Goal: Task Accomplishment & Management: Manage account settings

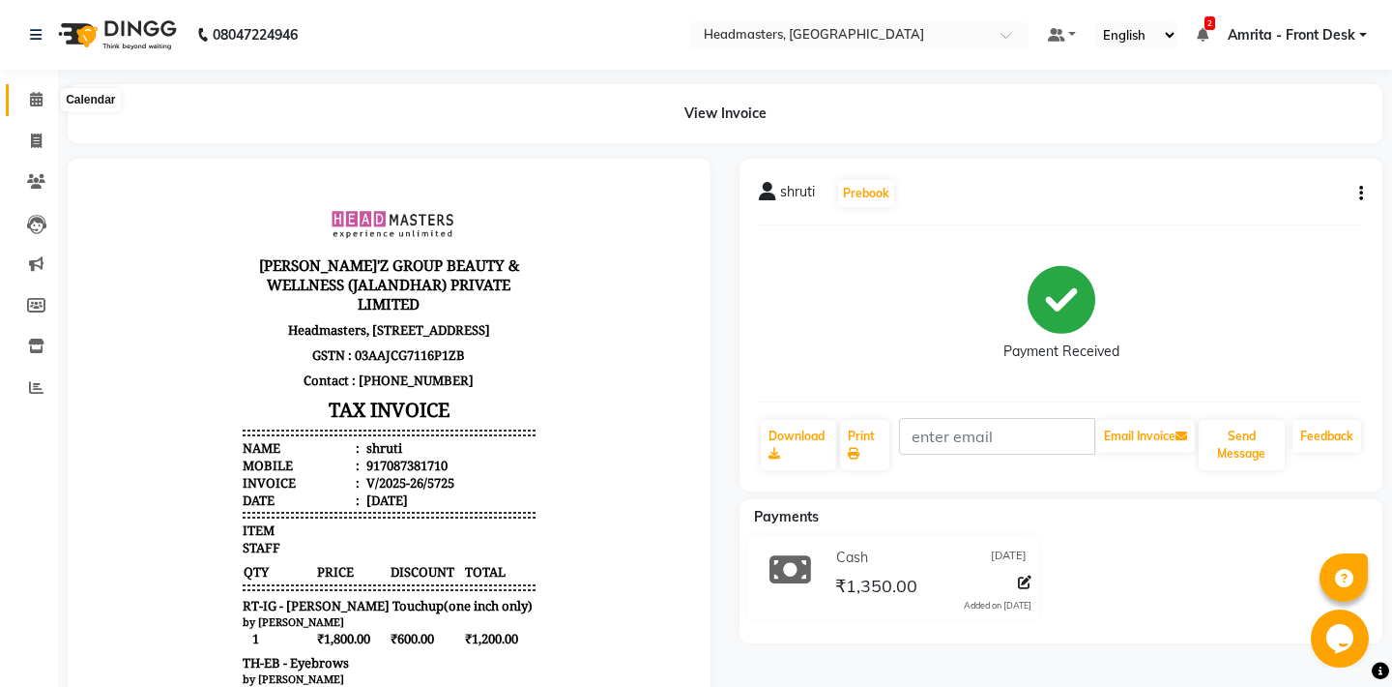
click at [43, 94] on span at bounding box center [36, 100] width 34 height 22
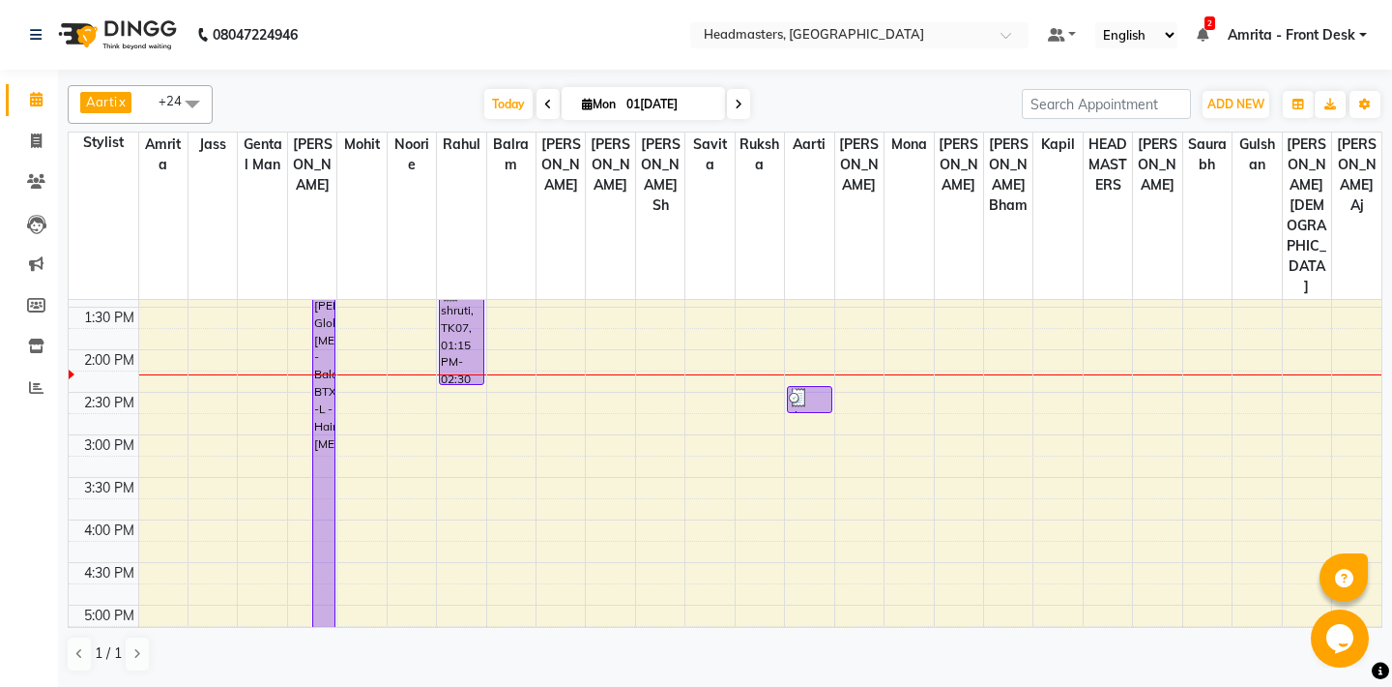
scroll to position [434, 0]
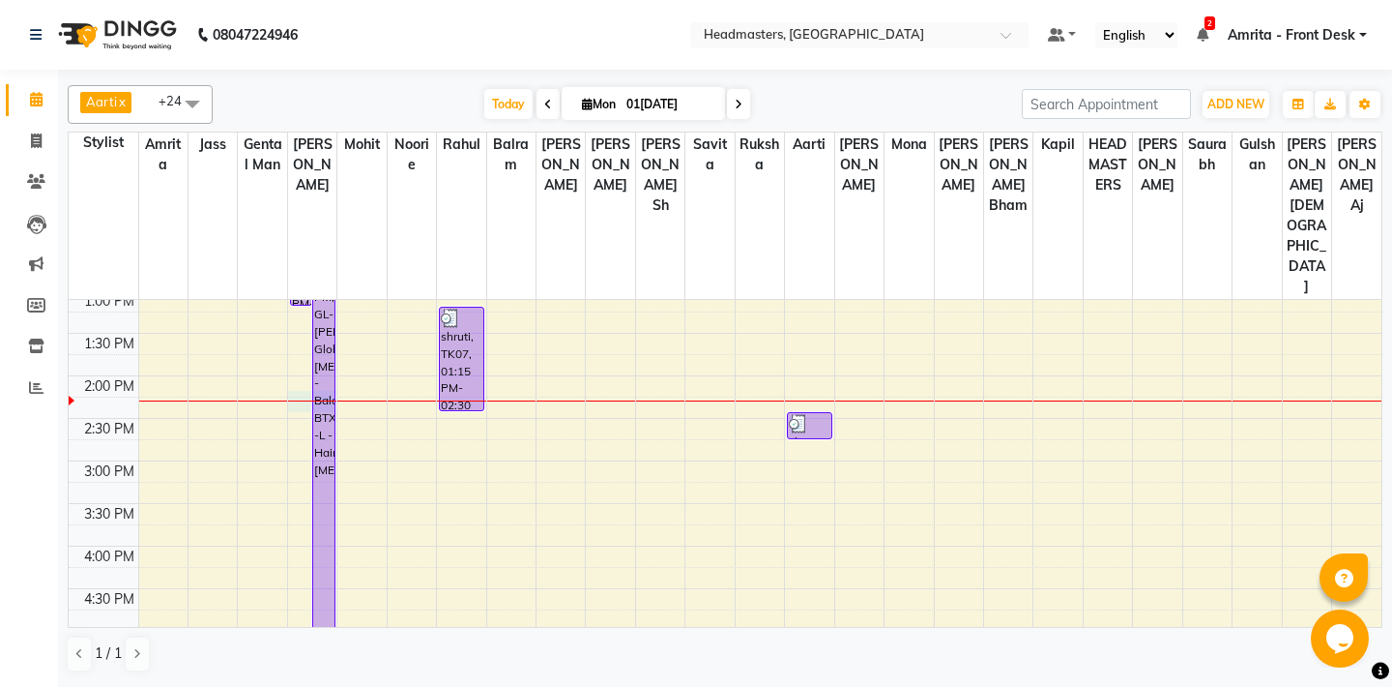
click at [307, 306] on div "8:00 AM 8:30 AM 9:00 AM 9:30 AM 10:00 AM 10:30 AM 11:00 AM 11:30 AM 12:00 PM 12…" at bounding box center [725, 461] width 1313 height 1190
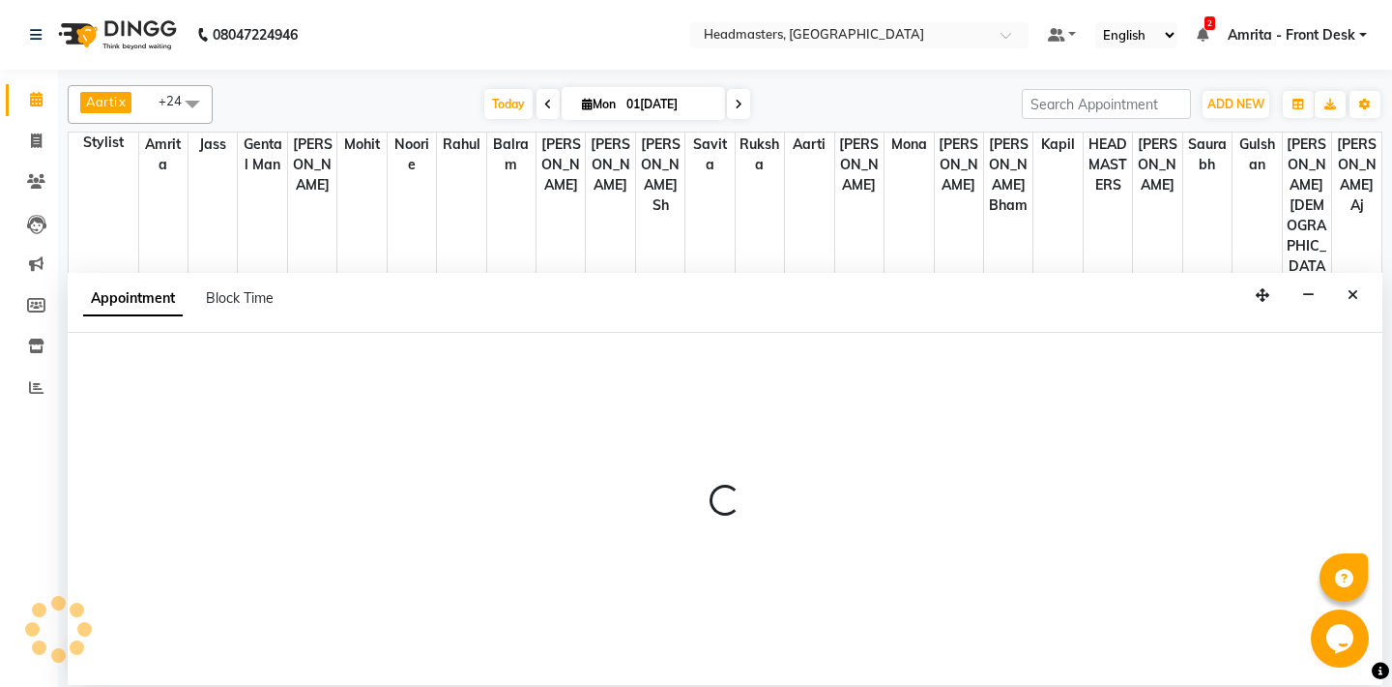
select select "60721"
select select "855"
select select "tentative"
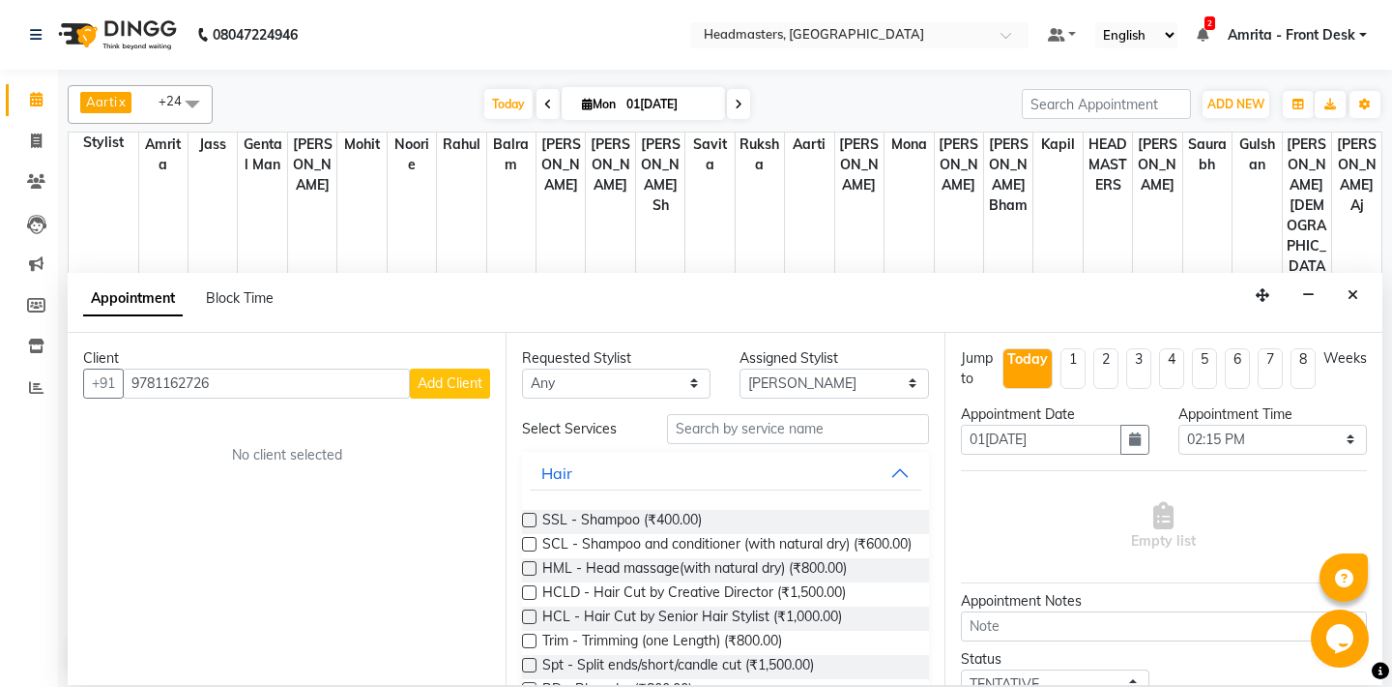
type input "9781162726"
click at [452, 385] on span "Add Client" at bounding box center [450, 382] width 65 height 17
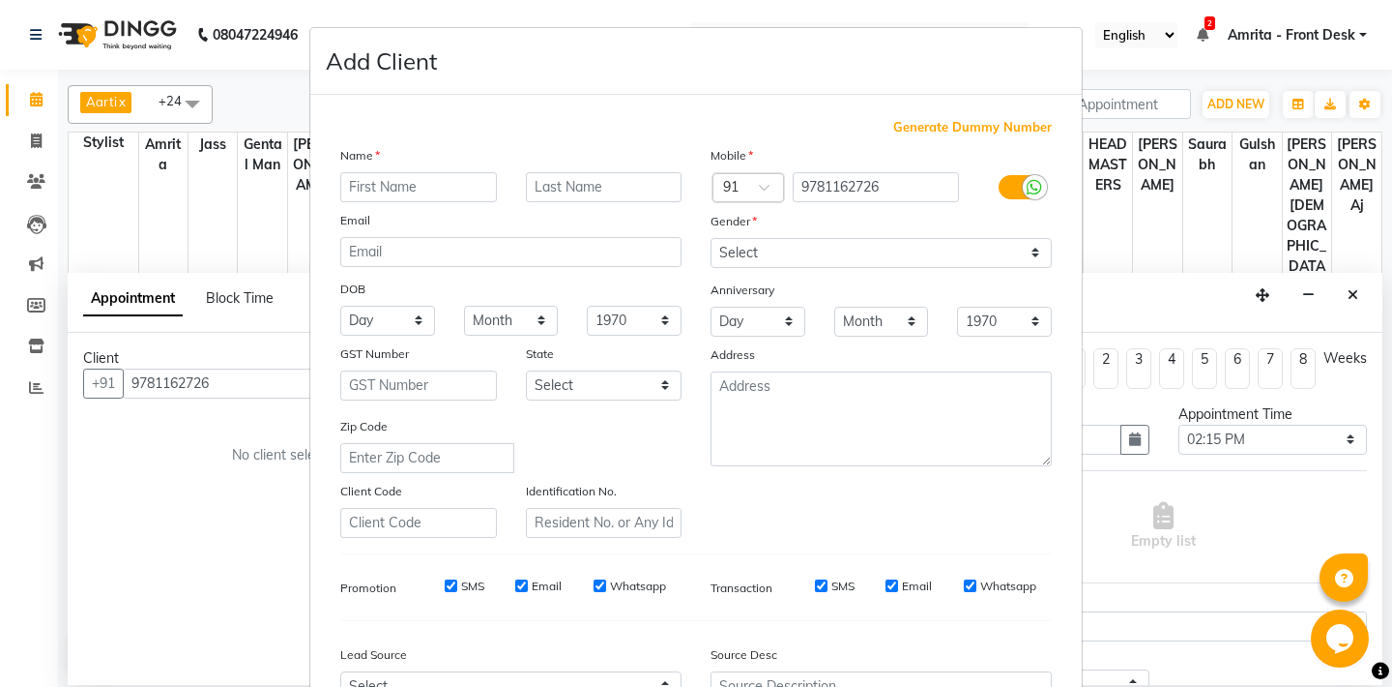
click at [367, 195] on input "text" at bounding box center [418, 187] width 157 height 30
type input "[PERSON_NAME]"
click at [711, 238] on select "Select [DEMOGRAPHIC_DATA] [DEMOGRAPHIC_DATA] Other Prefer Not To Say" at bounding box center [881, 253] width 341 height 30
select select "[DEMOGRAPHIC_DATA]"
click option "[DEMOGRAPHIC_DATA]" at bounding box center [0, 0] width 0 height 0
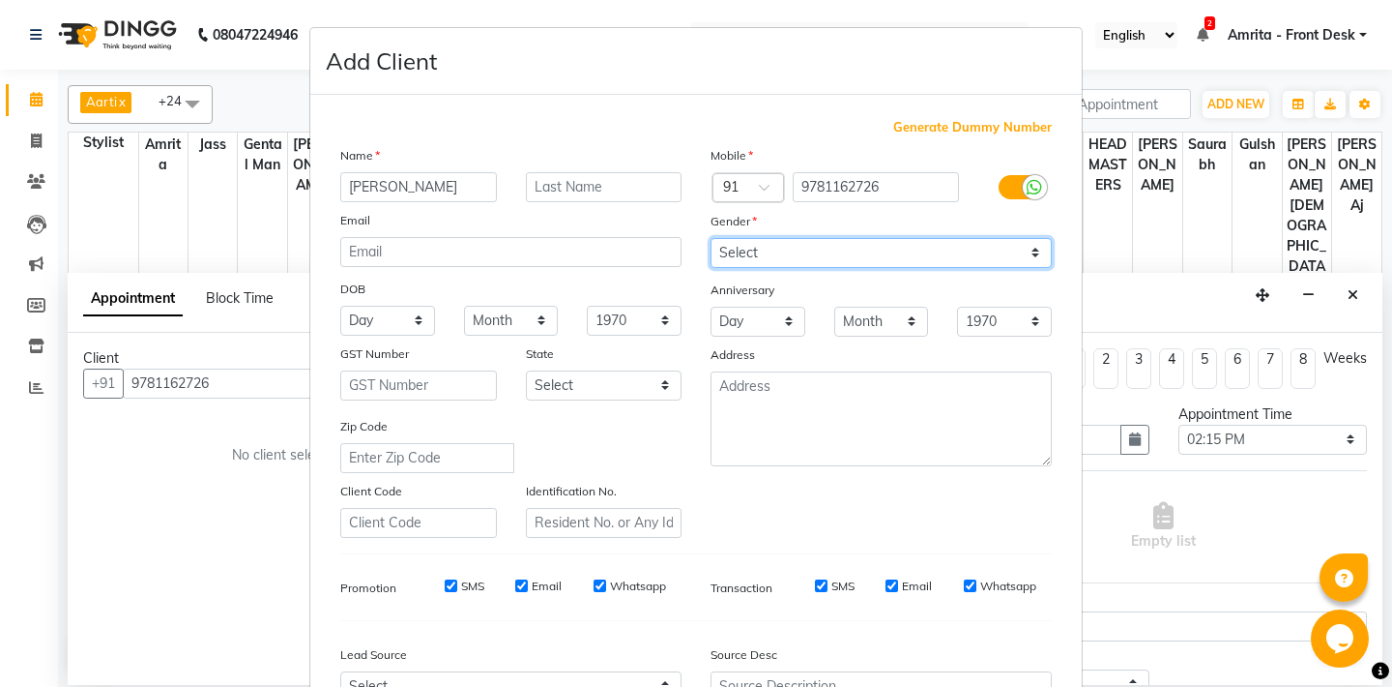
scroll to position [206, 0]
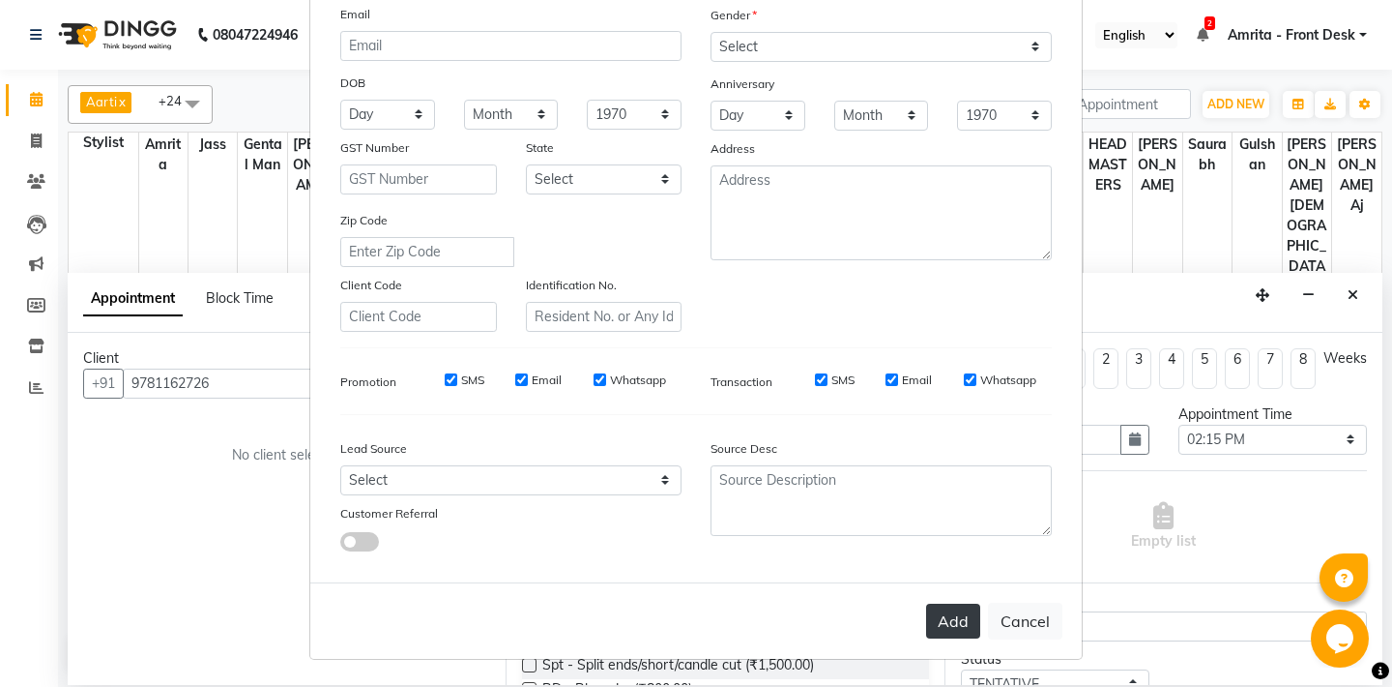
click at [959, 617] on button "Add" at bounding box center [953, 620] width 54 height 35
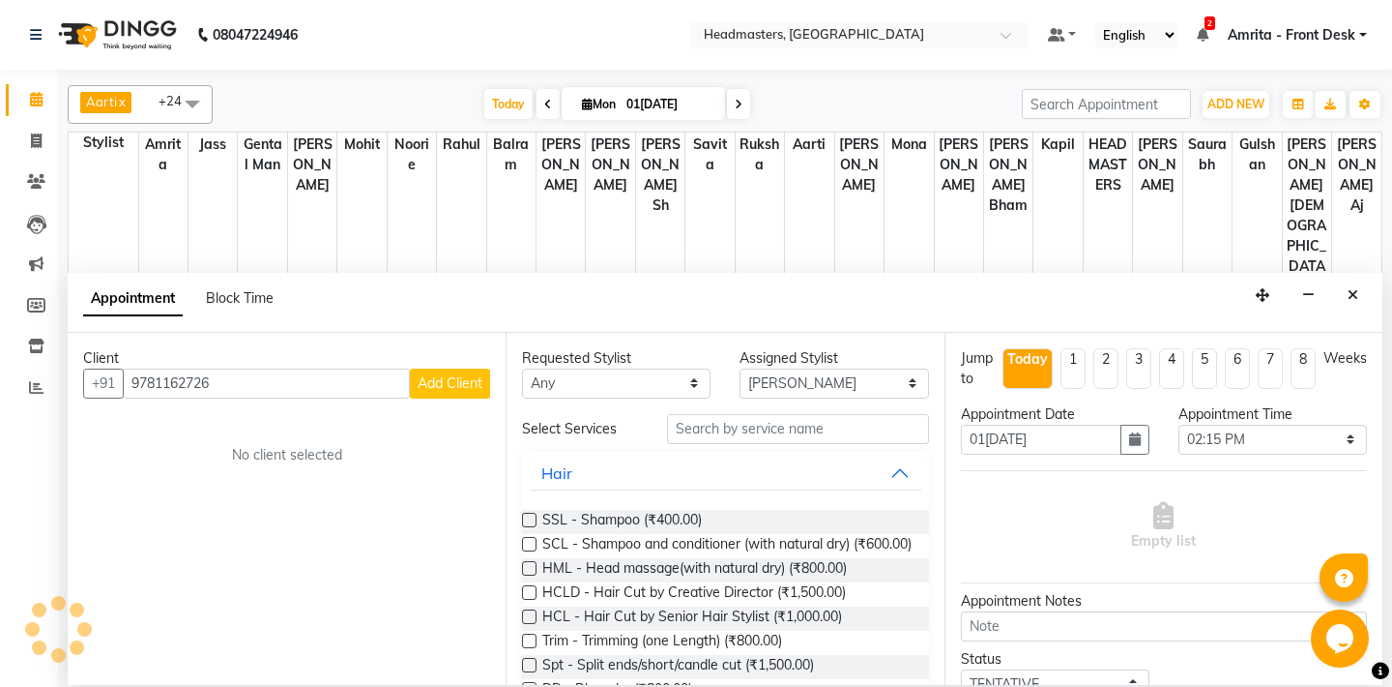
select select
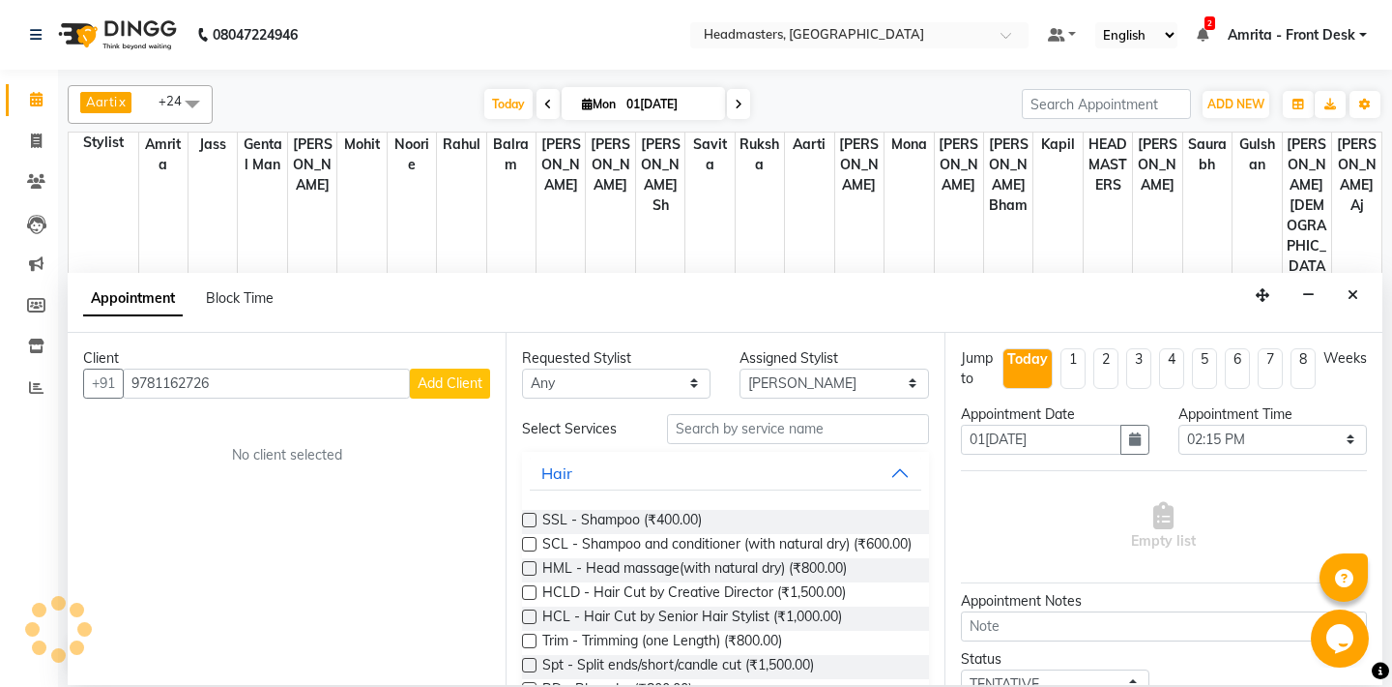
select select
checkbox input "false"
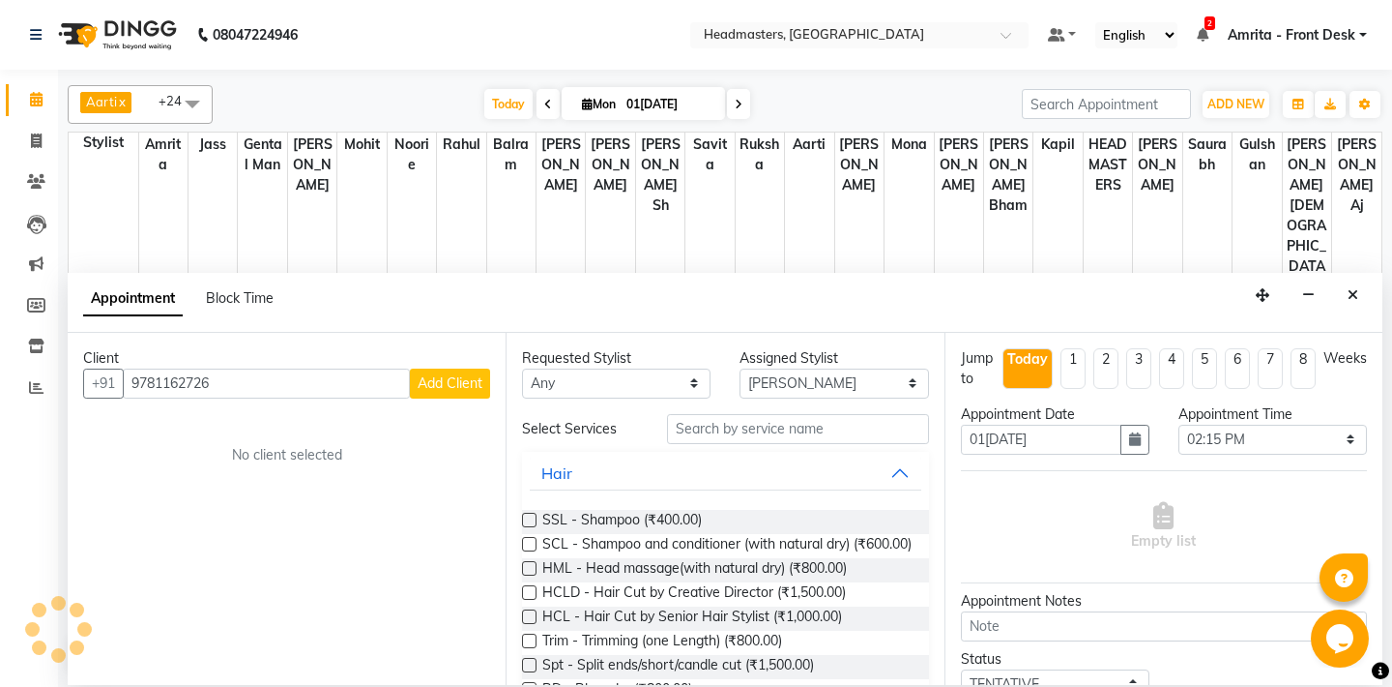
checkbox input "false"
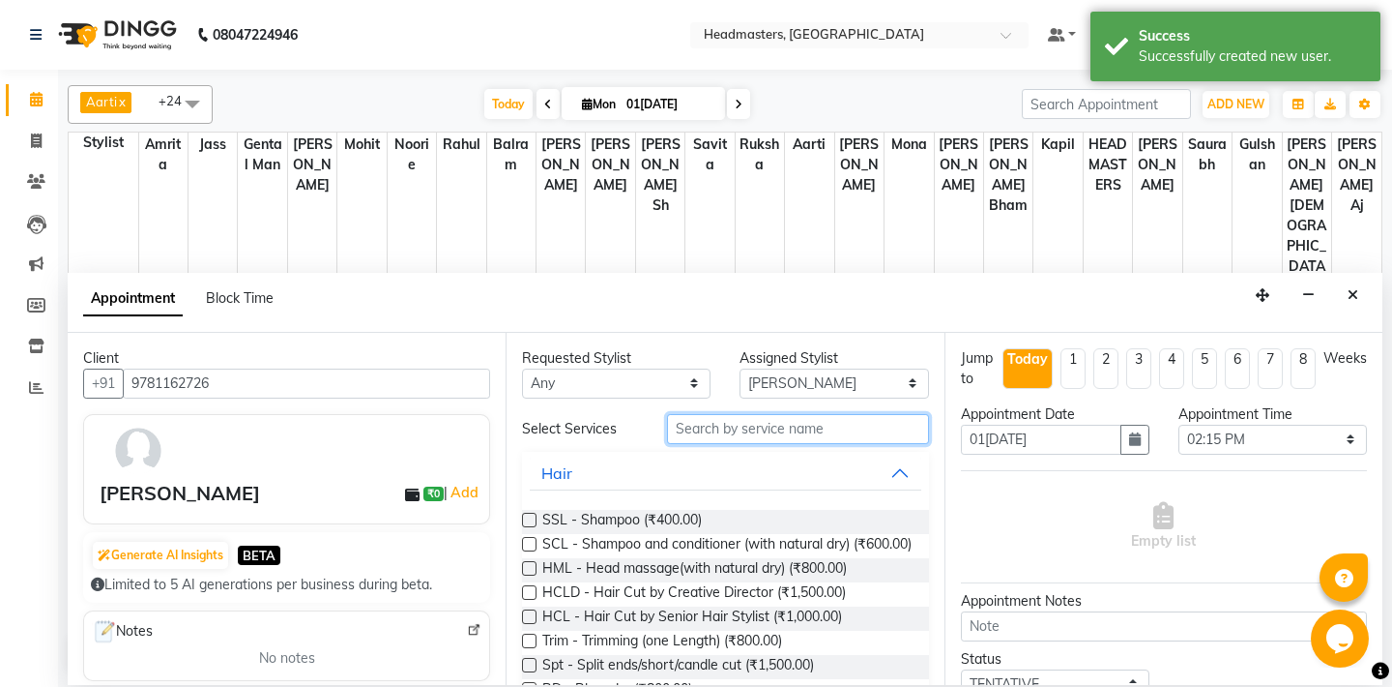
click at [716, 427] on input "text" at bounding box center [797, 429] width 261 height 30
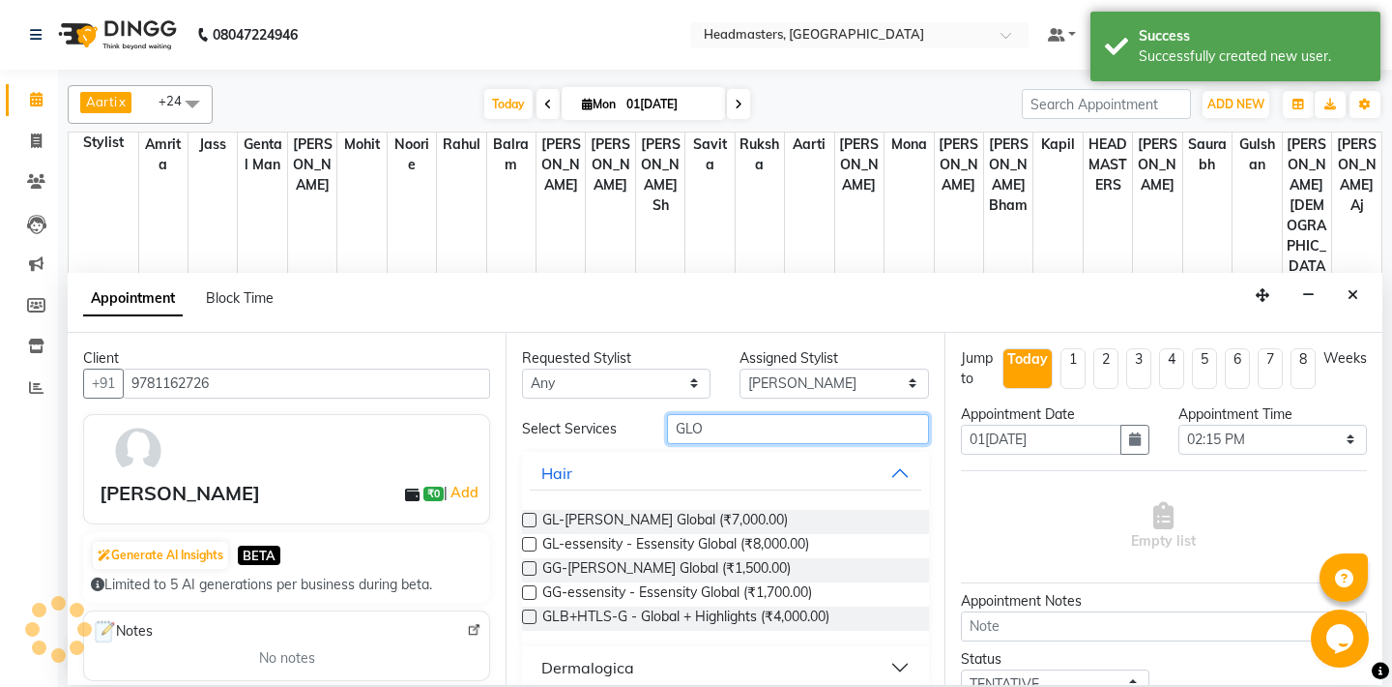
type input "GLO"
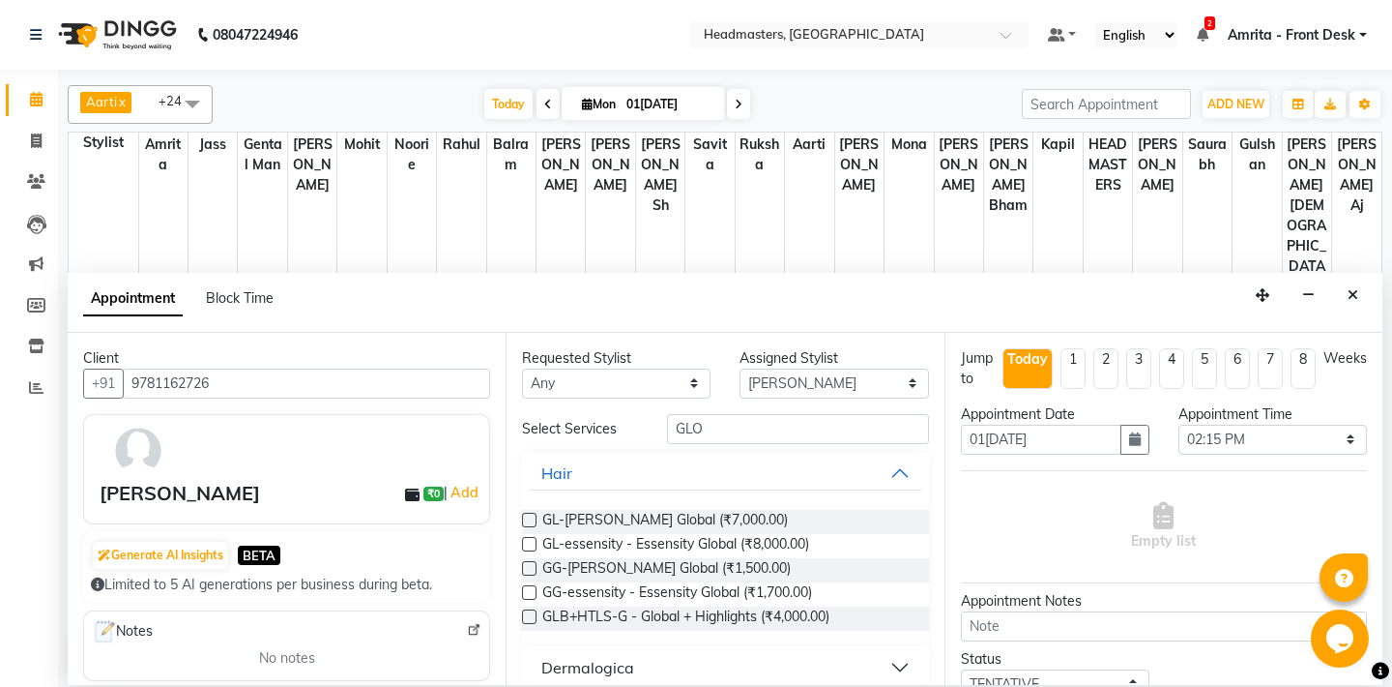
click at [529, 520] on label at bounding box center [529, 519] width 15 height 15
click at [529, 520] on input "checkbox" at bounding box center [528, 521] width 13 height 13
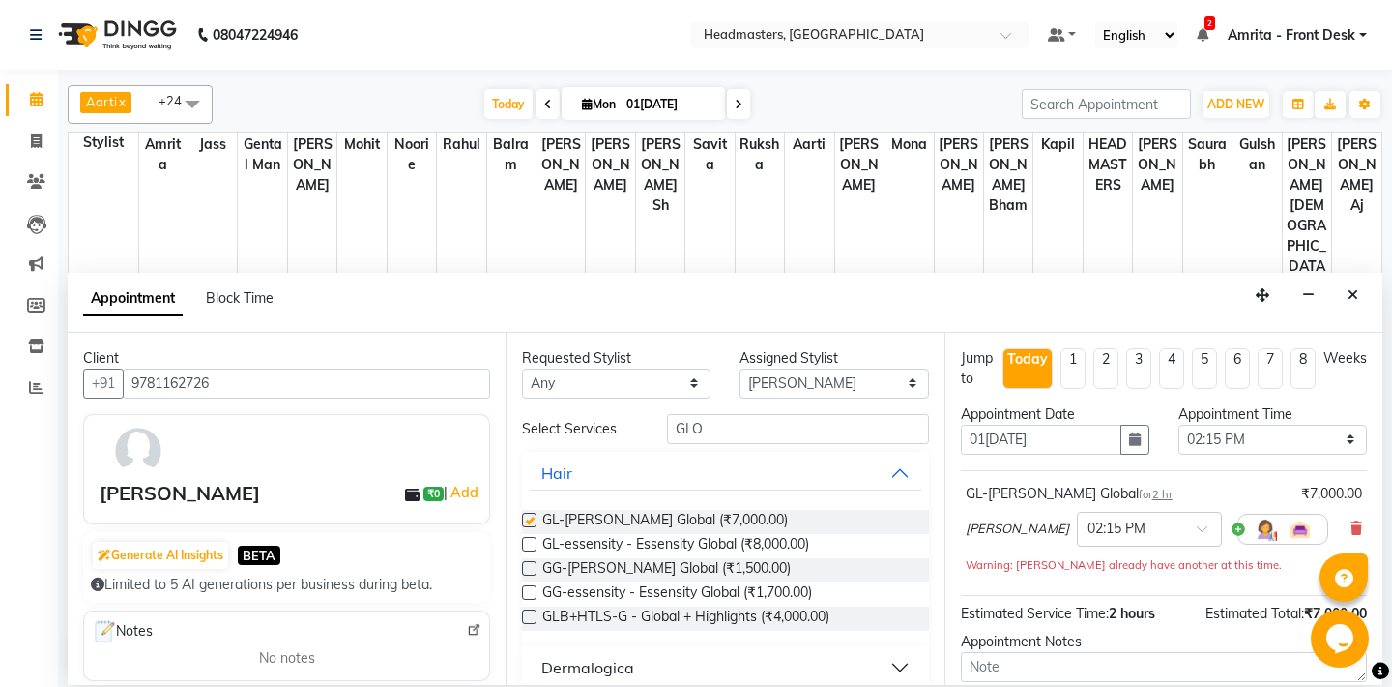
checkbox input "false"
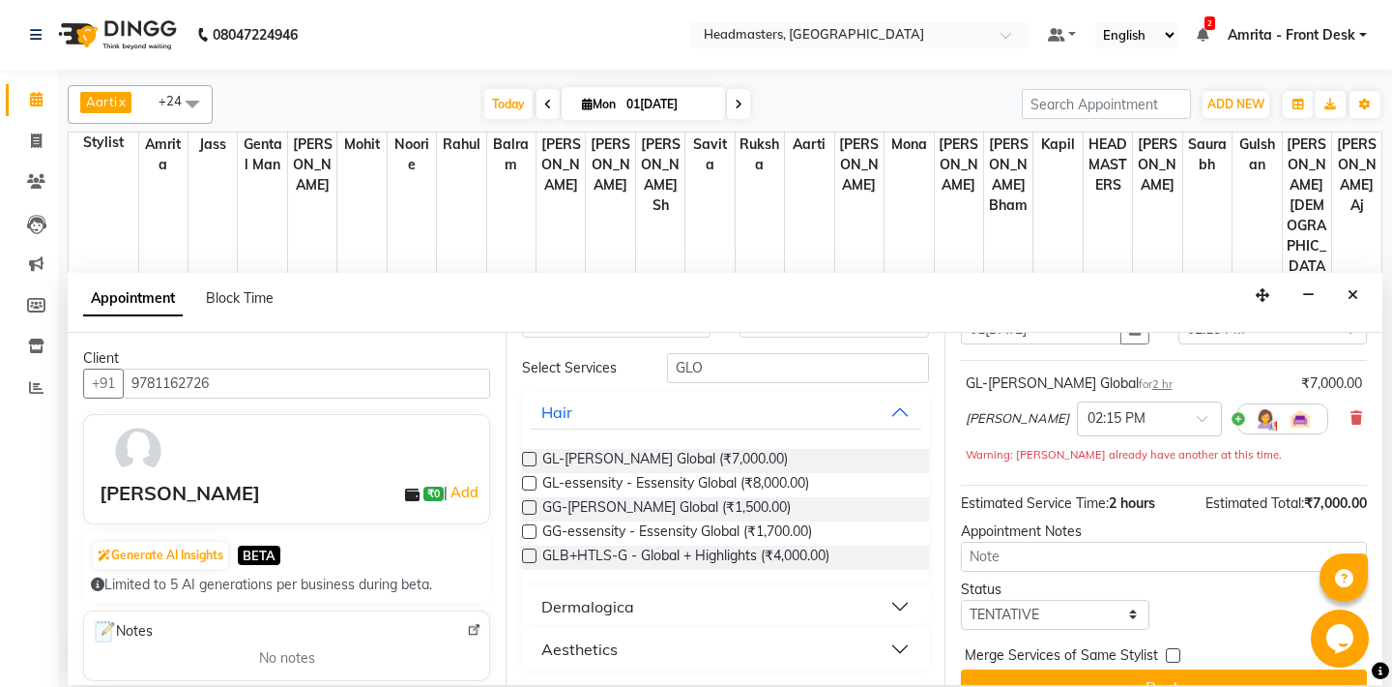
scroll to position [143, 0]
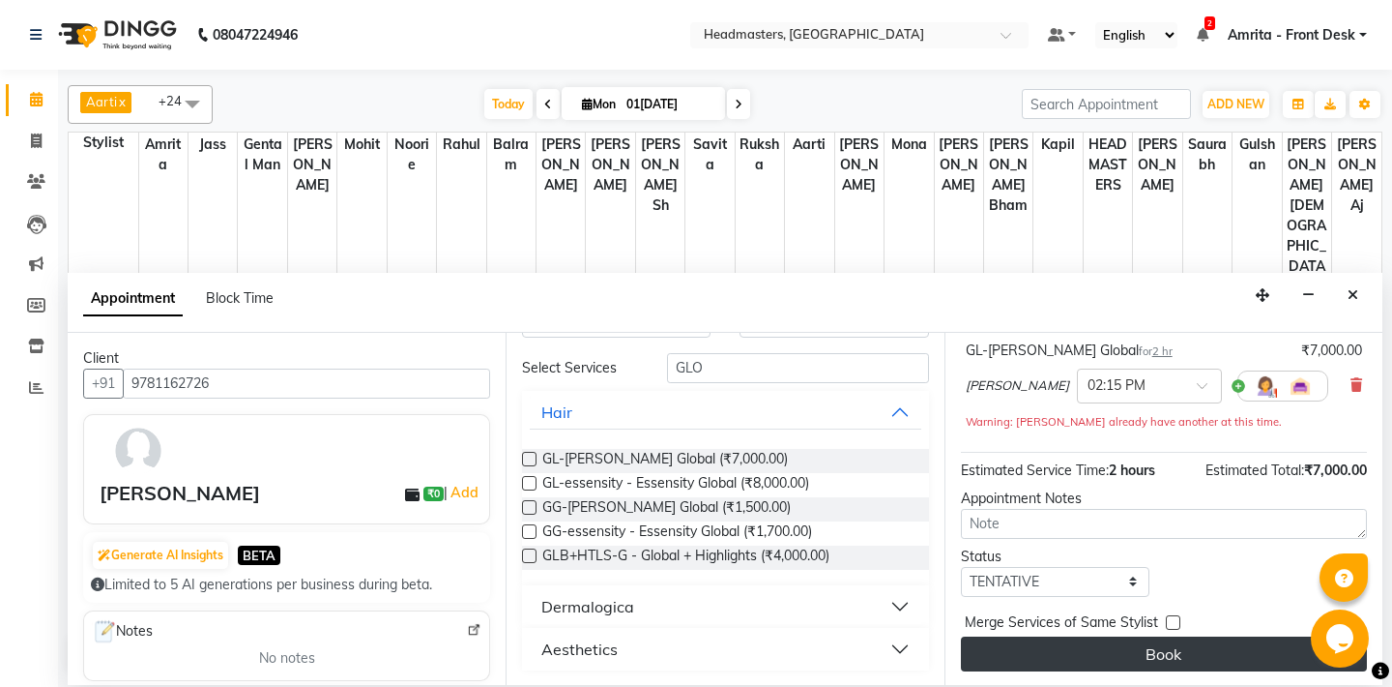
click at [974, 655] on button "Book" at bounding box center [1164, 653] width 406 height 35
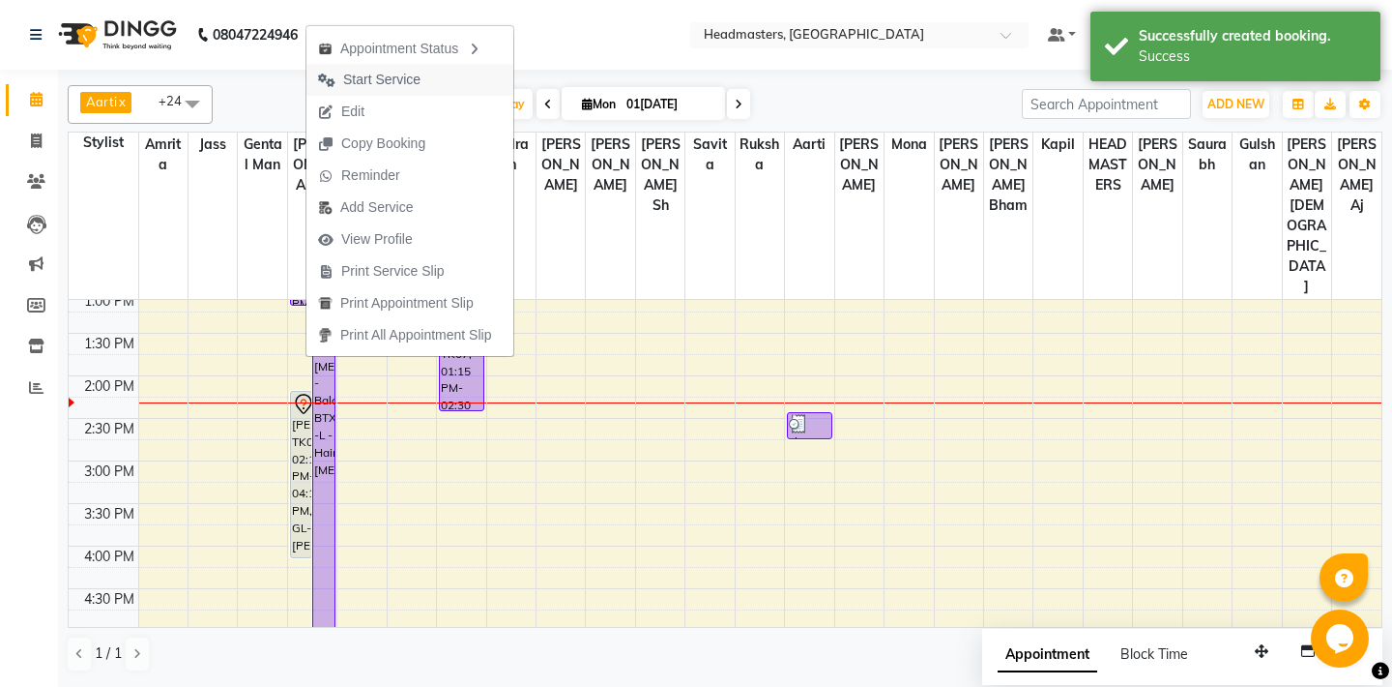
click at [394, 79] on span "Start Service" at bounding box center [381, 80] width 77 height 20
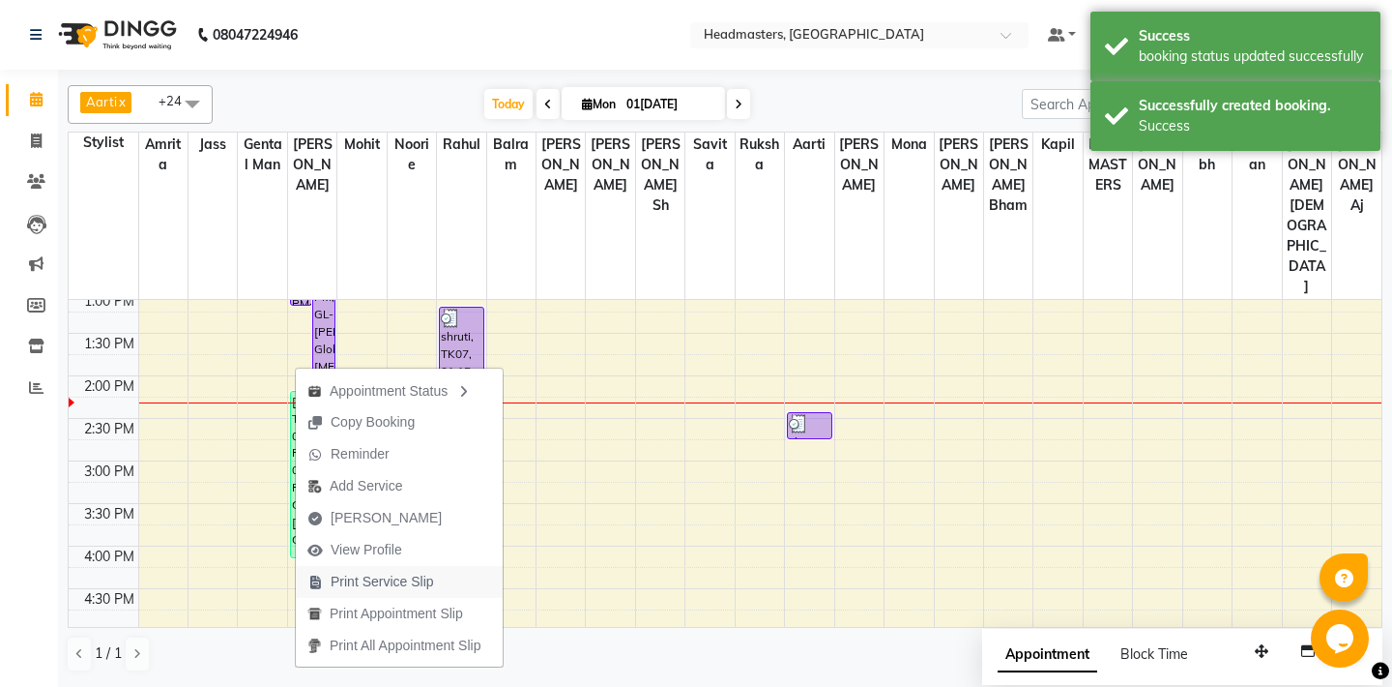
click at [350, 579] on span "Print Service Slip" at bounding box center [382, 581] width 103 height 20
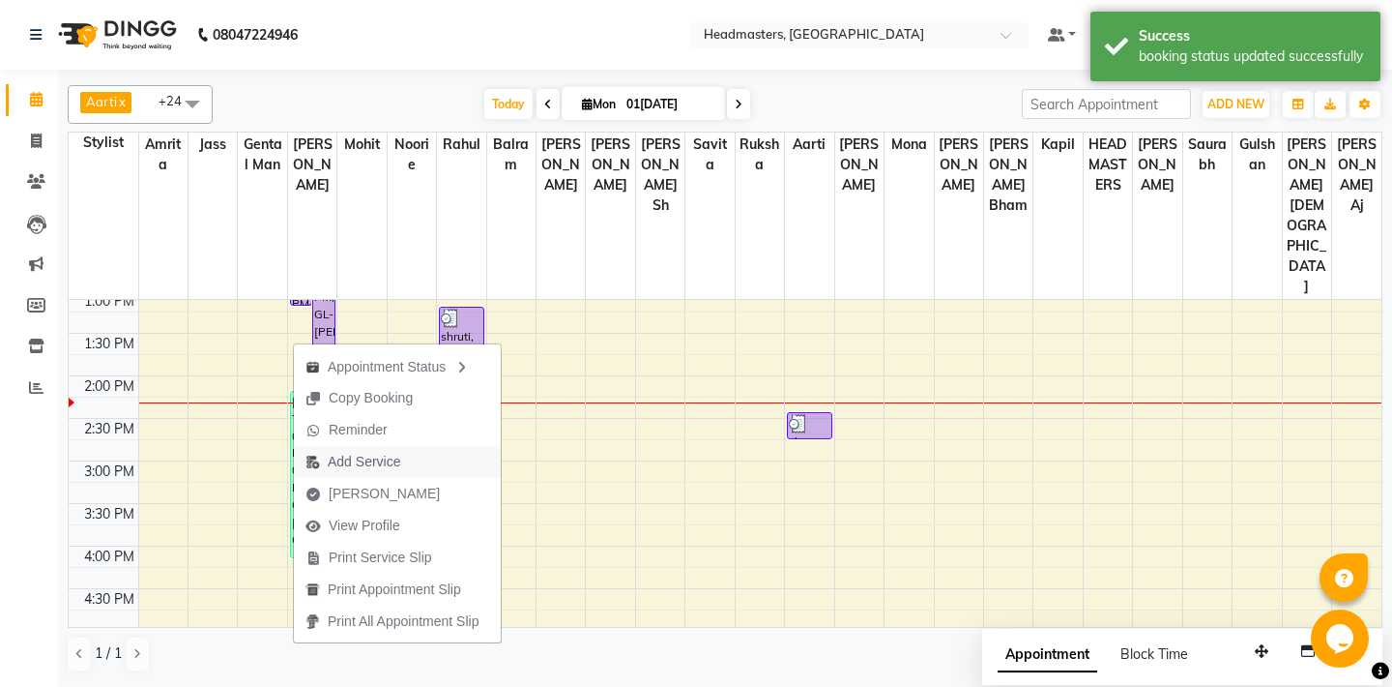
click at [339, 462] on span "Add Service" at bounding box center [364, 462] width 73 height 20
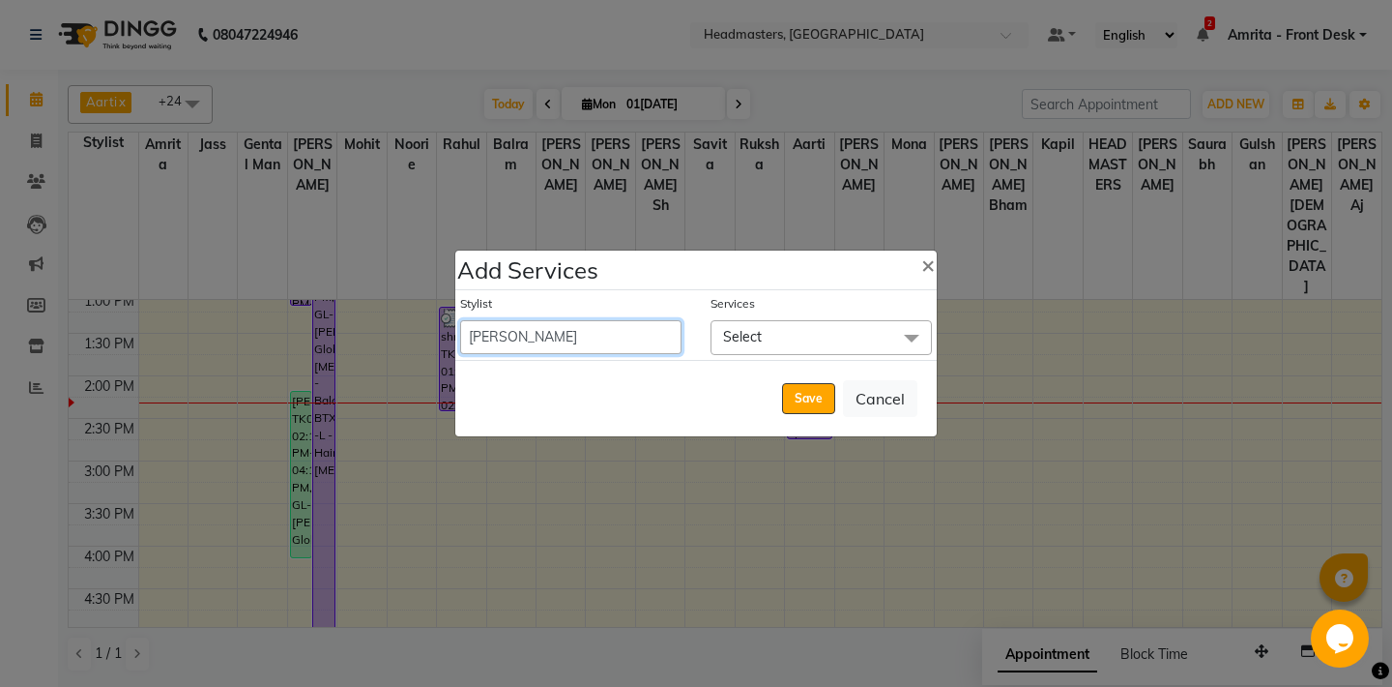
click at [460, 320] on select "[PERSON_NAME] Amrita Amrita - Front Des[PERSON_NAME]lram Gental Man Gulshan HEA…" at bounding box center [570, 337] width 221 height 34
select select "60724"
click option "Noorie" at bounding box center [0, 0] width 0 height 0
select select "975"
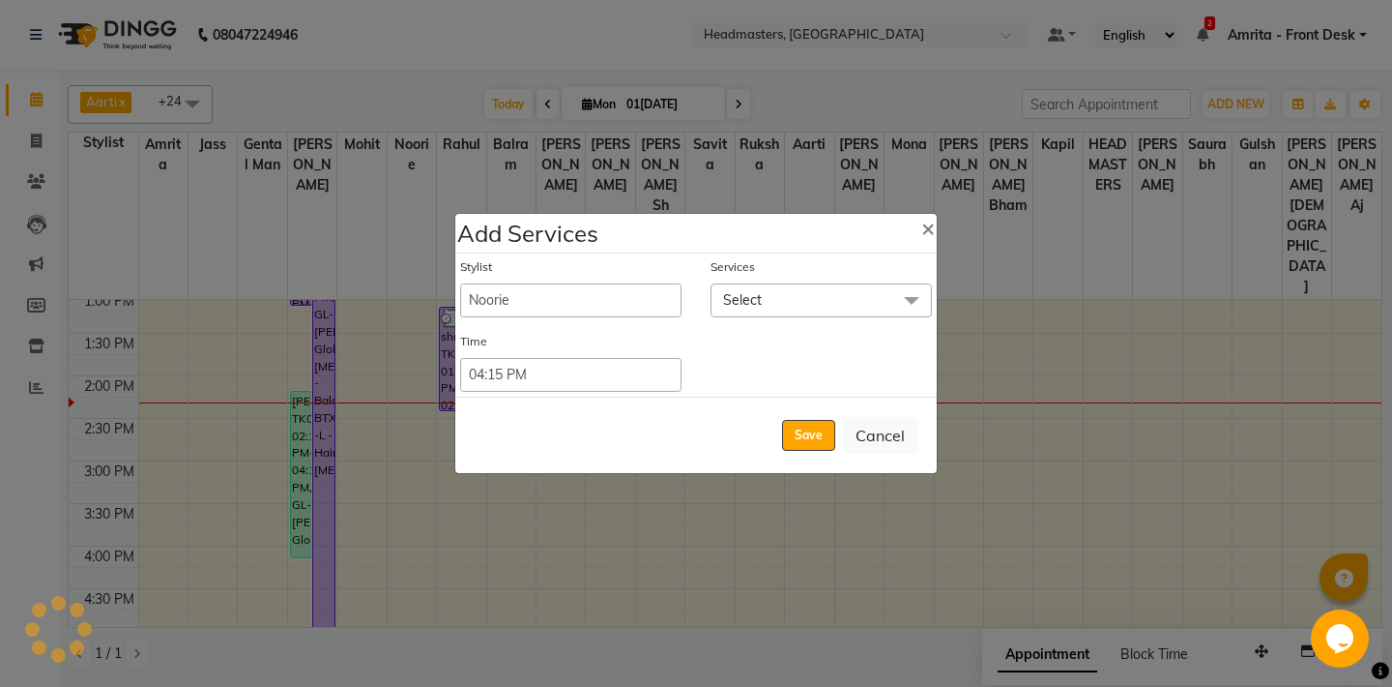
click at [798, 302] on span "Select" at bounding box center [821, 300] width 221 height 34
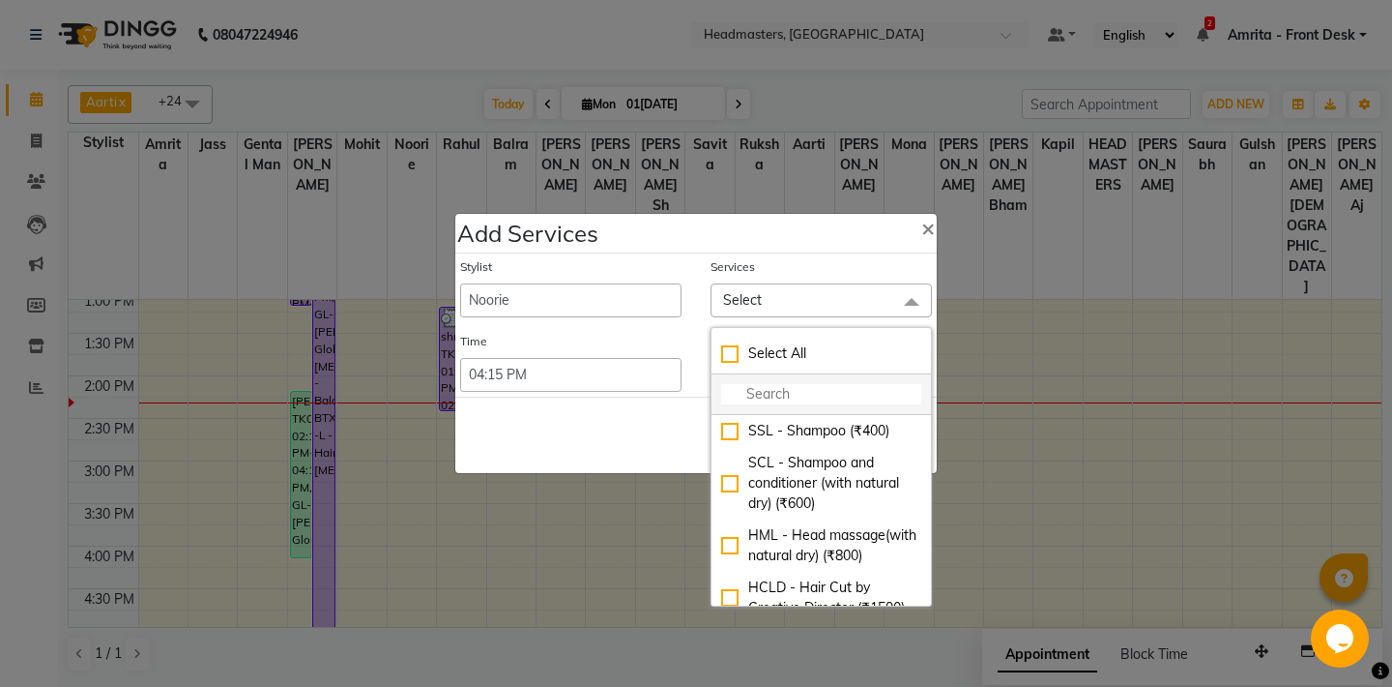
click at [752, 394] on input "multiselect-search" at bounding box center [821, 394] width 200 height 20
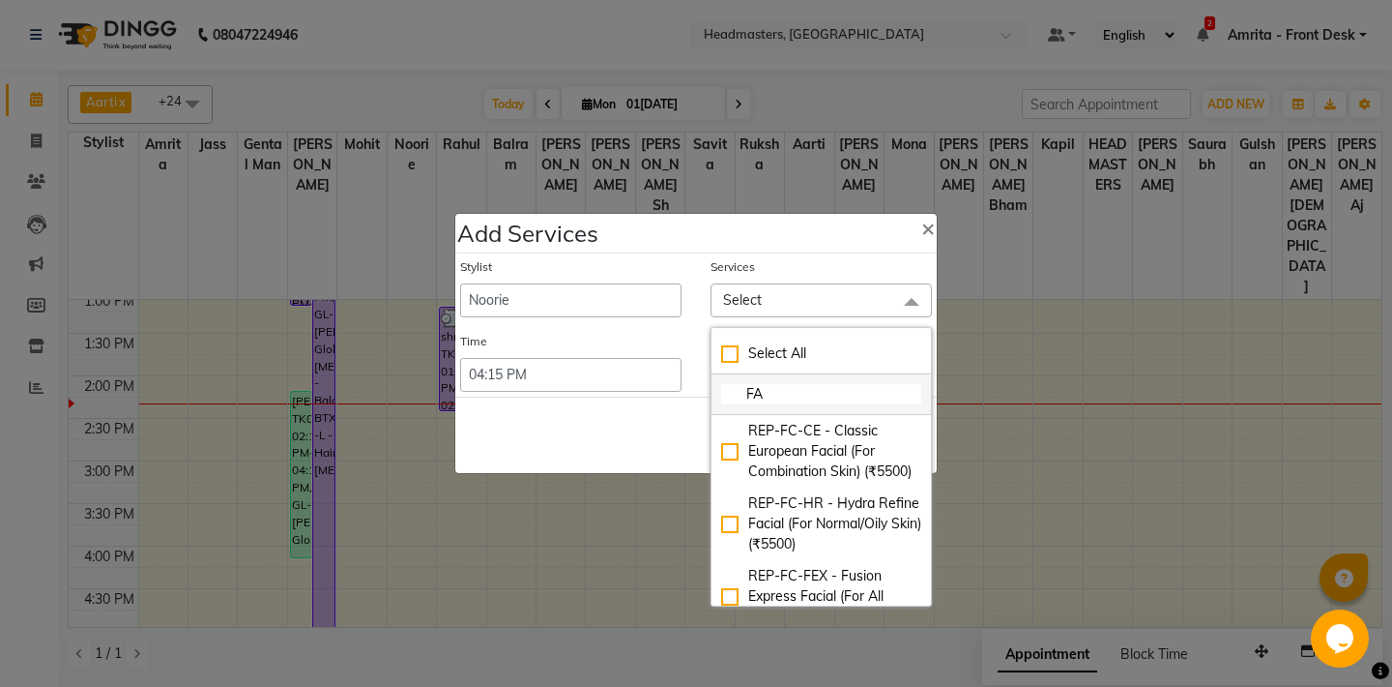
type input "FAC"
checkbox input "true"
type input "FACJ"
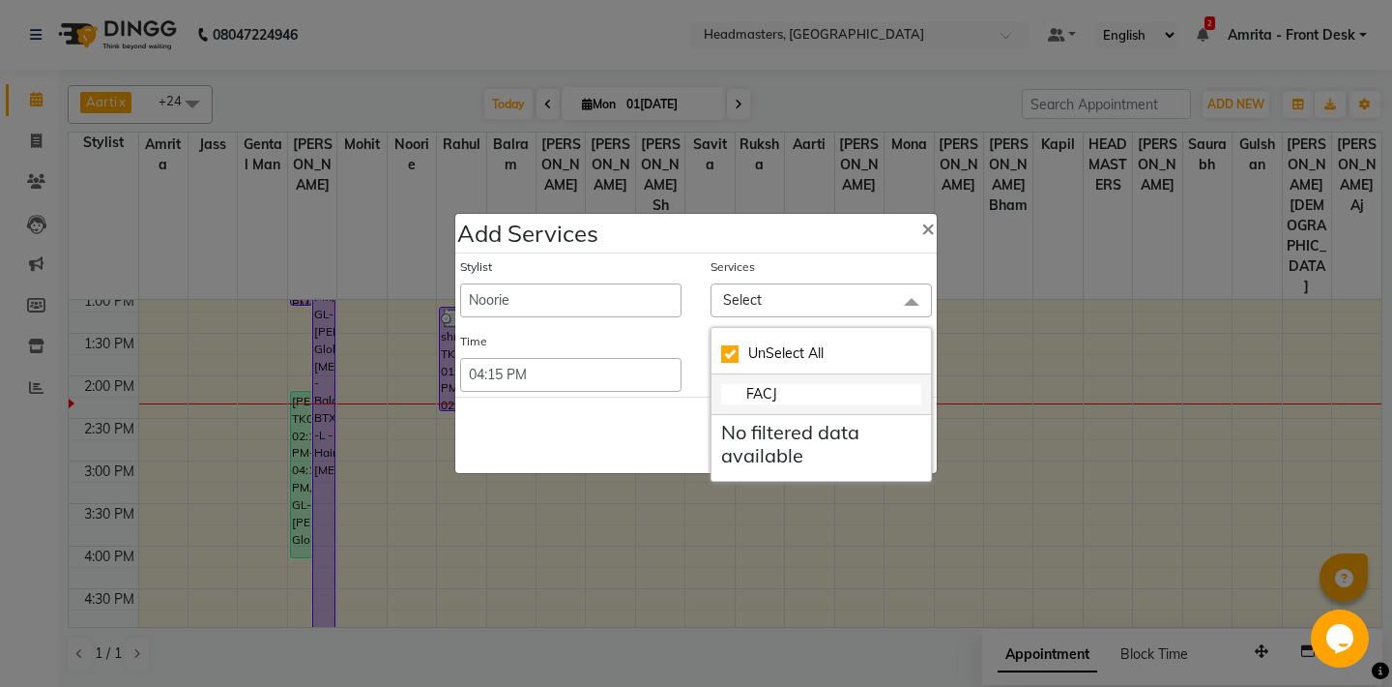
checkbox input "false"
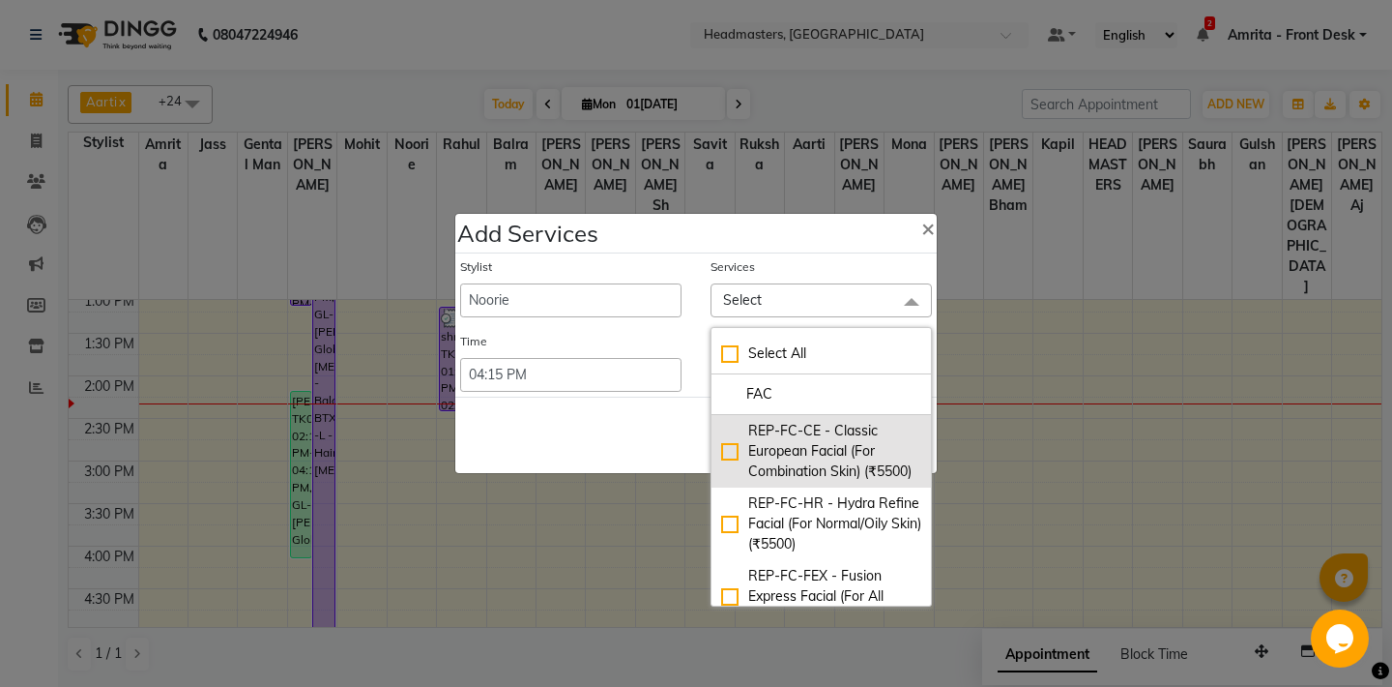
type input "FAC"
click at [726, 453] on div "REP-FC-CE - Classic European Facial (For Combination Skin) (₹5500)" at bounding box center [821, 451] width 200 height 61
checkbox input "true"
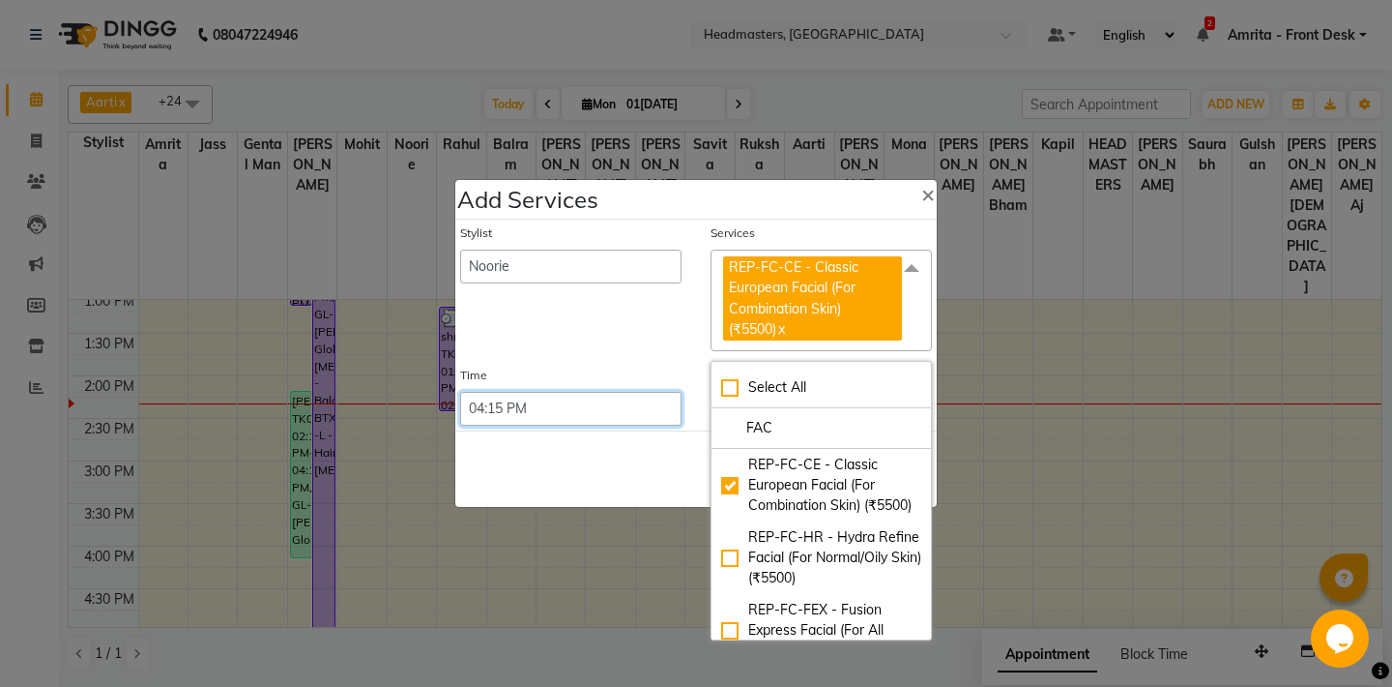
click at [460, 392] on select "Select 09:00 AM 09:15 AM 09:30 AM 09:45 AM 10:00 AM 10:15 AM 10:30 AM 10:45 AM …" at bounding box center [570, 409] width 221 height 34
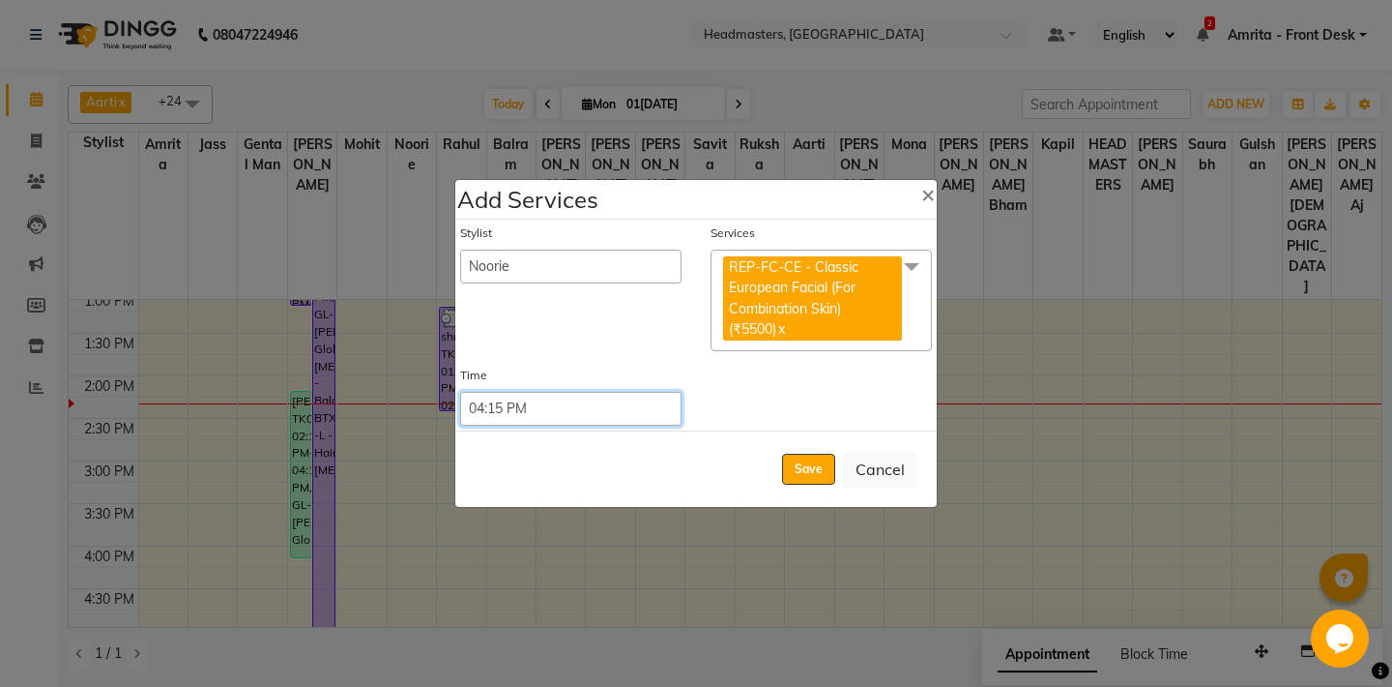
select select "930"
click option "03:30 PM" at bounding box center [0, 0] width 0 height 0
click at [814, 465] on button "Save" at bounding box center [808, 468] width 53 height 31
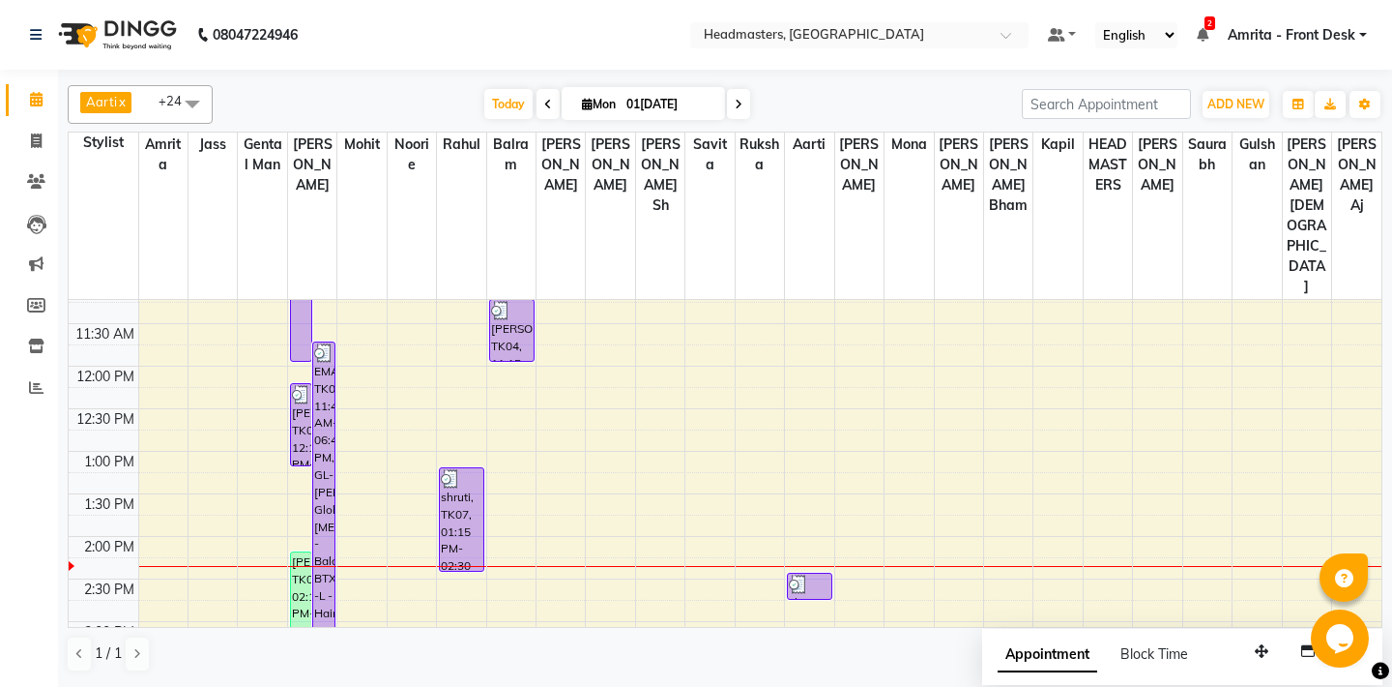
scroll to position [209, 0]
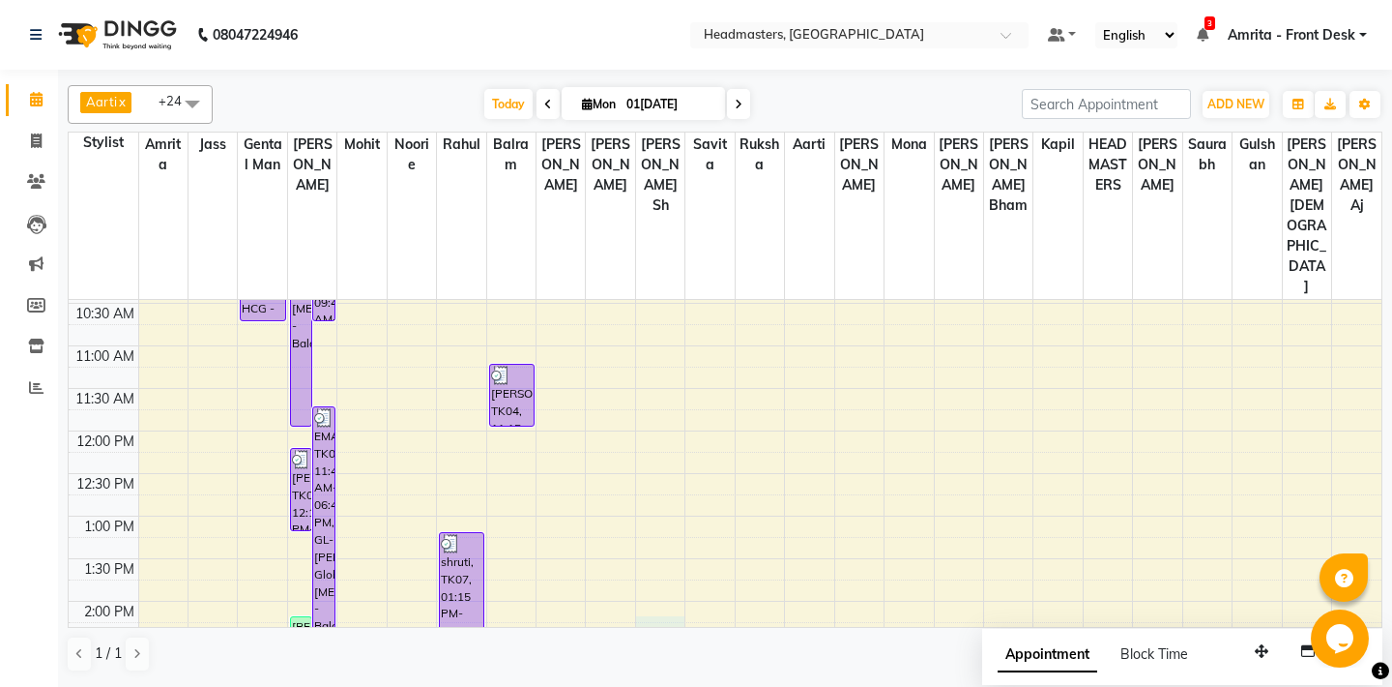
click at [660, 525] on div "8:00 AM 8:30 AM 9:00 AM 9:30 AM 10:00 AM 10:30 AM 11:00 AM 11:30 AM 12:00 PM 12…" at bounding box center [725, 686] width 1313 height 1190
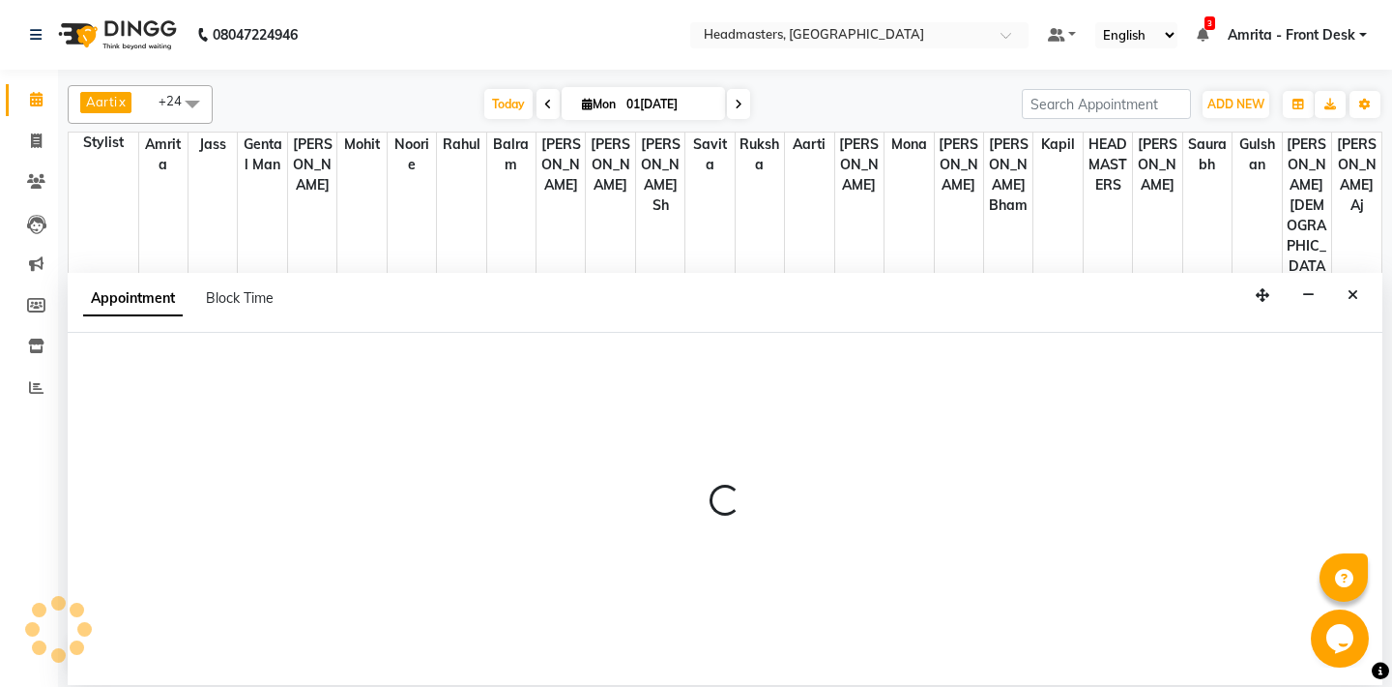
select select "60730"
select select "tentative"
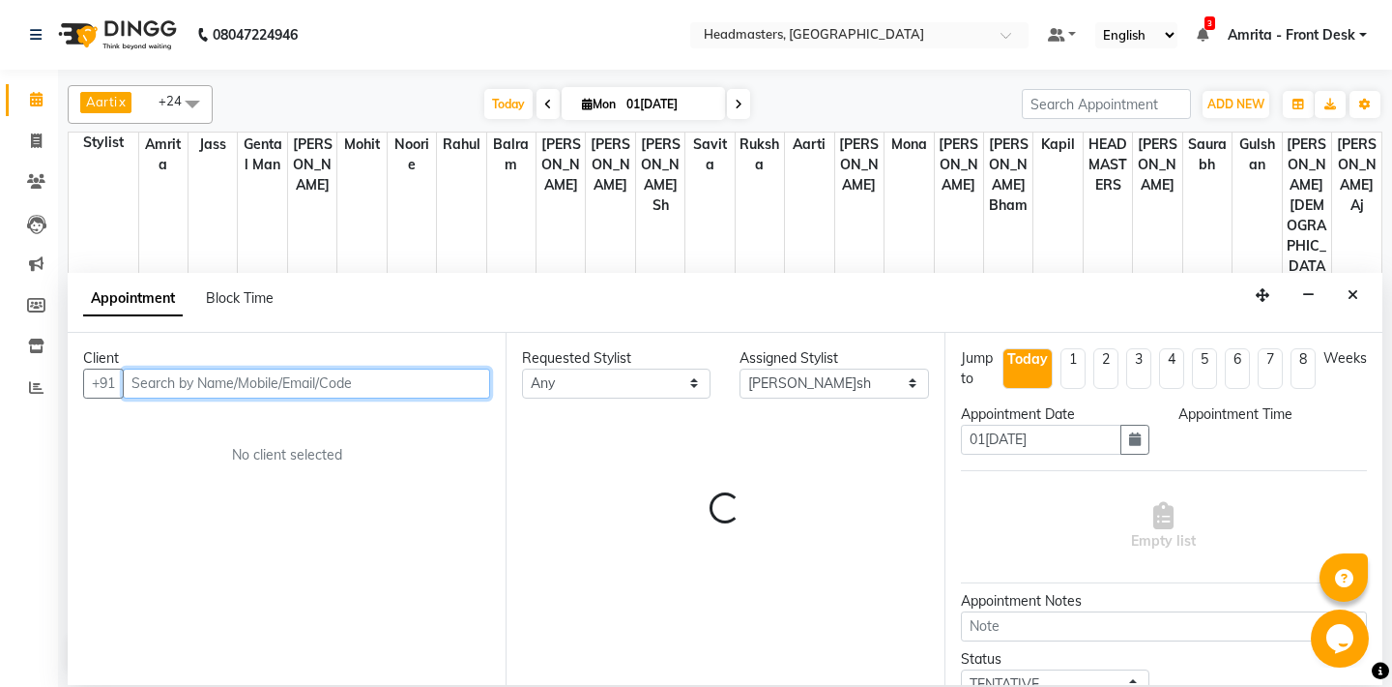
select select "855"
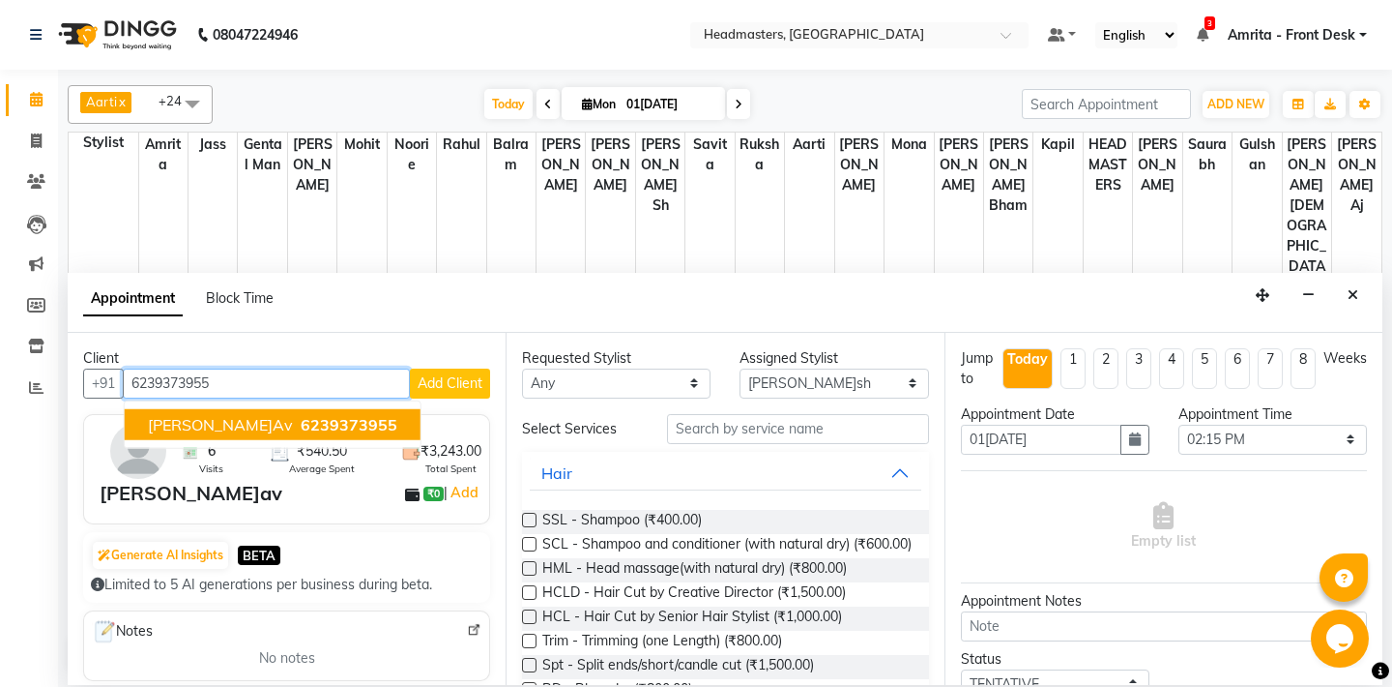
click at [161, 428] on span "Ragav" at bounding box center [220, 424] width 145 height 19
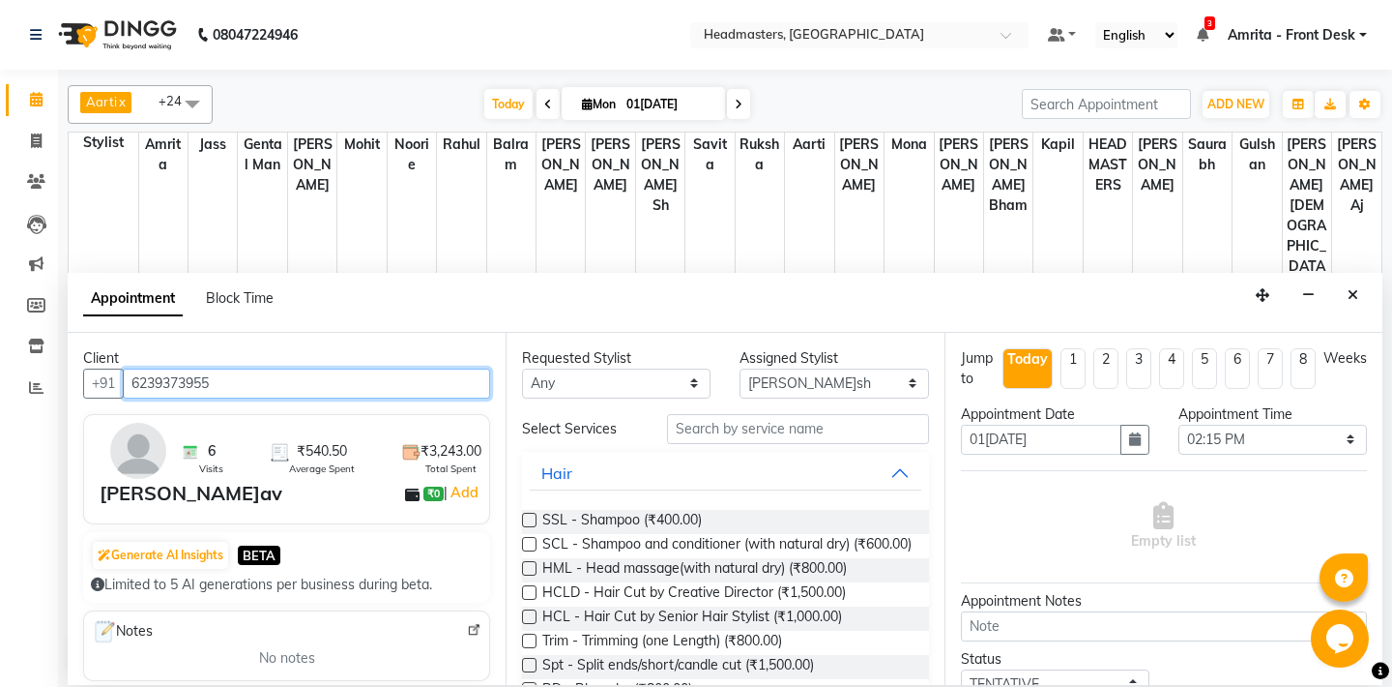
type input "6239373955"
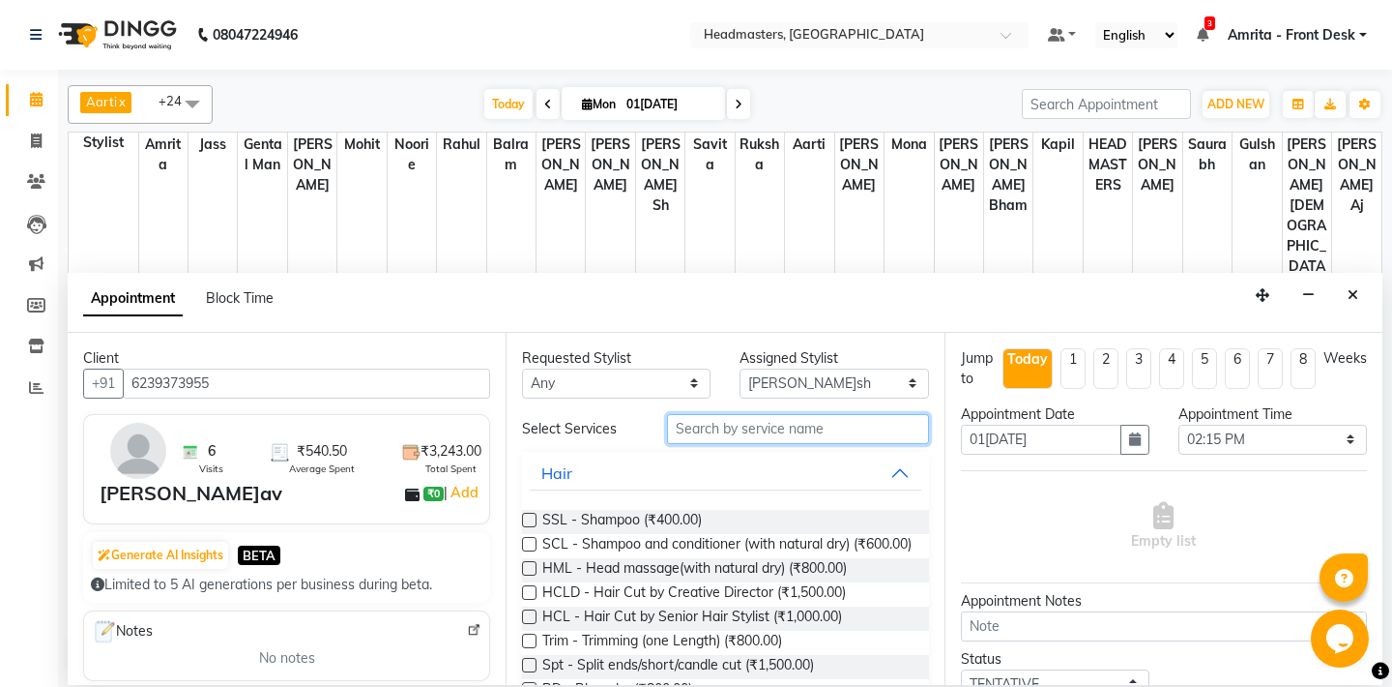
click at [791, 426] on input "text" at bounding box center [797, 429] width 261 height 30
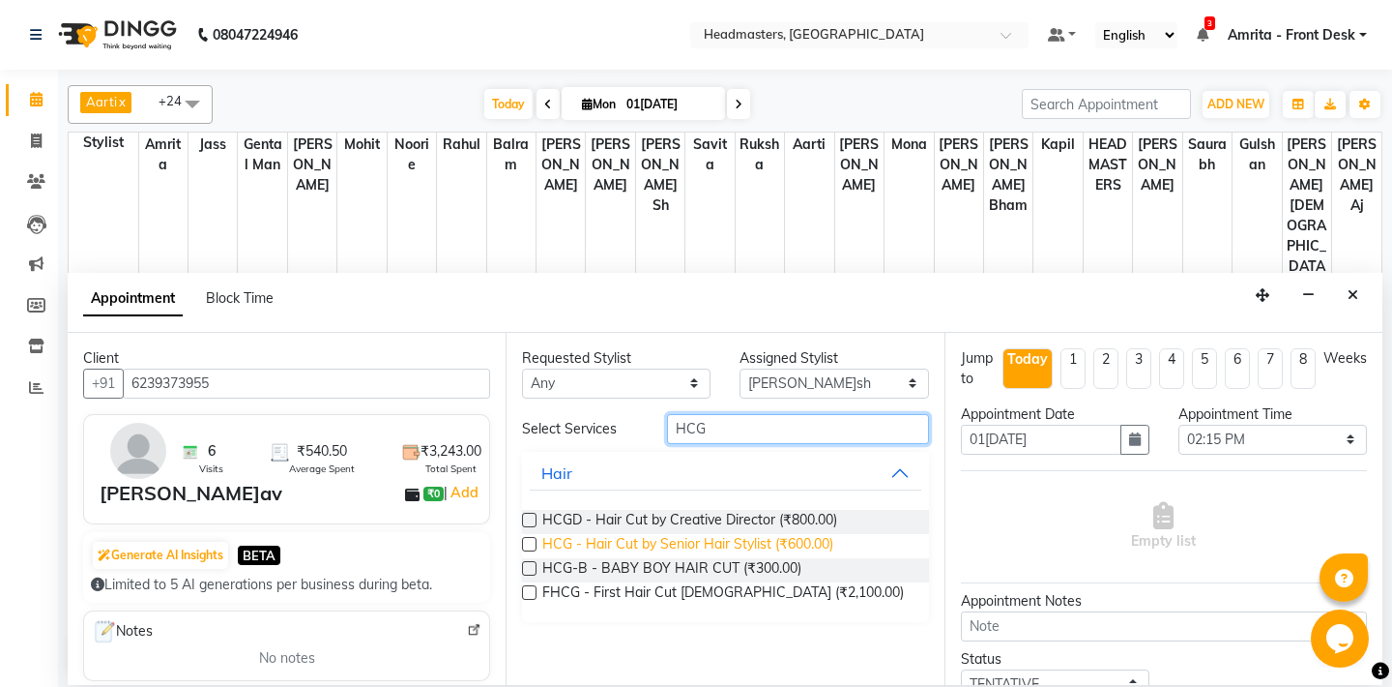
type input "HCG"
click at [759, 541] on span "HCG - Hair Cut by Senior Hair Stylist (₹600.00)" at bounding box center [687, 546] width 291 height 24
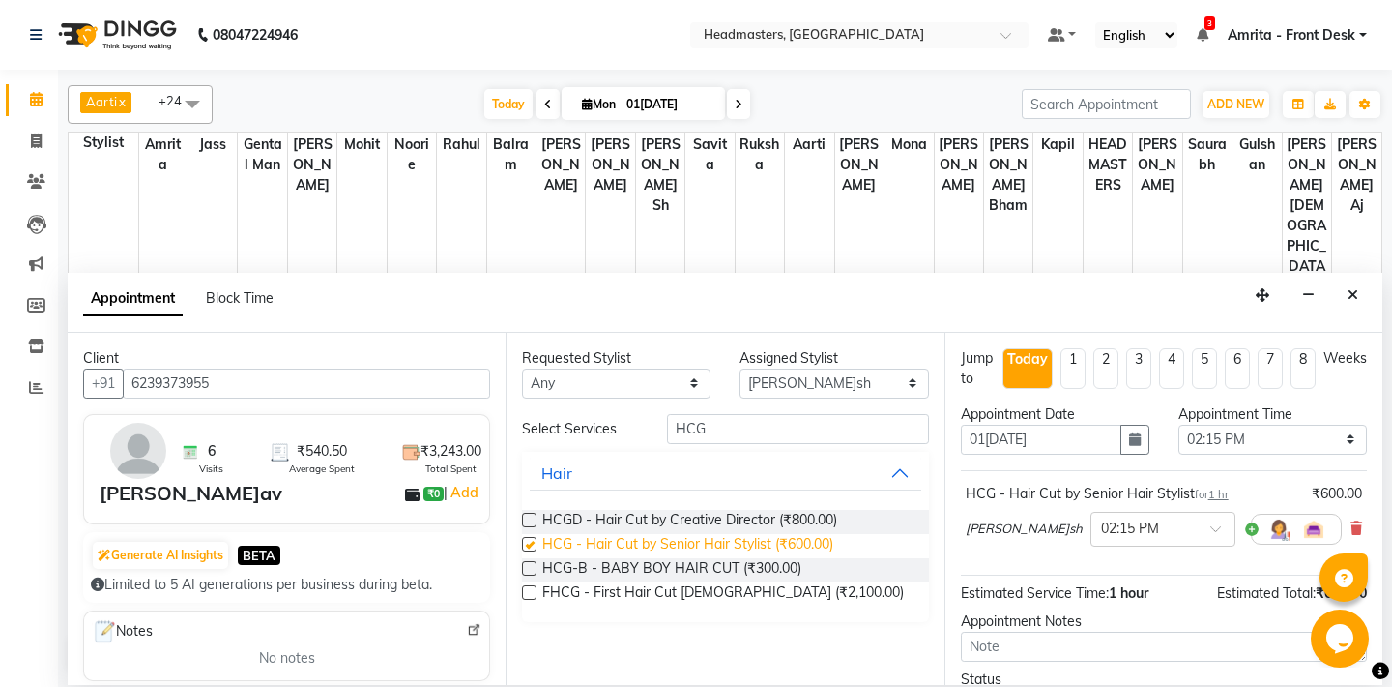
checkbox input "false"
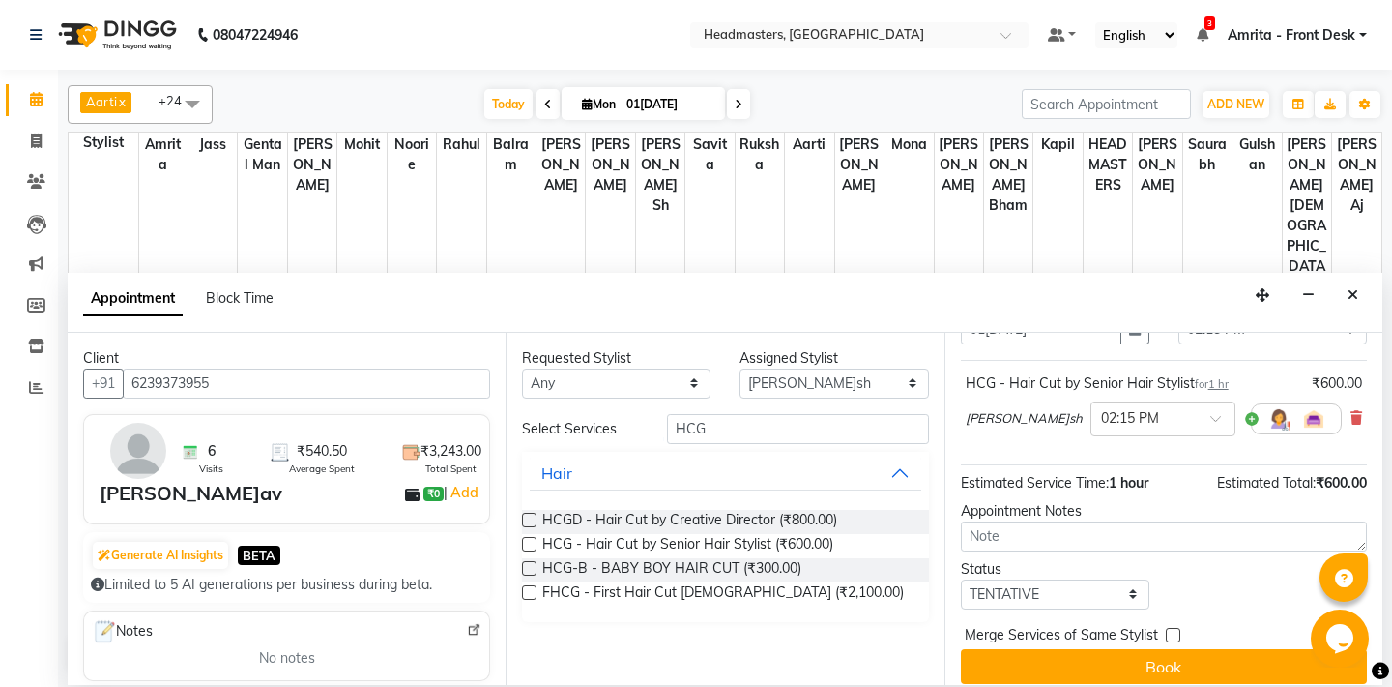
scroll to position [123, 0]
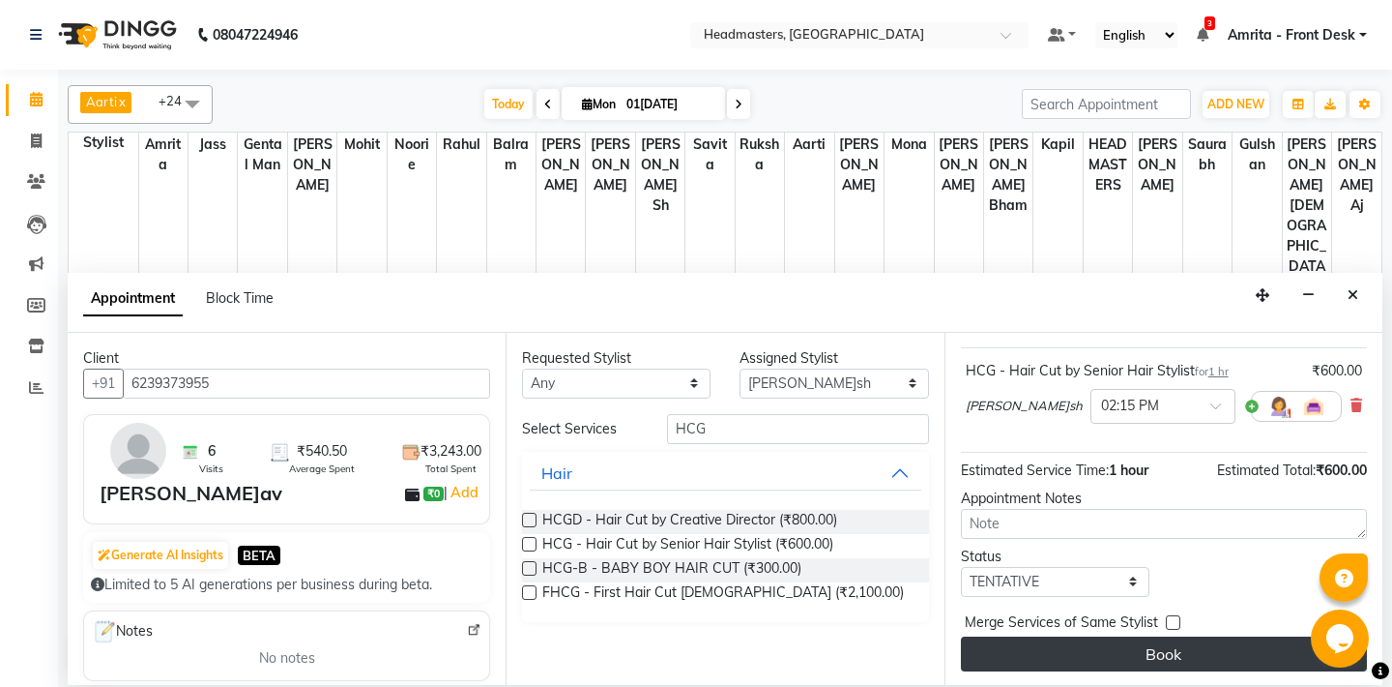
click at [1151, 646] on button "Book" at bounding box center [1164, 653] width 406 height 35
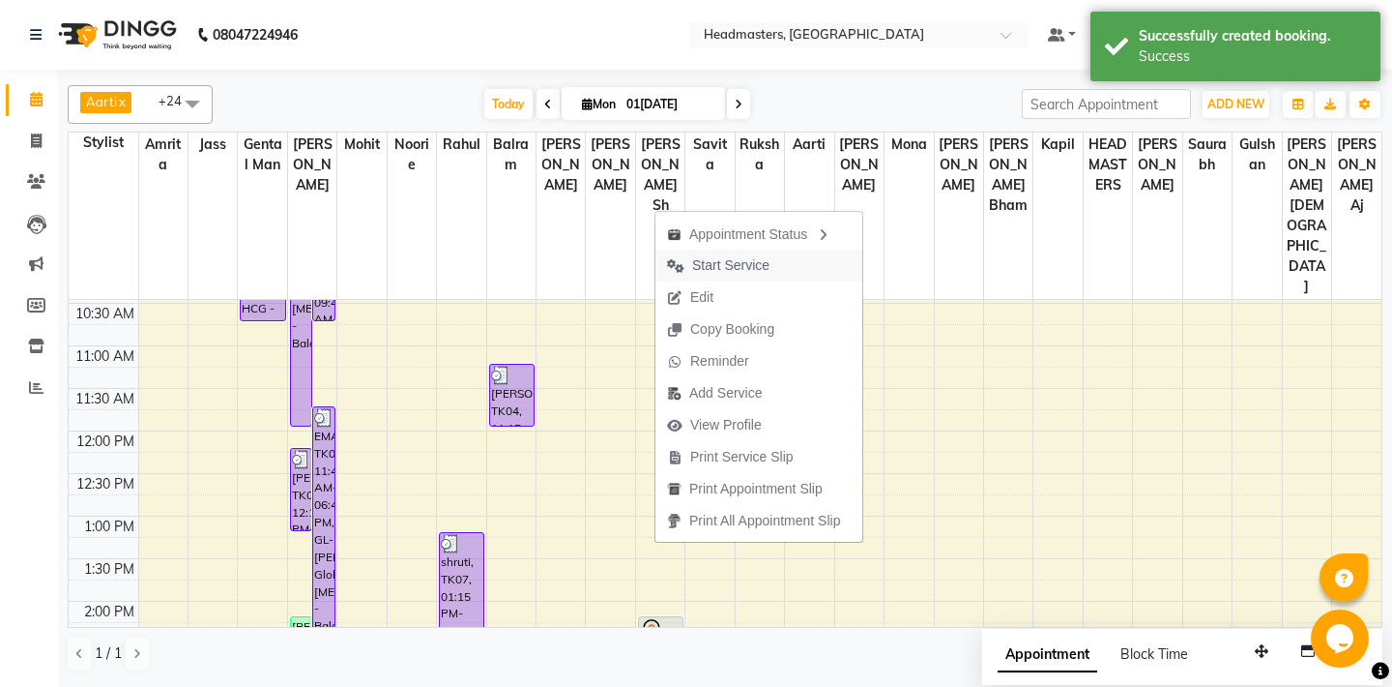
click at [759, 264] on span "Start Service" at bounding box center [730, 265] width 77 height 20
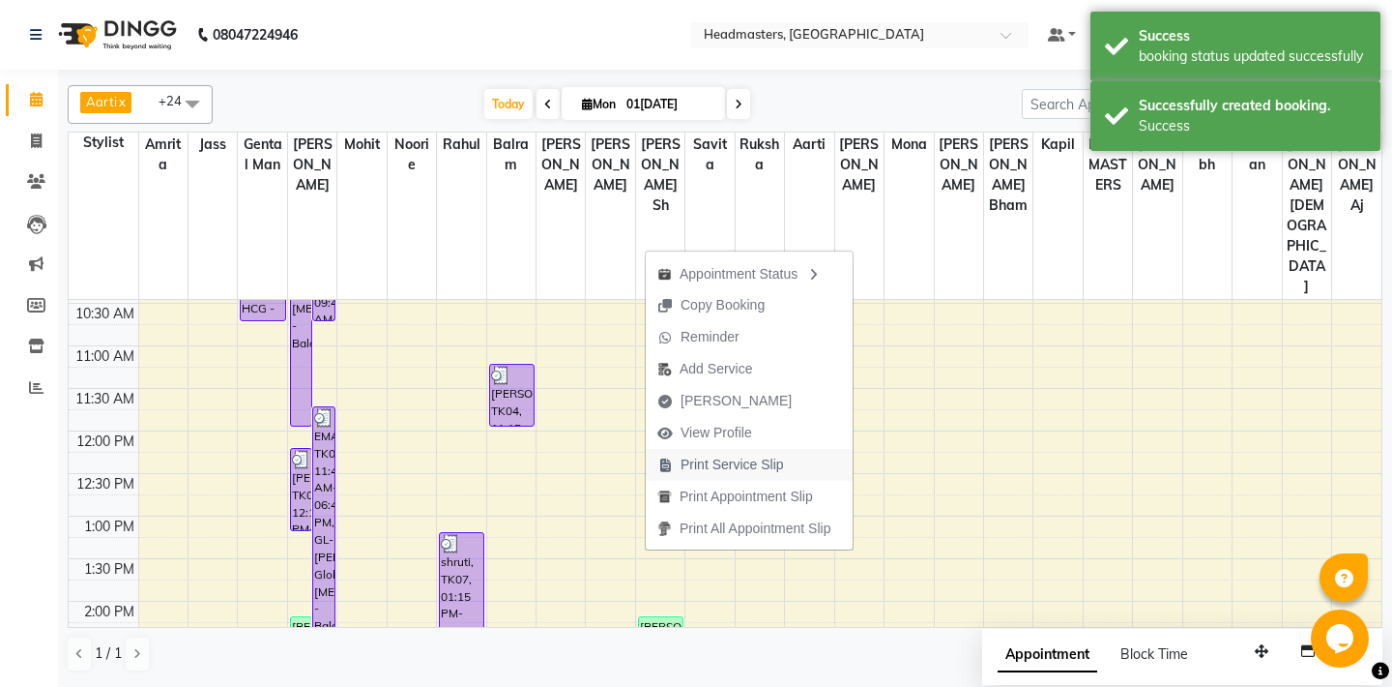
click at [710, 461] on span "Print Service Slip" at bounding box center [732, 464] width 103 height 20
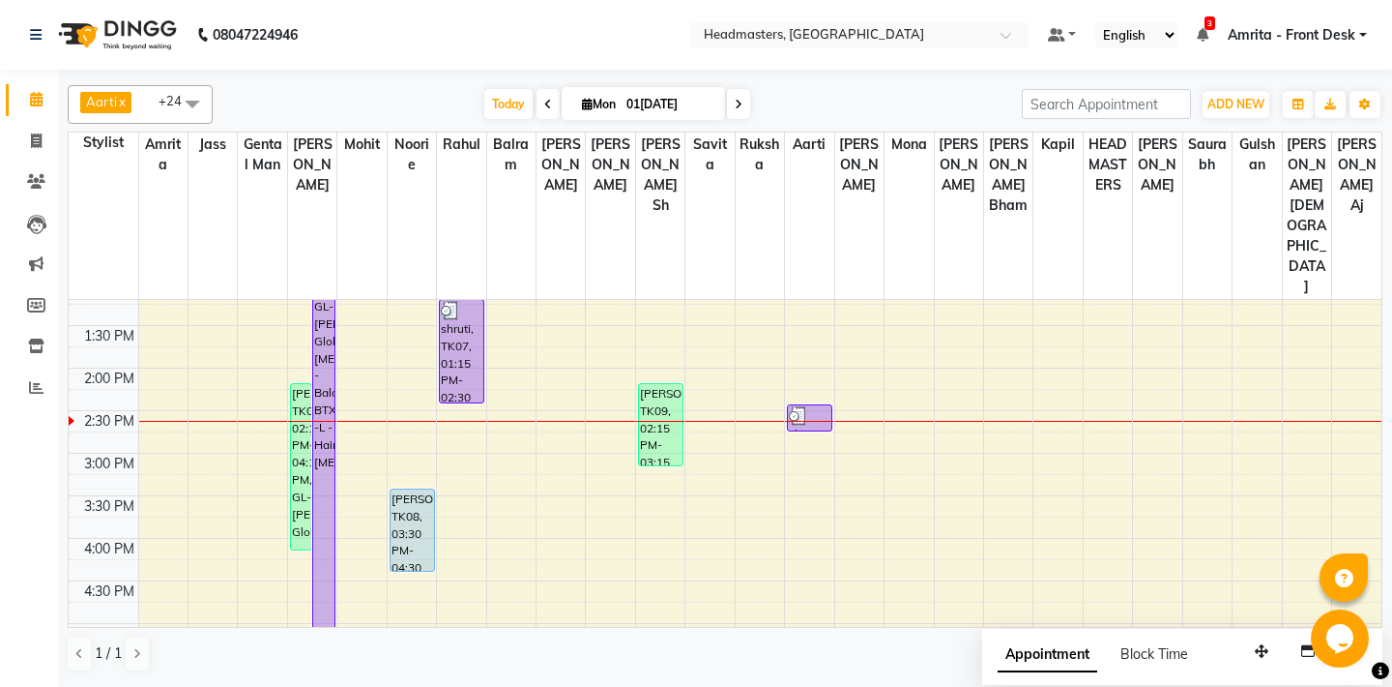
scroll to position [434, 0]
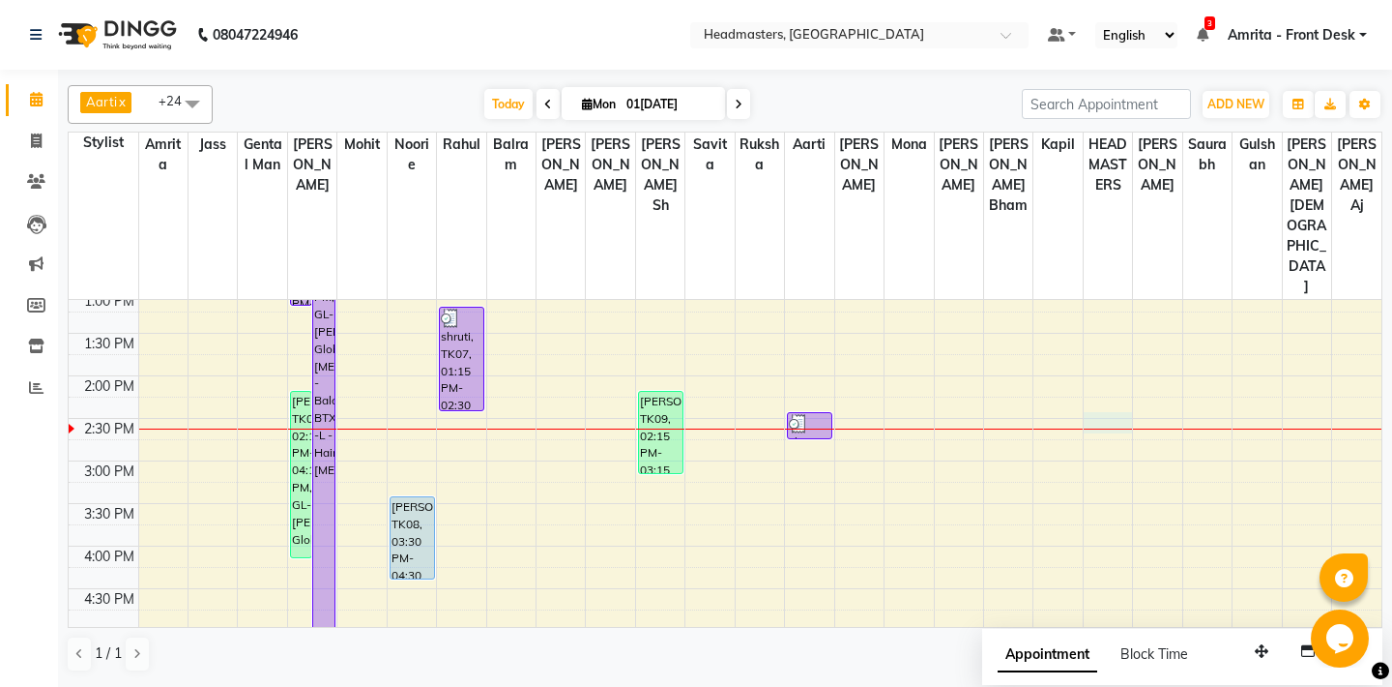
click at [1111, 321] on div "8:00 AM 8:30 AM 9:00 AM 9:30 AM 10:00 AM 10:30 AM 11:00 AM 11:30 AM 12:00 PM 12…" at bounding box center [725, 461] width 1313 height 1190
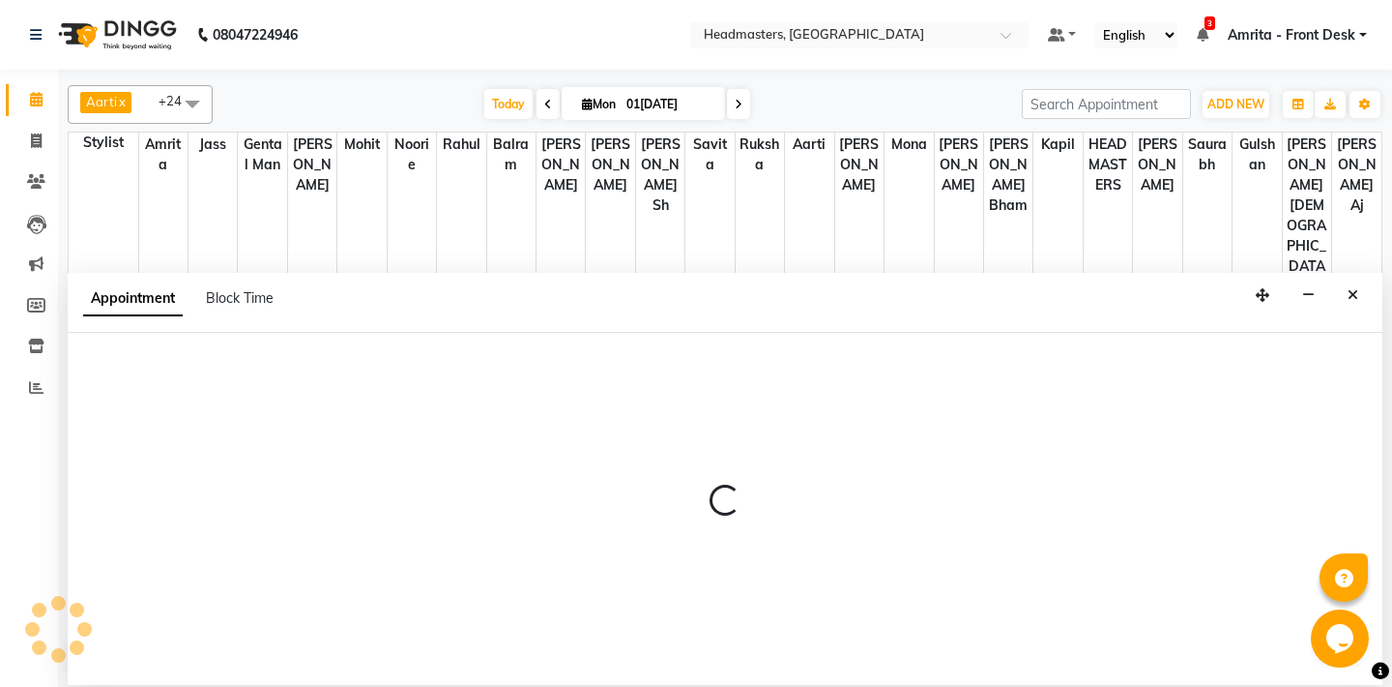
select select "61029"
select select "tentative"
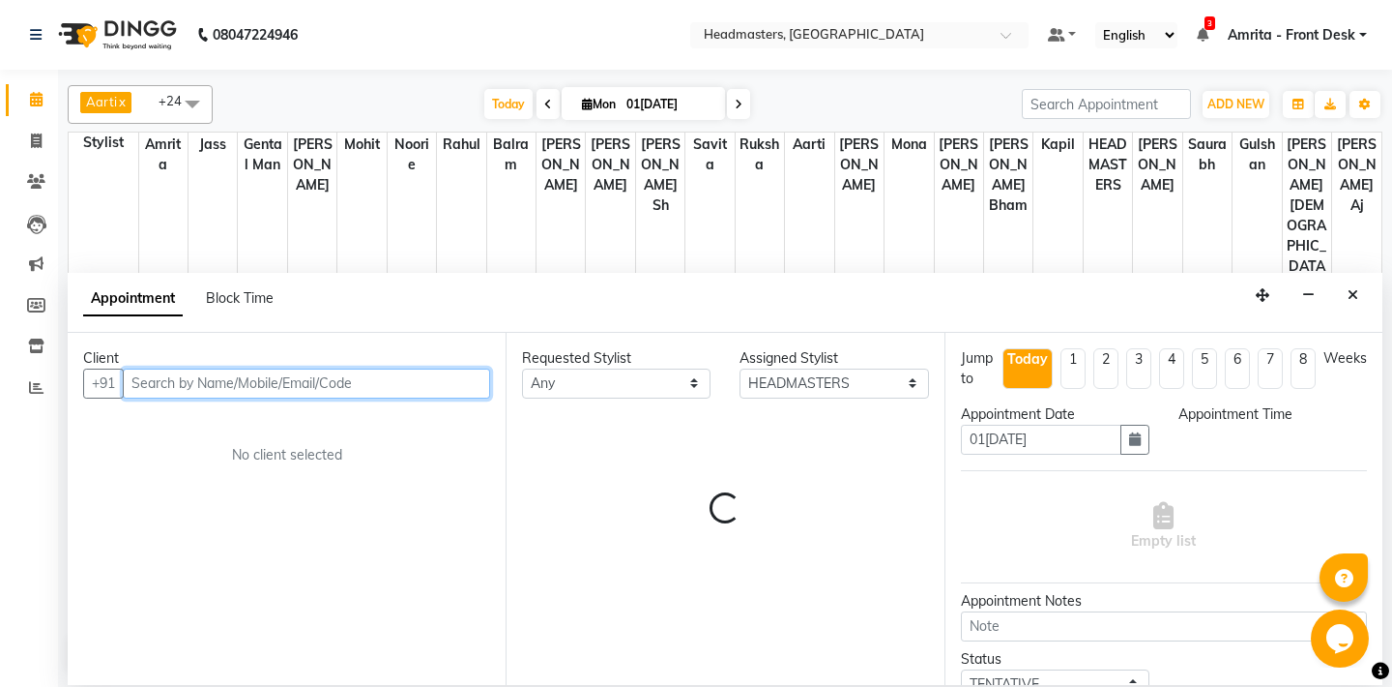
select select "870"
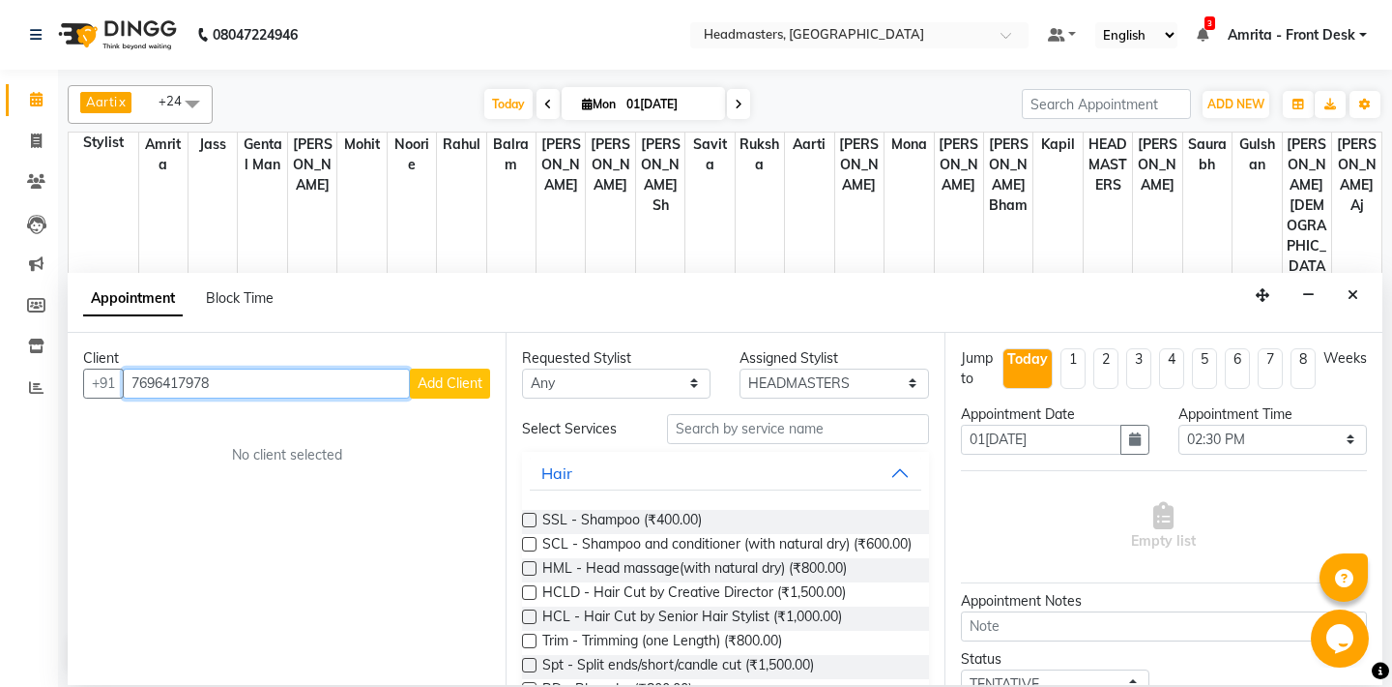
type input "7696417978"
click at [466, 365] on div "Client" at bounding box center [286, 358] width 407 height 20
click at [452, 385] on span "Add Client" at bounding box center [450, 382] width 65 height 17
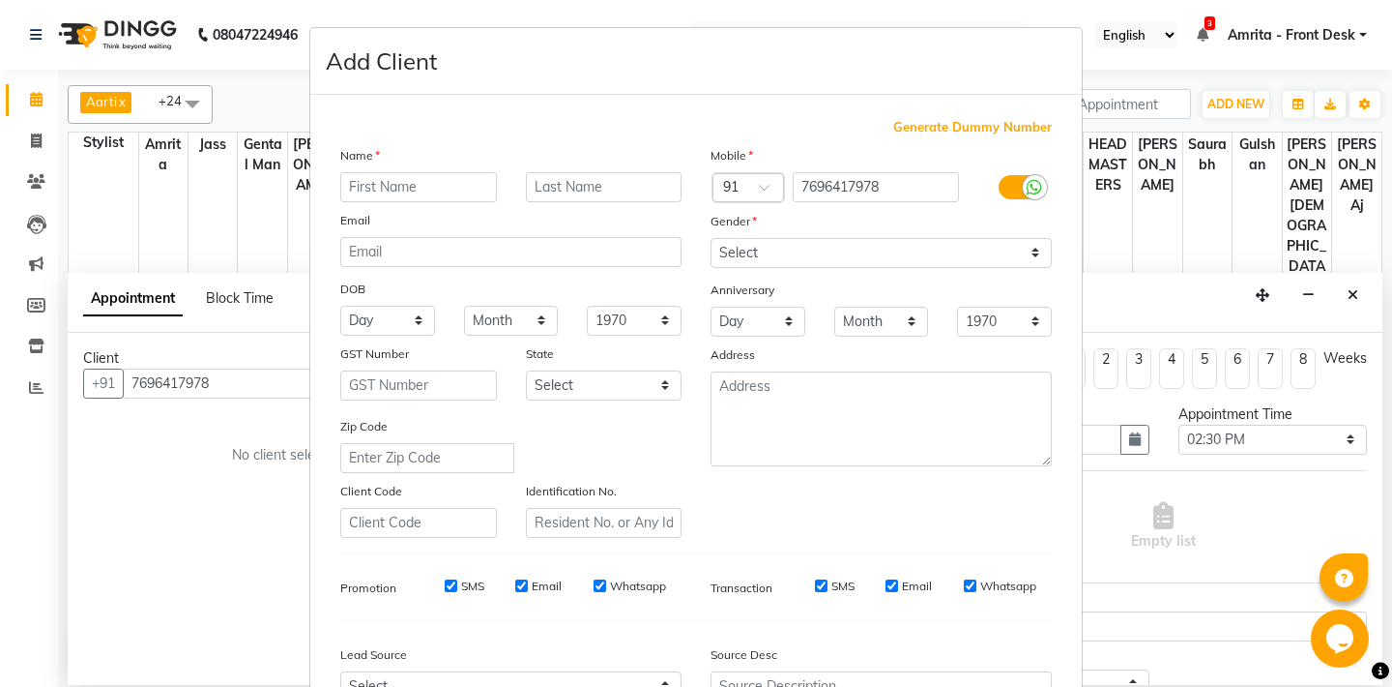
click at [395, 188] on input "text" at bounding box center [418, 187] width 157 height 30
type input "MANPREET KAUR"
click at [711, 238] on select "Select [DEMOGRAPHIC_DATA] [DEMOGRAPHIC_DATA] Other Prefer Not To Say" at bounding box center [881, 253] width 341 height 30
select select "[DEMOGRAPHIC_DATA]"
click option "[DEMOGRAPHIC_DATA]" at bounding box center [0, 0] width 0 height 0
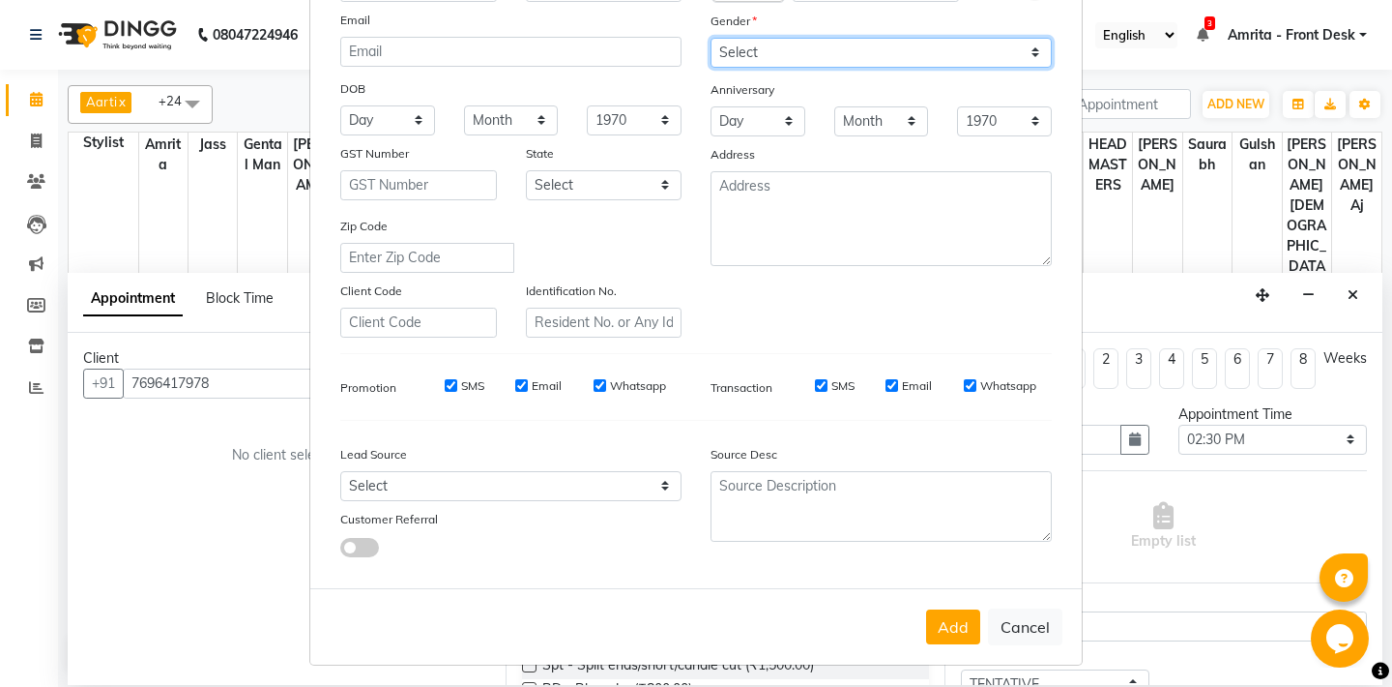
scroll to position [206, 0]
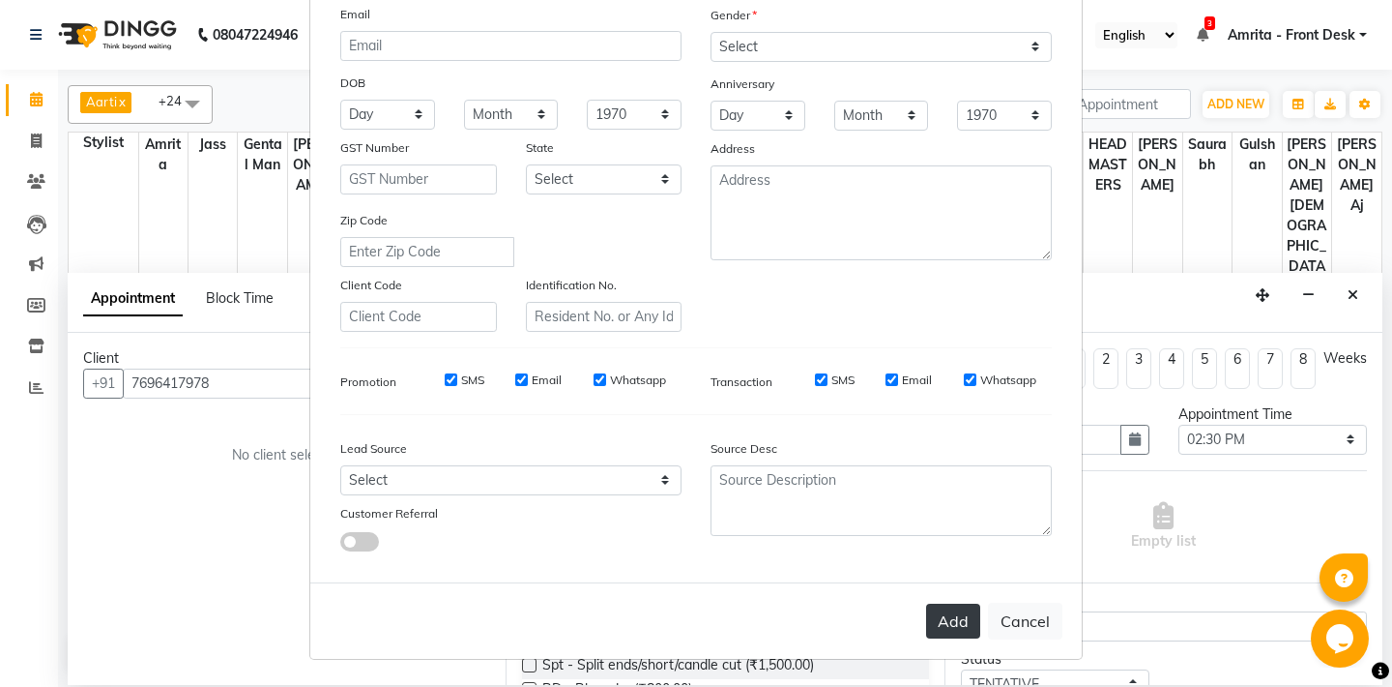
click at [956, 634] on button "Add" at bounding box center [953, 620] width 54 height 35
select select
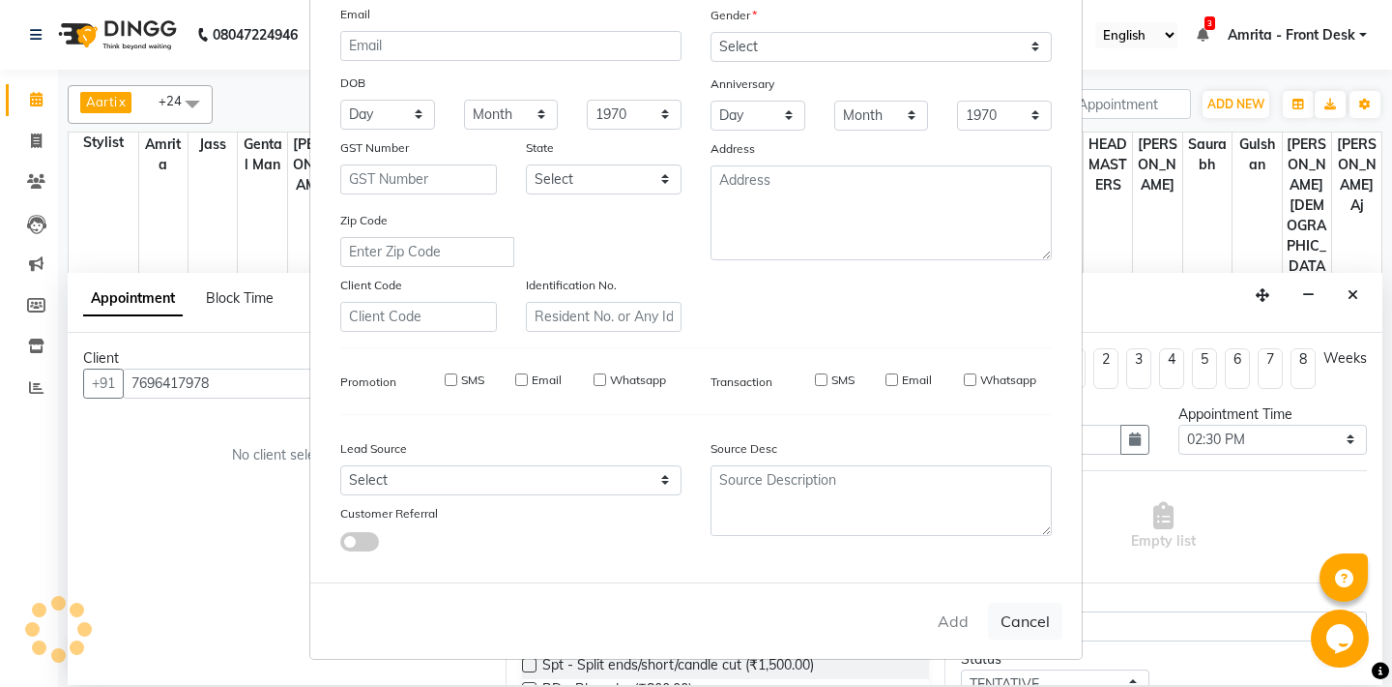
select select
checkbox input "false"
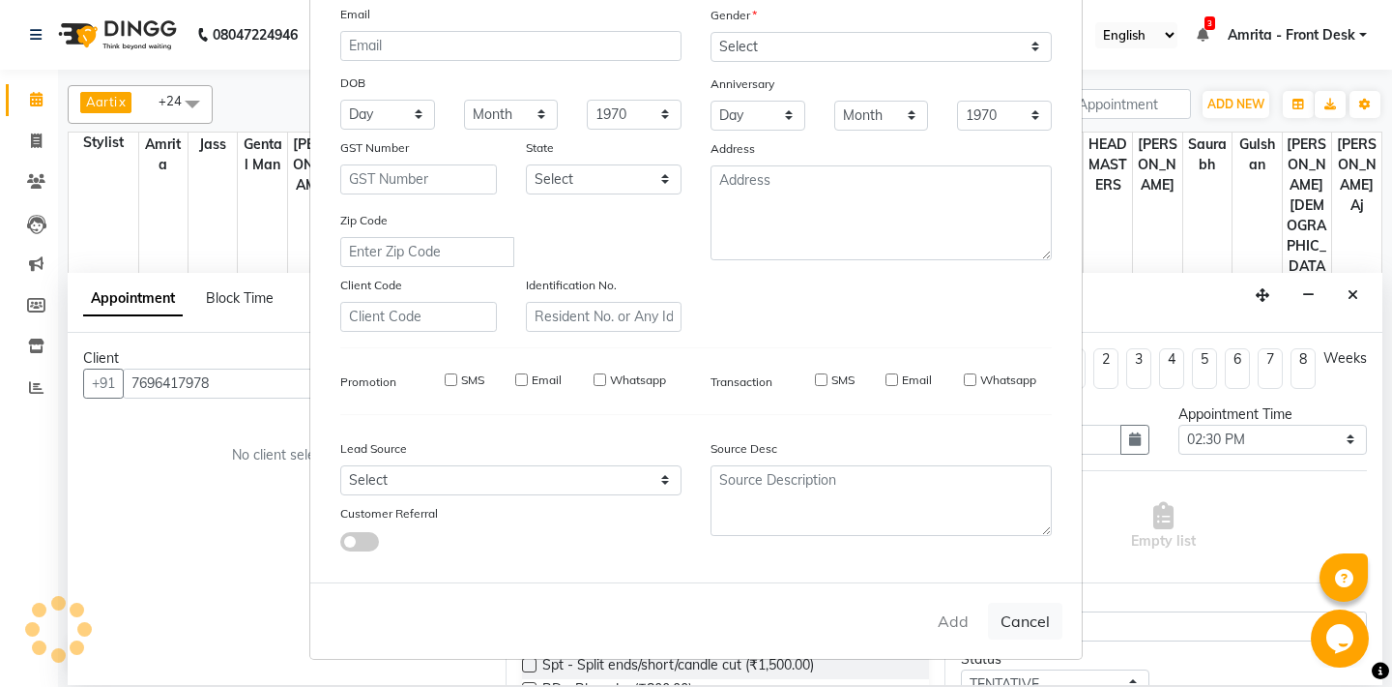
checkbox input "false"
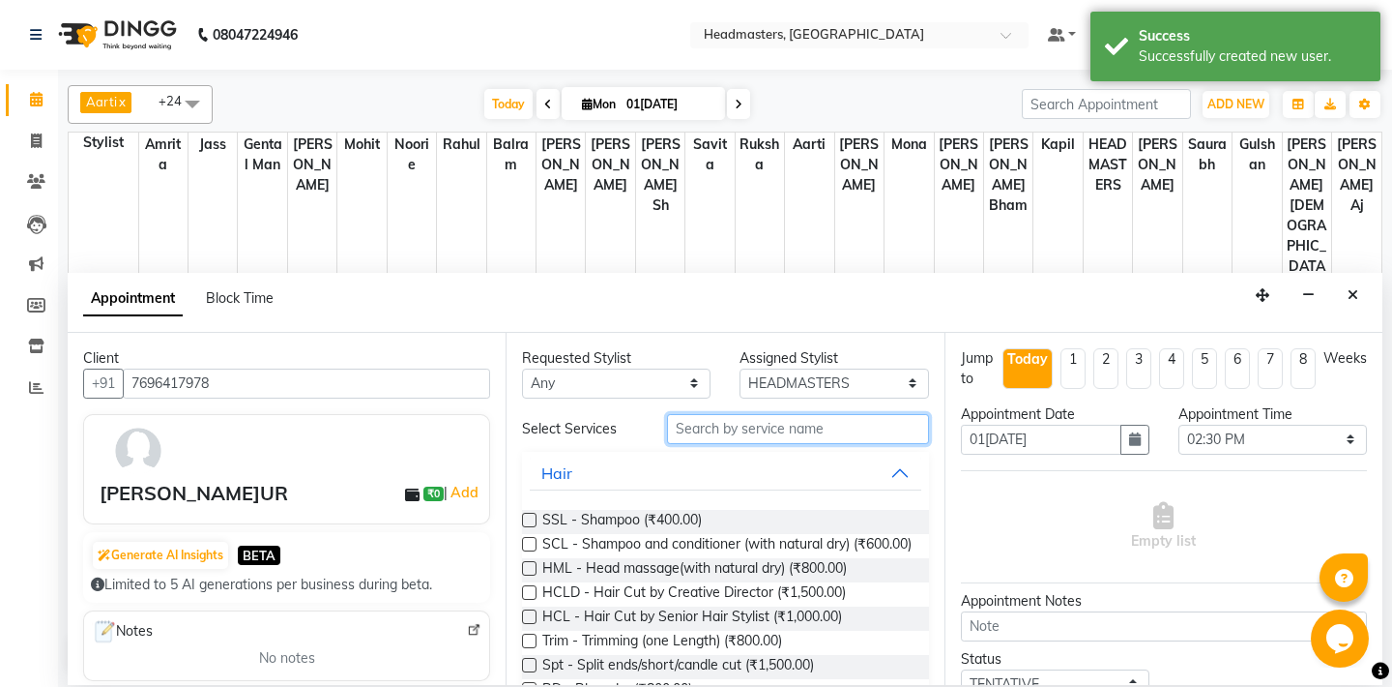
click at [788, 422] on input "text" at bounding box center [797, 429] width 261 height 30
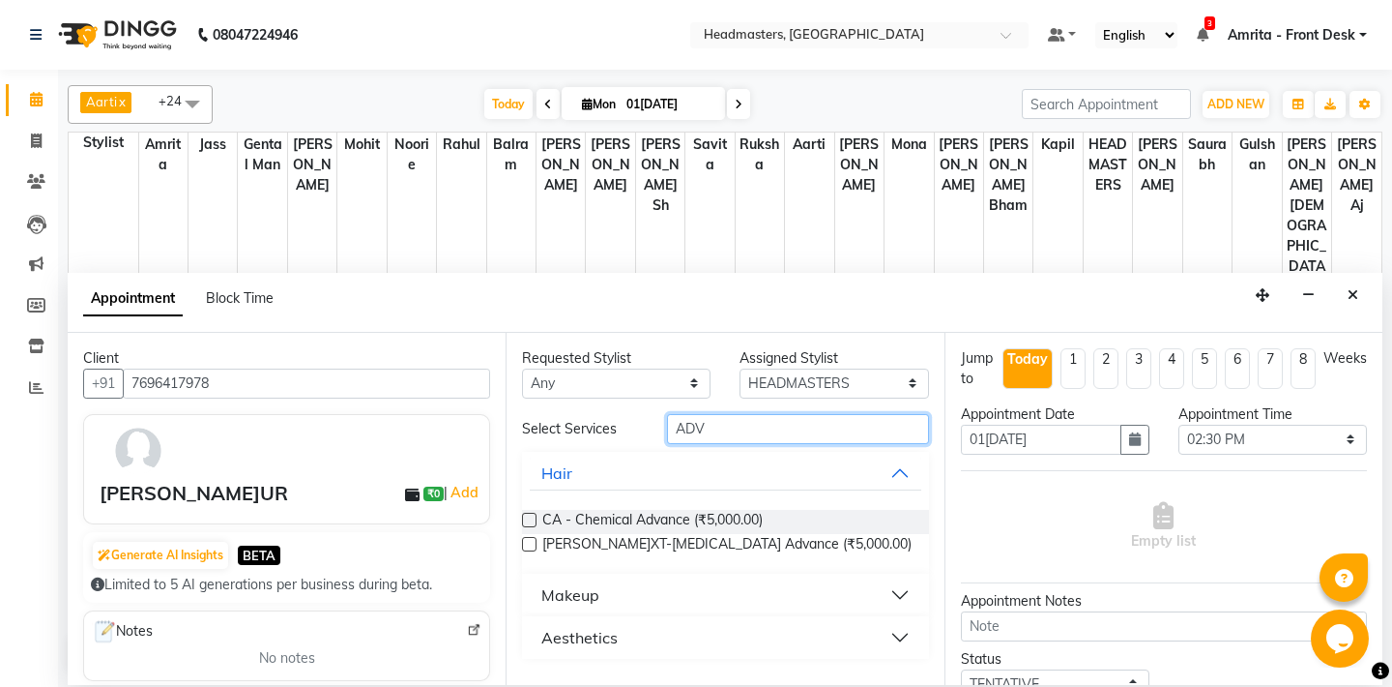
type input "ADV"
click at [679, 599] on button "Makeup" at bounding box center [725, 594] width 391 height 35
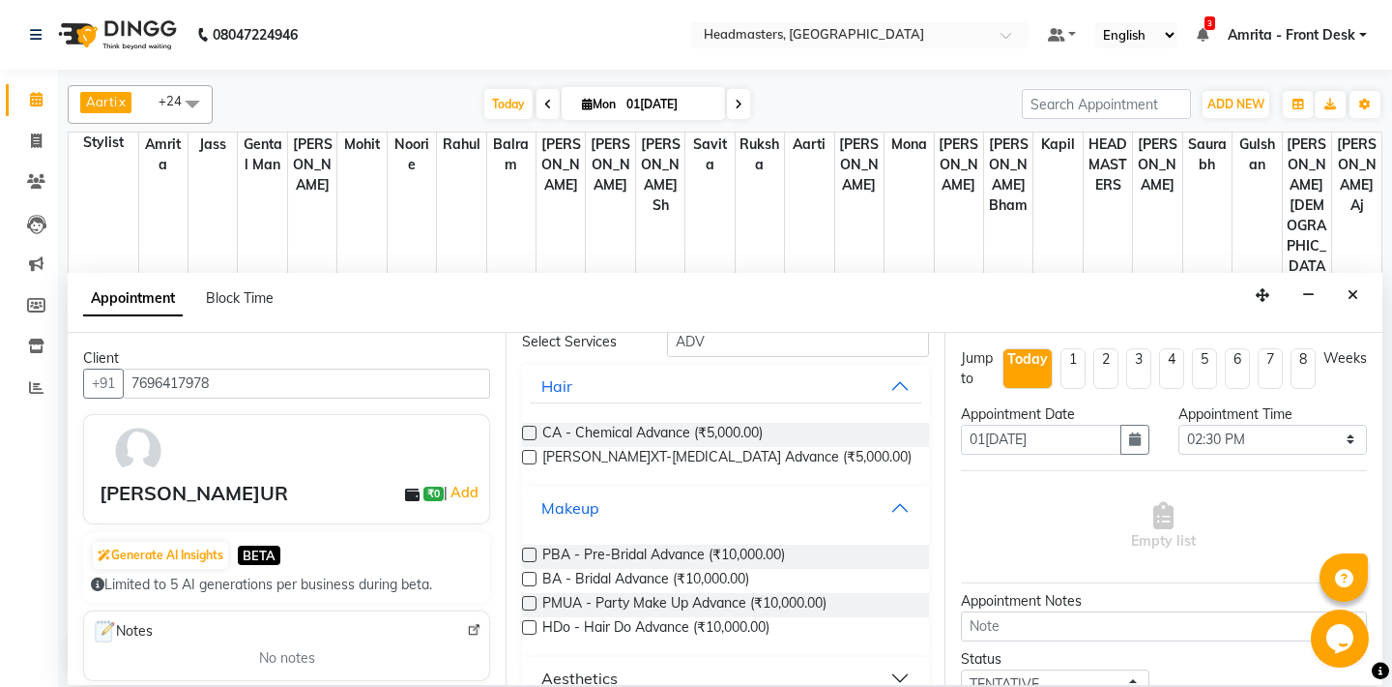
scroll to position [116, 0]
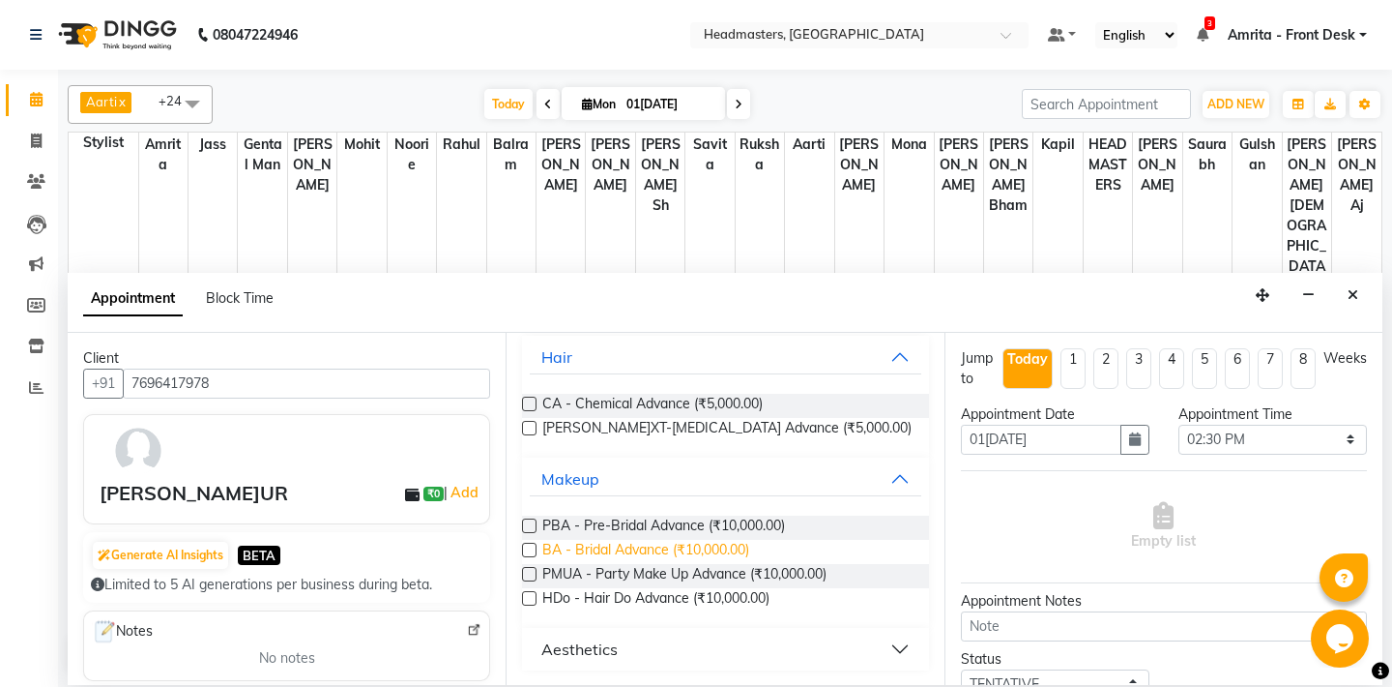
click at [599, 554] on span "BA - Bridal Advance (₹10,000.00)" at bounding box center [645, 552] width 207 height 24
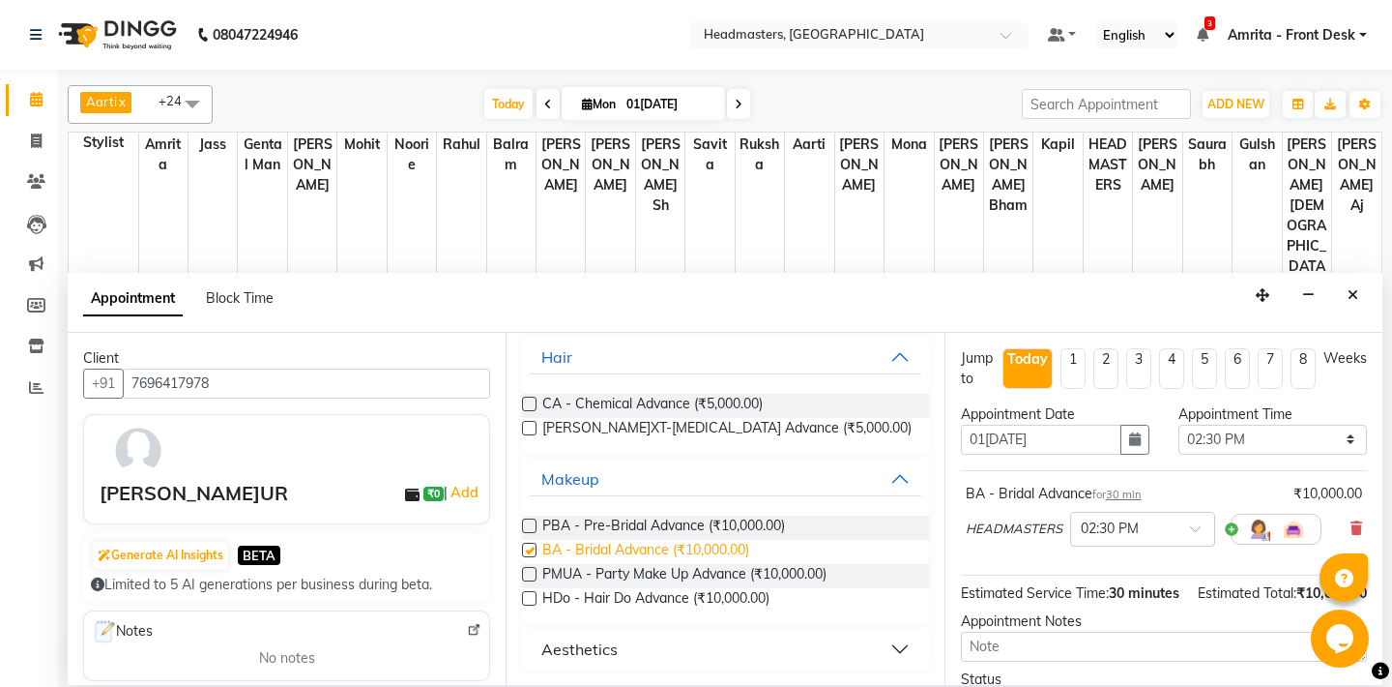
checkbox input "false"
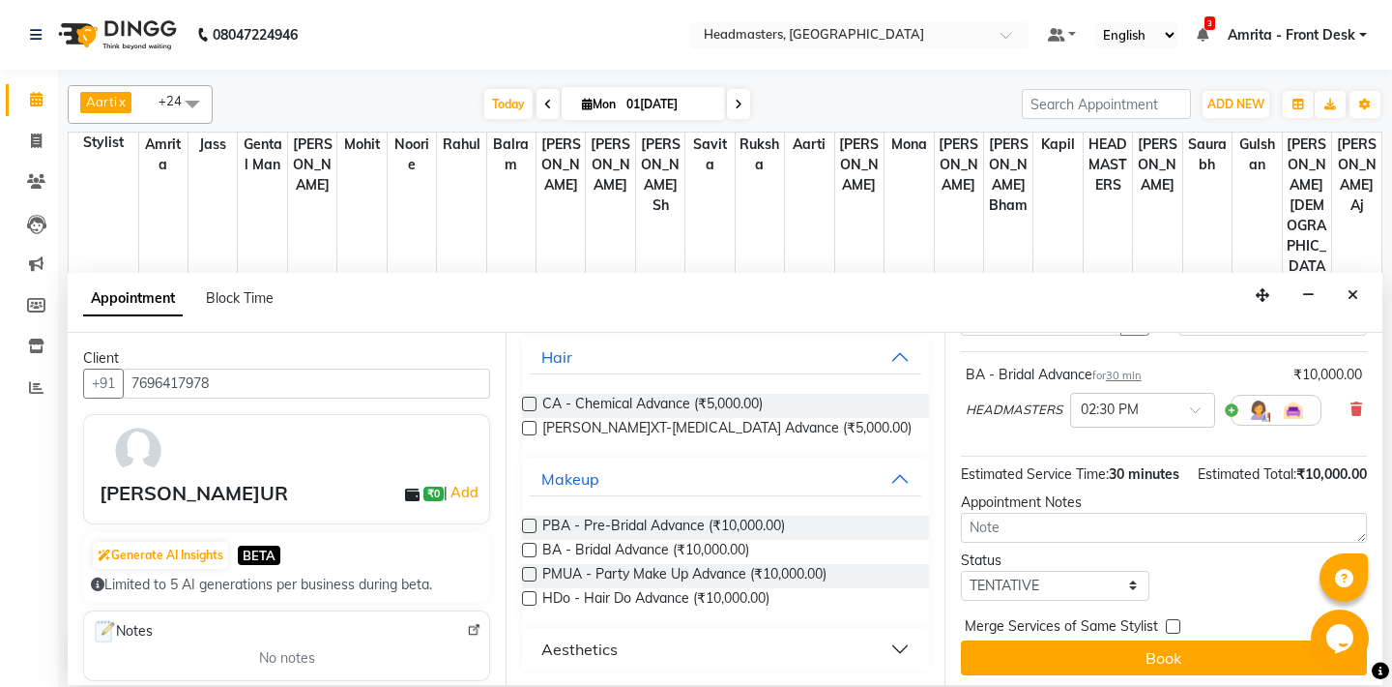
scroll to position [123, 0]
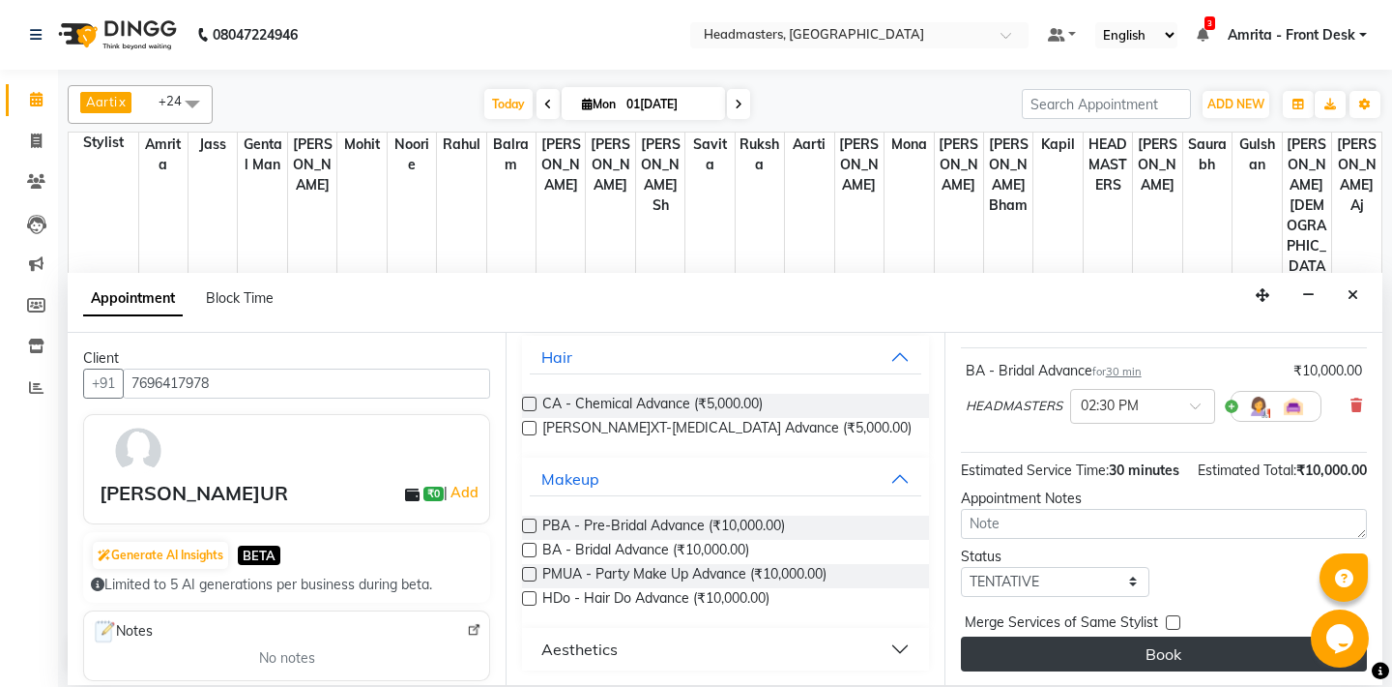
click at [1191, 661] on button "Book" at bounding box center [1164, 653] width 406 height 35
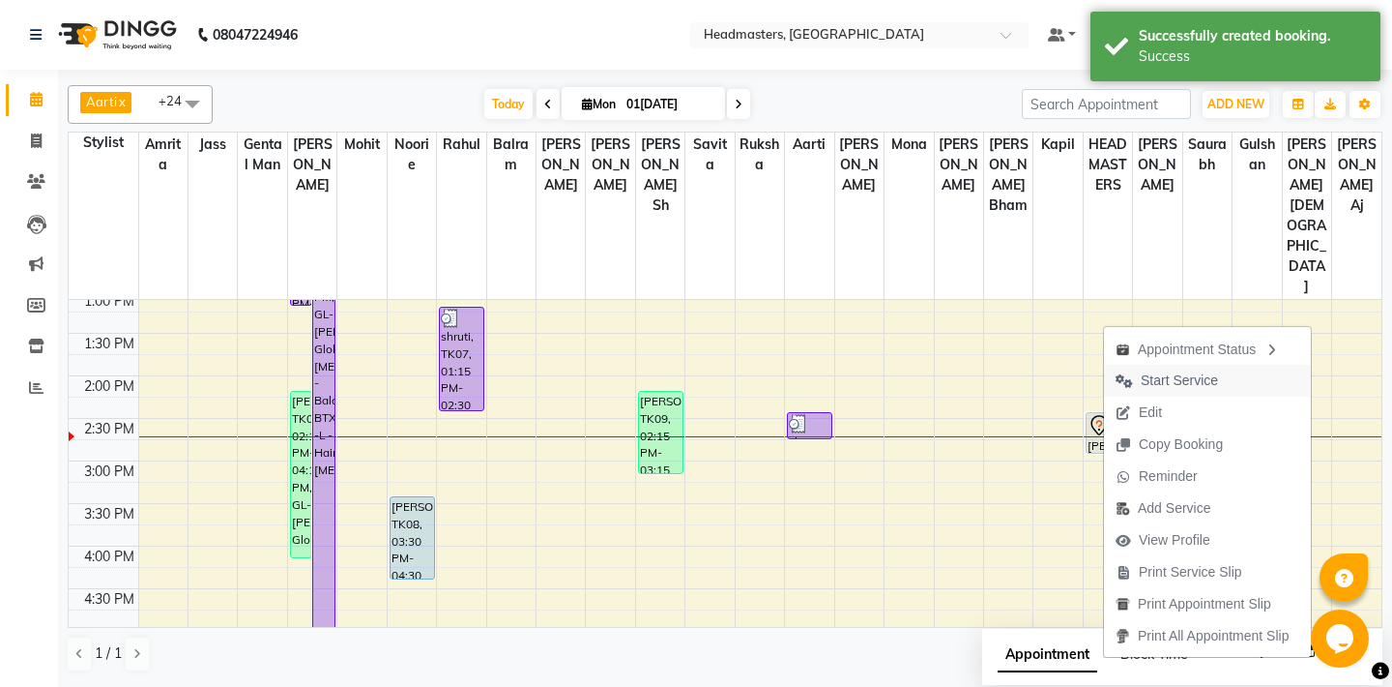
click at [1157, 383] on span "Start Service" at bounding box center [1179, 380] width 77 height 20
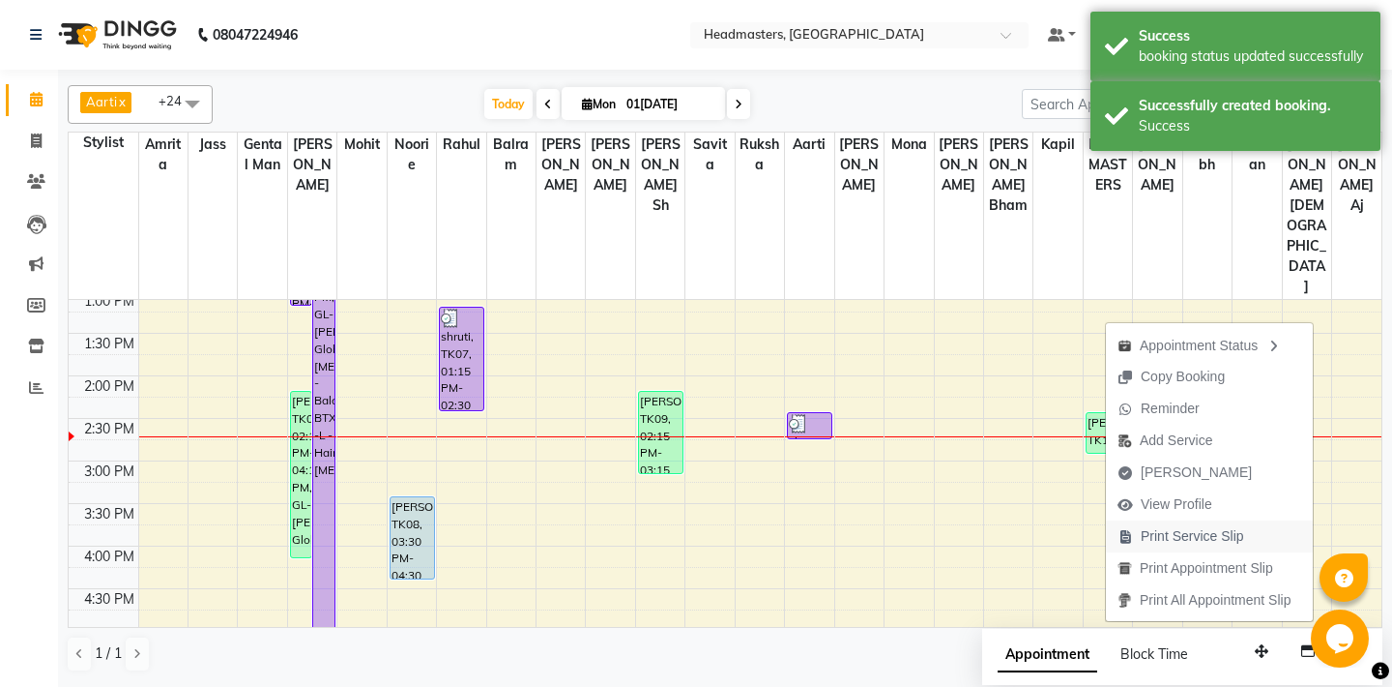
click at [1183, 539] on span "Print Service Slip" at bounding box center [1192, 536] width 103 height 20
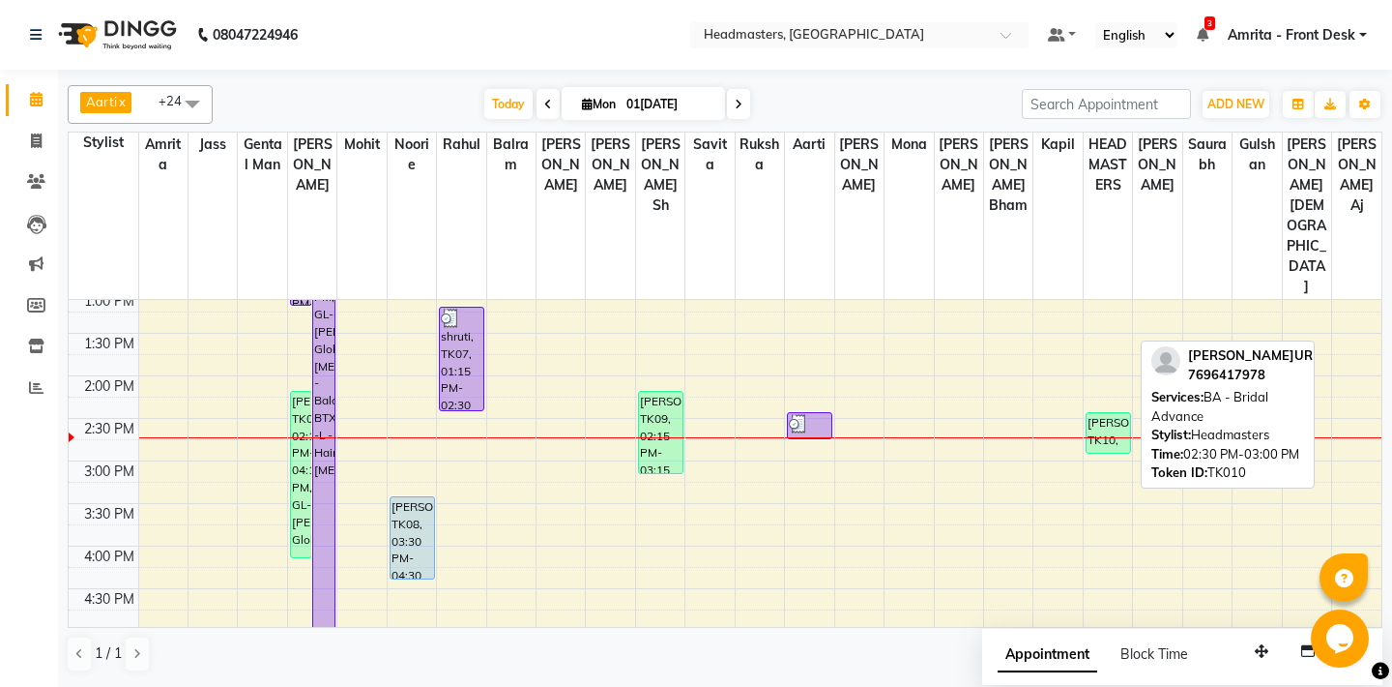
click at [1096, 413] on div "[PERSON_NAME]UR, TK10, 02:30 PM-03:00 PM, BA - Bridal Advance" at bounding box center [1109, 433] width 44 height 40
select select "1"
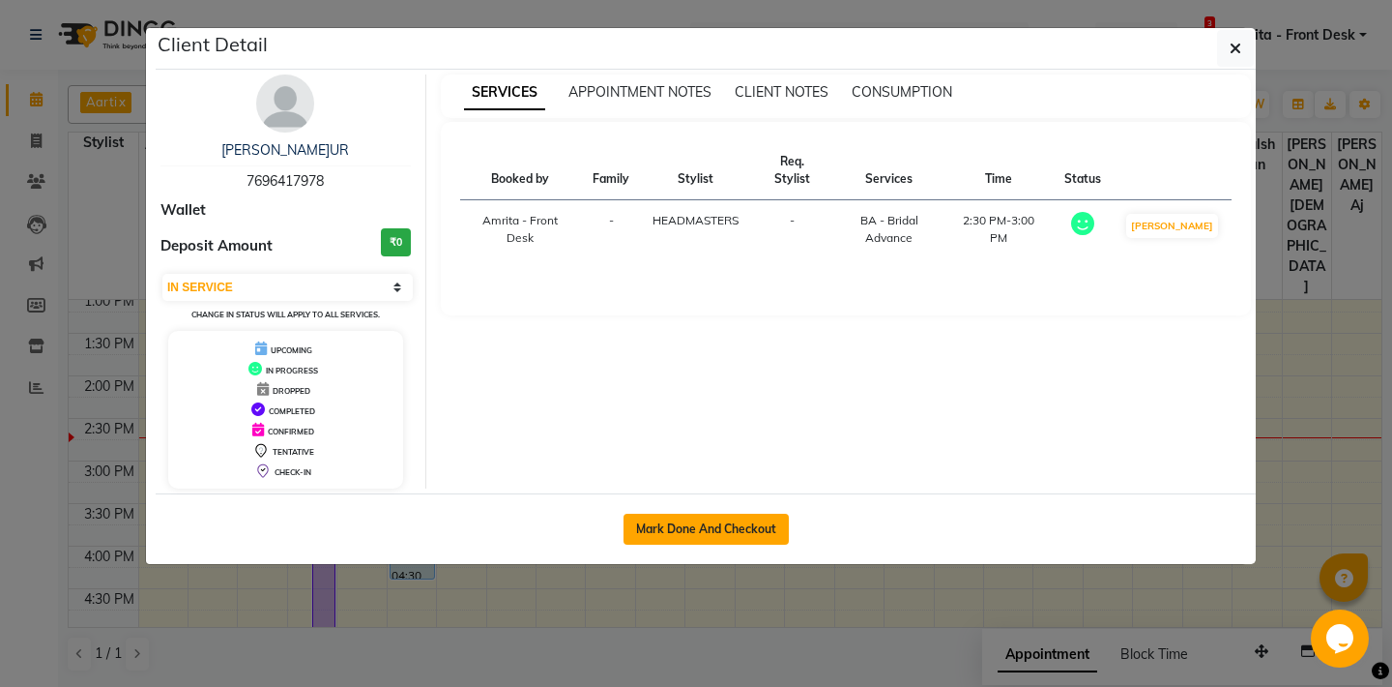
click at [716, 522] on button "Mark Done And Checkout" at bounding box center [706, 528] width 165 height 31
select select "service"
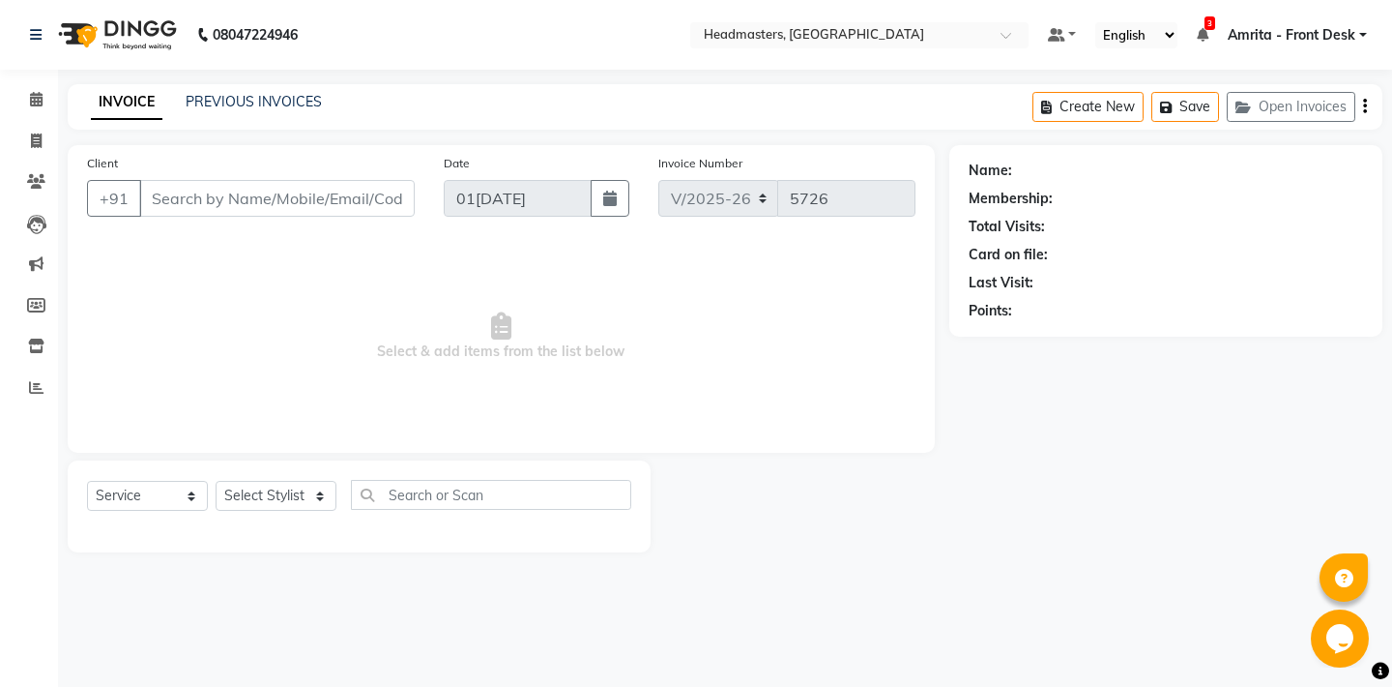
type input "7696417978"
select select "61029"
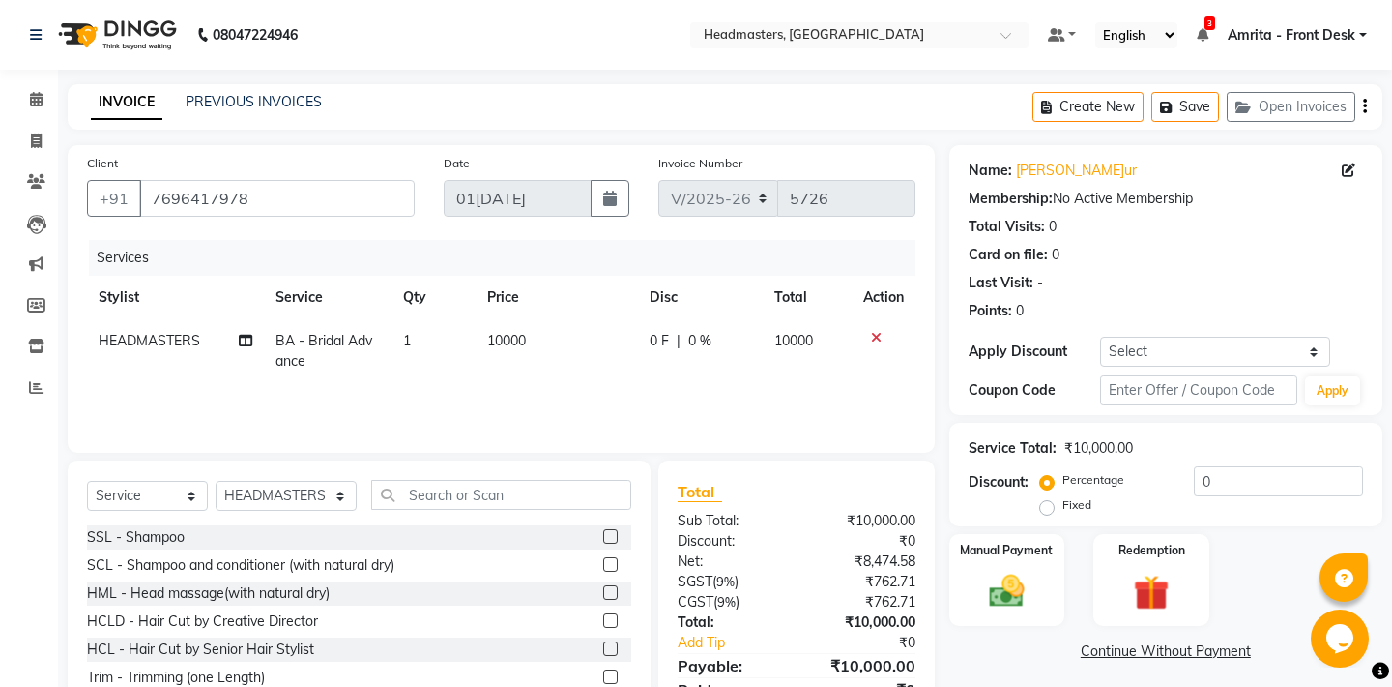
click at [655, 339] on span "0 F" at bounding box center [659, 341] width 19 height 20
select select "61029"
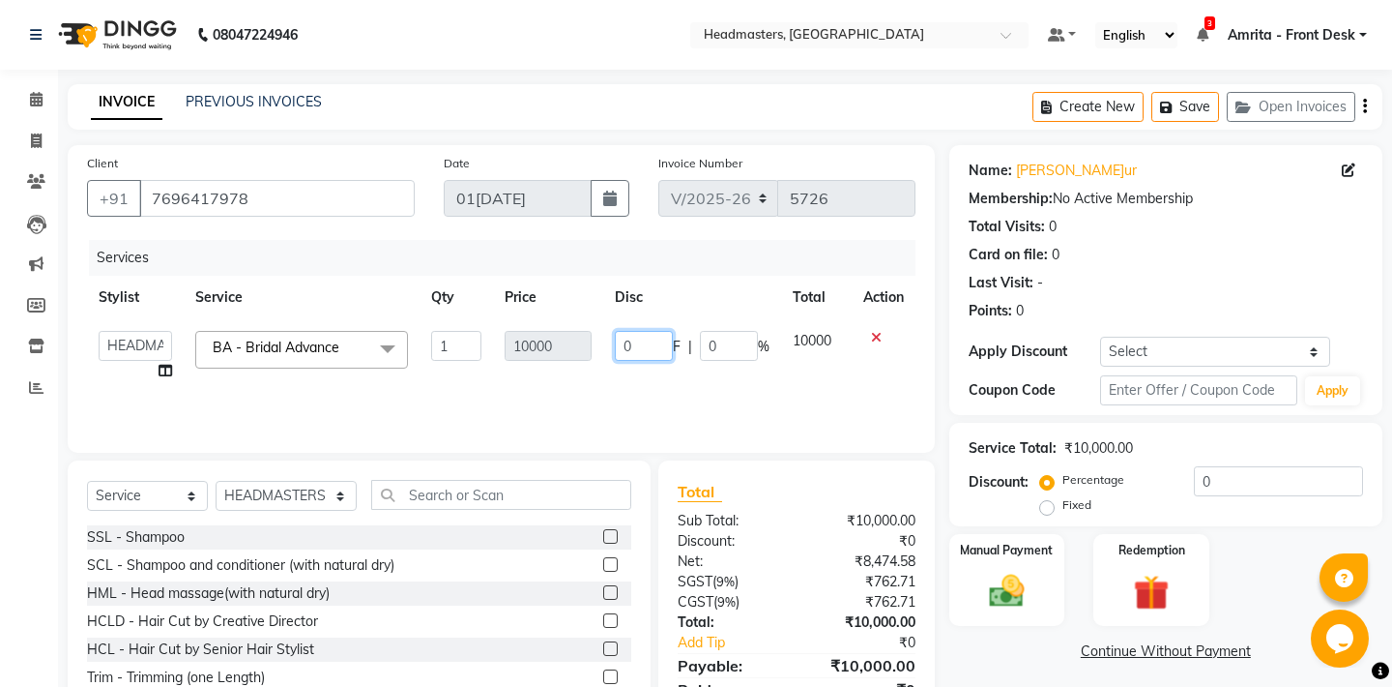
click at [618, 342] on input "0" at bounding box center [644, 346] width 58 height 30
type input "8000"
click at [559, 413] on div "Services Stylist Service Qty Price Disc Total Action Aarti Ali Amrita Amrita - …" at bounding box center [501, 336] width 829 height 193
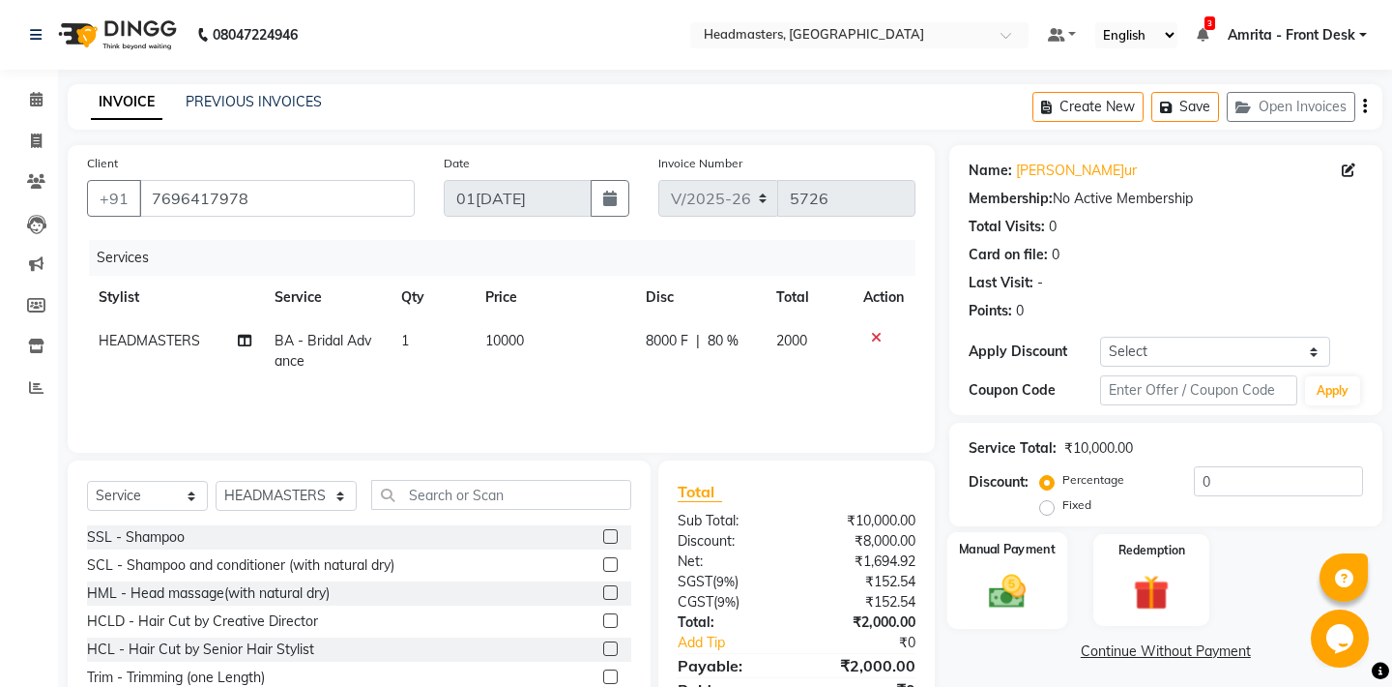
click at [1005, 589] on img at bounding box center [1007, 591] width 60 height 43
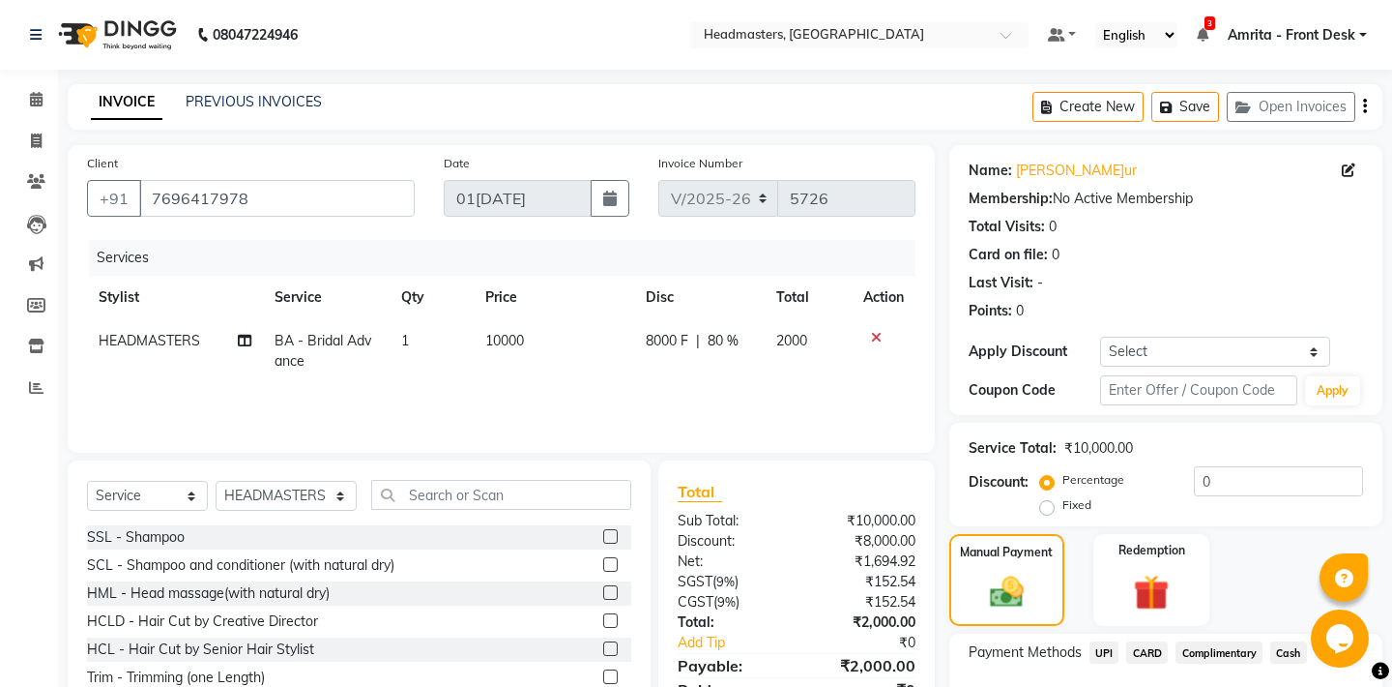
scroll to position [131, 0]
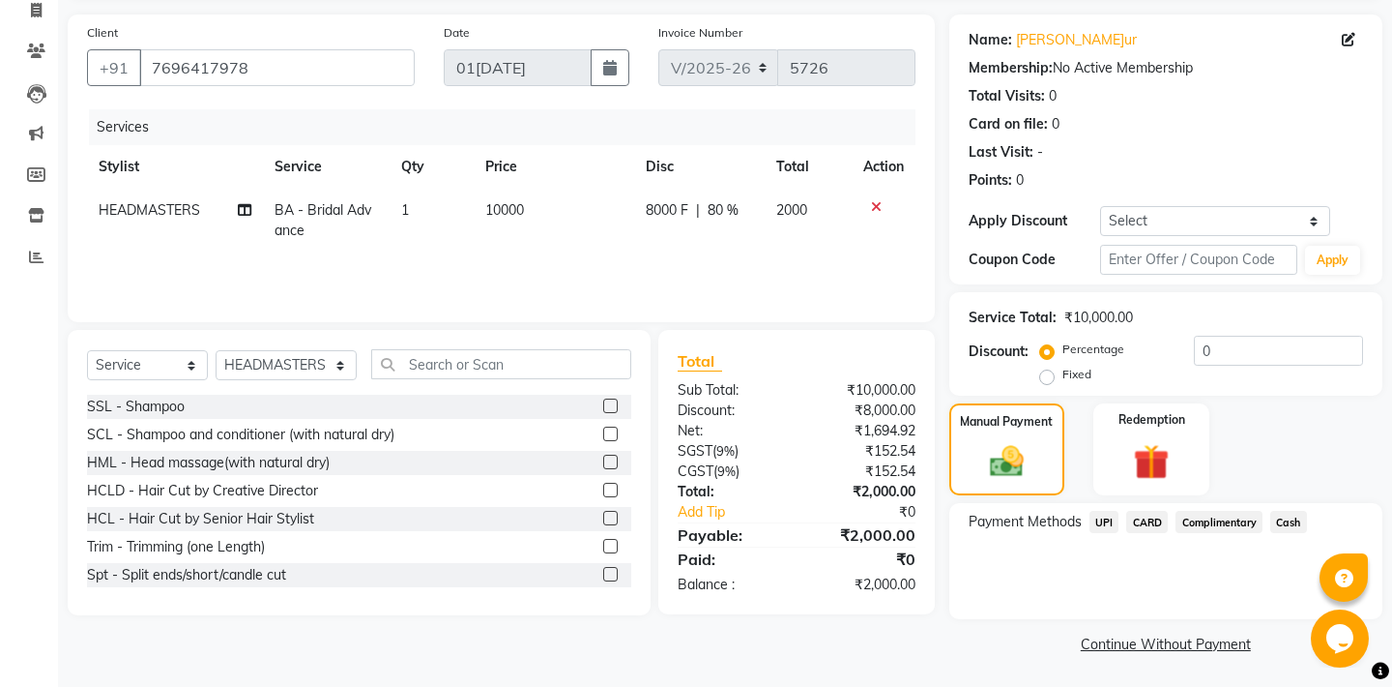
click at [1105, 521] on span "UPI" at bounding box center [1105, 522] width 30 height 22
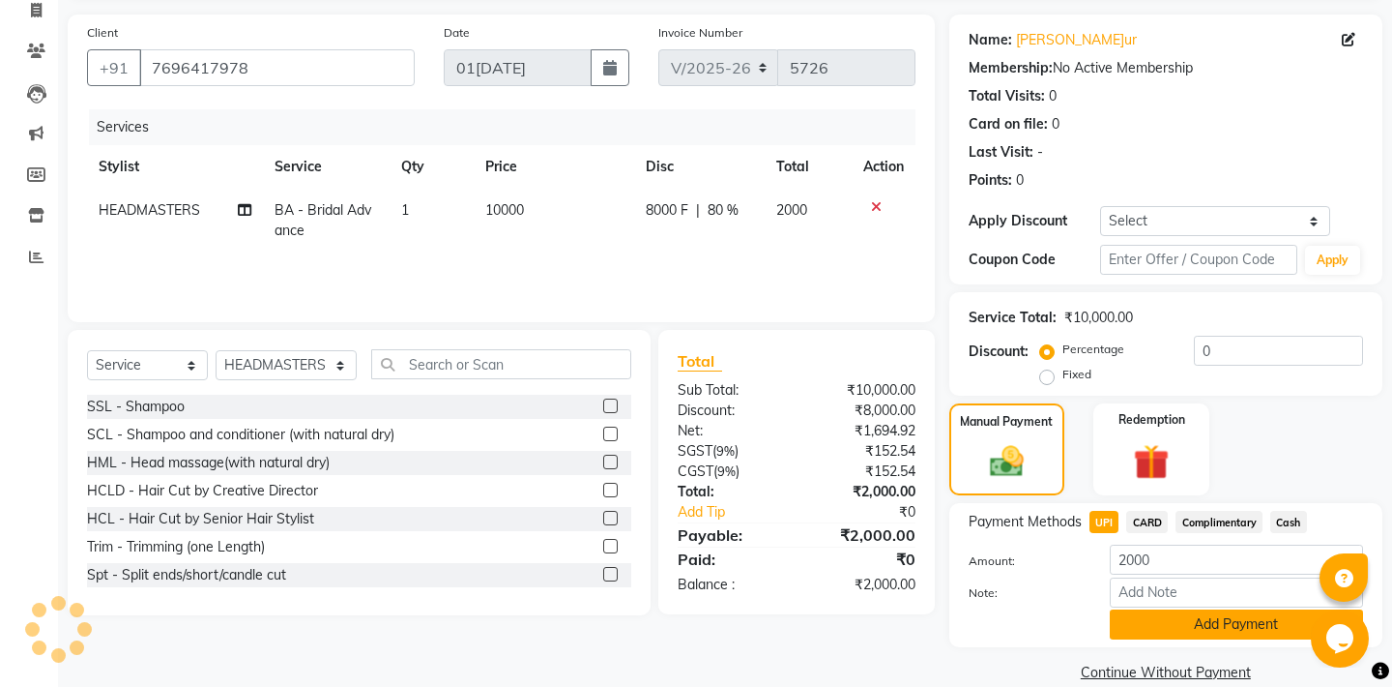
click at [1185, 630] on button "Add Payment" at bounding box center [1236, 624] width 253 height 30
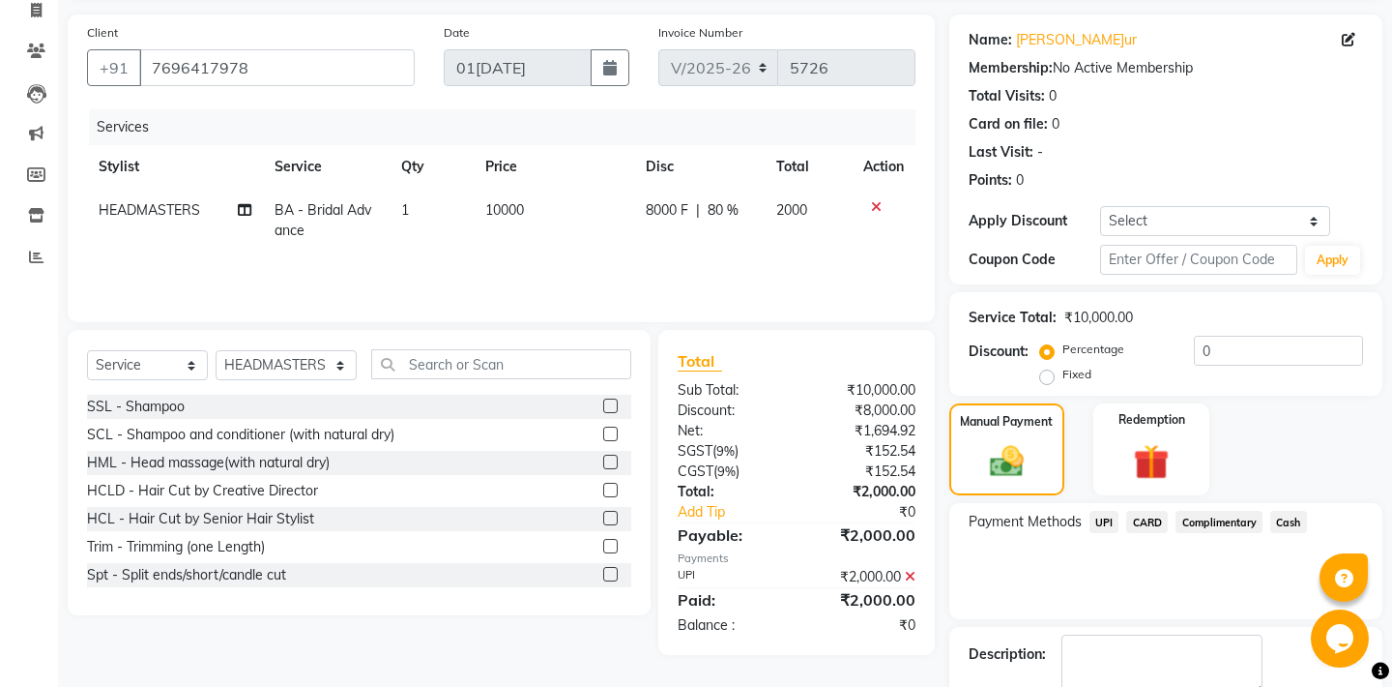
scroll to position [212, 0]
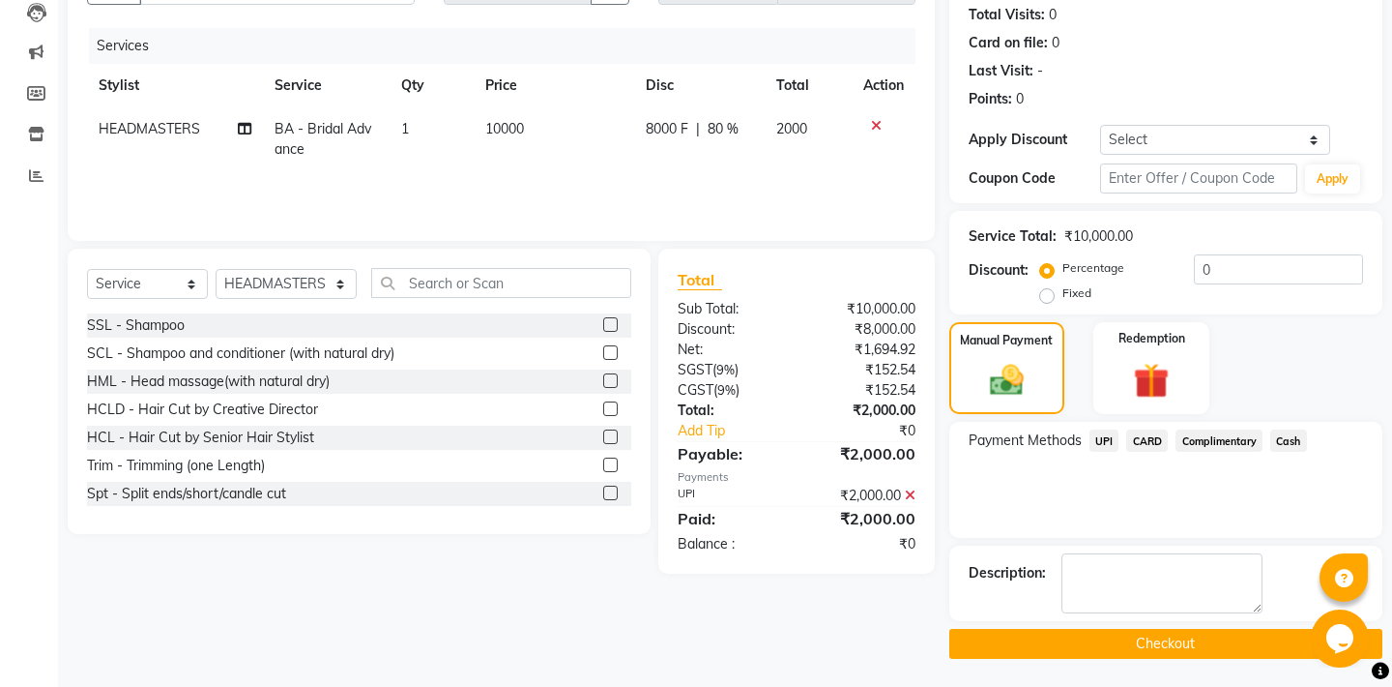
click at [1156, 639] on button "Checkout" at bounding box center [1166, 643] width 433 height 30
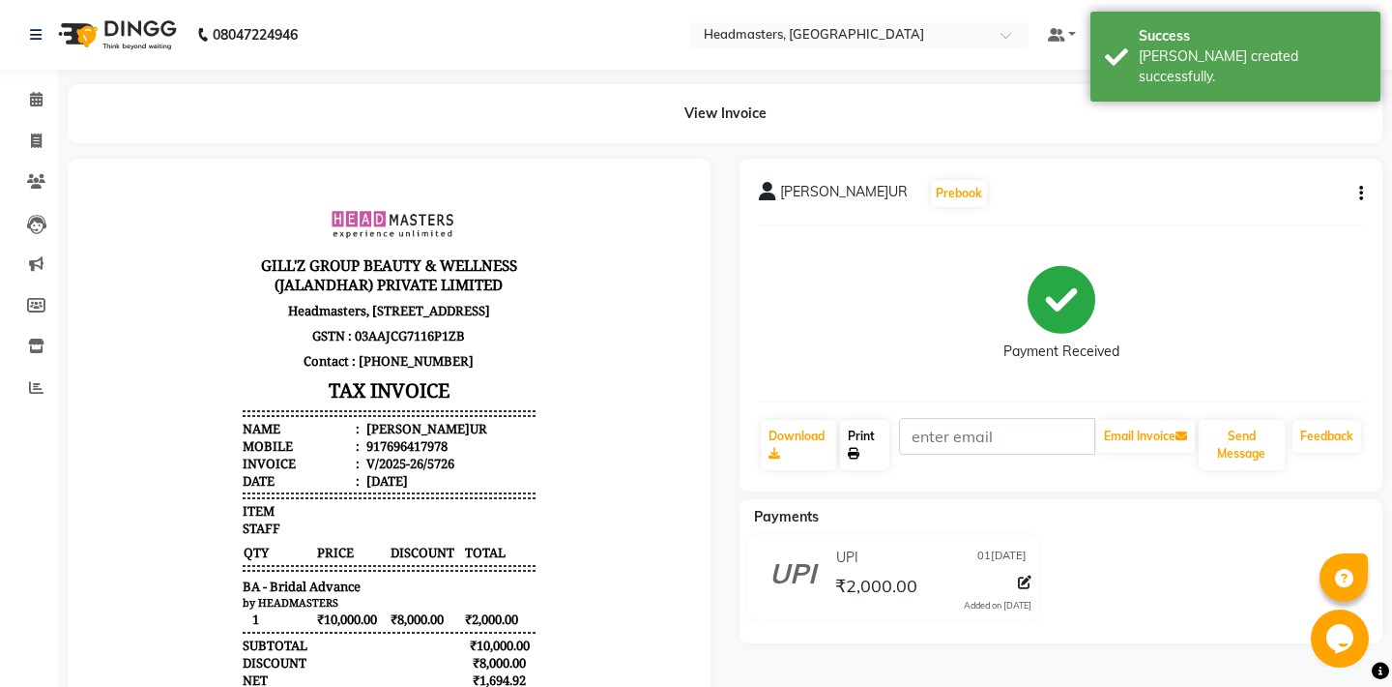
click at [873, 446] on link "Print" at bounding box center [864, 445] width 49 height 50
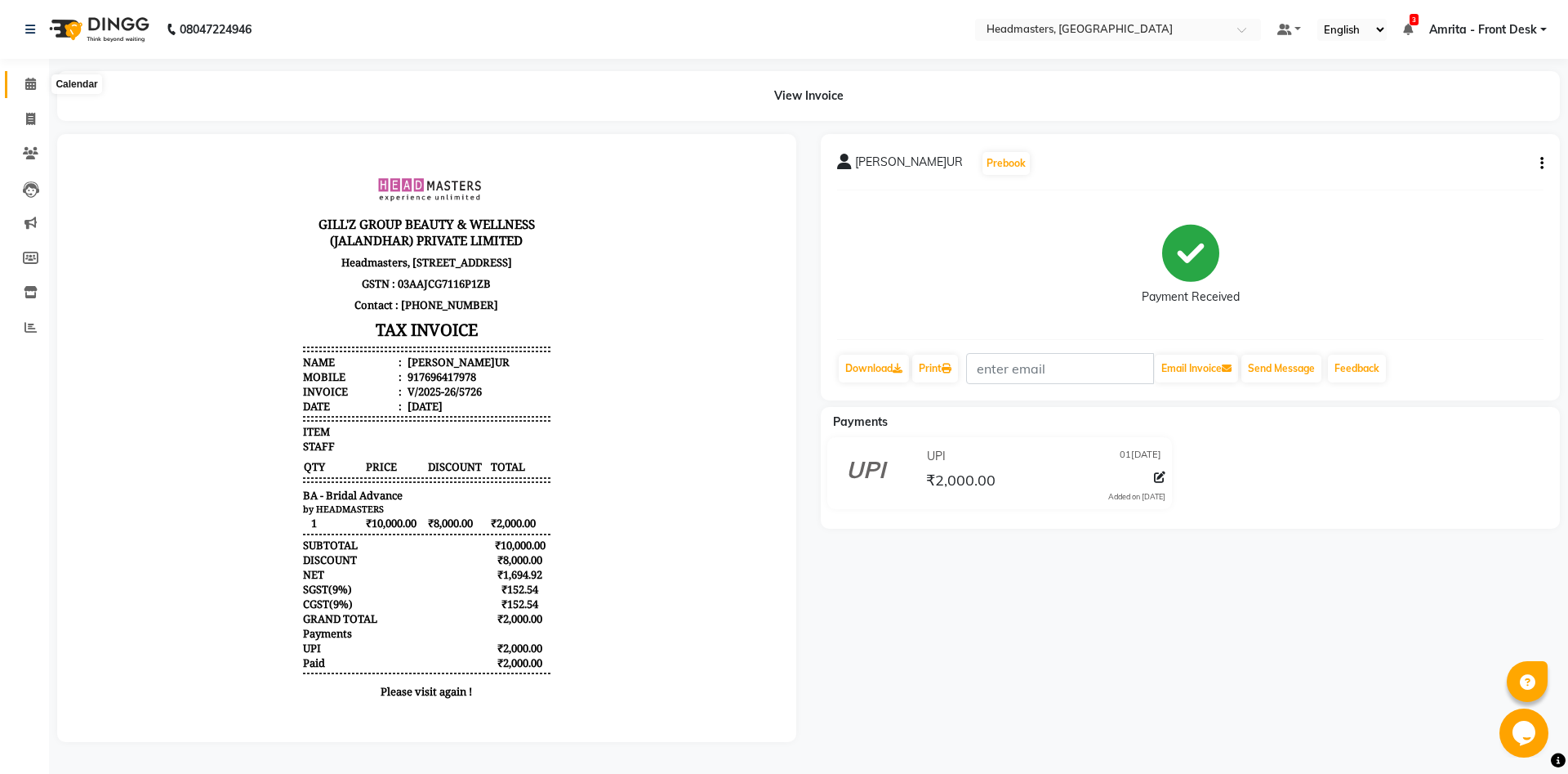
click at [41, 84] on span at bounding box center [30, 84] width 29 height 19
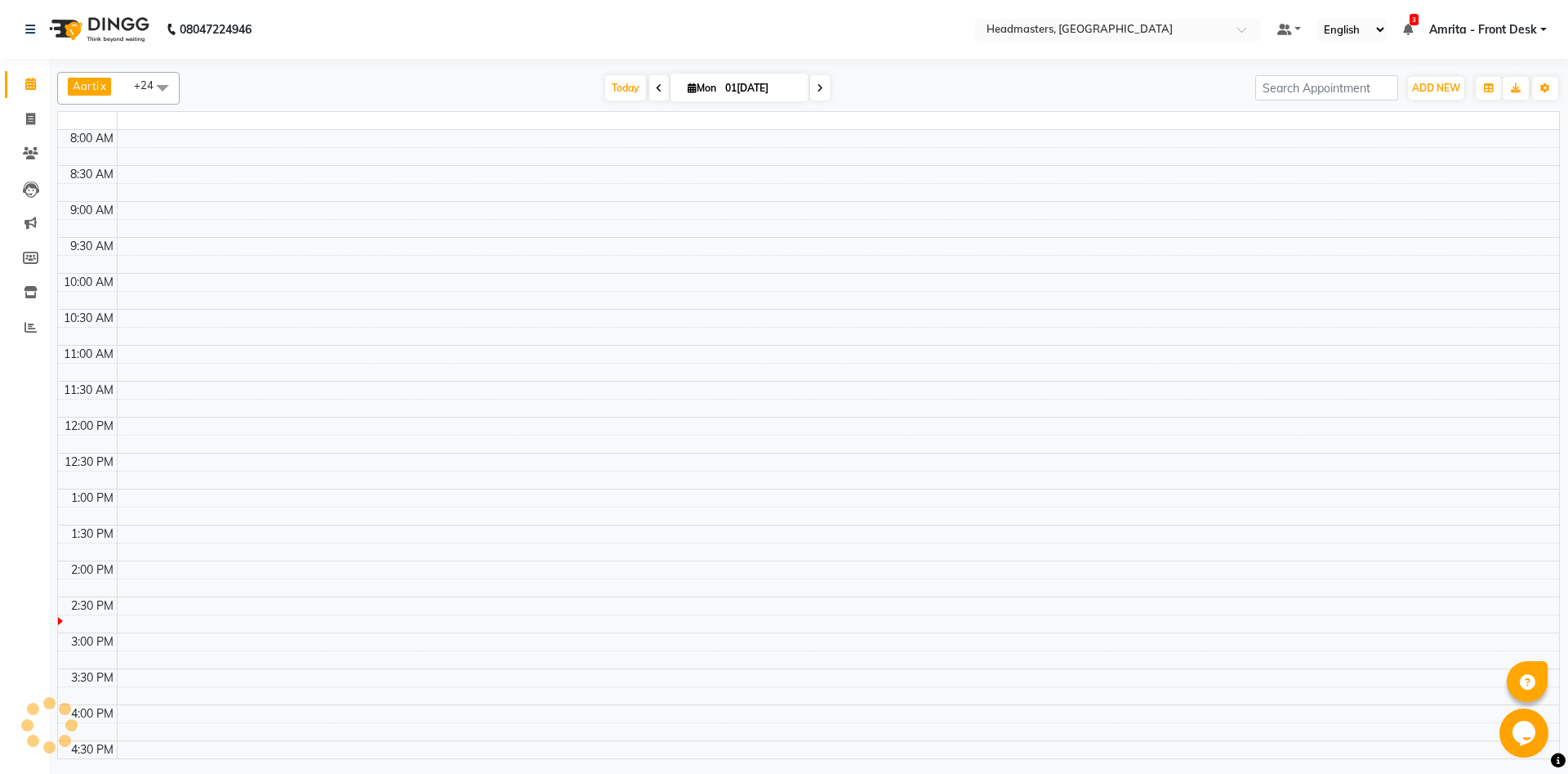
scroll to position [420, 0]
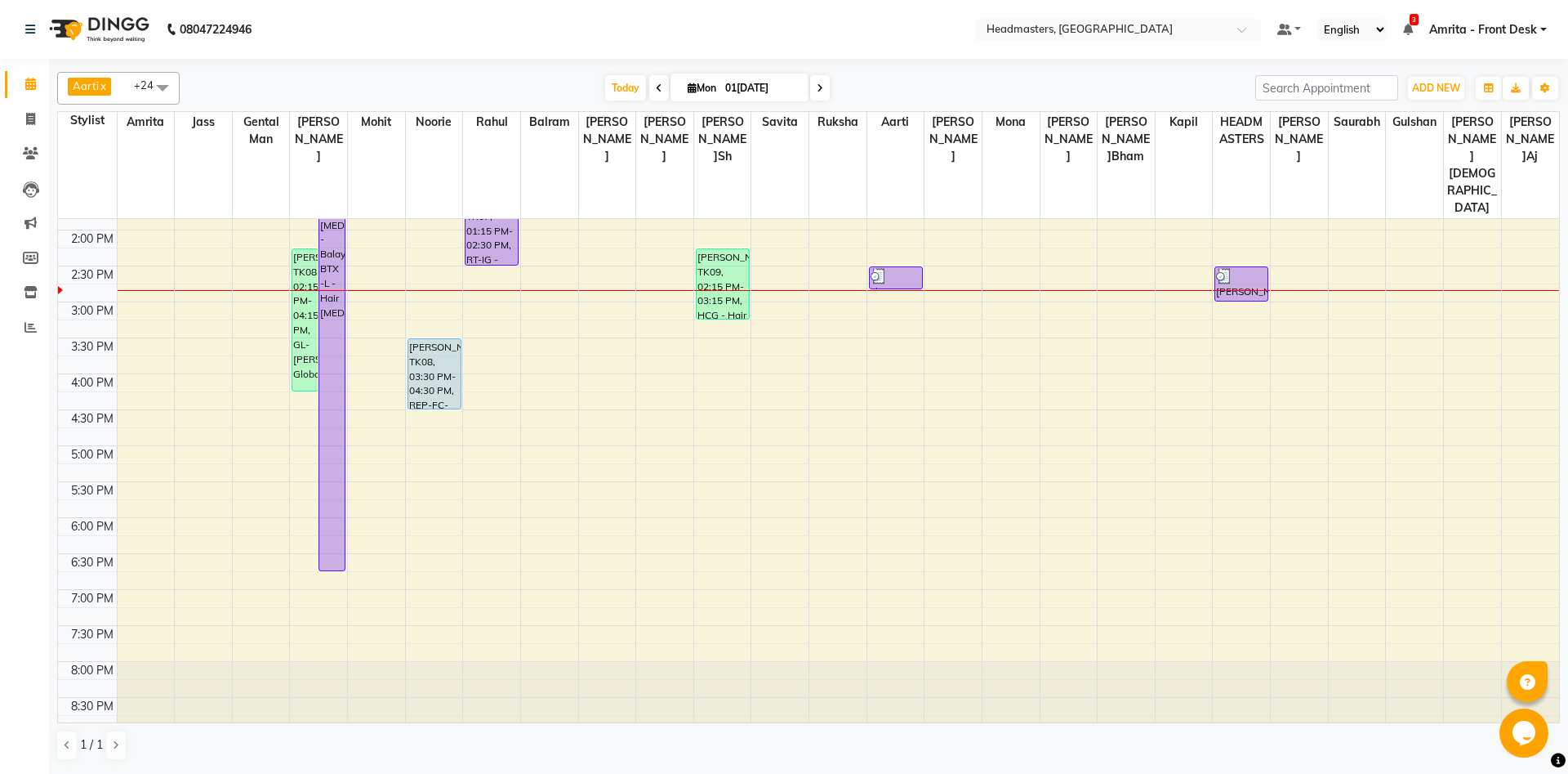
click at [1175, 258] on div "8:00 AM 8:30 AM 9:00 AM 9:30 AM 10:00 AM 10:30 AM 11:00 AM 11:30 AM 12:00 PM 12…" at bounding box center [808, 302] width 1501 height 1006
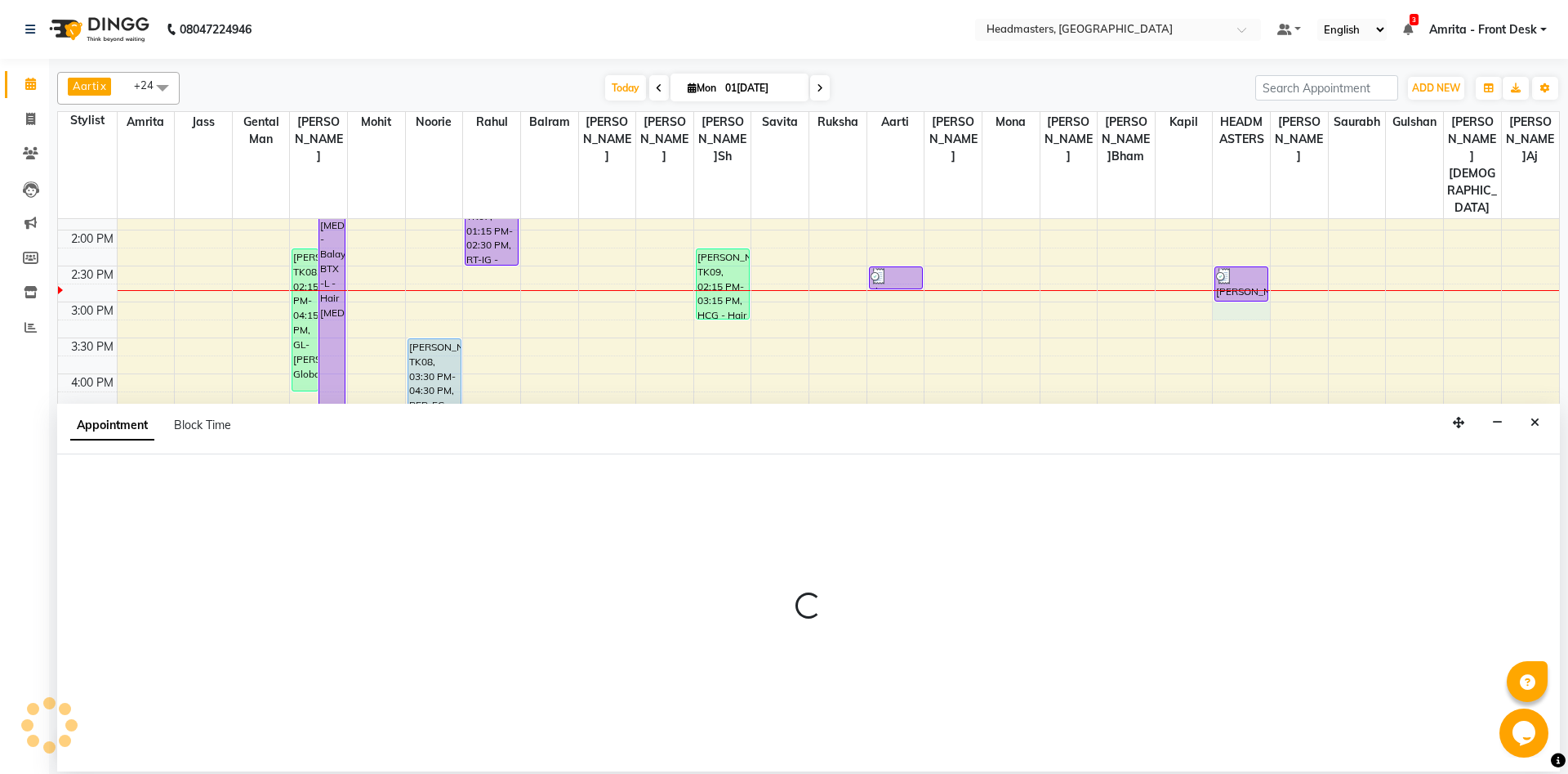
select select "61029"
select select "tentative"
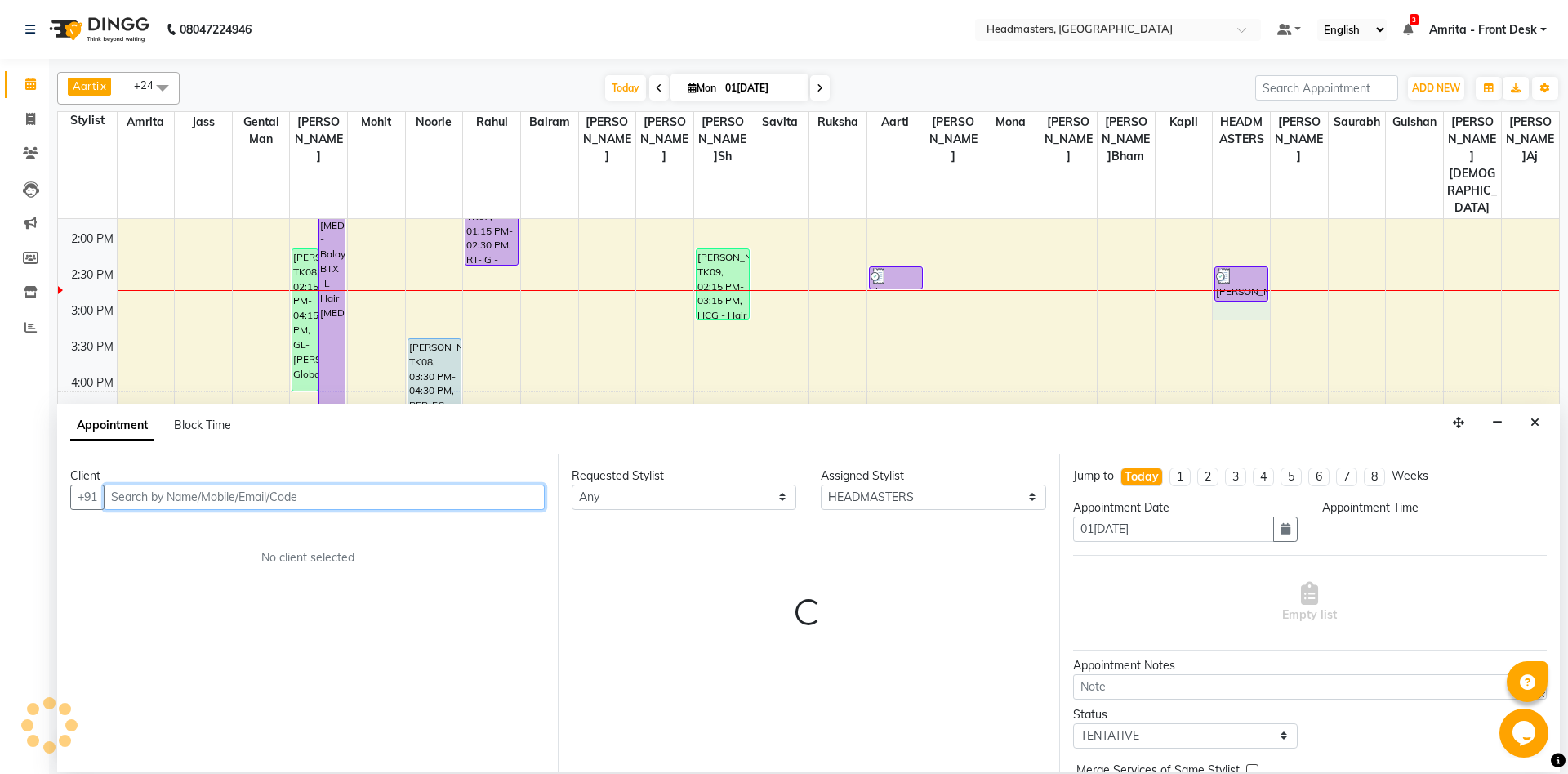
select select "900"
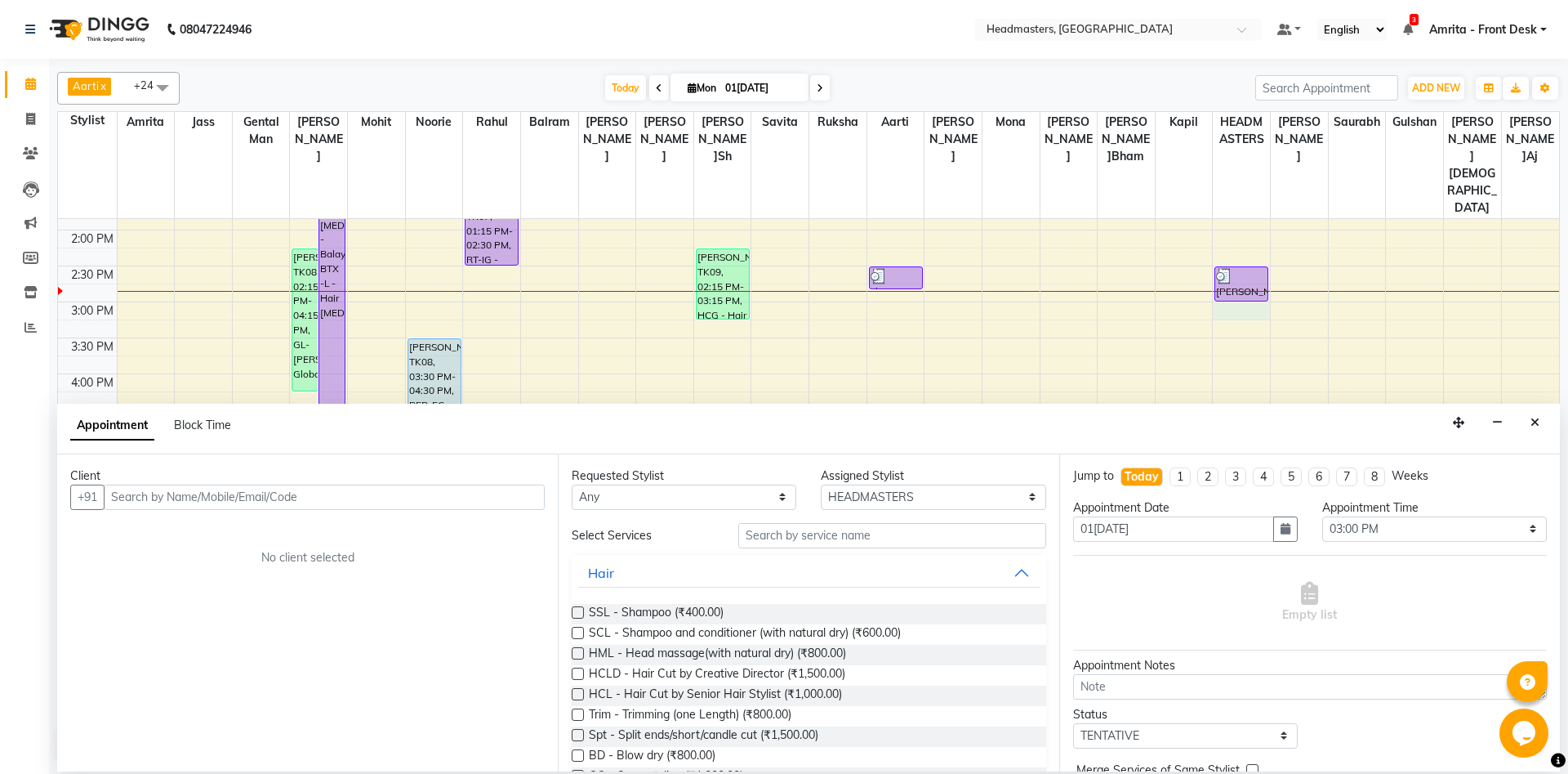
click at [128, 482] on div "Client" at bounding box center [308, 476] width 475 height 17
click at [119, 496] on input "text" at bounding box center [324, 497] width 441 height 25
type input "9810674649"
click at [505, 497] on span "Add Client" at bounding box center [510, 496] width 55 height 14
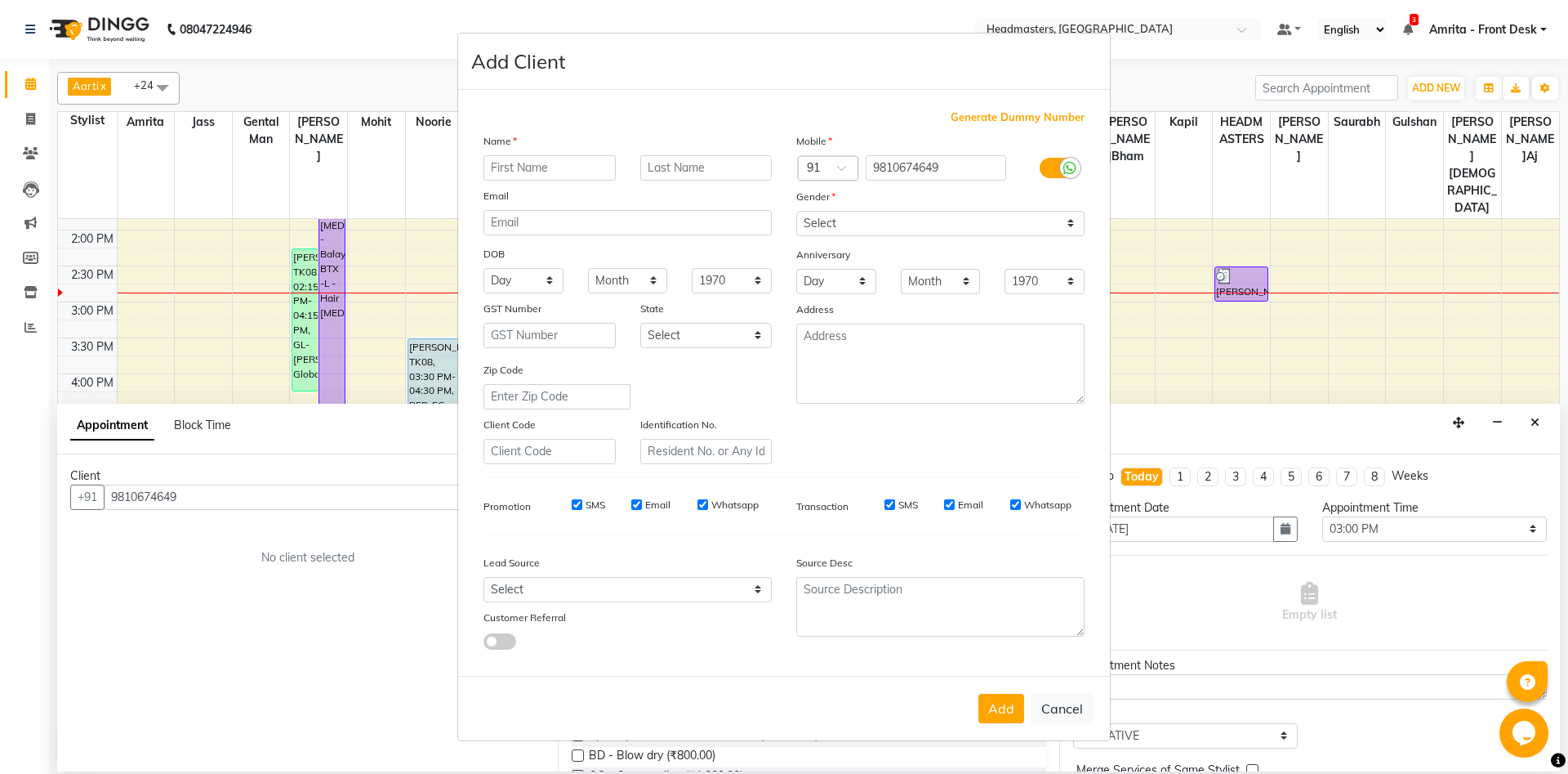
click at [512, 169] on input "text" at bounding box center [549, 168] width 133 height 25
type input "6"
type input "SHWETA"
click at [797, 210] on select "Select [DEMOGRAPHIC_DATA] [DEMOGRAPHIC_DATA] Other Prefer Not To Say" at bounding box center [940, 223] width 288 height 25
select select "[DEMOGRAPHIC_DATA]"
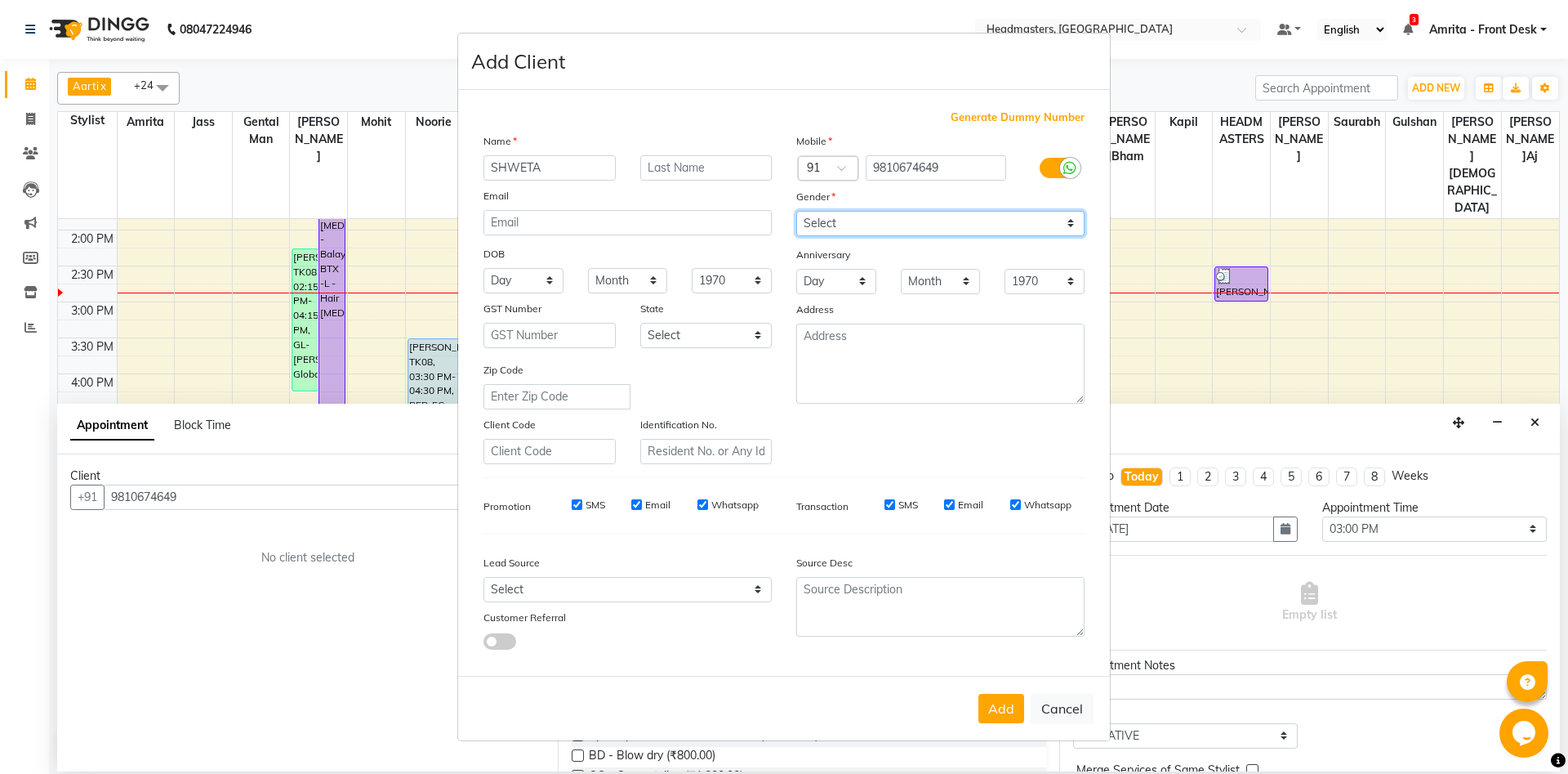
click option "[DEMOGRAPHIC_DATA]" at bounding box center [0, 0] width 0 height 0
click at [1000, 580] on button "Add" at bounding box center [1001, 708] width 46 height 30
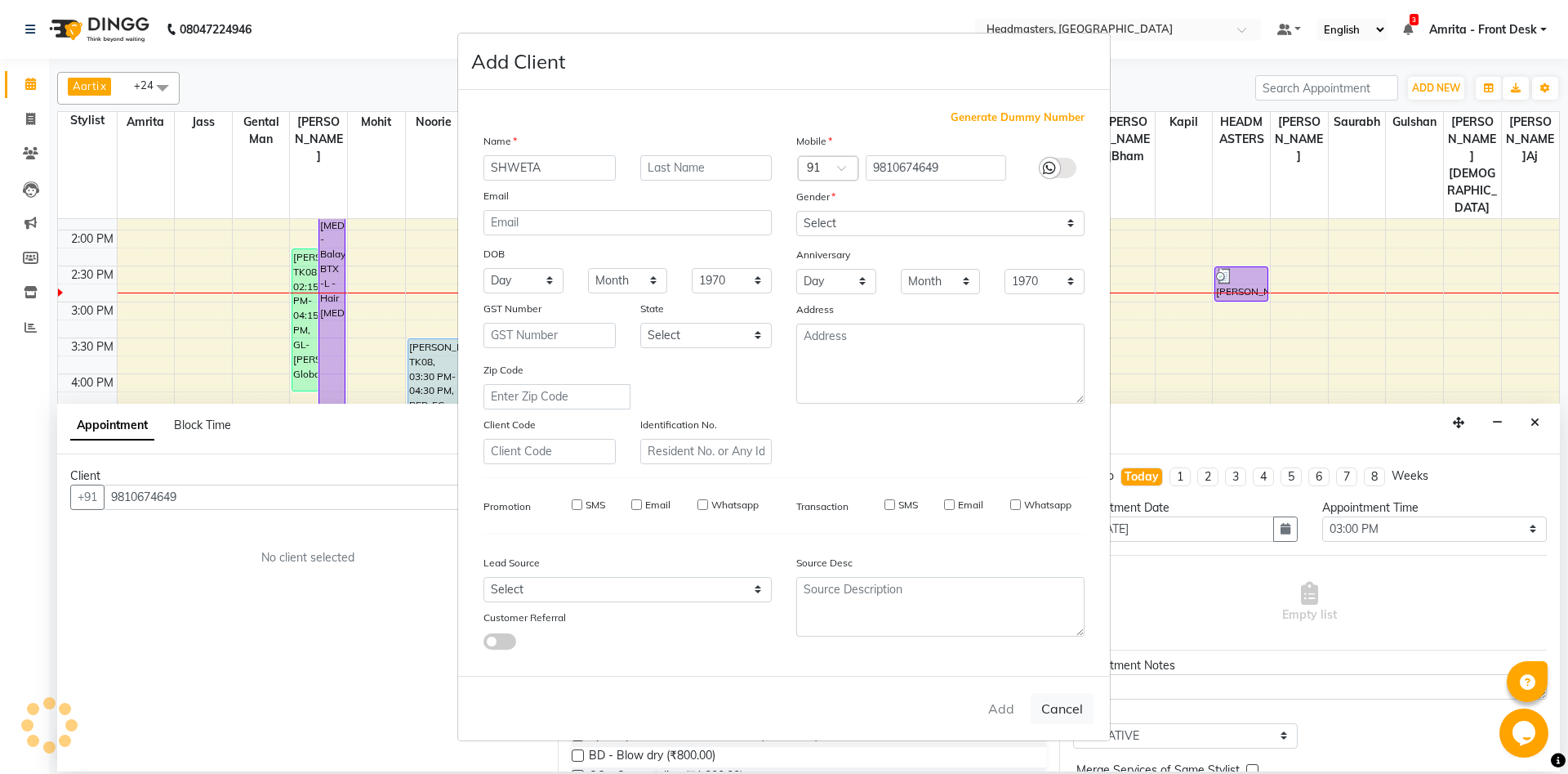
select select
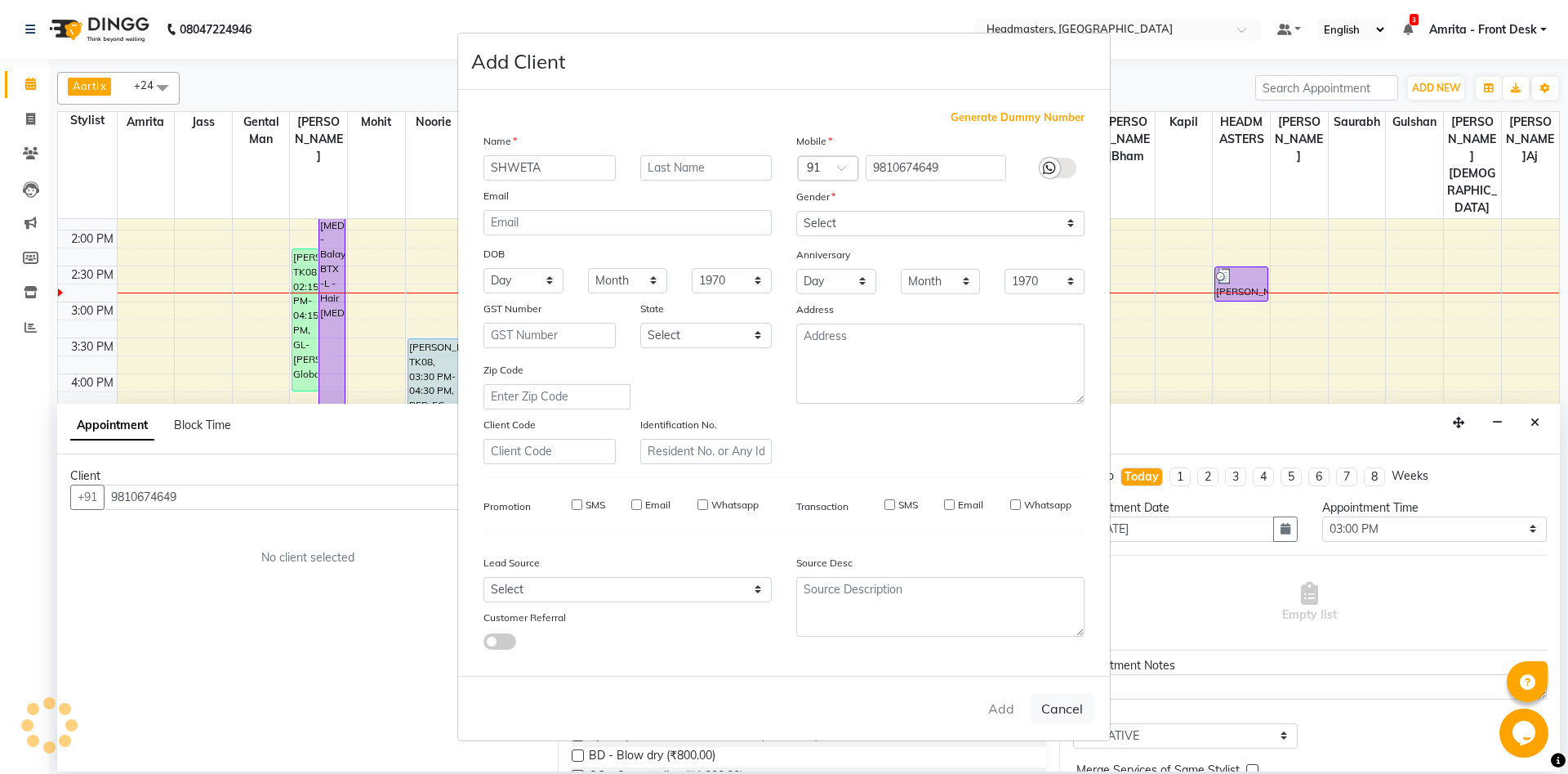
select select
checkbox input "false"
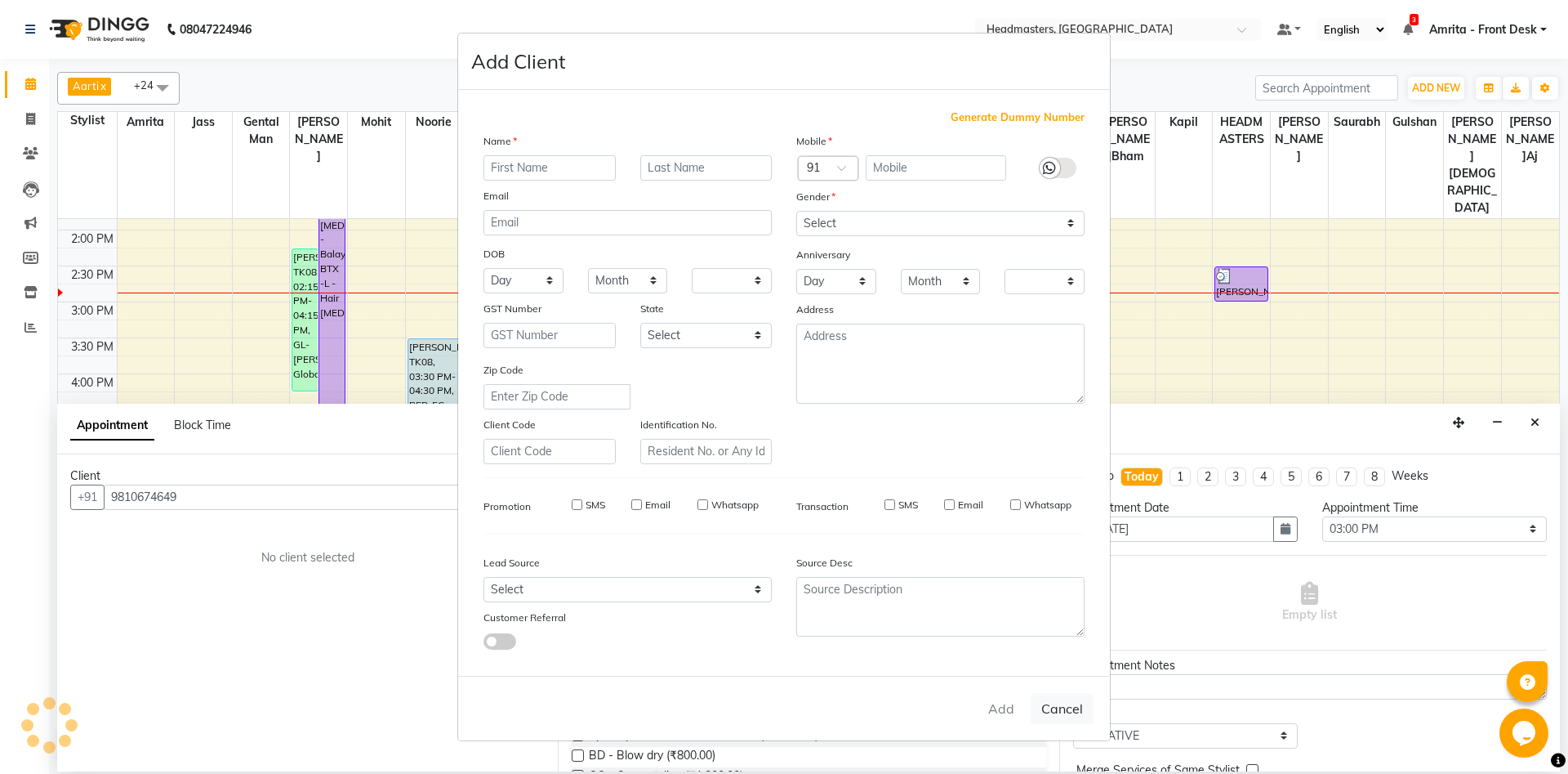
checkbox input "false"
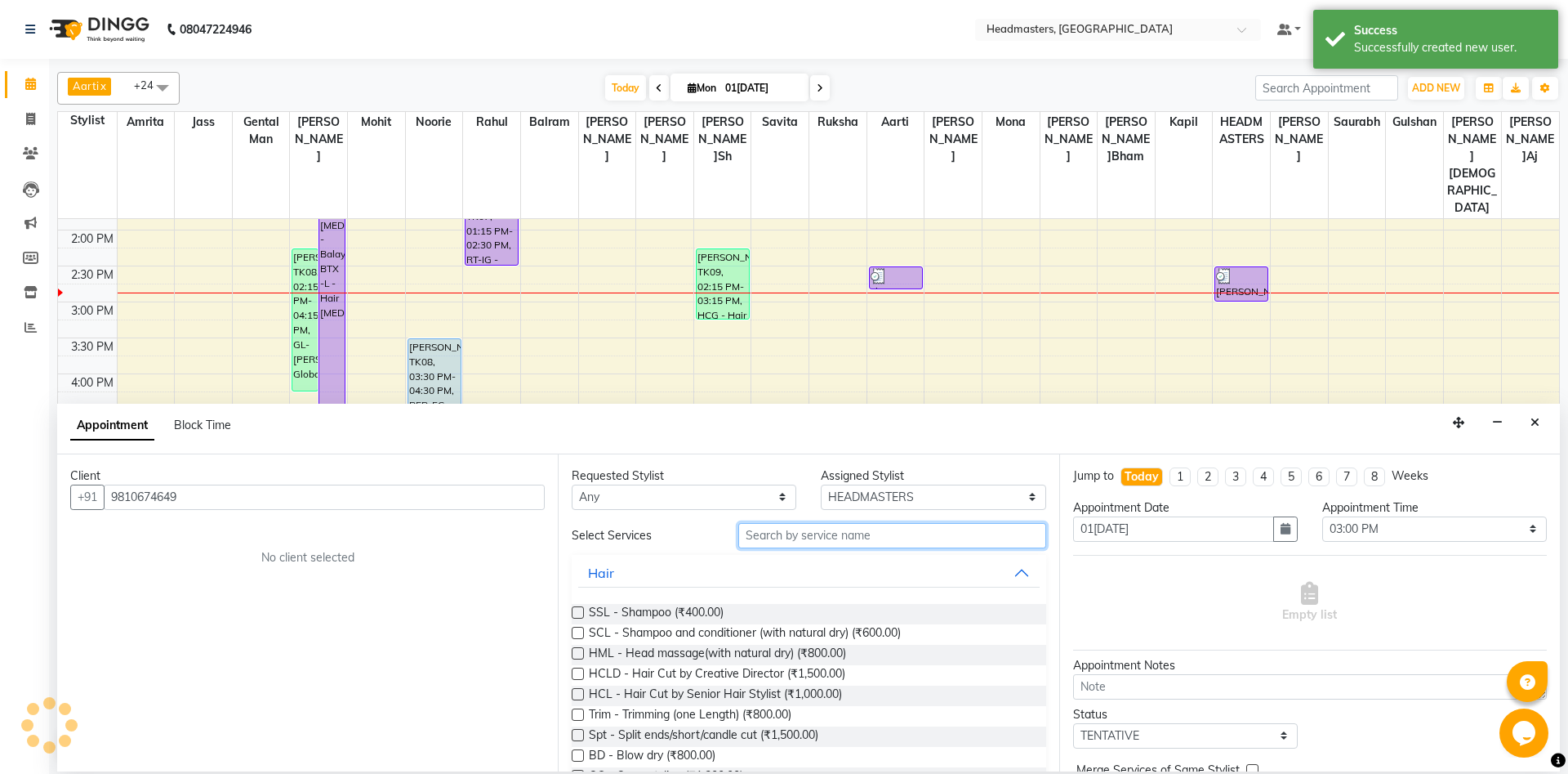
click at [833, 537] on input "text" at bounding box center [892, 536] width 308 height 25
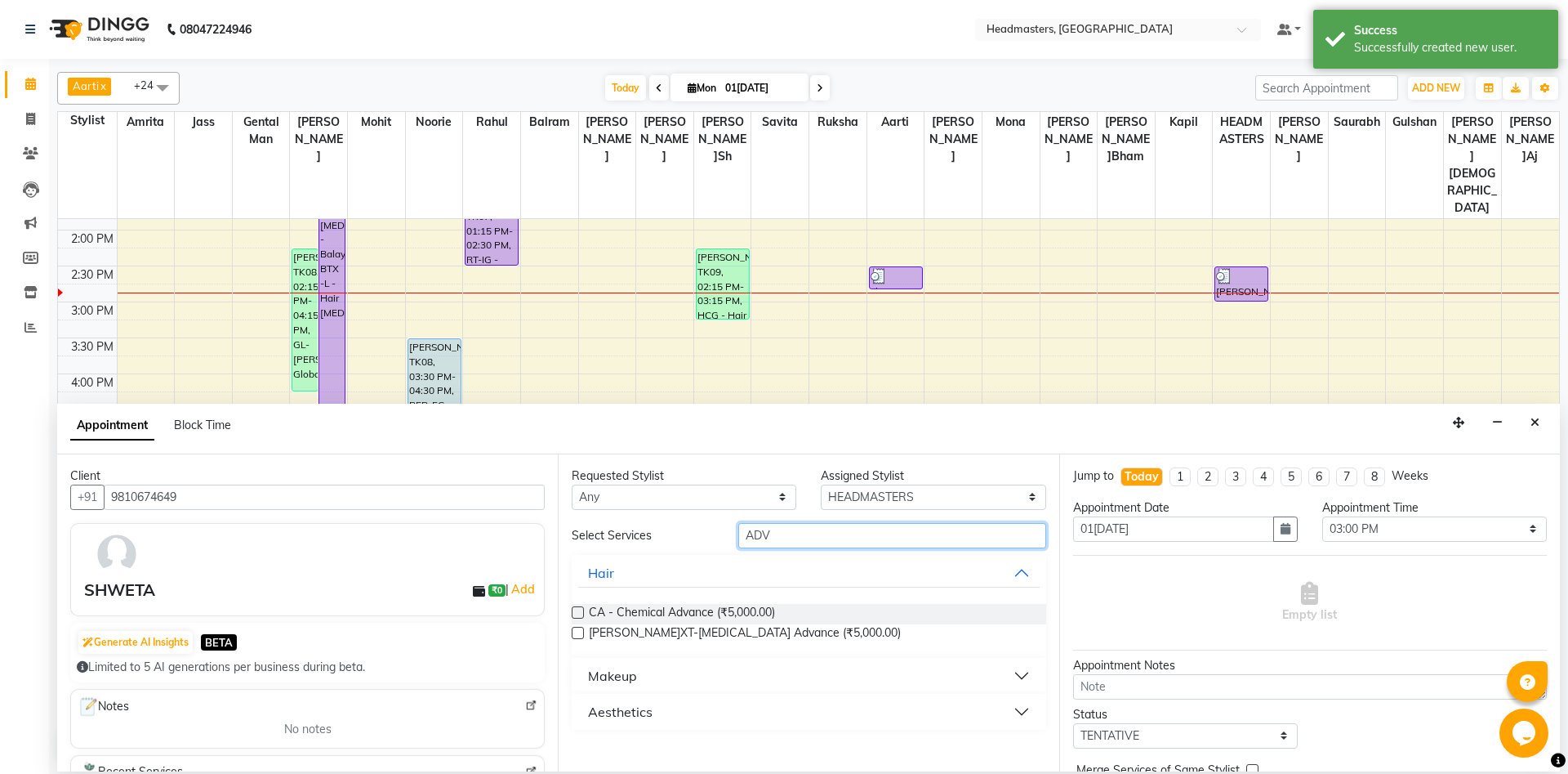
type input "ADV"
click at [627, 580] on div "Makeup" at bounding box center [612, 675] width 49 height 19
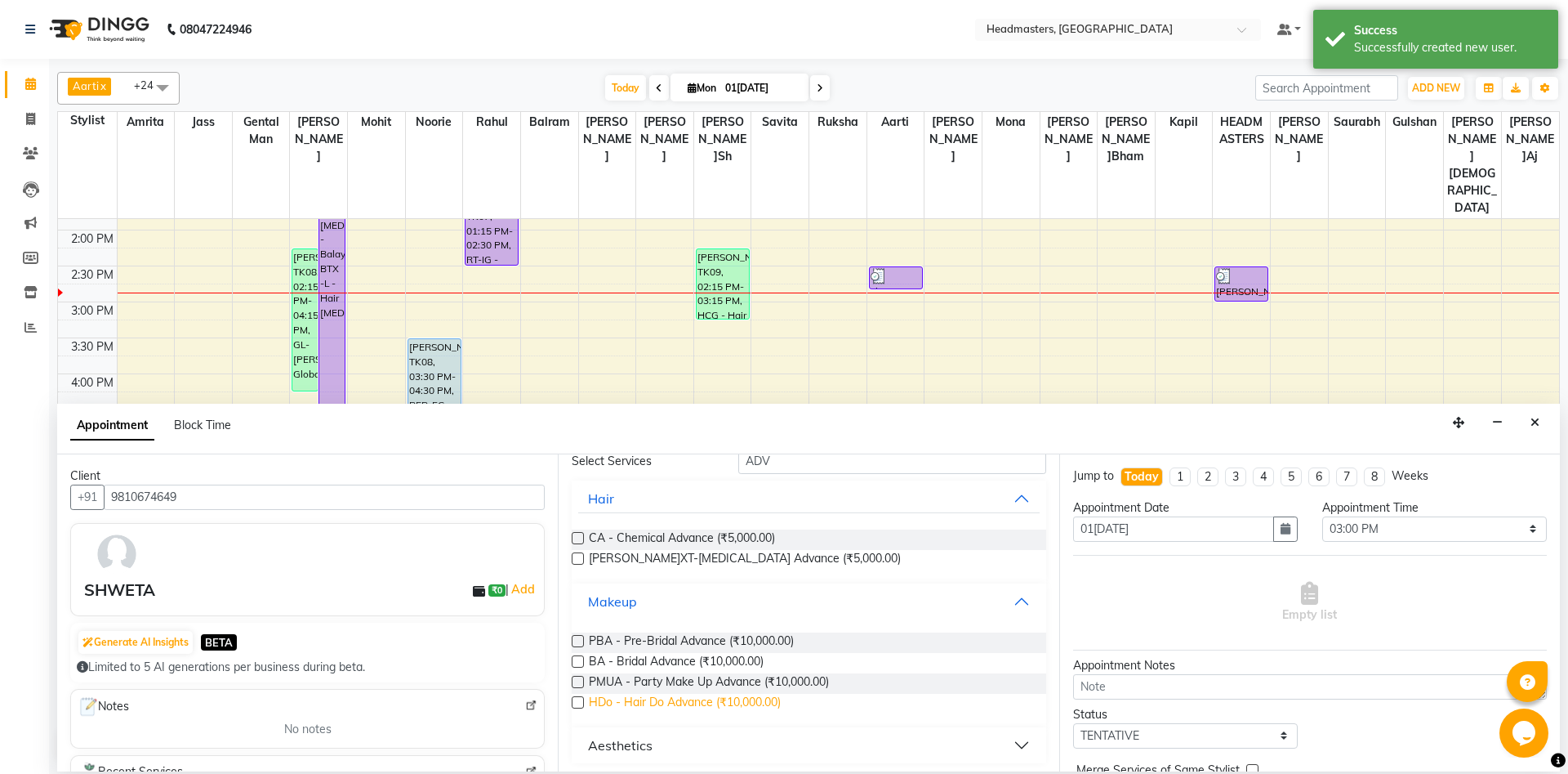
scroll to position [79, 0]
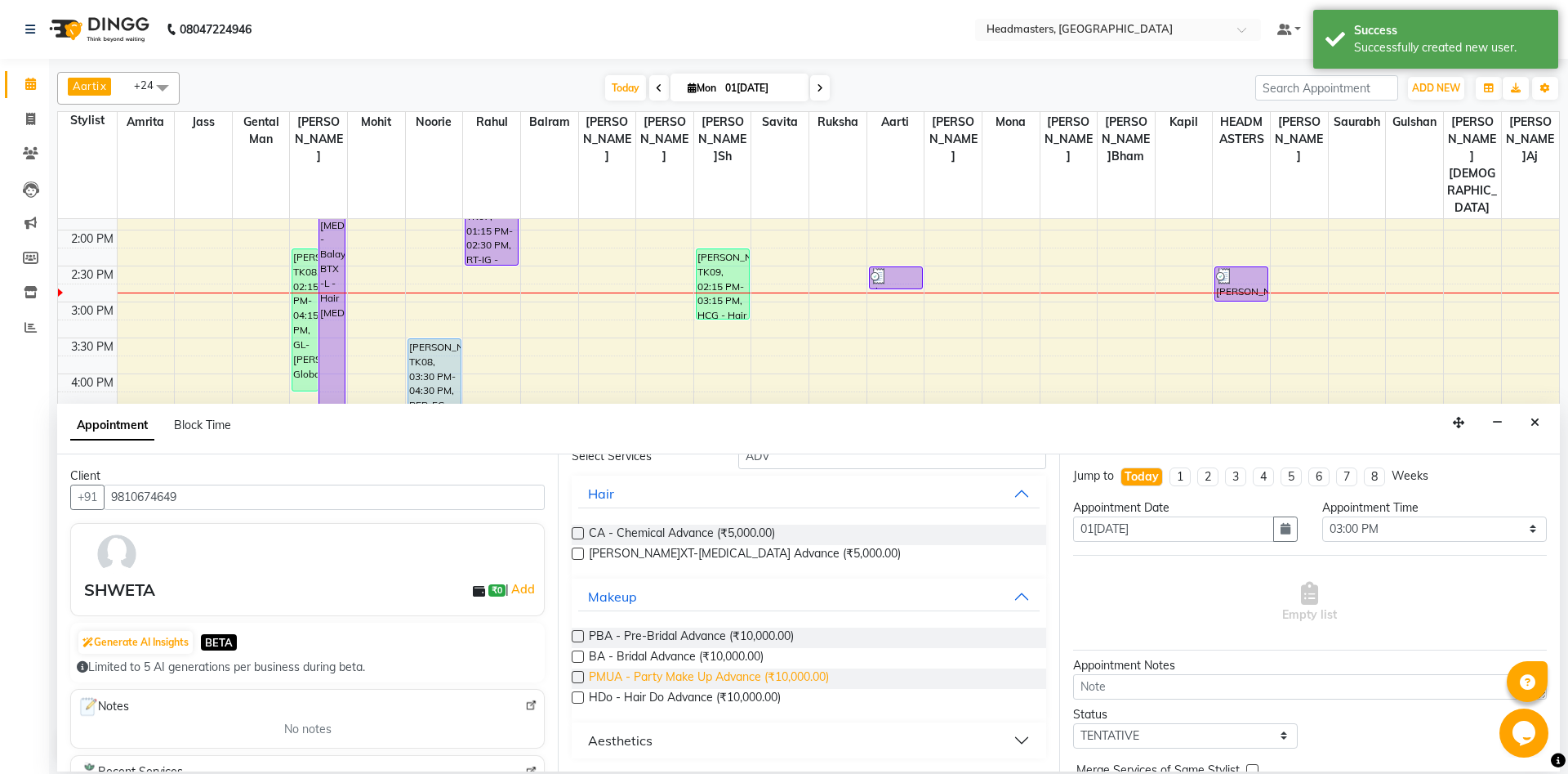
click at [669, 580] on span "PMUA - Party Make Up Advance (₹10,000.00)" at bounding box center [709, 679] width 240 height 20
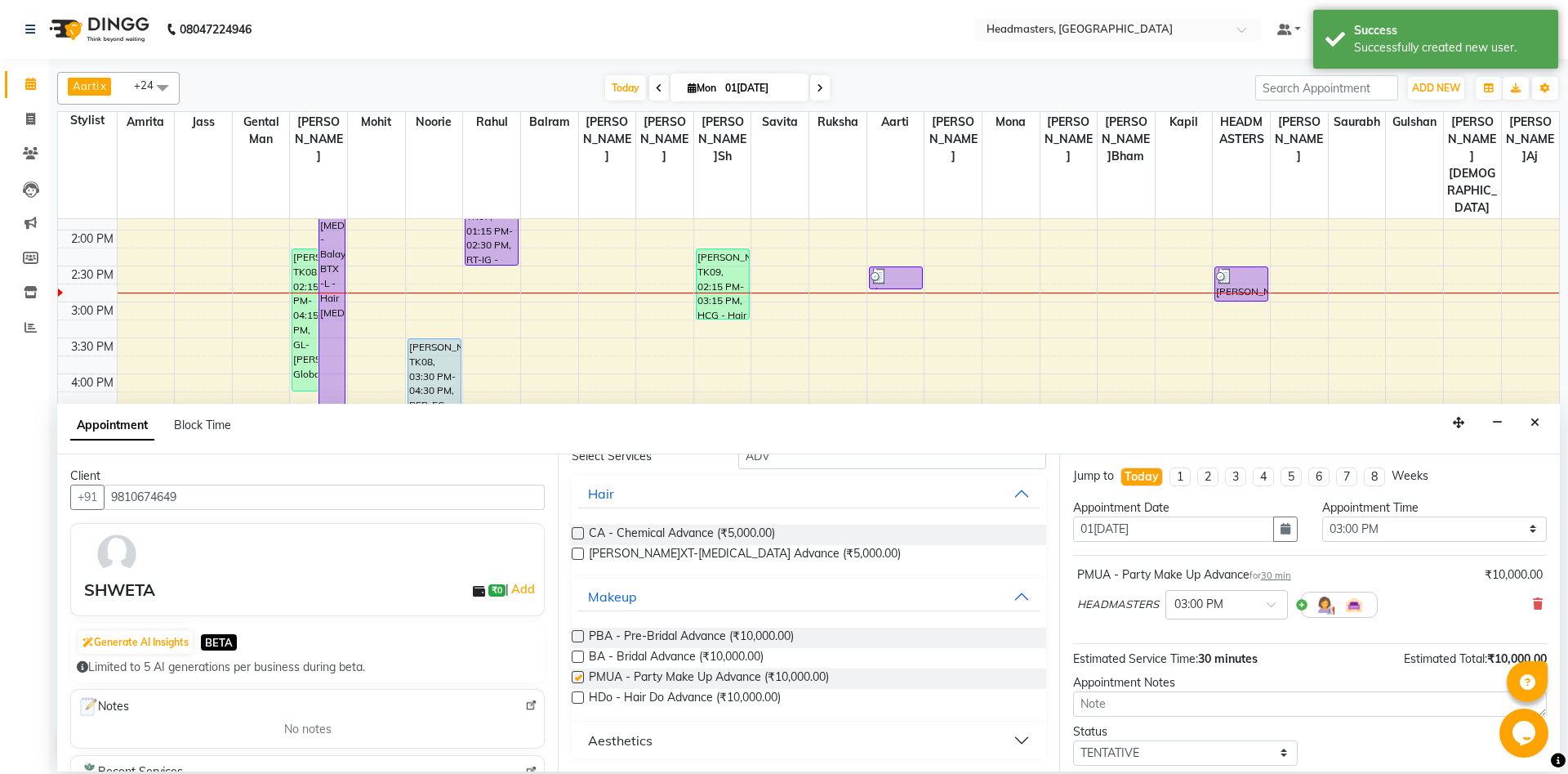
checkbox input "false"
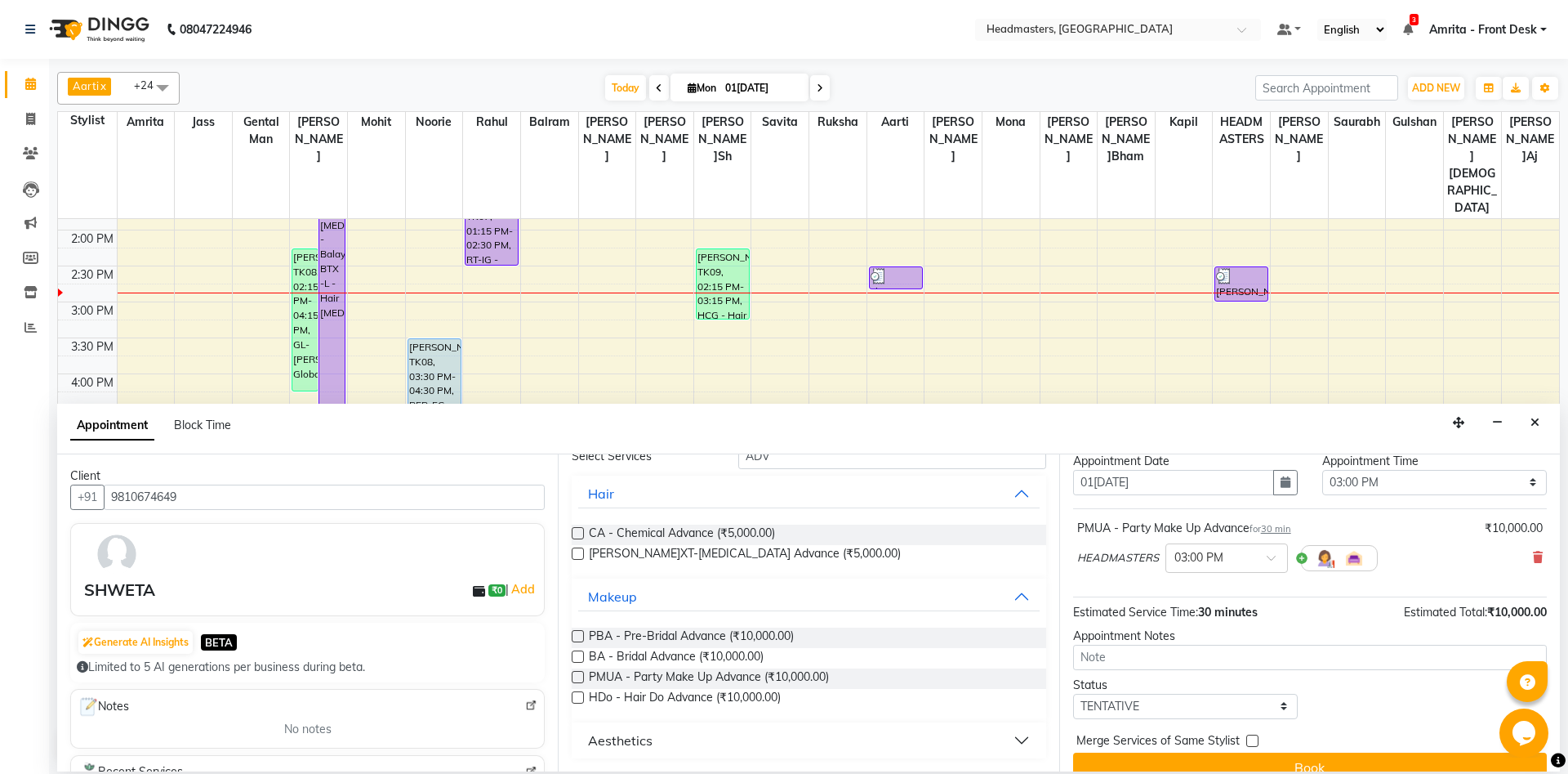
scroll to position [70, 0]
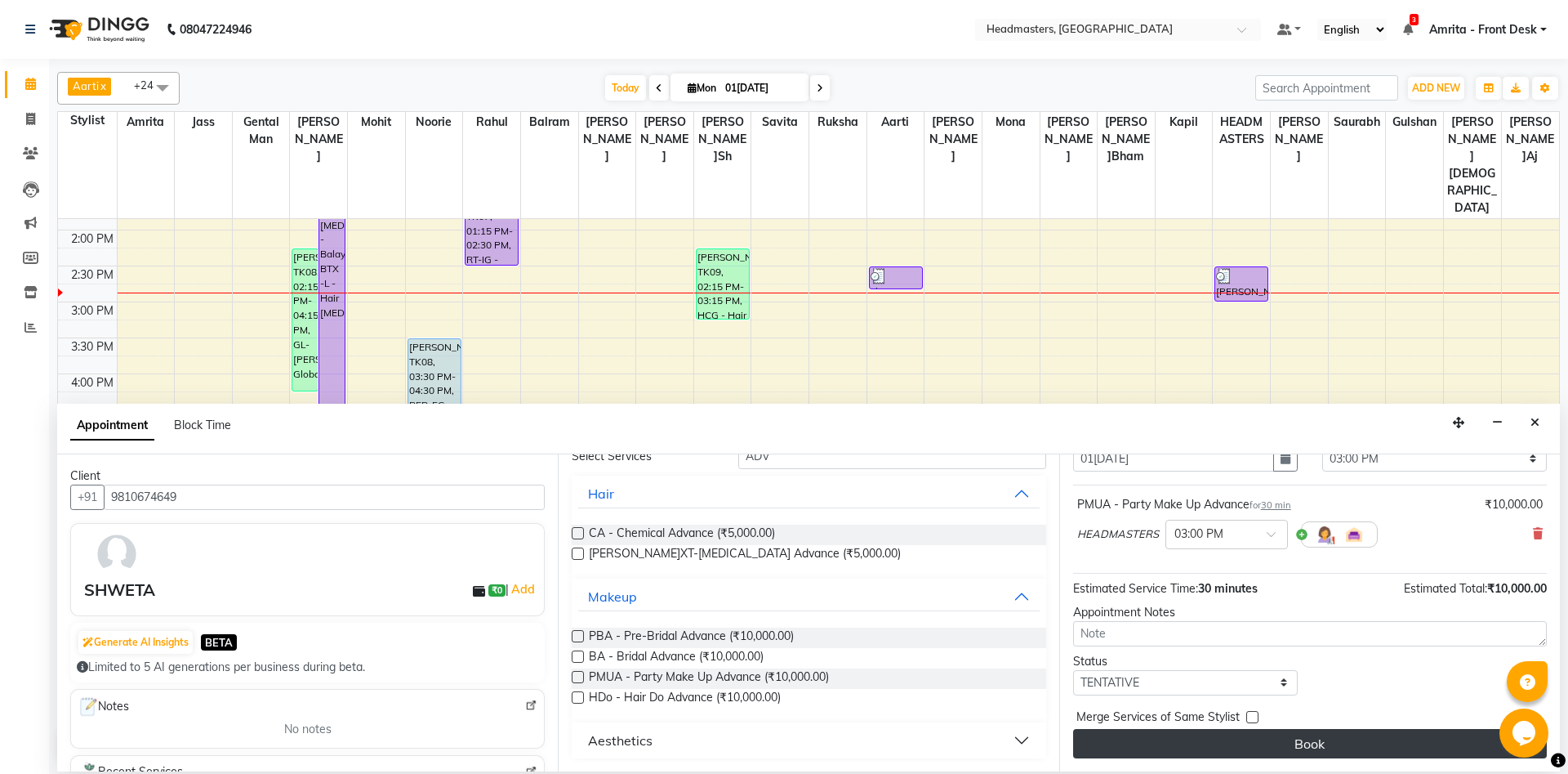
click at [1175, 580] on button "Book" at bounding box center [1310, 743] width 474 height 30
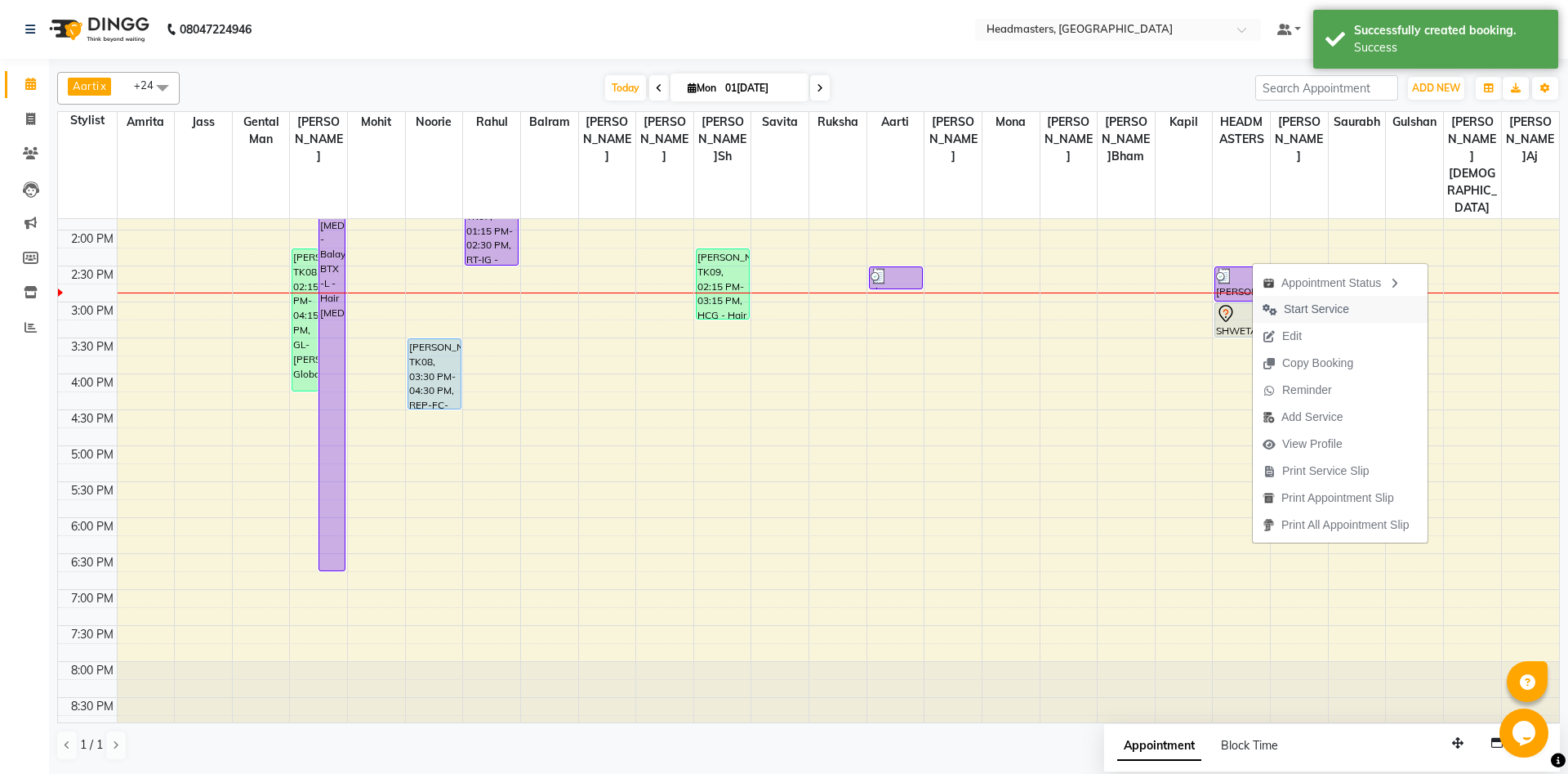
click at [1175, 309] on span "Start Service" at bounding box center [1316, 309] width 65 height 17
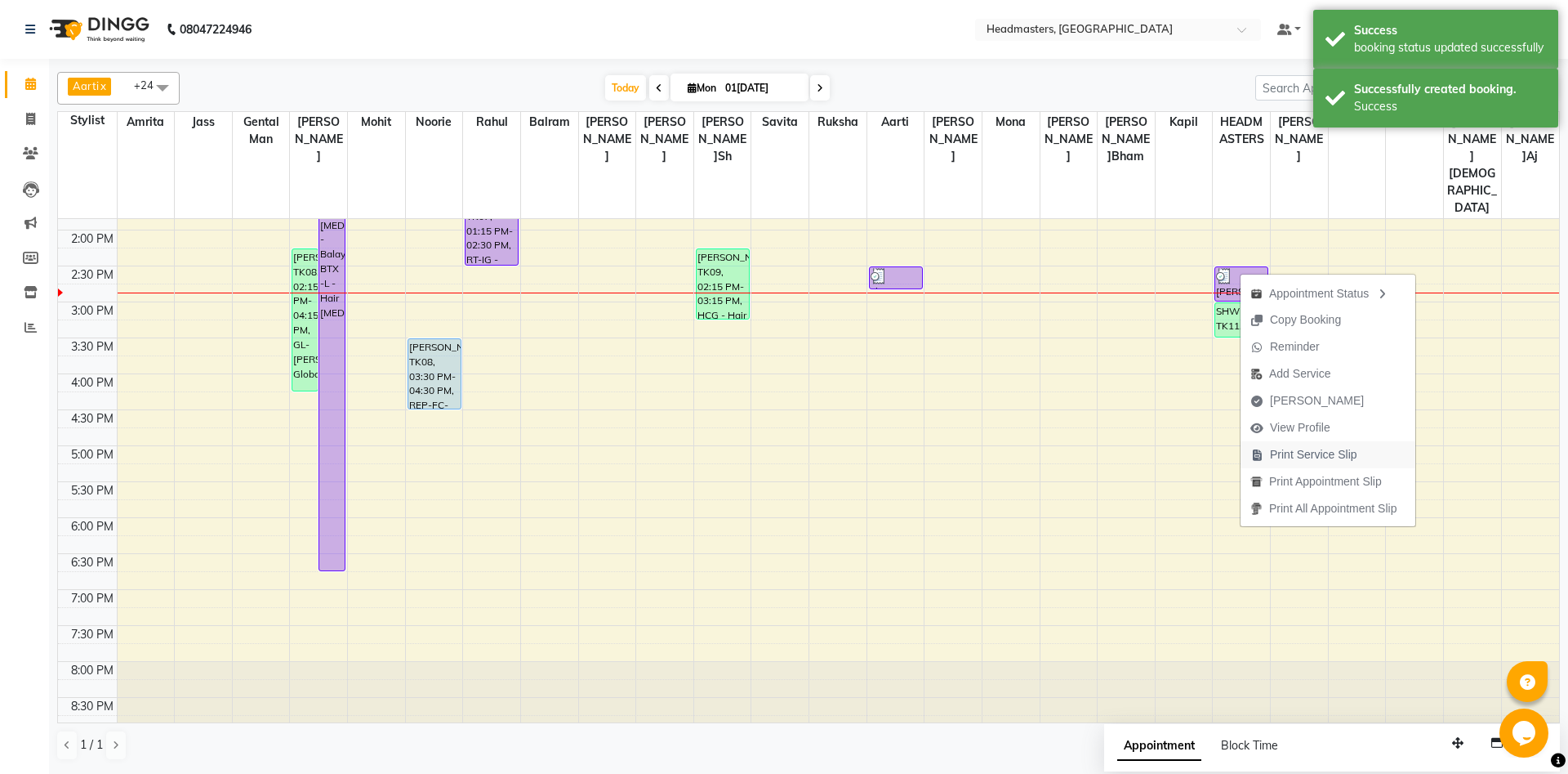
click at [1175, 455] on span "Print Service Slip" at bounding box center [1314, 455] width 87 height 17
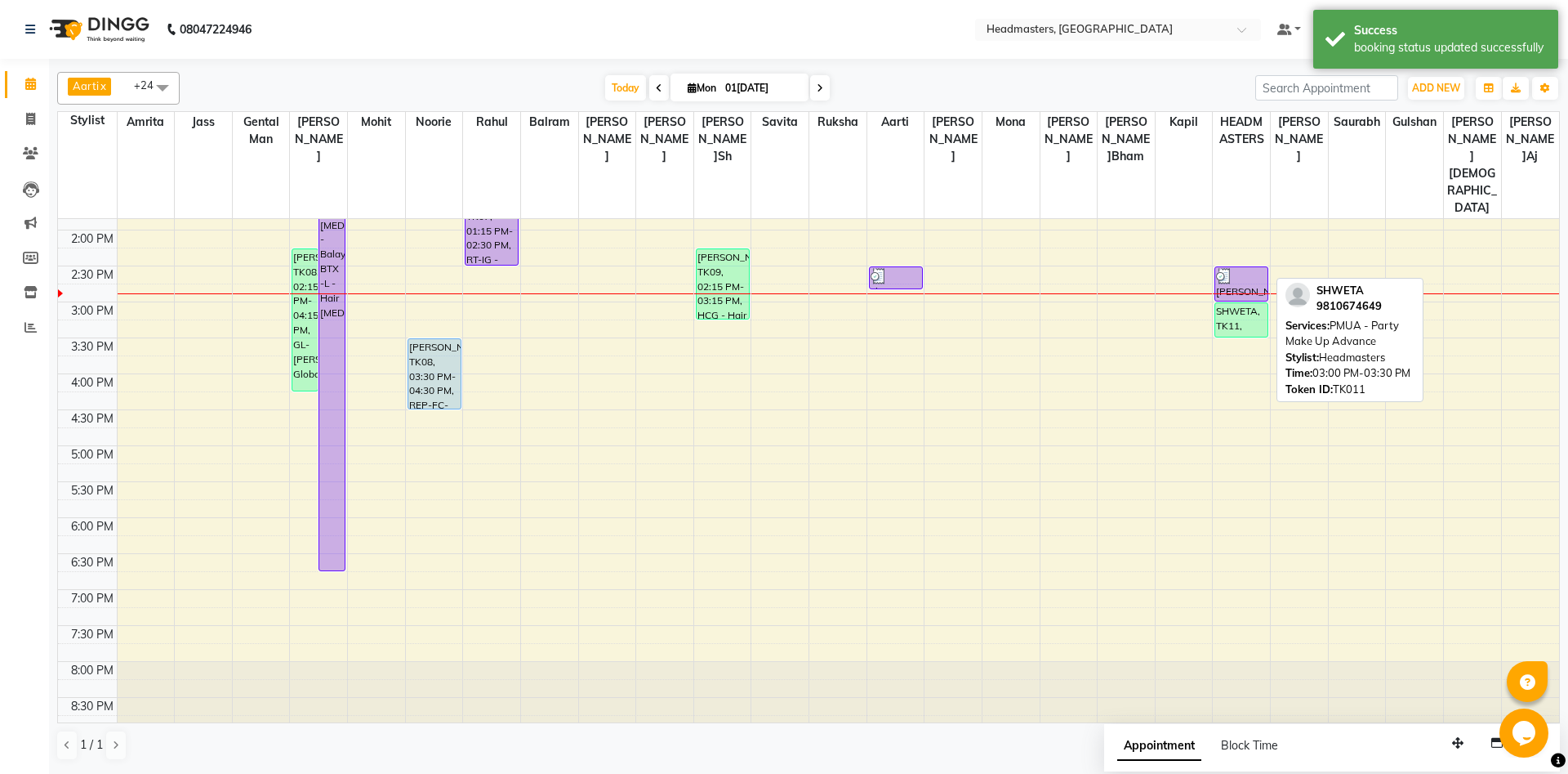
click at [1175, 303] on div "SHWETA, TK11, 03:00 PM-03:30 PM, PMUA - Party Make Up Advance" at bounding box center [1242, 320] width 52 height 34
select select "1"
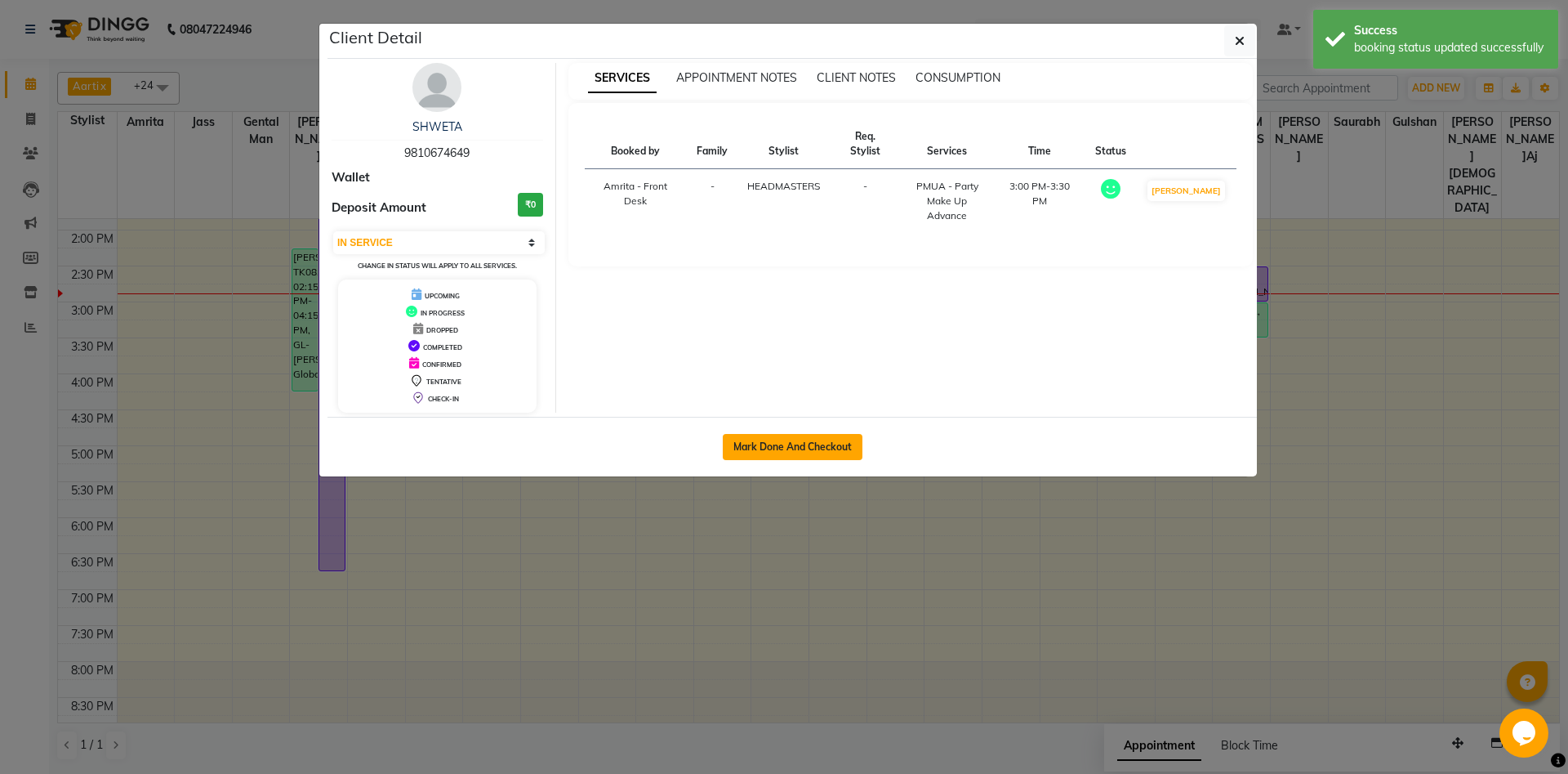
click at [772, 449] on button "Mark Done And Checkout" at bounding box center [792, 446] width 139 height 26
select select "service"
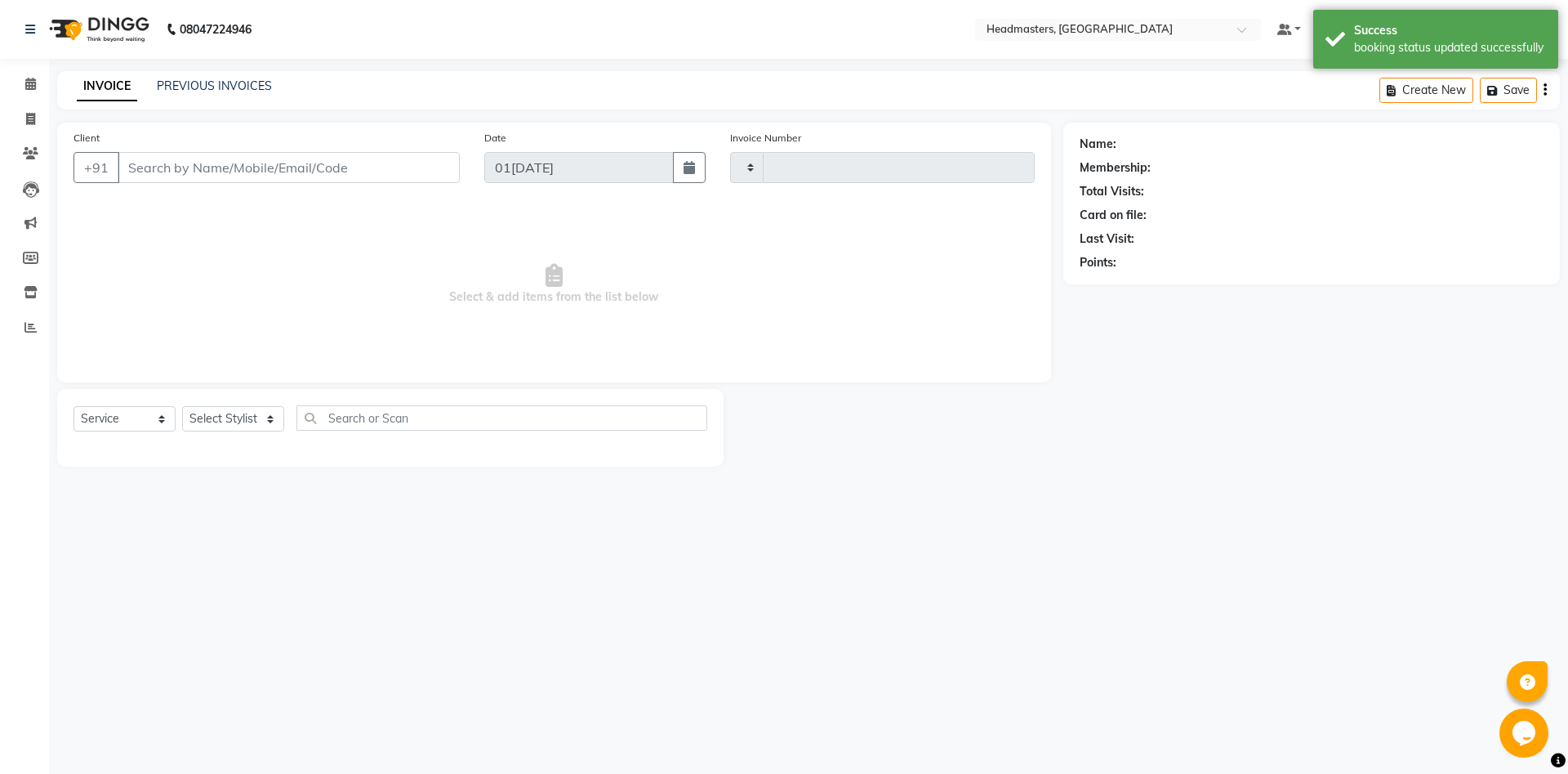
type input "5727"
select select "7130"
type input "9810674649"
select select "61029"
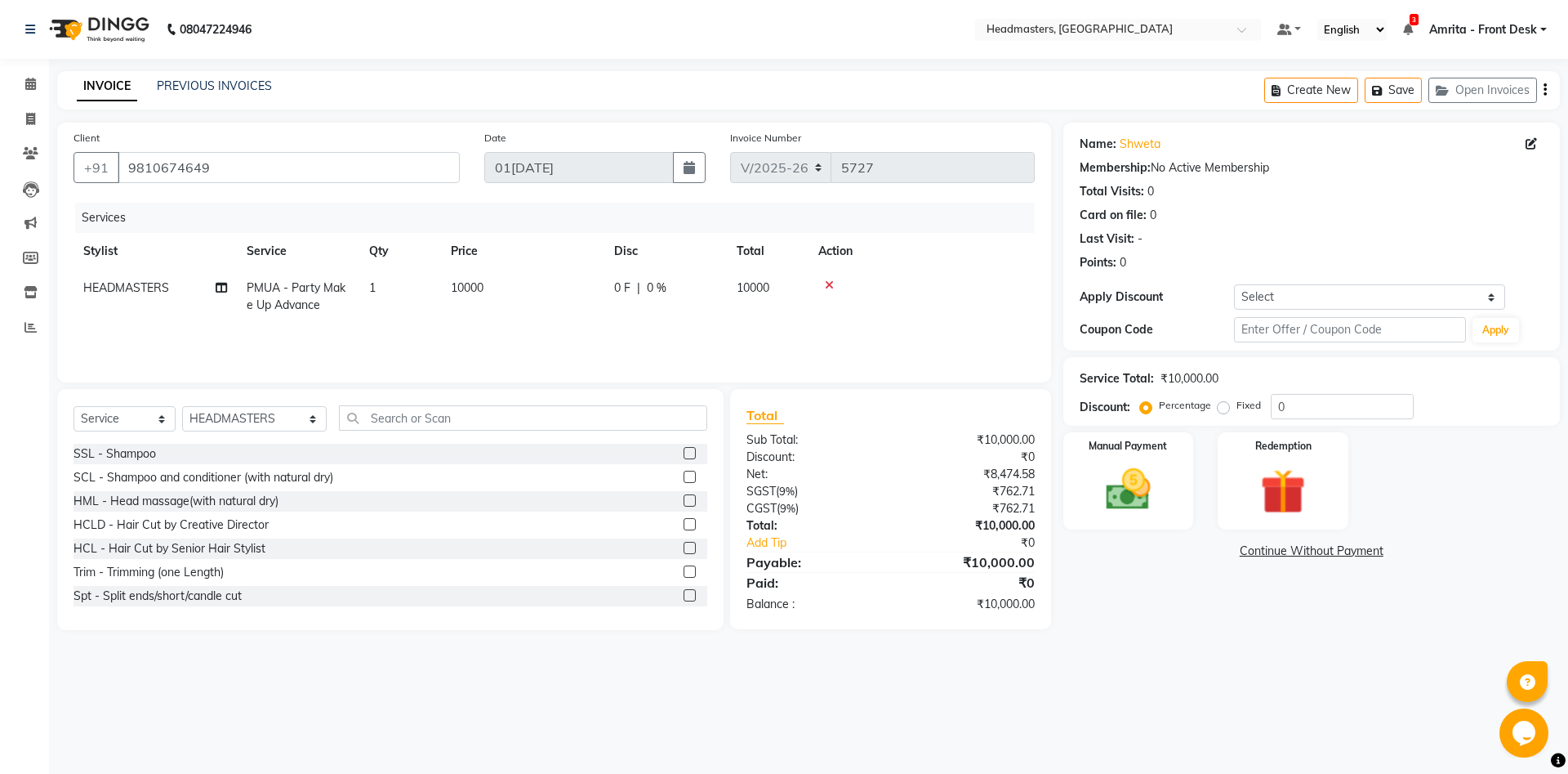
click at [627, 281] on span "0 F" at bounding box center [622, 288] width 16 height 17
select select "61029"
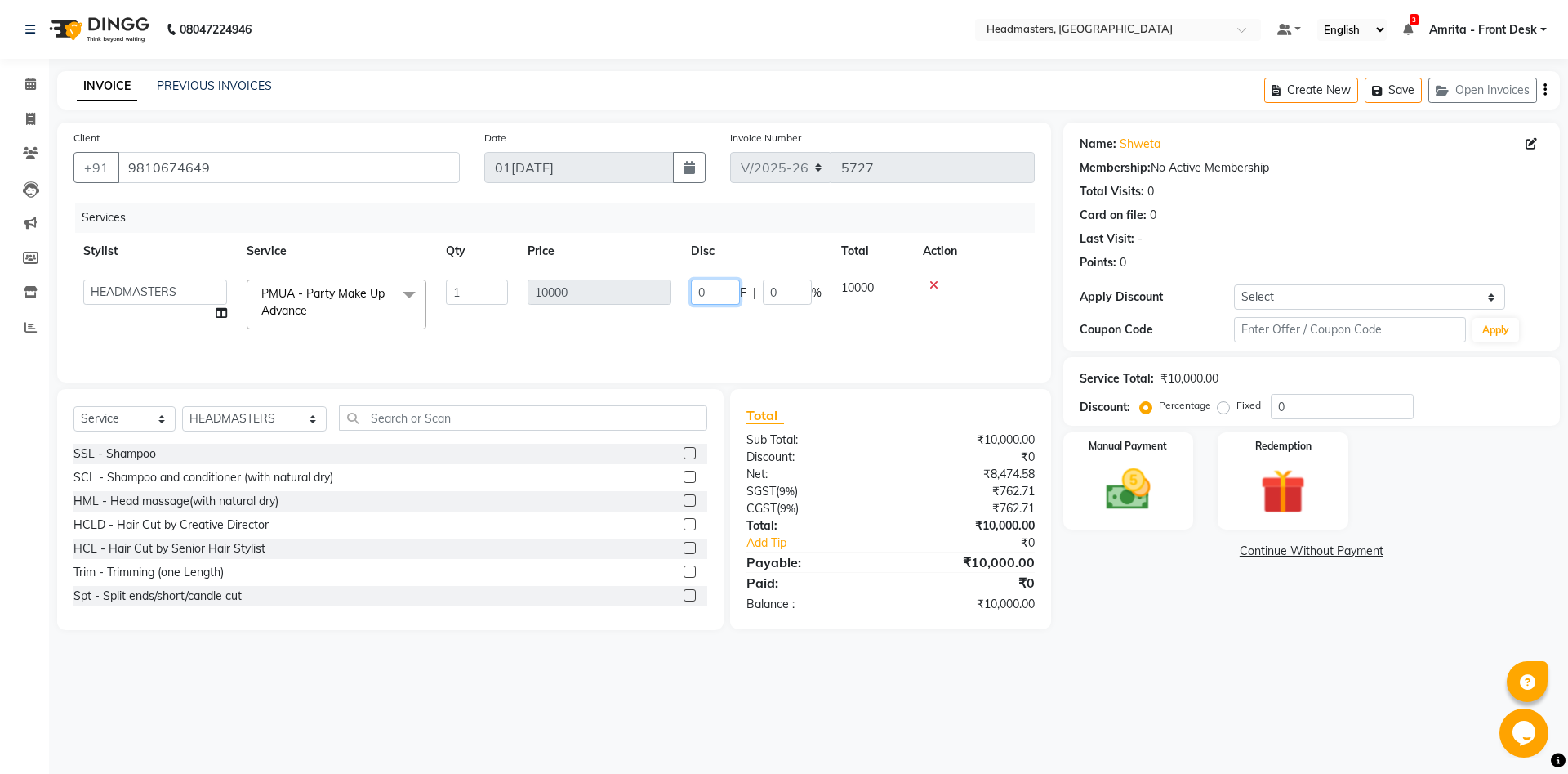
click at [709, 290] on input "0" at bounding box center [716, 292] width 49 height 25
type input "09500"
click at [1157, 500] on img at bounding box center [1129, 489] width 76 height 54
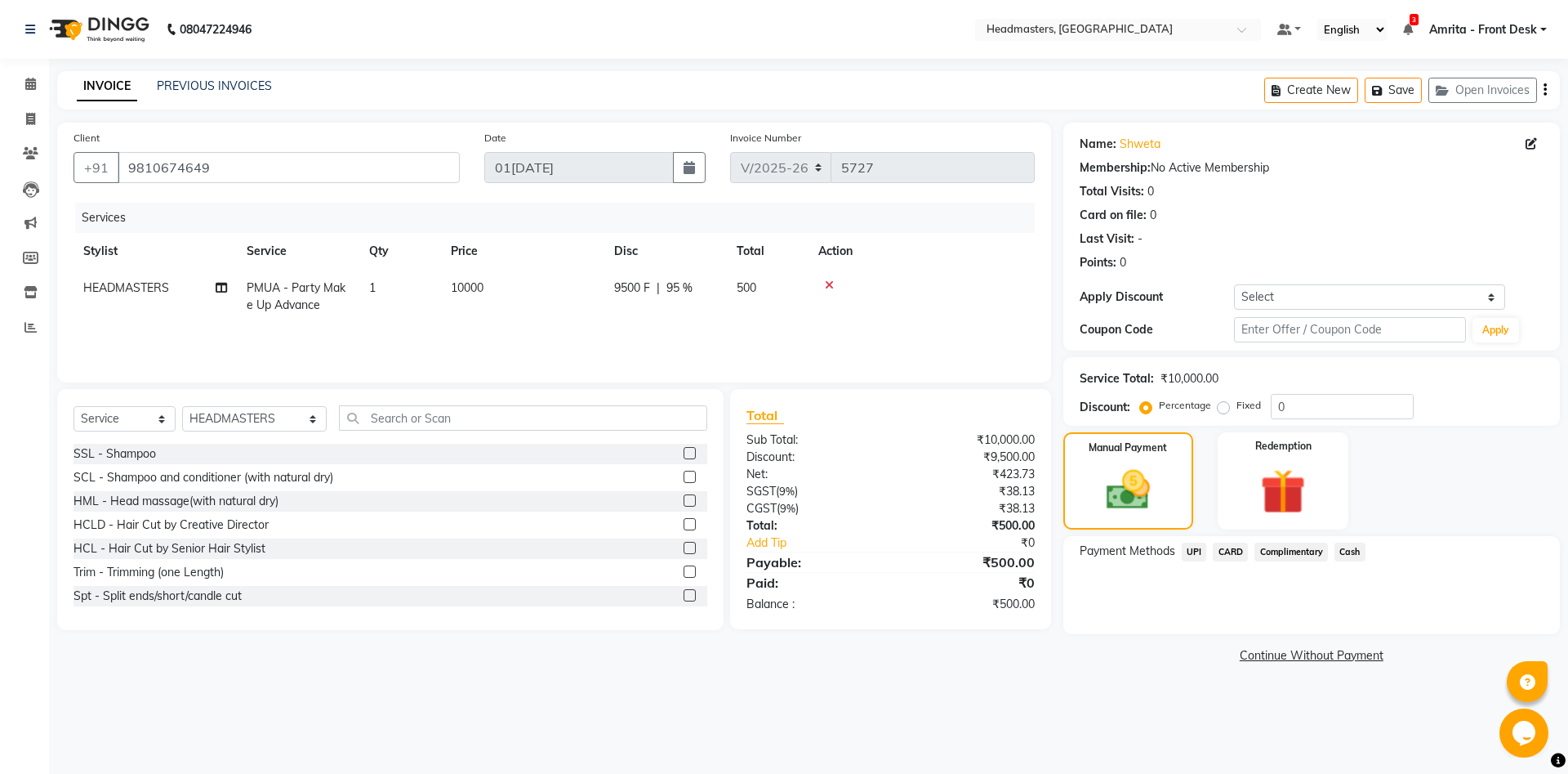
click at [1175, 544] on span "UPI" at bounding box center [1195, 552] width 25 height 19
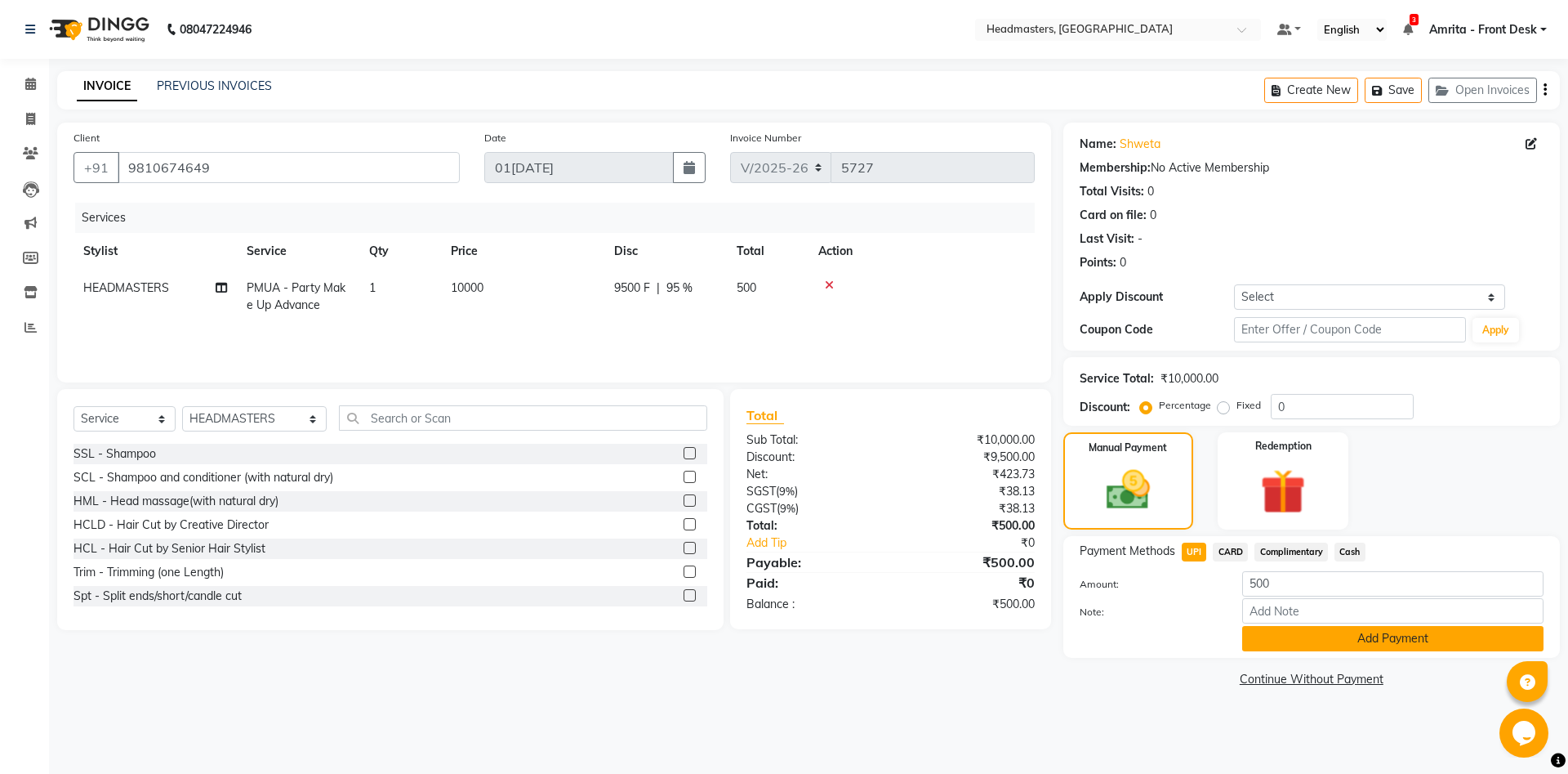
click at [1175, 580] on button "Add Payment" at bounding box center [1393, 639] width 302 height 25
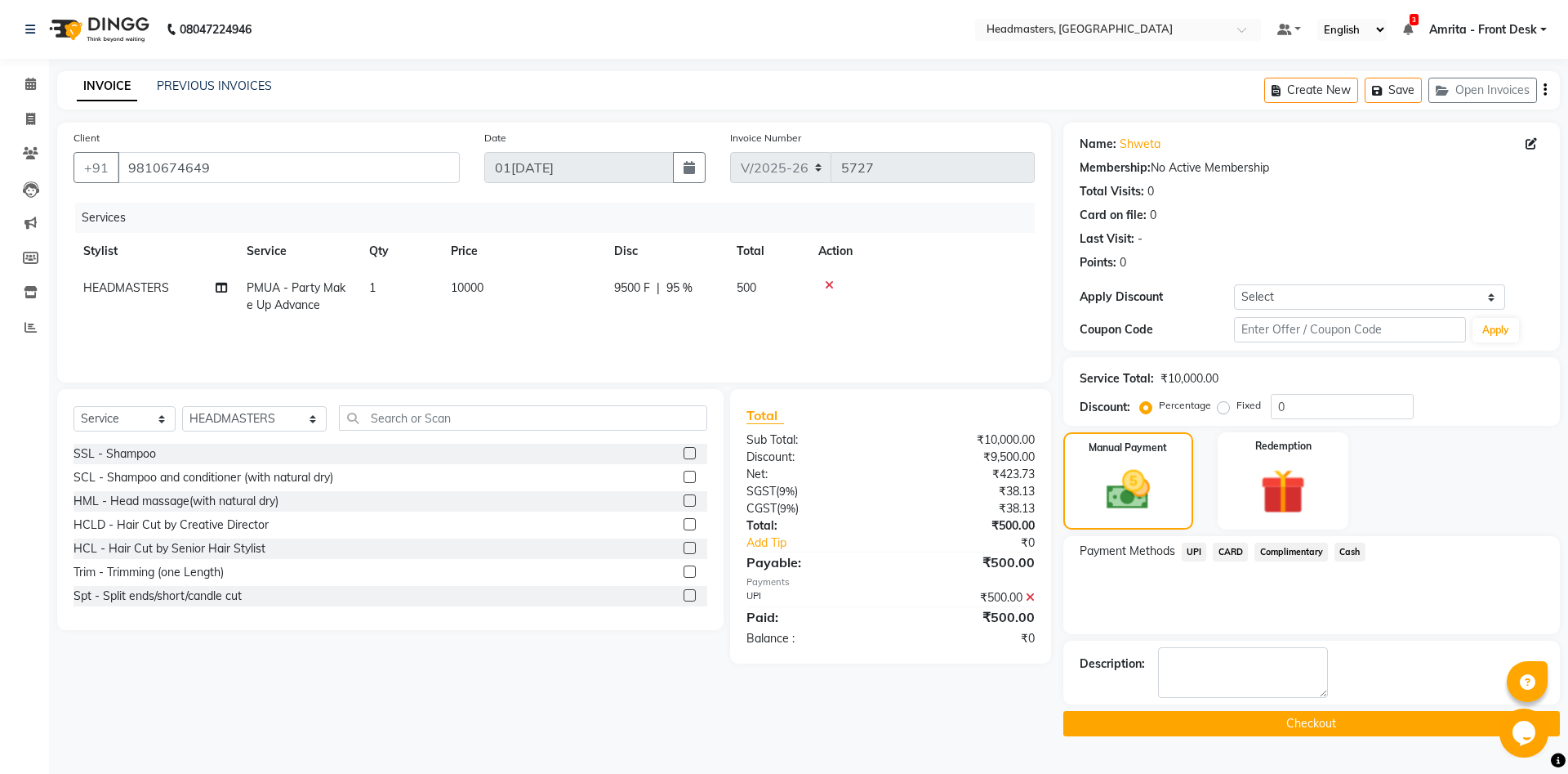
click at [1175, 580] on button "Checkout" at bounding box center [1312, 723] width 497 height 25
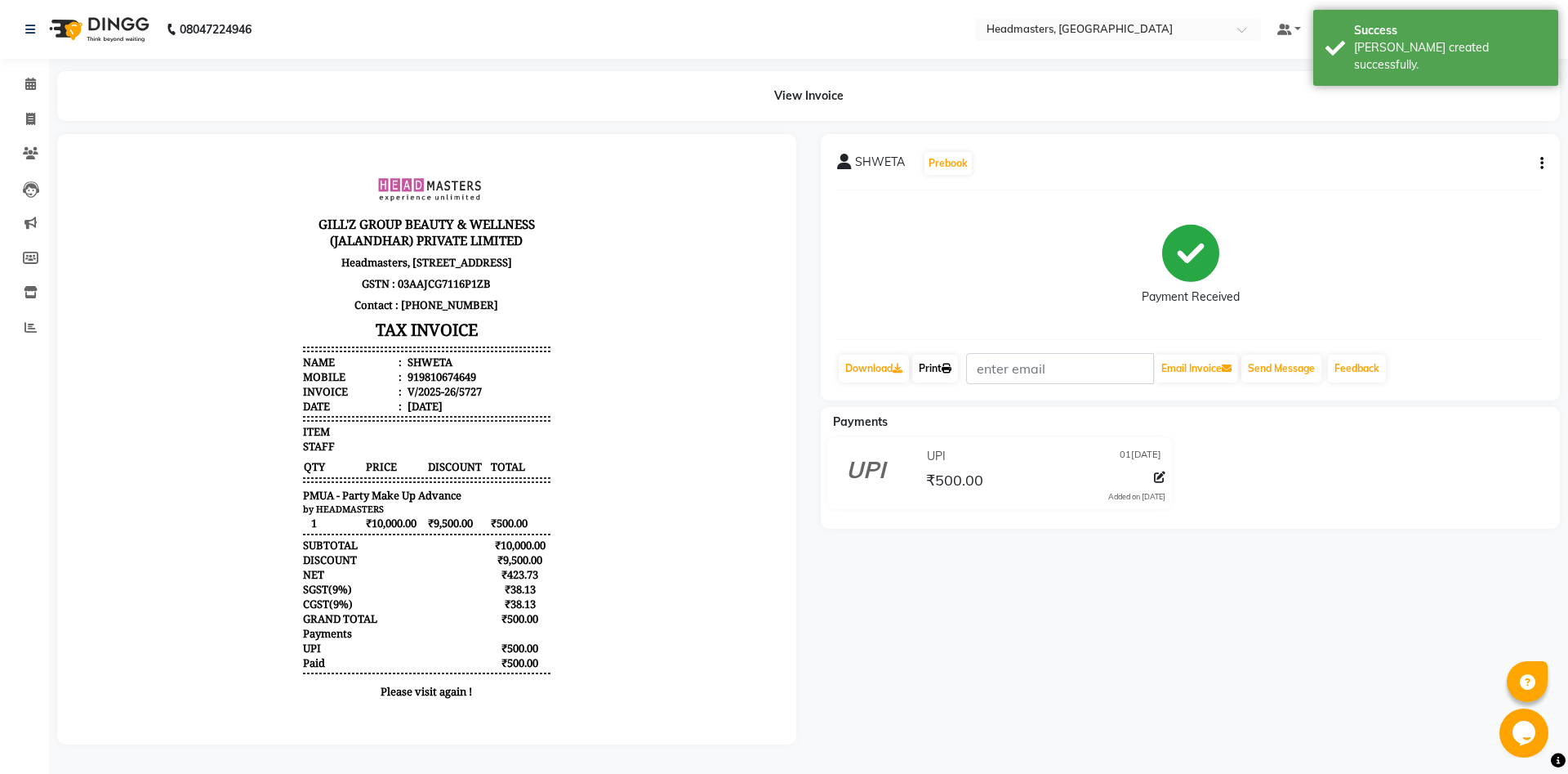
click at [950, 368] on icon at bounding box center [947, 368] width 10 height 10
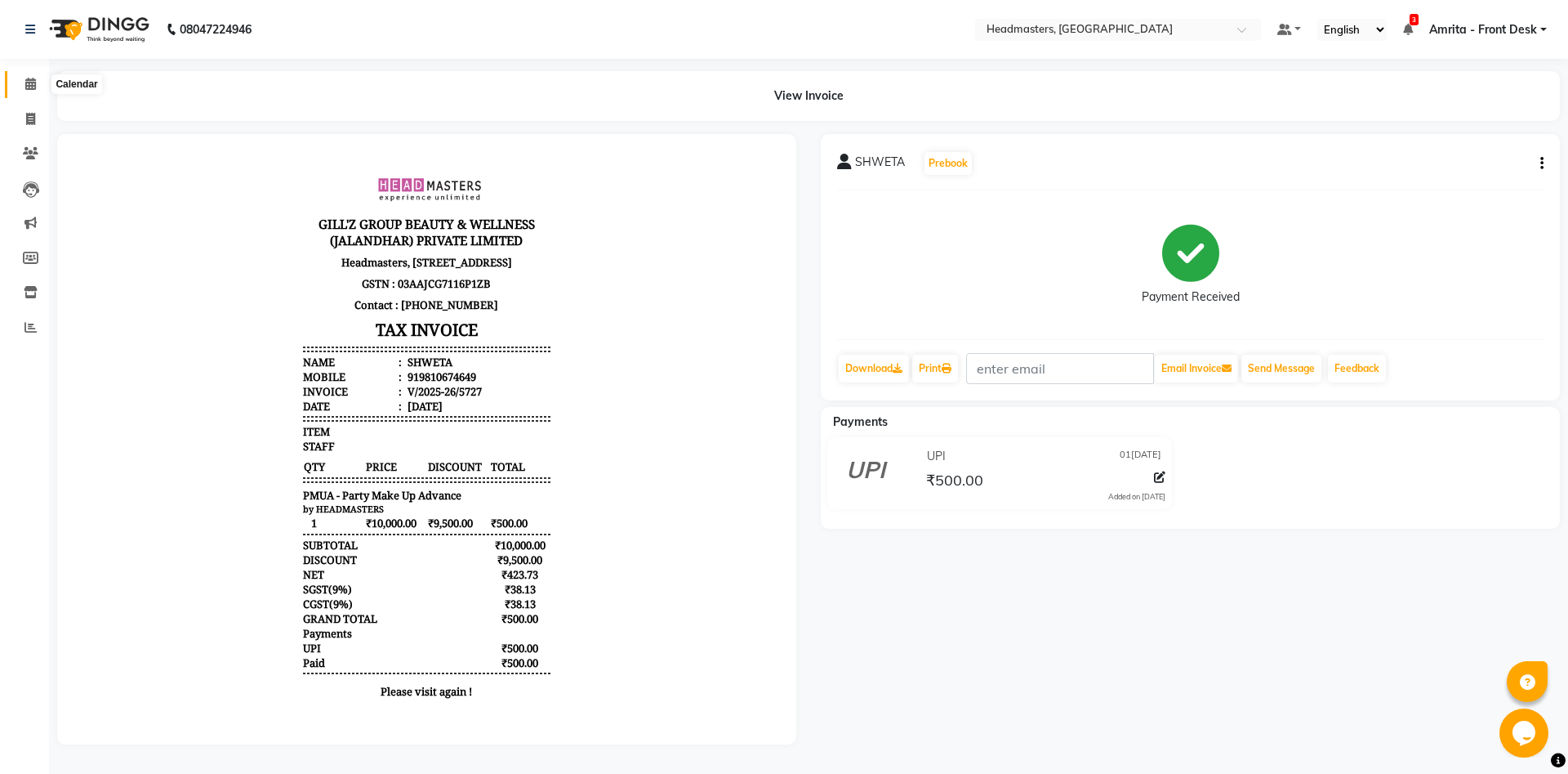
click at [29, 86] on icon at bounding box center [30, 84] width 11 height 13
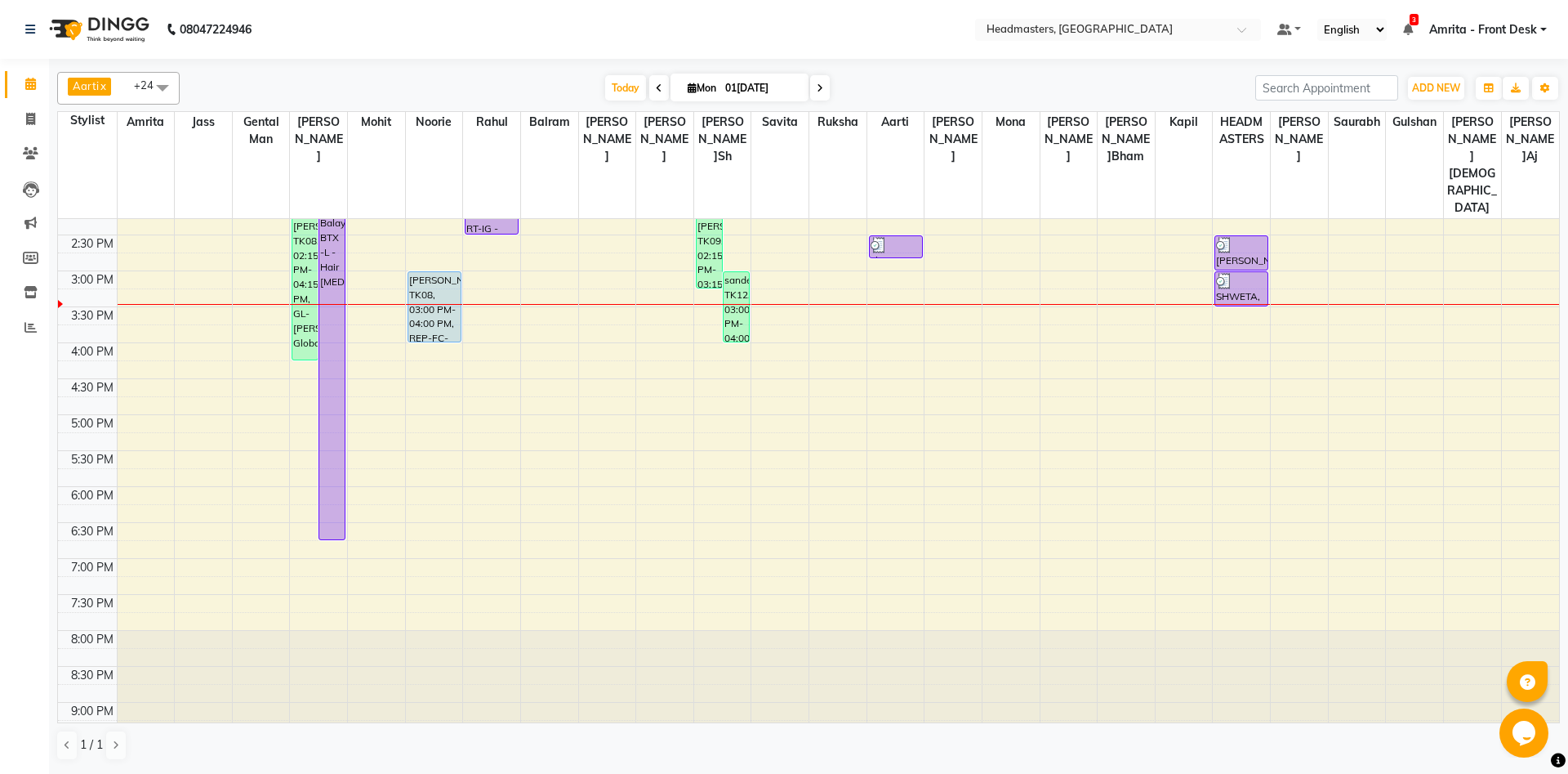
scroll to position [362, 0]
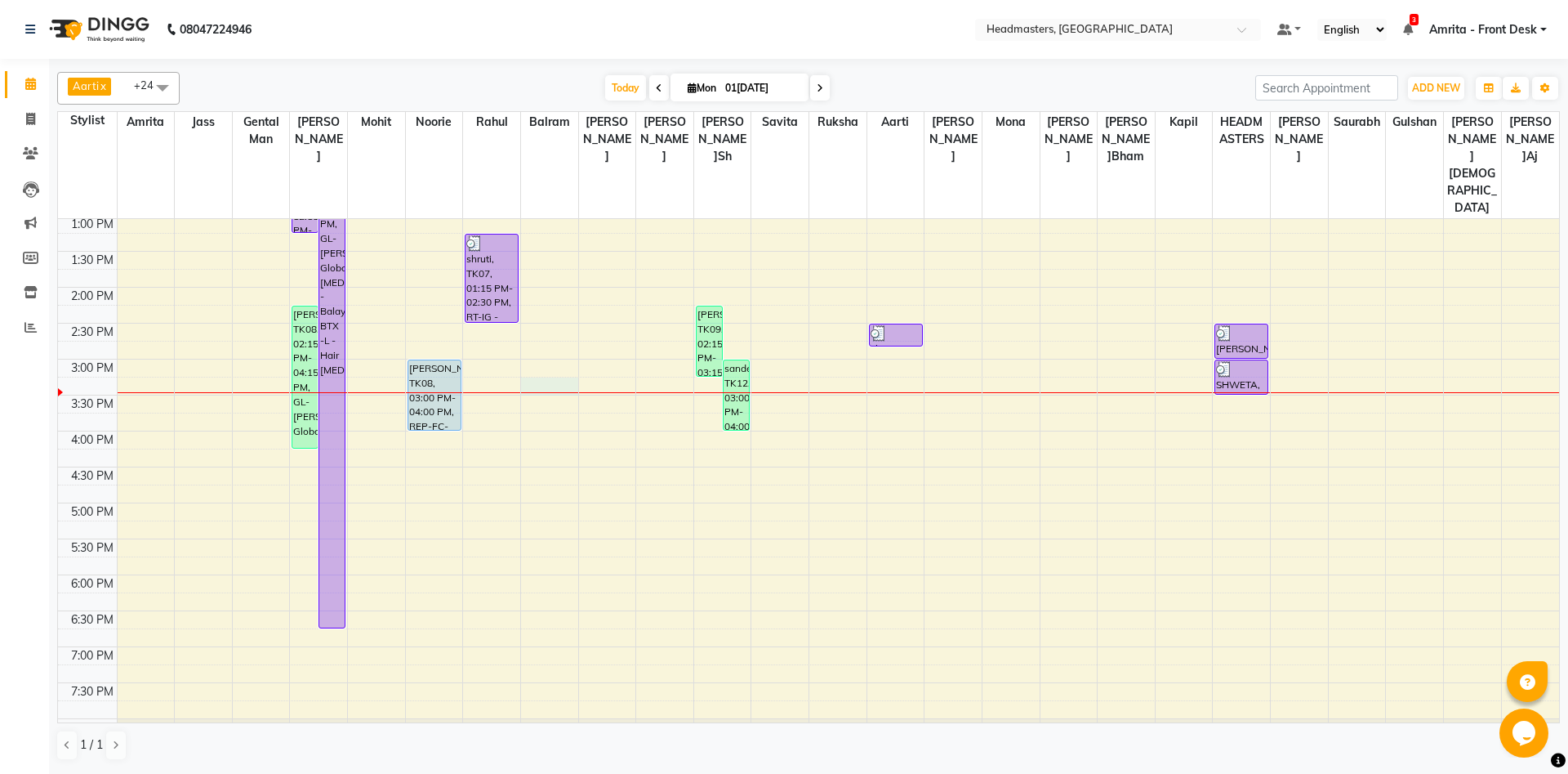
click at [574, 332] on div "8:00 AM 8:30 AM 9:00 AM 9:30 AM 10:00 AM 10:30 AM 11:00 AM 11:30 AM 12:00 PM 12…" at bounding box center [808, 359] width 1501 height 1006
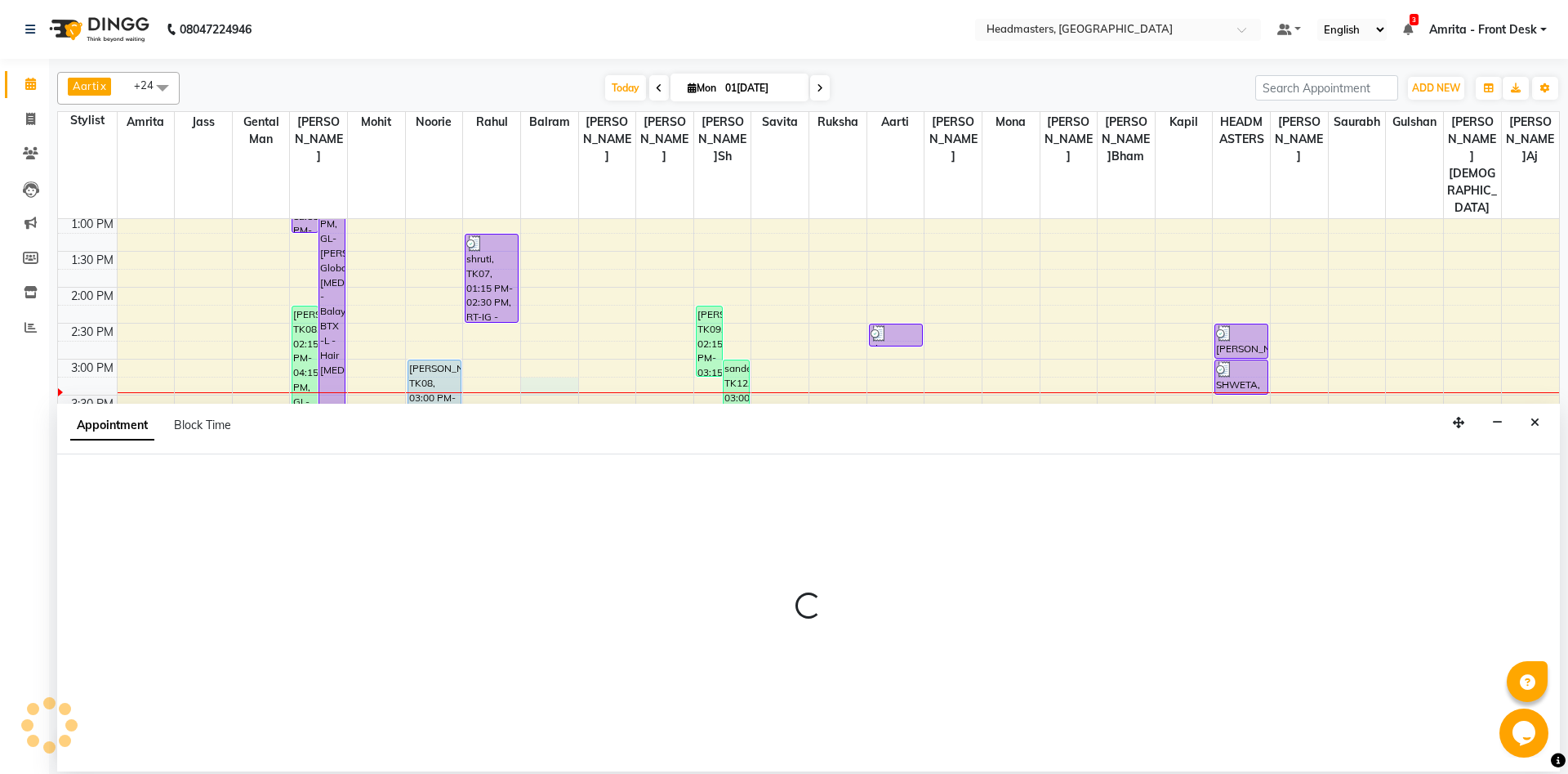
select select "60726"
select select "915"
select select "tentative"
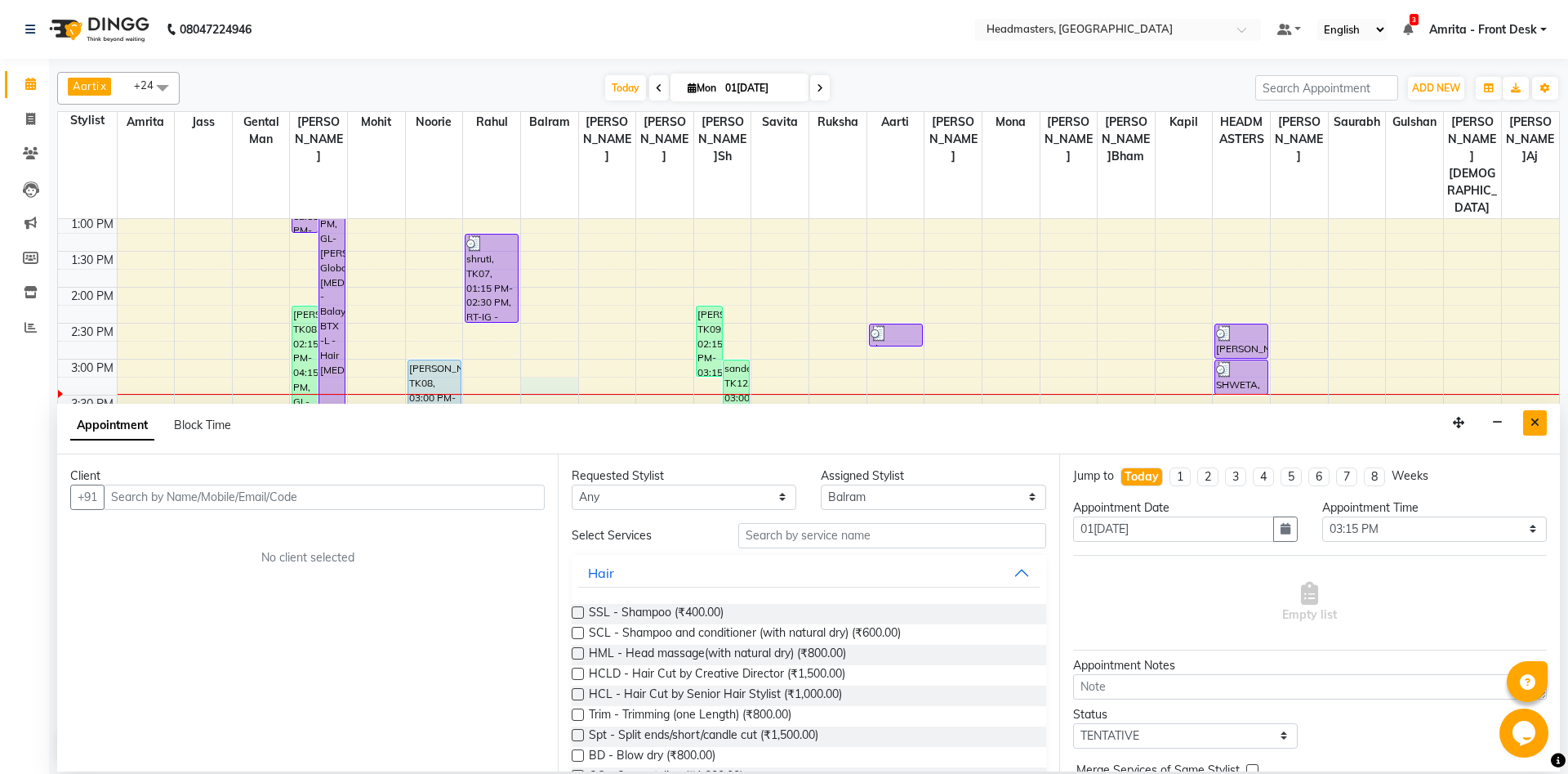
click at [1175, 417] on icon "Close" at bounding box center [1535, 422] width 9 height 12
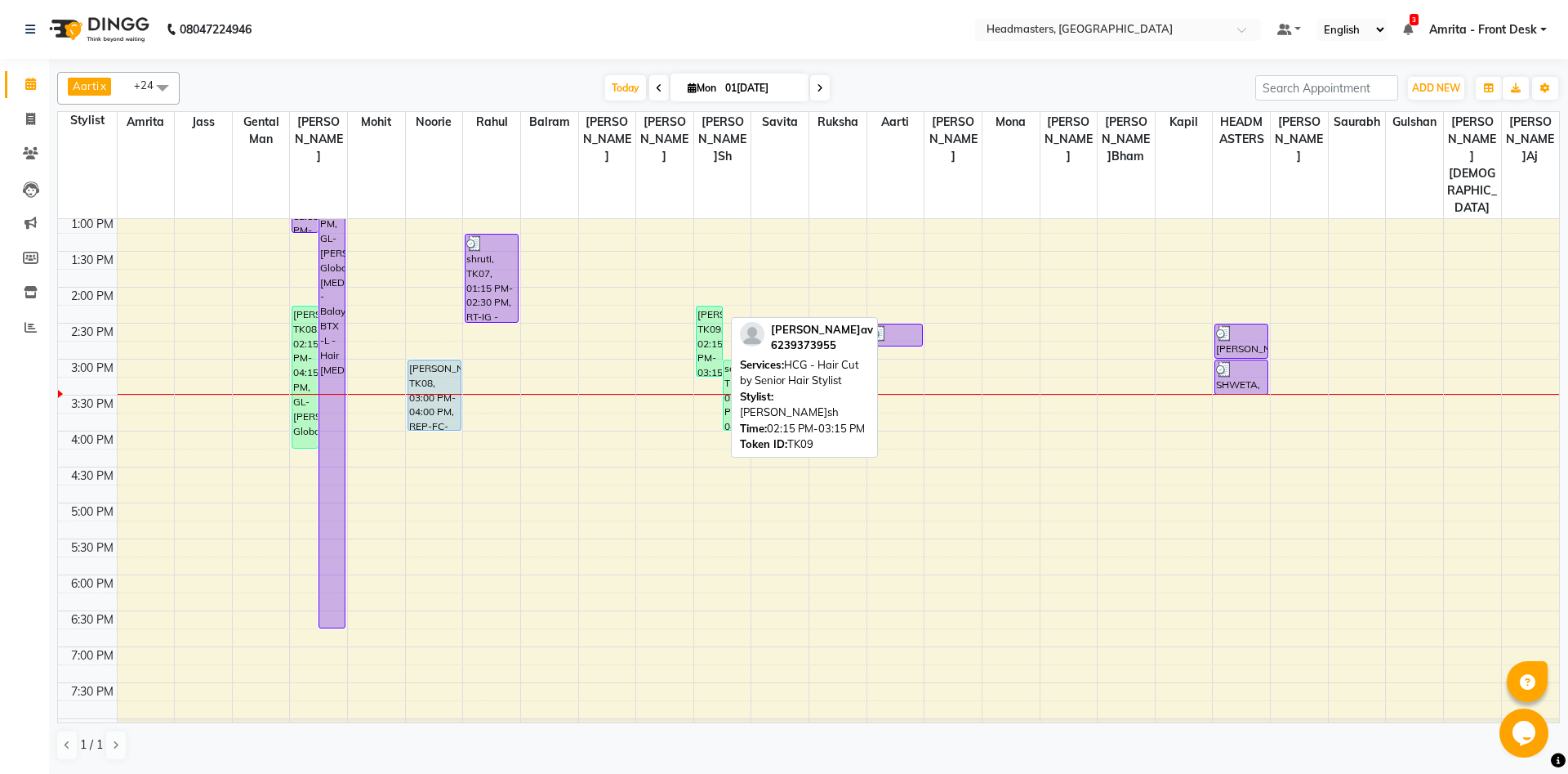
click at [706, 307] on div "[PERSON_NAME], TK09, 02:15 PM-03:15 PM, HCG - Hair Cut by Senior Hair Stylist" at bounding box center [710, 341] width 25 height 69
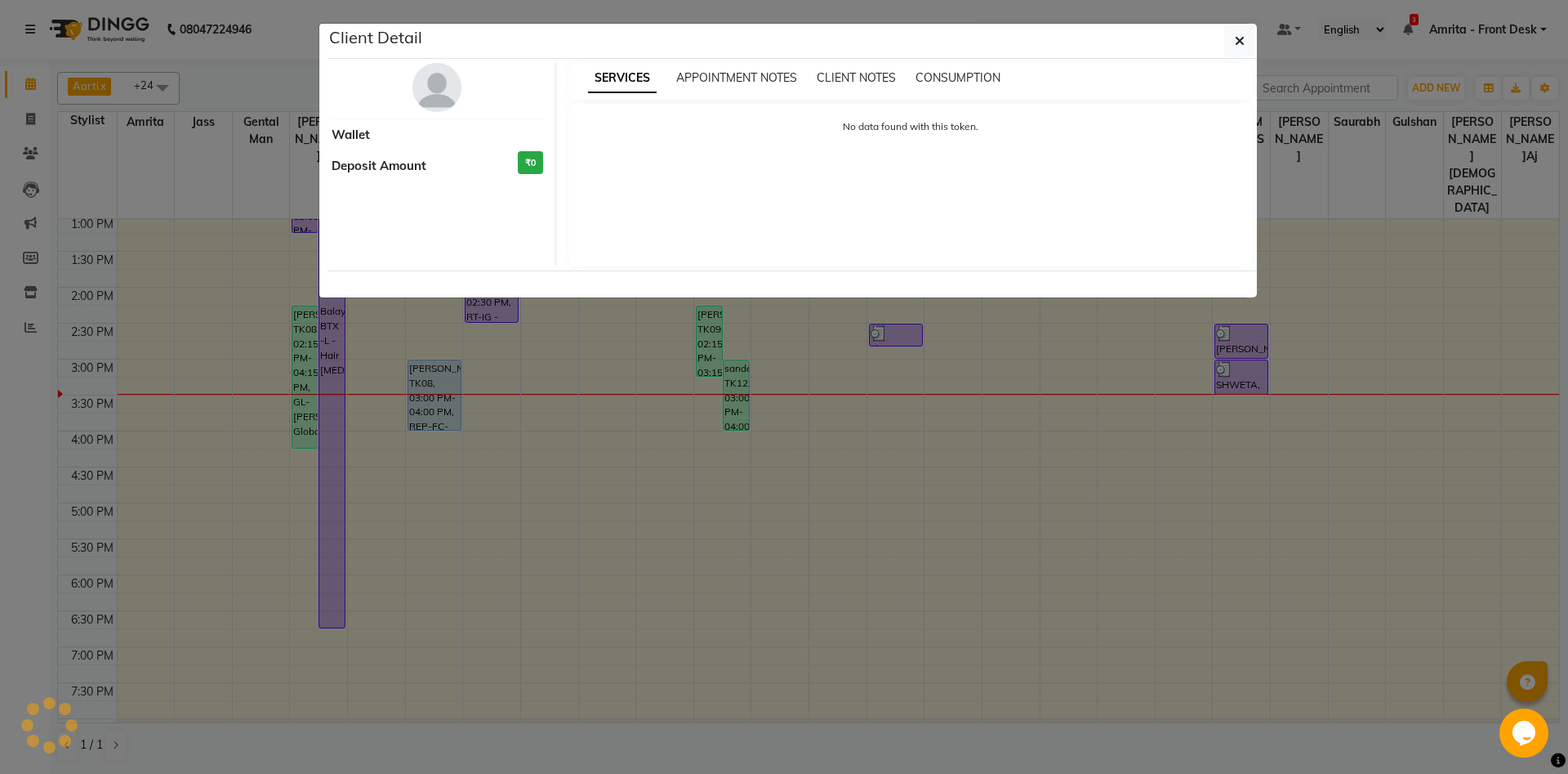
select select "1"
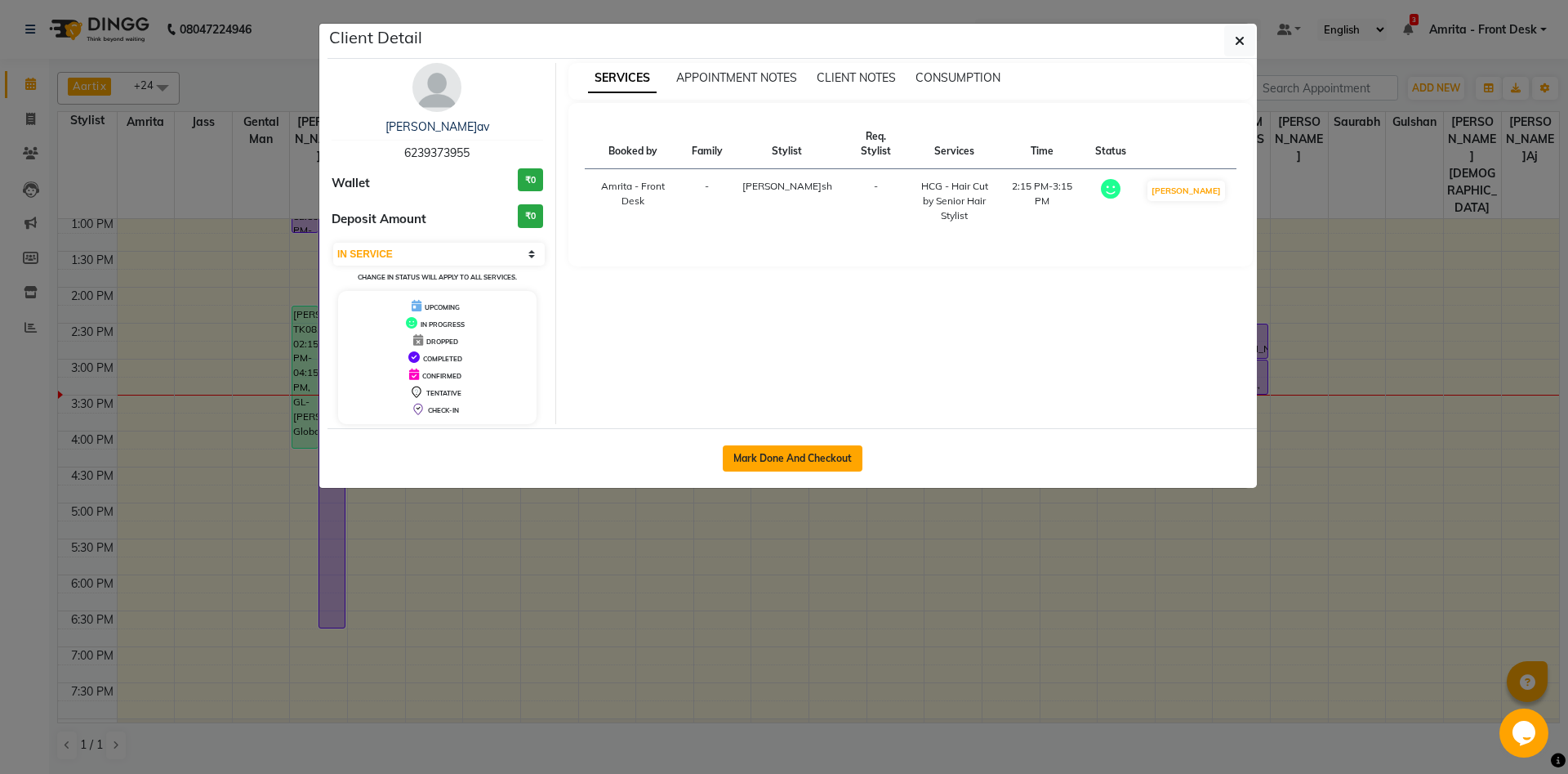
click at [825, 454] on button "Mark Done And Checkout" at bounding box center [792, 458] width 139 height 26
select select "service"
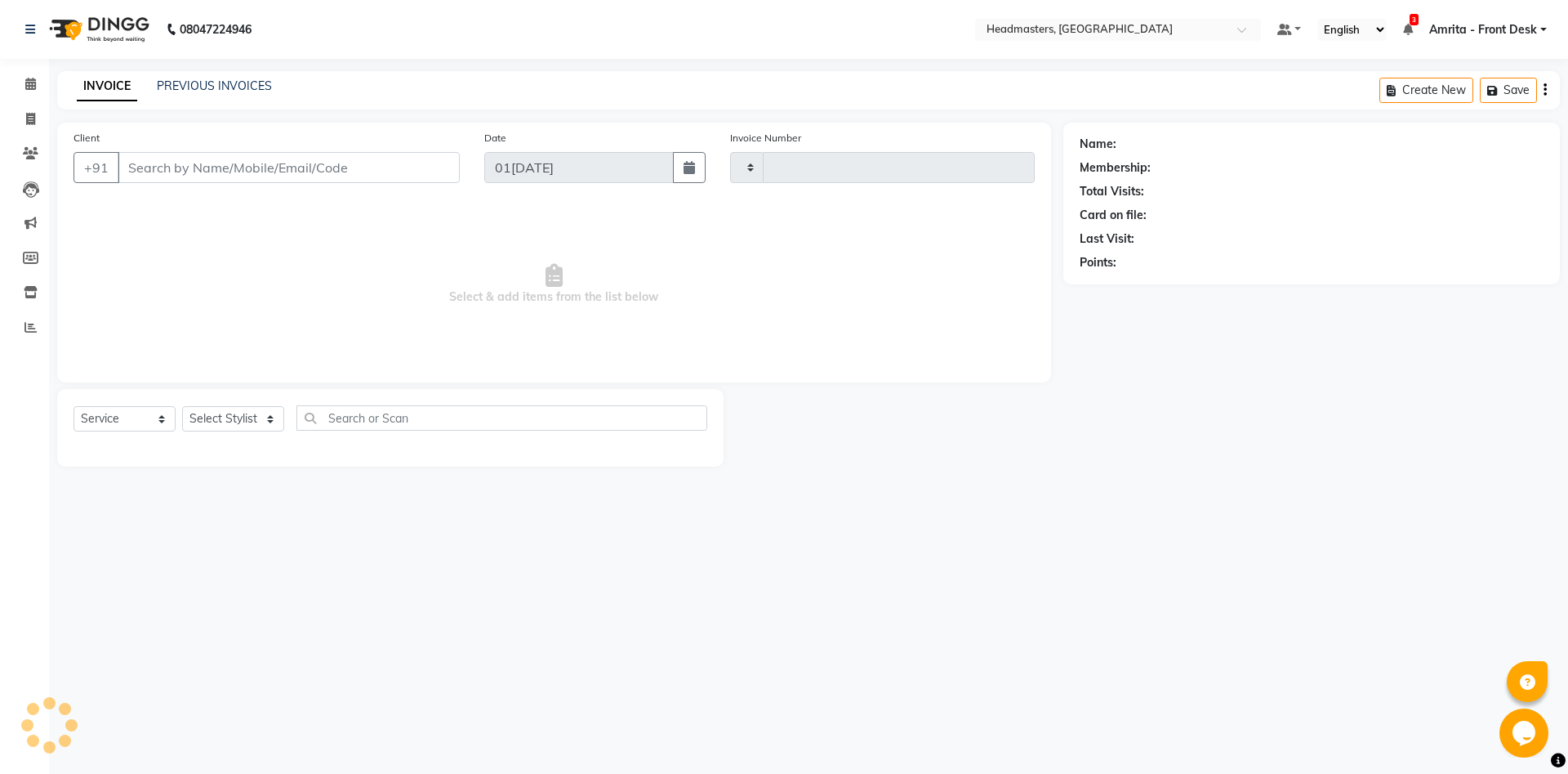
type input "5728"
select select "7130"
type input "6239373955"
select select "60730"
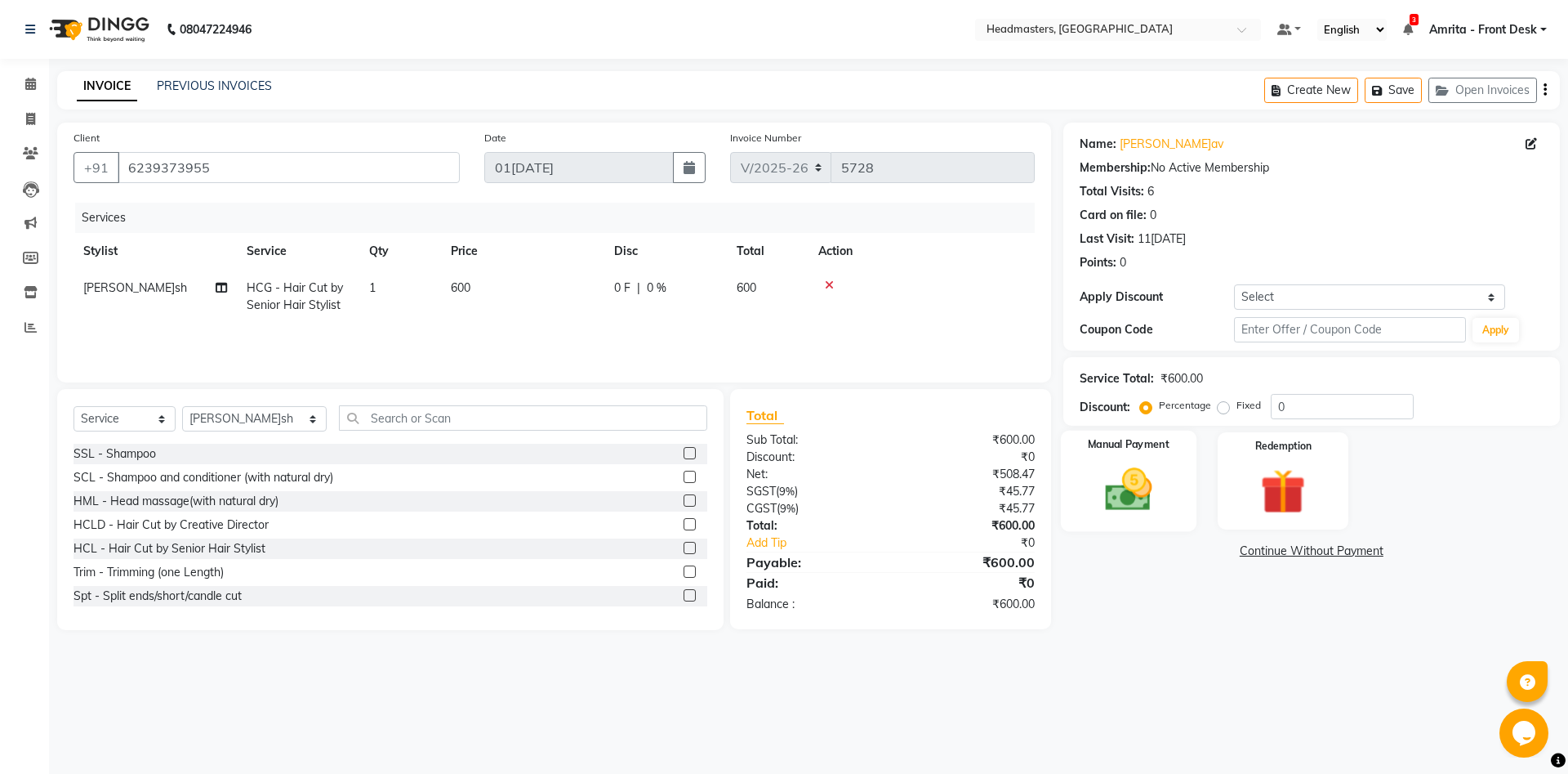
click at [1113, 499] on img at bounding box center [1129, 489] width 76 height 54
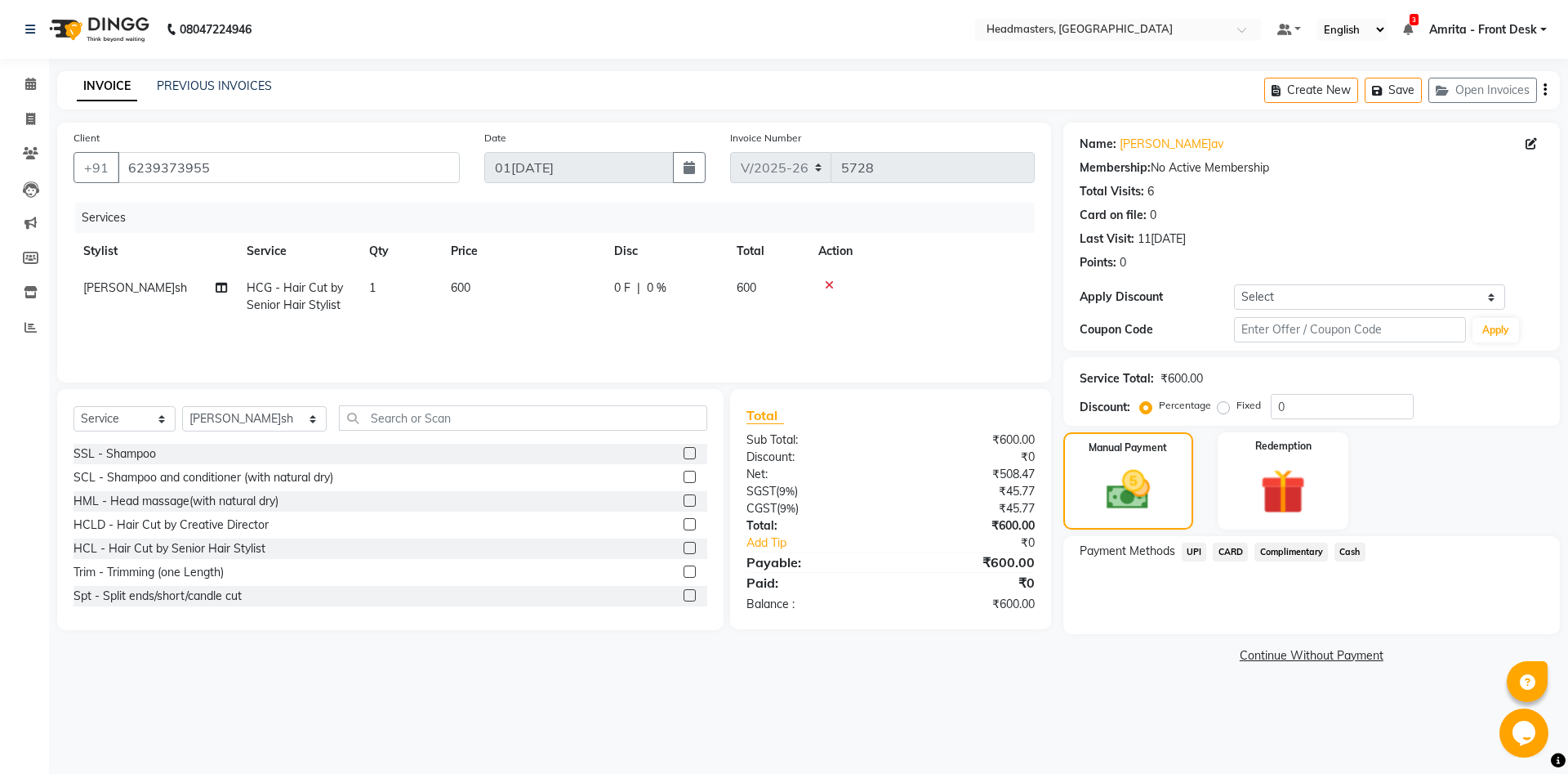
click at [1175, 548] on span "Cash" at bounding box center [1350, 552] width 31 height 19
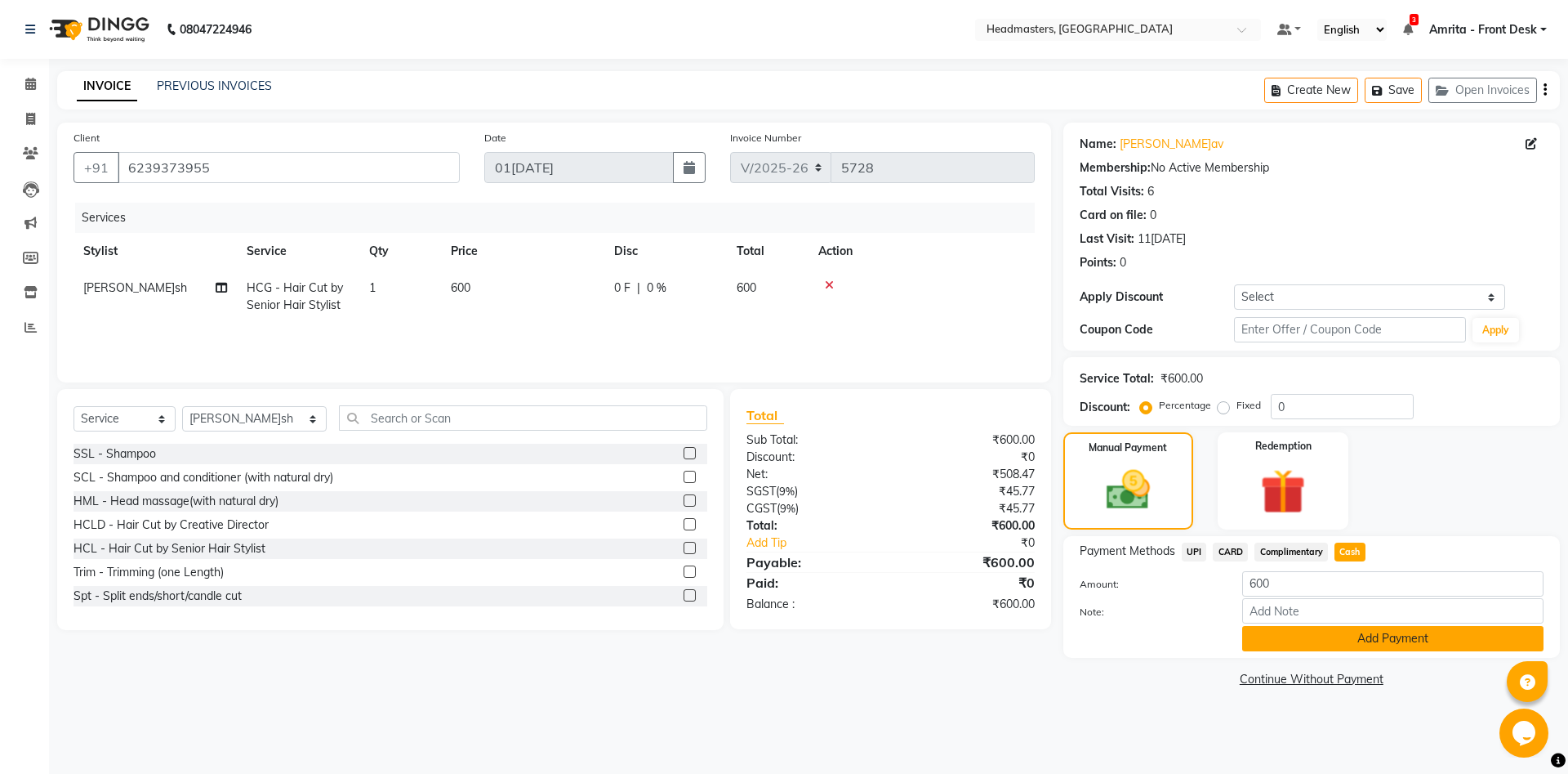
click at [1175, 580] on button "Add Payment" at bounding box center [1393, 639] width 302 height 25
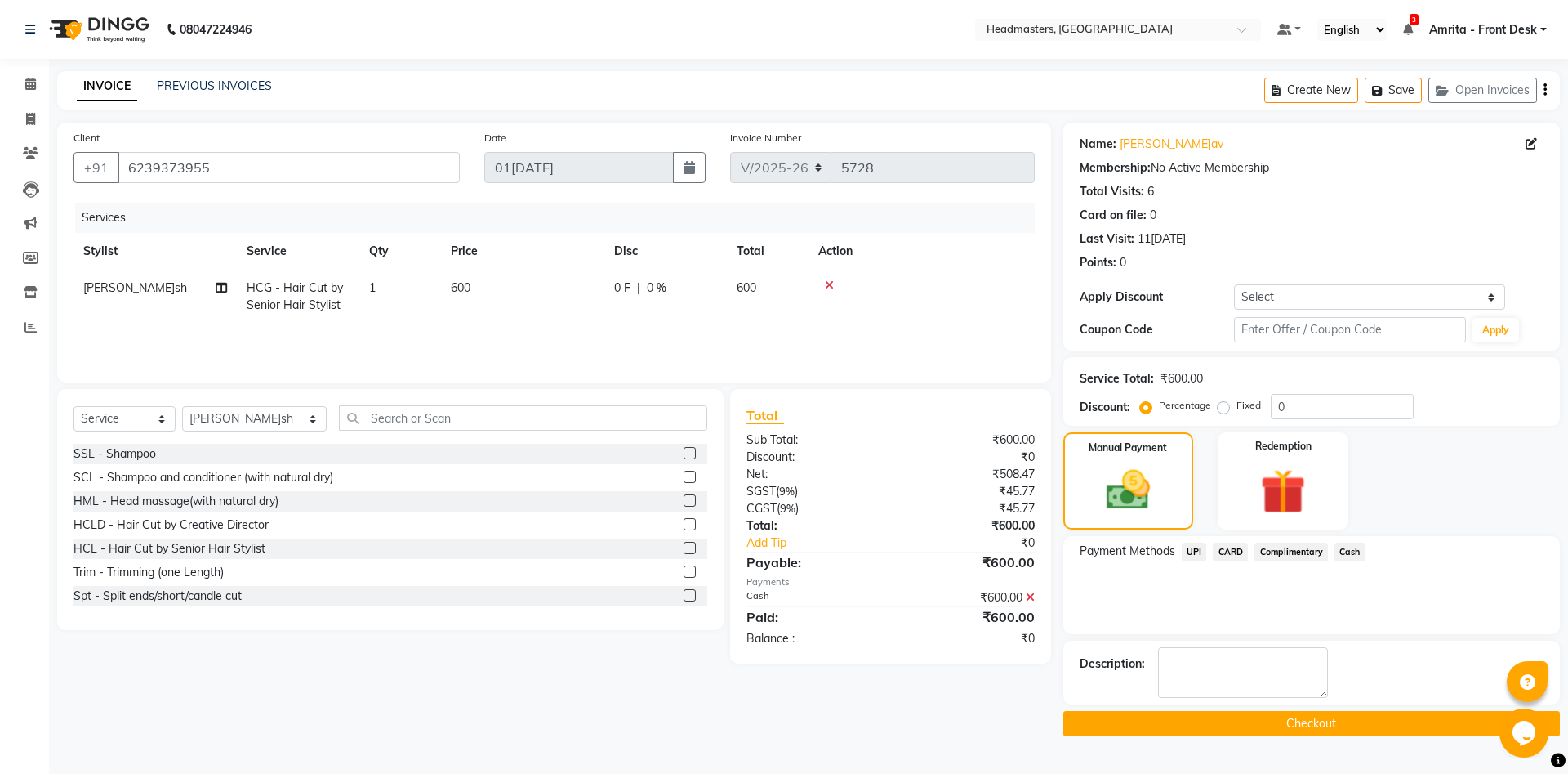
click at [1175, 580] on button "Checkout" at bounding box center [1312, 723] width 497 height 25
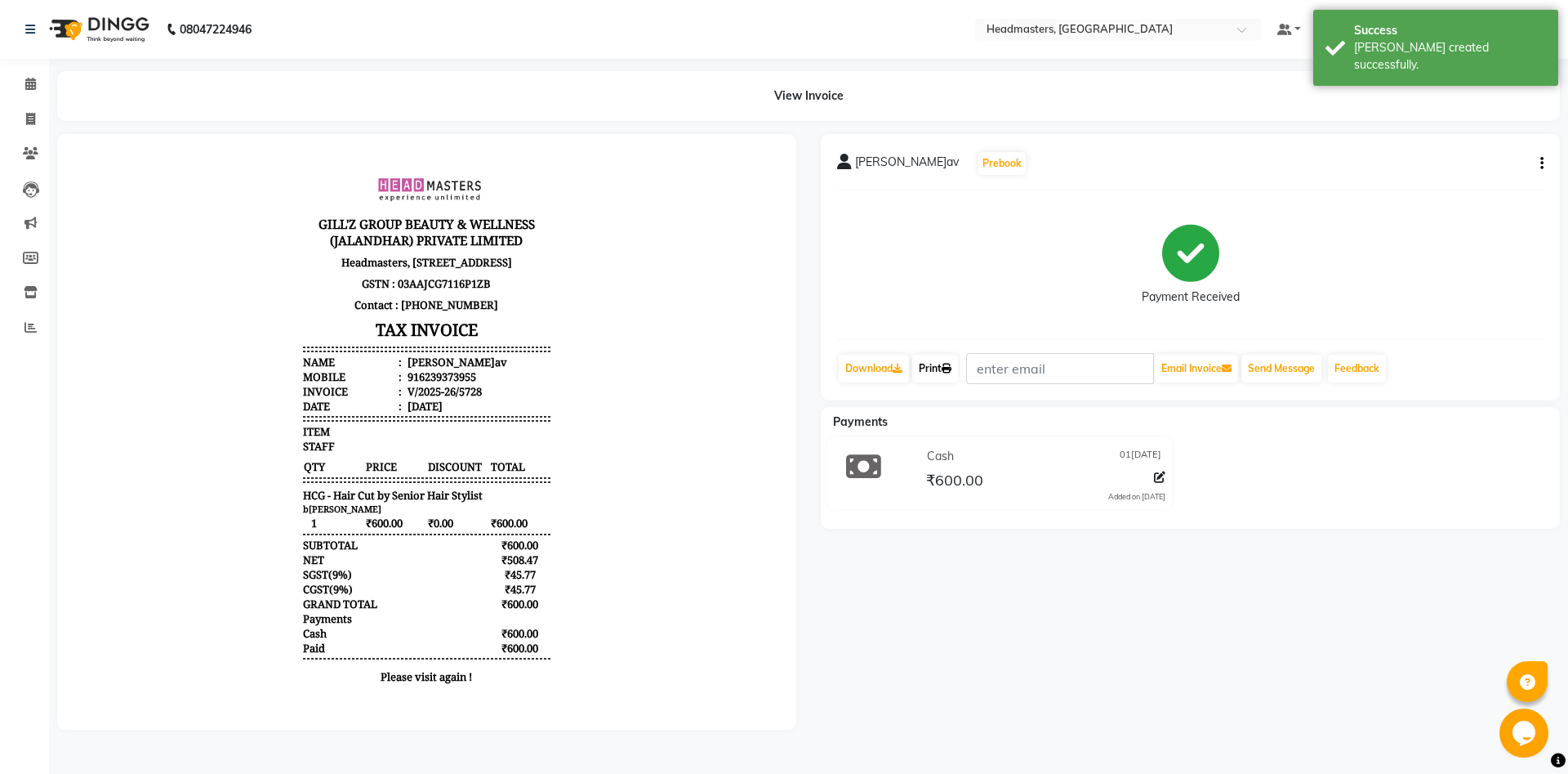
click at [946, 367] on link "Print" at bounding box center [935, 368] width 46 height 28
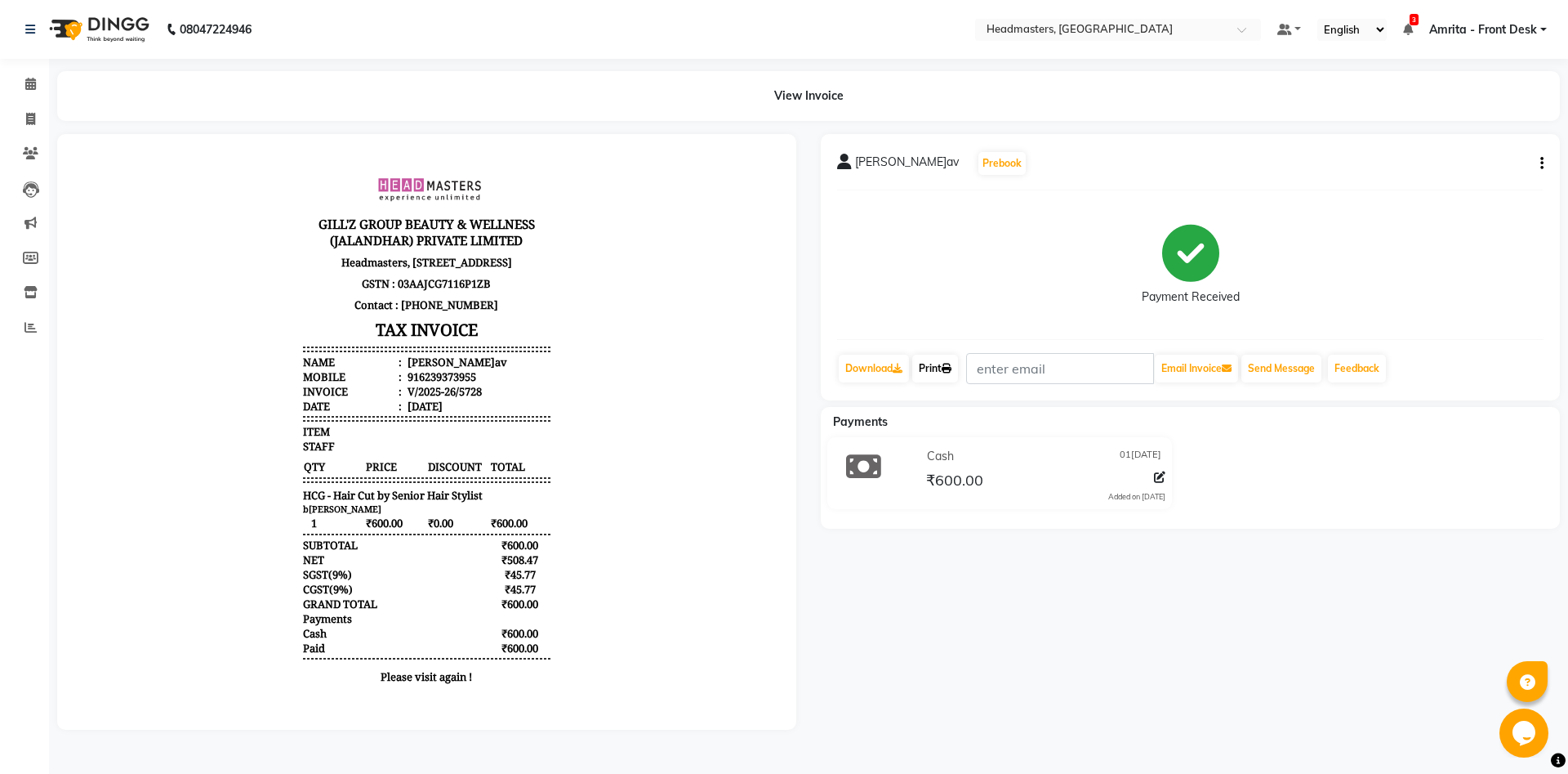
click at [946, 367] on link "Print" at bounding box center [935, 368] width 46 height 28
click at [33, 81] on icon at bounding box center [30, 84] width 11 height 13
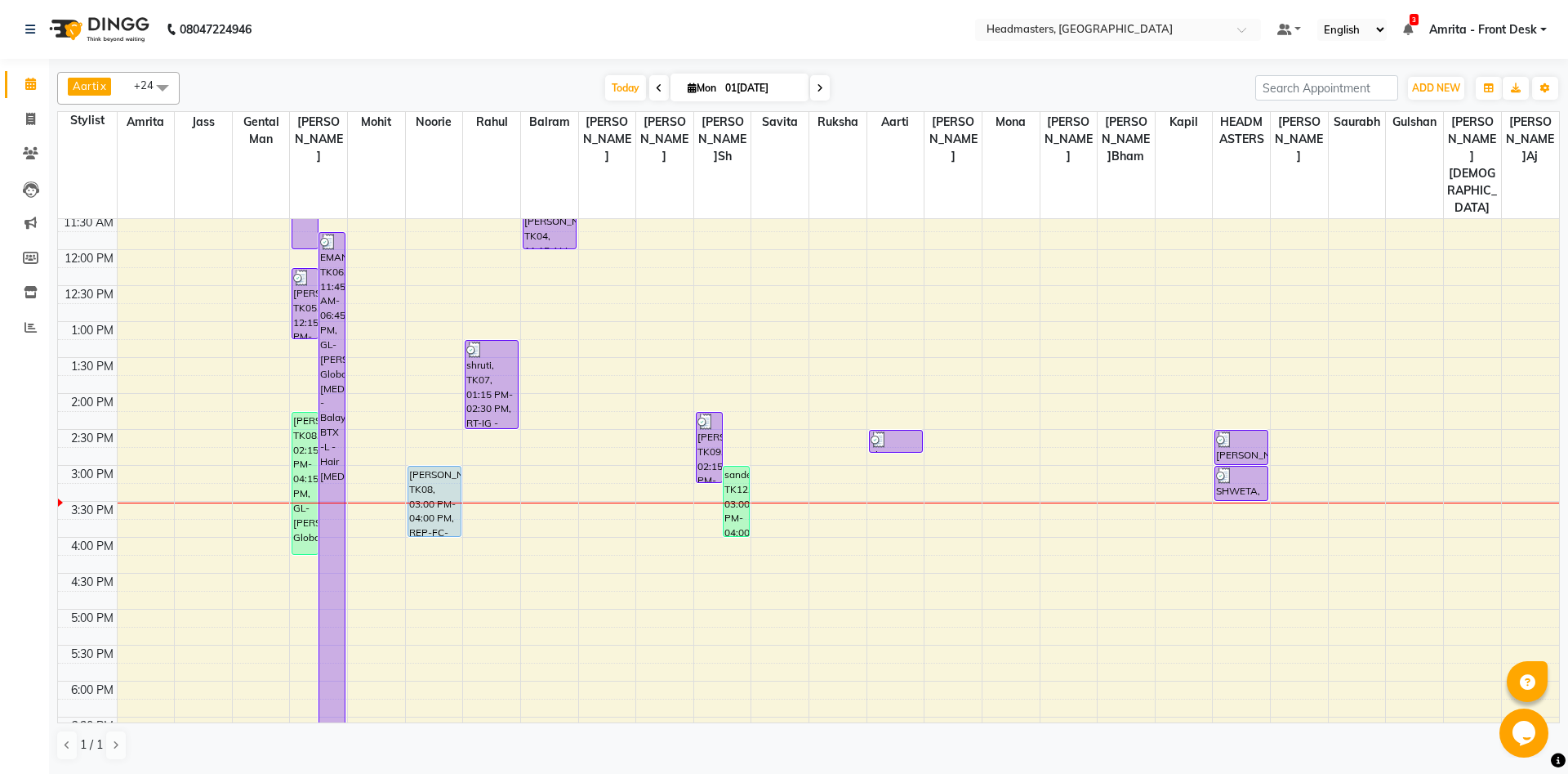
scroll to position [353, 0]
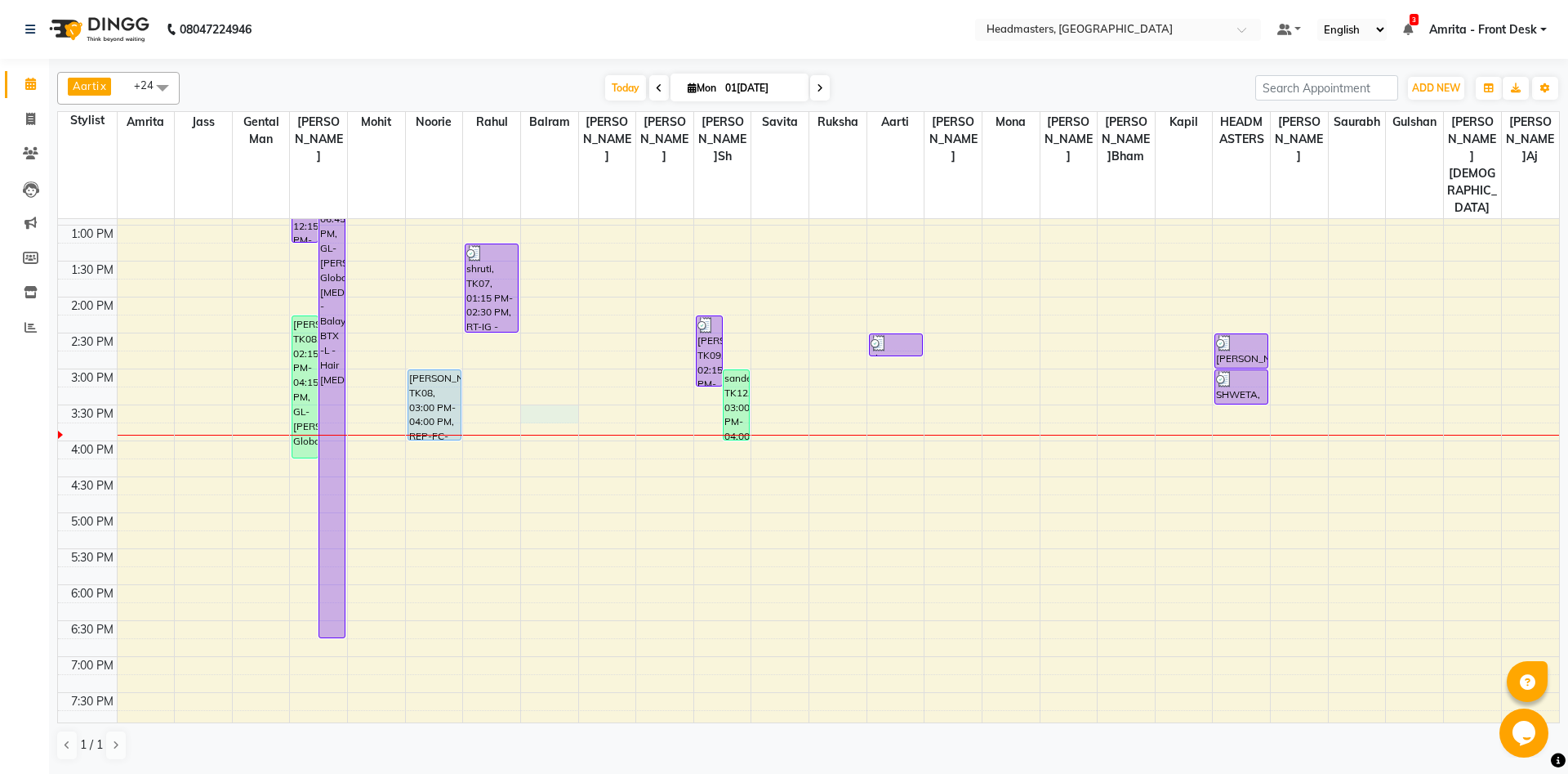
click at [555, 366] on div "8:00 AM 8:30 AM 9:00 AM 9:30 AM 10:00 AM 10:30 AM 11:00 AM 11:30 AM 12:00 PM 12…" at bounding box center [808, 368] width 1501 height 1006
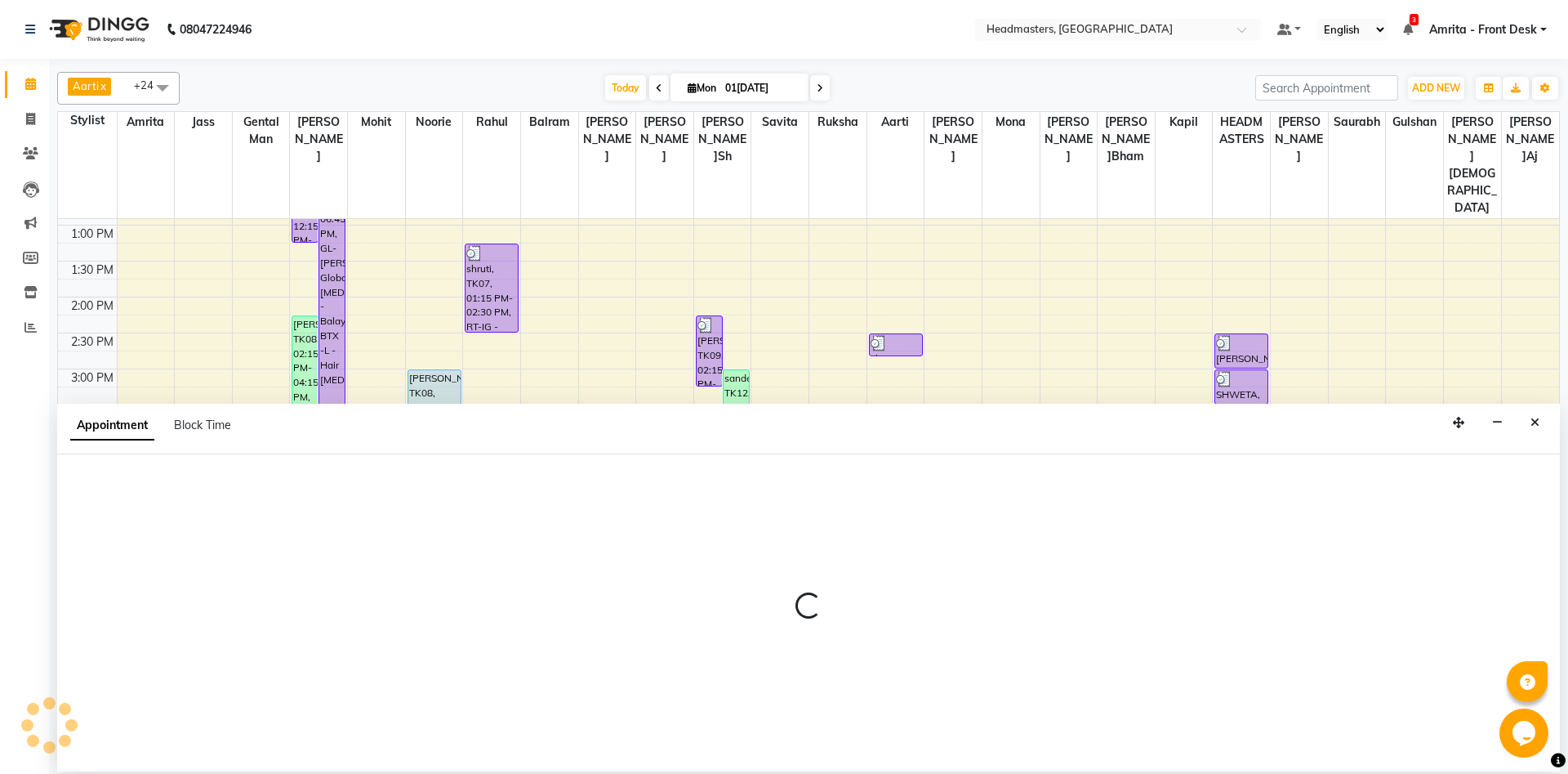
select select "60726"
select select "tentative"
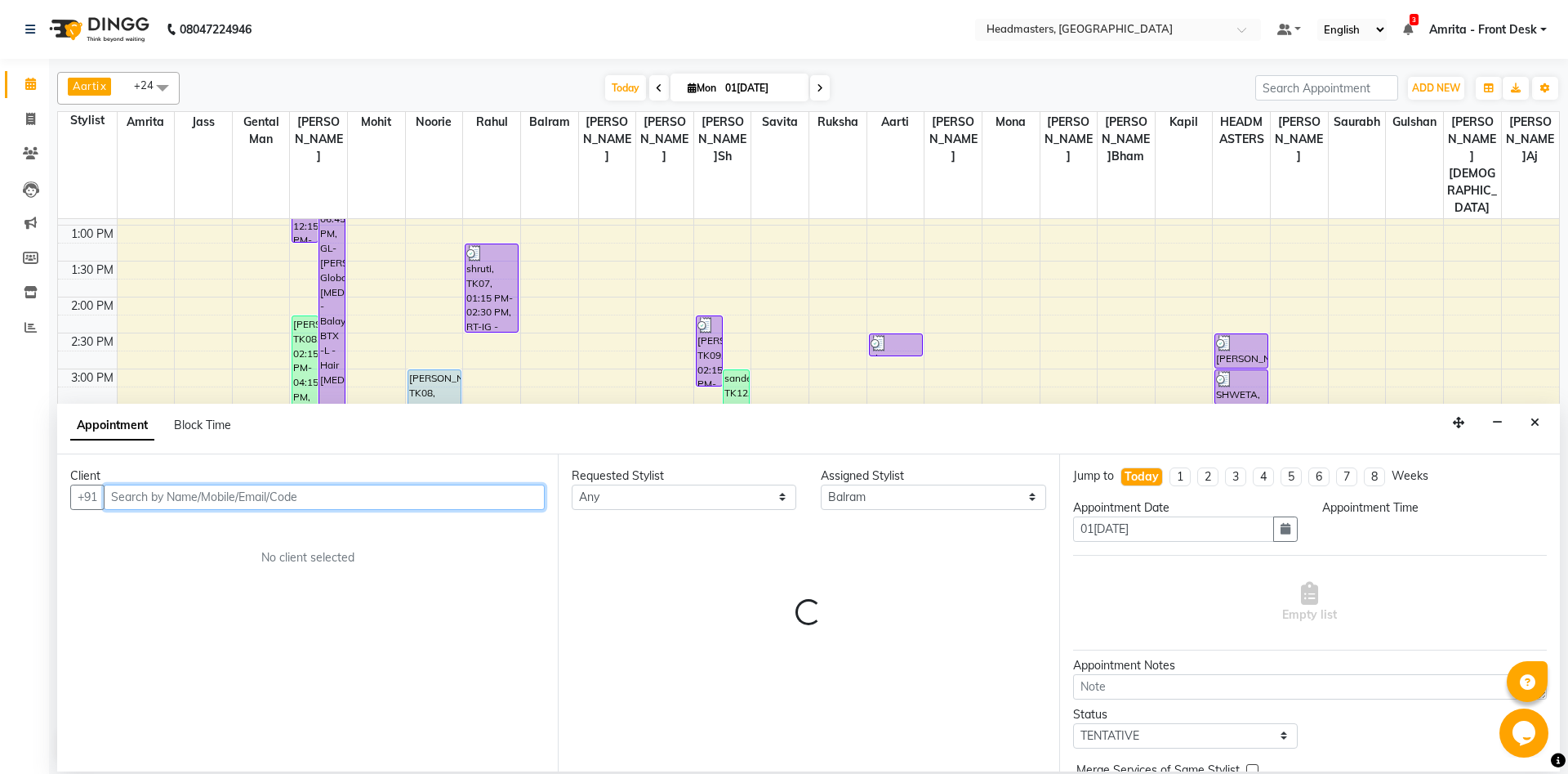
select select "930"
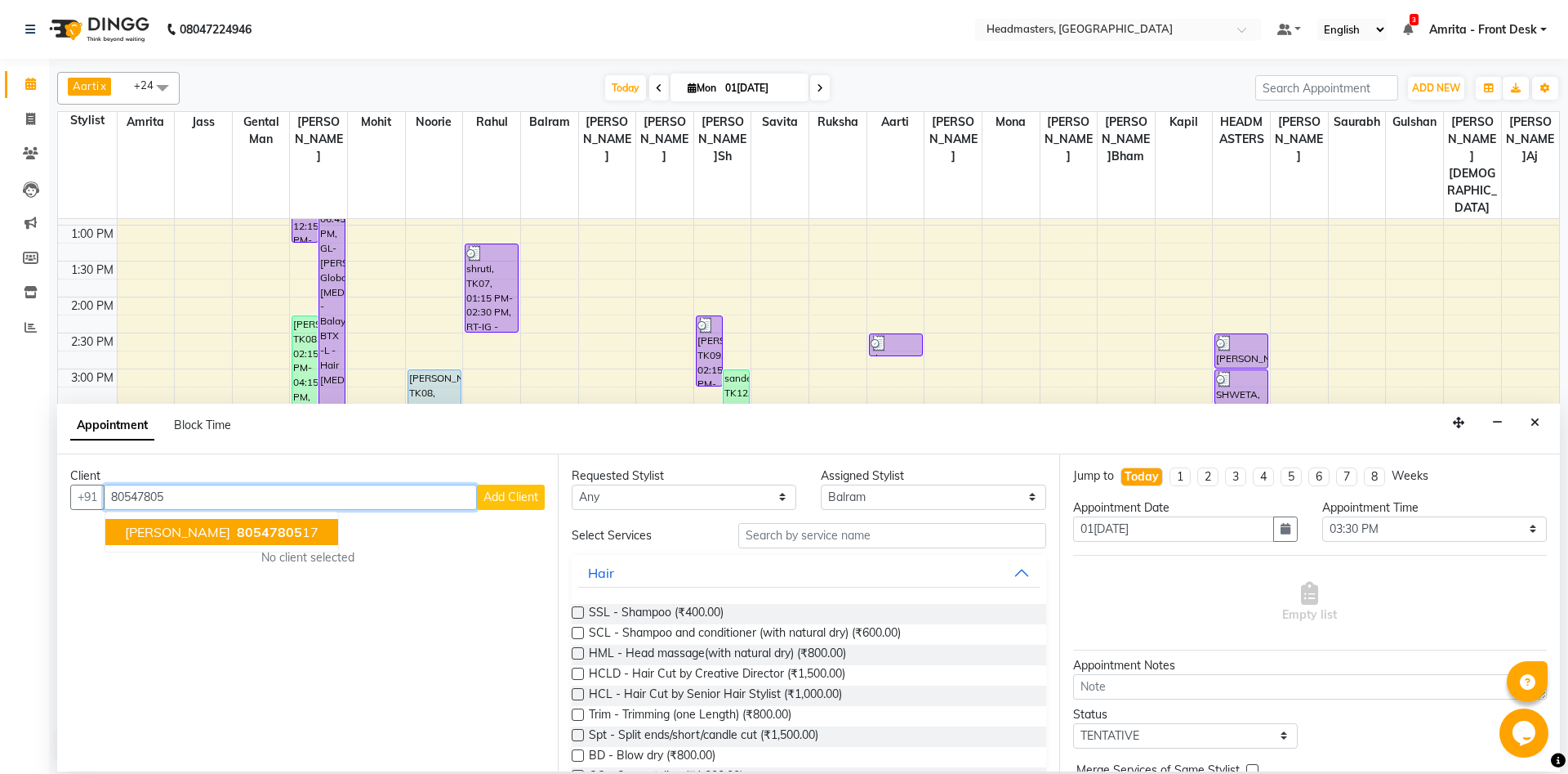
click at [237, 535] on span "80547805" at bounding box center [269, 531] width 65 height 16
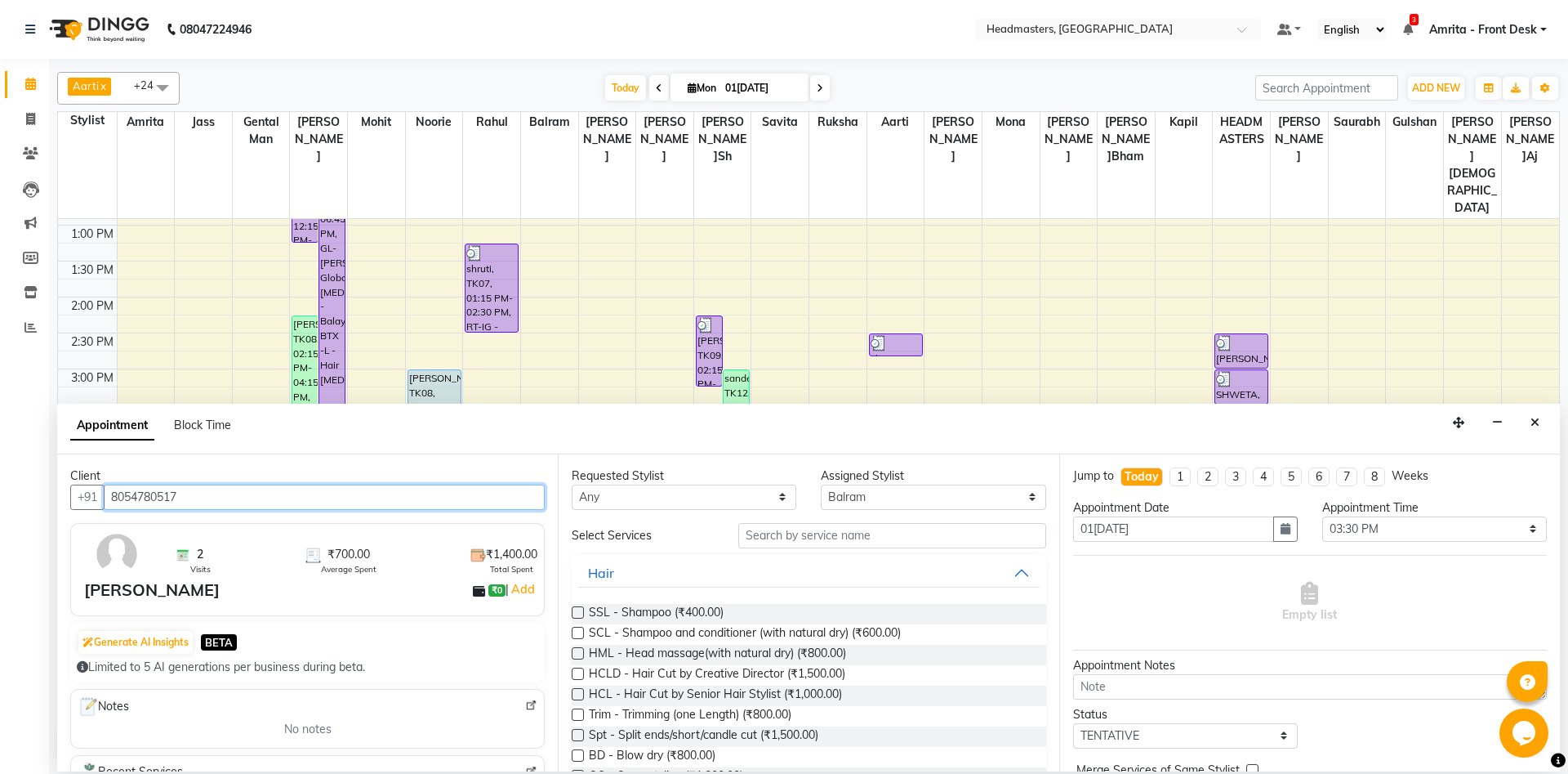
type input "8054780517"
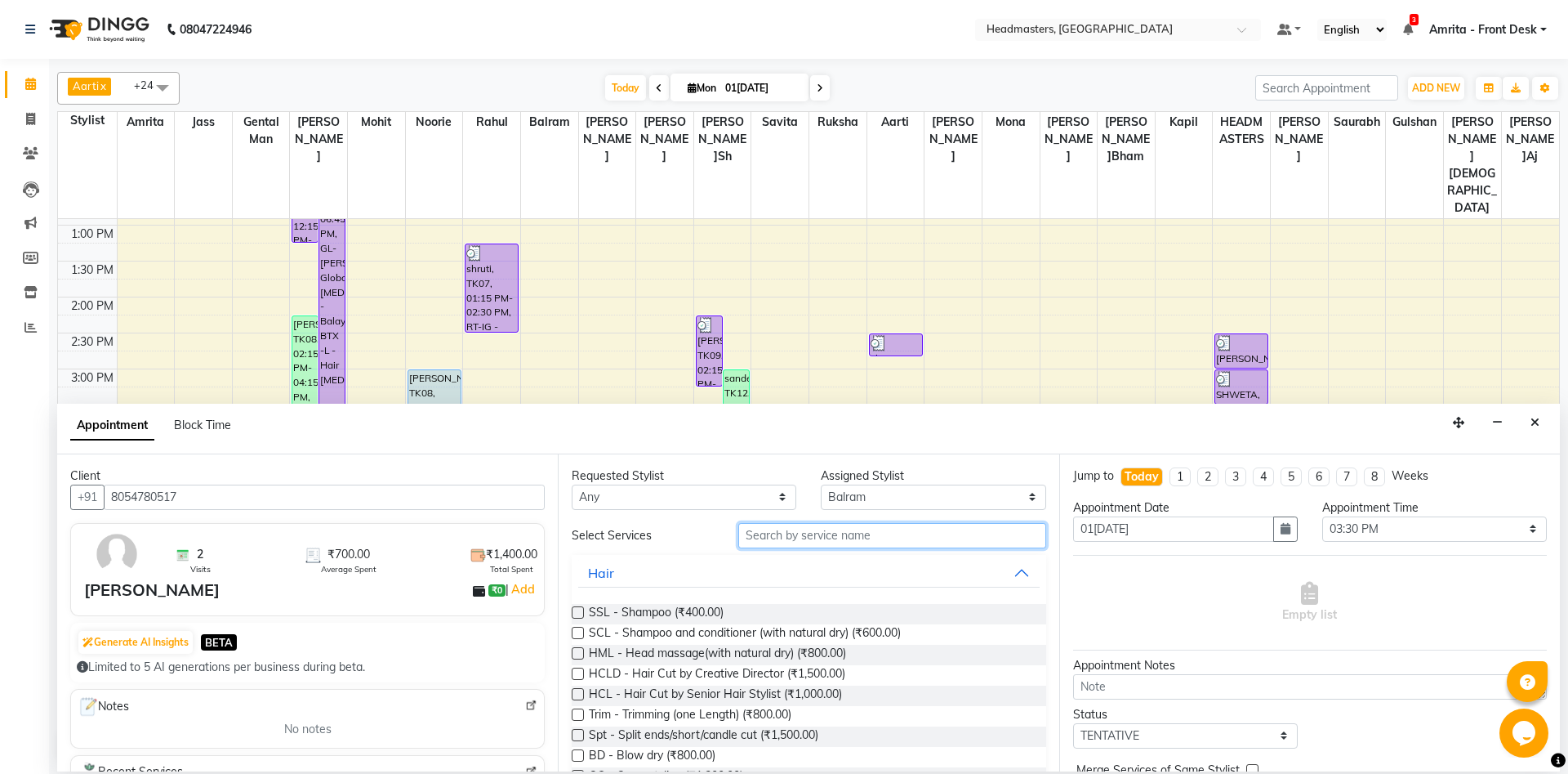
click at [829, 540] on input "text" at bounding box center [892, 536] width 308 height 25
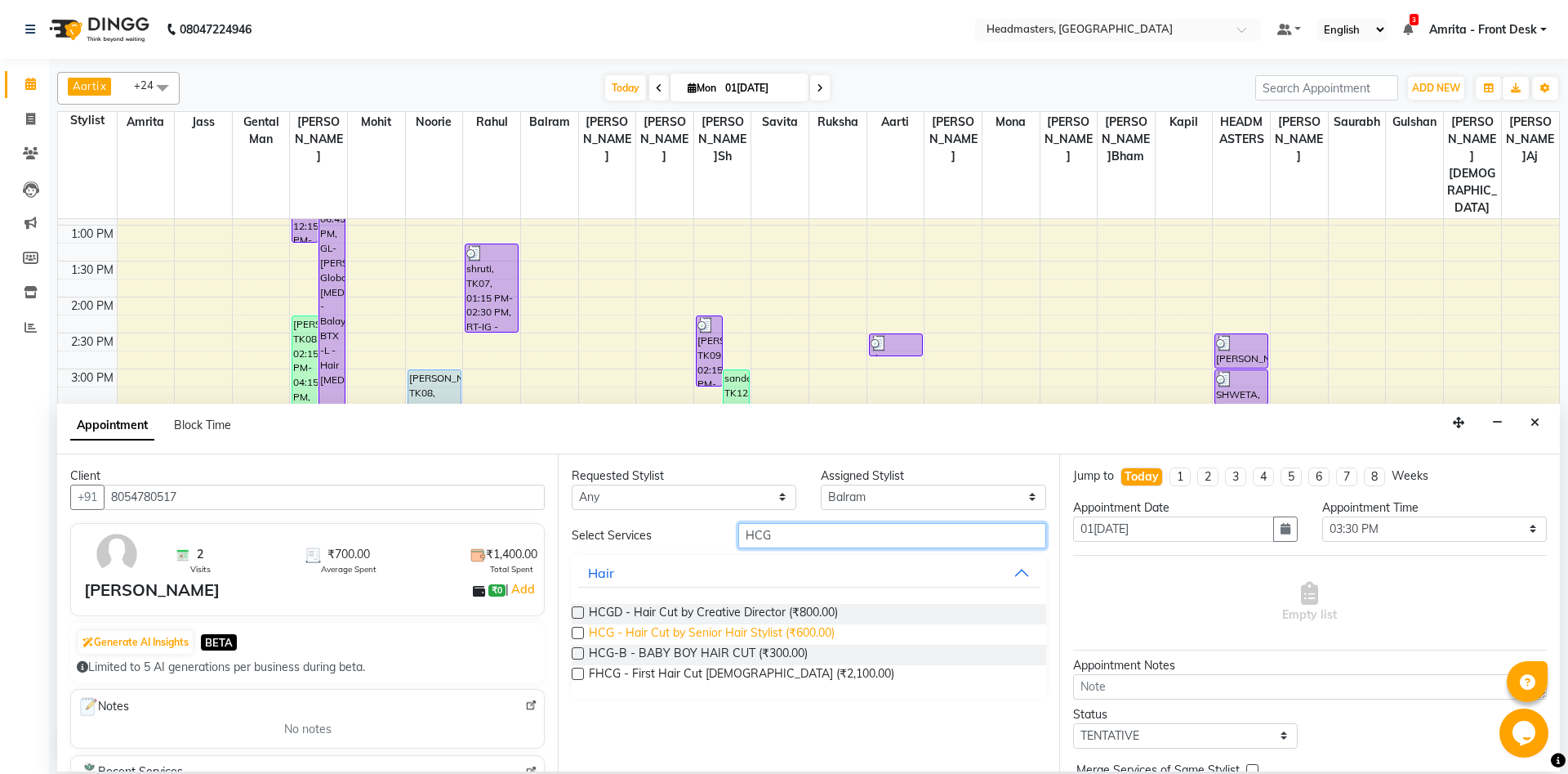
type input "HCG"
click at [728, 580] on span "HCG - Hair Cut by Senior Hair Stylist (₹600.00)" at bounding box center [711, 635] width 246 height 20
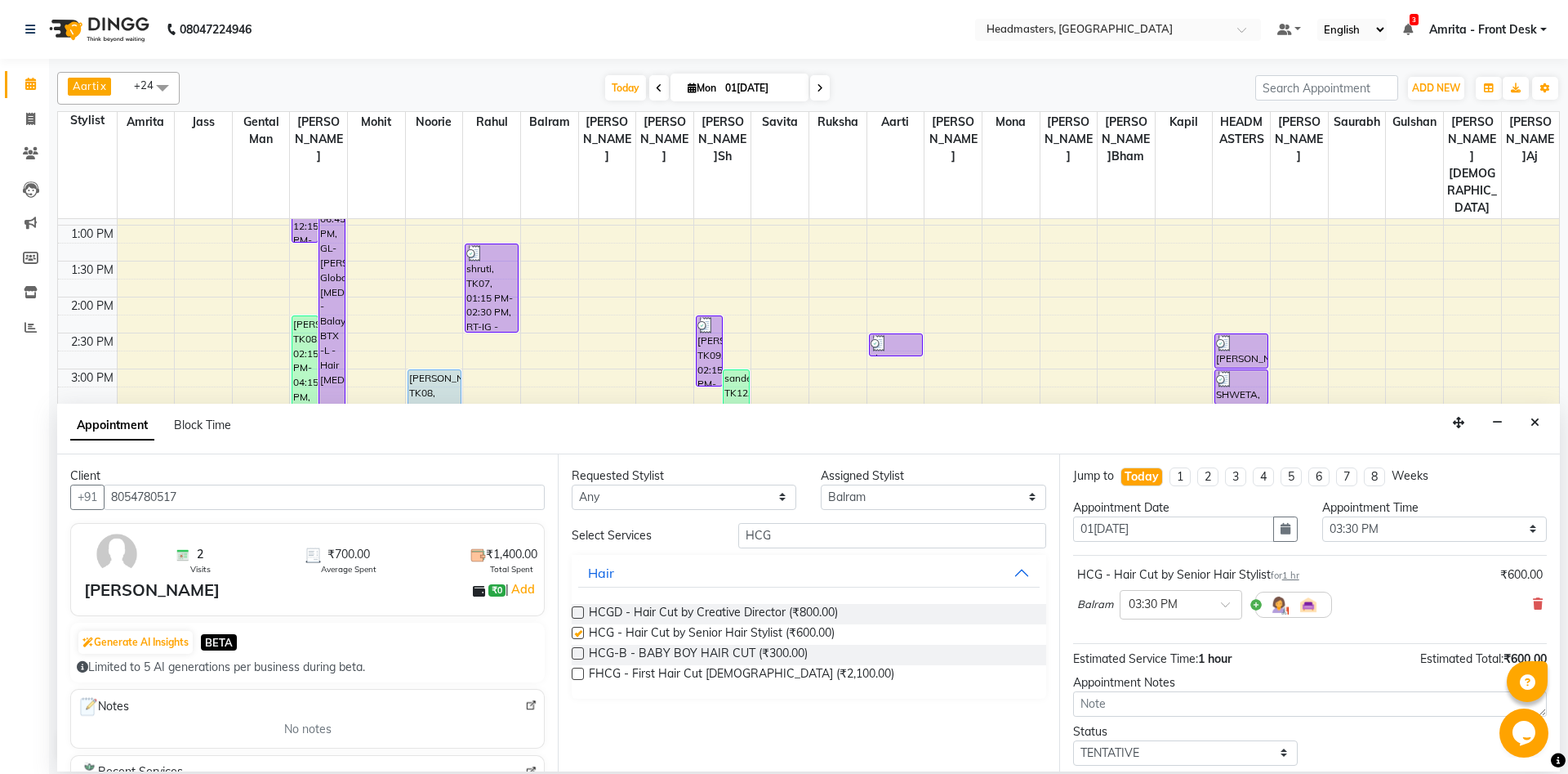
checkbox input "false"
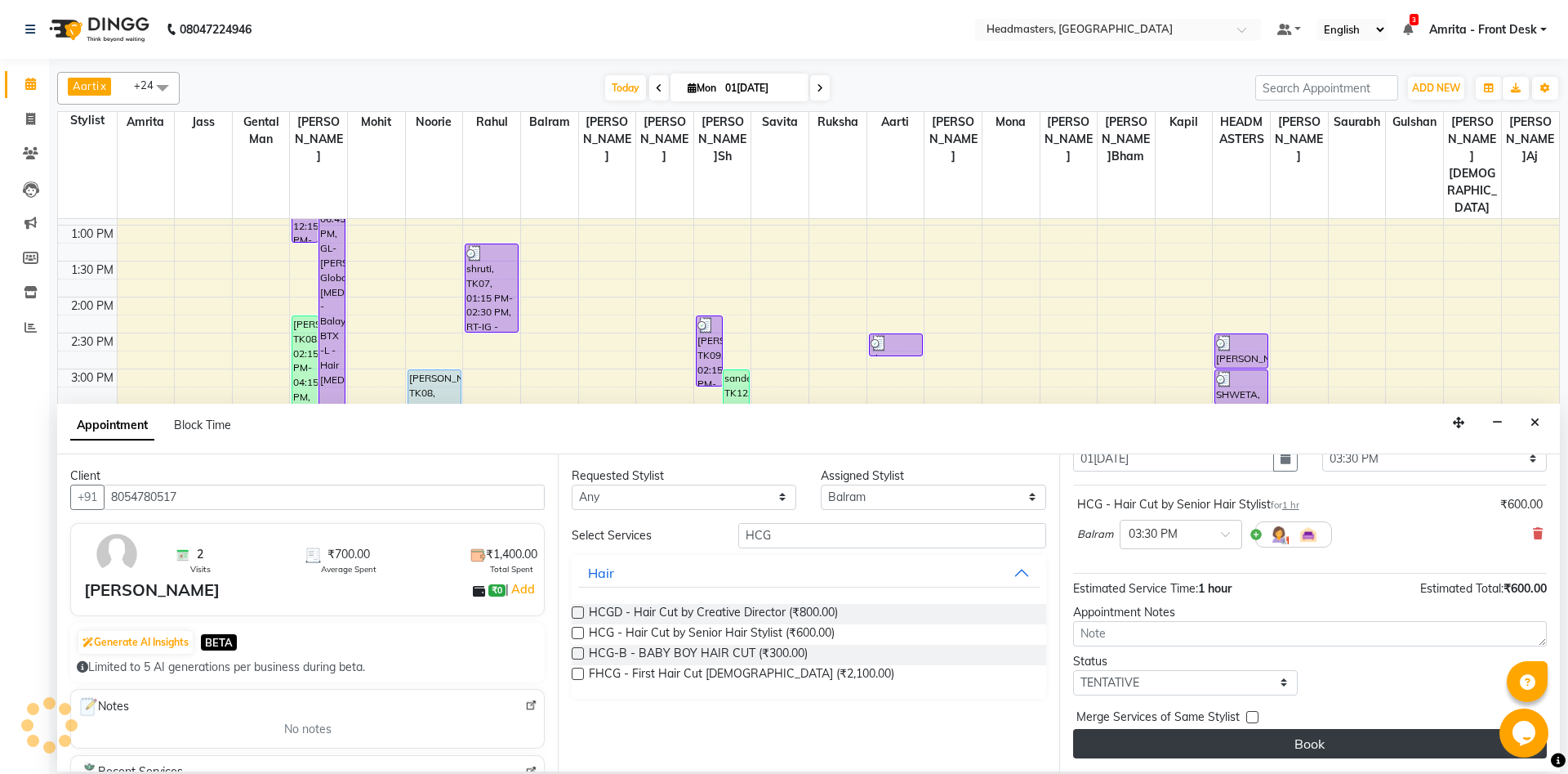
click at [1175, 580] on button "Book" at bounding box center [1310, 743] width 474 height 30
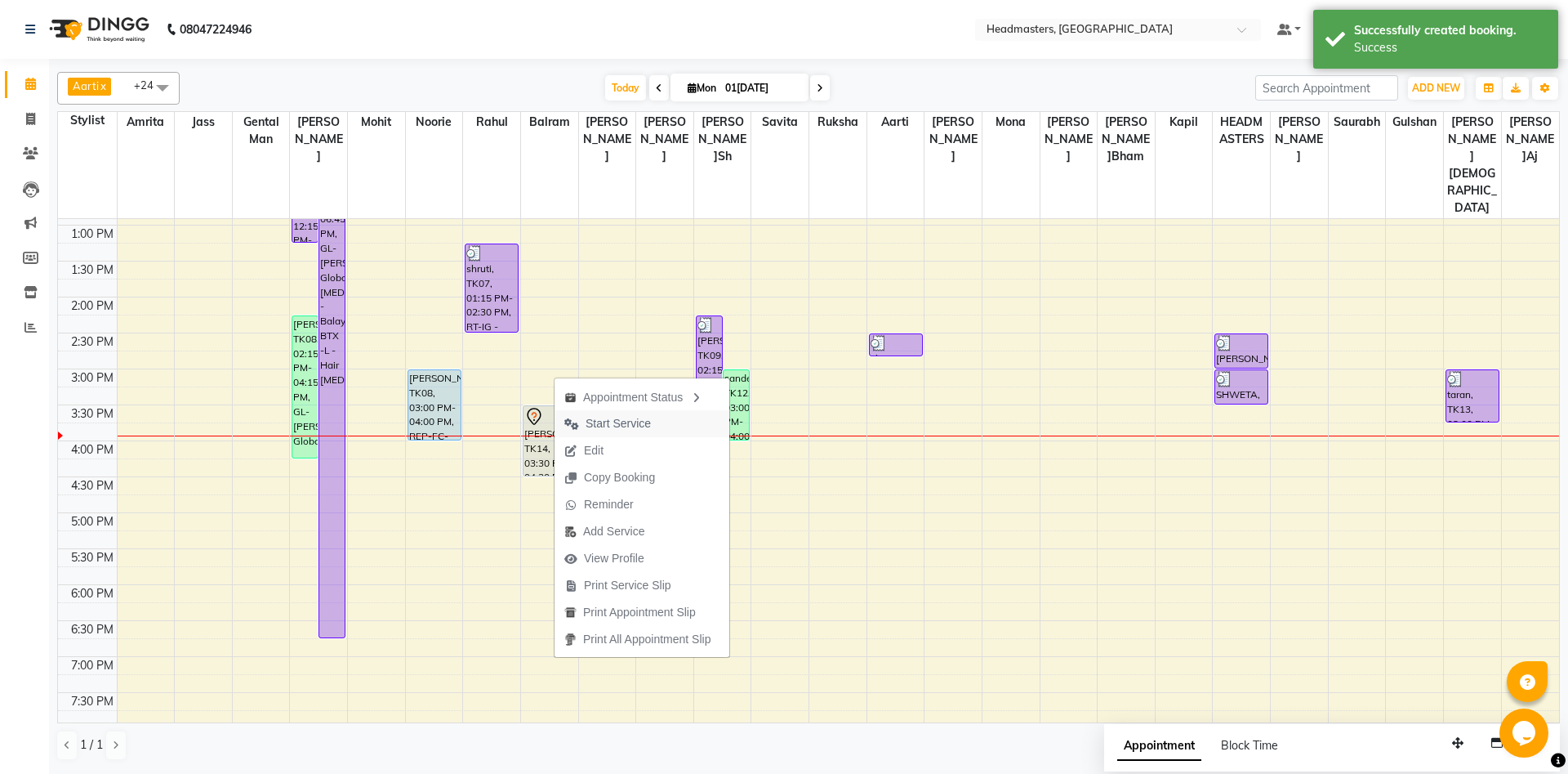
click at [604, 428] on span "Start Service" at bounding box center [618, 423] width 65 height 17
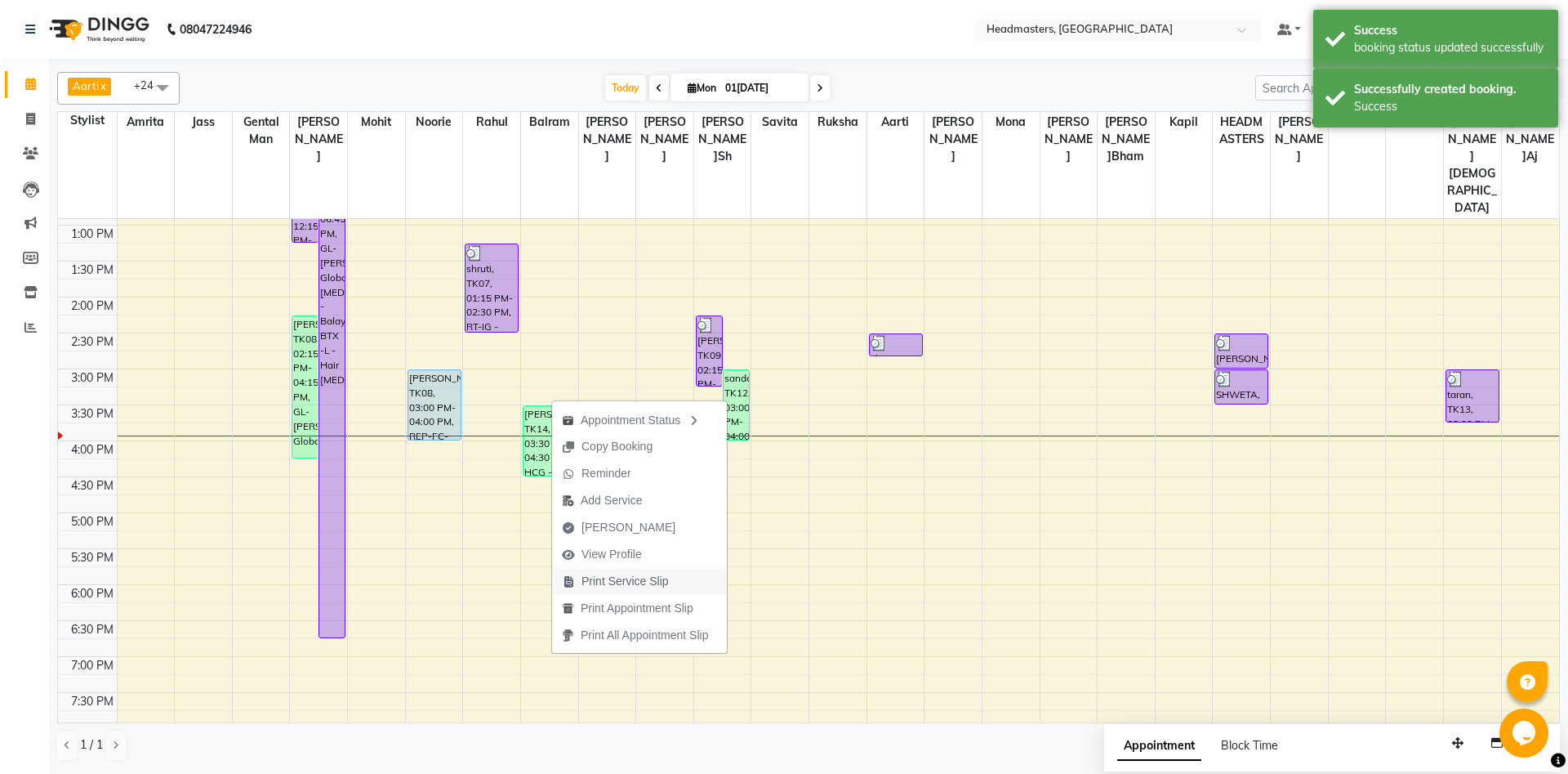
click at [619, 580] on span "Print Service Slip" at bounding box center [624, 581] width 87 height 17
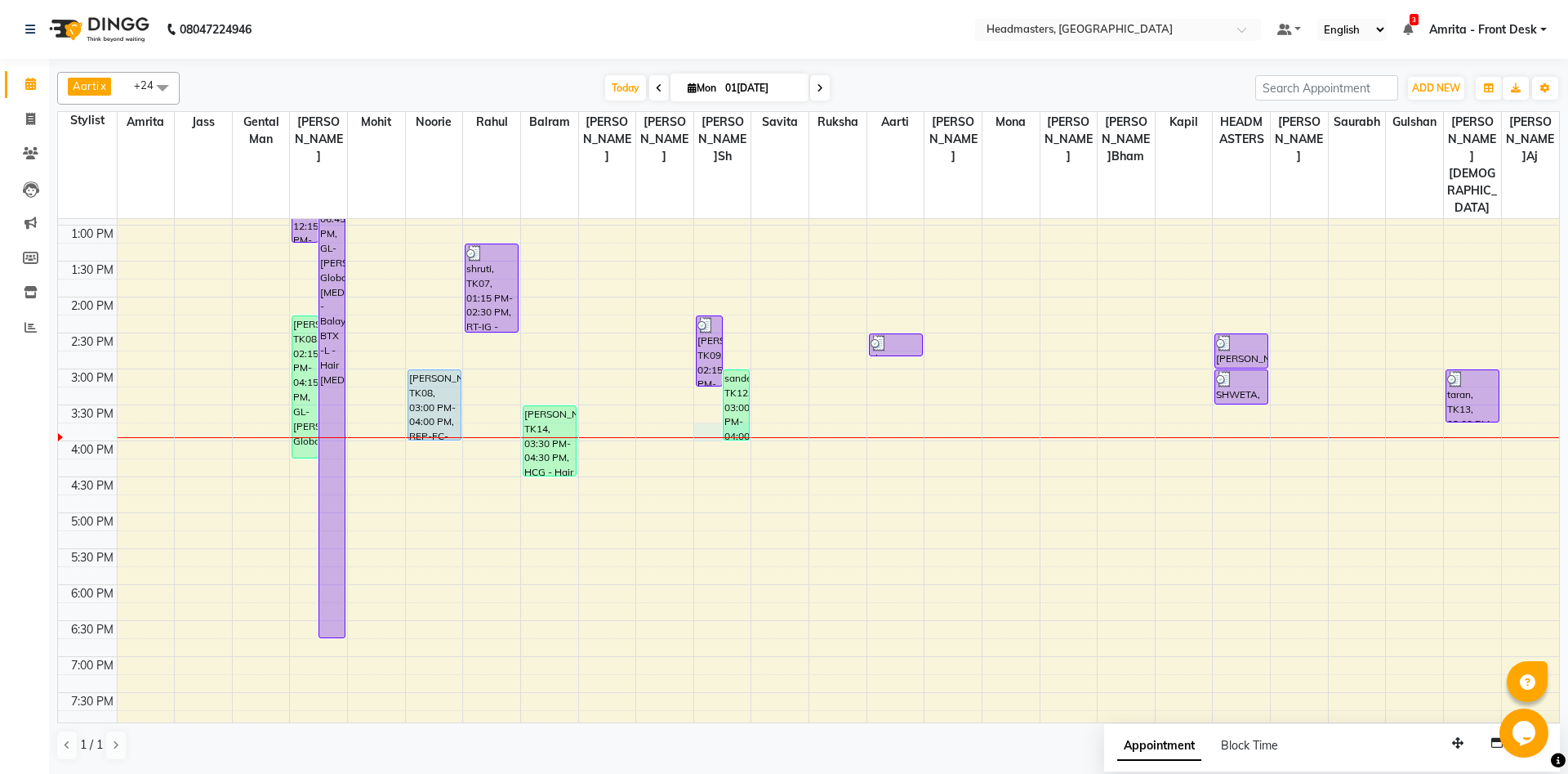
click at [708, 378] on div "8:00 AM 8:30 AM 9:00 AM 9:30 AM 10:00 AM 10:30 AM 11:00 AM 11:30 AM 12:00 PM 12…" at bounding box center [808, 368] width 1501 height 1006
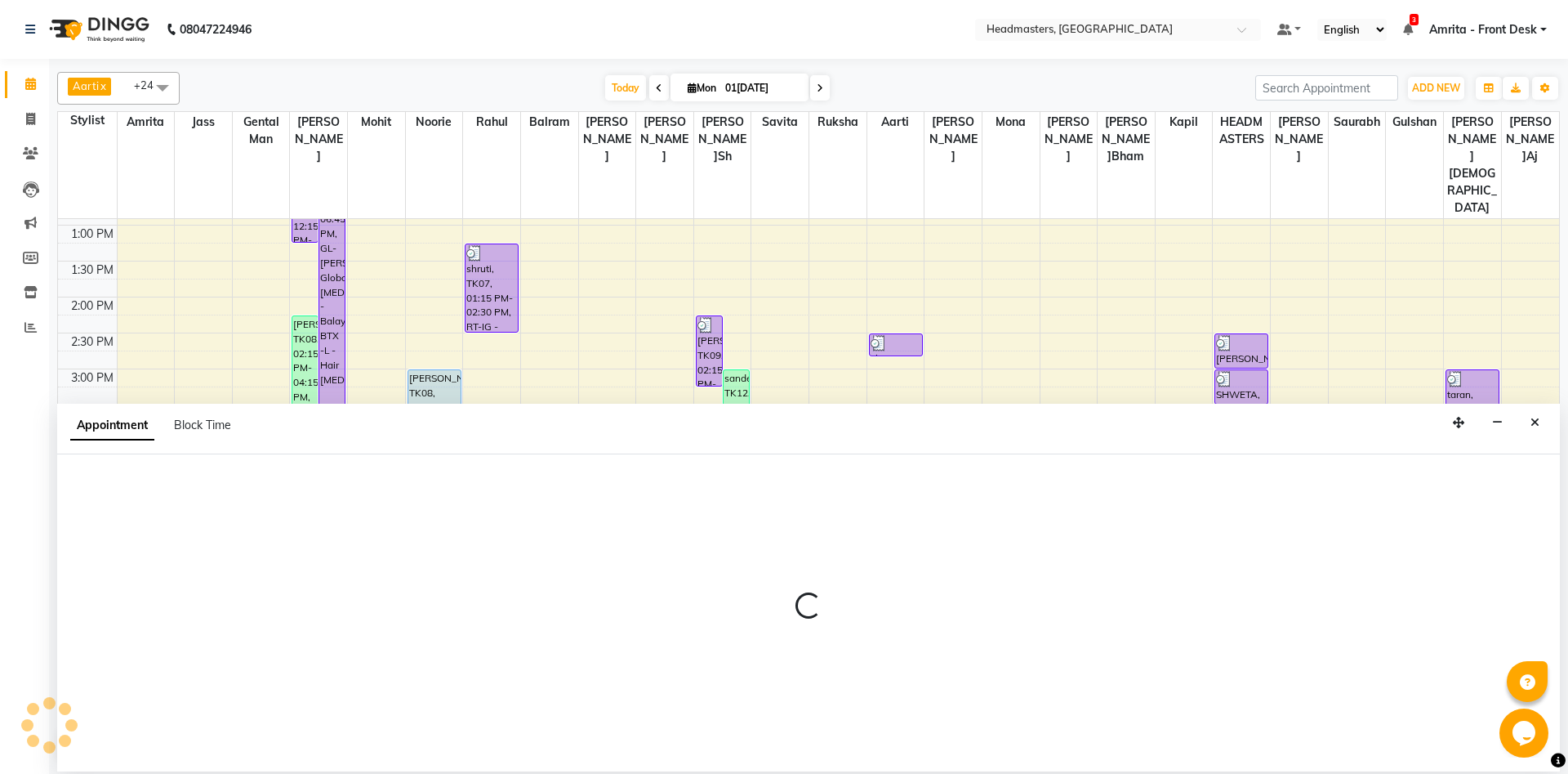
select select "60730"
select select "945"
select select "tentative"
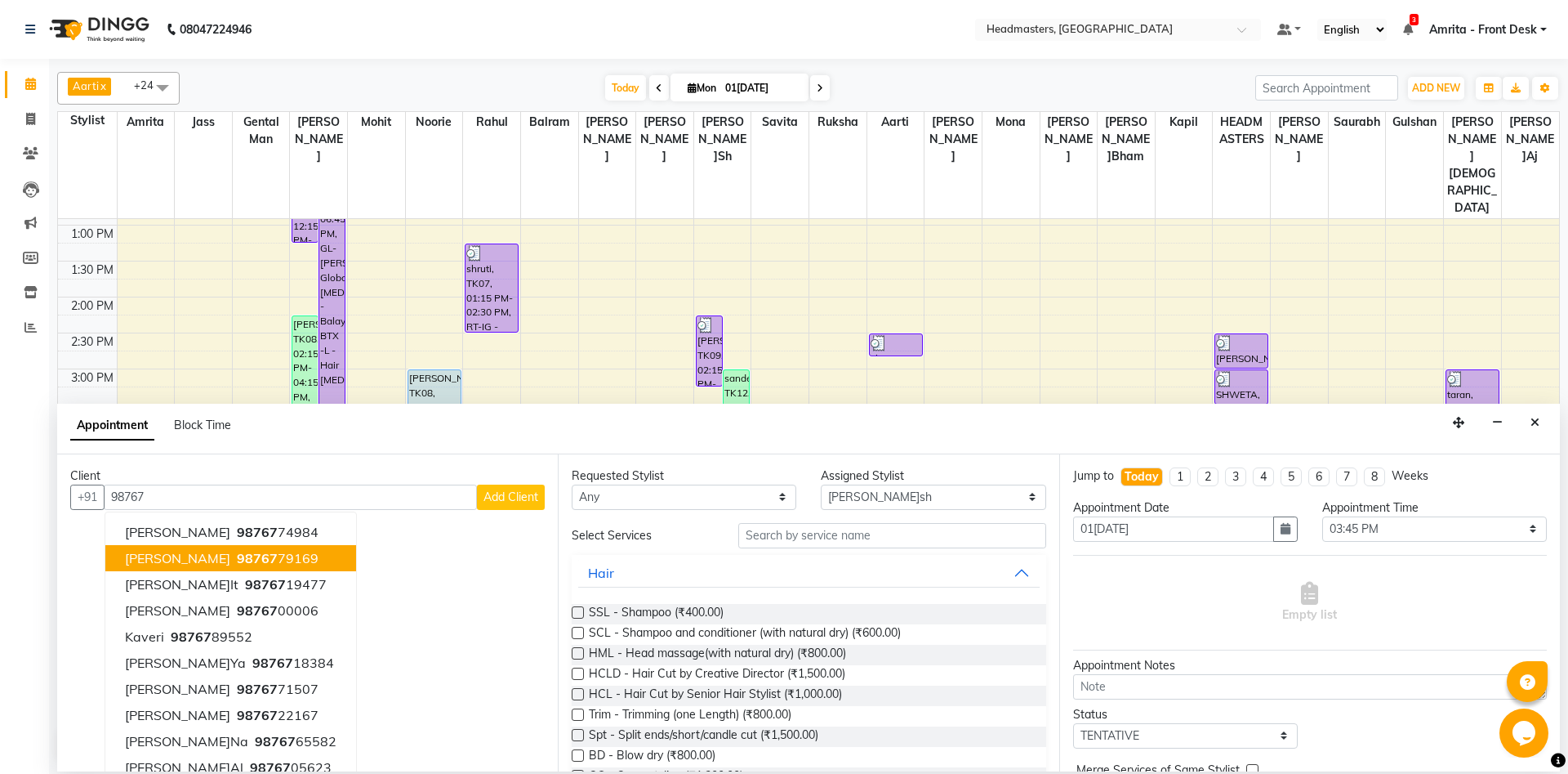
click at [237, 553] on span "98767" at bounding box center [257, 558] width 41 height 16
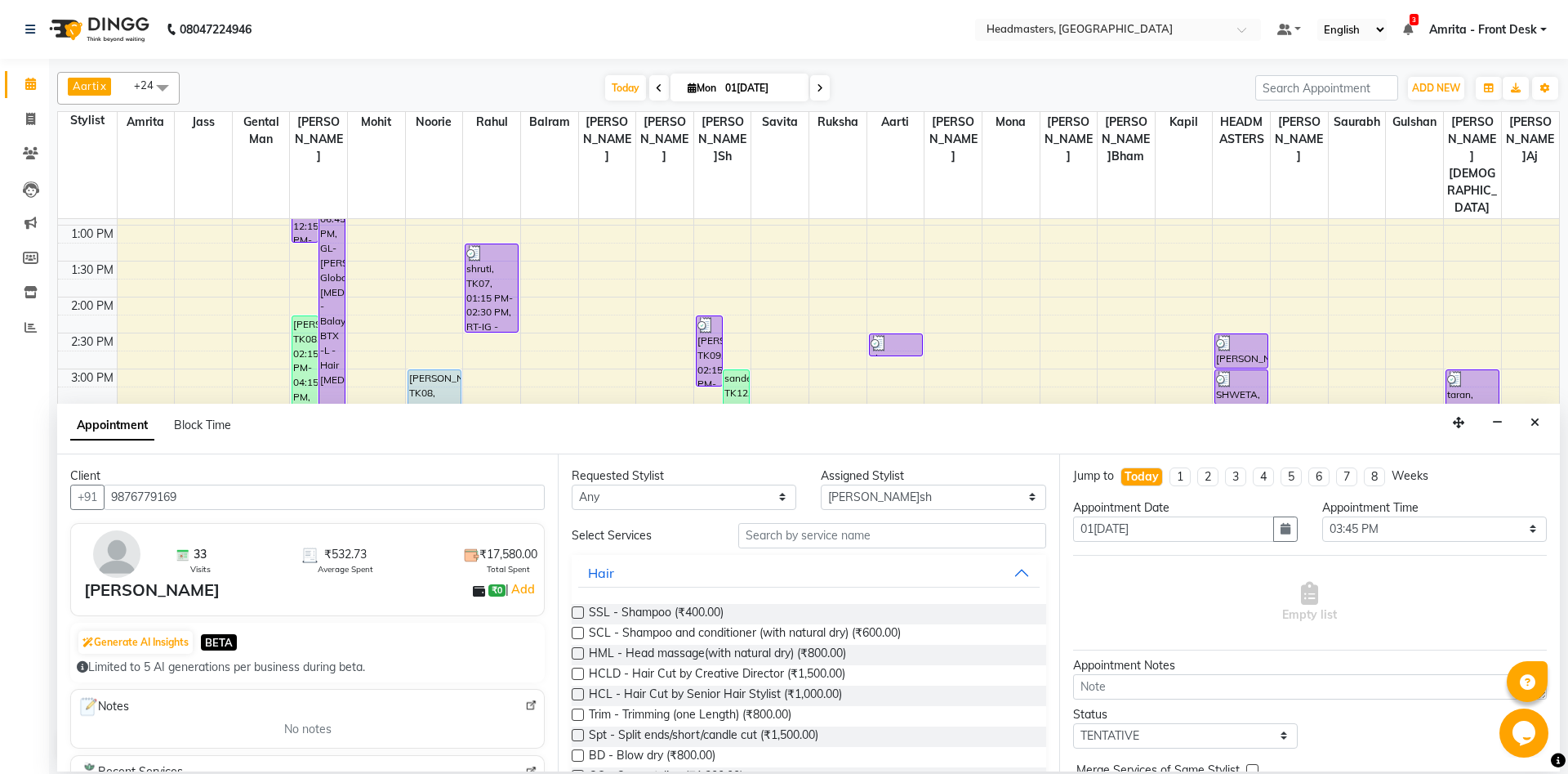
type input "9876779169"
click at [787, 532] on input "text" at bounding box center [892, 536] width 308 height 25
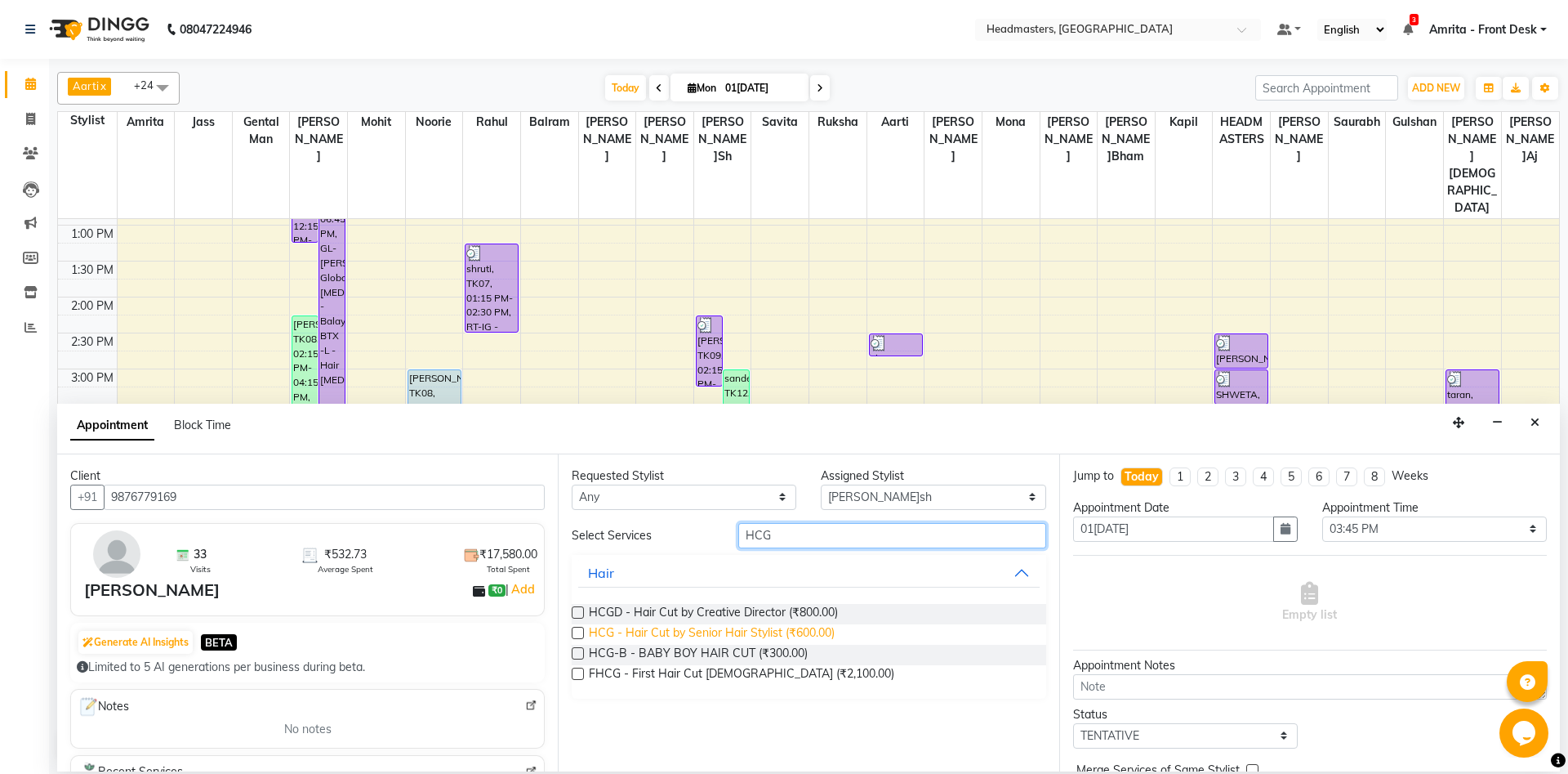
type input "HCG"
click at [716, 580] on span "HCG - Hair Cut by Senior Hair Stylist (₹600.00)" at bounding box center [711, 635] width 246 height 20
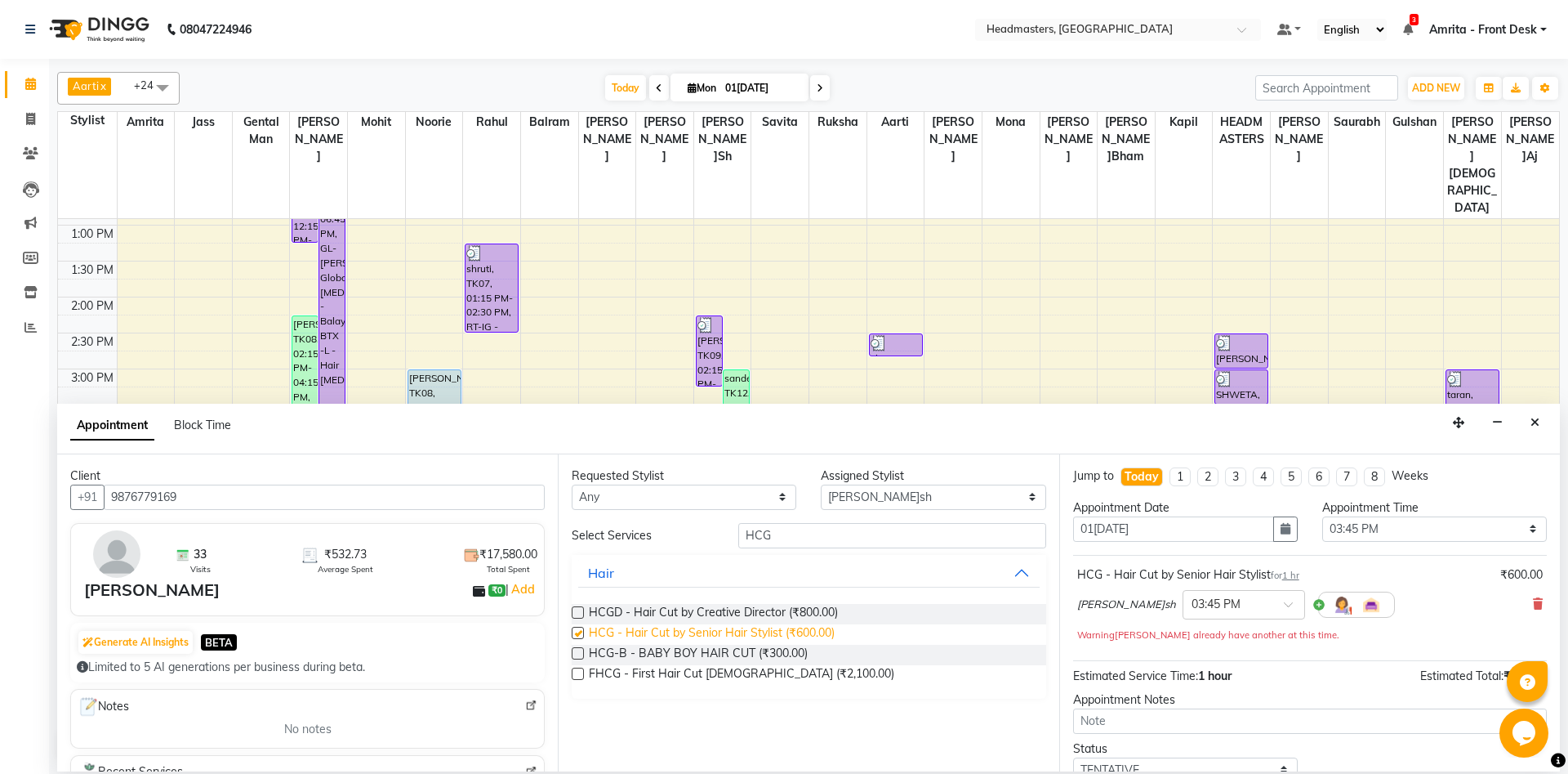
checkbox input "false"
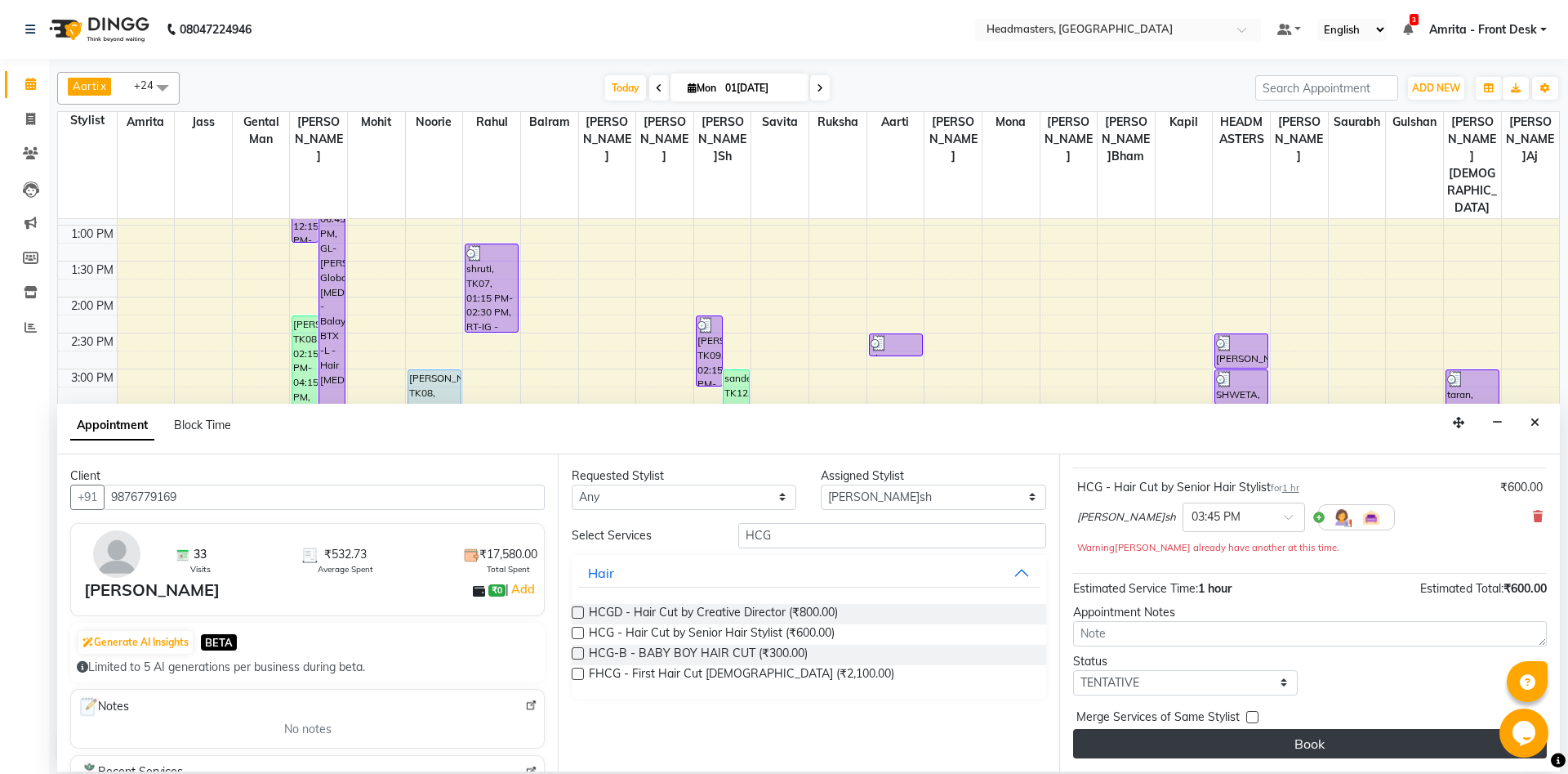
click at [1175, 580] on button "Book" at bounding box center [1310, 743] width 474 height 30
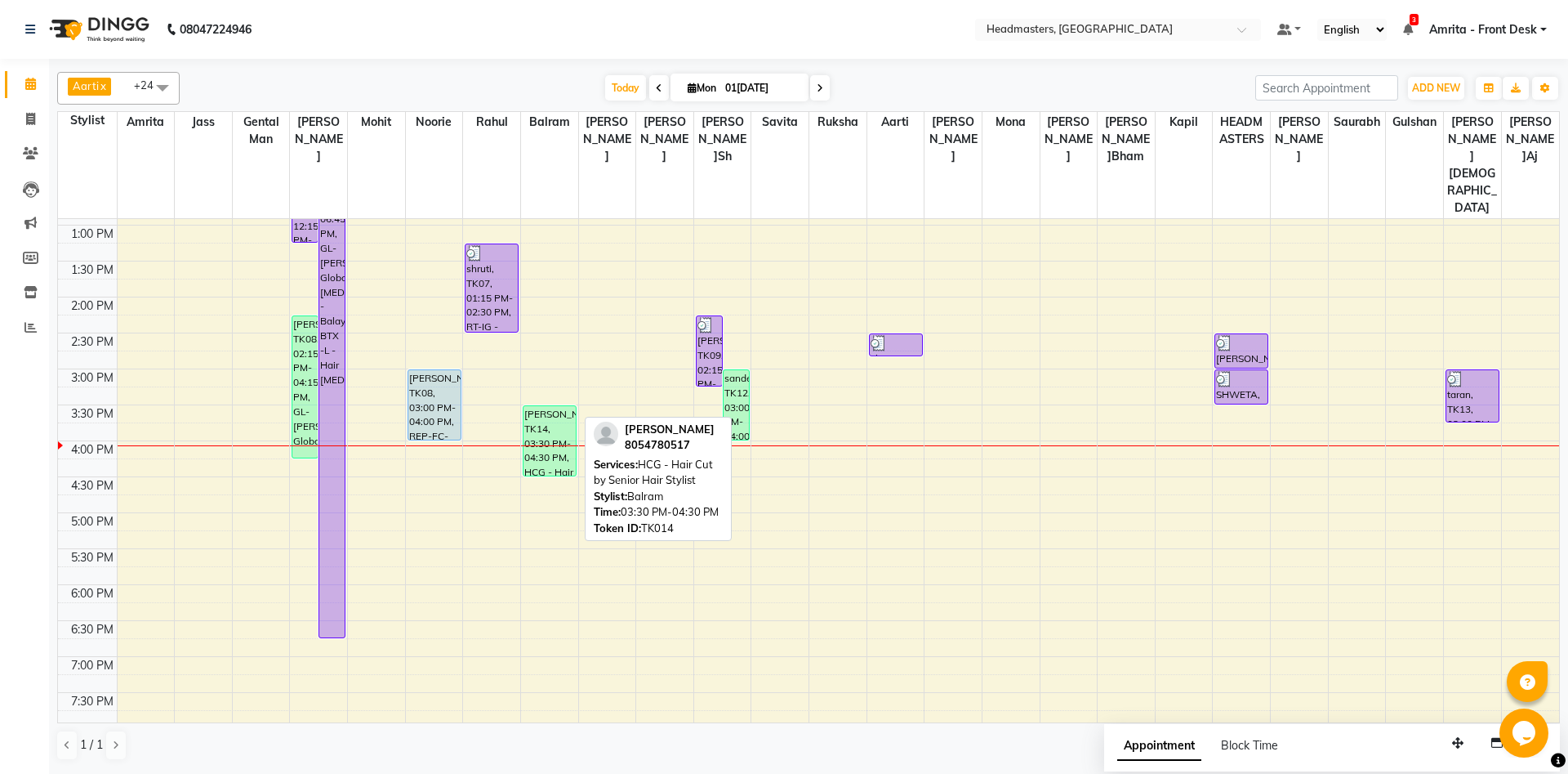
click at [561, 406] on div "[PERSON_NAME]er, TK14, 03:30 PM-04:30 PM, HCG - Hair Cut by Senior Hair Stylist" at bounding box center [550, 441] width 52 height 69
select select "1"
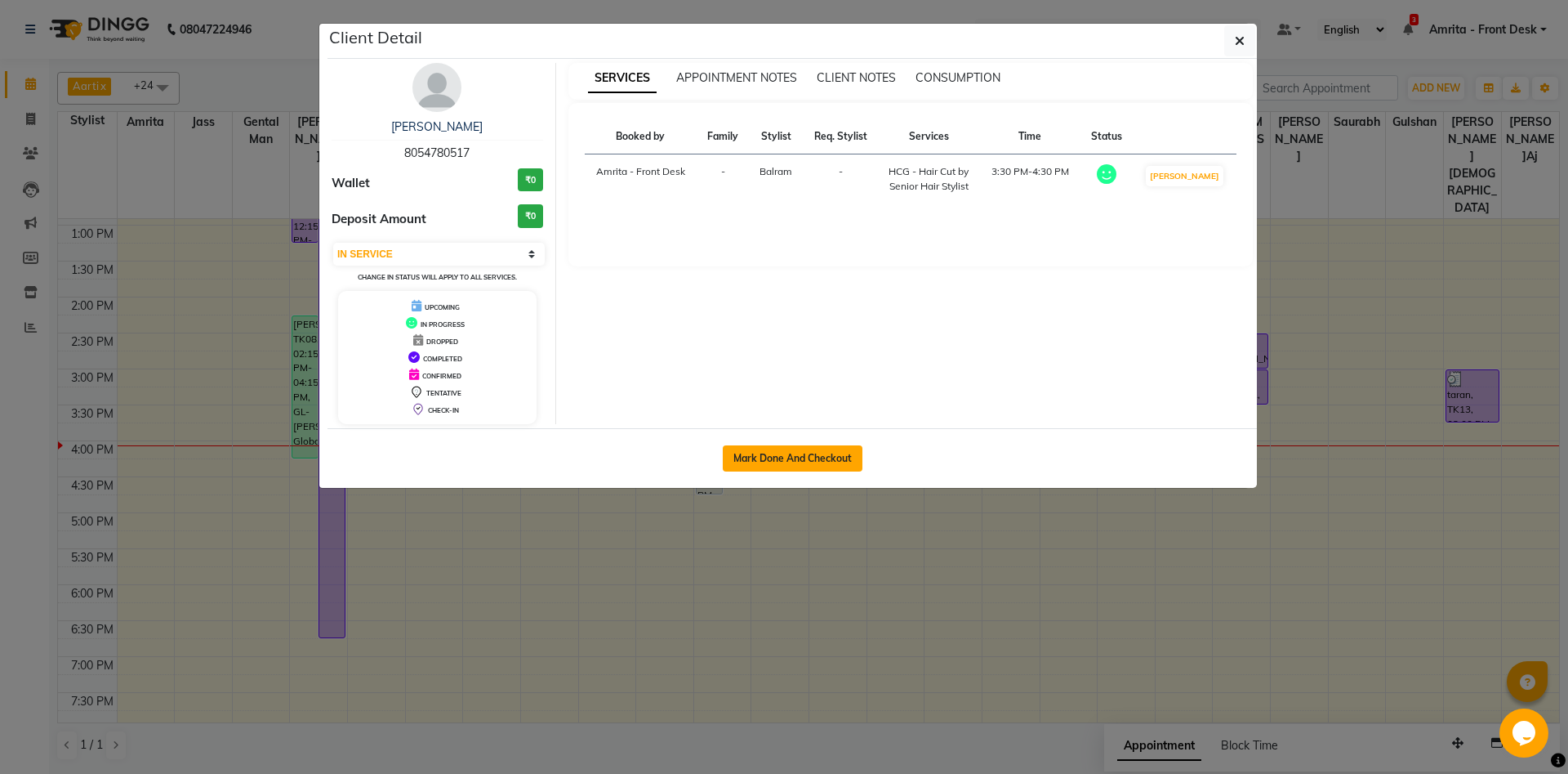
click at [814, 445] on button "Mark Done And Checkout" at bounding box center [792, 458] width 139 height 26
select select "service"
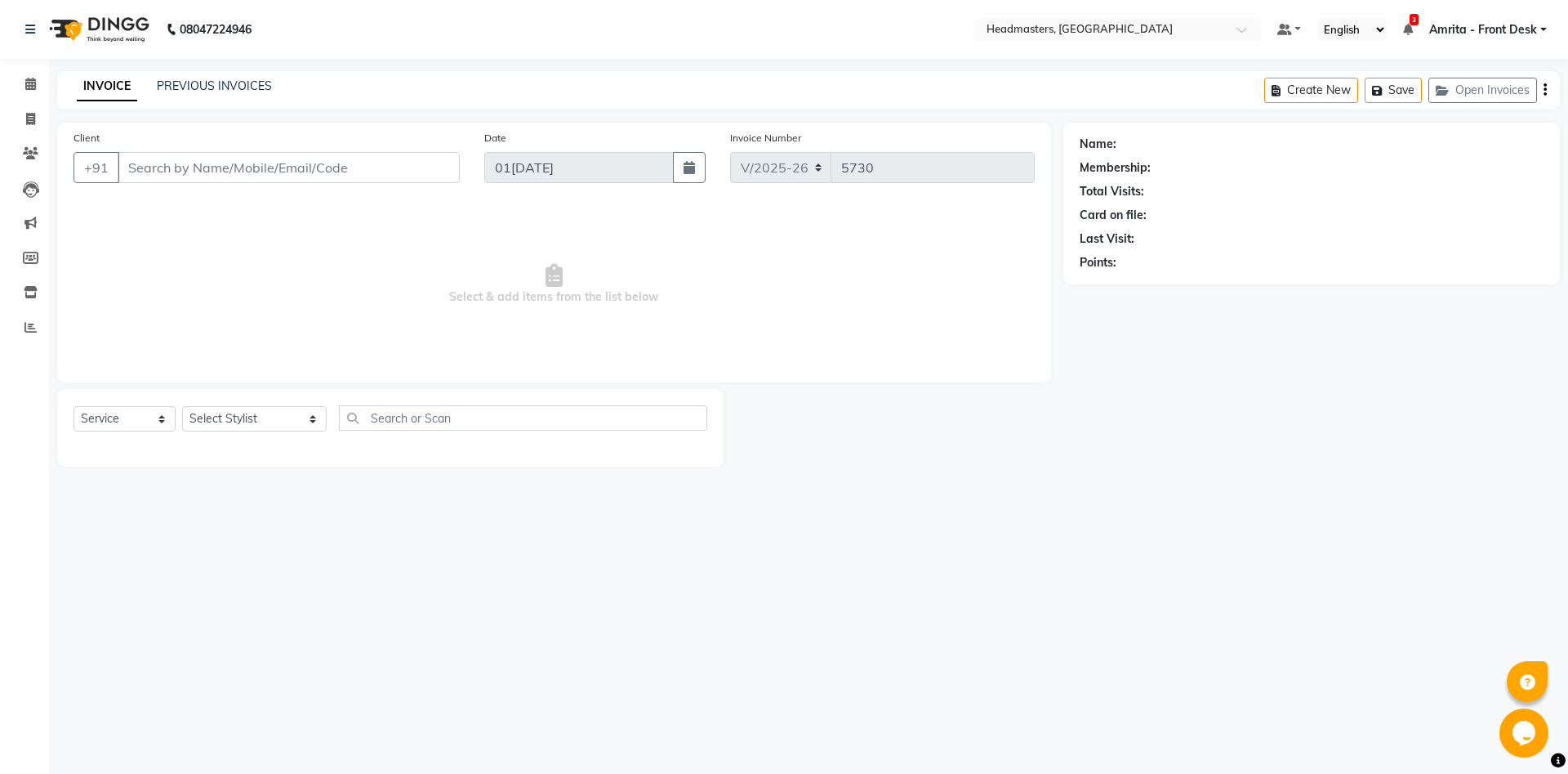
type input "8054780517"
select select "60726"
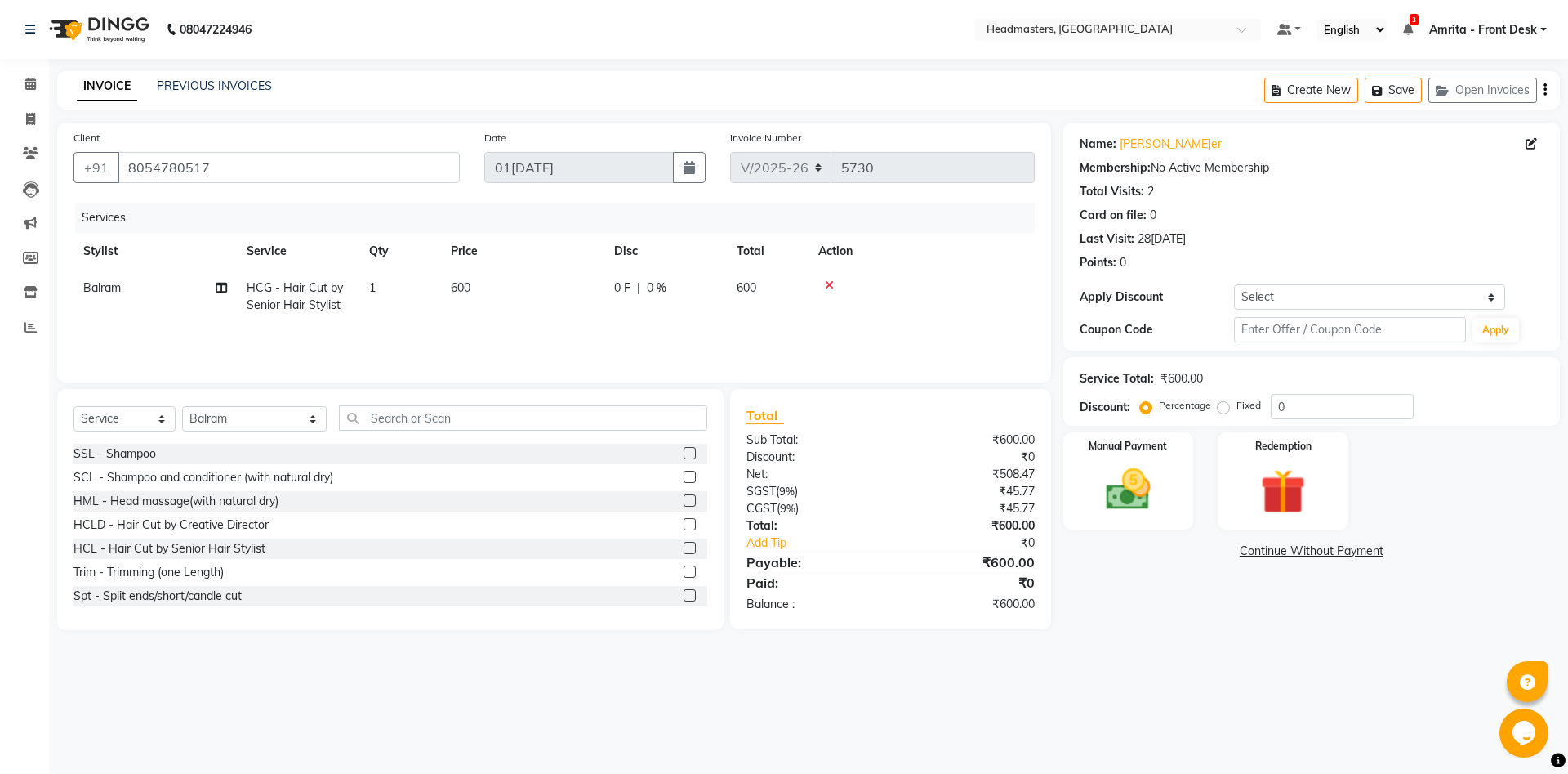
click at [395, 282] on td "1" at bounding box center [400, 297] width 82 height 54
select select "60726"
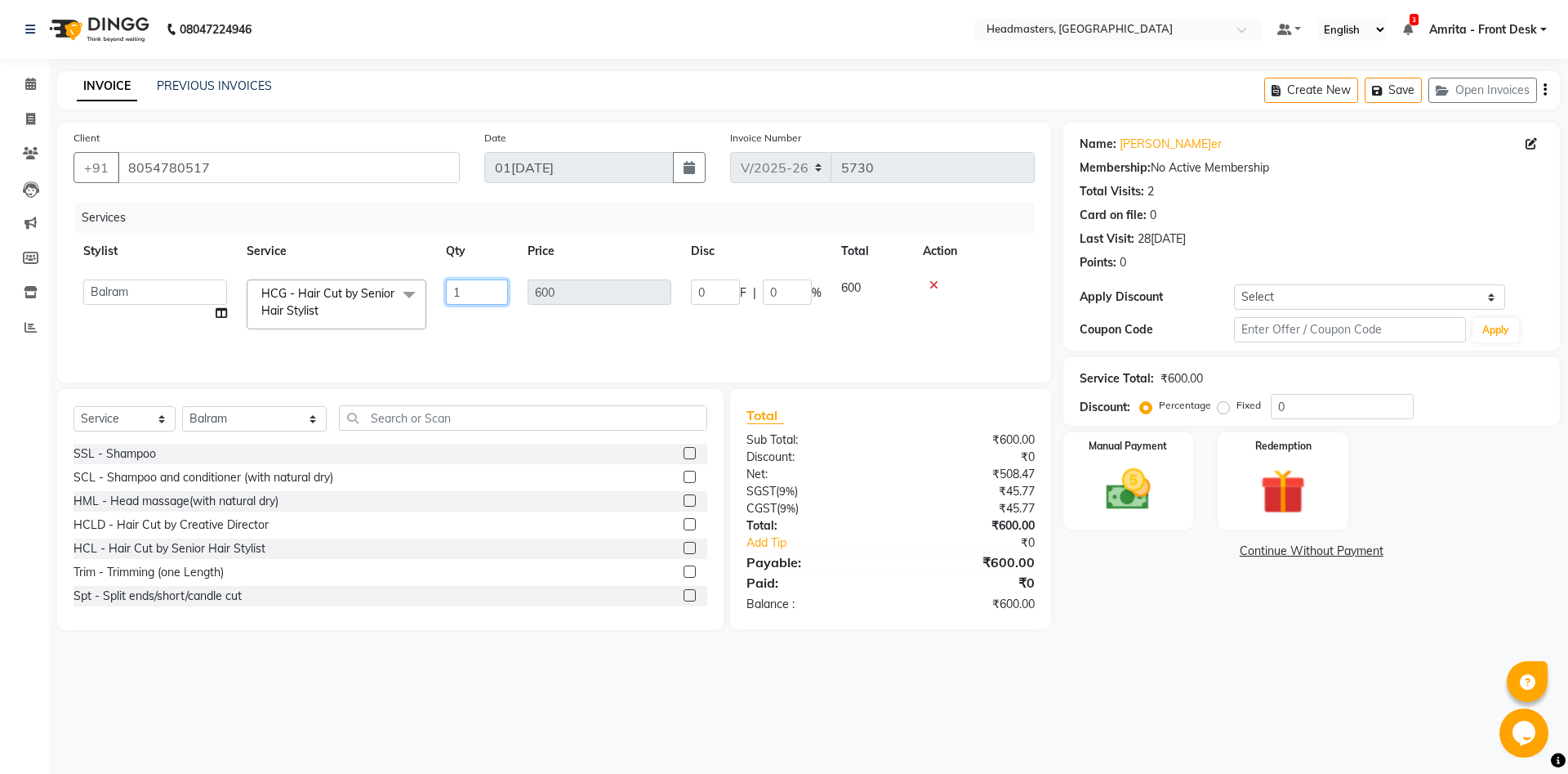
click at [466, 283] on input "1" at bounding box center [476, 292] width 62 height 25
type input "2"
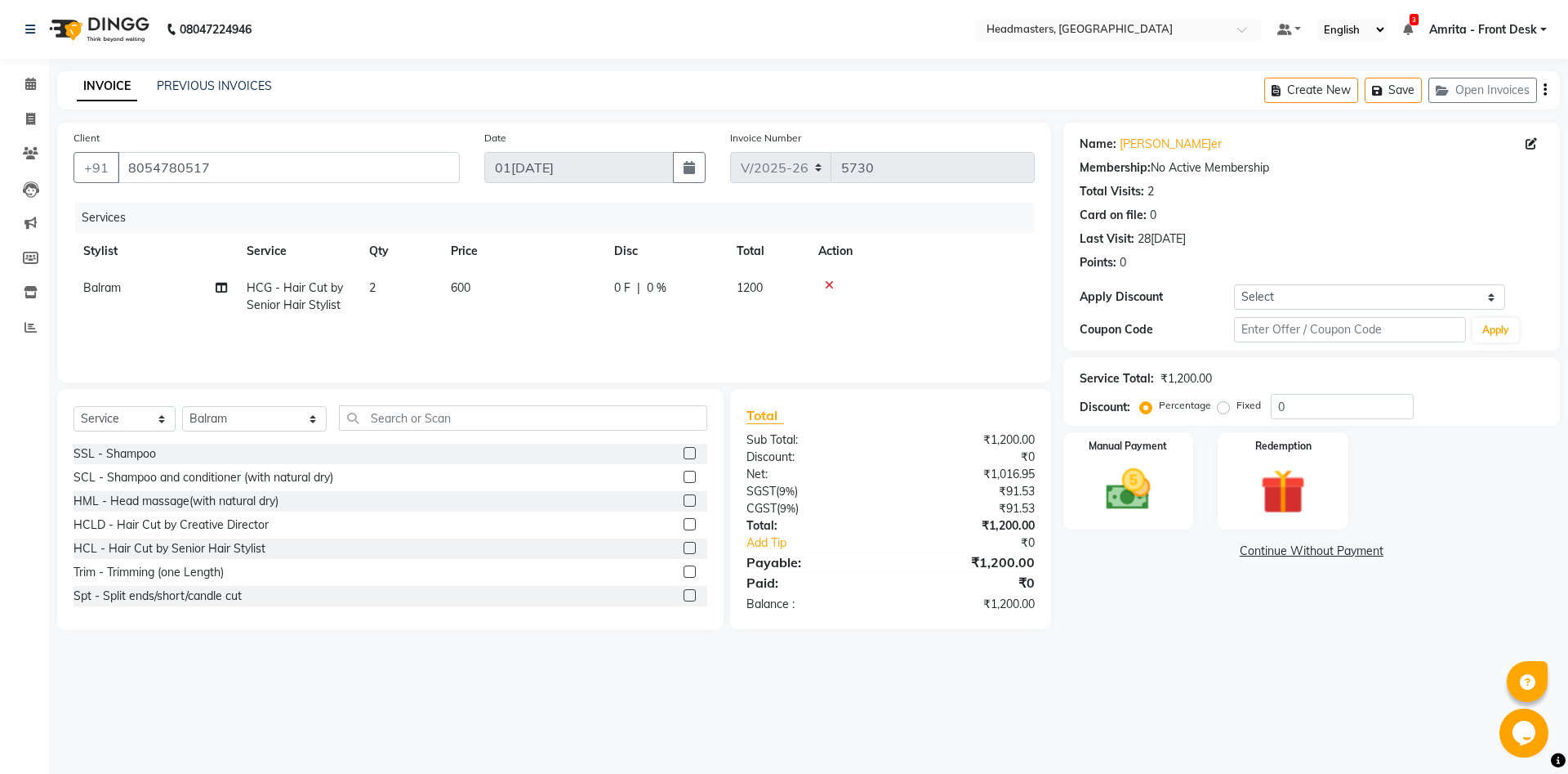
click at [459, 332] on div "Services Stylist Service Qty Price Disc Total Action Balram HCG - Hair Cut by S…" at bounding box center [554, 284] width 961 height 163
click at [618, 281] on span "0 F" at bounding box center [622, 288] width 16 height 17
select select "60726"
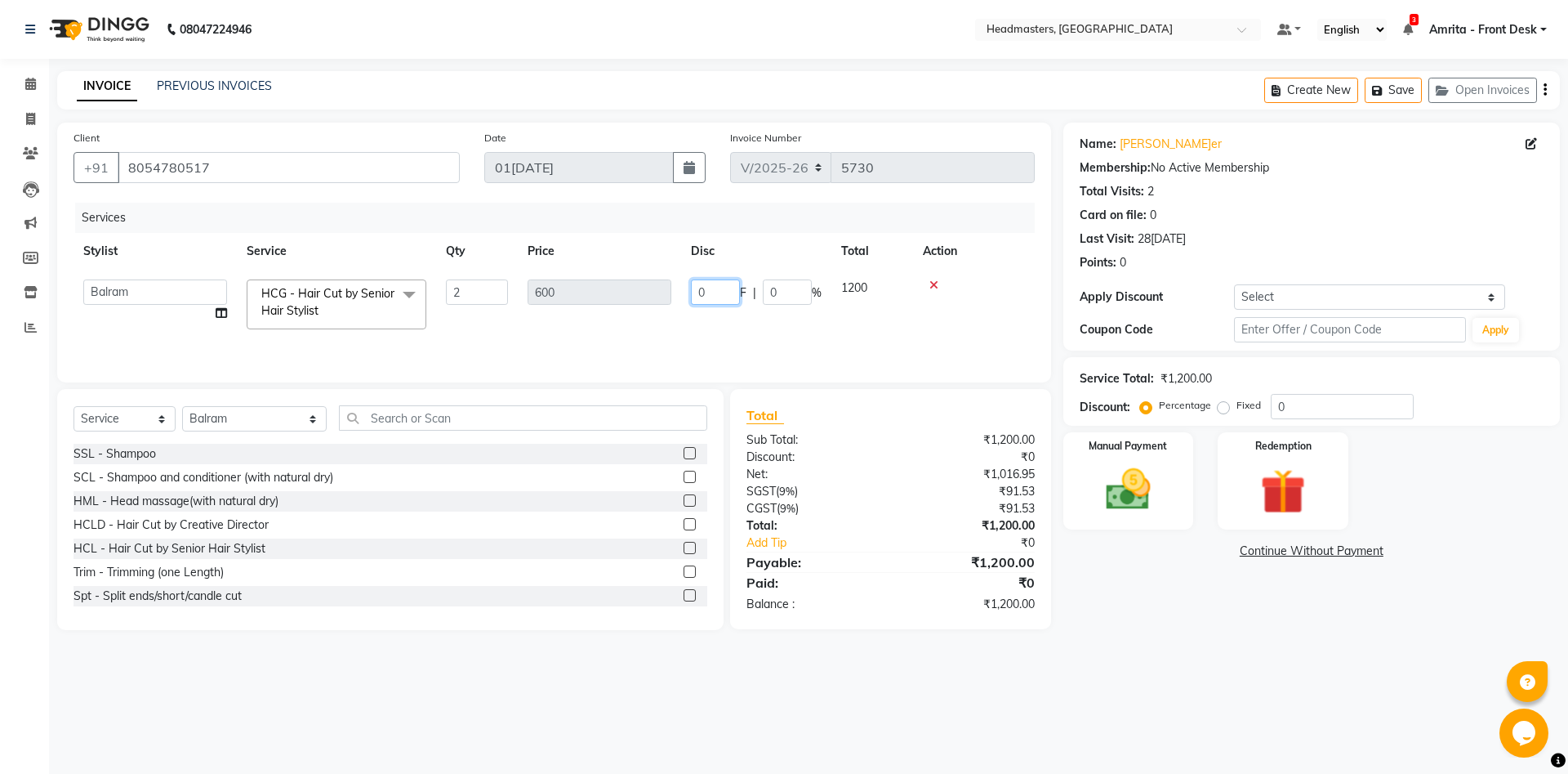
click at [700, 298] on input "0" at bounding box center [716, 292] width 49 height 25
type input "400"
click at [695, 319] on td "400 F | 0 %" at bounding box center [756, 304] width 150 height 69
select select "60726"
click at [1116, 487] on img at bounding box center [1129, 489] width 76 height 54
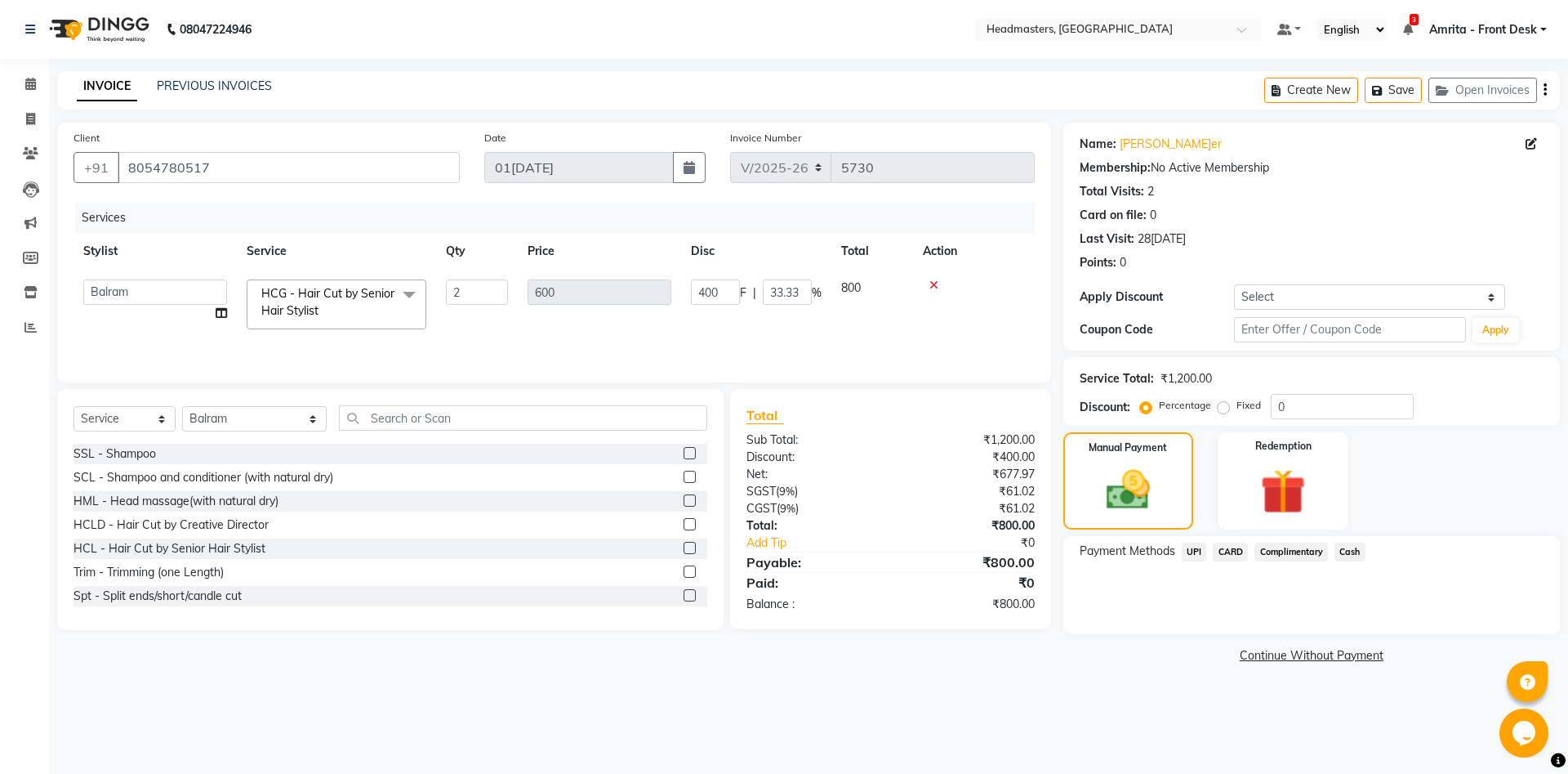
click at [1175, 548] on span "Cash" at bounding box center [1350, 552] width 31 height 19
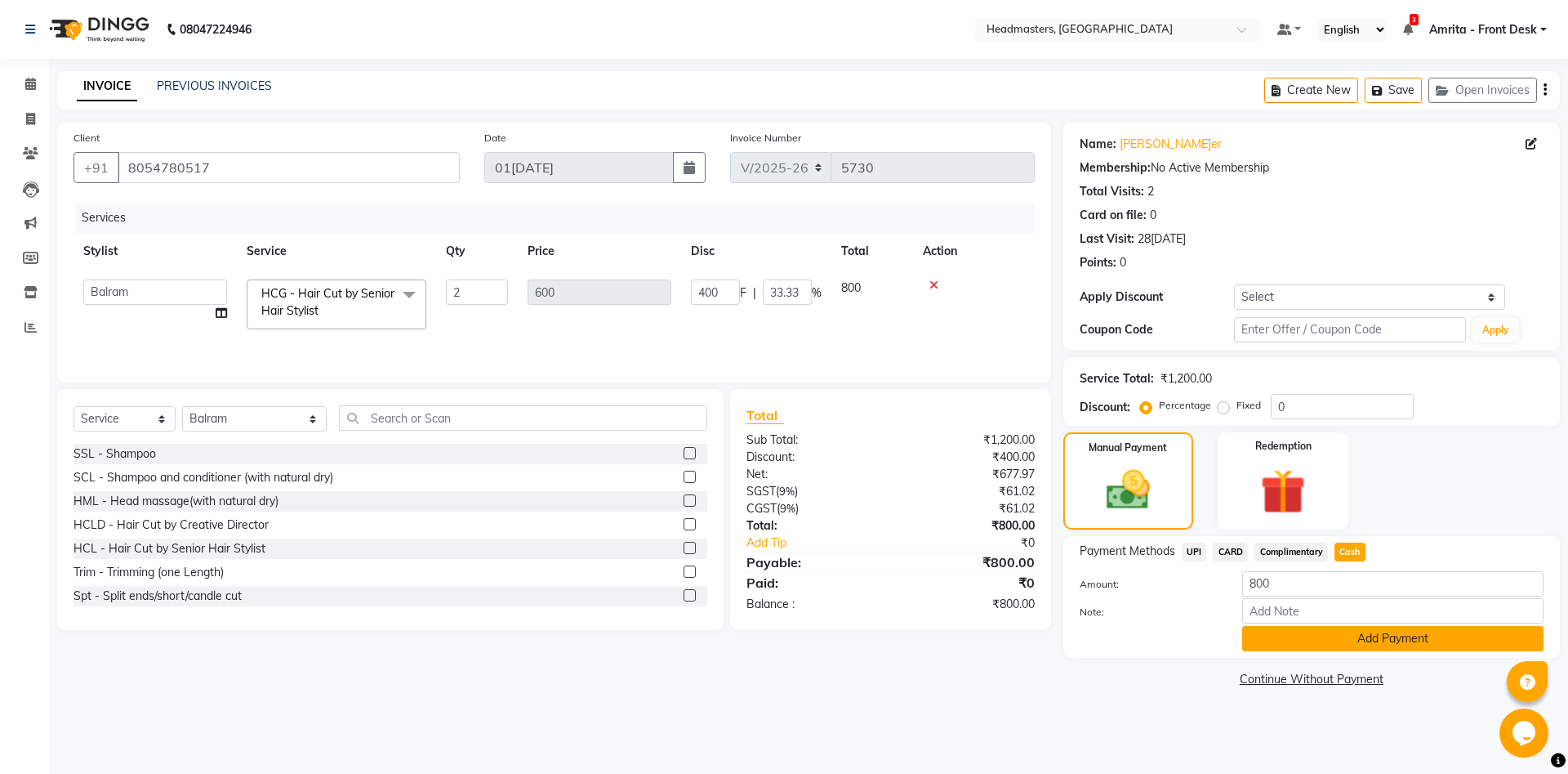
click at [1175, 580] on button "Add Payment" at bounding box center [1393, 639] width 302 height 25
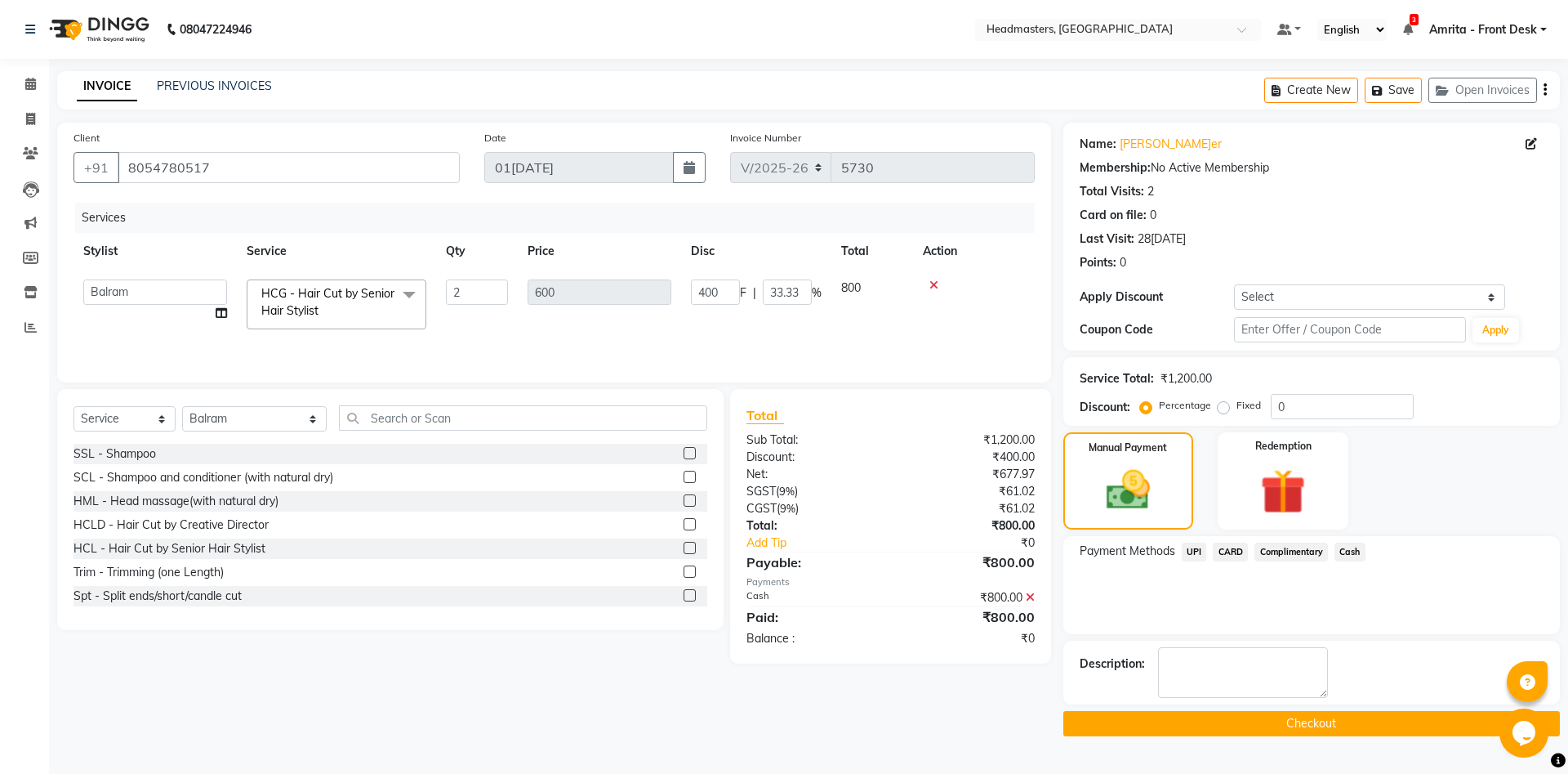
click at [1175, 580] on button "Checkout" at bounding box center [1312, 723] width 497 height 25
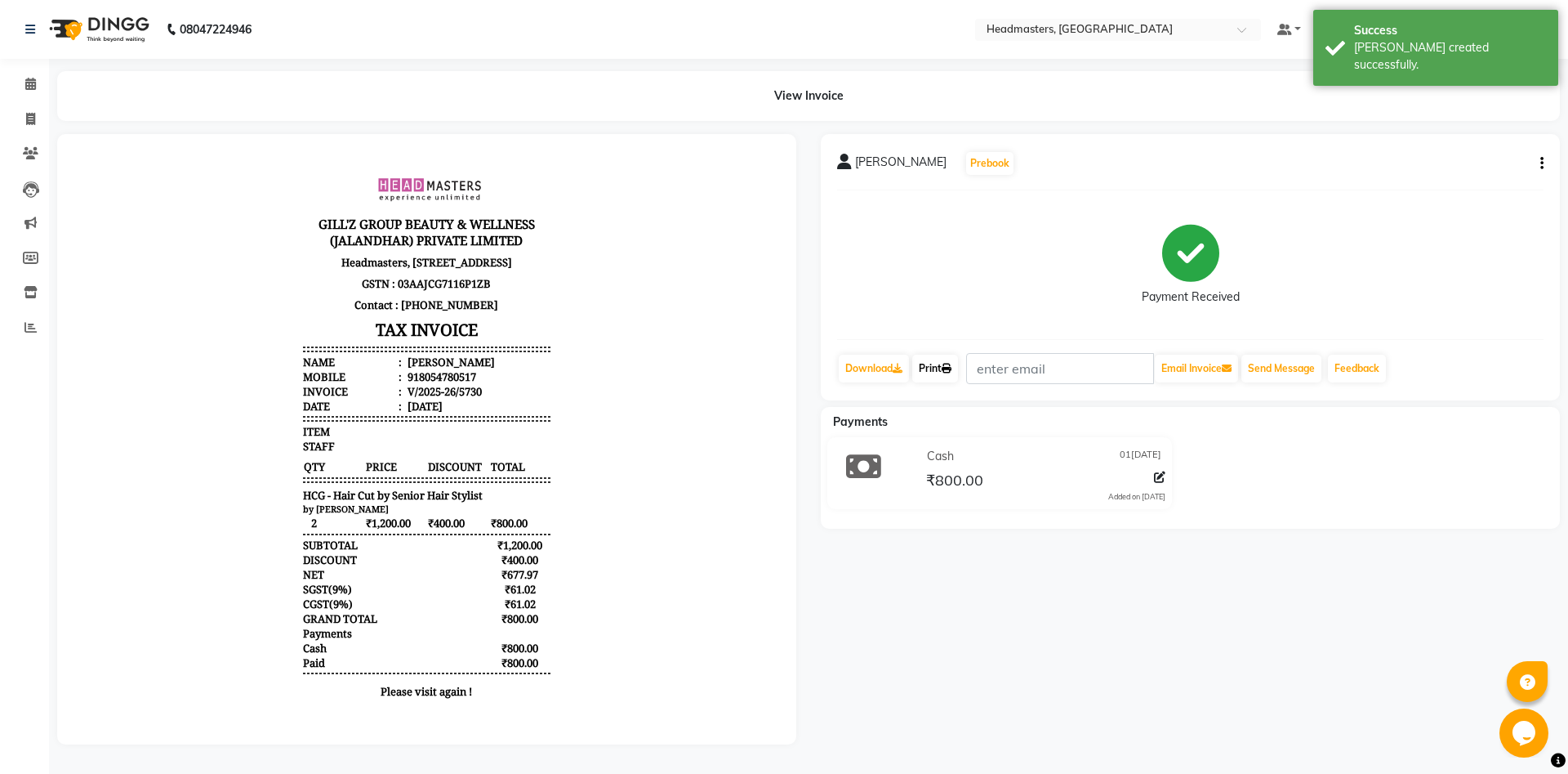
click at [939, 363] on link "Print" at bounding box center [935, 368] width 46 height 28
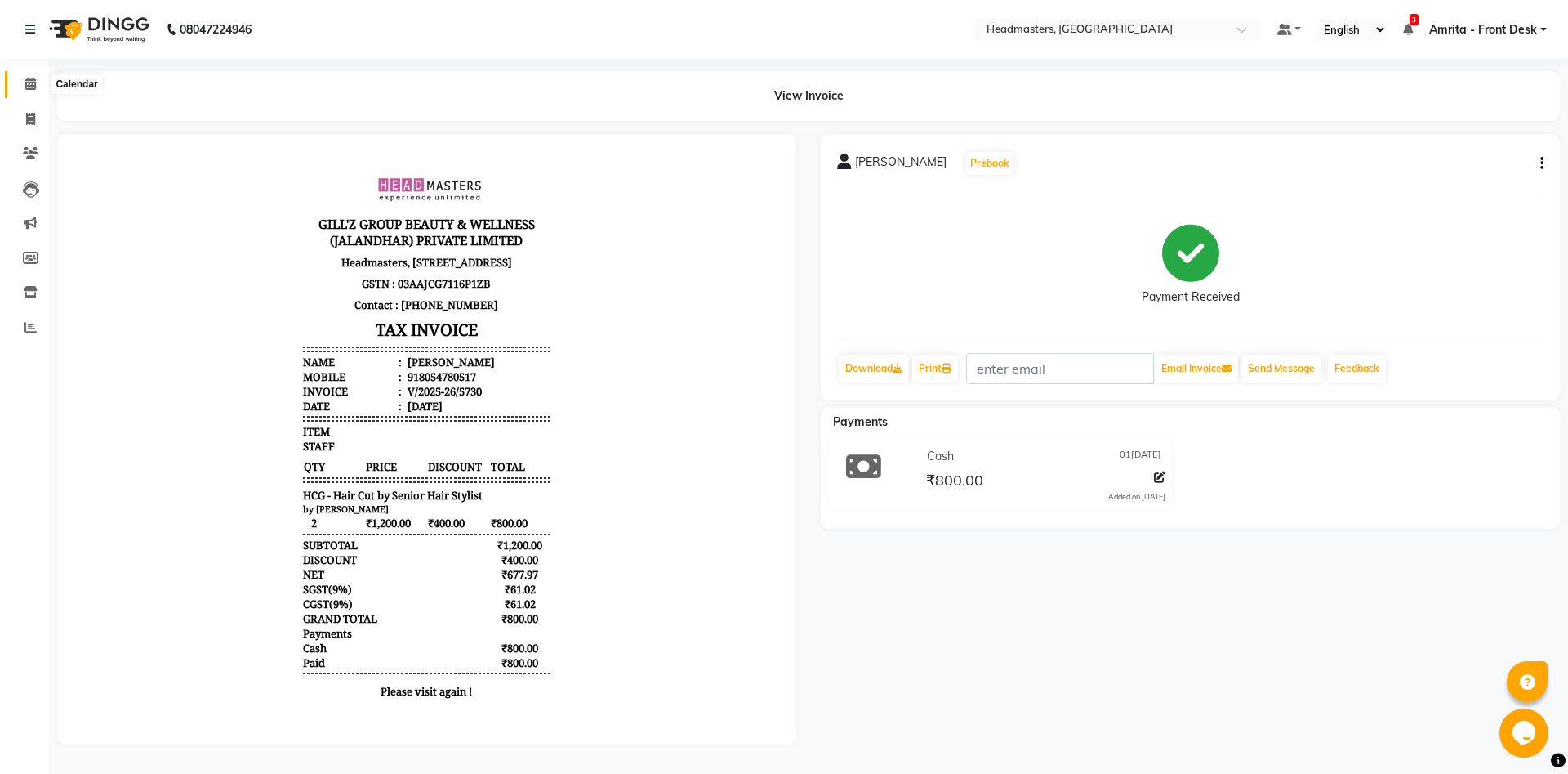
click at [35, 86] on icon at bounding box center [30, 84] width 11 height 13
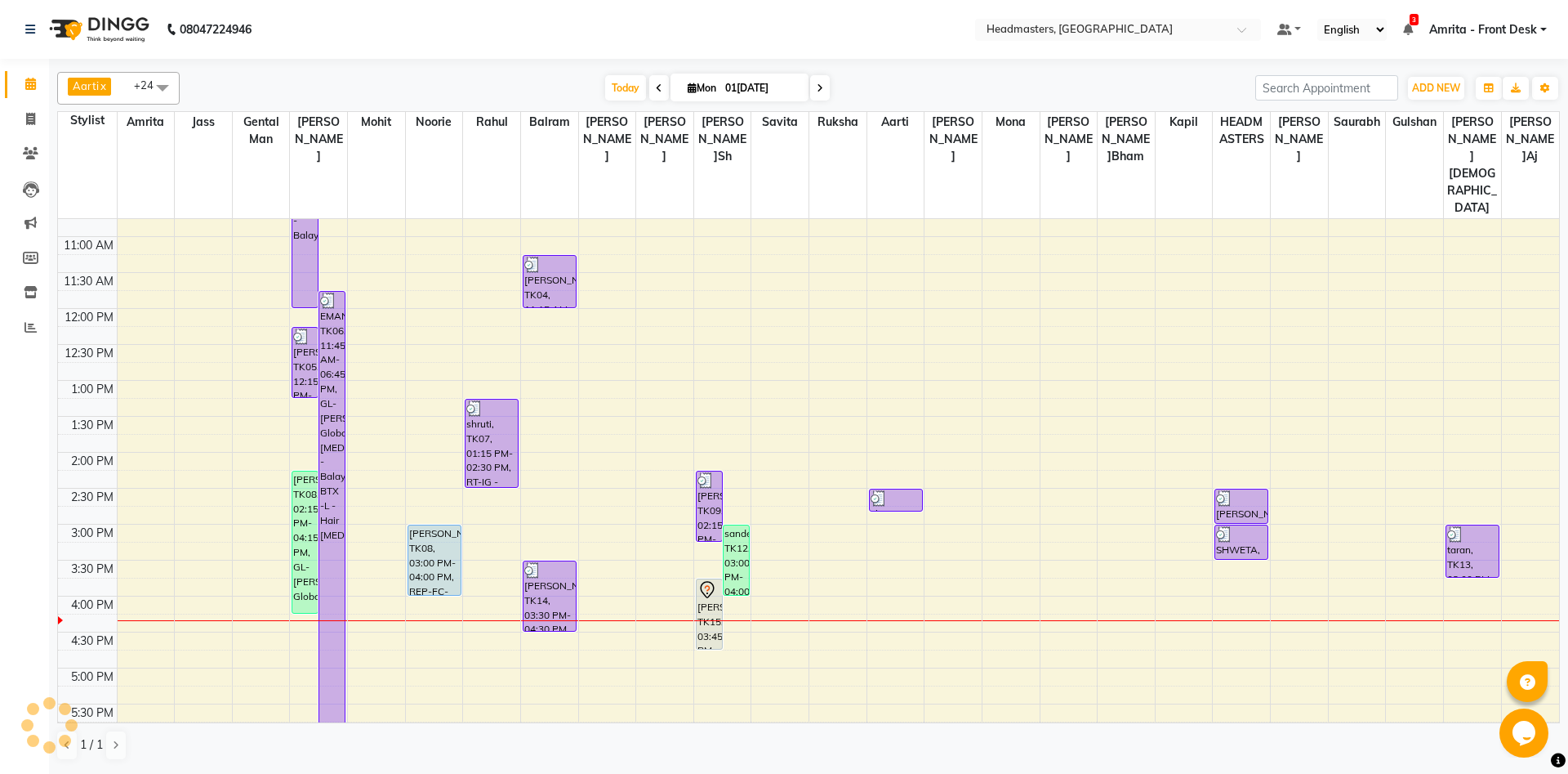
scroll to position [451, 0]
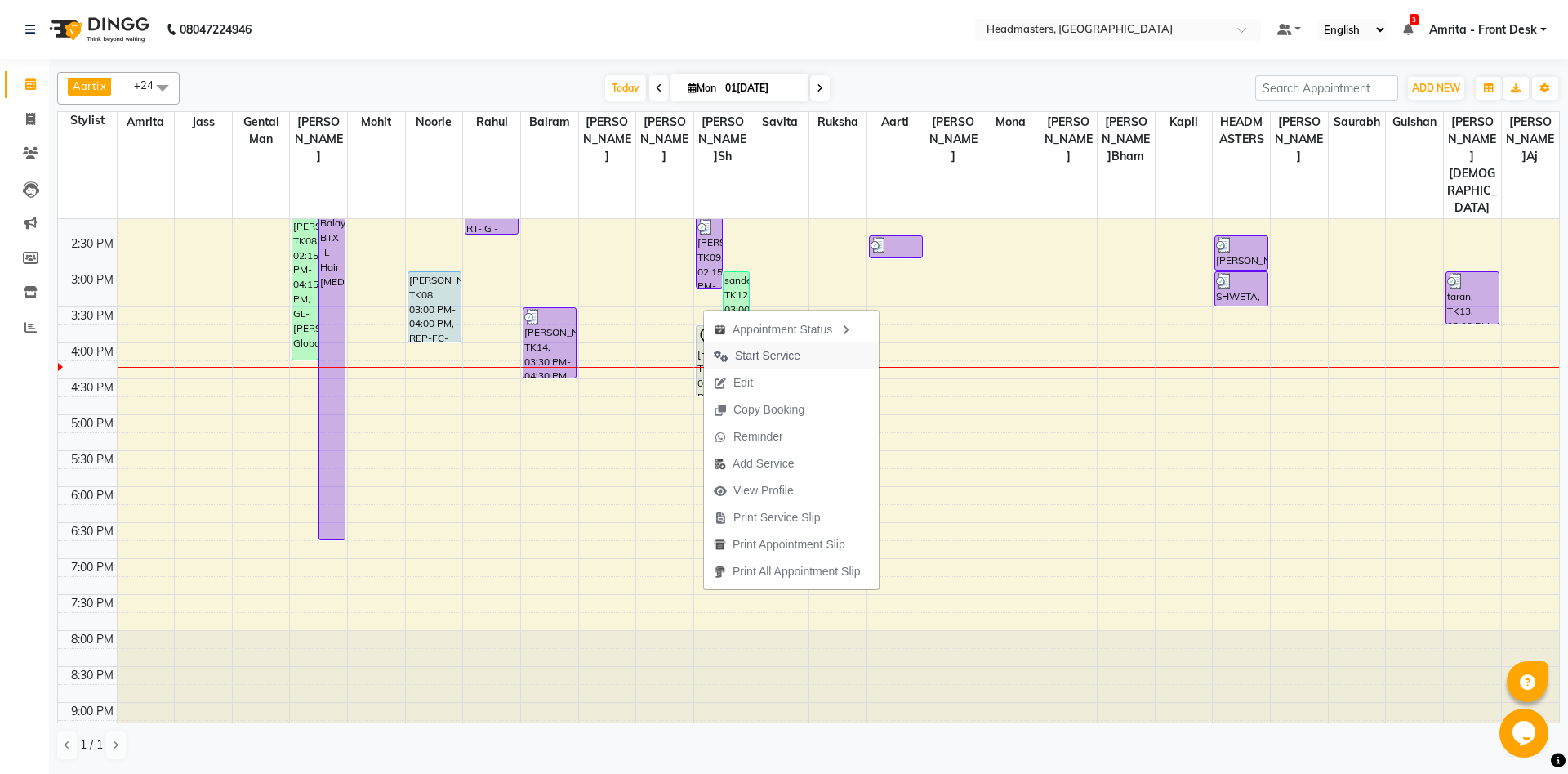
click at [748, 356] on span "Start Service" at bounding box center [767, 356] width 65 height 17
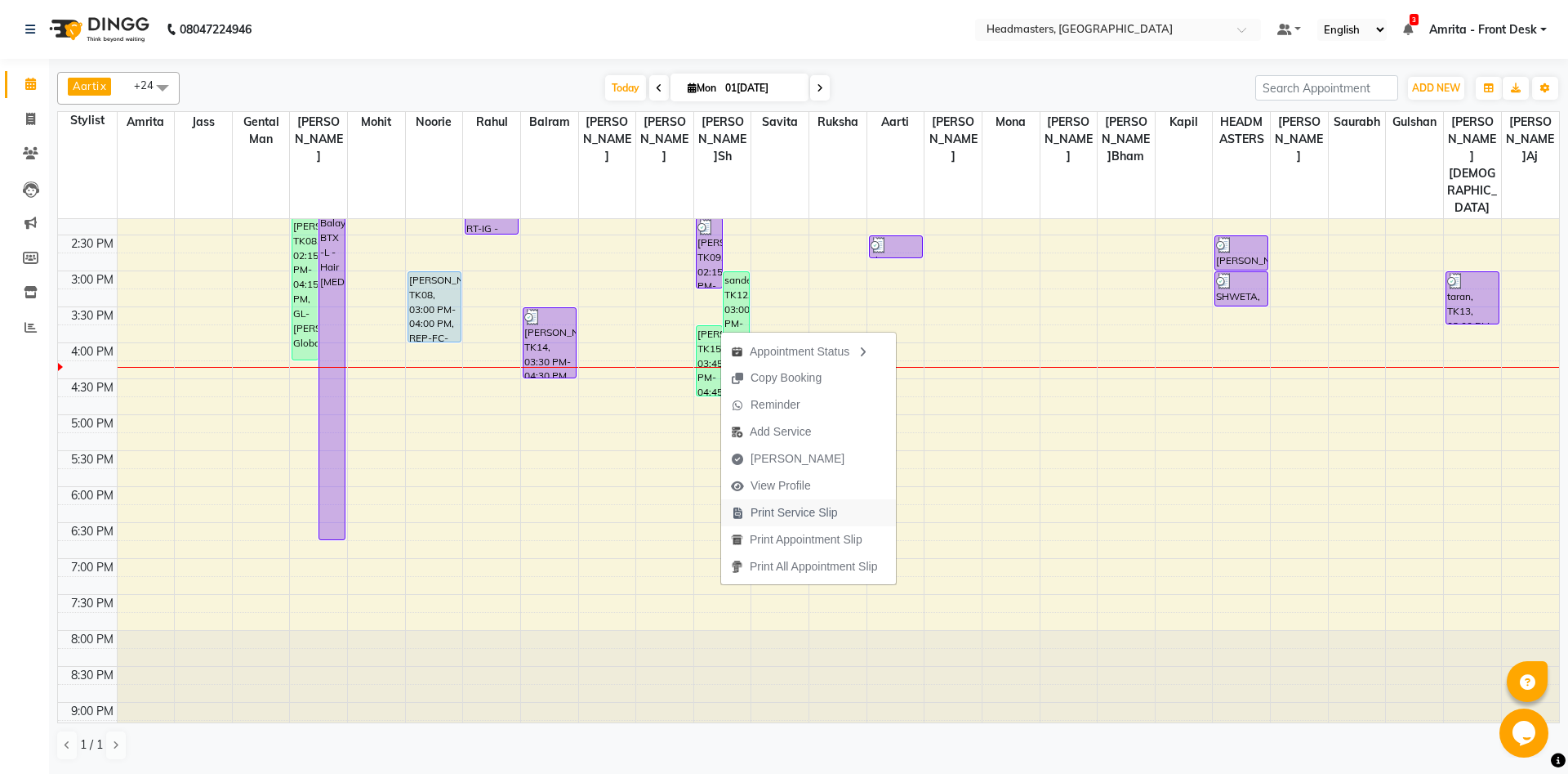
click at [753, 514] on span "Print Service Slip" at bounding box center [794, 513] width 87 height 17
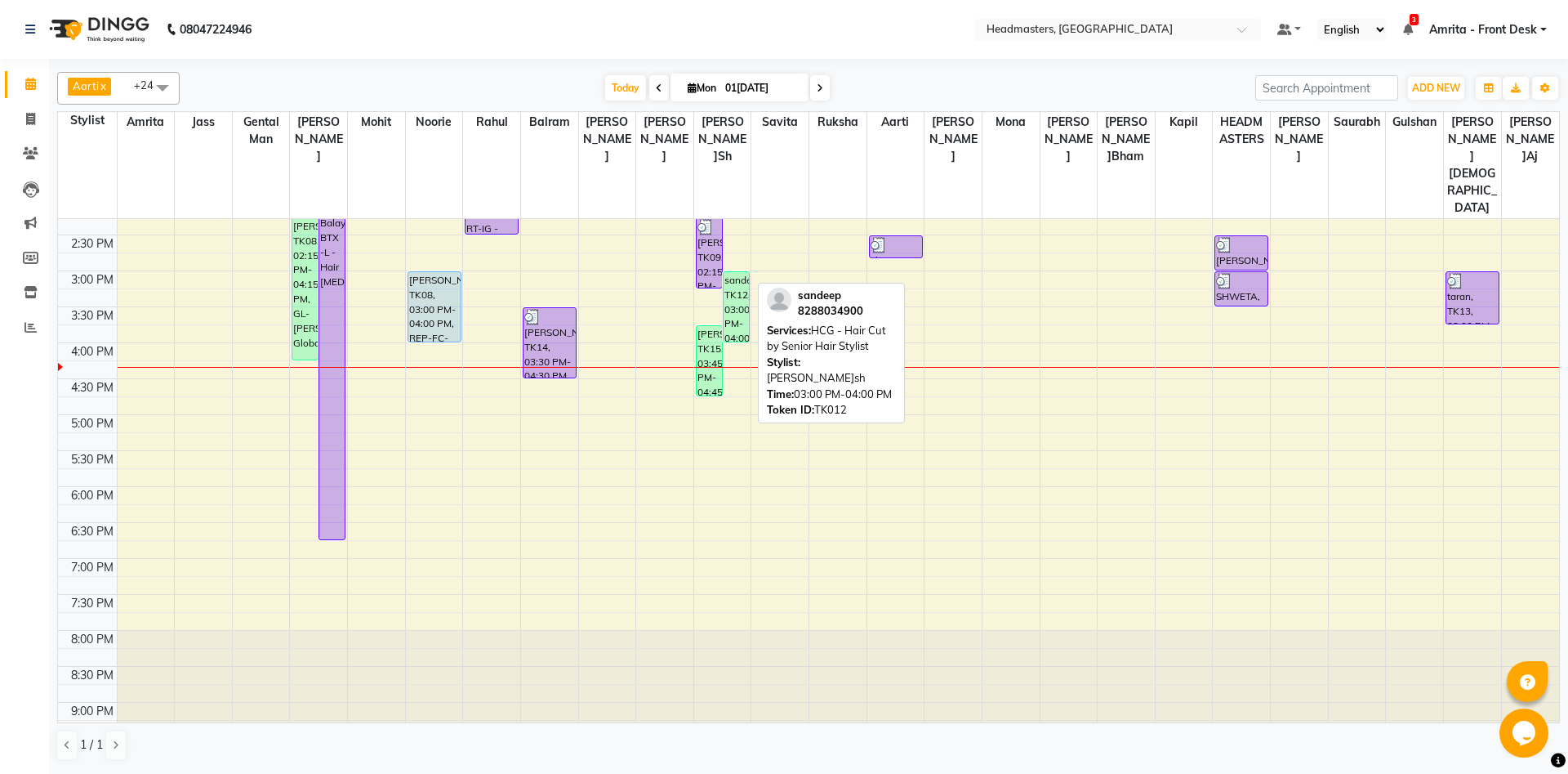
click at [743, 272] on div "sandeep, TK12, 03:00 PM-04:00 PM, HCG - Hair Cut by Senior Hair Stylist" at bounding box center [737, 307] width 25 height 69
select select "1"
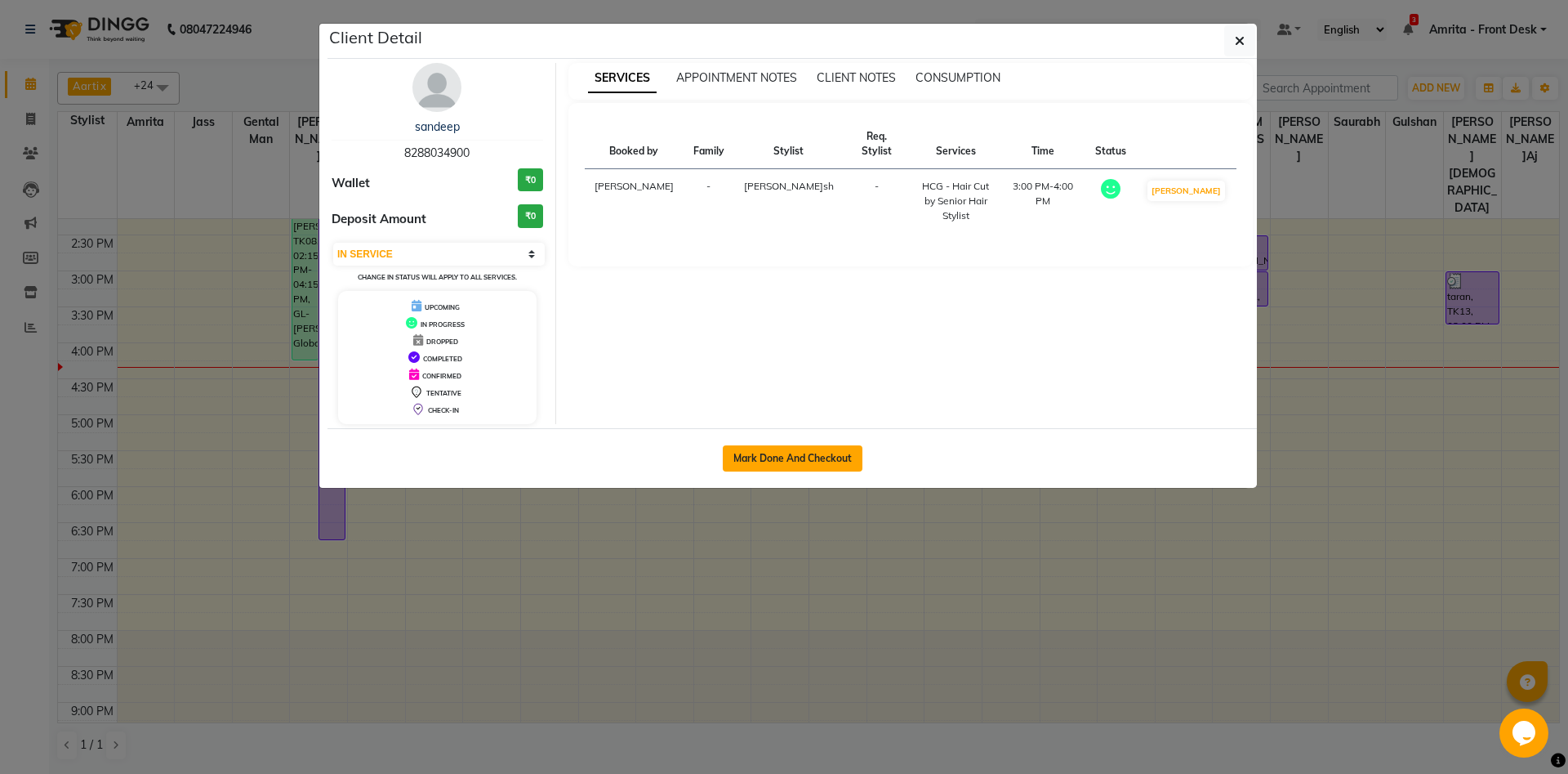
click at [751, 463] on button "Mark Done And Checkout" at bounding box center [792, 458] width 139 height 26
select select "service"
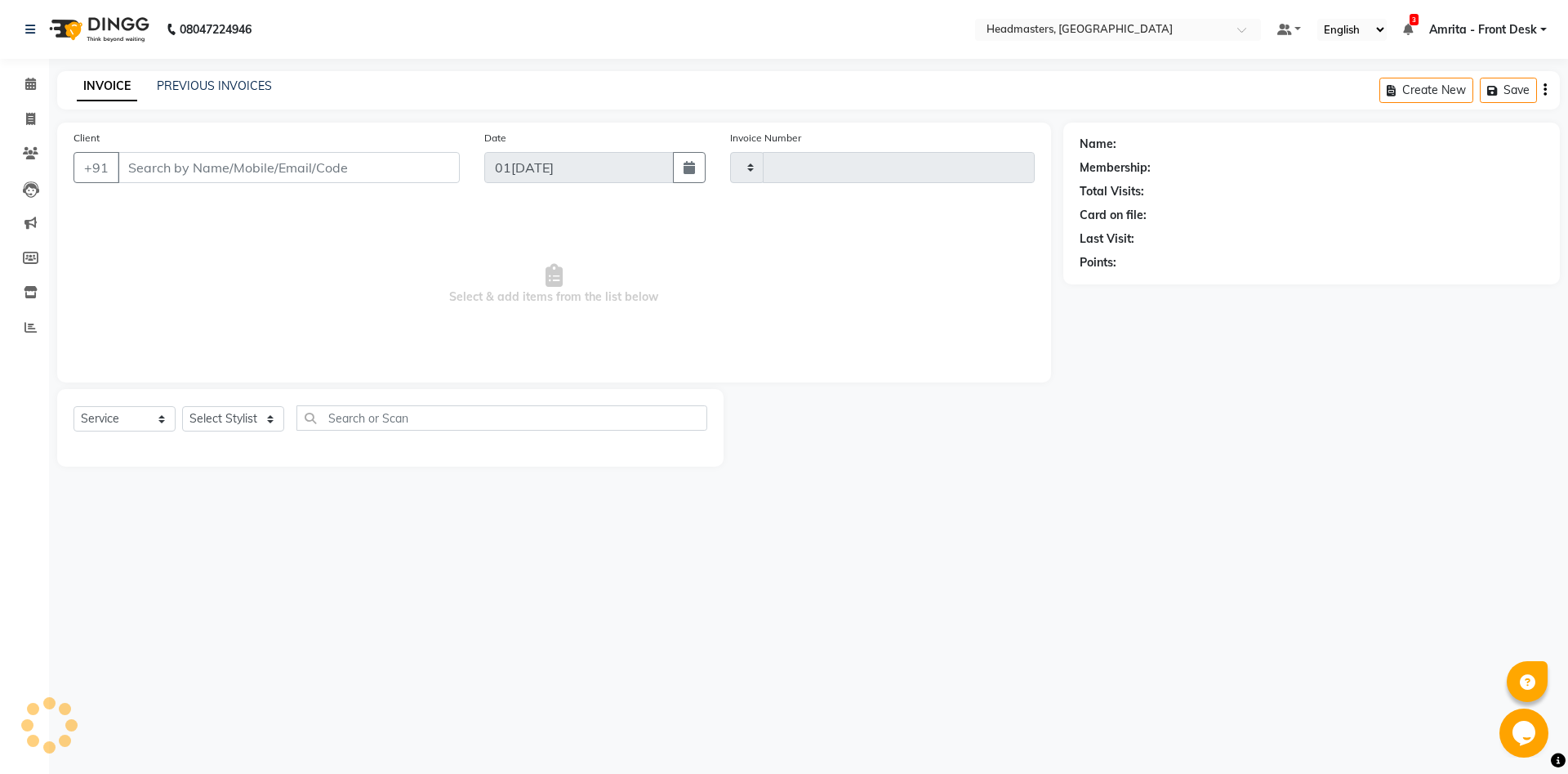
type input "5731"
select select "7130"
type input "8288034900"
select select "60730"
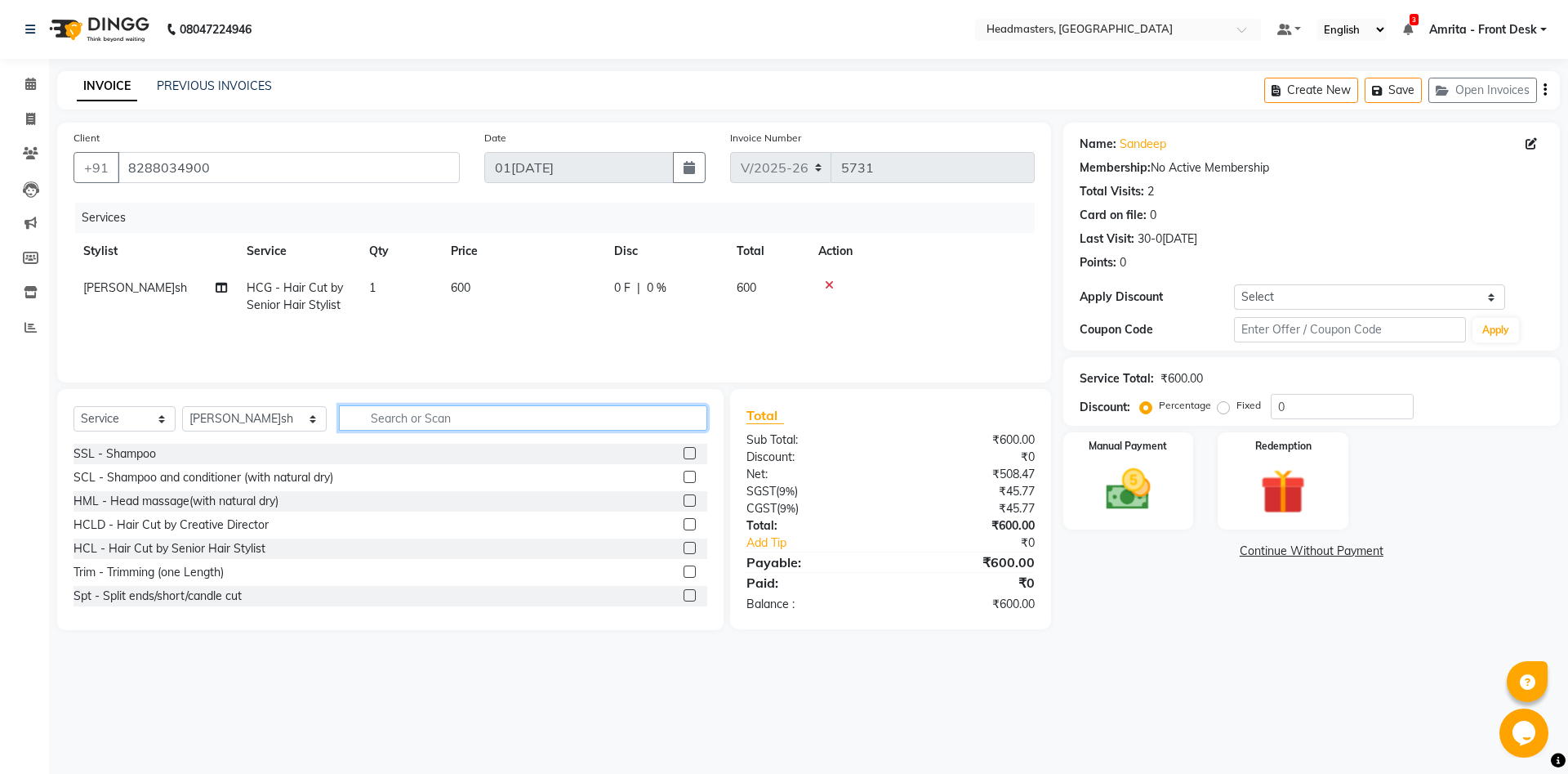
click at [369, 419] on input "text" at bounding box center [523, 418] width 368 height 25
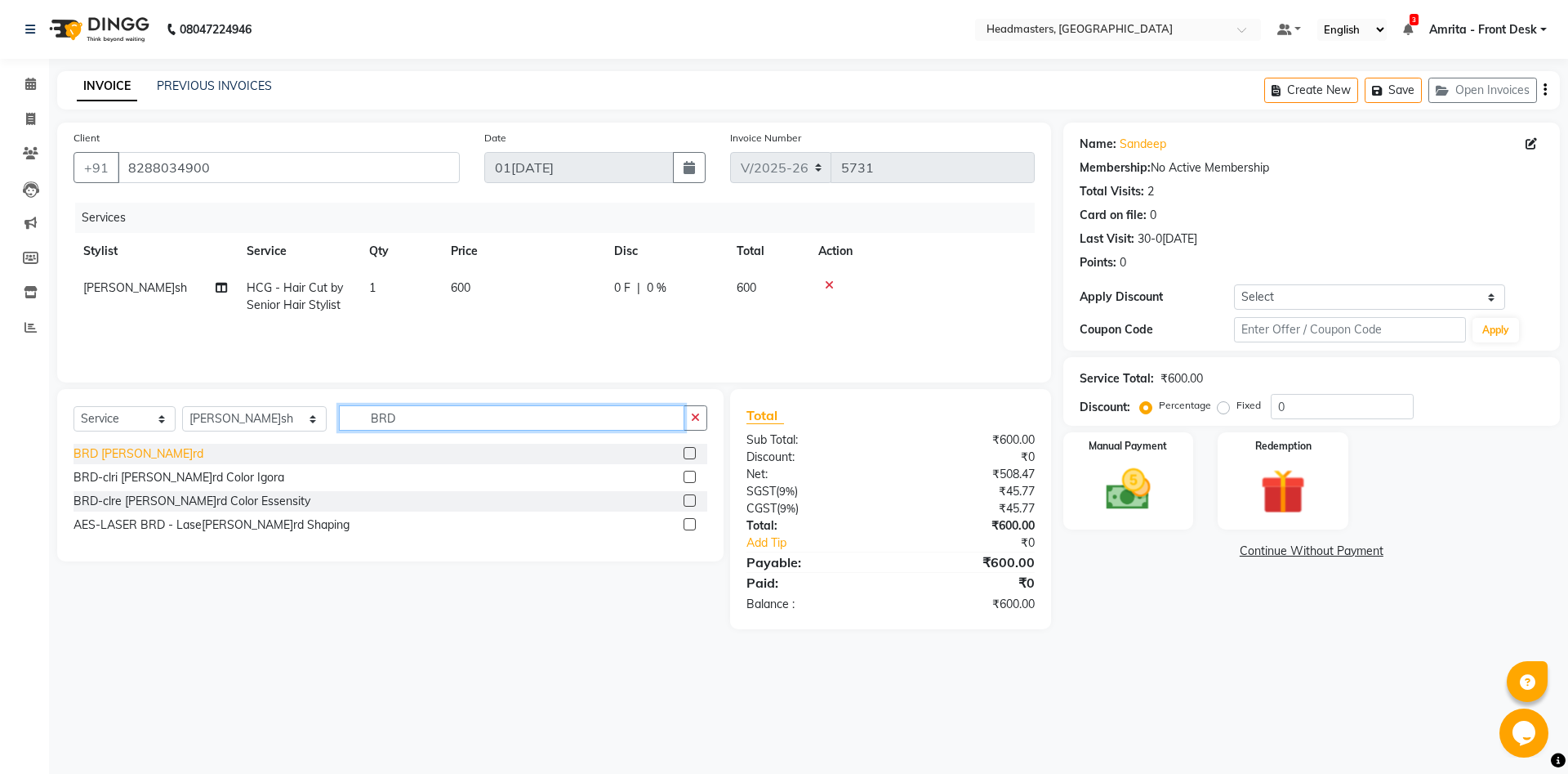
type input "BRD"
click at [84, 451] on div "BRD [PERSON_NAME]rd" at bounding box center [139, 454] width 130 height 17
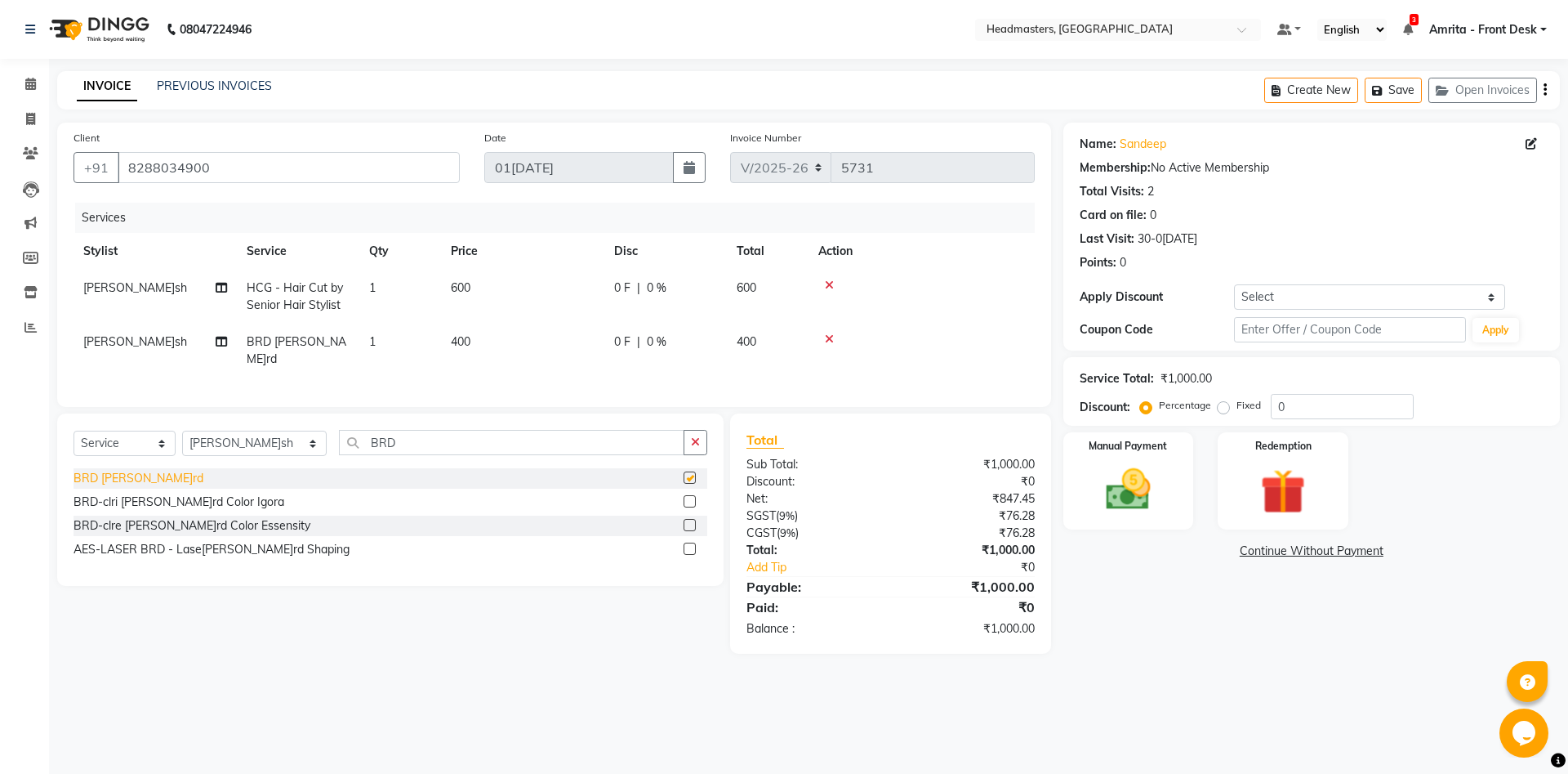
checkbox input "false"
click at [1150, 497] on img at bounding box center [1129, 489] width 76 height 54
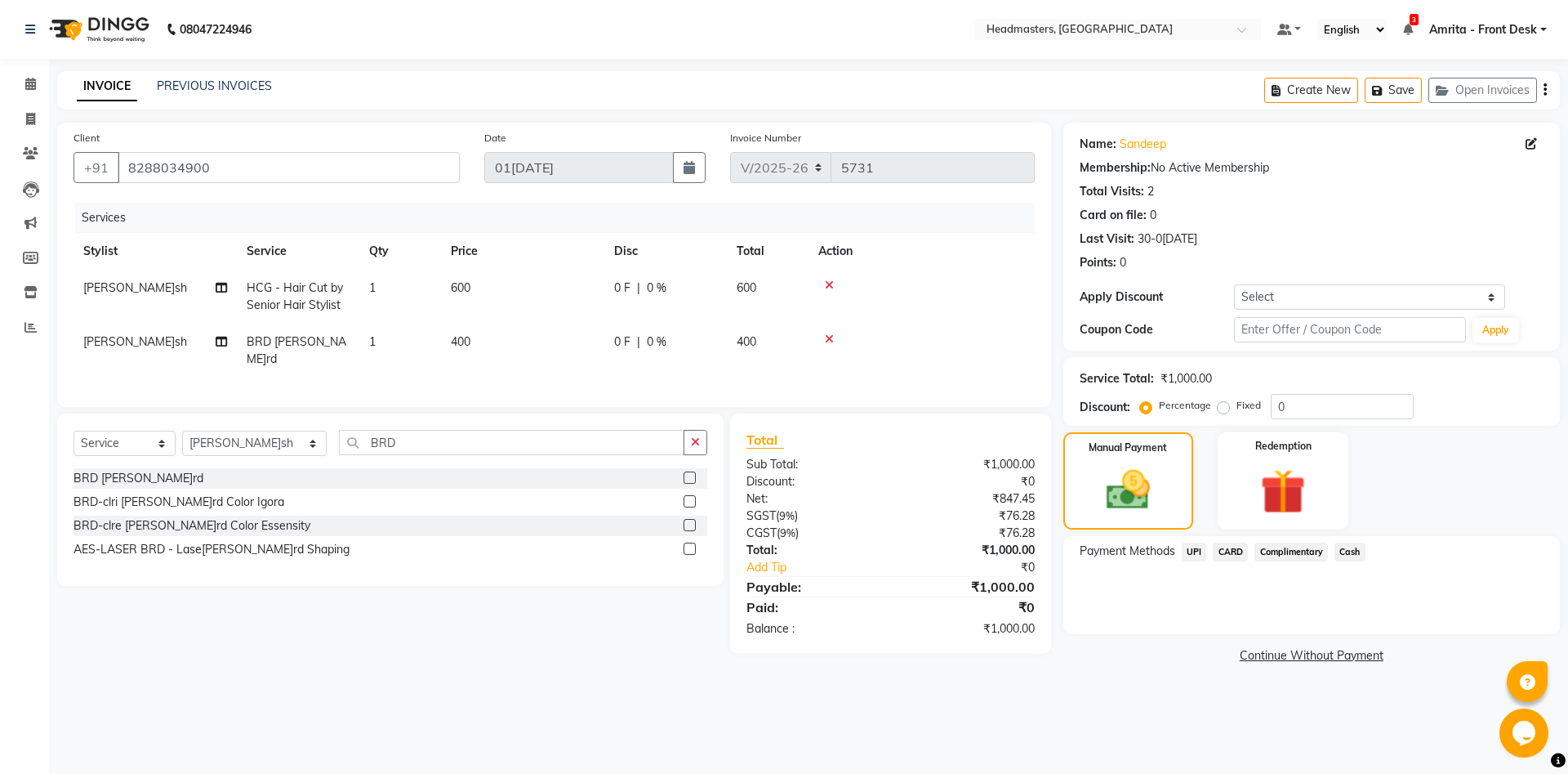
click at [1175, 554] on span "Cash" at bounding box center [1350, 552] width 31 height 19
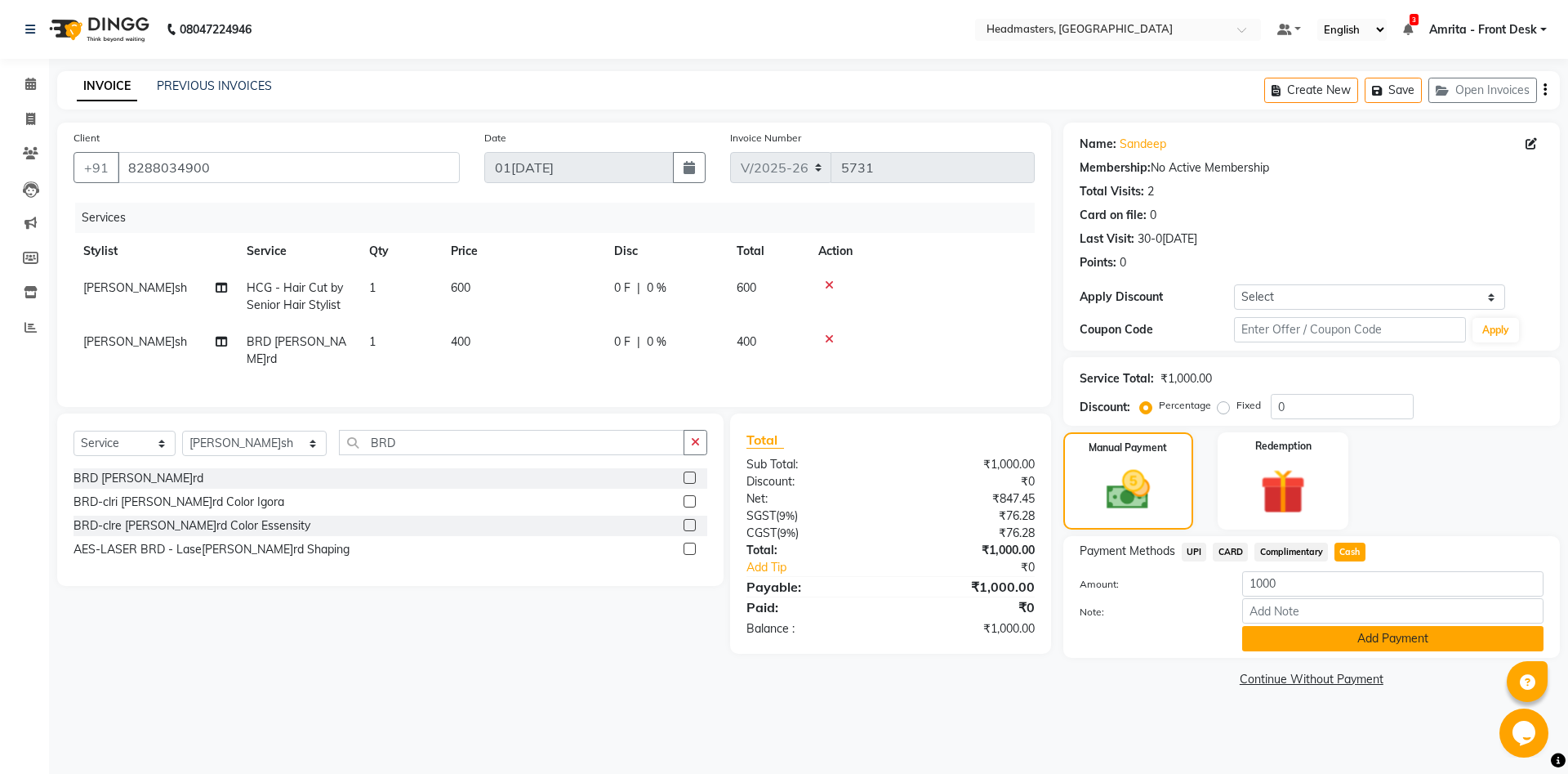
click at [1175, 580] on button "Add Payment" at bounding box center [1393, 639] width 302 height 25
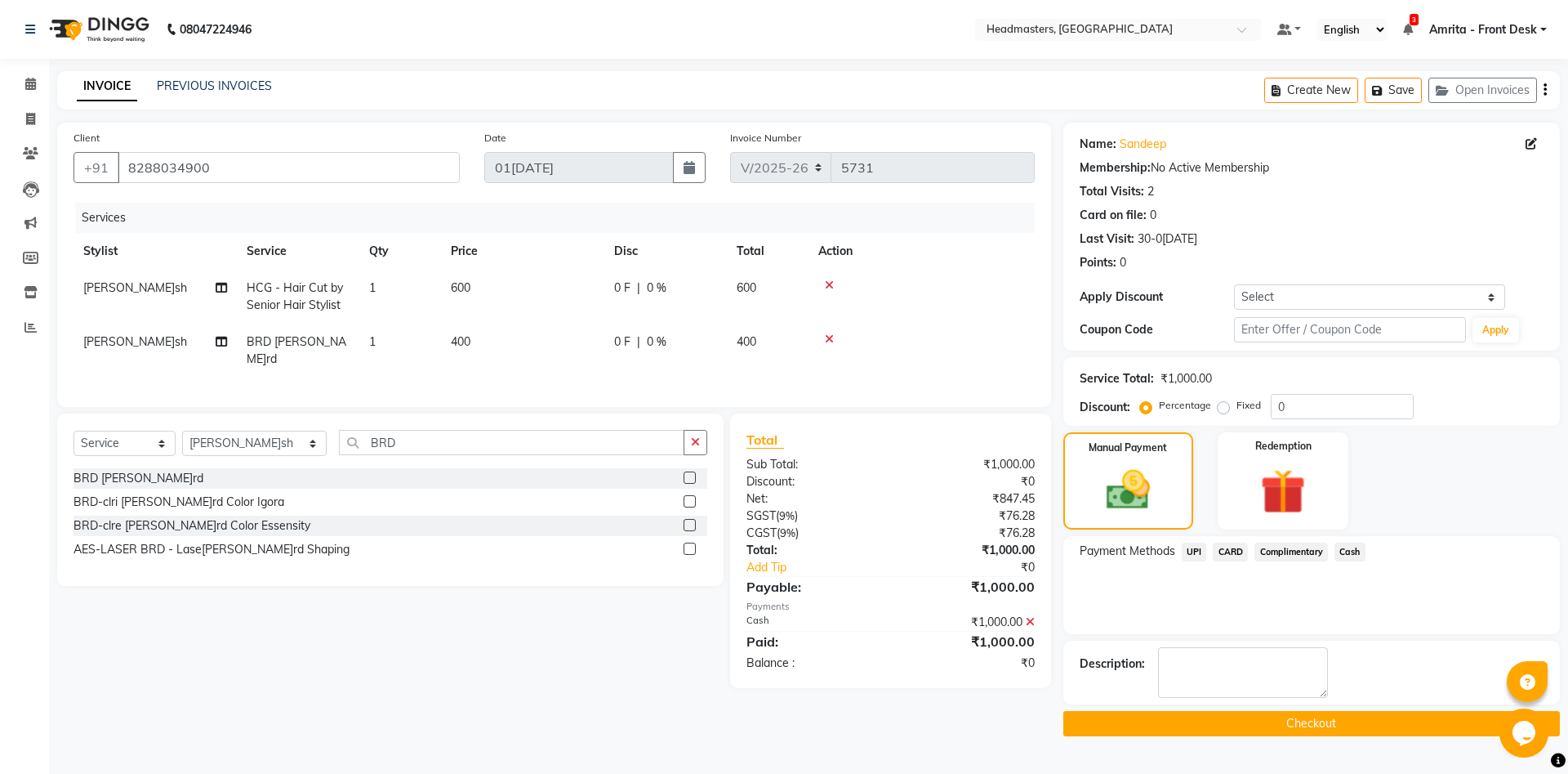
click at [1175, 580] on button "Checkout" at bounding box center [1312, 723] width 497 height 25
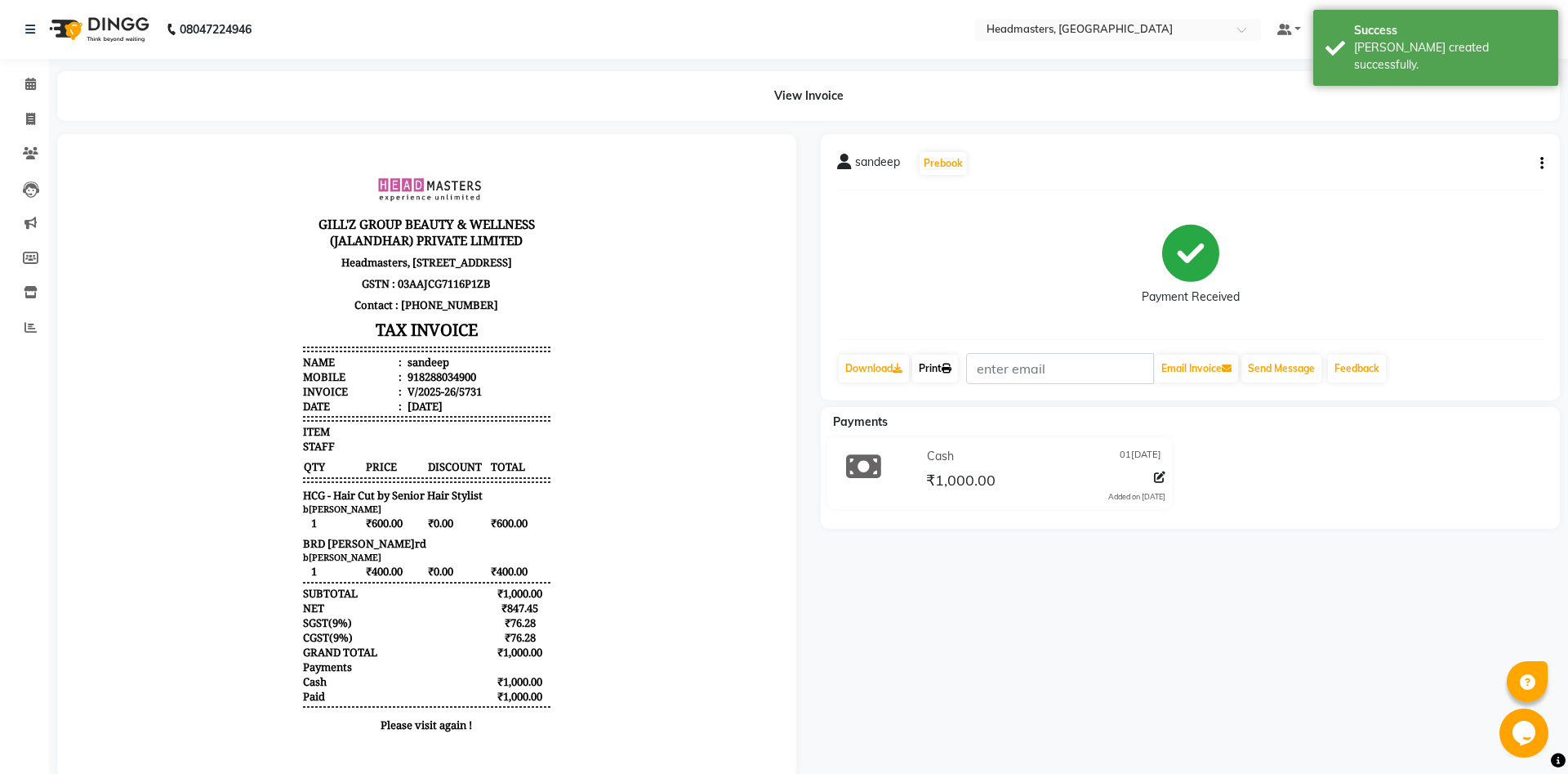
click at [945, 368] on link "Print" at bounding box center [935, 368] width 46 height 28
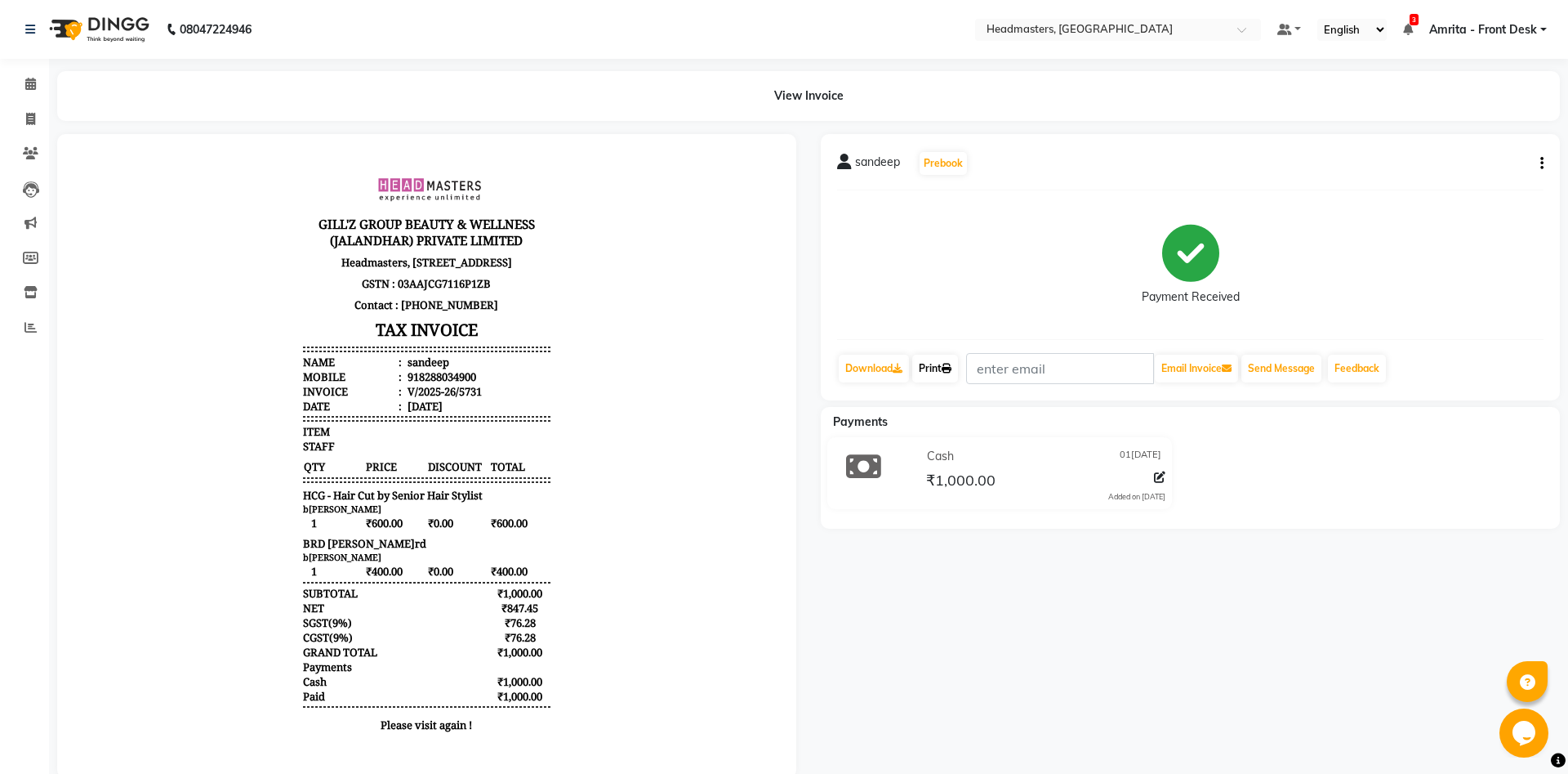
click at [945, 368] on link "Print" at bounding box center [935, 368] width 46 height 28
click at [28, 86] on icon at bounding box center [30, 84] width 11 height 13
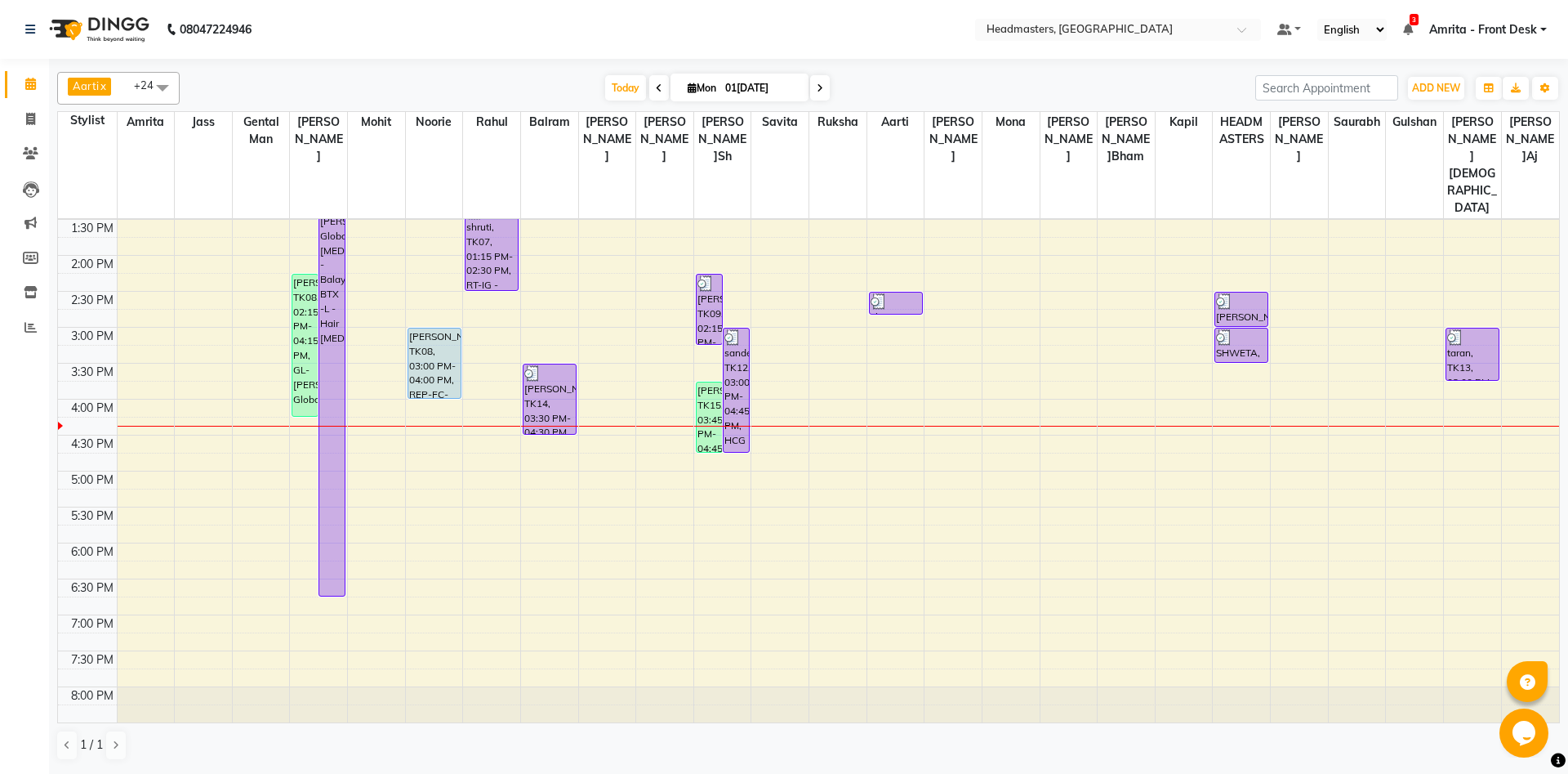
scroll to position [441, 0]
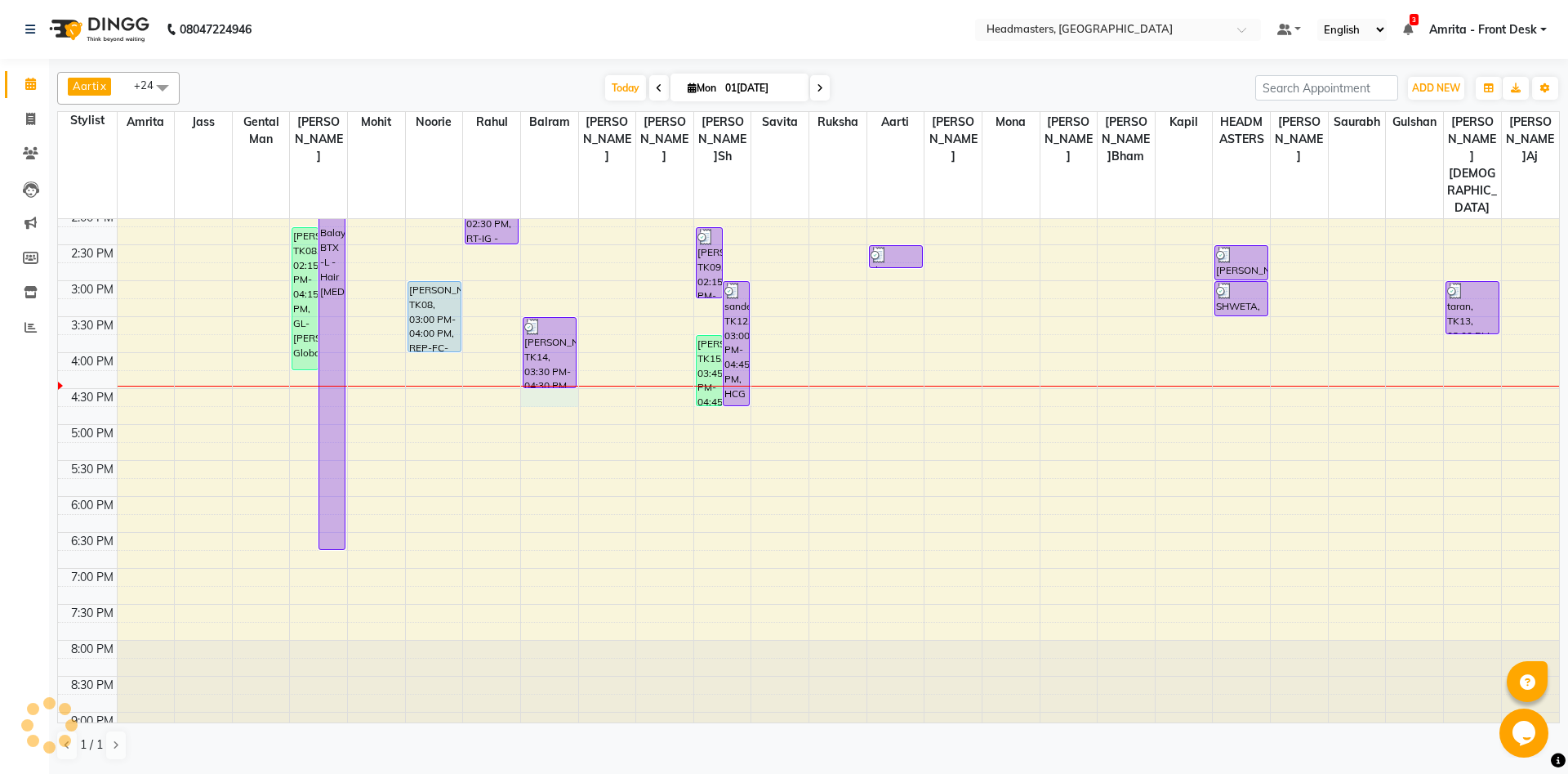
click at [553, 341] on div "8:00 AM 8:30 AM 9:00 AM 9:30 AM 10:00 AM 10:30 AM 11:00 AM 11:30 AM 12:00 PM 12…" at bounding box center [808, 281] width 1501 height 1006
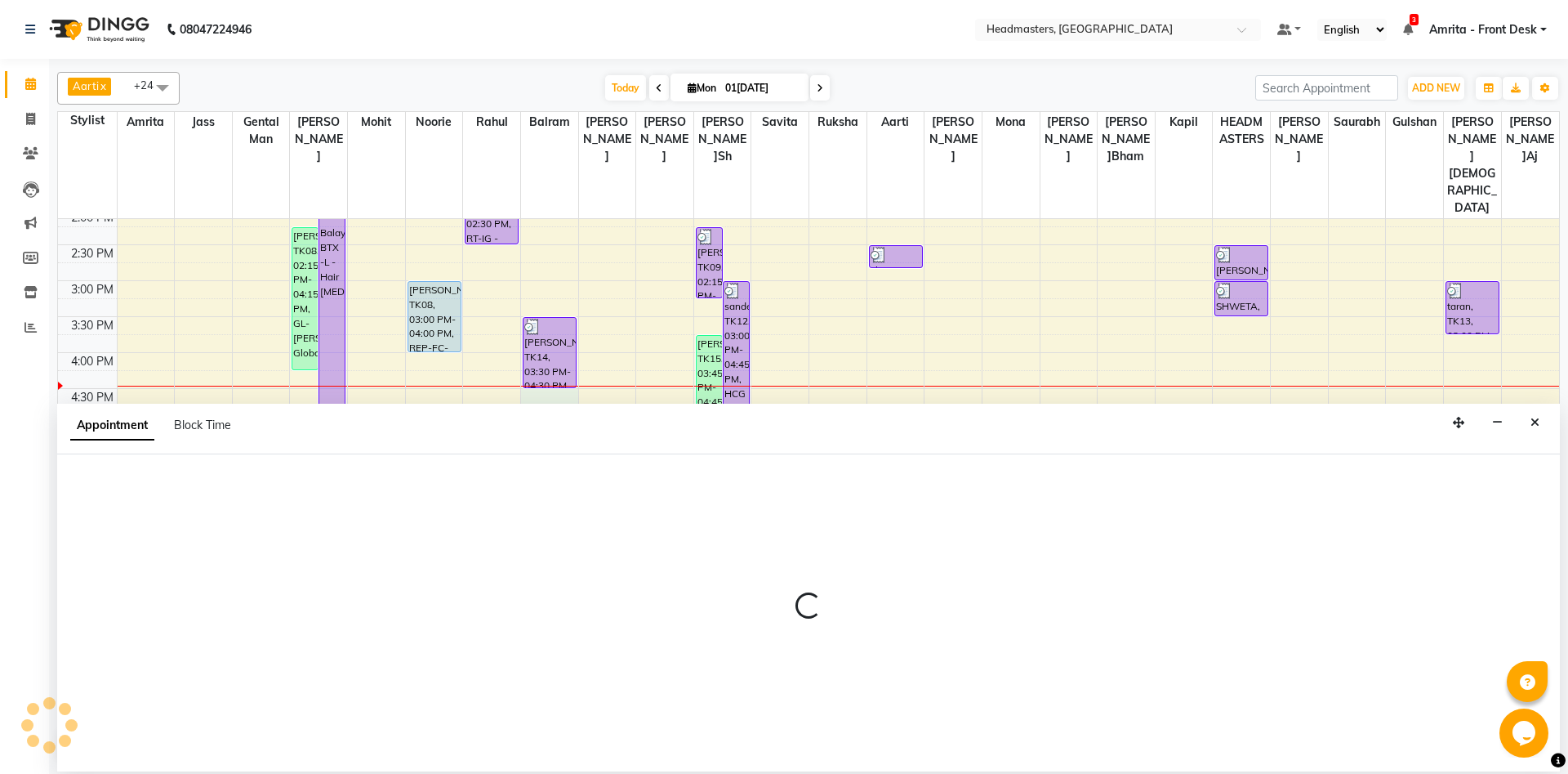
select select "990"
select select "tentative"
select select "60726"
select select "tentative"
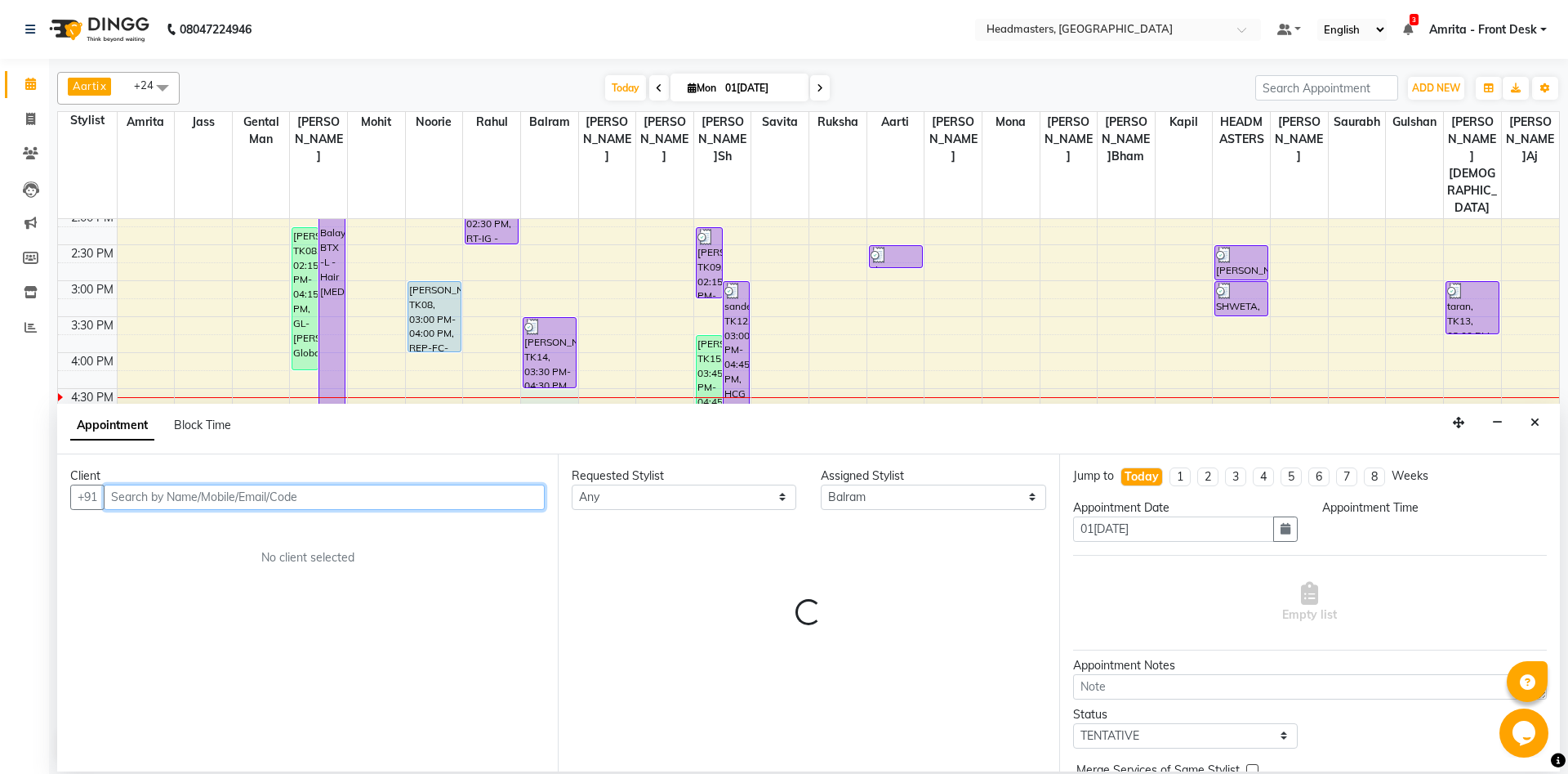
select select "990"
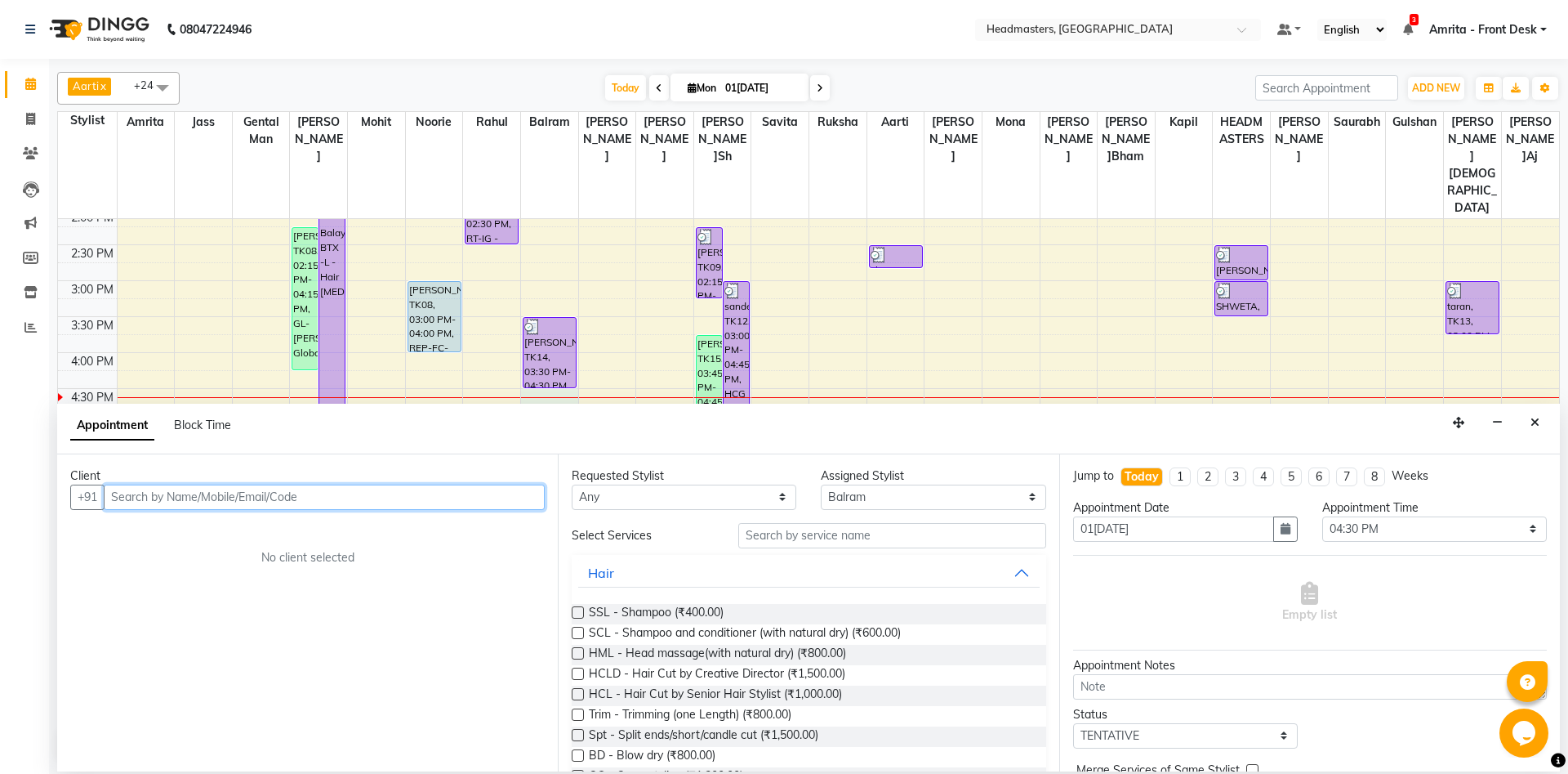
click at [122, 500] on input "text" at bounding box center [324, 497] width 441 height 25
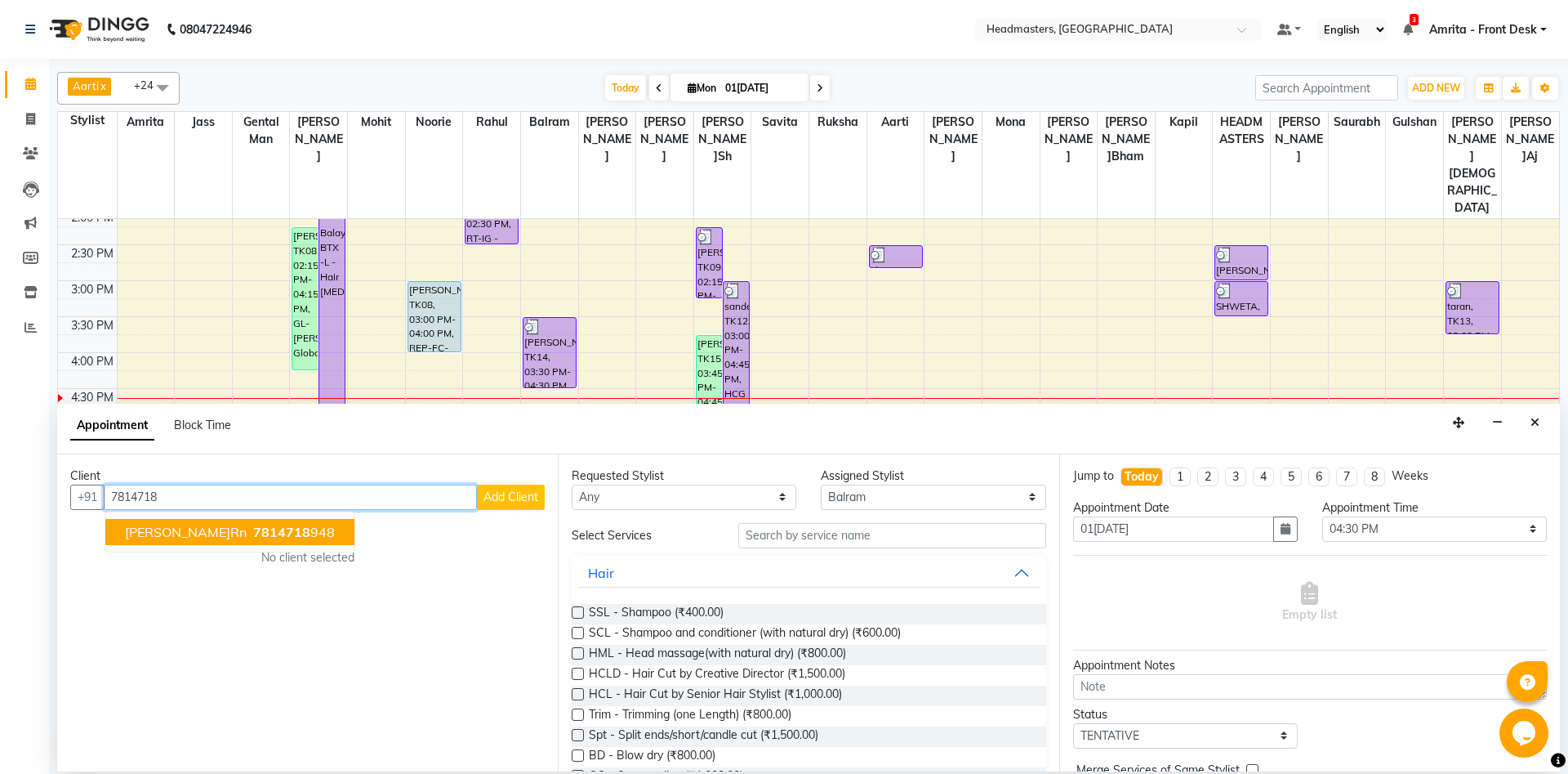
click at [250, 531] on ngb-highlight "7814718 948" at bounding box center [292, 531] width 85 height 16
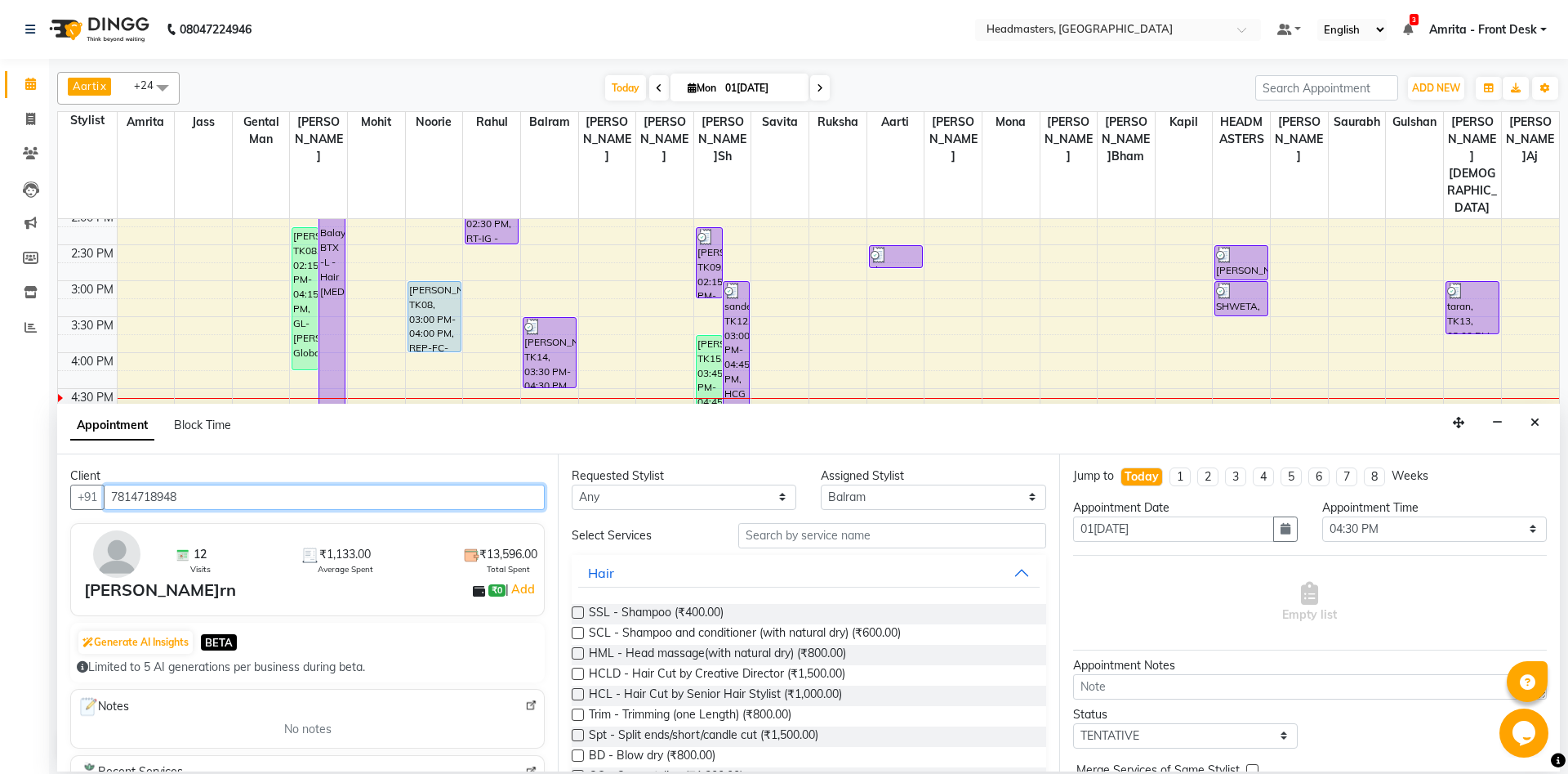
type input "7814718948"
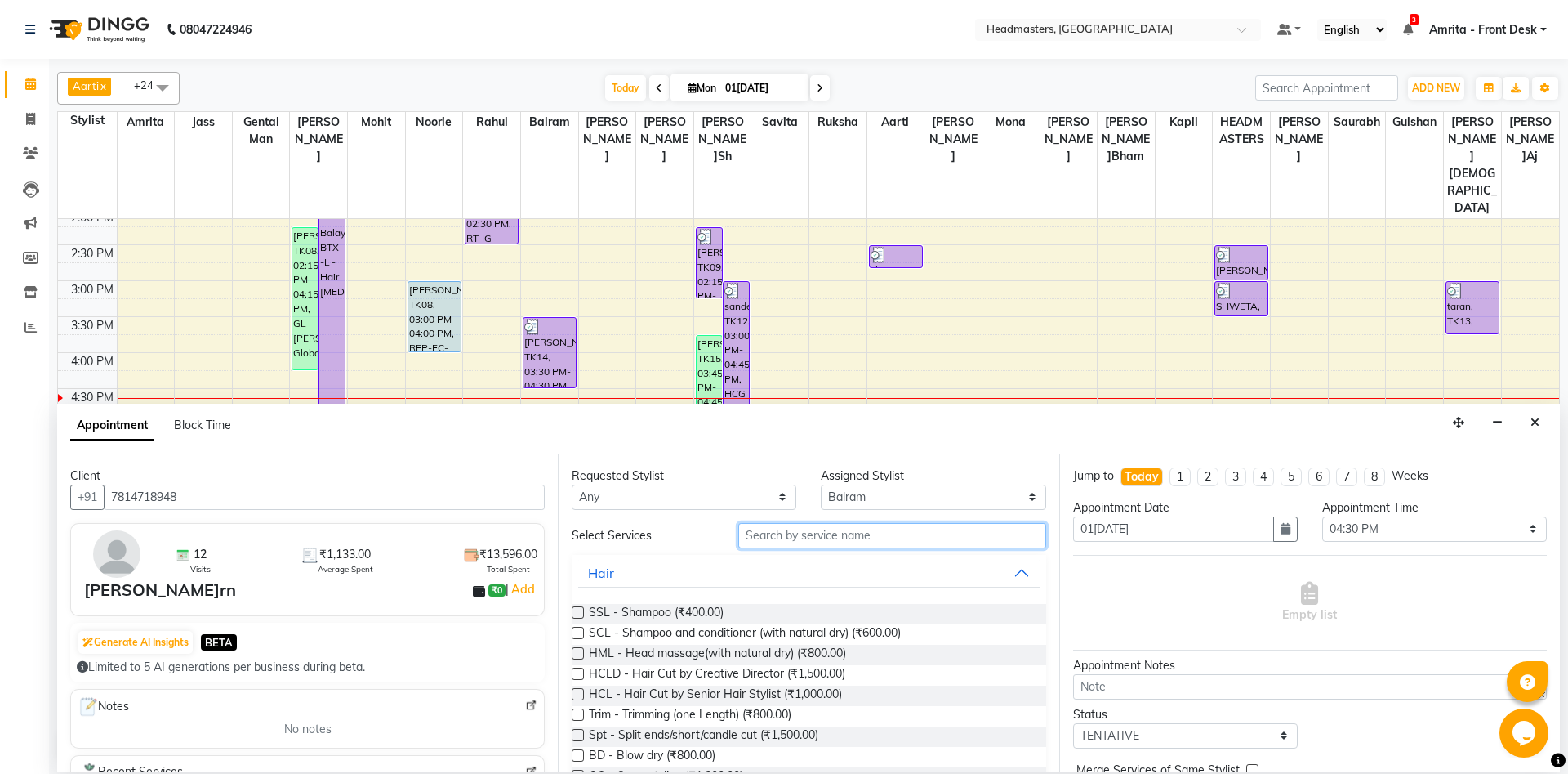
click at [858, 540] on input "text" at bounding box center [892, 536] width 308 height 25
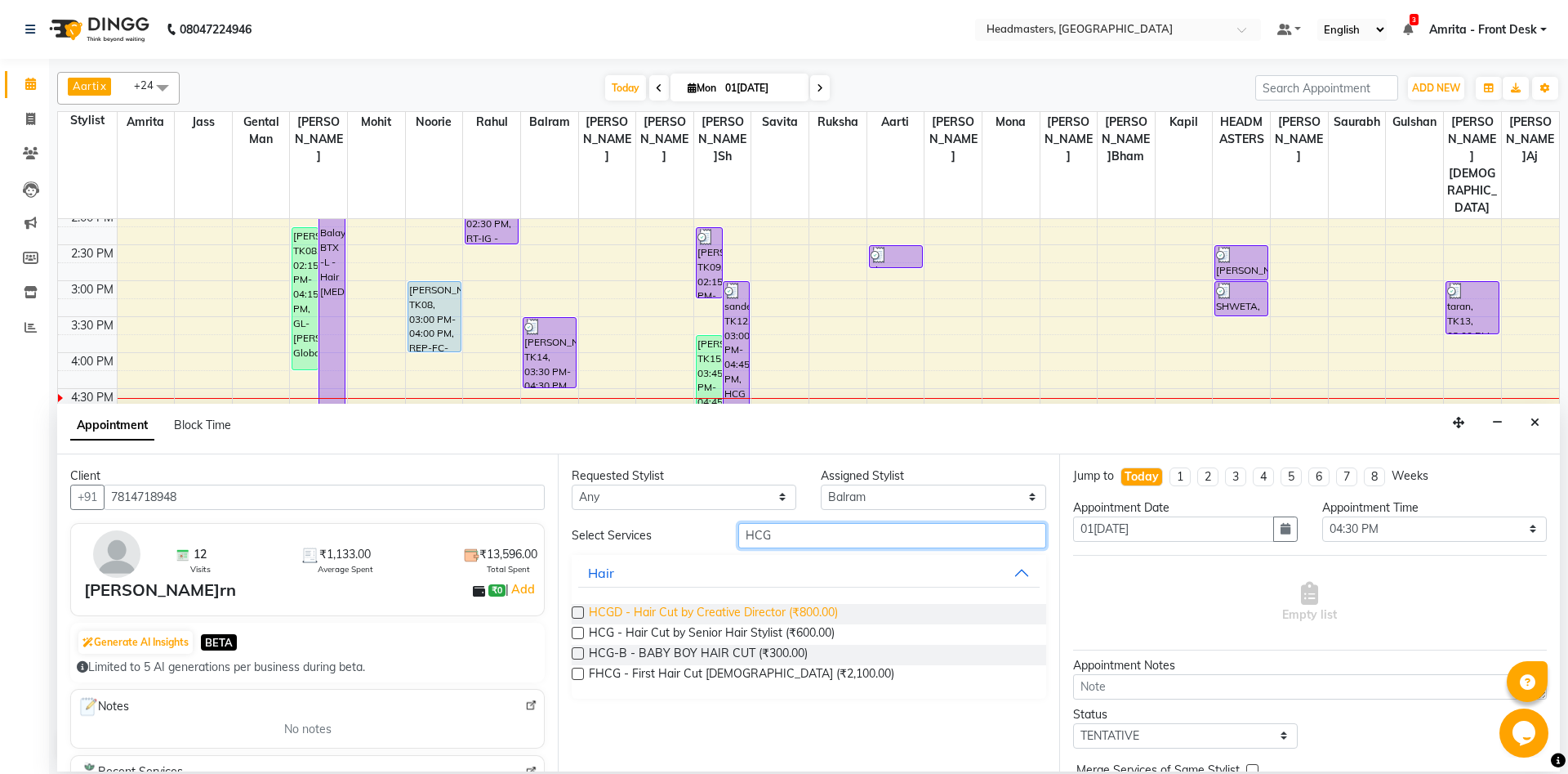
type input "HCG"
click at [682, 580] on span "HCGD - Hair Cut by Creative Director (₹800.00)" at bounding box center [713, 614] width 249 height 20
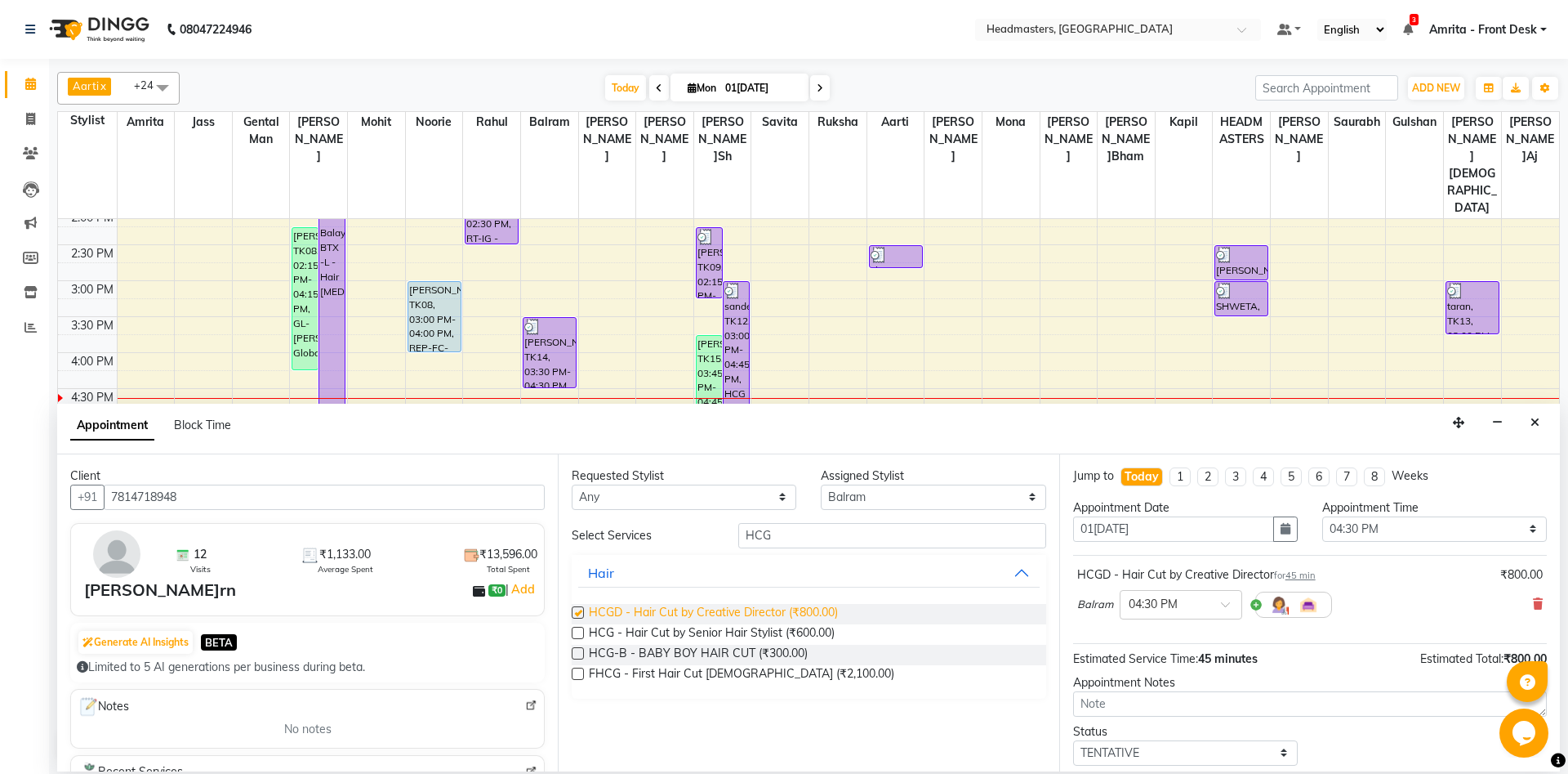
checkbox input "false"
click at [684, 580] on span "HCG - Hair Cut by Senior Hair Stylist (₹600.00)" at bounding box center [711, 635] width 246 height 20
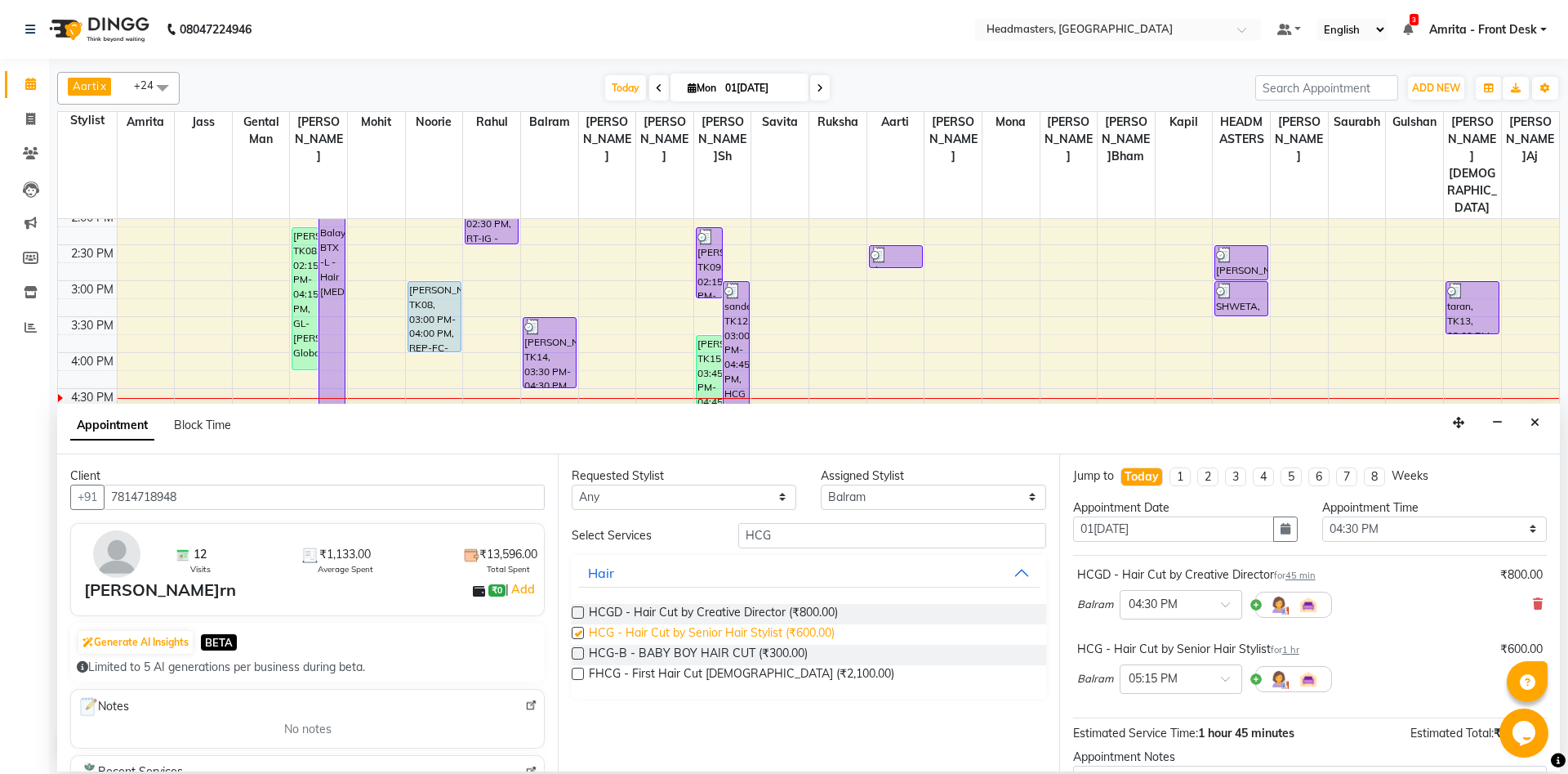
checkbox input "false"
click at [1175, 580] on icon at bounding box center [1538, 604] width 10 height 12
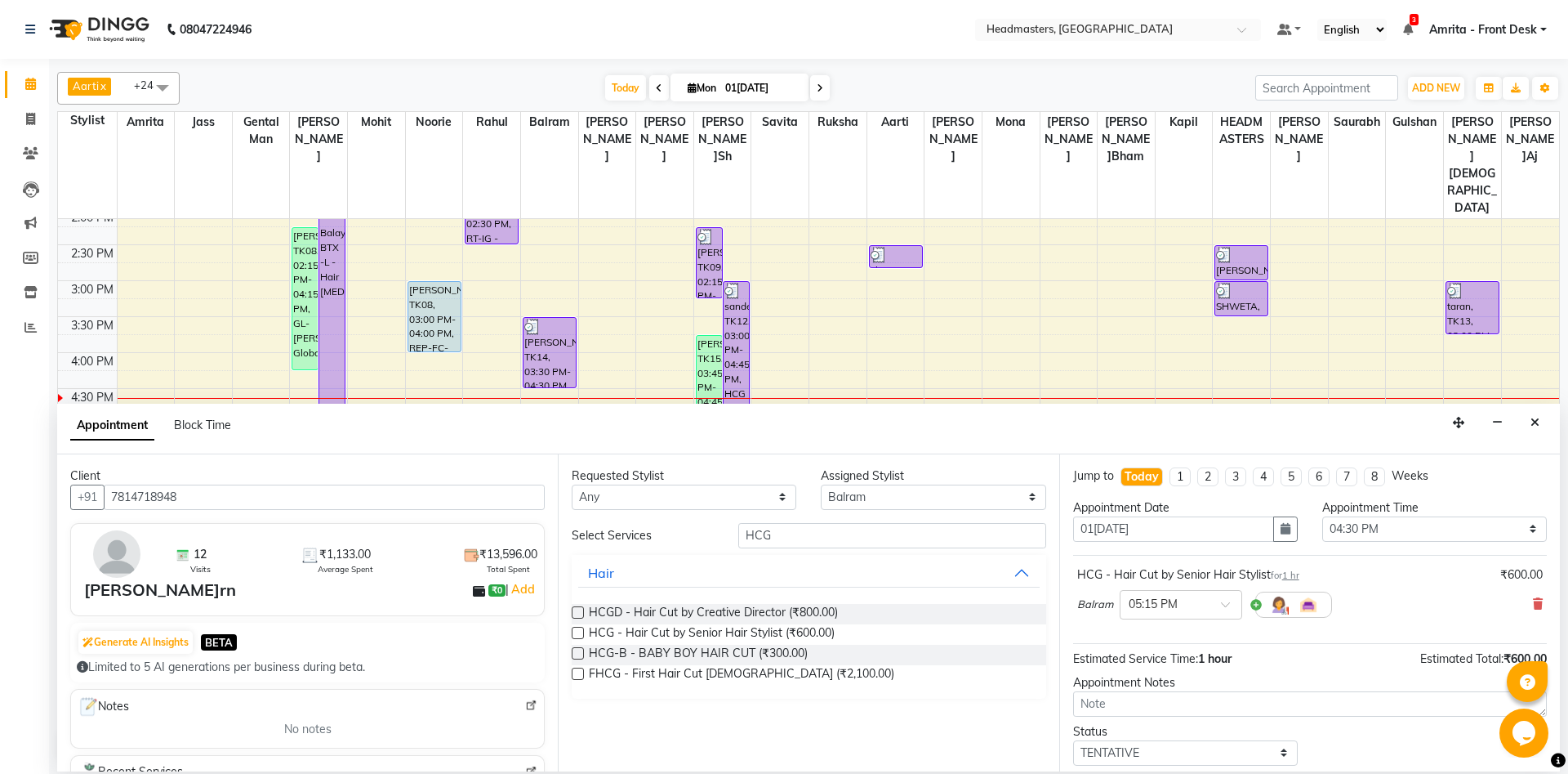
scroll to position [70, 0]
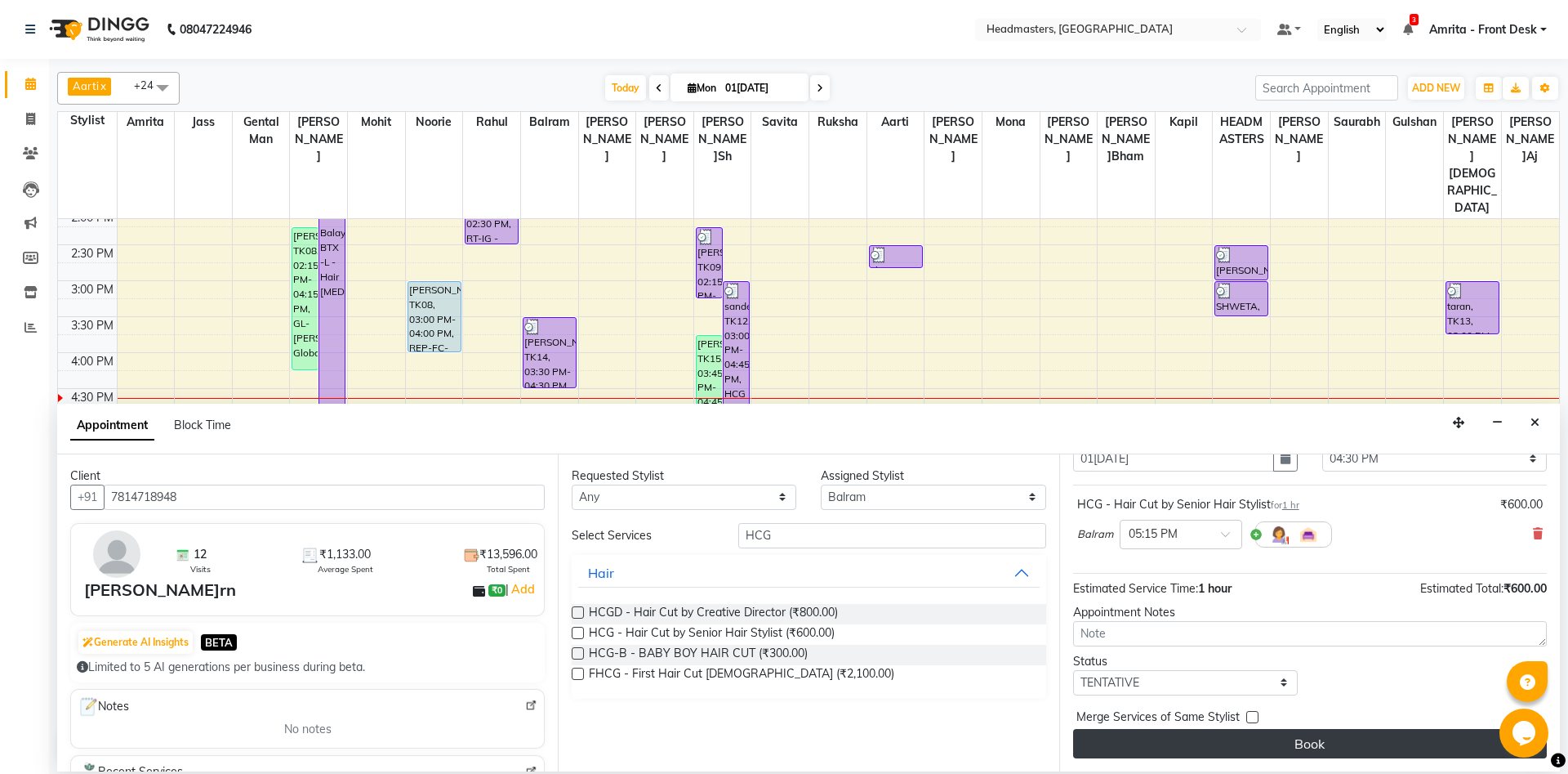
click at [1175, 580] on button "Book" at bounding box center [1310, 743] width 474 height 30
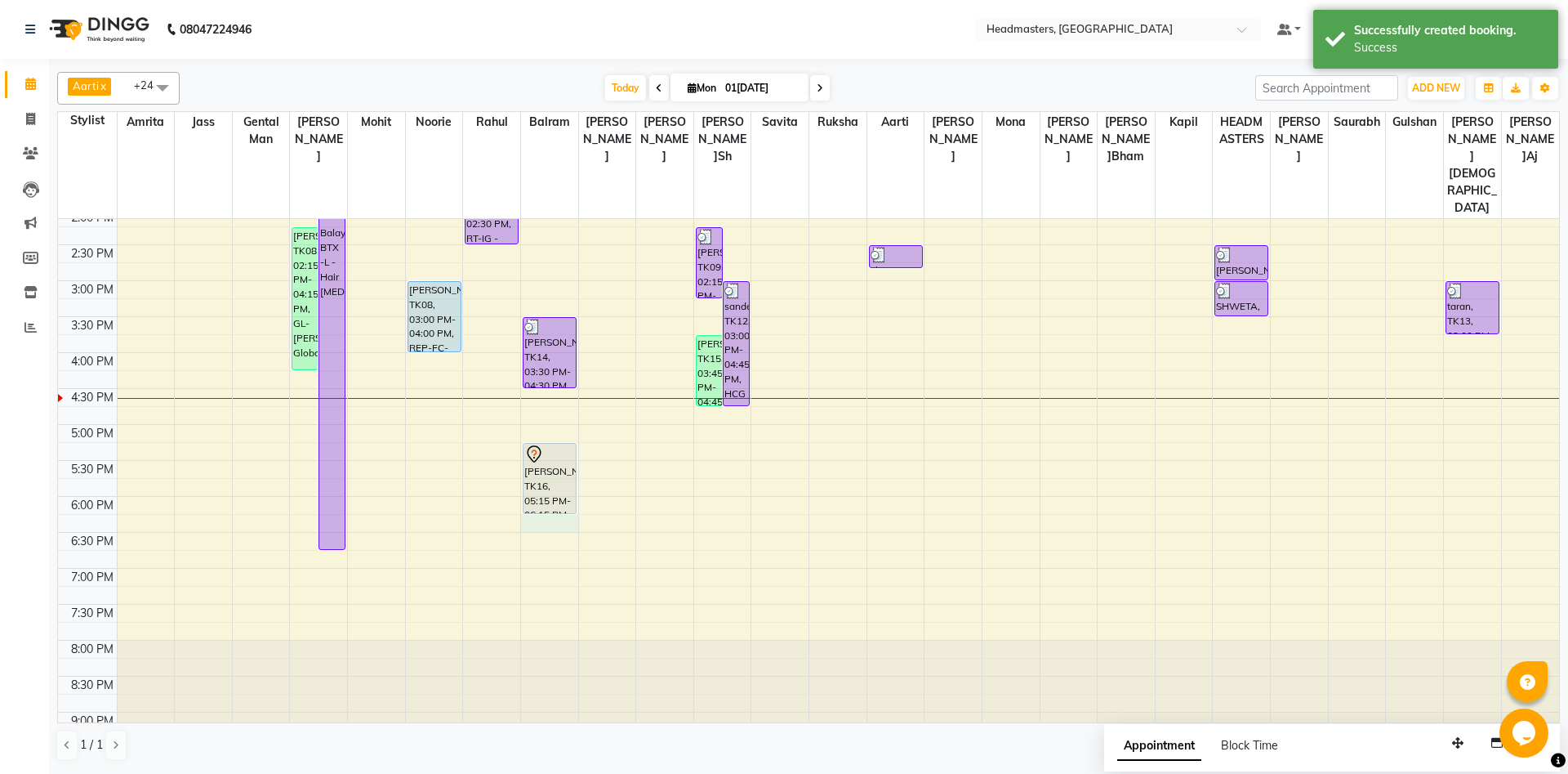
drag, startPoint x: 534, startPoint y: 470, endPoint x: 545, endPoint y: 450, distance: 22.8
click at [542, 456] on div "8:00 AM 8:30 AM 9:00 AM 9:30 AM 10:00 AM 10:30 AM 11:00 AM 11:30 AM 12:00 PM 12…" at bounding box center [808, 281] width 1501 height 1006
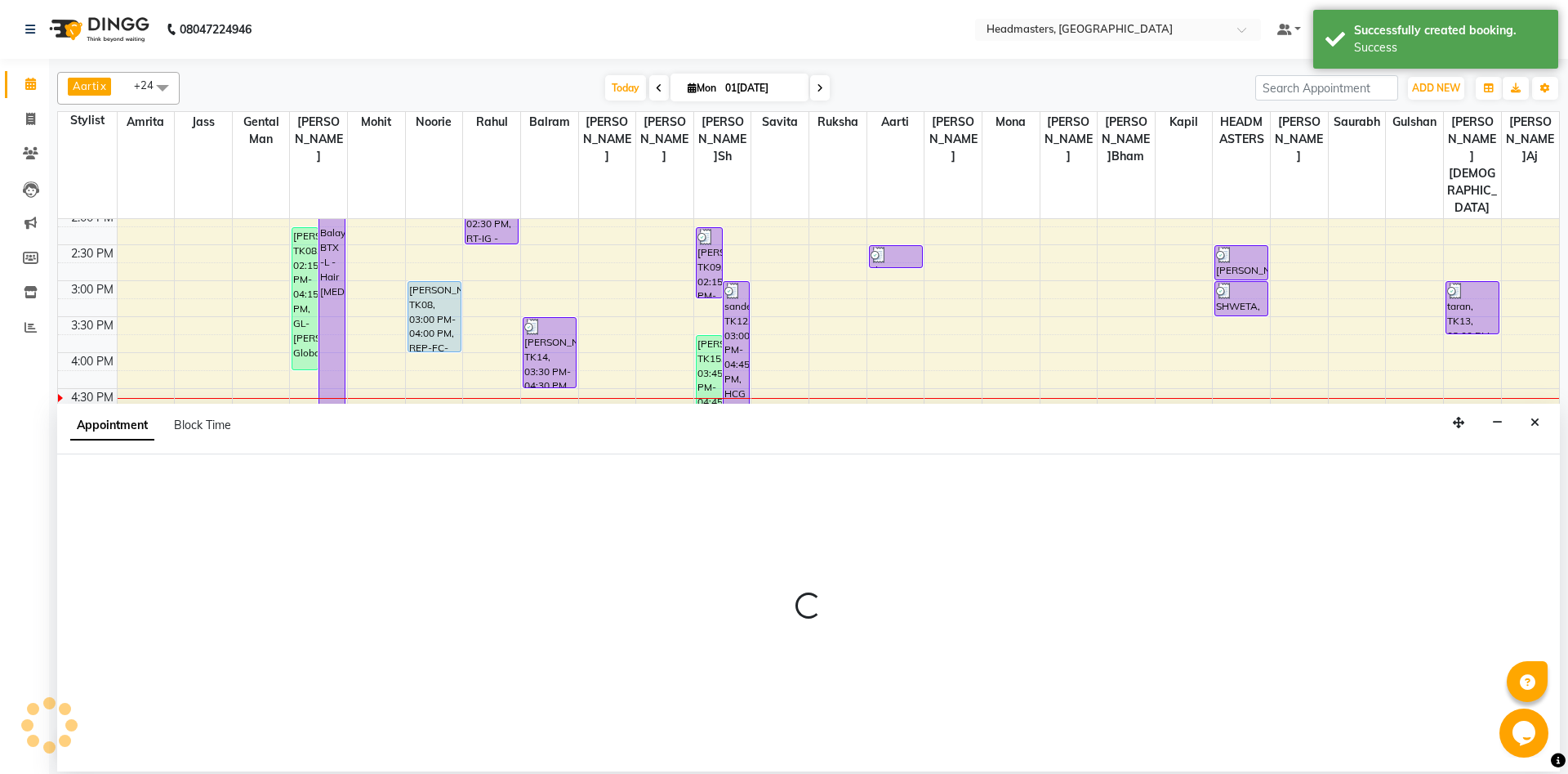
drag, startPoint x: 545, startPoint y: 450, endPoint x: 547, endPoint y: 433, distance: 17.1
click at [547, 433] on div "Appointment Block Time" at bounding box center [808, 429] width 1503 height 51
select select "60726"
select select "1080"
select select "tentative"
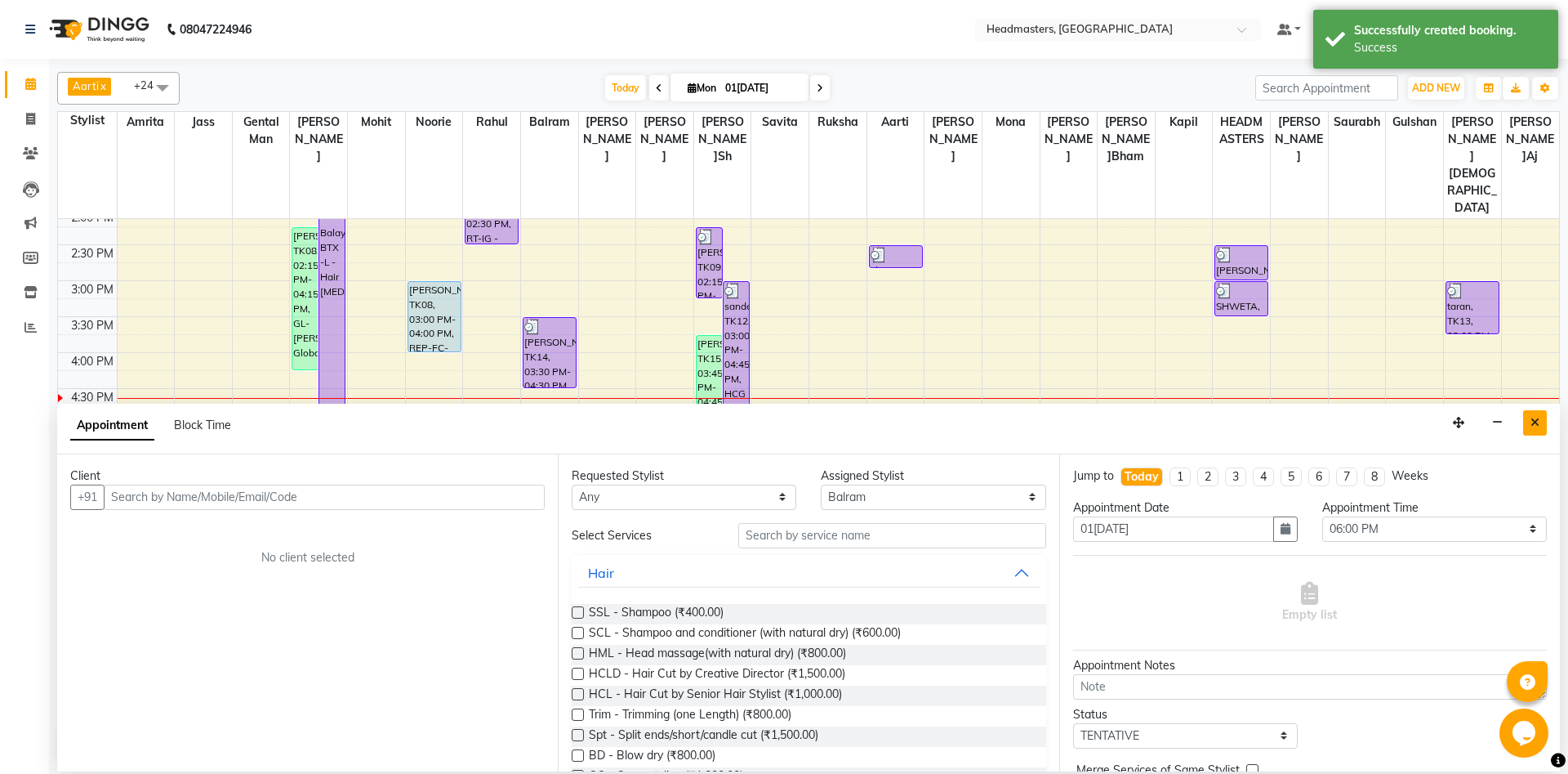
click at [1175, 428] on icon "Close" at bounding box center [1535, 422] width 9 height 12
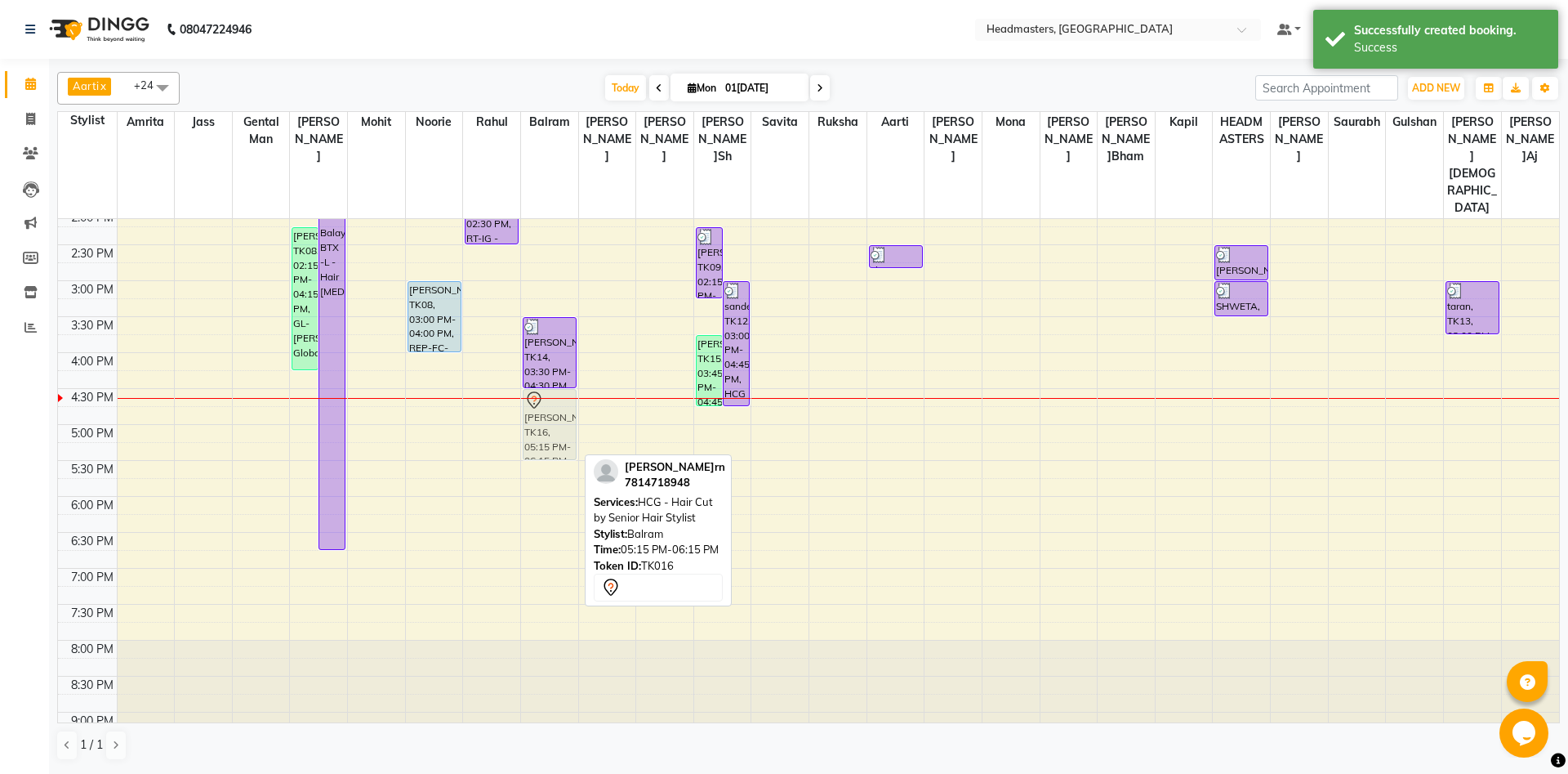
drag, startPoint x: 555, startPoint y: 407, endPoint x: 557, endPoint y: 351, distance: 56.0
click at [557, 351] on div "shubham jaryal, TK04, 11:15 AM-12:00 PM, BRD - Beard gulsher, TK14, 03:30 PM-04…" at bounding box center [550, 281] width 57 height 1006
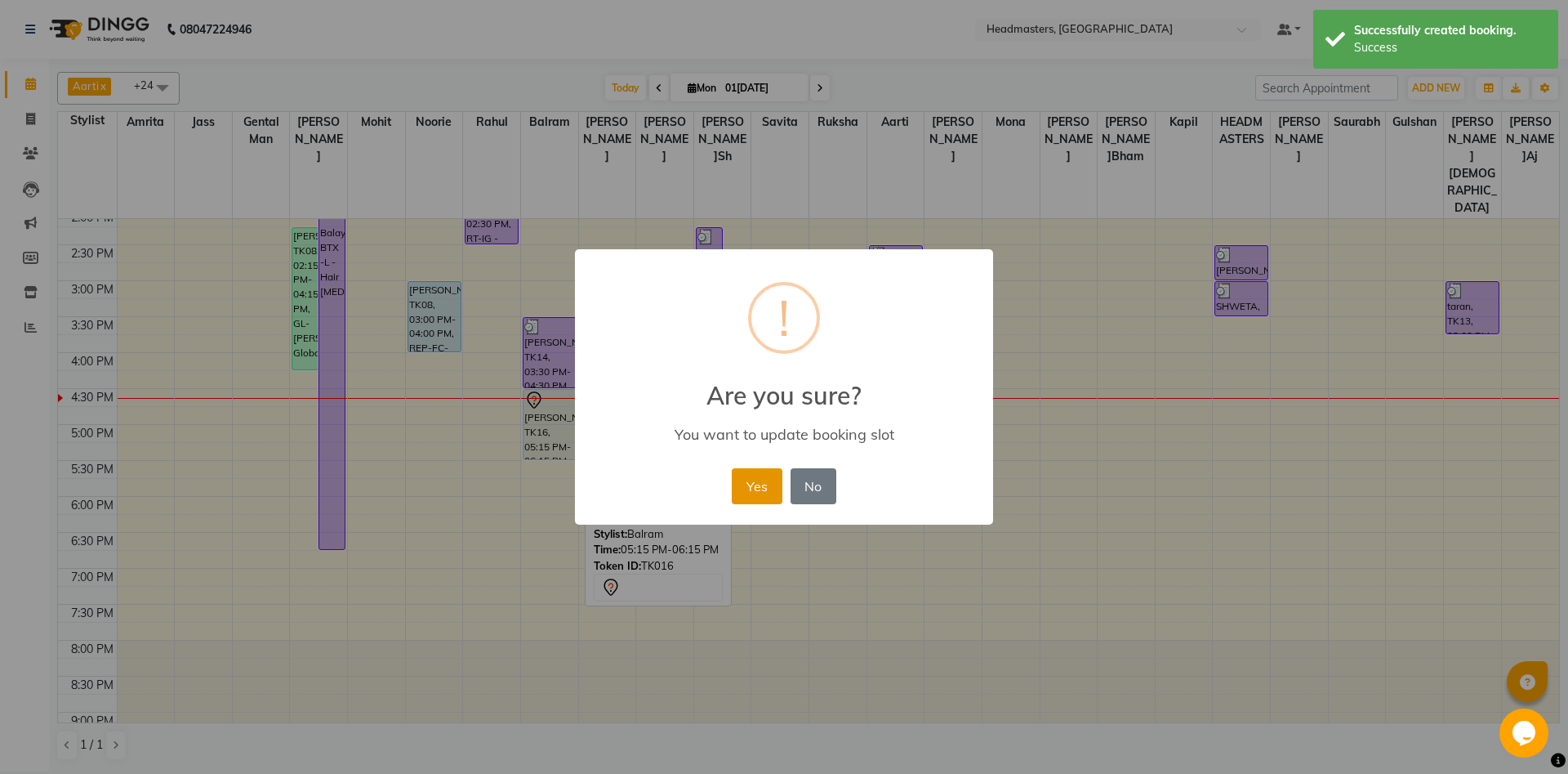
click at [758, 490] on button "Yes" at bounding box center [756, 486] width 50 height 36
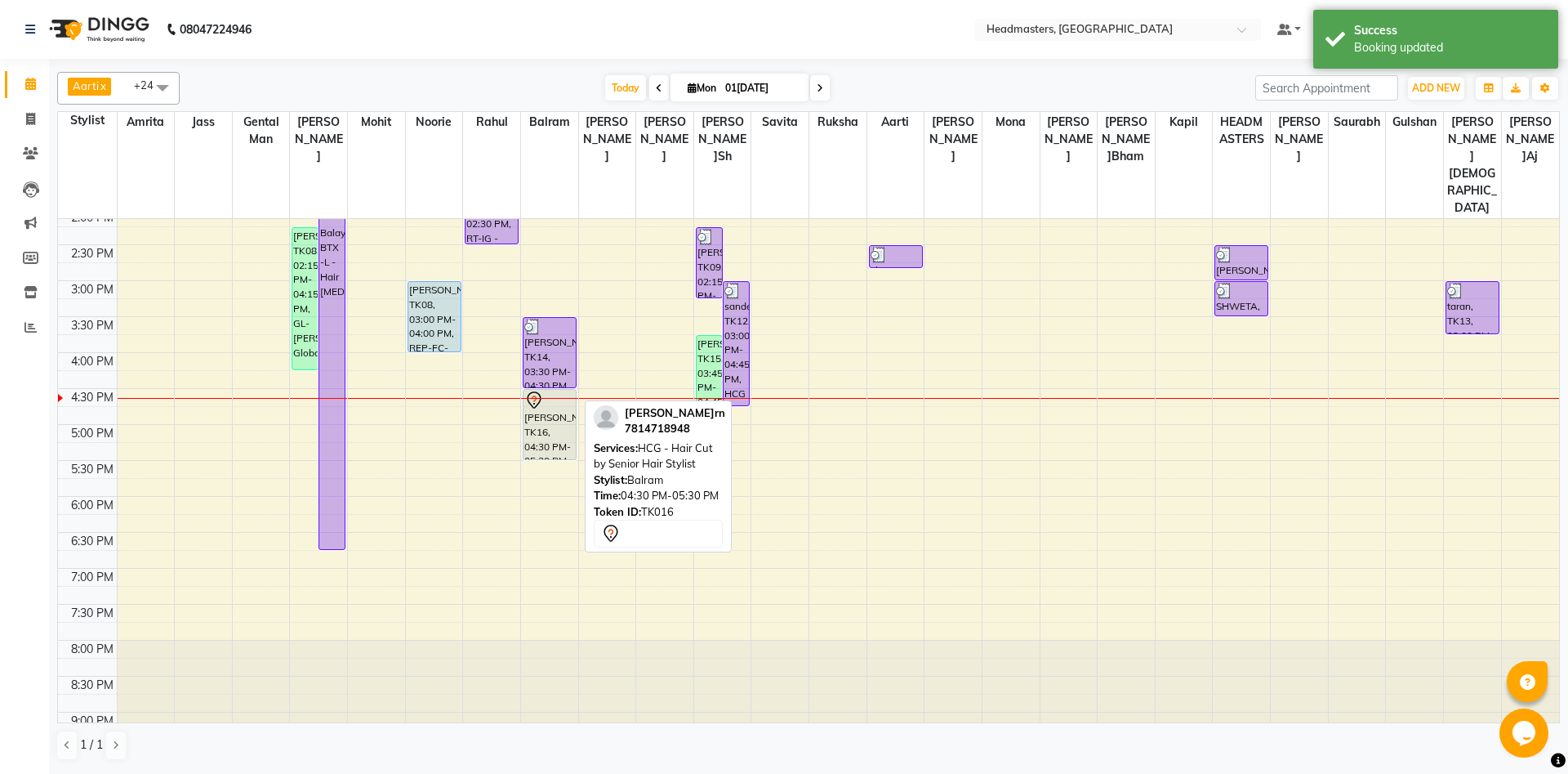
click at [552, 390] on div "[PERSON_NAME]rn, TK16, 04:30 PM-05:30 PM, HCG - Hair Cut by Senior Hair Stylist" at bounding box center [550, 424] width 52 height 69
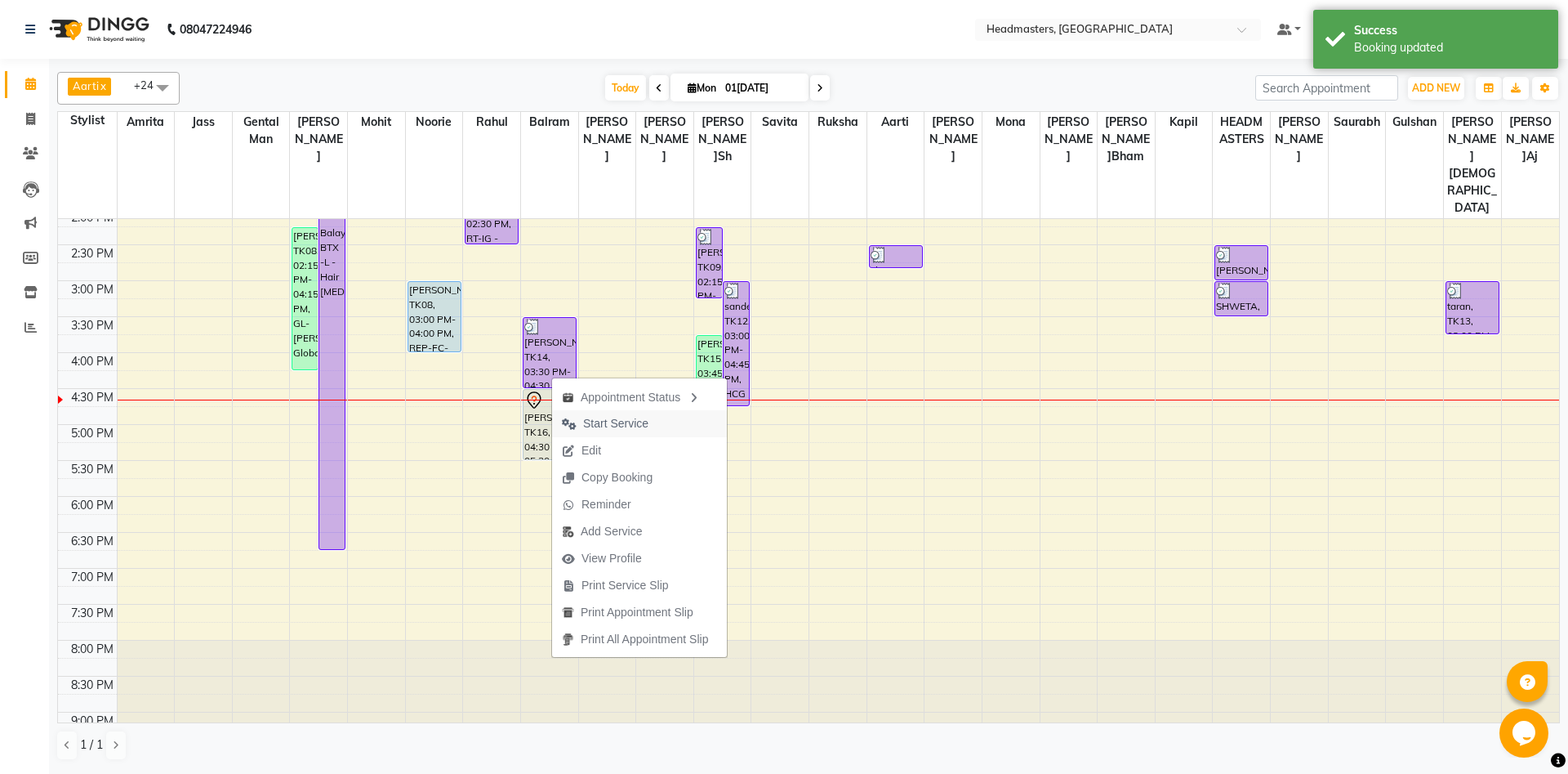
click at [613, 422] on span "Start Service" at bounding box center [615, 423] width 65 height 17
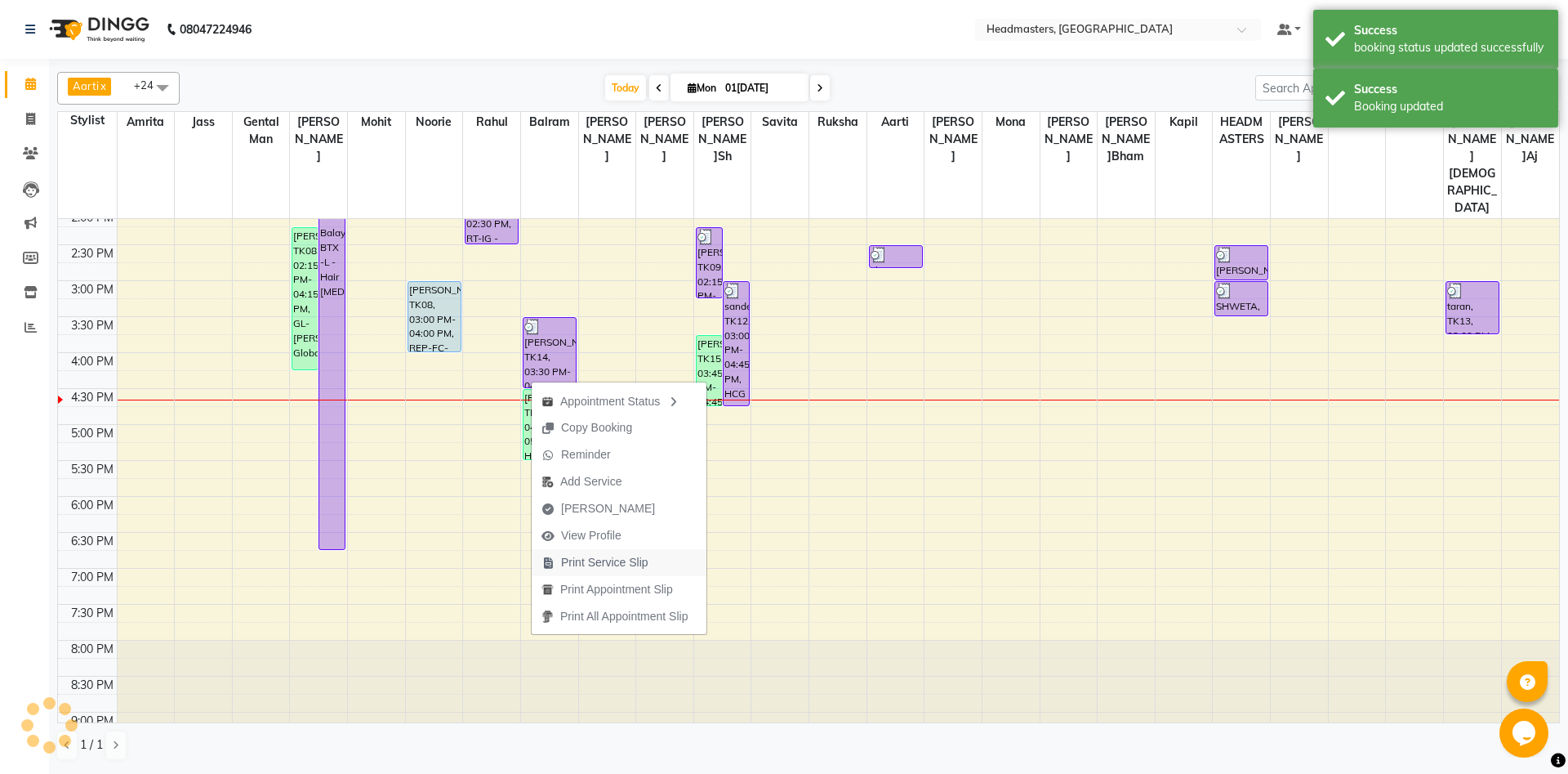
click at [577, 559] on span "Print Service Slip" at bounding box center [604, 563] width 87 height 17
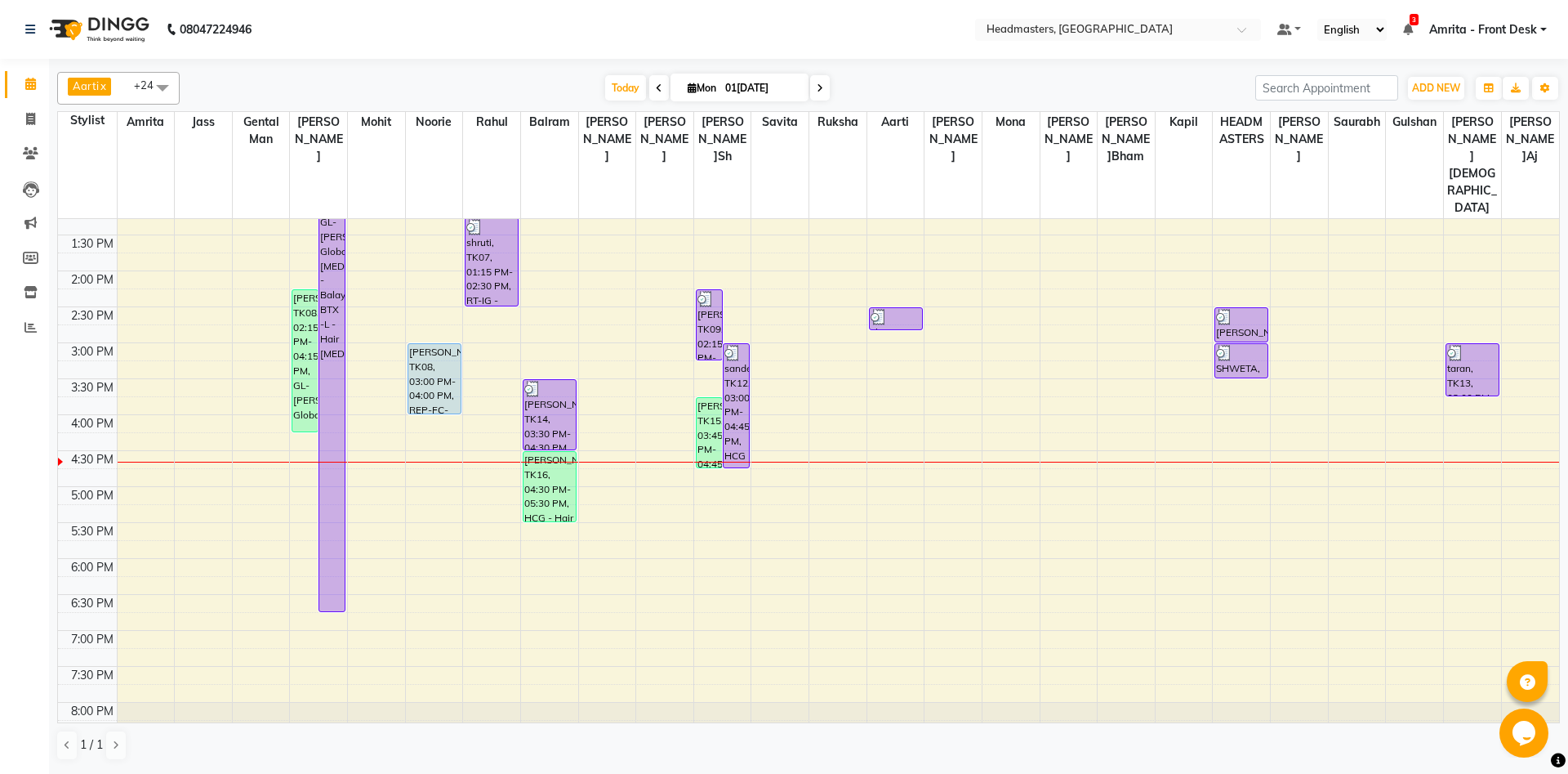
scroll to position [353, 0]
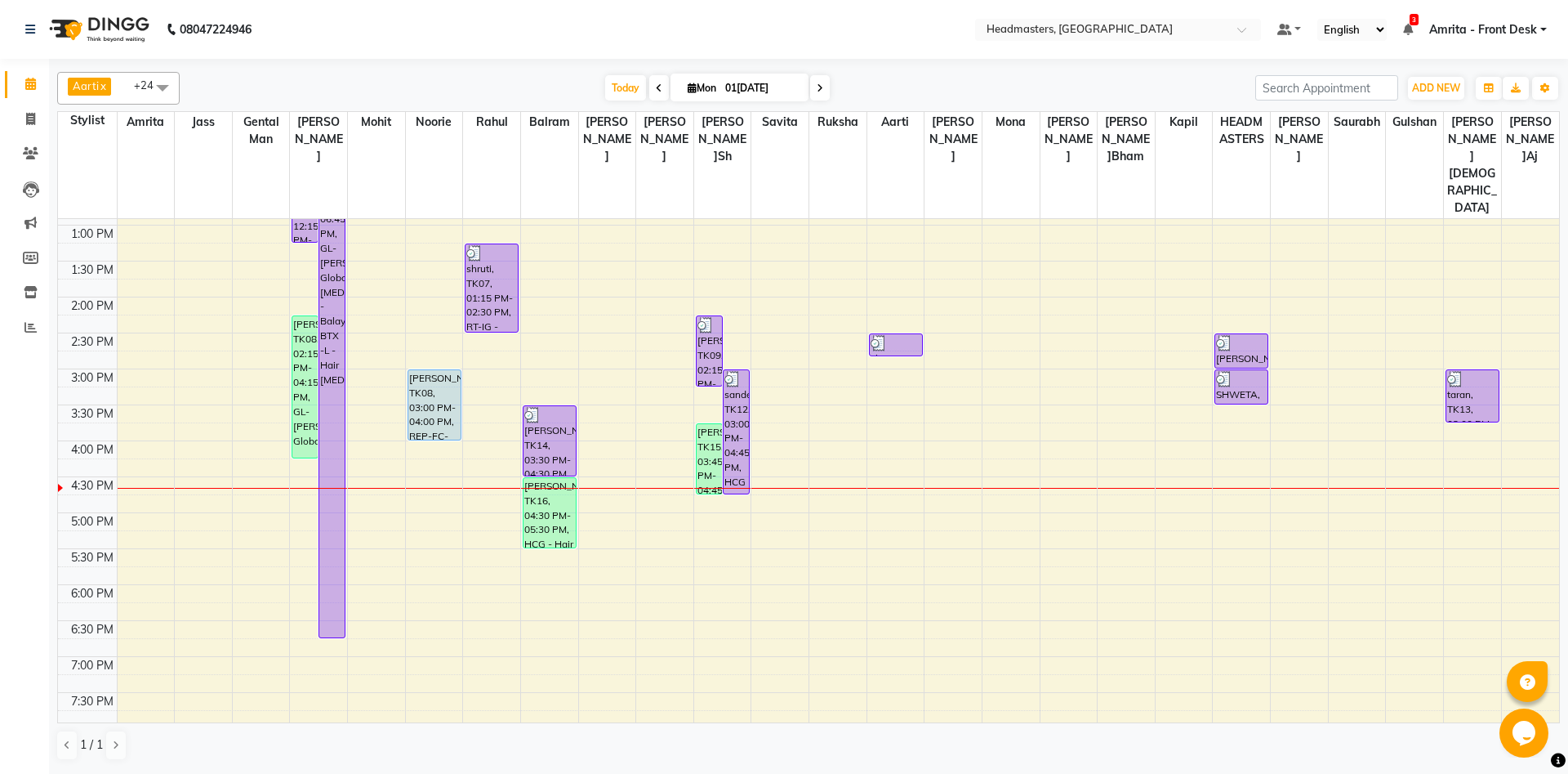
click at [452, 423] on div "8:00 AM 8:30 AM 9:00 AM 9:30 AM 10:00 AM 10:30 AM 11:00 AM 11:30 AM 12:00 PM 12…" at bounding box center [808, 368] width 1501 height 1006
select select "60724"
select select "tentative"
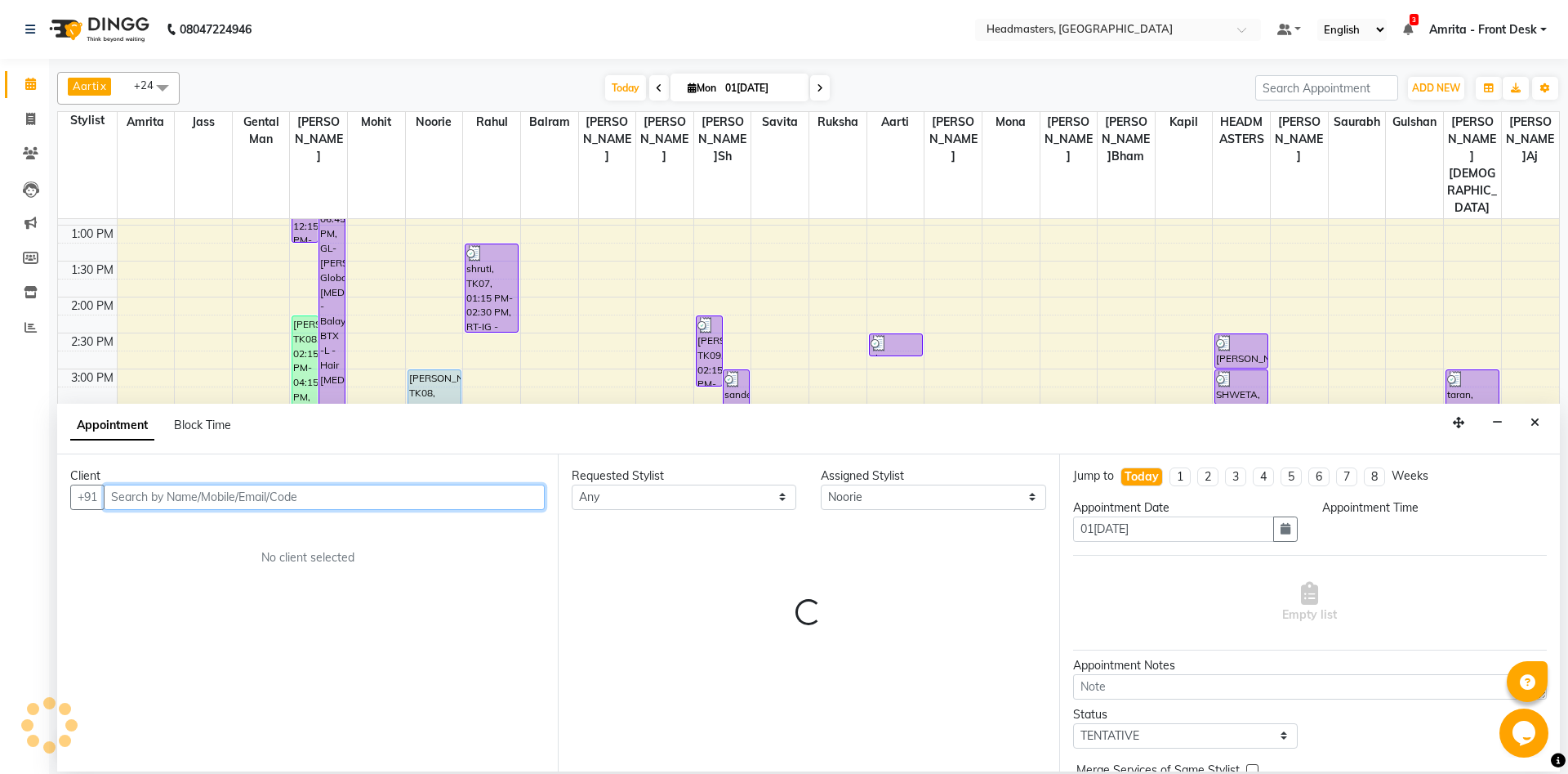
select select "975"
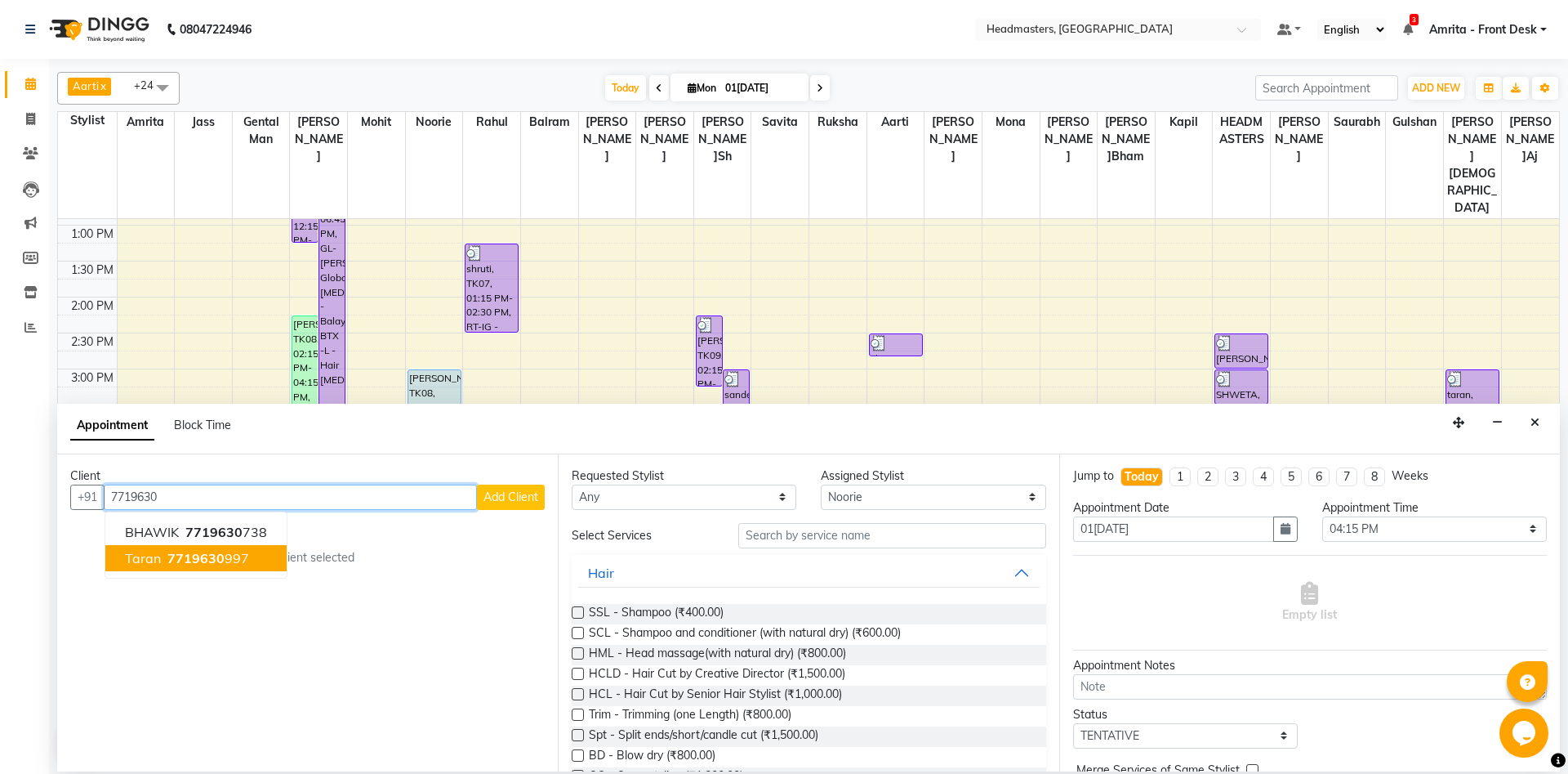
click at [179, 564] on span "7719630" at bounding box center [196, 558] width 57 height 16
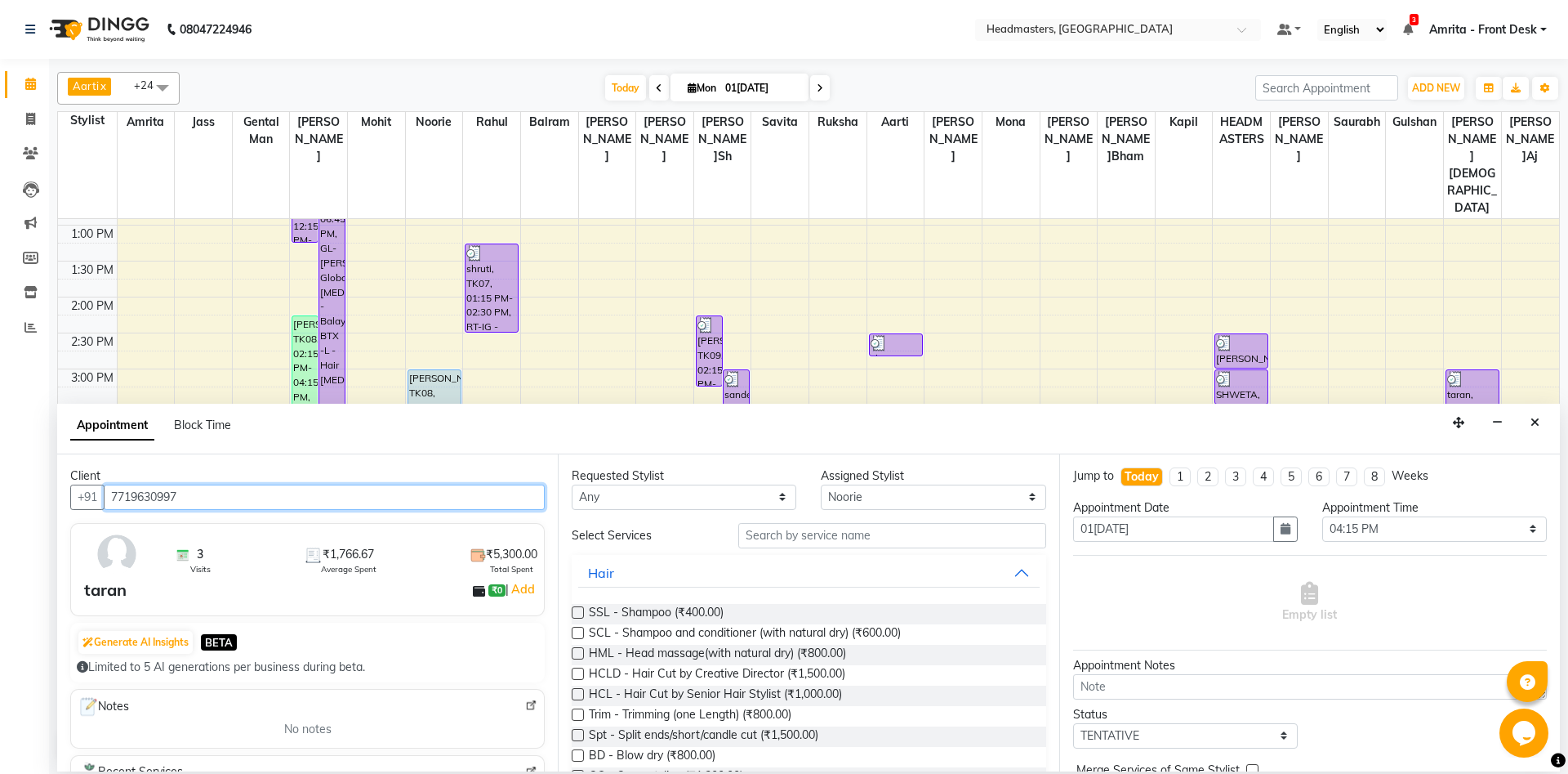
type input "7719630997"
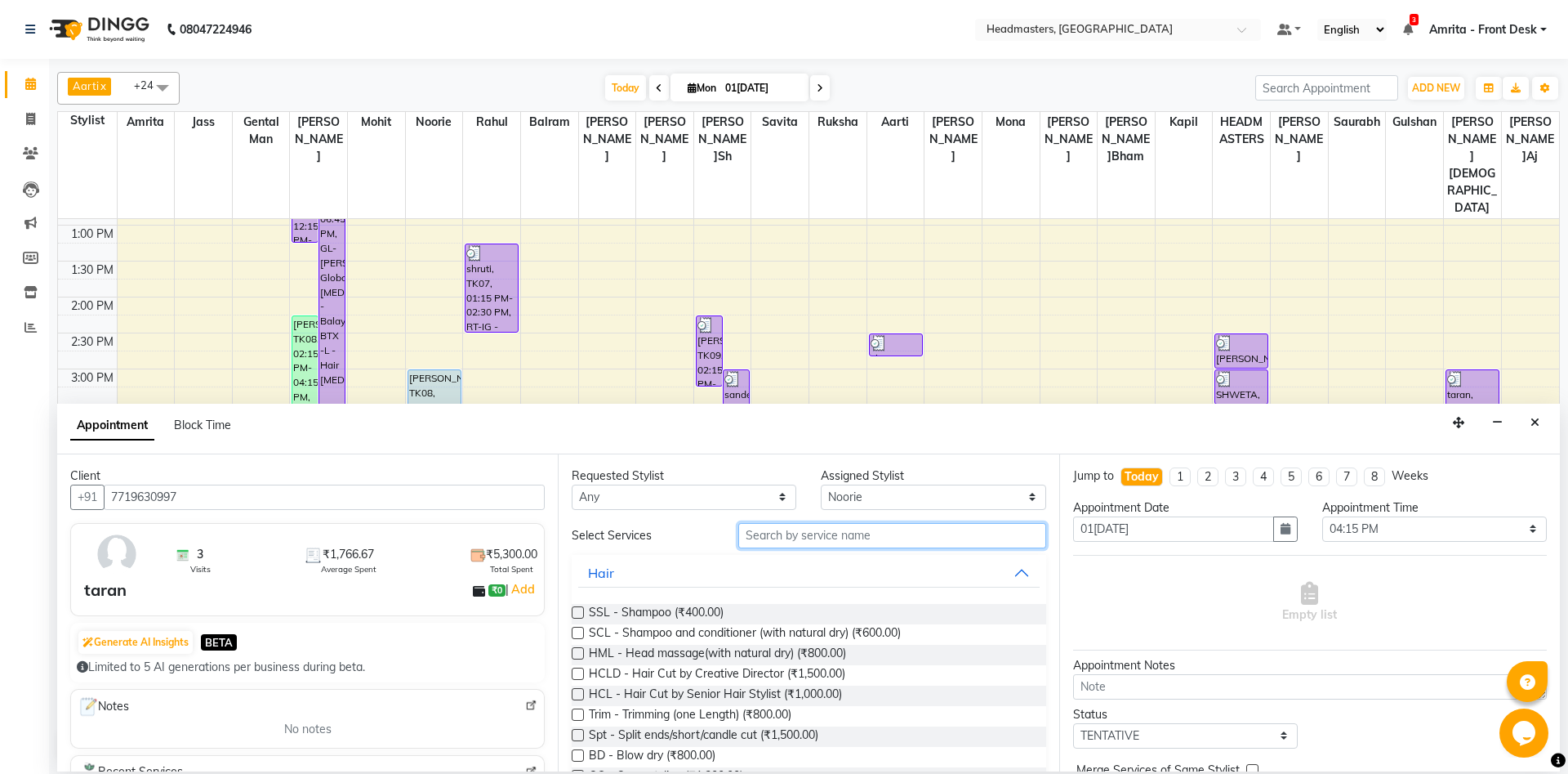
click at [825, 537] on input "text" at bounding box center [892, 536] width 308 height 25
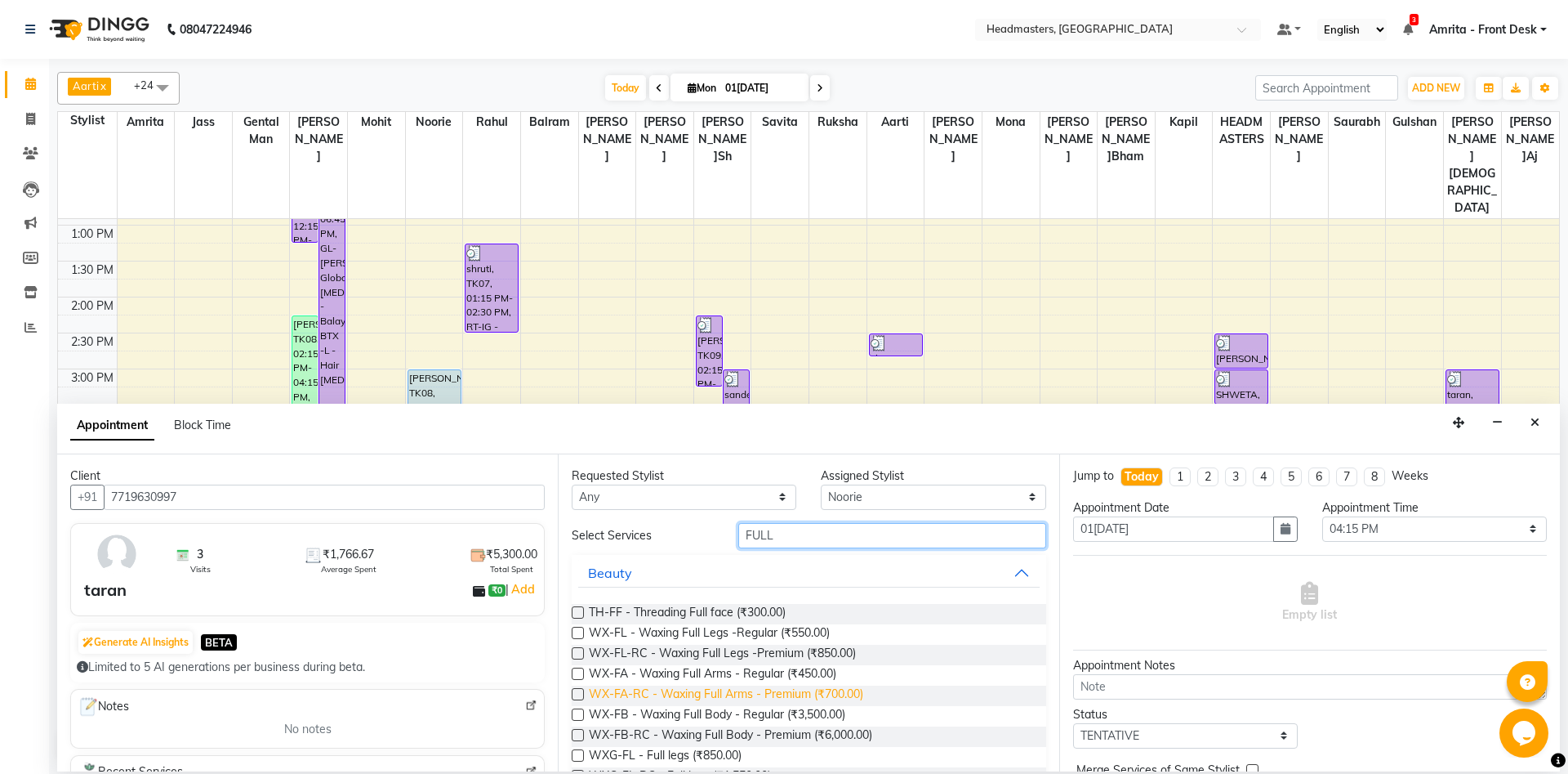
type input "FULL"
click at [770, 580] on span "WX-FA-RC - Waxing Full Arms - Premium (₹700.00)" at bounding box center [726, 695] width 275 height 20
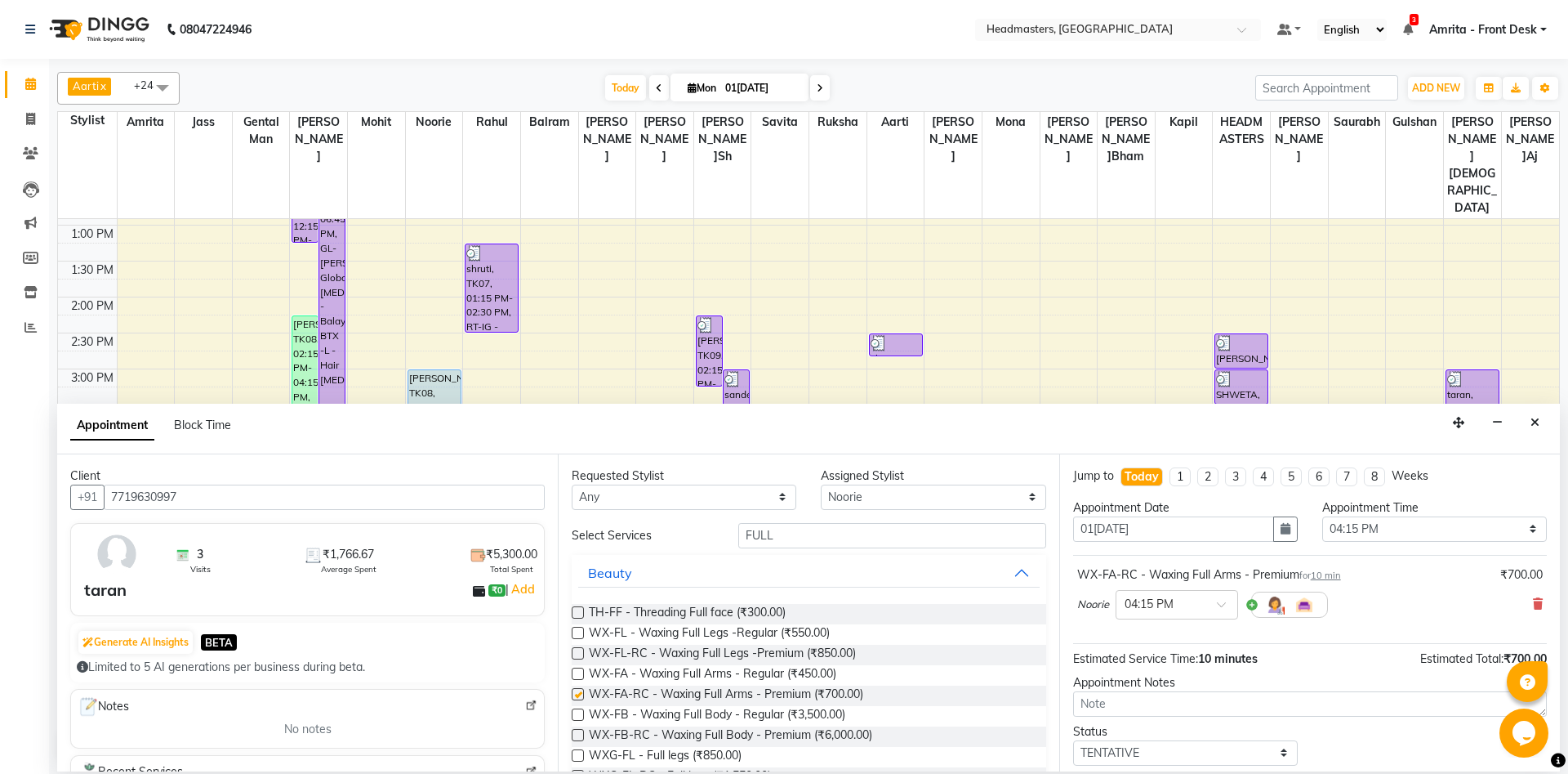
checkbox input "false"
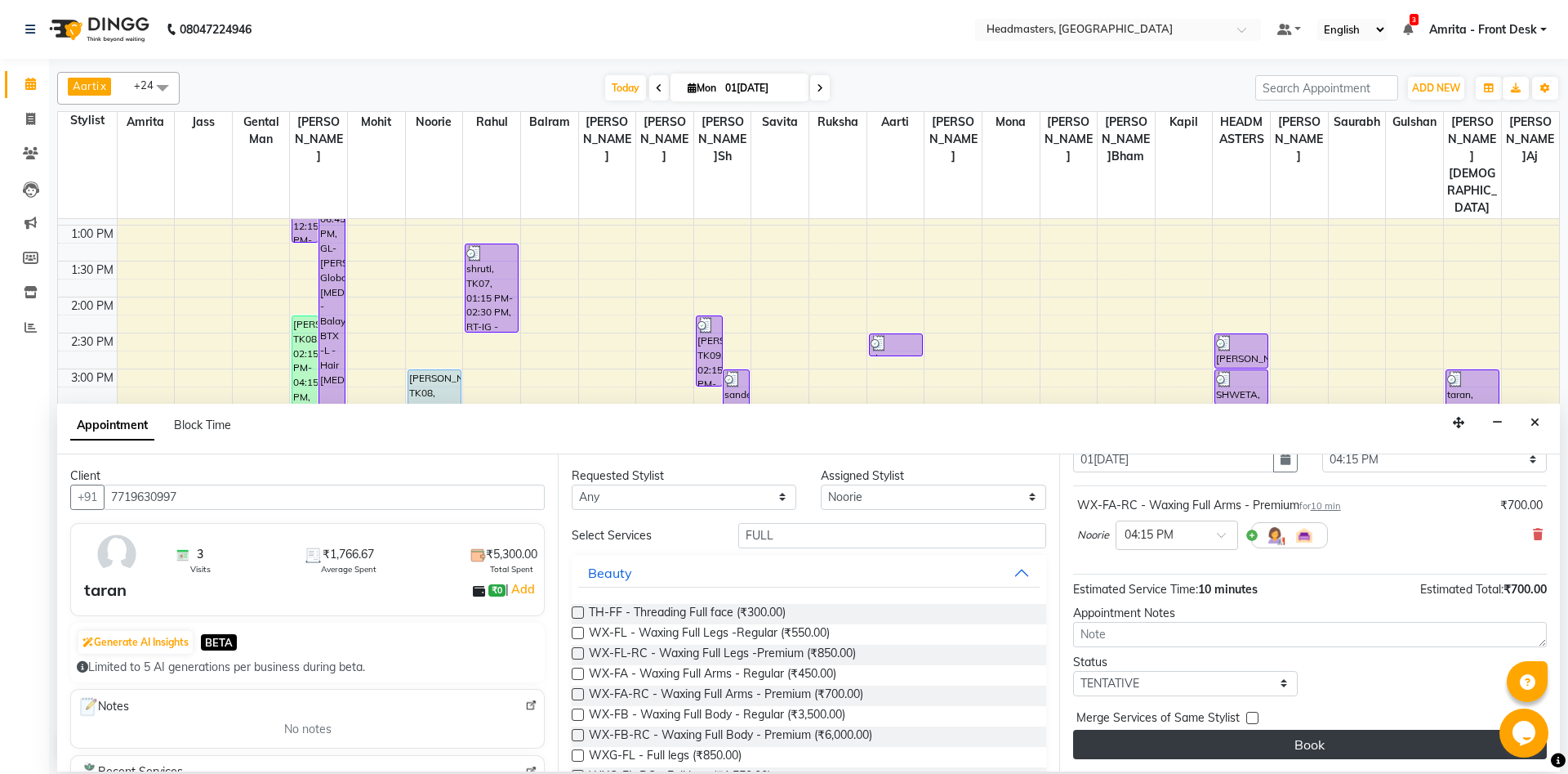
scroll to position [70, 0]
click at [1175, 580] on button "Book" at bounding box center [1310, 743] width 474 height 30
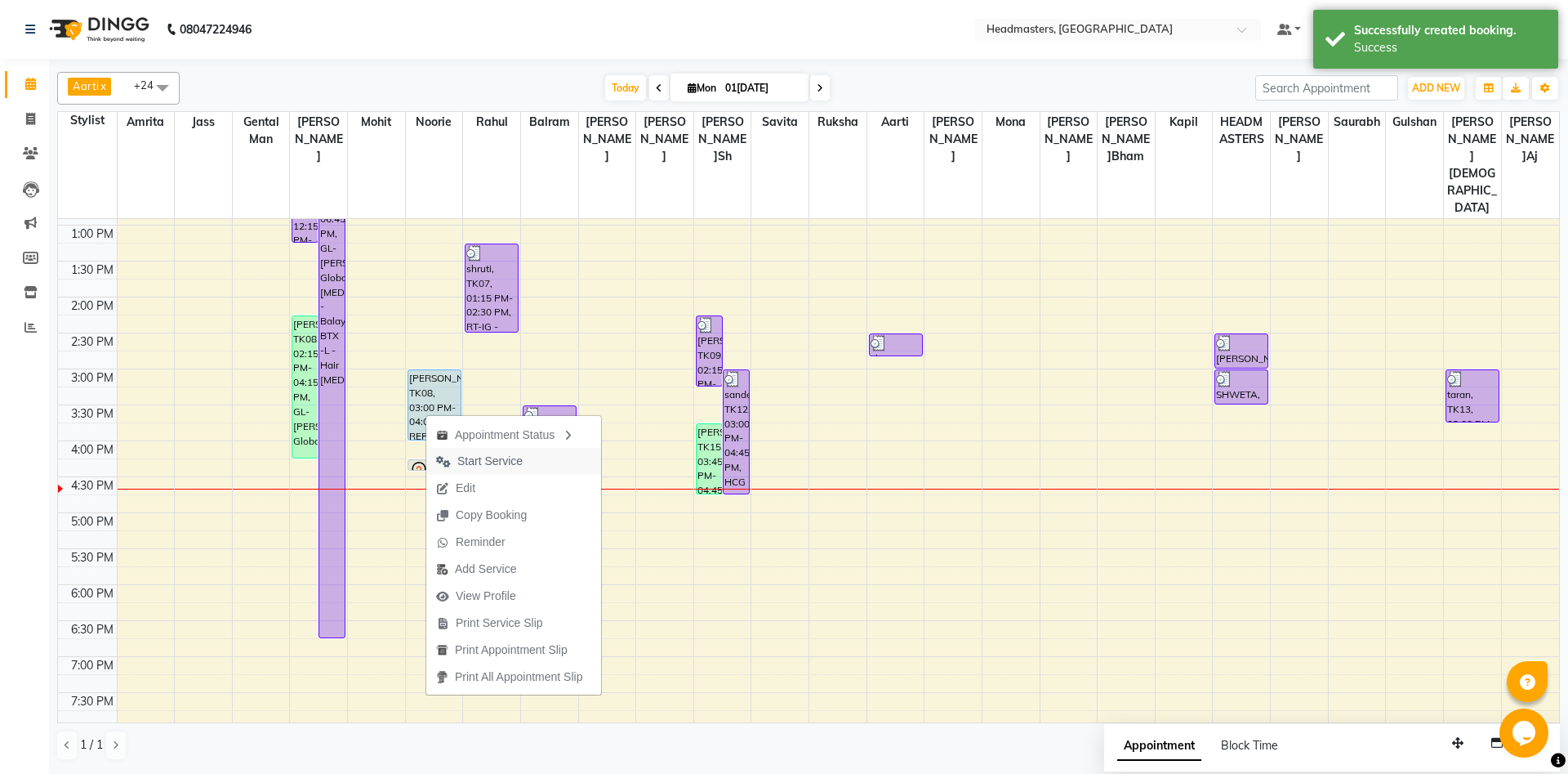
click at [488, 459] on span "Start Service" at bounding box center [489, 461] width 65 height 17
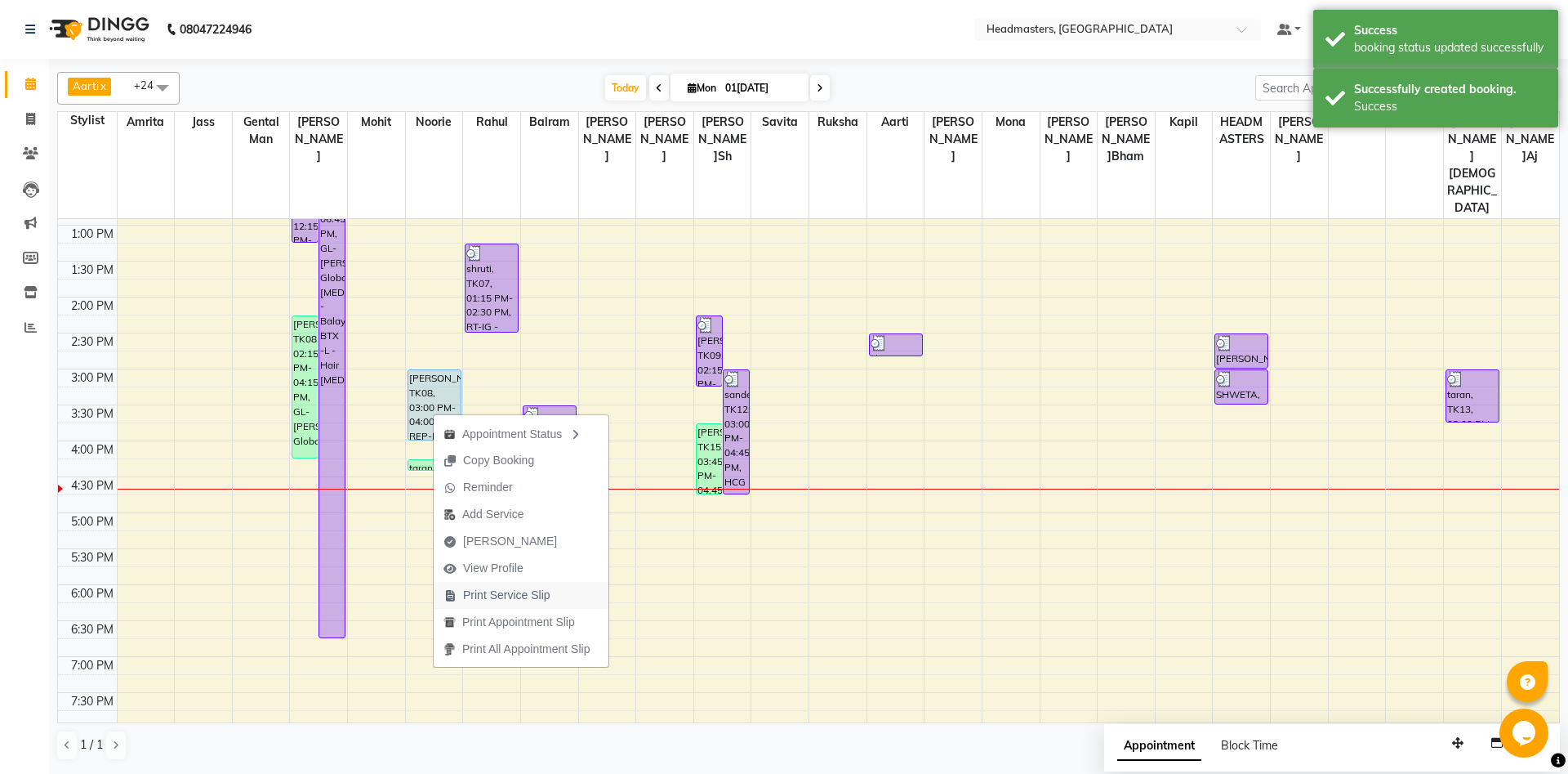
click at [482, 580] on span "Print Service Slip" at bounding box center [506, 595] width 87 height 17
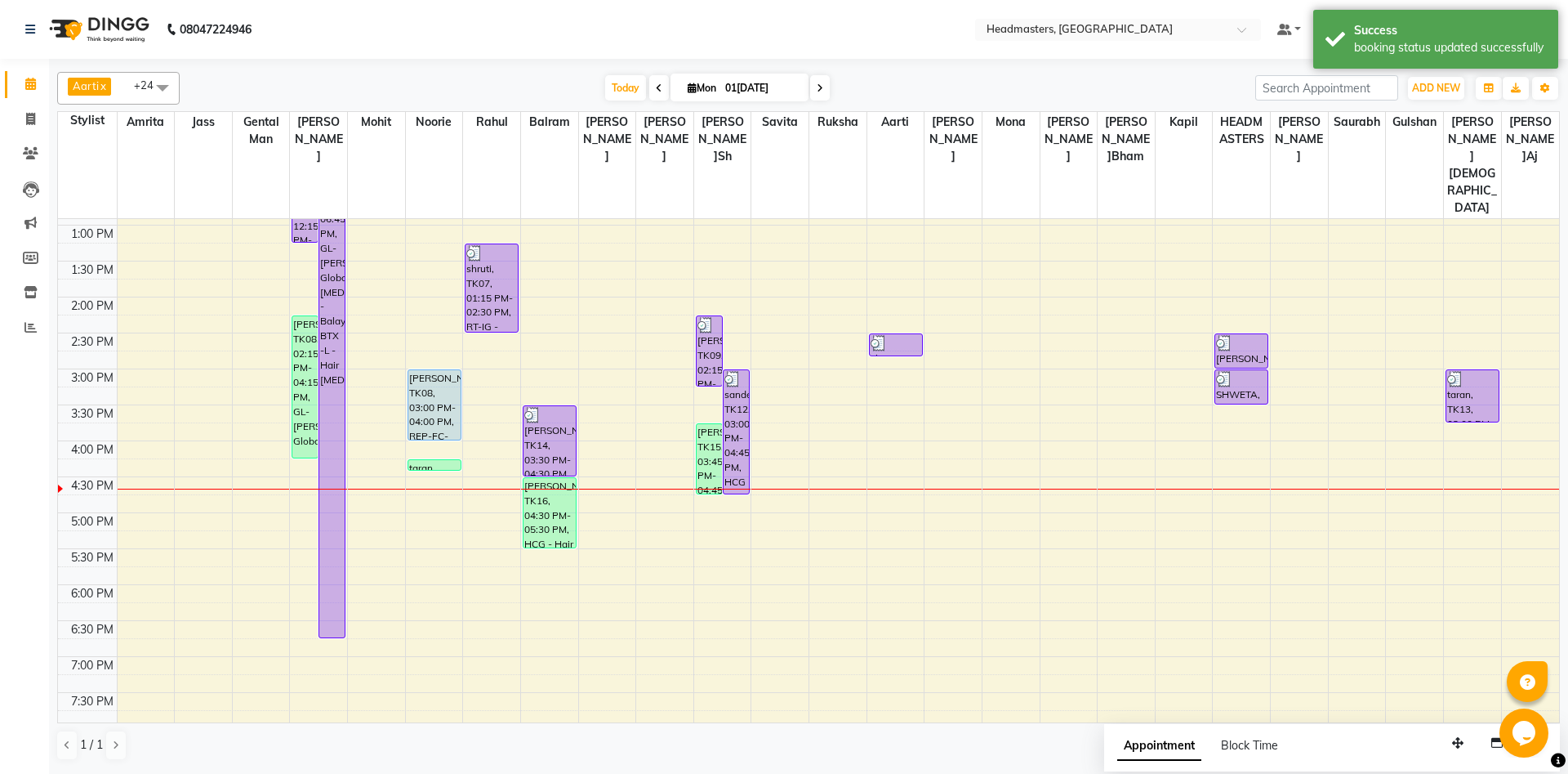
click at [457, 421] on div "8:00 AM 8:30 AM 9:00 AM 9:30 AM 10:00 AM 10:30 AM 11:00 AM 11:30 AM 12:00 PM 12…" at bounding box center [808, 368] width 1501 height 1006
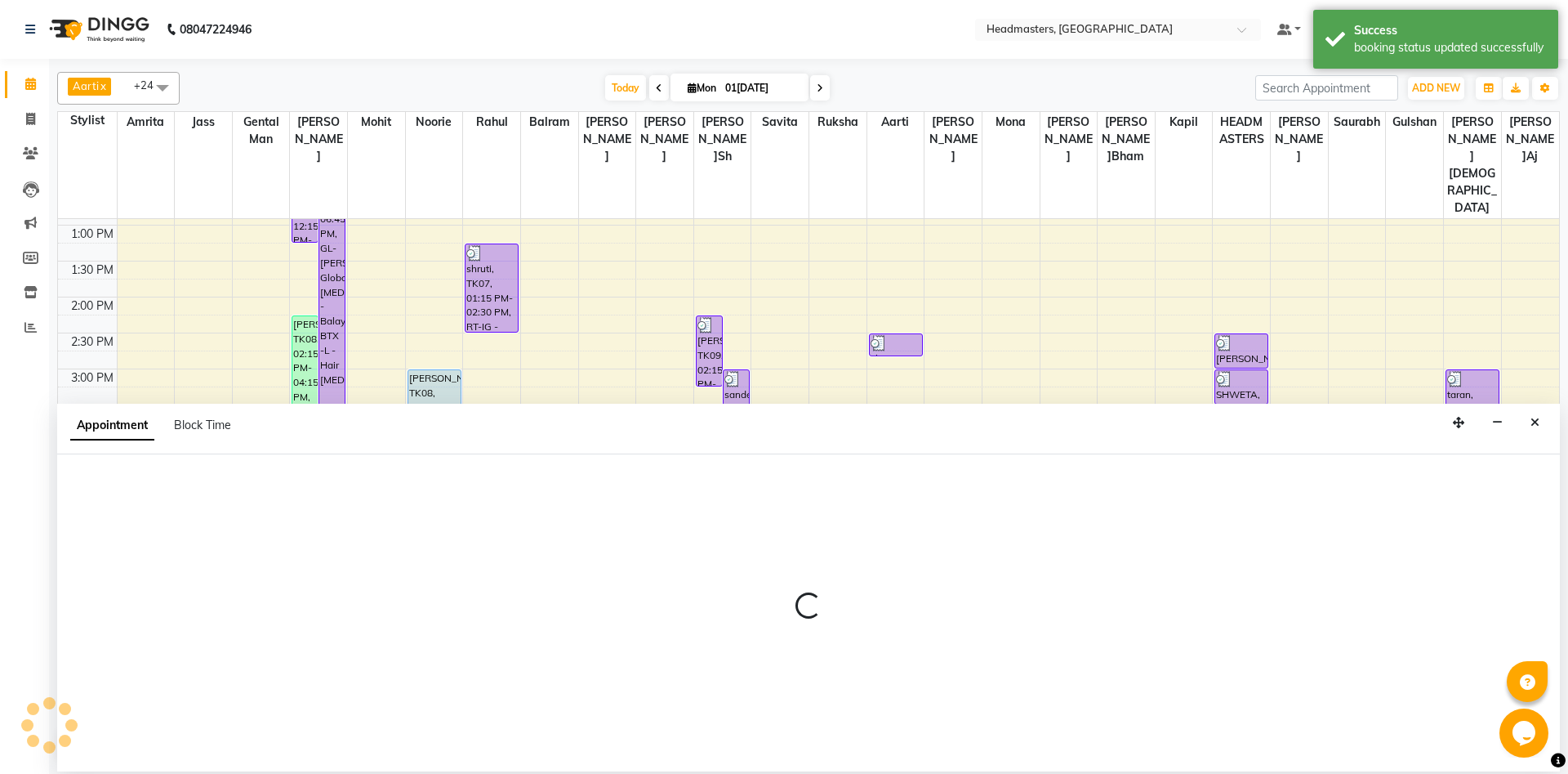
select select "60724"
select select "tentative"
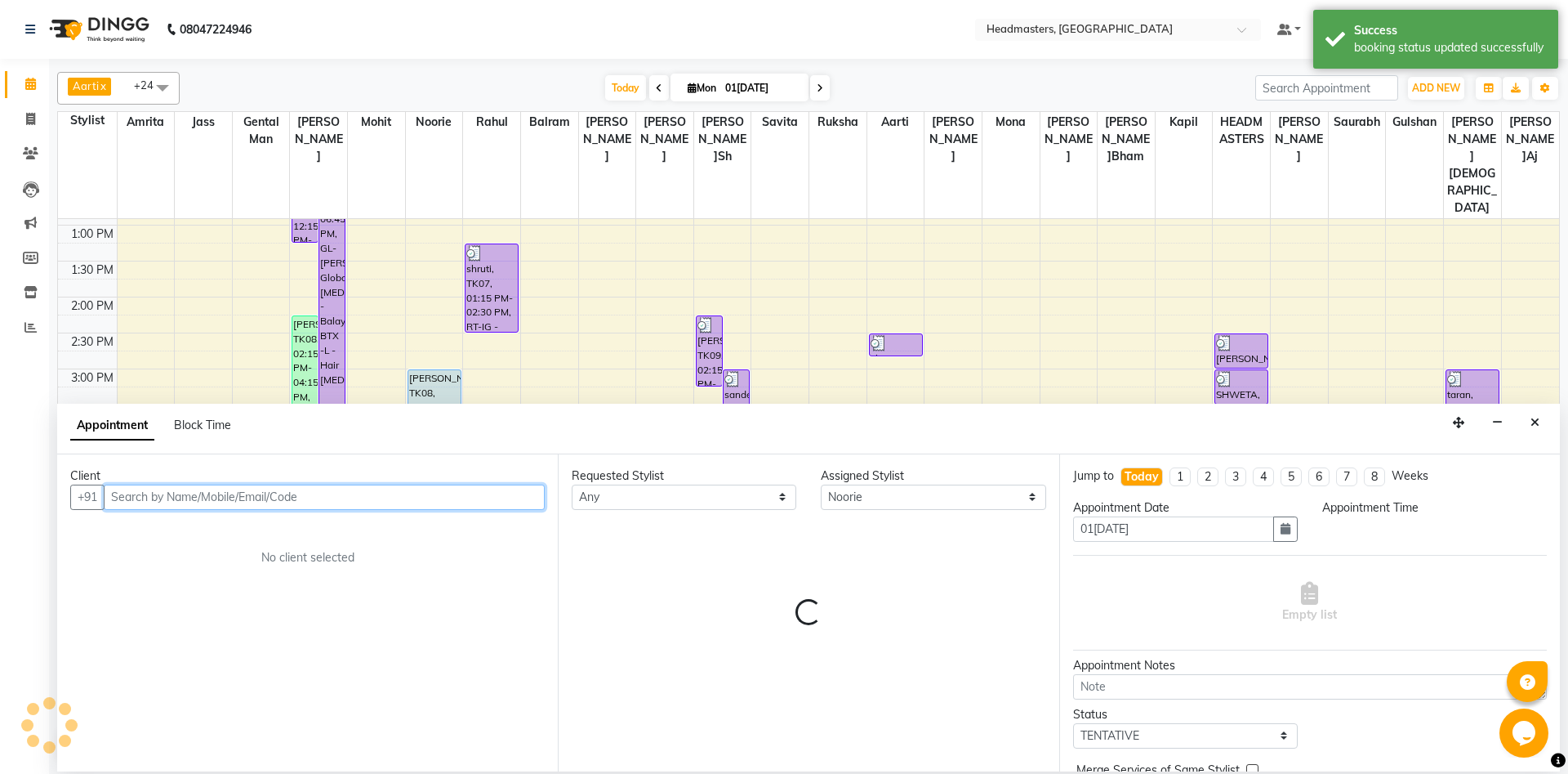
select select "975"
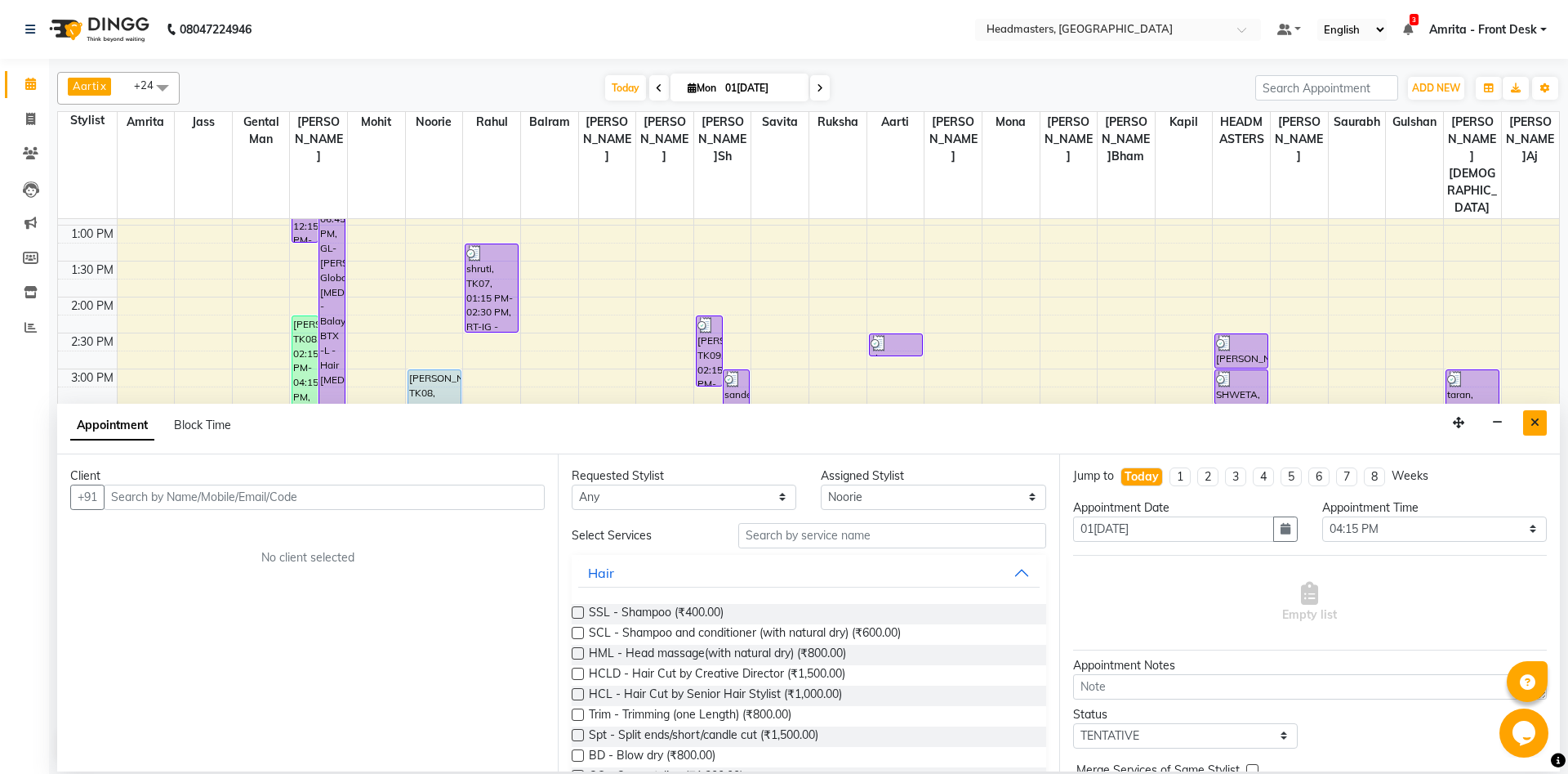
click at [1175, 422] on button "Close" at bounding box center [1535, 422] width 24 height 25
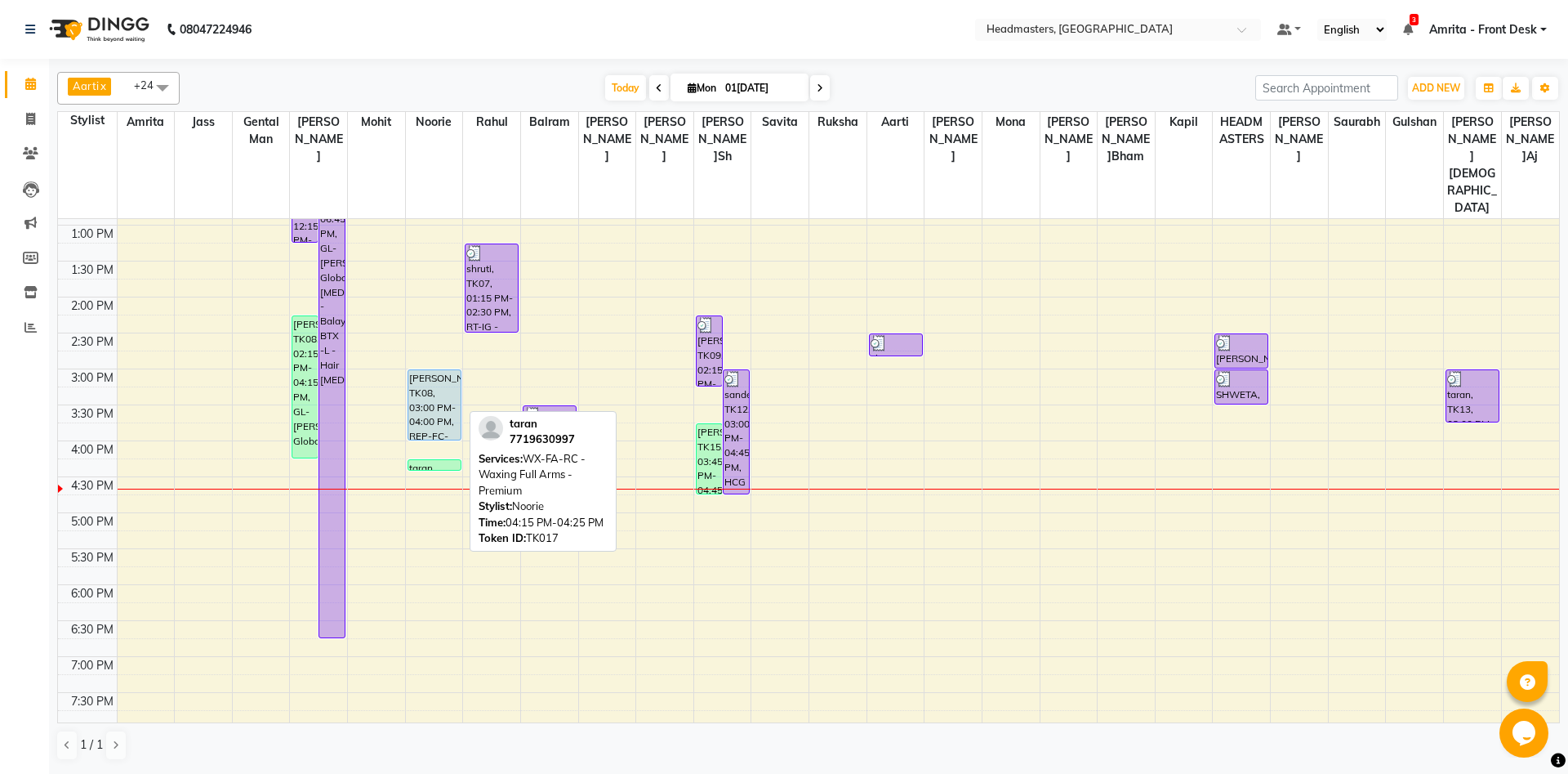
click at [428, 460] on div "taran, TK17, 04:15 PM-04:25 PM, WX-FA-RC - Waxing Full Arms - Premium" at bounding box center [434, 465] width 52 height 10
select select "1"
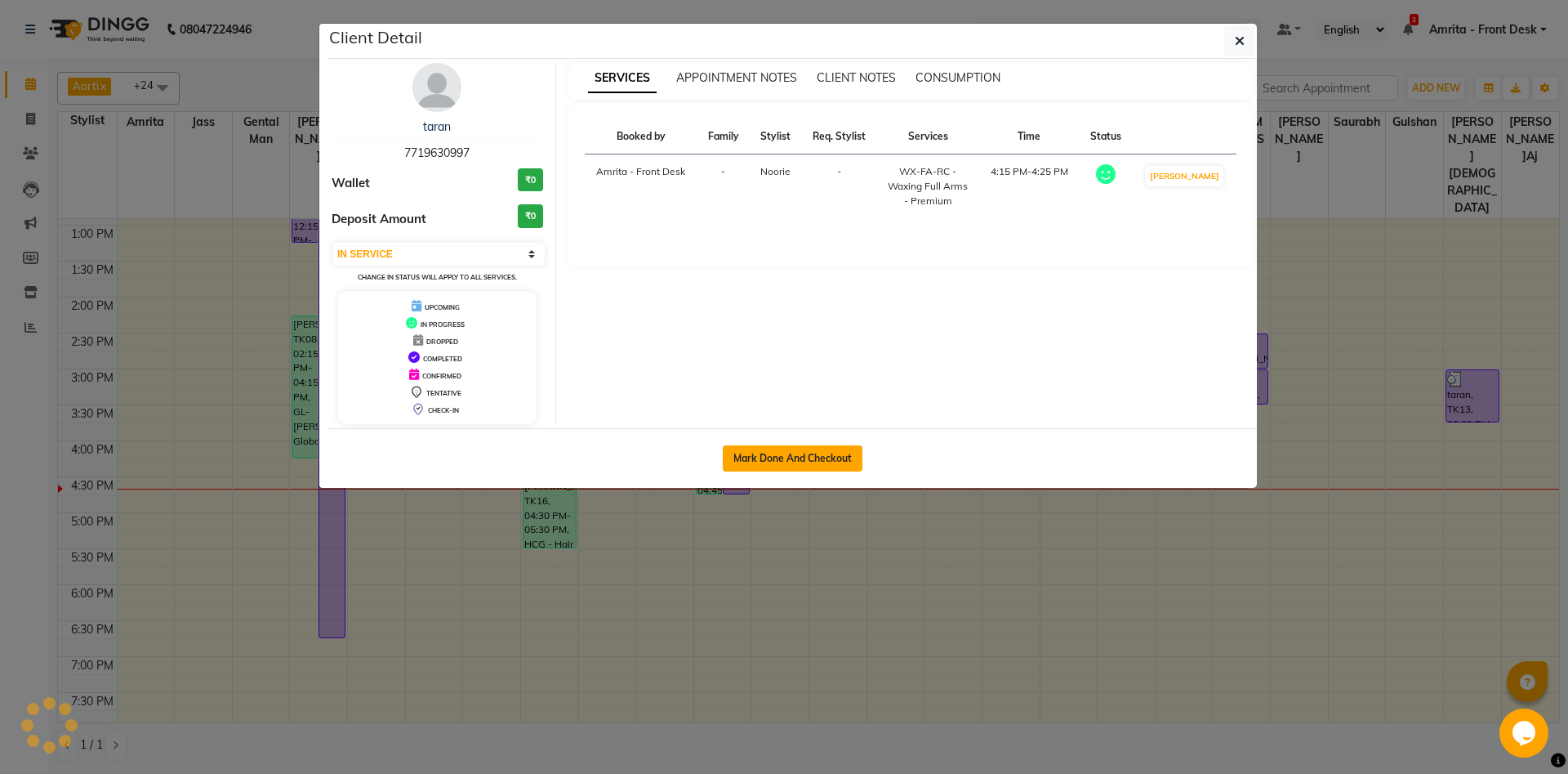
click at [785, 457] on button "Mark Done And Checkout" at bounding box center [792, 458] width 139 height 26
select select "service"
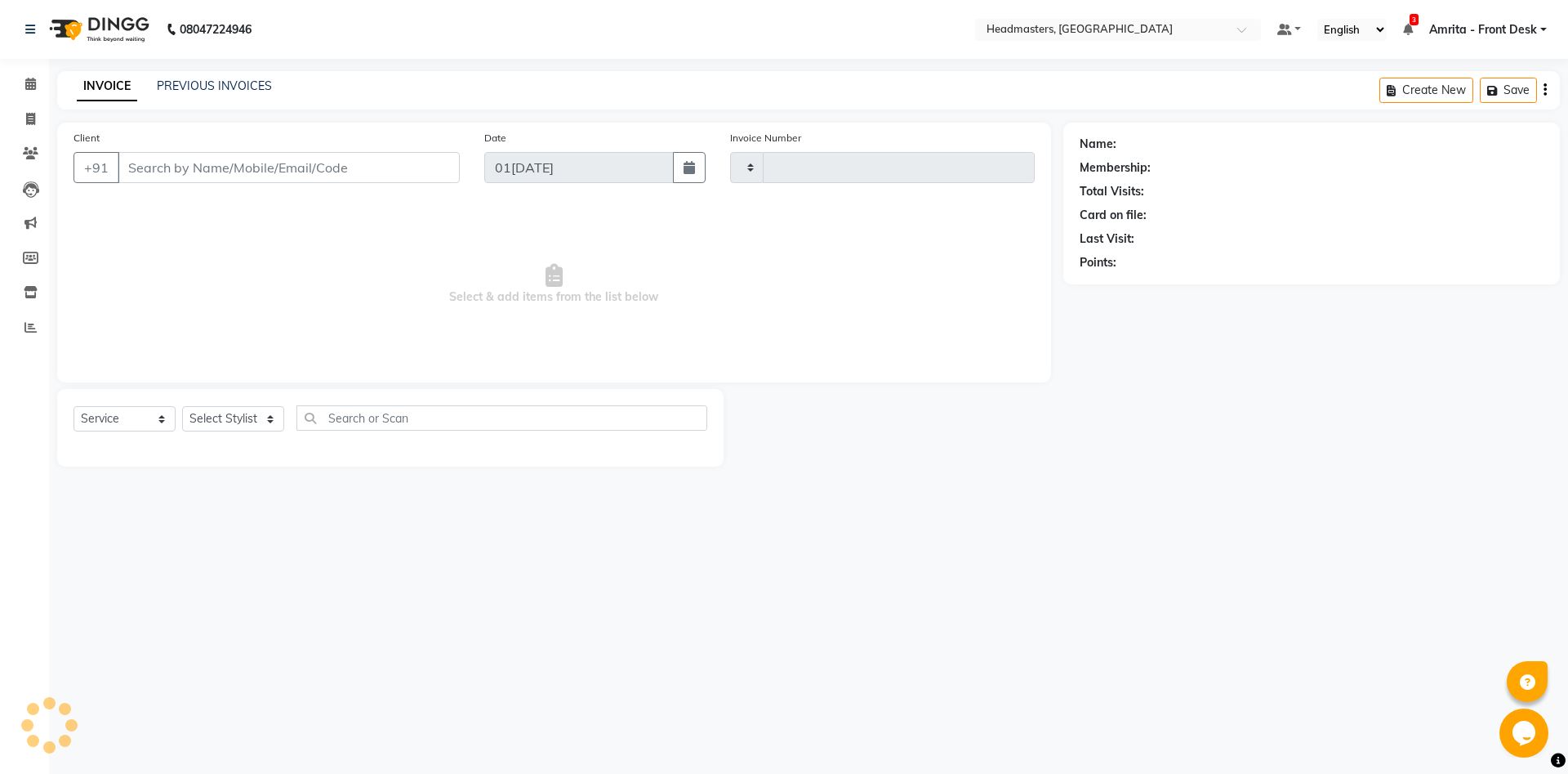
type input "5732"
select select "7130"
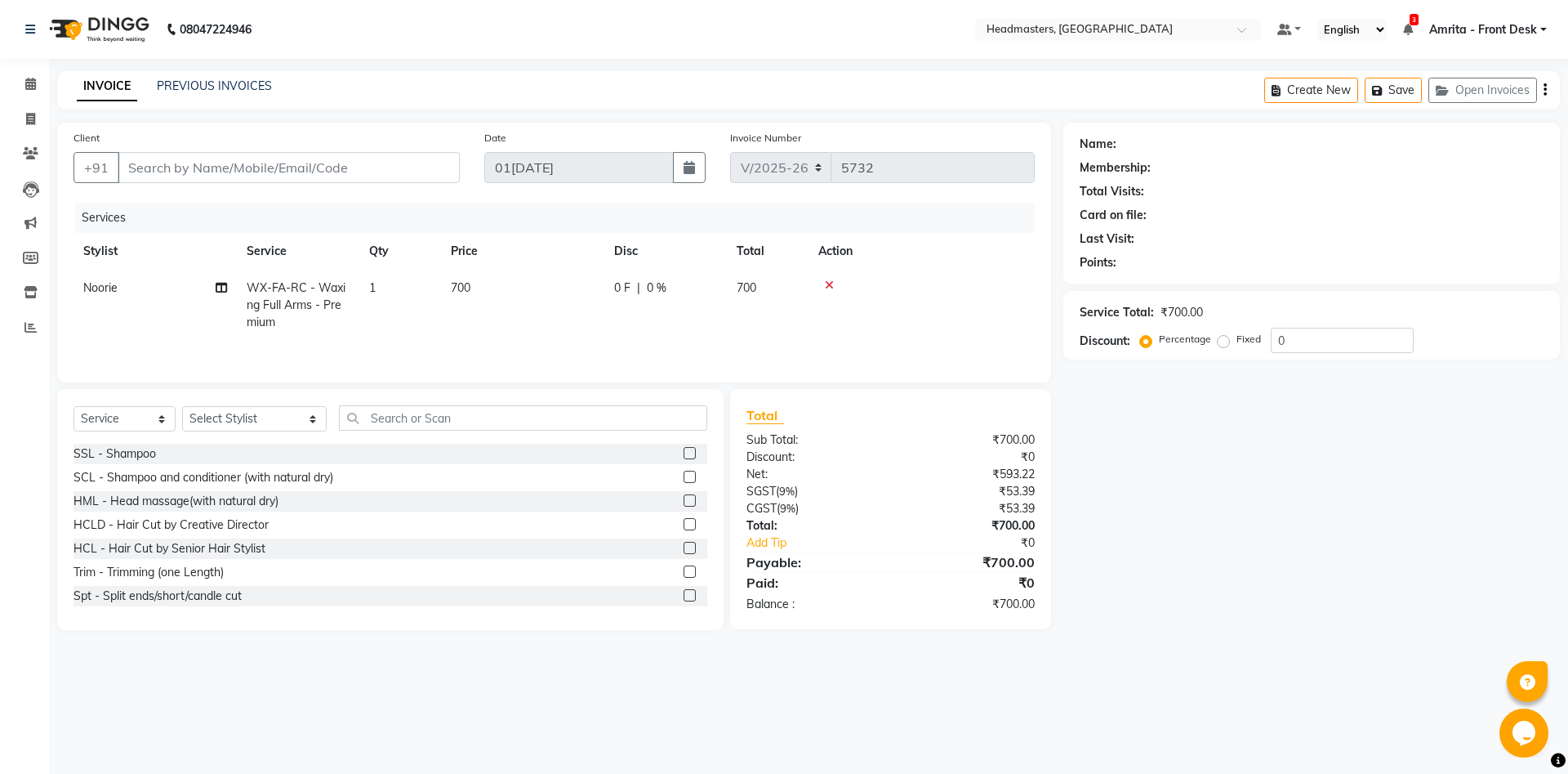
type input "7719630997"
select select "60724"
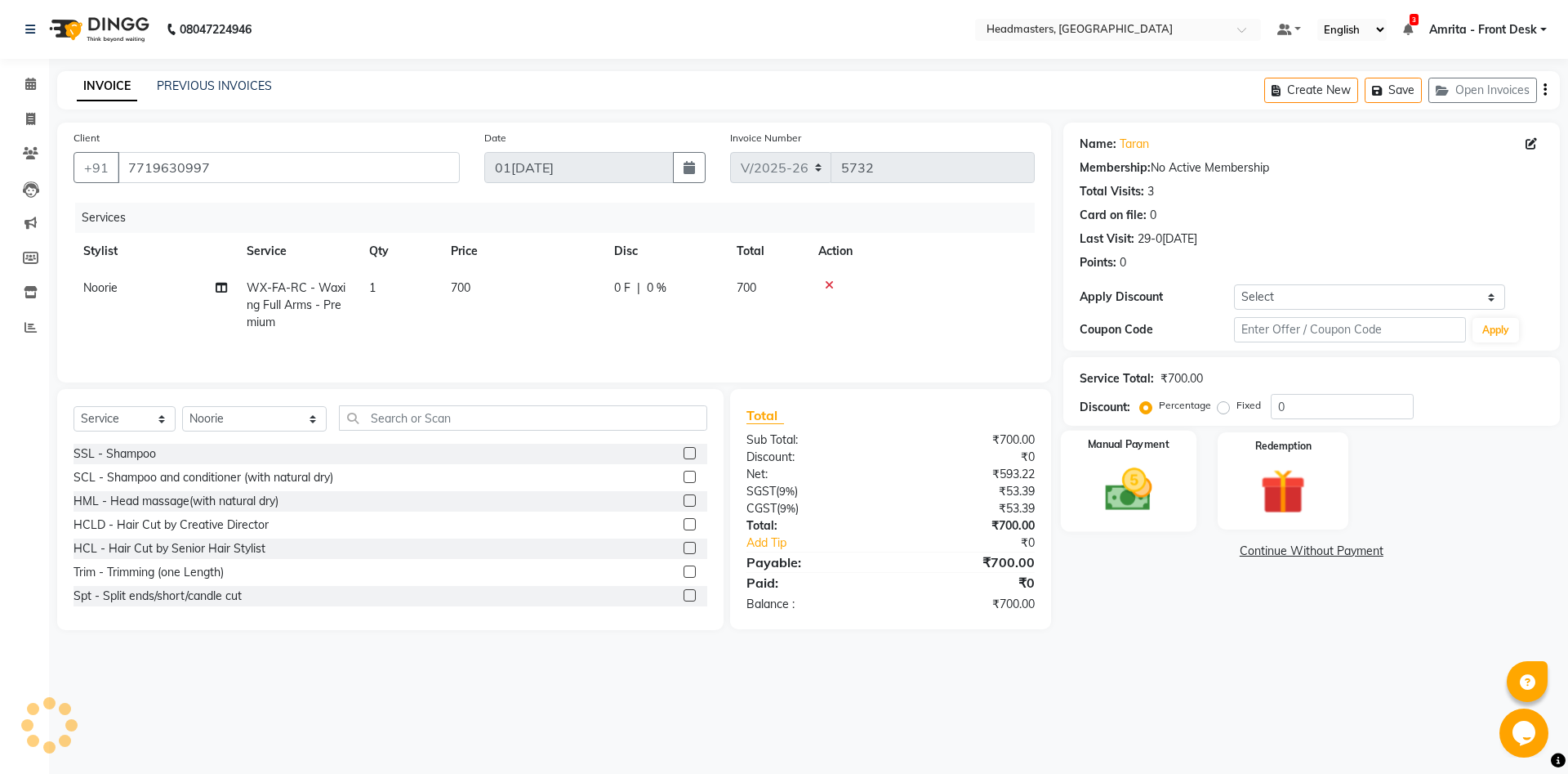
click at [1144, 487] on img at bounding box center [1129, 489] width 76 height 54
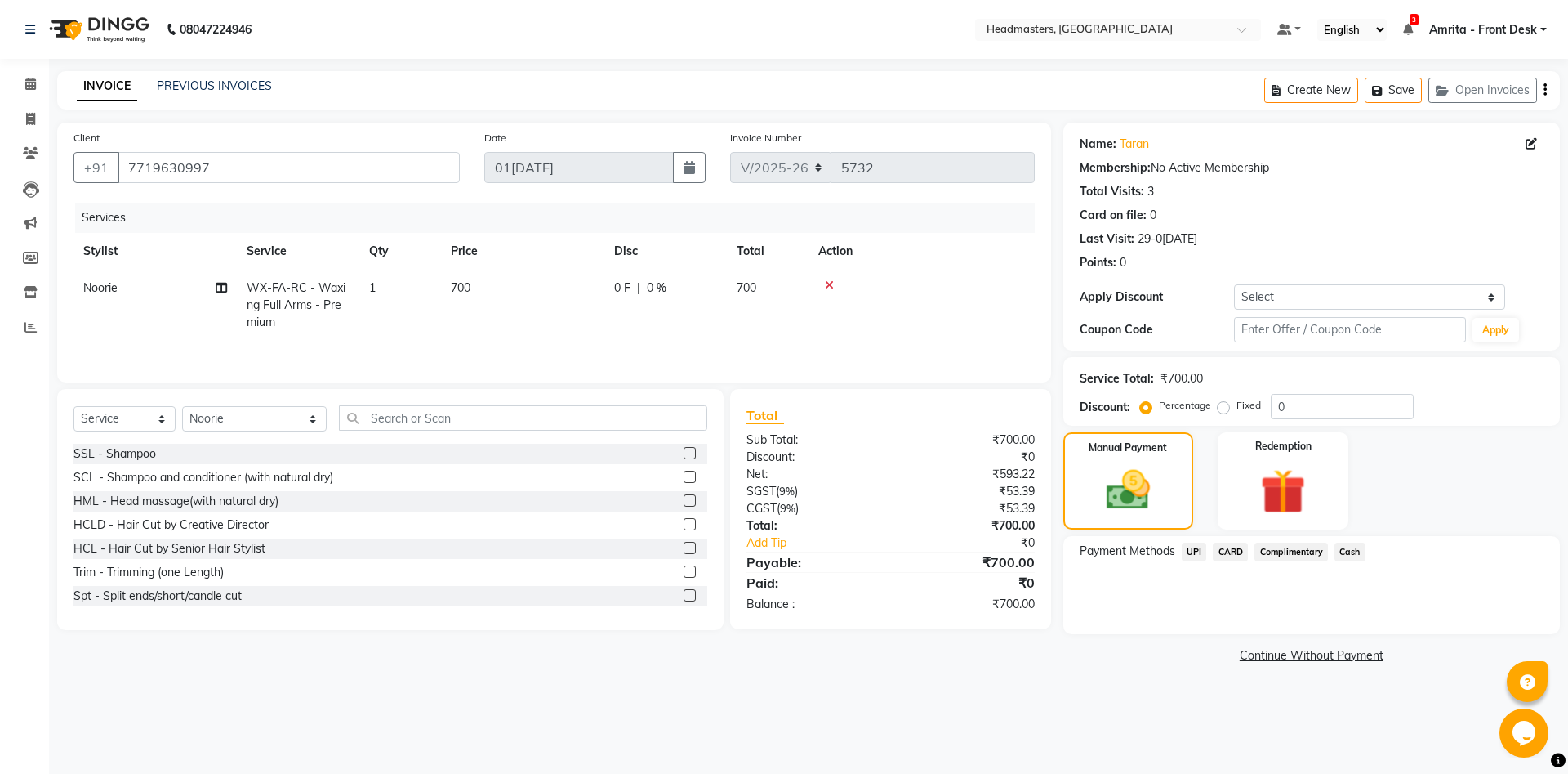
click at [1175, 549] on span "Cash" at bounding box center [1350, 552] width 31 height 19
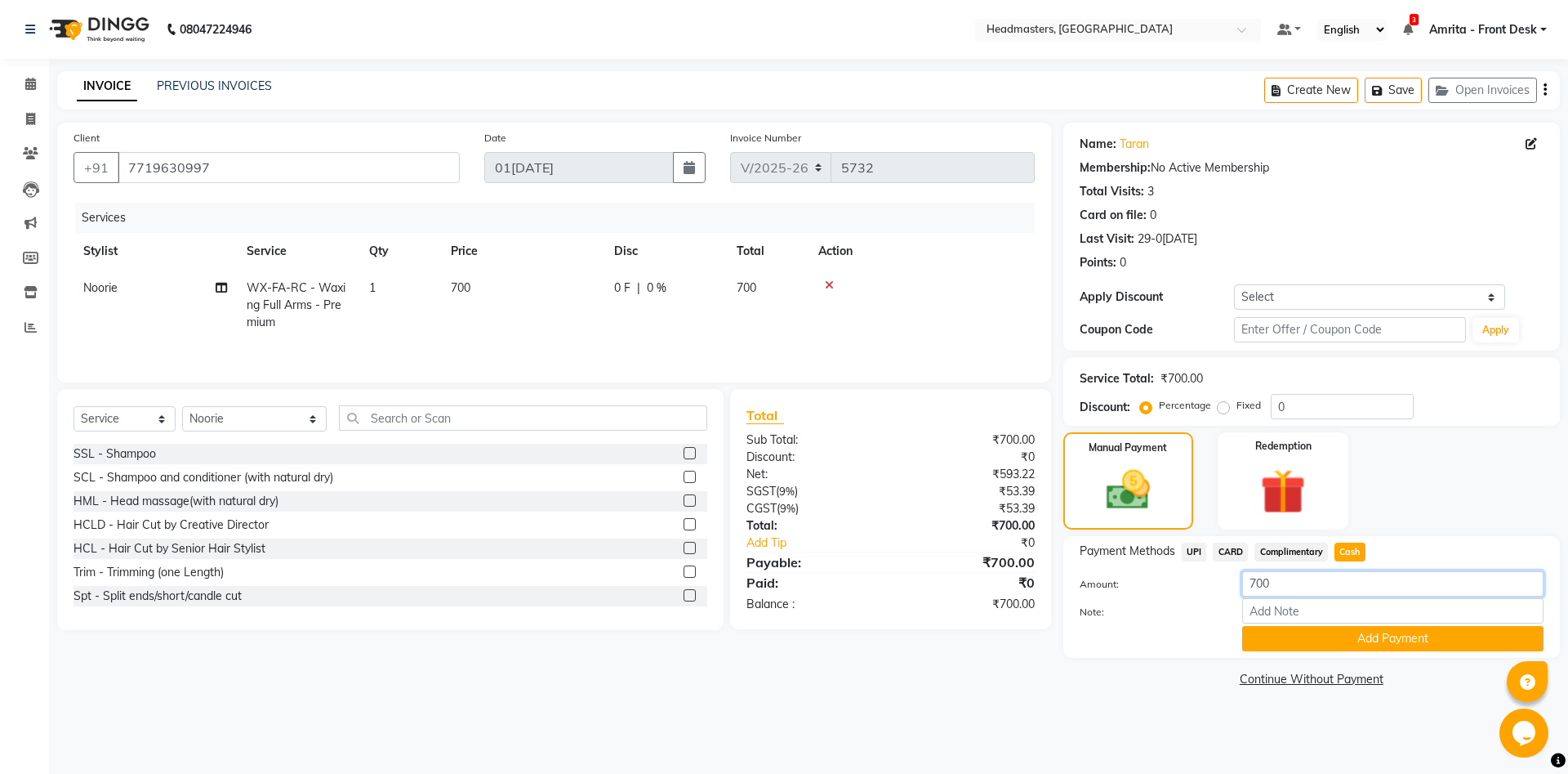
click at [1175, 580] on input "700" at bounding box center [1393, 584] width 302 height 25
type input "500"
click at [1175, 580] on button "Add Payment" at bounding box center [1393, 639] width 302 height 25
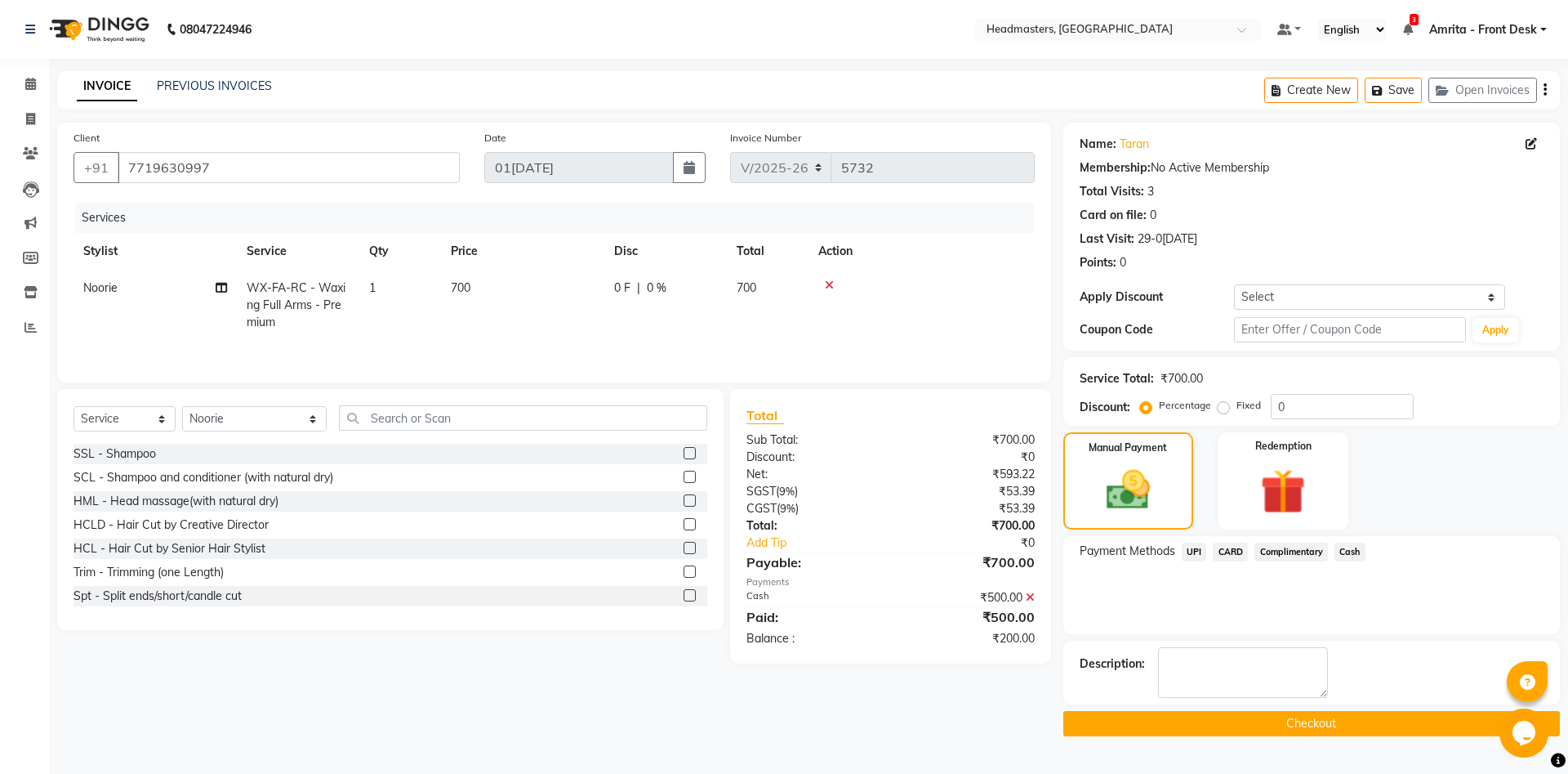
click at [1175, 548] on span "UPI" at bounding box center [1195, 552] width 25 height 19
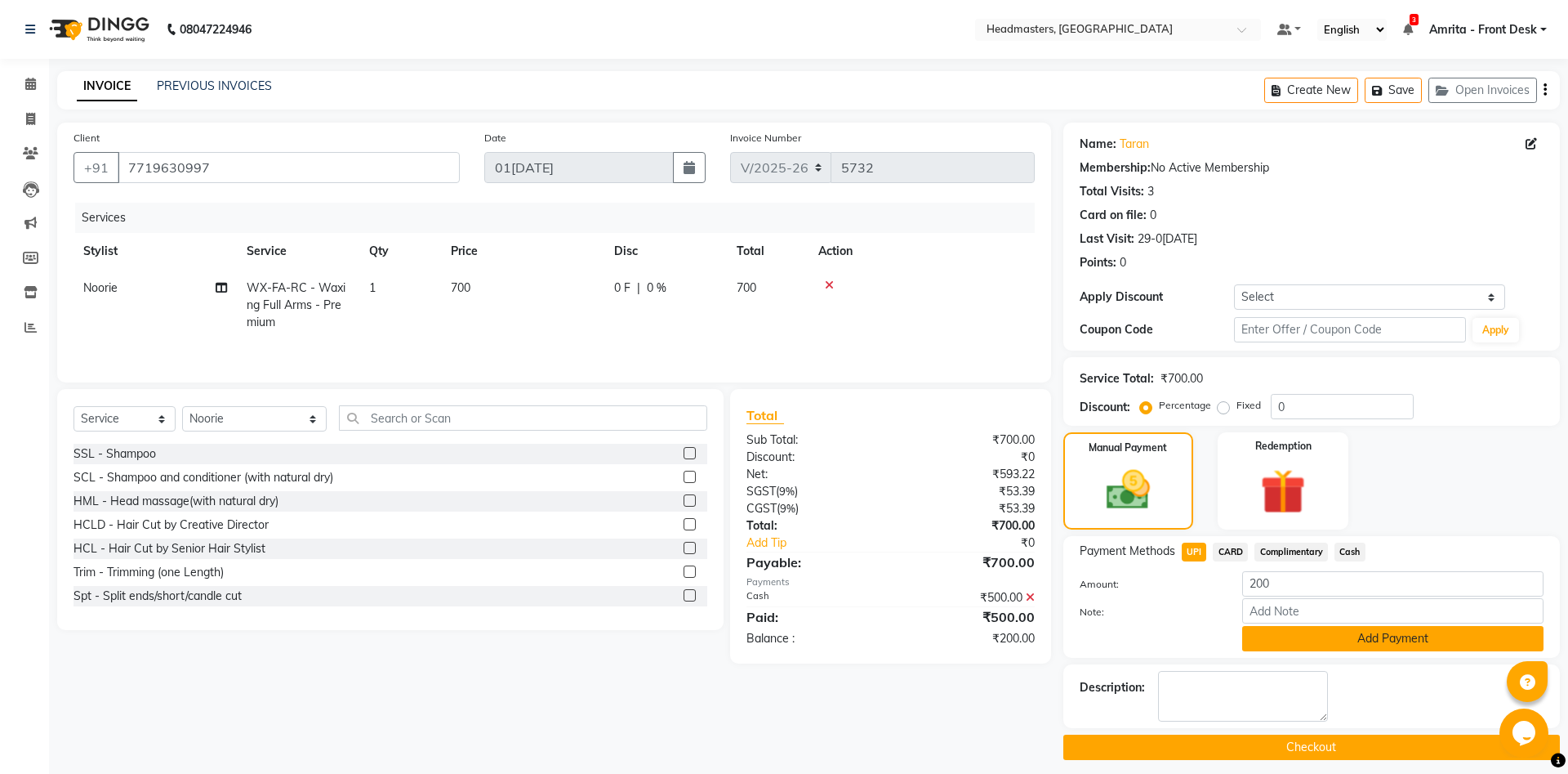
click at [1175, 580] on button "Add Payment" at bounding box center [1393, 639] width 302 height 25
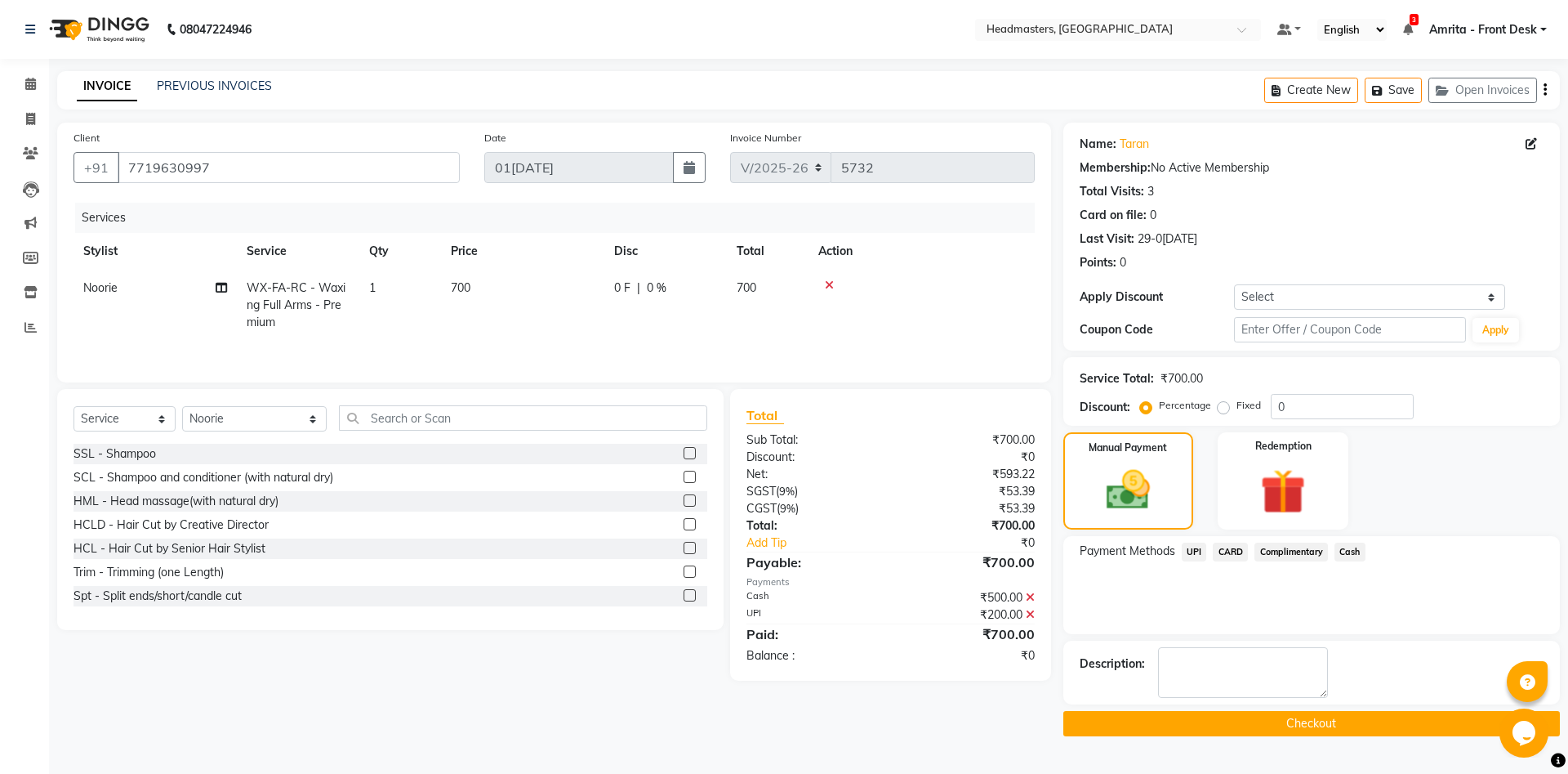
click at [1175, 580] on button "Checkout" at bounding box center [1312, 723] width 497 height 25
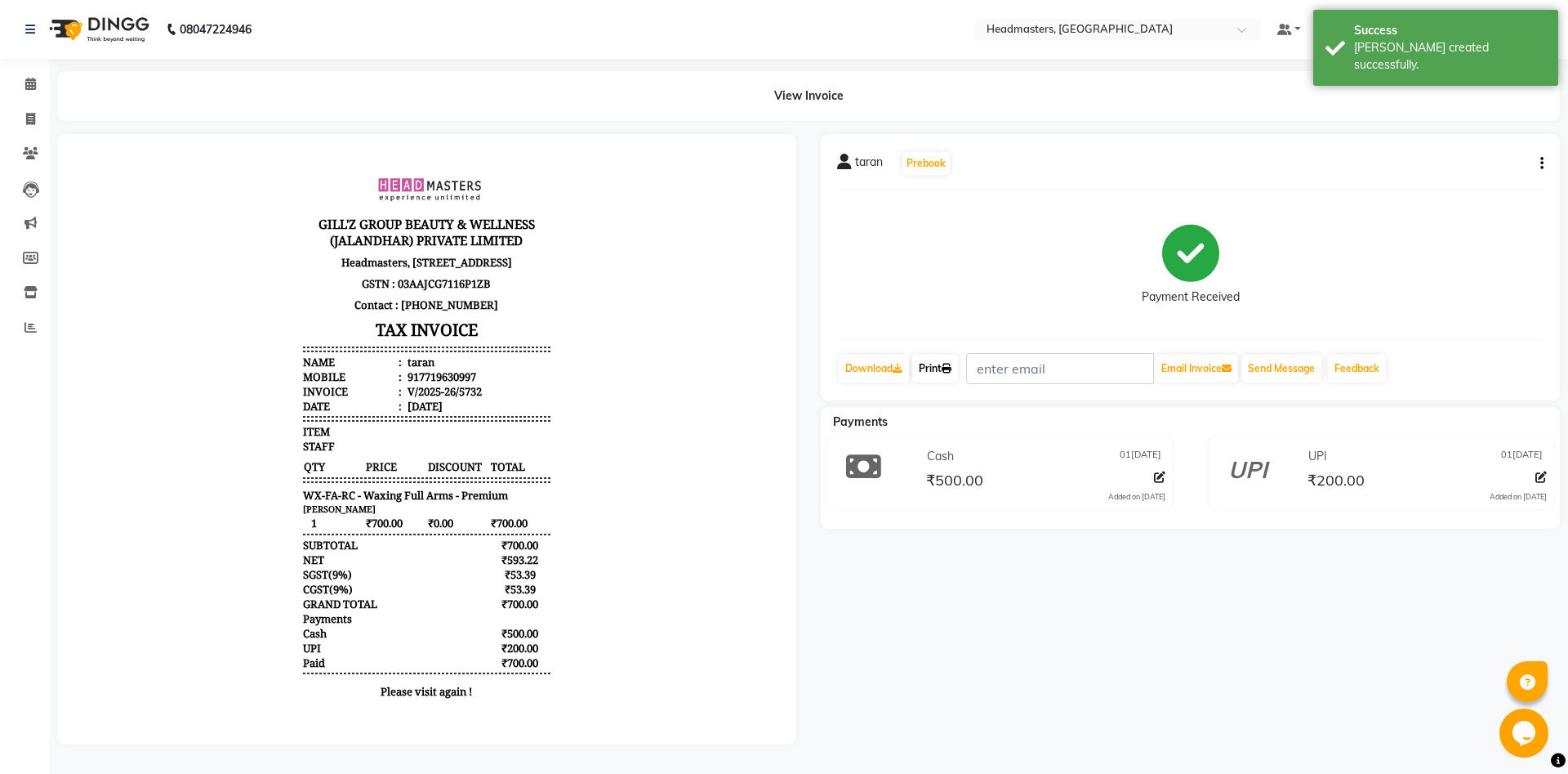
click at [938, 367] on link "Print" at bounding box center [935, 368] width 46 height 28
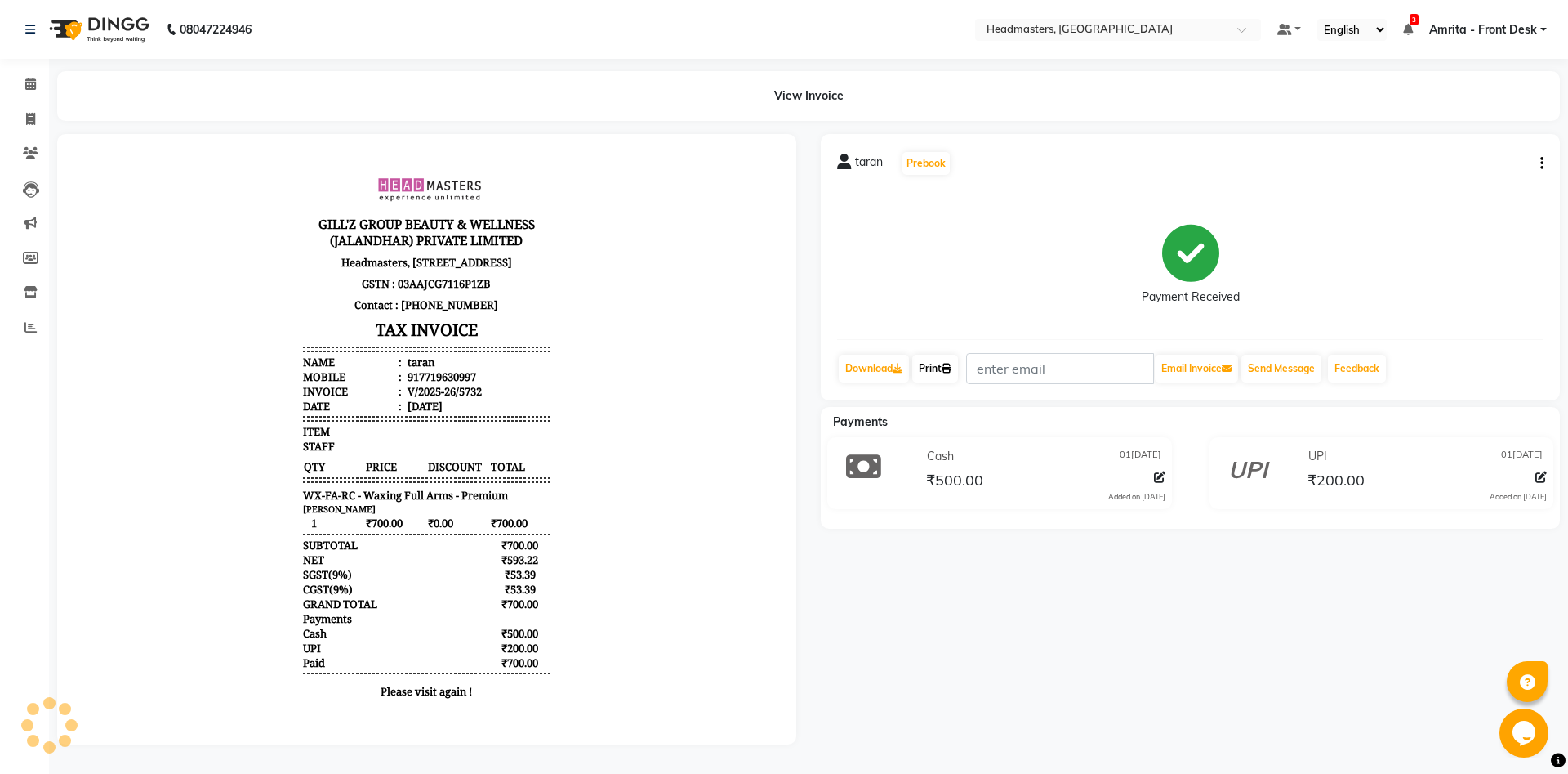
click at [938, 367] on link "Print" at bounding box center [935, 368] width 46 height 28
click at [30, 86] on icon at bounding box center [30, 84] width 11 height 13
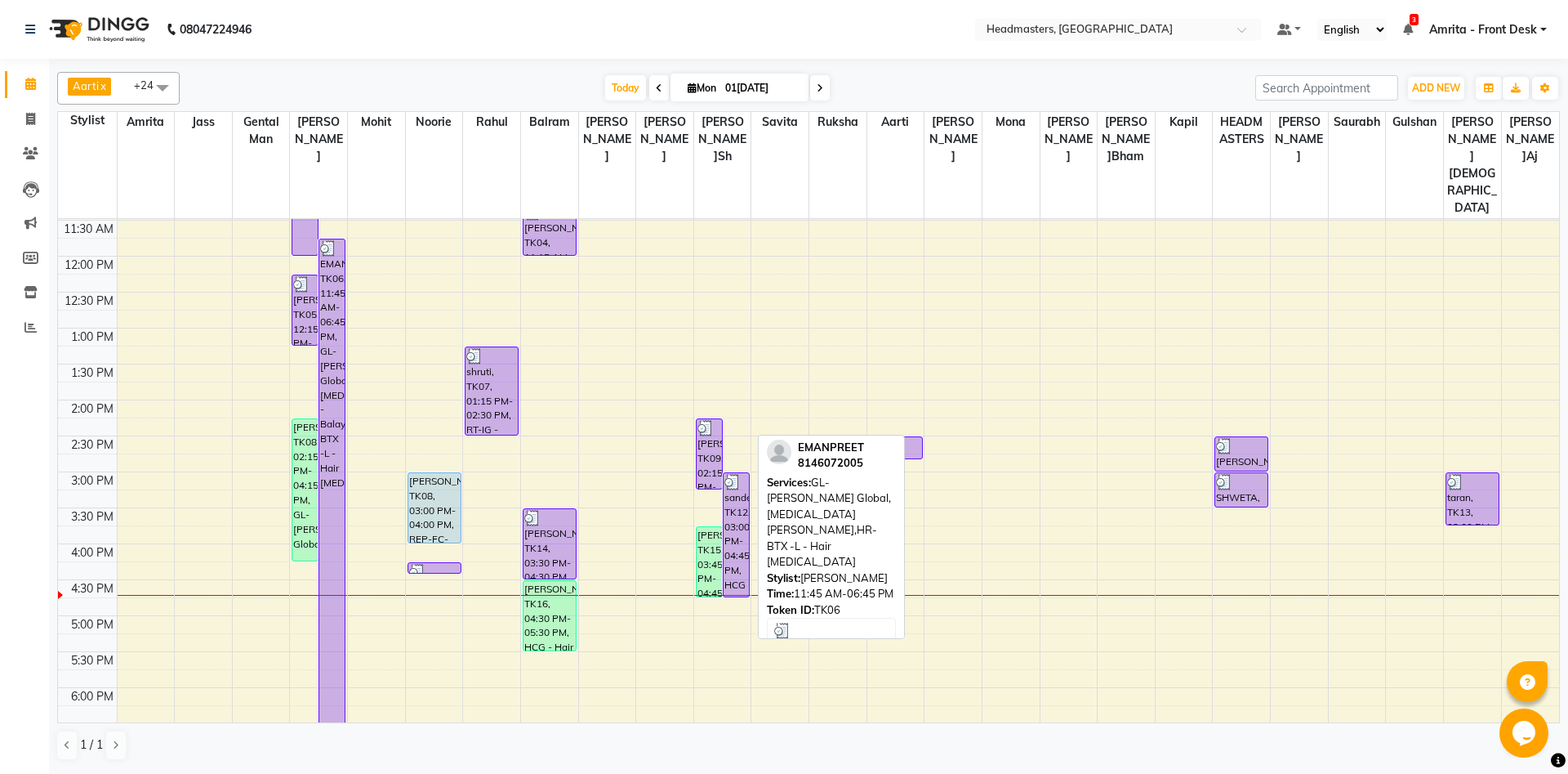
scroll to position [275, 0]
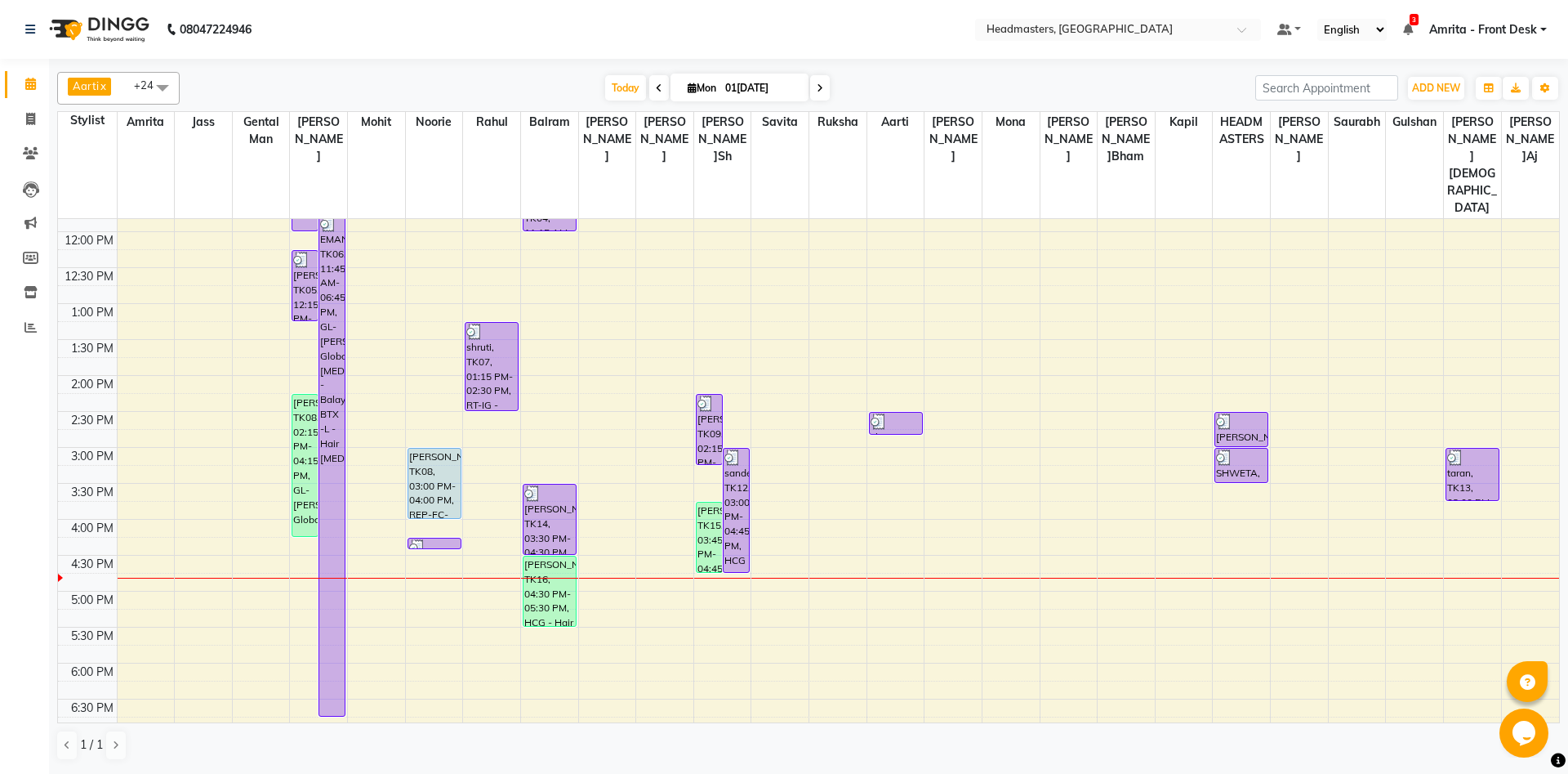
click at [373, 520] on div "8:00 AM 8:30 AM 9:00 AM 9:30 AM 10:00 AM 10:30 AM 11:00 AM 11:30 AM 12:00 PM 12…" at bounding box center [808, 447] width 1501 height 1006
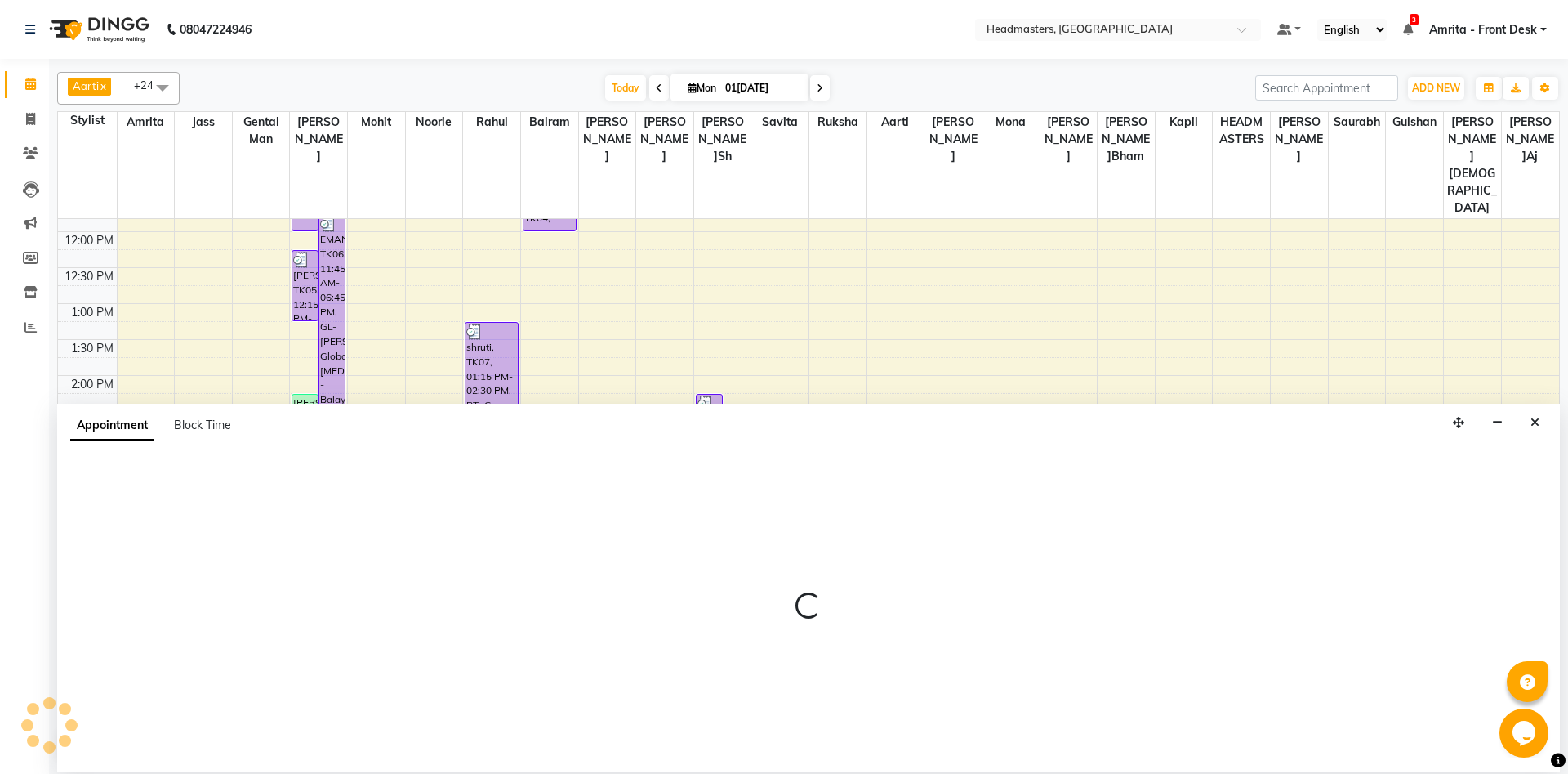
select select "60723"
select select "990"
select select "tentative"
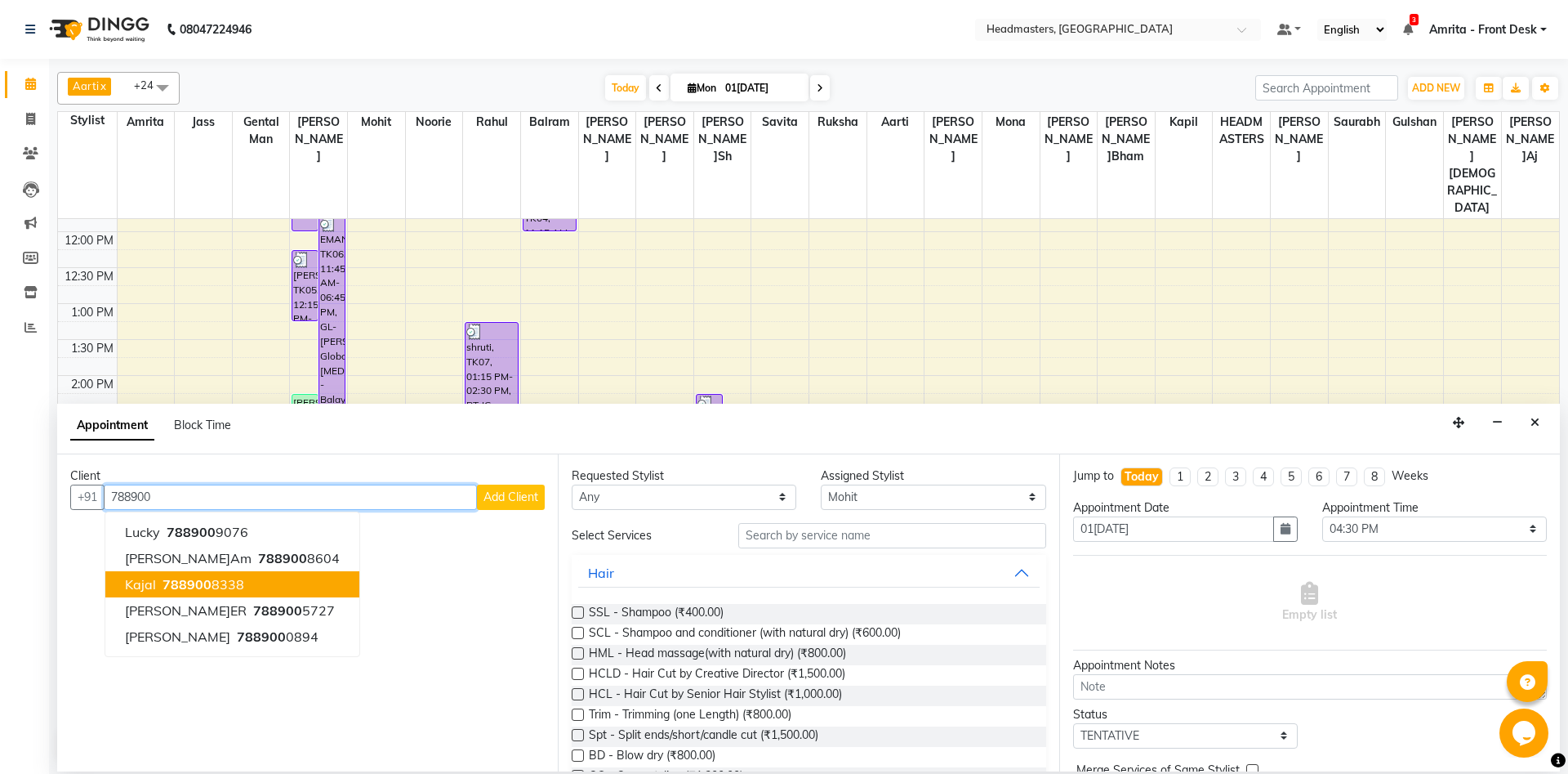
click at [189, 580] on span "788900" at bounding box center [187, 584] width 49 height 16
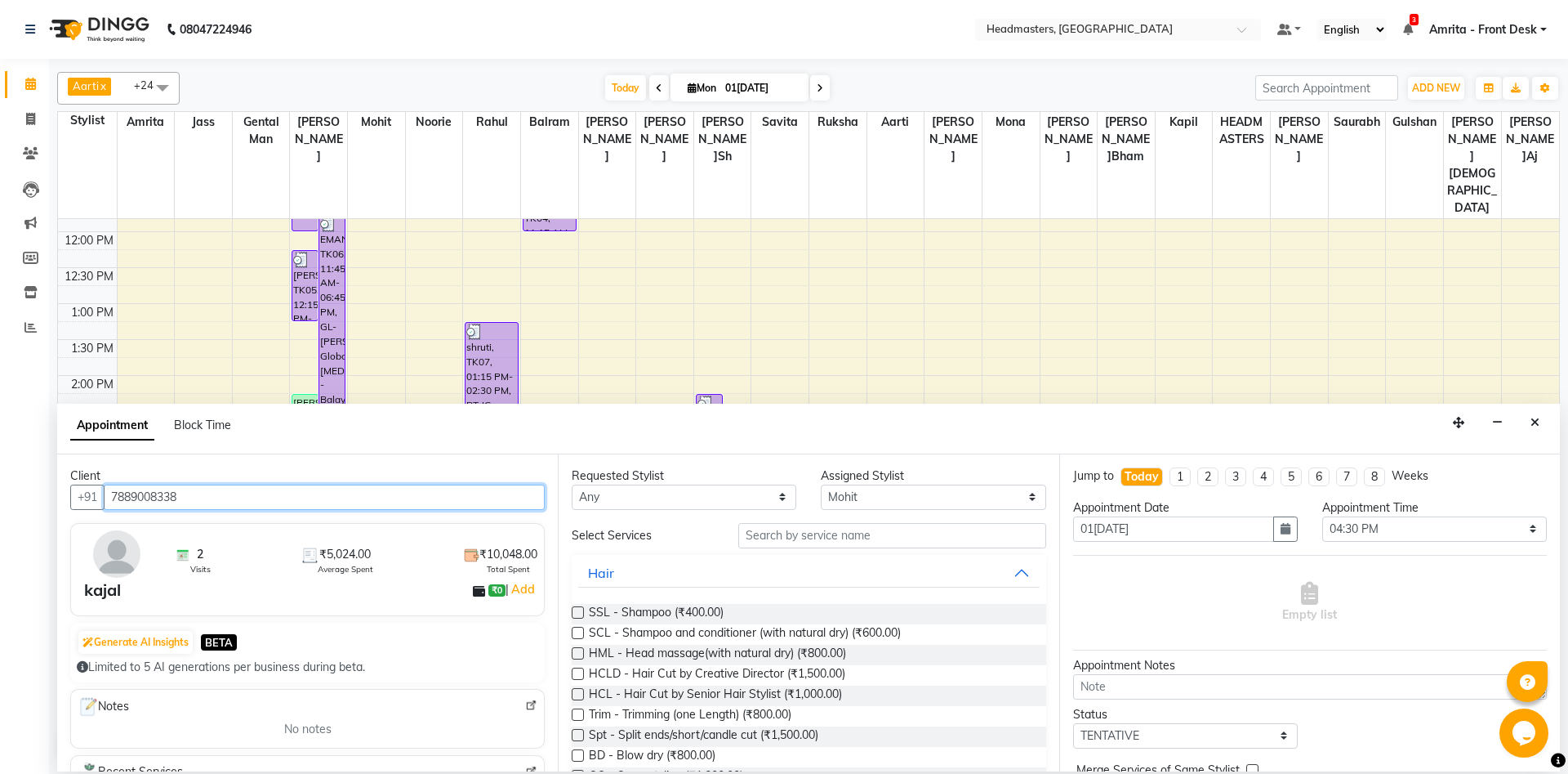
type input "7889008338"
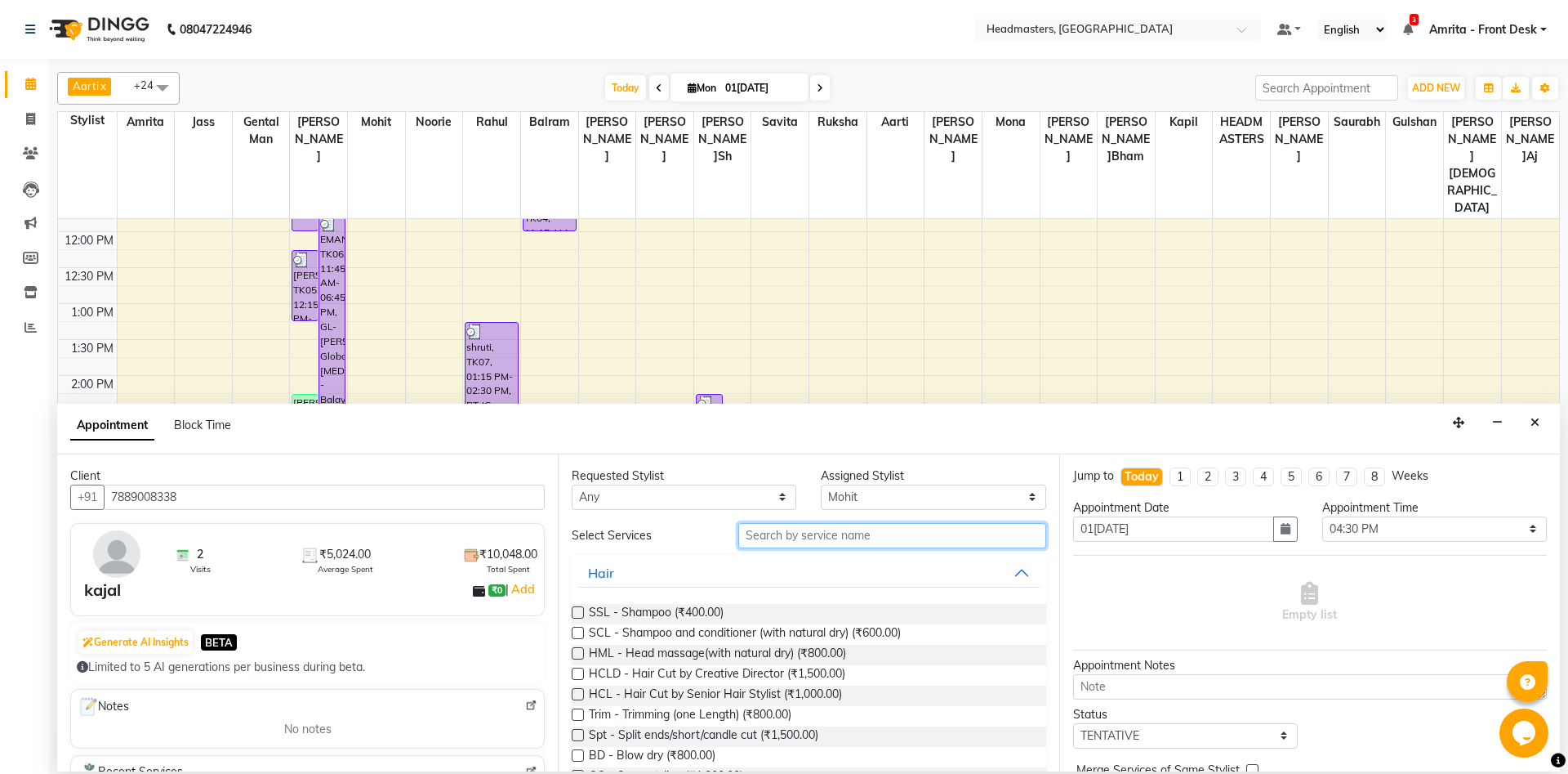
click at [797, 537] on input "text" at bounding box center [892, 536] width 308 height 25
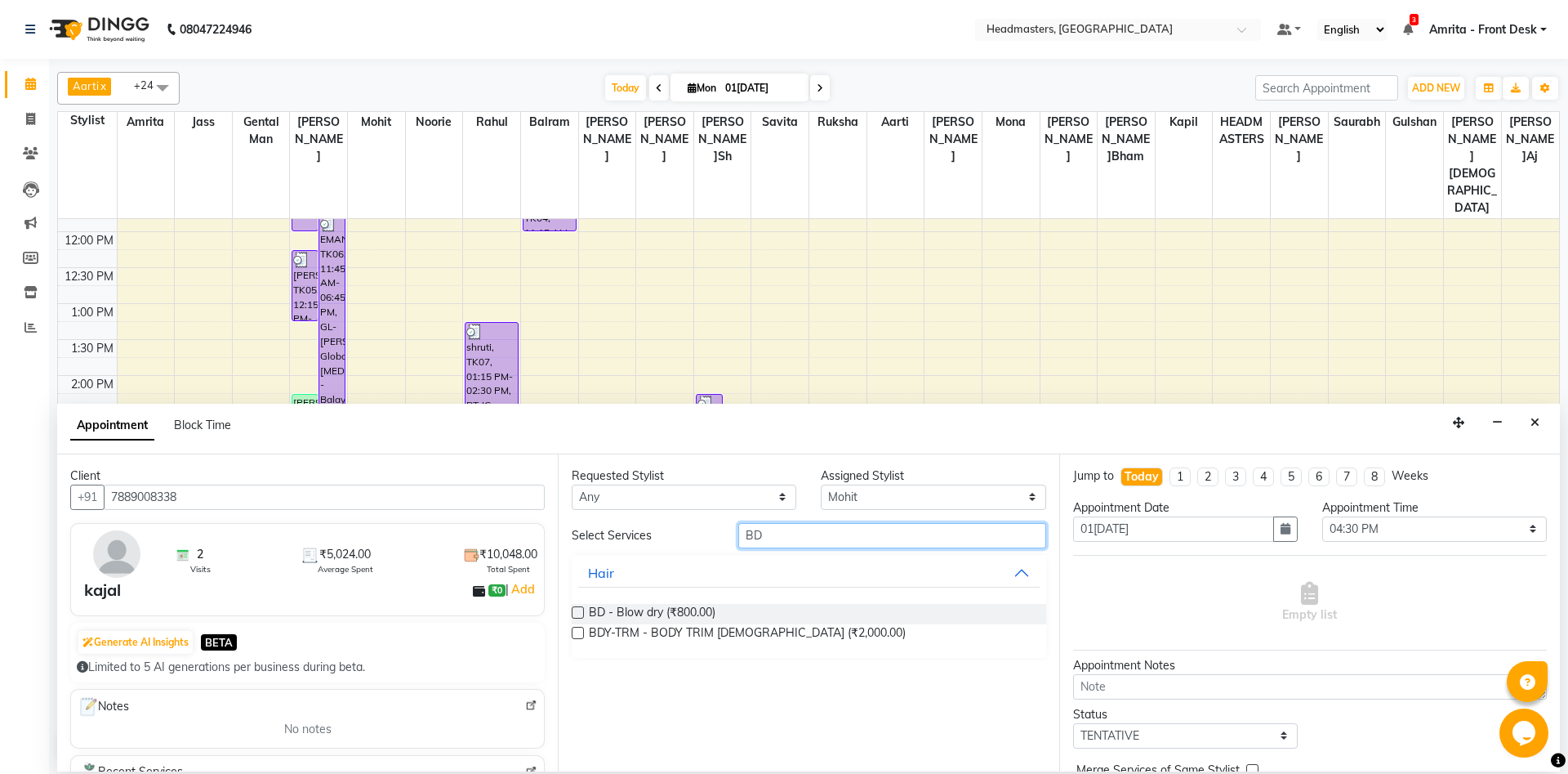
type input "BD"
click at [587, 580] on div "BD - Blow dry (₹800.00)" at bounding box center [808, 614] width 474 height 20
click at [598, 580] on span "BD - Blow dry (₹800.00)" at bounding box center [652, 614] width 127 height 20
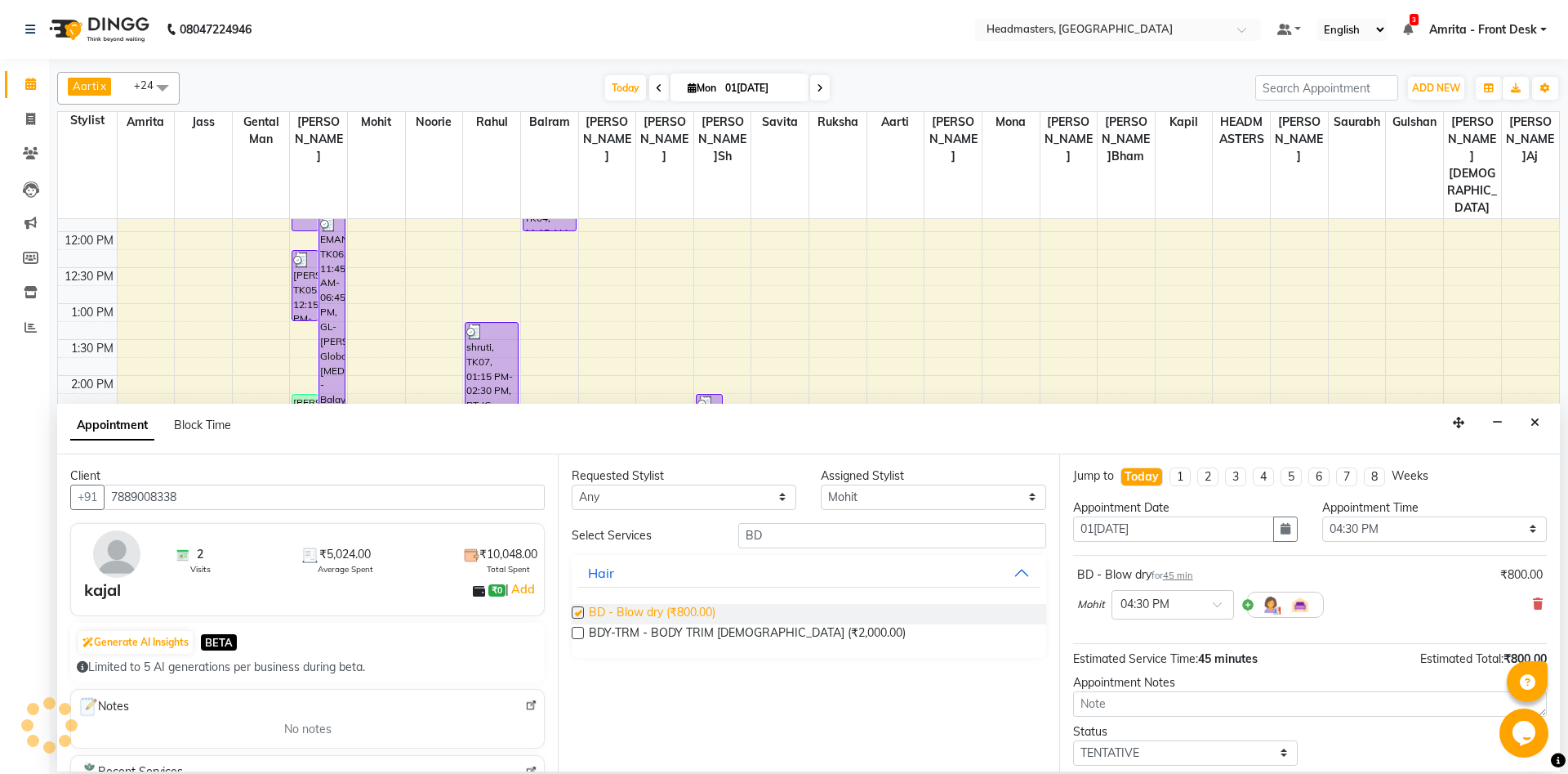
checkbox input "false"
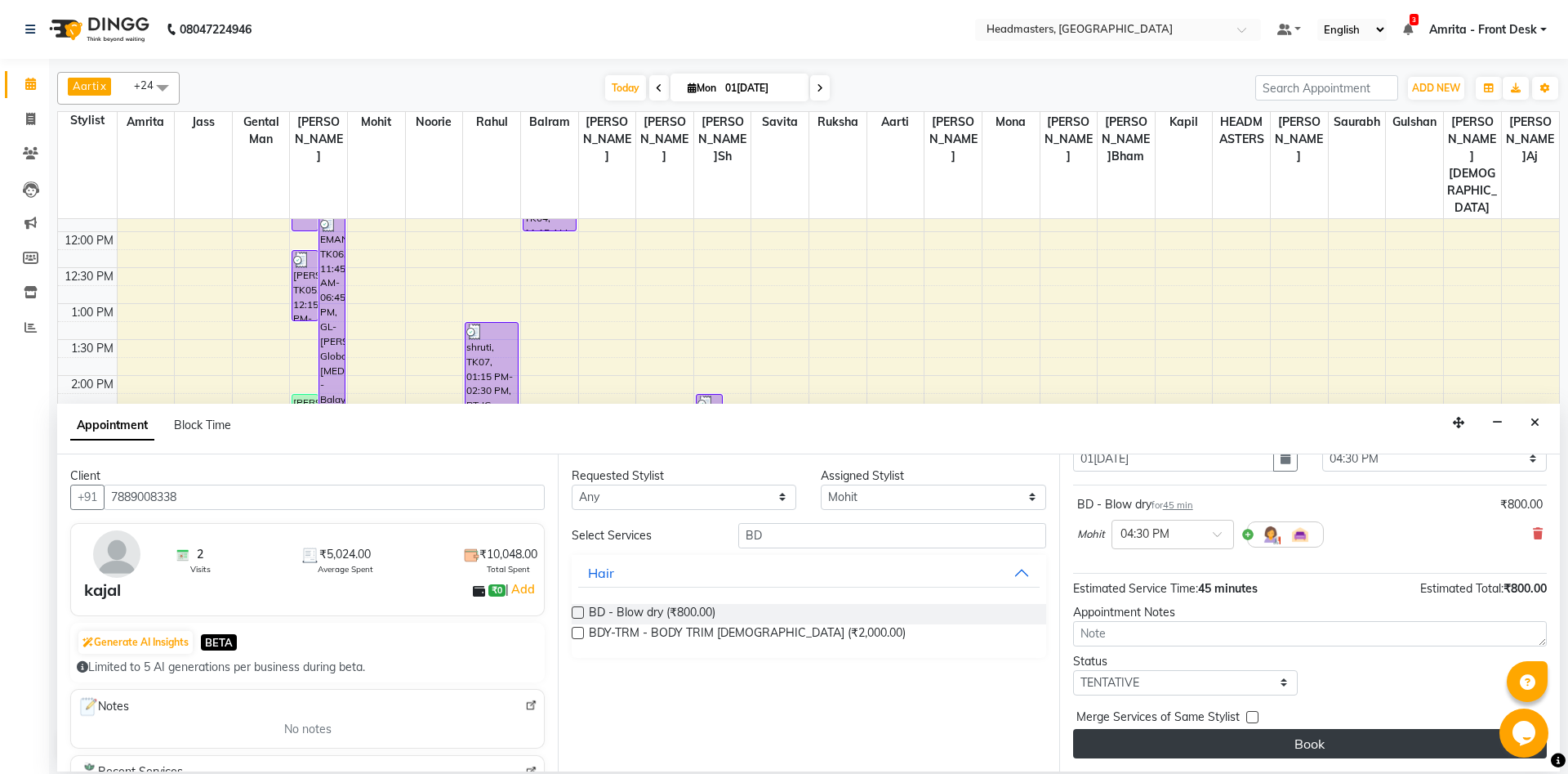
click at [1175, 580] on button "Book" at bounding box center [1310, 743] width 474 height 30
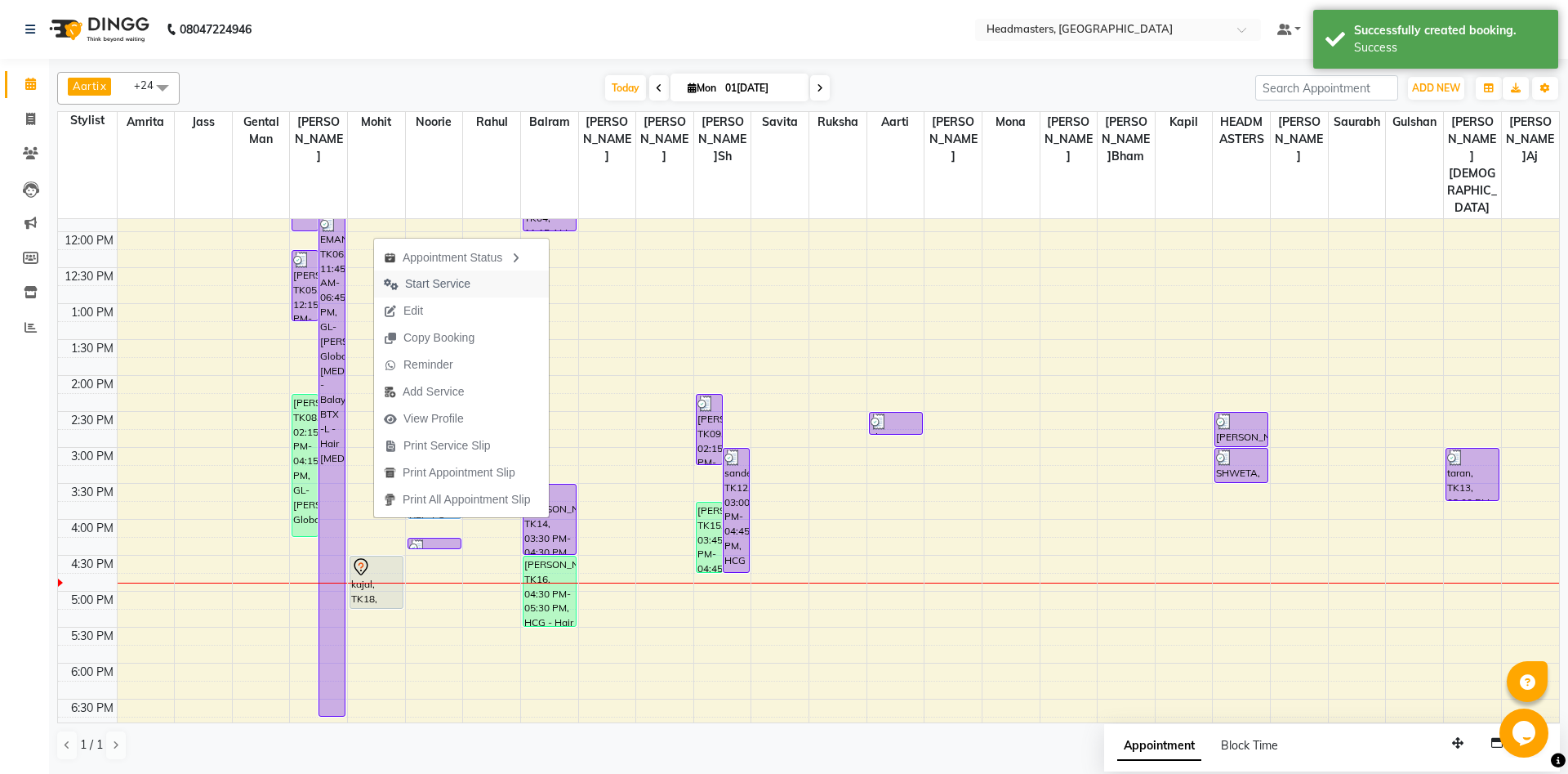
click at [433, 282] on span "Start Service" at bounding box center [438, 284] width 65 height 17
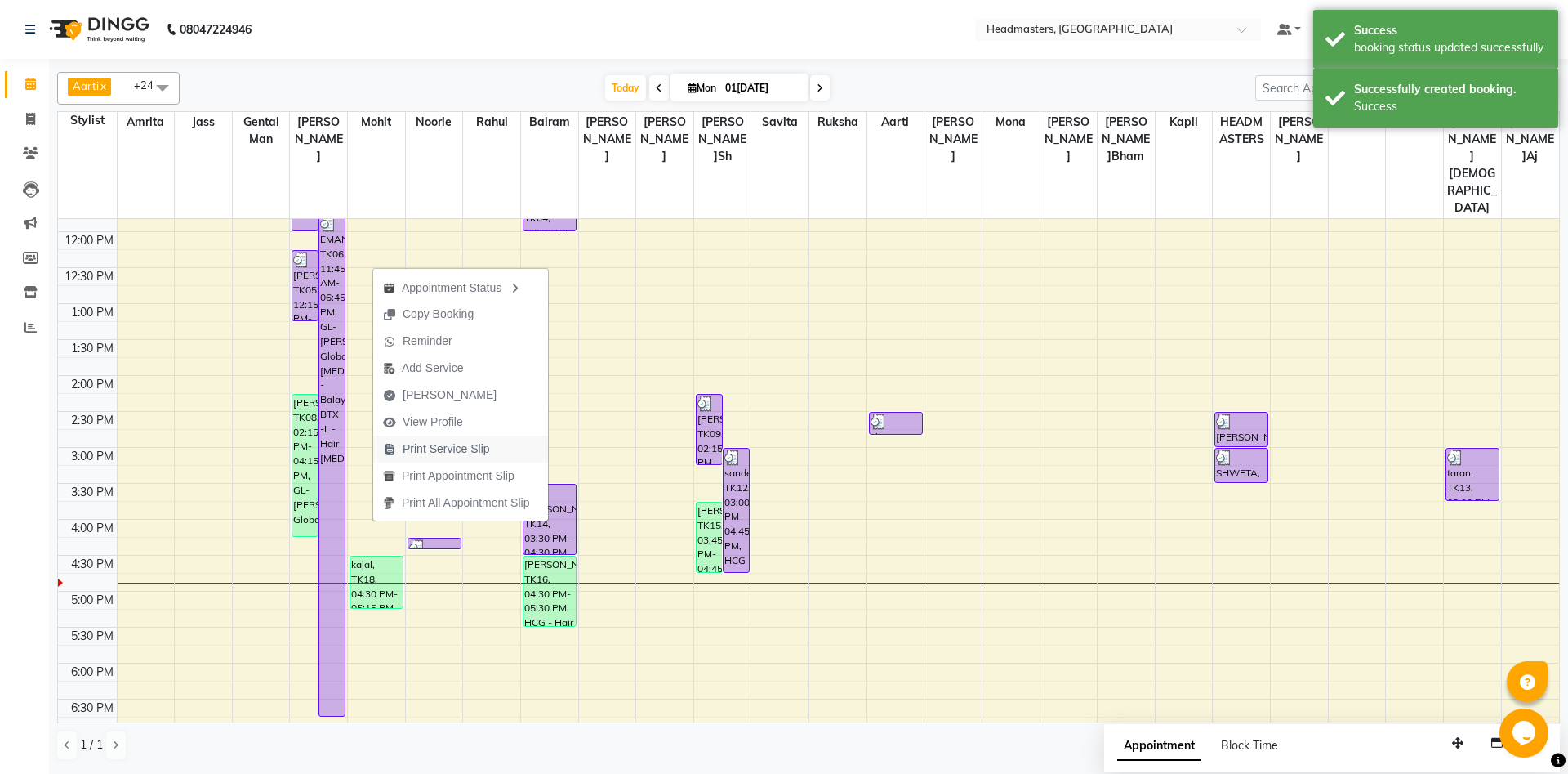
click at [472, 447] on span "Print Service Slip" at bounding box center [446, 449] width 87 height 17
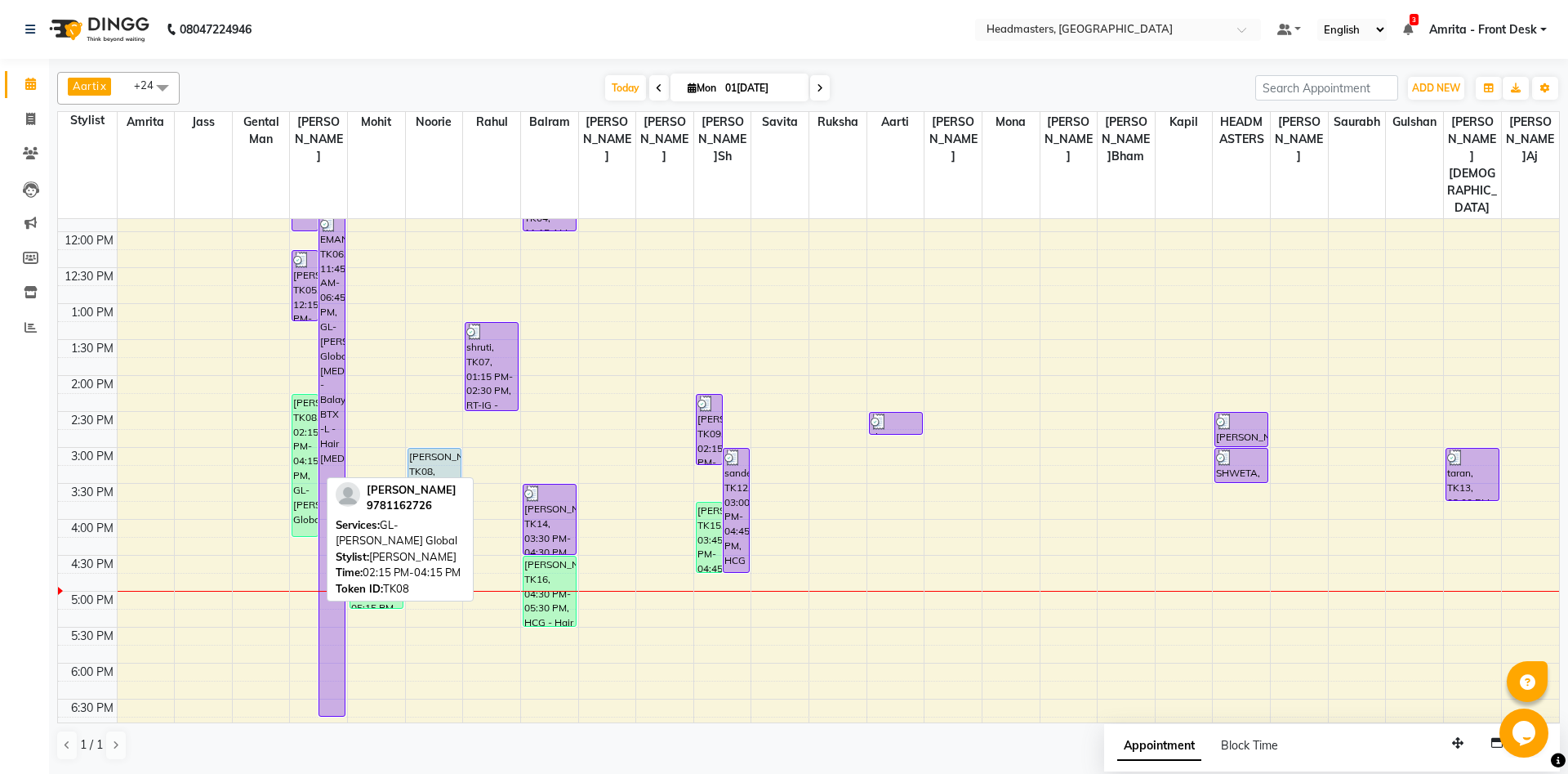
click at [301, 427] on div "MEHAK, TK08, 02:15 PM-04:15 PM, GL-igora - Igora Global" at bounding box center [305, 465] width 25 height 141
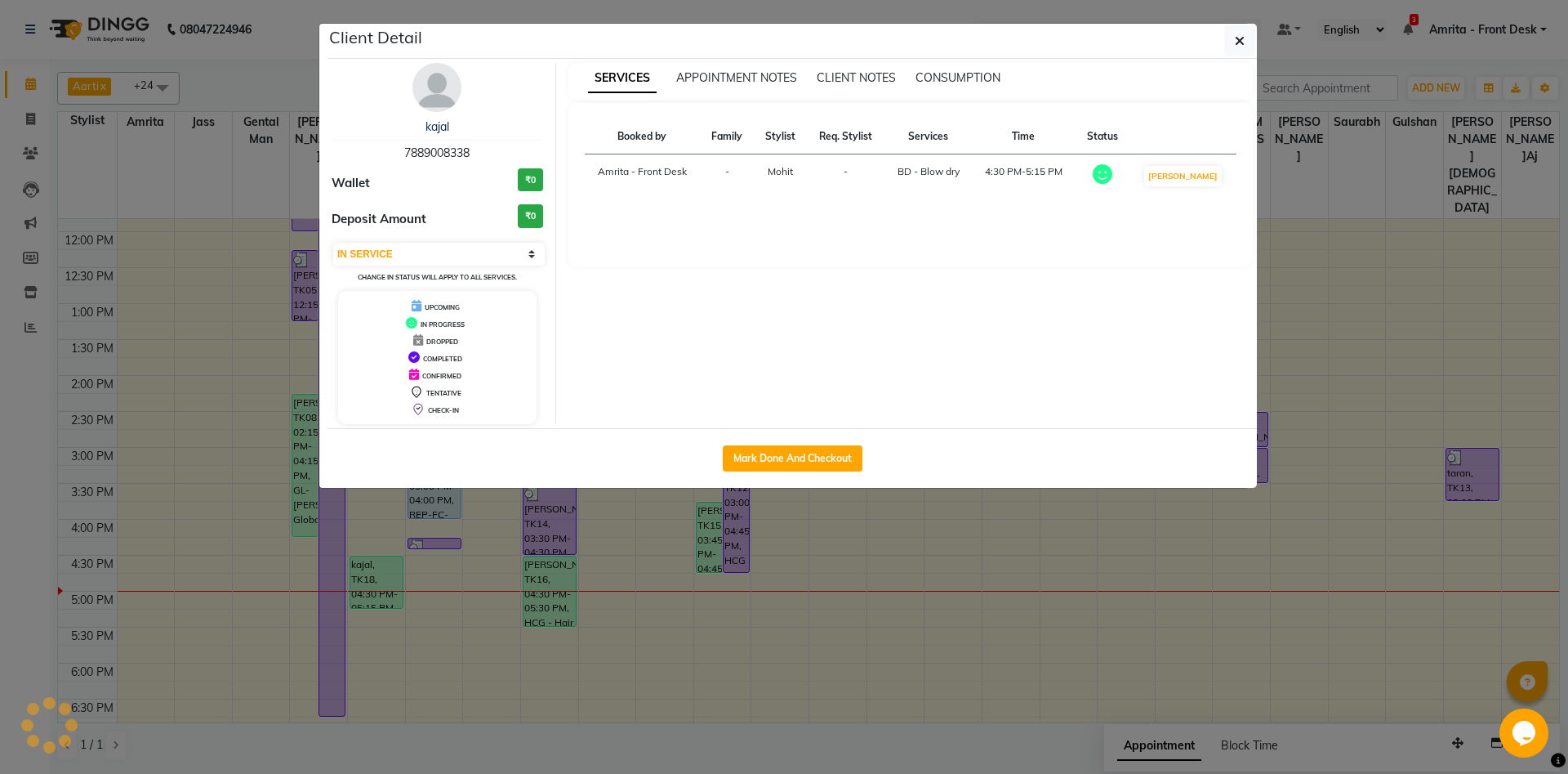
select select "select"
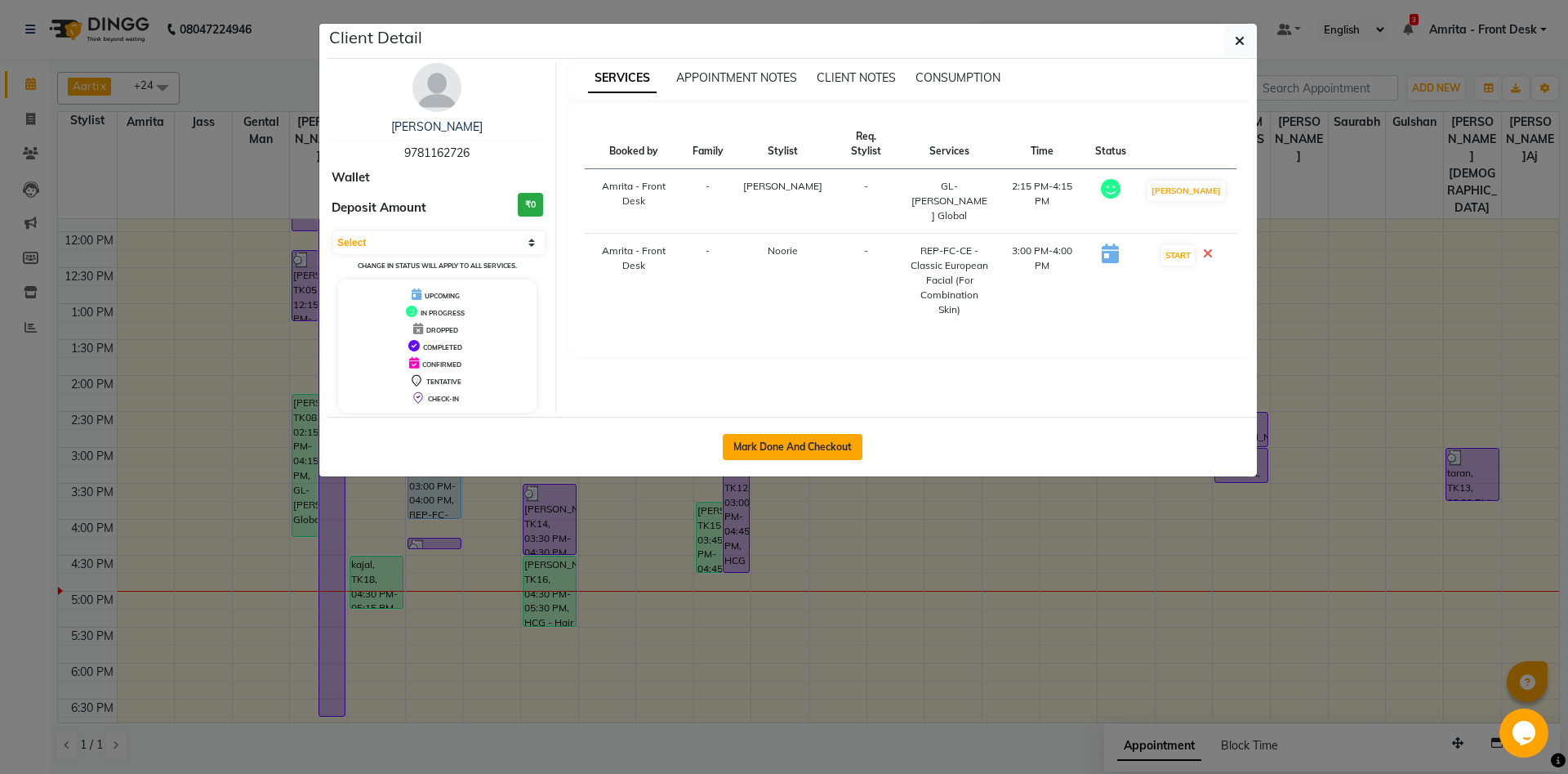
click at [807, 444] on button "Mark Done And Checkout" at bounding box center [792, 446] width 139 height 26
select select "service"
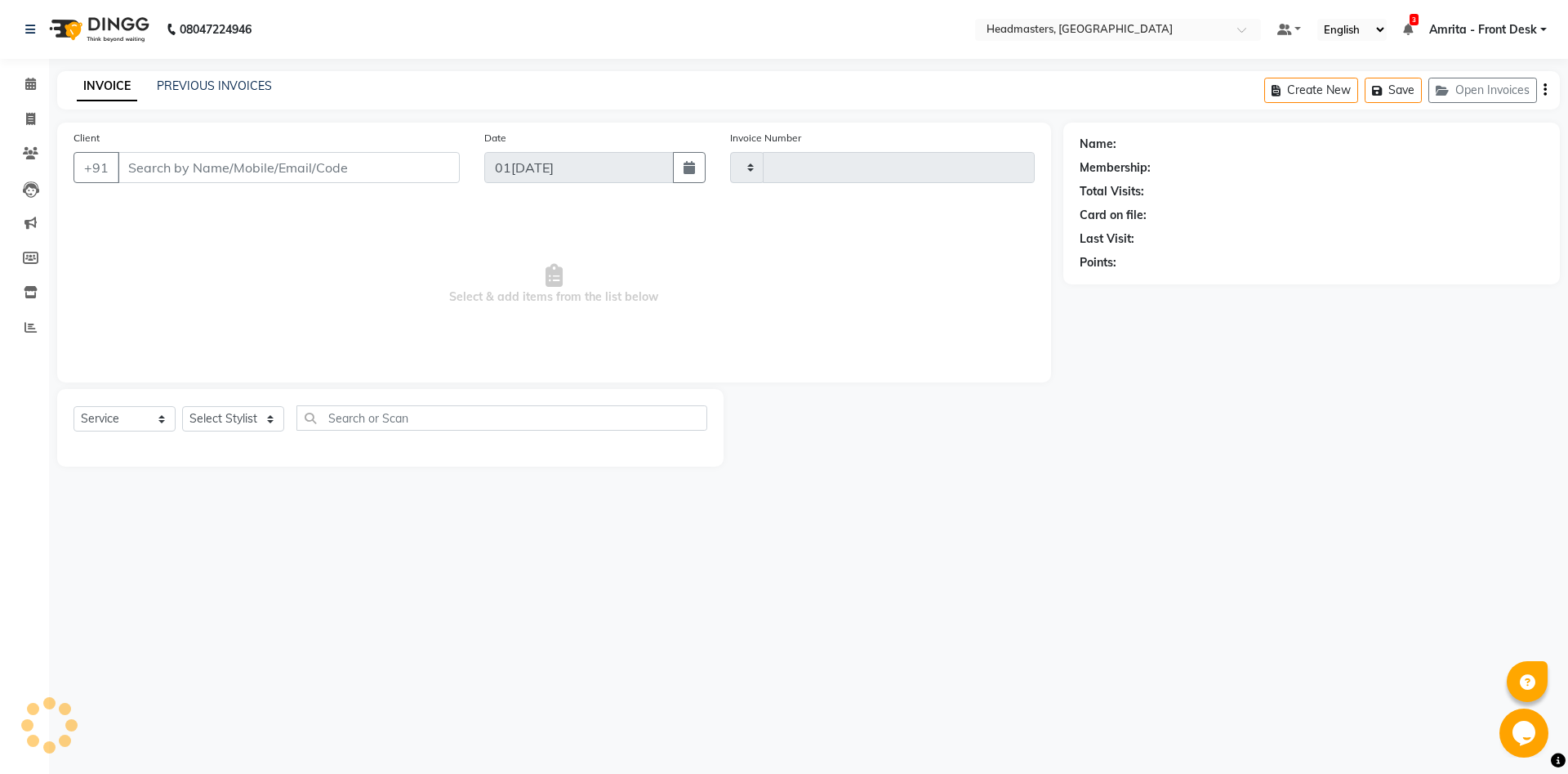
type input "5733"
select select "7130"
type input "9781162726"
select select "60724"
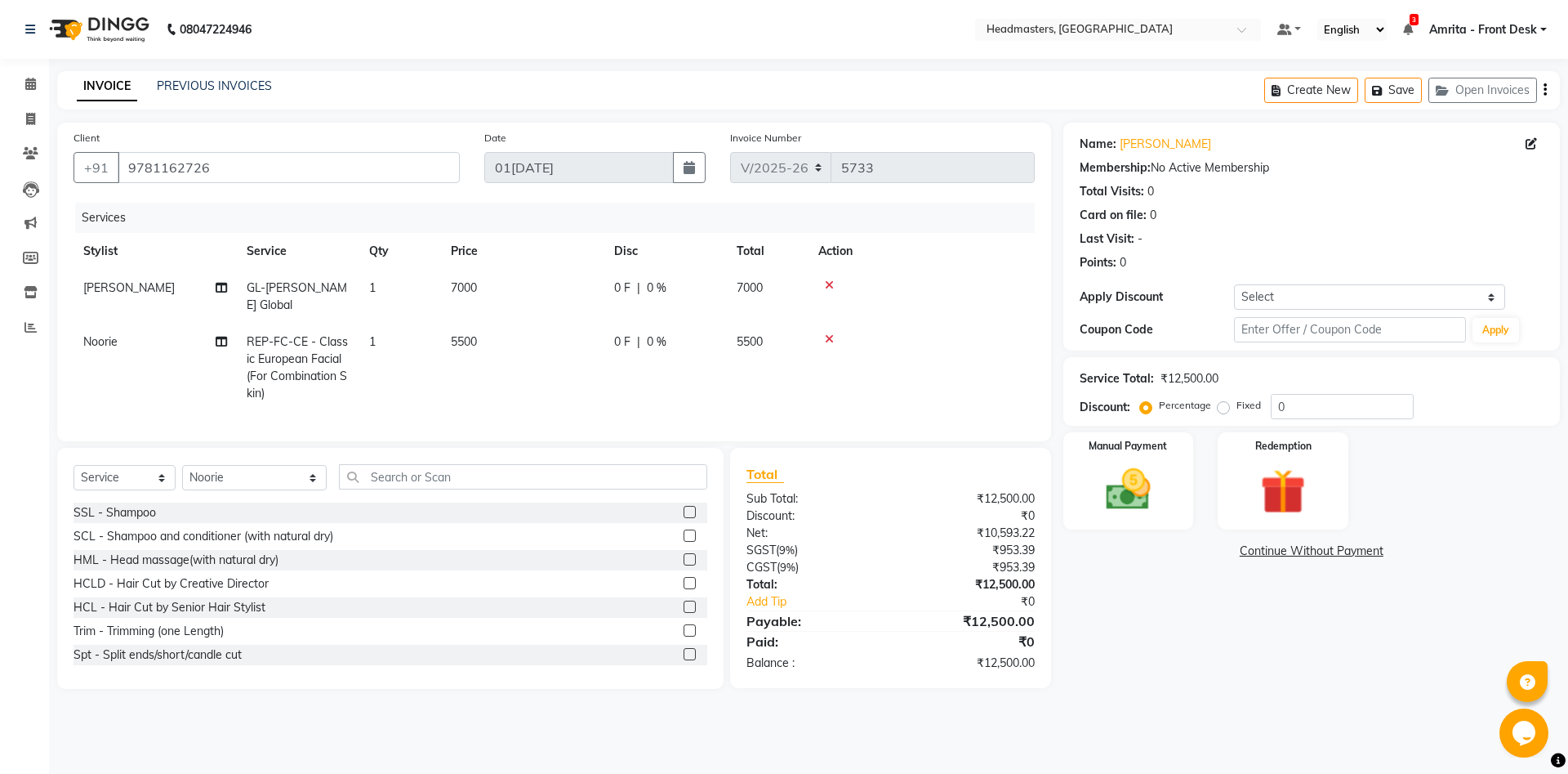
click at [323, 357] on span "REP-FC-CE - Classic European Facial (For Combination Skin)" at bounding box center [297, 367] width 101 height 66
select select "60724"
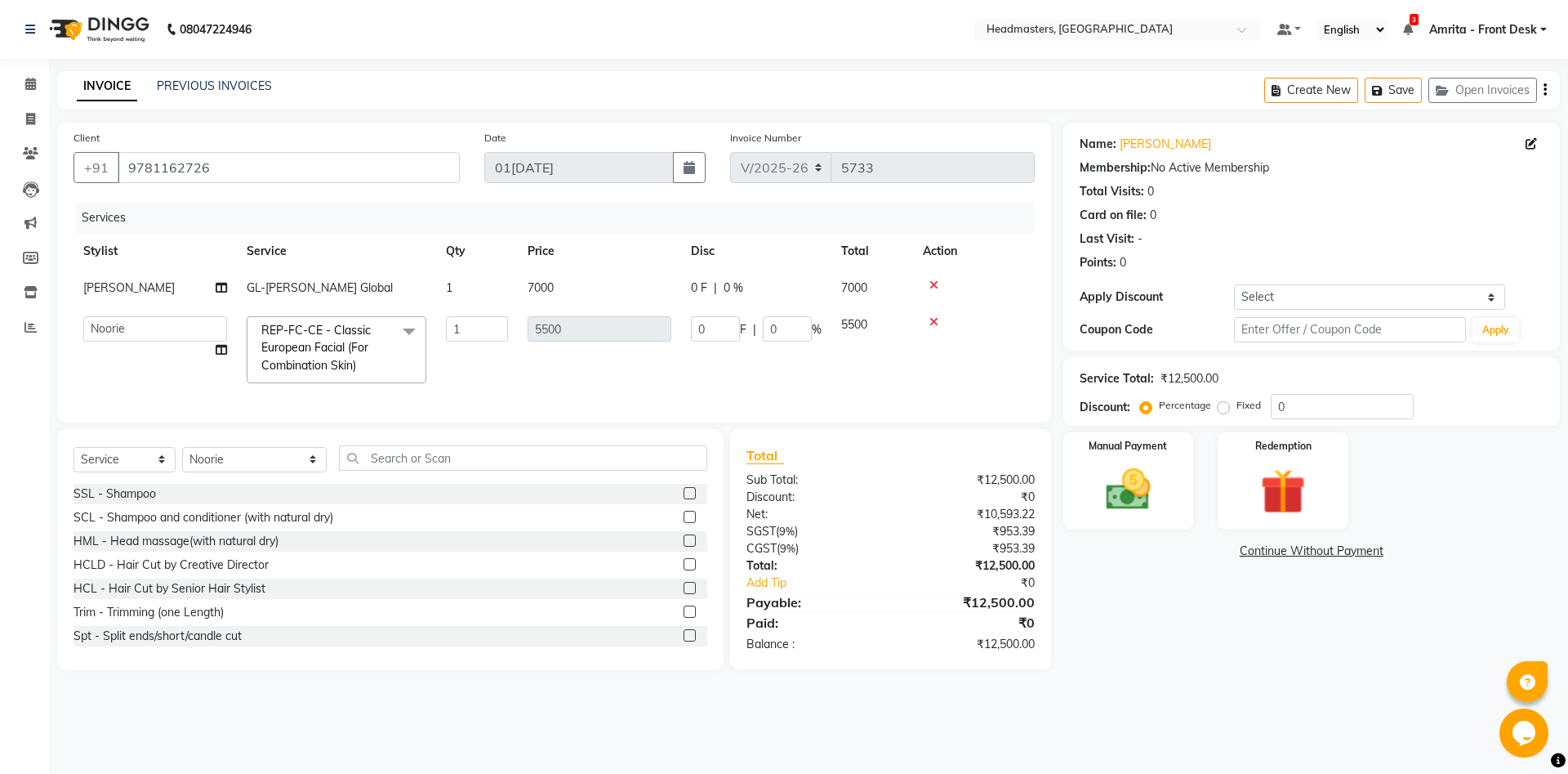
click at [398, 330] on span at bounding box center [409, 331] width 33 height 31
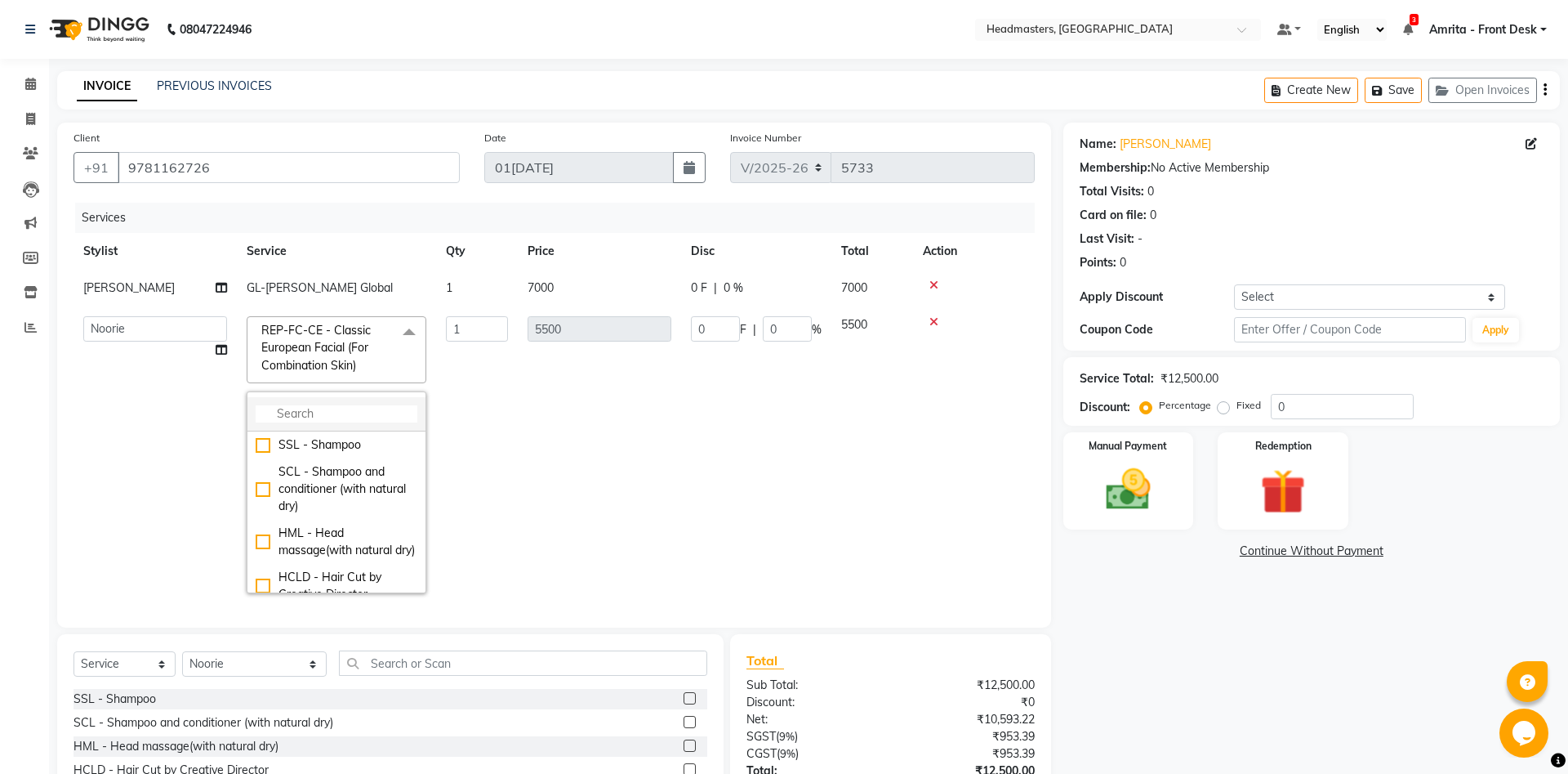
click at [284, 413] on input "multiselect-search" at bounding box center [336, 414] width 161 height 17
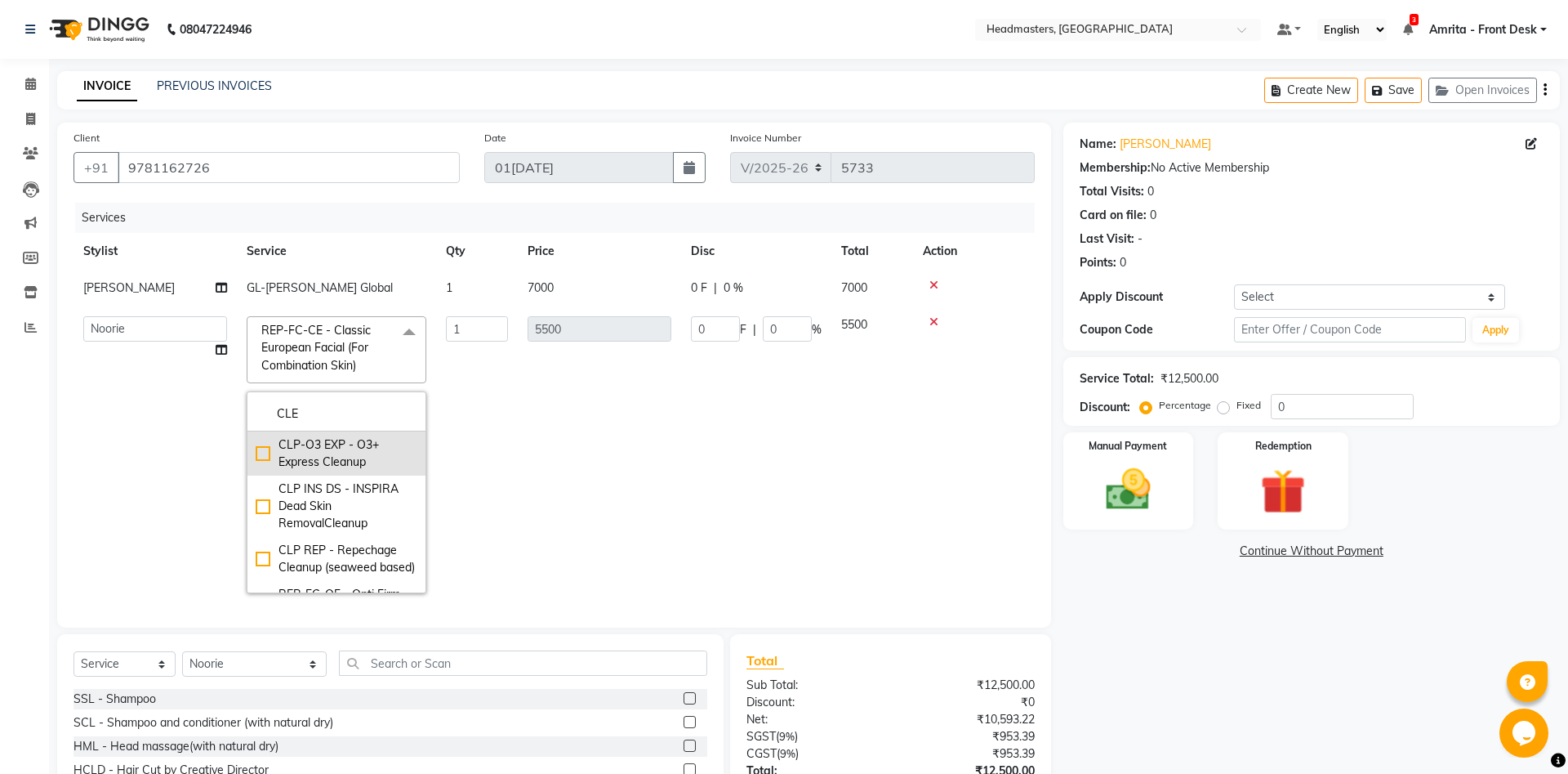
type input "CLE"
click at [259, 449] on div "CLP-O3 EXP - O3+ Express Cleanup" at bounding box center [336, 453] width 161 height 35
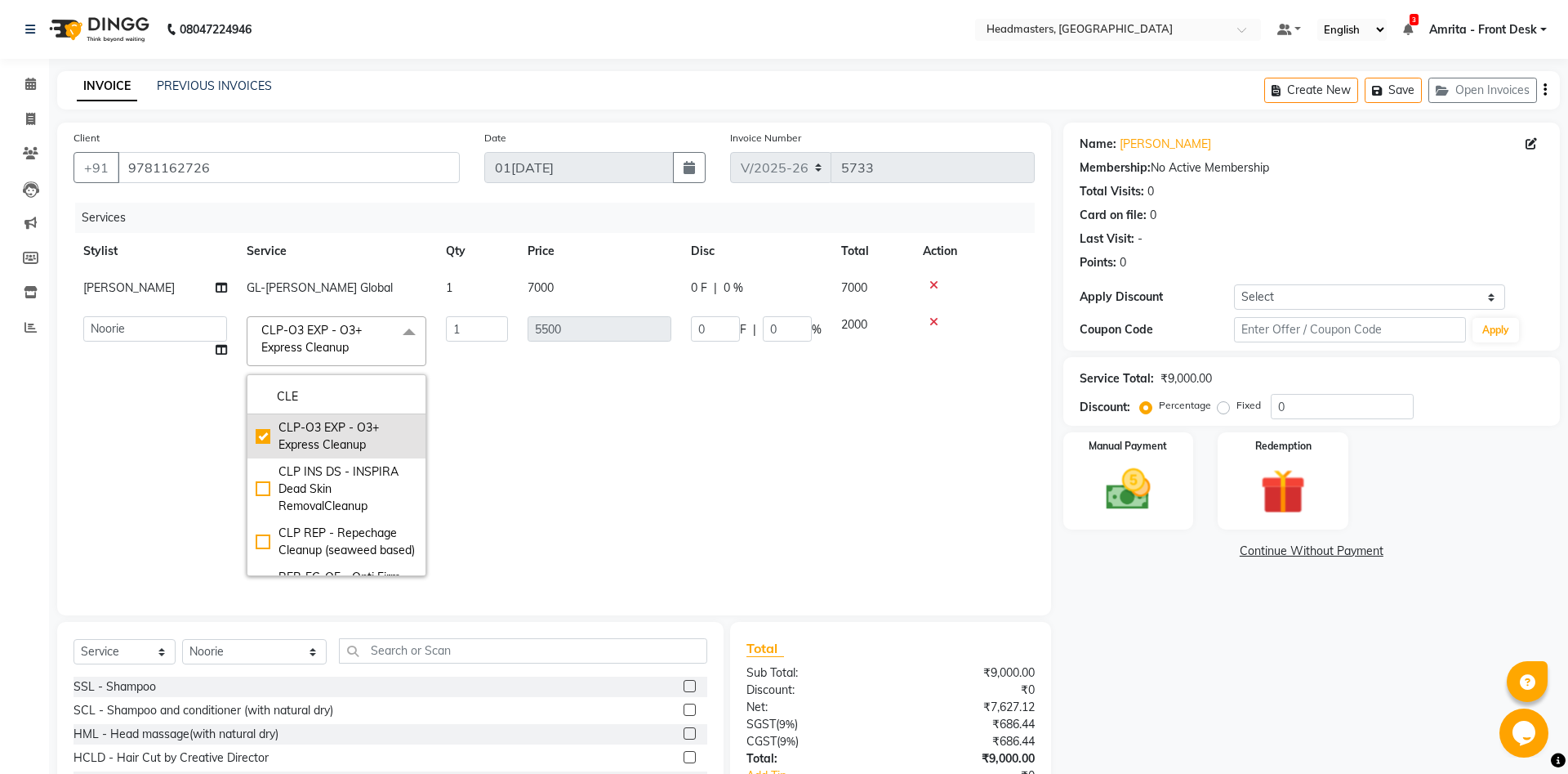
checkbox input "true"
type input "2000"
click at [476, 357] on td "1" at bounding box center [476, 446] width 82 height 280
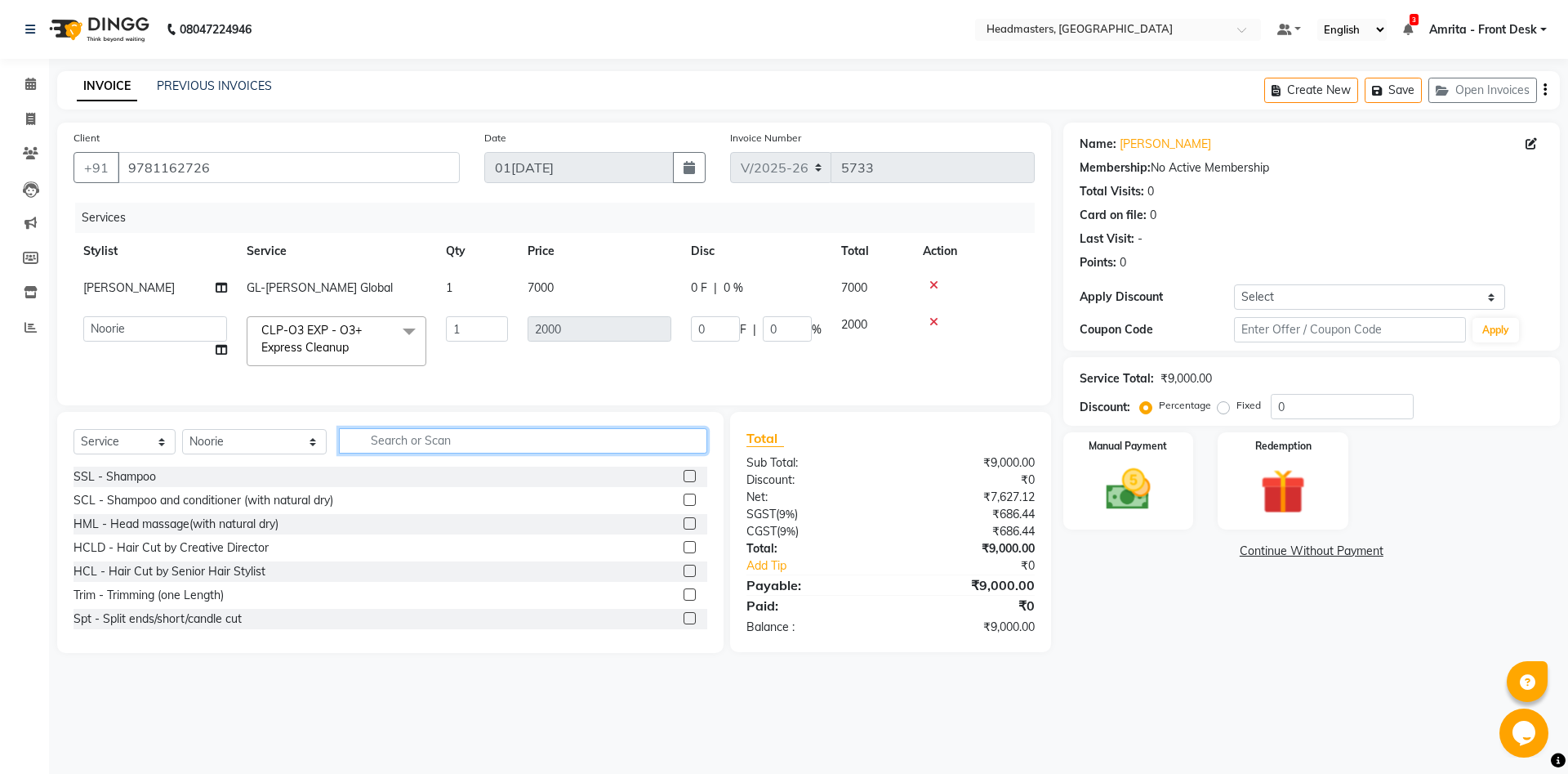
click at [339, 439] on input "text" at bounding box center [523, 441] width 368 height 25
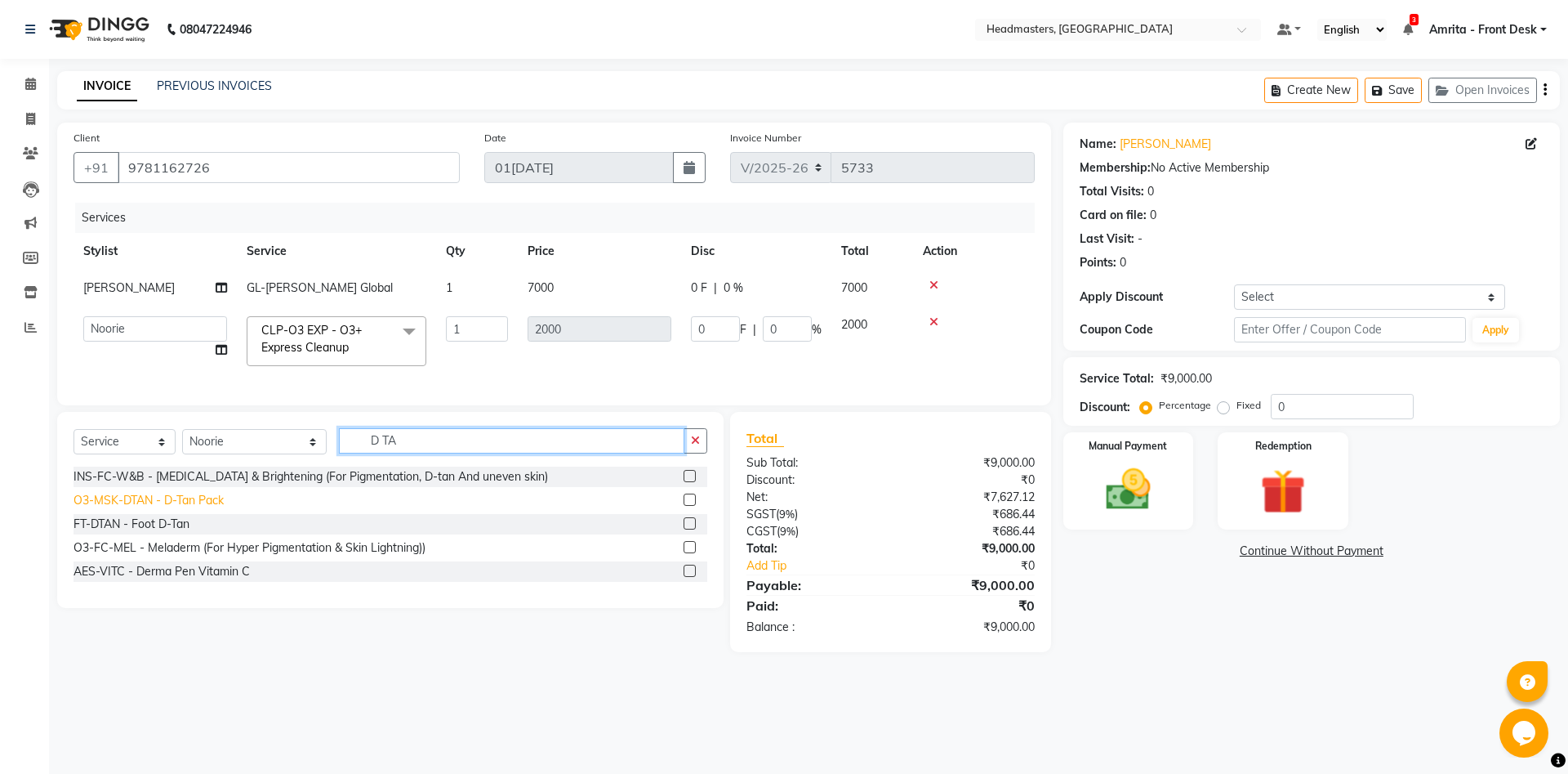
type input "D TA"
click at [175, 504] on div "O3-MSK-DTAN - D-Tan Pack" at bounding box center [149, 500] width 150 height 17
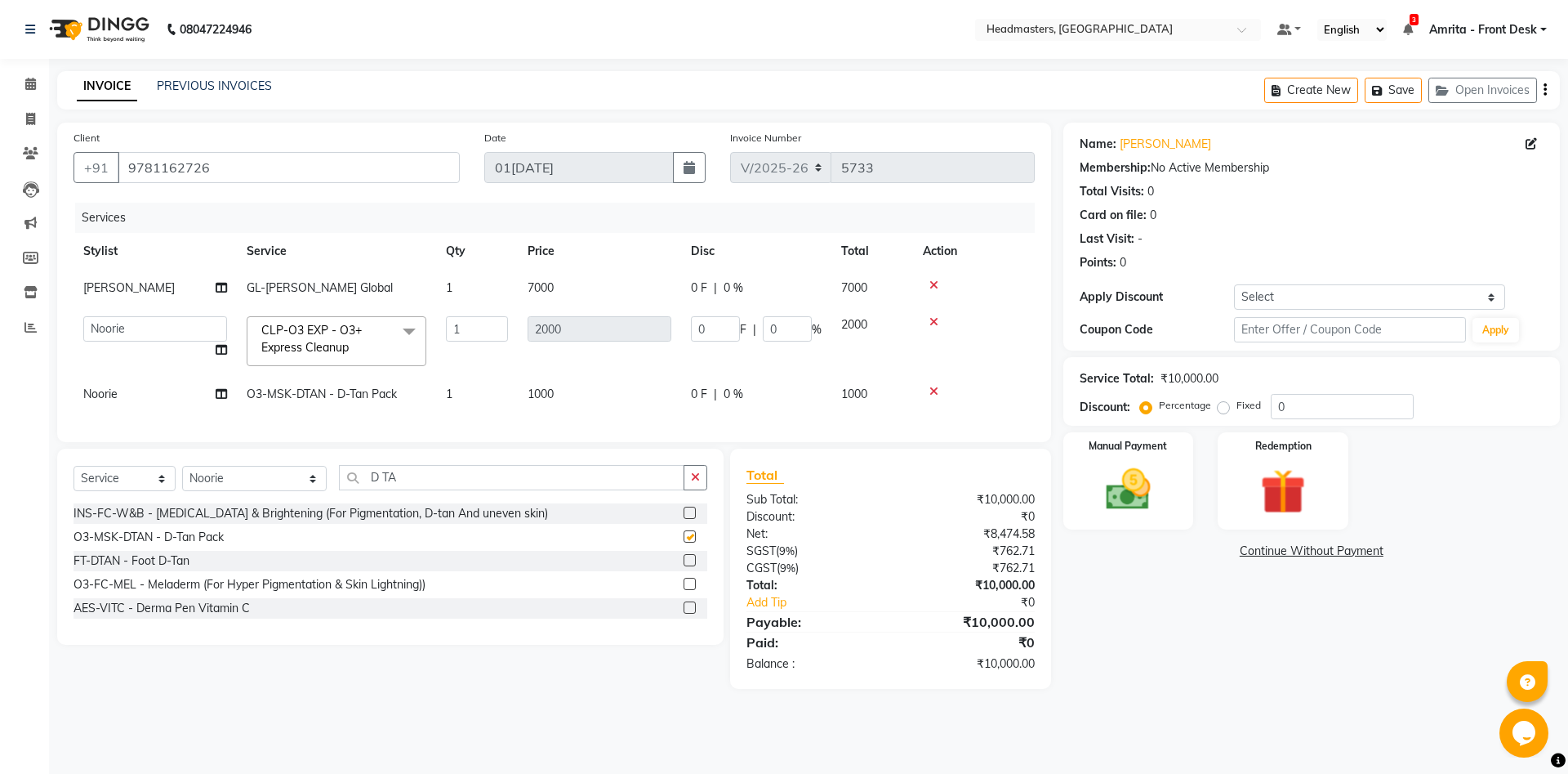
checkbox input "false"
click at [182, 466] on select "Select Stylist Aarti Ali Amrita Amrita - Front Desk Balram Gental Man Gulshan H…" at bounding box center [254, 478] width 144 height 25
select select "60721"
click option "[PERSON_NAME]" at bounding box center [0, 0] width 0 height 0
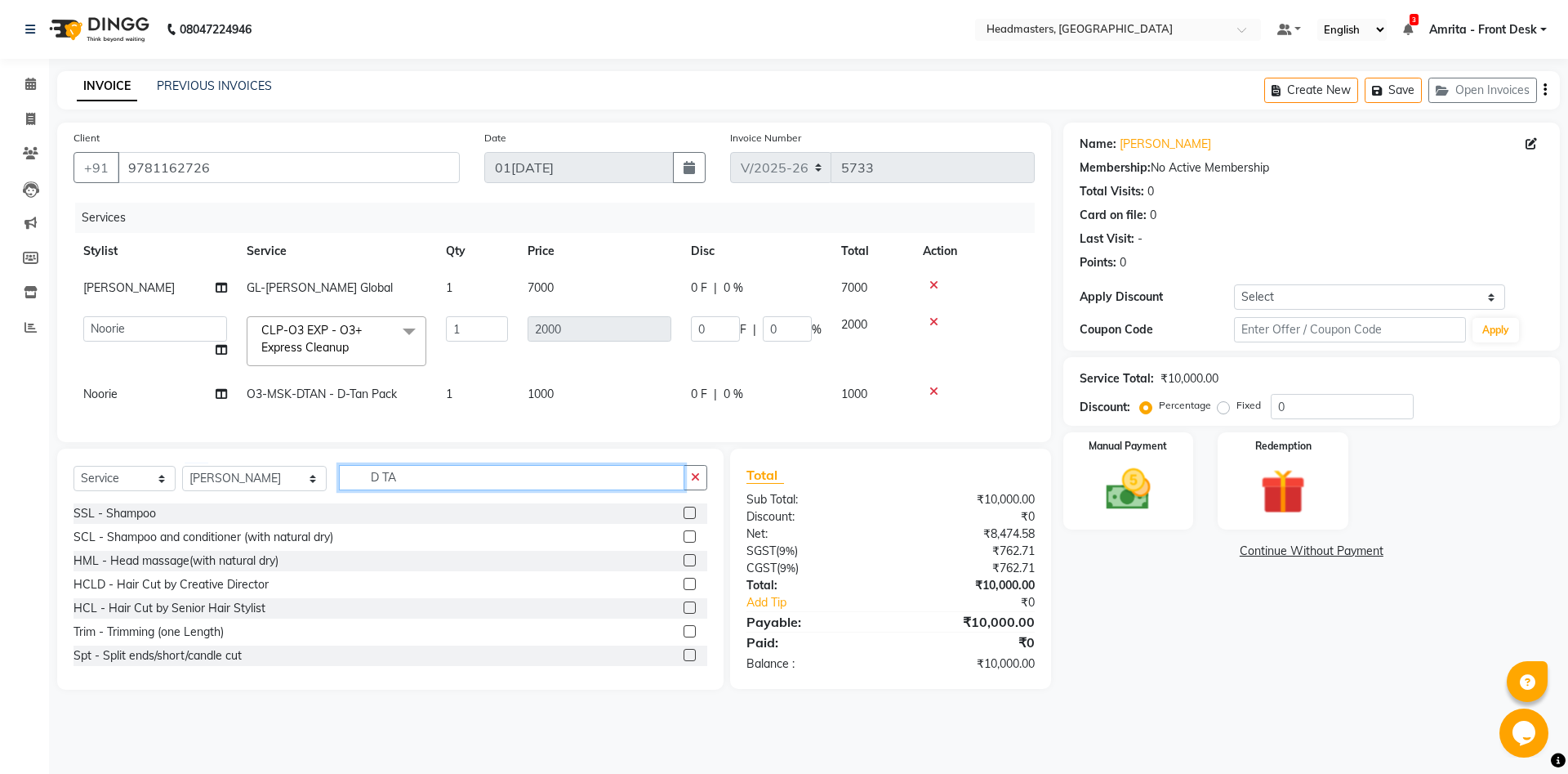
click at [362, 482] on input "D TA" at bounding box center [511, 477] width 346 height 25
type input "D"
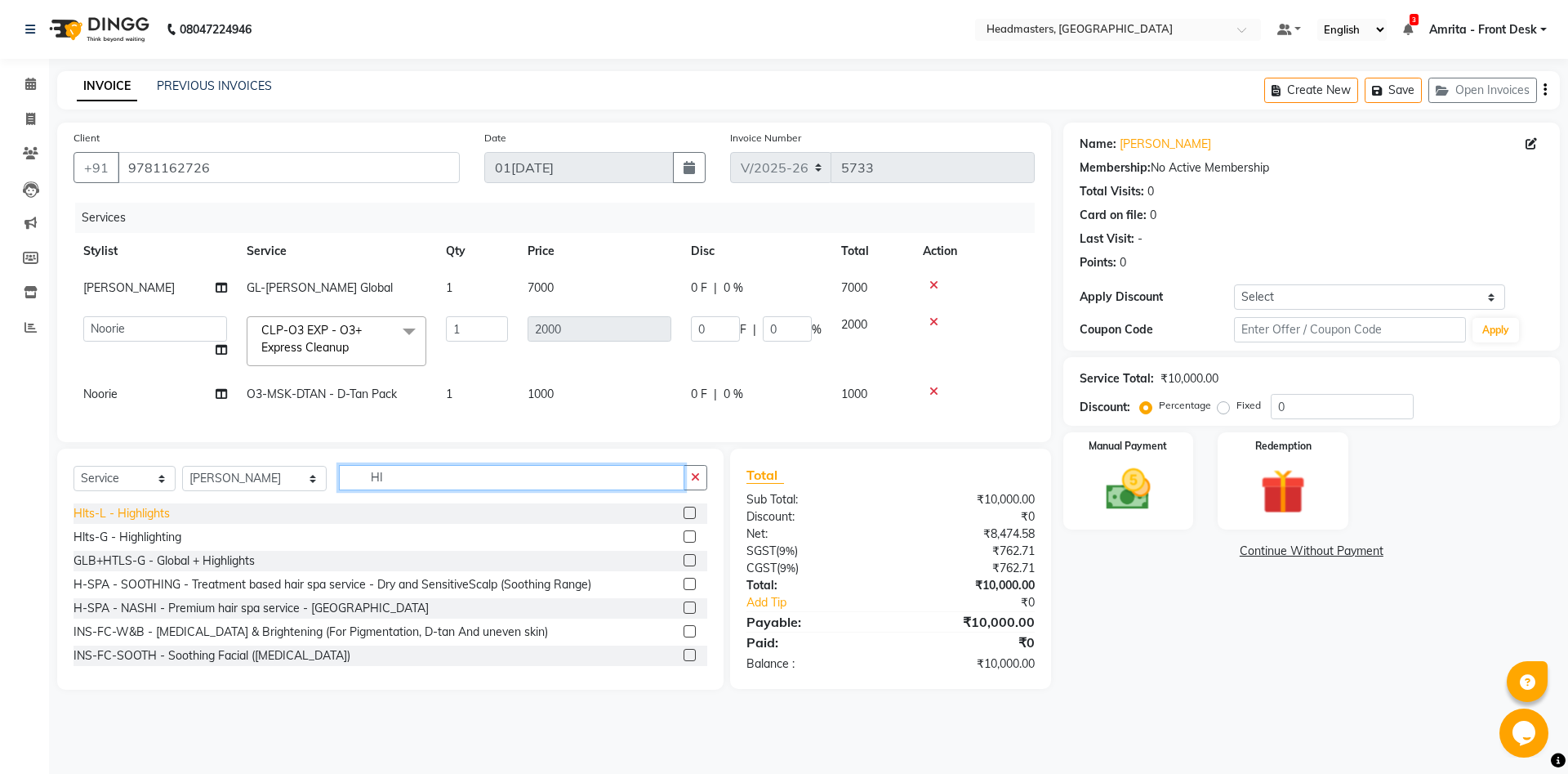
type input "HI"
click at [142, 513] on div "Hlts-L - Highlights" at bounding box center [122, 514] width 96 height 17
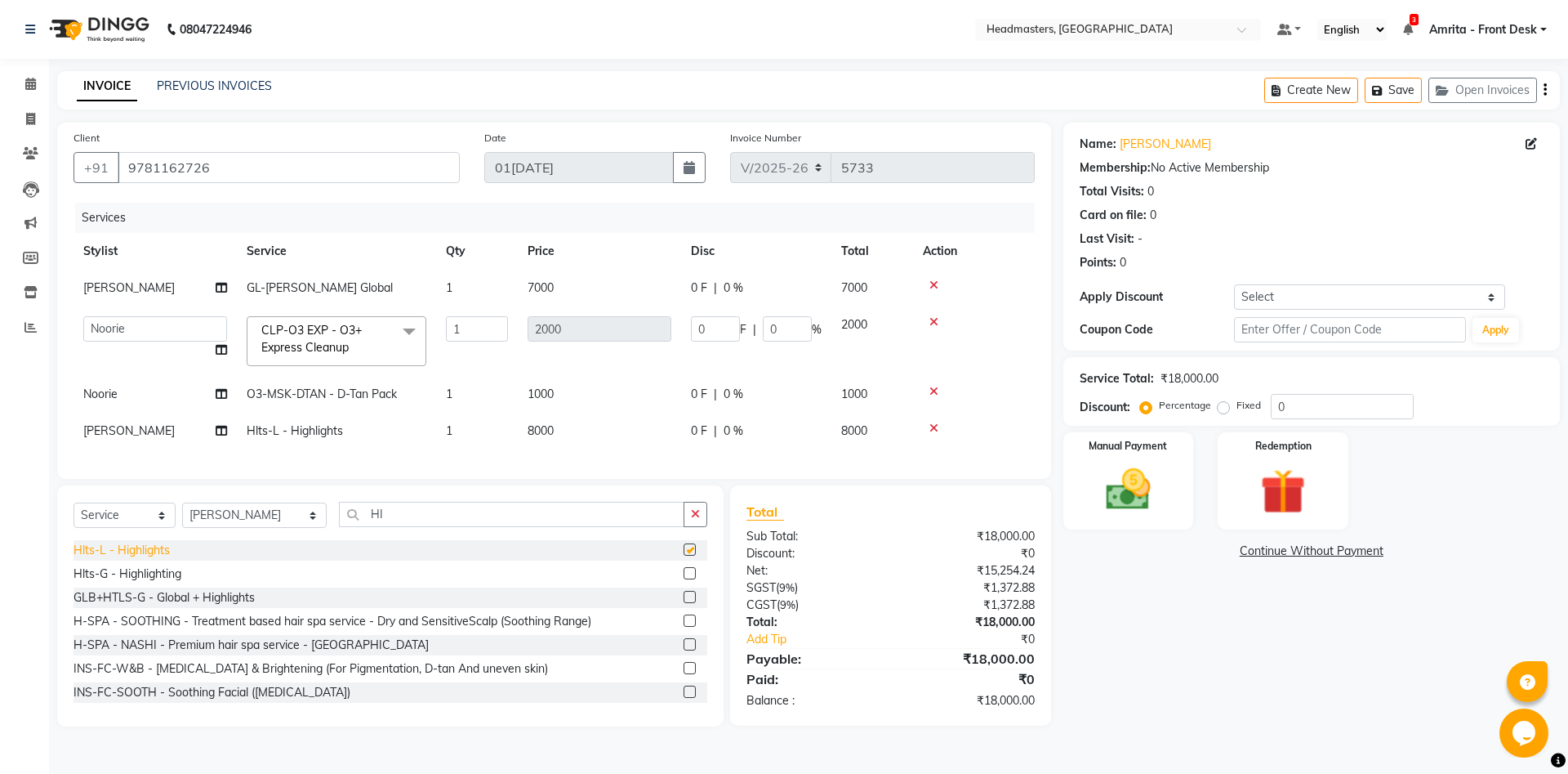
checkbox input "false"
click at [1175, 407] on input "0" at bounding box center [1342, 406] width 143 height 25
type input "5"
type input "100"
type input "5"
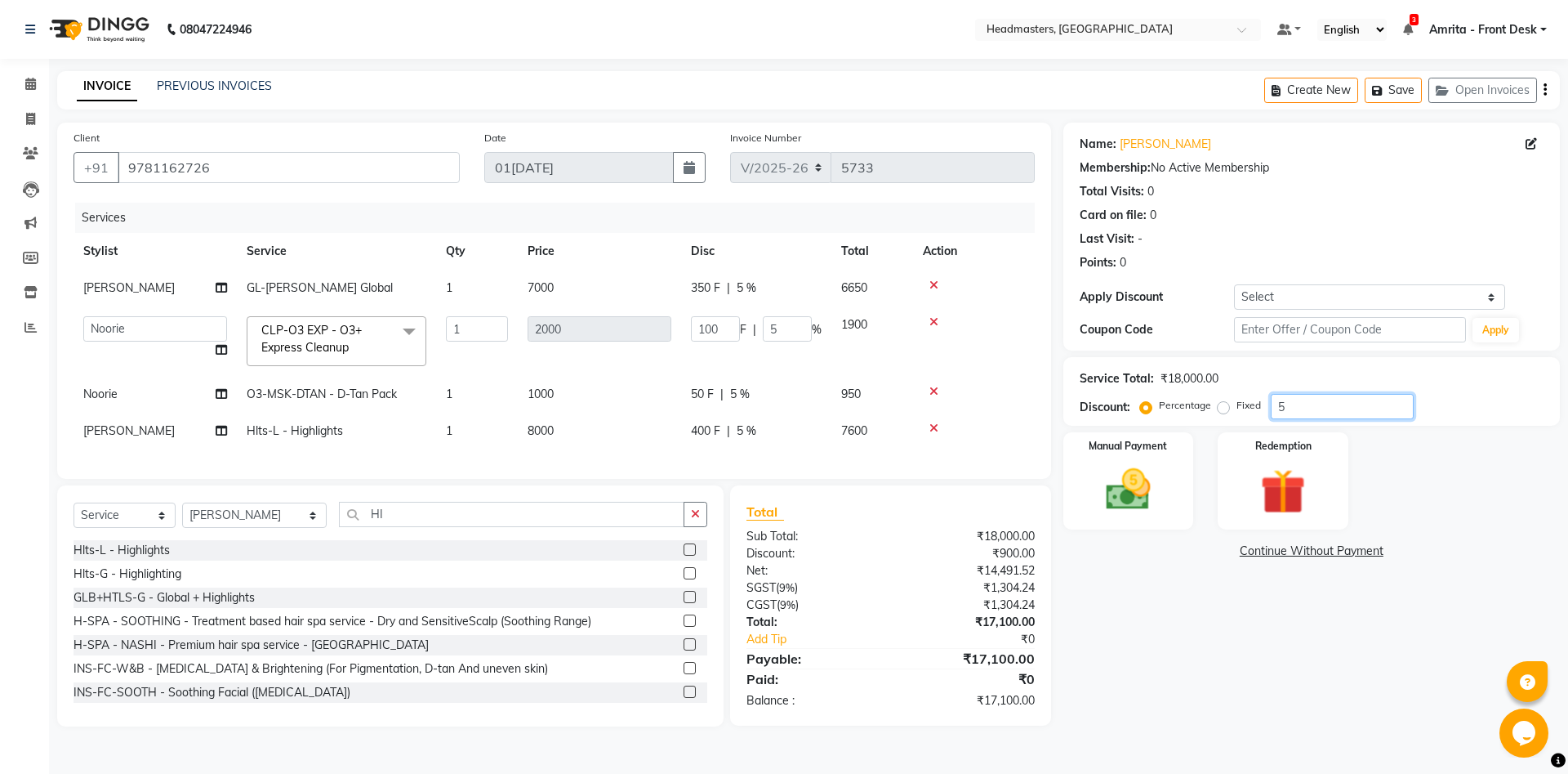
type input "50"
type input "1000"
type input "50"
click at [1175, 401] on label "Percentage" at bounding box center [1185, 405] width 52 height 14
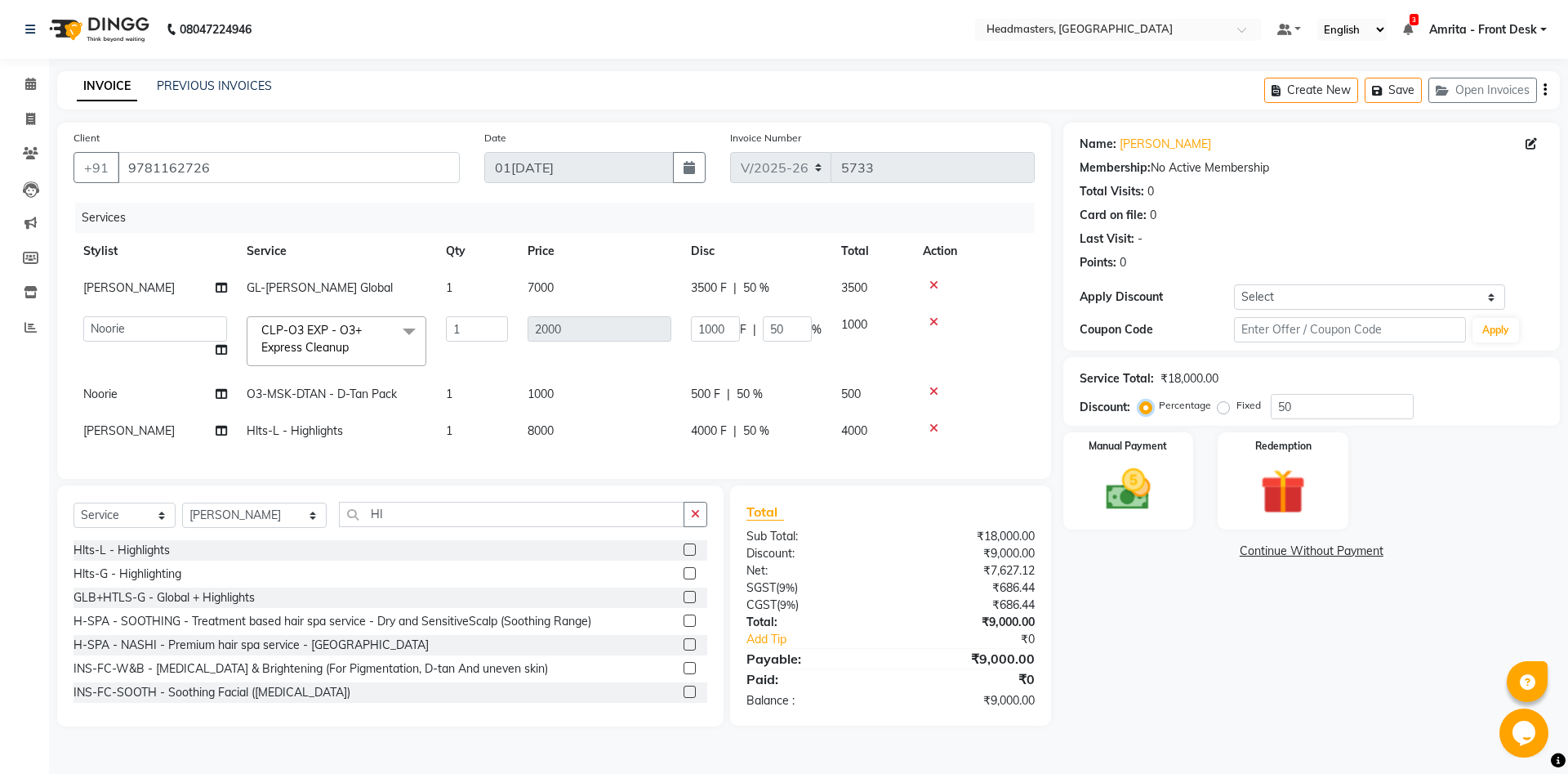
click at [1155, 401] on input "Percentage" at bounding box center [1150, 406] width 12 height 12
click at [371, 505] on input "HI" at bounding box center [511, 515] width 346 height 25
type input "H"
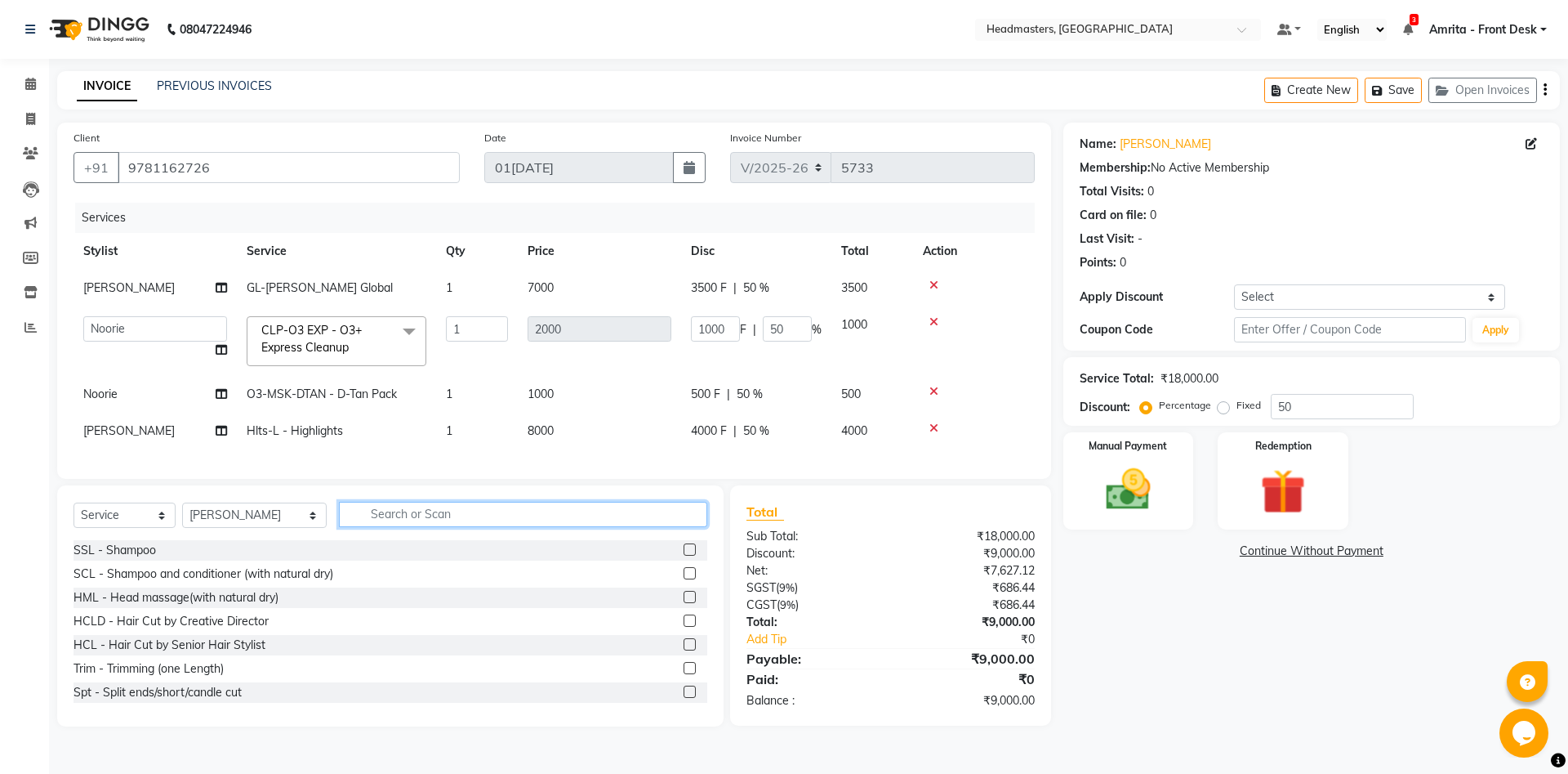
click at [380, 517] on input "text" at bounding box center [523, 515] width 368 height 25
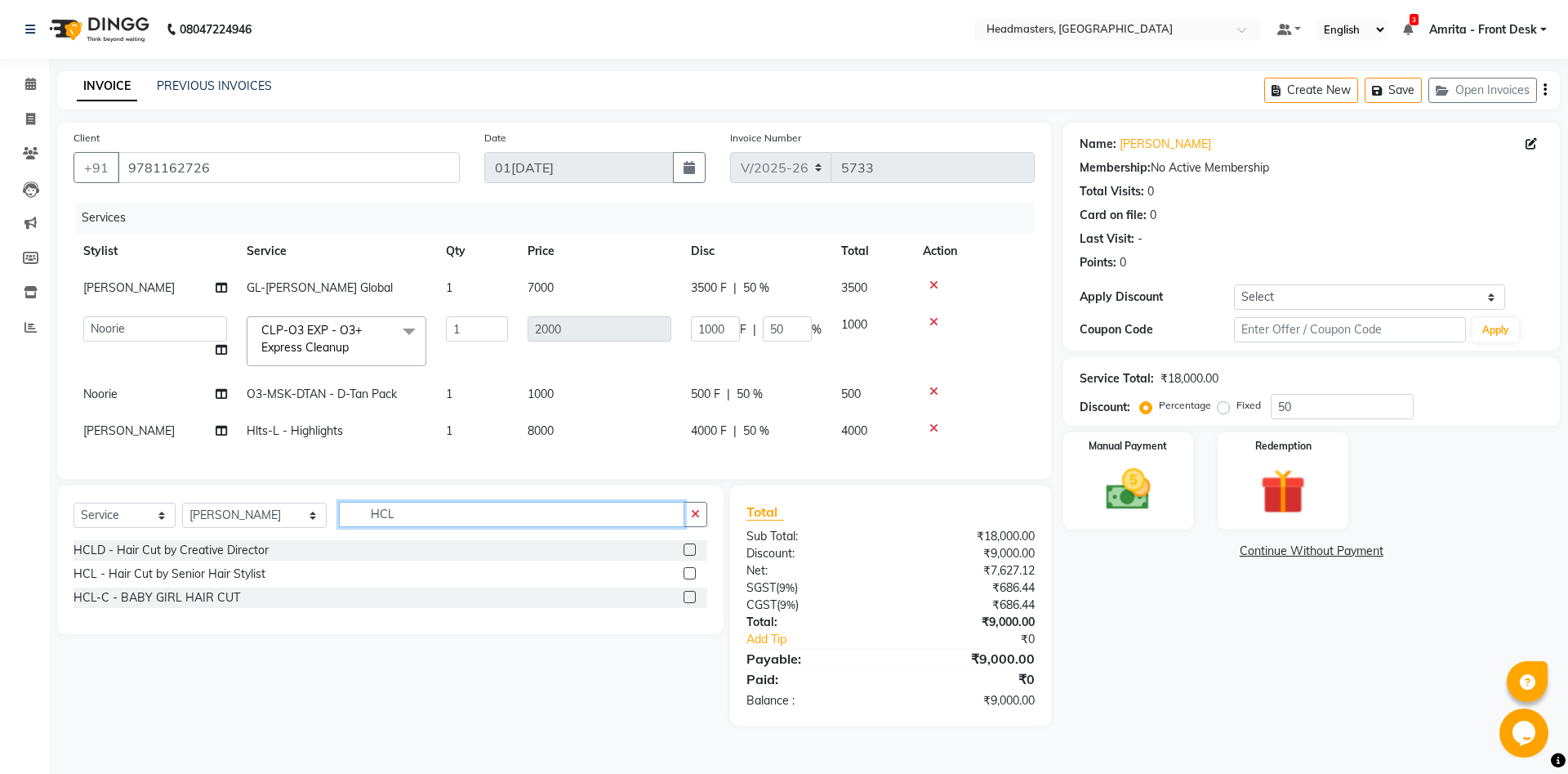
type input "HCL"
click at [280, 580] on div "HCL - Hair Cut by Senior Hair Stylist" at bounding box center [390, 574] width 634 height 20
click at [237, 573] on div "HCL - Hair Cut by Senior Hair Stylist" at bounding box center [169, 574] width 192 height 17
checkbox input "false"
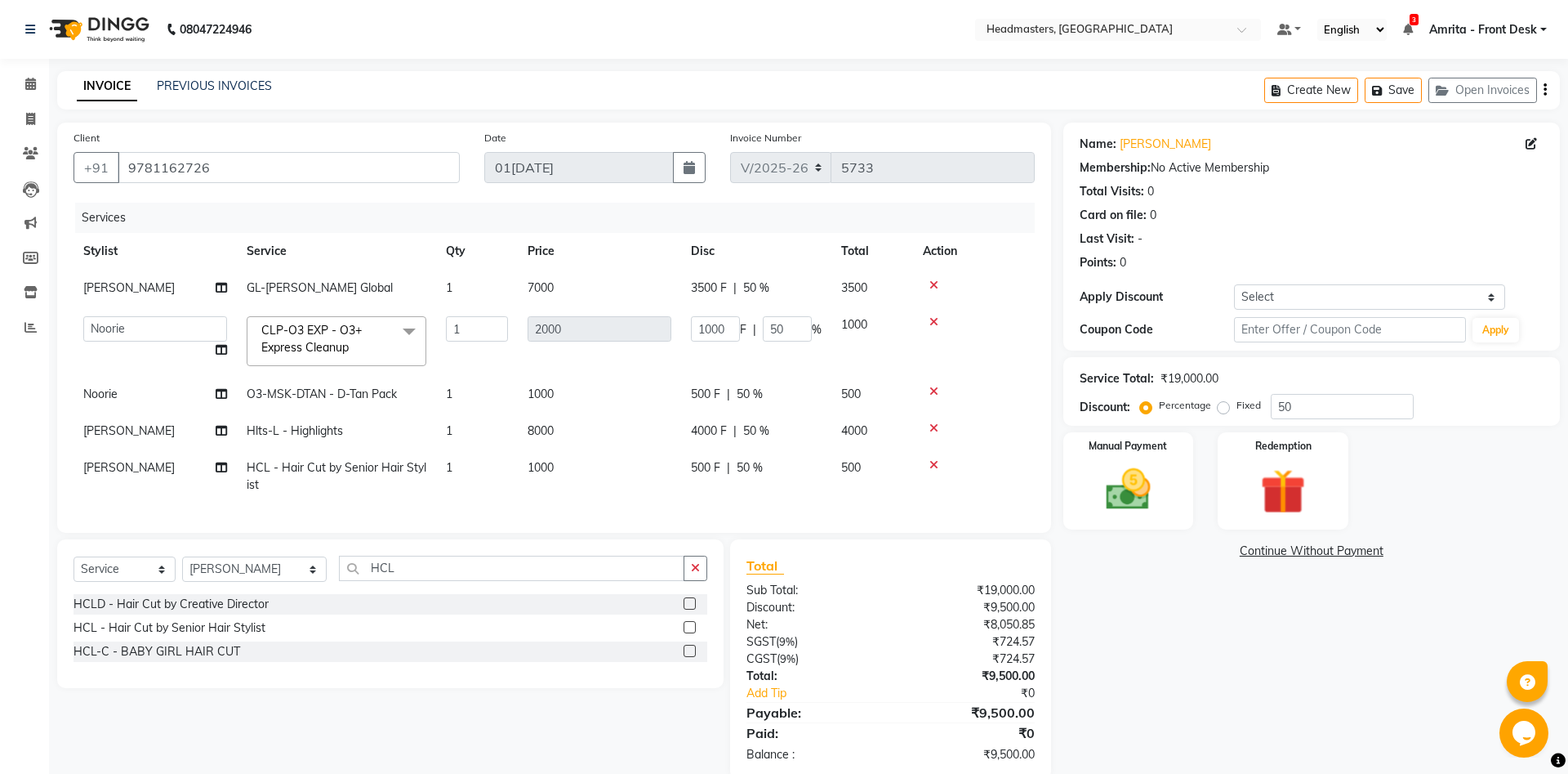
scroll to position [30, 0]
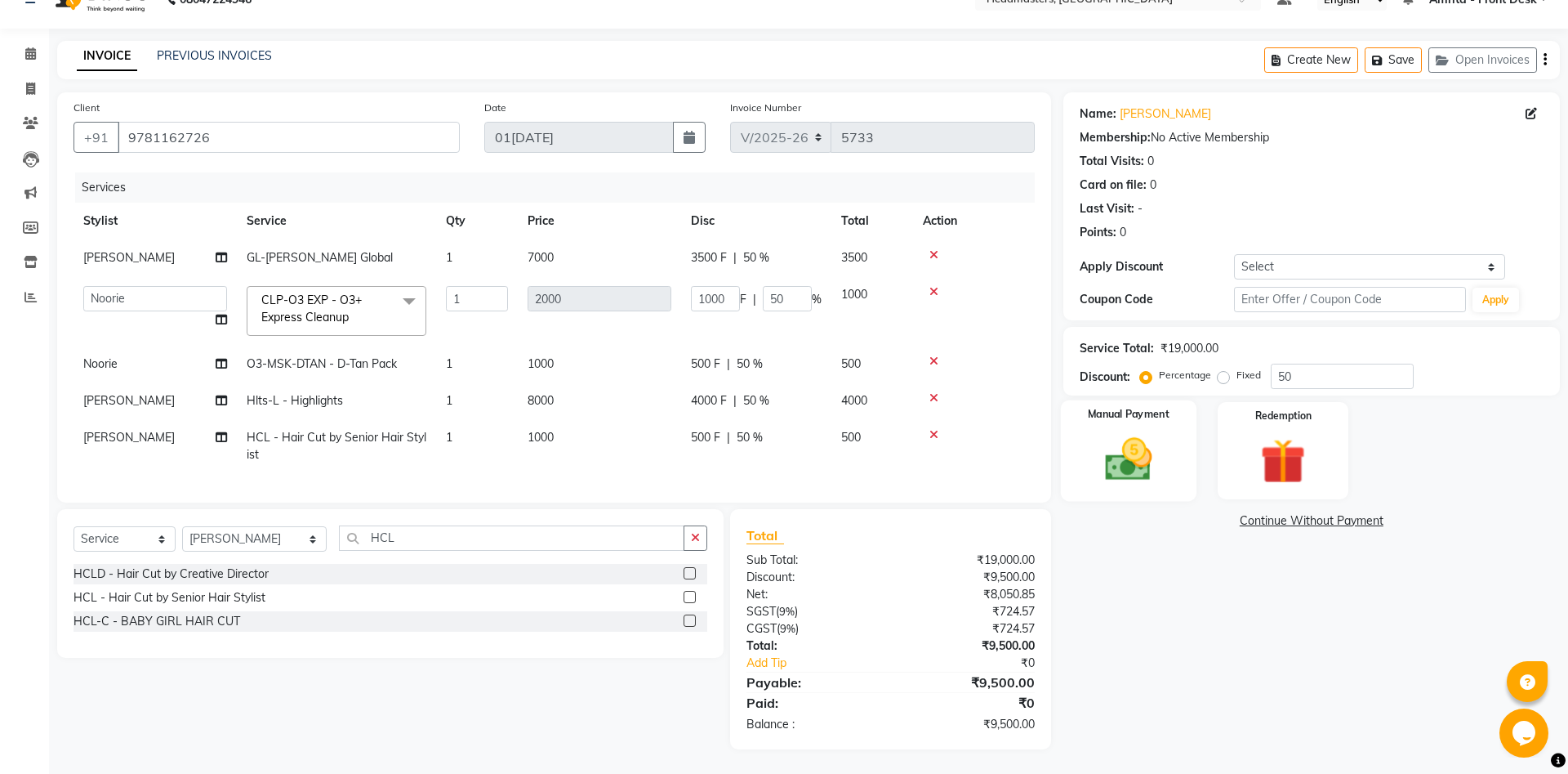
click at [1135, 466] on img at bounding box center [1129, 459] width 76 height 54
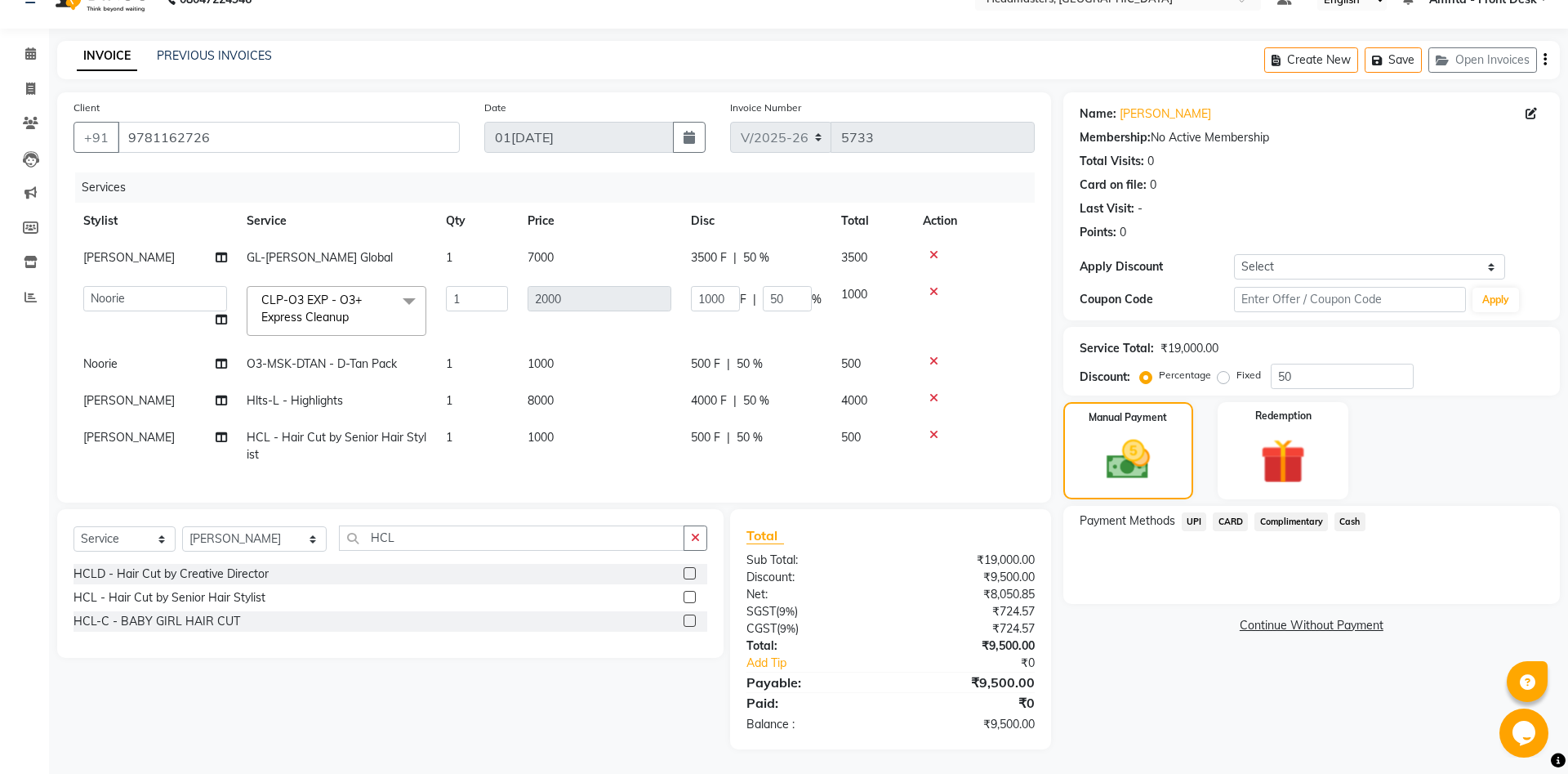
click at [1175, 526] on span "Cash" at bounding box center [1350, 521] width 31 height 19
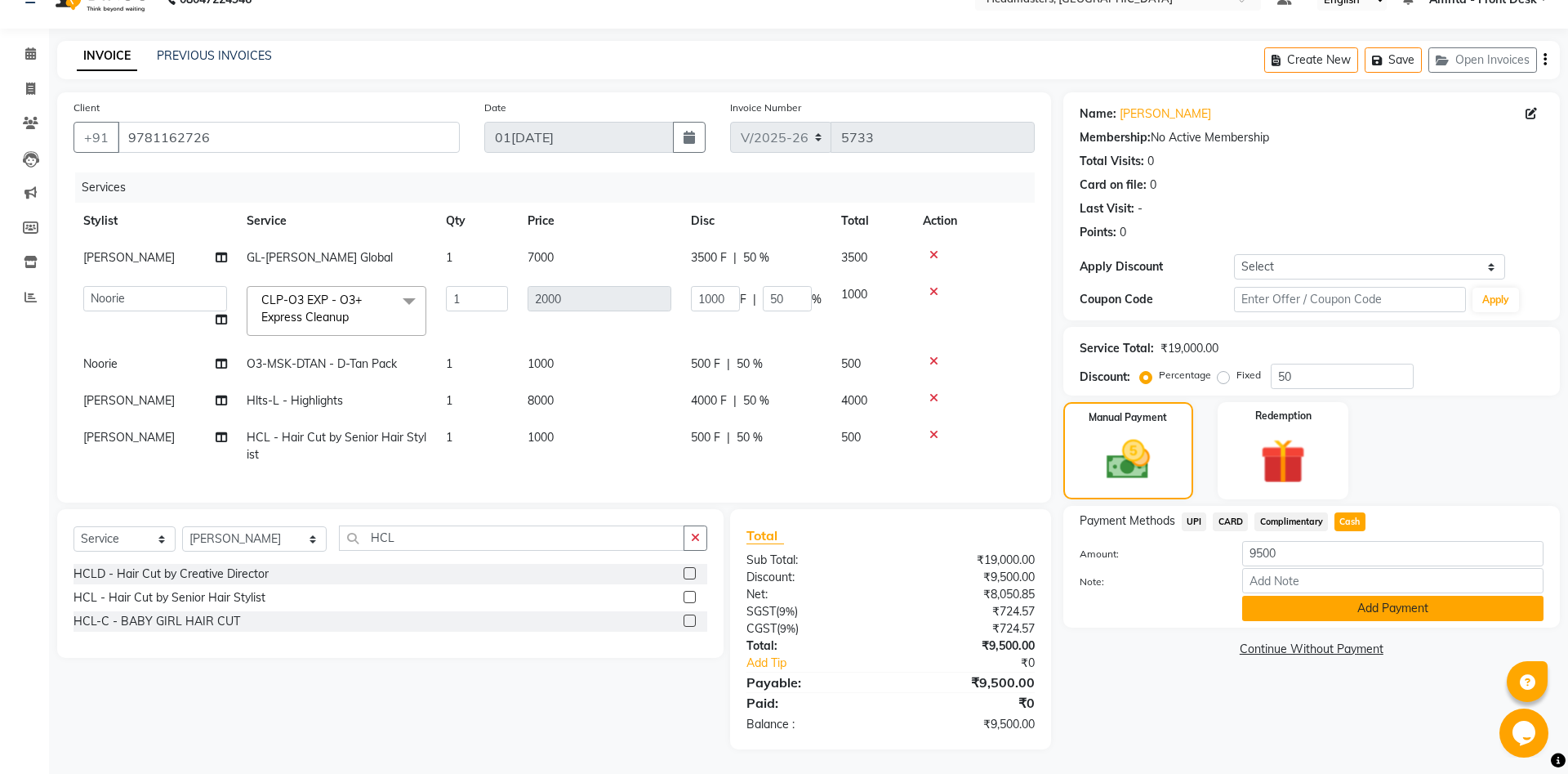
click at [1175, 580] on button "Add Payment" at bounding box center [1393, 608] width 302 height 25
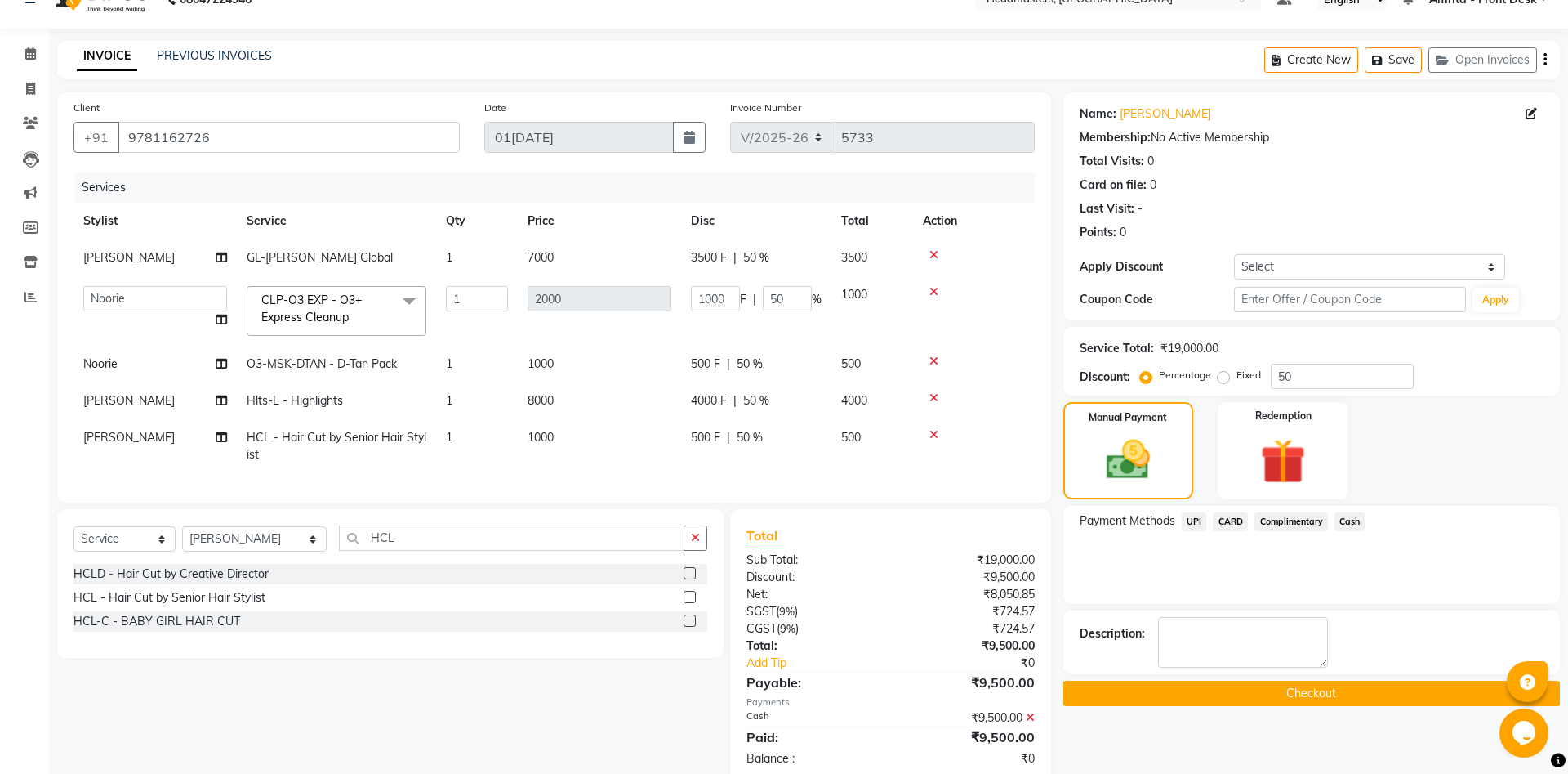
click at [1175, 580] on button "Checkout" at bounding box center [1312, 693] width 497 height 25
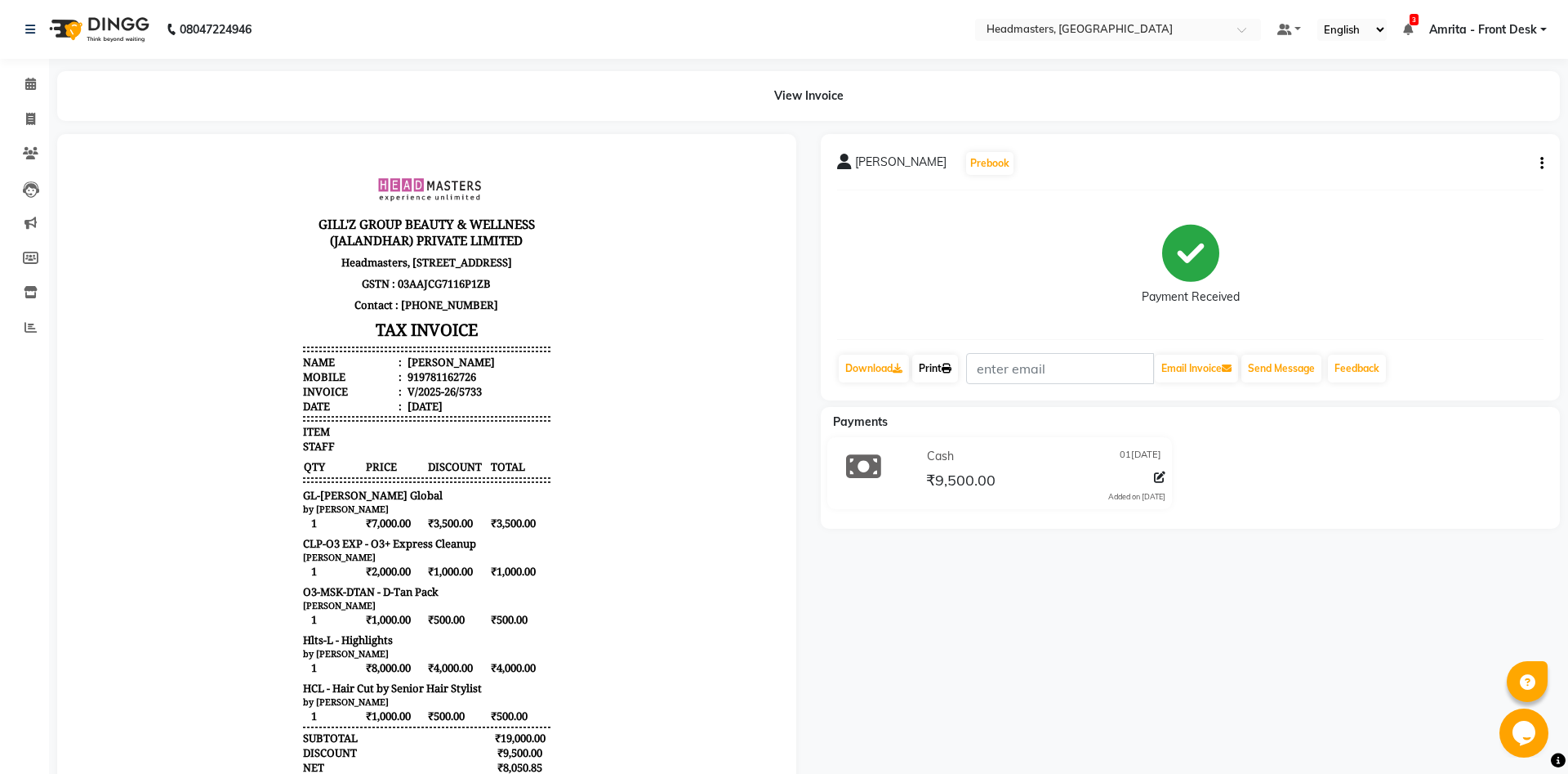
click at [944, 373] on link "Print" at bounding box center [935, 368] width 46 height 28
click at [33, 84] on icon at bounding box center [30, 84] width 11 height 13
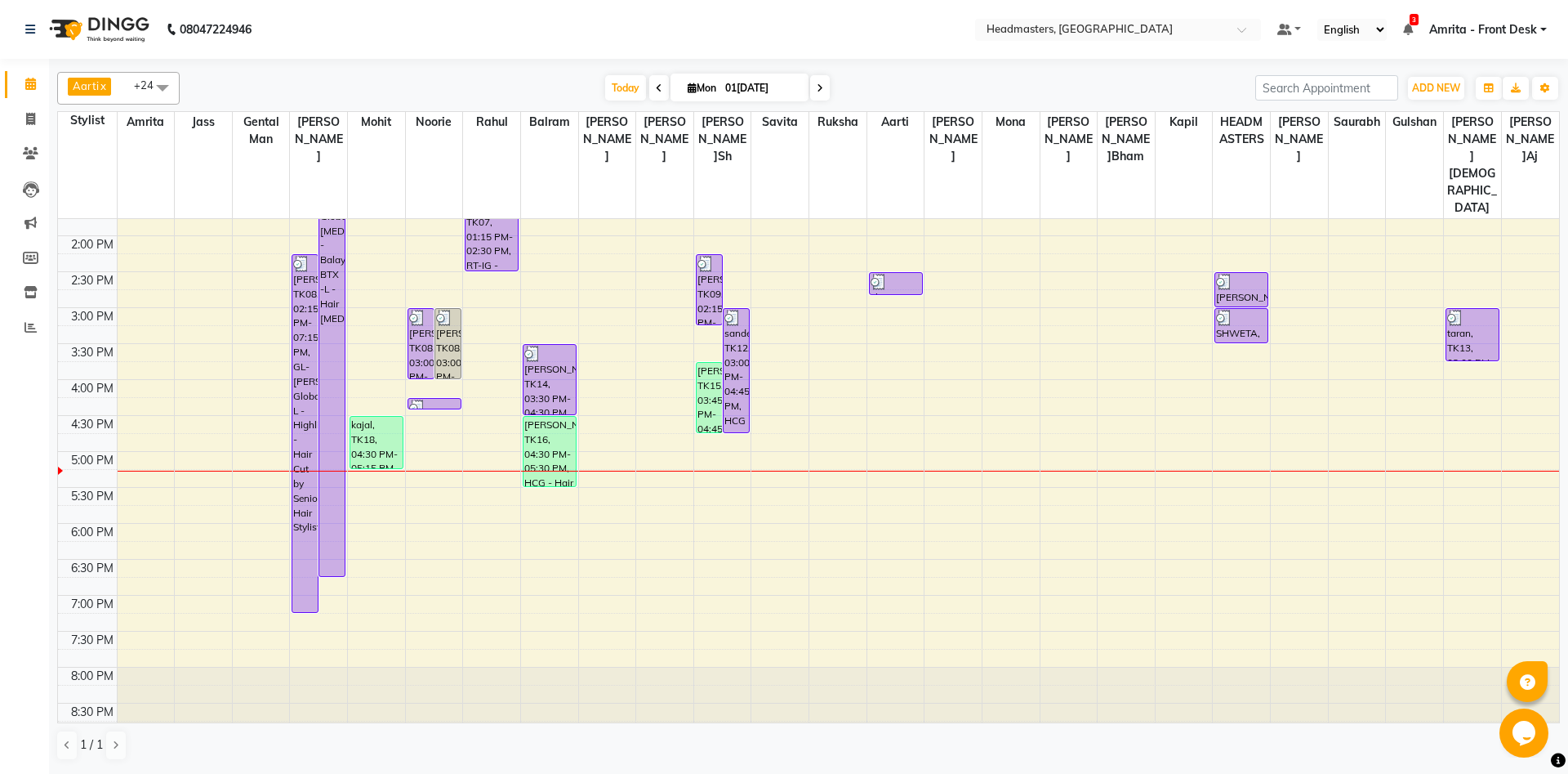
scroll to position [451, 0]
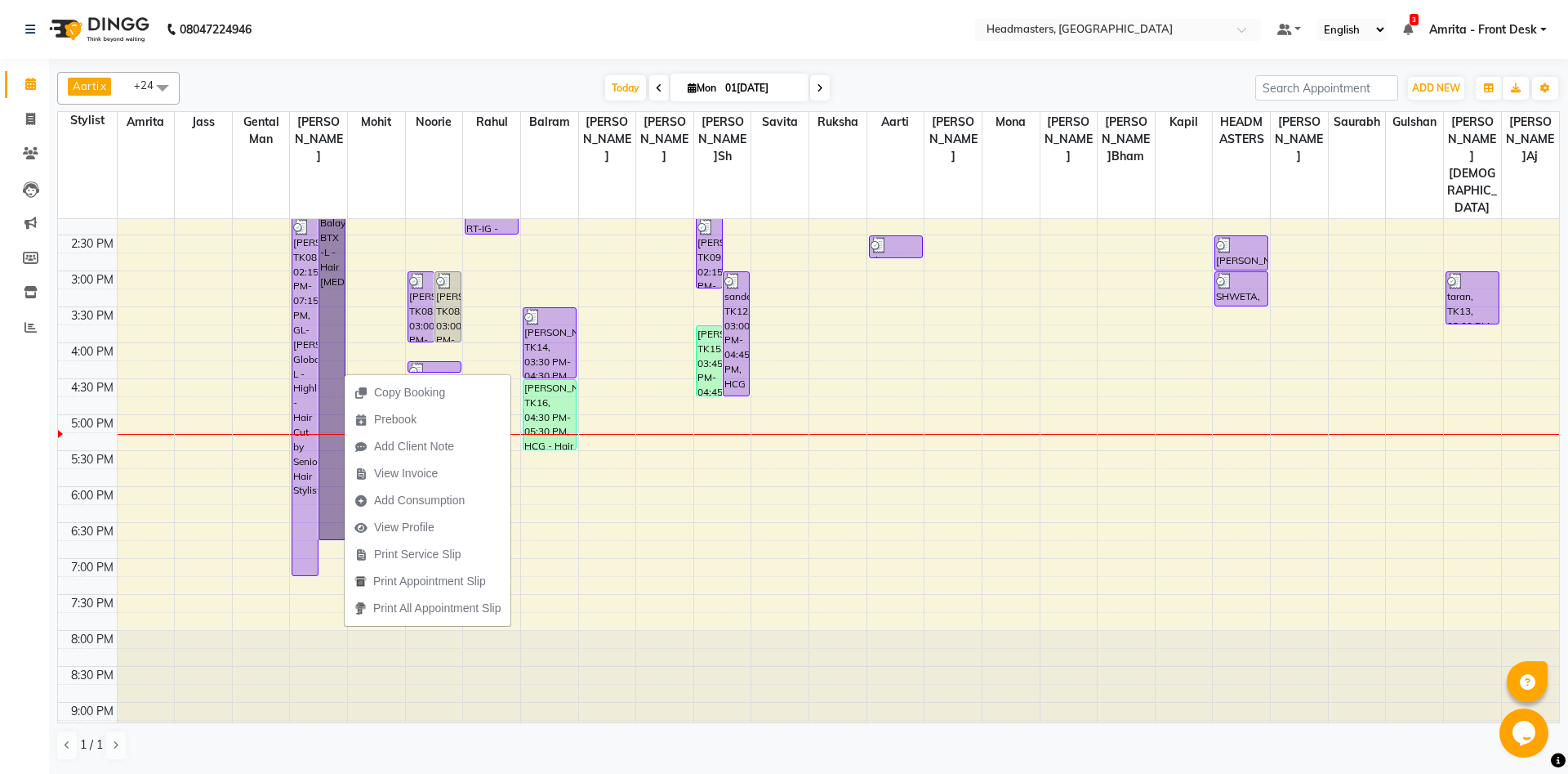
click at [627, 426] on div "8:00 AM 8:30 AM 9:00 AM 9:30 AM 10:00 AM 10:30 AM 11:00 AM 11:30 AM 12:00 PM 12…" at bounding box center [808, 270] width 1501 height 1006
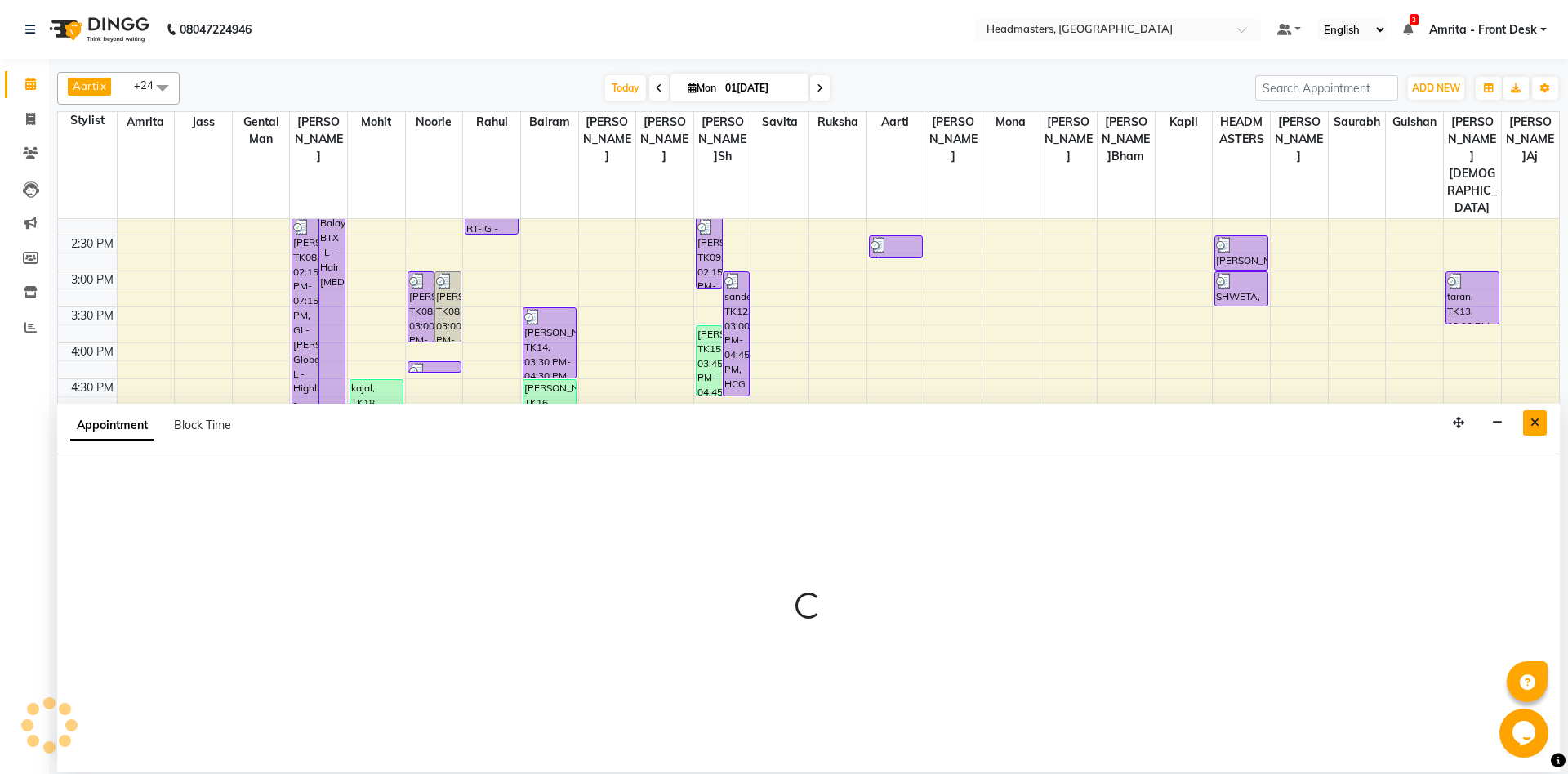
select select "60727"
select select "1065"
select select "tentative"
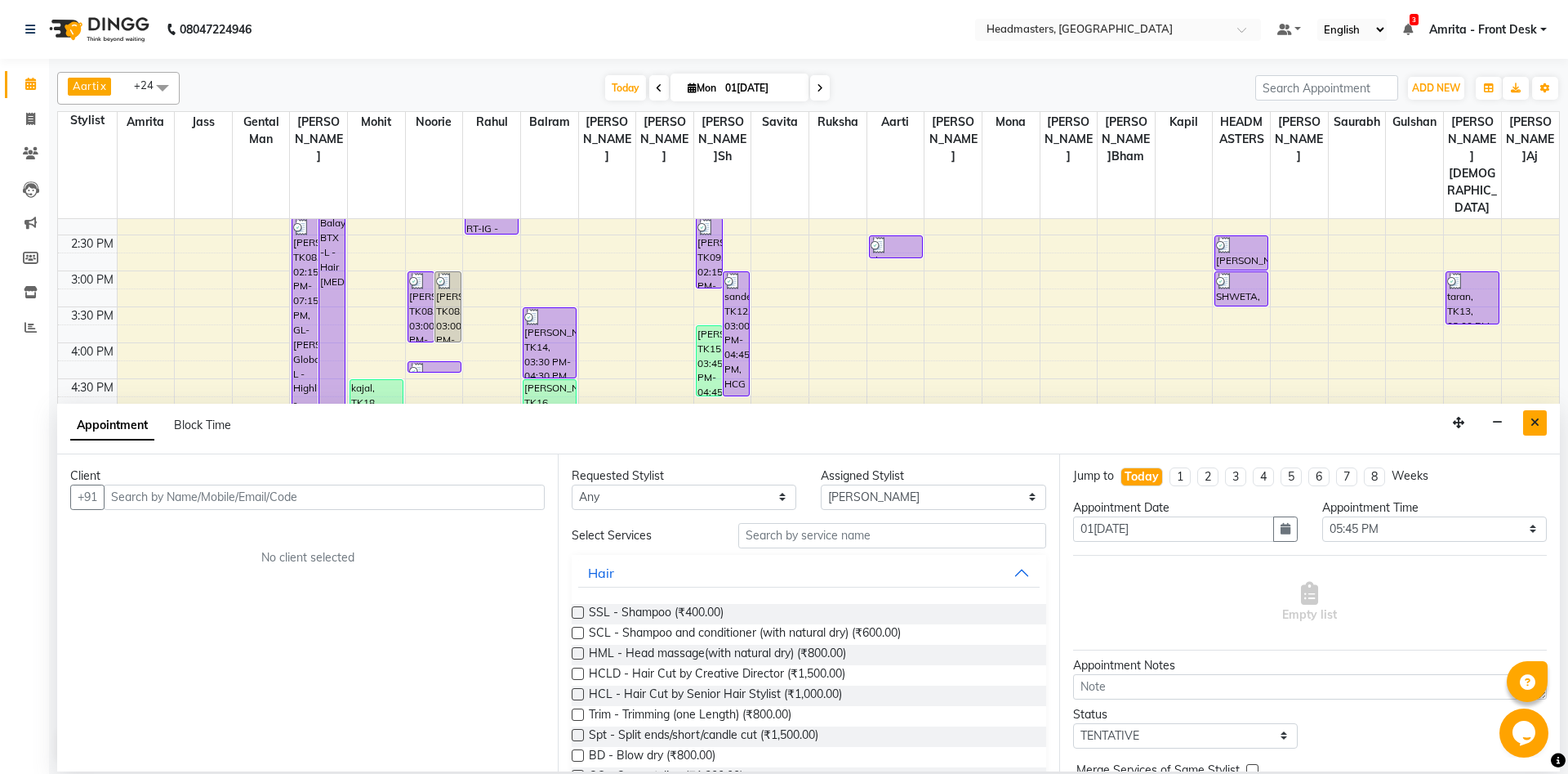
click at [1175, 420] on icon "Close" at bounding box center [1535, 422] width 9 height 12
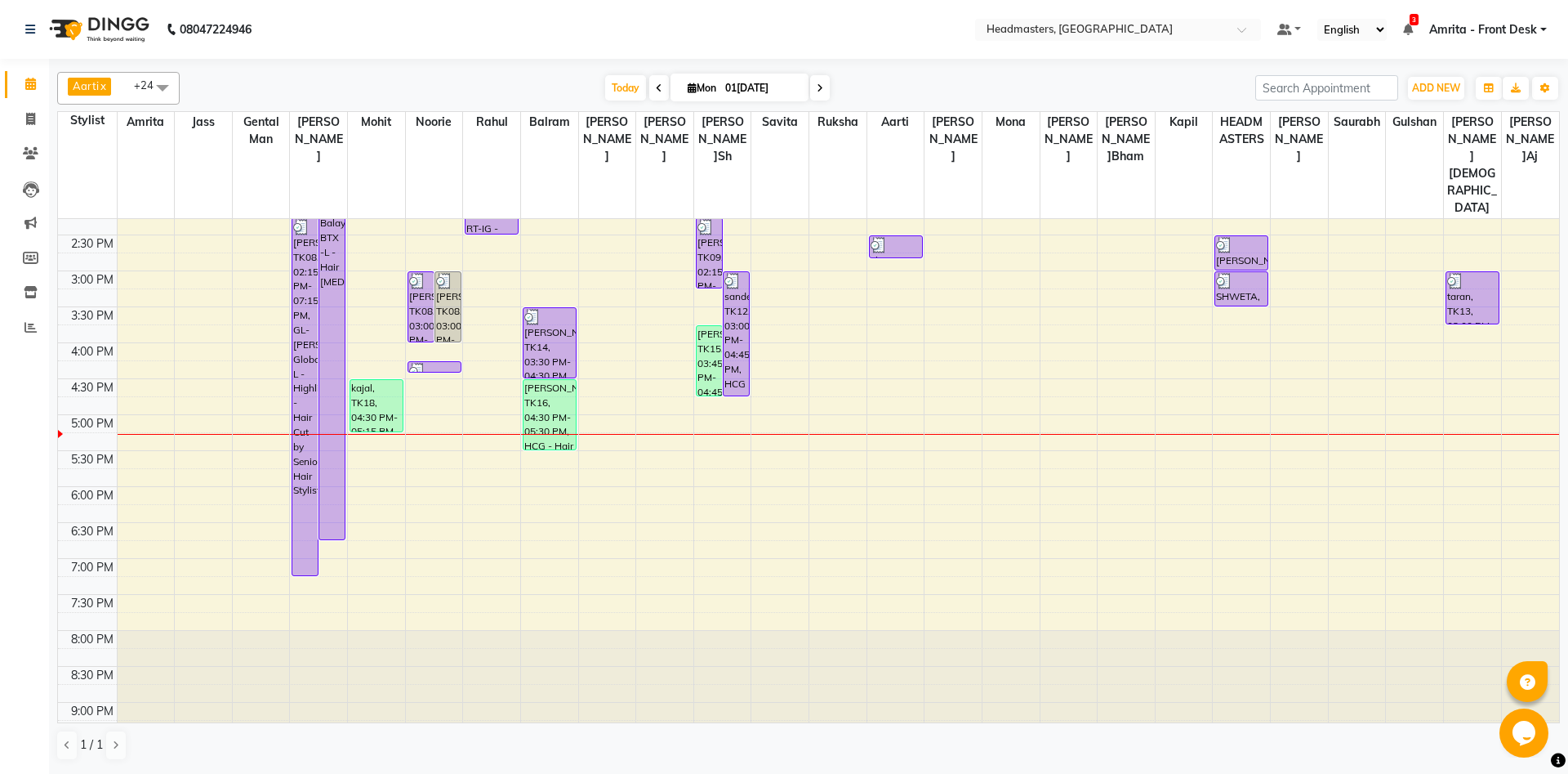
click at [331, 500] on div "8:00 AM 8:30 AM 9:00 AM 9:30 AM 10:00 AM 10:30 AM 11:00 AM 11:30 AM 12:00 PM 12…" at bounding box center [808, 270] width 1501 height 1006
select select "60721"
select select "tentative"
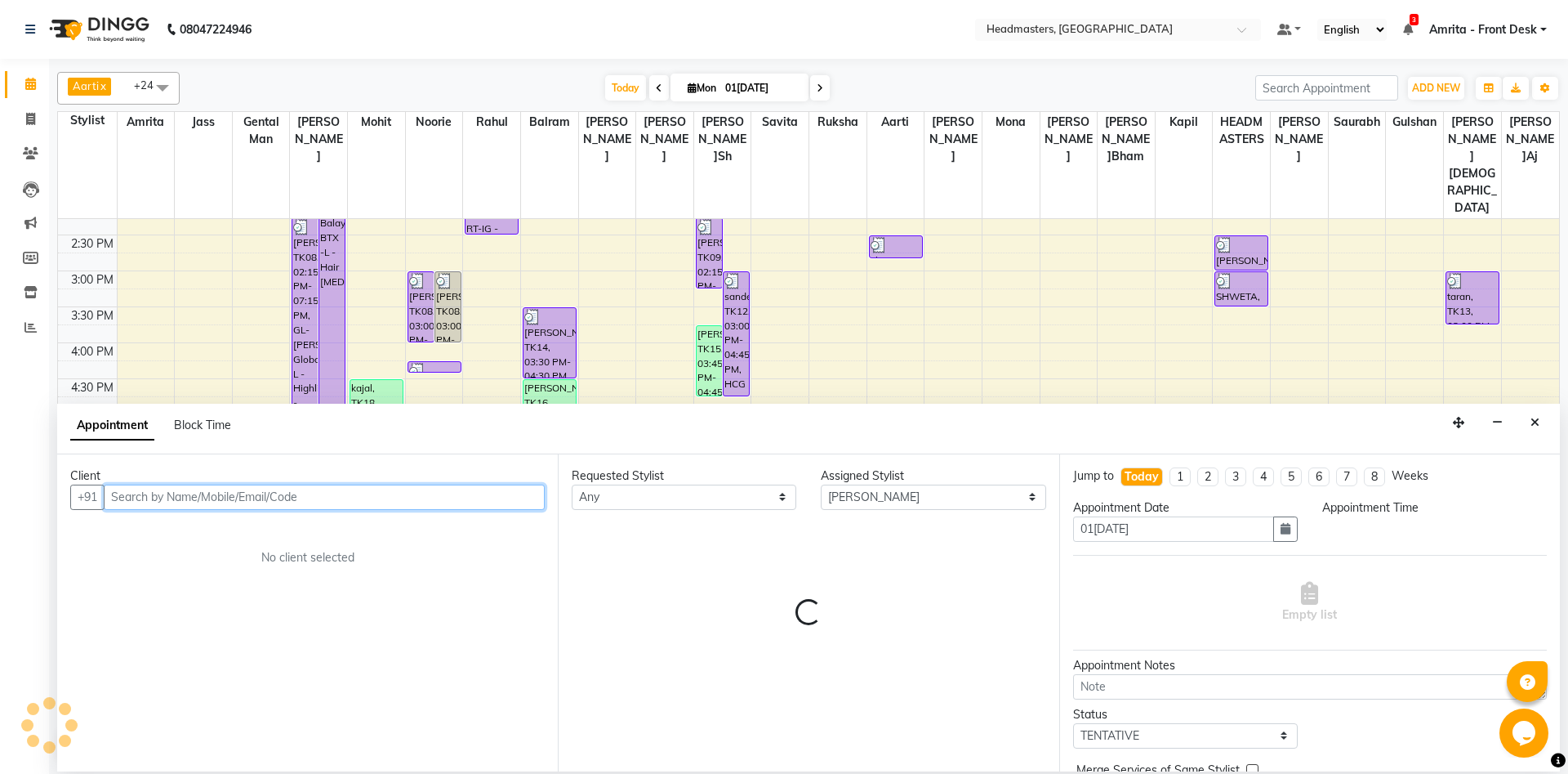
select select "1125"
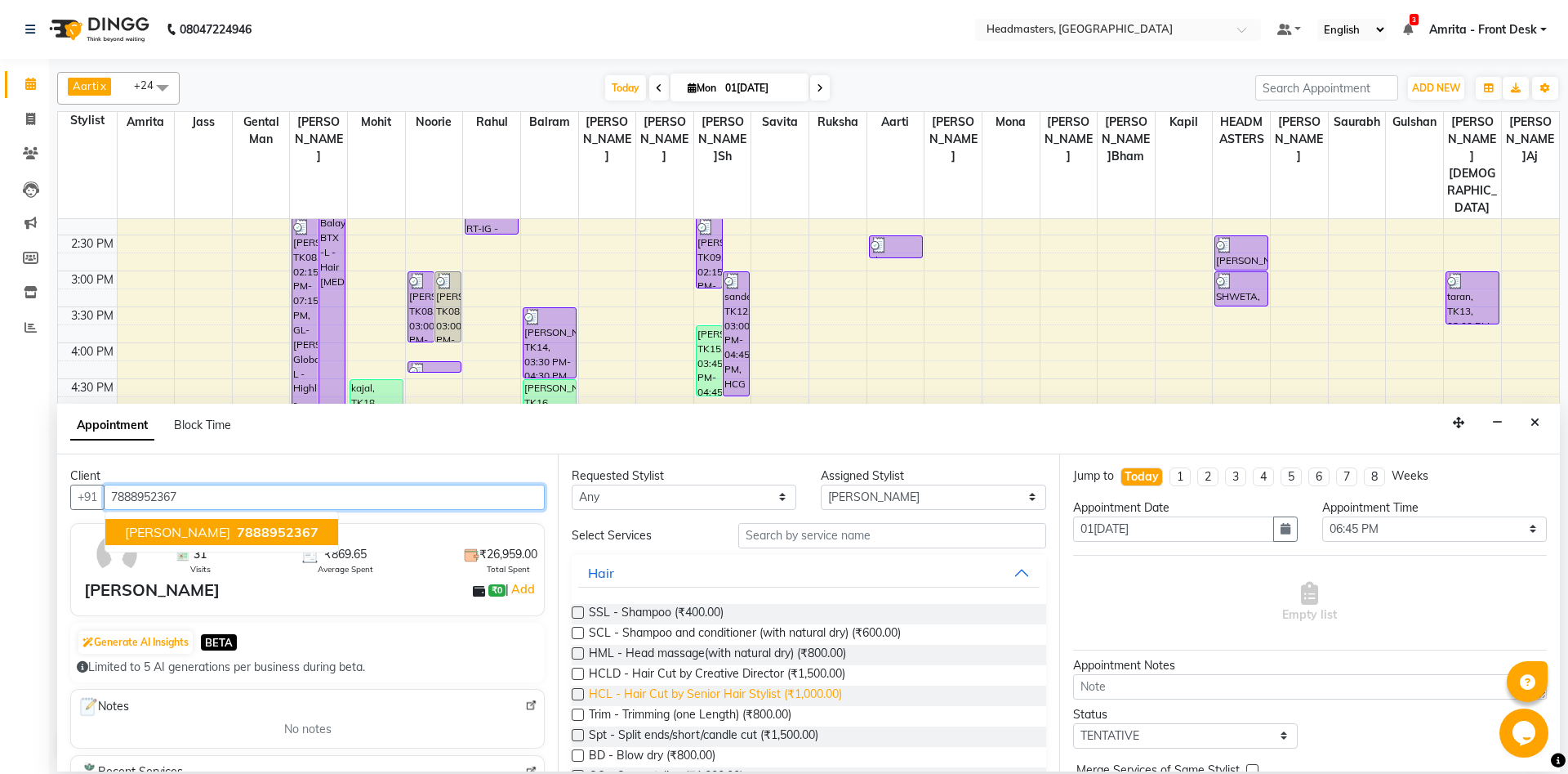
type input "7888952367"
click at [792, 580] on span "HCL - Hair Cut by Senior Hair Stylist (₹1,000.00)" at bounding box center [716, 695] width 253 height 20
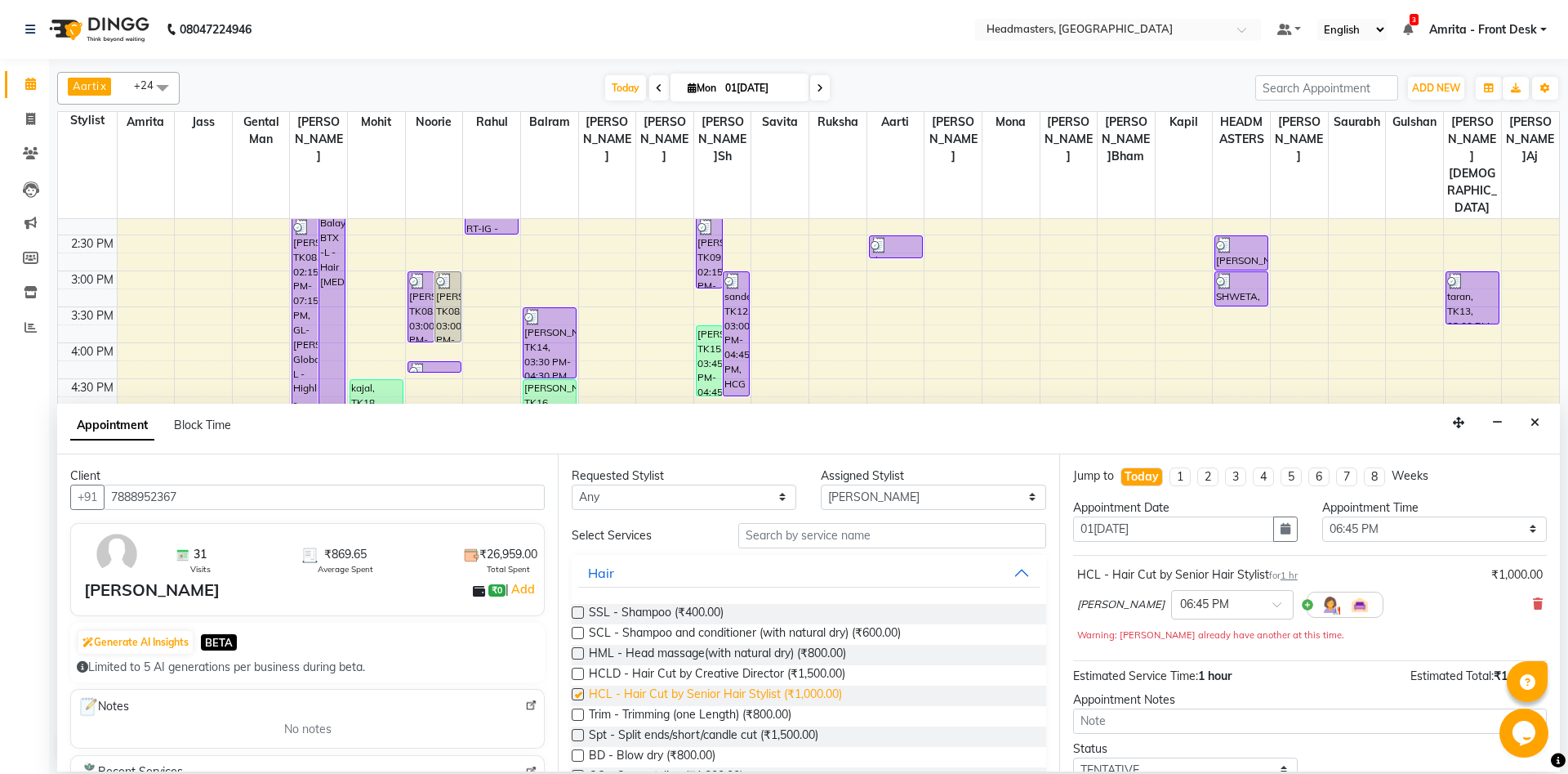
checkbox input "false"
click at [572, 484] on select "Any Aarti Ali Amrita Balram Gental Man Gulshan HEADMASTERS Jass Kapil Mahi Mehr…" at bounding box center [684, 497] width 225 height 25
click at [821, 484] on select "Select Aarti Ali Amrita Balram Gental Man Gulshan HEADMASTERS Jass Kapil Mahi M…" at bounding box center [934, 497] width 225 height 25
click at [1175, 422] on icon "Close" at bounding box center [1535, 422] width 9 height 12
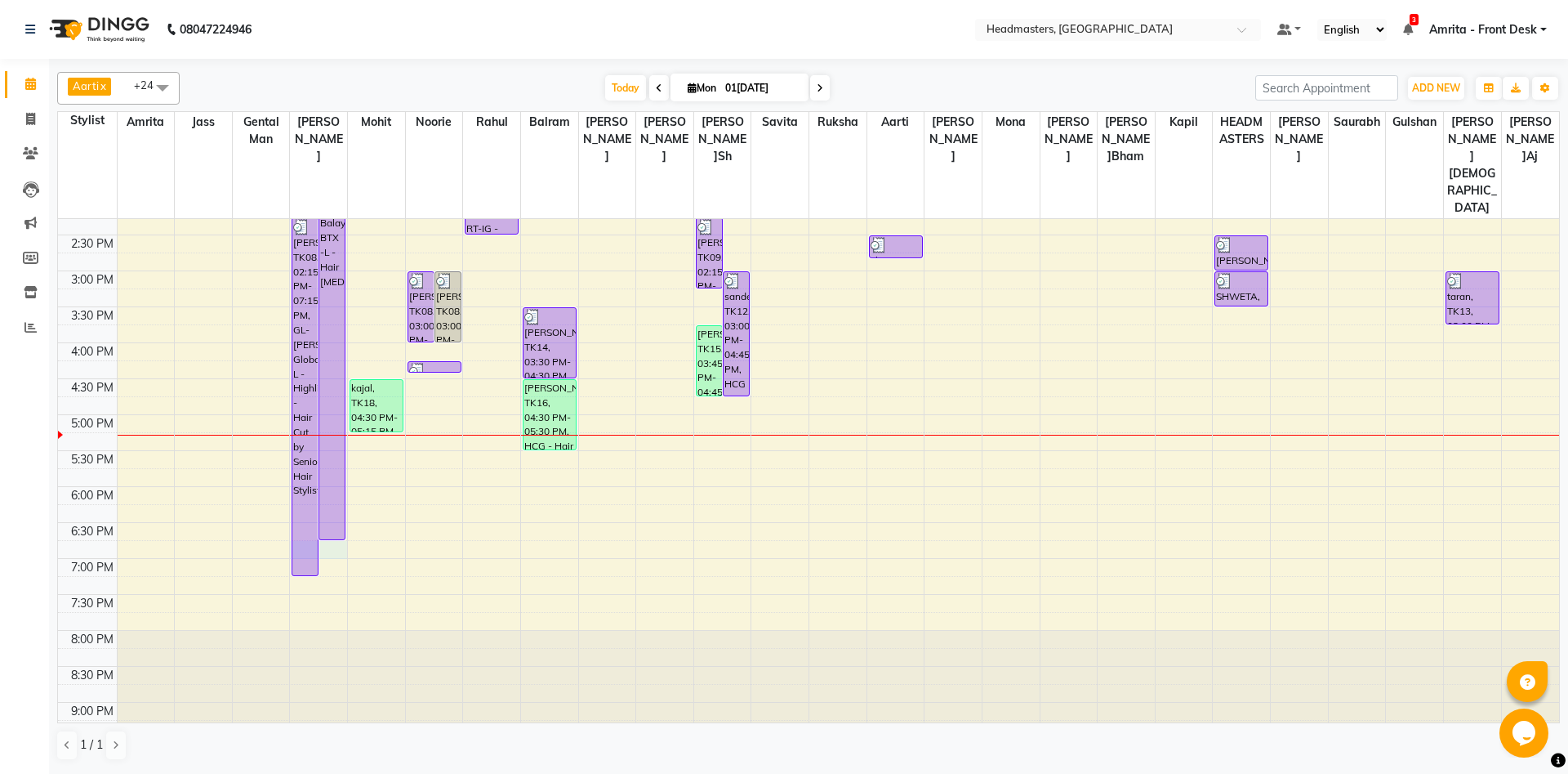
click at [341, 498] on div "8:00 AM 8:30 AM 9:00 AM 9:30 AM 10:00 AM 10:30 AM 11:00 AM 11:30 AM 12:00 PM 12…" at bounding box center [808, 270] width 1501 height 1006
select select "60721"
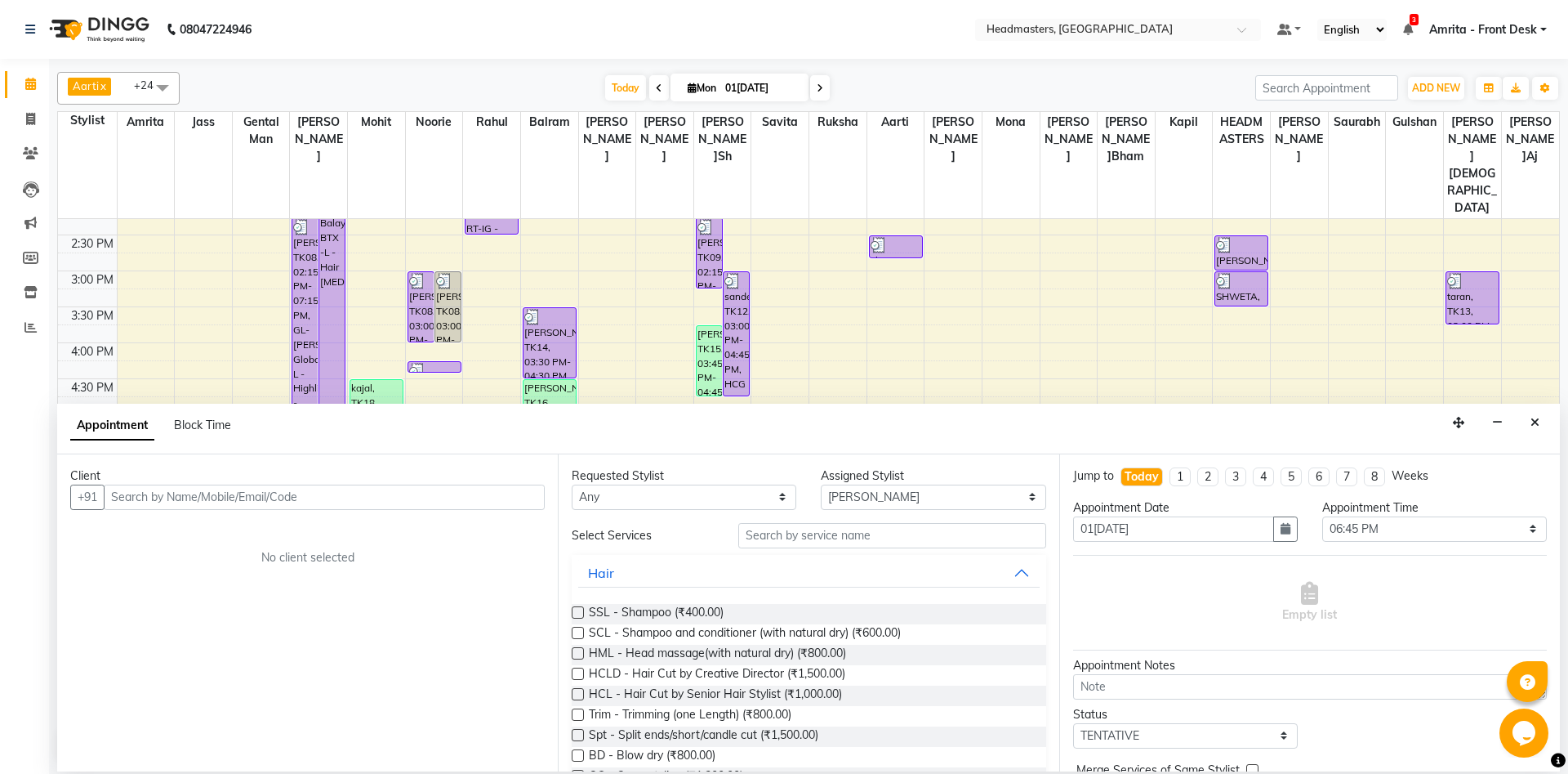
click at [334, 498] on input "text" at bounding box center [324, 497] width 441 height 25
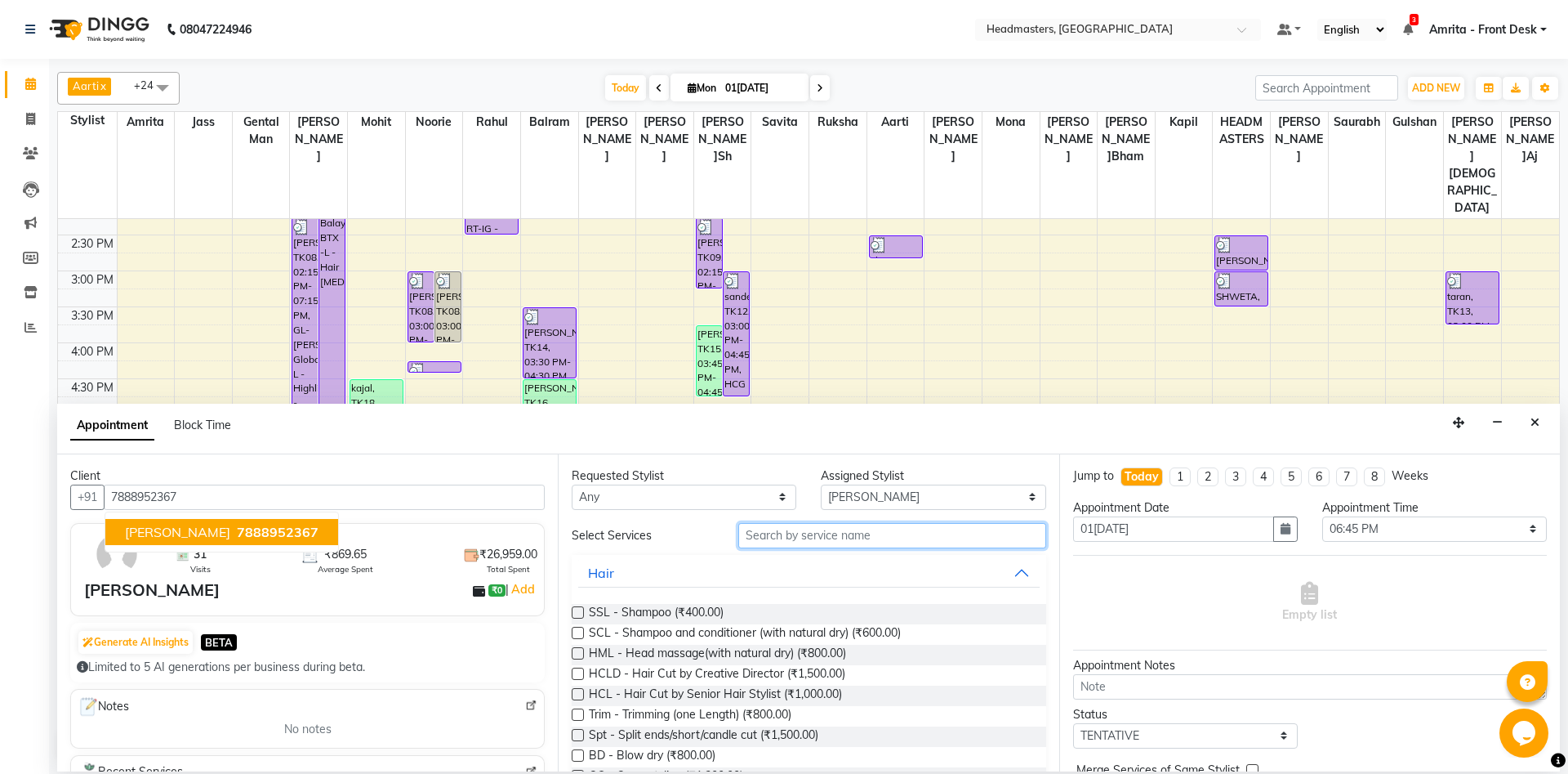
click at [873, 531] on input "text" at bounding box center [892, 536] width 308 height 25
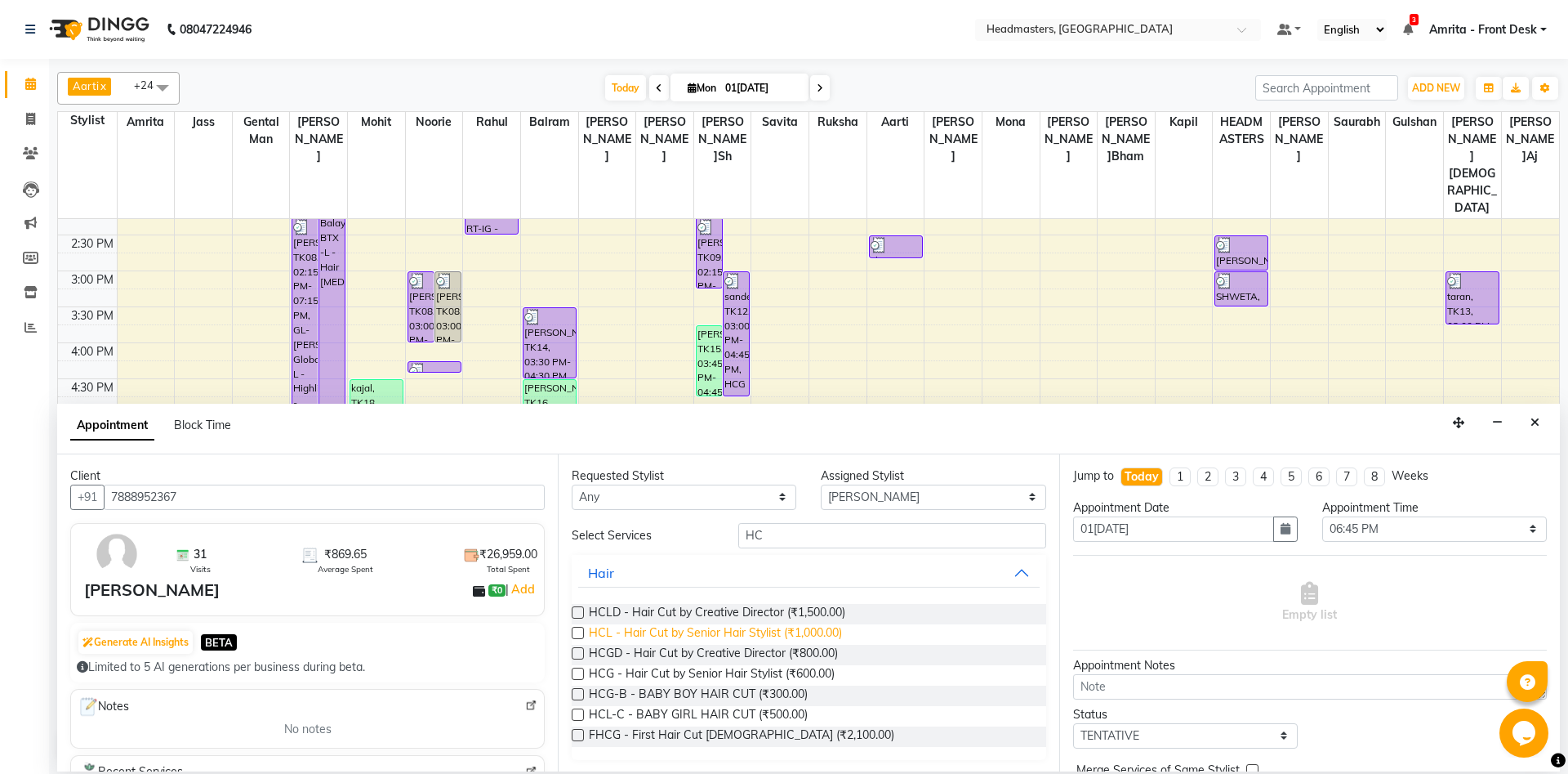
click at [753, 580] on span "HCL - Hair Cut by Senior Hair Stylist (₹1,000.00)" at bounding box center [716, 635] width 253 height 20
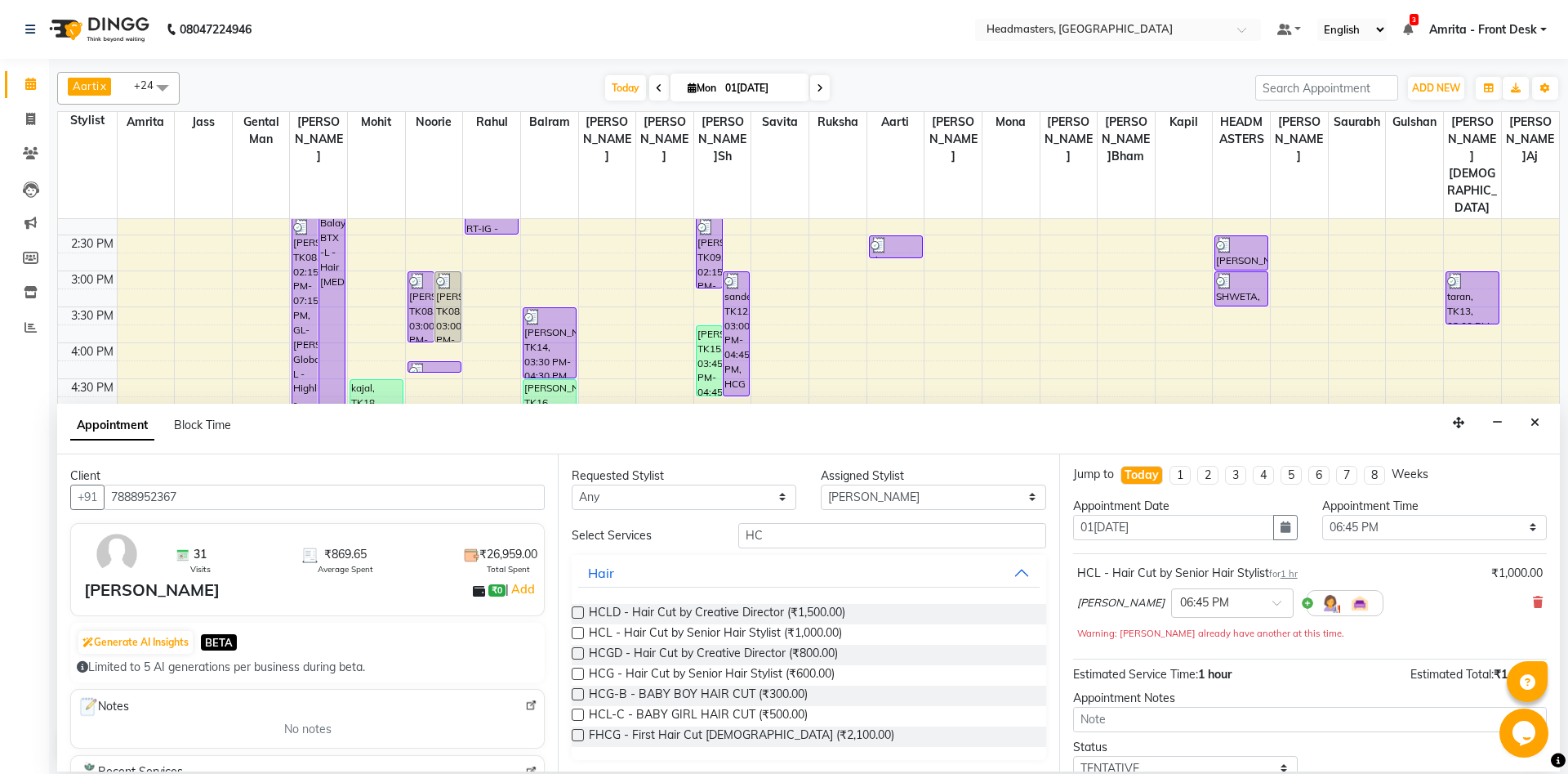
scroll to position [0, 0]
click at [1175, 516] on select "Select 09:00 AM 09:15 AM 09:30 AM 09:45 AM 10:00 AM 10:15 AM 10:30 AM 10:45 AM …" at bounding box center [1435, 529] width 225 height 25
click option "05:30 PM" at bounding box center [0, 0] width 0 height 0
click at [525, 450] on div "Appointment Block Time" at bounding box center [808, 429] width 1503 height 51
click at [506, 490] on input "7888952367" at bounding box center [324, 497] width 441 height 25
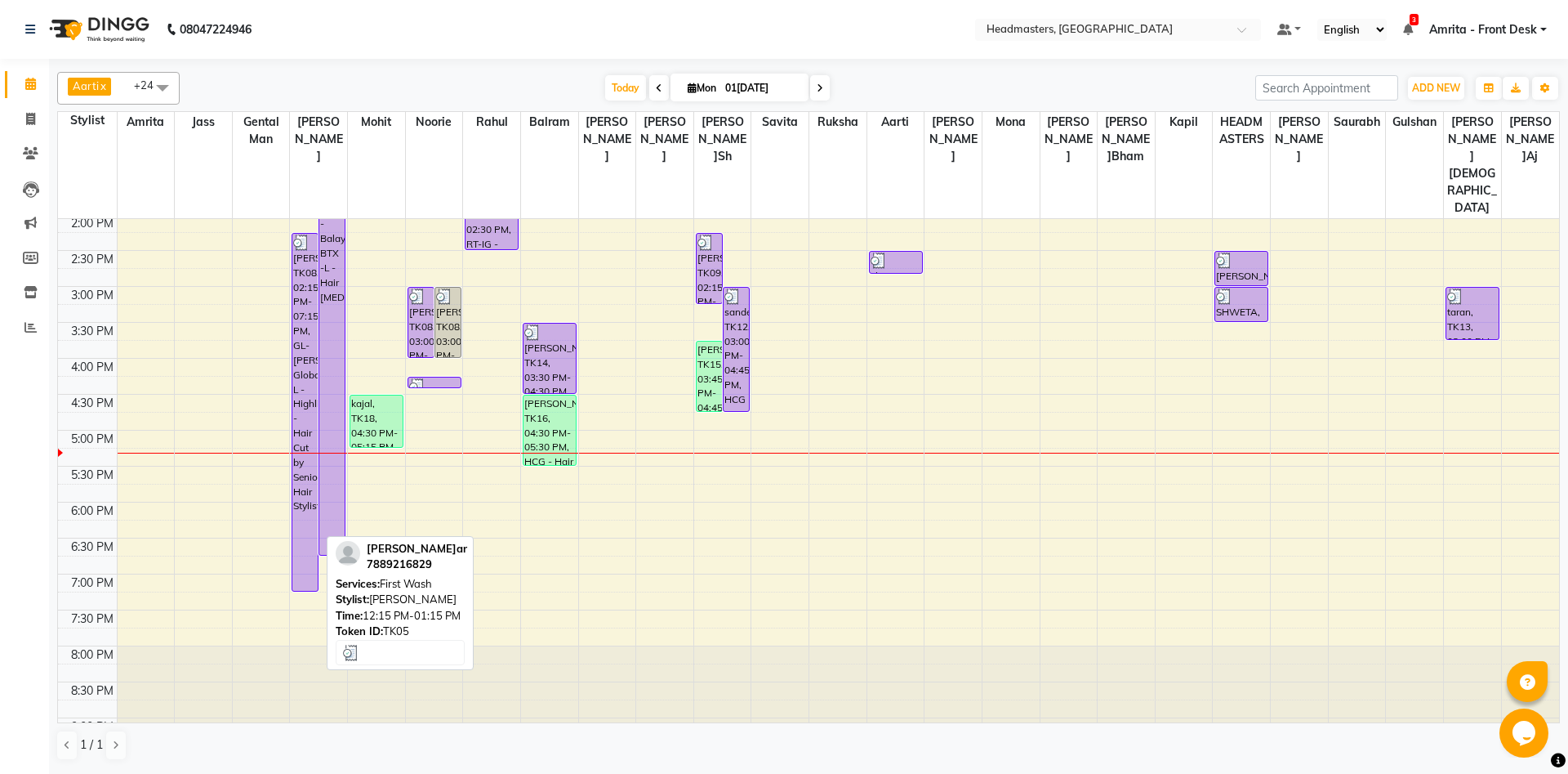
scroll to position [451, 0]
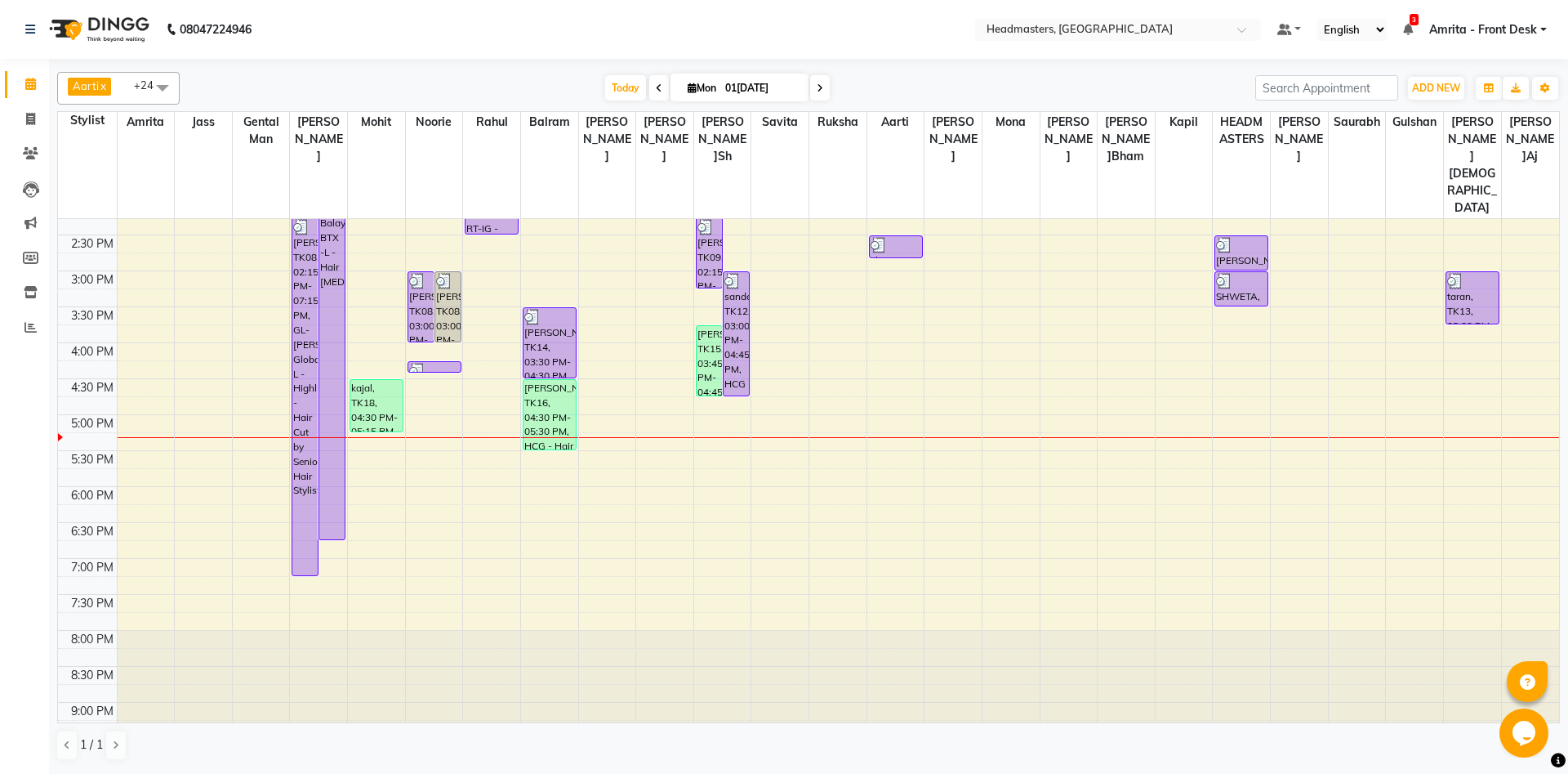
click at [340, 502] on div "8:00 AM 8:30 AM 9:00 AM 9:30 AM 10:00 AM 10:30 AM 11:00 AM 11:30 AM 12:00 PM 12…" at bounding box center [808, 270] width 1501 height 1006
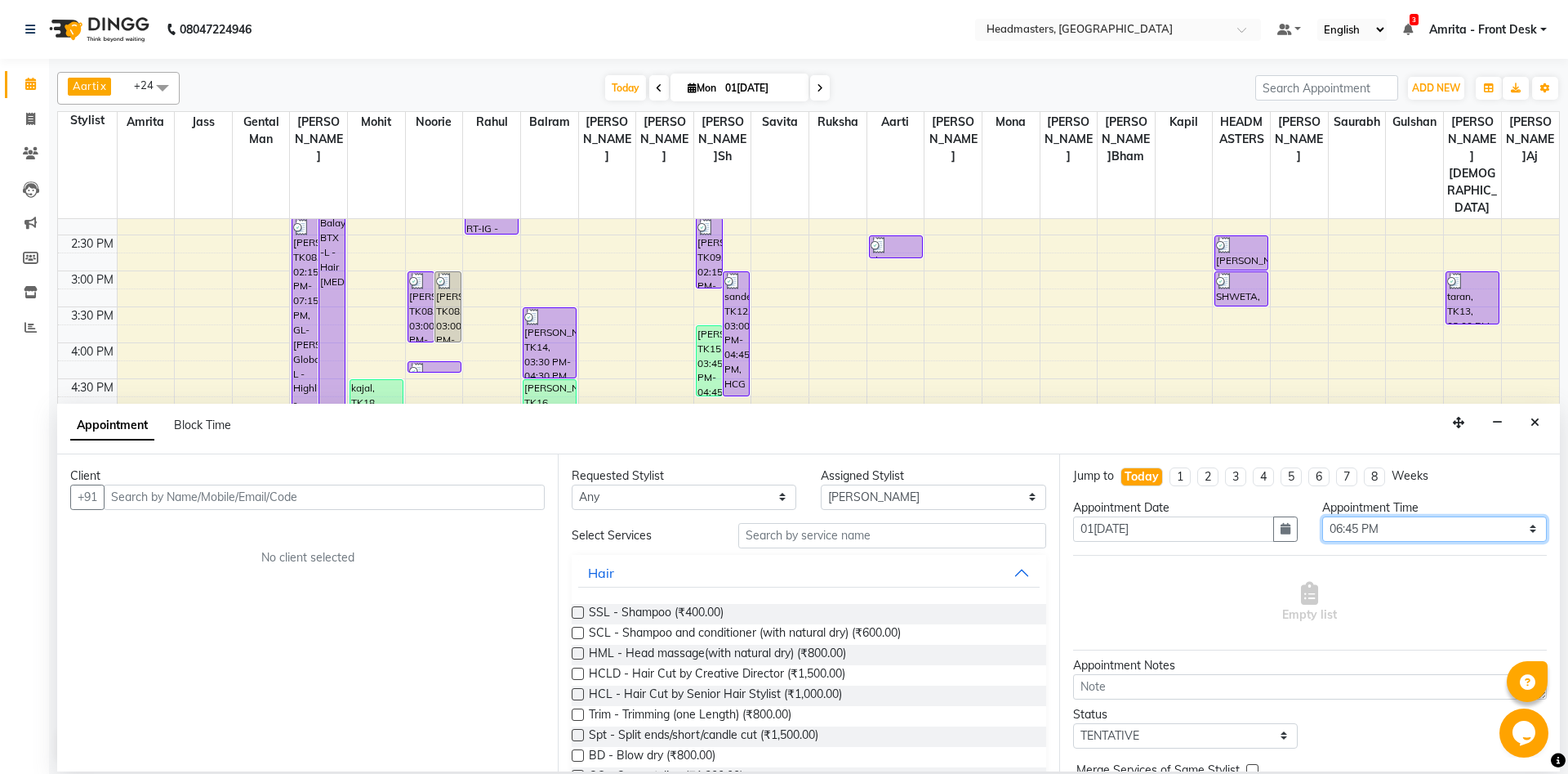
click at [1175, 516] on select "Select 09:00 AM 09:15 AM 09:30 AM 09:45 AM 10:00 AM 10:15 AM 10:30 AM 10:45 AM …" at bounding box center [1435, 529] width 225 height 25
click option "05:30 PM" at bounding box center [0, 0] width 0 height 0
click at [327, 493] on input "text" at bounding box center [324, 497] width 441 height 25
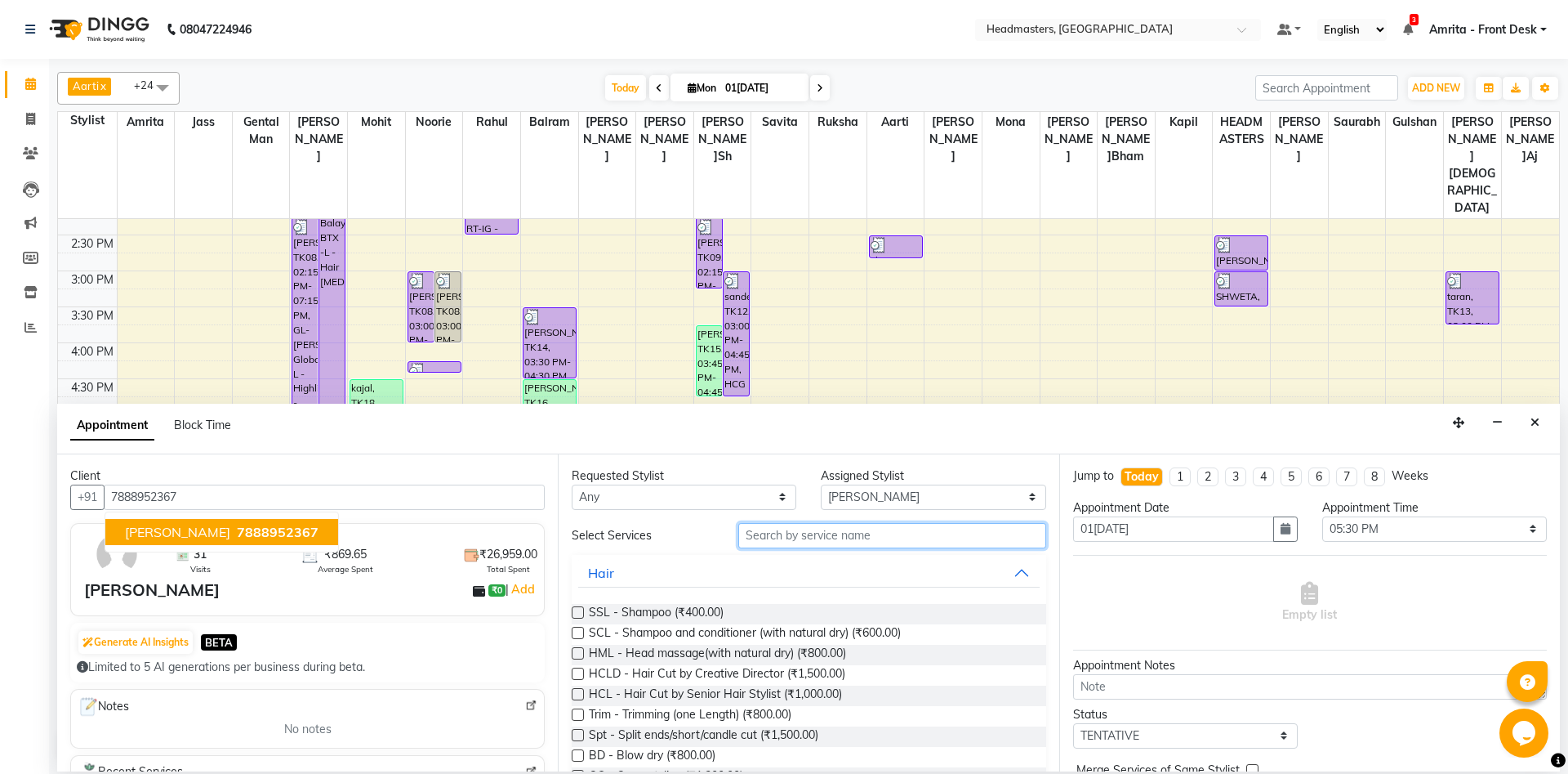
click at [868, 539] on input "text" at bounding box center [892, 536] width 308 height 25
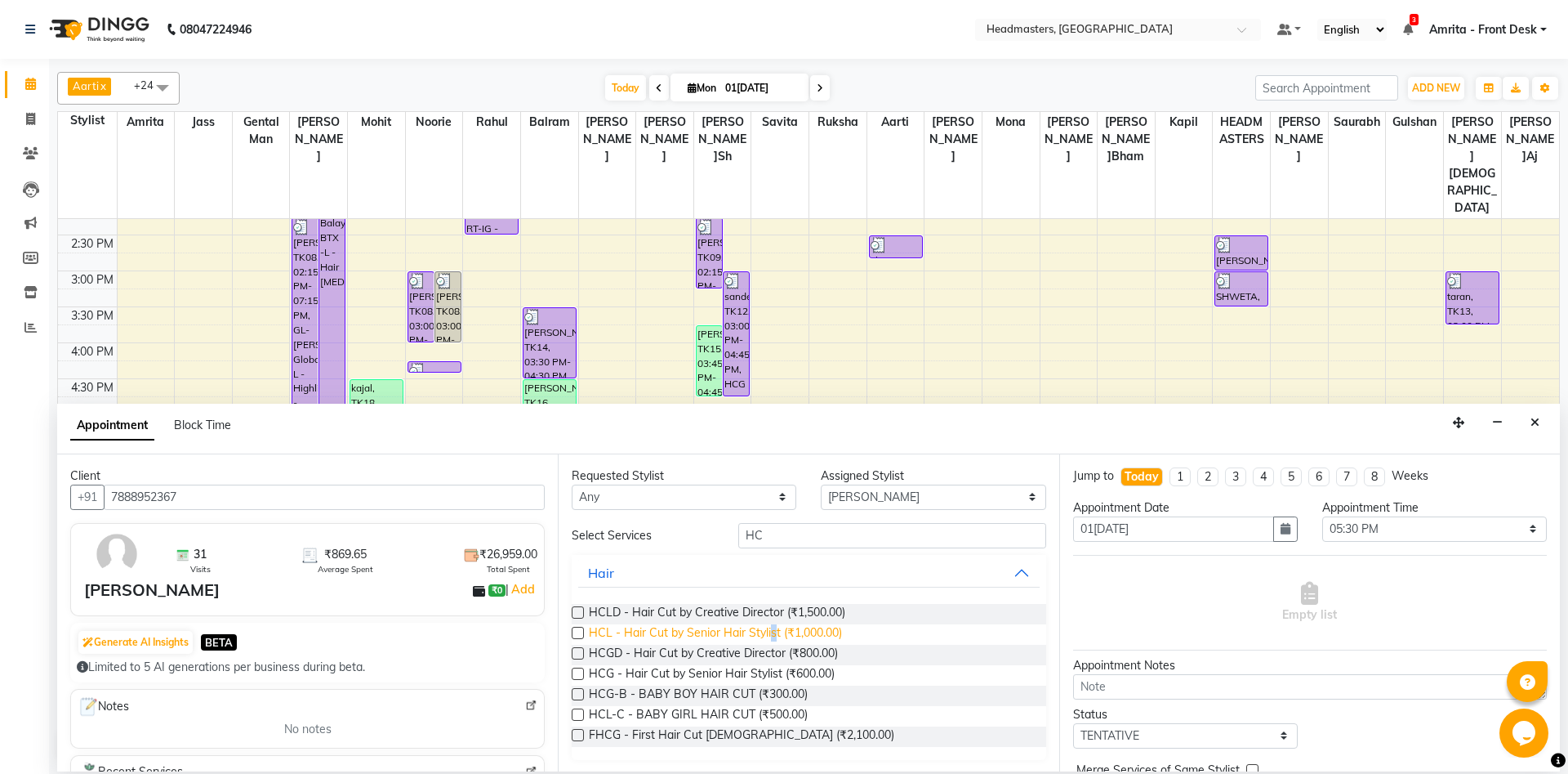
click at [775, 580] on span "HCL - Hair Cut by Senior Hair Stylist (₹1,000.00)" at bounding box center [716, 635] width 253 height 20
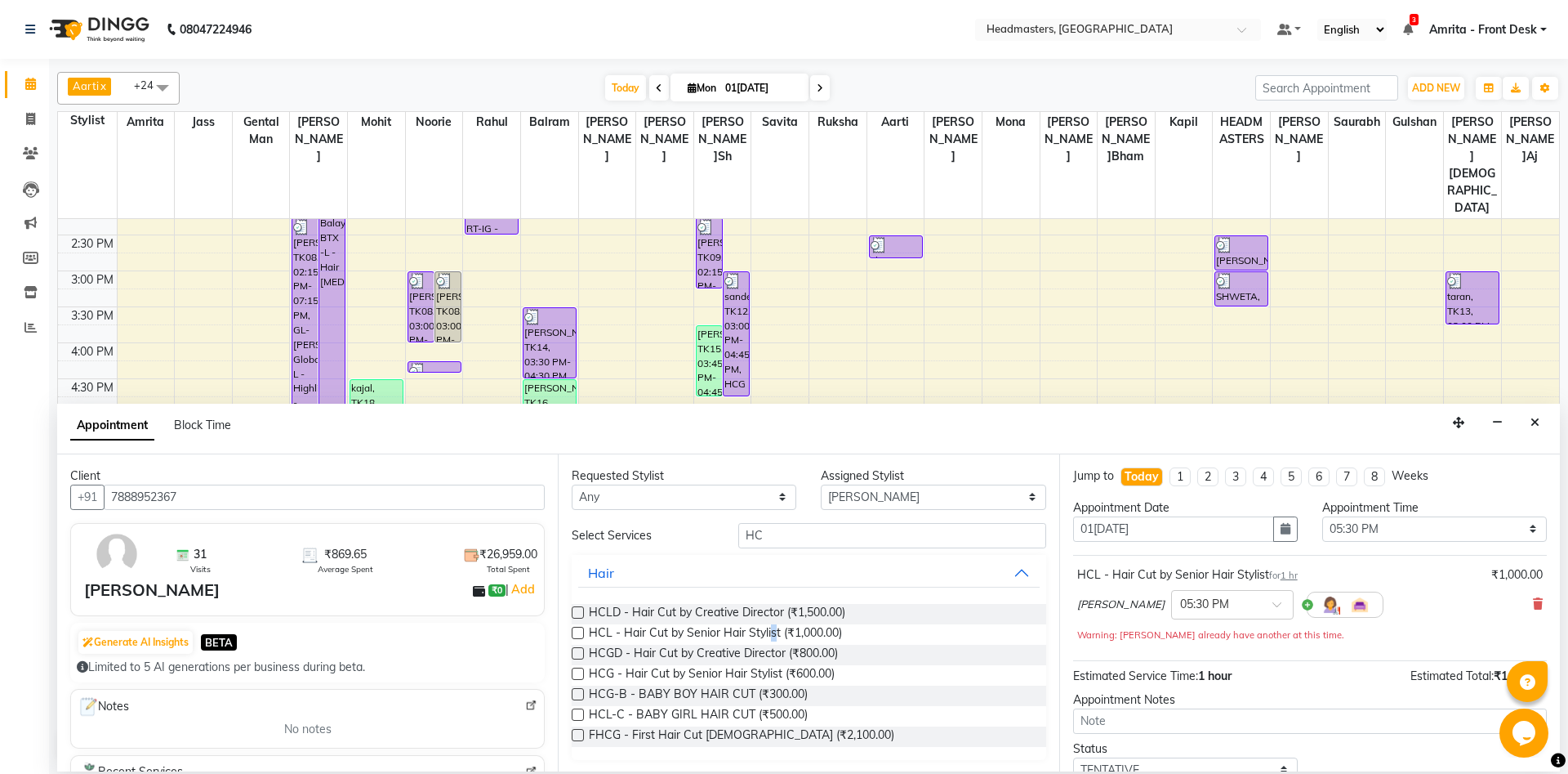
scroll to position [87, 0]
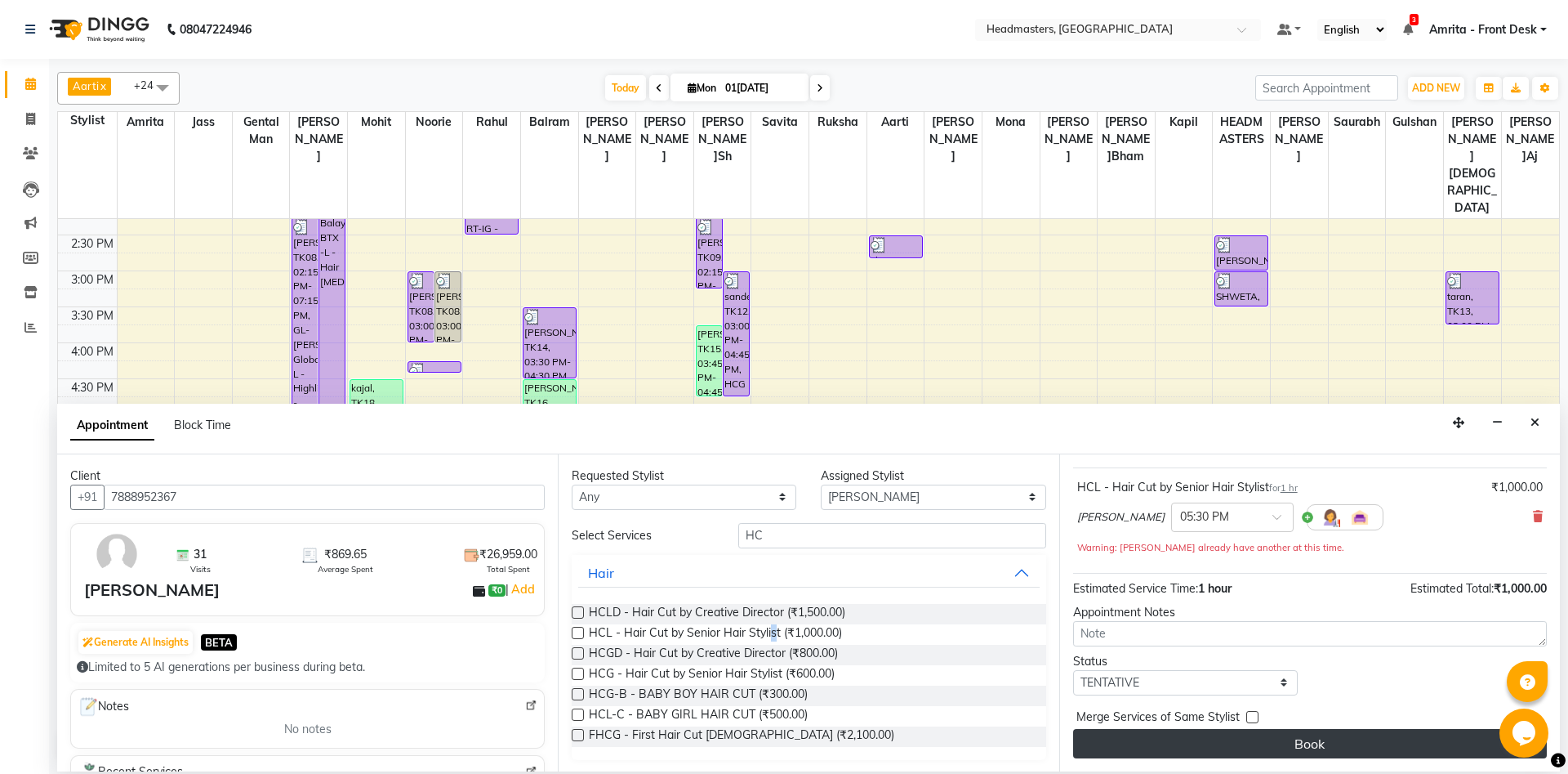
click at [1175, 580] on button "Book" at bounding box center [1310, 743] width 474 height 30
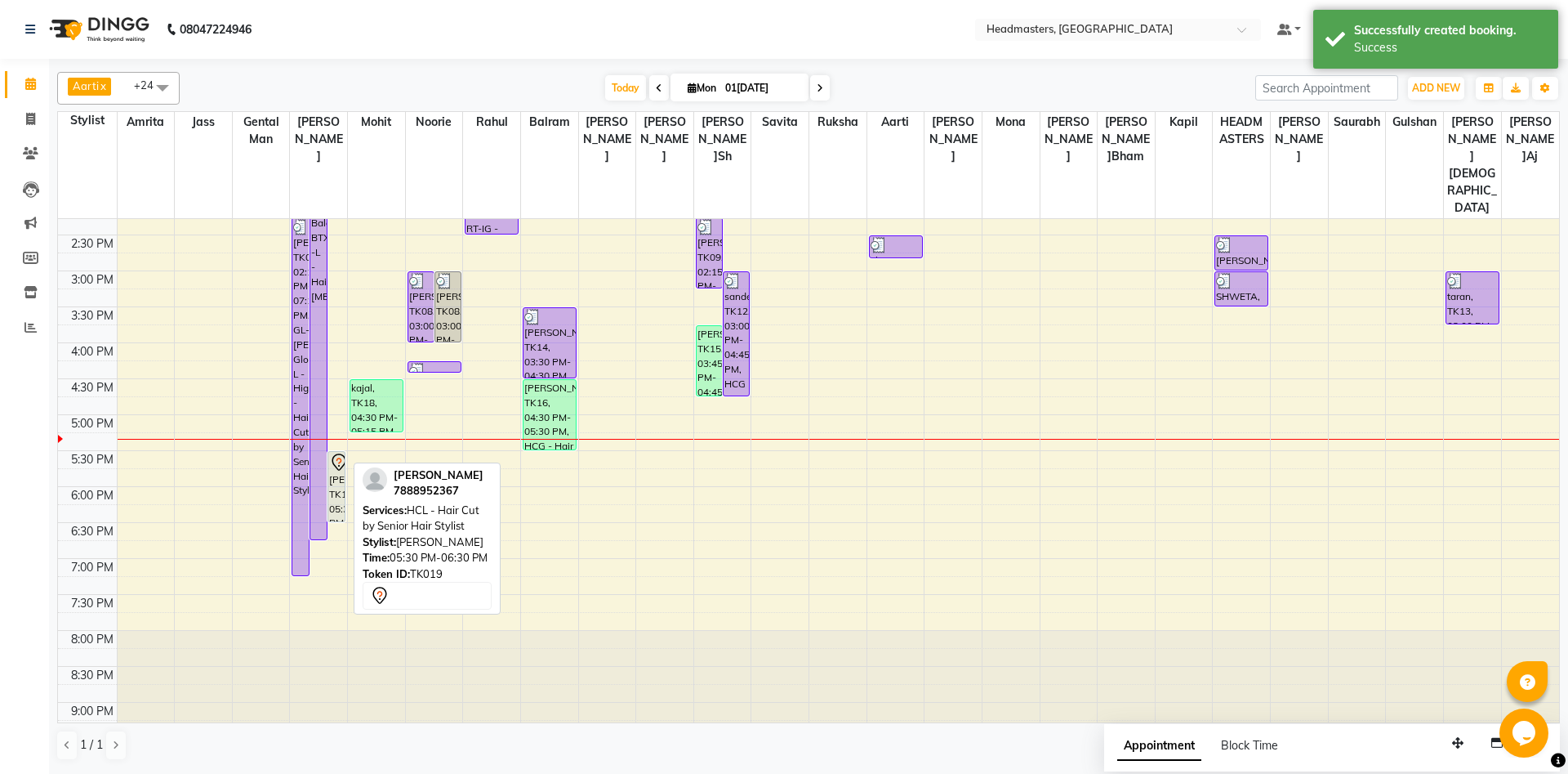
click at [335, 453] on div "[PERSON_NAME]on, TK19, 05:30 PM-06:30 PM, HCL - Hair Cut by Senior Hair Stylist" at bounding box center [336, 487] width 16 height 69
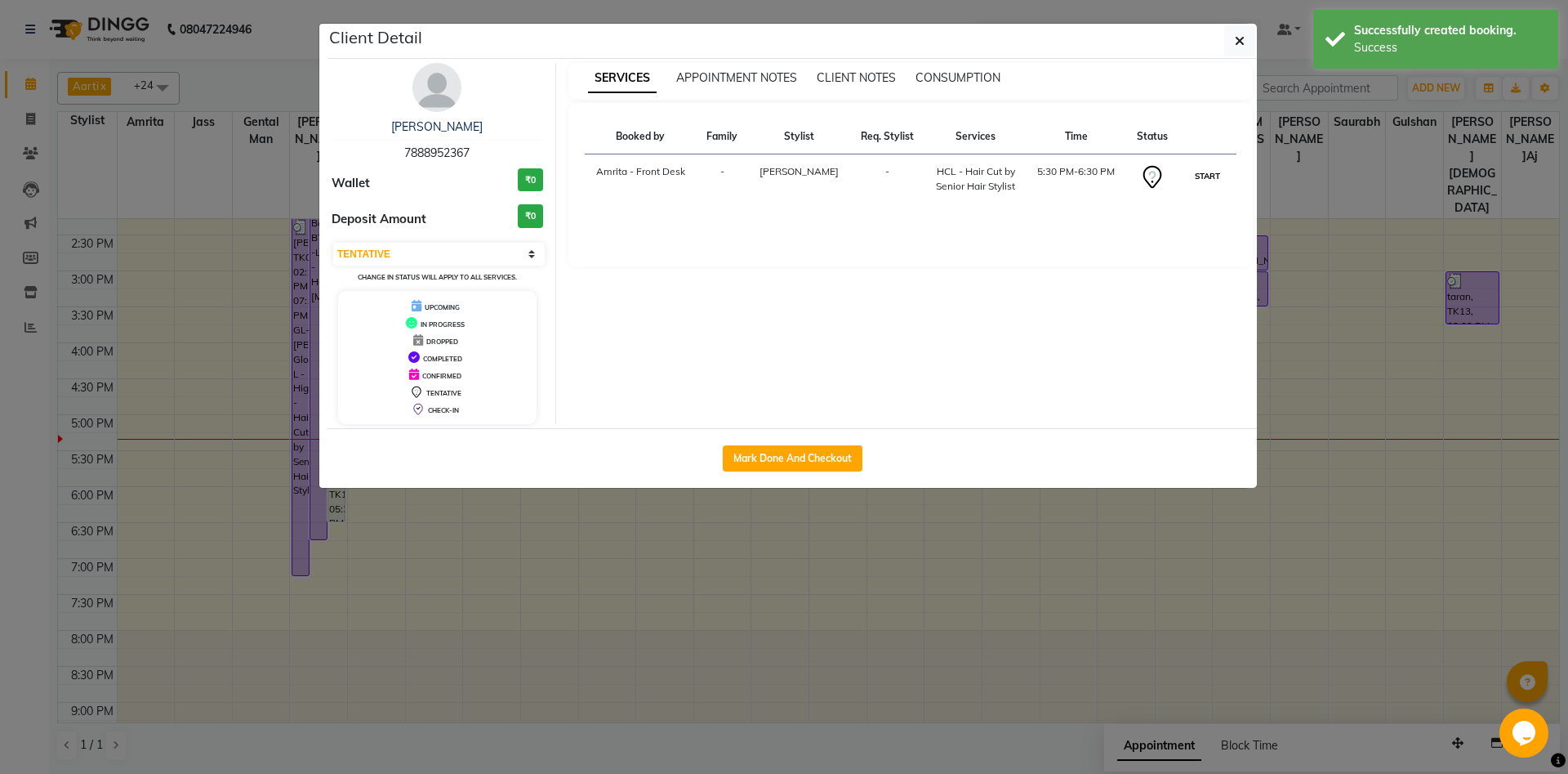
click at [1175, 177] on button "START" at bounding box center [1208, 176] width 34 height 20
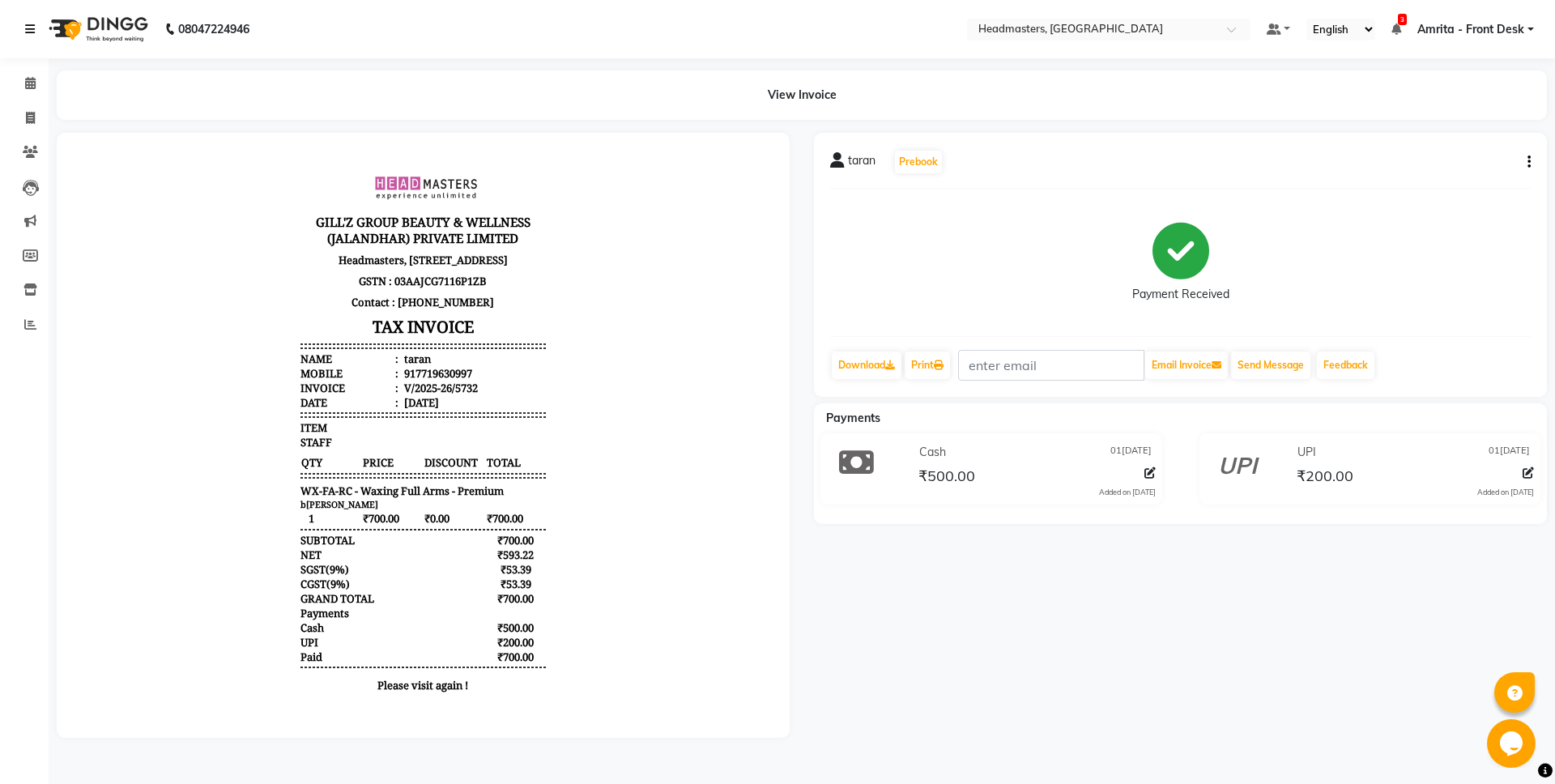
click at [27, 29] on icon at bounding box center [30, 29] width 10 height 12
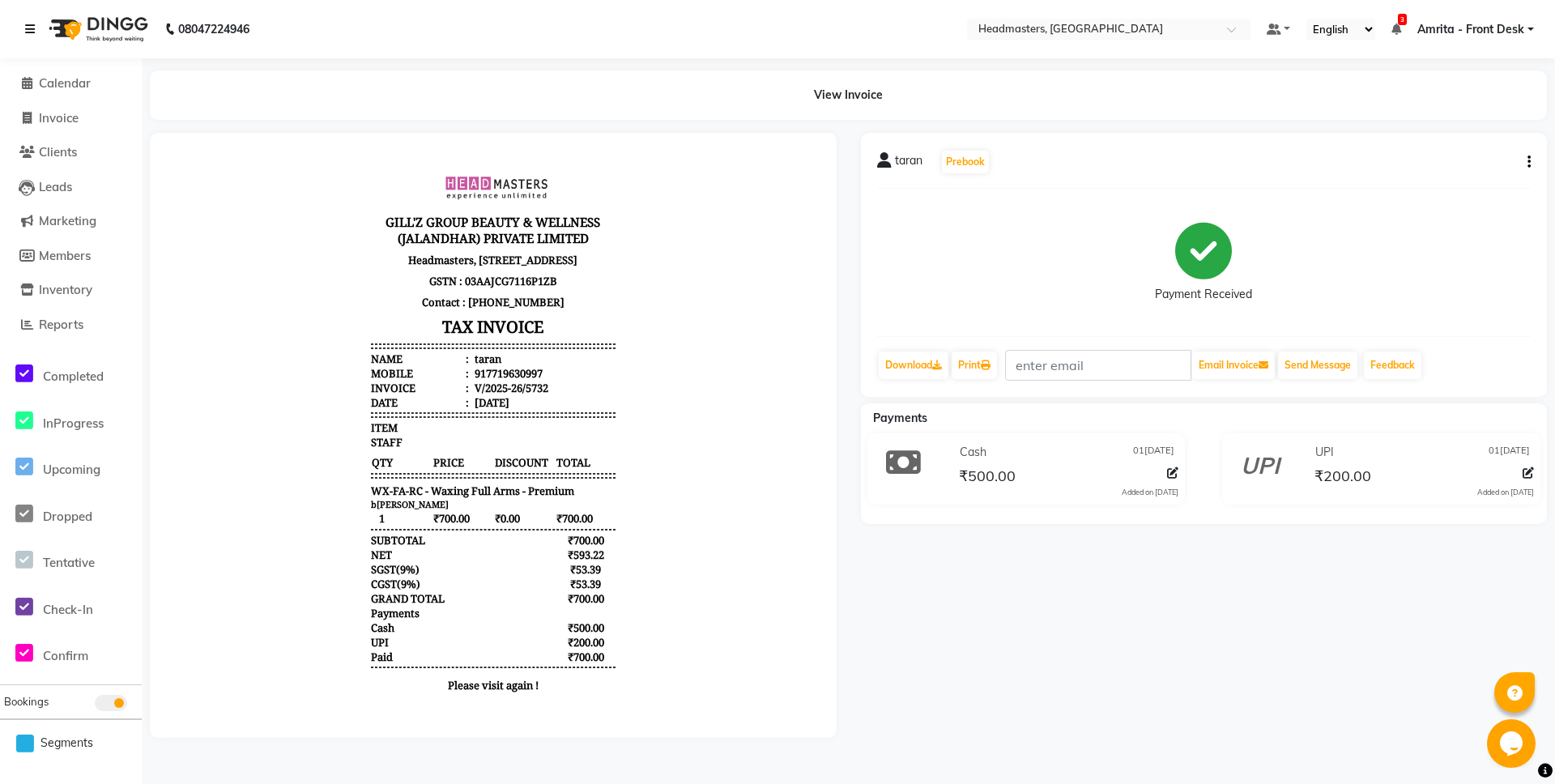
click at [28, 27] on icon at bounding box center [30, 29] width 10 height 12
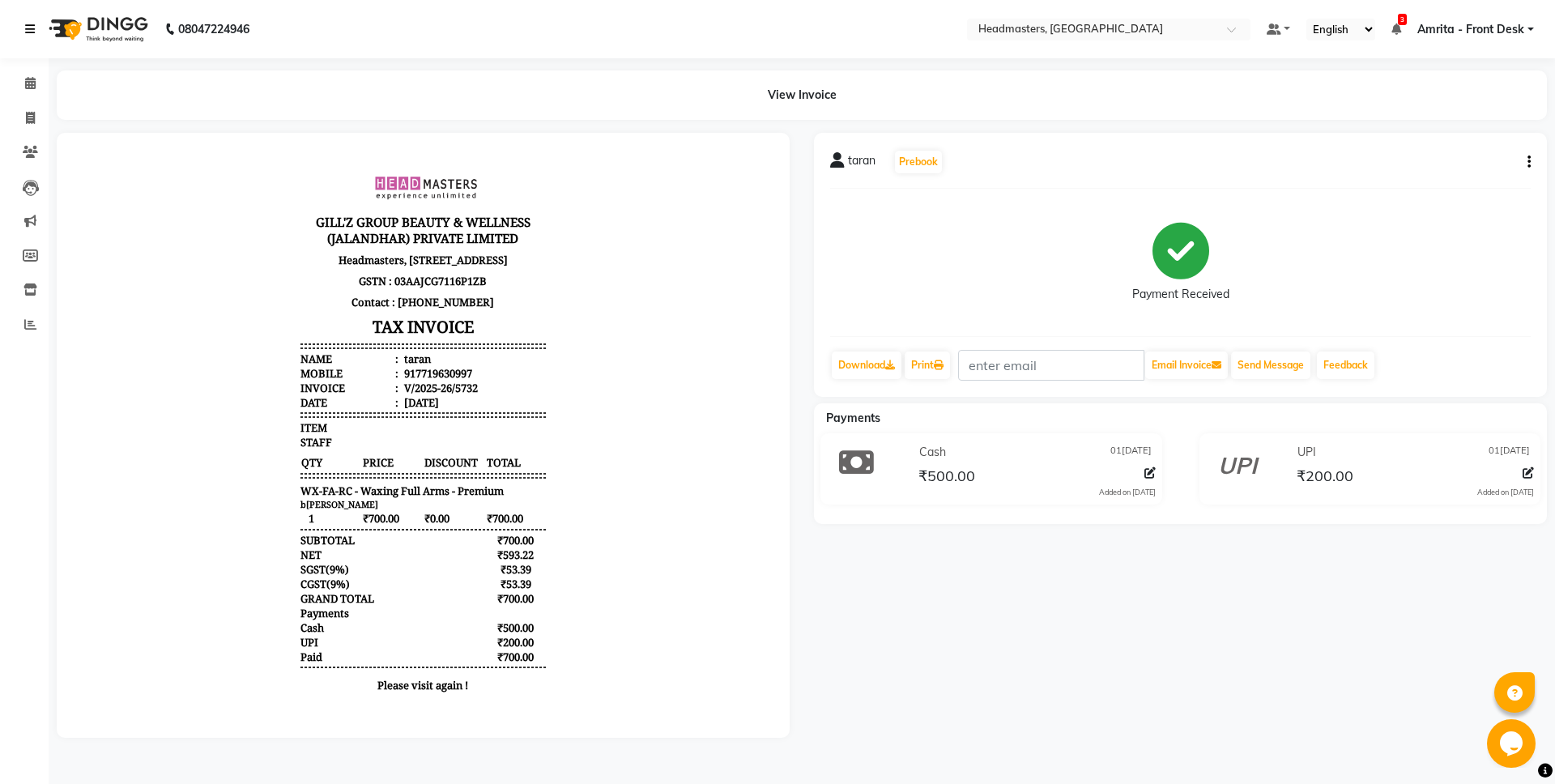
click at [28, 27] on icon at bounding box center [30, 29] width 10 height 12
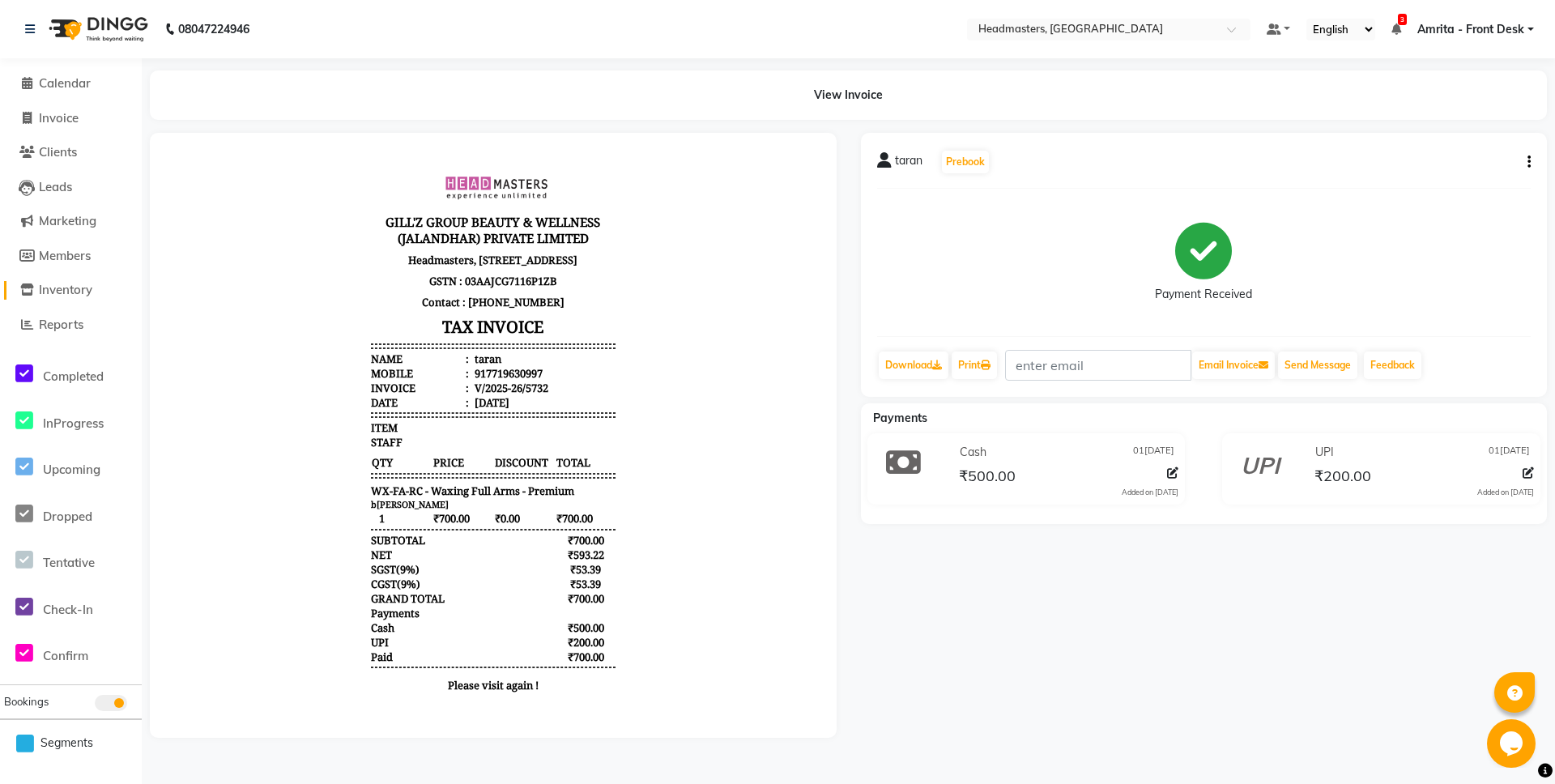
click at [52, 291] on span "Inventory" at bounding box center [65, 289] width 54 height 15
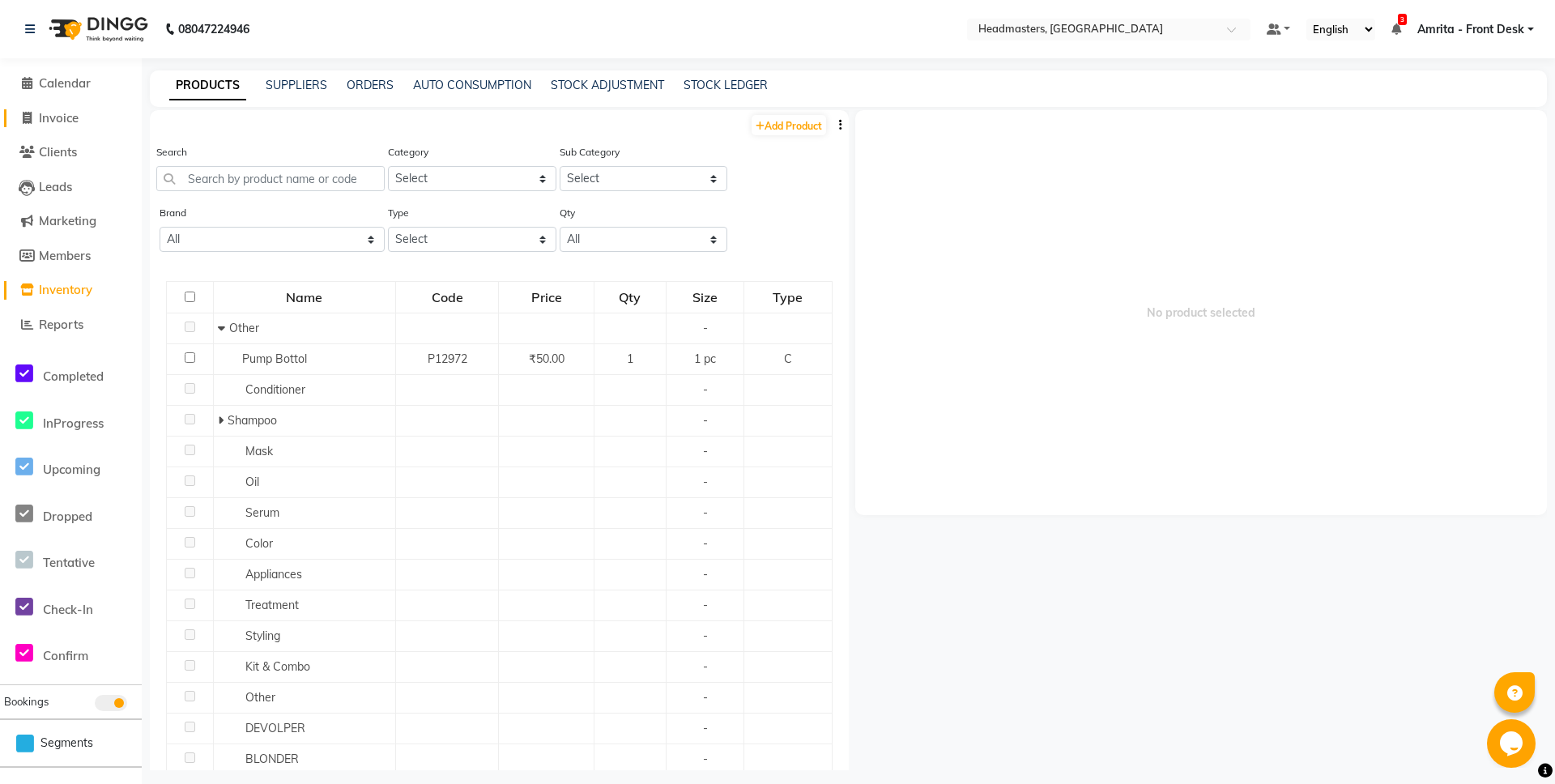
click at [45, 118] on span "Invoice" at bounding box center [58, 117] width 39 height 15
select select "service"
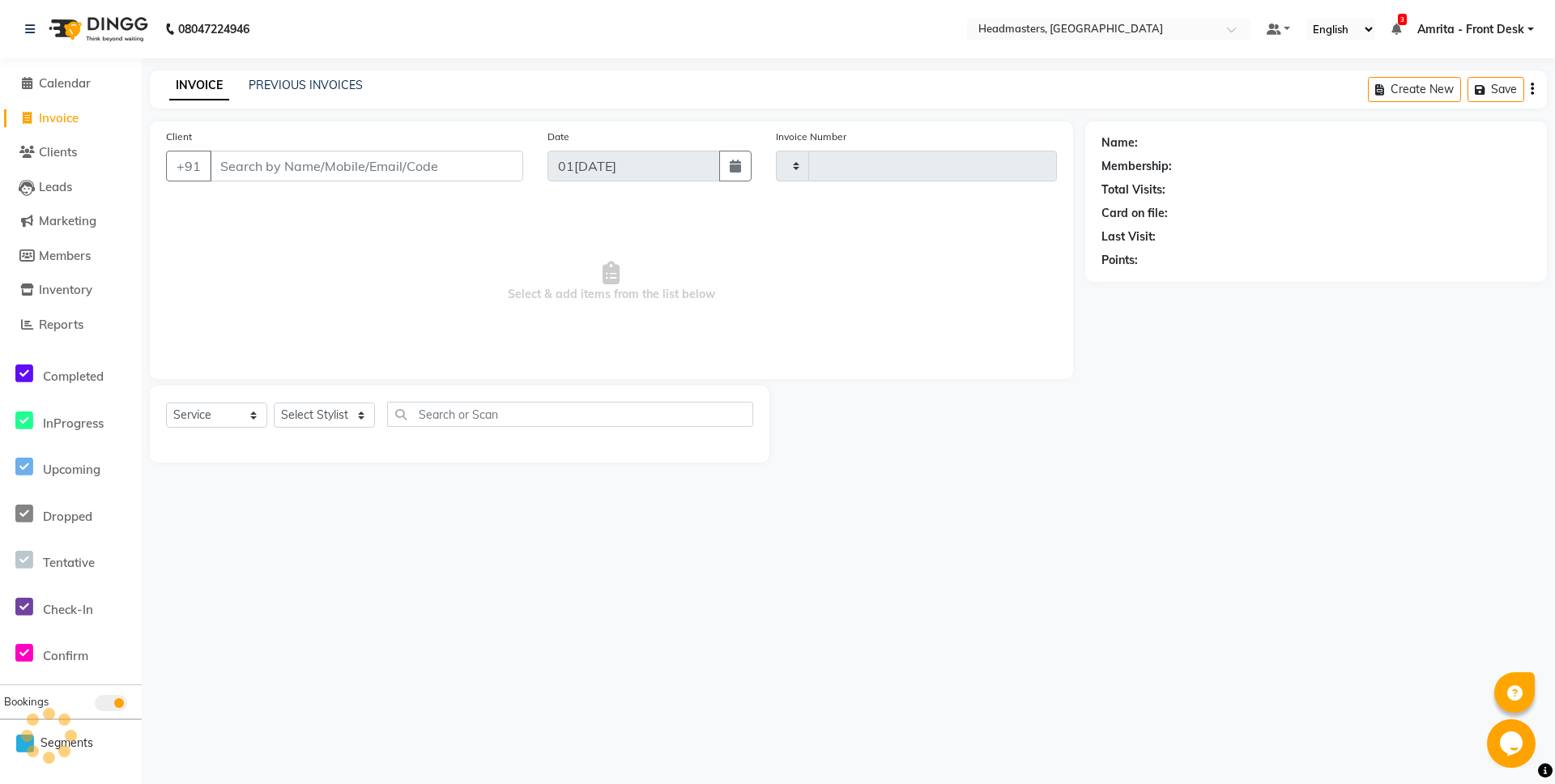
type input "5734"
select select "7130"
click at [26, 83] on icon at bounding box center [27, 83] width 11 height 13
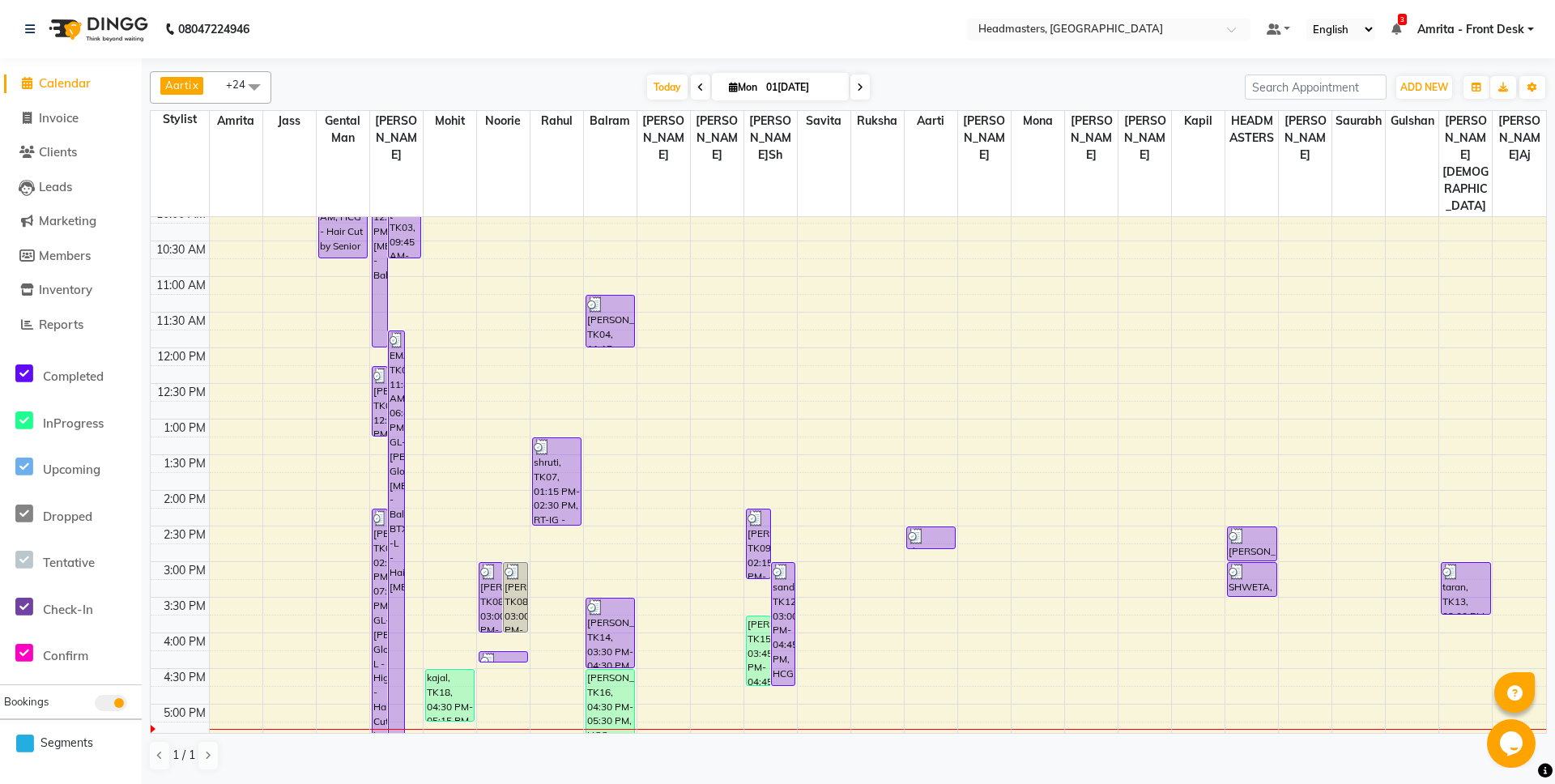
scroll to position [430, 0]
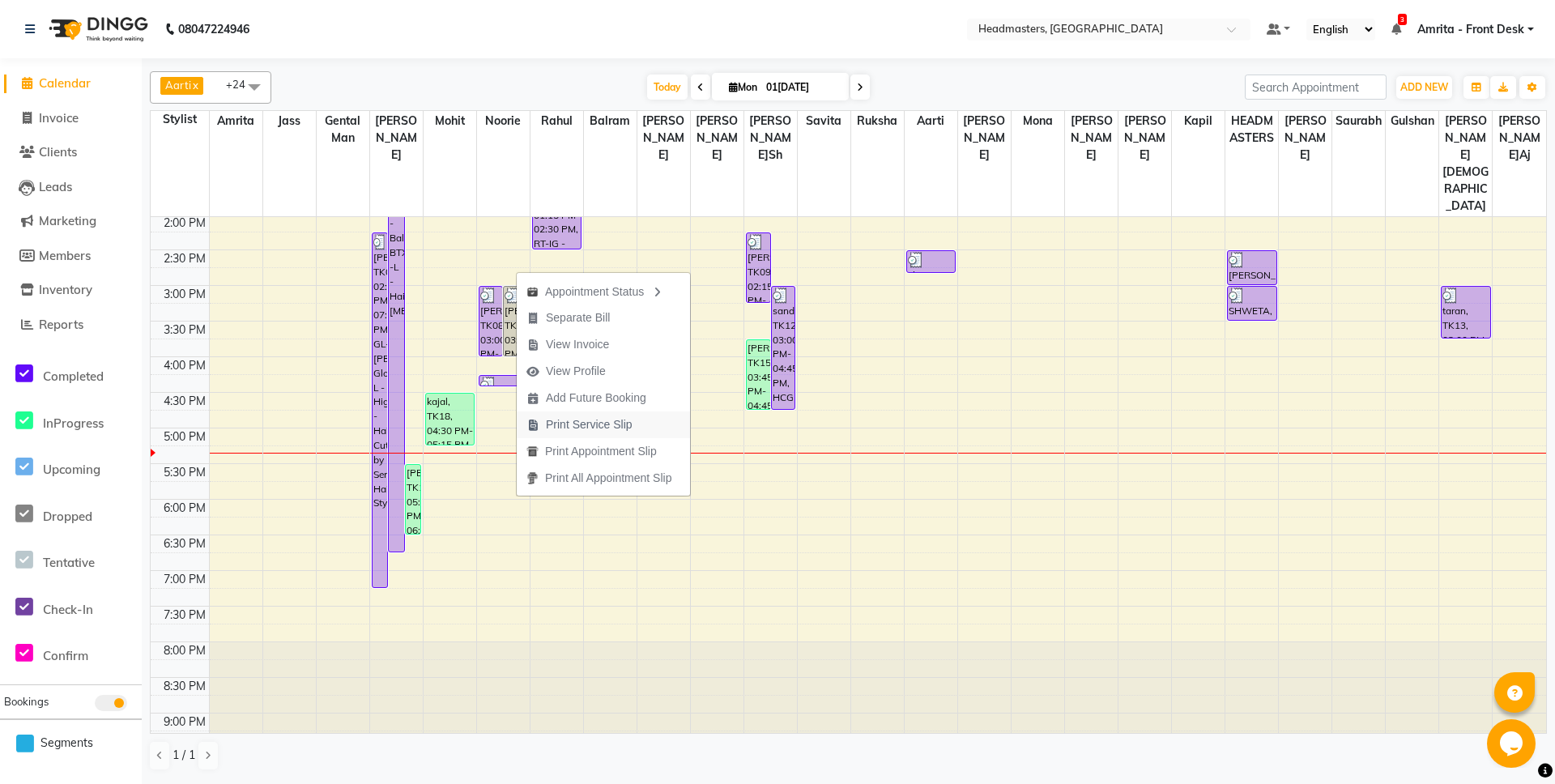
click at [591, 421] on span "Print Service Slip" at bounding box center [589, 425] width 86 height 17
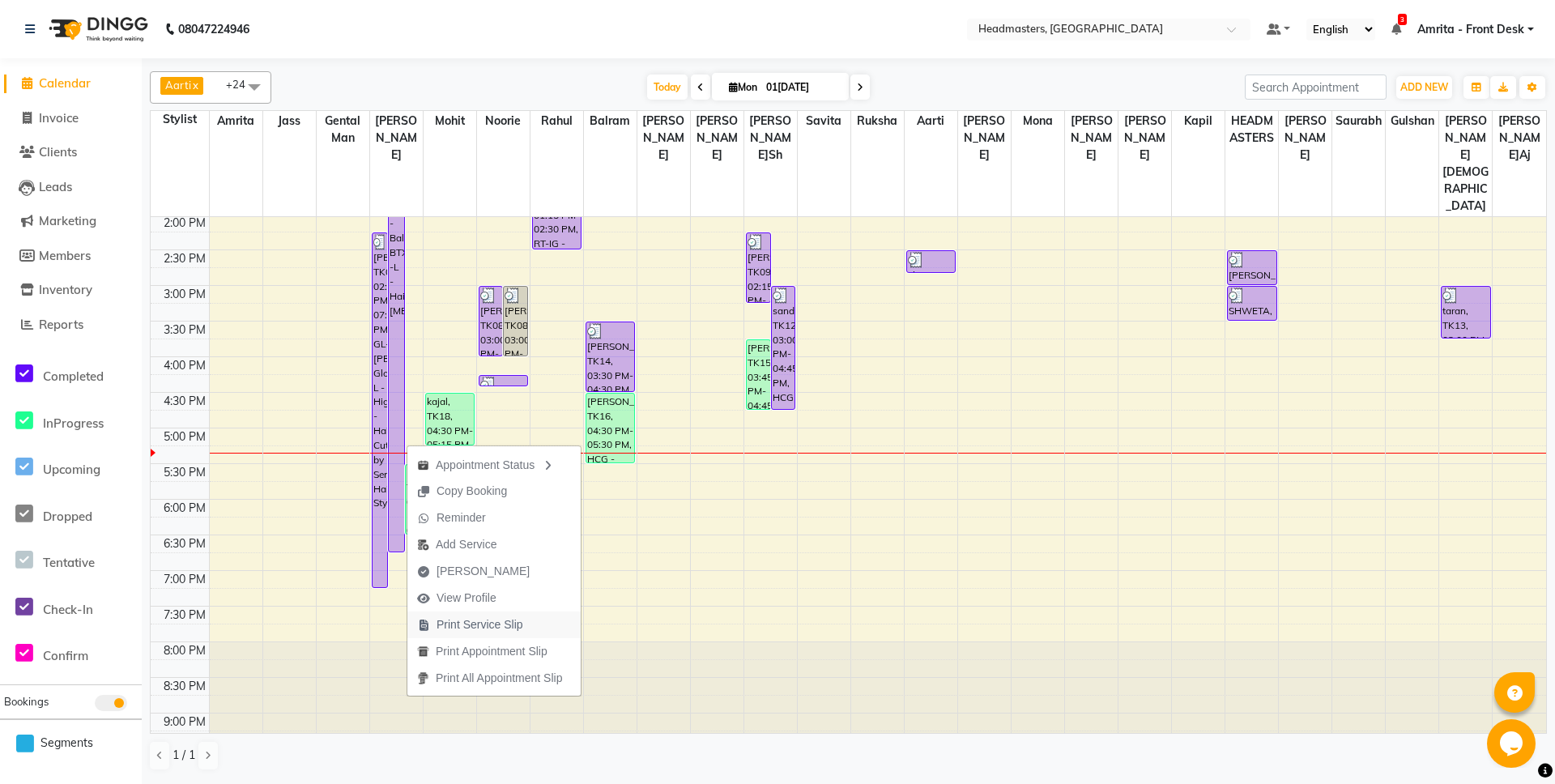
click at [462, 624] on span "Print Service Slip" at bounding box center [479, 625] width 86 height 17
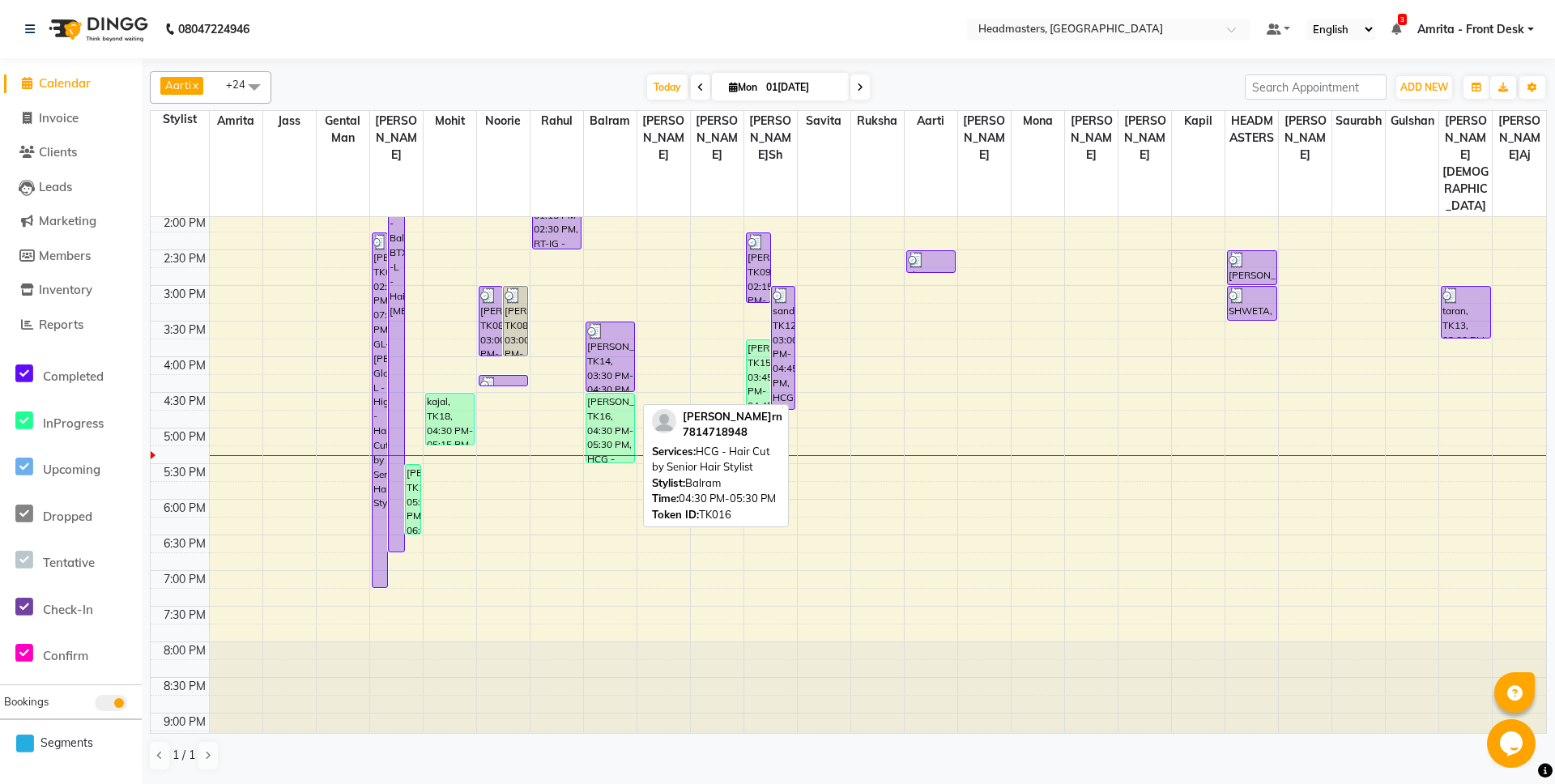
click at [597, 394] on div "[PERSON_NAME]rn, TK16, 04:30 PM-05:30 PM, HCG - Hair Cut by Senior Hair Stylist" at bounding box center [610, 428] width 48 height 69
select select "1"
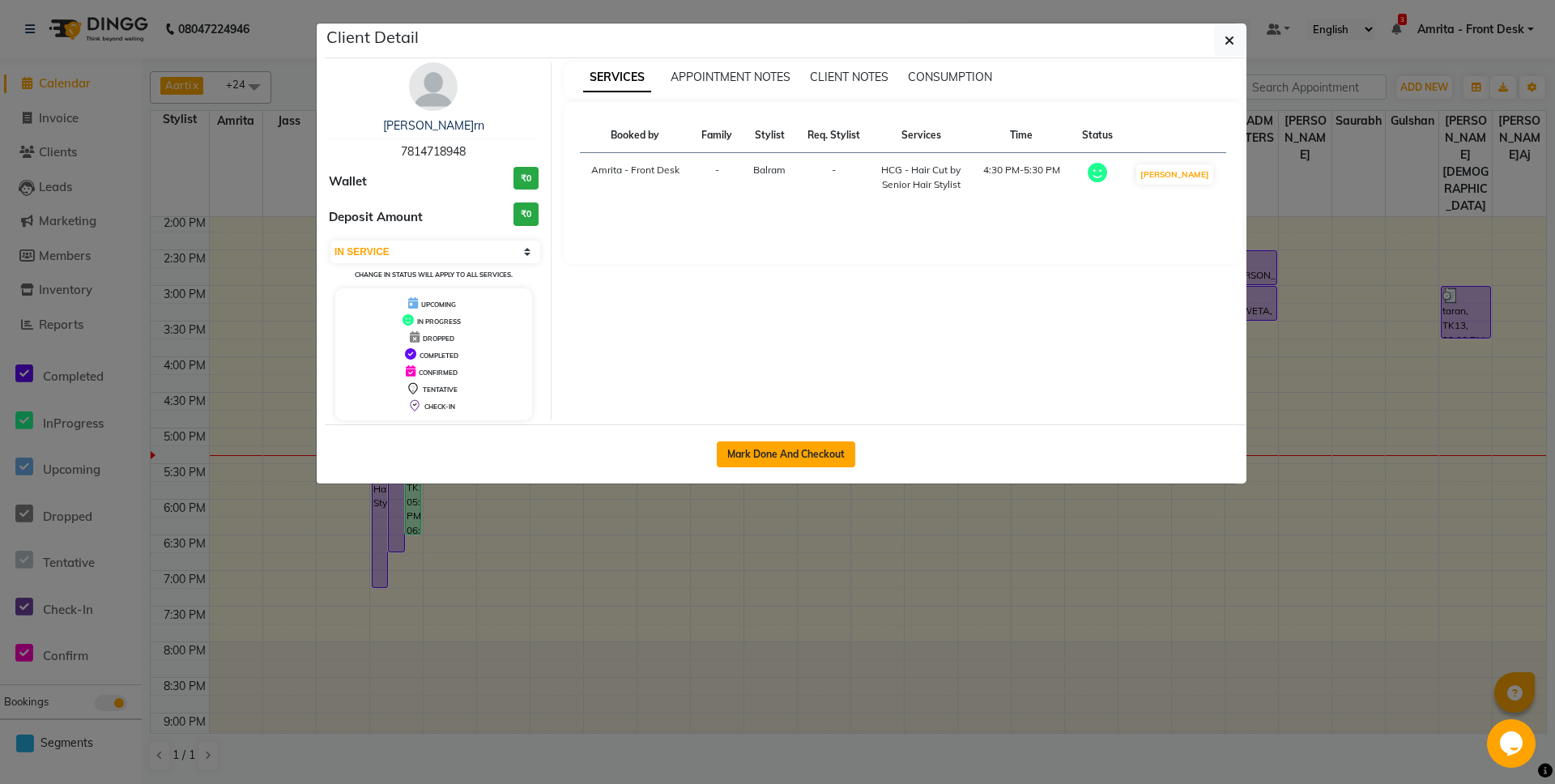
click at [807, 451] on button "Mark Done And Checkout" at bounding box center [786, 454] width 138 height 26
select select "service"
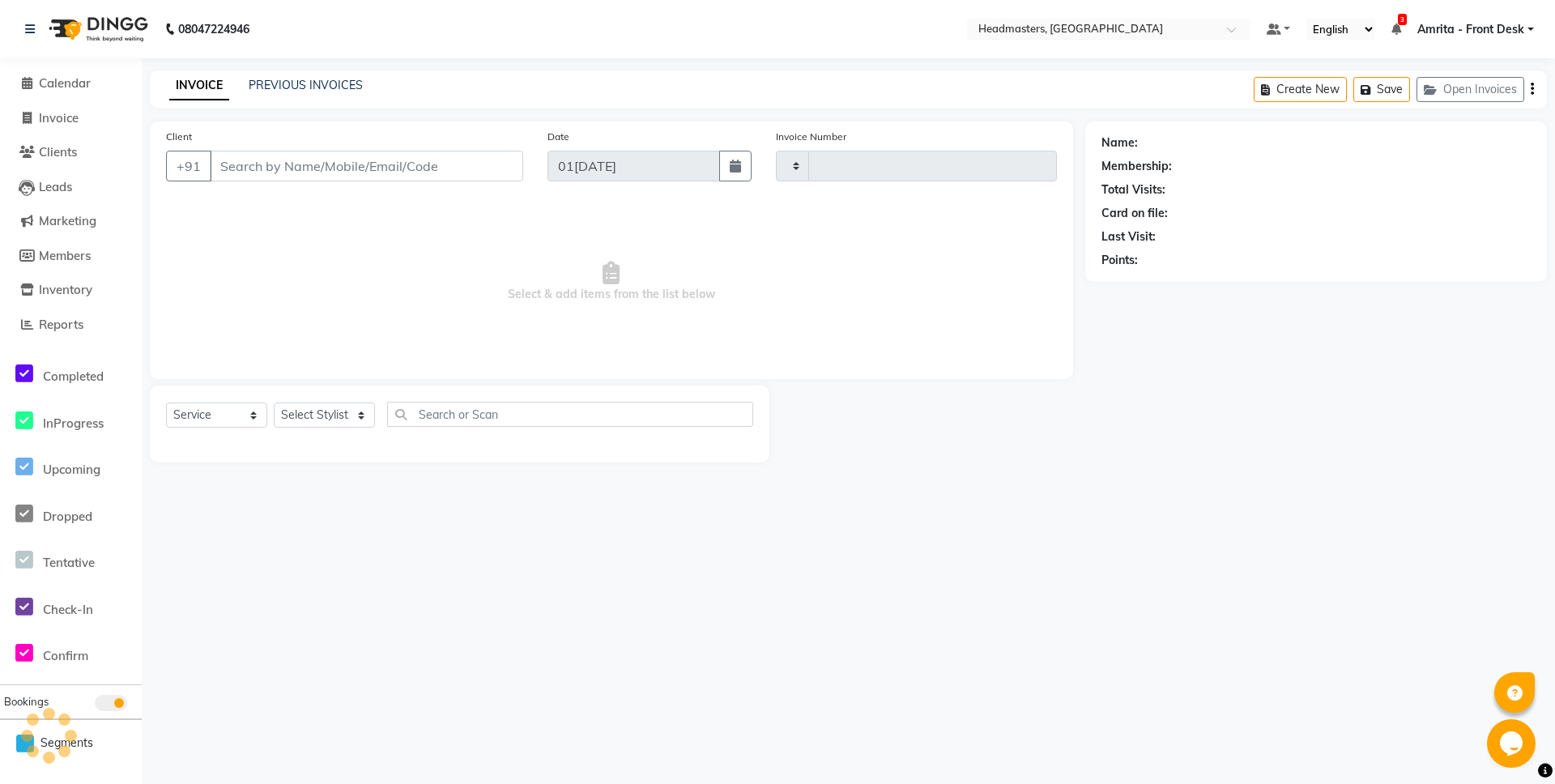
type input "5734"
select select "7130"
type input "7814718948"
select select "60726"
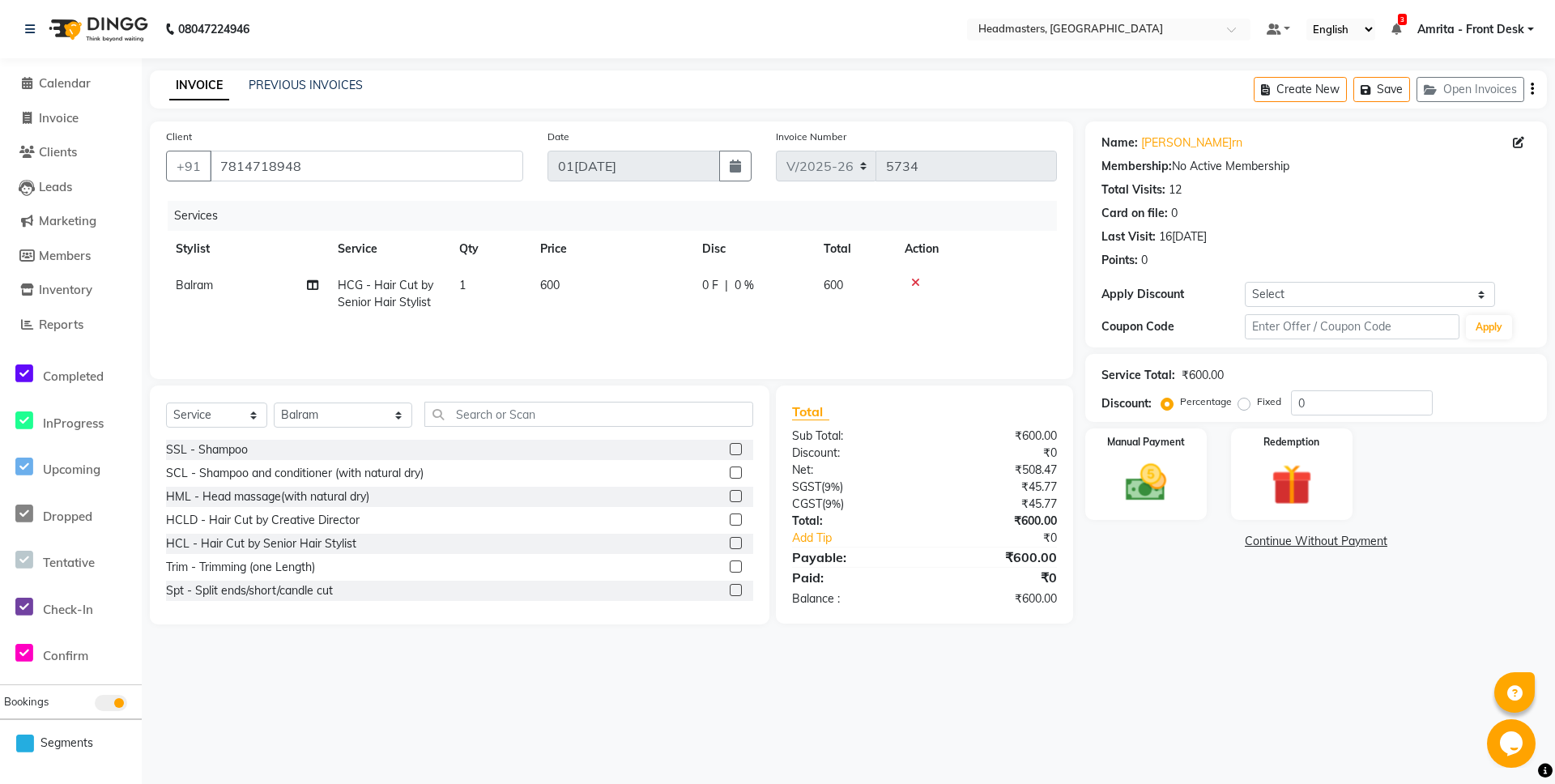
click at [705, 279] on span "0 F" at bounding box center [710, 286] width 16 height 17
select select "60726"
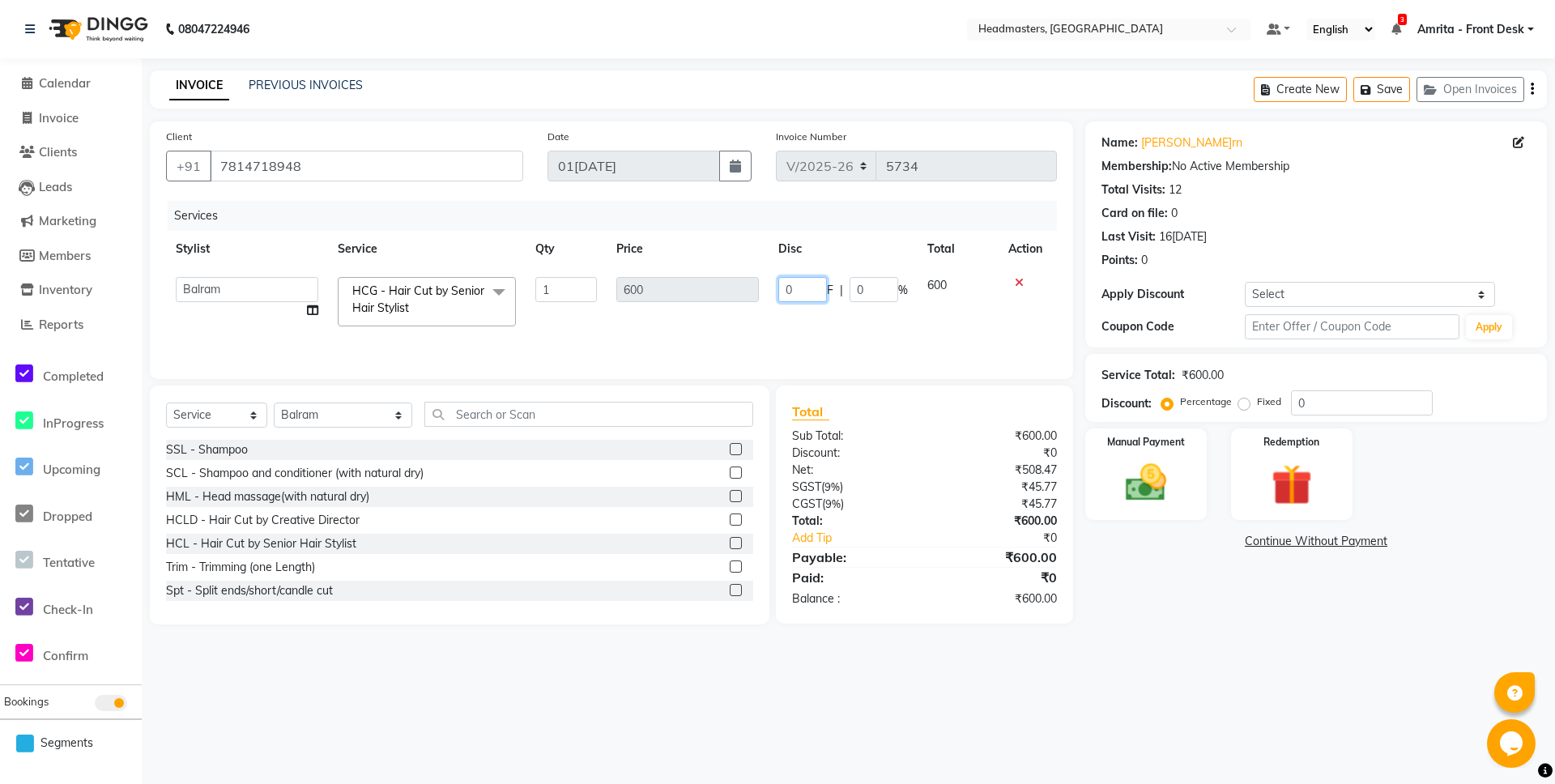
click at [793, 284] on input "0" at bounding box center [803, 290] width 49 height 25
type input "0200"
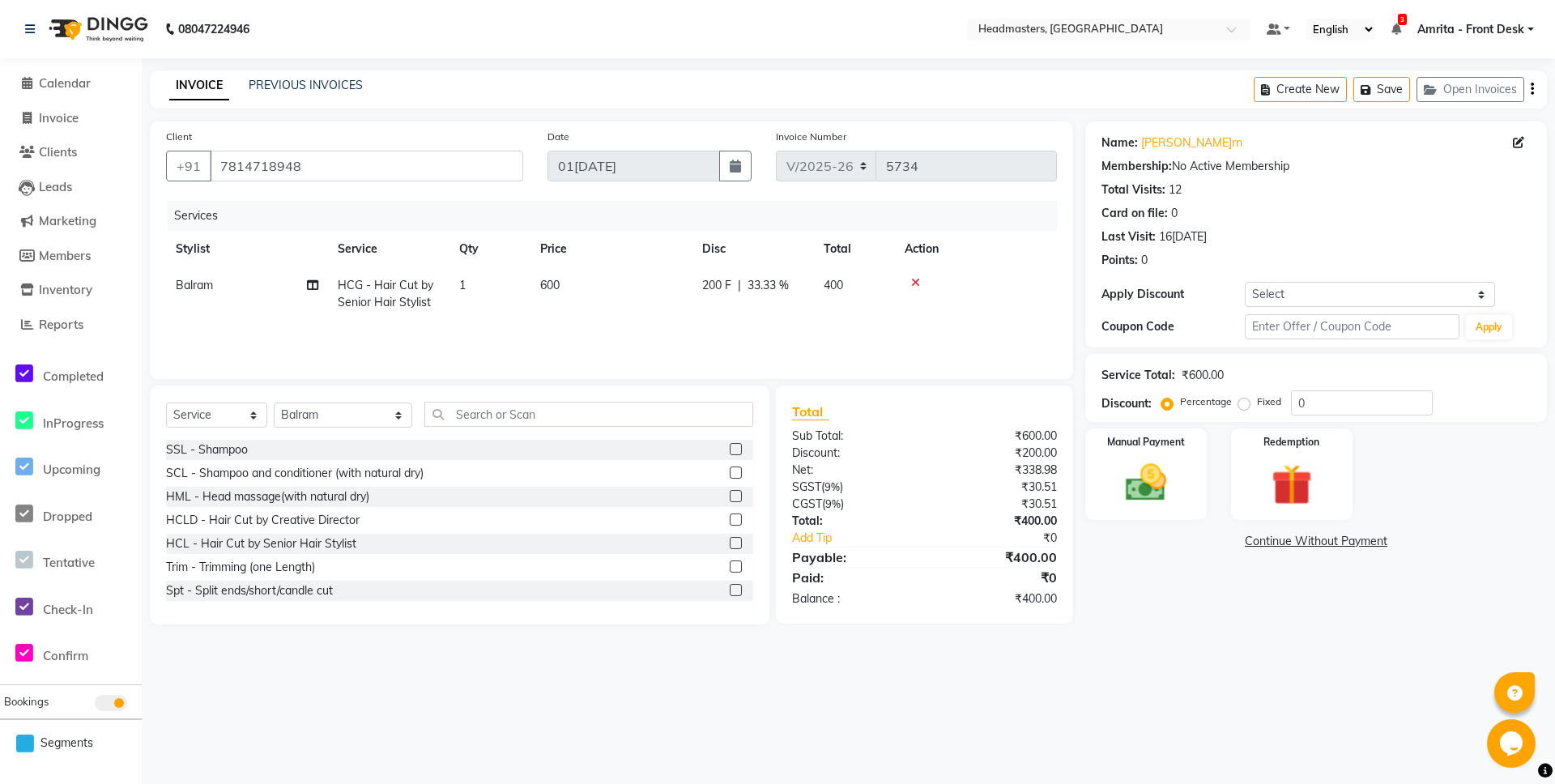
click at [726, 334] on div "Services Stylist Service Qty Price Disc Total Action Balram HCG - Hair Cut by S…" at bounding box center [612, 281] width 891 height 162
click at [1123, 482] on img at bounding box center [1146, 482] width 70 height 49
click at [1217, 543] on span "UPI" at bounding box center [1216, 542] width 25 height 18
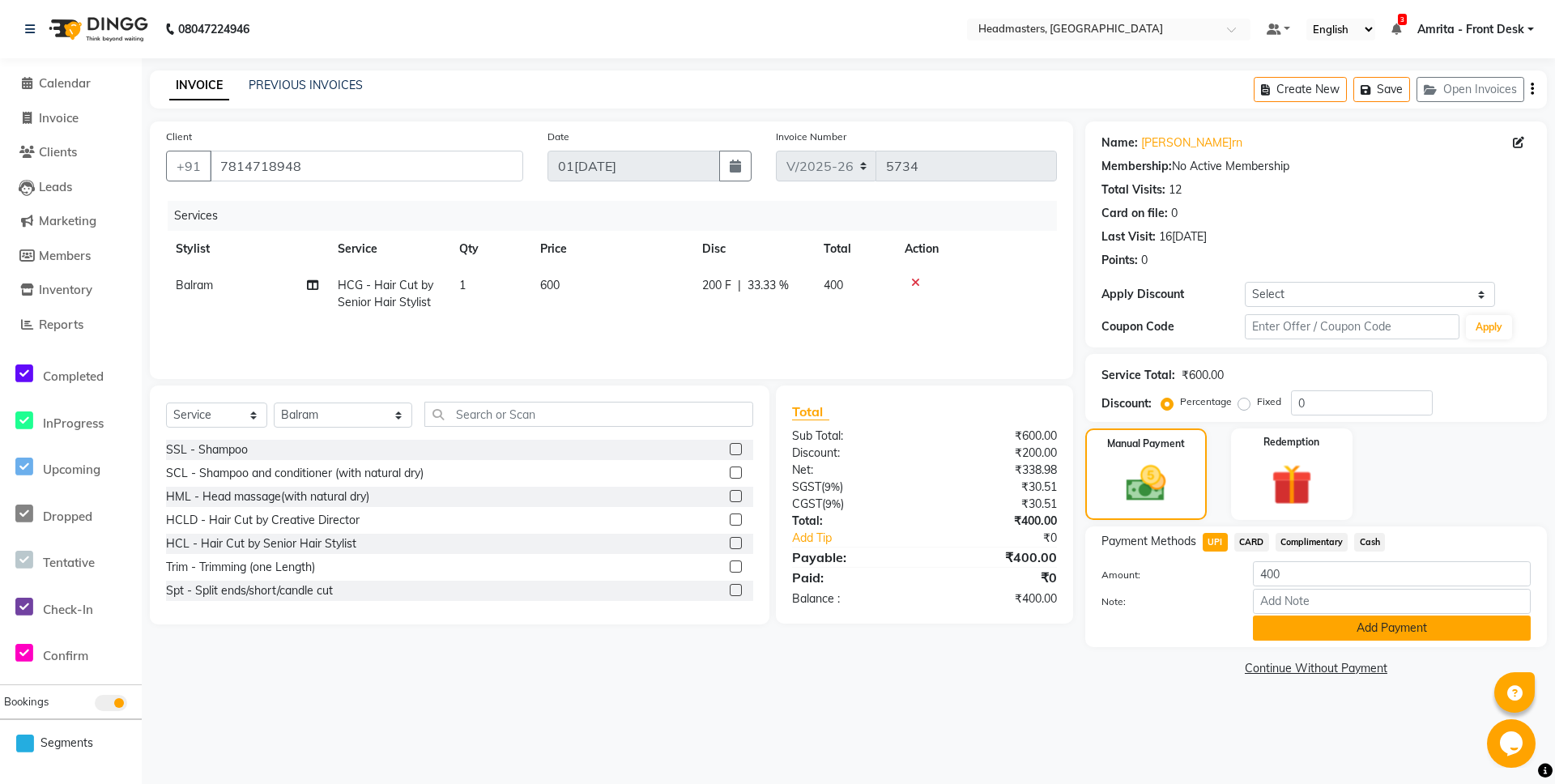
click at [1344, 627] on button "Add Payment" at bounding box center [1392, 628] width 278 height 25
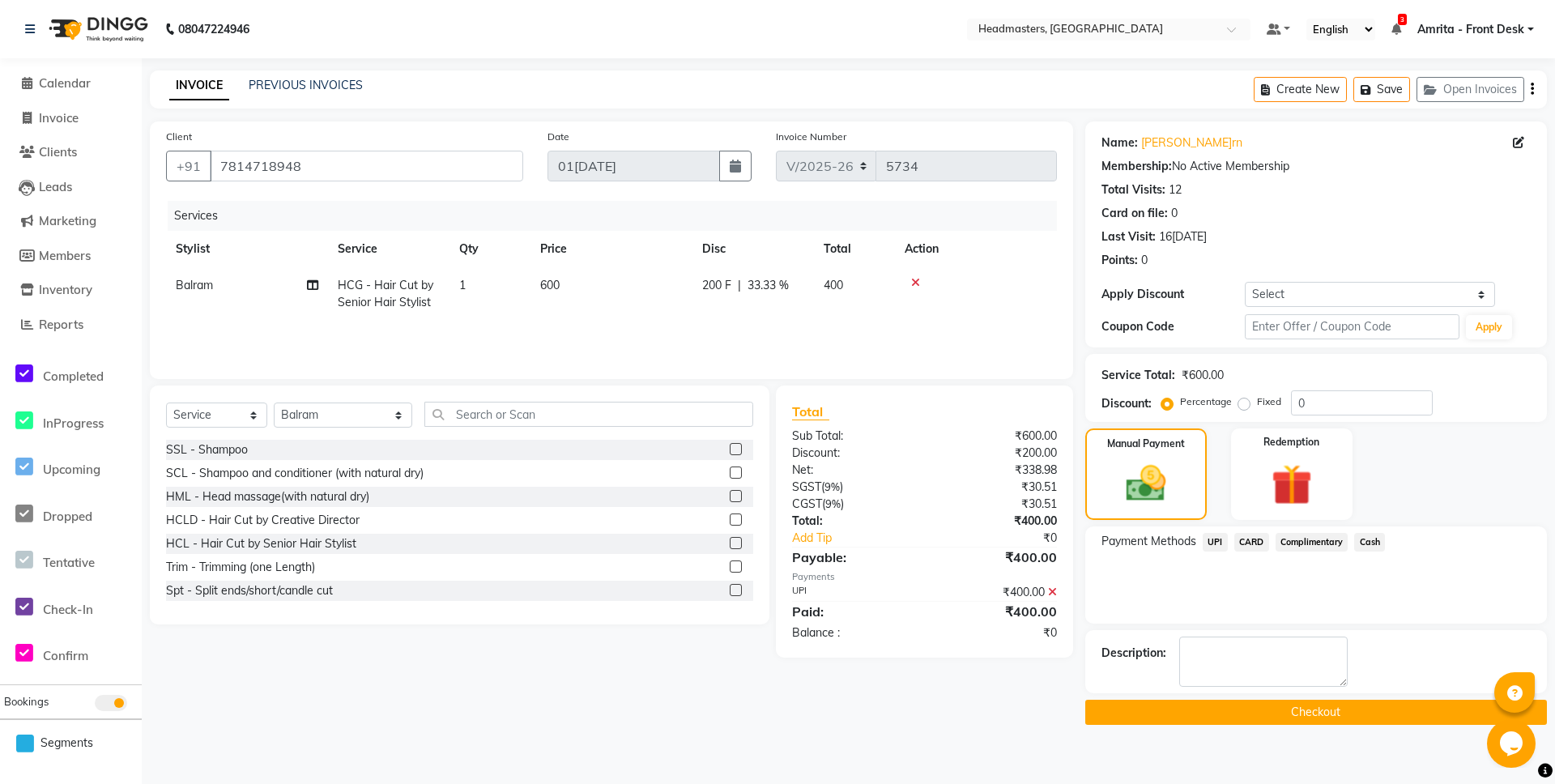
click at [1308, 709] on button "Checkout" at bounding box center [1316, 712] width 462 height 25
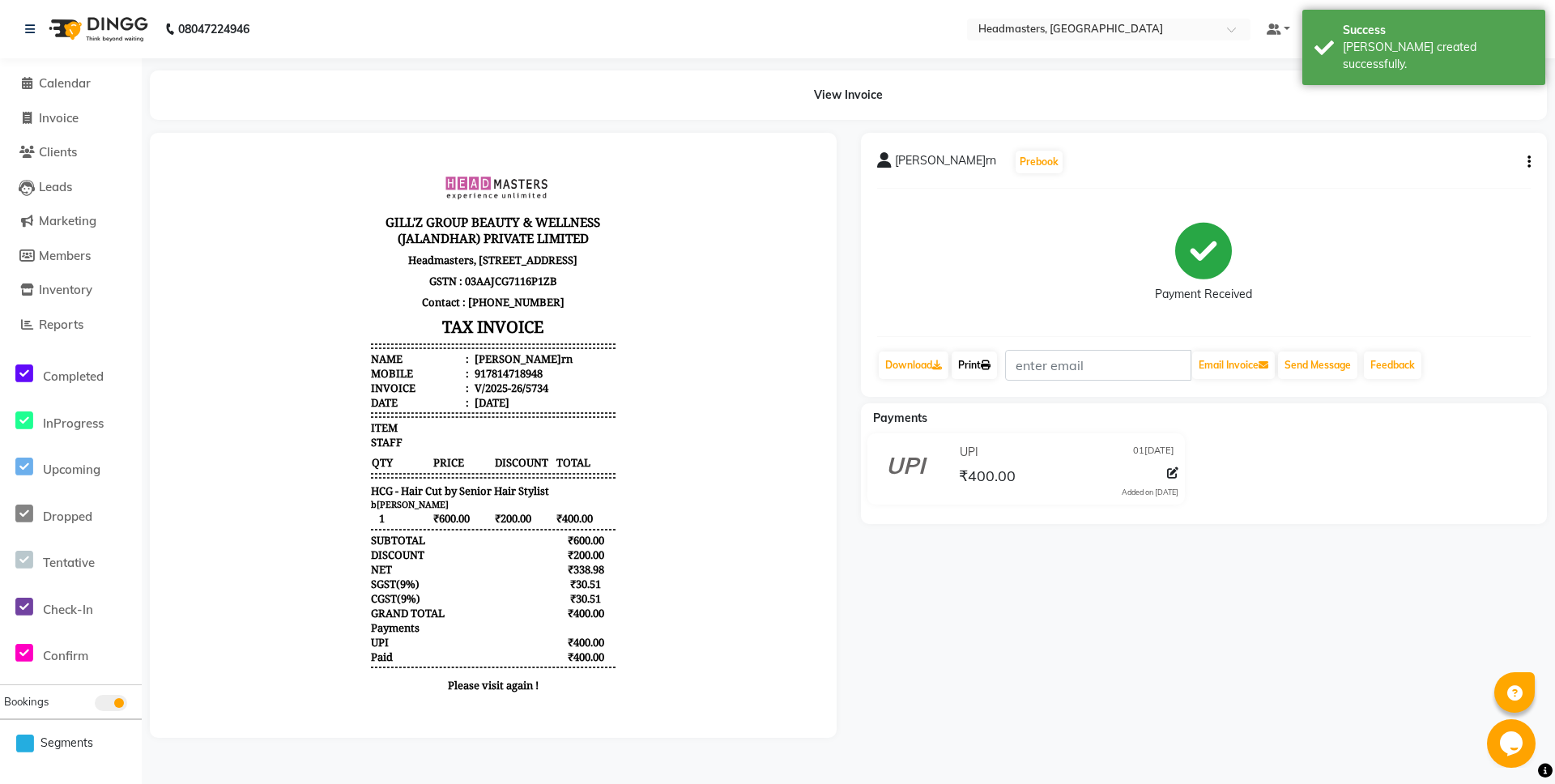
click at [965, 370] on link "Print" at bounding box center [974, 365] width 45 height 28
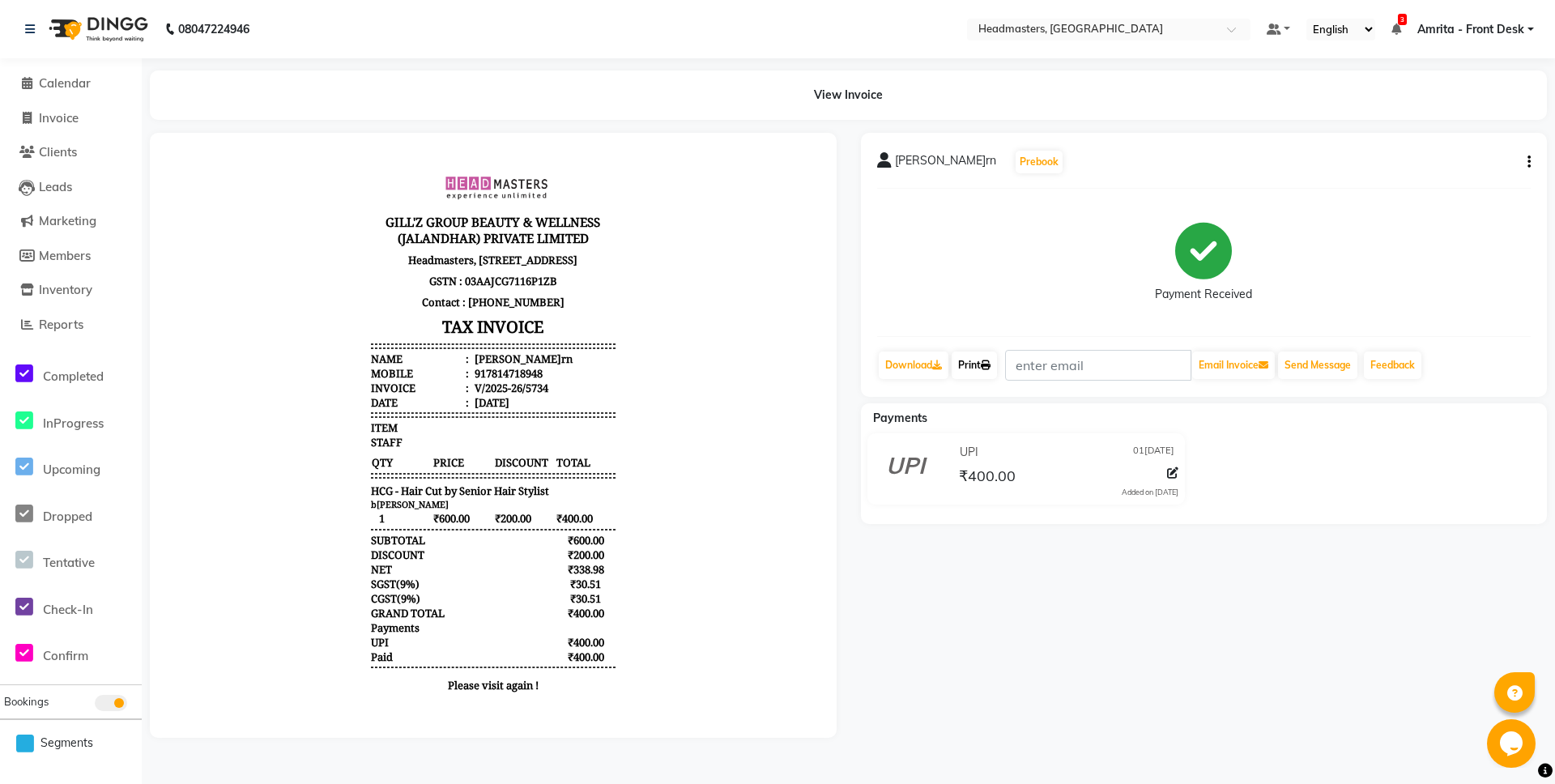
click at [965, 370] on link "Print" at bounding box center [974, 365] width 45 height 28
click at [65, 86] on span "Calendar" at bounding box center [65, 83] width 52 height 15
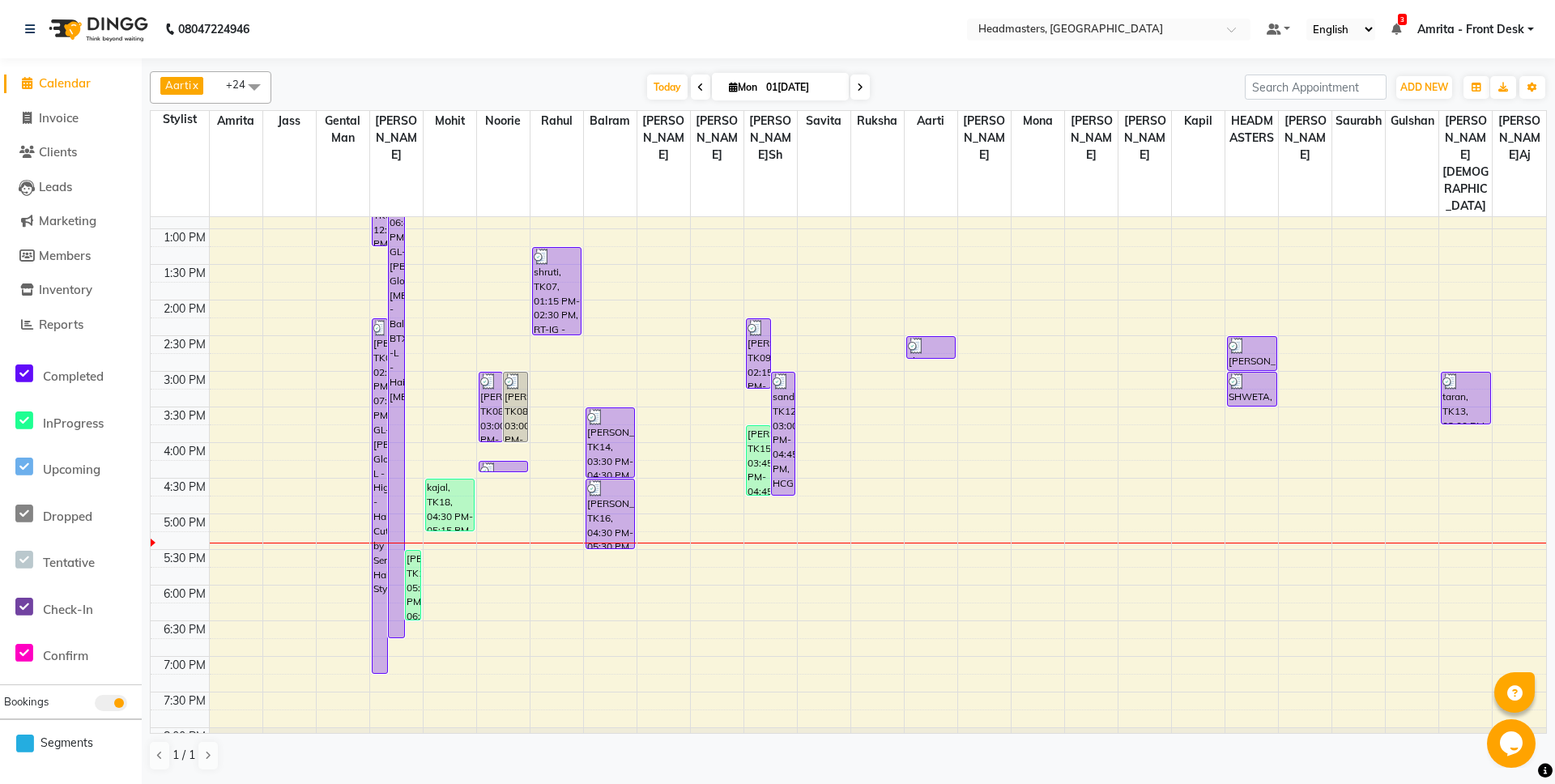
scroll to position [430, 0]
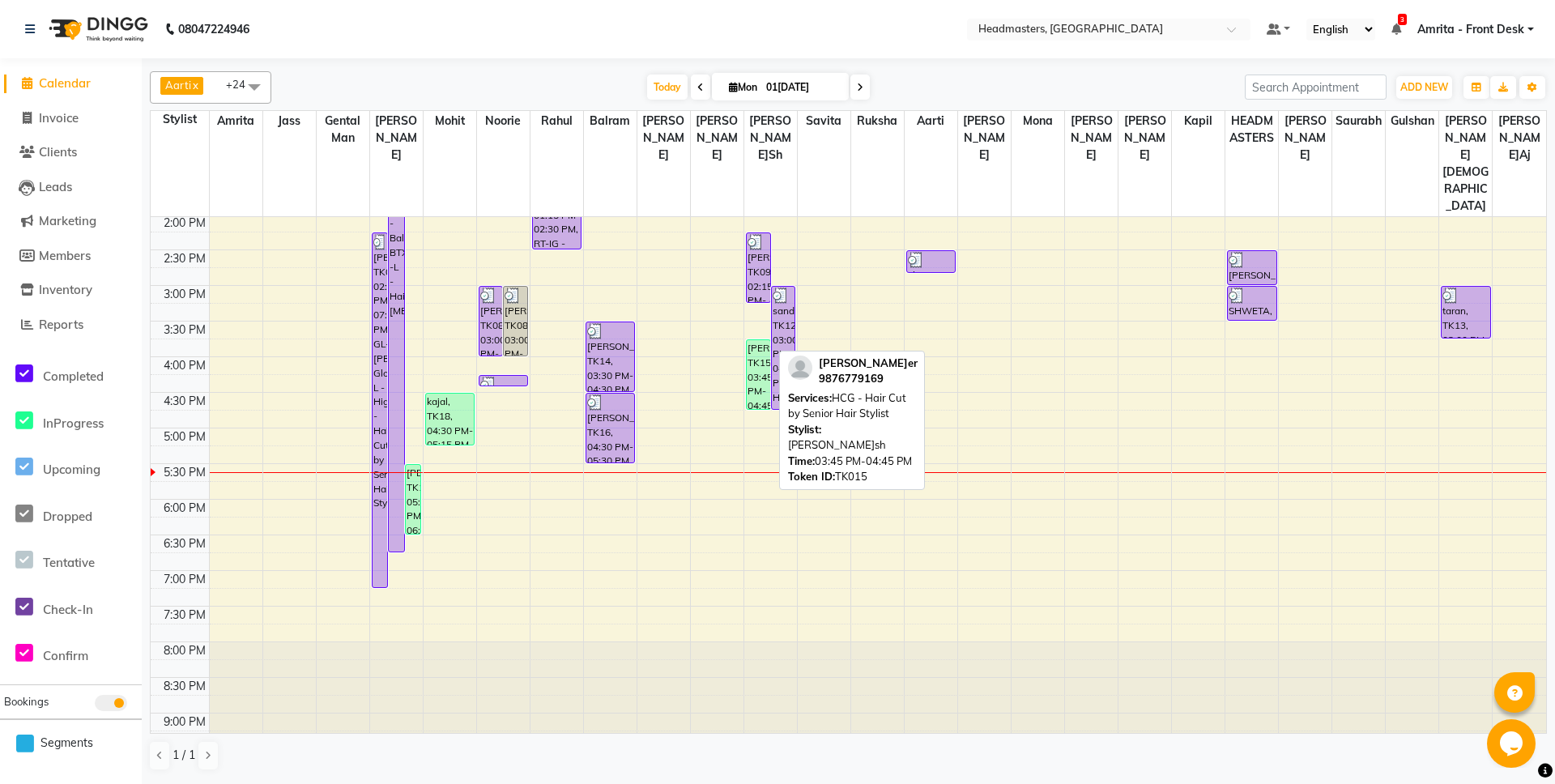
click at [762, 340] on div "[PERSON_NAME]er, TK15, 03:45 PM-04:45 PM, HCG - Hair Cut by Senior Hair Stylist" at bounding box center [758, 374] width 23 height 69
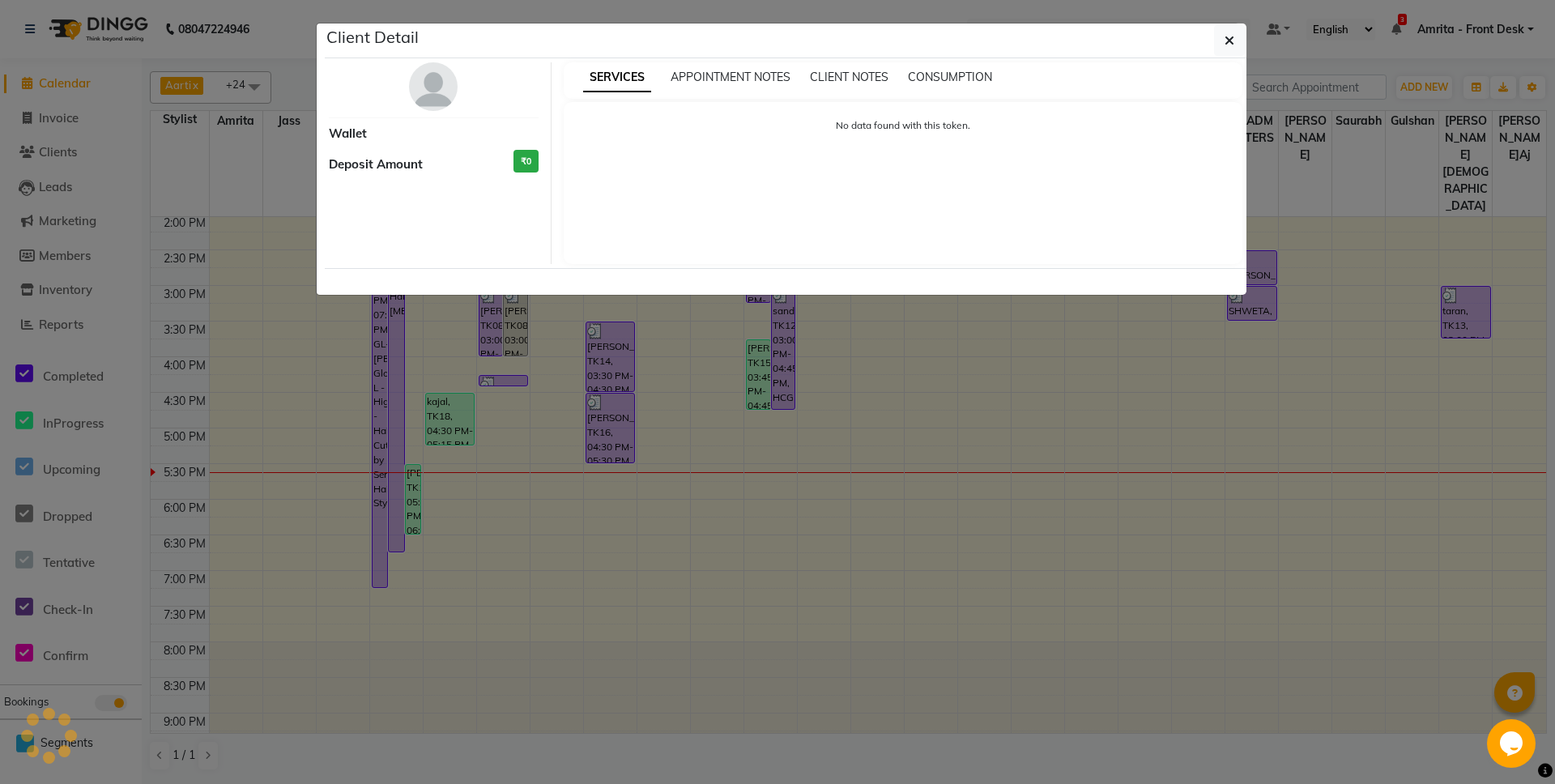
select select "1"
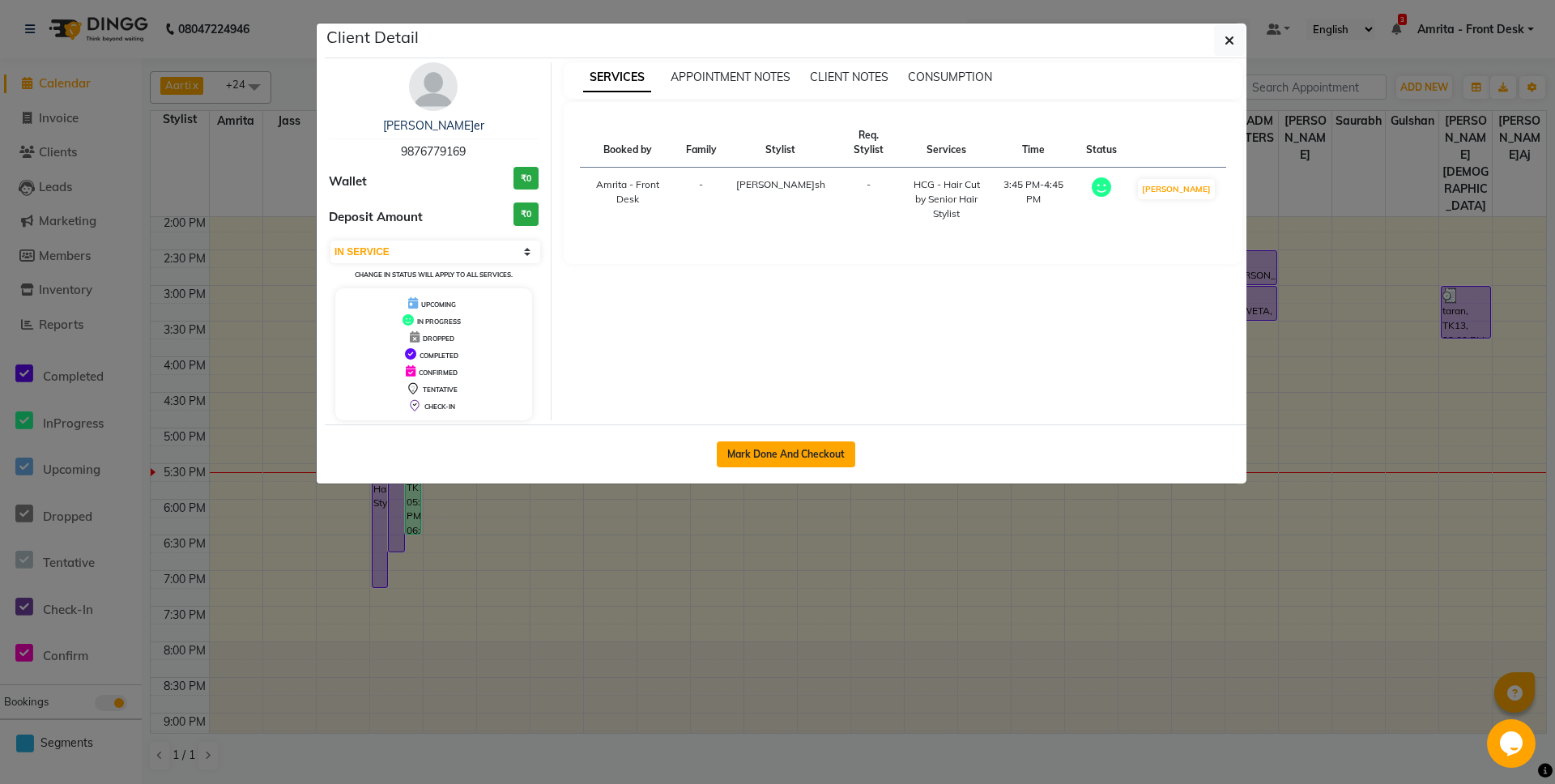
click at [796, 453] on button "Mark Done And Checkout" at bounding box center [786, 454] width 138 height 26
select select "service"
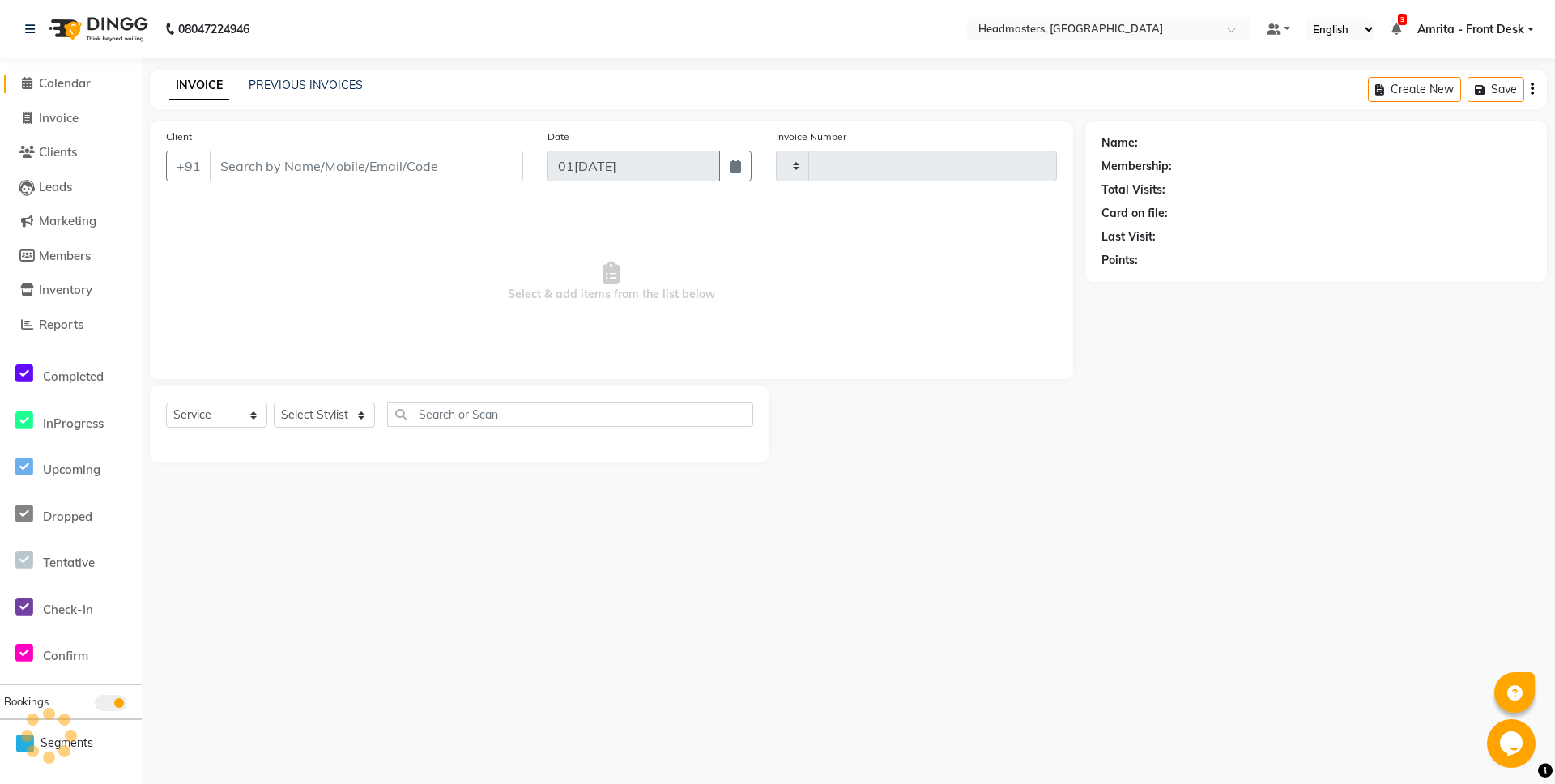
type input "5735"
select select "7130"
type input "9876779169"
select select "60730"
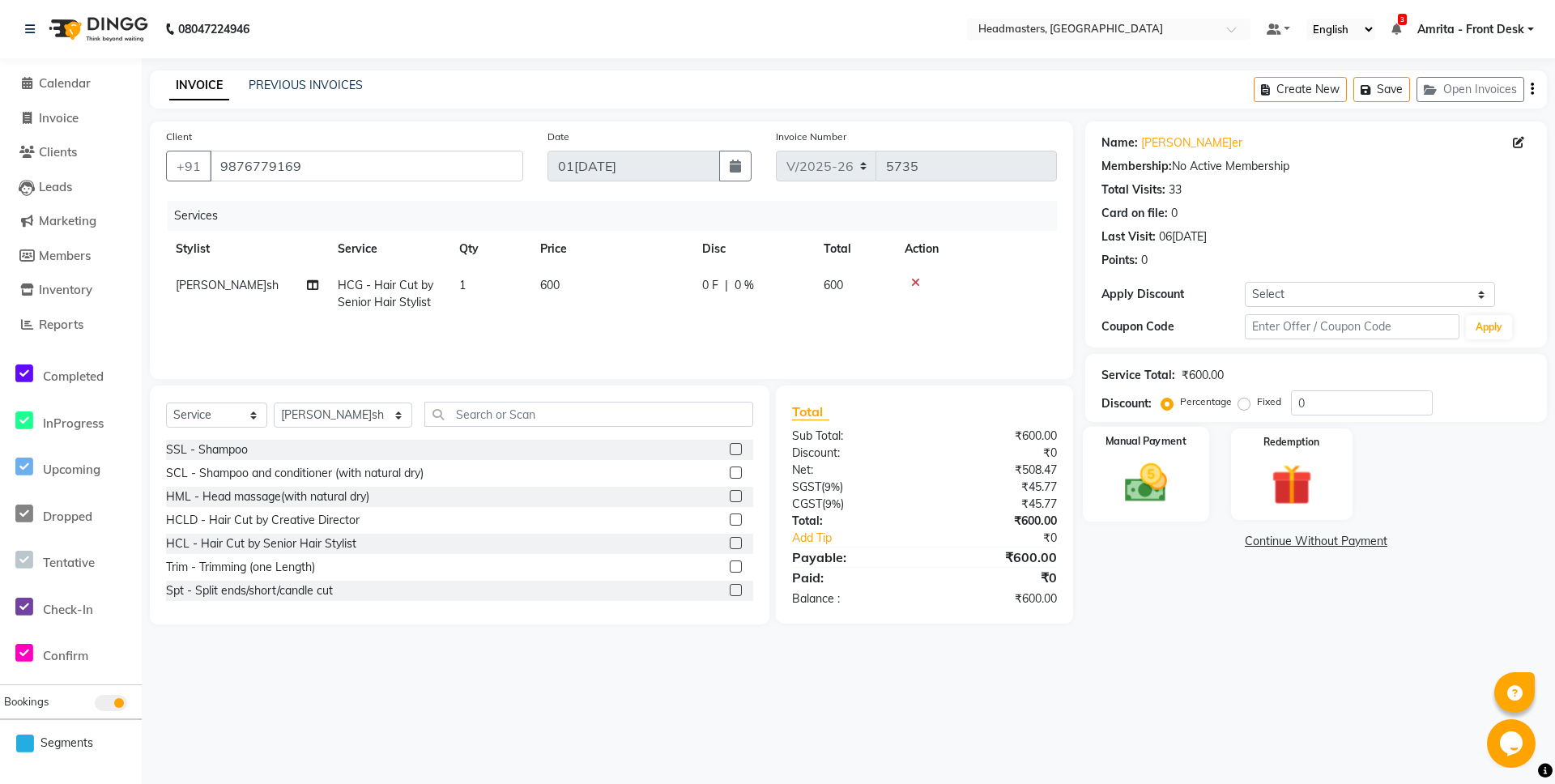
click at [1131, 492] on img at bounding box center [1146, 482] width 70 height 49
click at [1368, 541] on span "Cash" at bounding box center [1370, 542] width 31 height 18
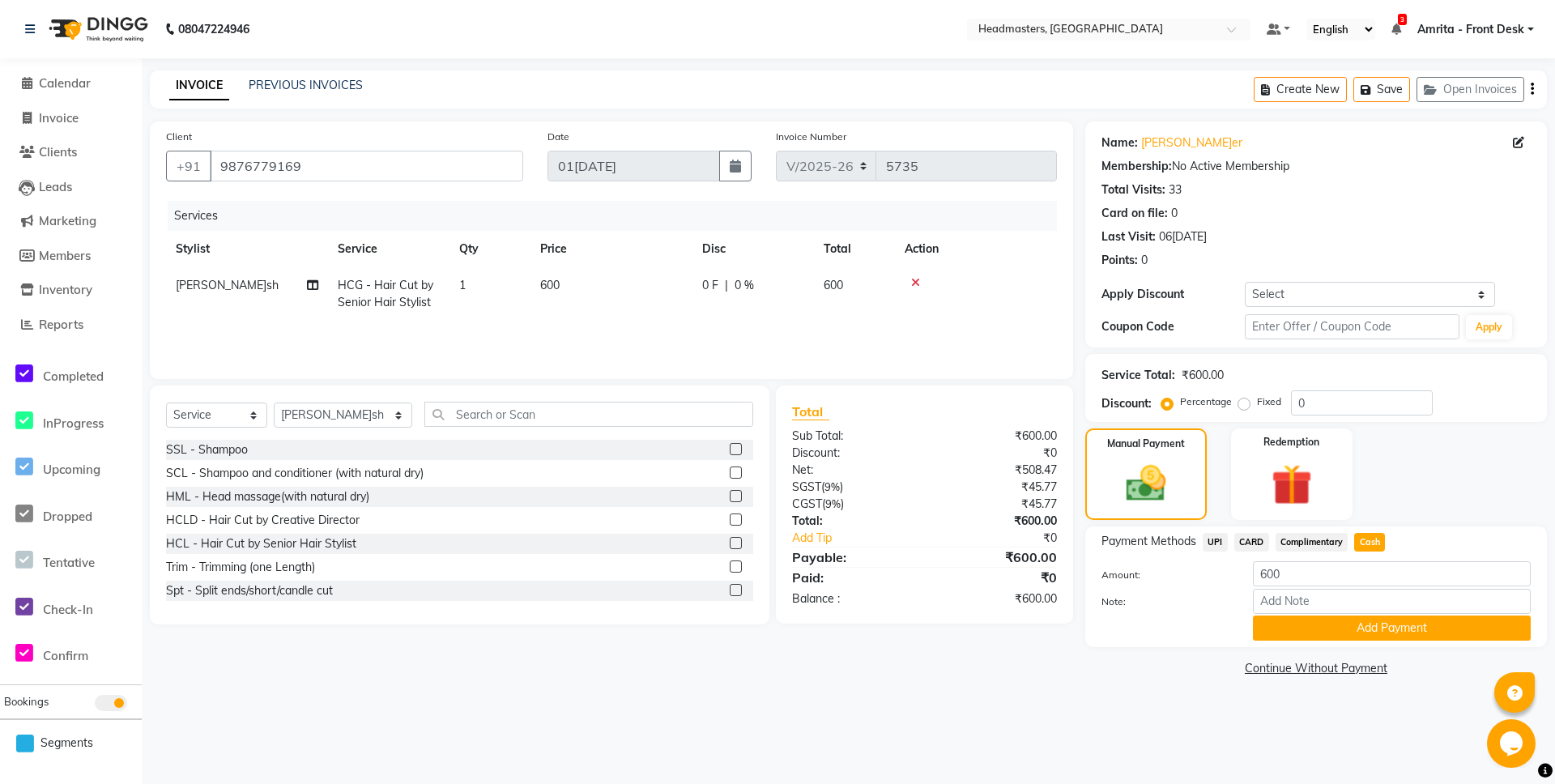
click at [1370, 546] on span "Cash" at bounding box center [1370, 542] width 31 height 18
click at [1375, 627] on button "Add Payment" at bounding box center [1392, 628] width 278 height 25
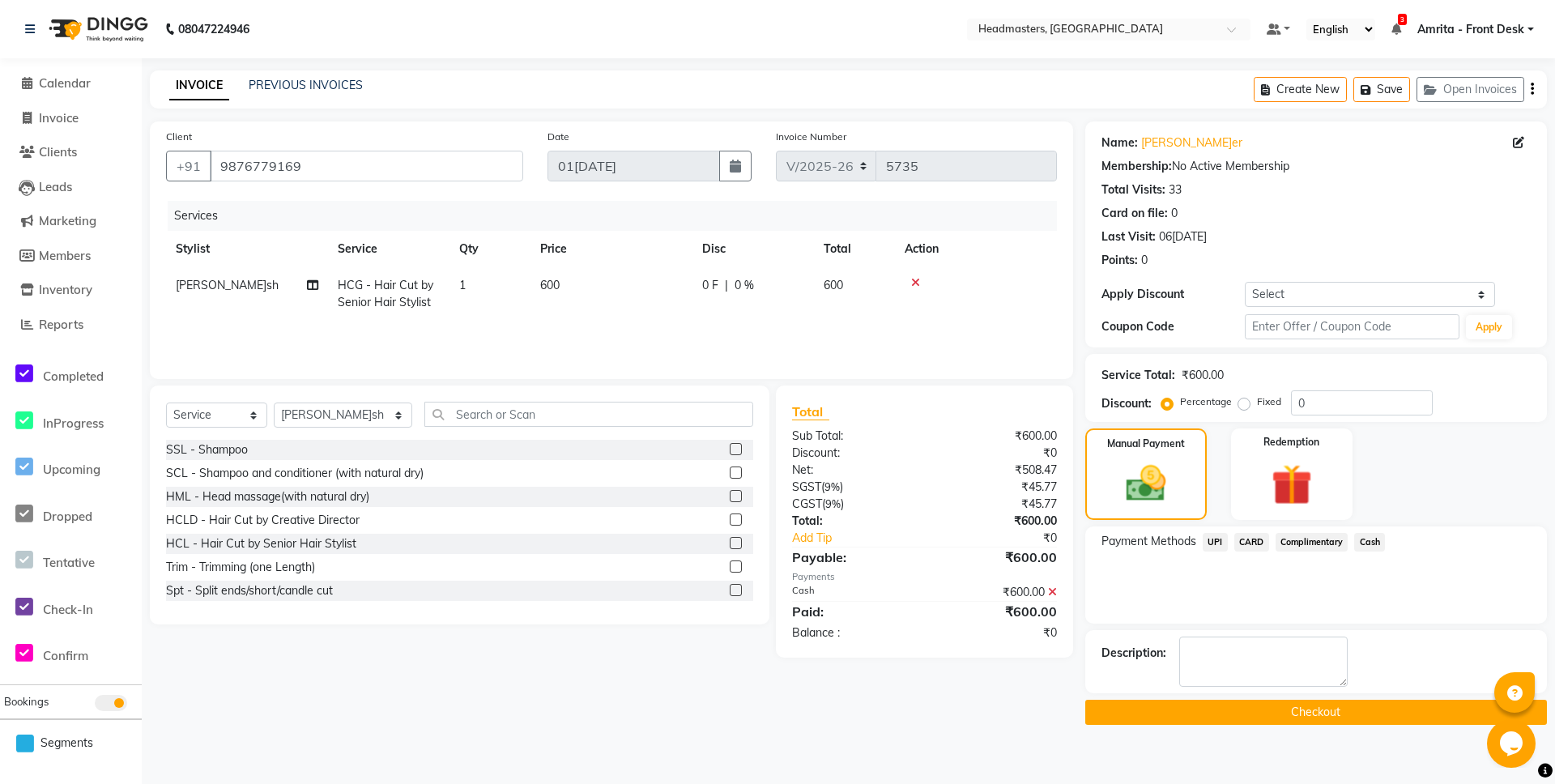
click at [1288, 719] on button "Checkout" at bounding box center [1316, 712] width 462 height 25
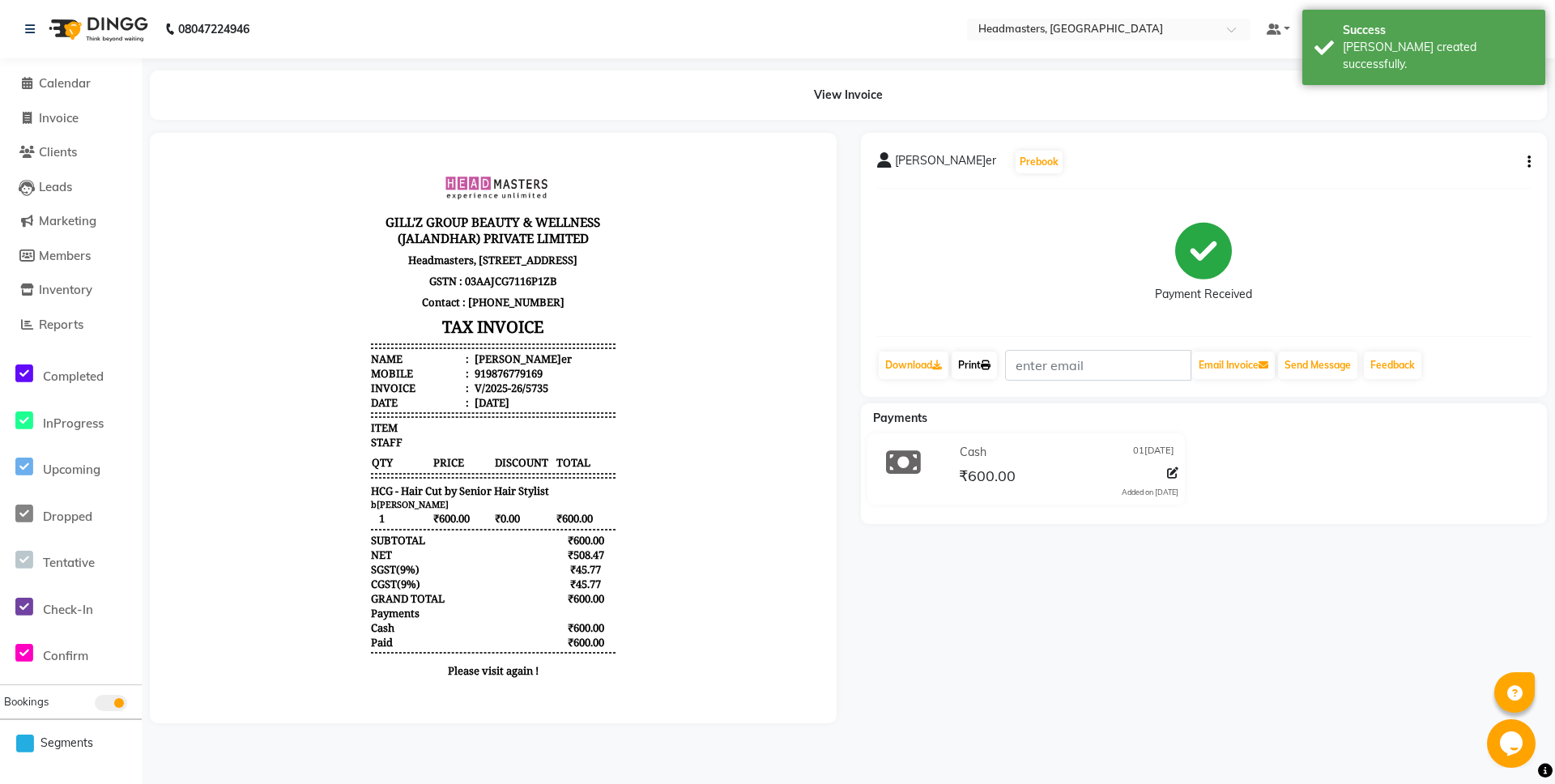
click at [965, 360] on link "Print" at bounding box center [974, 365] width 45 height 28
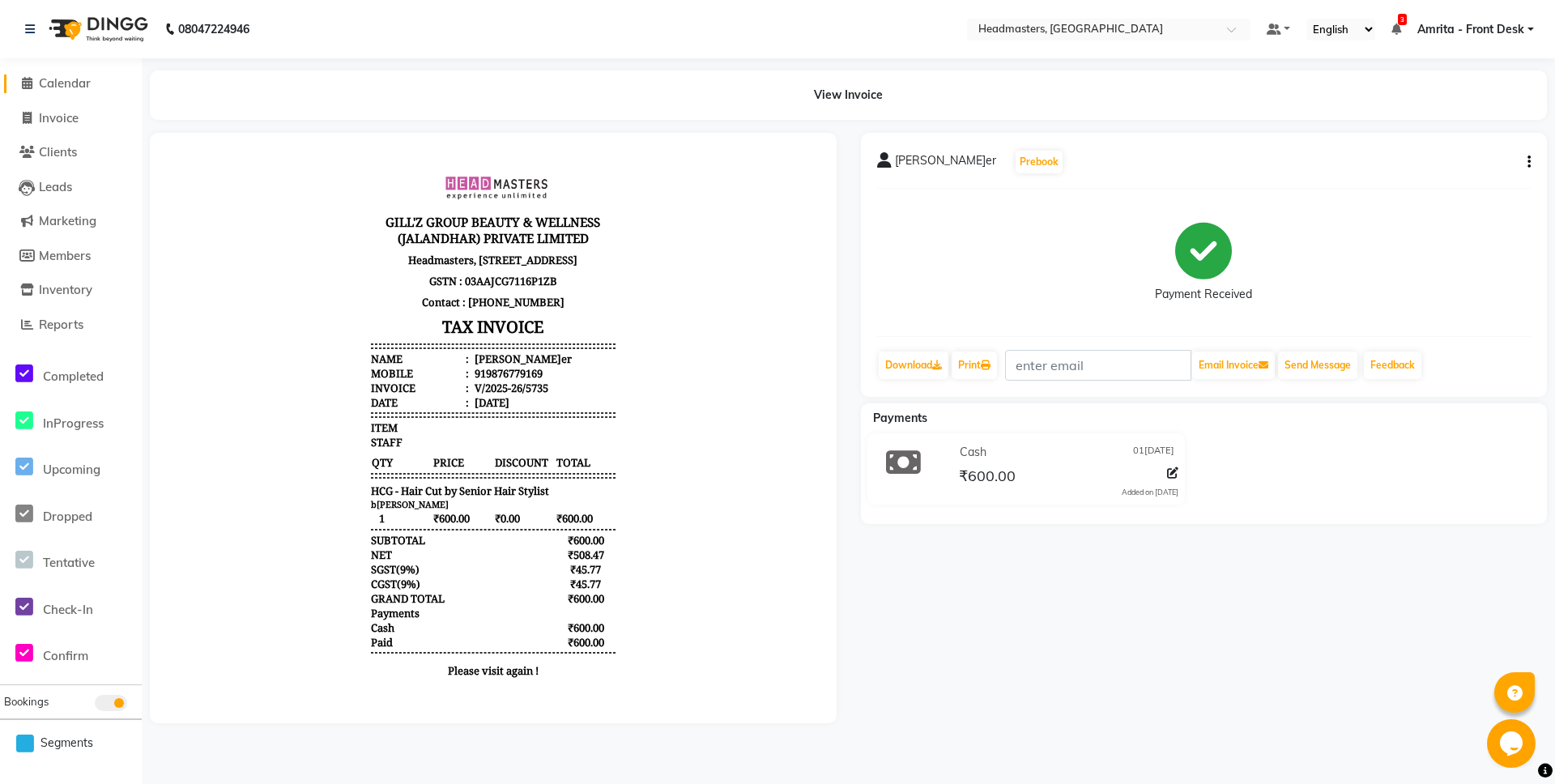
click at [49, 80] on span "Calendar" at bounding box center [65, 83] width 52 height 15
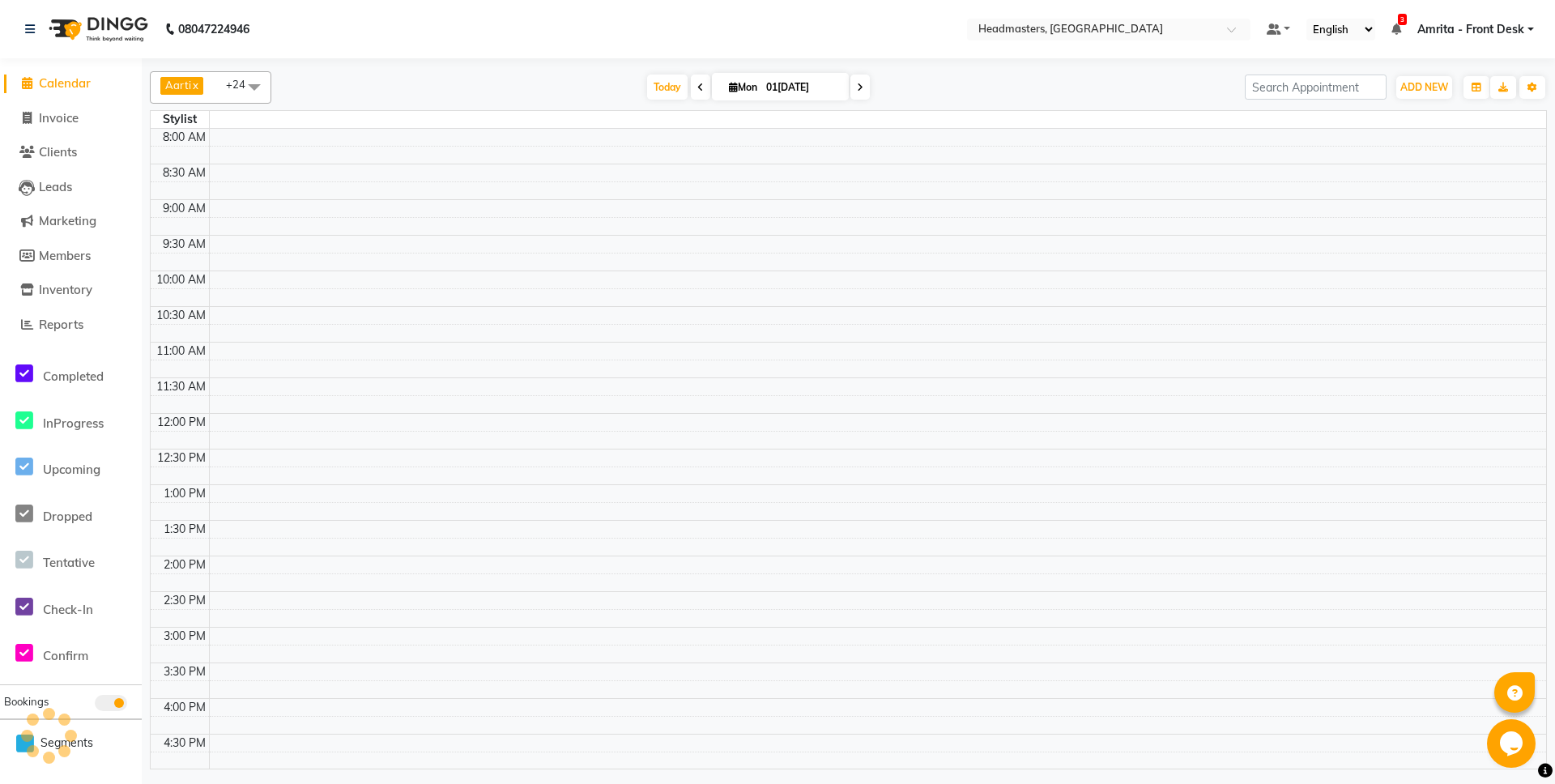
scroll to position [400, 0]
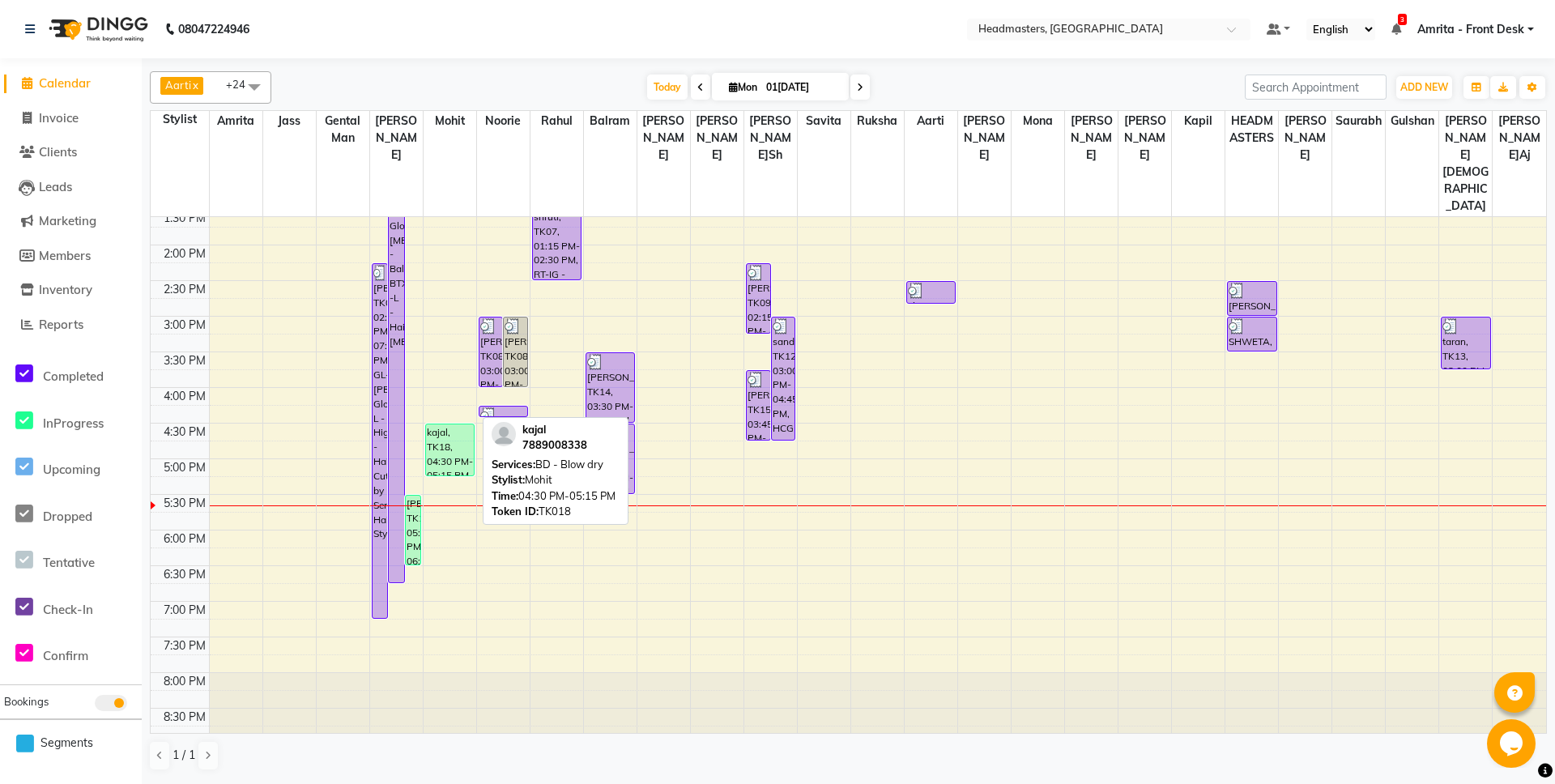
click at [462, 425] on div "kajal, TK18, 04:30 PM-05:15 PM, BD - Blow dry" at bounding box center [450, 450] width 48 height 51
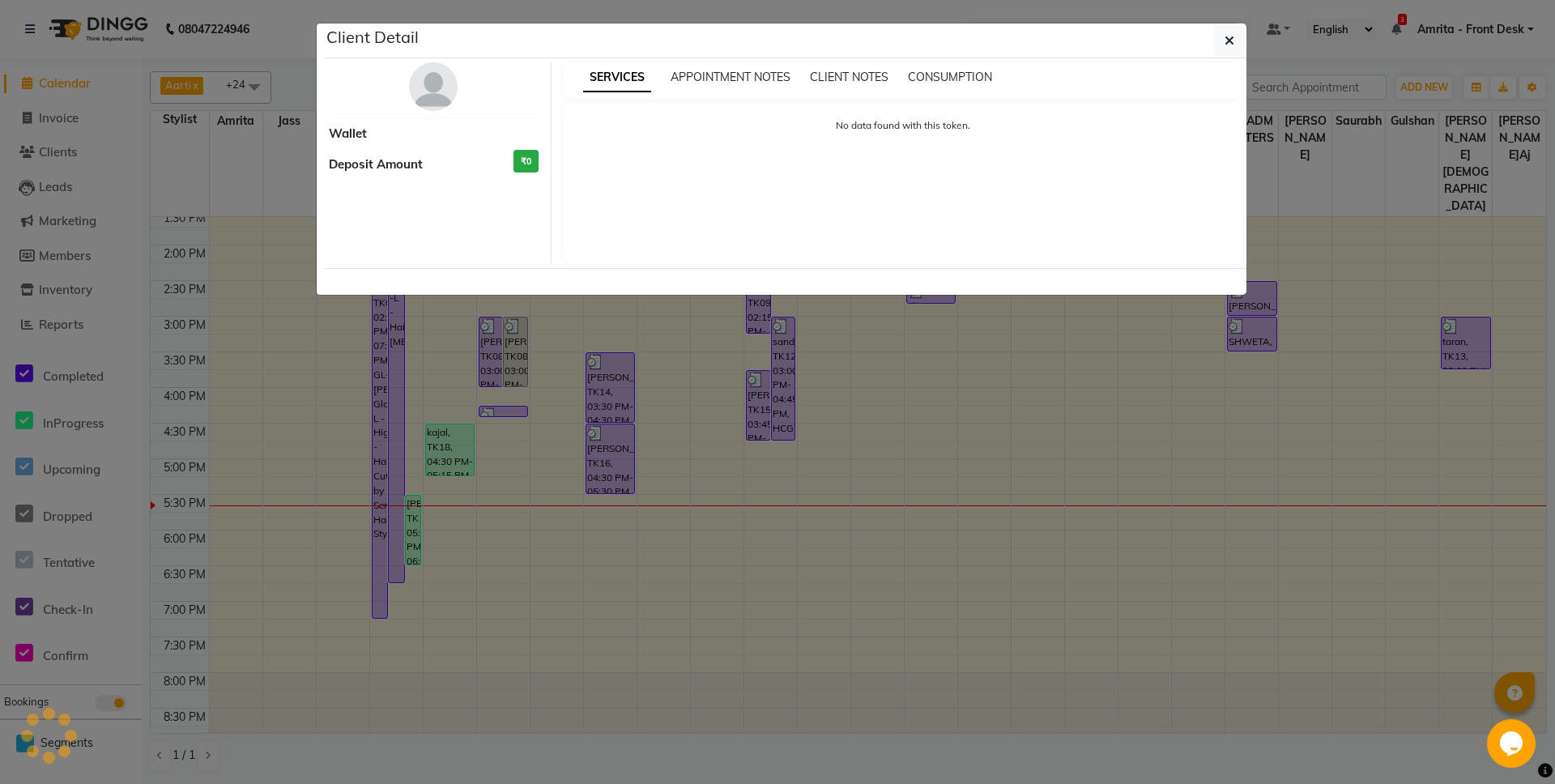
select select "1"
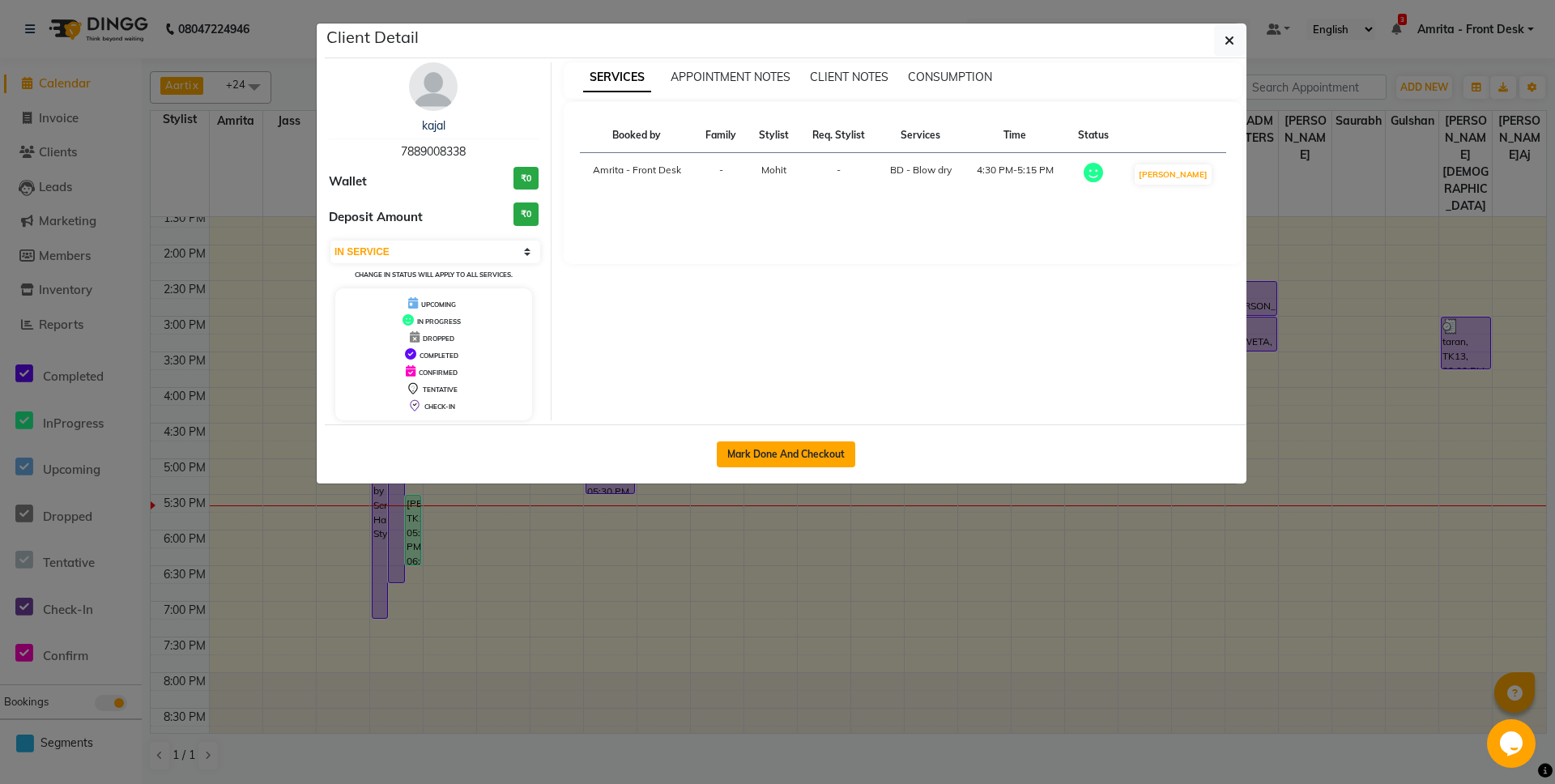
click at [762, 453] on button "Mark Done And Checkout" at bounding box center [786, 454] width 138 height 26
select select "service"
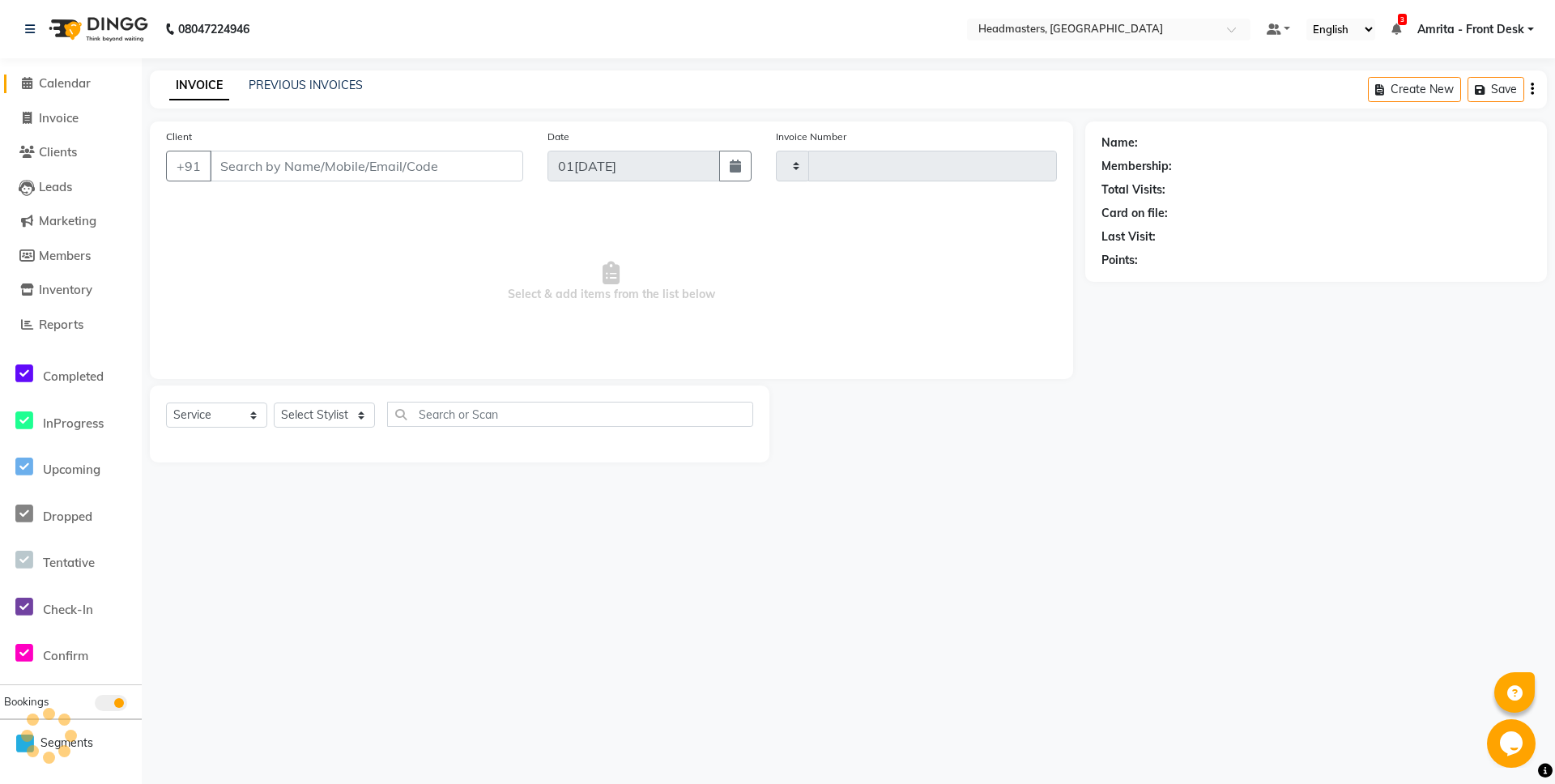
type input "5736"
select select "7130"
type input "7889008338"
select select "60723"
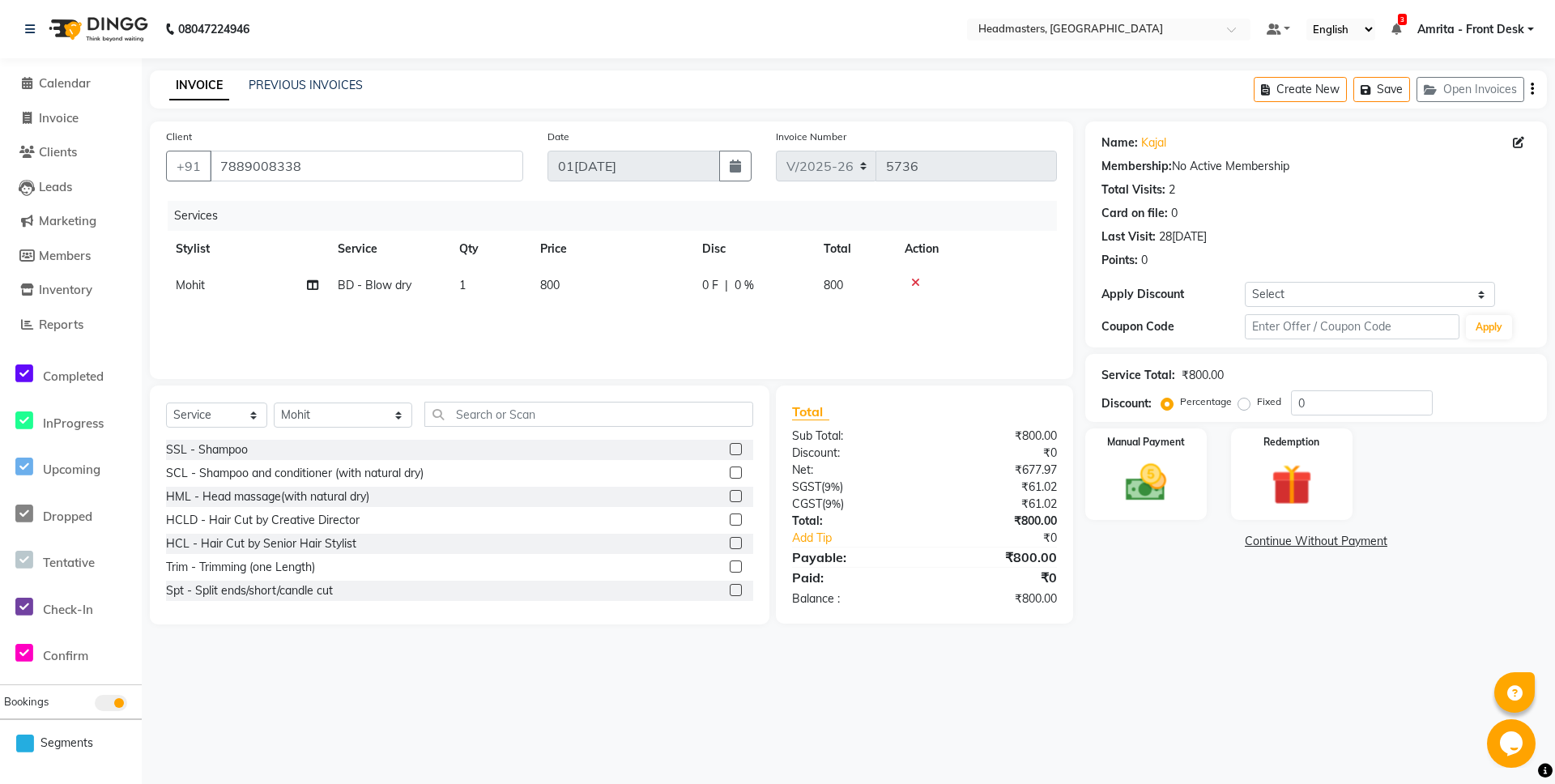
click at [373, 282] on span "BD - Blow dry" at bounding box center [375, 285] width 74 height 14
select select "60723"
click at [502, 297] on span at bounding box center [499, 292] width 33 height 31
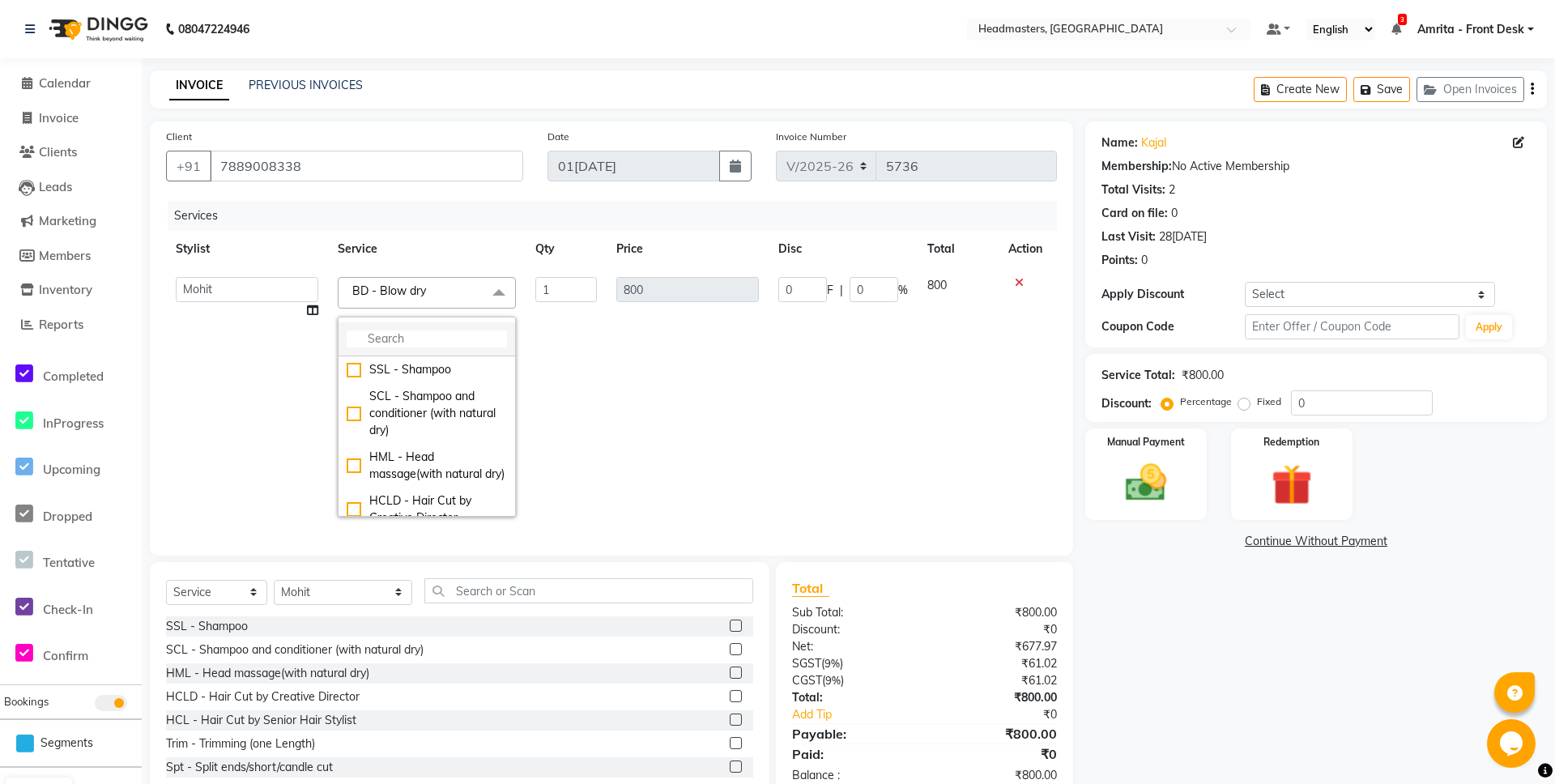
click at [406, 333] on input "multiselect-search" at bounding box center [426, 338] width 160 height 17
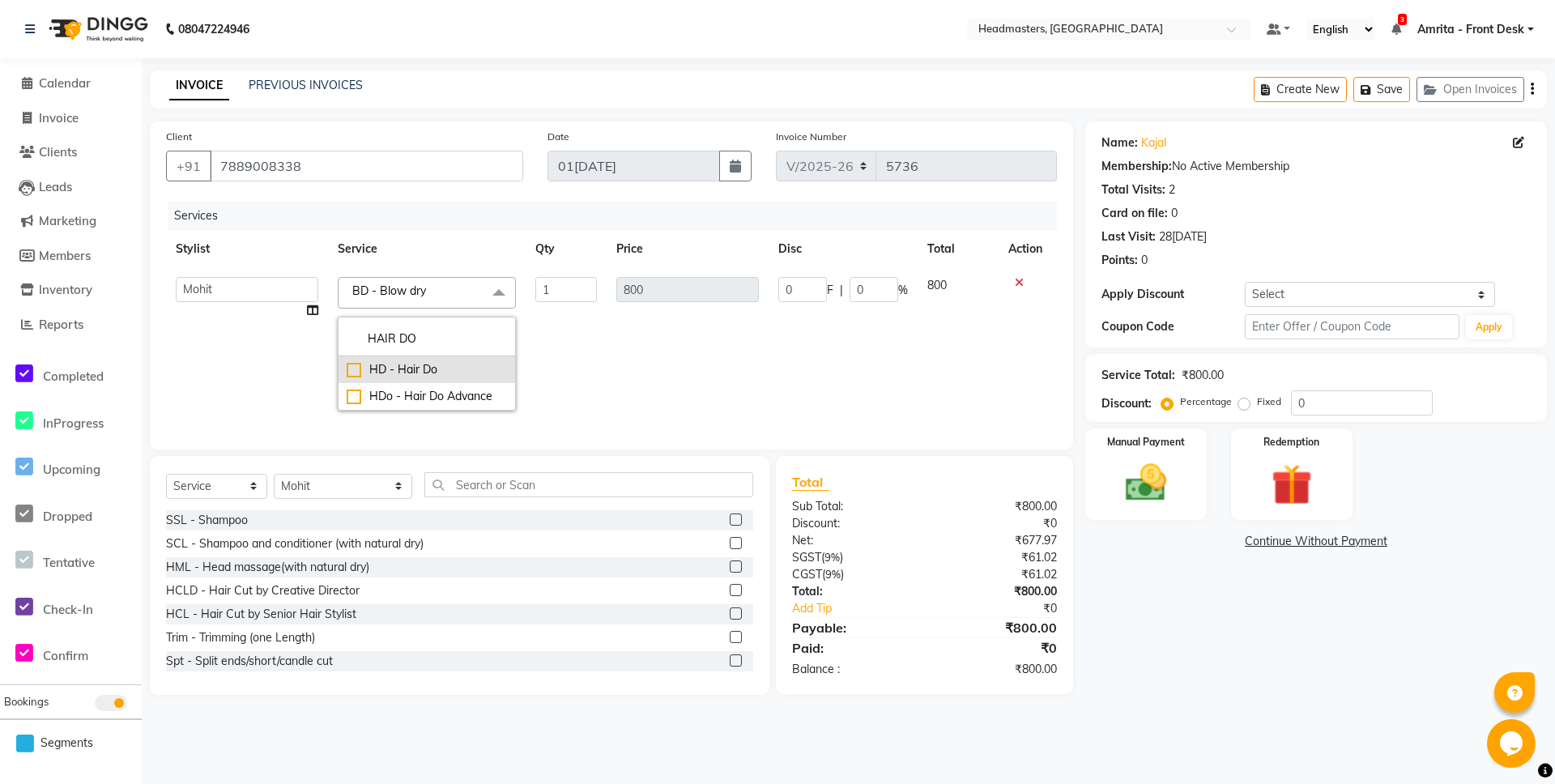
type input "HAIR DO"
click at [397, 372] on div "HD - Hair Do" at bounding box center [426, 369] width 160 height 17
type input "1500"
checkbox input "true"
click at [808, 351] on td "0 F | 0 %" at bounding box center [844, 343] width 149 height 153
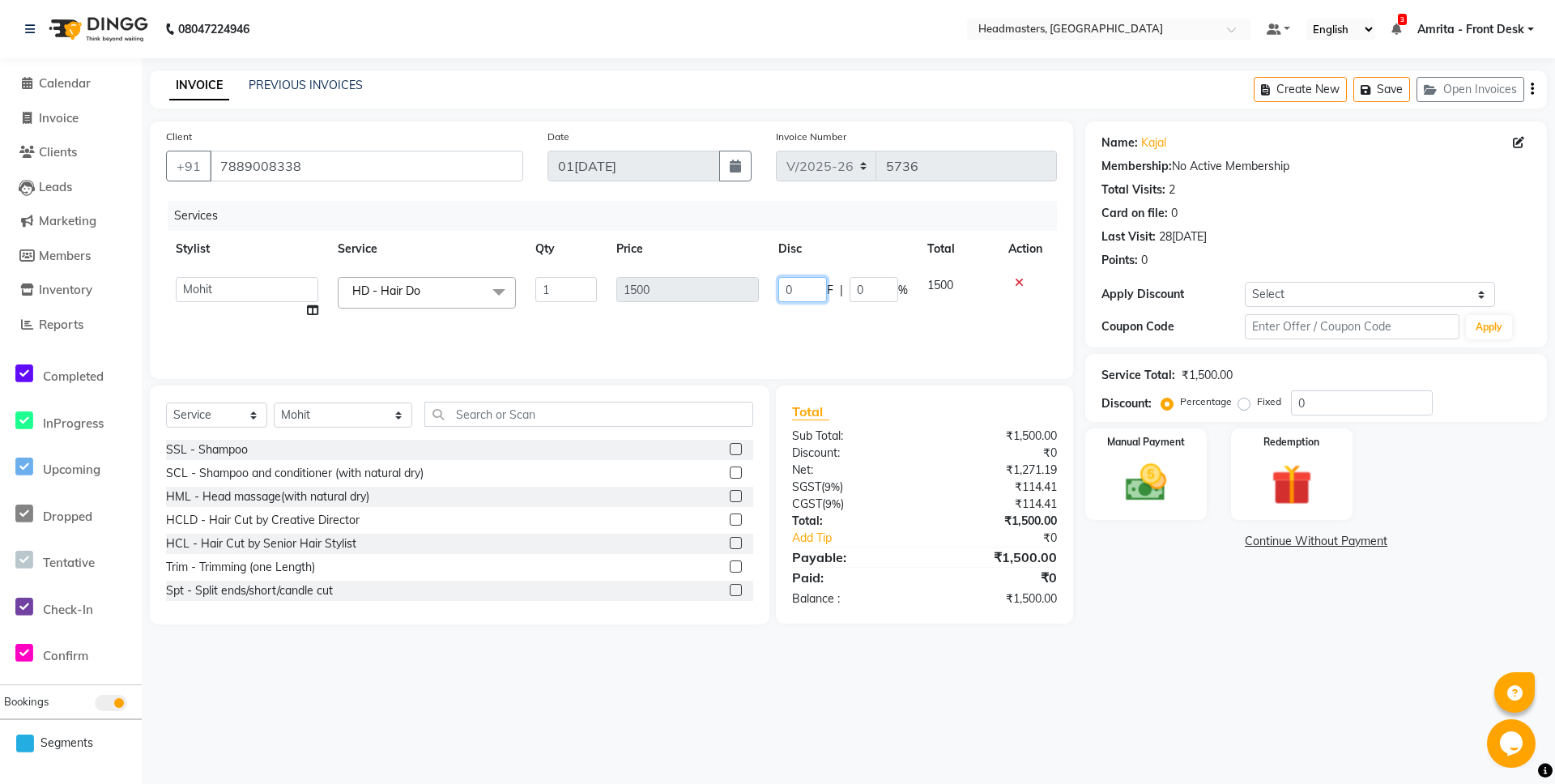
click at [790, 278] on input "0" at bounding box center [803, 290] width 49 height 25
click at [776, 281] on td "0 F | 0 %" at bounding box center [753, 286] width 121 height 37
select select "60723"
click at [783, 286] on input "0" at bounding box center [803, 290] width 49 height 25
type input "300"
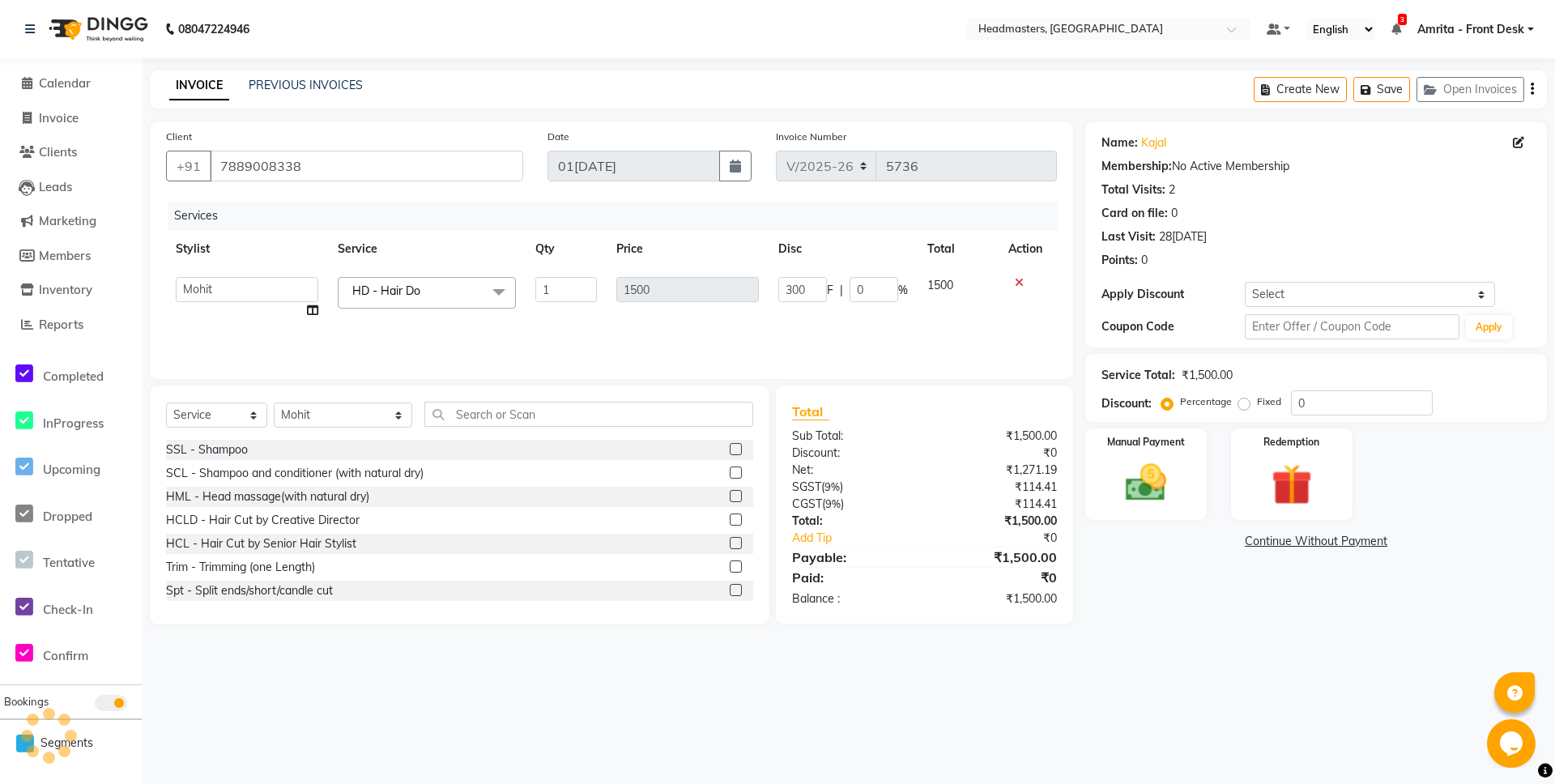
click at [780, 338] on div "Services Stylist Service Qty Price Disc Total Action Aarti Ali Amrita Amrita - …" at bounding box center [612, 281] width 891 height 162
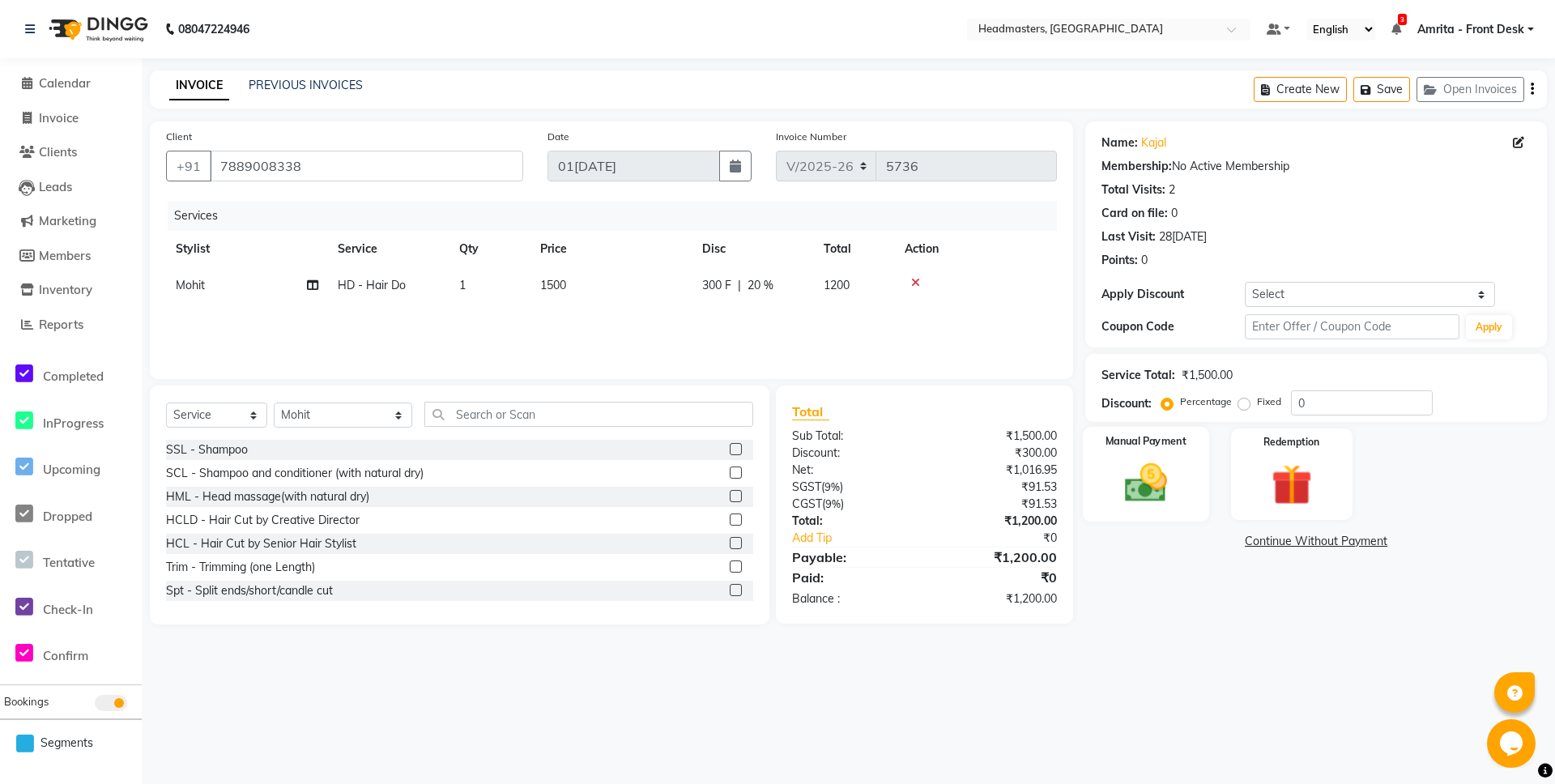
click at [1114, 487] on img at bounding box center [1146, 482] width 70 height 49
click at [1372, 538] on span "Cash" at bounding box center [1370, 542] width 31 height 18
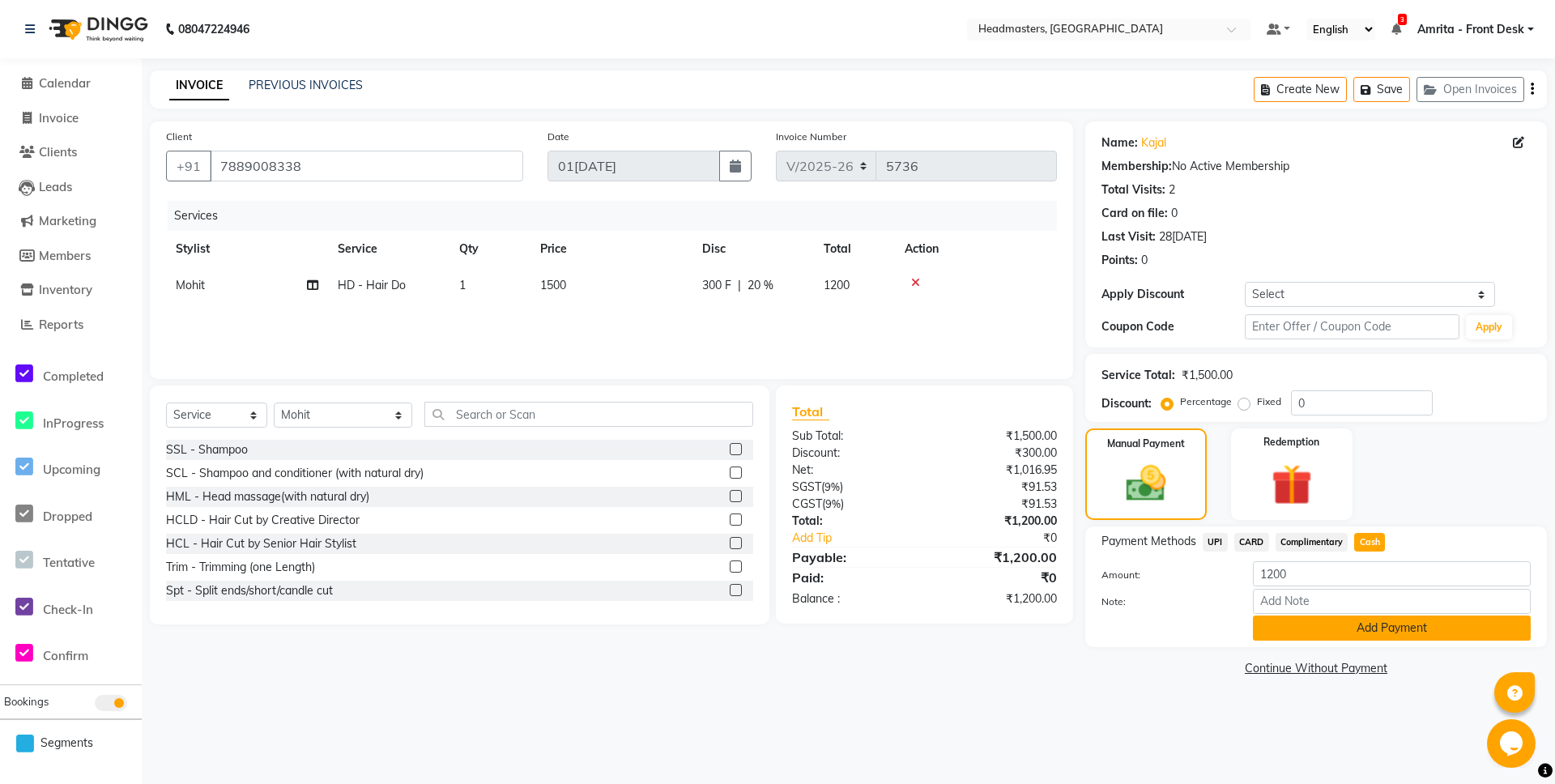
click at [1359, 632] on button "Add Payment" at bounding box center [1392, 628] width 278 height 25
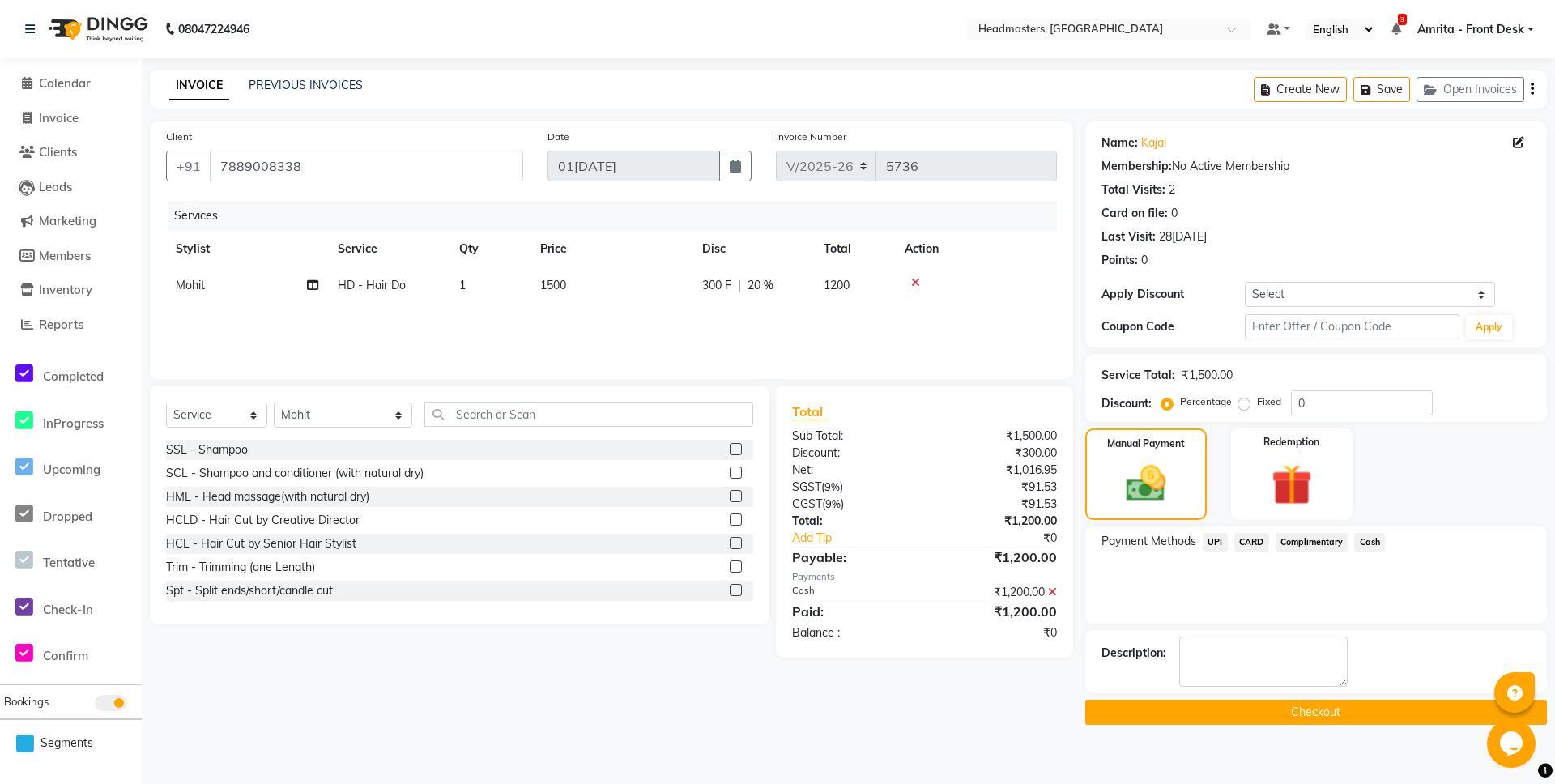
click at [1386, 709] on button "Checkout" at bounding box center [1316, 712] width 462 height 25
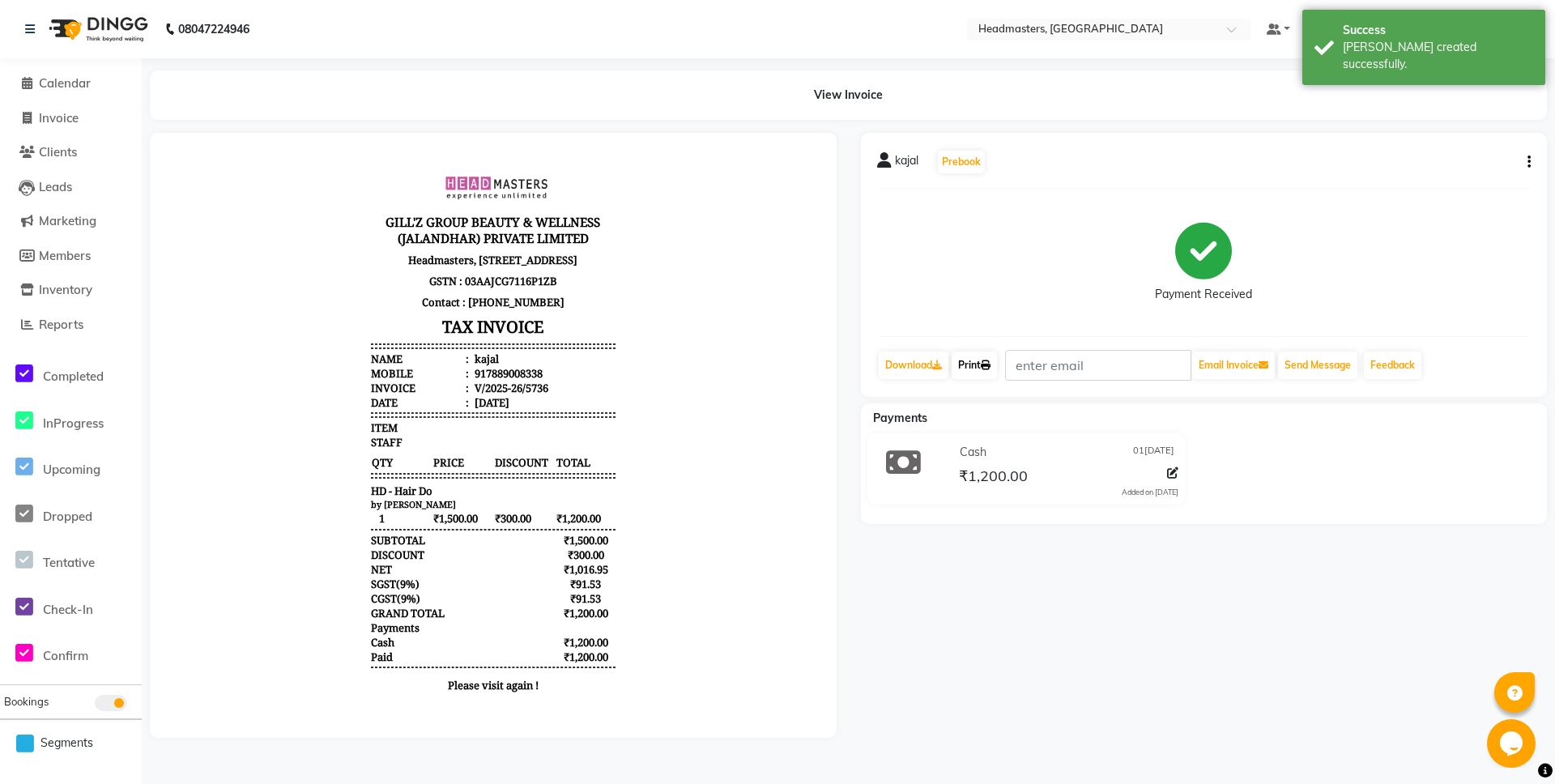
click at [969, 358] on link "Print" at bounding box center [974, 365] width 45 height 28
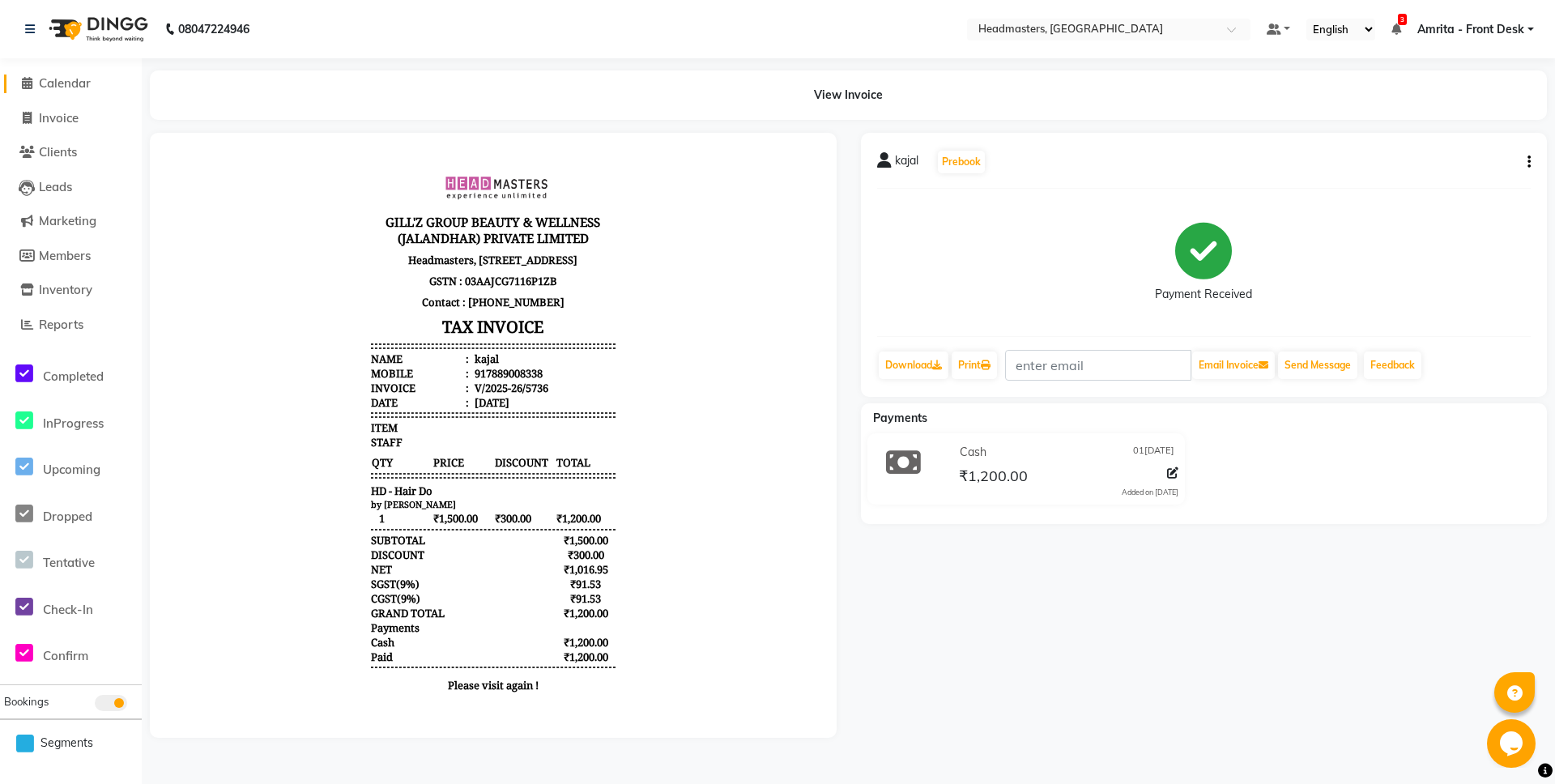
click at [57, 76] on span "Calendar" at bounding box center [65, 83] width 52 height 15
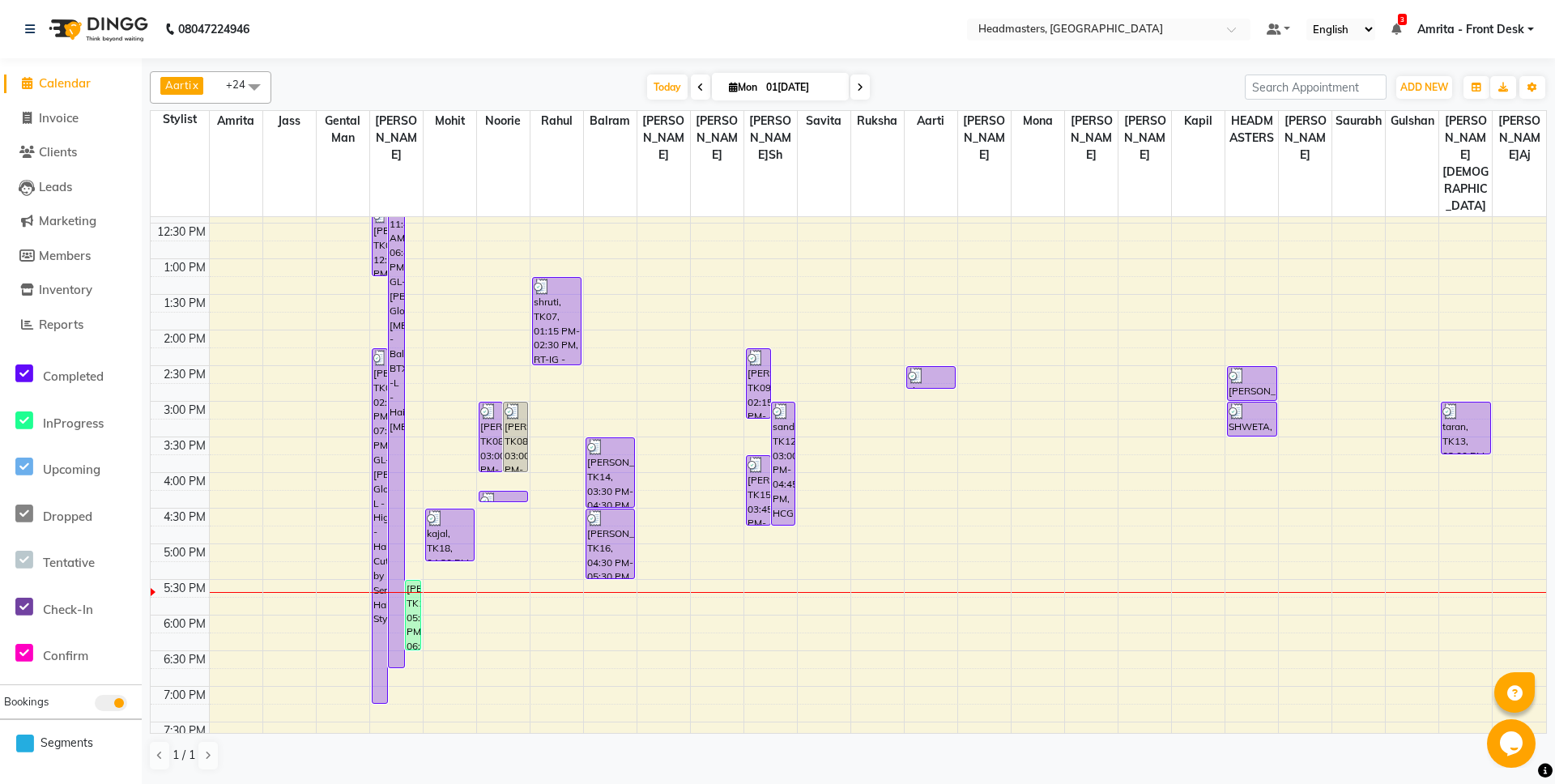
scroll to position [430, 0]
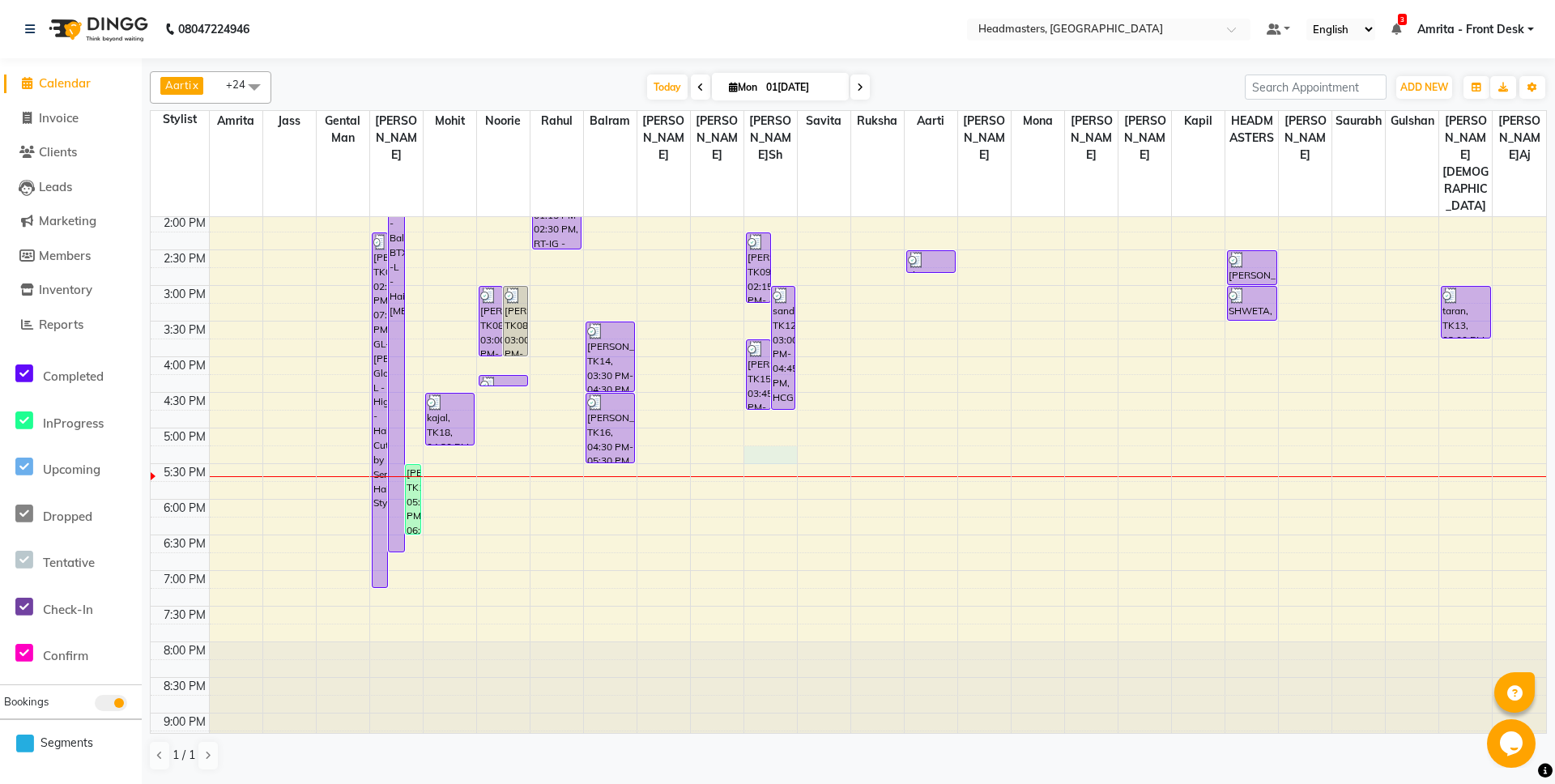
click at [770, 400] on div "8:00 AM 8:30 AM 9:00 AM 9:30 AM 10:00 AM 10:30 AM 11:00 AM 11:30 AM 12:00 PM 12…" at bounding box center [849, 286] width 1396 height 997
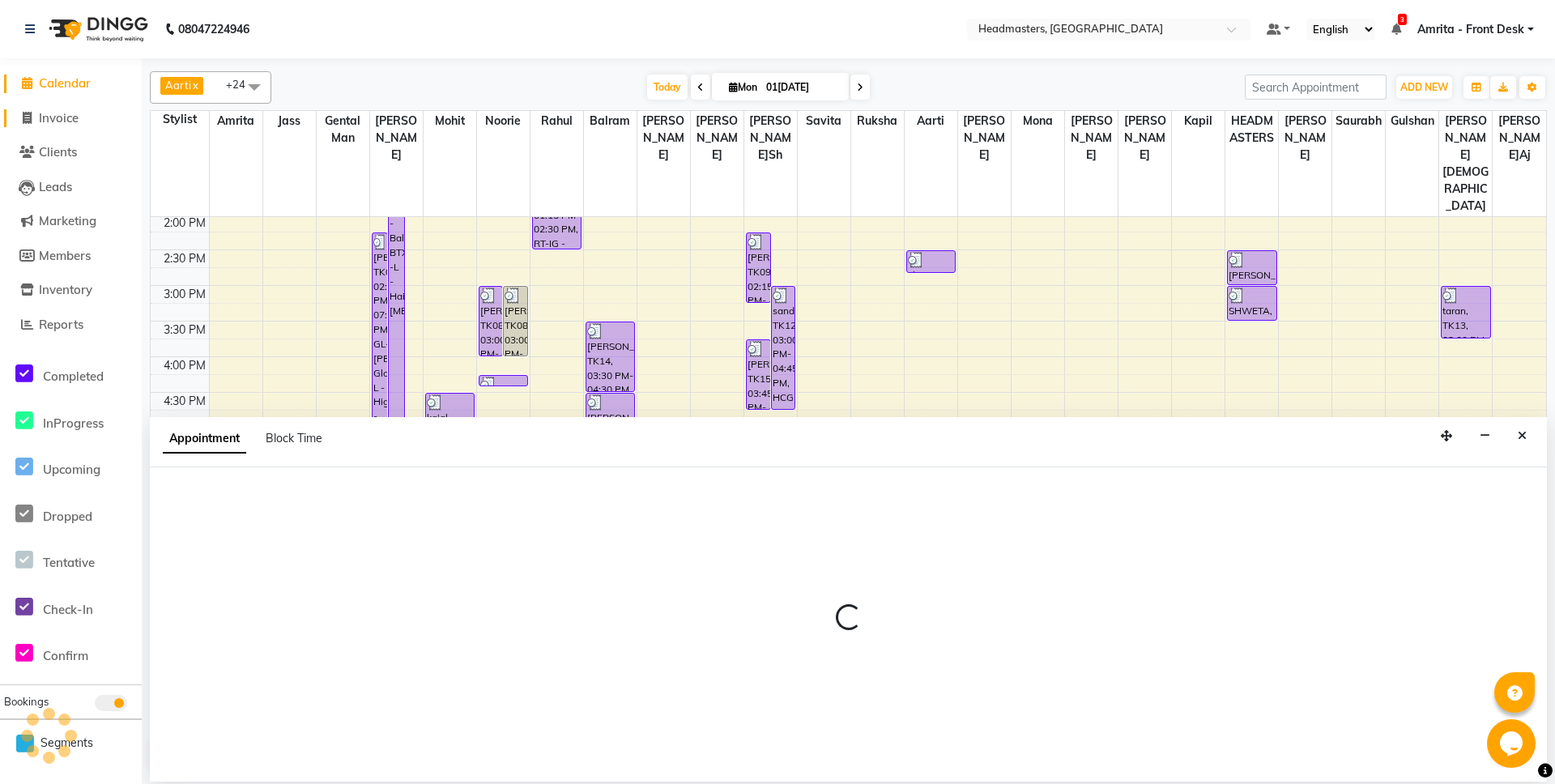
select select "60730"
select select "tentative"
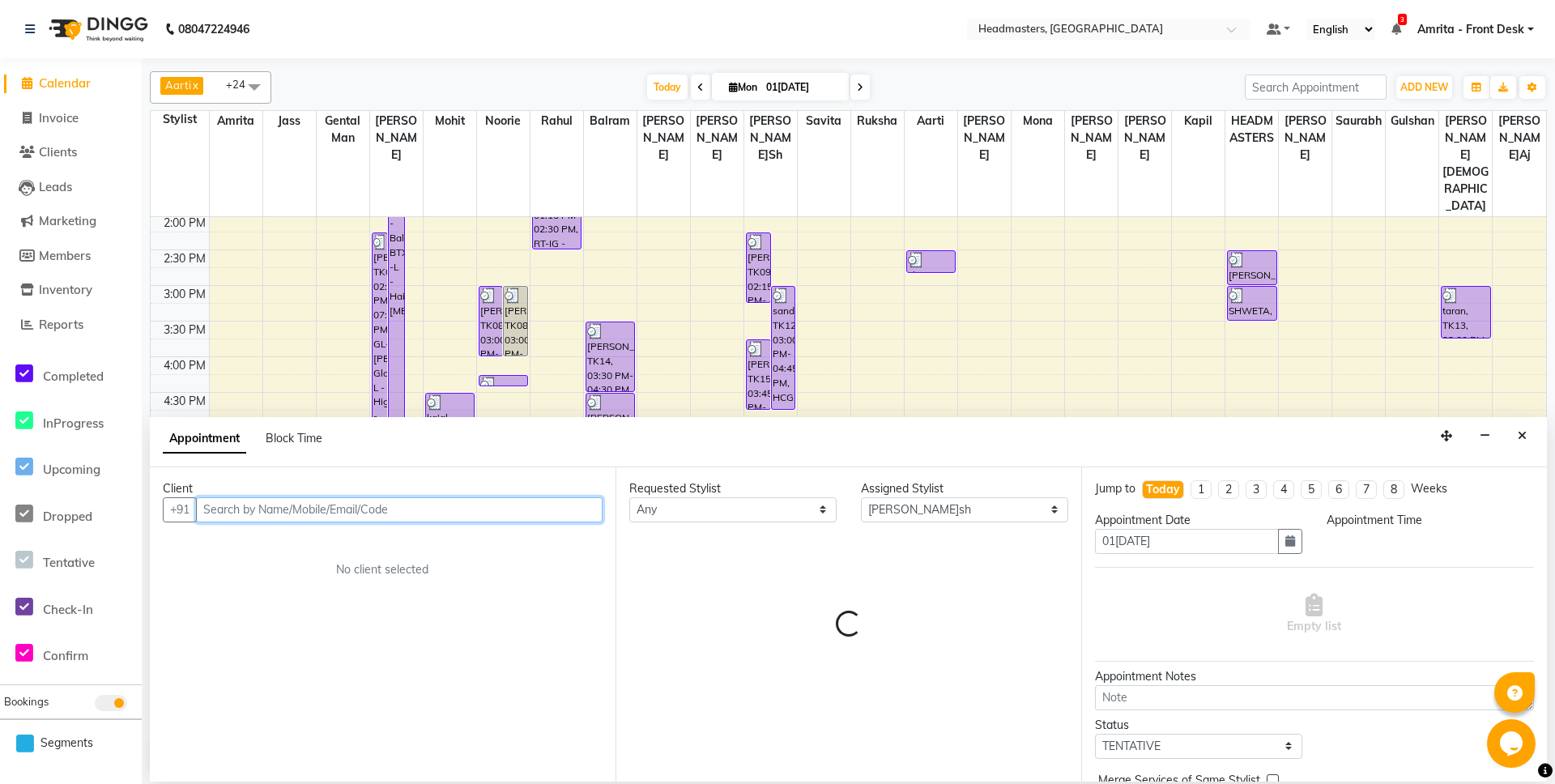
select select "1035"
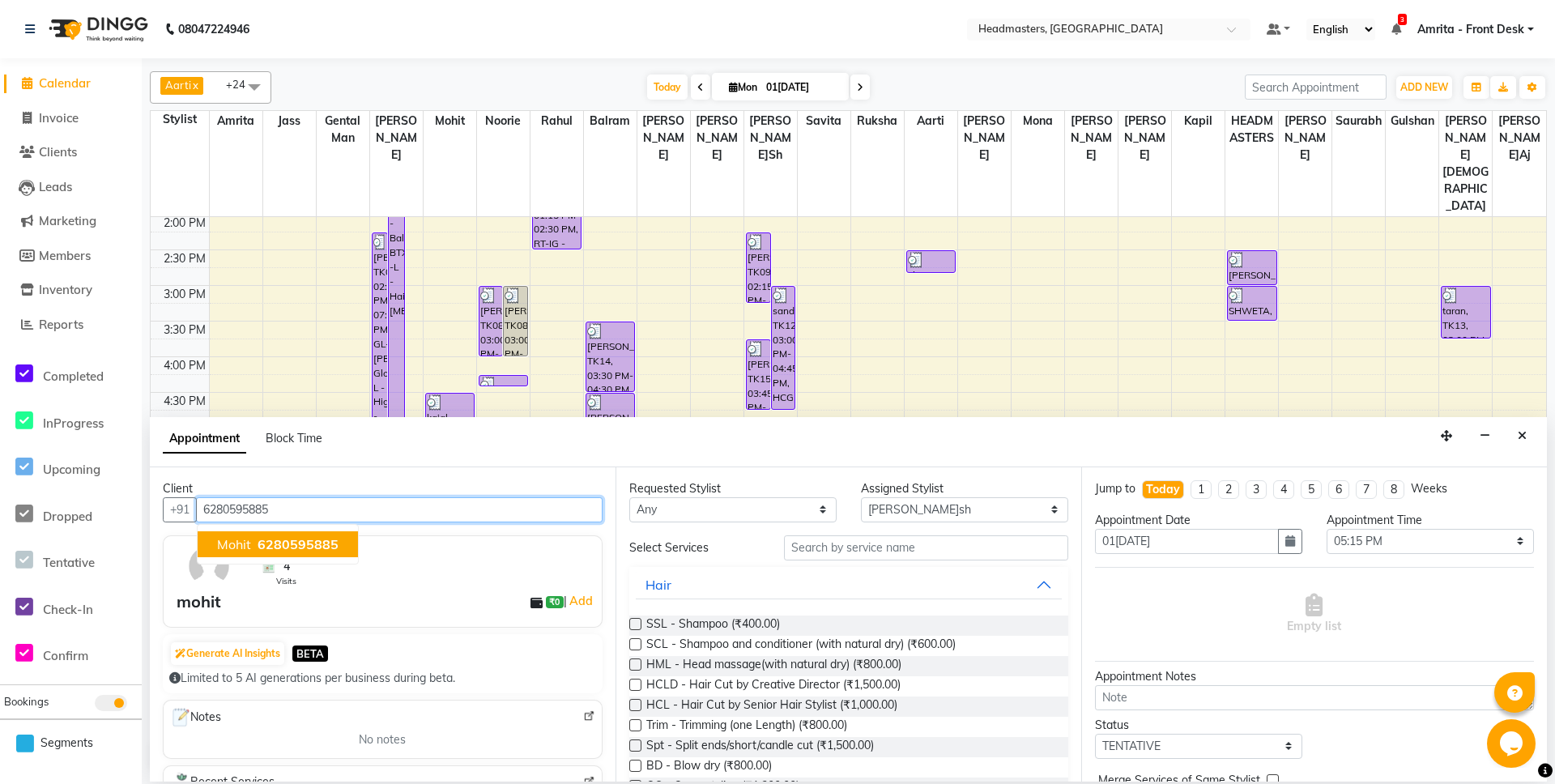
click at [294, 537] on span "6280595885" at bounding box center [297, 544] width 81 height 16
type input "6280595885"
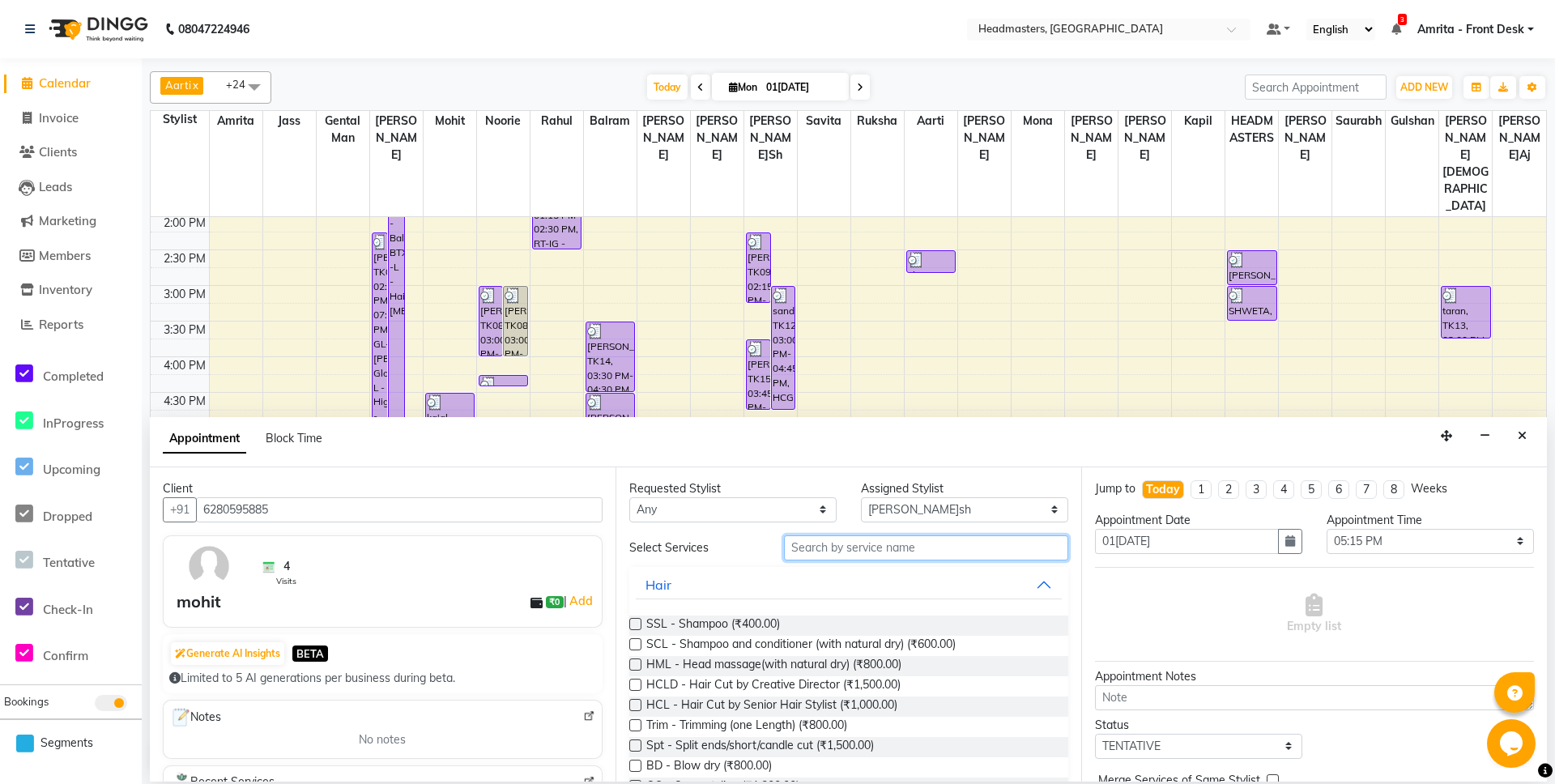
click at [909, 548] on input "text" at bounding box center [926, 548] width 284 height 25
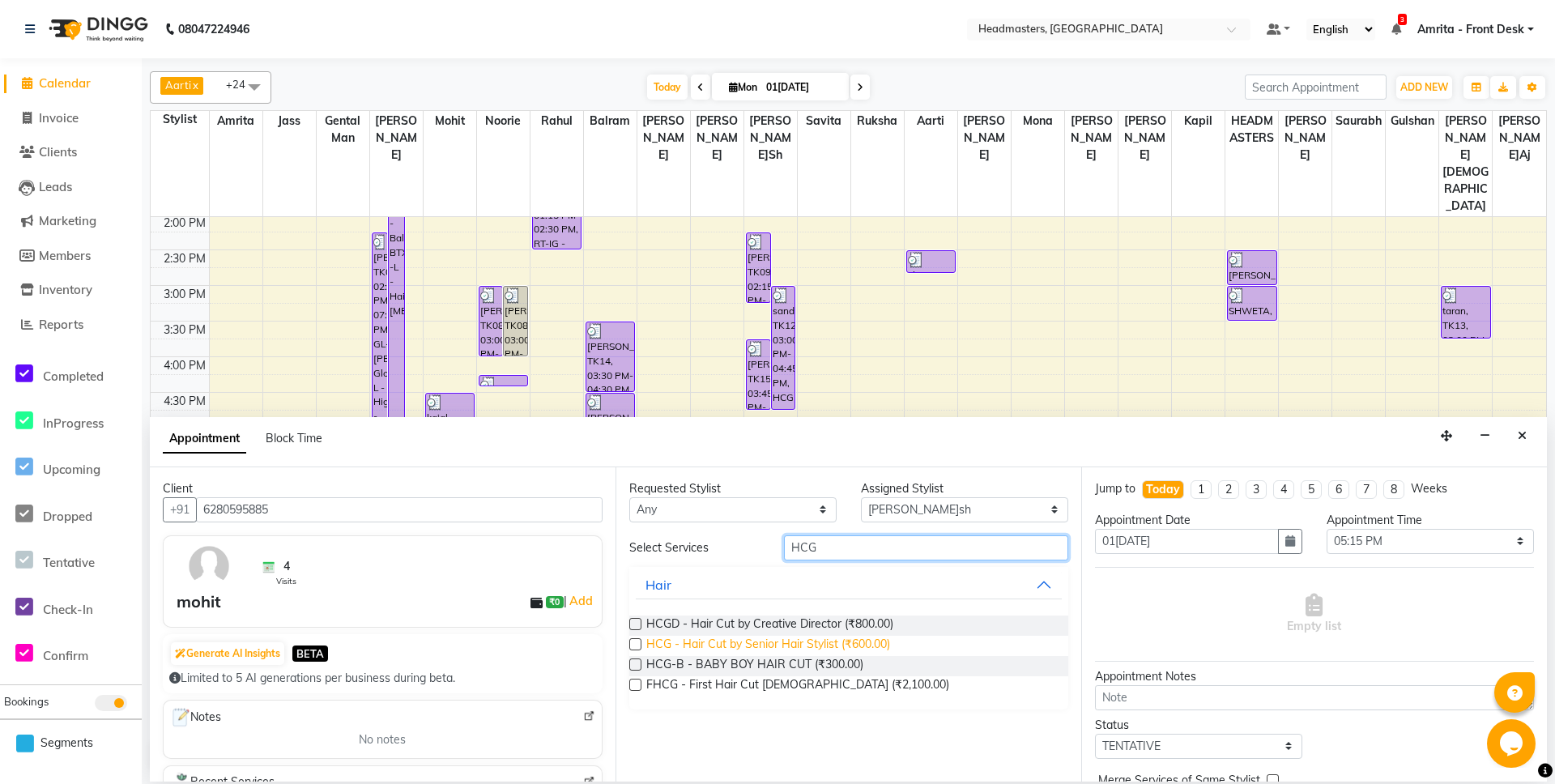
type input "HCG"
click at [820, 646] on span "HCG - Hair Cut by Senior Hair Stylist (₹600.00)" at bounding box center [768, 646] width 244 height 20
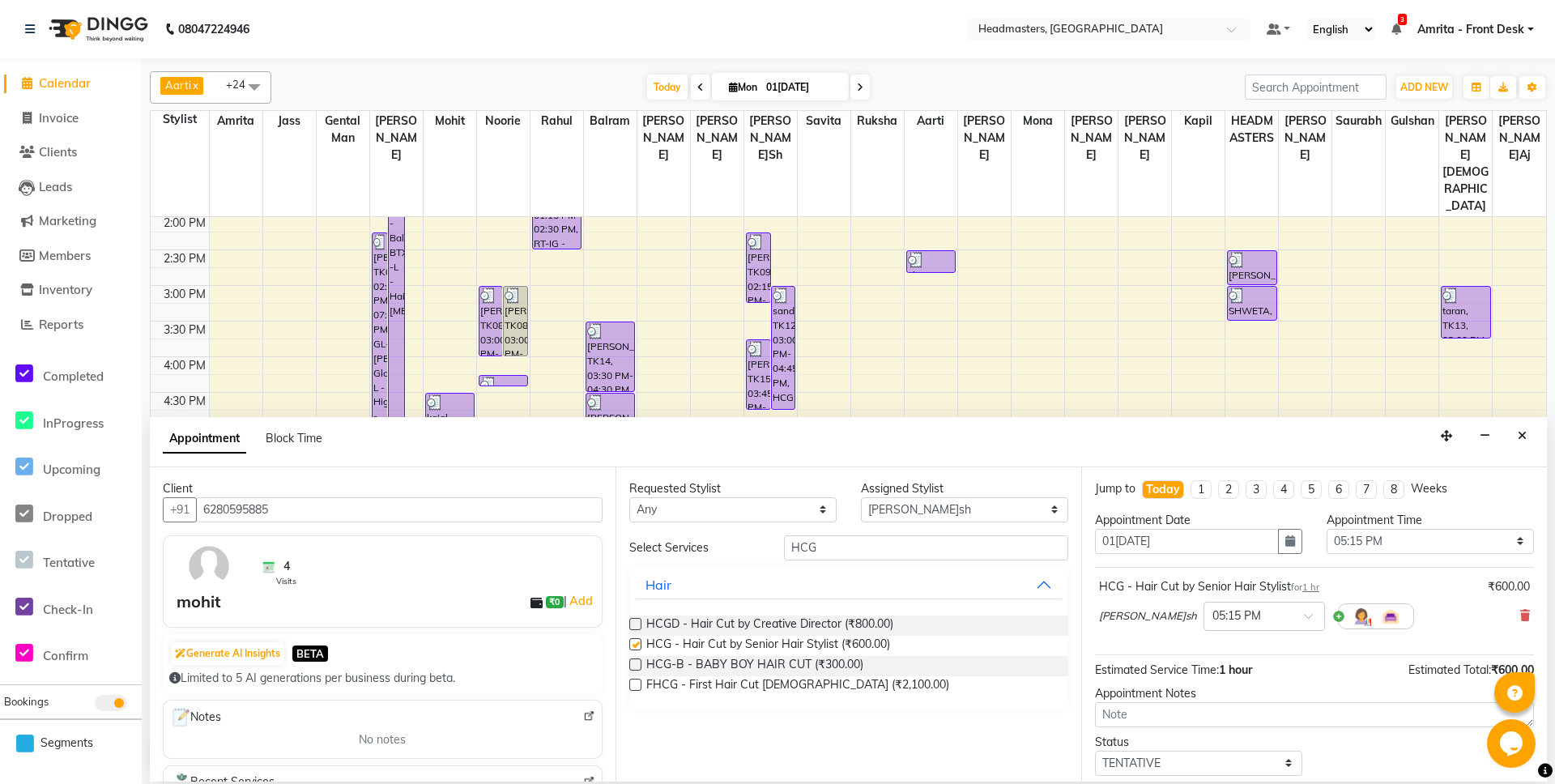
checkbox input "false"
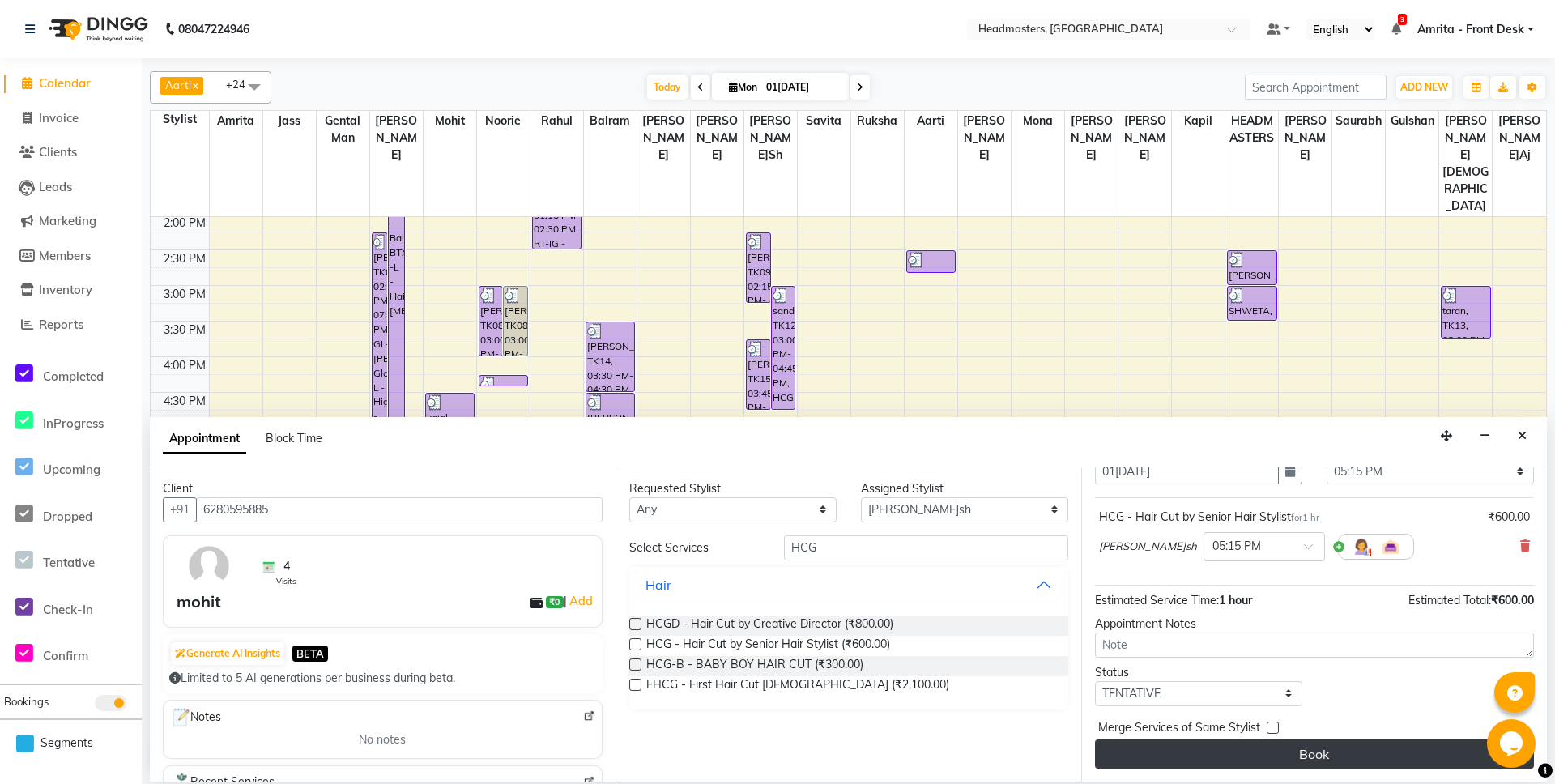
click at [1253, 756] on button "Book" at bounding box center [1315, 754] width 439 height 29
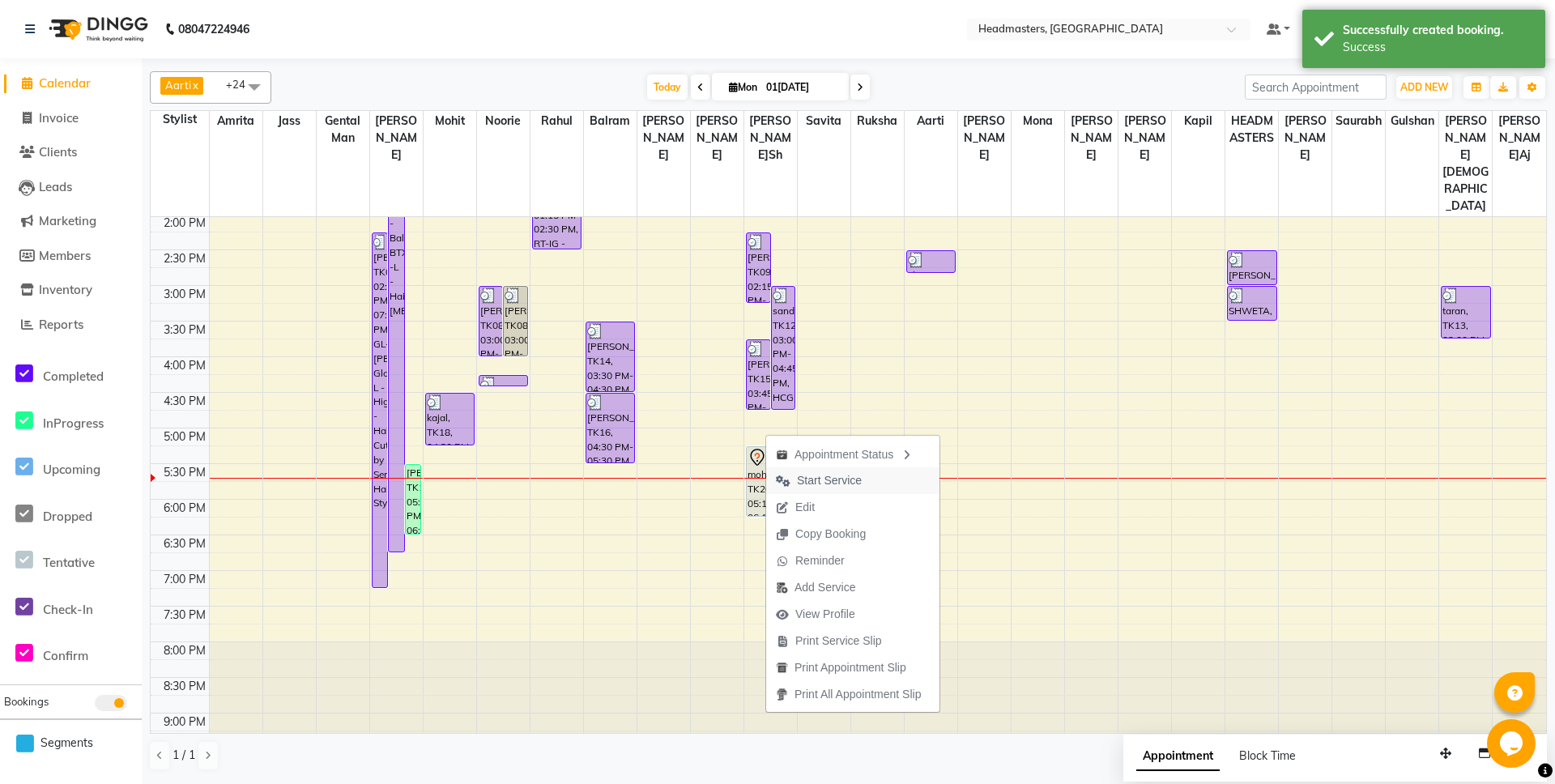
click at [814, 487] on span "Start Service" at bounding box center [829, 481] width 65 height 17
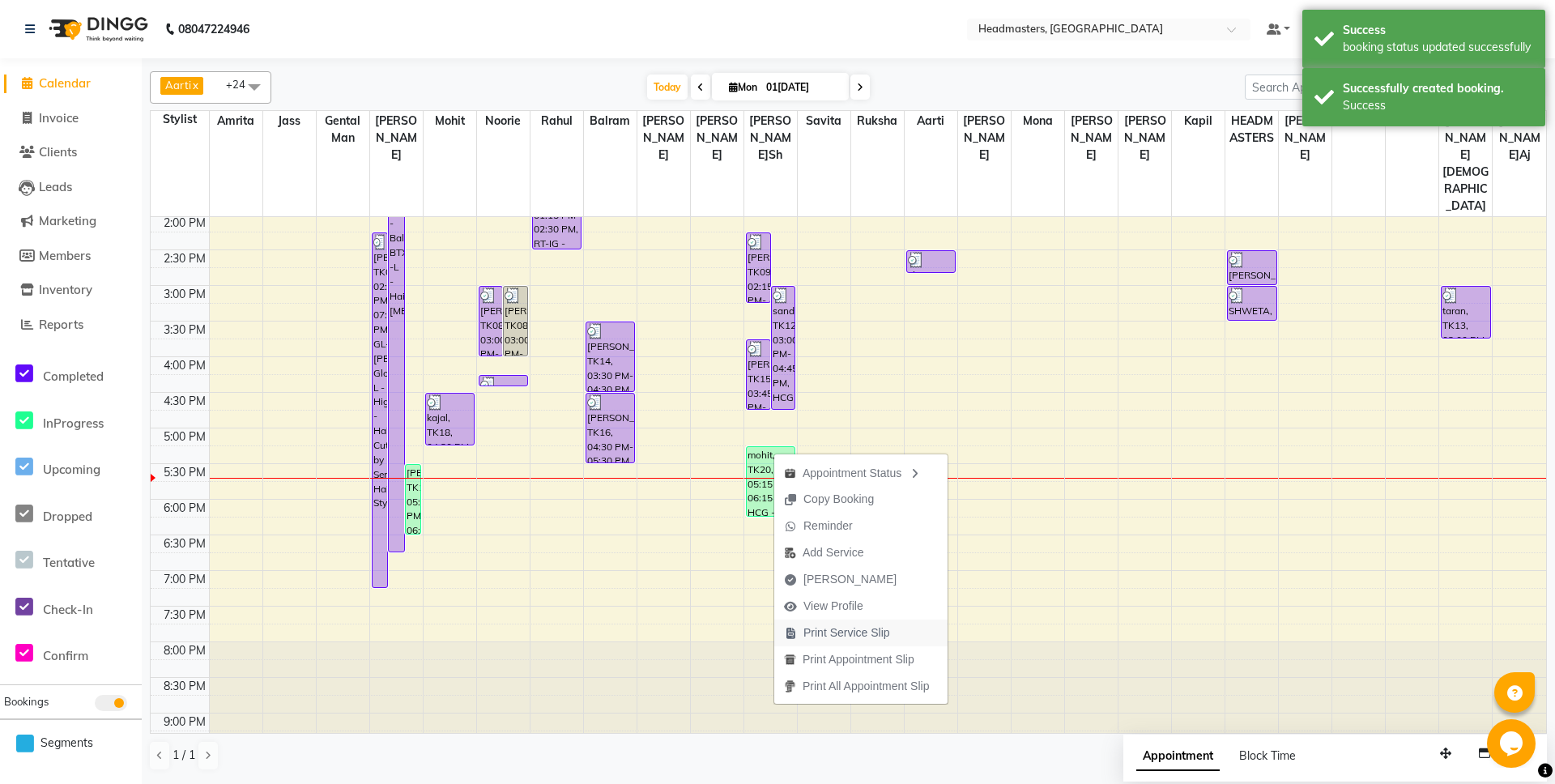
click at [829, 639] on span "Print Service Slip" at bounding box center [846, 632] width 86 height 17
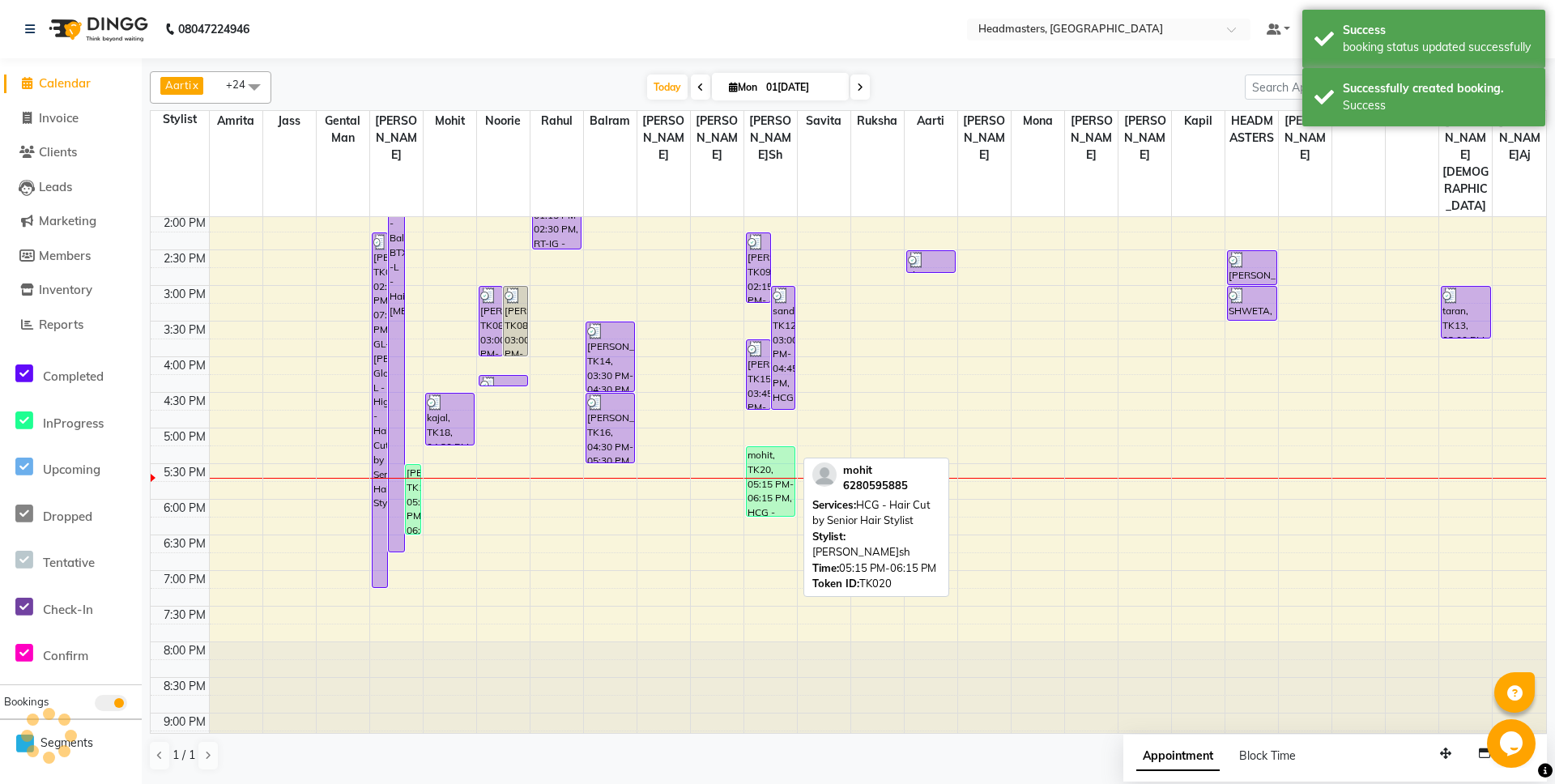
click at [778, 447] on div "mohit, TK20, 05:15 PM-06:15 PM, HCG - Hair Cut by Senior Hair Stylist" at bounding box center [770, 482] width 48 height 69
select select "1"
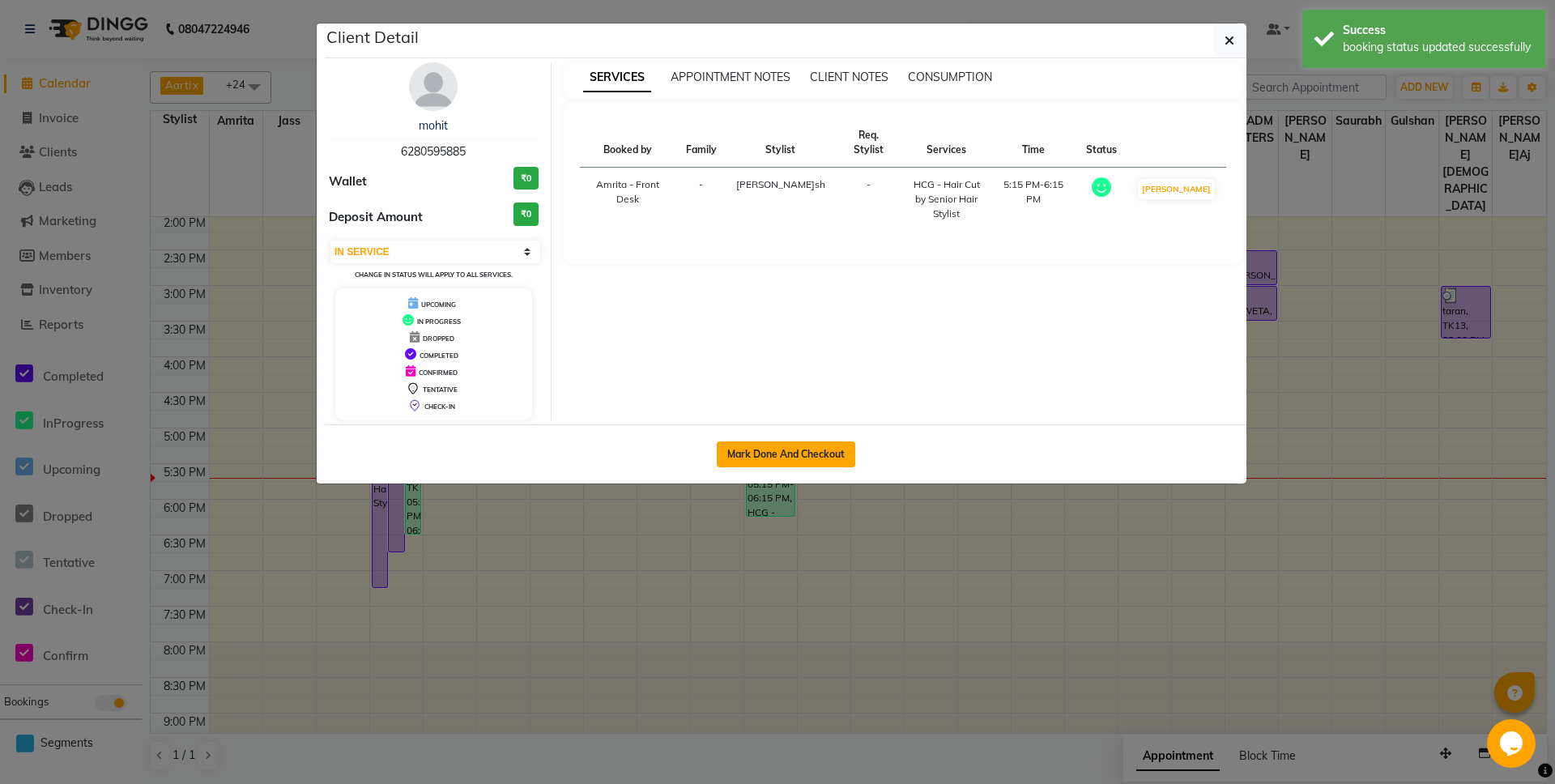
click at [803, 454] on button "Mark Done And Checkout" at bounding box center [786, 454] width 138 height 26
select select "service"
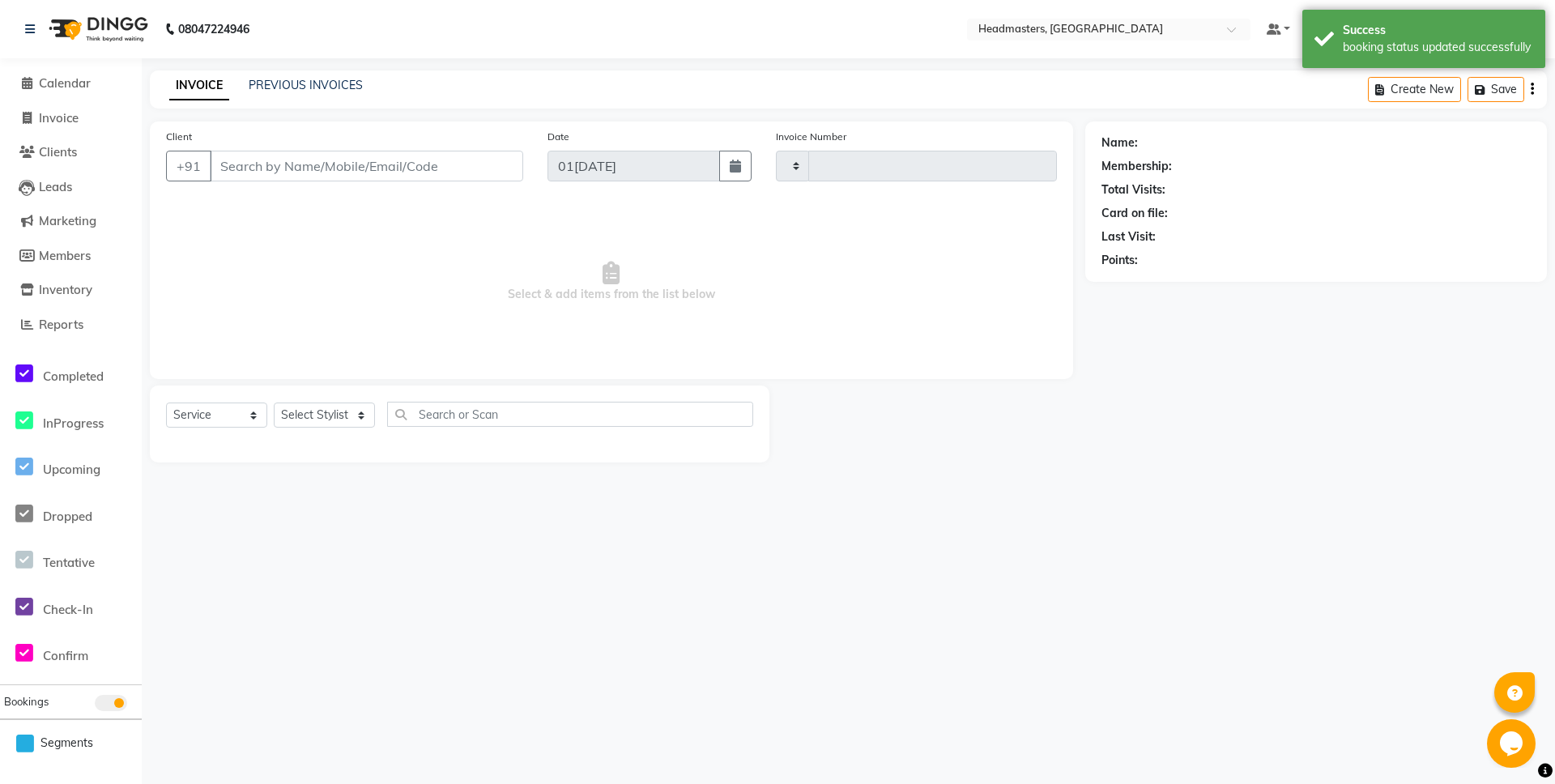
type input "5737"
select select "7130"
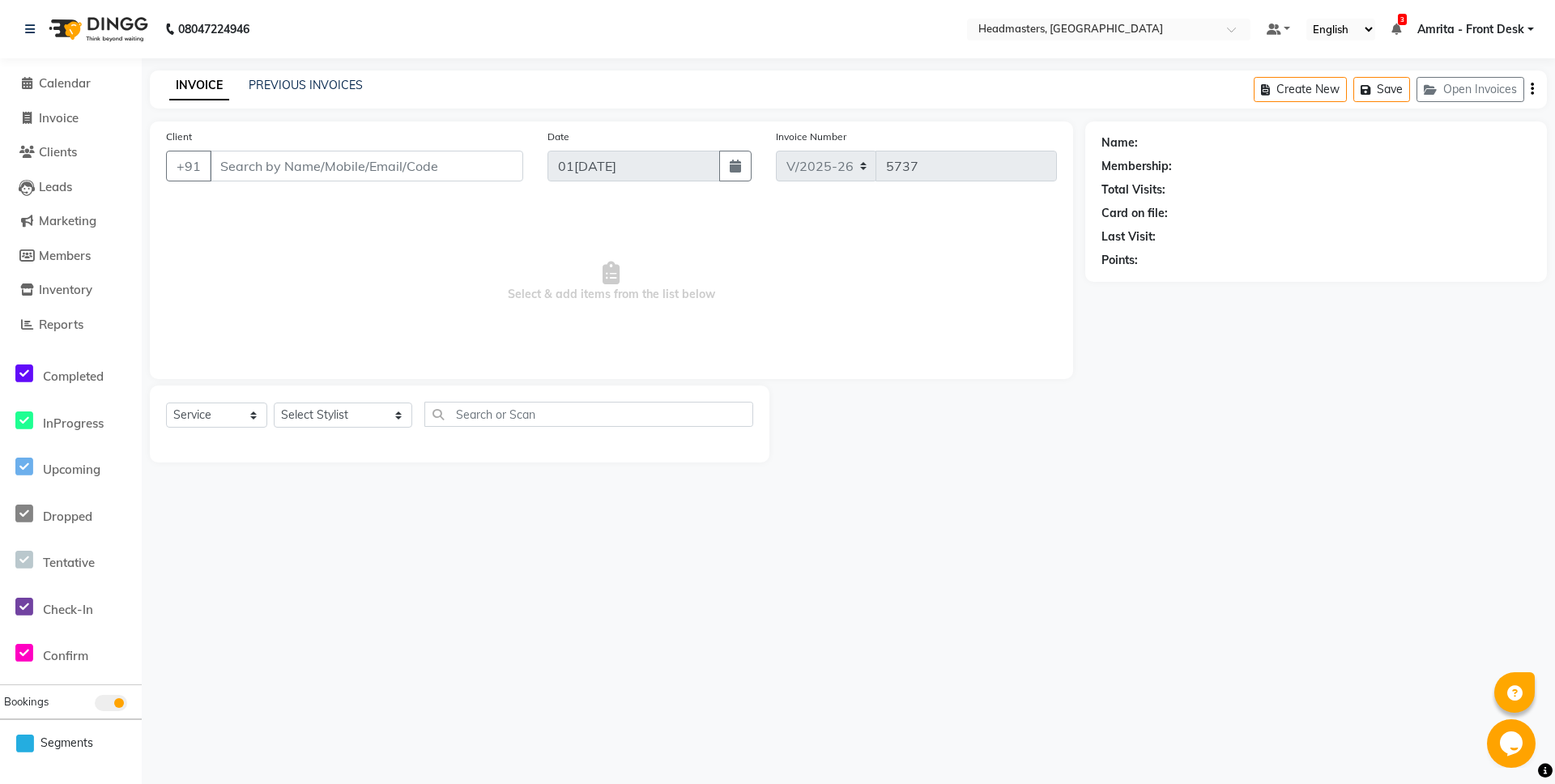
type input "6280595885"
select select "60730"
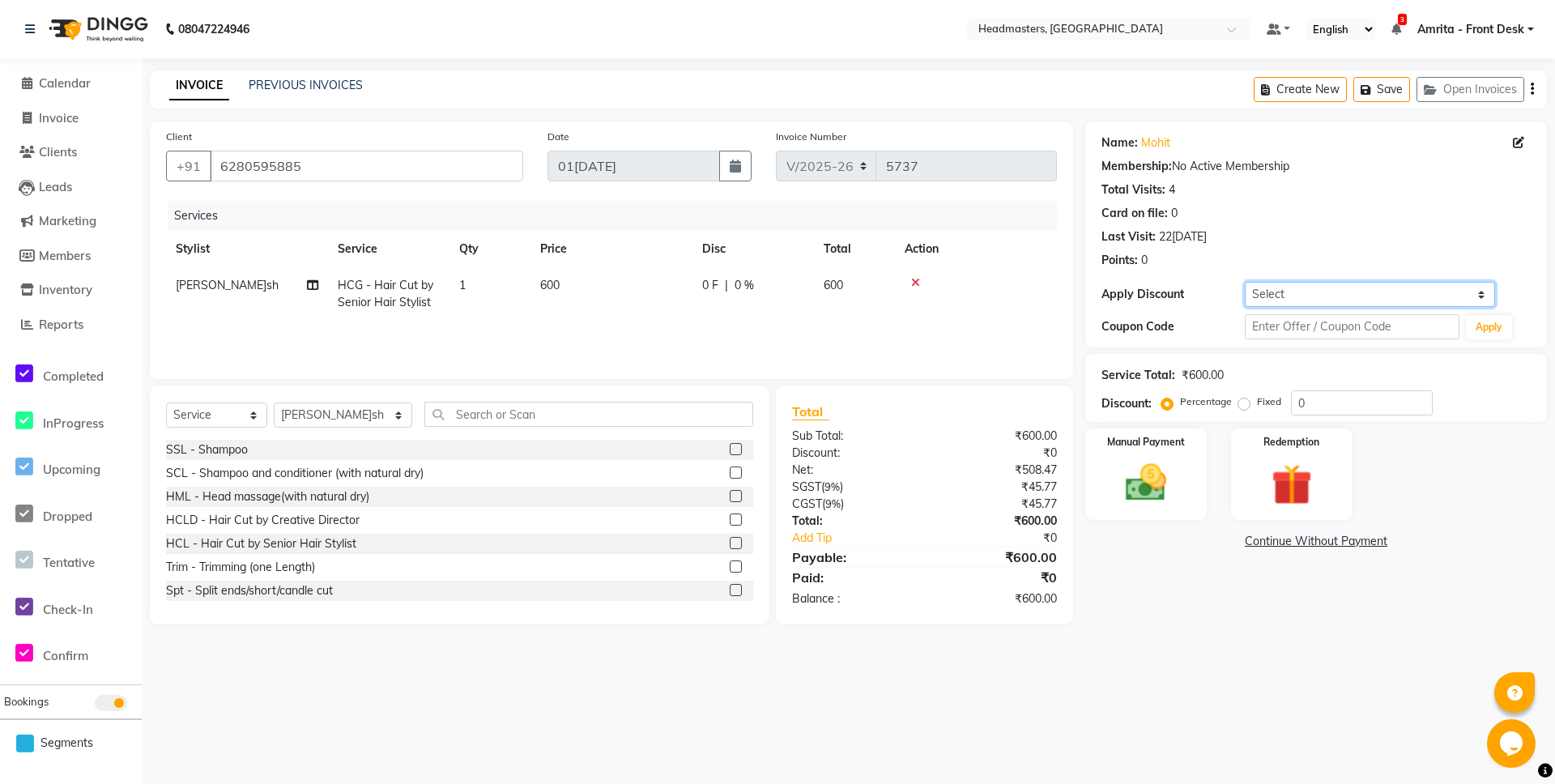
click at [1245, 281] on select "Select Coupon → Us Polo - Arvind Fashion Coupon → Ttl Holidays Services Coupon …" at bounding box center [1370, 294] width 251 height 25
select select "9: Object"
click option "Coupon → Staff Service" at bounding box center [0, 0] width 0 height 0
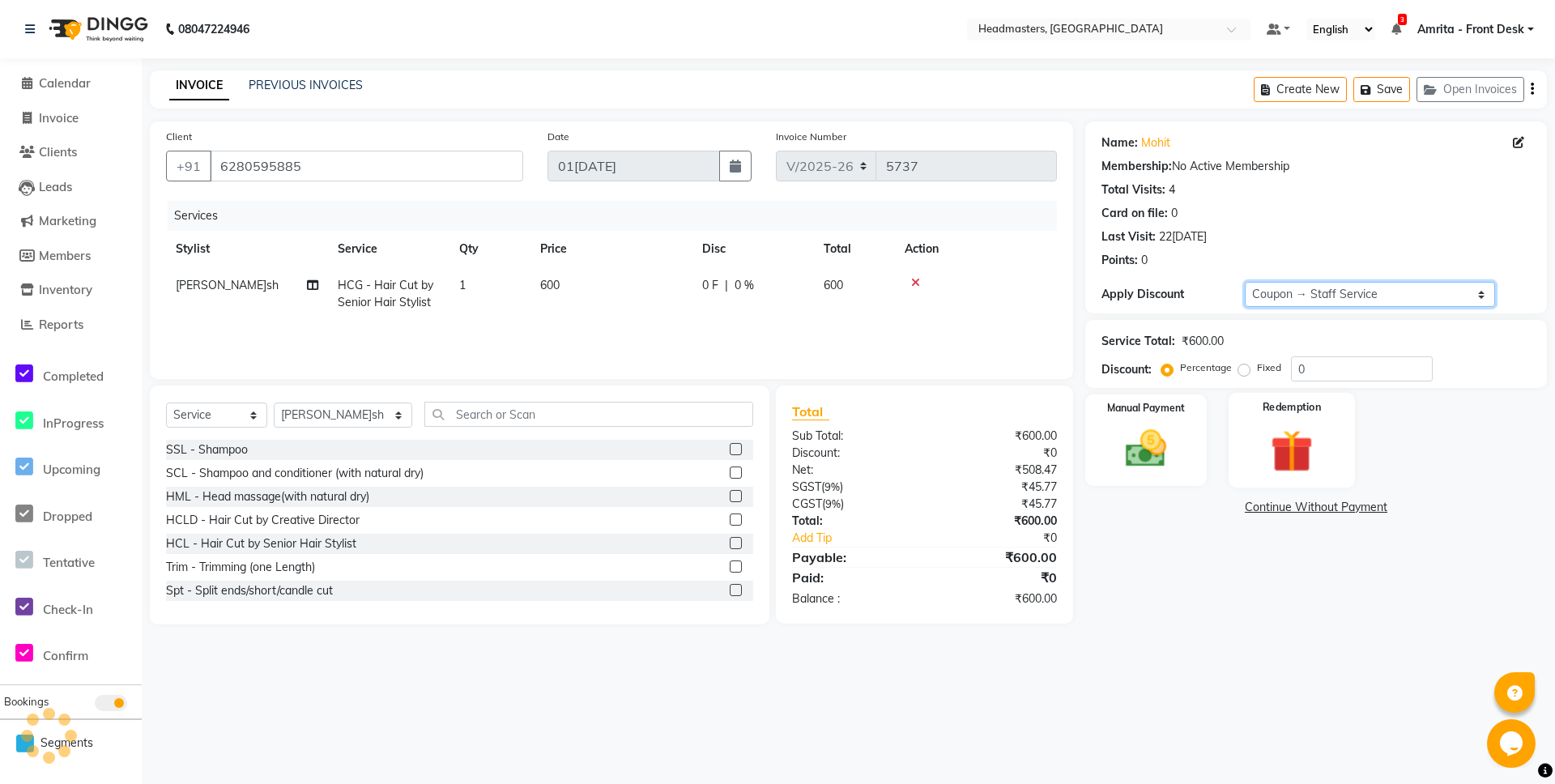
type input "100"
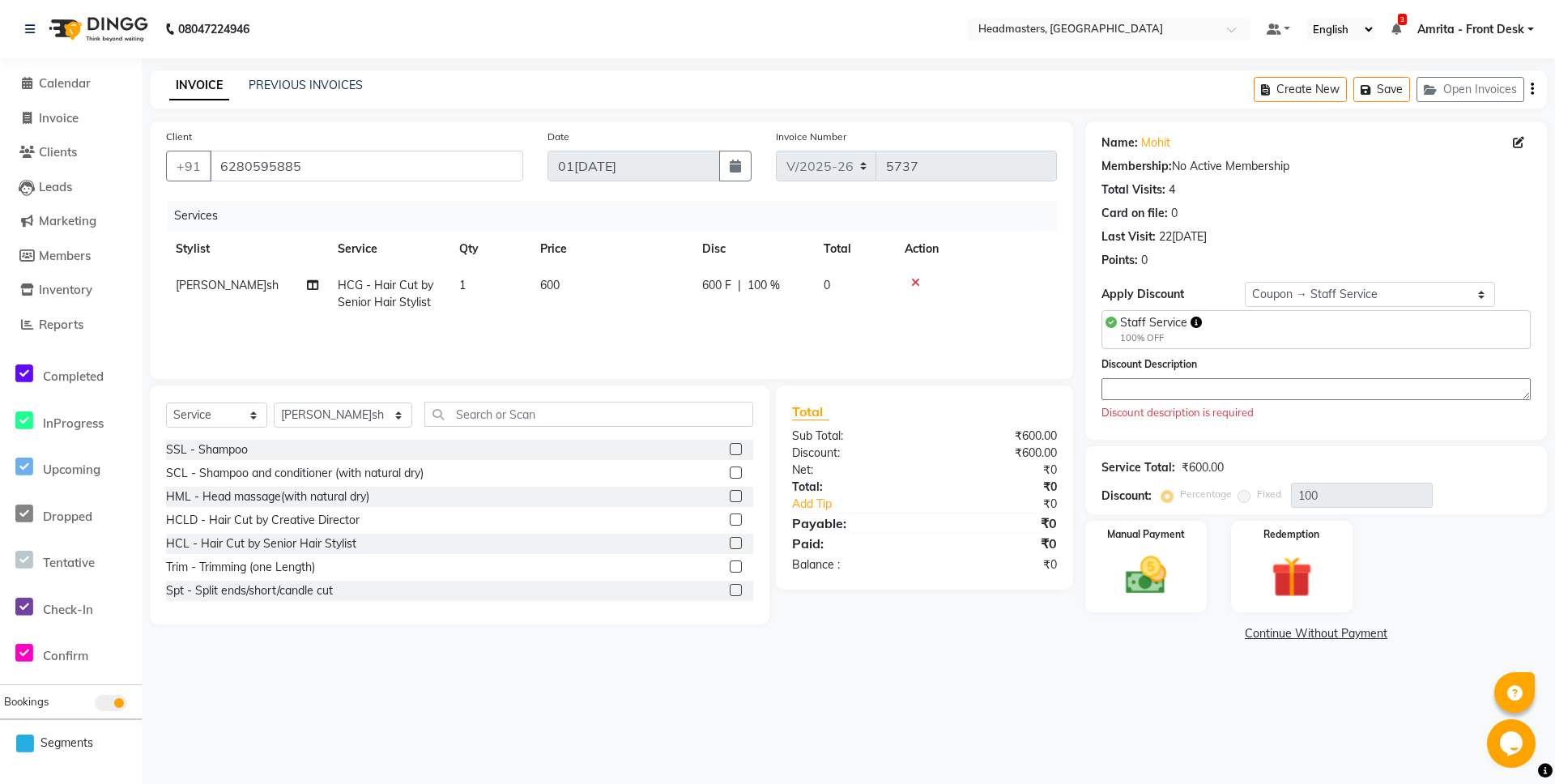
click at [1155, 393] on textarea at bounding box center [1316, 389] width 429 height 22
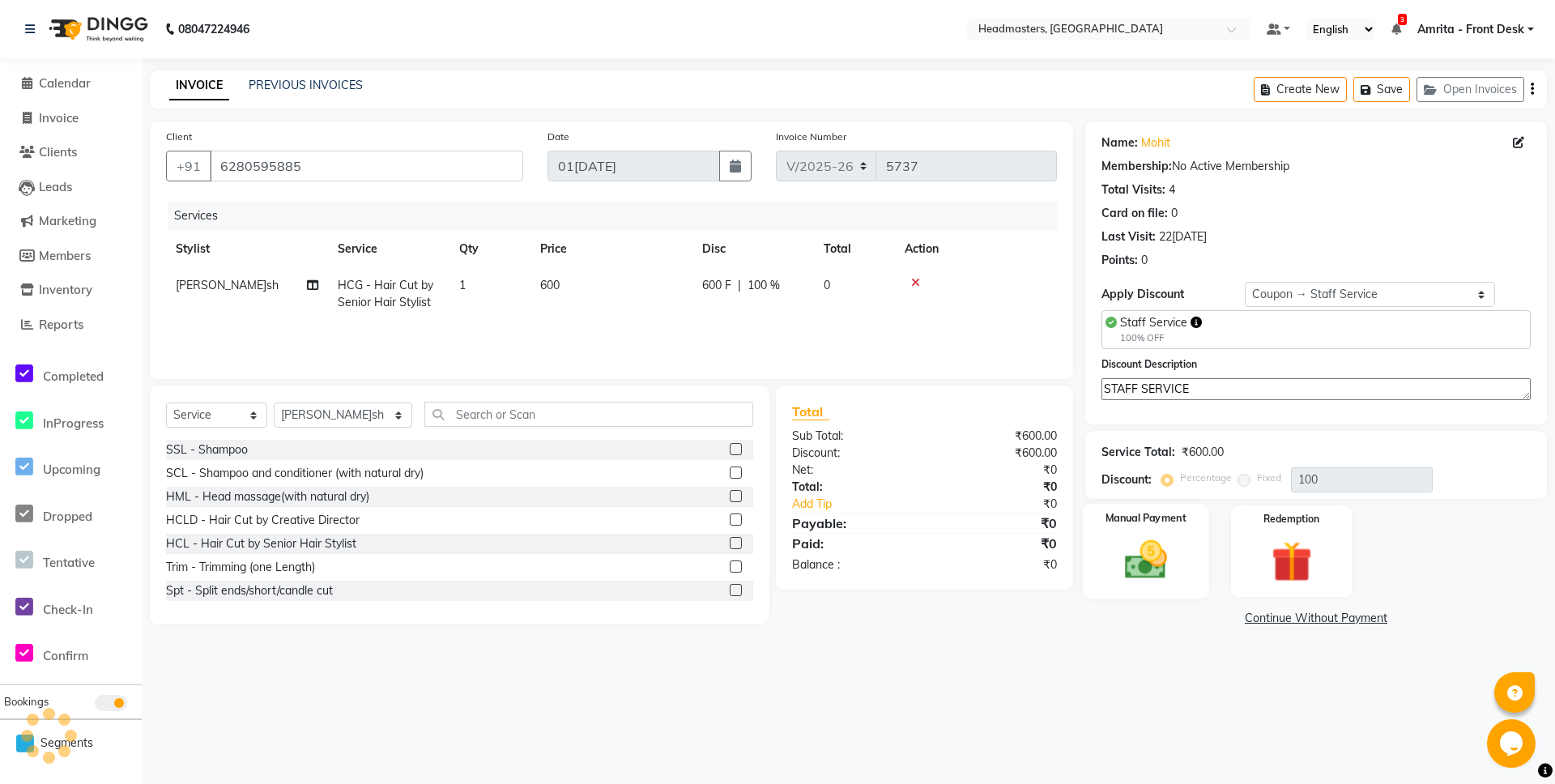
type textarea "STAFF SERVICE"
click at [1138, 560] on img at bounding box center [1146, 560] width 70 height 49
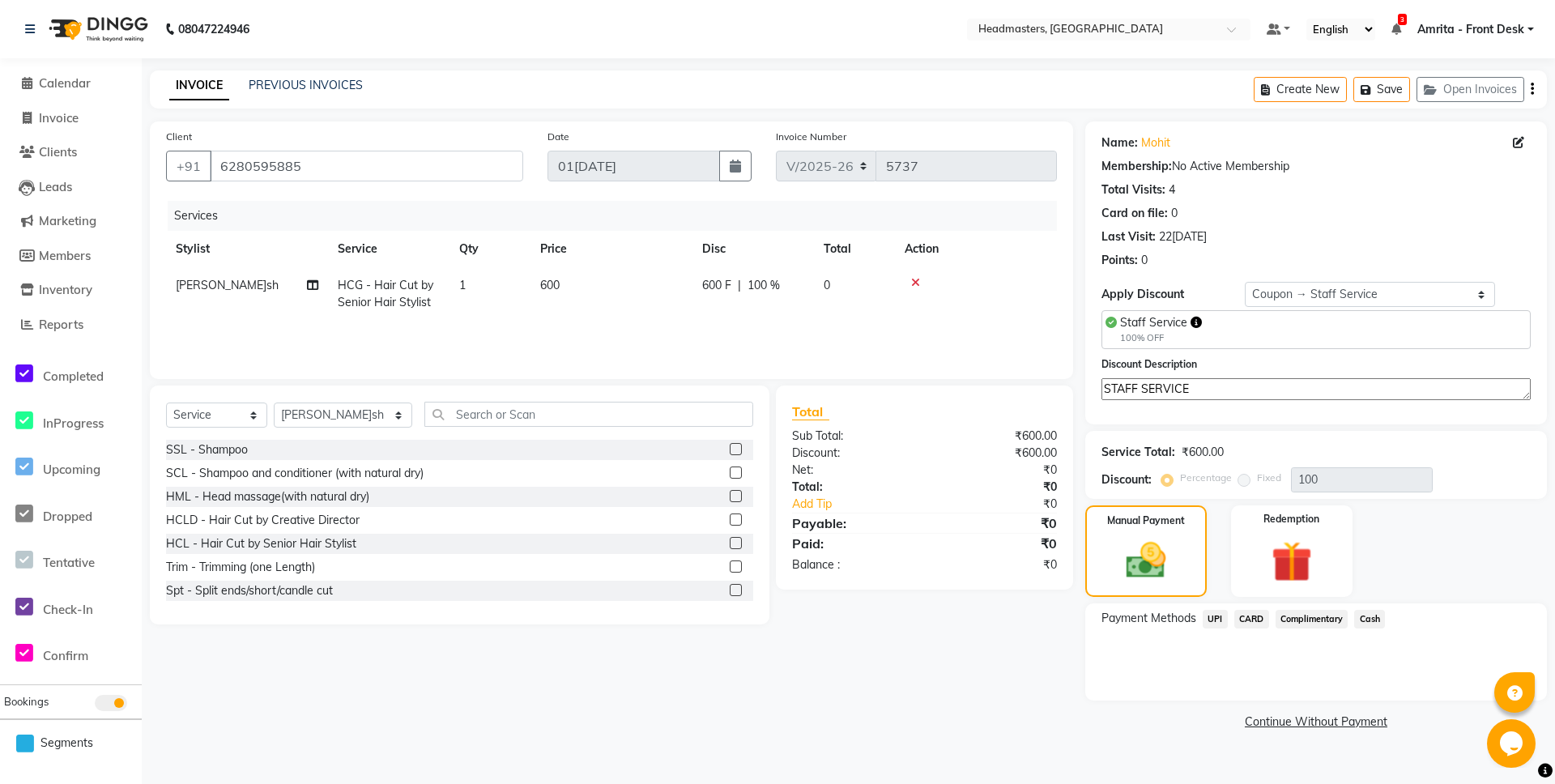
click at [1335, 618] on span "Complimentary" at bounding box center [1312, 619] width 73 height 18
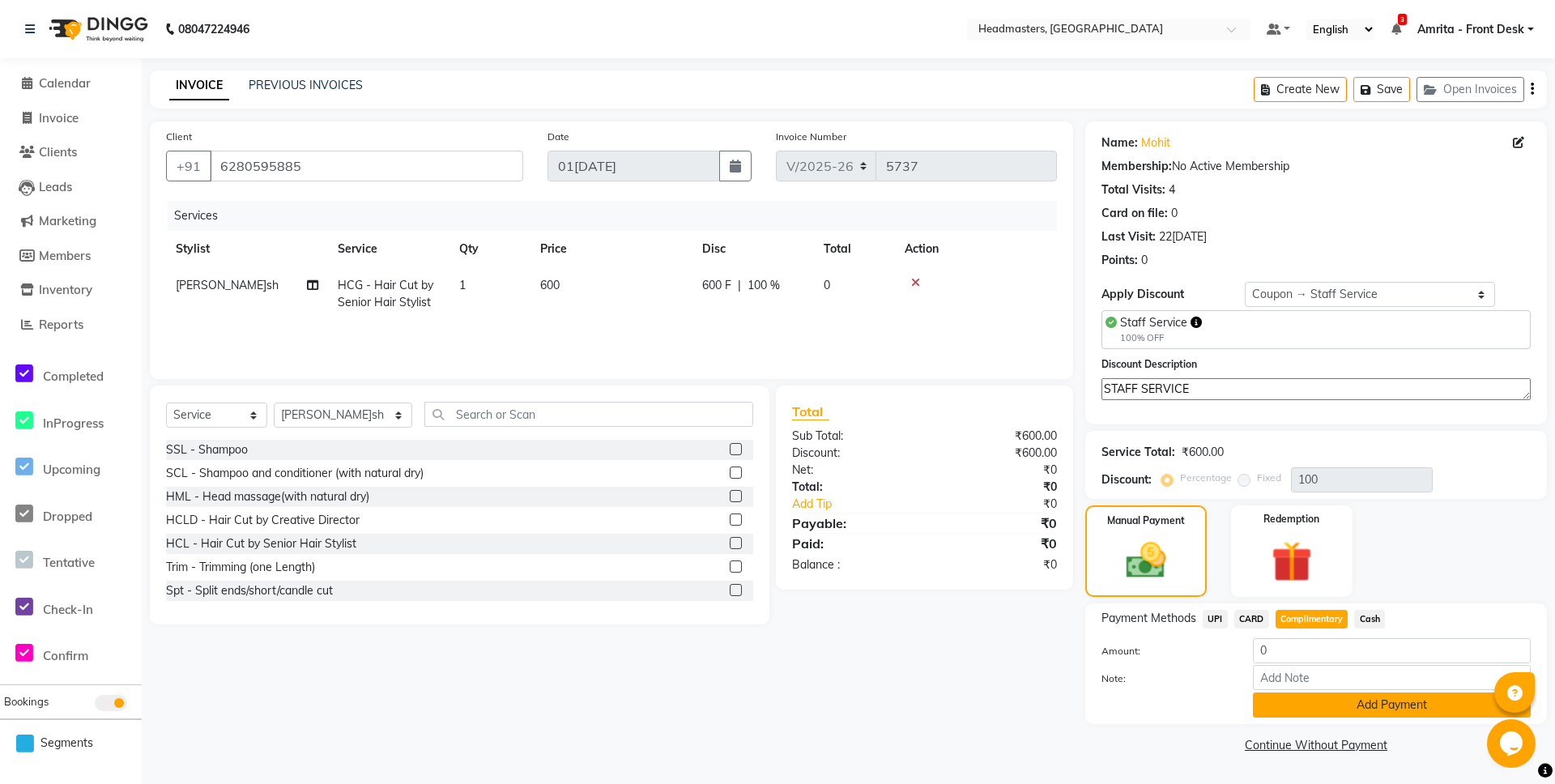
click at [1316, 701] on button "Add Payment" at bounding box center [1392, 705] width 278 height 25
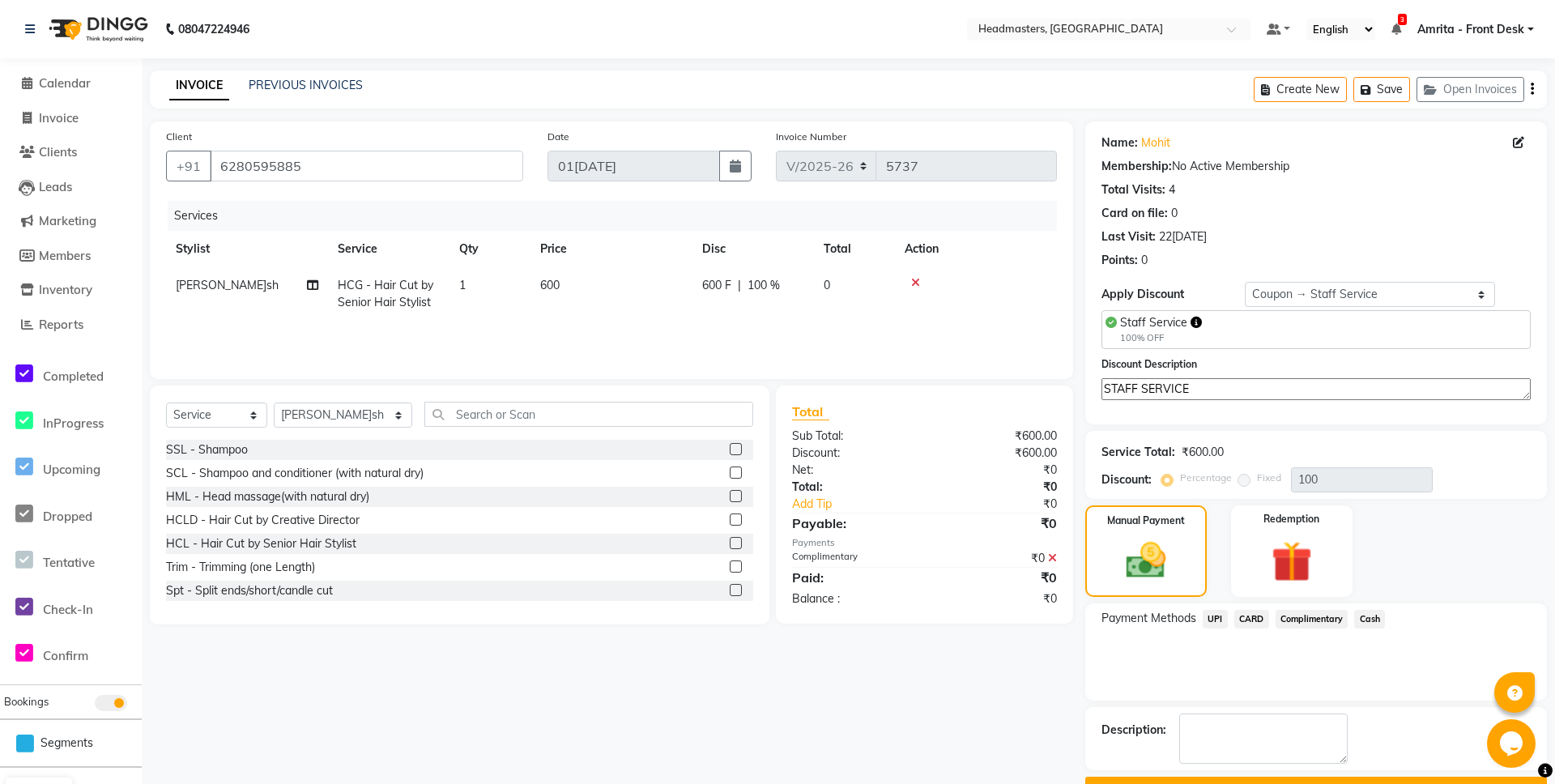
scroll to position [39, 0]
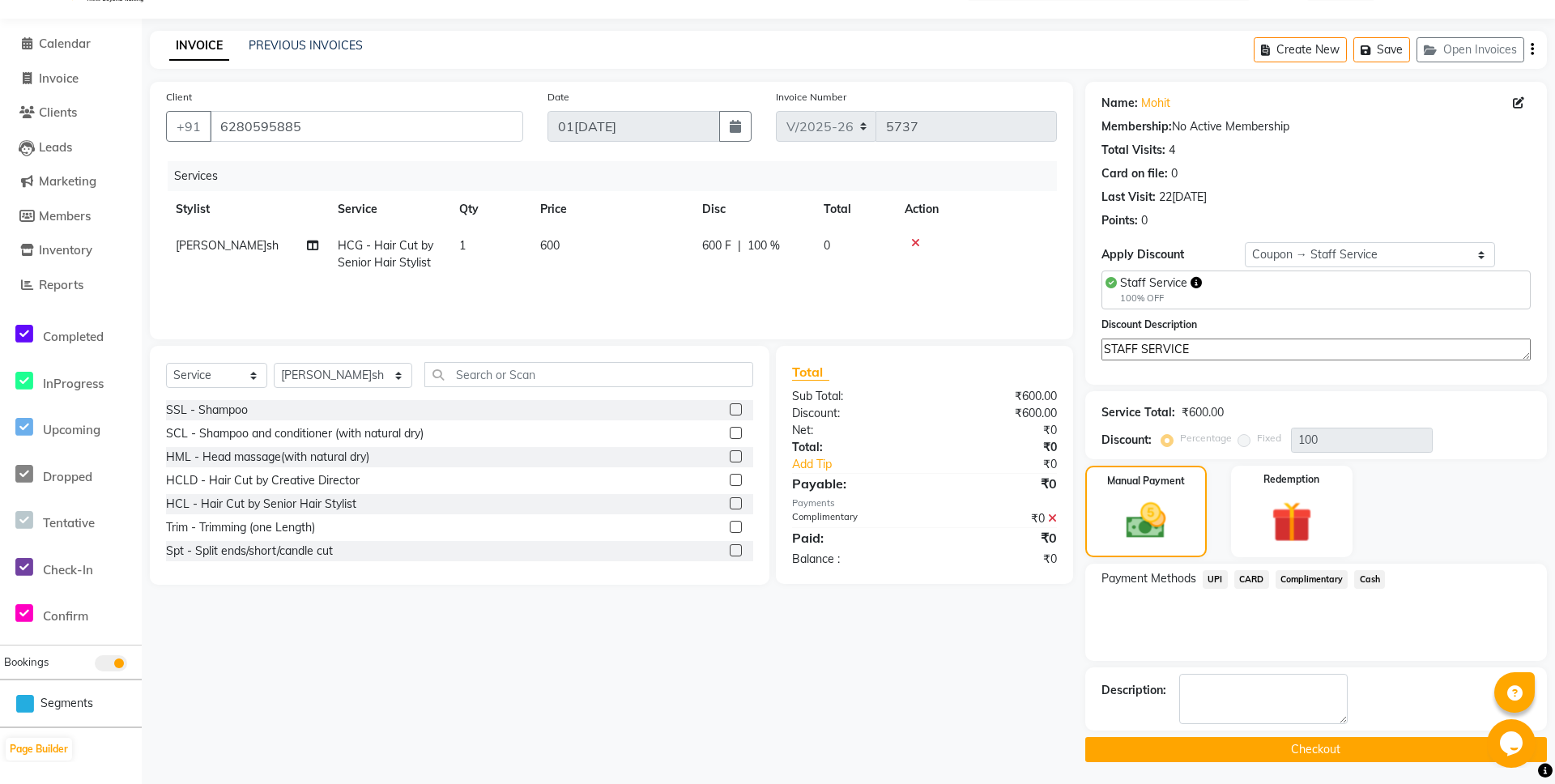
click at [1324, 746] on button "Checkout" at bounding box center [1316, 750] width 462 height 25
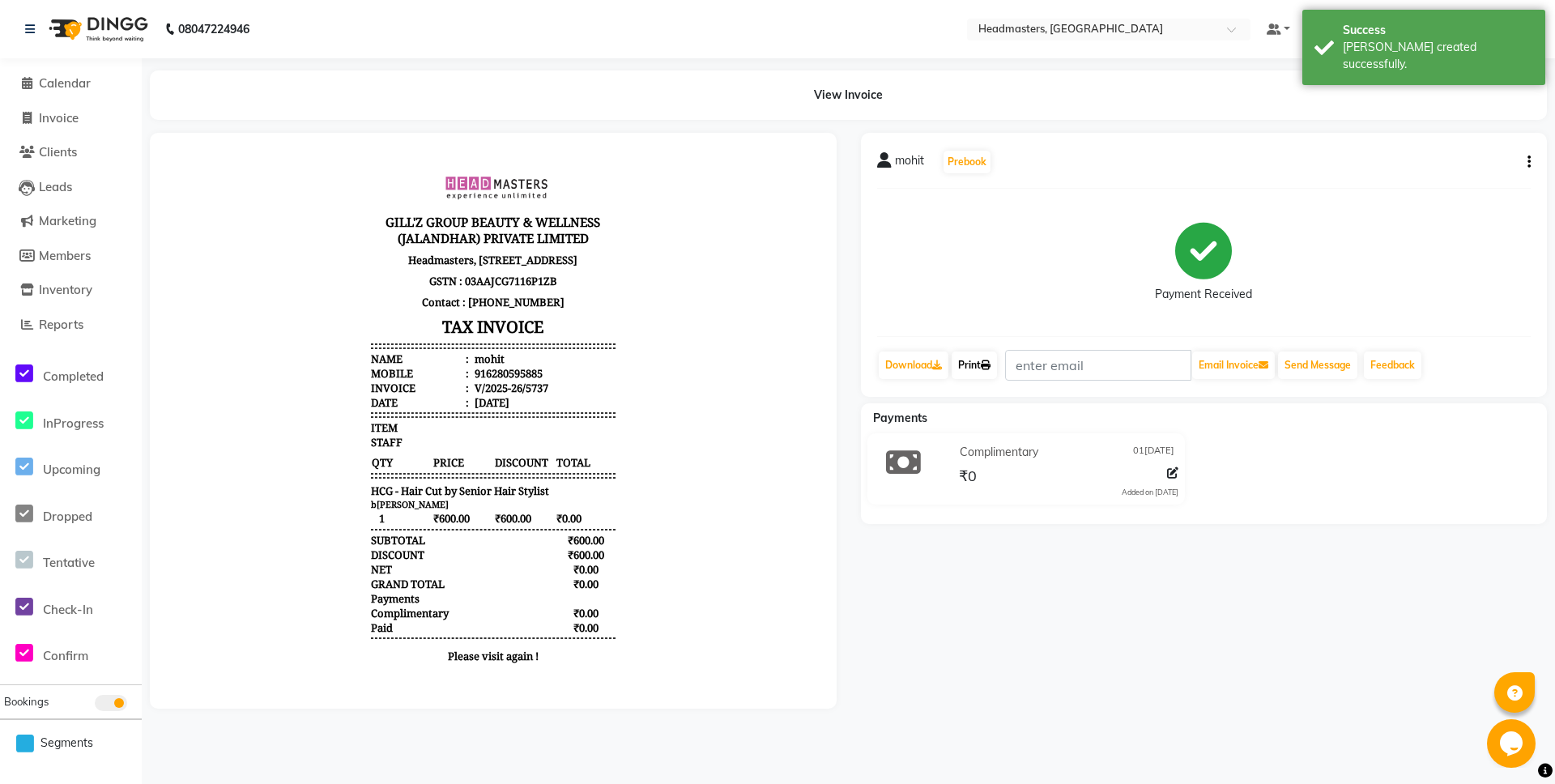
click at [979, 362] on link "Print" at bounding box center [974, 365] width 45 height 28
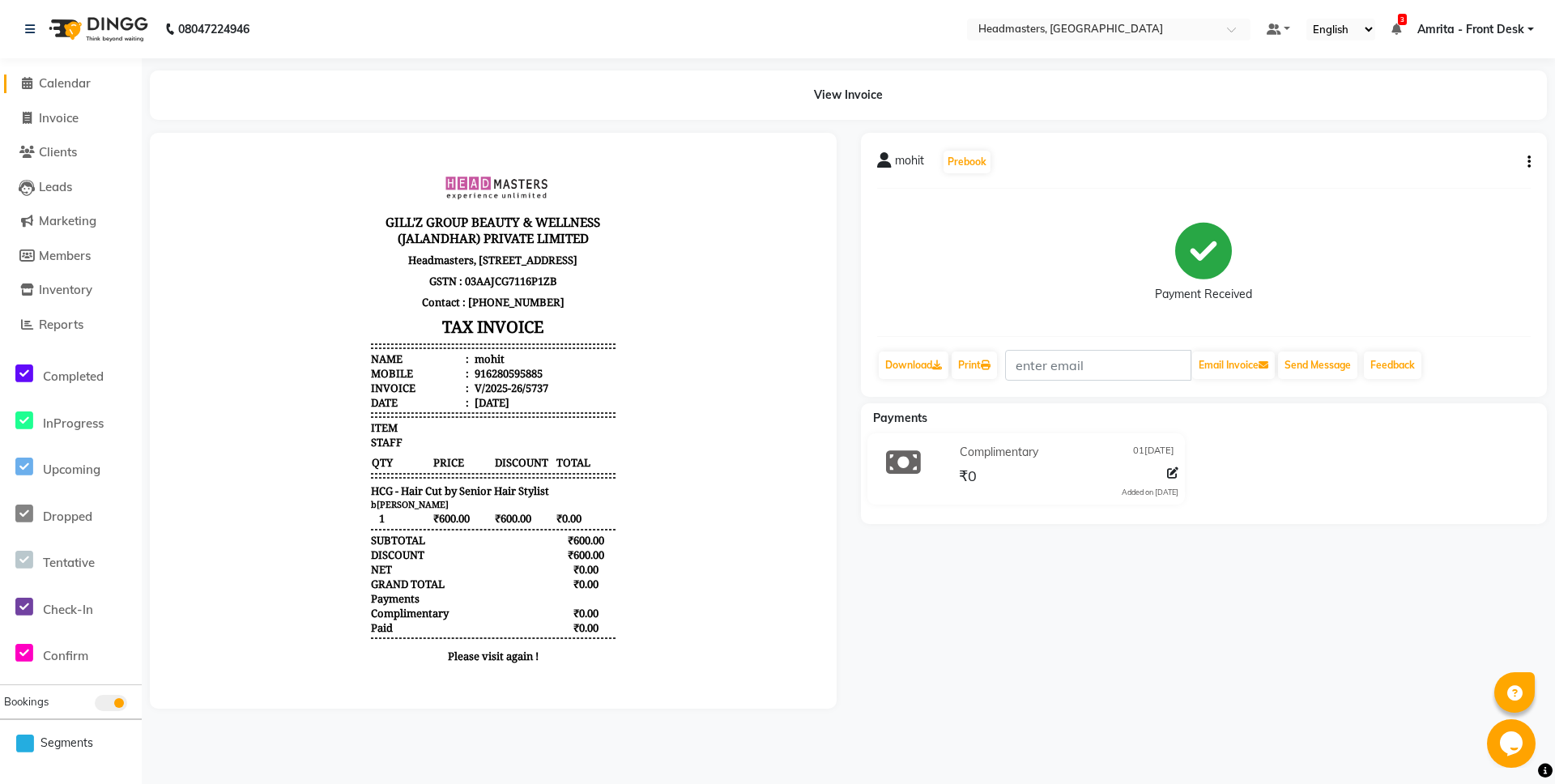
click at [50, 79] on span "Calendar" at bounding box center [65, 83] width 52 height 15
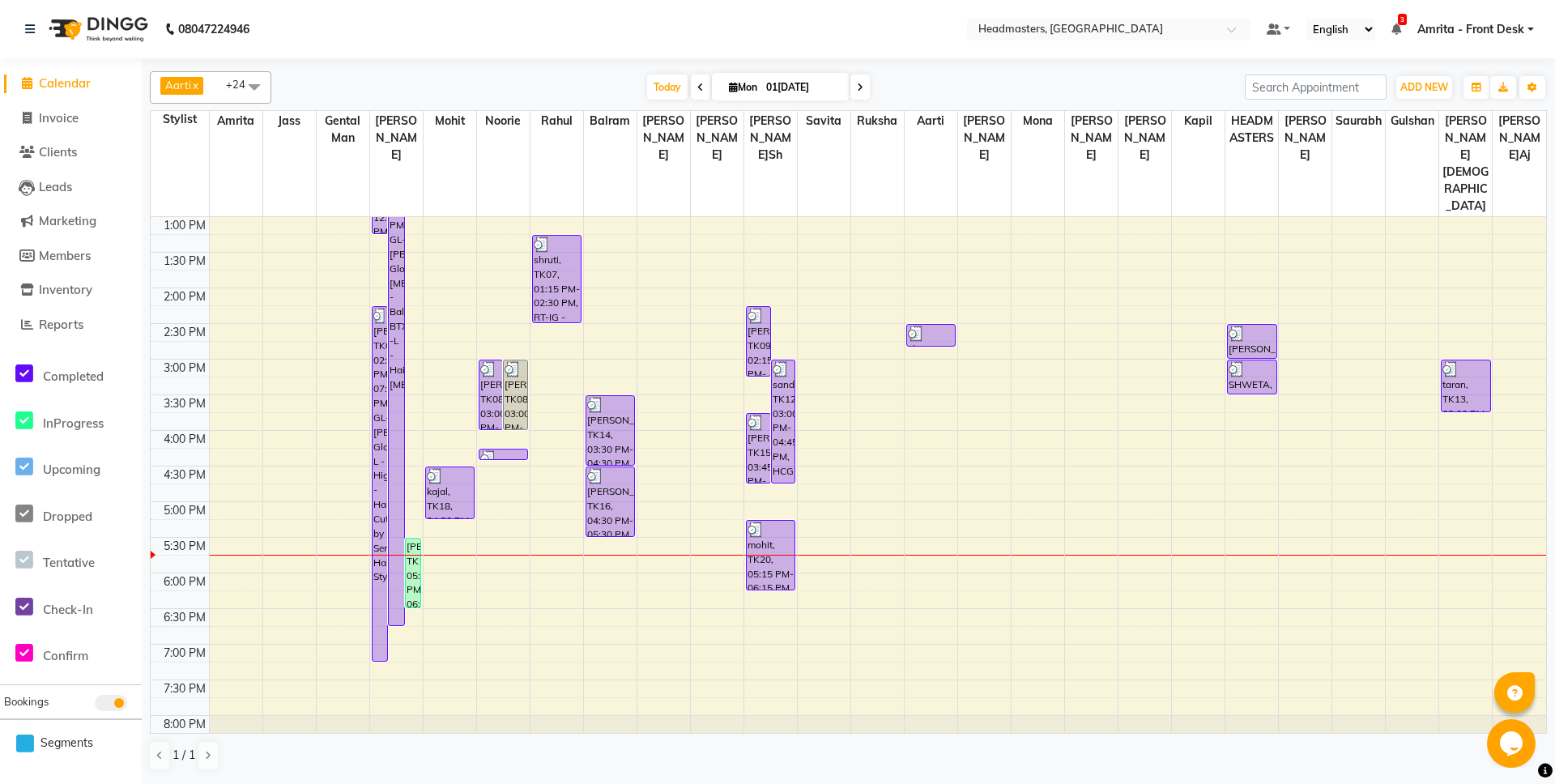
scroll to position [430, 0]
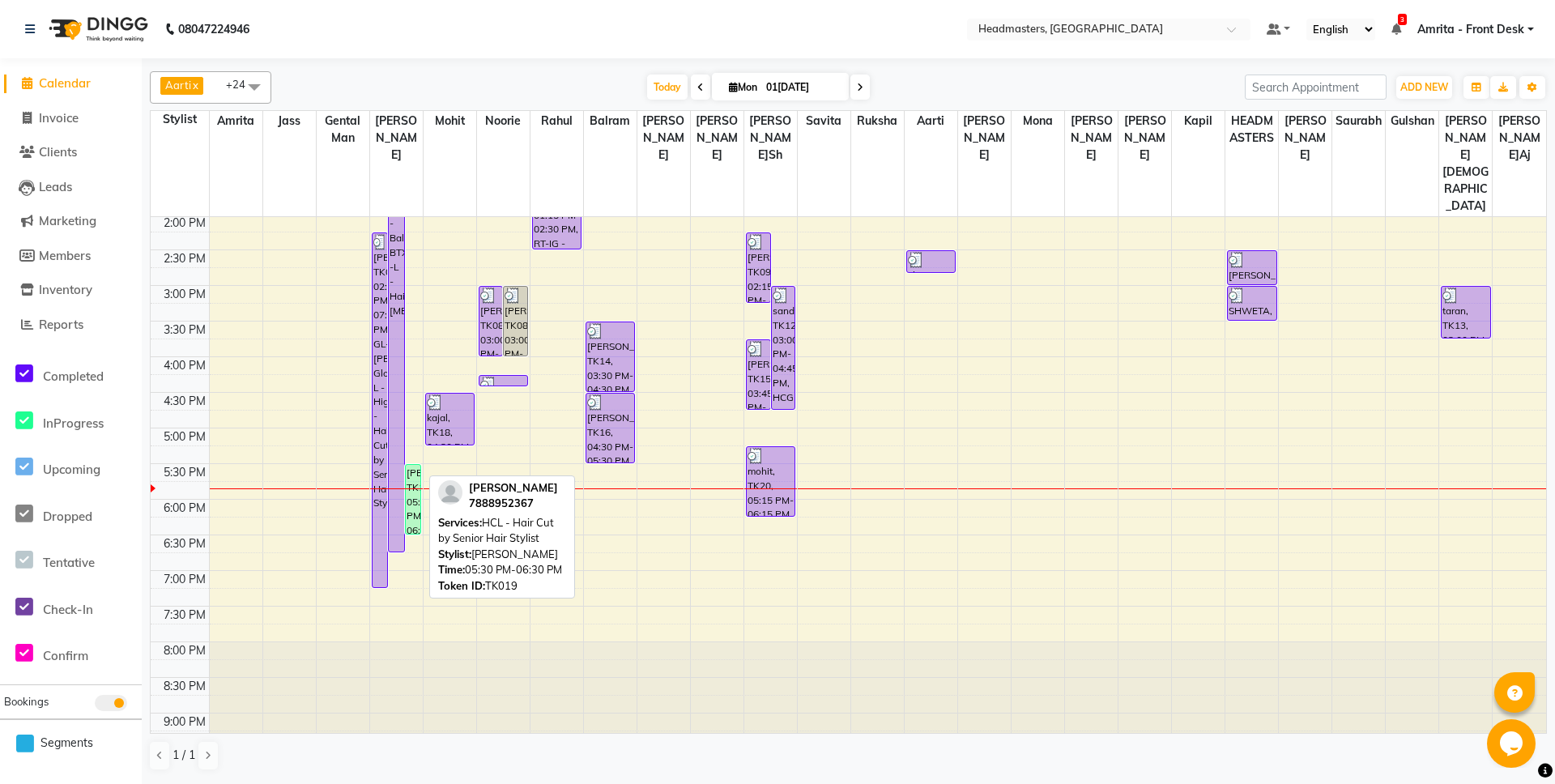
click at [411, 465] on div "[PERSON_NAME]on, TK19, 05:30 PM-06:30 PM, HCL - Hair Cut by Senior Hair Stylist" at bounding box center [412, 499] width 14 height 69
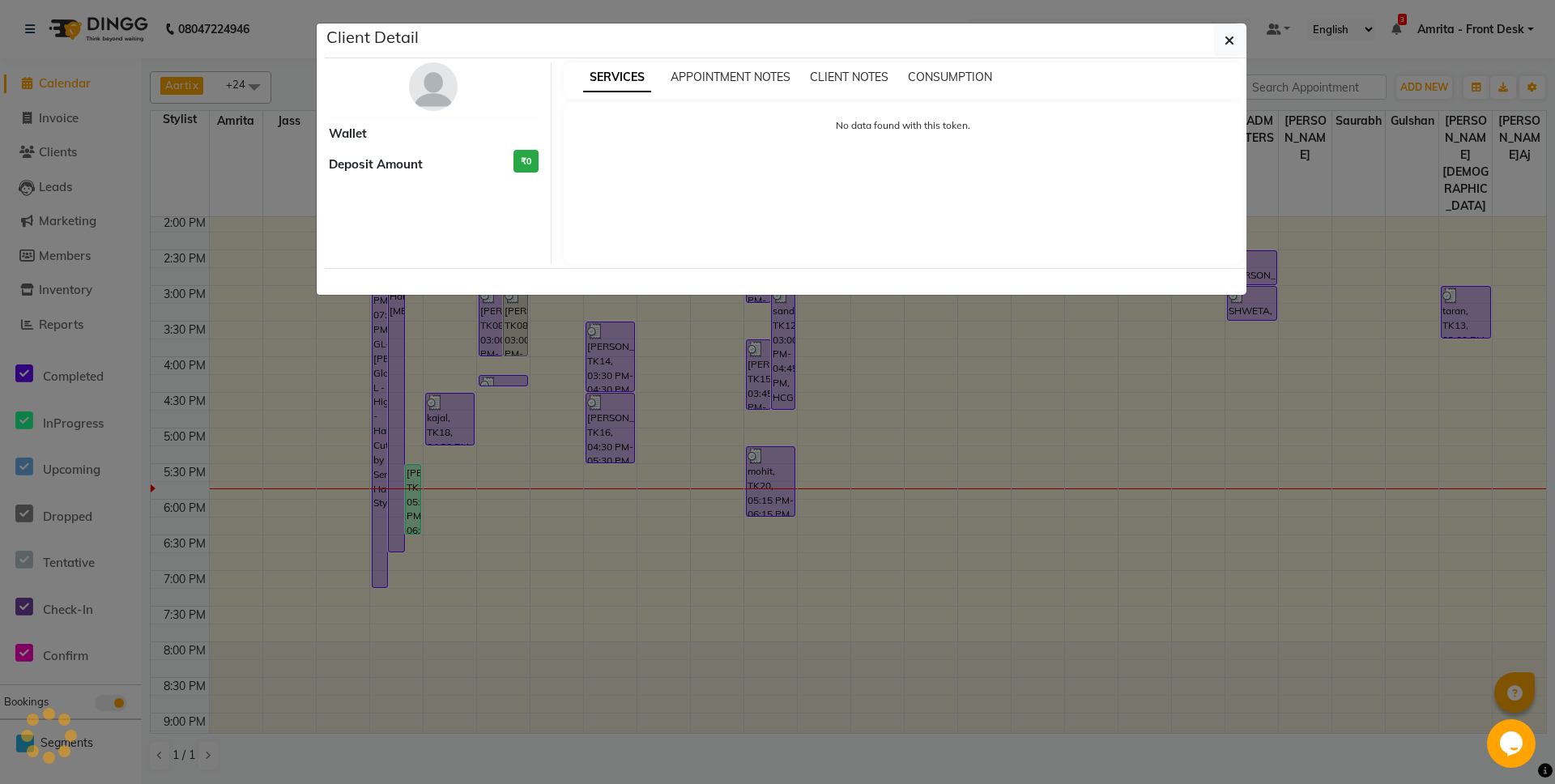
select select "1"
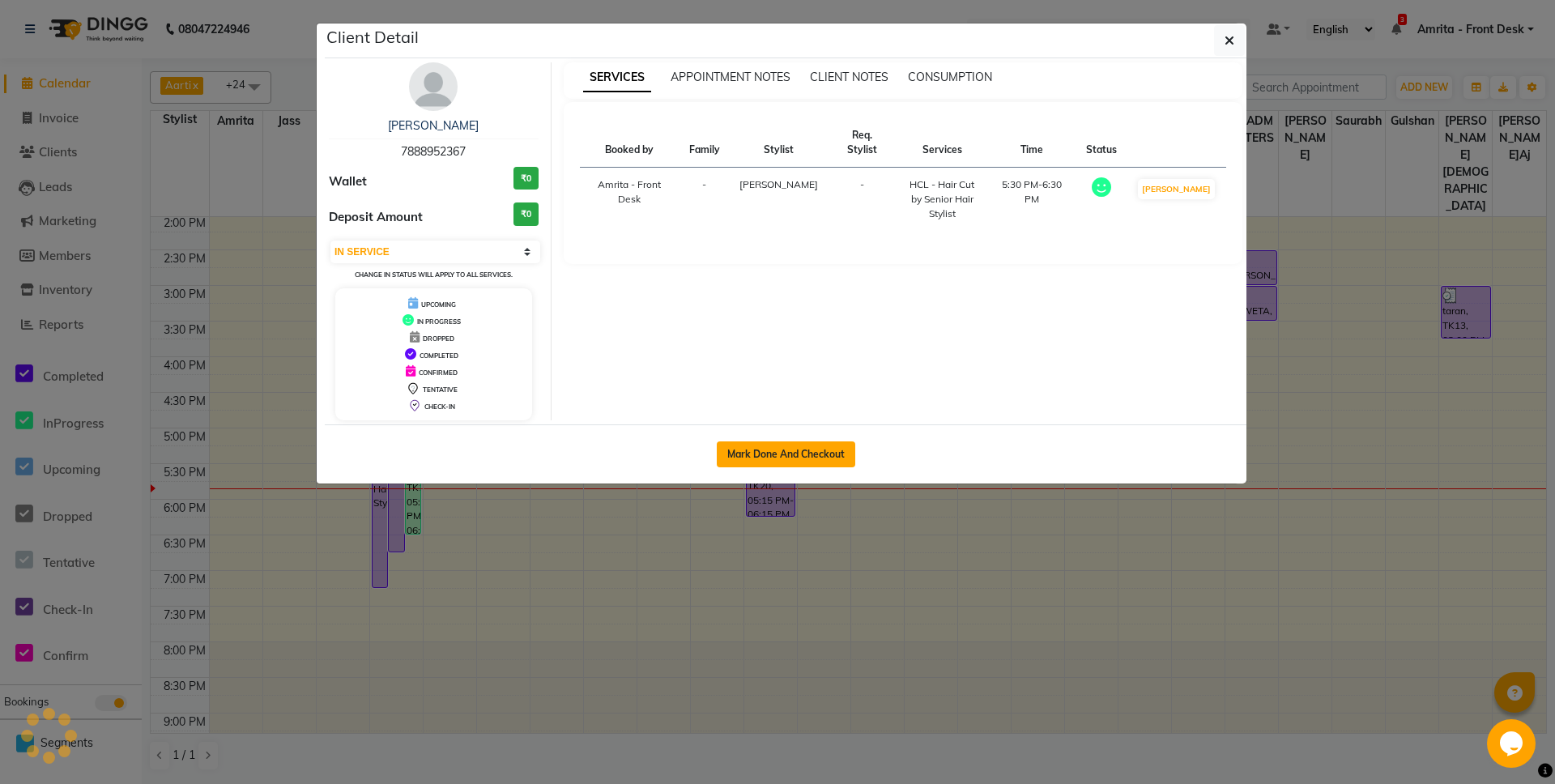
click at [771, 445] on button "Mark Done And Checkout" at bounding box center [786, 454] width 138 height 26
select select "service"
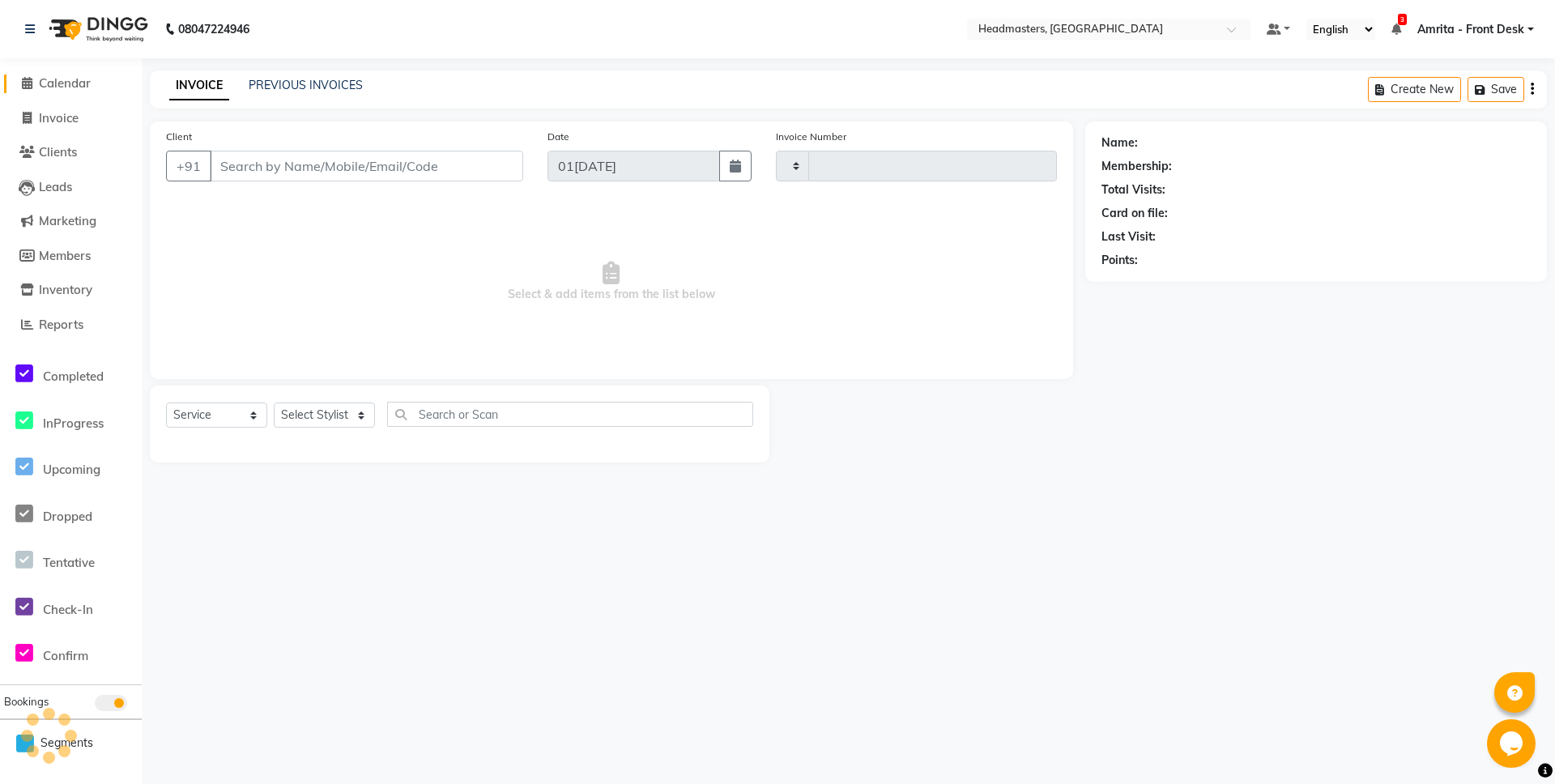
type input "5738"
select select "7130"
type input "7888952367"
select select "60721"
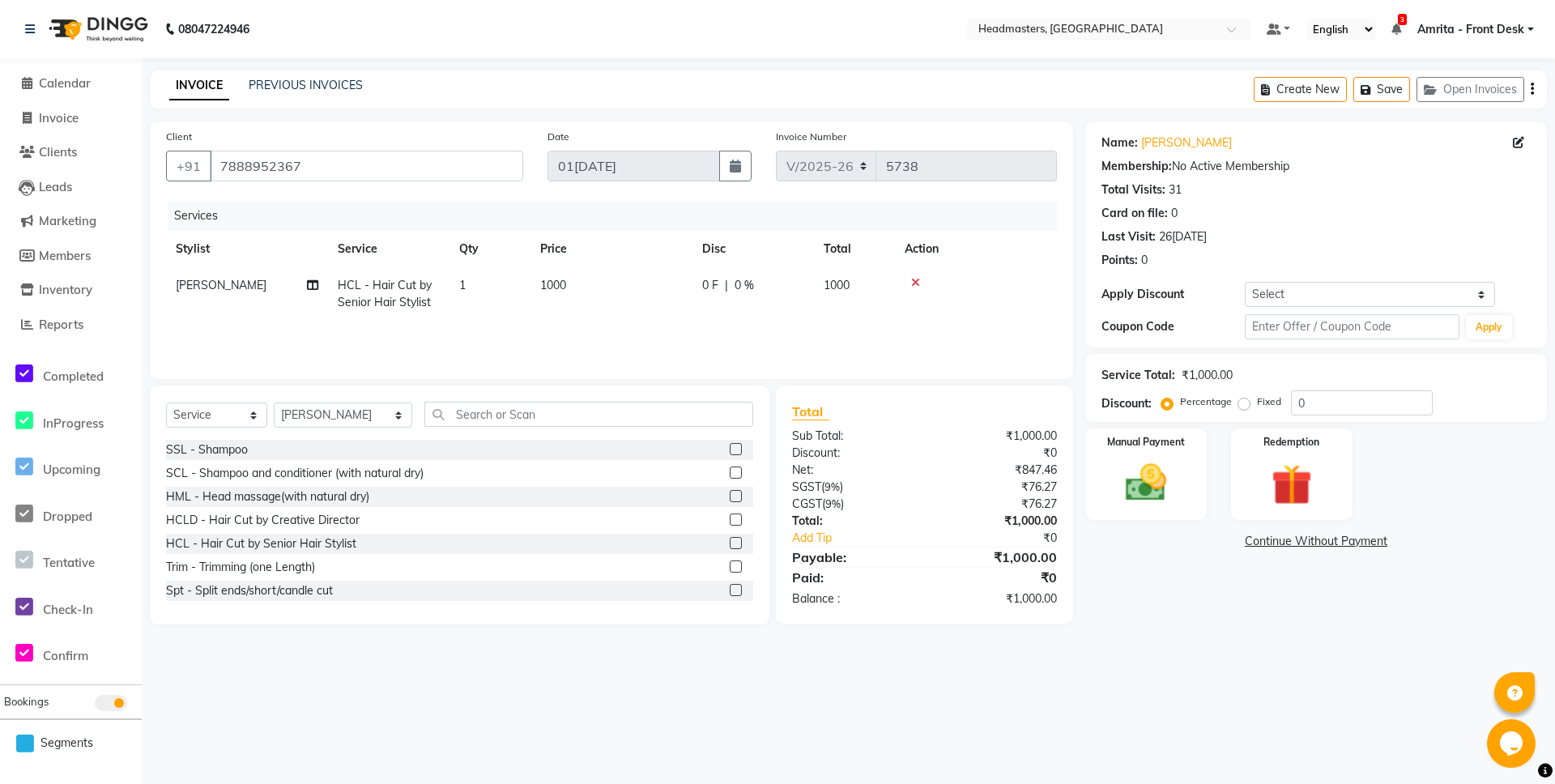
click at [713, 286] on span "0 F" at bounding box center [710, 286] width 16 height 17
select select "60721"
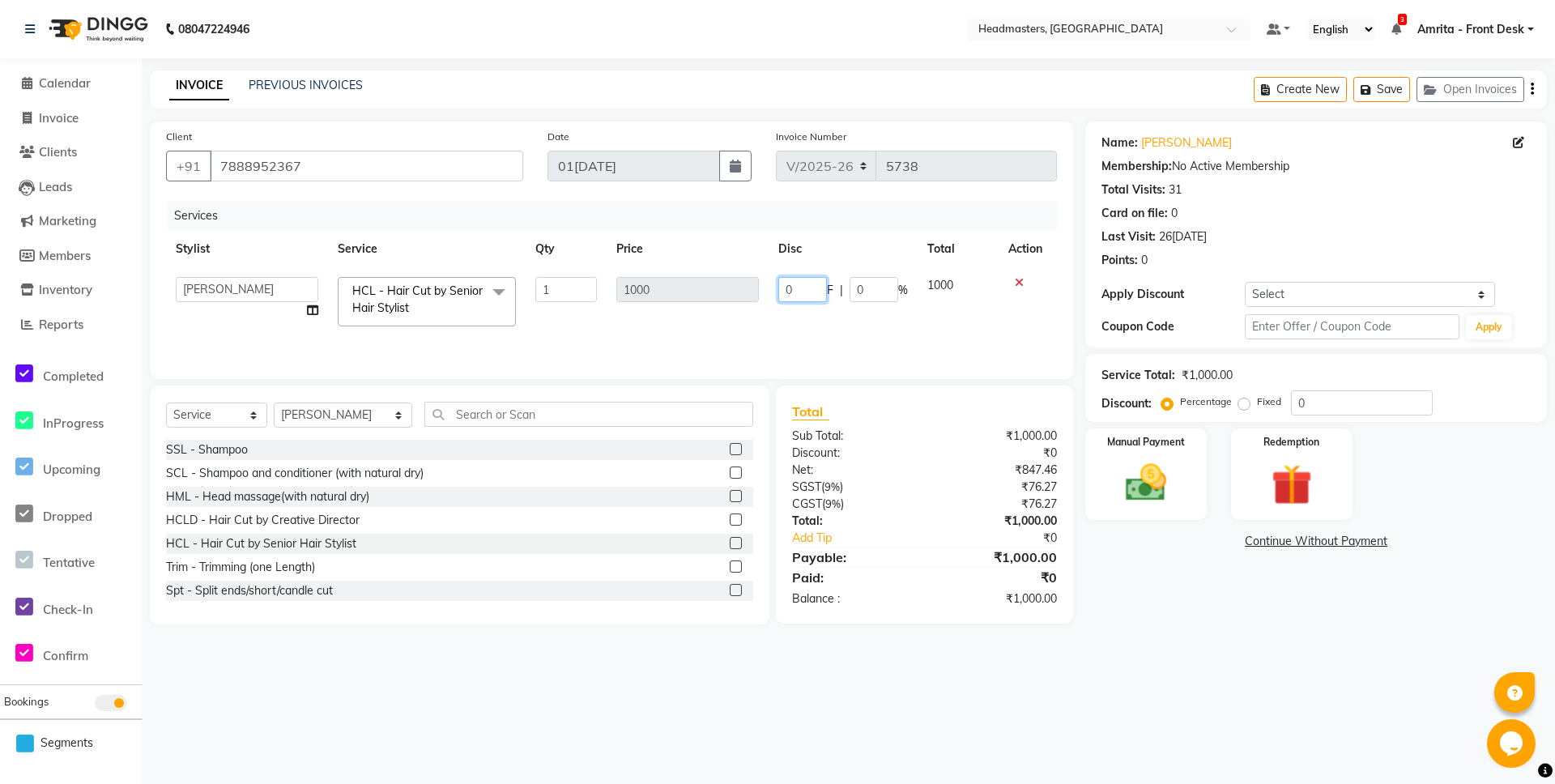
click at [798, 291] on input "0" at bounding box center [803, 290] width 49 height 25
type input "0400"
click at [802, 328] on div "Services Stylist Service Qty Price Disc Total Action Aarti Ali Amrita Amrita - …" at bounding box center [612, 281] width 891 height 162
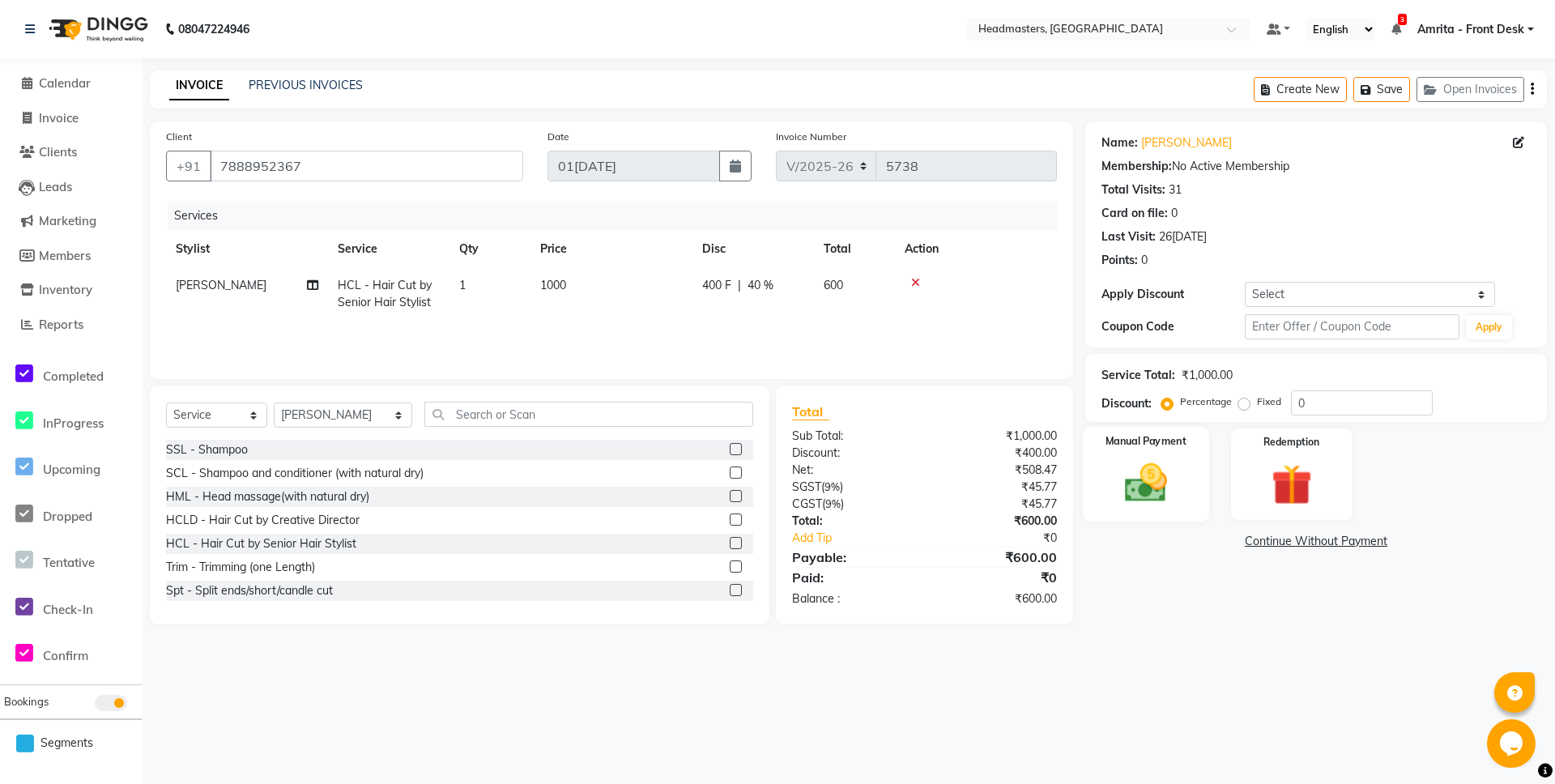
click at [1108, 473] on div "Manual Payment" at bounding box center [1146, 475] width 127 height 95
click at [1221, 545] on span "UPI" at bounding box center [1216, 542] width 25 height 18
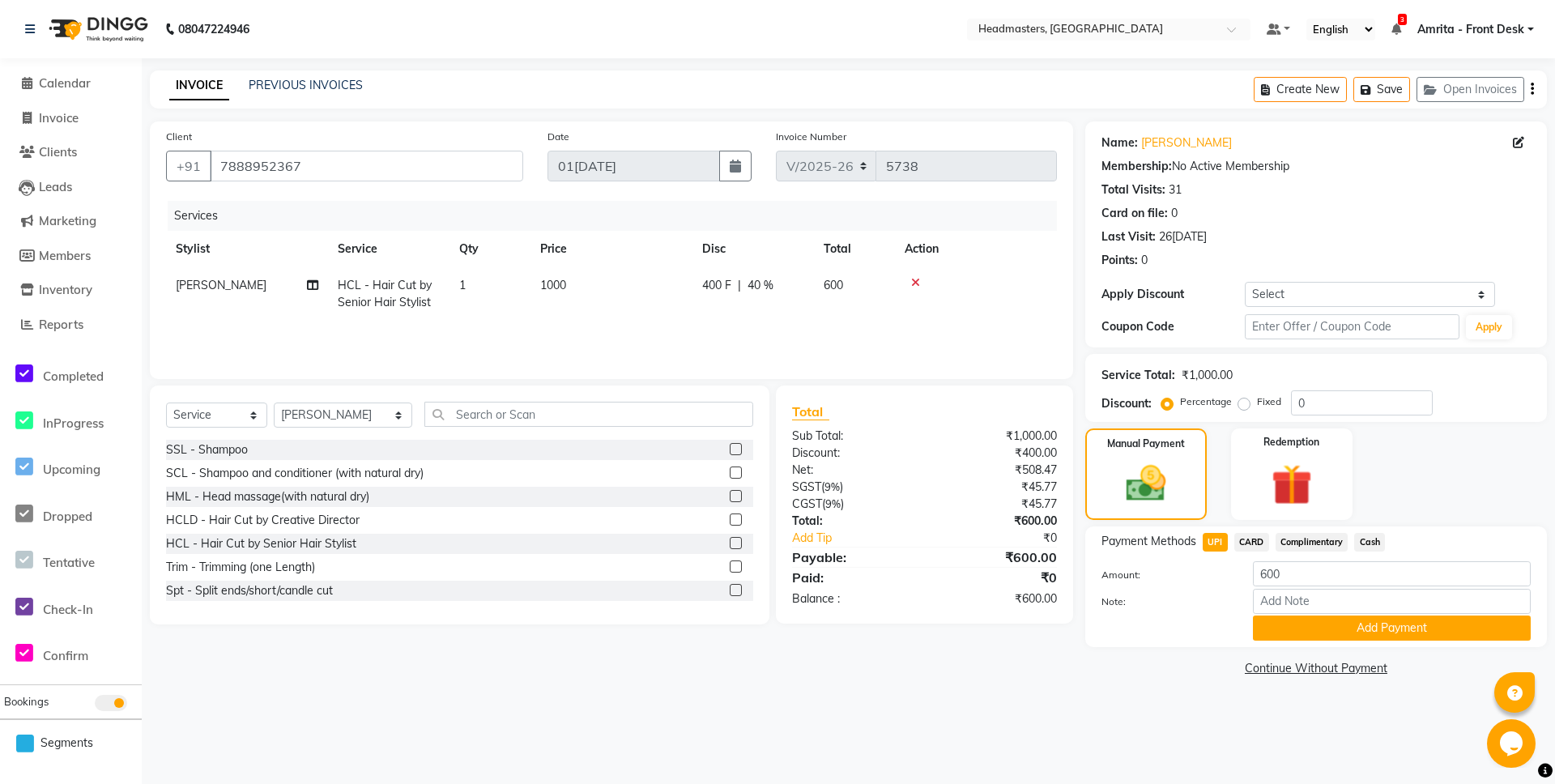
drag, startPoint x: 1347, startPoint y: 627, endPoint x: 1374, endPoint y: 752, distance: 127.9
click at [1347, 628] on button "Add Payment" at bounding box center [1392, 628] width 278 height 25
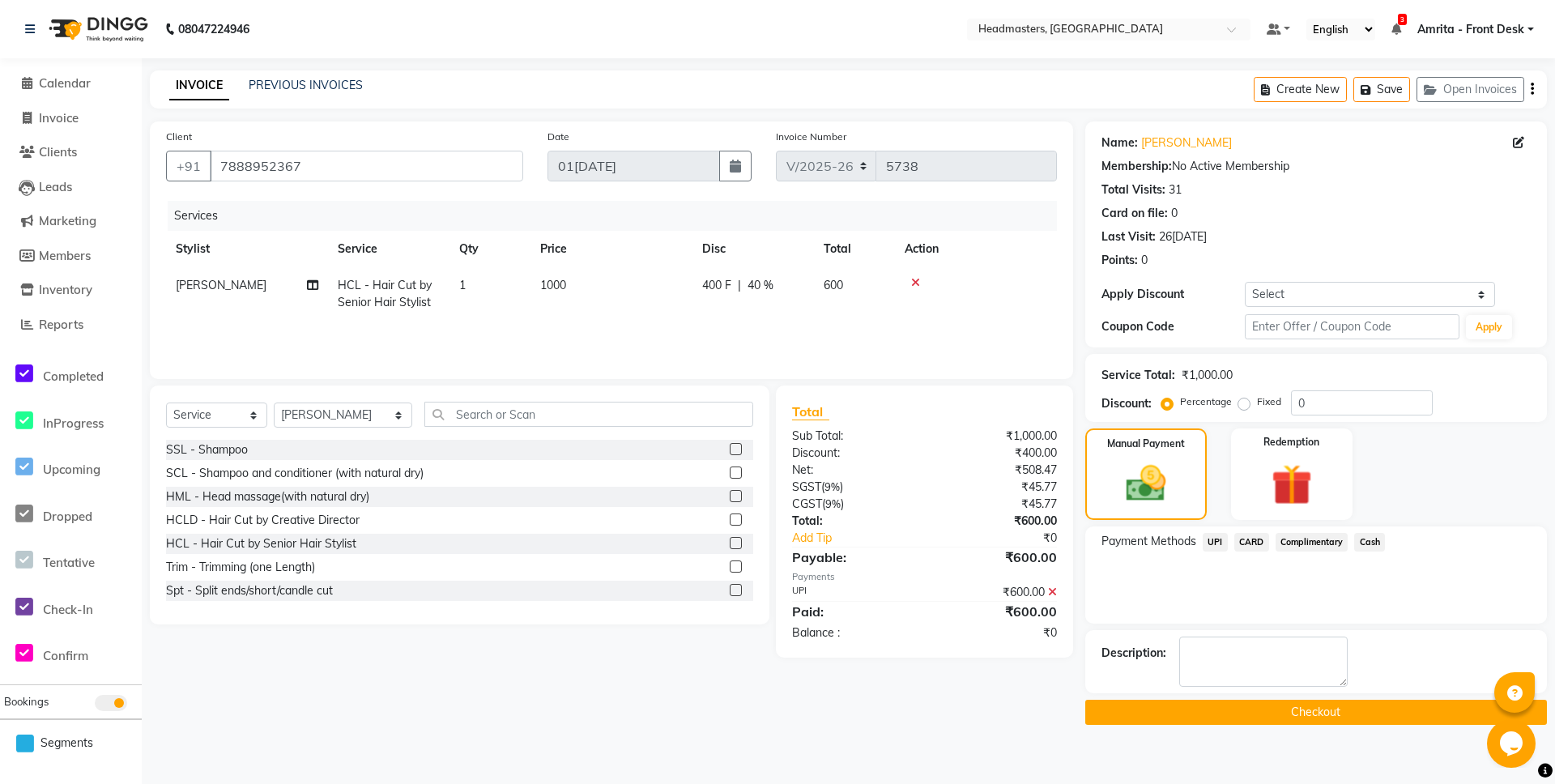
drag, startPoint x: 1315, startPoint y: 716, endPoint x: 1372, endPoint y: 674, distance: 70.8
click at [1318, 714] on button "Checkout" at bounding box center [1316, 712] width 462 height 25
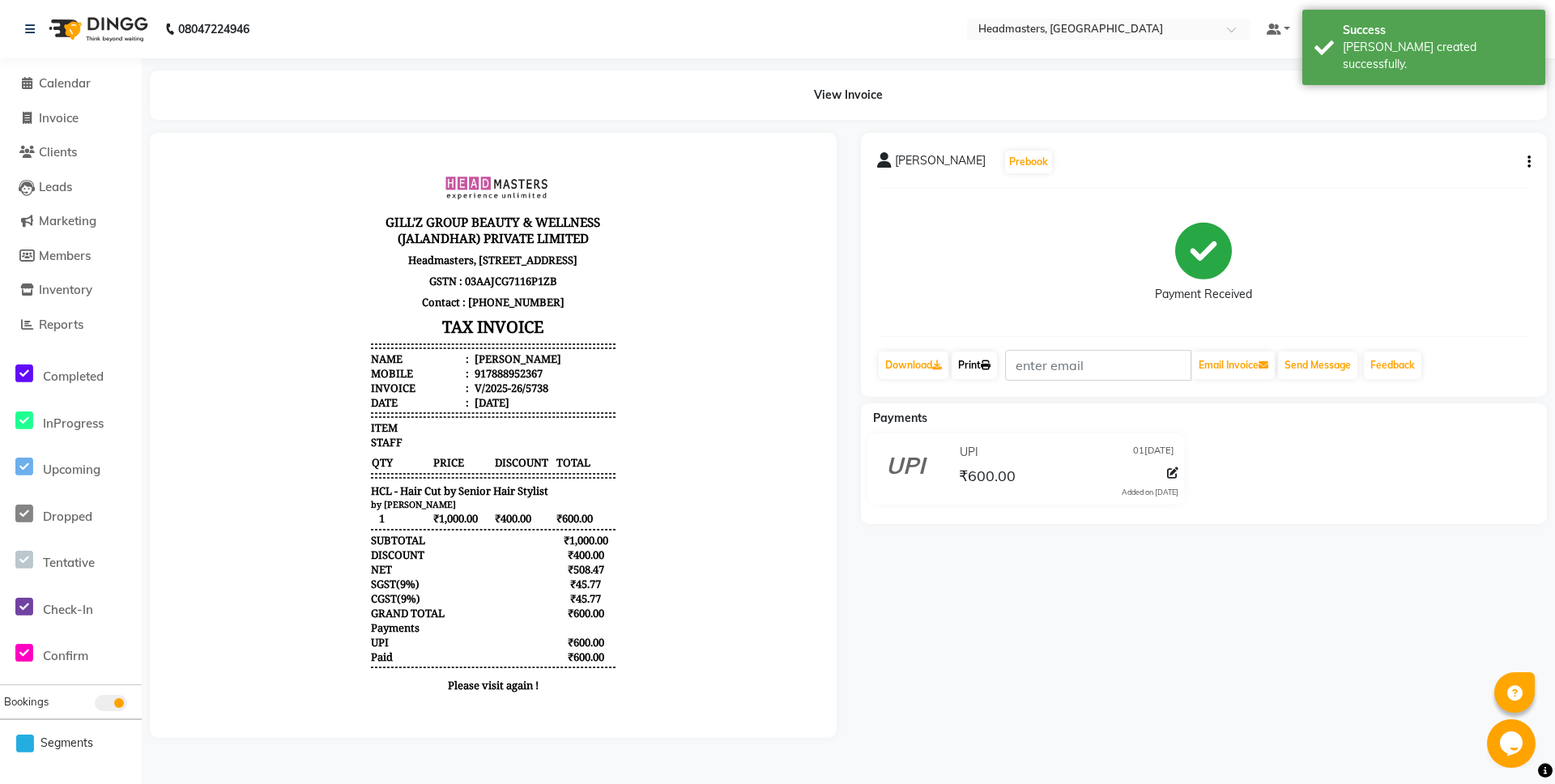
click at [973, 364] on link "Print" at bounding box center [974, 365] width 45 height 28
click at [982, 363] on link "Print" at bounding box center [974, 365] width 45 height 28
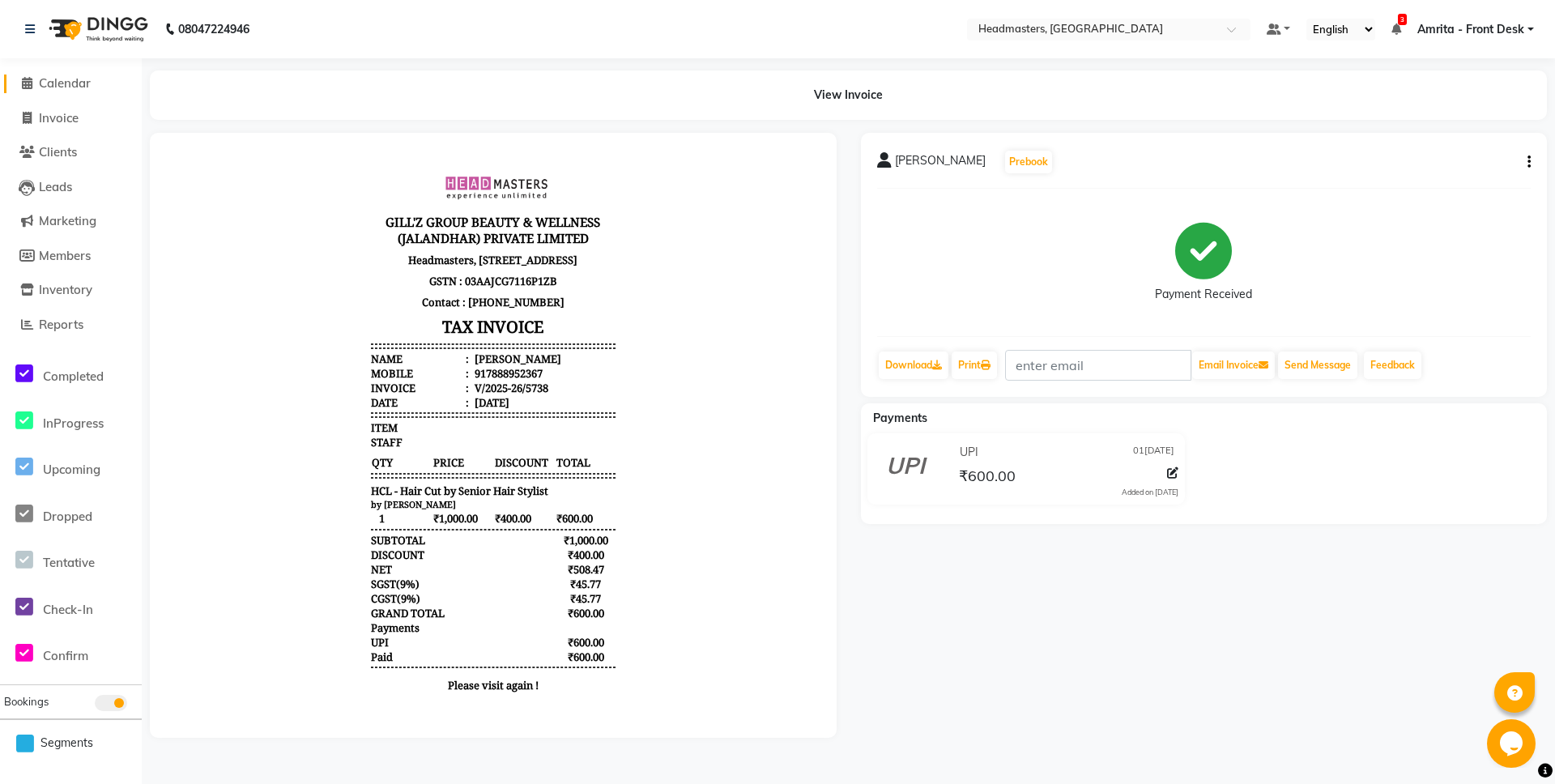
click at [46, 80] on span "Calendar" at bounding box center [65, 83] width 52 height 15
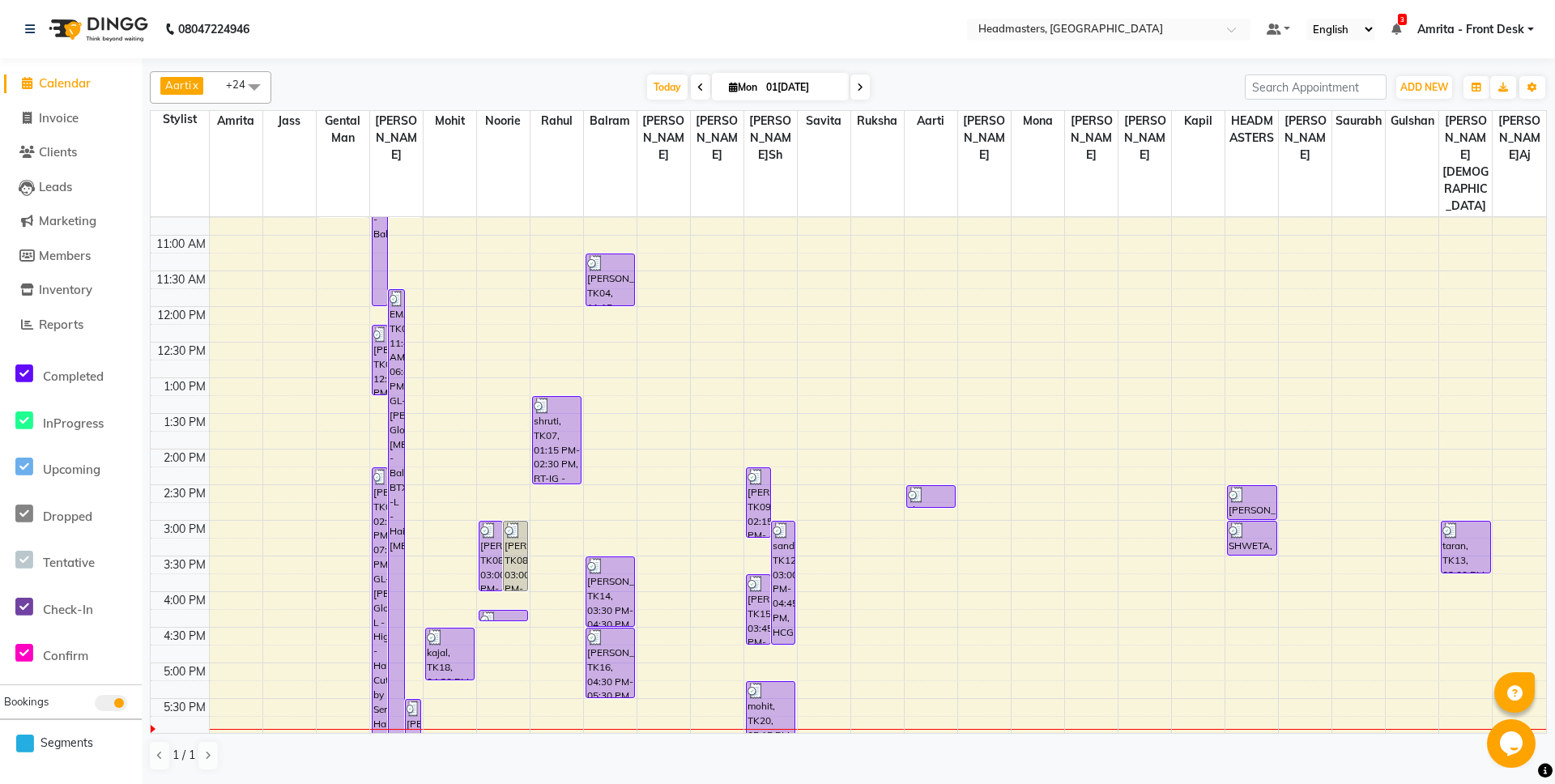
scroll to position [262, 0]
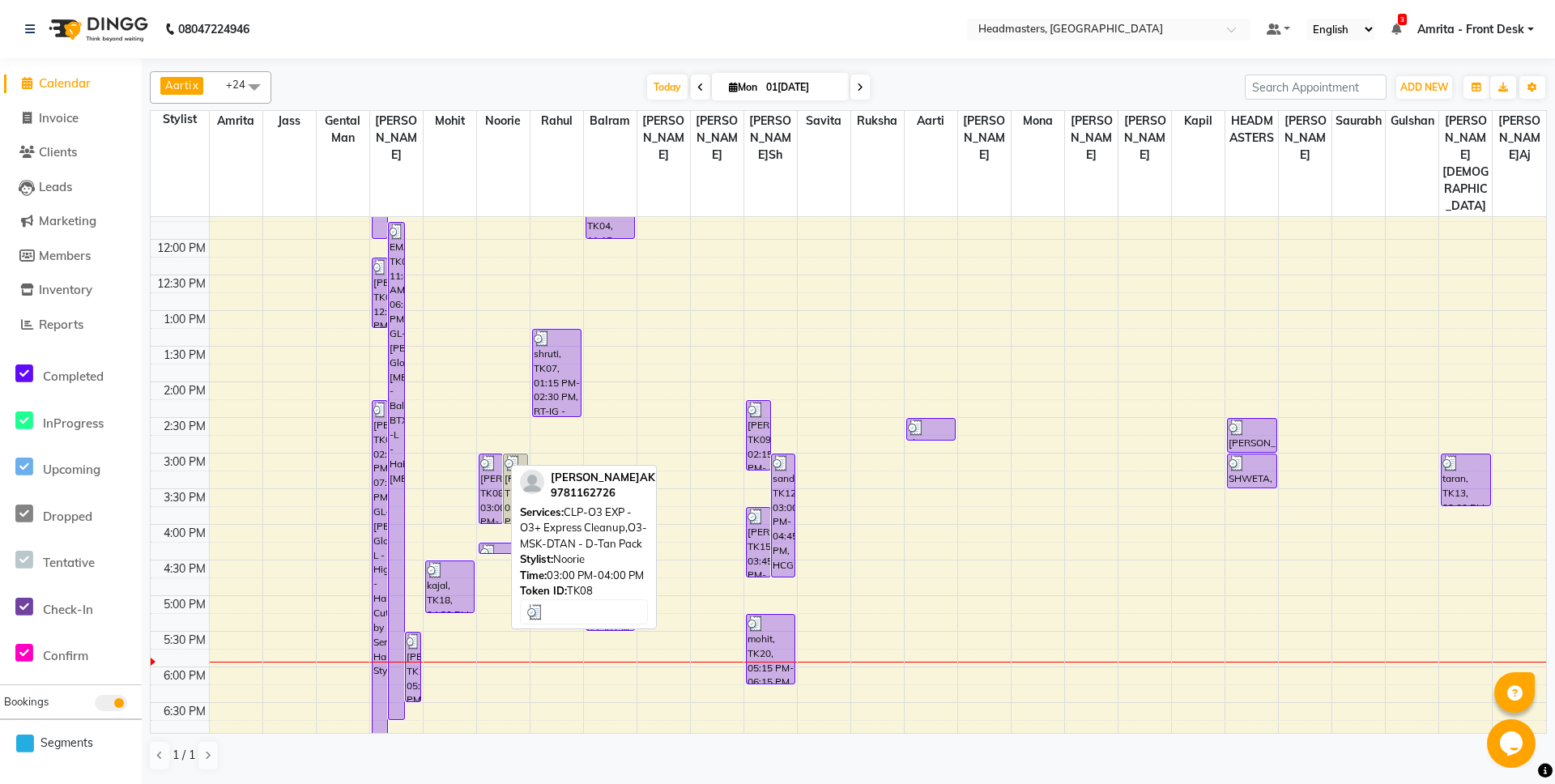
click at [489, 454] on div "[PERSON_NAME], TK08, 03:00 PM-04:00 PM, CLP-O3 EXP - O3+ Express Cleanup,O3-MSK…" at bounding box center [491, 488] width 23 height 69
select select "3"
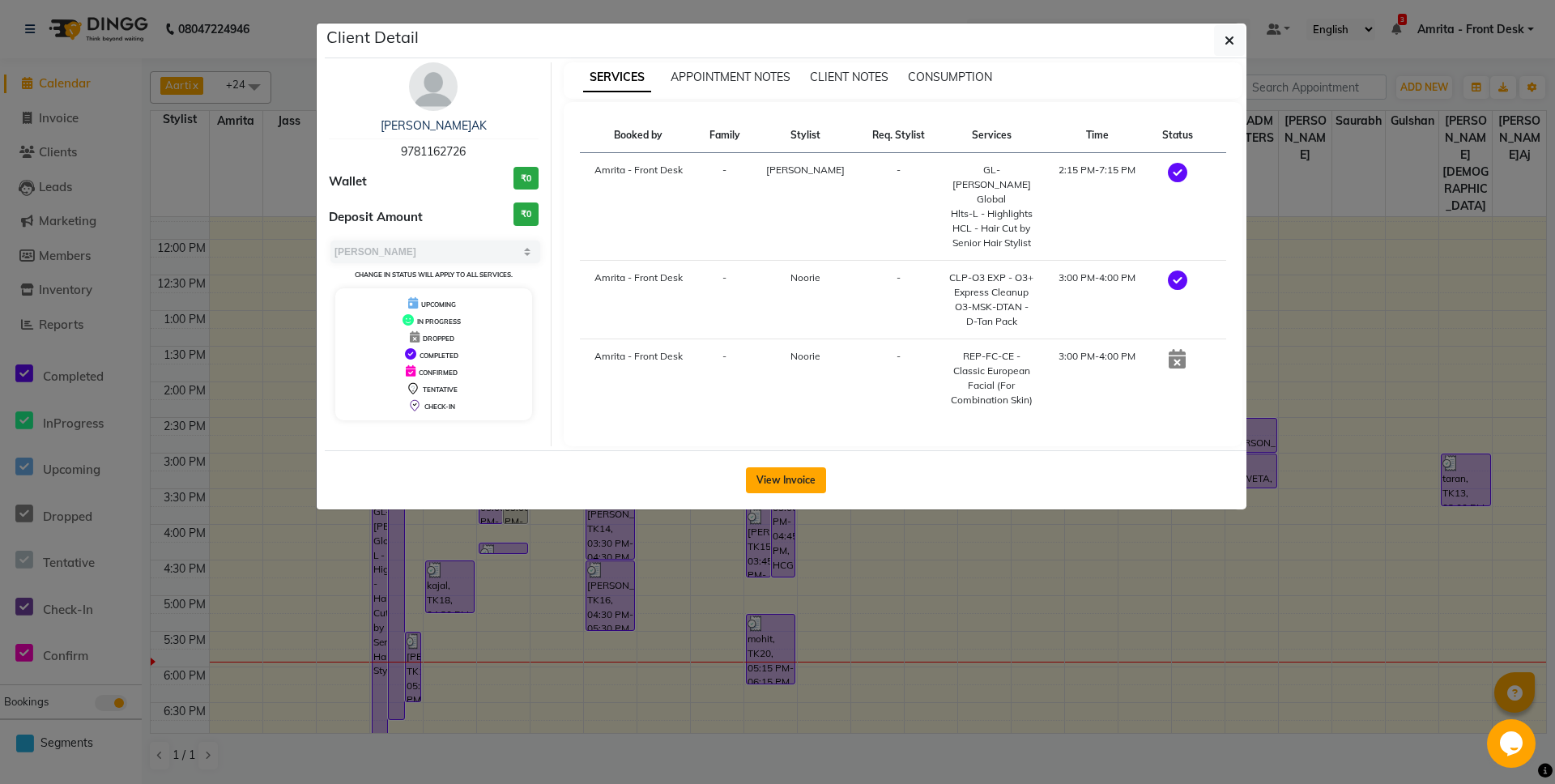
click at [766, 467] on button "View Invoice" at bounding box center [787, 480] width 80 height 26
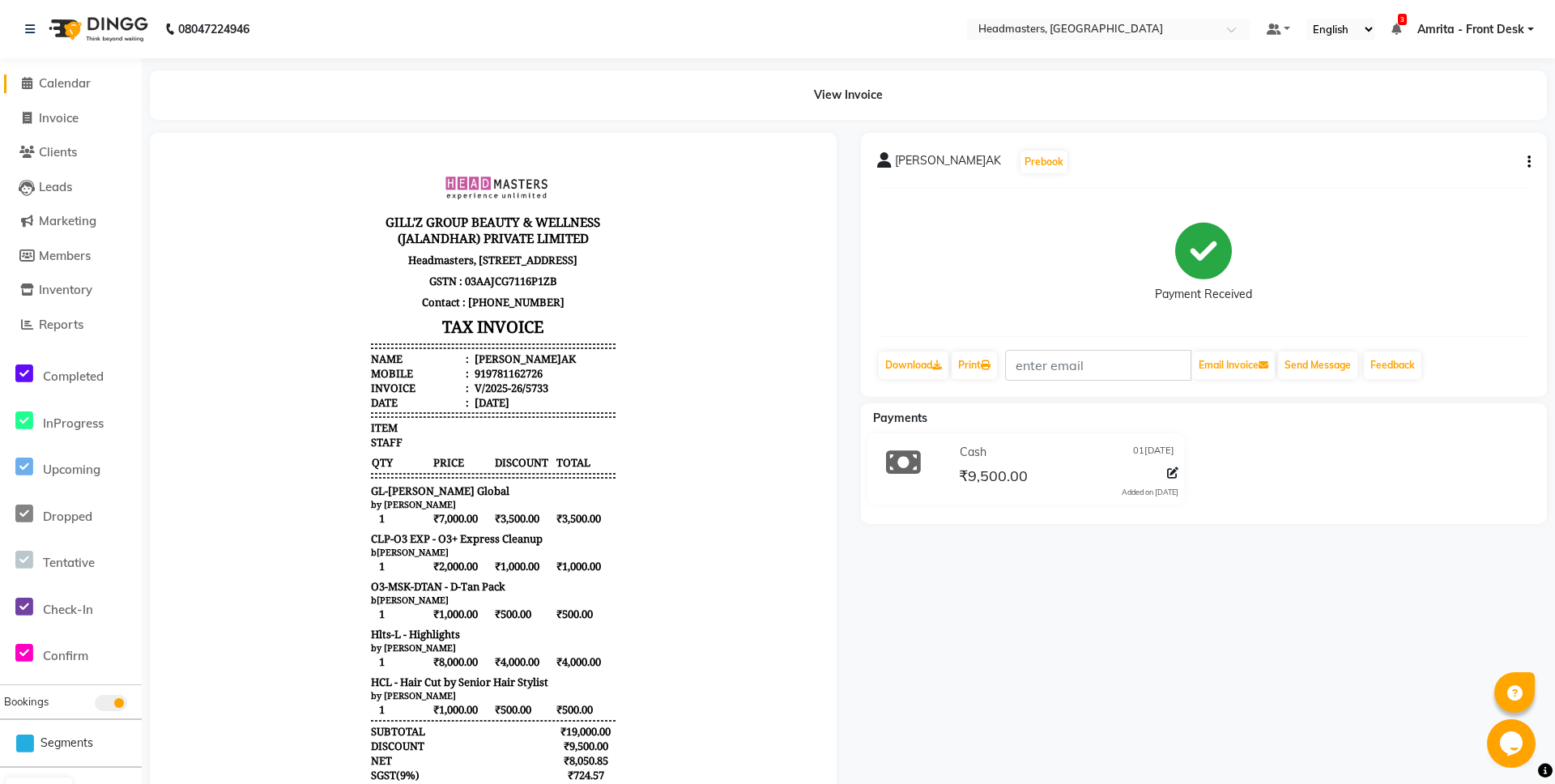
scroll to position [13, 0]
click at [976, 369] on link "Print" at bounding box center [974, 365] width 45 height 28
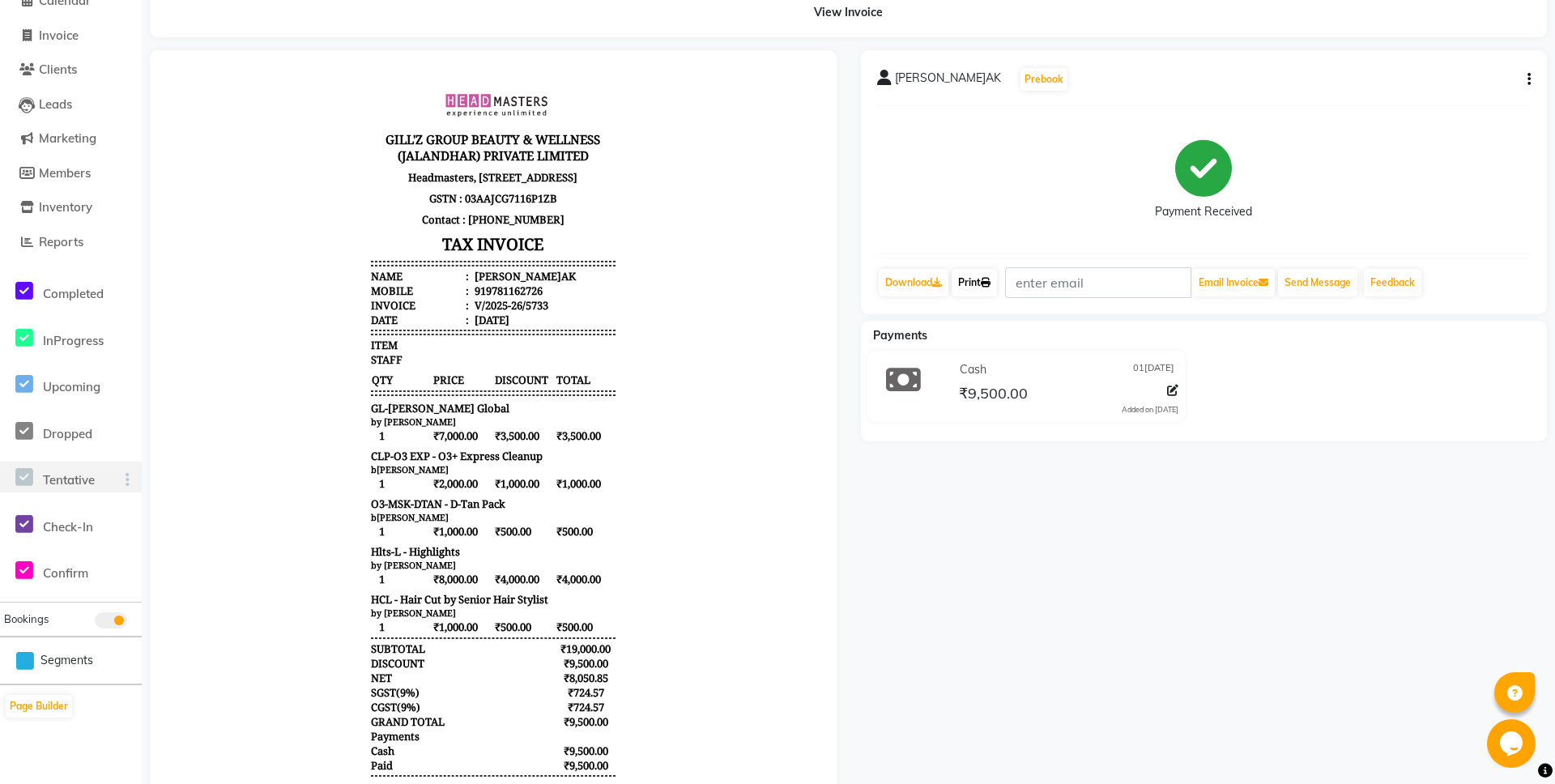
scroll to position [0, 0]
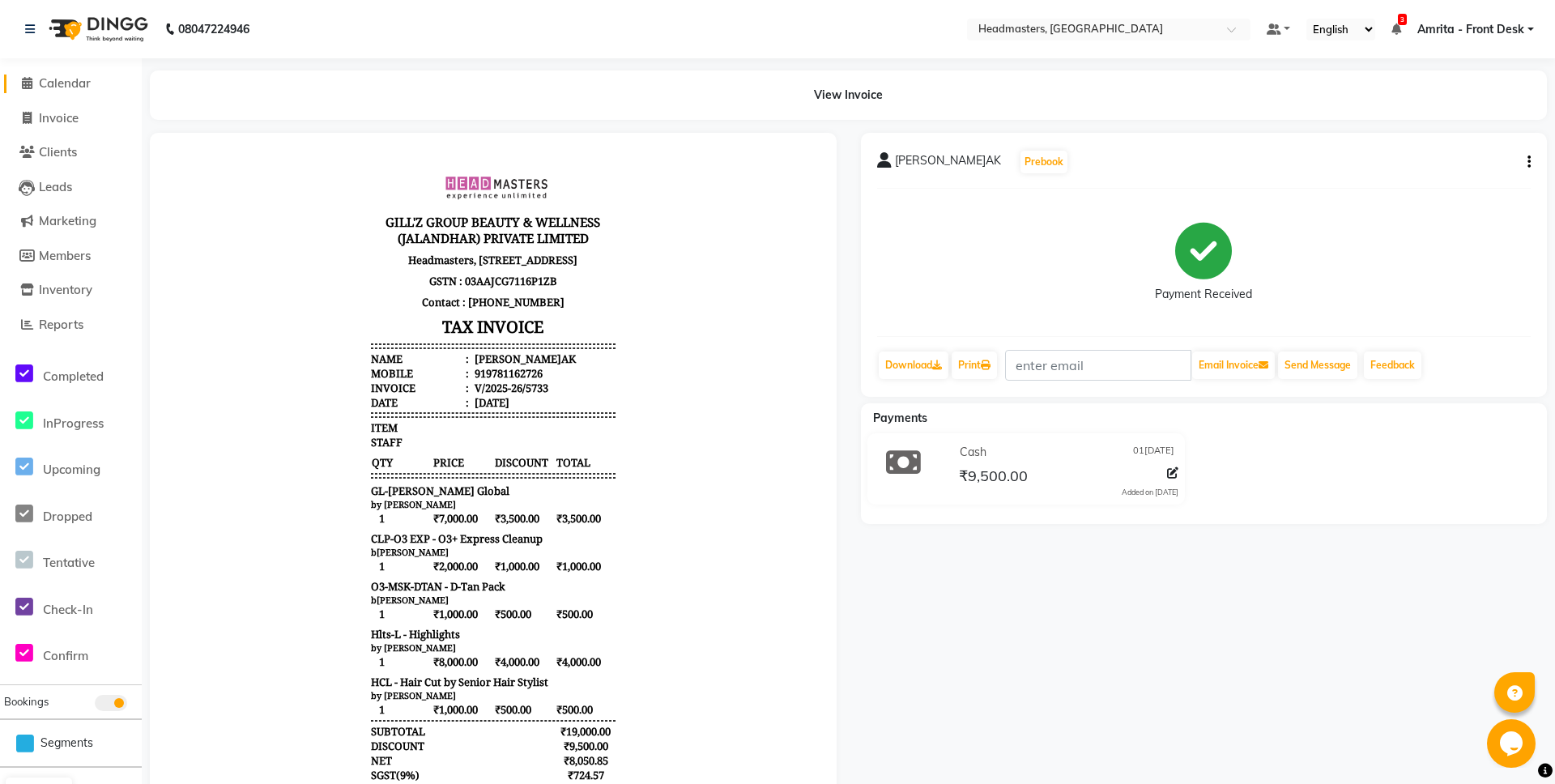
click at [96, 79] on link "Calendar" at bounding box center [71, 84] width 134 height 18
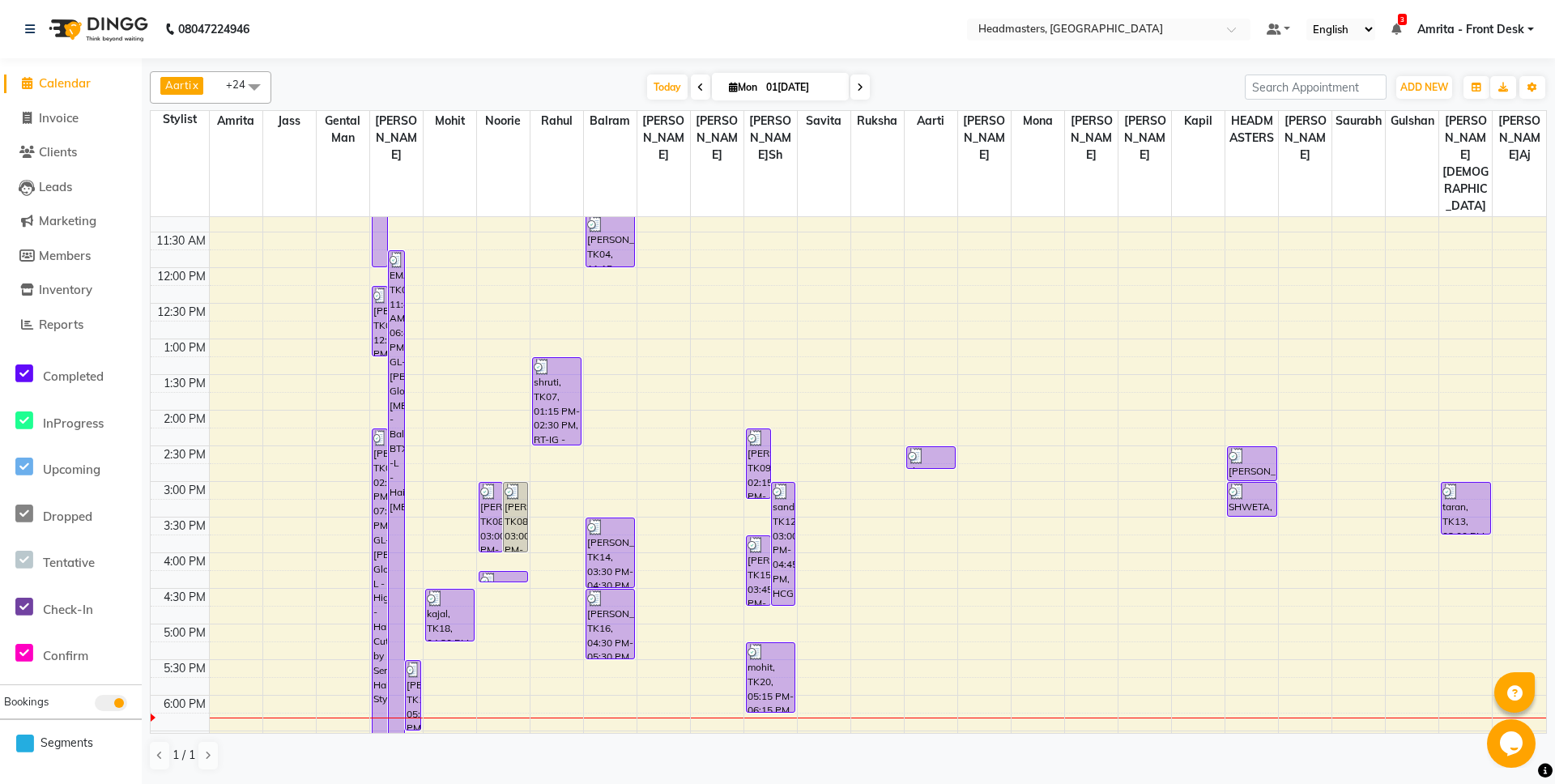
scroll to position [168, 0]
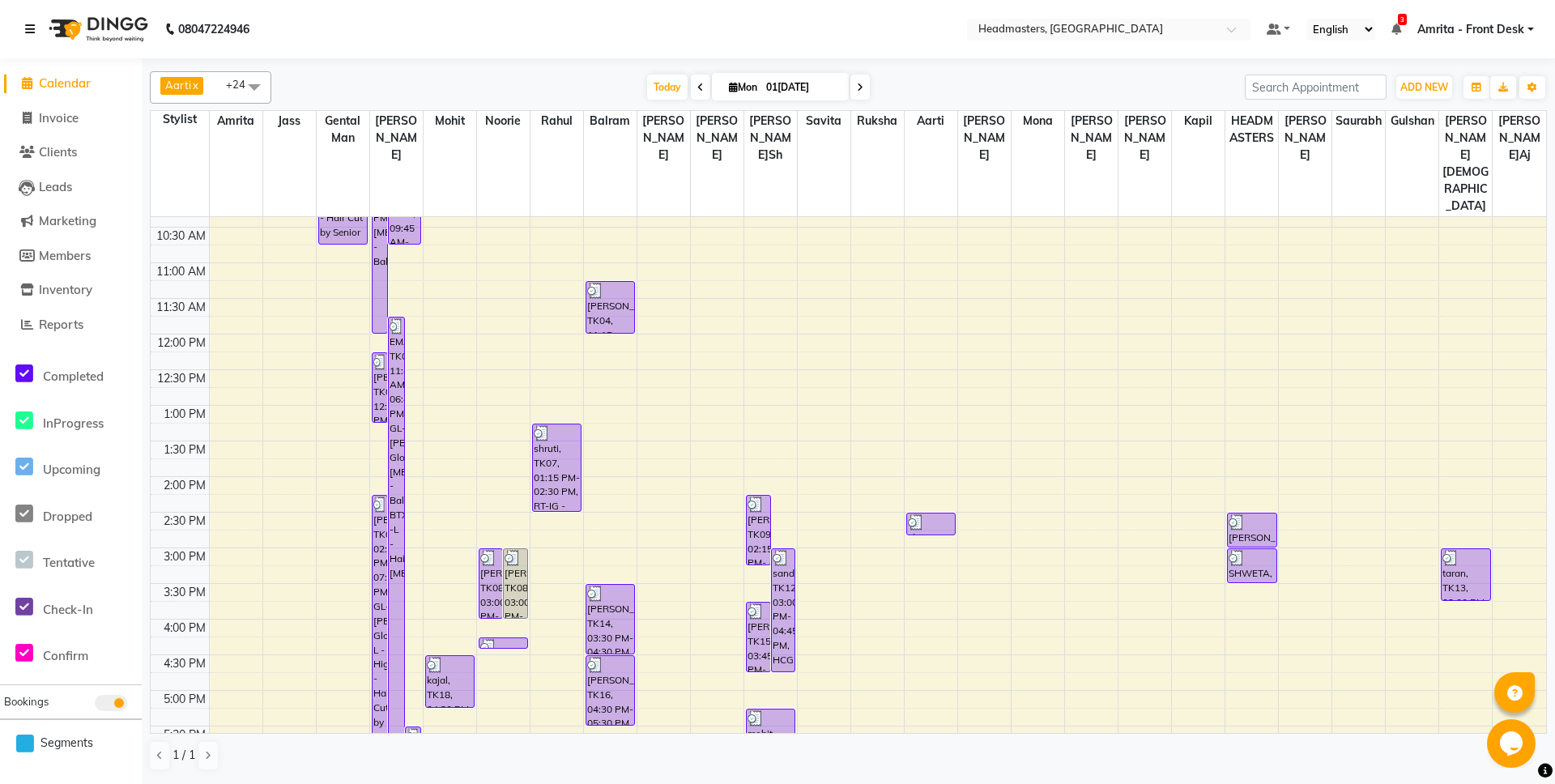
click at [32, 28] on icon at bounding box center [30, 29] width 10 height 12
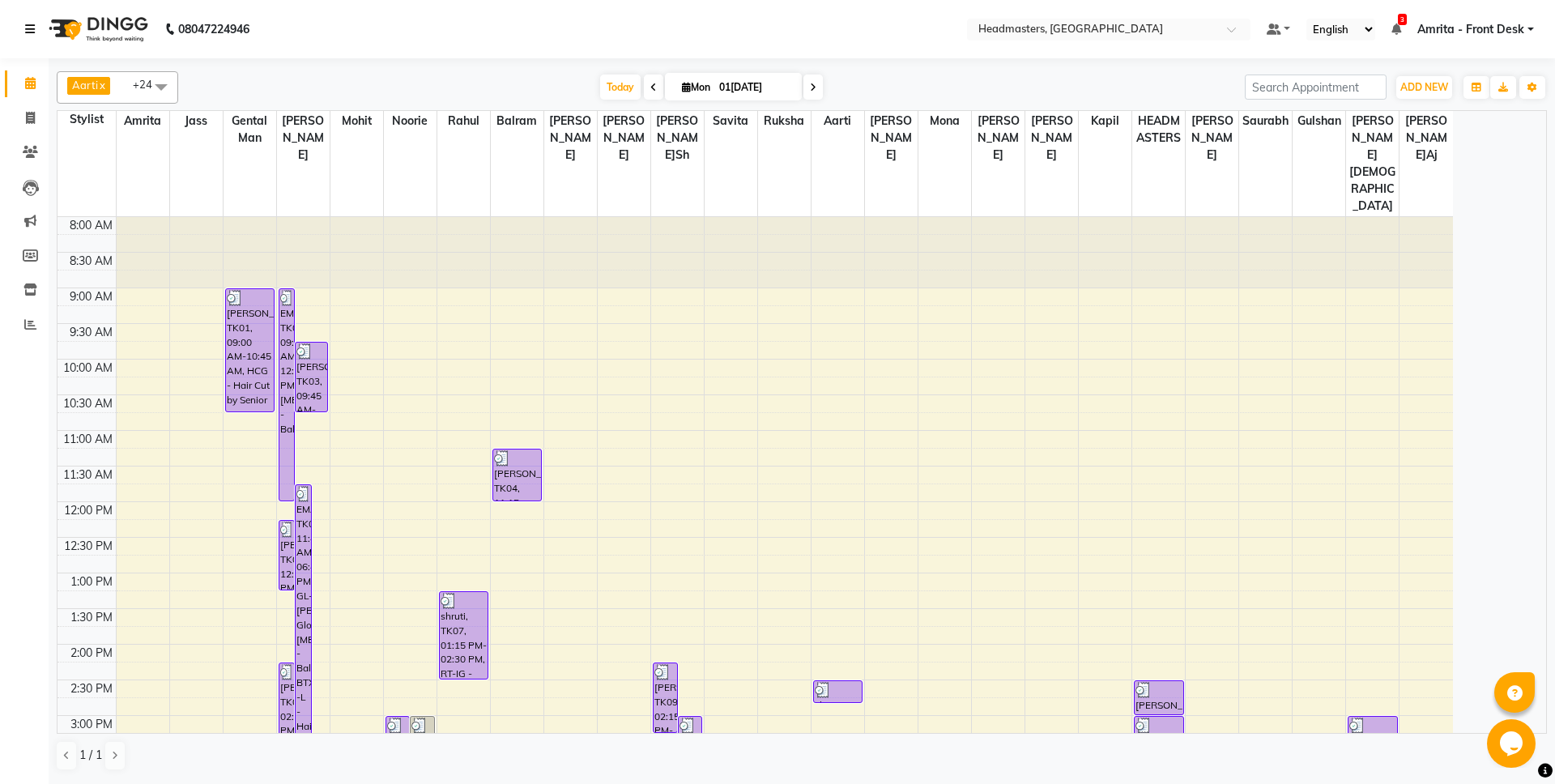
scroll to position [430, 0]
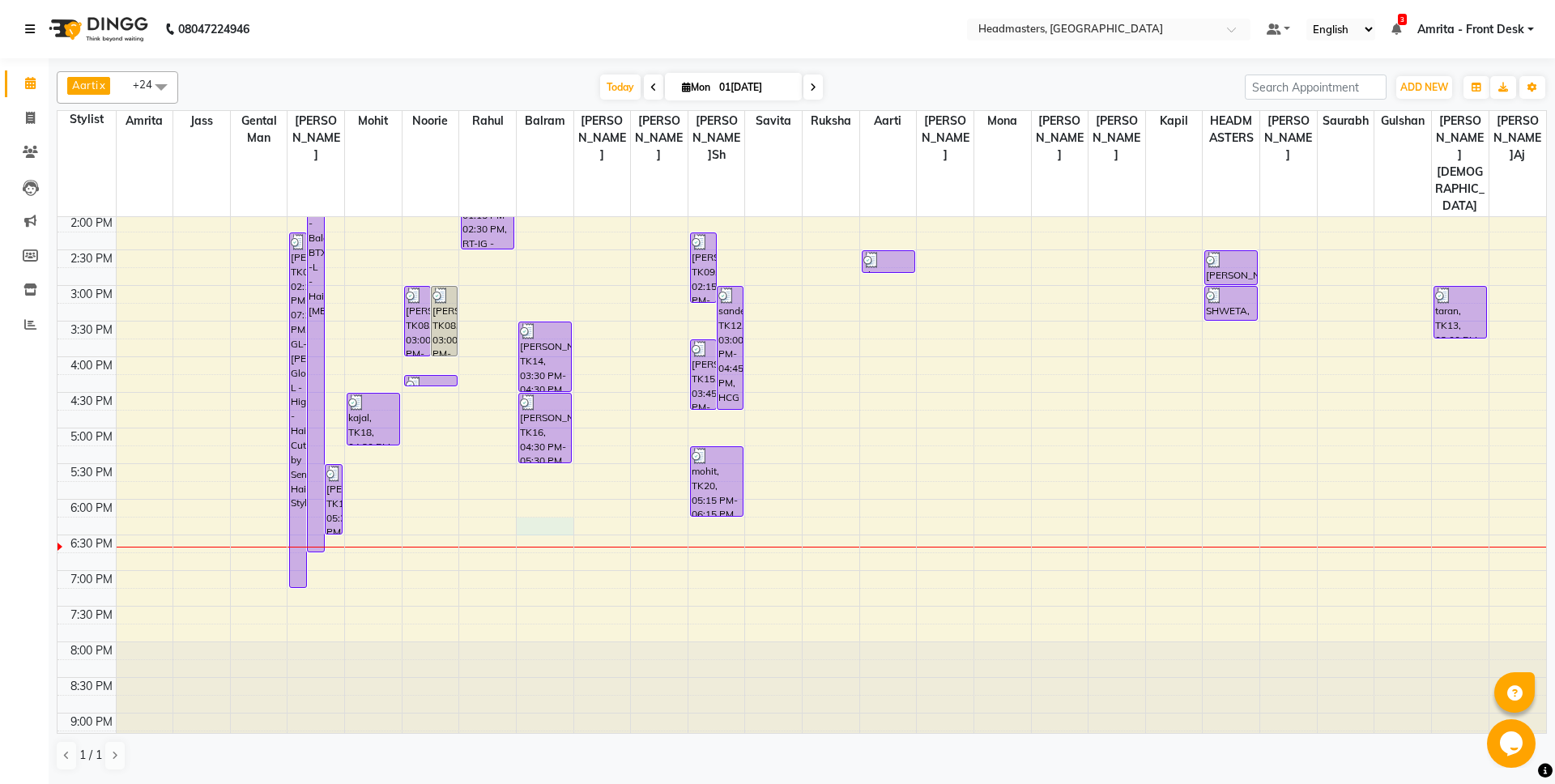
click at [518, 472] on div "8:00 AM 8:30 AM 9:00 AM 9:30 AM 10:00 AM 10:30 AM 11:00 AM 11:30 AM 12:00 PM 12…" at bounding box center [802, 286] width 1489 height 997
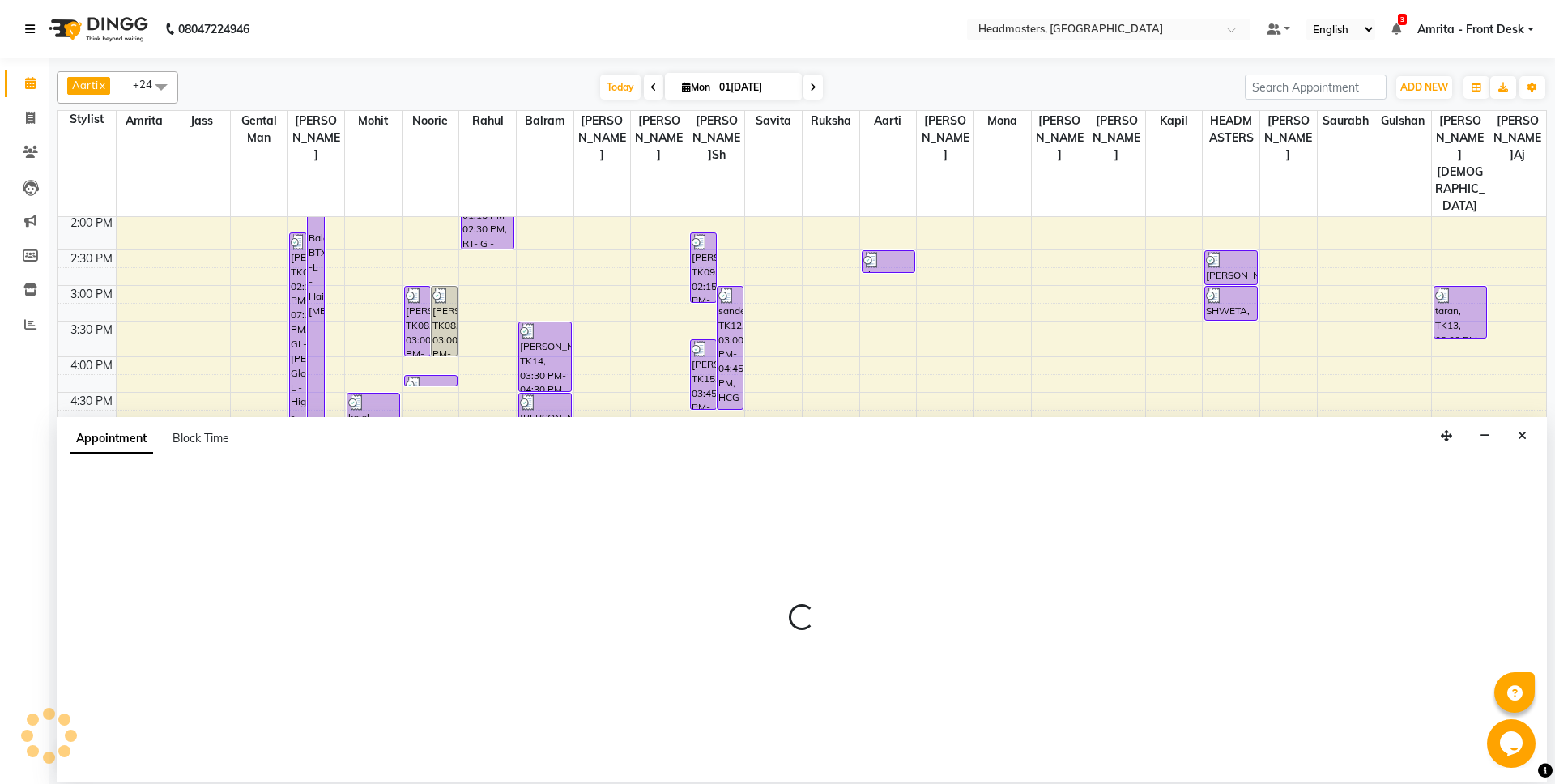
select select "60726"
select select "tentative"
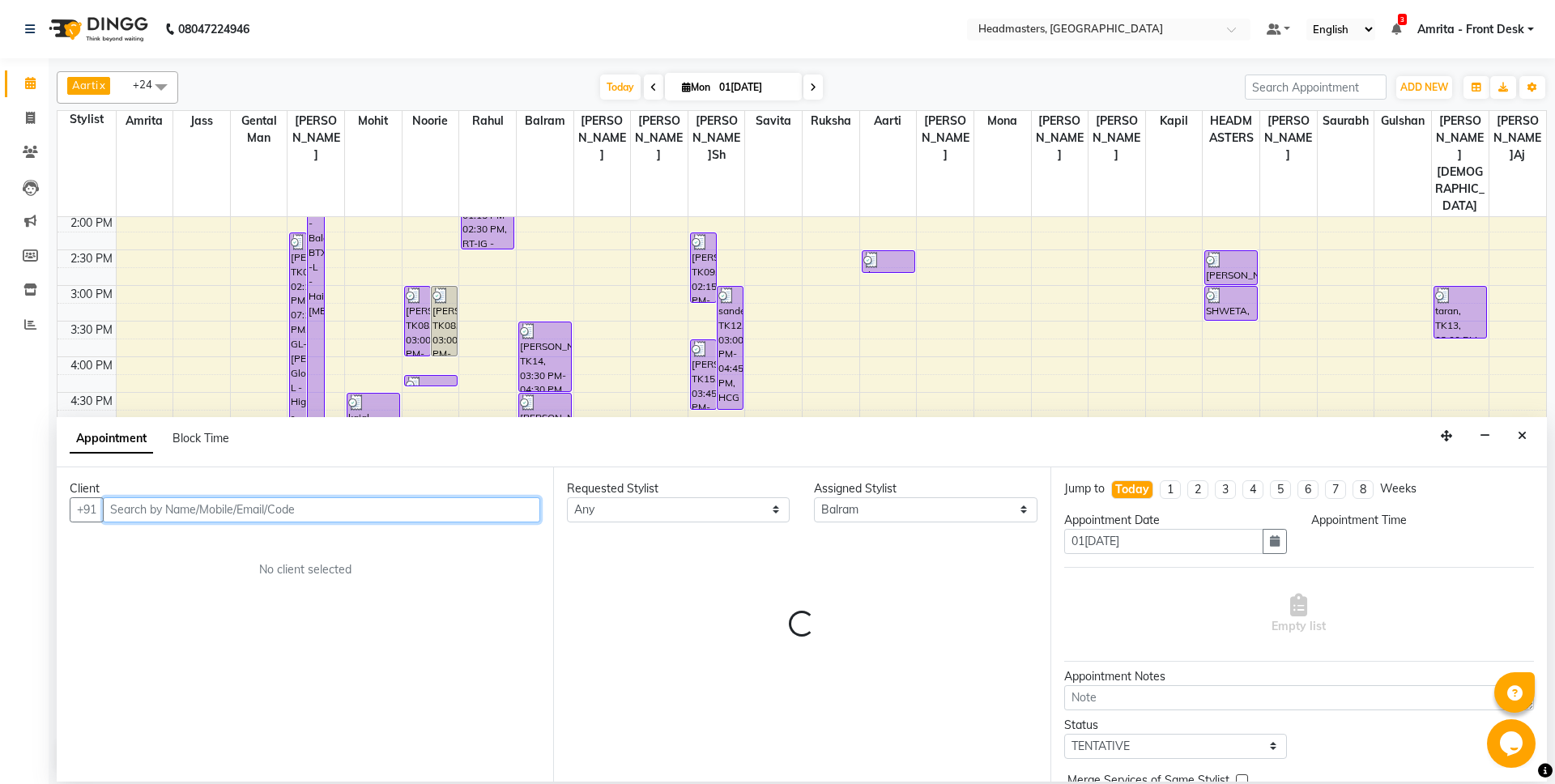
select select "1095"
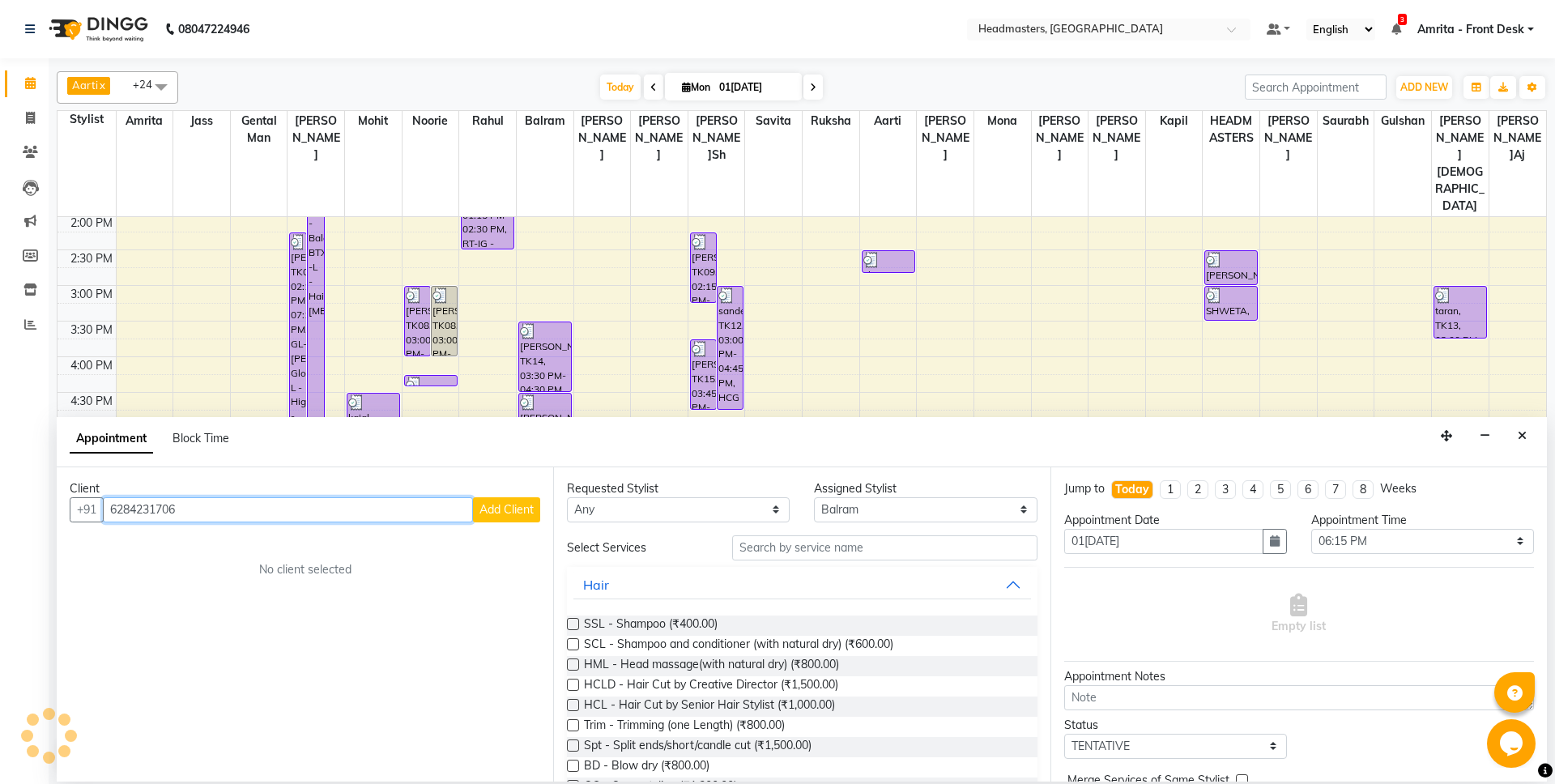
type input "6284231706"
click at [505, 512] on span "Add Client" at bounding box center [506, 508] width 54 height 14
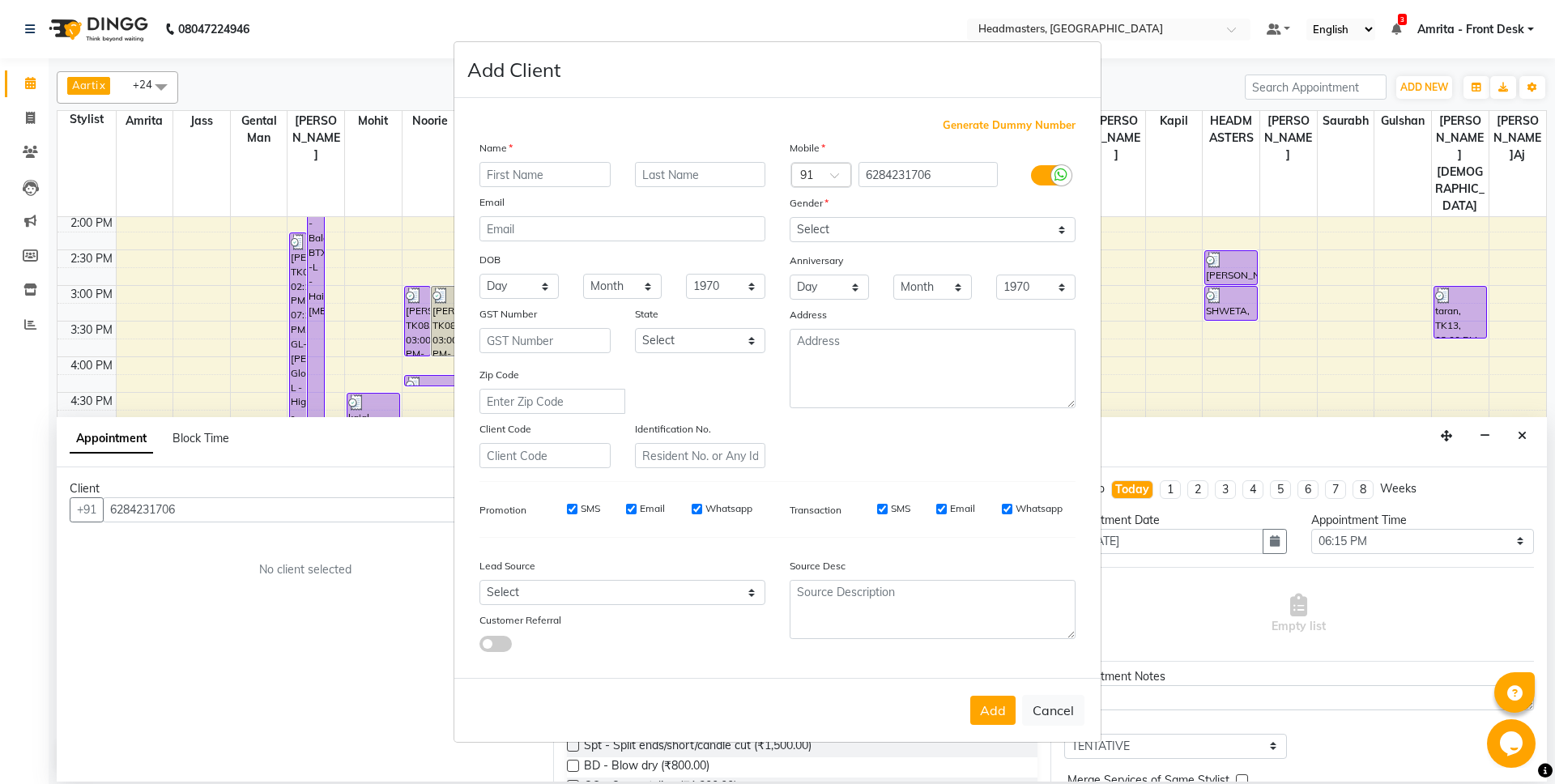
click at [553, 171] on input "text" at bounding box center [545, 174] width 132 height 25
type input "[PERSON_NAME]"
click at [790, 217] on select "Select [DEMOGRAPHIC_DATA] [DEMOGRAPHIC_DATA] Other Prefer Not To Say" at bounding box center [932, 230] width 286 height 25
select select "[DEMOGRAPHIC_DATA]"
click option "[DEMOGRAPHIC_DATA]" at bounding box center [0, 0] width 0 height 0
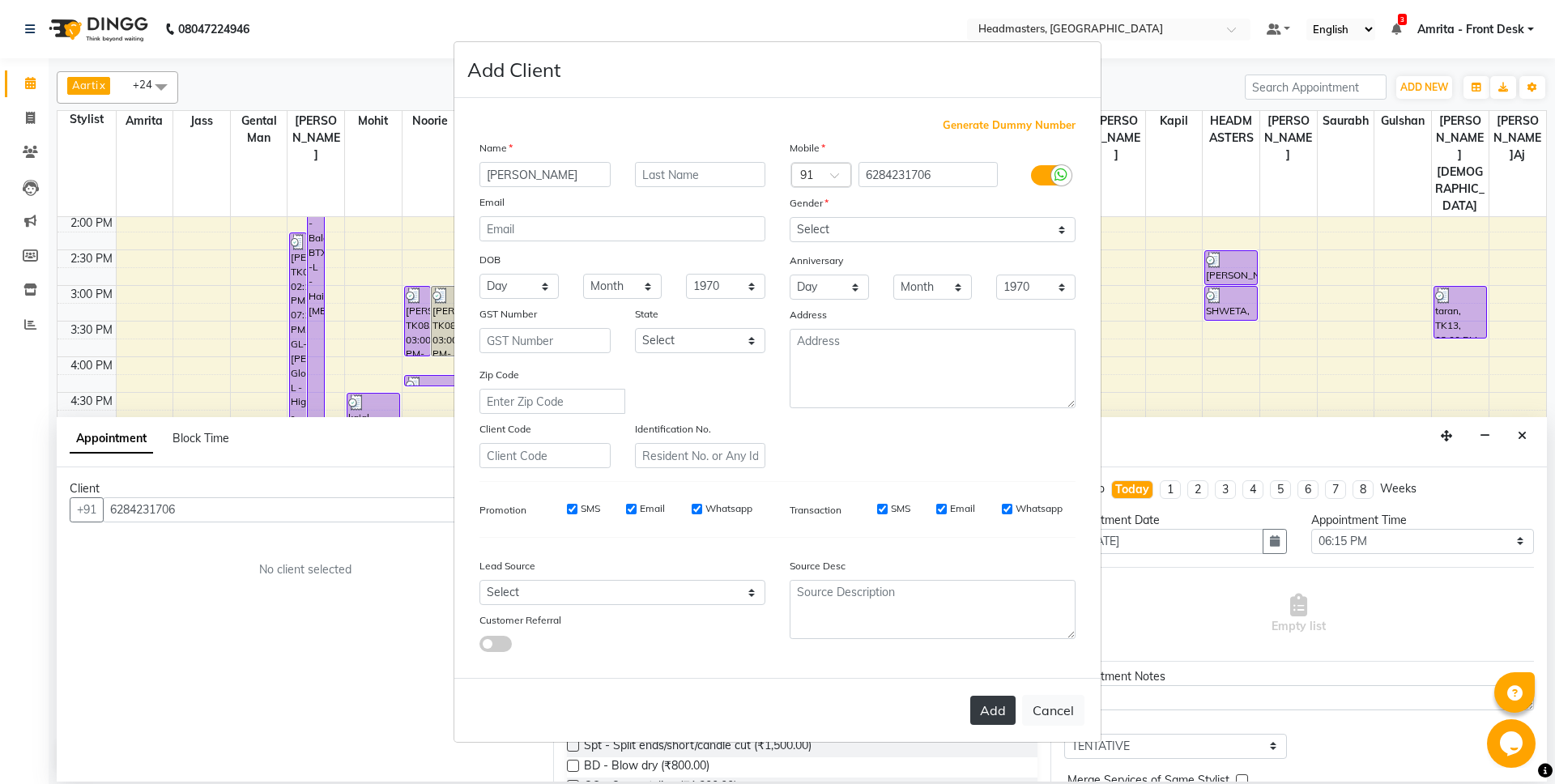
click at [989, 714] on button "Add" at bounding box center [993, 710] width 45 height 29
select select
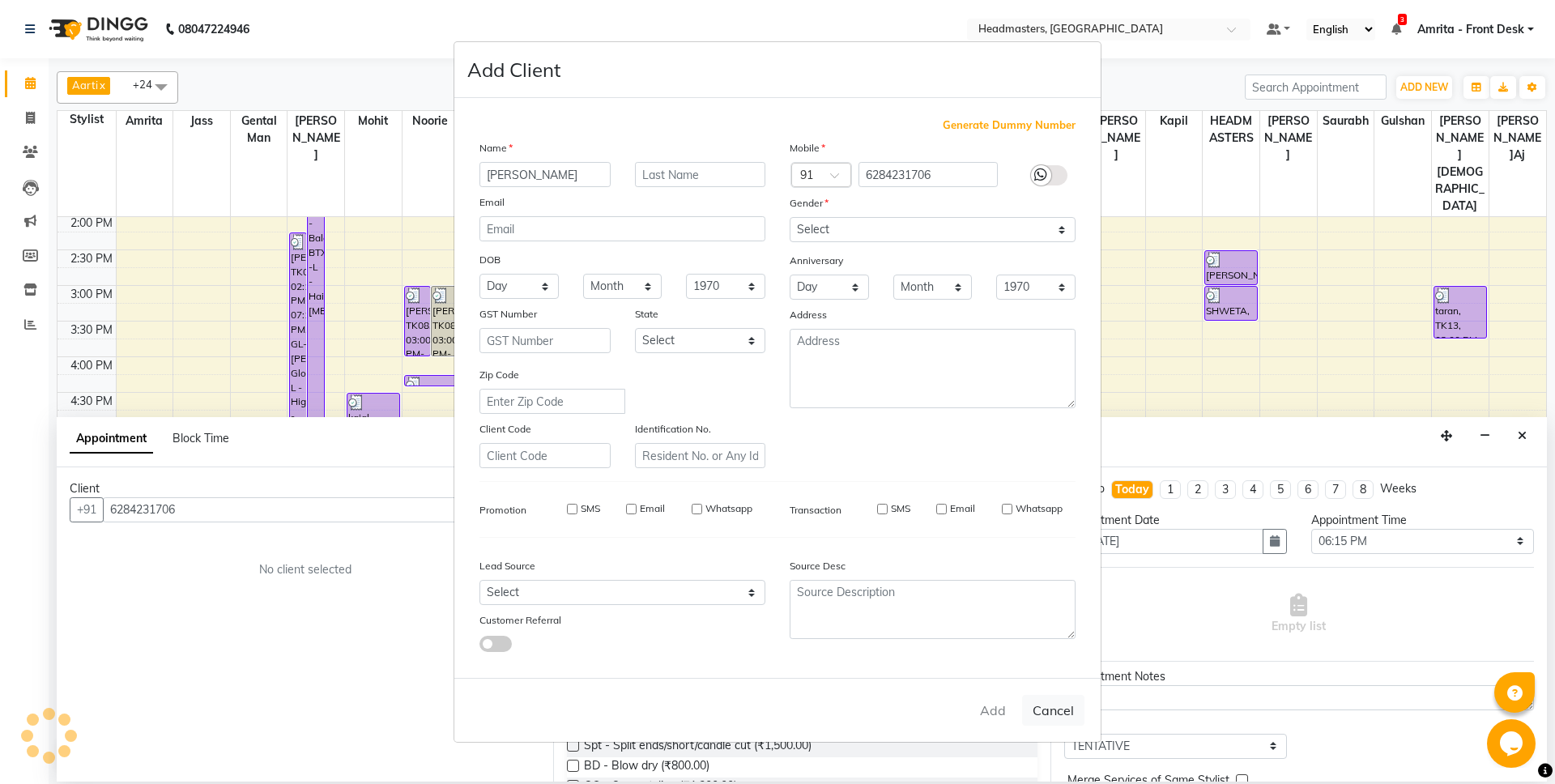
select select
checkbox input "false"
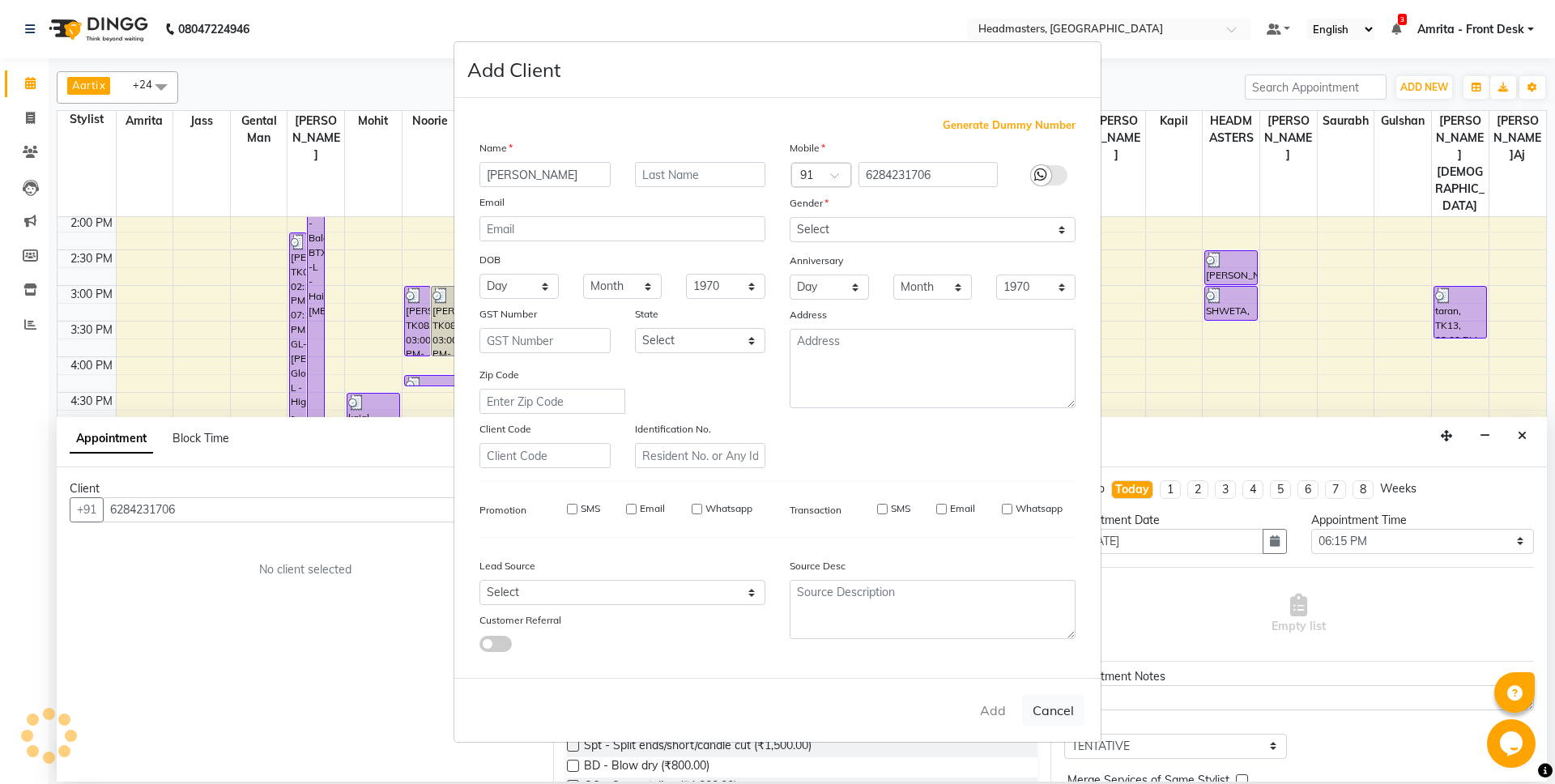
checkbox input "false"
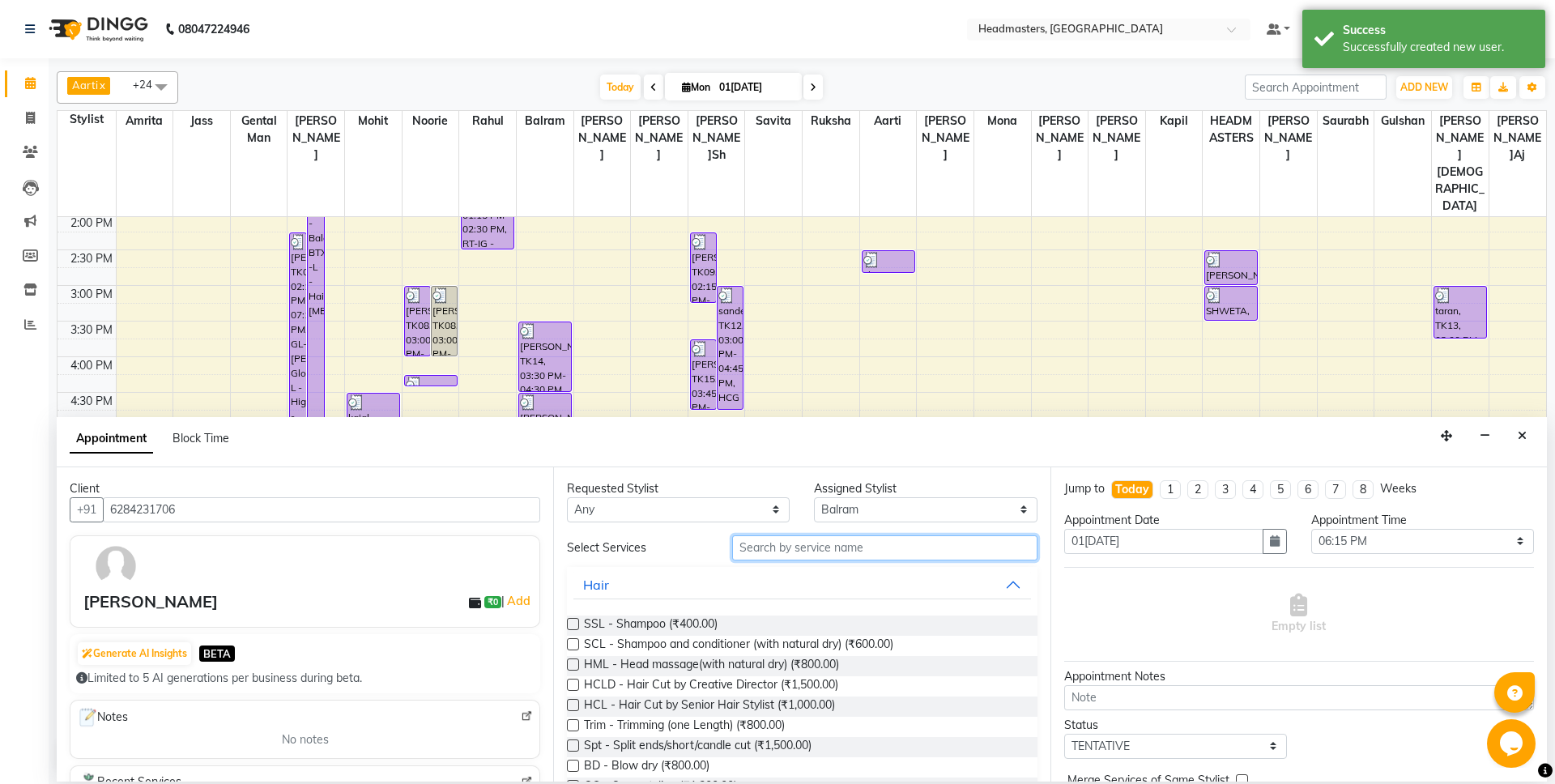
click at [821, 554] on input "text" at bounding box center [885, 548] width 306 height 25
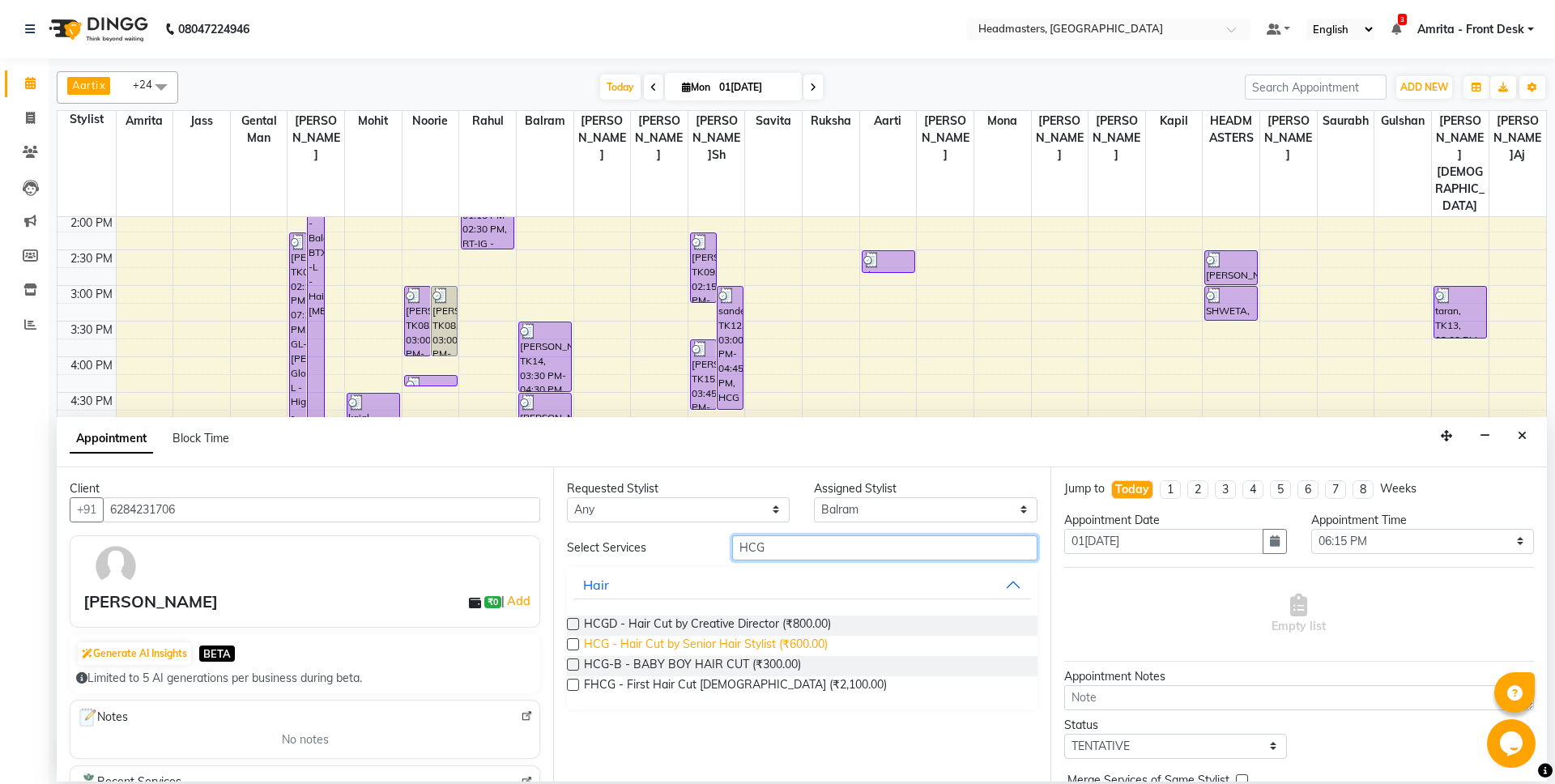
type input "HCG"
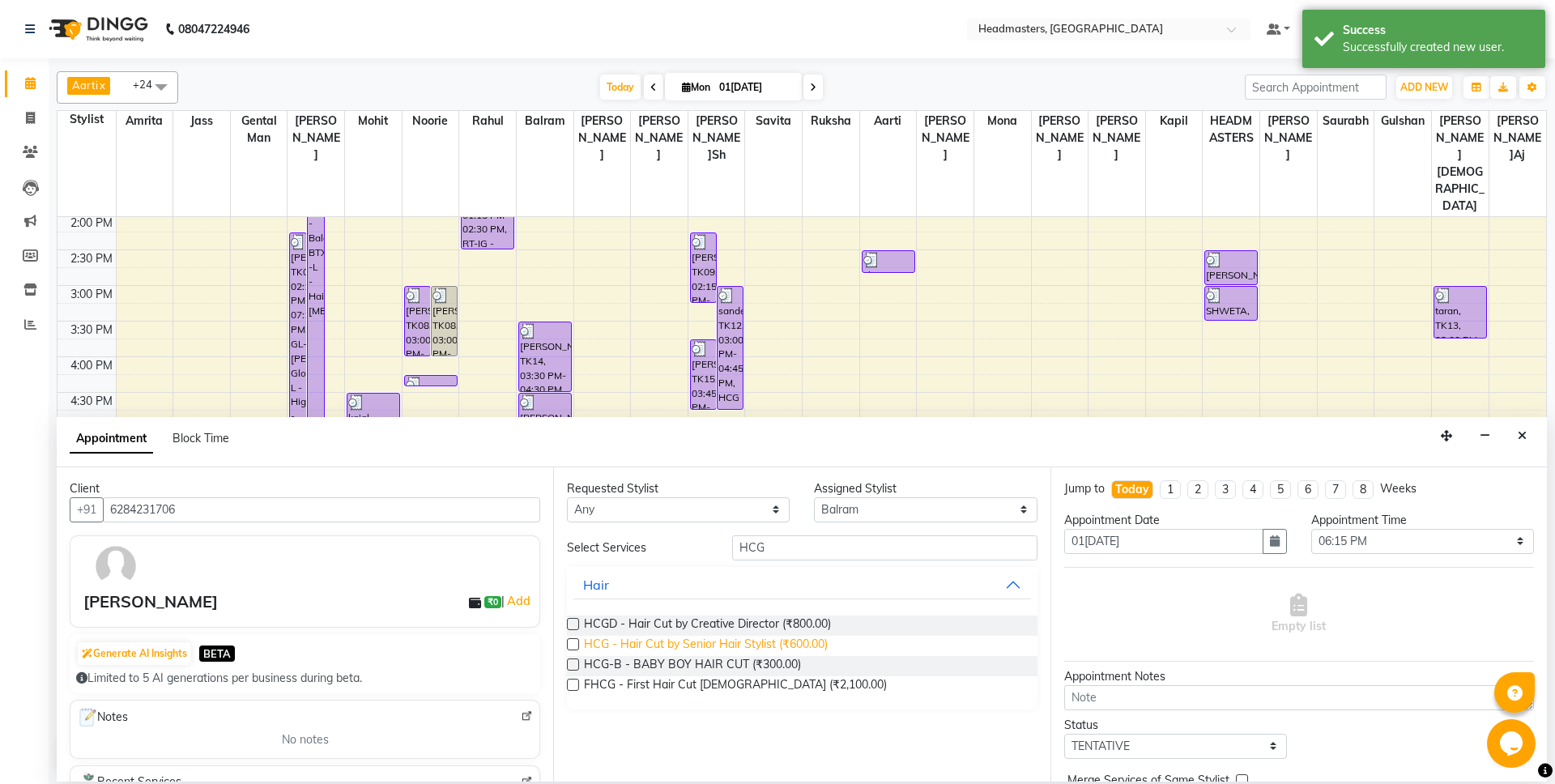
click at [723, 646] on span "HCG - Hair Cut by Senior Hair Stylist (₹600.00)" at bounding box center [705, 646] width 244 height 20
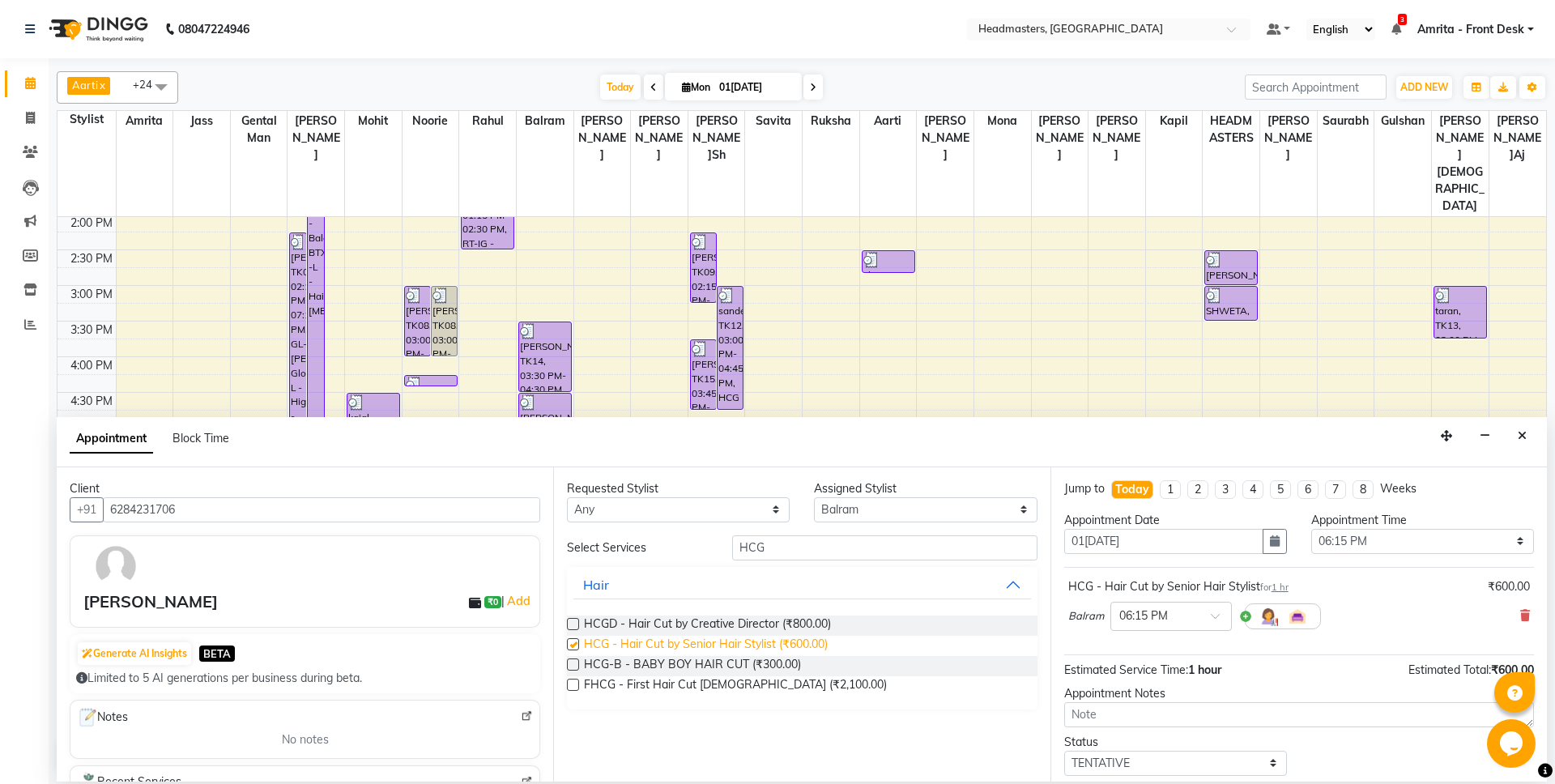
checkbox input "false"
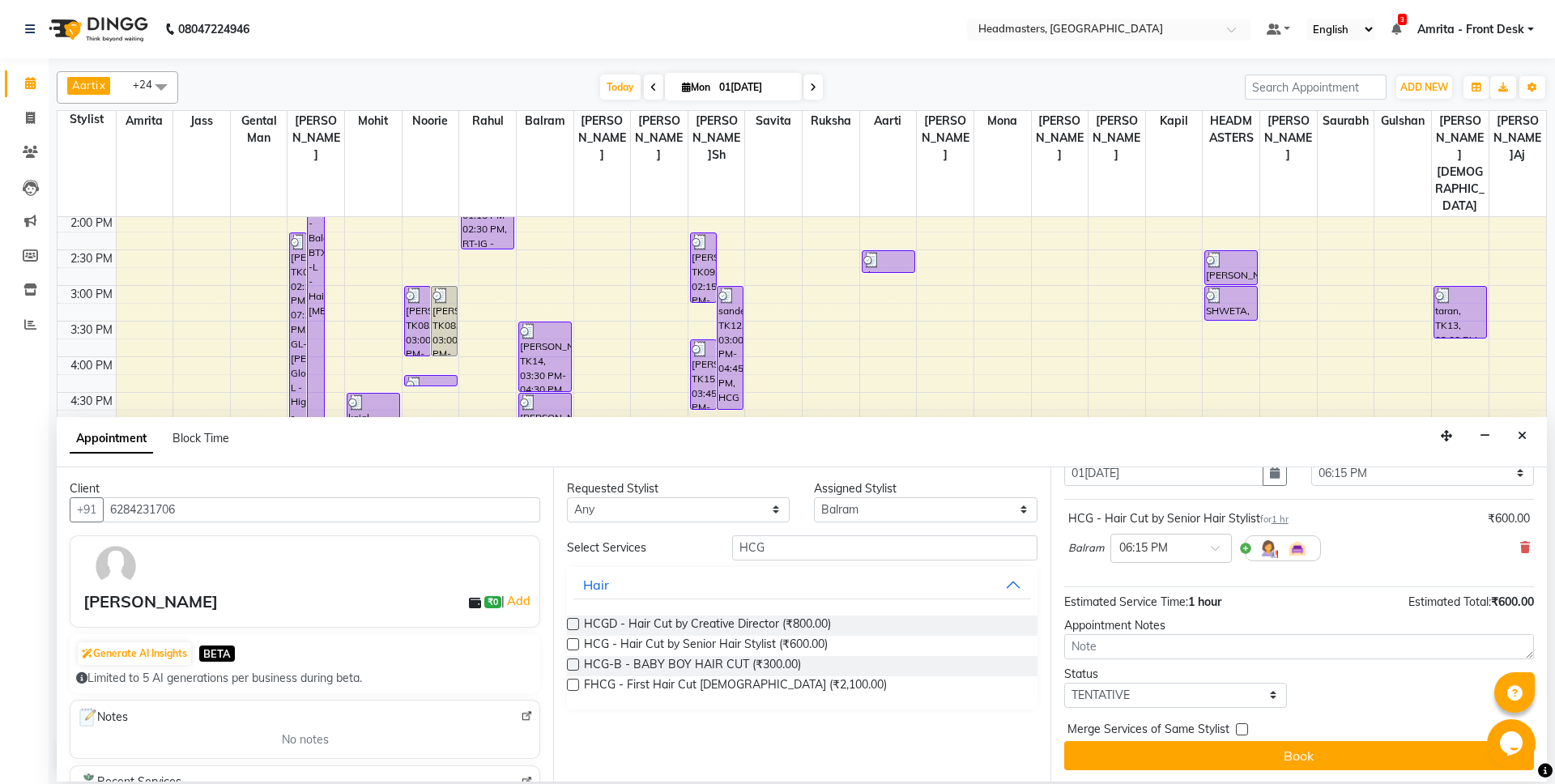
scroll to position [70, 0]
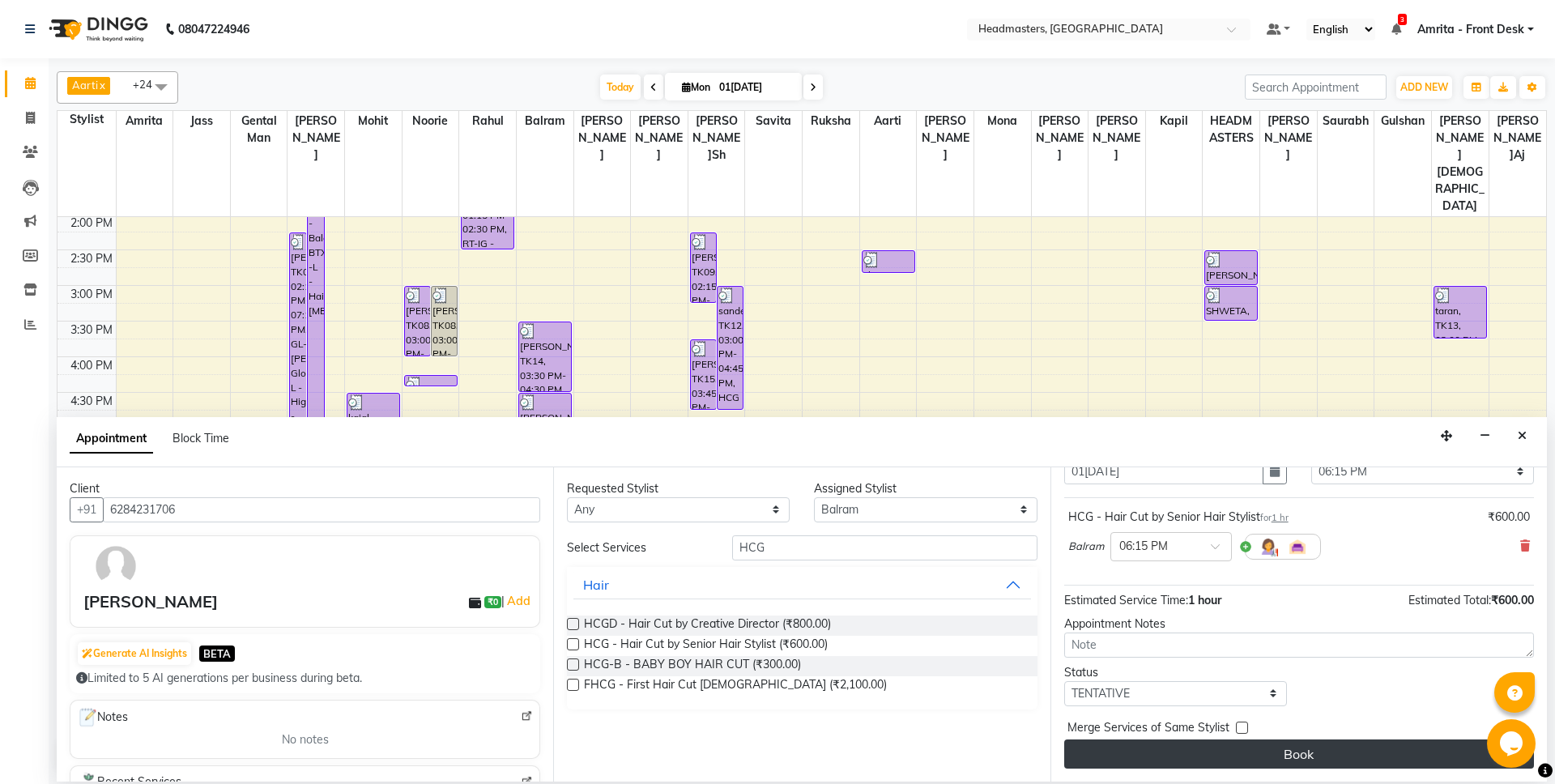
click at [1320, 756] on button "Book" at bounding box center [1299, 754] width 470 height 29
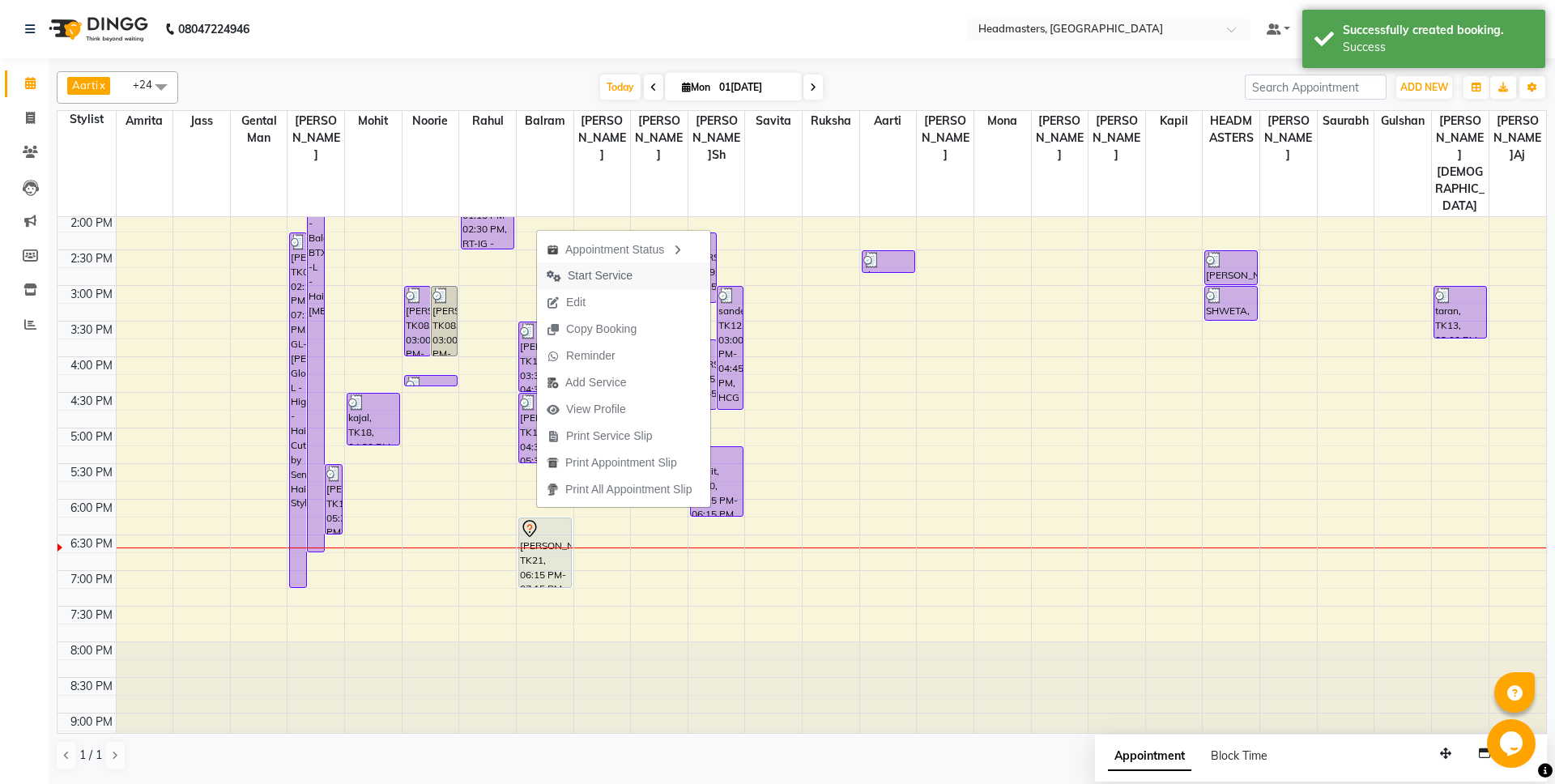
click at [585, 276] on span "Start Service" at bounding box center [600, 276] width 65 height 17
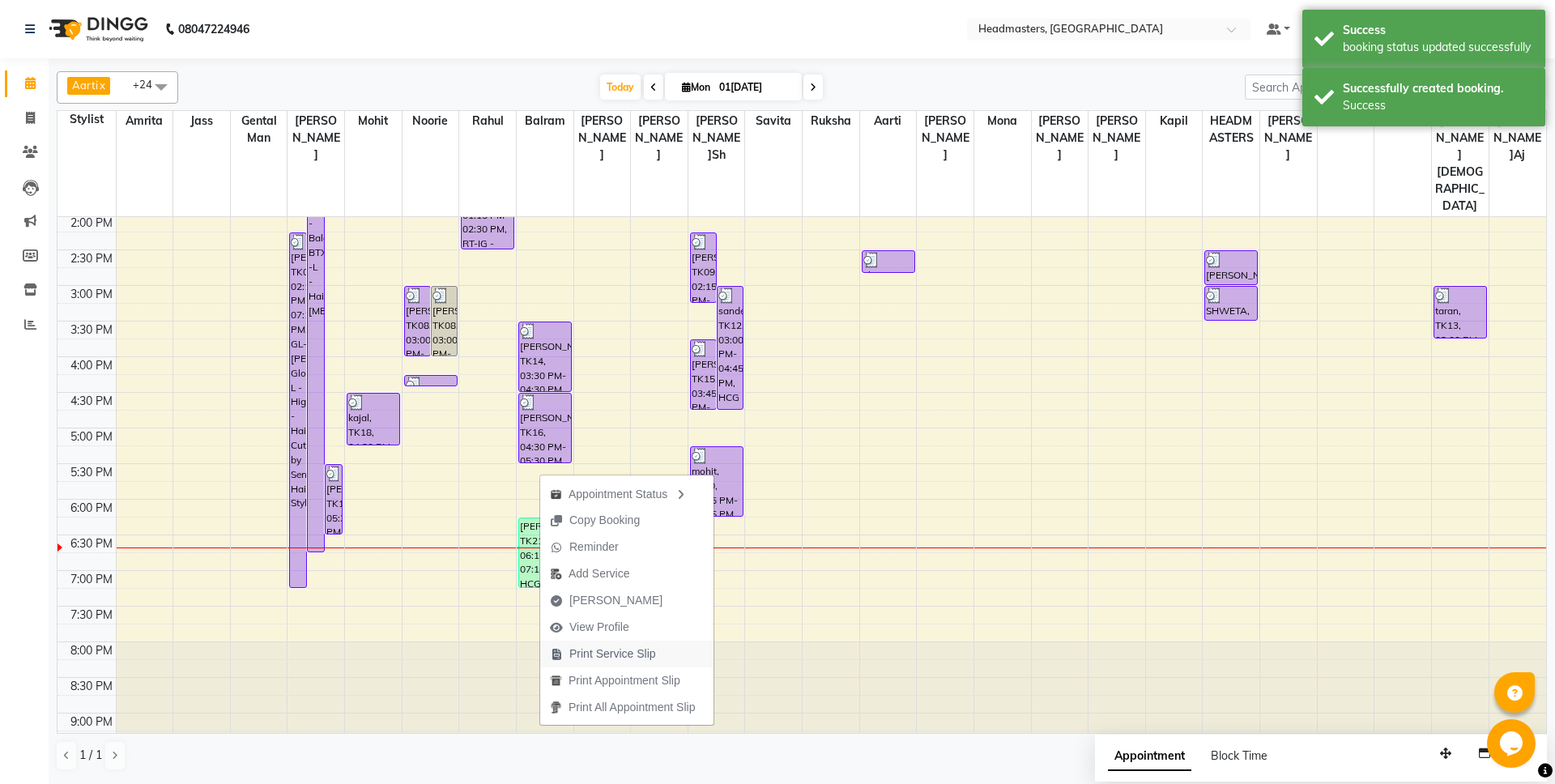
click at [599, 649] on span "Print Service Slip" at bounding box center [612, 654] width 86 height 17
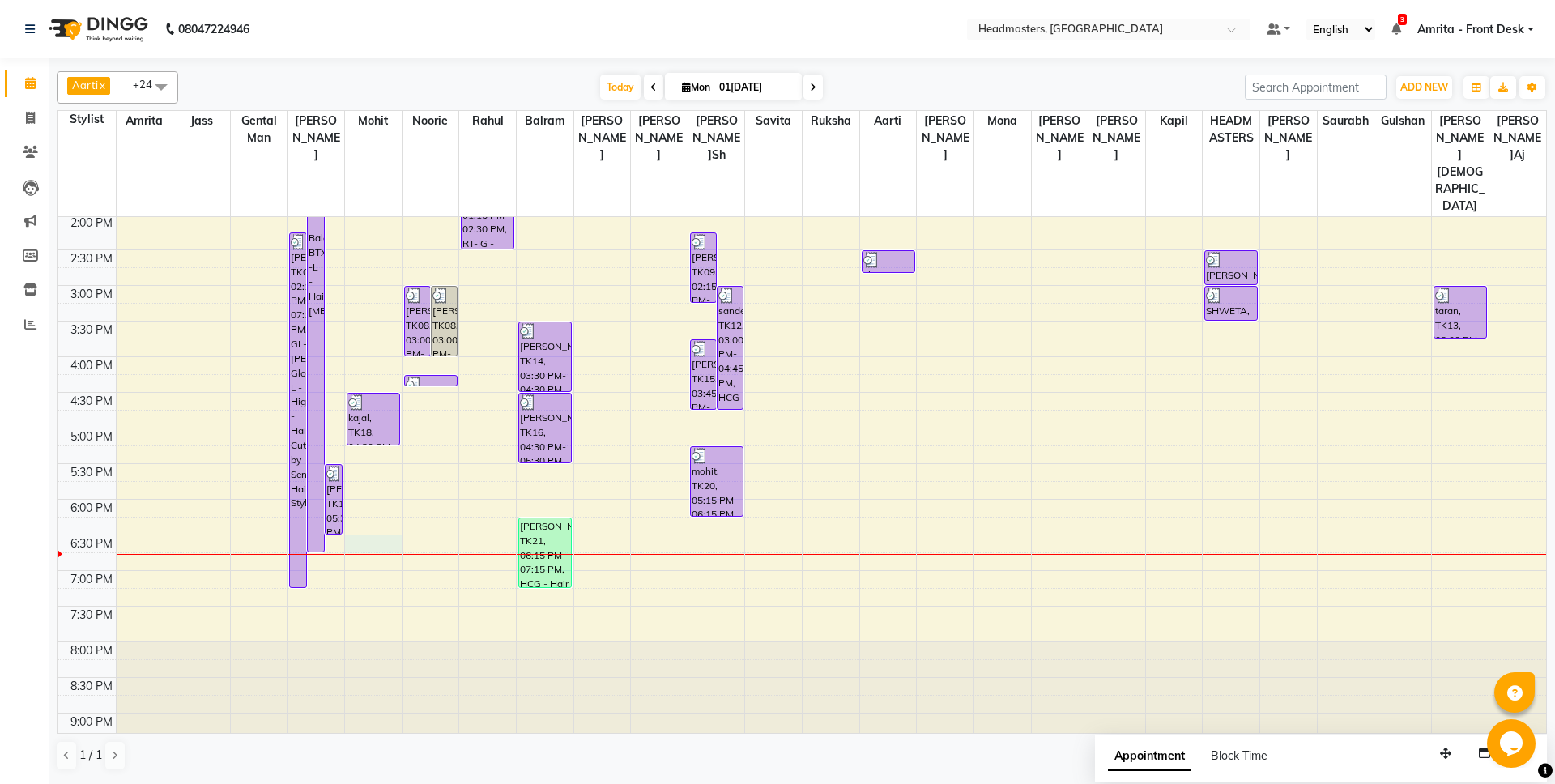
click at [380, 494] on div "8:00 AM 8:30 AM 9:00 AM 9:30 AM 10:00 AM 10:30 AM 11:00 AM 11:30 AM 12:00 PM 12…" at bounding box center [802, 286] width 1489 height 997
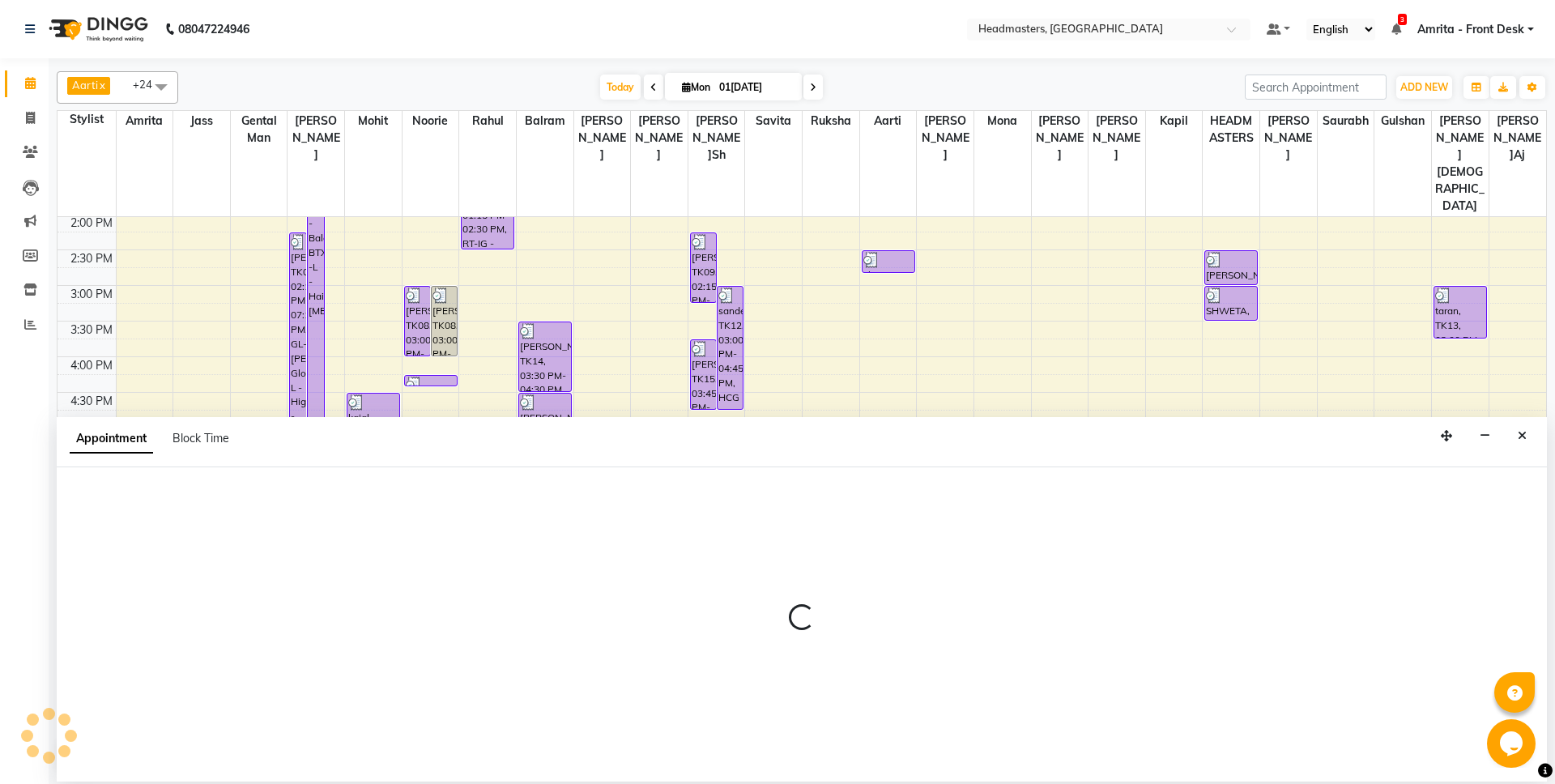
select select "60723"
select select "tentative"
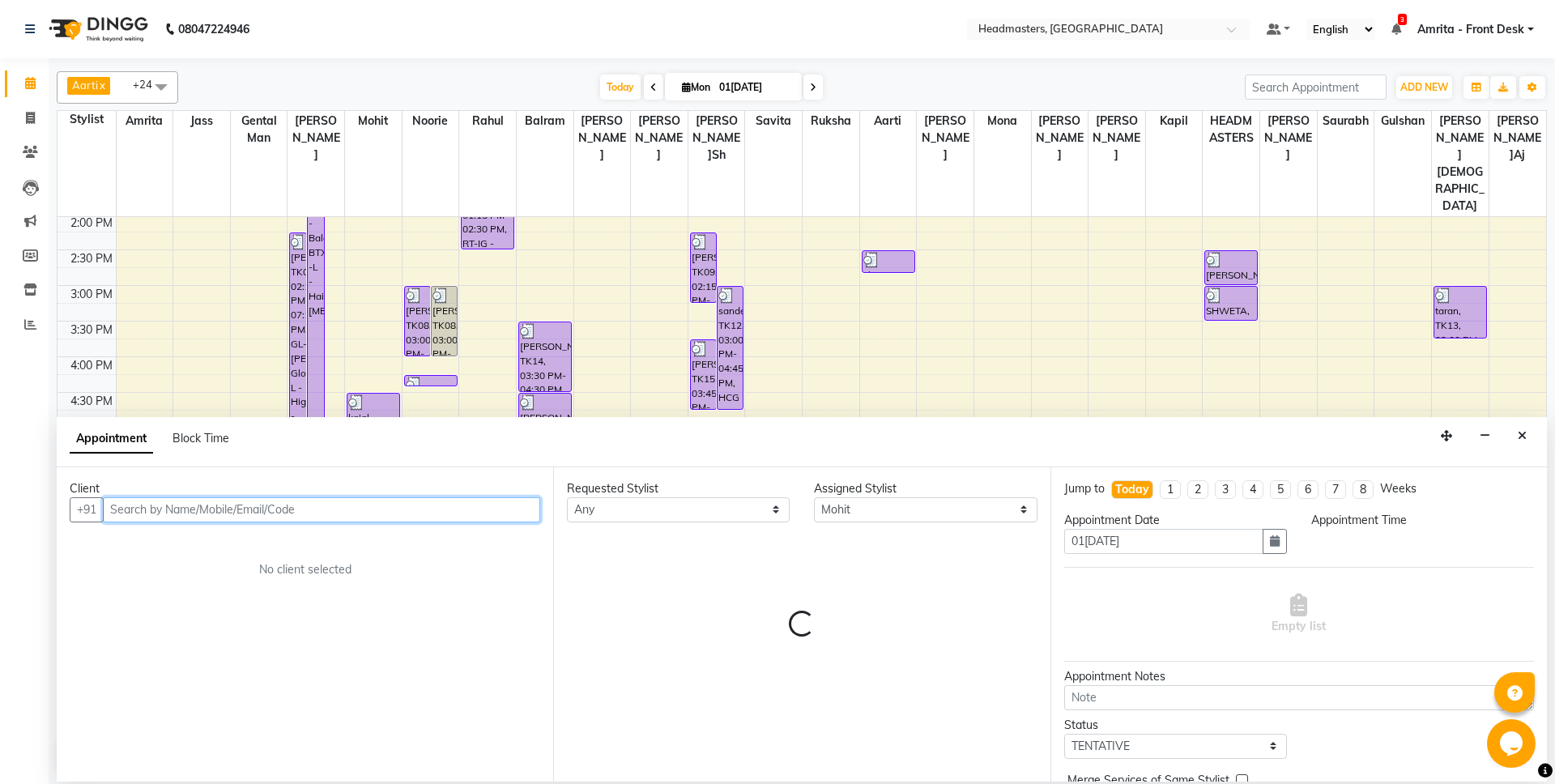
select select "1110"
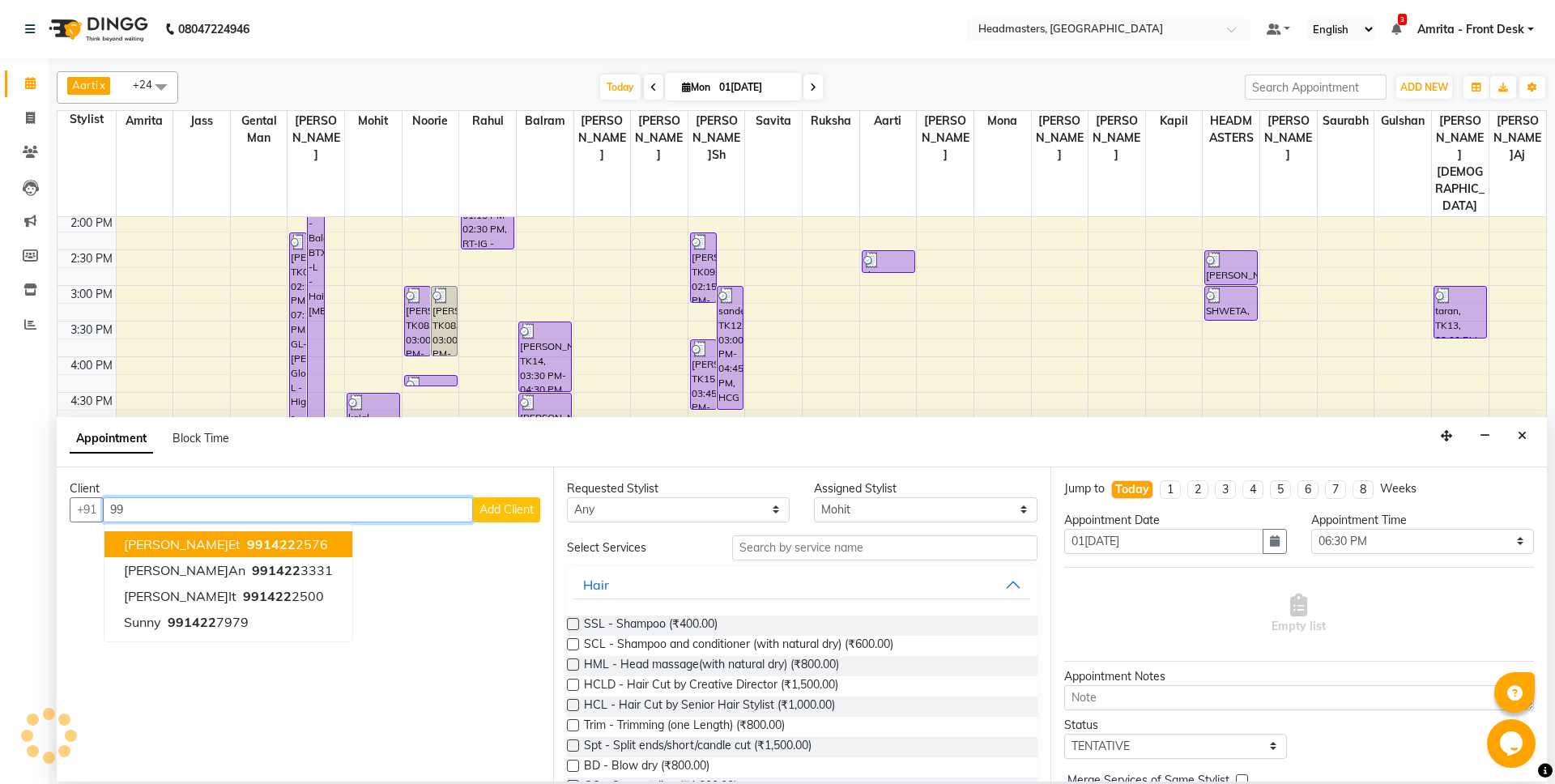
type input "9"
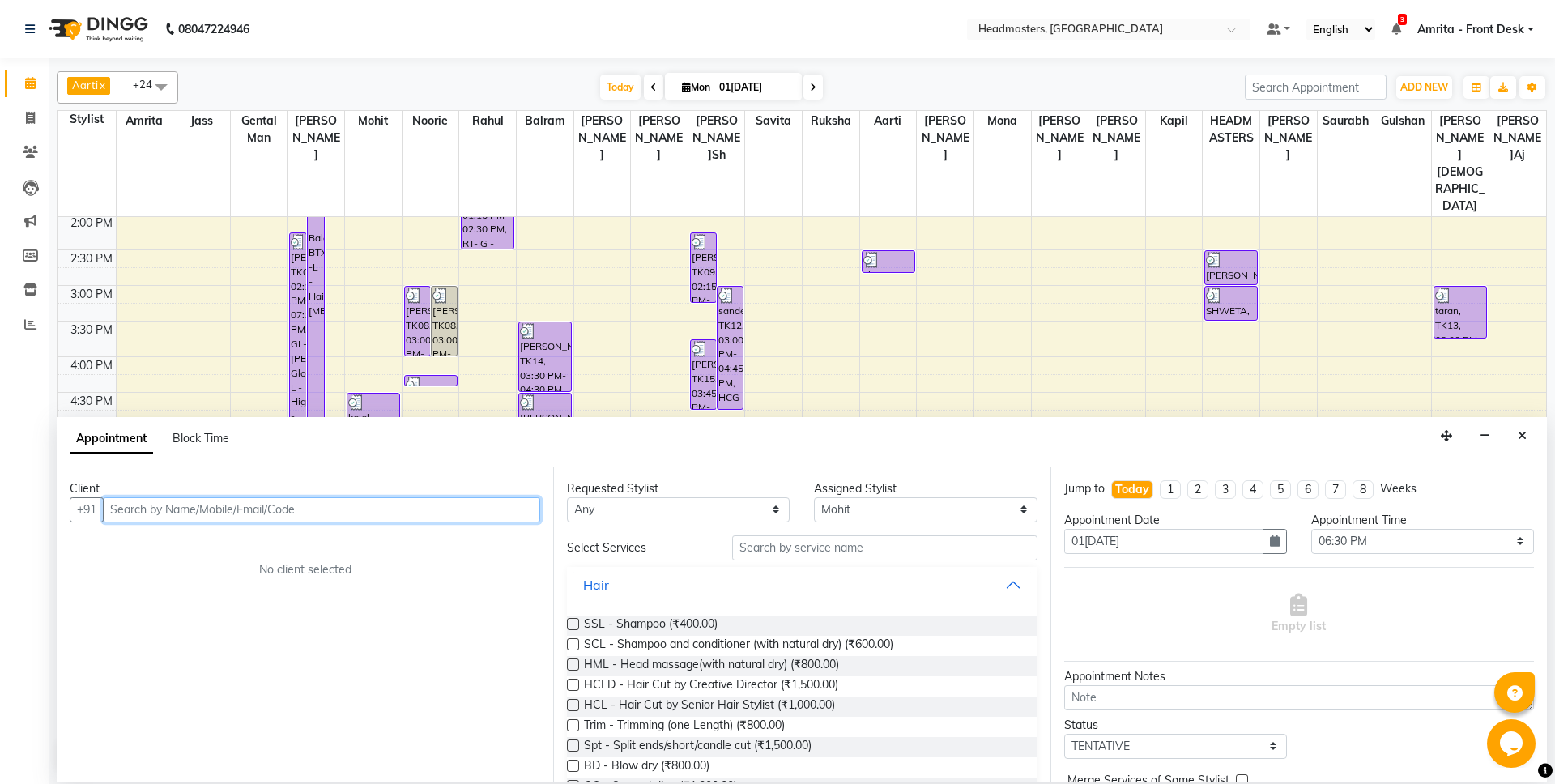
click at [132, 513] on input "text" at bounding box center [322, 510] width 437 height 25
click at [159, 538] on span "sunny" at bounding box center [142, 544] width 37 height 16
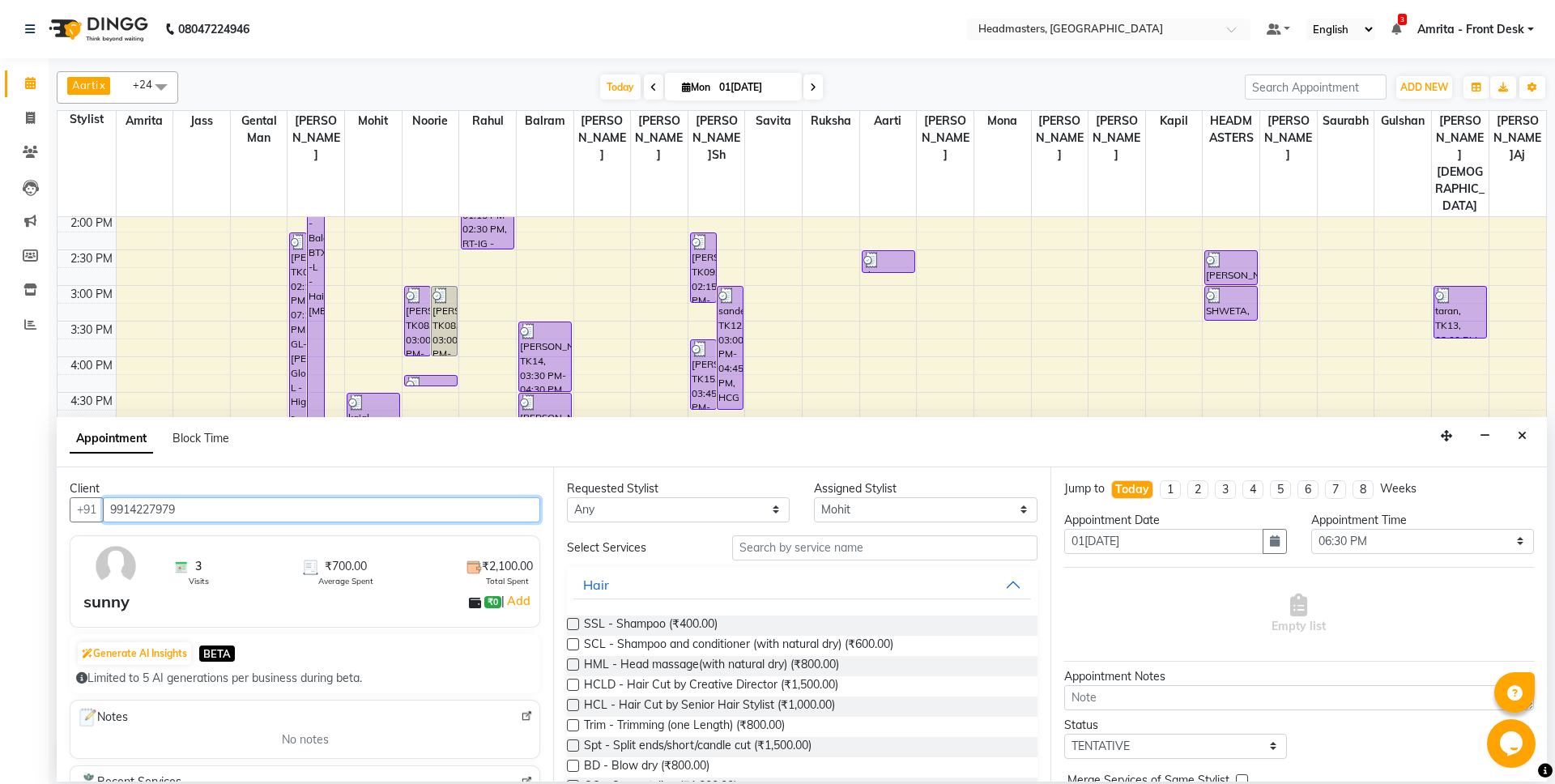
type input "9914227979"
click at [814, 498] on select "Select Aarti Ali Amrita Balram Gental Man Gulshan HEADMASTERS Jass Kapil Mahi M…" at bounding box center [926, 510] width 223 height 25
select select "60721"
click option "[PERSON_NAME]" at bounding box center [0, 0] width 0 height 0
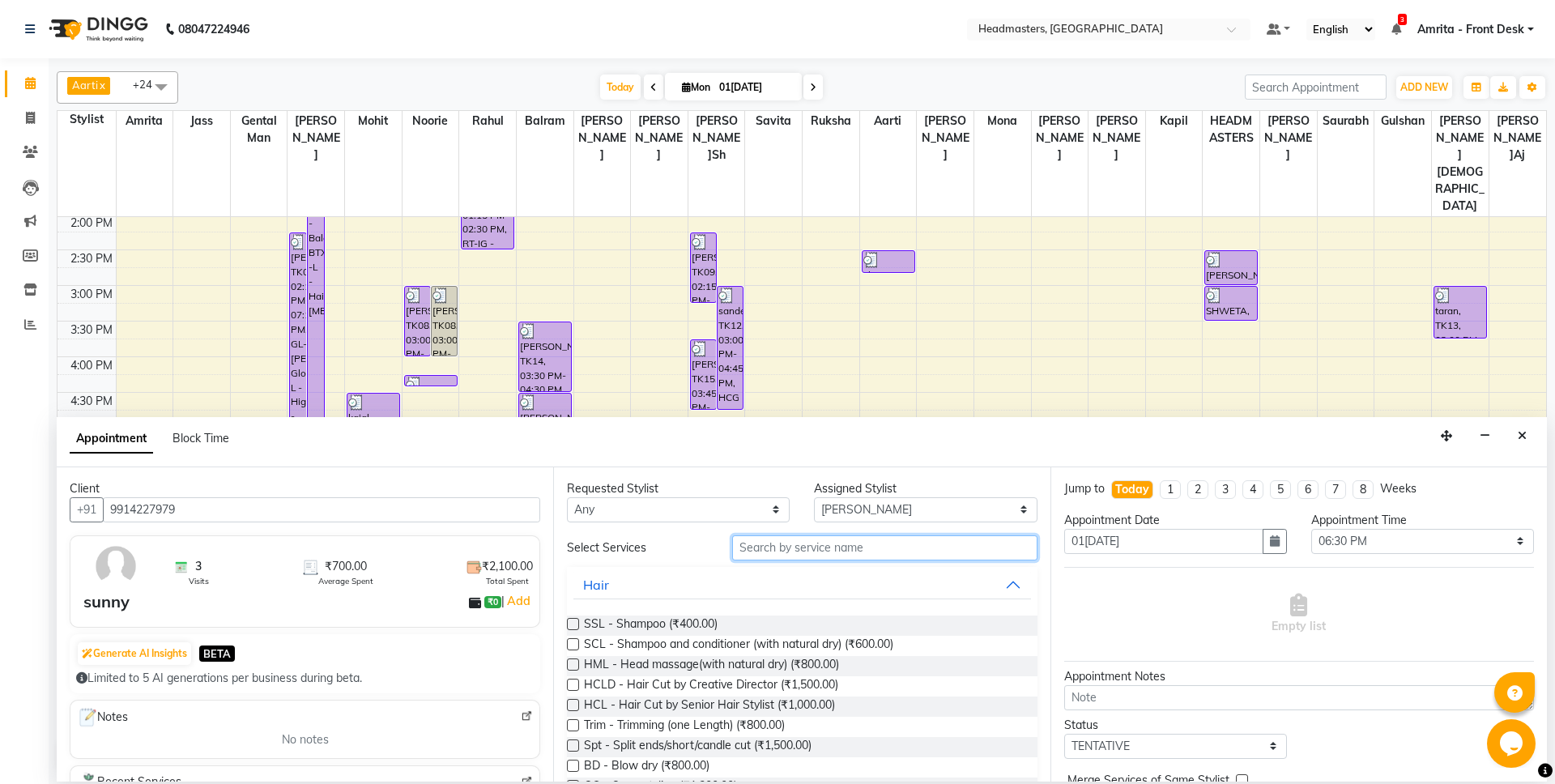
click at [844, 550] on input "text" at bounding box center [885, 548] width 306 height 25
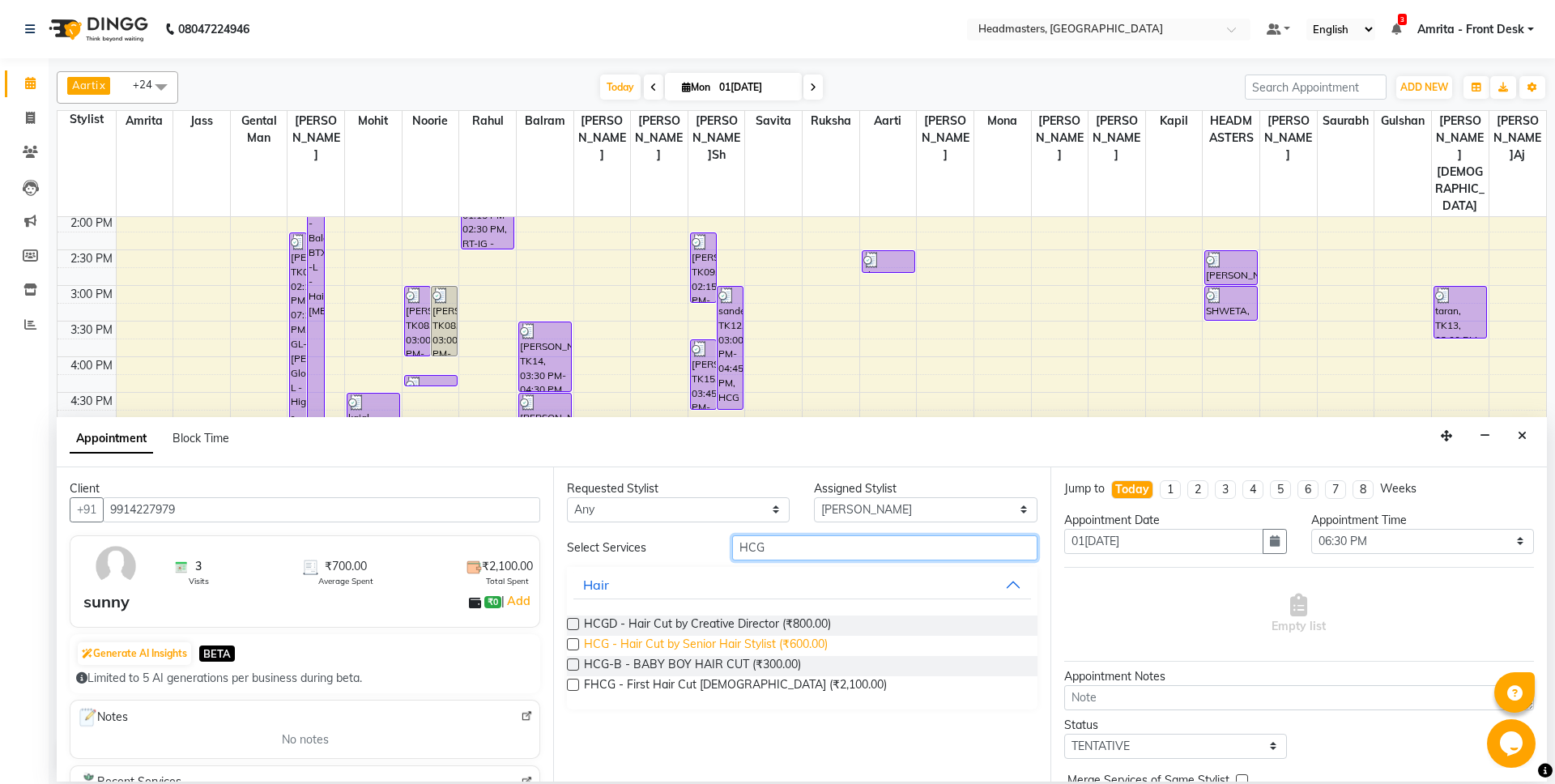
type input "HCG"
click at [776, 643] on span "HCG - Hair Cut by Senior Hair Stylist (₹600.00)" at bounding box center [705, 646] width 244 height 20
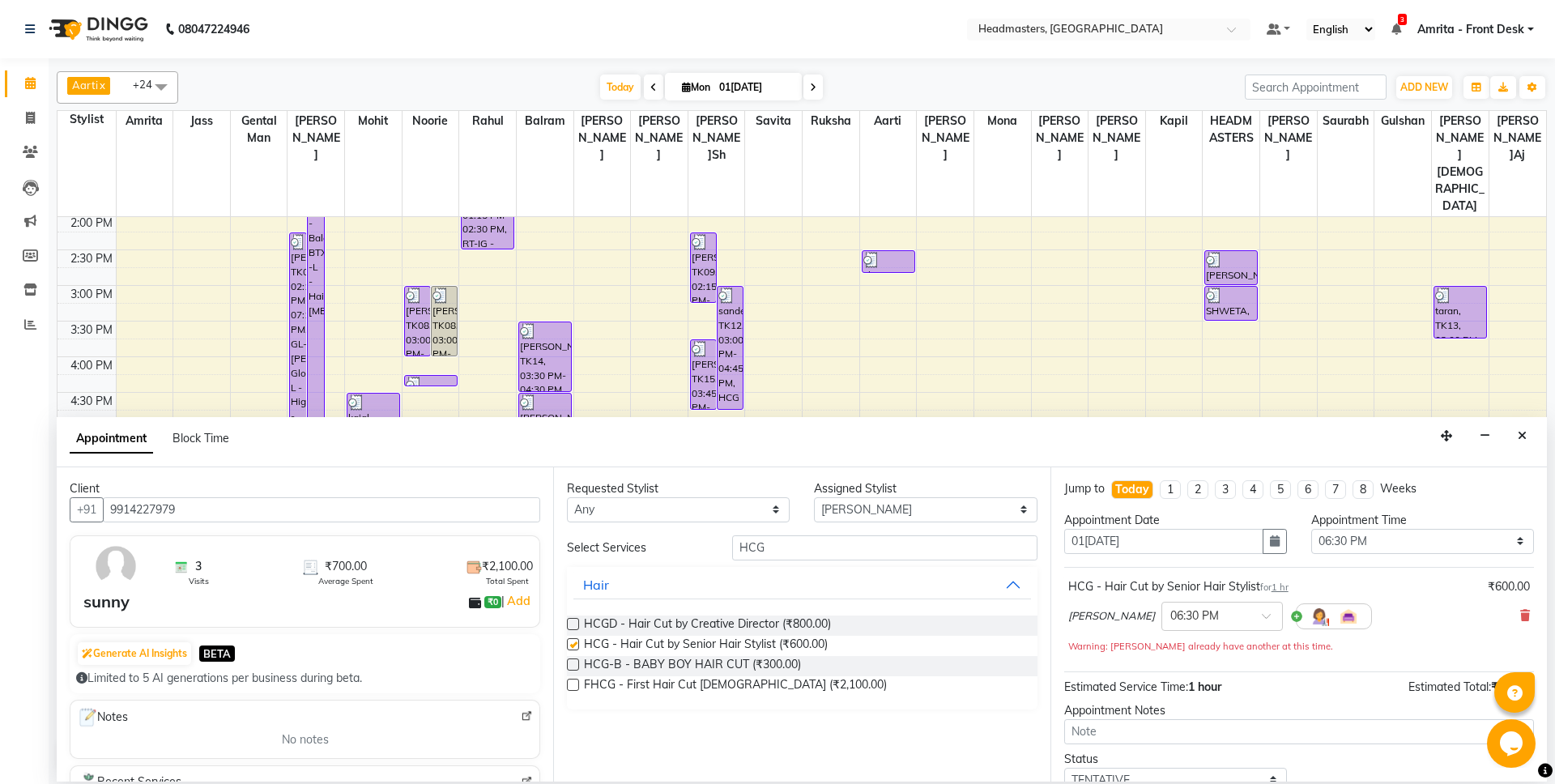
checkbox input "false"
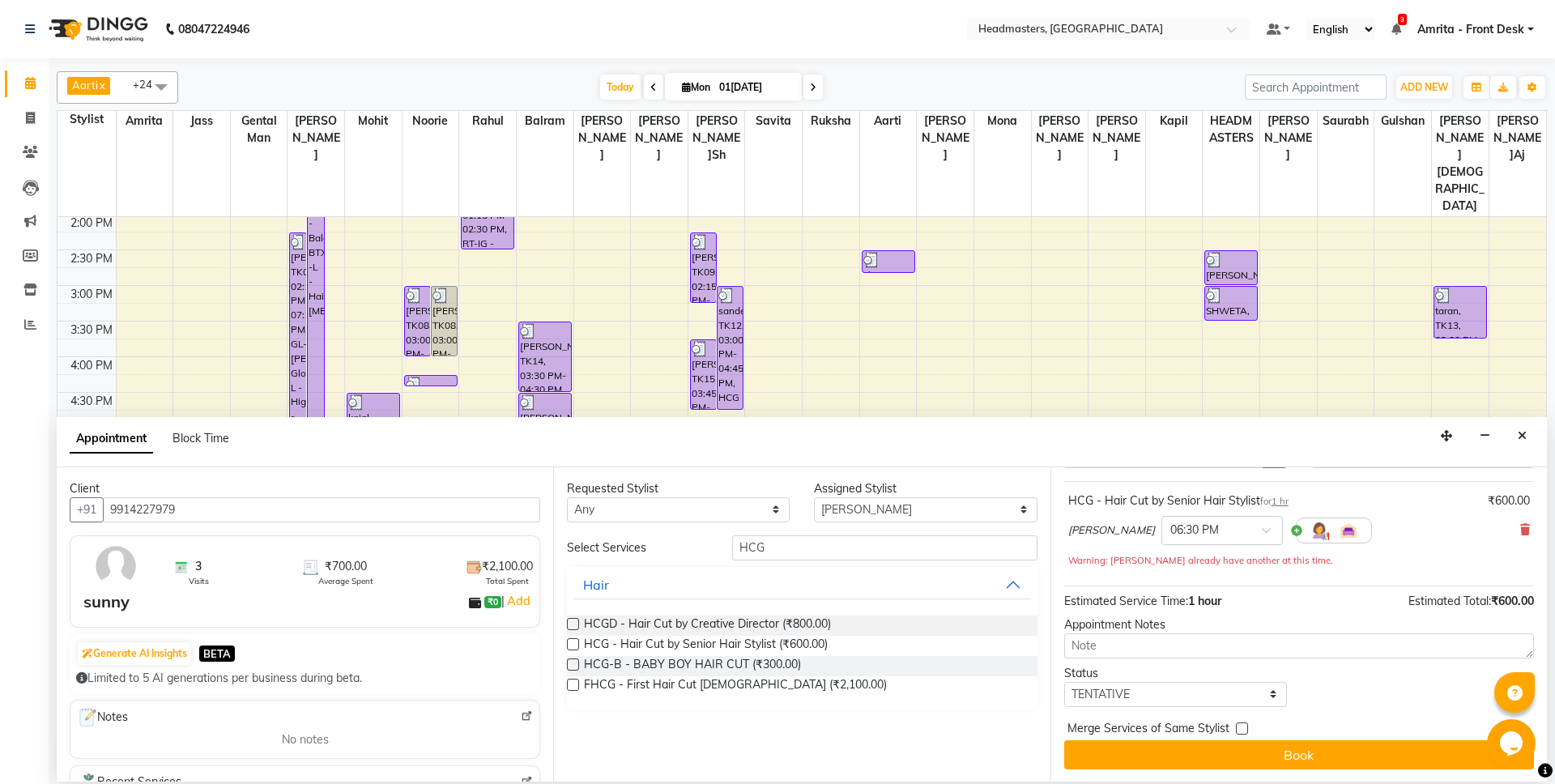
scroll to position [86, 0]
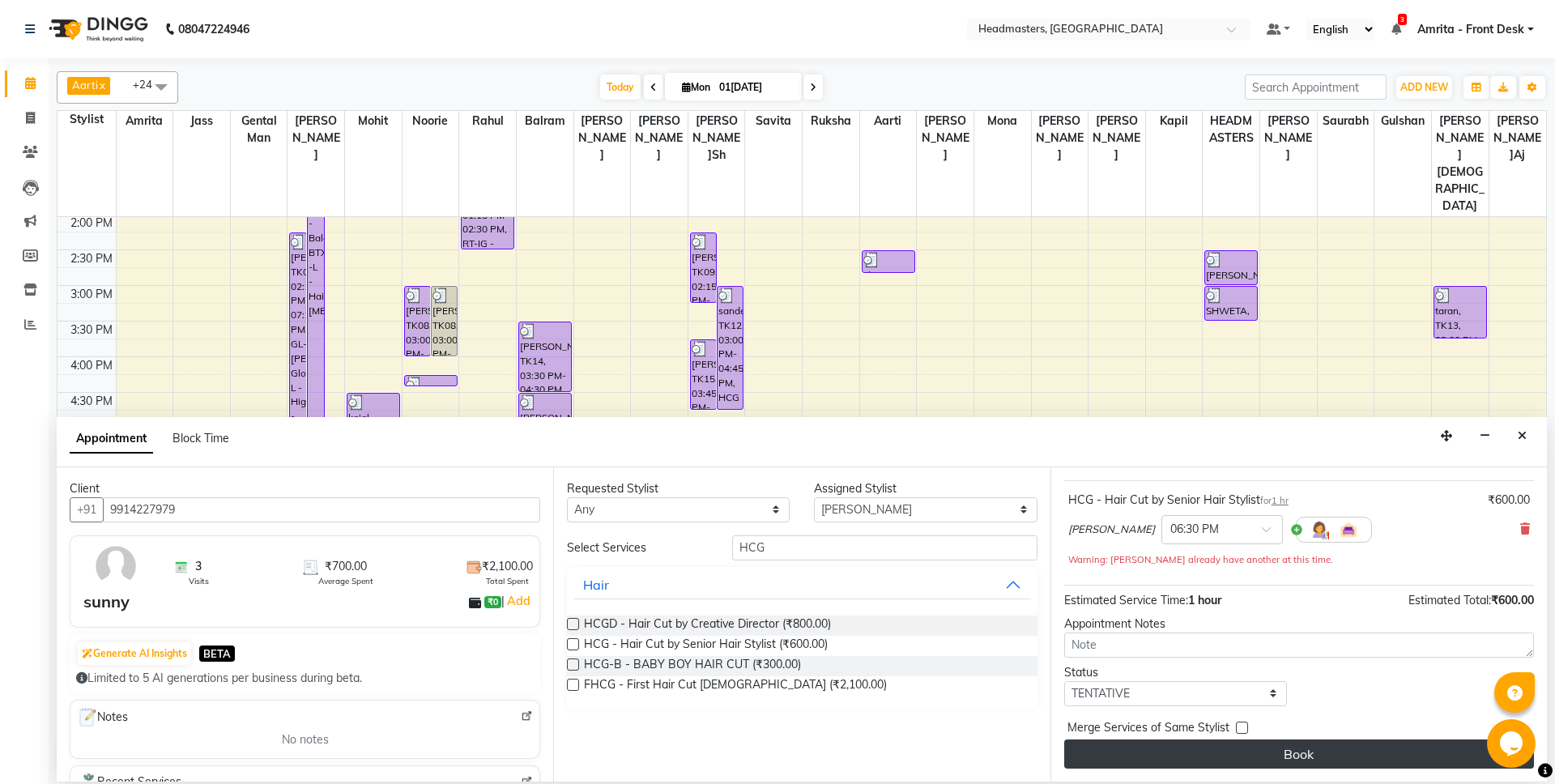
click at [1334, 754] on button "Book" at bounding box center [1299, 754] width 470 height 29
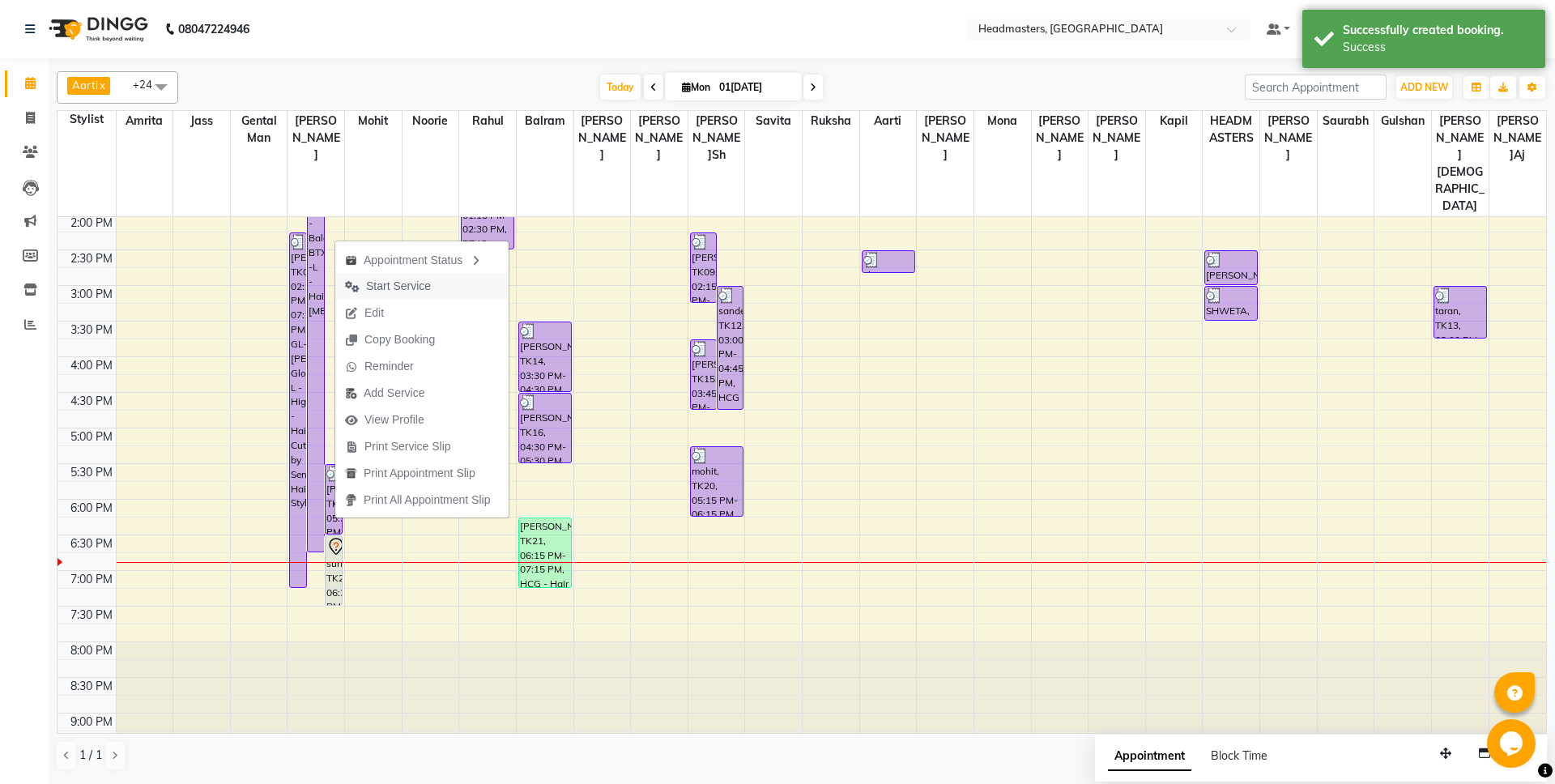
click at [372, 290] on span "Start Service" at bounding box center [398, 286] width 65 height 17
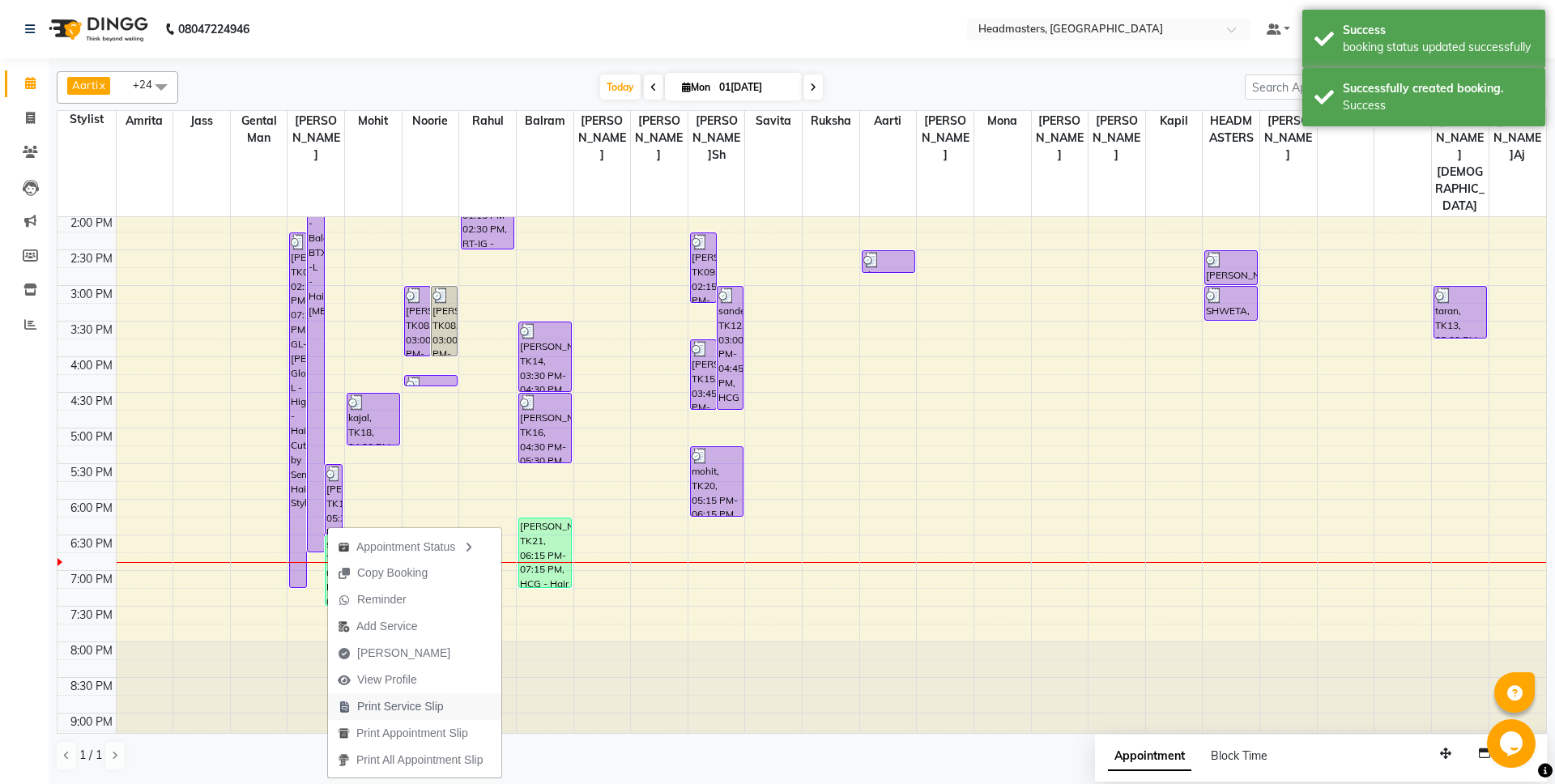
click at [406, 699] on span "Print Service Slip" at bounding box center [400, 706] width 86 height 17
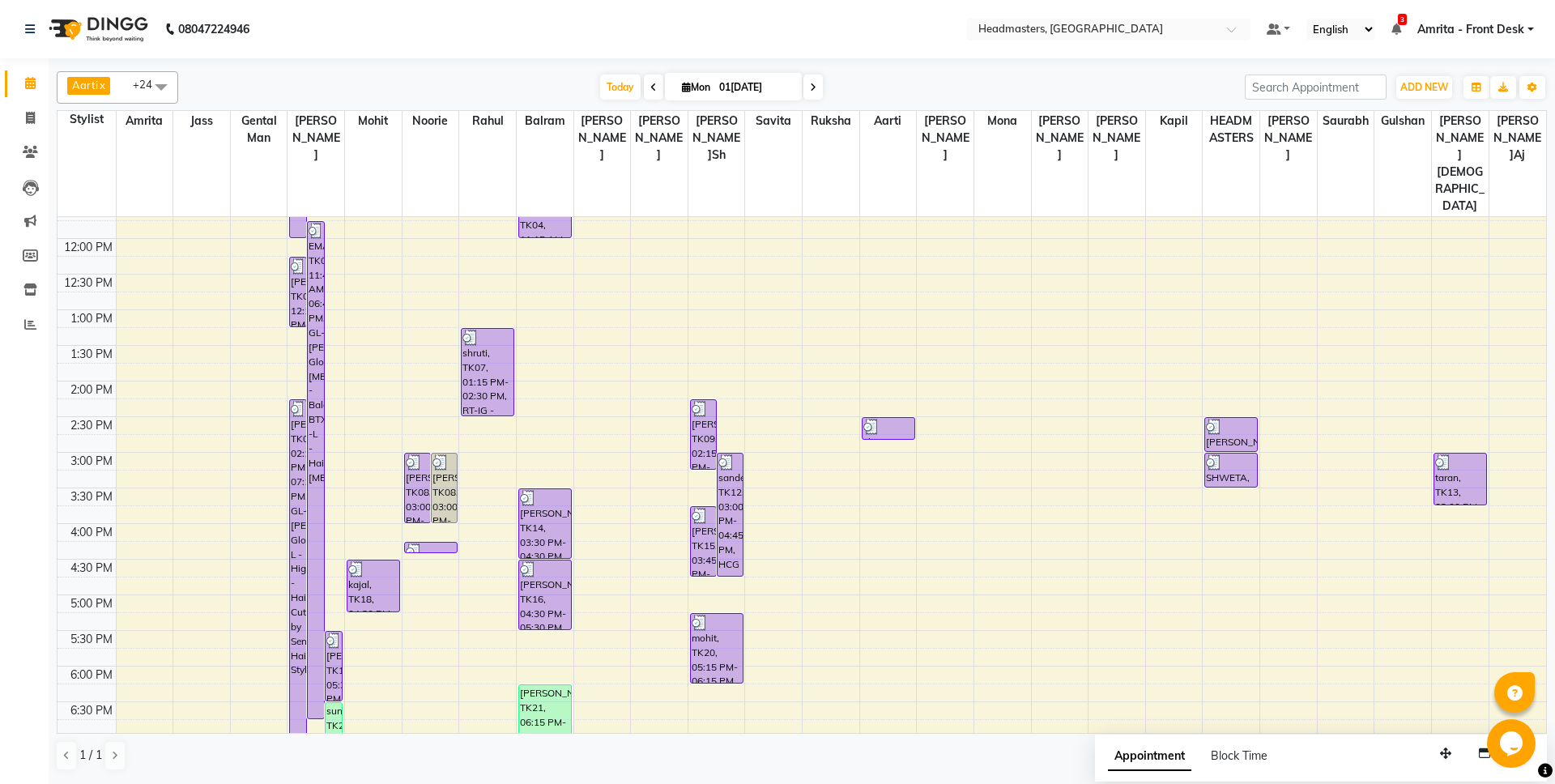
scroll to position [168, 0]
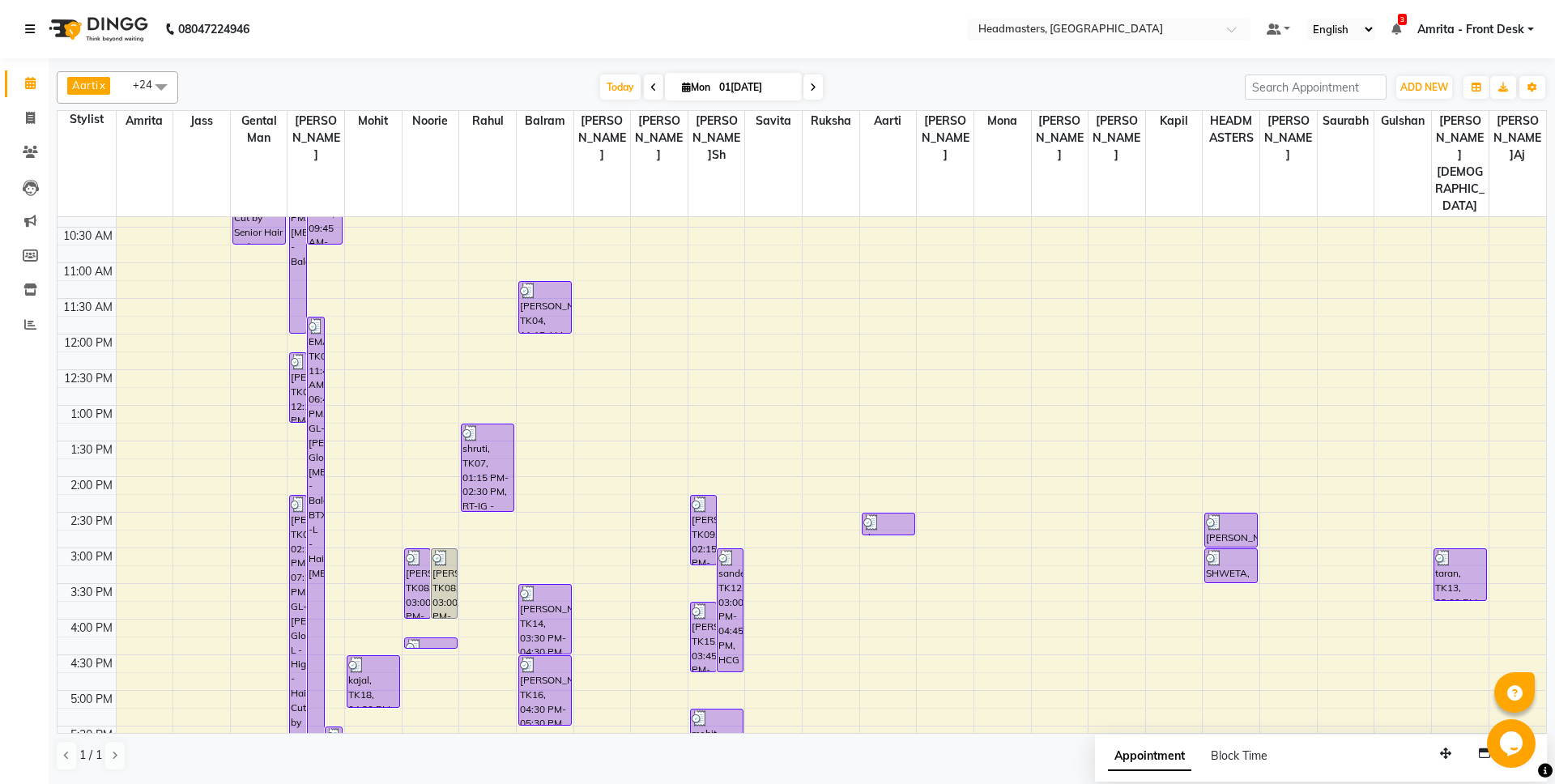
click at [37, 28] on link at bounding box center [33, 29] width 16 height 45
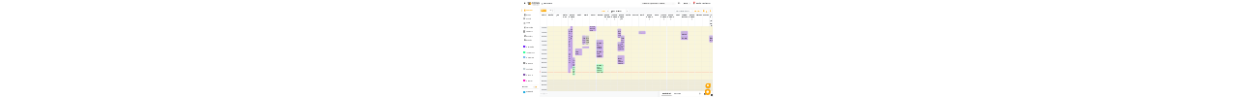
scroll to position [0, 0]
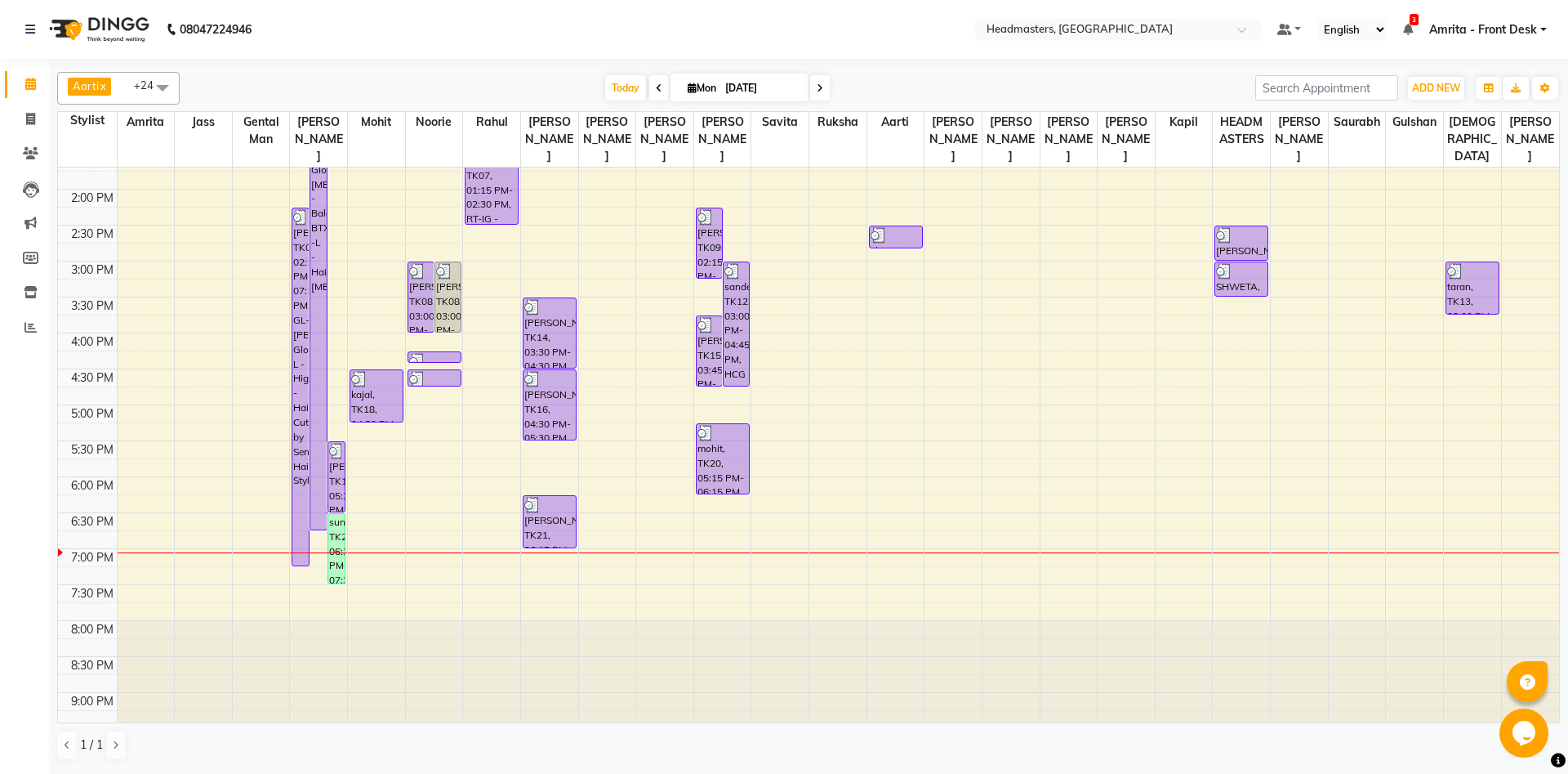
scroll to position [441, 0]
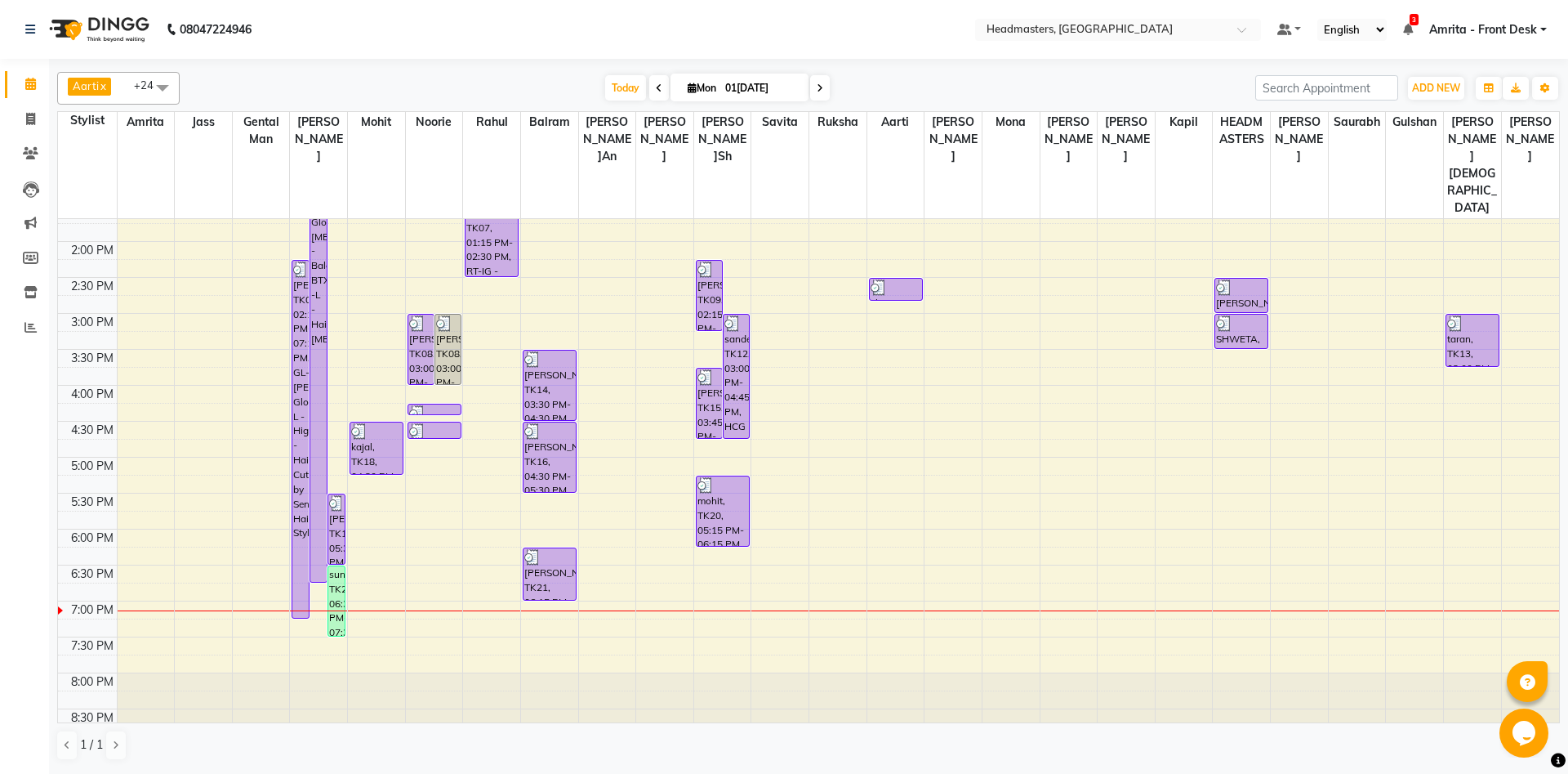
scroll to position [441, 0]
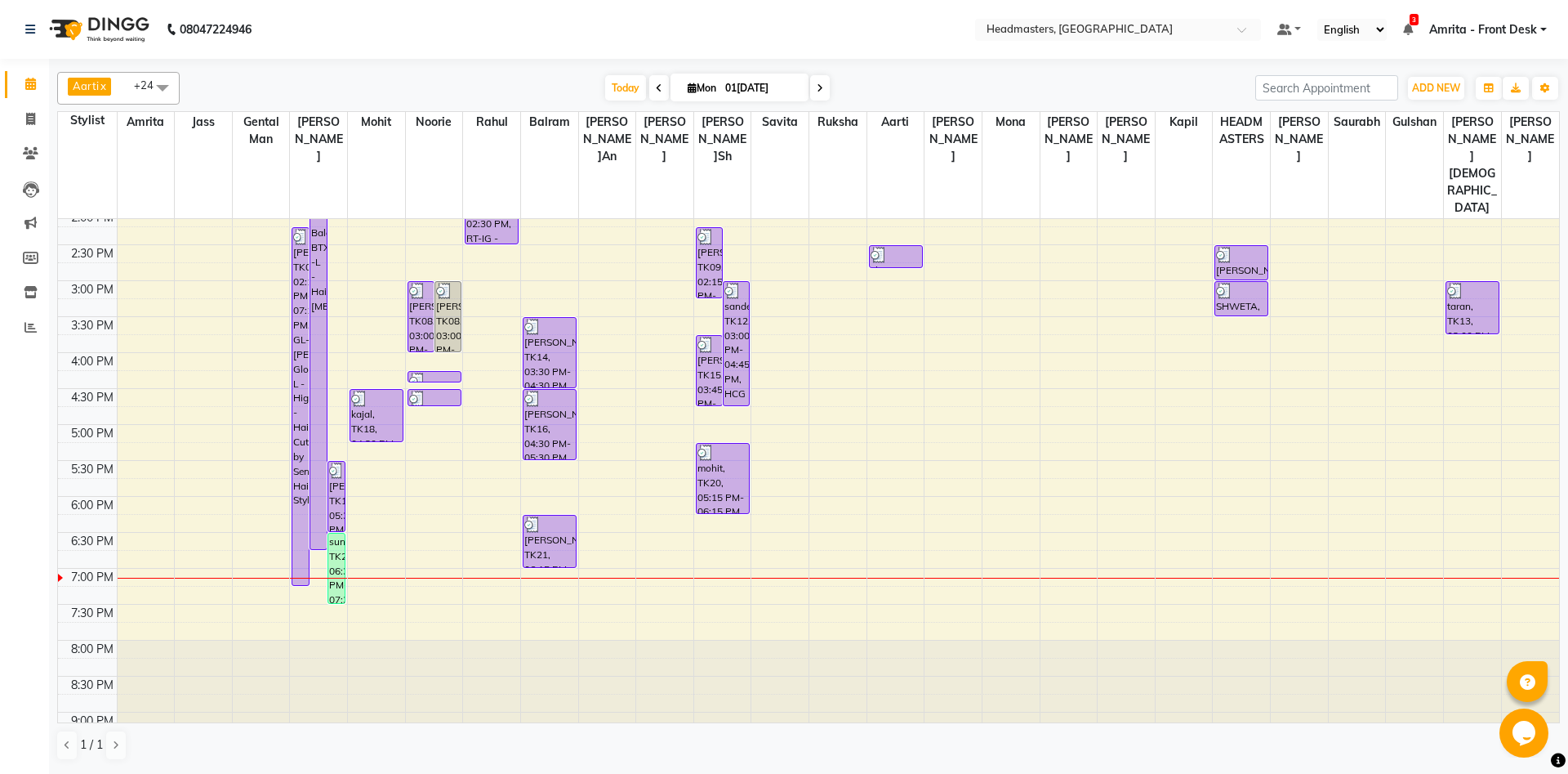
click at [386, 521] on div "8:00 AM 8:30 AM 9:00 AM 9:30 AM 10:00 AM 10:30 AM 11:00 AM 11:30 AM 12:00 PM 12…" at bounding box center [808, 281] width 1501 height 1006
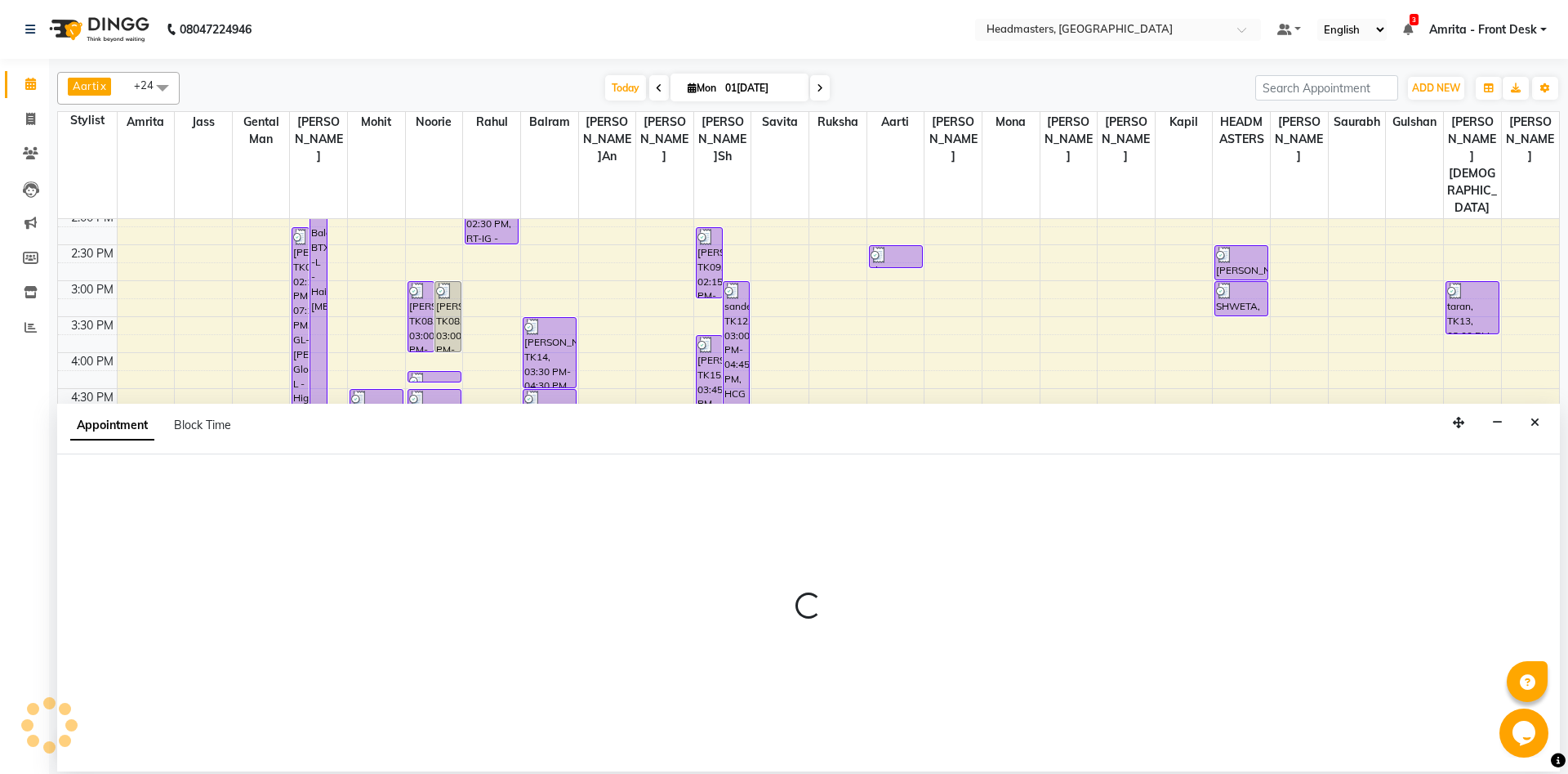
select select "60723"
select select "1140"
select select "tentative"
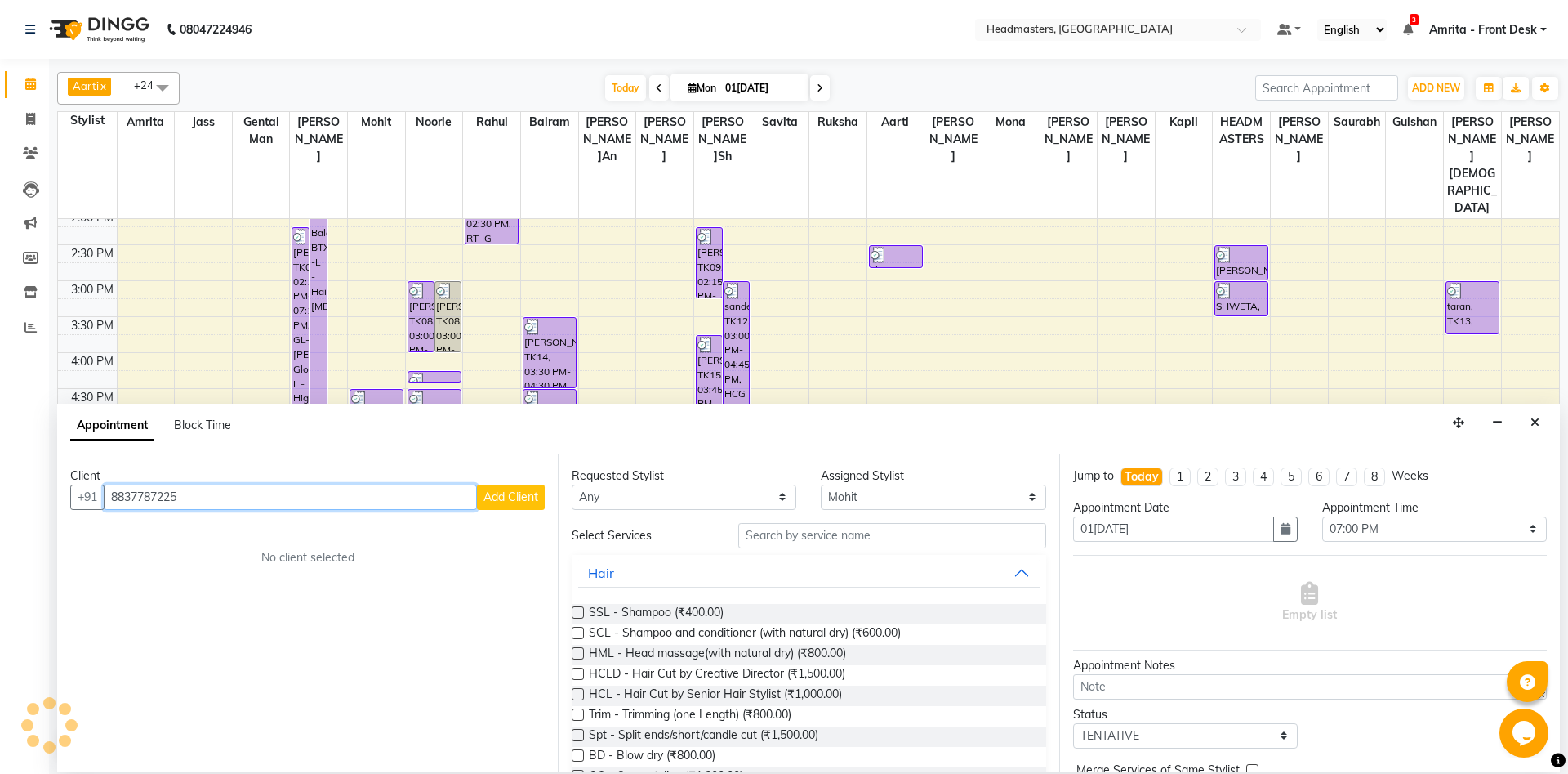
type input "8837787225"
click at [503, 500] on span "Add Client" at bounding box center [510, 496] width 55 height 14
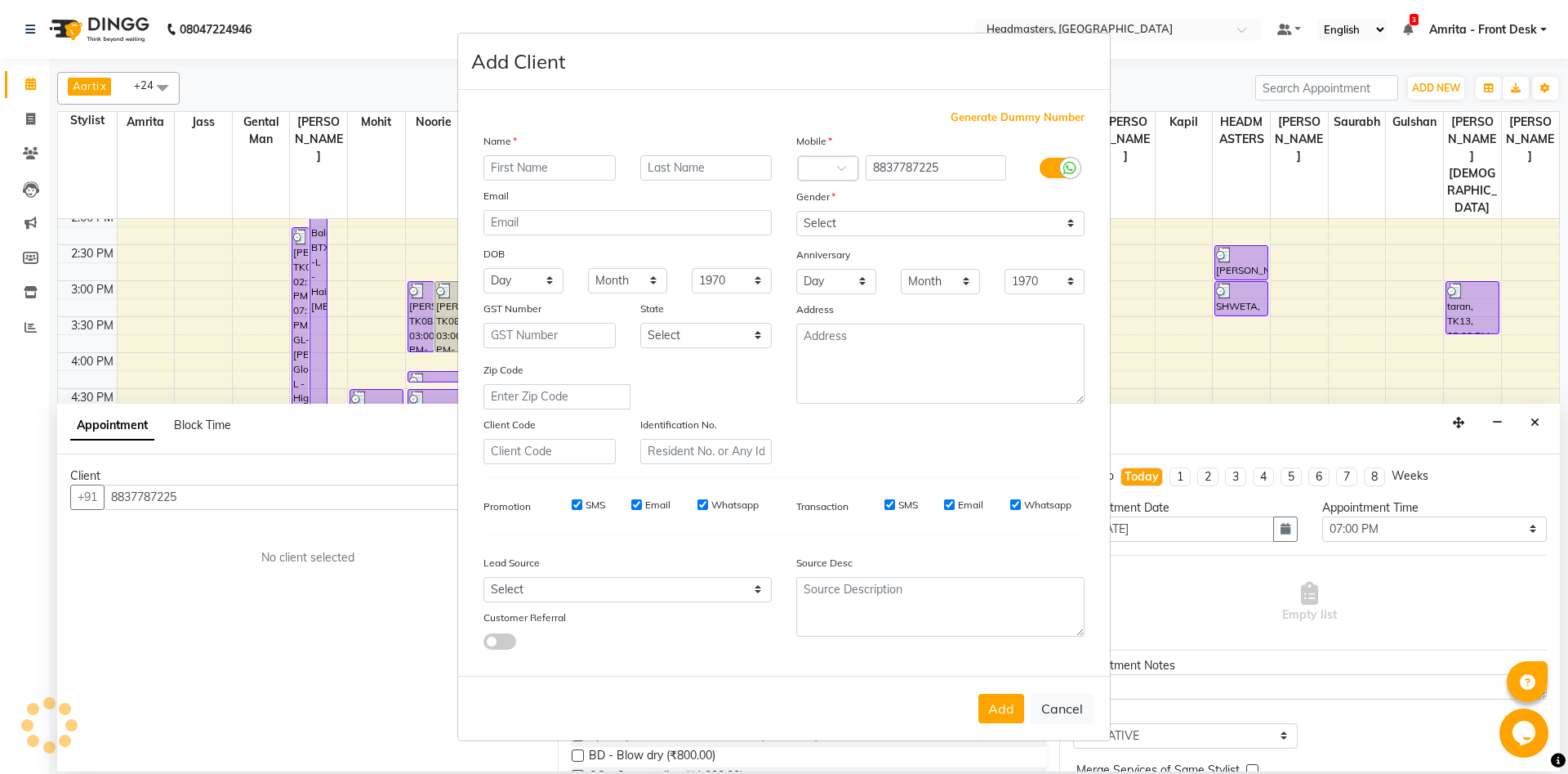
click at [536, 162] on input "text" at bounding box center [549, 168] width 133 height 25
type input "[PERSON_NAME]"
click at [797, 210] on select "Select [DEMOGRAPHIC_DATA] [DEMOGRAPHIC_DATA] Other Prefer Not To Say" at bounding box center [940, 223] width 288 height 25
select select "[DEMOGRAPHIC_DATA]"
click option "[DEMOGRAPHIC_DATA]" at bounding box center [0, 0] width 0 height 0
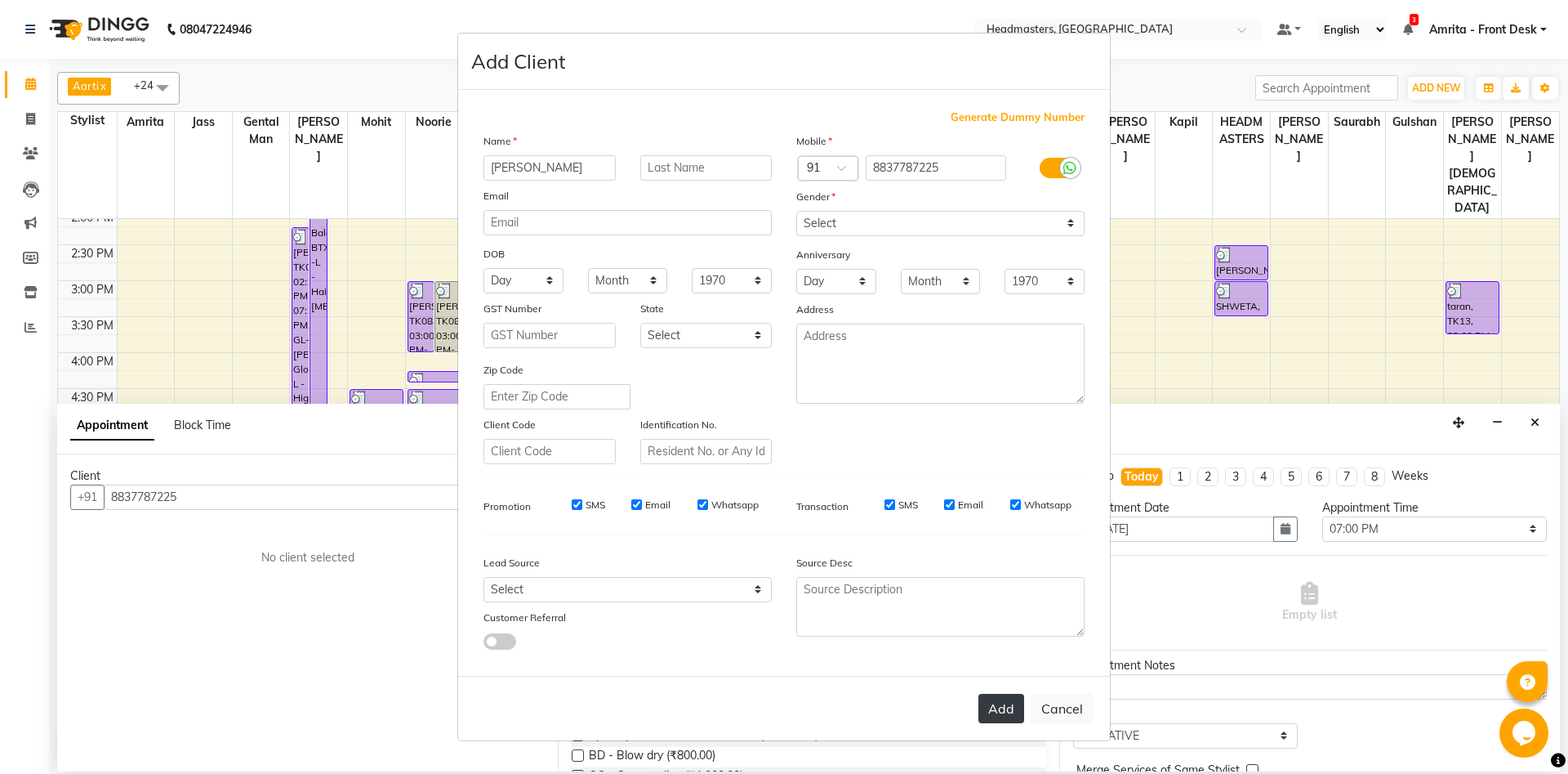
click at [1009, 709] on button "Add" at bounding box center [1001, 708] width 46 height 30
select select
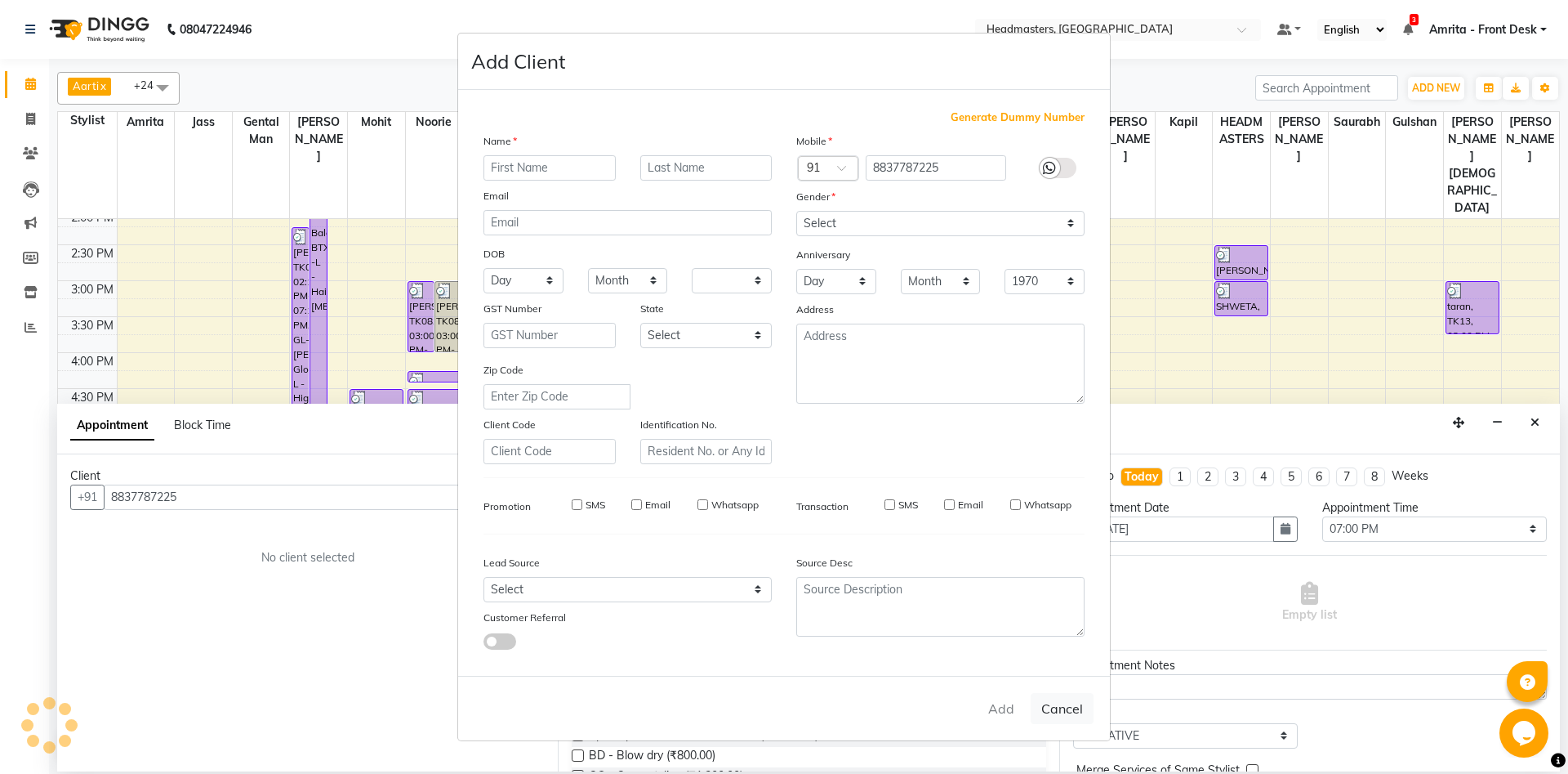
select select
checkbox input "false"
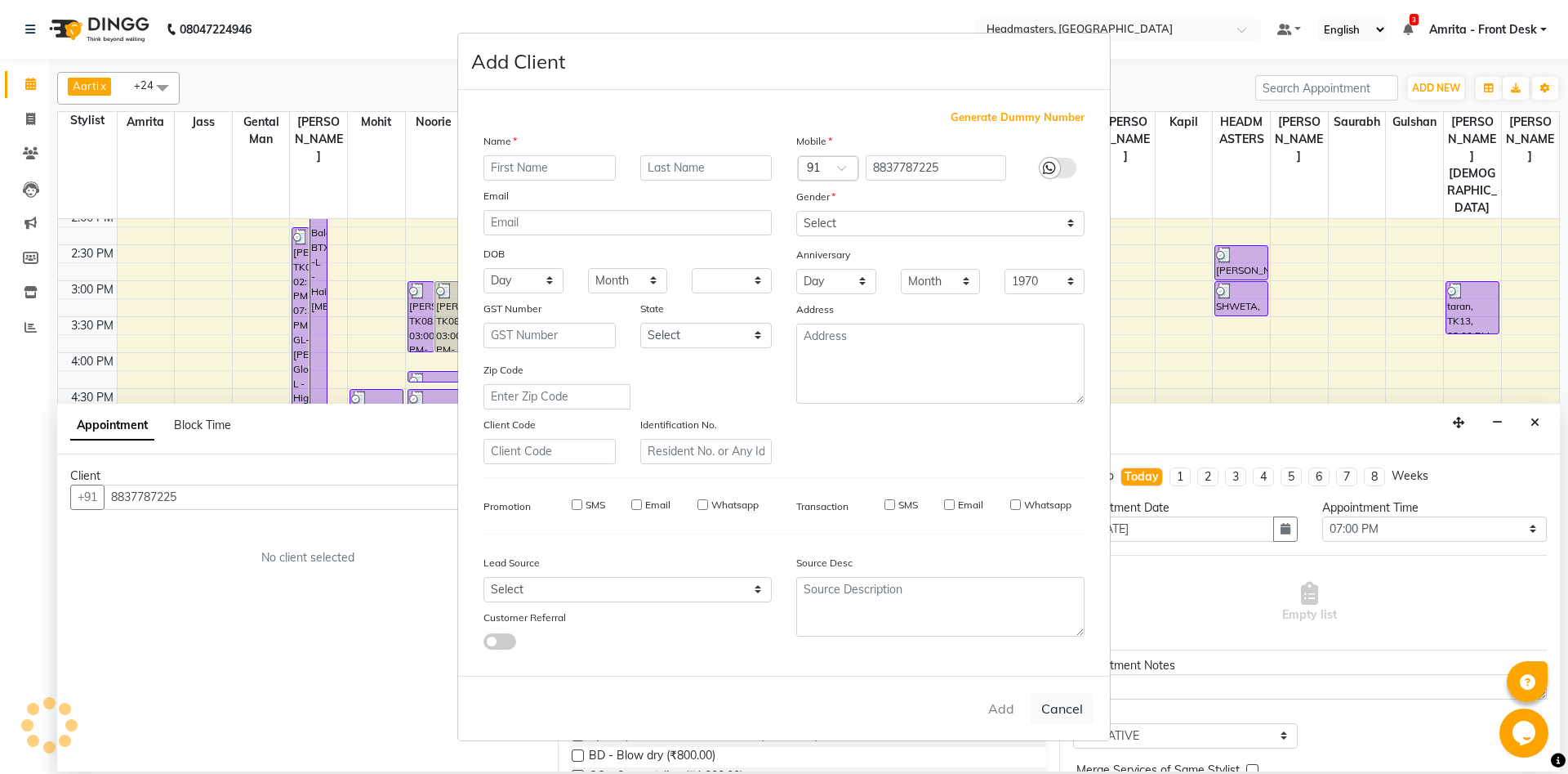
checkbox input "false"
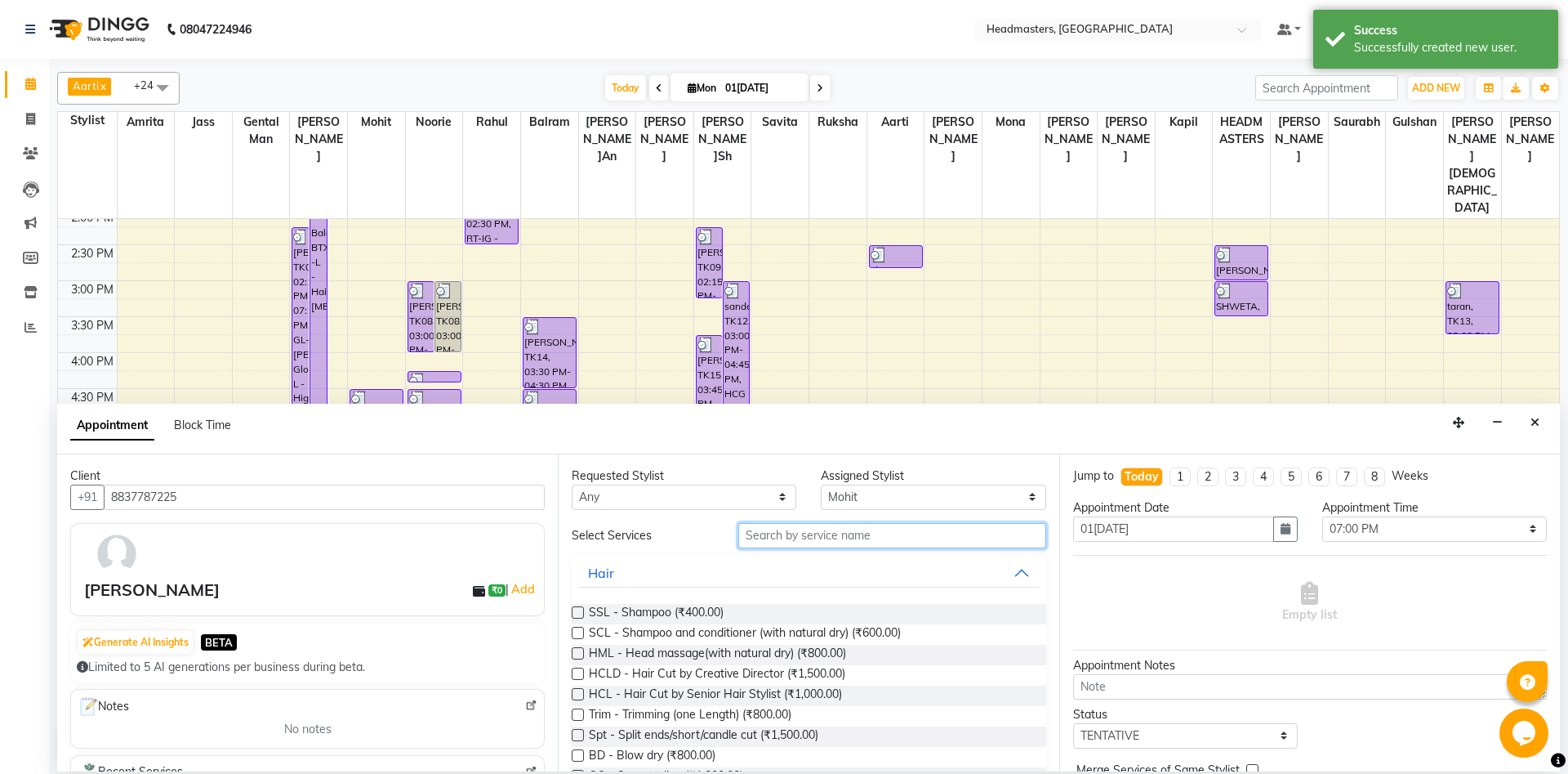
click at [807, 539] on input "text" at bounding box center [892, 536] width 308 height 25
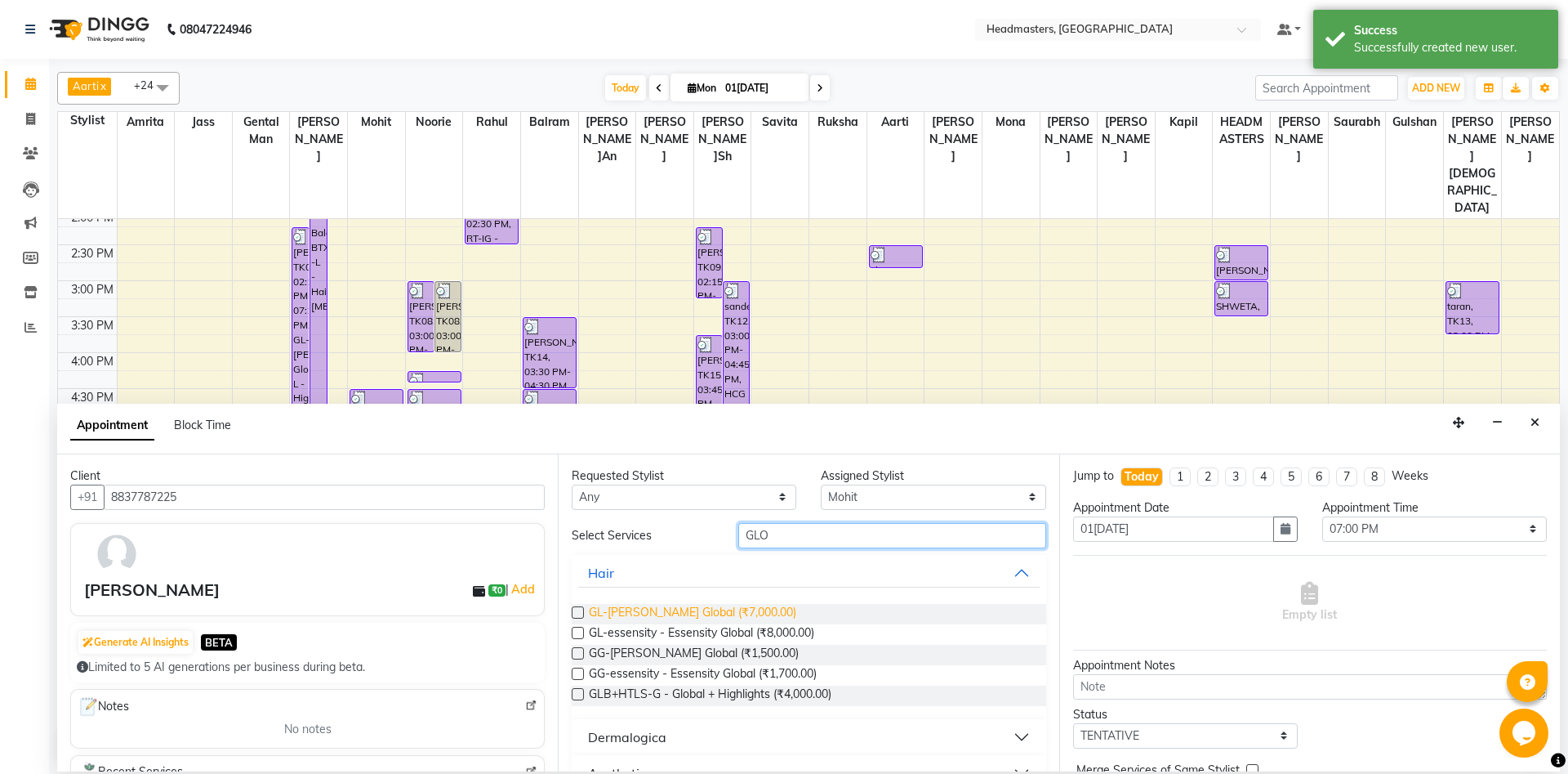
type input "GLO"
click at [634, 604] on span "GL-[PERSON_NAME] Global (₹7,000.00)" at bounding box center [693, 614] width 208 height 20
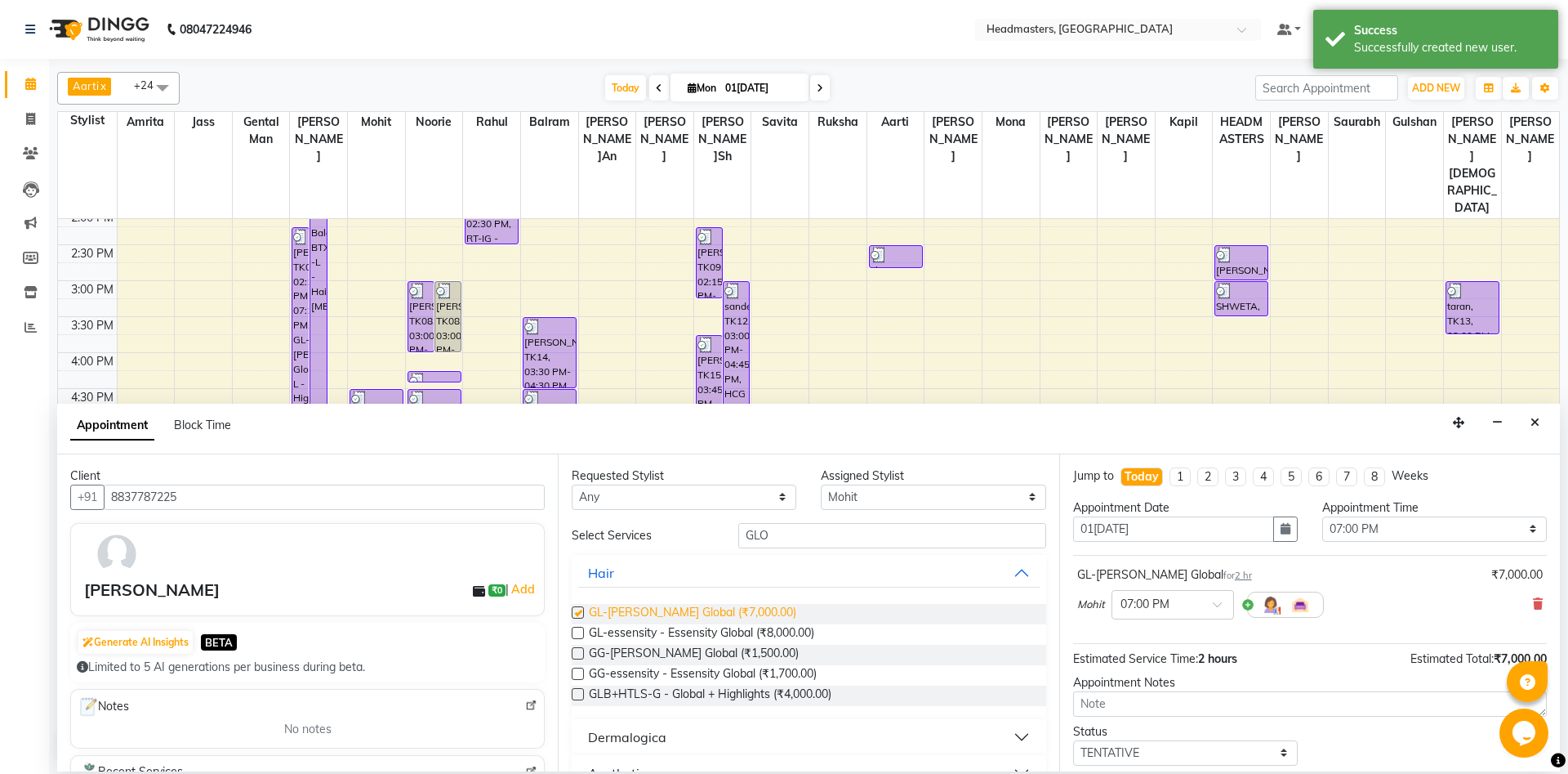
checkbox input "false"
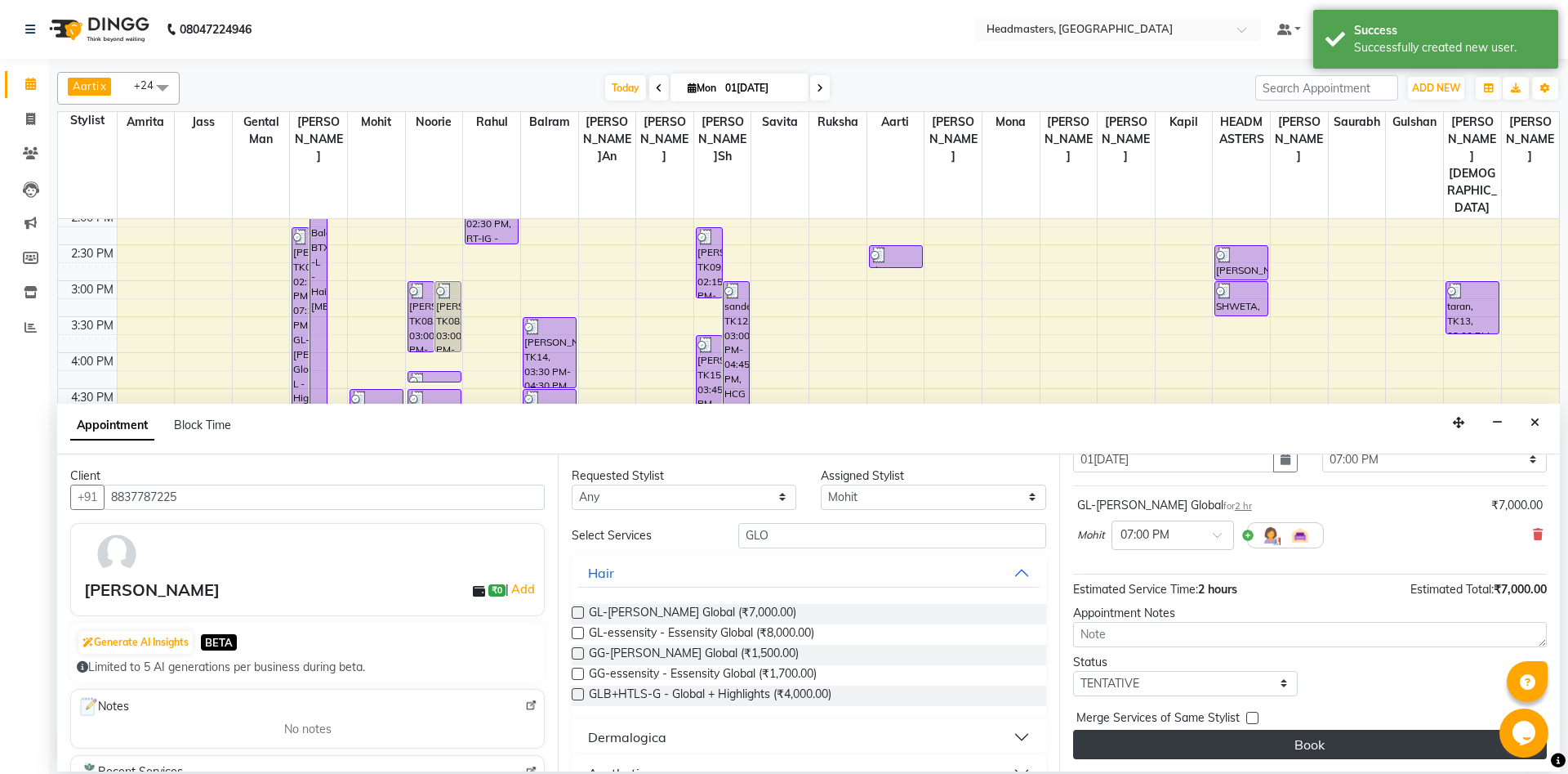
scroll to position [70, 0]
click at [1294, 742] on button "Book" at bounding box center [1310, 743] width 474 height 30
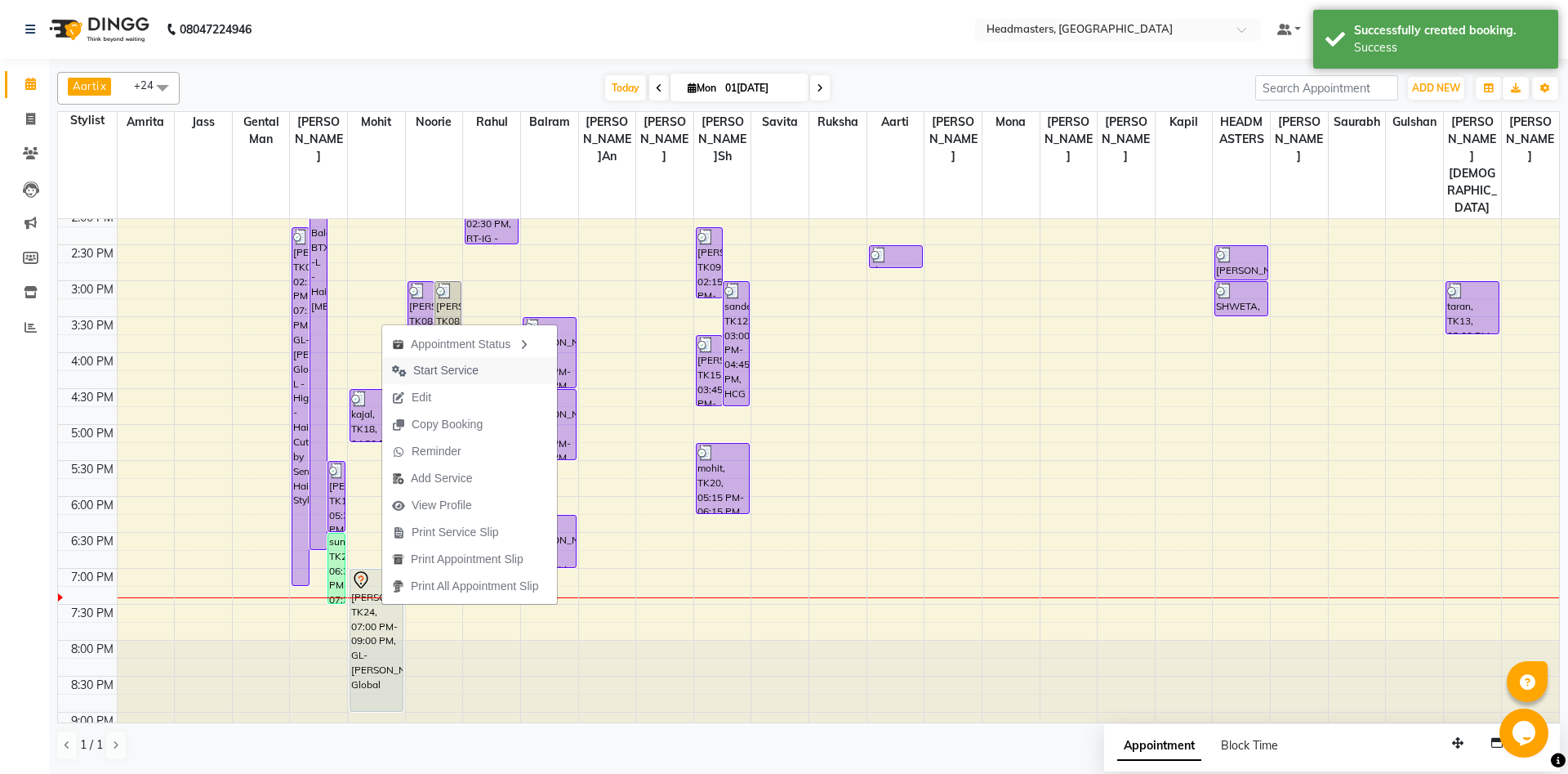
click at [466, 362] on span "Start Service" at bounding box center [445, 370] width 65 height 17
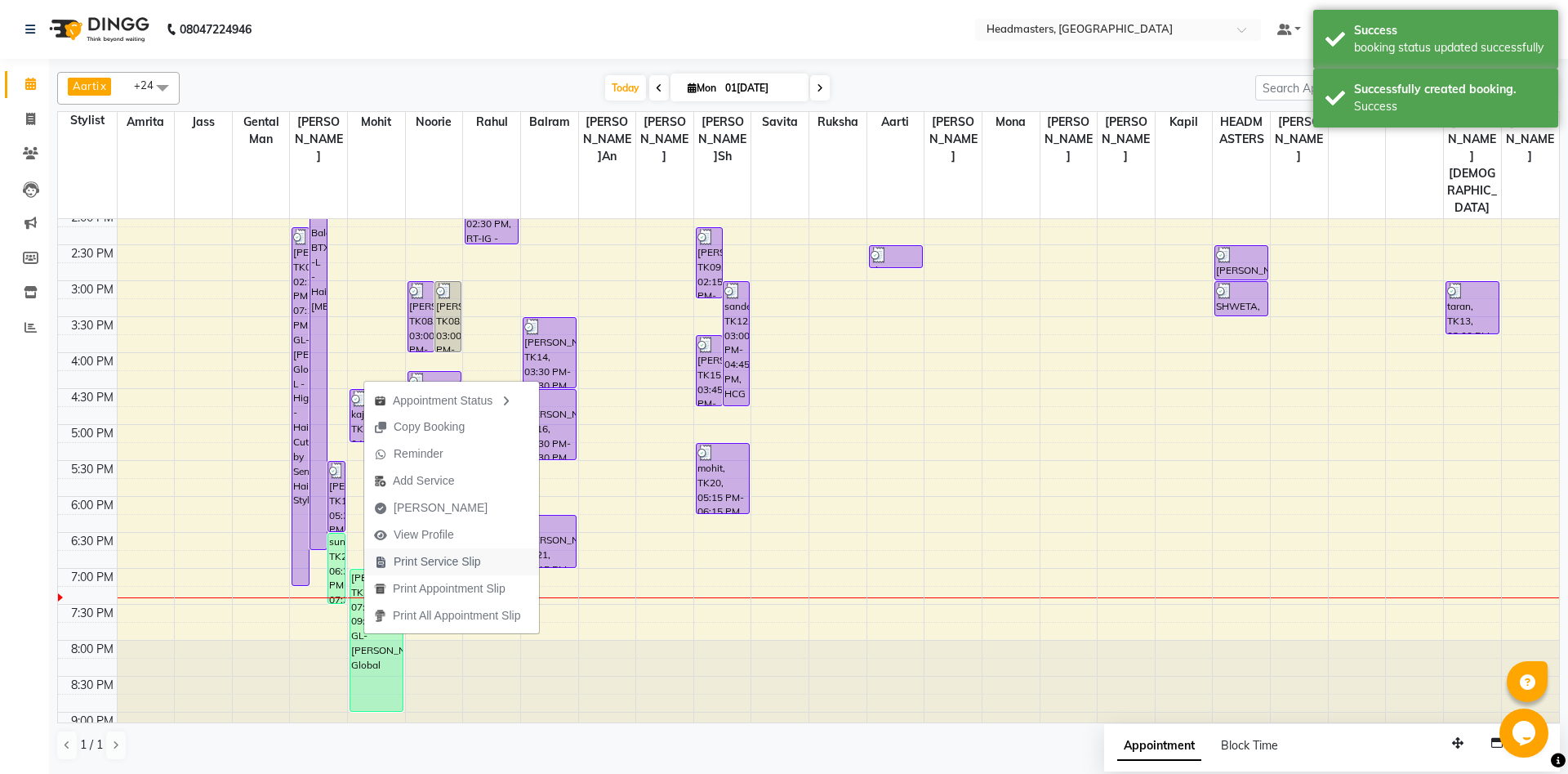
click at [438, 564] on span "Print Service Slip" at bounding box center [437, 562] width 87 height 17
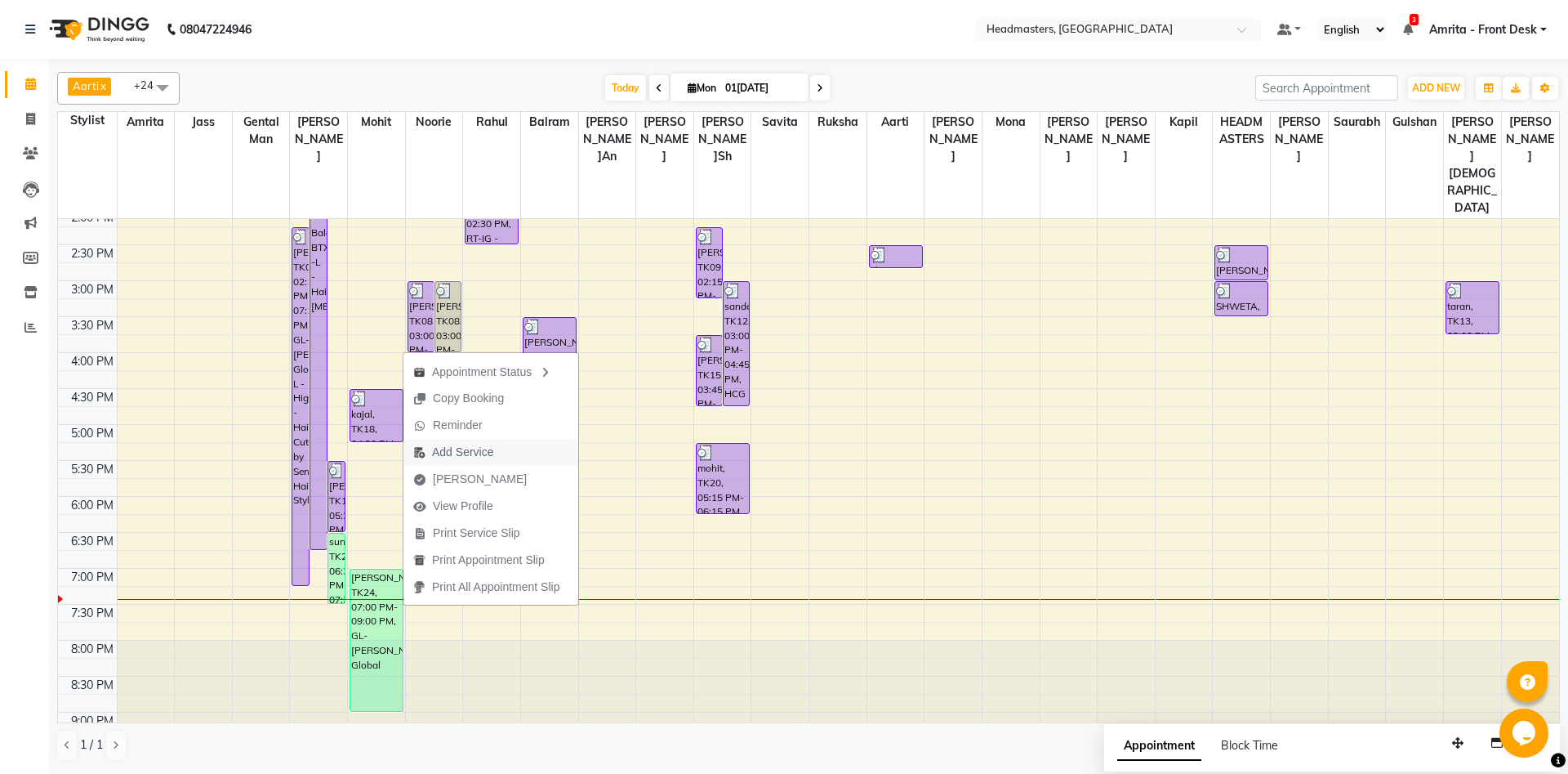
click at [480, 452] on span "Add Service" at bounding box center [462, 452] width 62 height 17
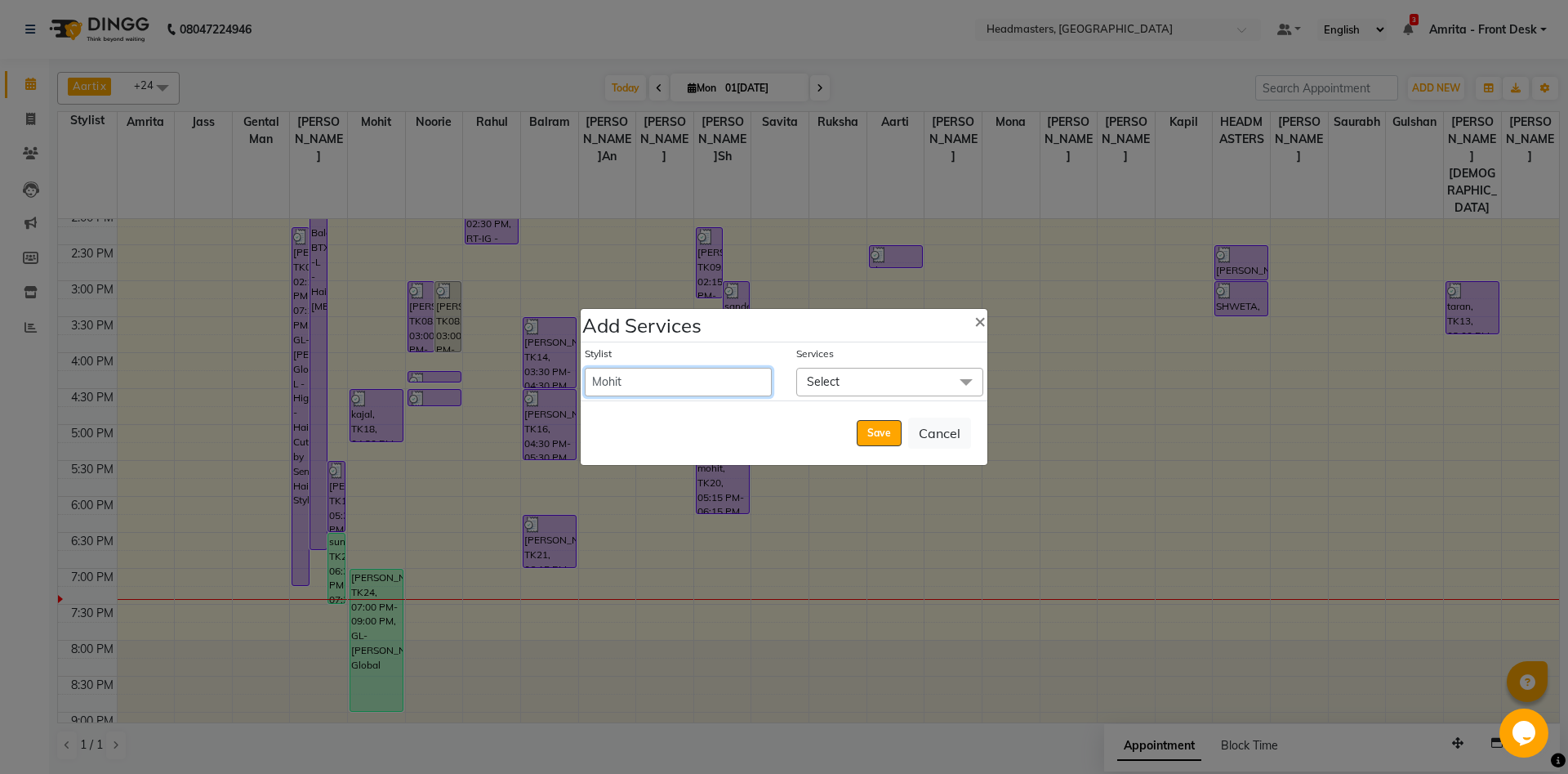
click at [585, 368] on select "[PERSON_NAME] Amrita Amrita - Front Des[PERSON_NAME]lram Gental Man Gulshan HEA…" at bounding box center [678, 382] width 187 height 29
select select "60742"
click option "Mona" at bounding box center [0, 0] width 0 height 0
select select "1260"
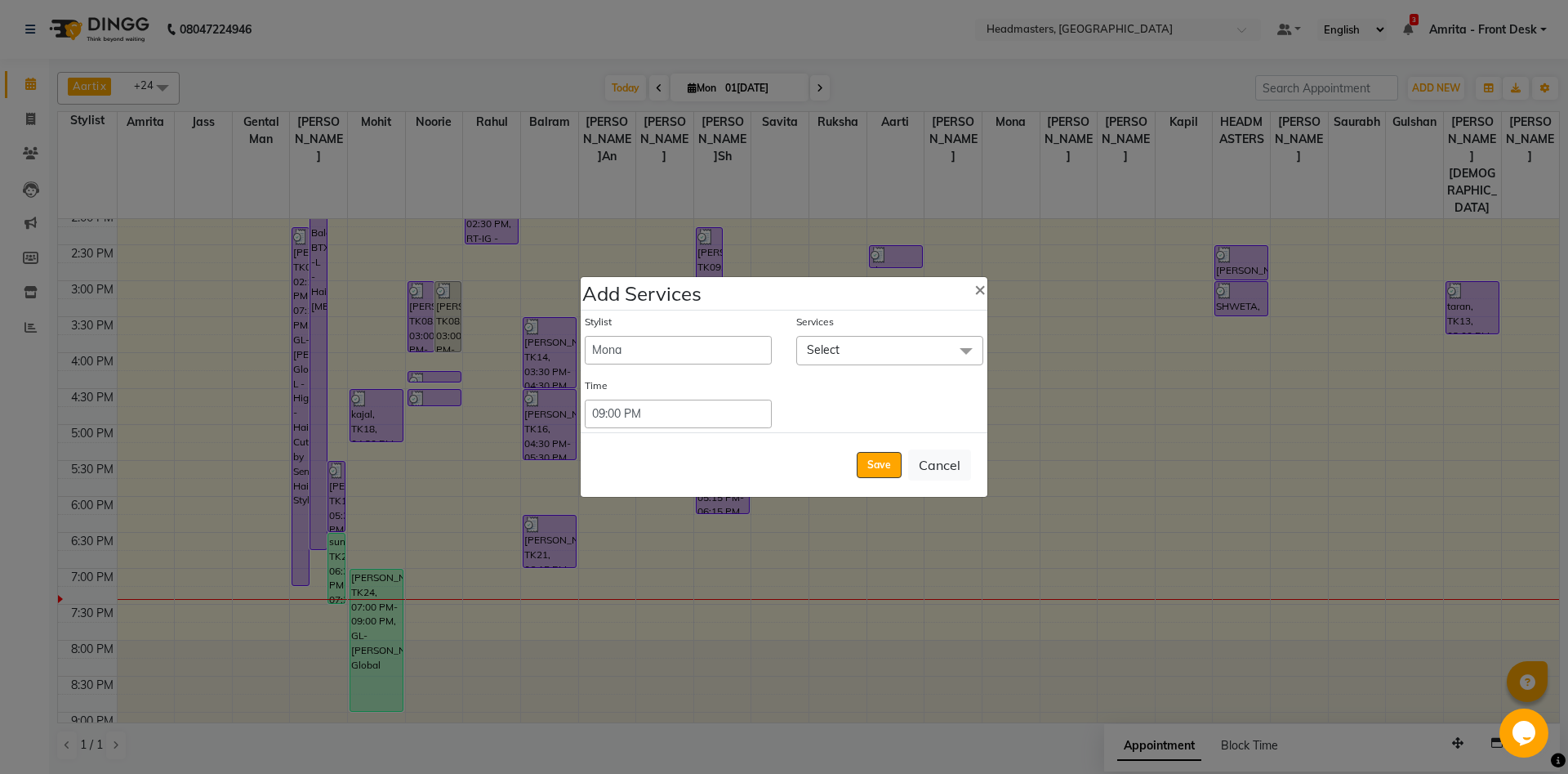
click at [867, 345] on span "Select" at bounding box center [890, 350] width 187 height 29
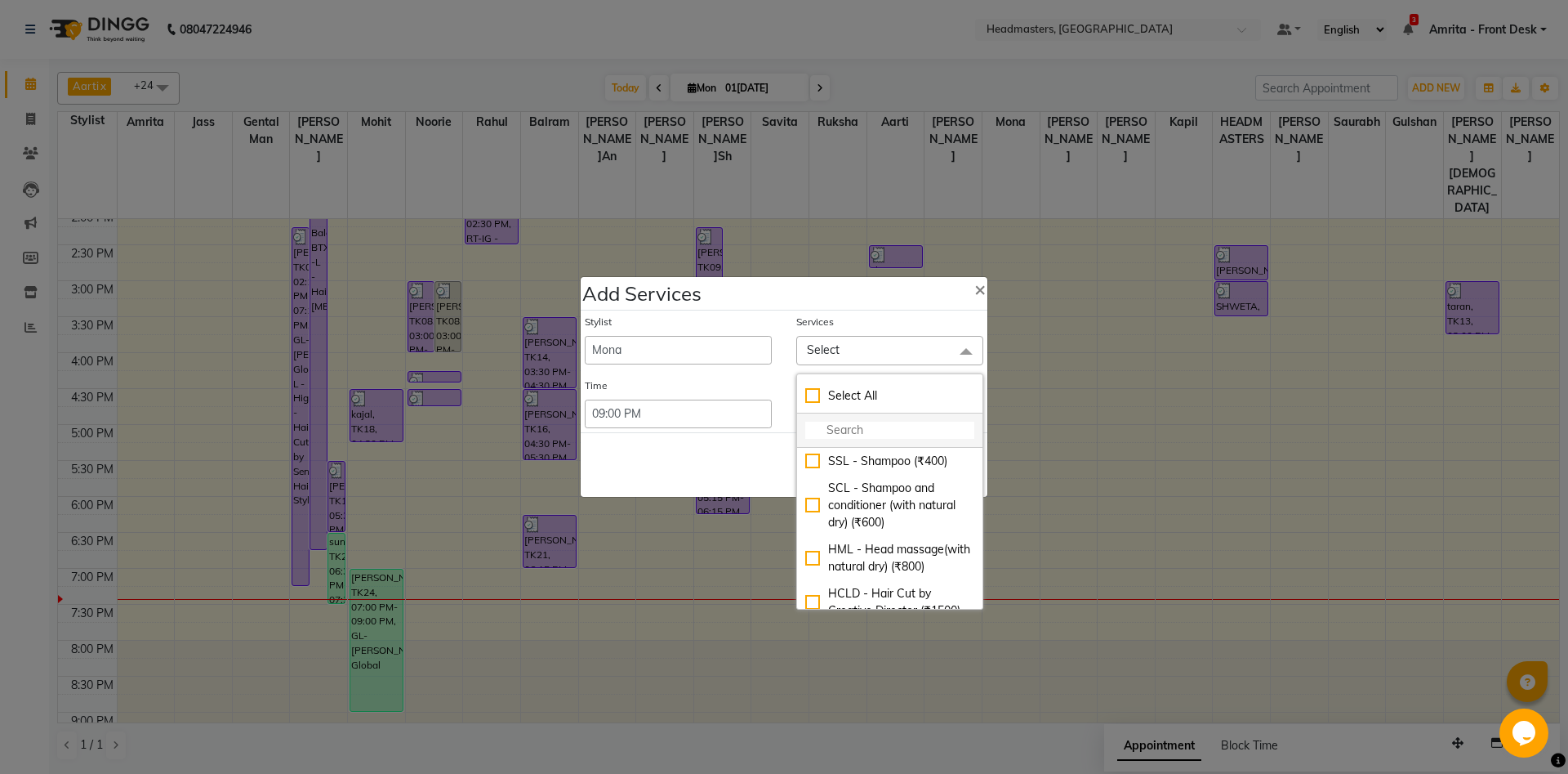
click at [841, 436] on input "multiselect-search" at bounding box center [890, 430] width 169 height 17
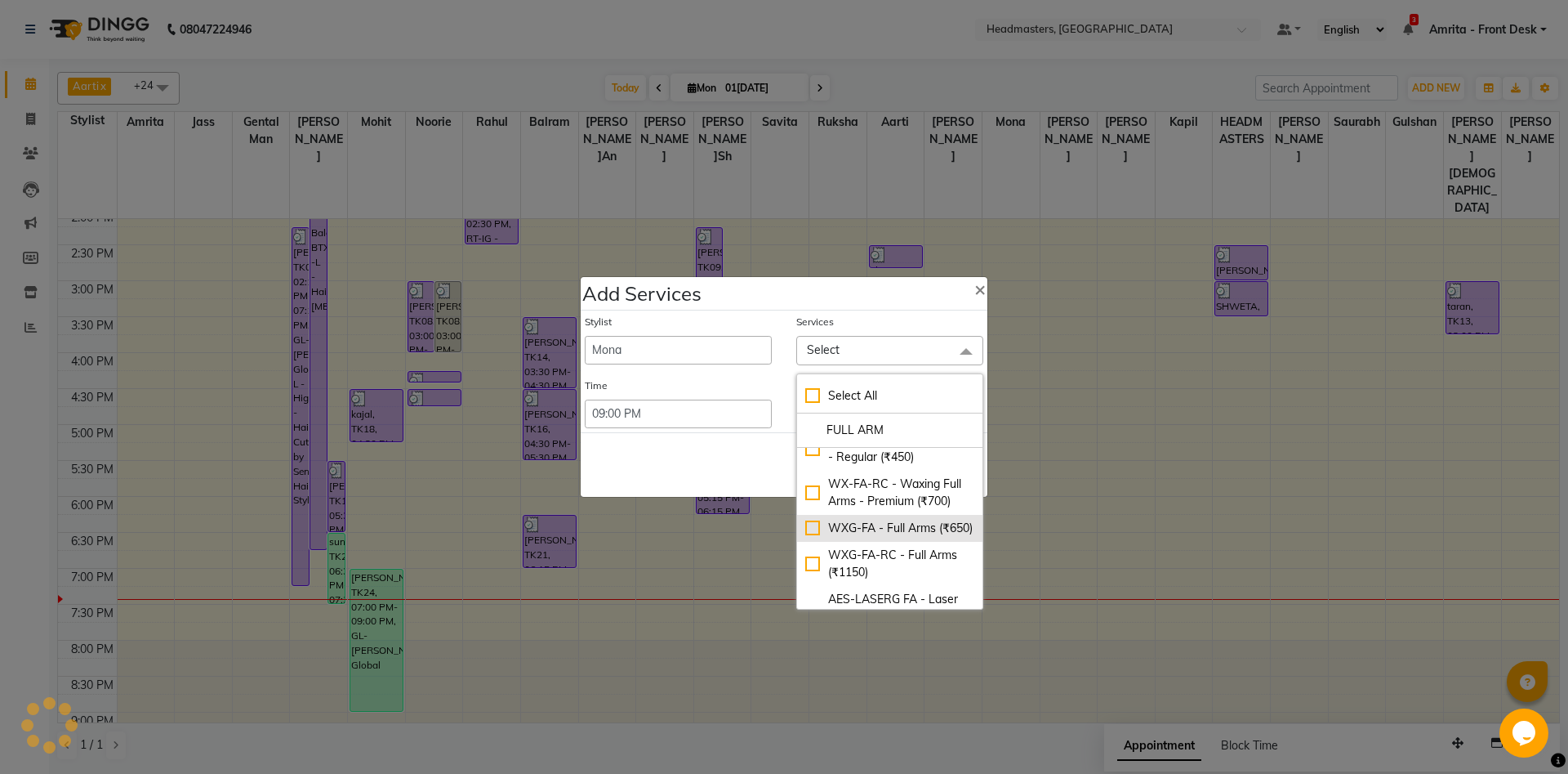
scroll to position [0, 0]
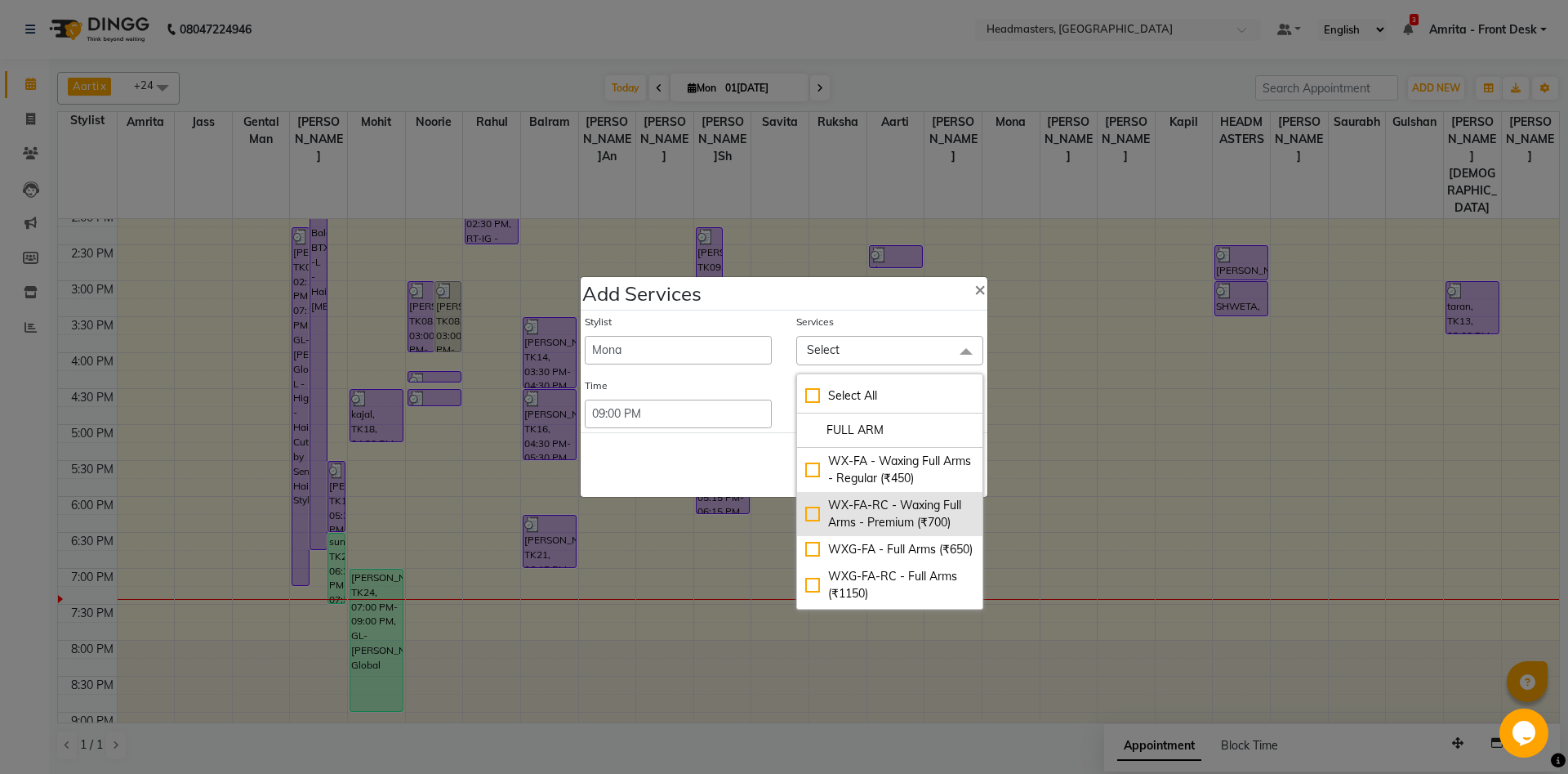
type input "FULL ARM"
click at [814, 515] on div "WX-FA-RC - Waxing Full Arms - Premium (₹700)" at bounding box center [890, 514] width 169 height 35
checkbox input "true"
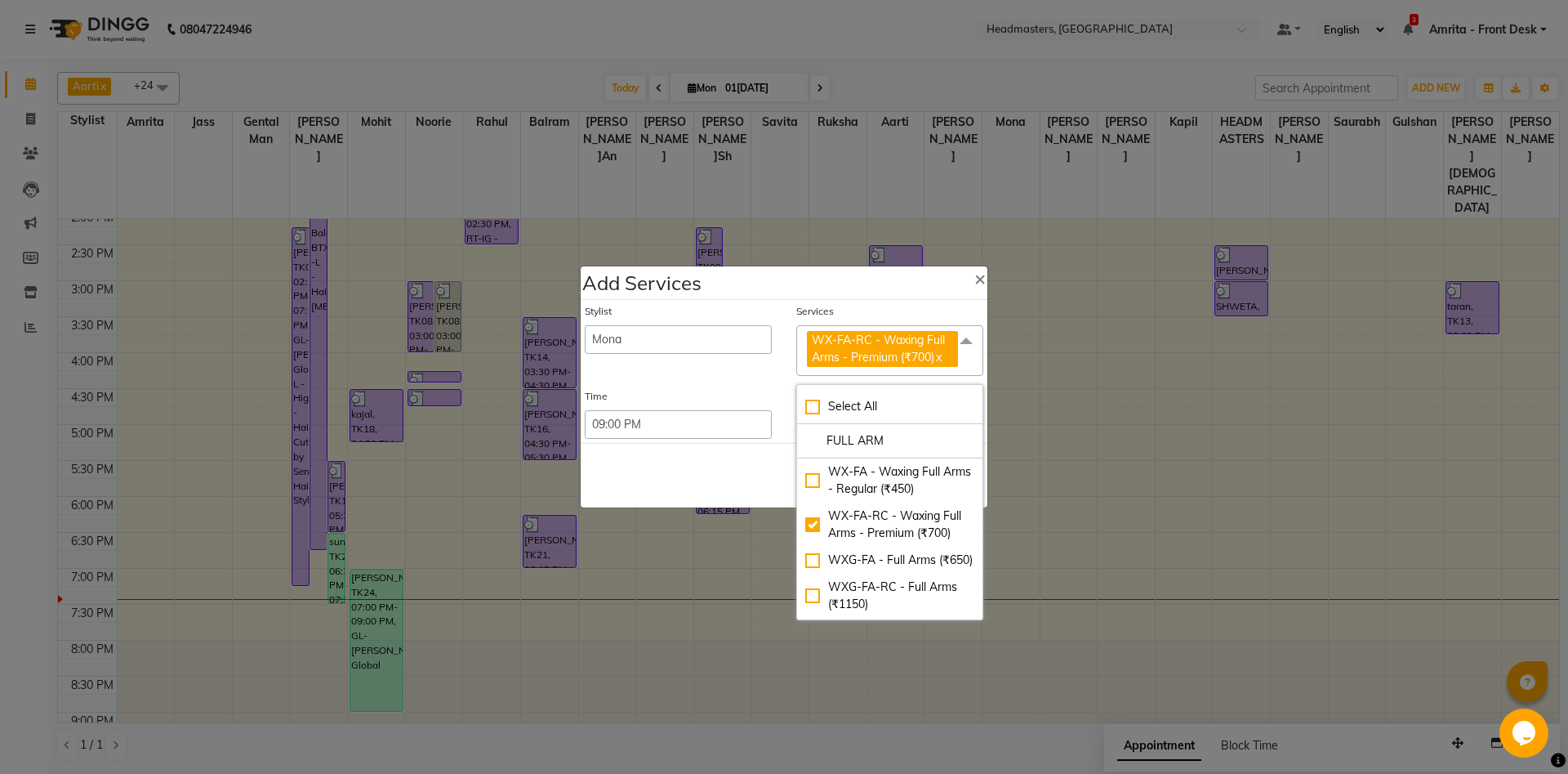
click at [731, 488] on div "Save Cancel" at bounding box center [784, 475] width 407 height 64
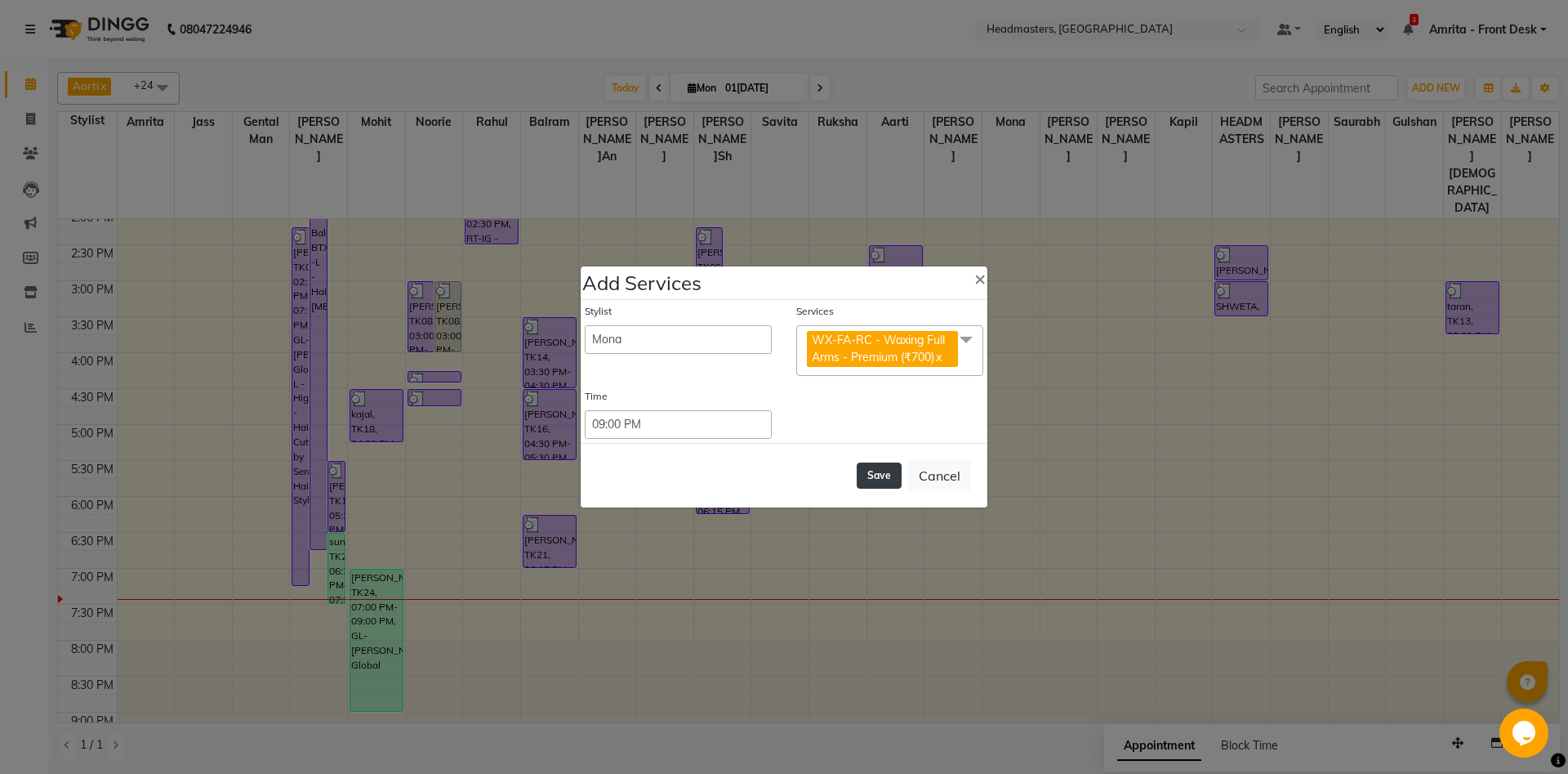
click at [884, 475] on button "Save" at bounding box center [879, 475] width 45 height 26
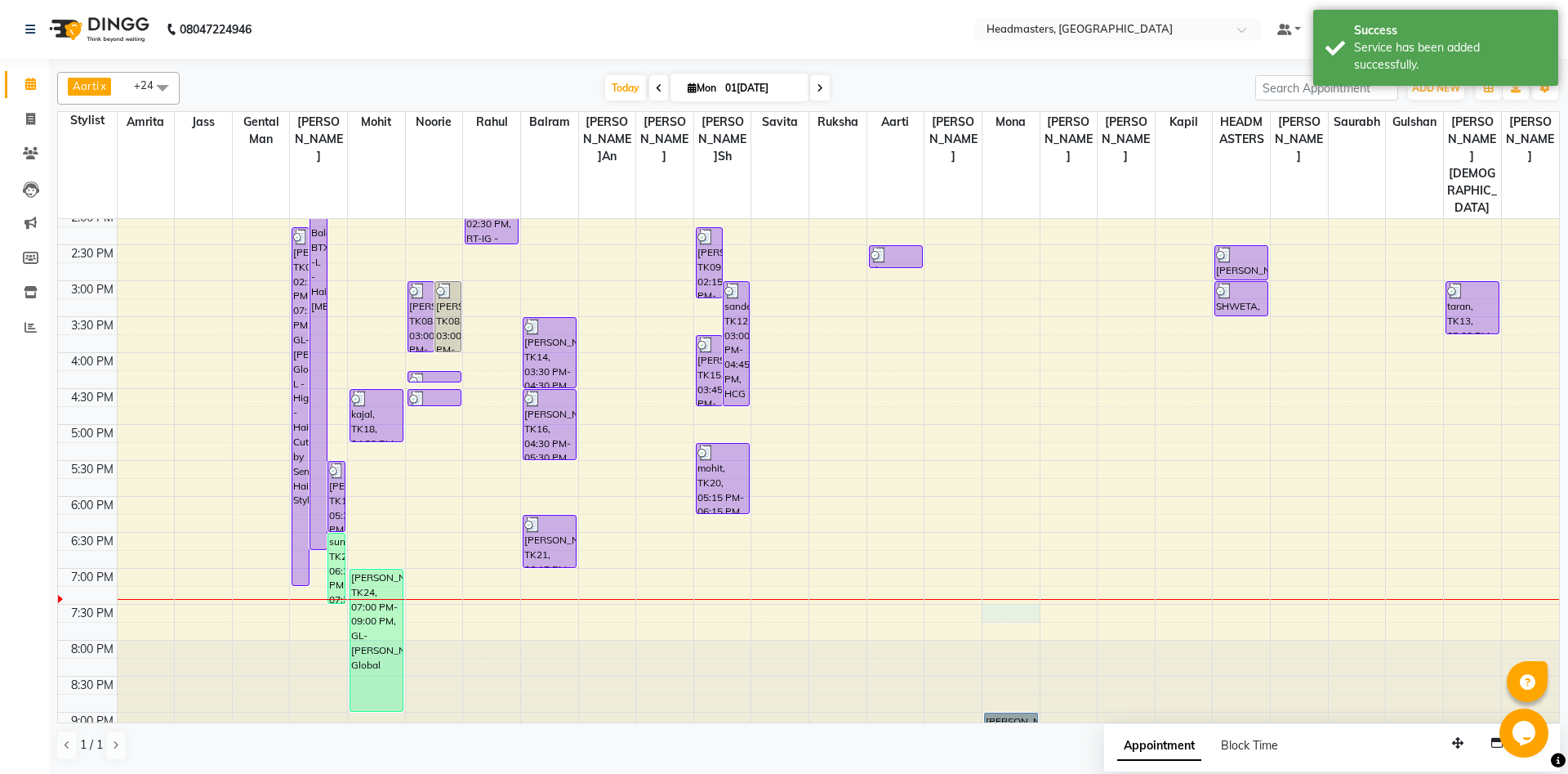
click at [1015, 559] on div "8:00 AM 8:30 AM 9:00 AM 9:30 AM 10:00 AM 10:30 AM 11:00 AM 11:30 AM 12:00 PM 12…" at bounding box center [808, 281] width 1501 height 1006
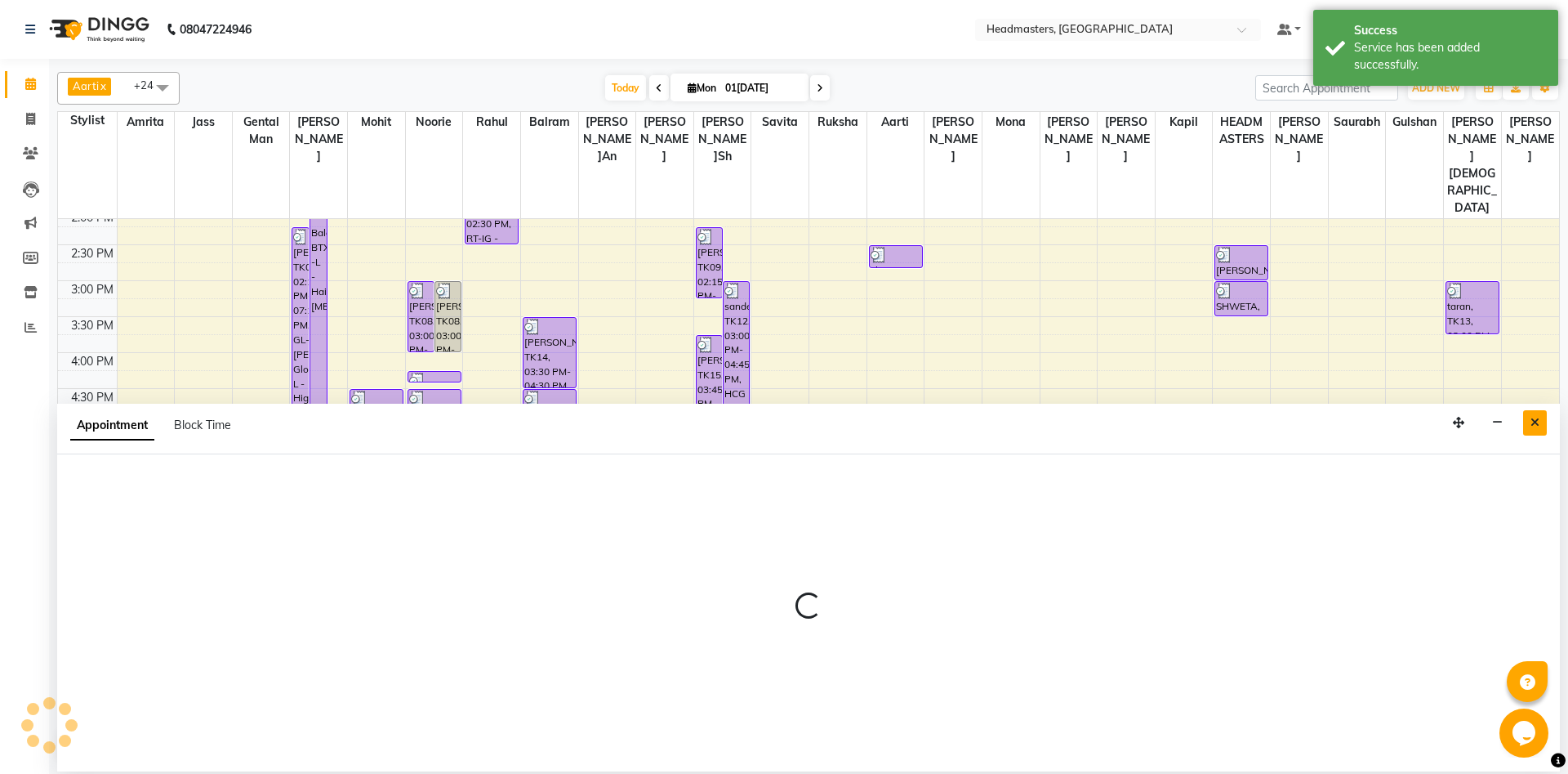
click at [1537, 422] on icon "Close" at bounding box center [1535, 422] width 9 height 12
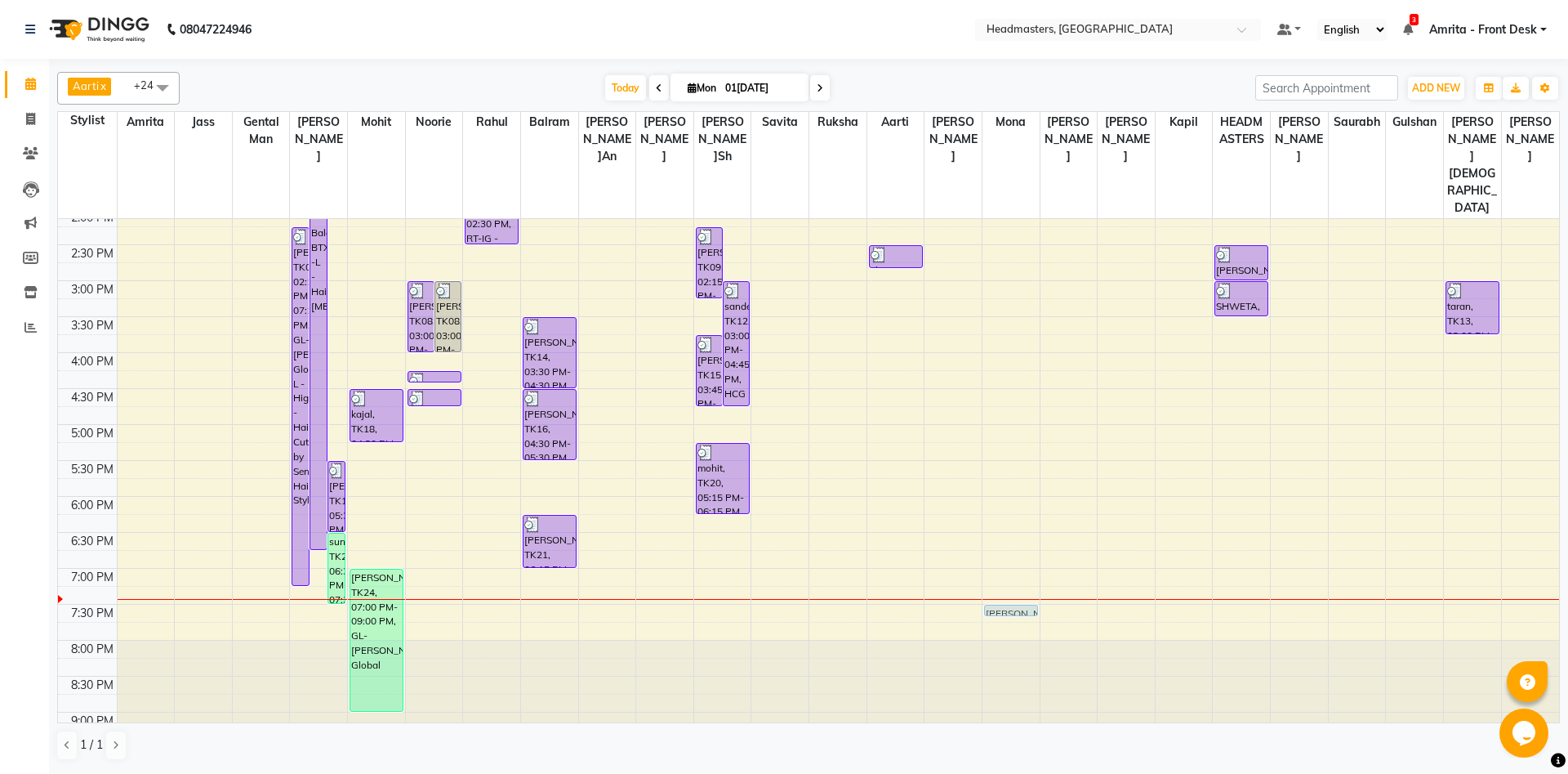
drag, startPoint x: 999, startPoint y: 665, endPoint x: 999, endPoint y: 554, distance: 111.0
click at [999, 554] on div "[PERSON_NAME]KA, TK24, 09:00 PM-09:10 PM, WX-FA-RC - Waxing Full Arms - Premium…" at bounding box center [1011, 281] width 57 height 1006
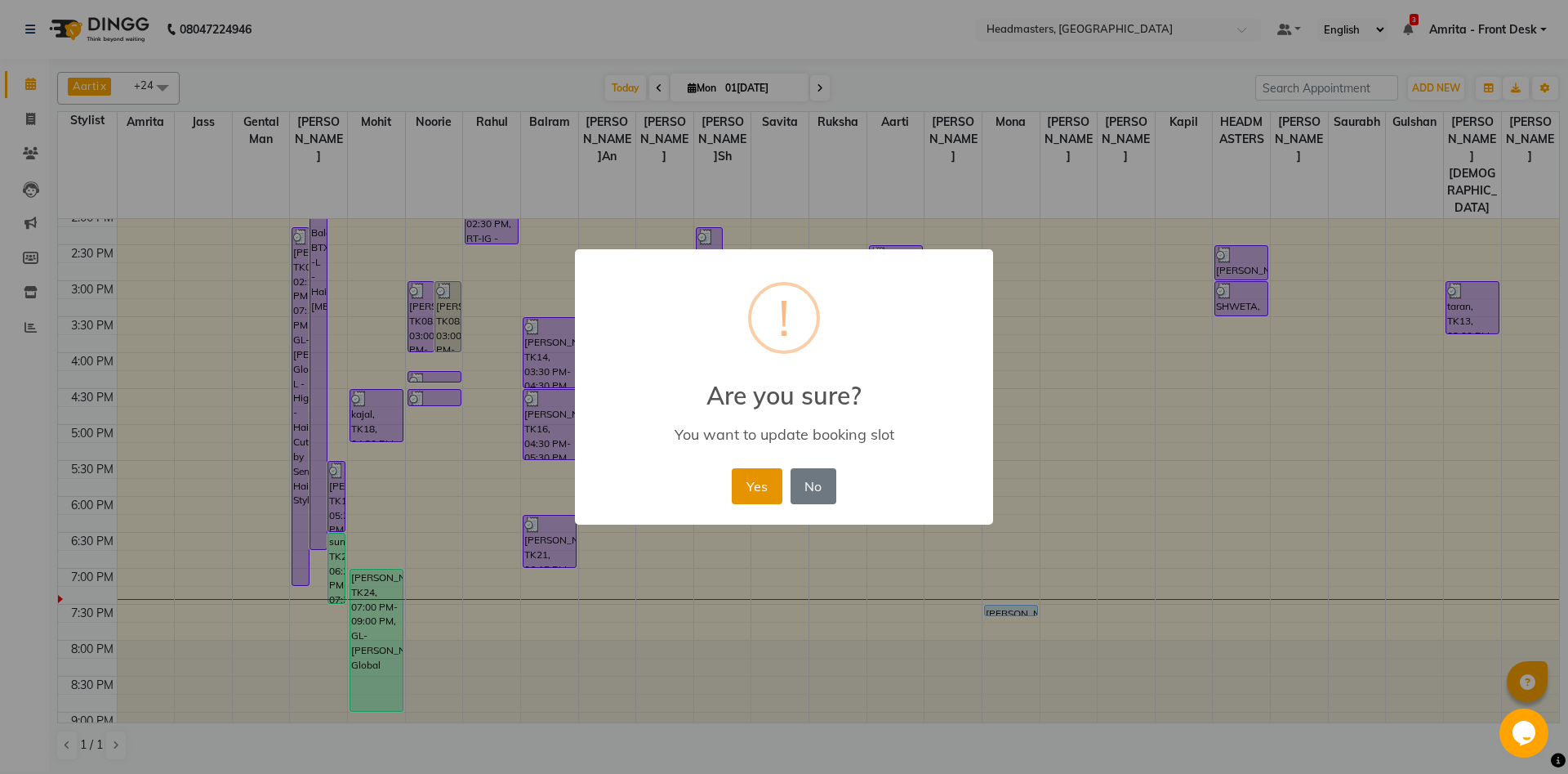
click at [753, 487] on button "Yes" at bounding box center [756, 486] width 50 height 36
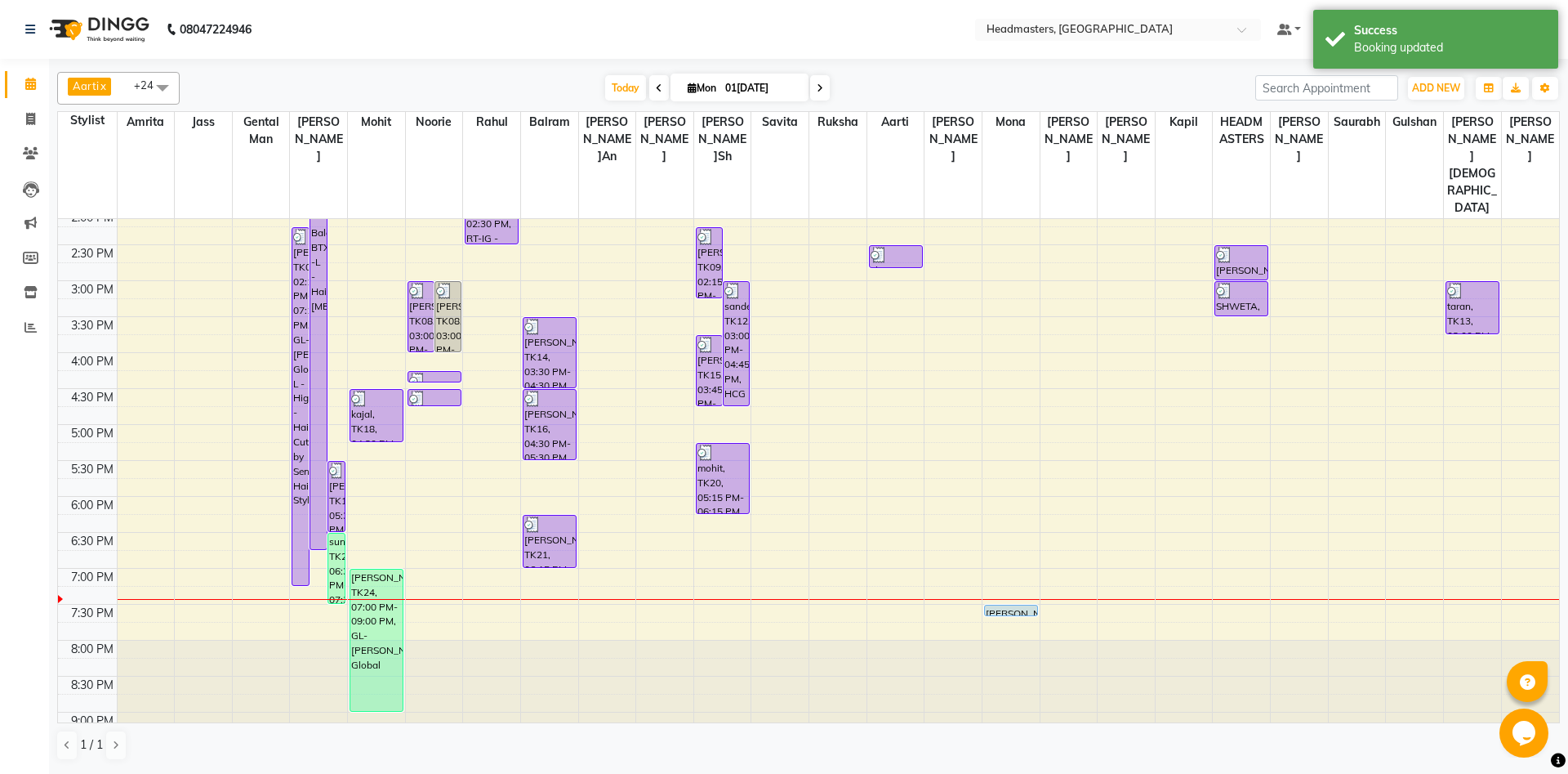
click at [730, 536] on div "8:00 AM 8:30 AM 9:00 AM 9:30 AM 10:00 AM 10:30 AM 11:00 AM 11:30 AM 12:00 PM 12…" at bounding box center [808, 281] width 1501 height 1006
select select "60730"
select select "tentative"
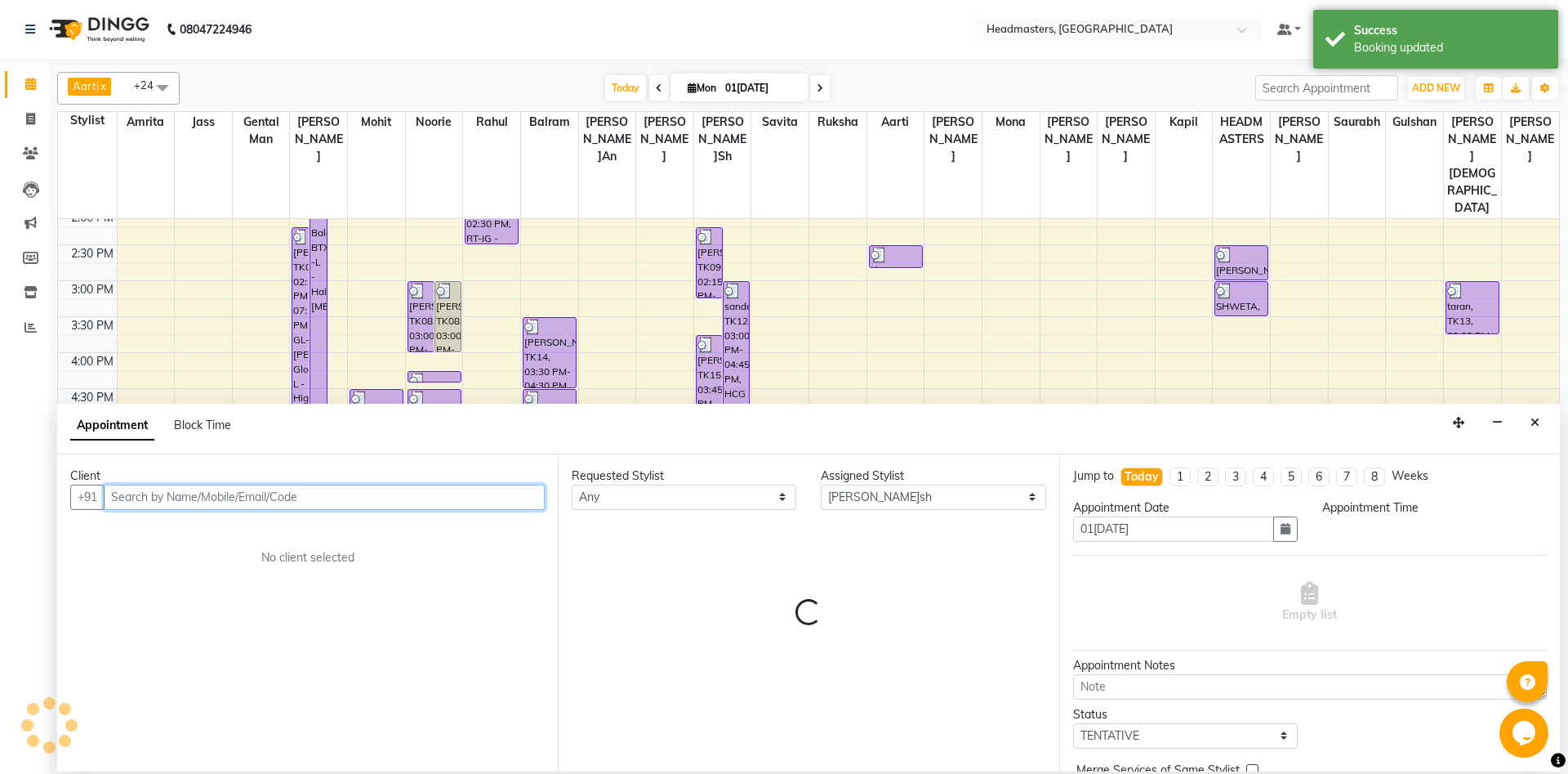
select select "1155"
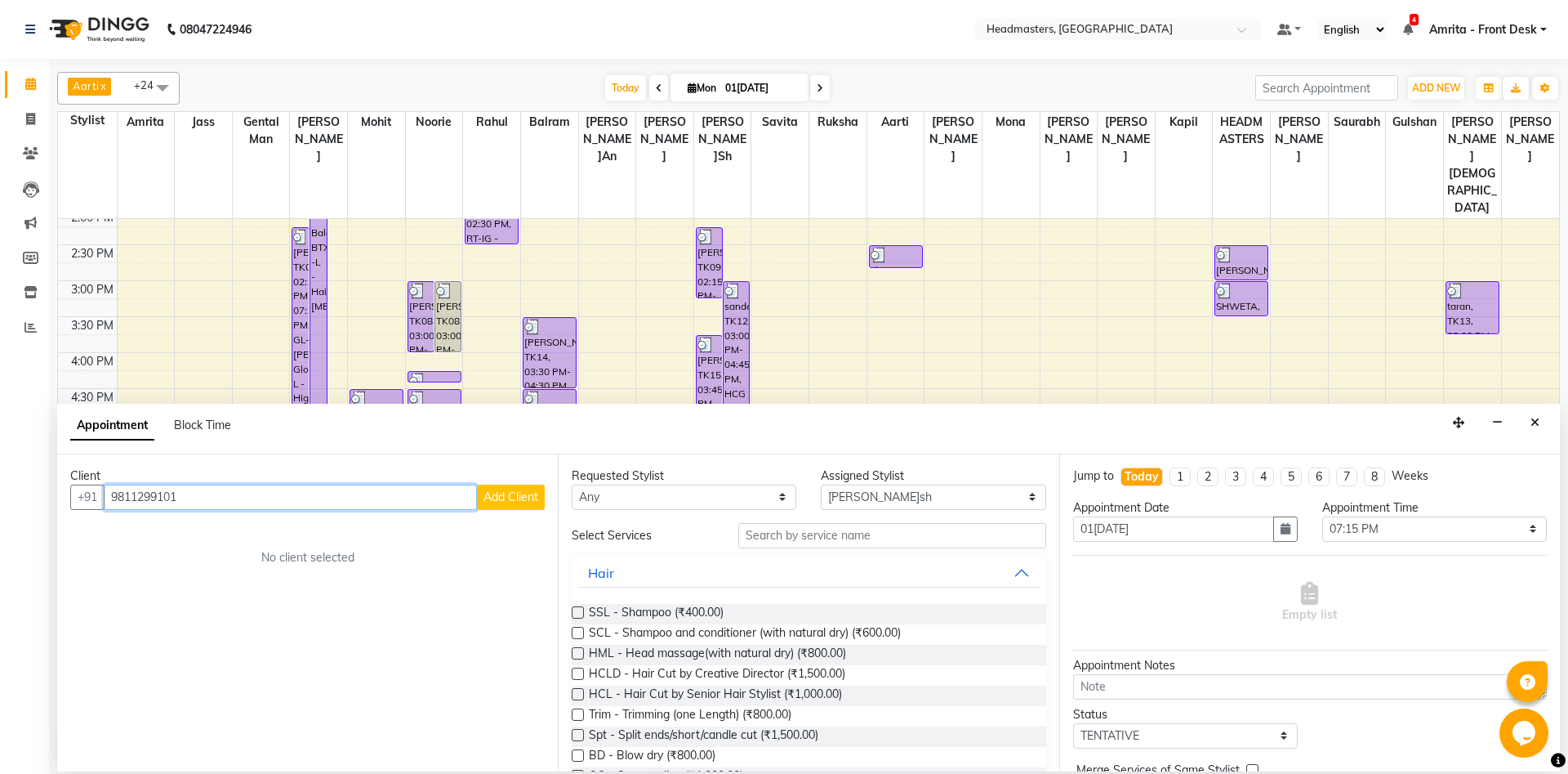
type input "9811299101"
click at [501, 488] on button "Add Client" at bounding box center [511, 497] width 68 height 25
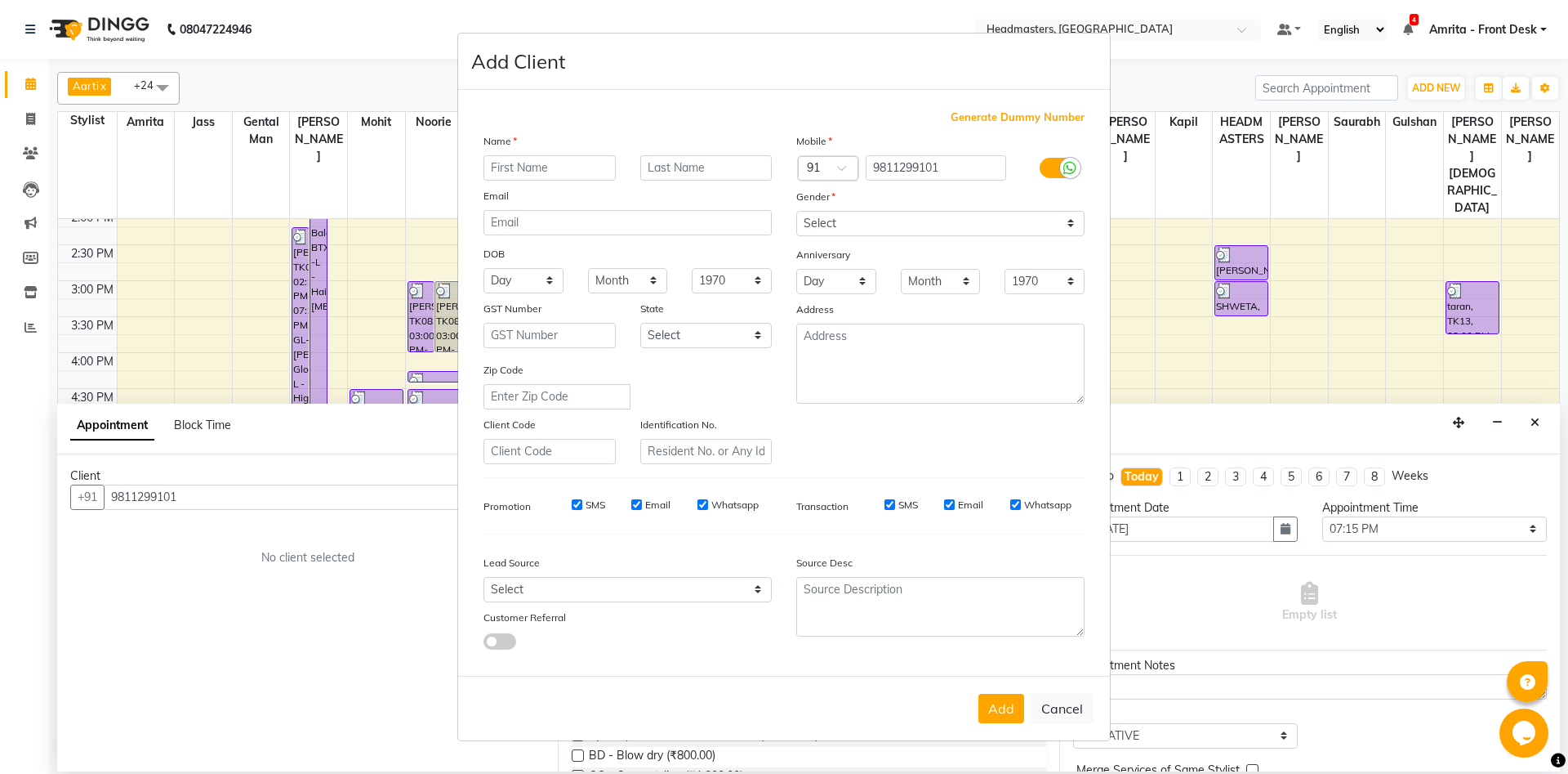
click at [559, 173] on input "text" at bounding box center [549, 168] width 133 height 25
type input "[PERSON_NAME]SH"
click at [676, 168] on input "text" at bounding box center [706, 168] width 133 height 25
type input "CLIENT"
click at [797, 210] on select "Select [DEMOGRAPHIC_DATA] [DEMOGRAPHIC_DATA] Other Prefer Not To Say" at bounding box center [940, 223] width 288 height 25
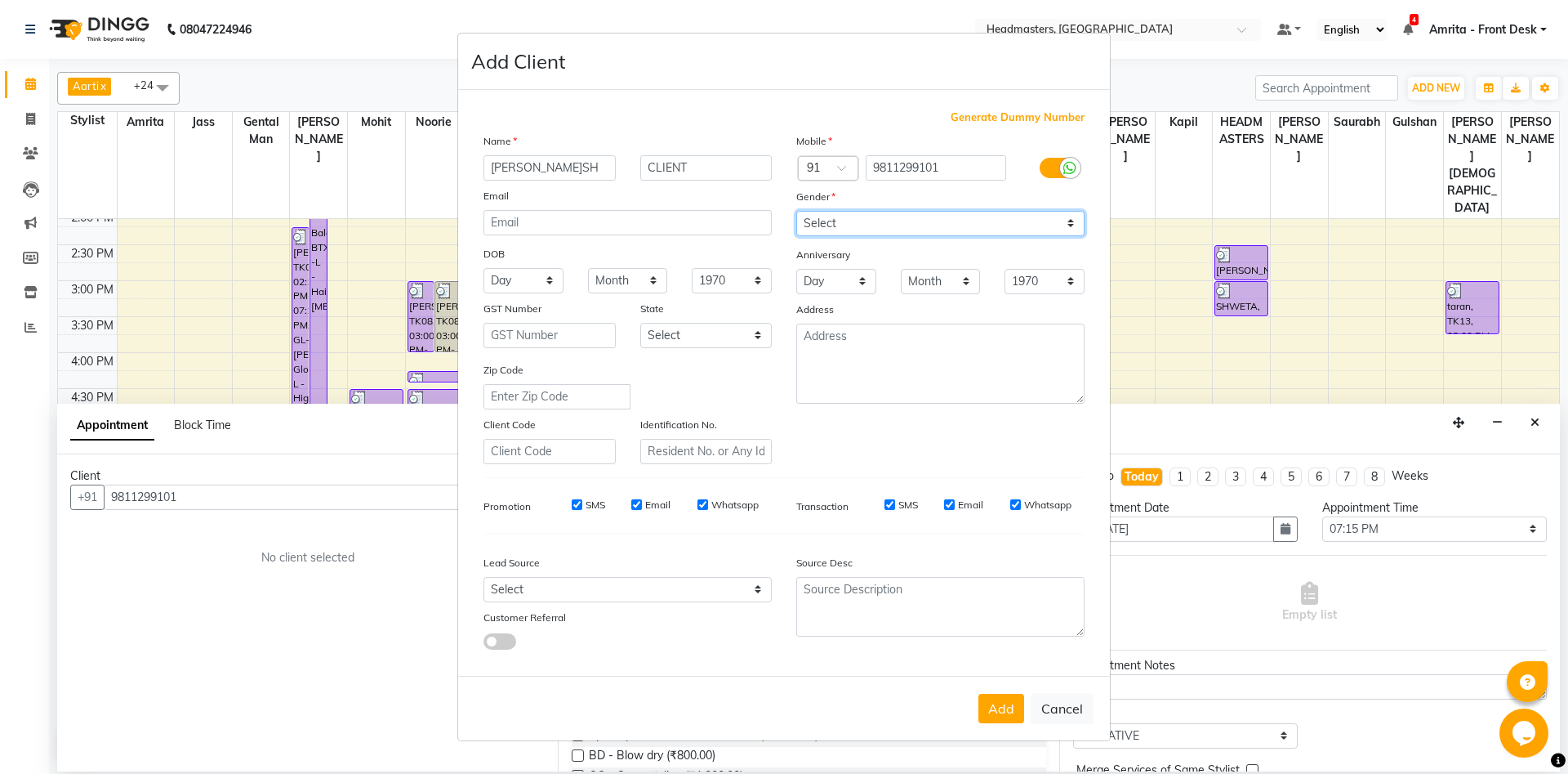
select select "[DEMOGRAPHIC_DATA]"
click option "[DEMOGRAPHIC_DATA]" at bounding box center [0, 0] width 0 height 0
click at [993, 711] on button "Add" at bounding box center [1001, 708] width 46 height 30
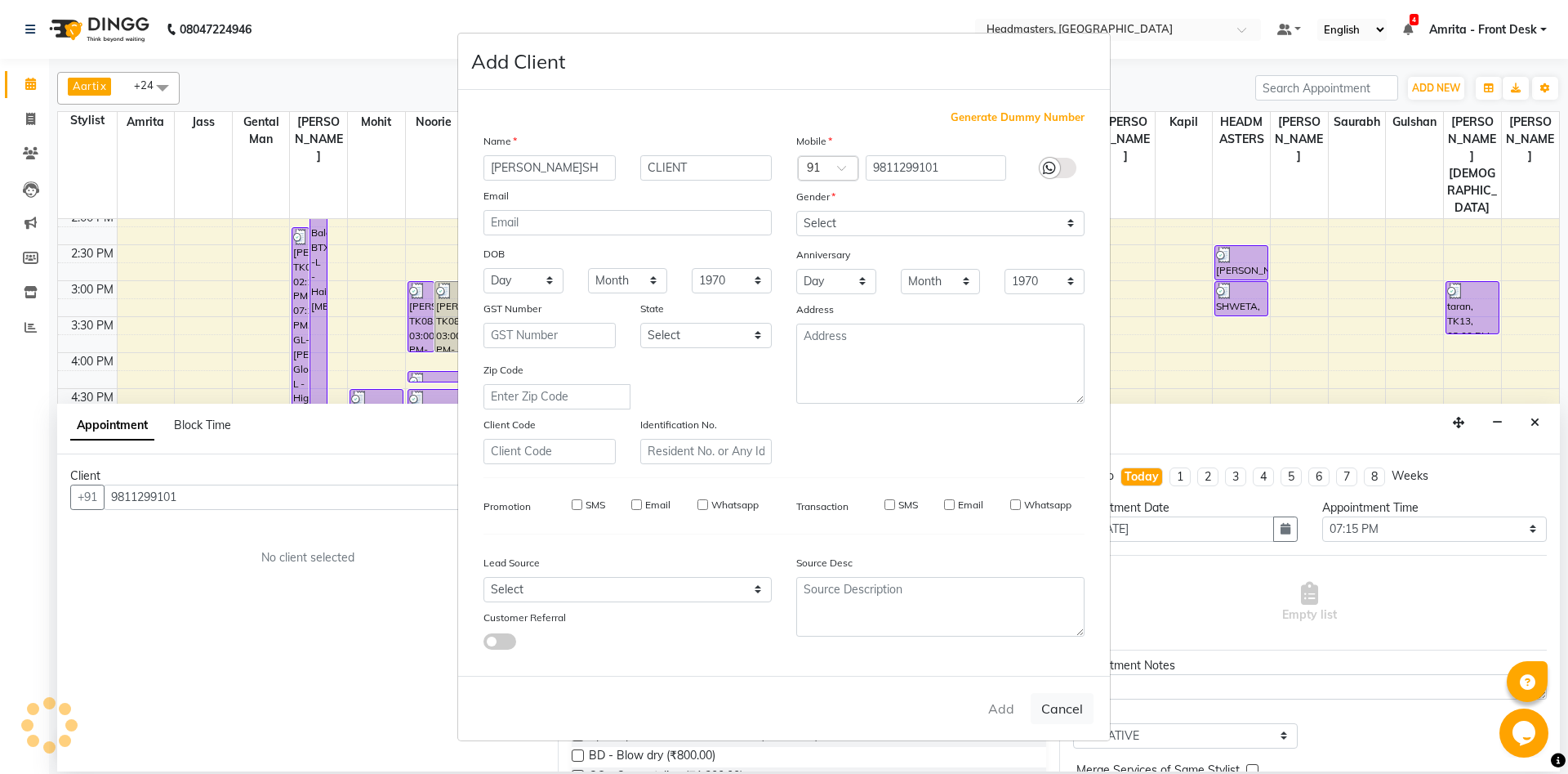
select select
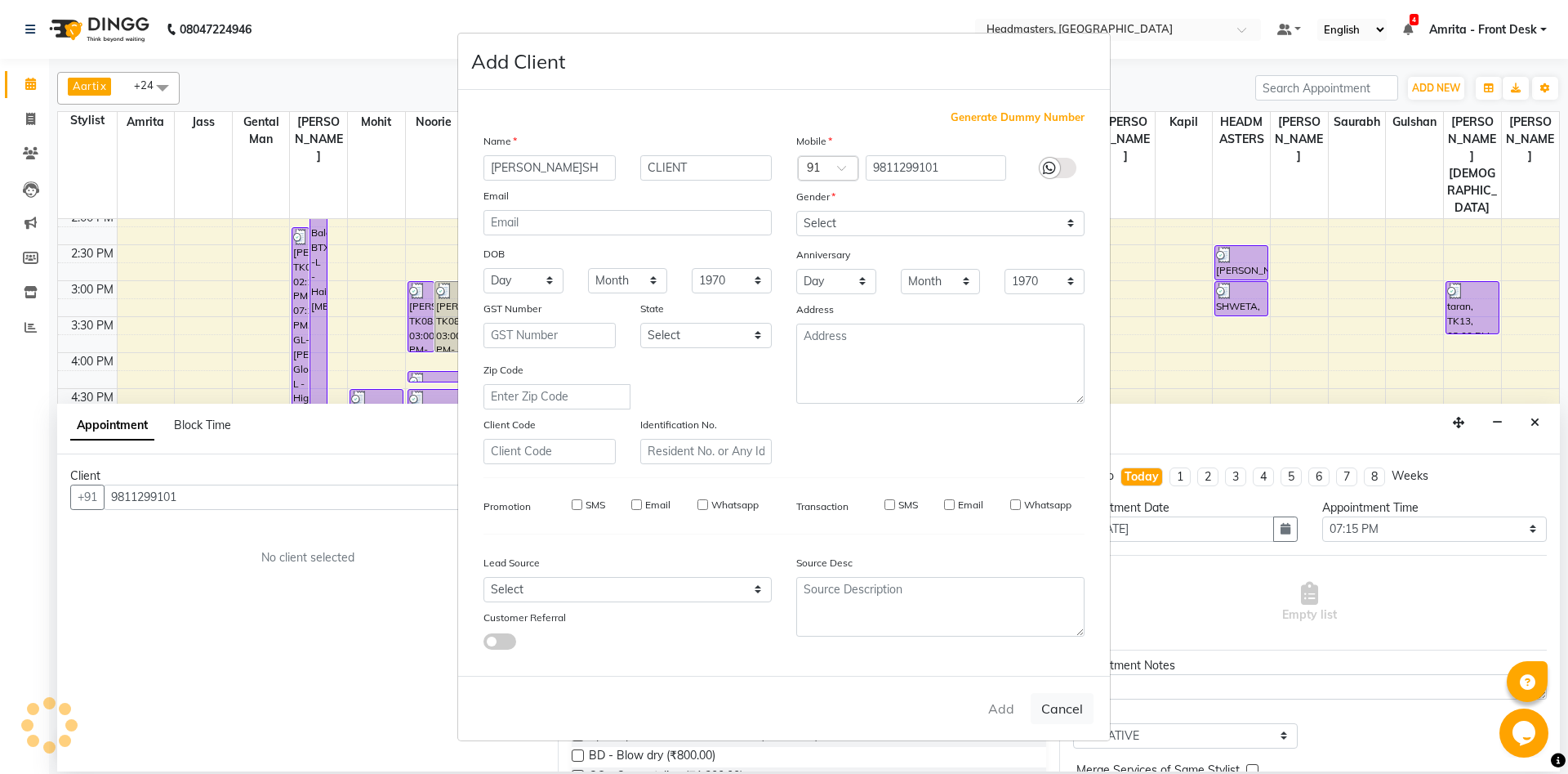
select select
checkbox input "false"
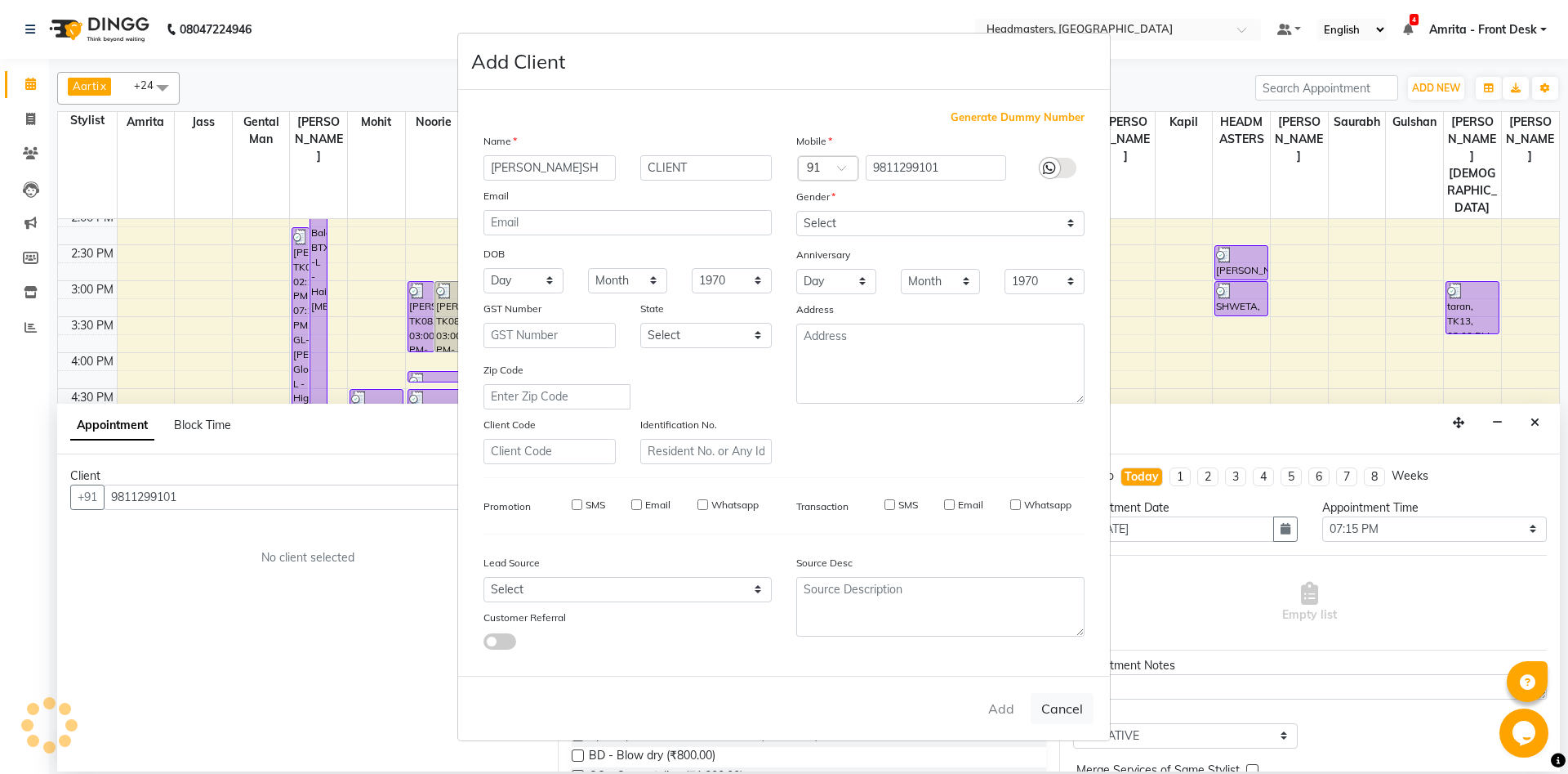
checkbox input "false"
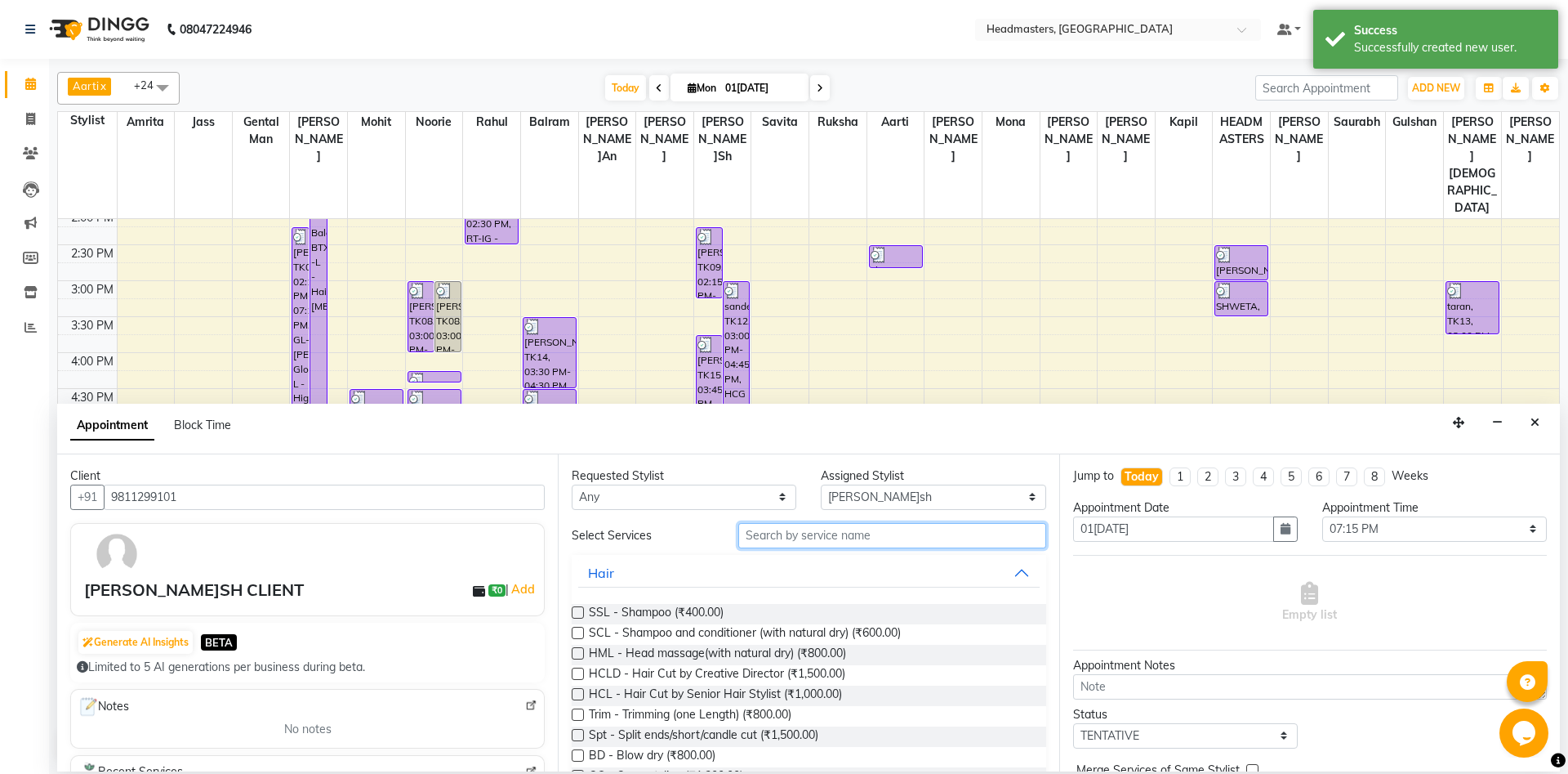
click at [825, 530] on input "text" at bounding box center [892, 536] width 308 height 25
click at [767, 528] on input "text" at bounding box center [892, 536] width 308 height 25
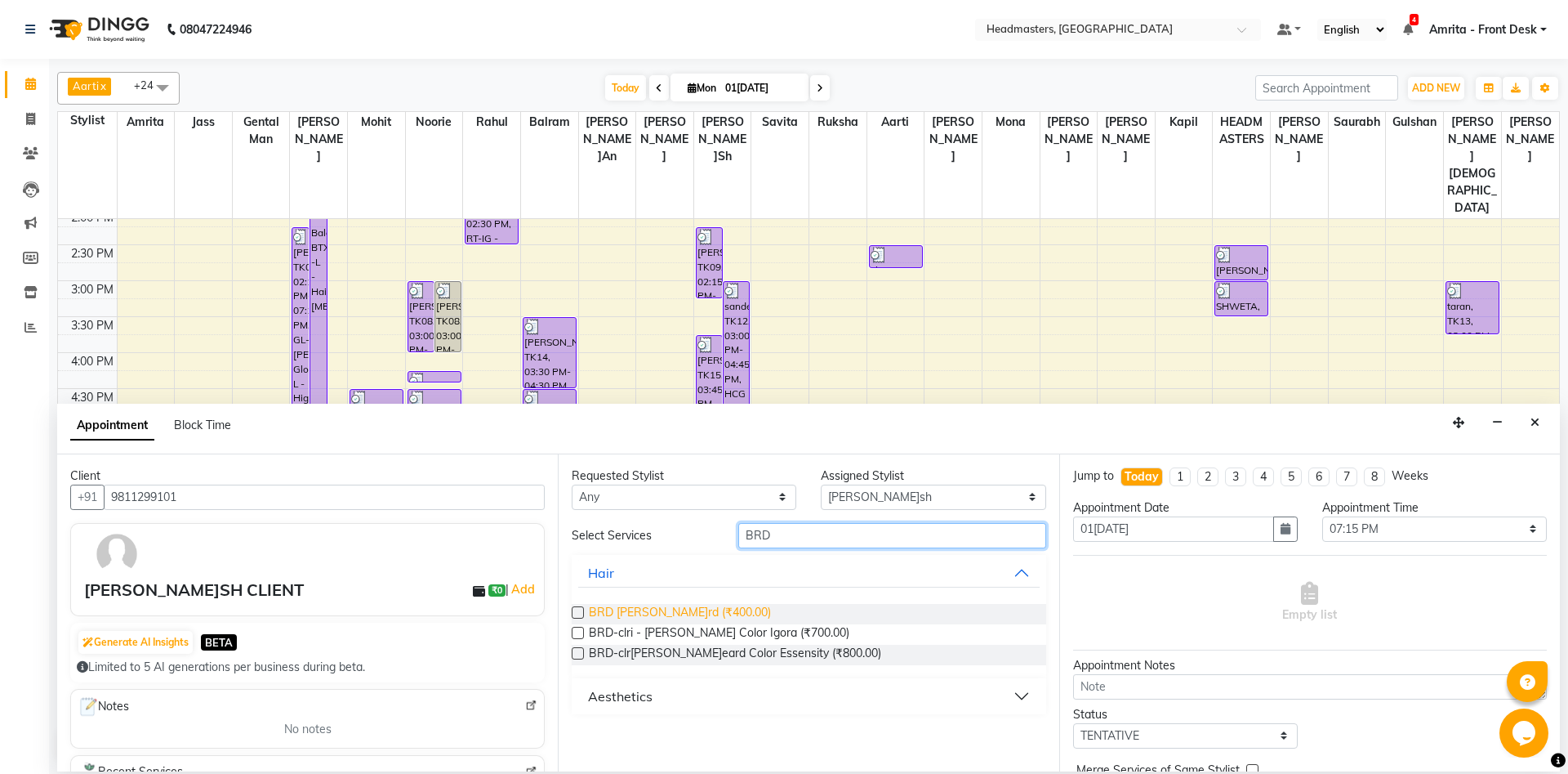
type input "BRD"
click at [686, 605] on span "BRD [PERSON_NAME]rd (₹400.00)" at bounding box center [680, 614] width 182 height 20
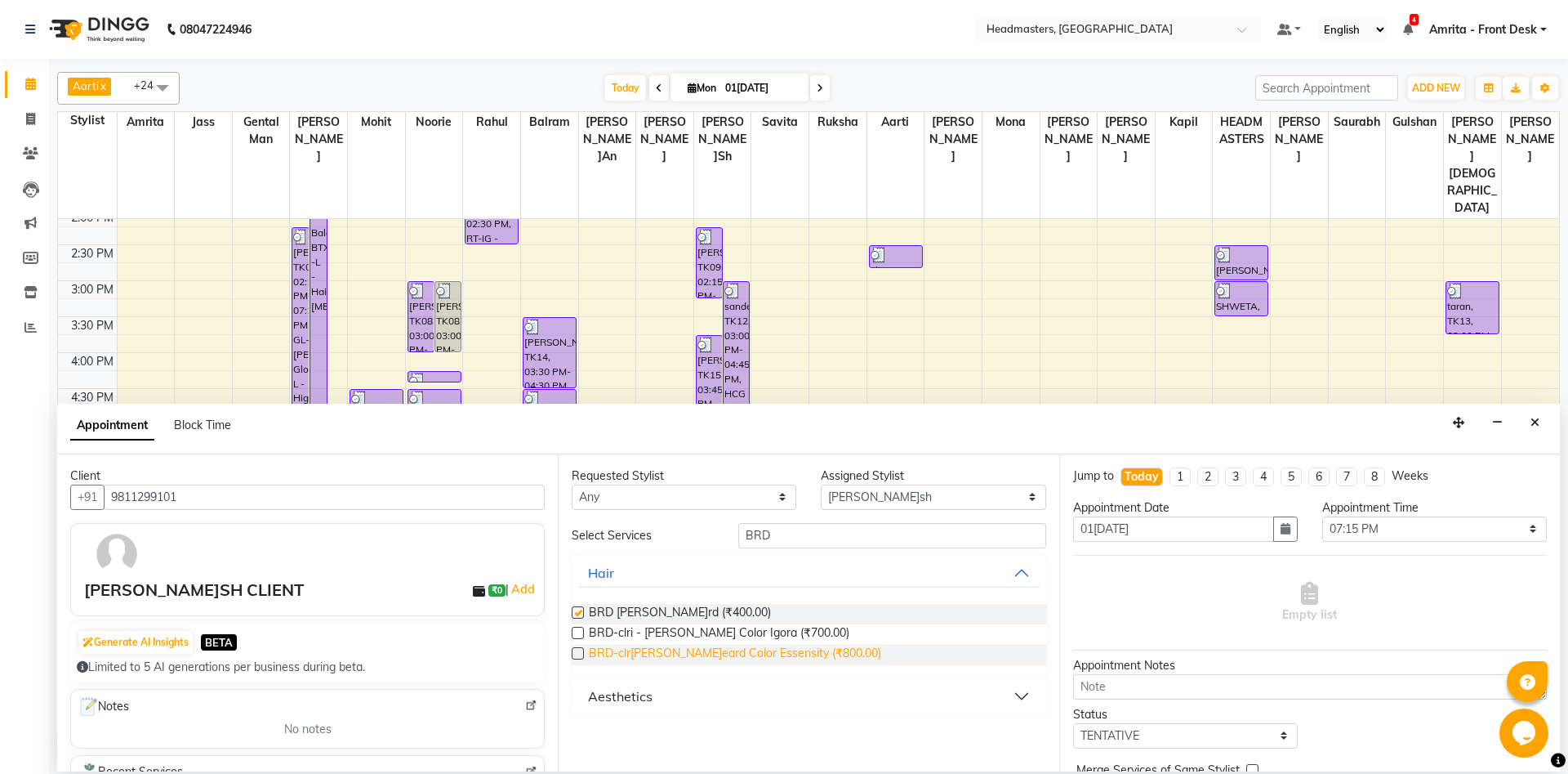
checkbox input "false"
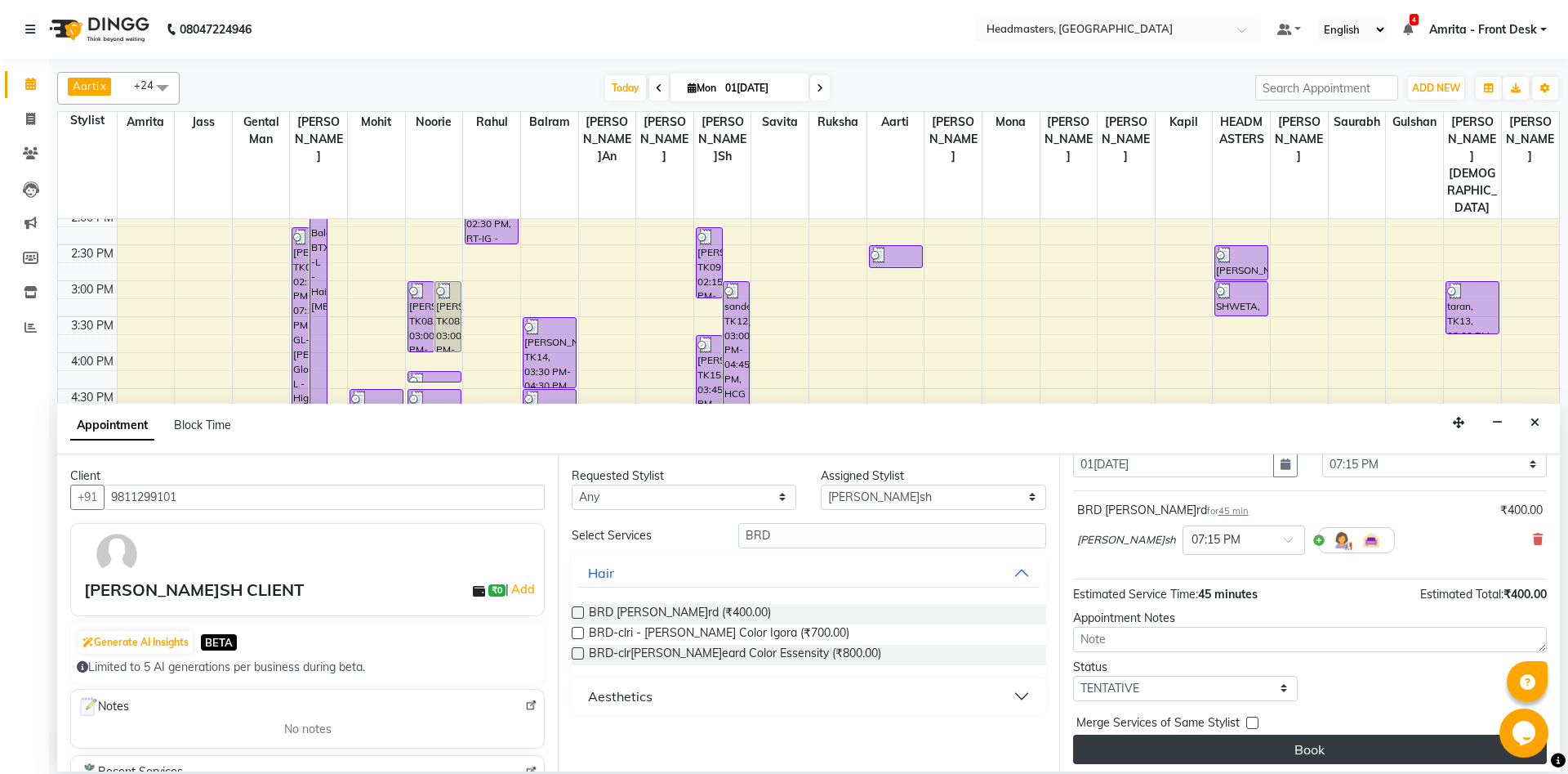
scroll to position [70, 0]
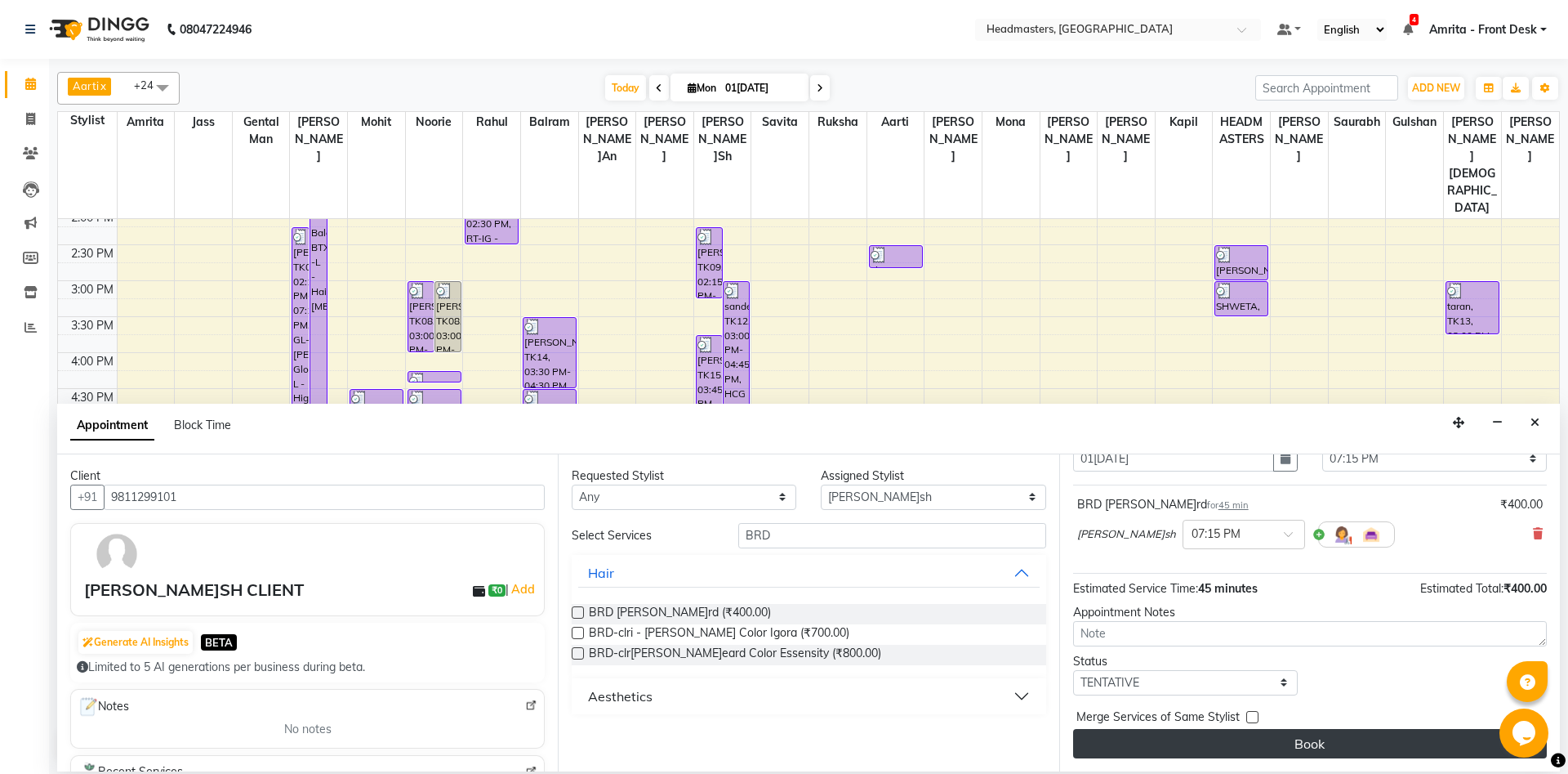
click at [1232, 738] on button "Book" at bounding box center [1310, 743] width 474 height 30
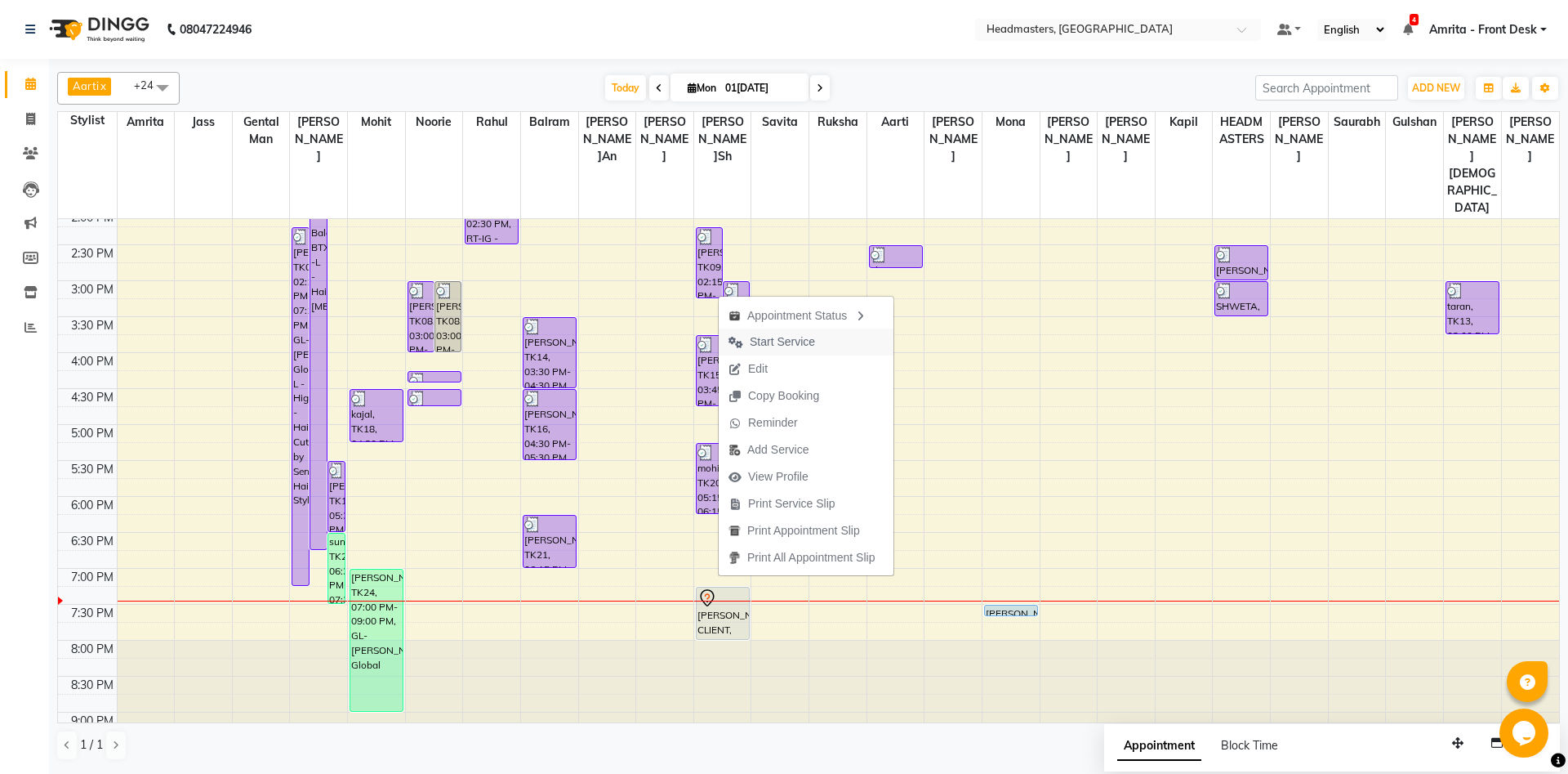
click at [780, 346] on span "Start Service" at bounding box center [782, 341] width 65 height 17
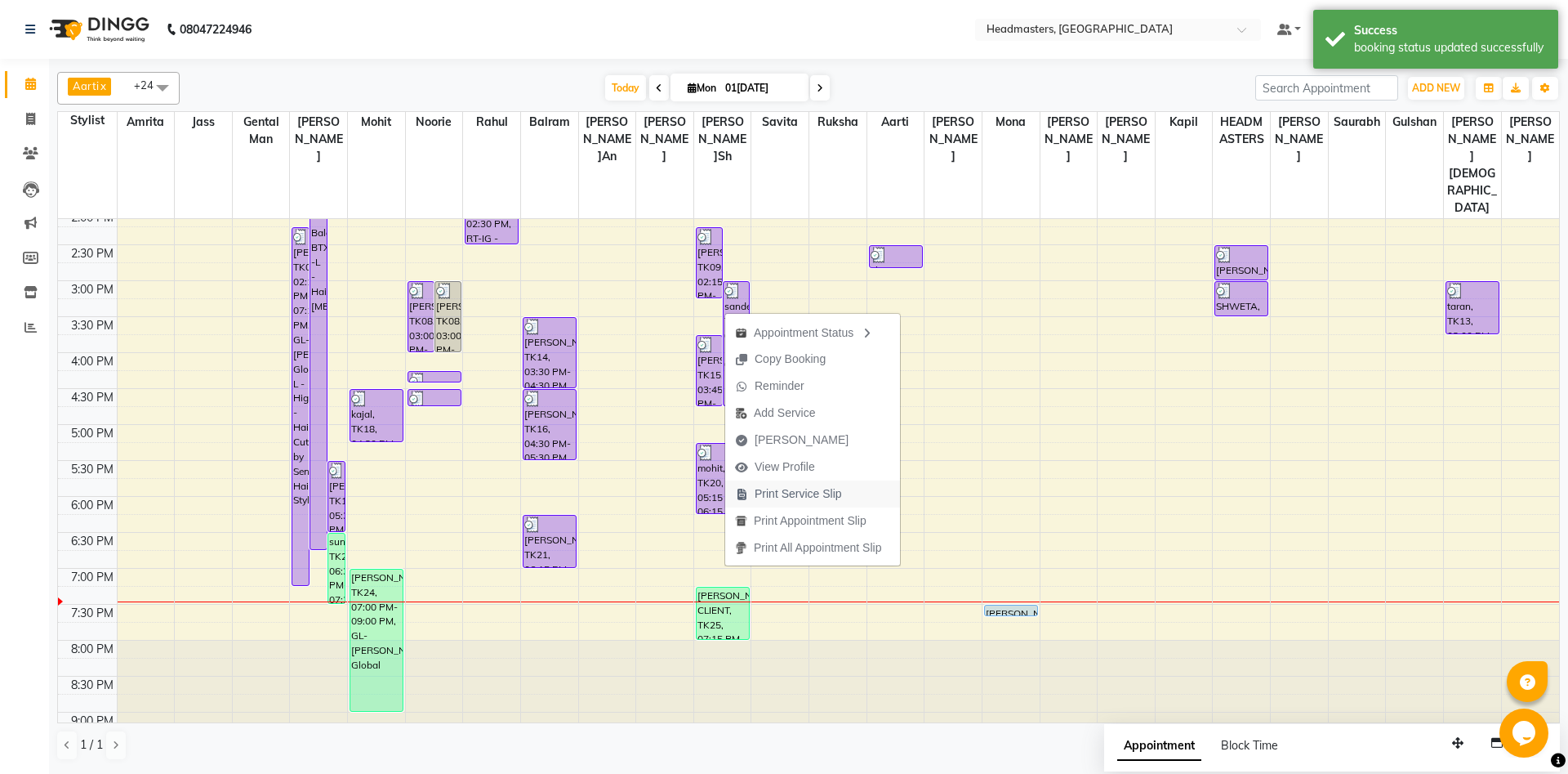
click at [760, 495] on span "Print Service Slip" at bounding box center [798, 493] width 87 height 17
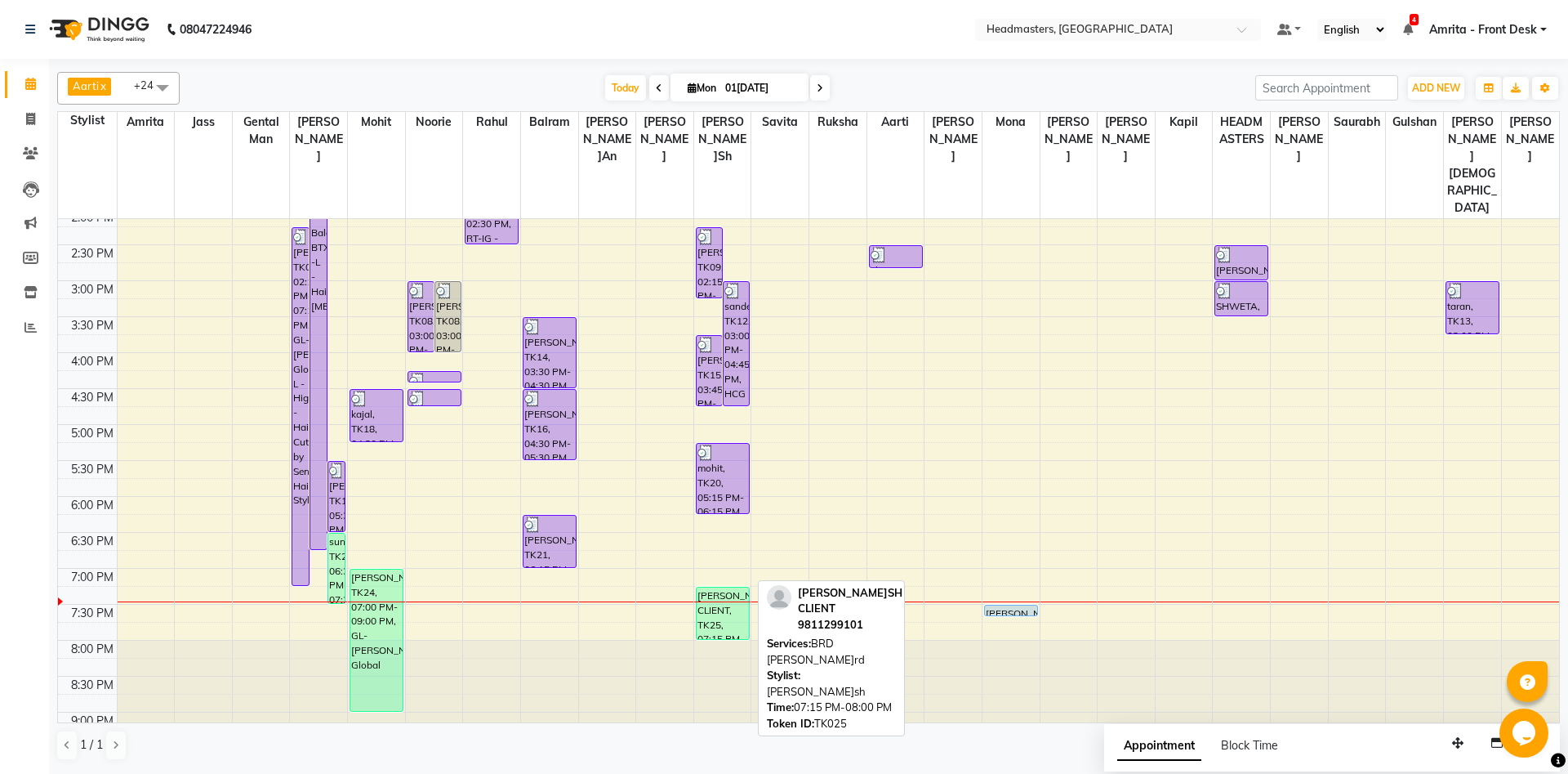
click at [717, 587] on div "[PERSON_NAME]SH CLIENT, TK25, 07:15 PM-08:00 PM, BRD [PERSON_NAME]rd" at bounding box center [723, 613] width 52 height 52
click at [710, 587] on div "[PERSON_NAME]SH CLIENT, TK25, 07:15 PM-08:00 PM, BRD [PERSON_NAME]rd" at bounding box center [723, 613] width 52 height 52
select select "1"
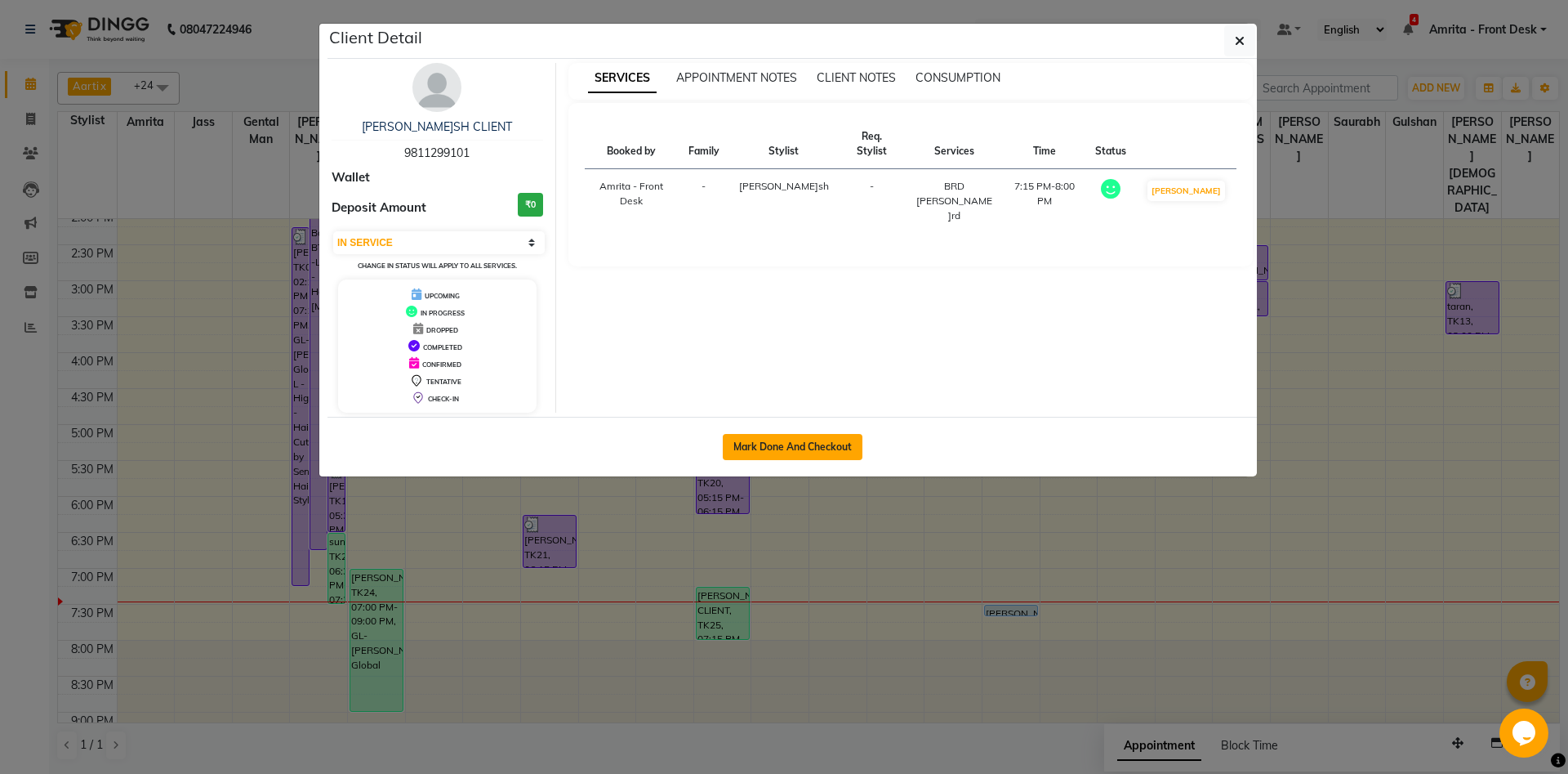
click at [804, 437] on button "Mark Done And Checkout" at bounding box center [792, 446] width 139 height 26
select select "service"
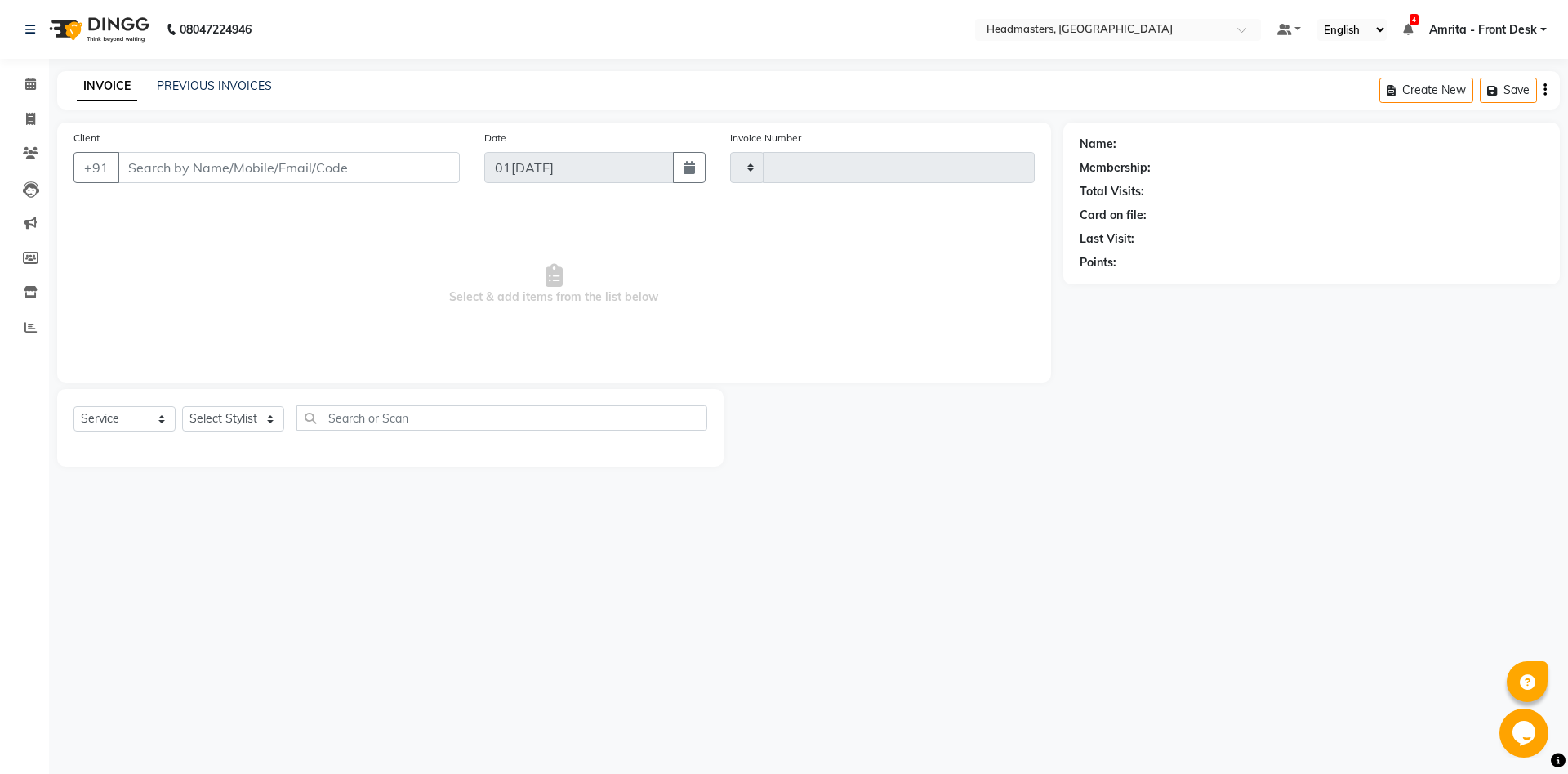
type input "5741"
select select "7130"
type input "9811299101"
select select "60730"
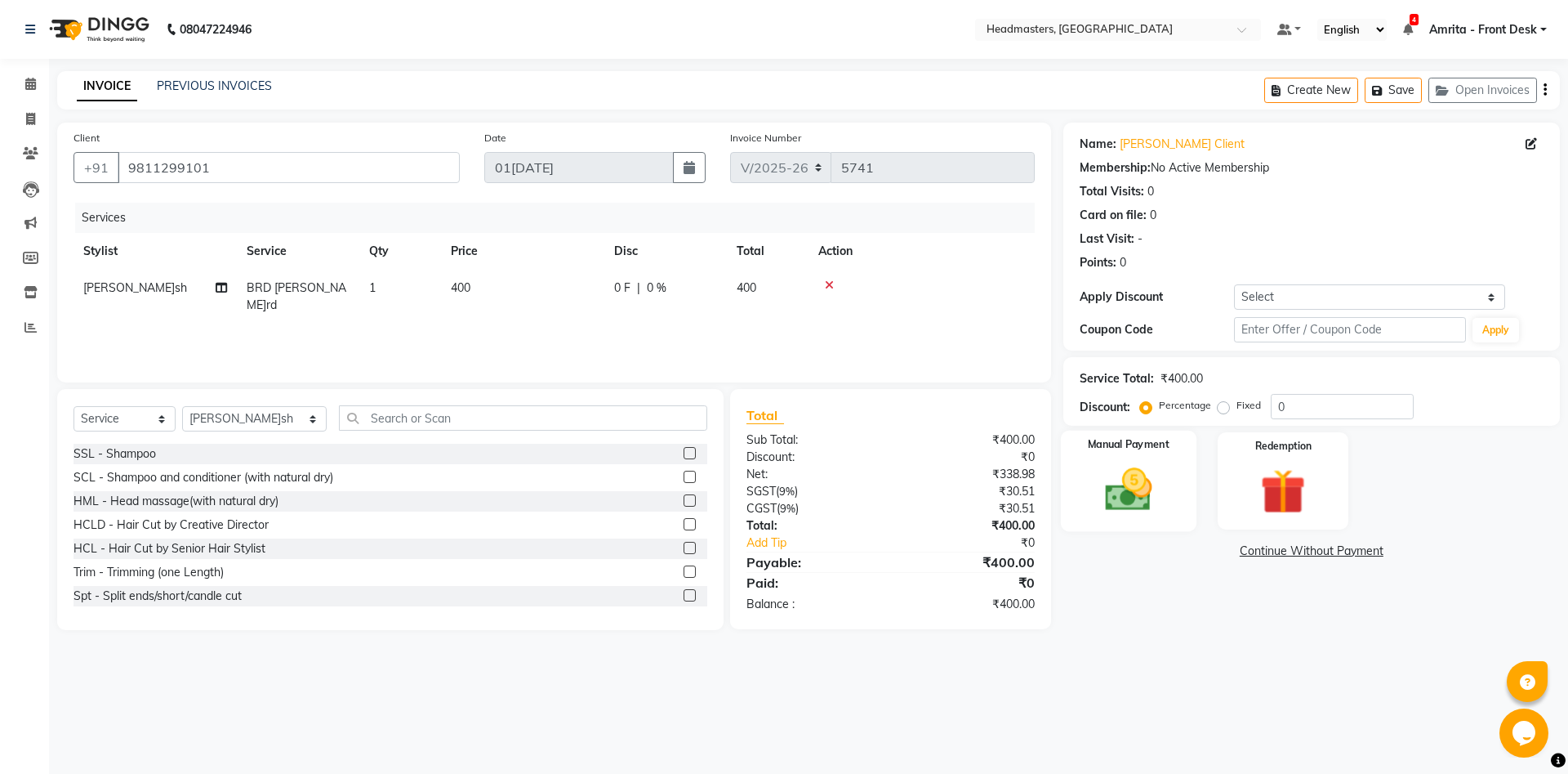
click at [1170, 498] on div "Manual Payment" at bounding box center [1128, 481] width 136 height 101
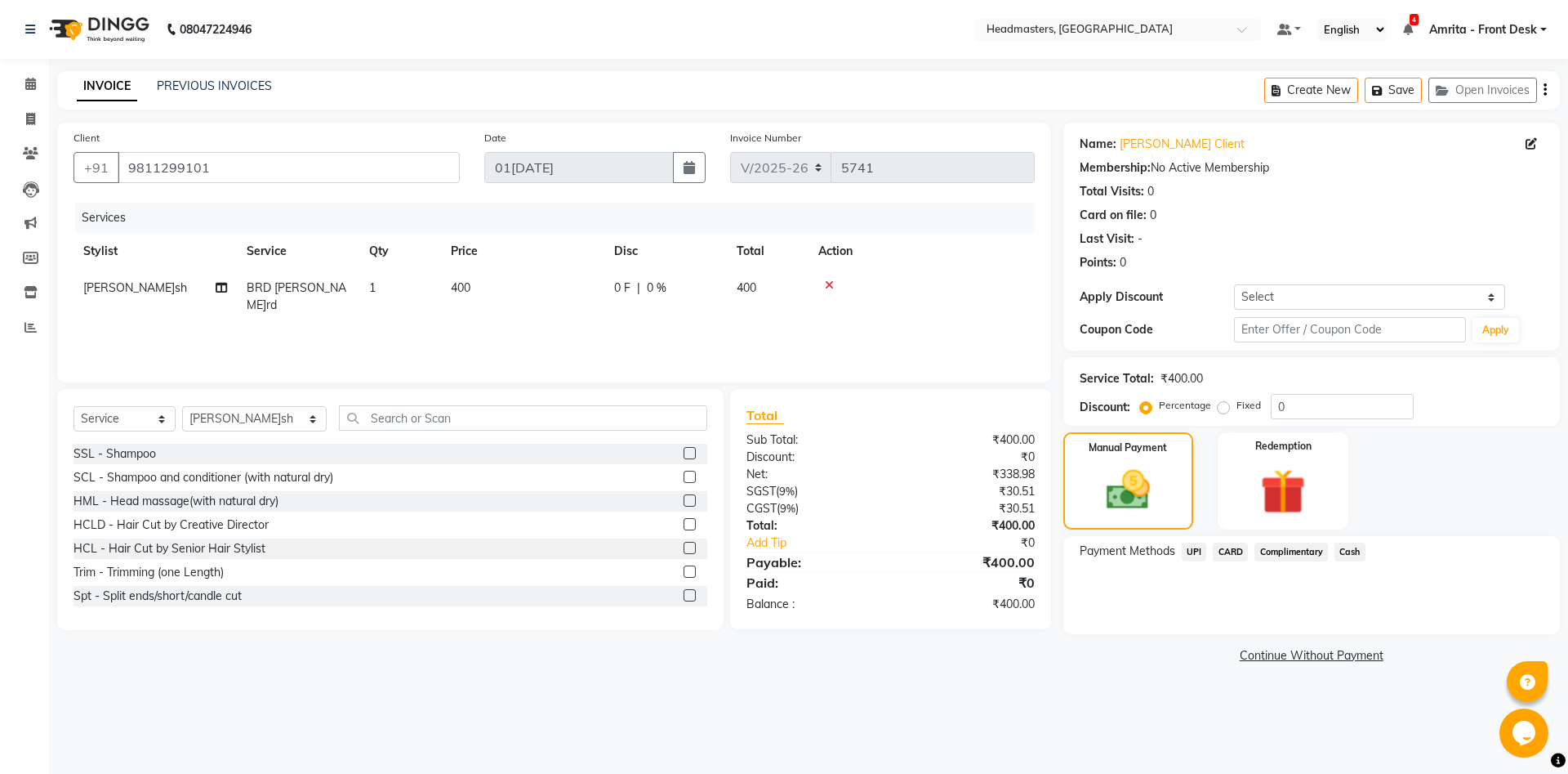
click at [1349, 562] on div "Cash" at bounding box center [1347, 553] width 37 height 22
click at [1349, 552] on span "Cash" at bounding box center [1350, 552] width 31 height 19
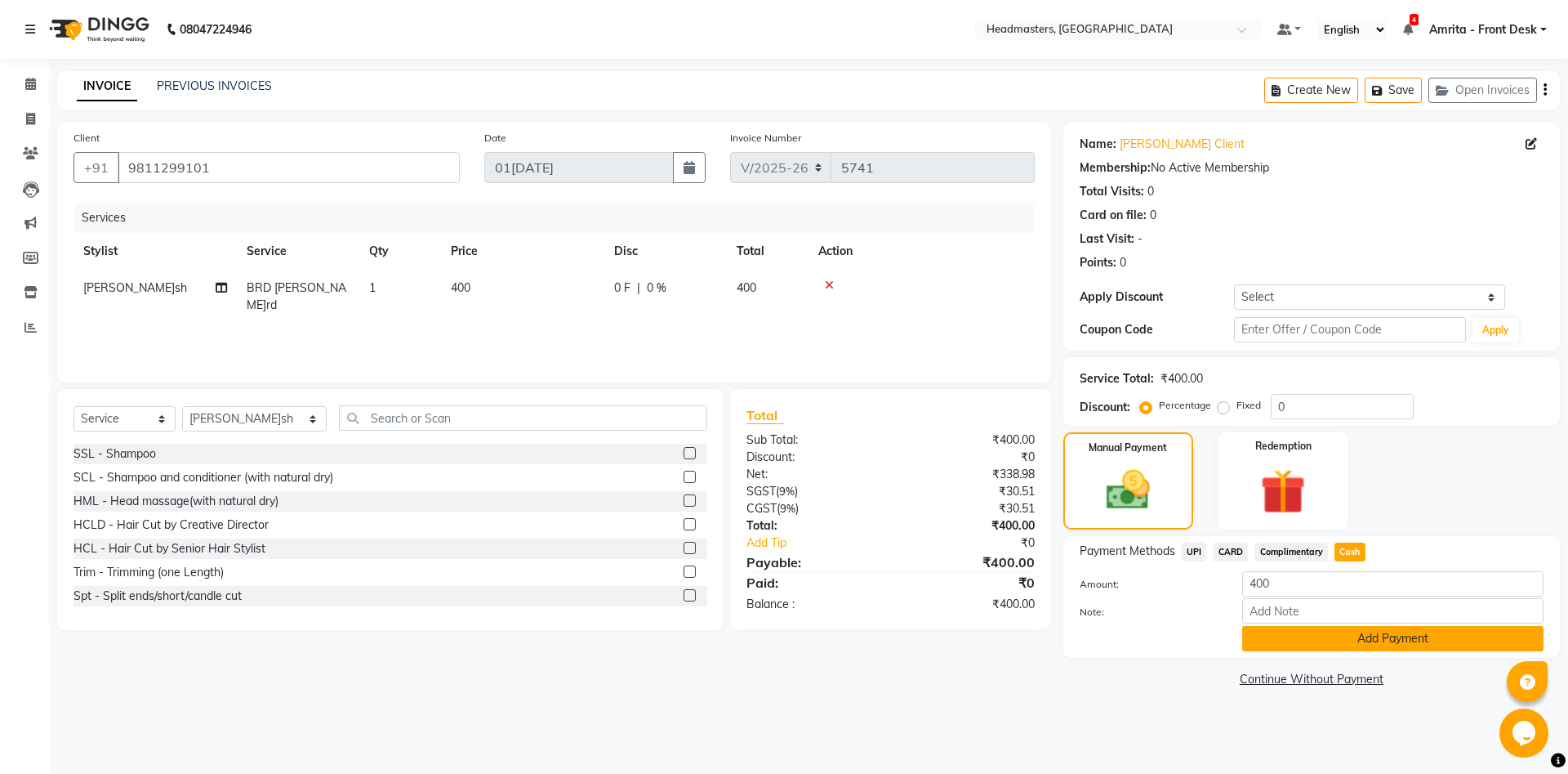
click at [1355, 639] on button "Add Payment" at bounding box center [1393, 639] width 302 height 25
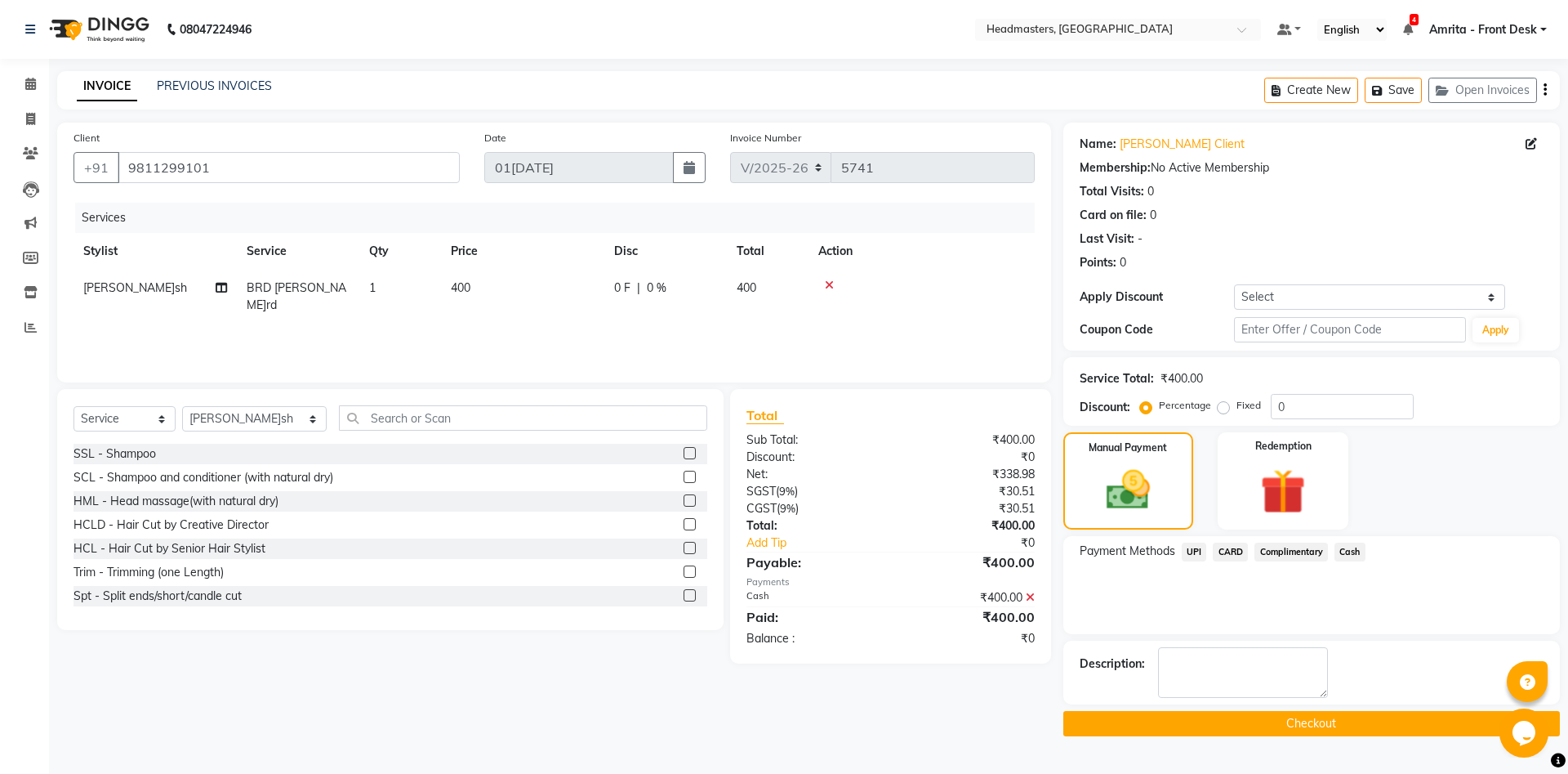
click at [1311, 730] on button "Checkout" at bounding box center [1312, 723] width 497 height 25
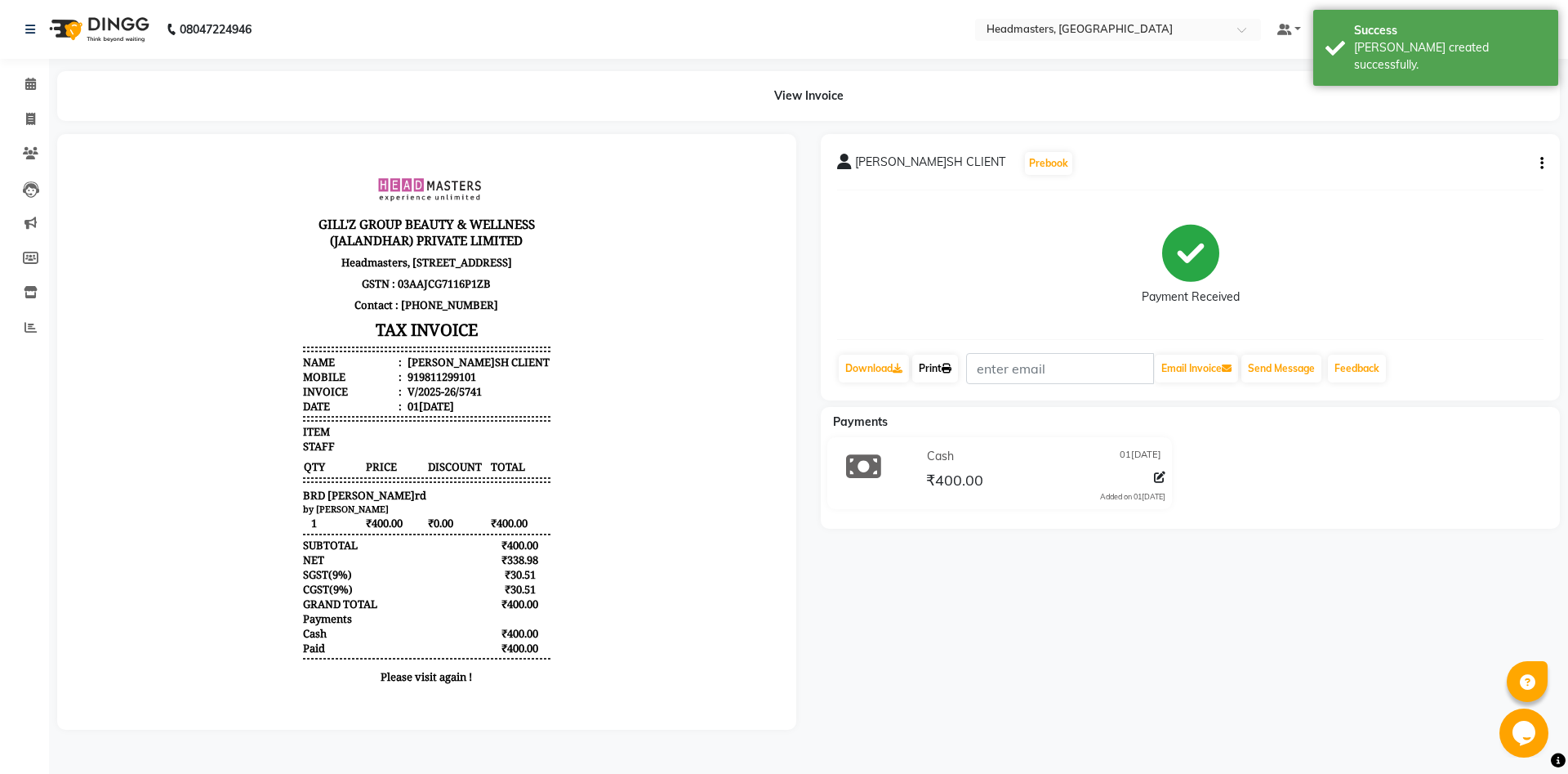
click at [935, 373] on link "Print" at bounding box center [935, 368] width 46 height 28
click at [34, 84] on icon at bounding box center [30, 84] width 11 height 13
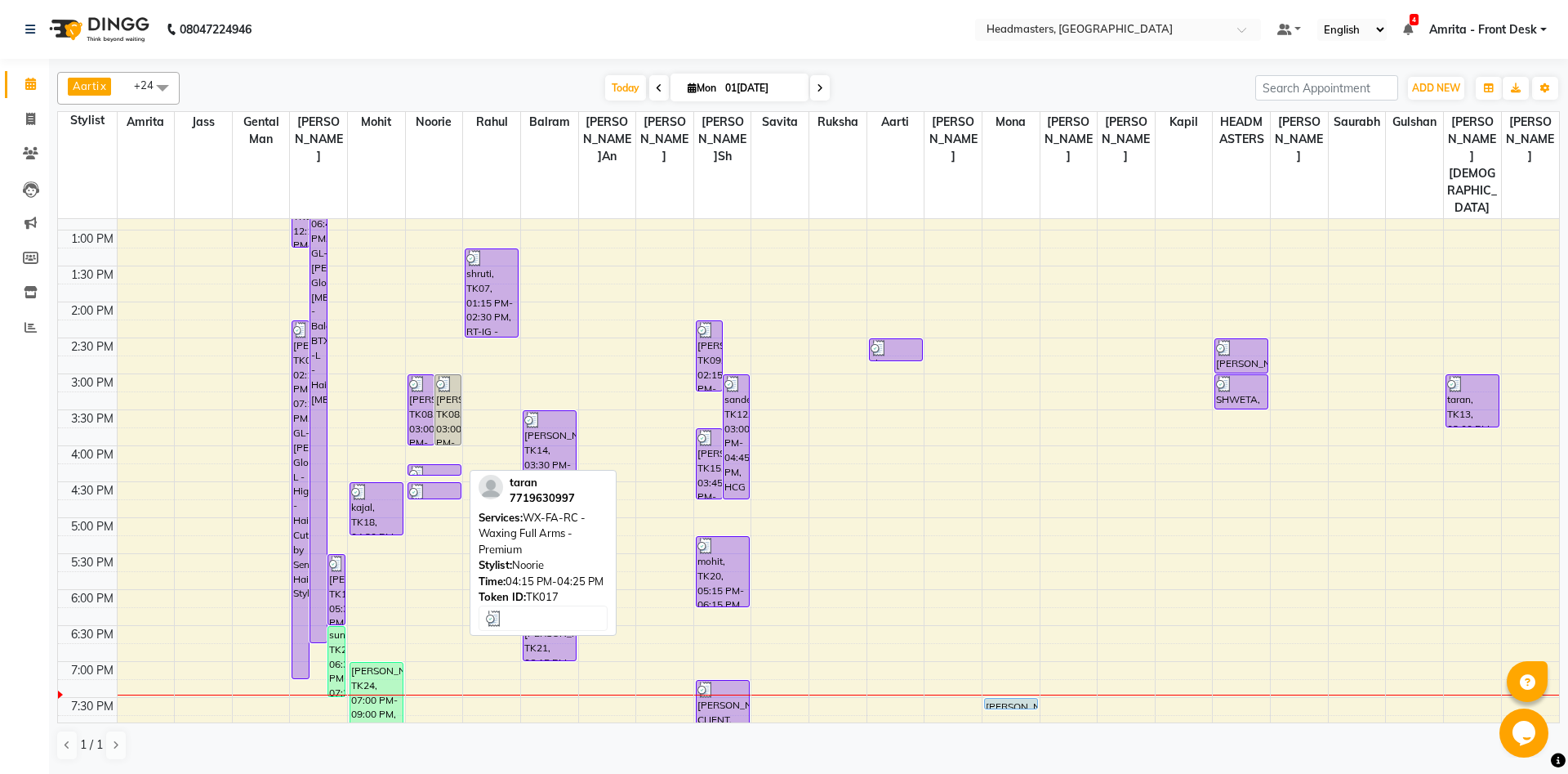
scroll to position [353, 0]
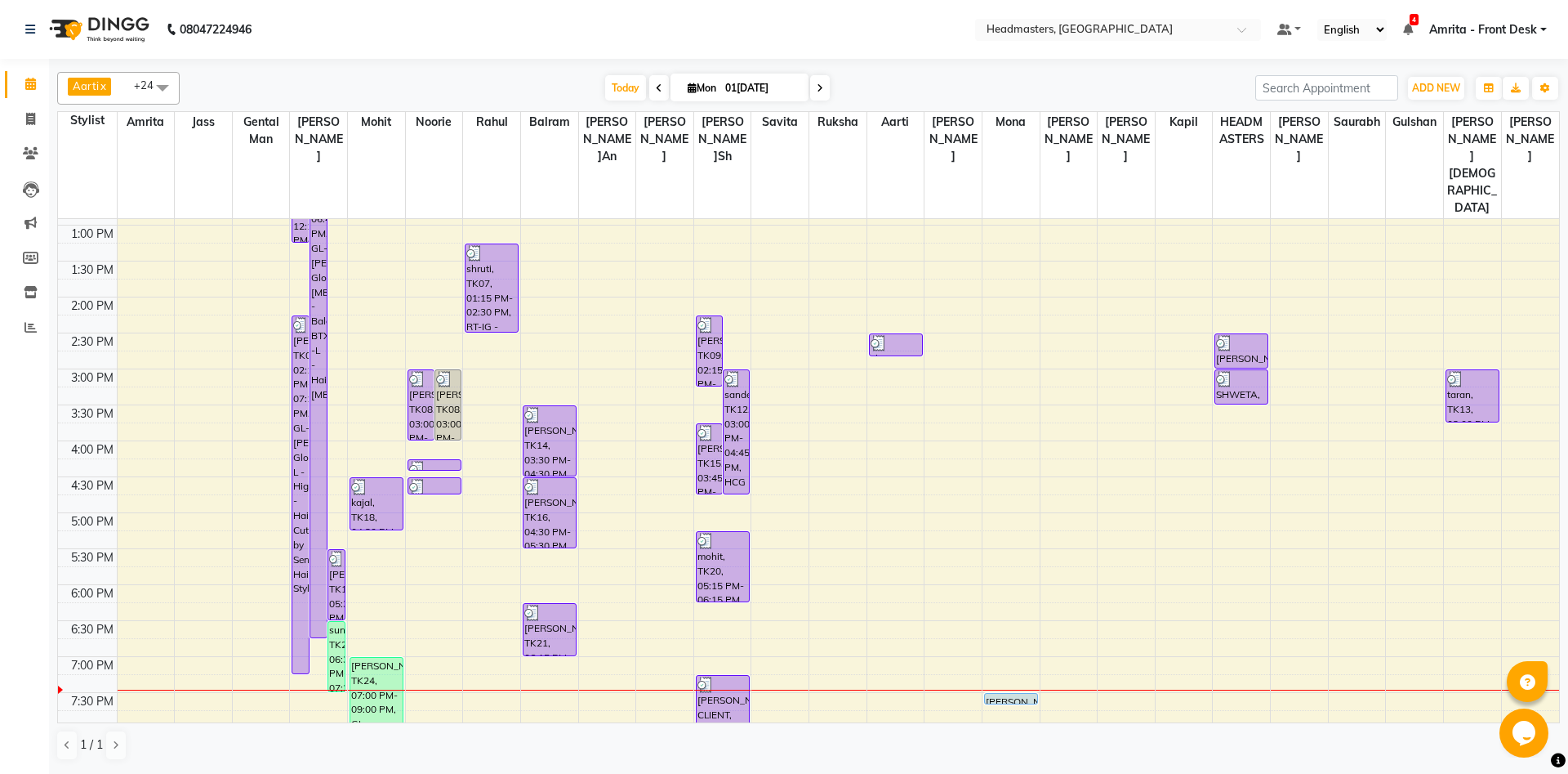
click at [343, 622] on div "sunny, TK22, 06:30 PM-07:30 PM, HCG - Hair Cut by Senior Hair Stylist" at bounding box center [336, 657] width 16 height 69
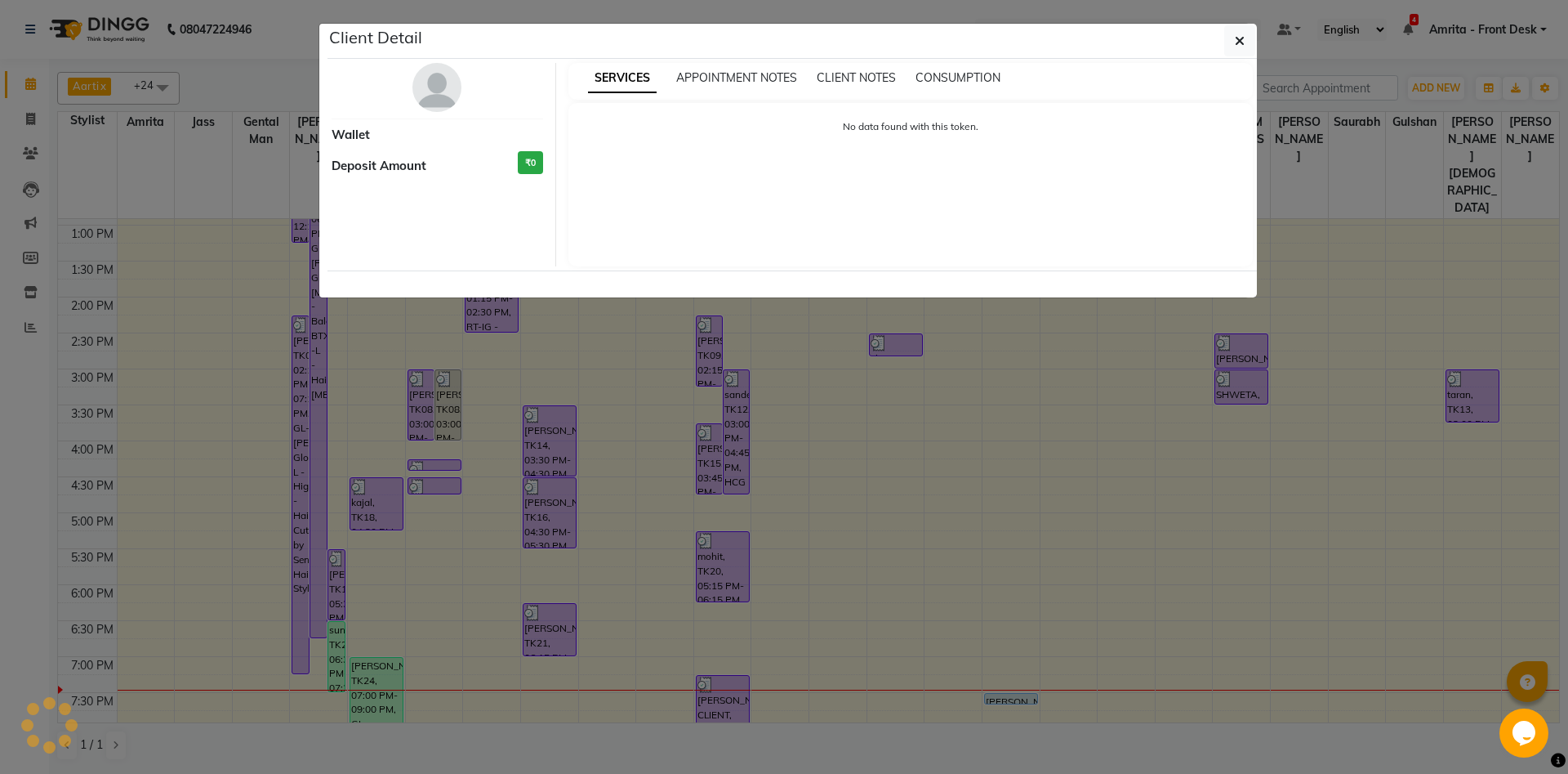
select select "1"
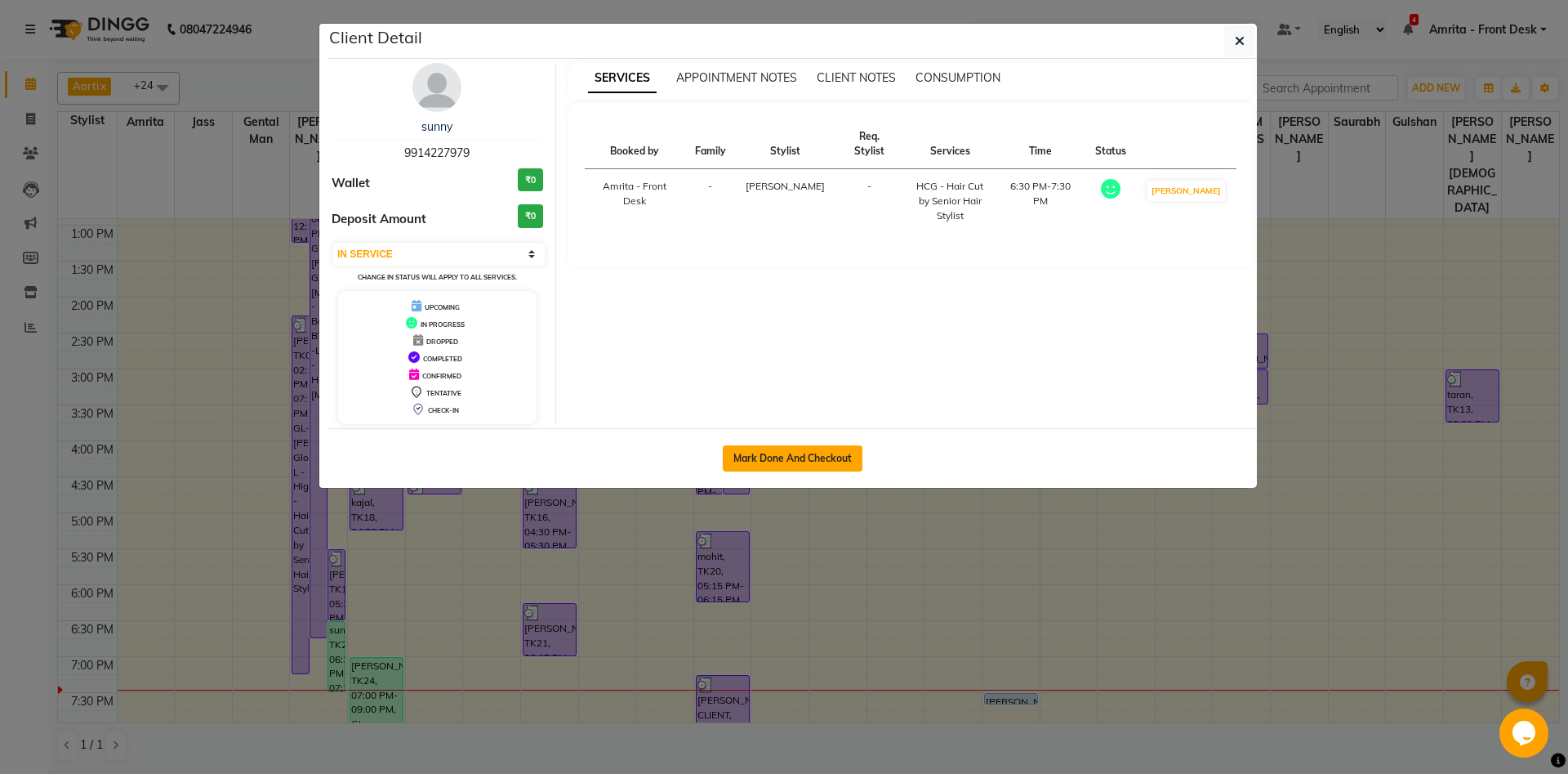
click at [816, 448] on button "Mark Done And Checkout" at bounding box center [792, 458] width 139 height 26
select select "service"
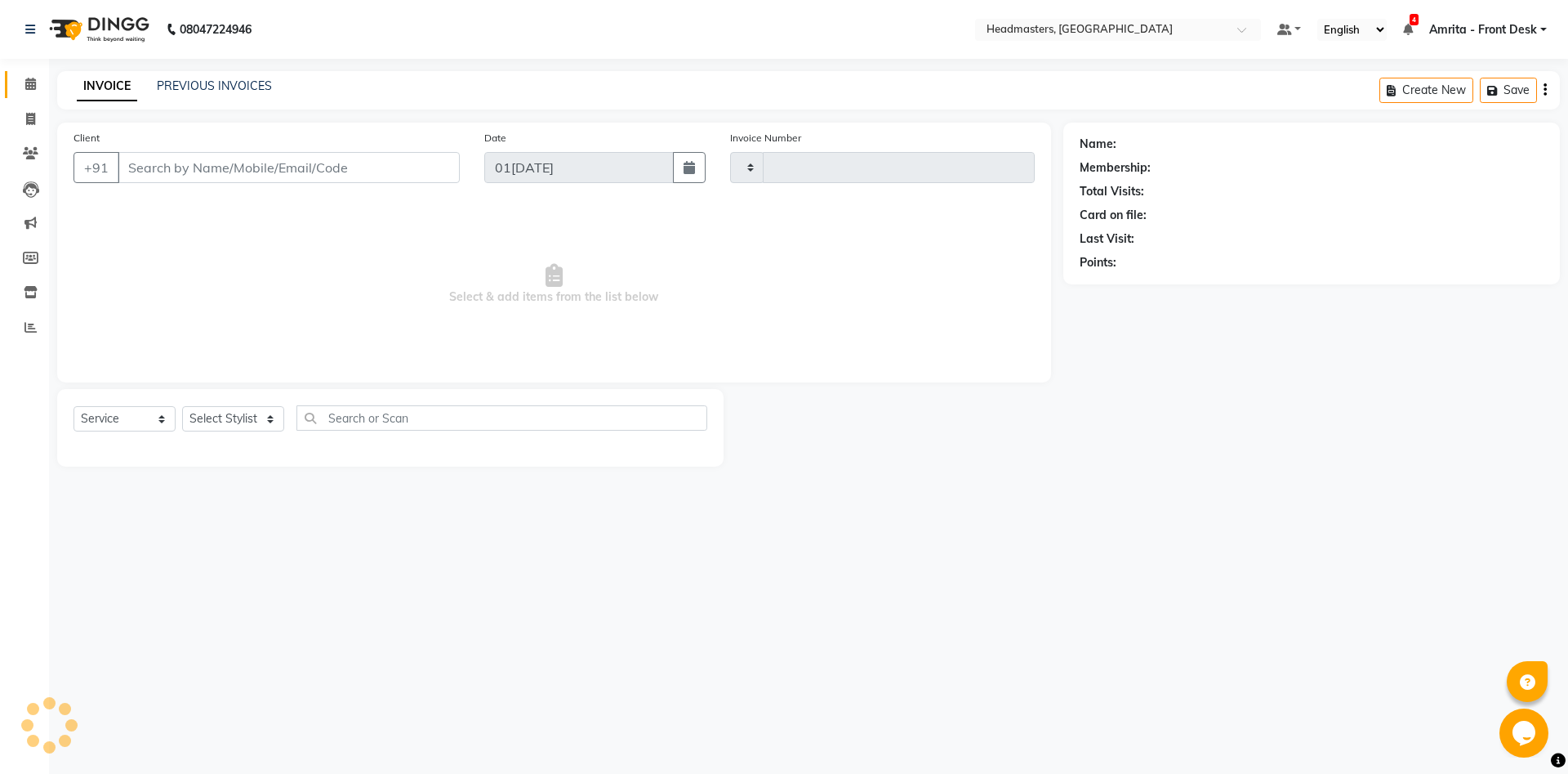
type input "5742"
select select "7130"
type input "9914227979"
select select "60721"
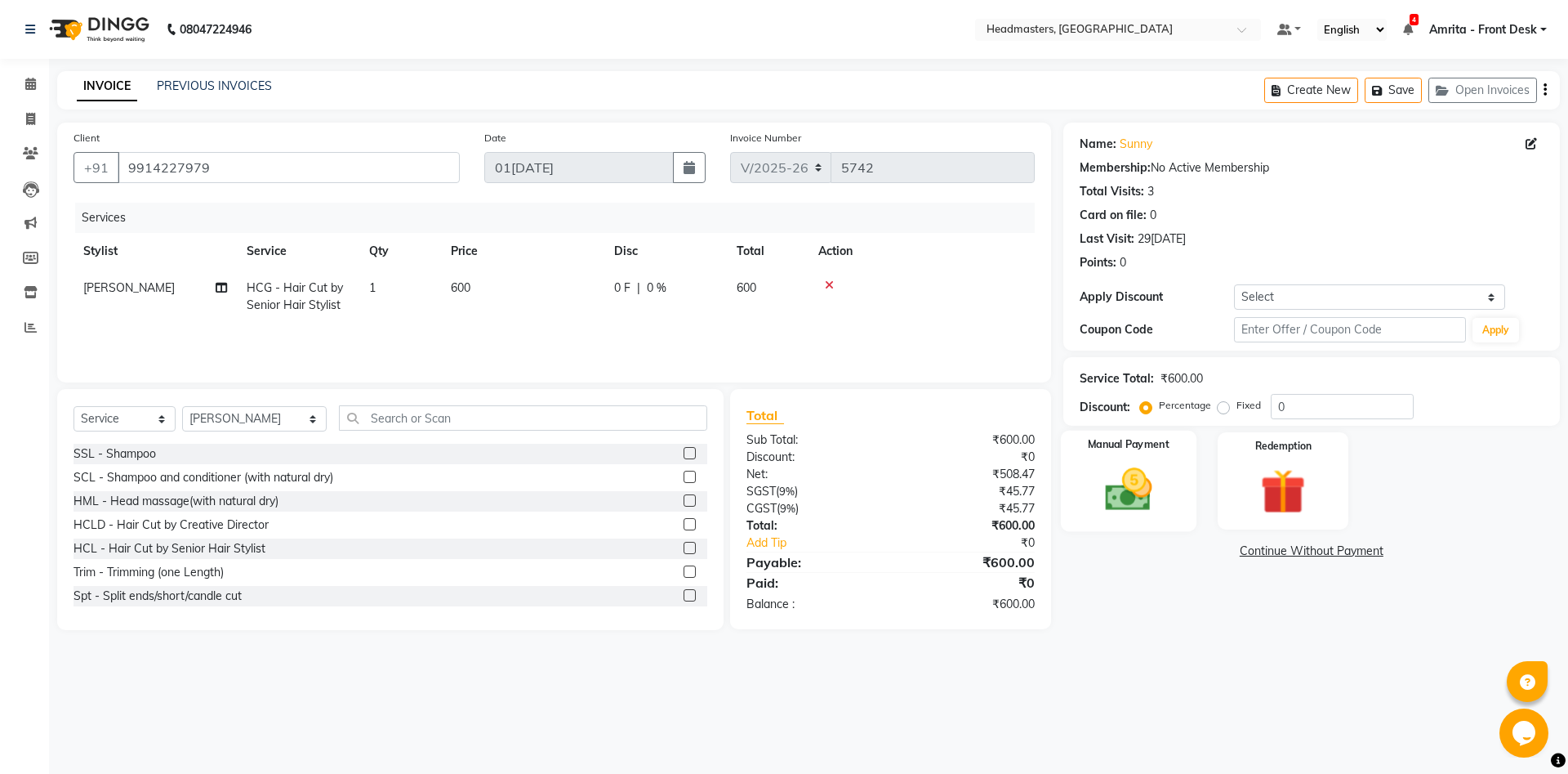
click at [1096, 485] on img at bounding box center [1129, 489] width 76 height 54
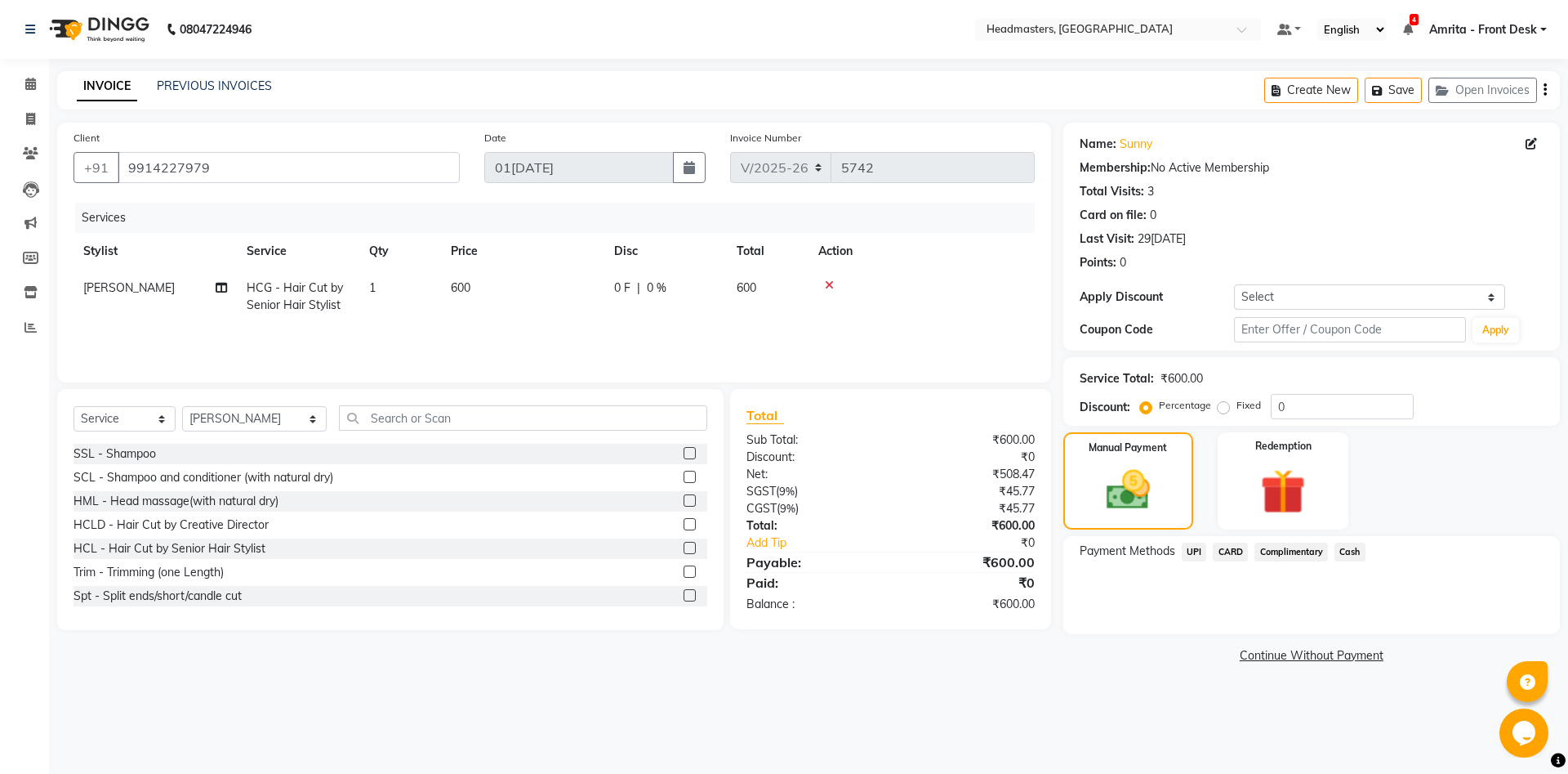
click at [1350, 553] on span "Cash" at bounding box center [1350, 552] width 31 height 19
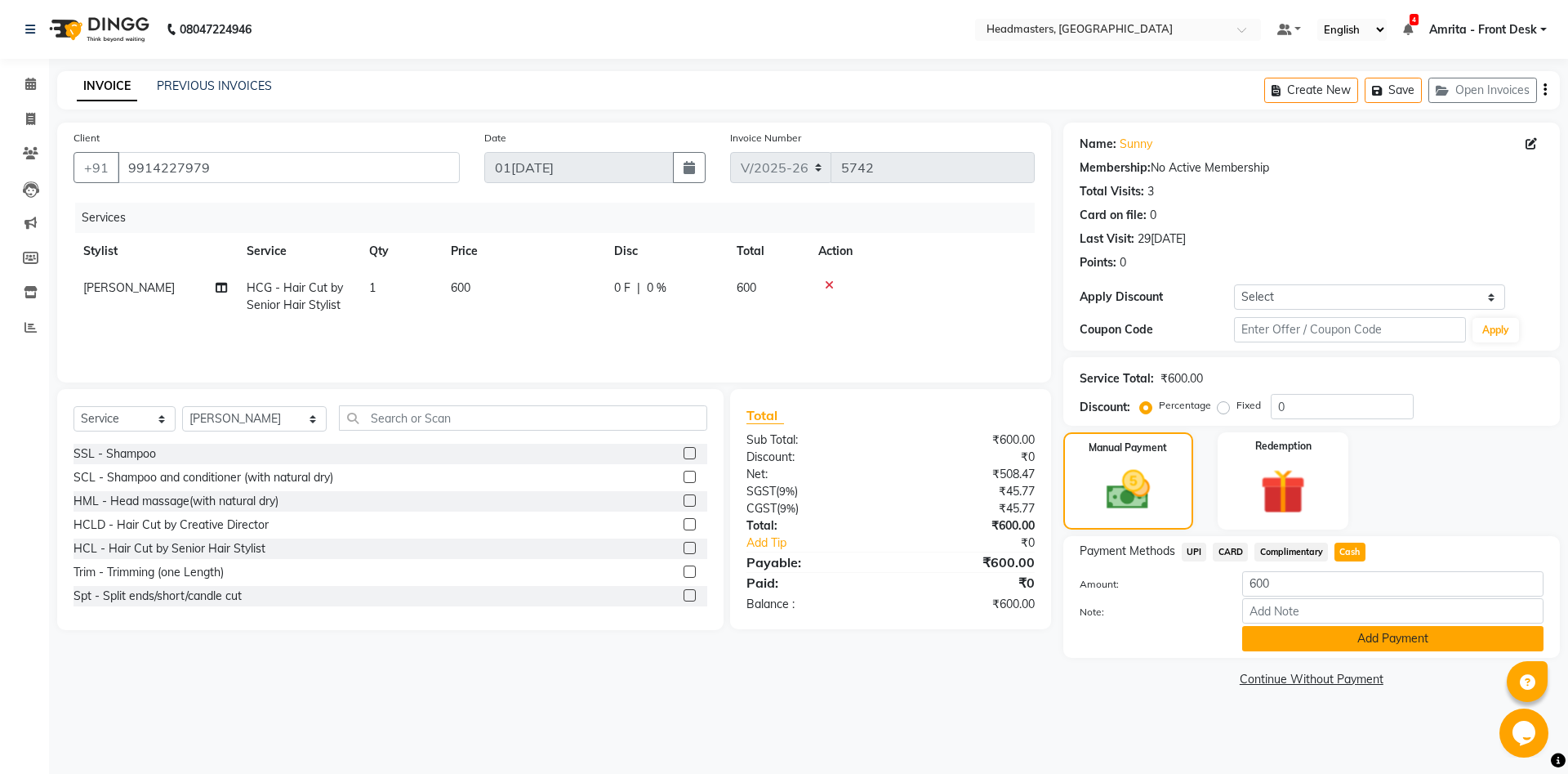
click at [1391, 635] on button "Add Payment" at bounding box center [1393, 639] width 302 height 25
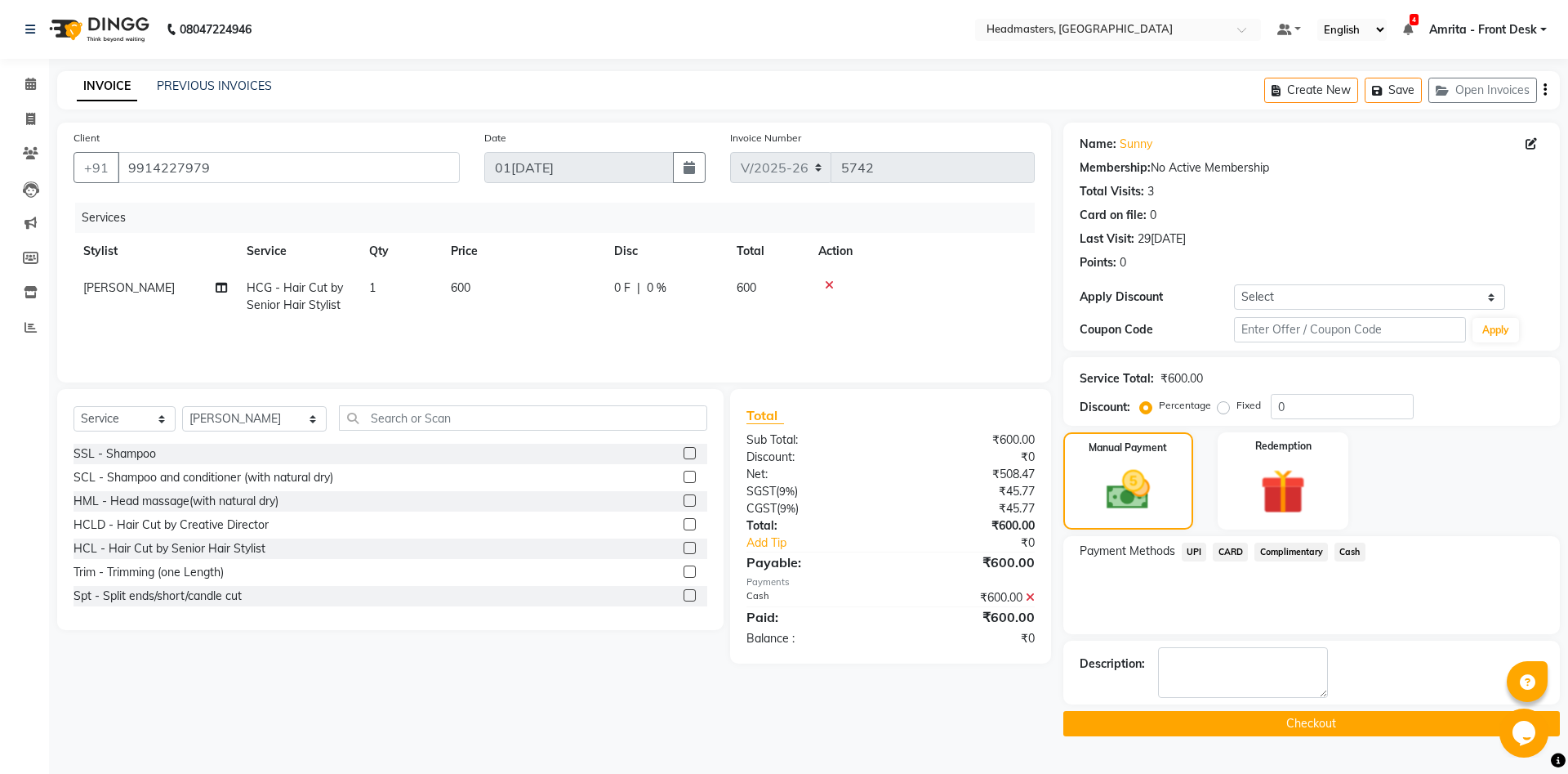
click at [1244, 717] on button "Checkout" at bounding box center [1312, 723] width 497 height 25
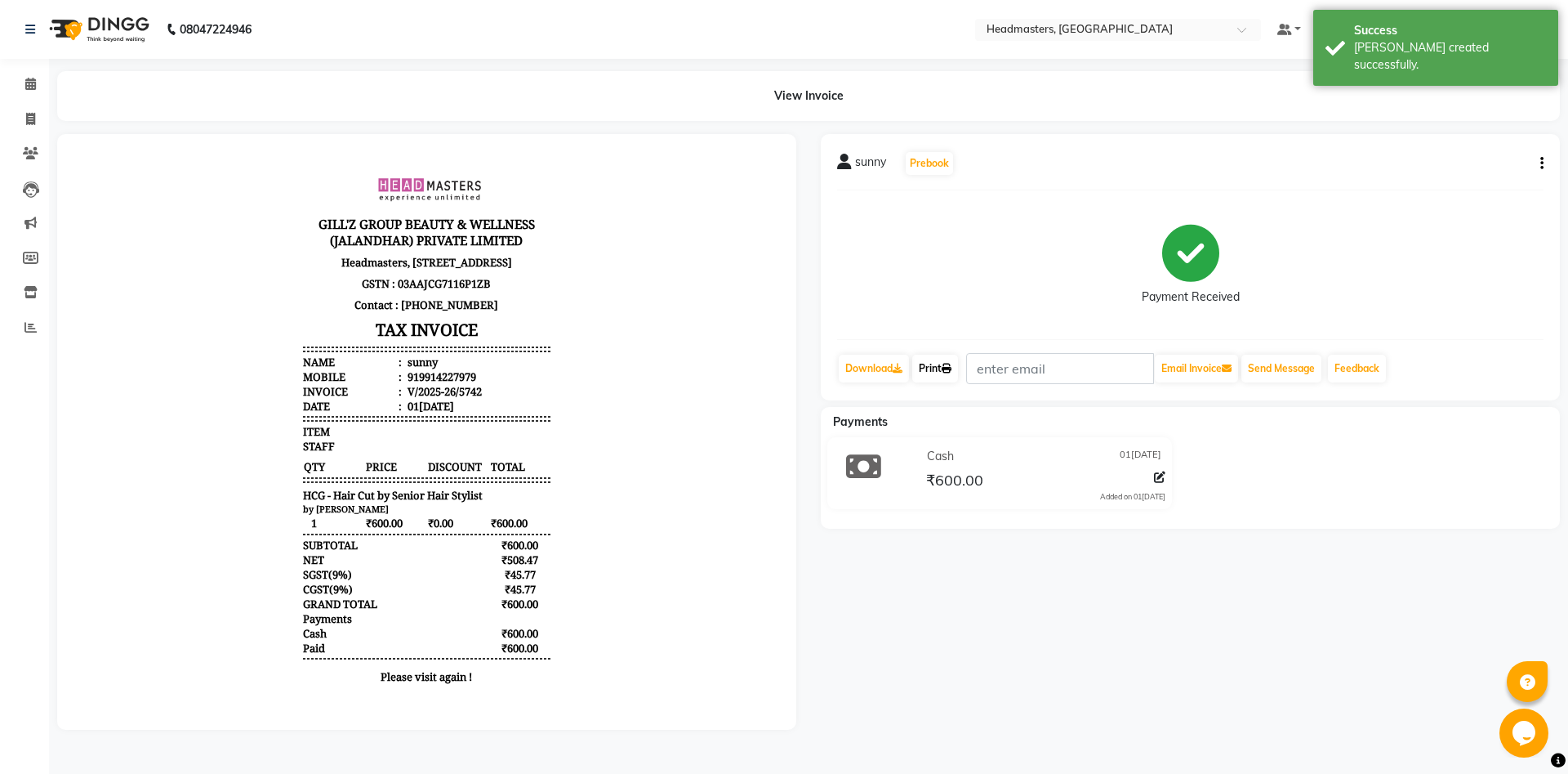
click at [934, 370] on link "Print" at bounding box center [935, 368] width 46 height 28
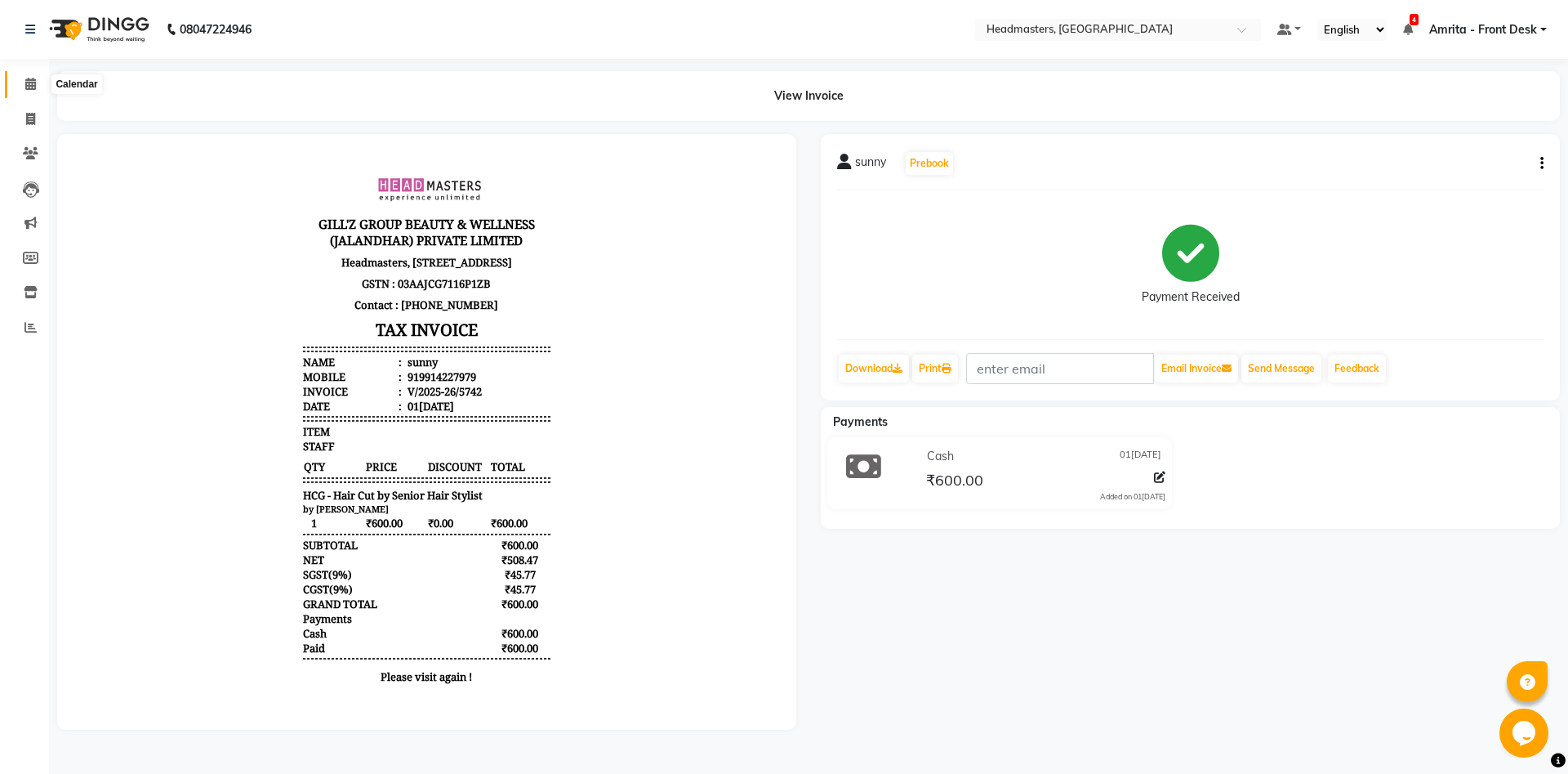
click at [26, 87] on icon at bounding box center [30, 84] width 11 height 13
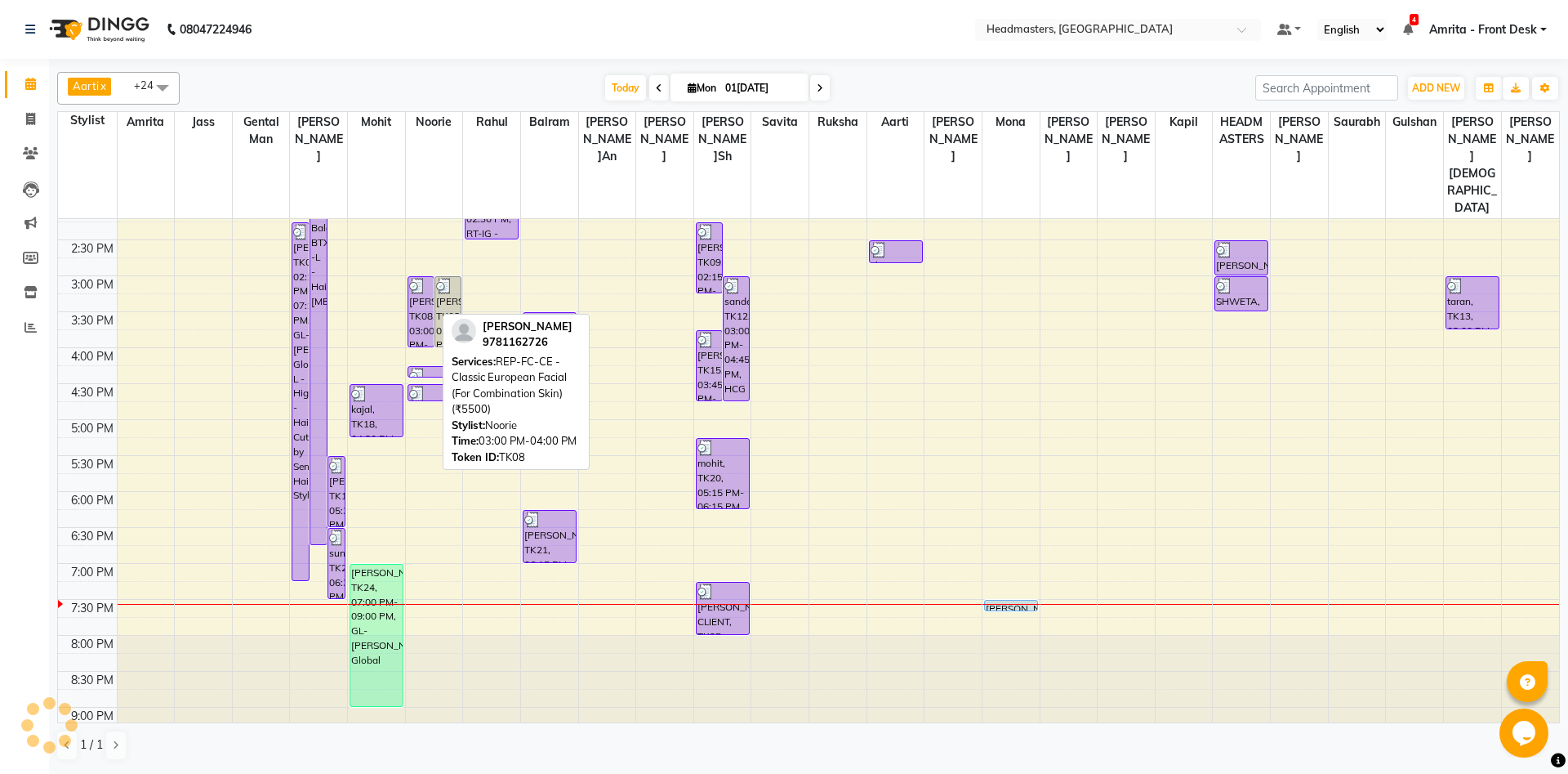
scroll to position [451, 0]
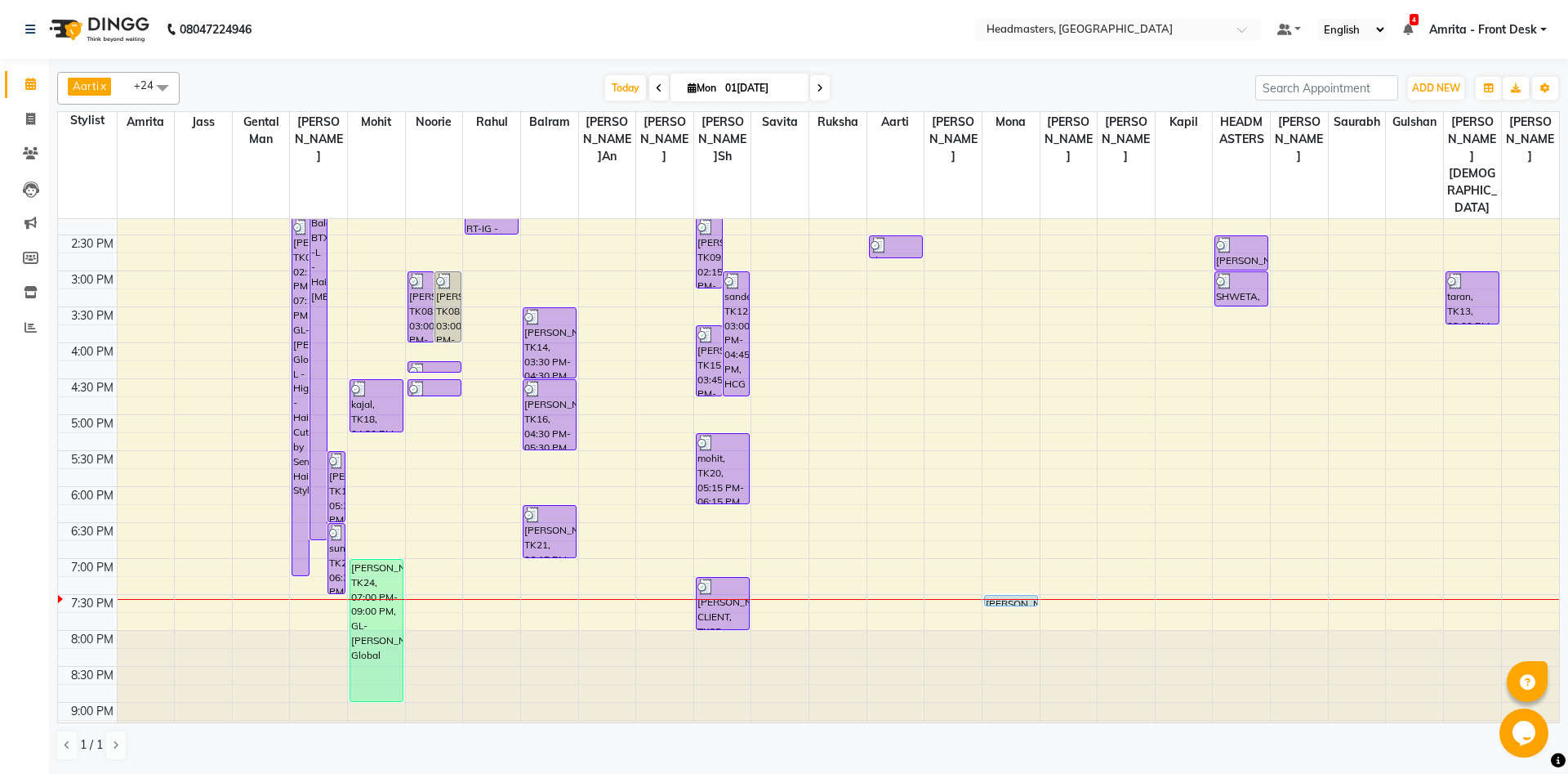
click at [718, 505] on div "8:00 AM 8:30 AM 9:00 AM 9:30 AM 10:00 AM 10:30 AM 11:00 AM 11:30 AM 12:00 PM 12…" at bounding box center [808, 270] width 1501 height 1006
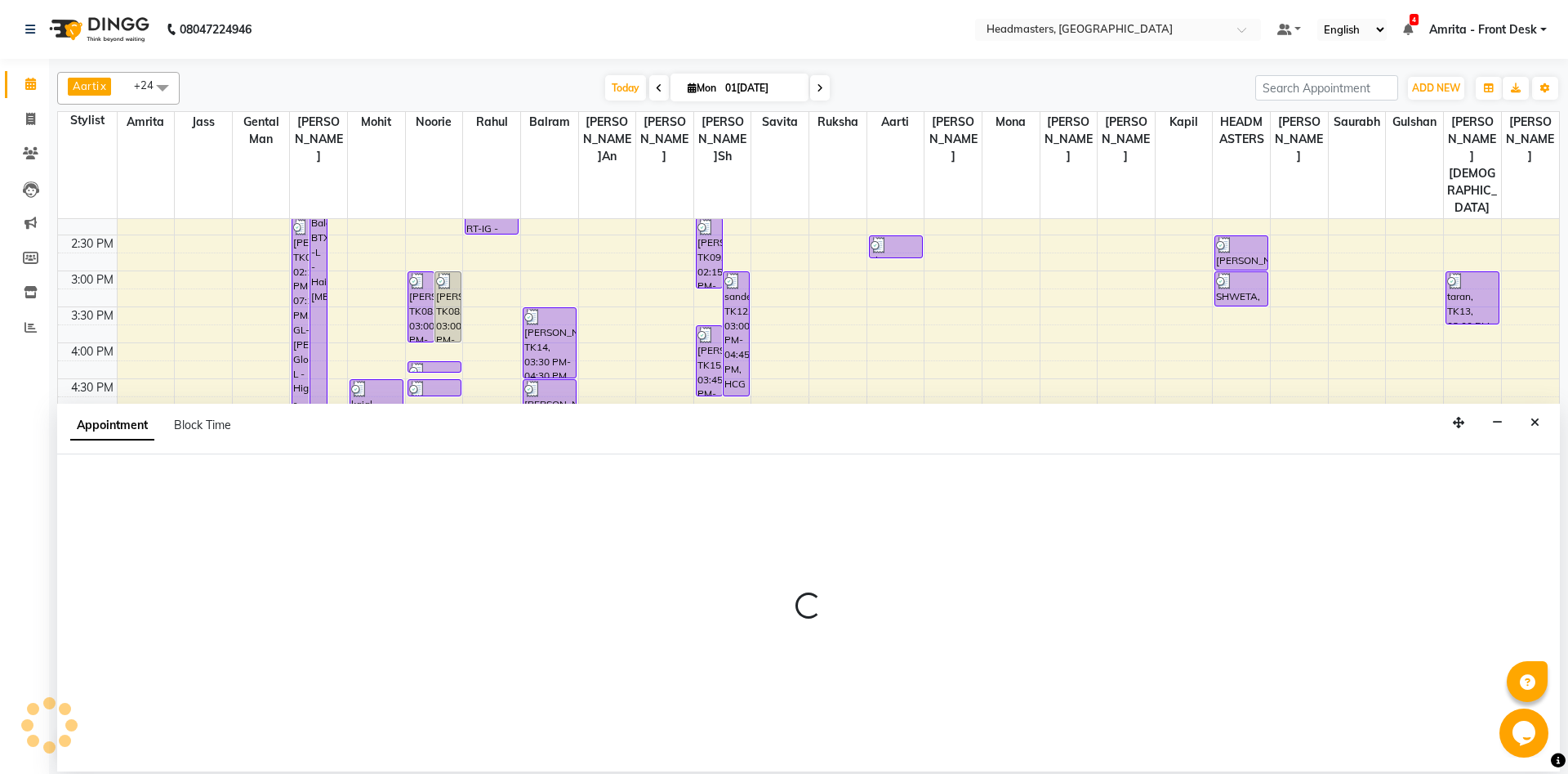
select select "60730"
select select "1125"
select select "tentative"
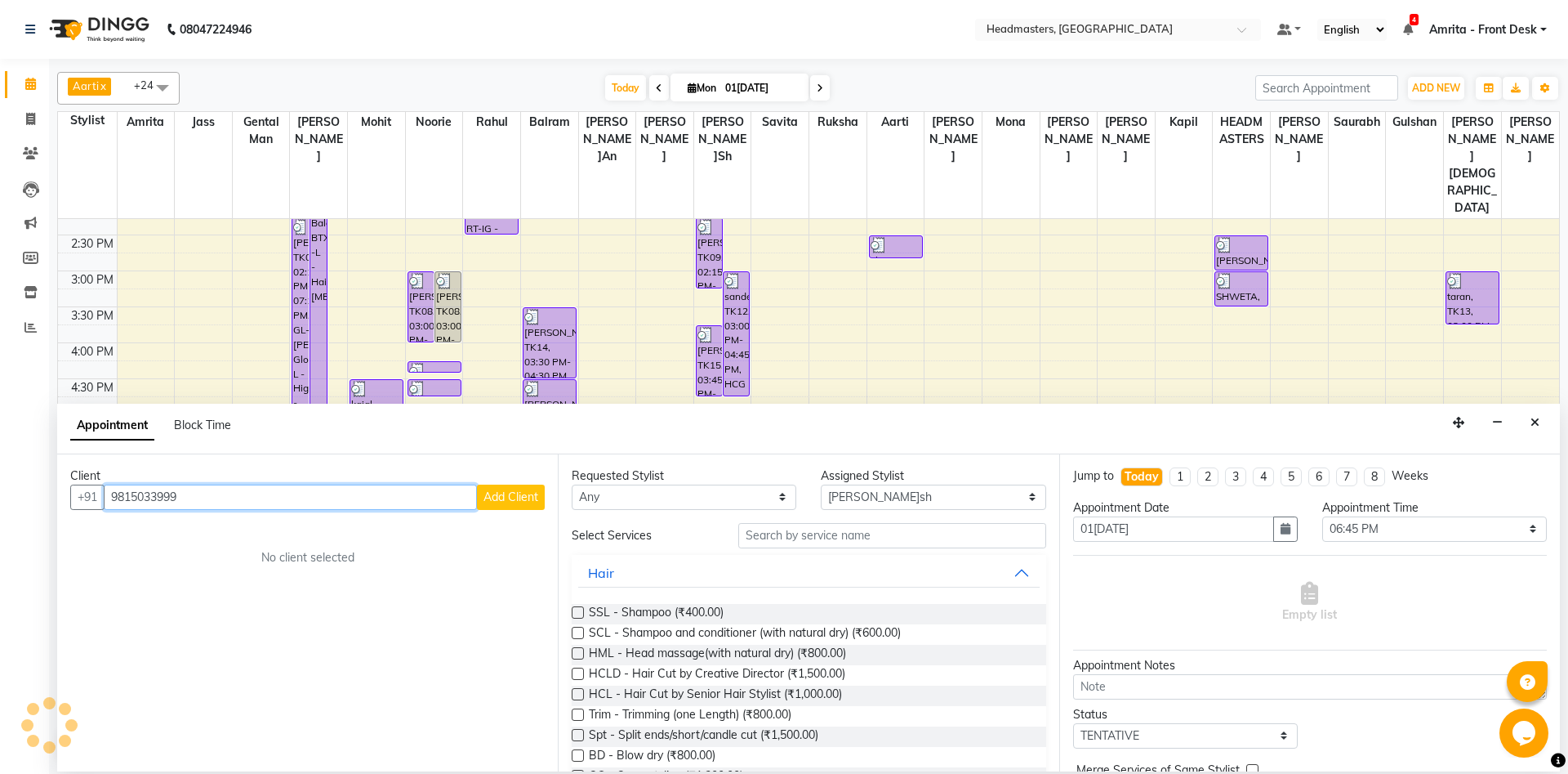
type input "9815033999"
click at [529, 499] on span "Add Client" at bounding box center [510, 496] width 55 height 14
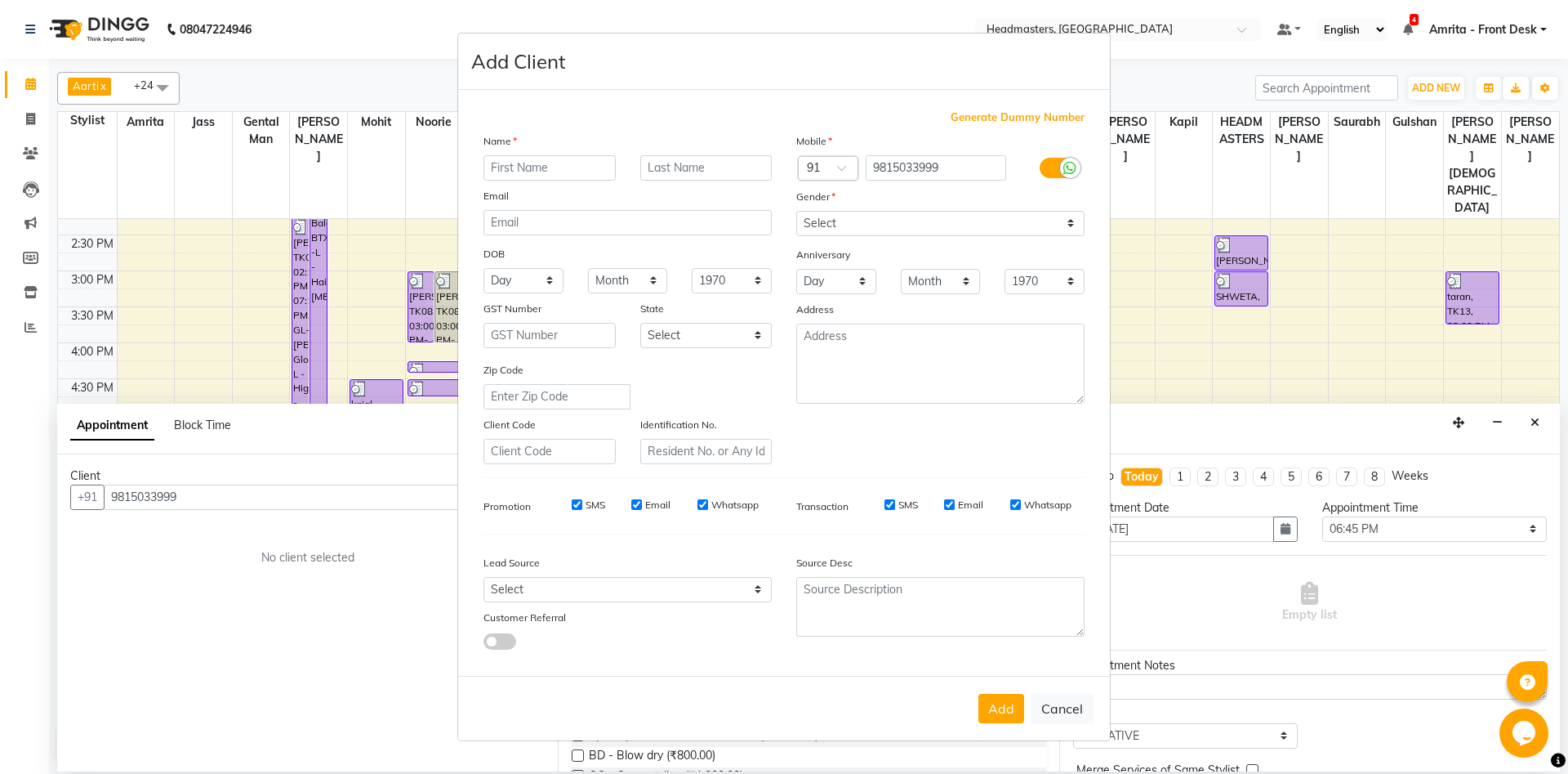
click at [514, 174] on input "text" at bounding box center [549, 168] width 133 height 25
type input "VISHAL"
click at [797, 210] on select "Select [DEMOGRAPHIC_DATA] [DEMOGRAPHIC_DATA] Other Prefer Not To Say" at bounding box center [940, 223] width 288 height 25
select select "[DEMOGRAPHIC_DATA]"
click option "[DEMOGRAPHIC_DATA]" at bounding box center [0, 0] width 0 height 0
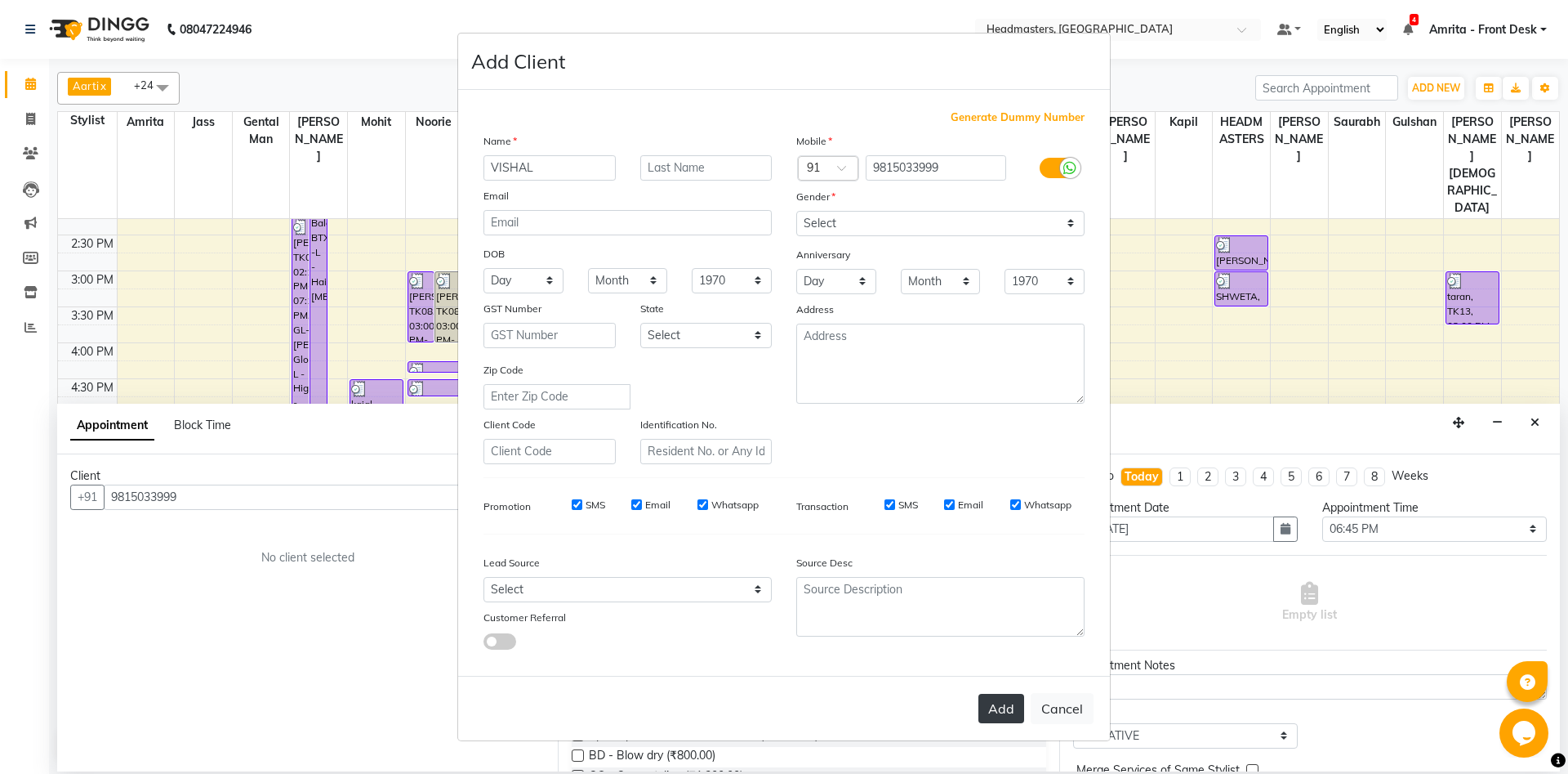
click at [1002, 700] on button "Add" at bounding box center [1001, 708] width 46 height 30
select select
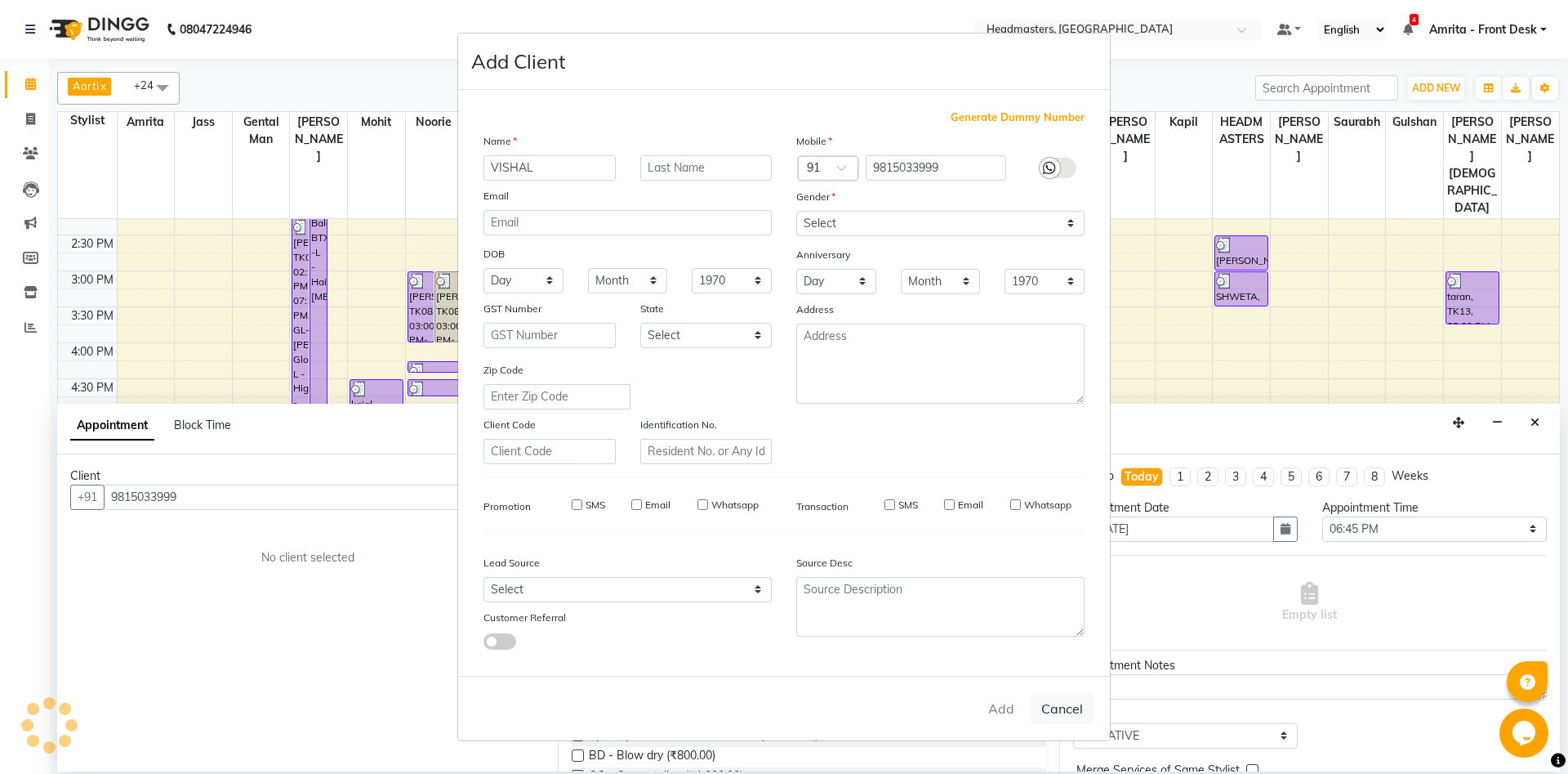
select select
checkbox input "false"
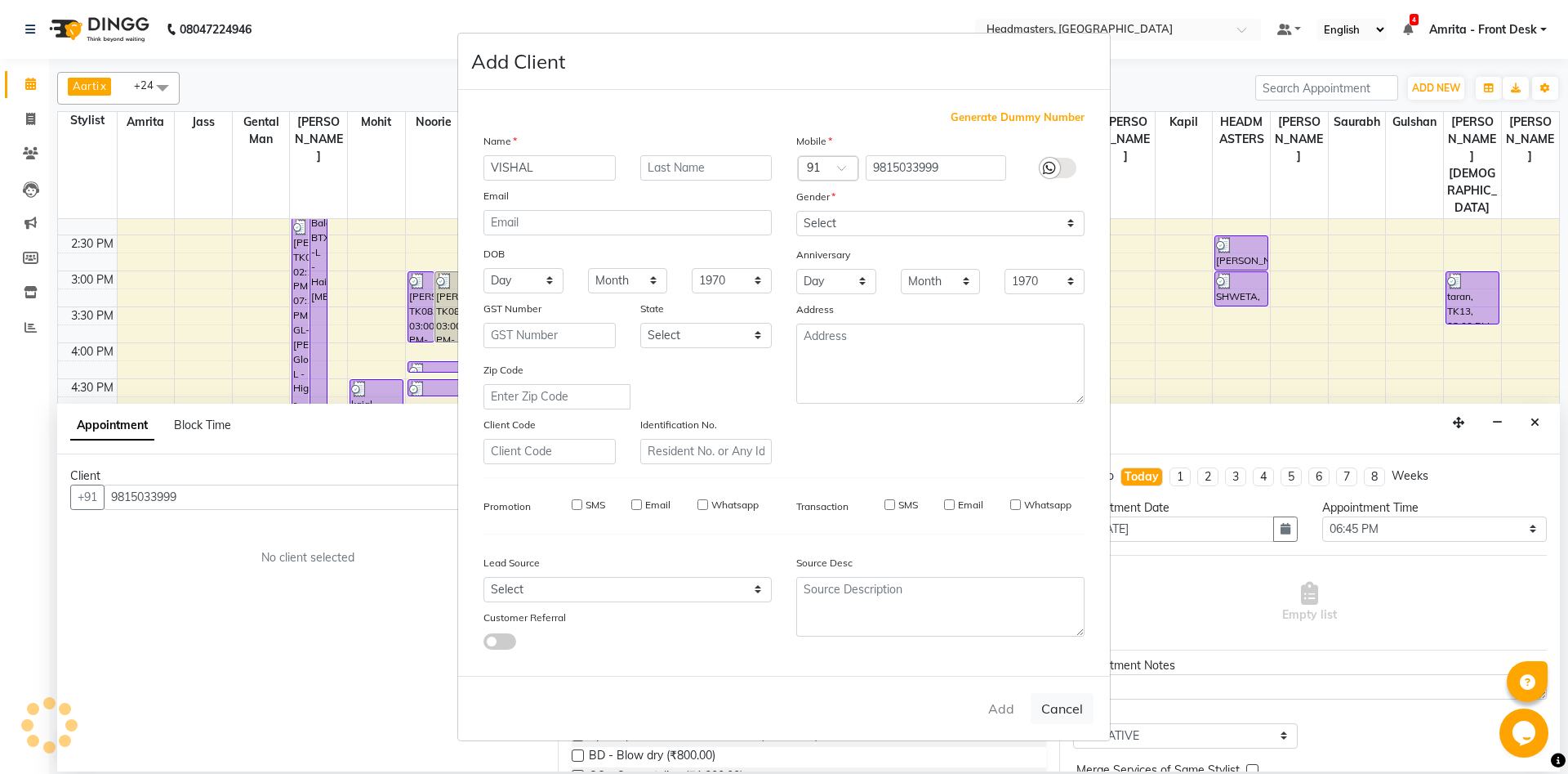
checkbox input "false"
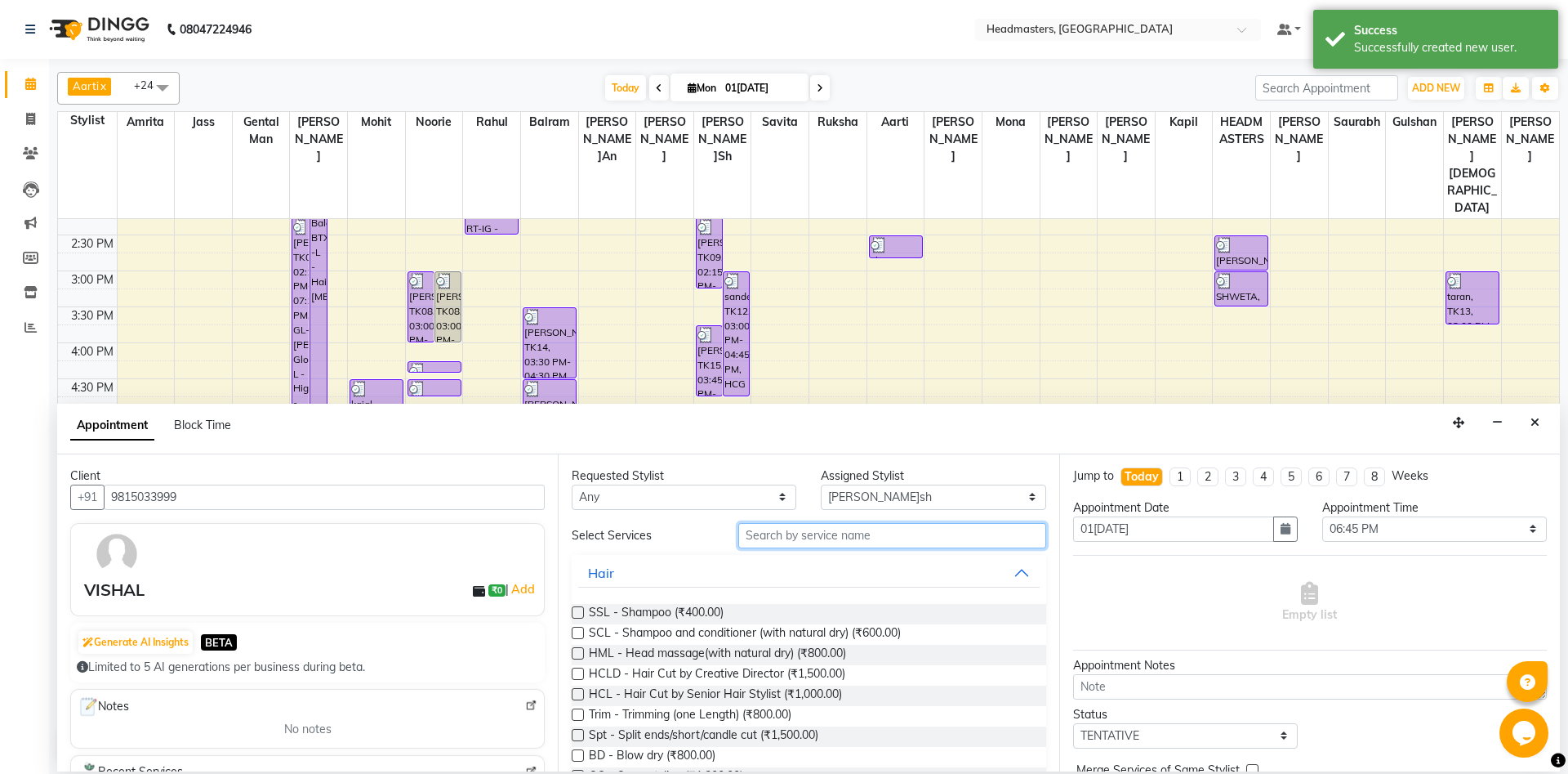
click at [795, 536] on input "text" at bounding box center [892, 536] width 308 height 25
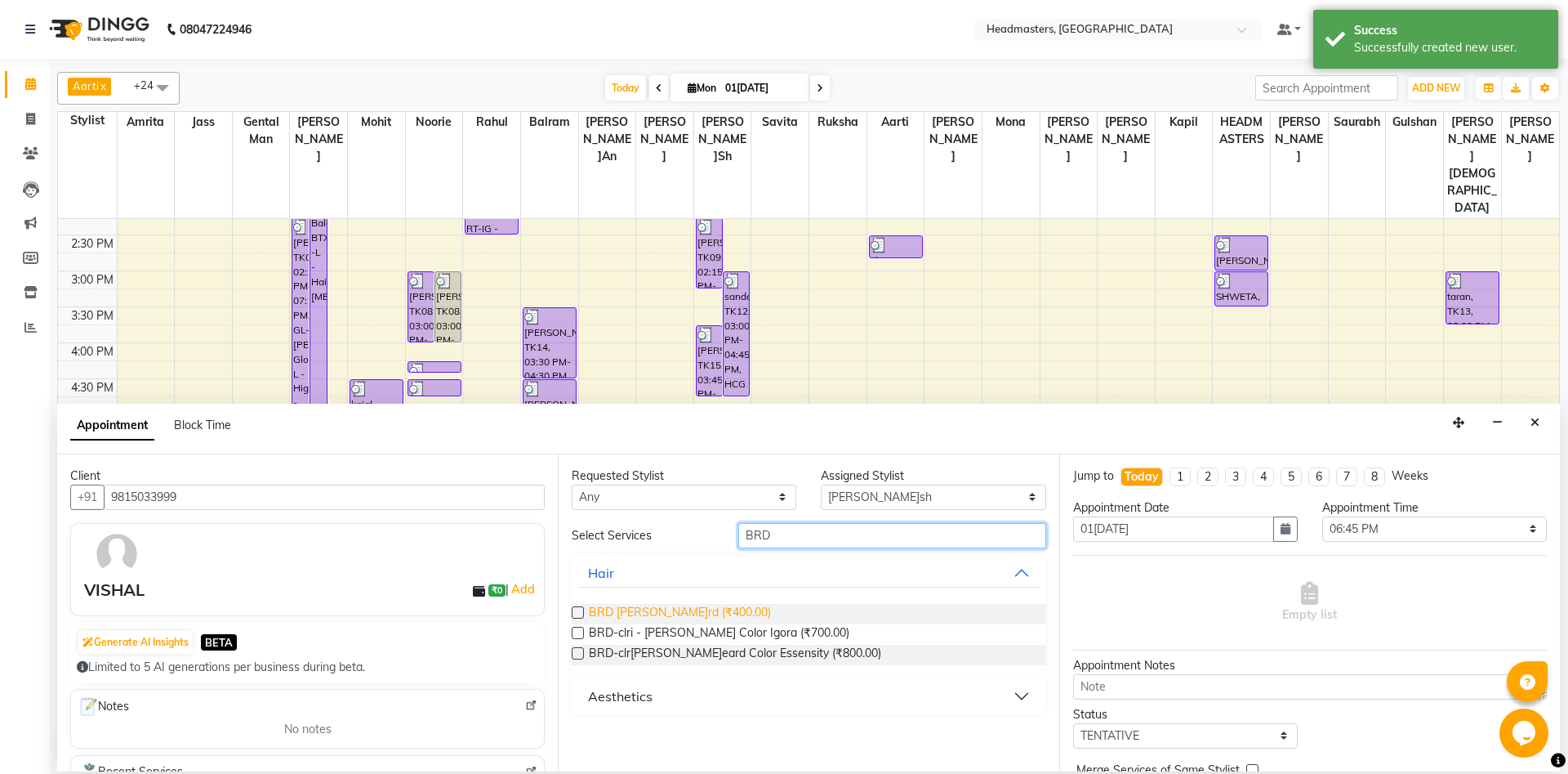
type input "BRD"
click at [654, 616] on span "BRD [PERSON_NAME]rd (₹400.00)" at bounding box center [680, 614] width 182 height 20
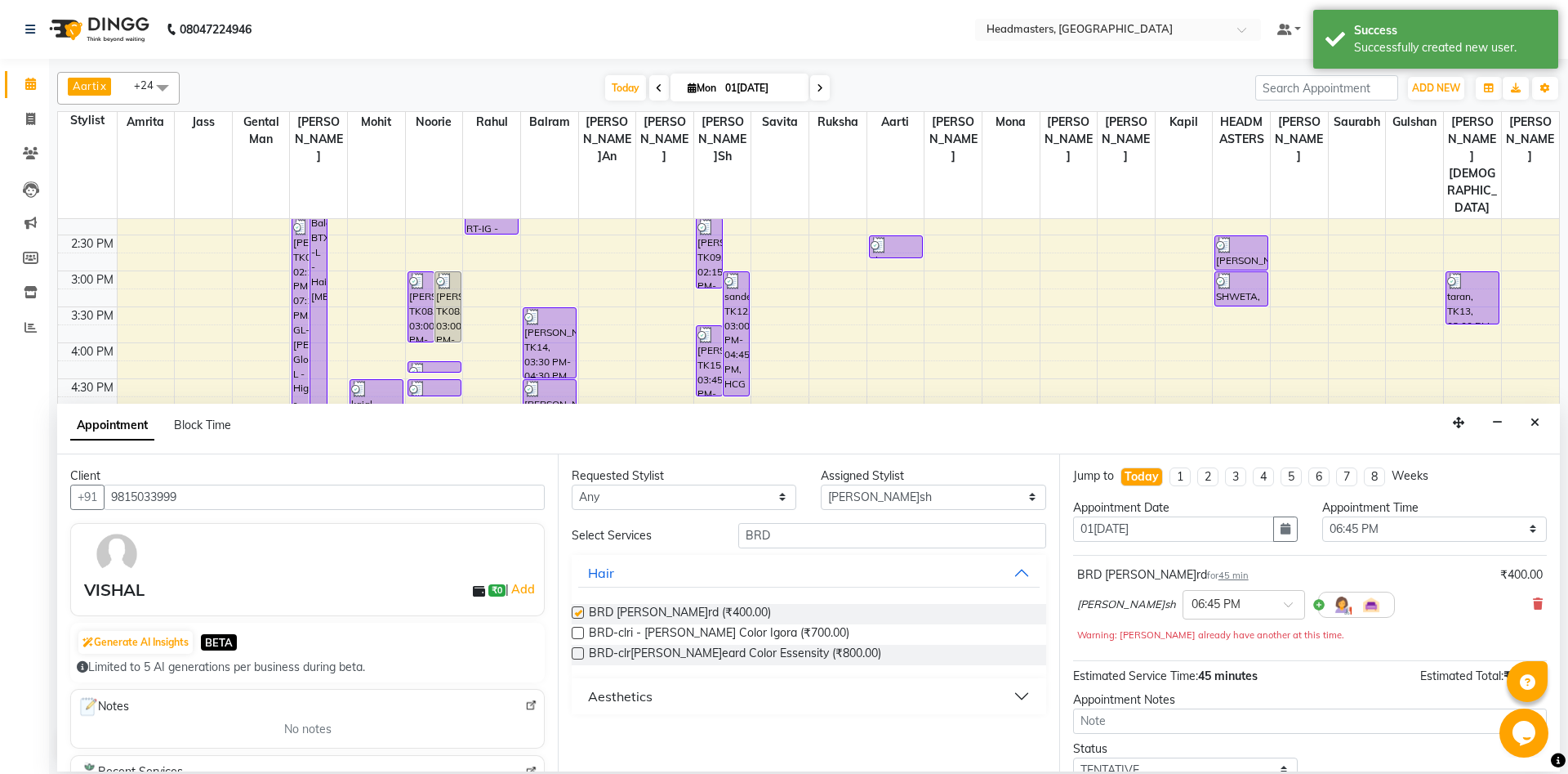
checkbox input "false"
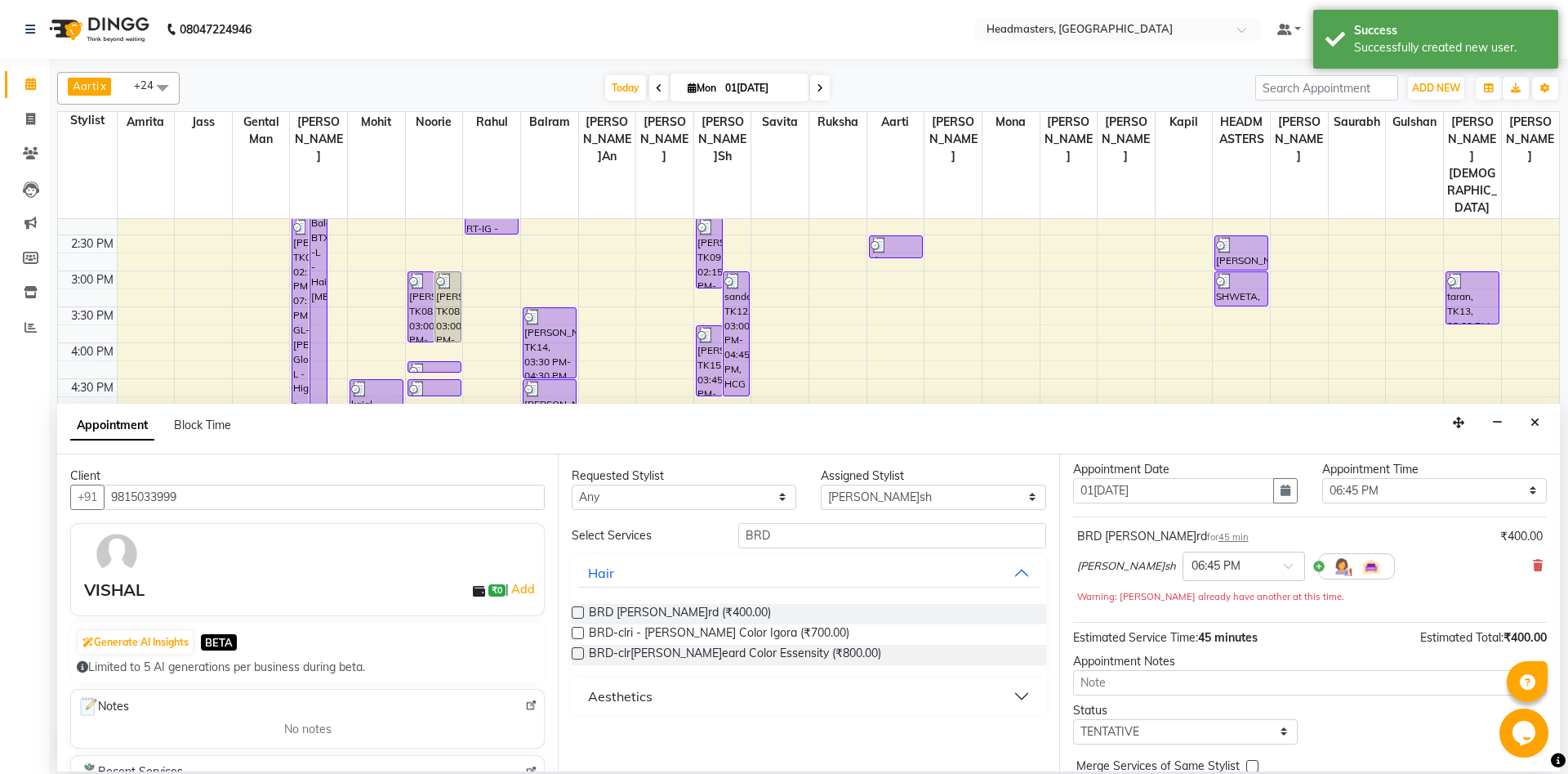
scroll to position [87, 0]
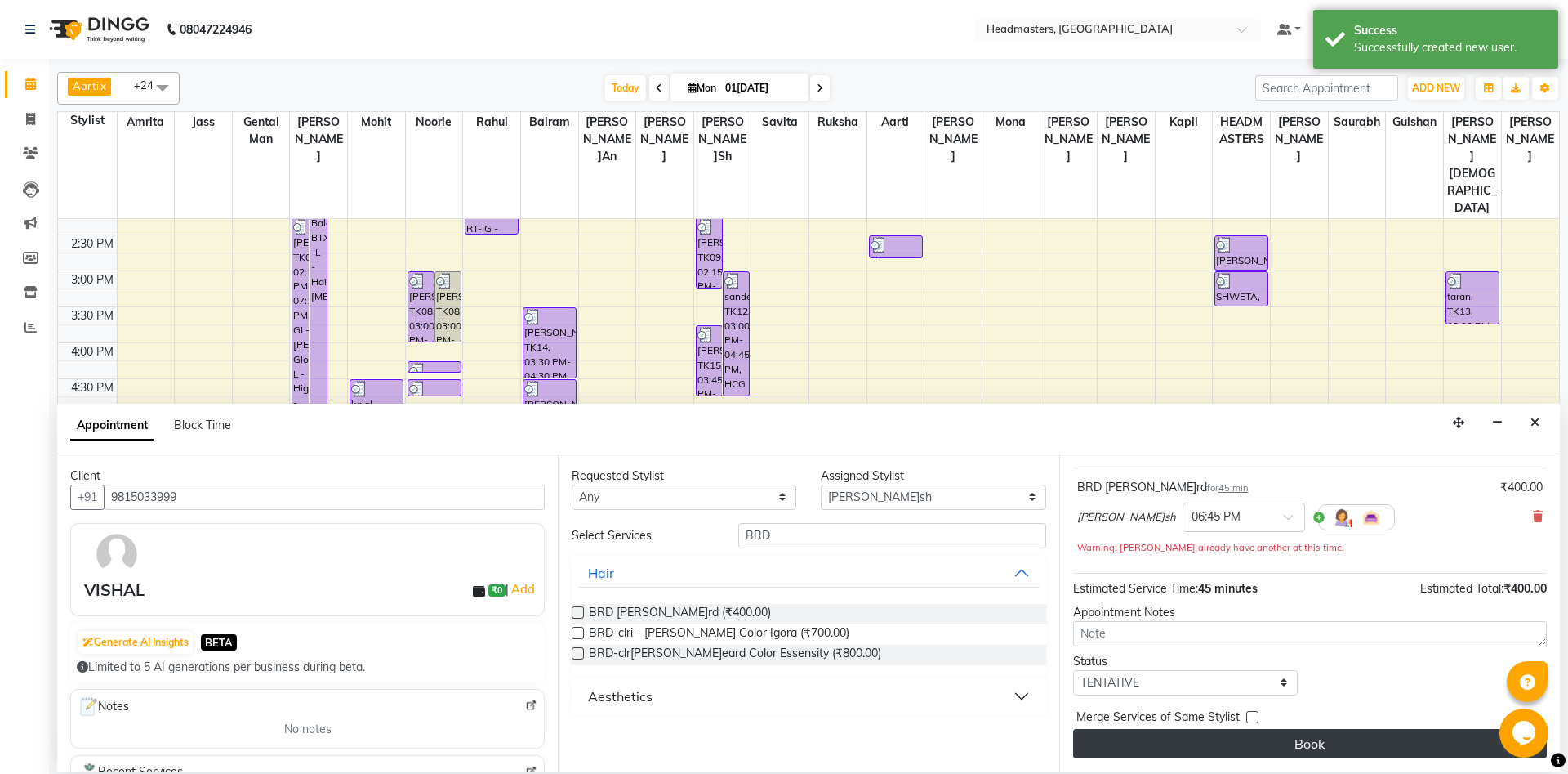
click at [1250, 742] on button "Book" at bounding box center [1310, 743] width 474 height 30
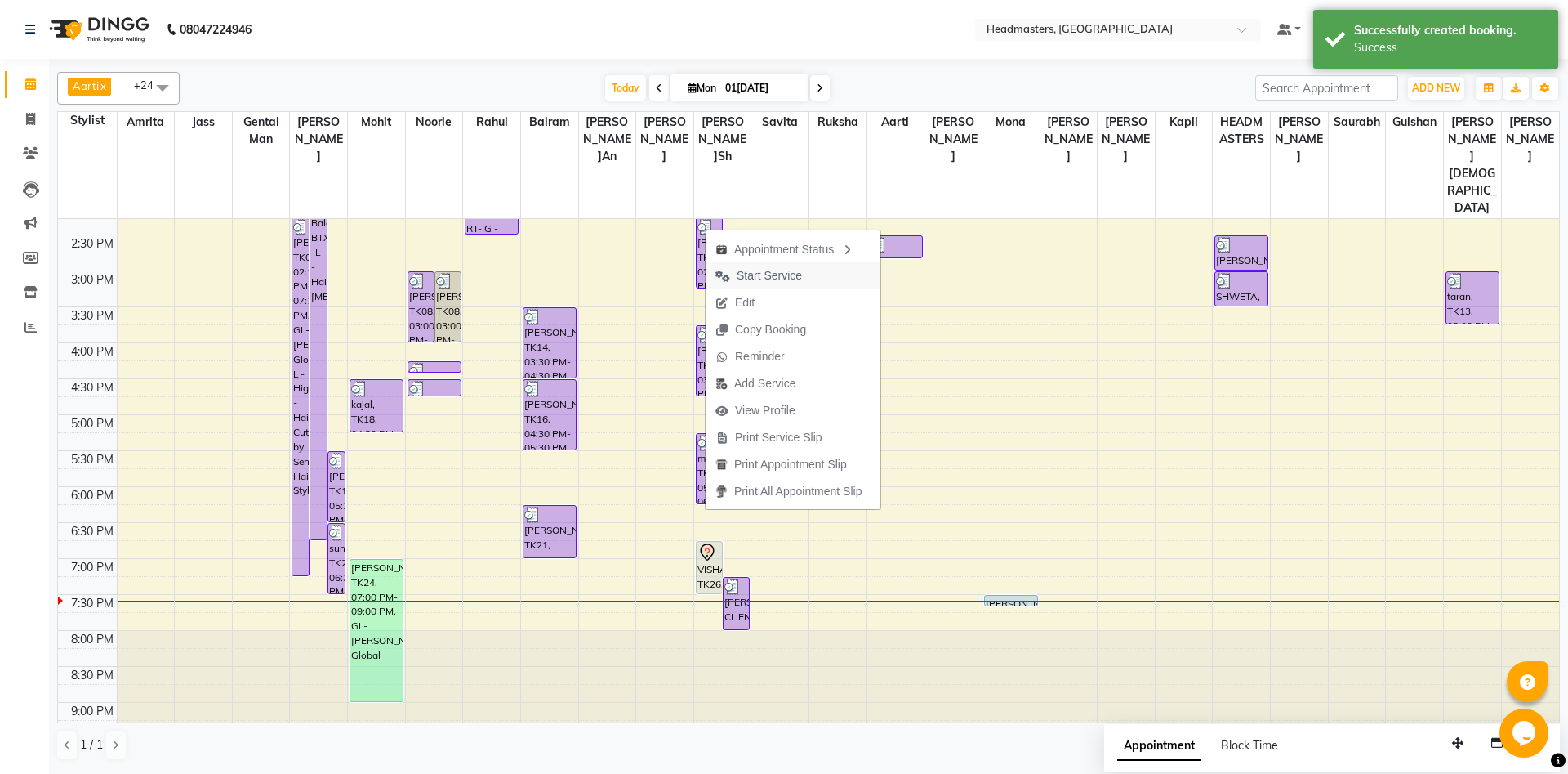
click at [787, 271] on span "Start Service" at bounding box center [769, 275] width 65 height 17
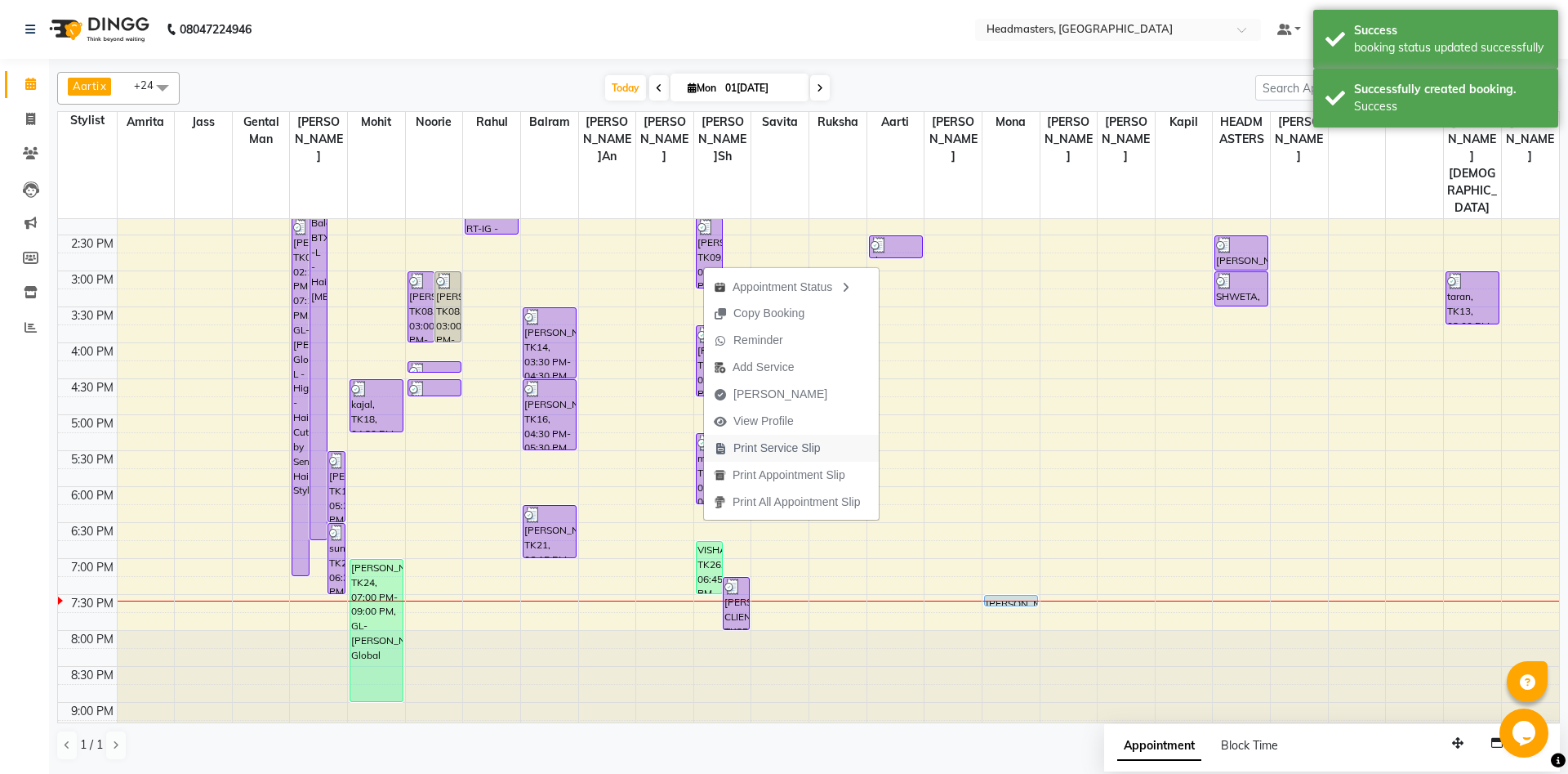
click at [749, 454] on span "Print Service Slip" at bounding box center [776, 448] width 87 height 17
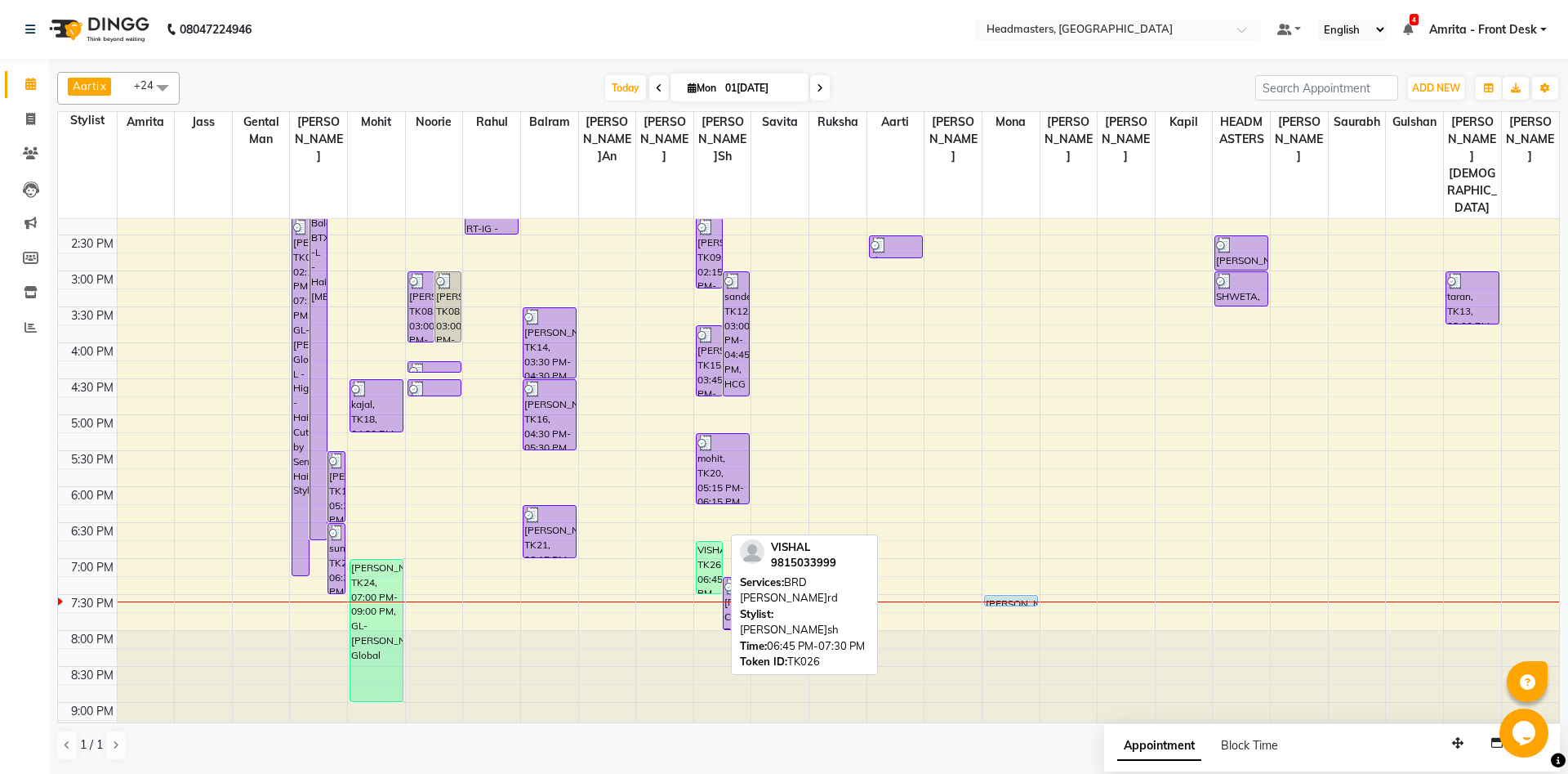
click at [717, 542] on div "VISHAL, TK26, 06:45 PM-07:30 PM, BRD - [PERSON_NAME]" at bounding box center [710, 567] width 25 height 52
select select "1"
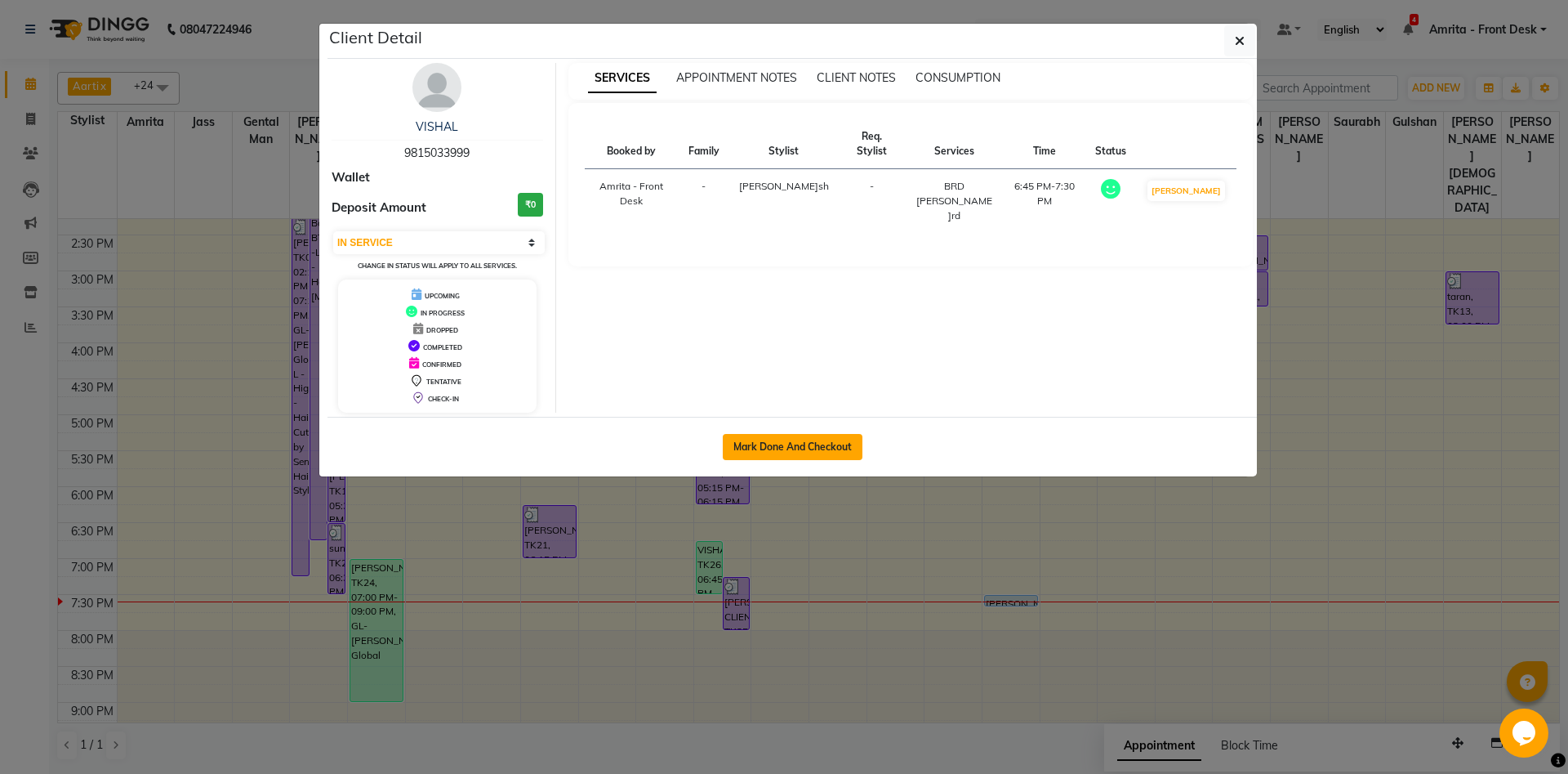
drag, startPoint x: 788, startPoint y: 433, endPoint x: 788, endPoint y: 444, distance: 11.0
click at [788, 444] on div "Mark Done And Checkout" at bounding box center [792, 446] width 929 height 60
click at [788, 444] on button "Mark Done And Checkout" at bounding box center [792, 446] width 139 height 26
select select "service"
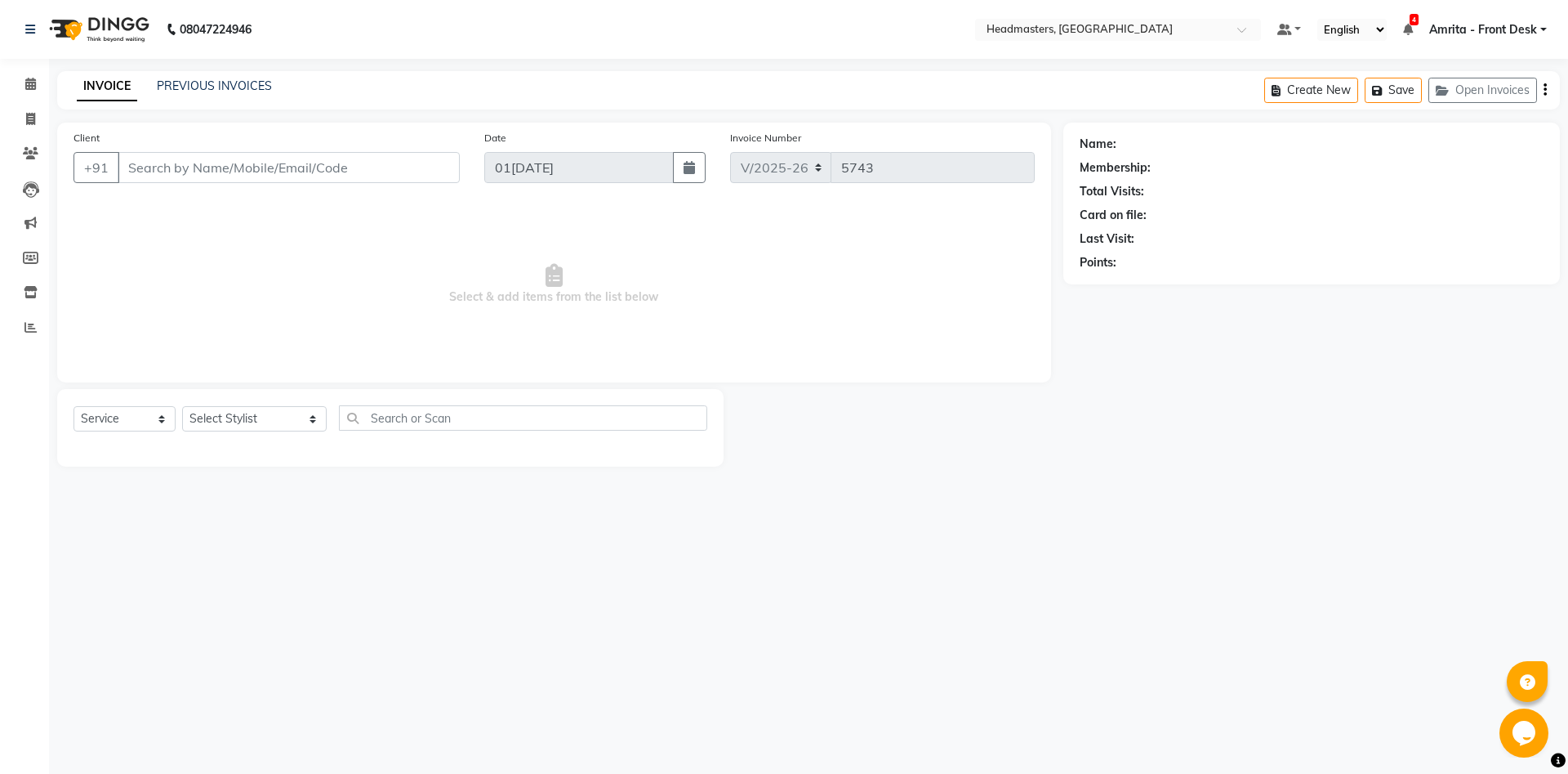
type input "9815033999"
select select "60730"
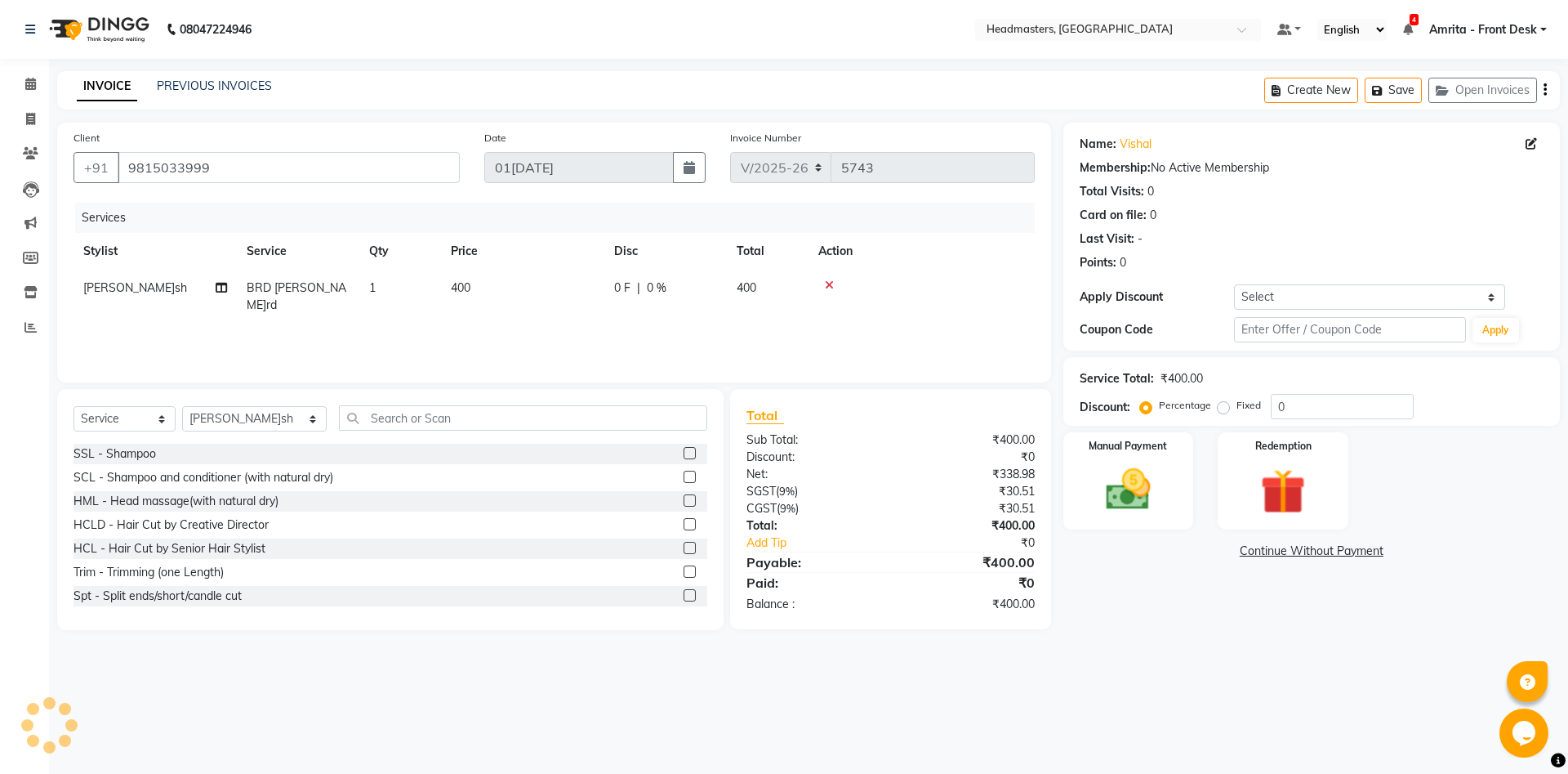
click at [383, 282] on td "1" at bounding box center [400, 297] width 82 height 54
select select "60730"
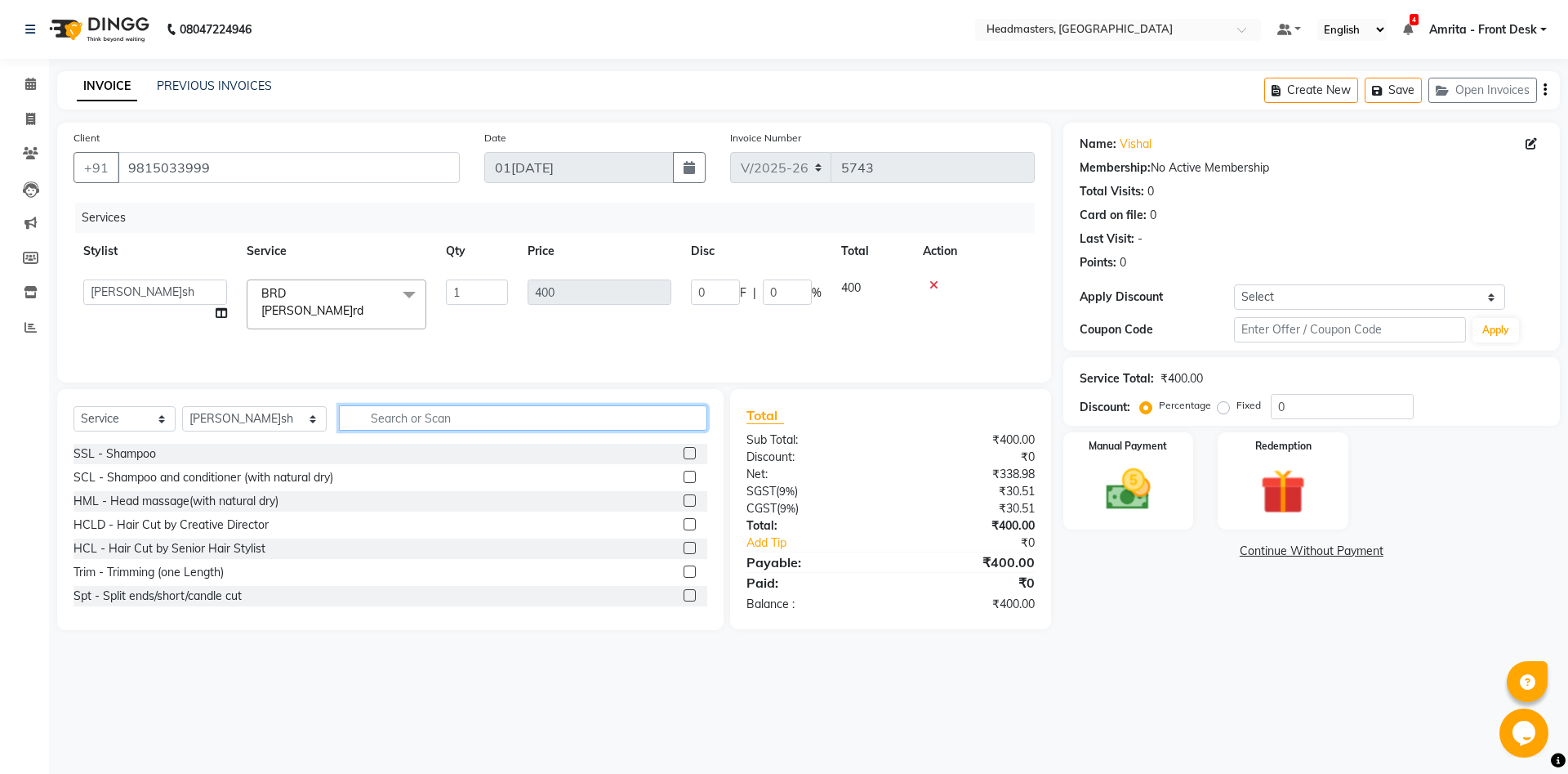
click at [360, 417] on input "text" at bounding box center [523, 418] width 368 height 25
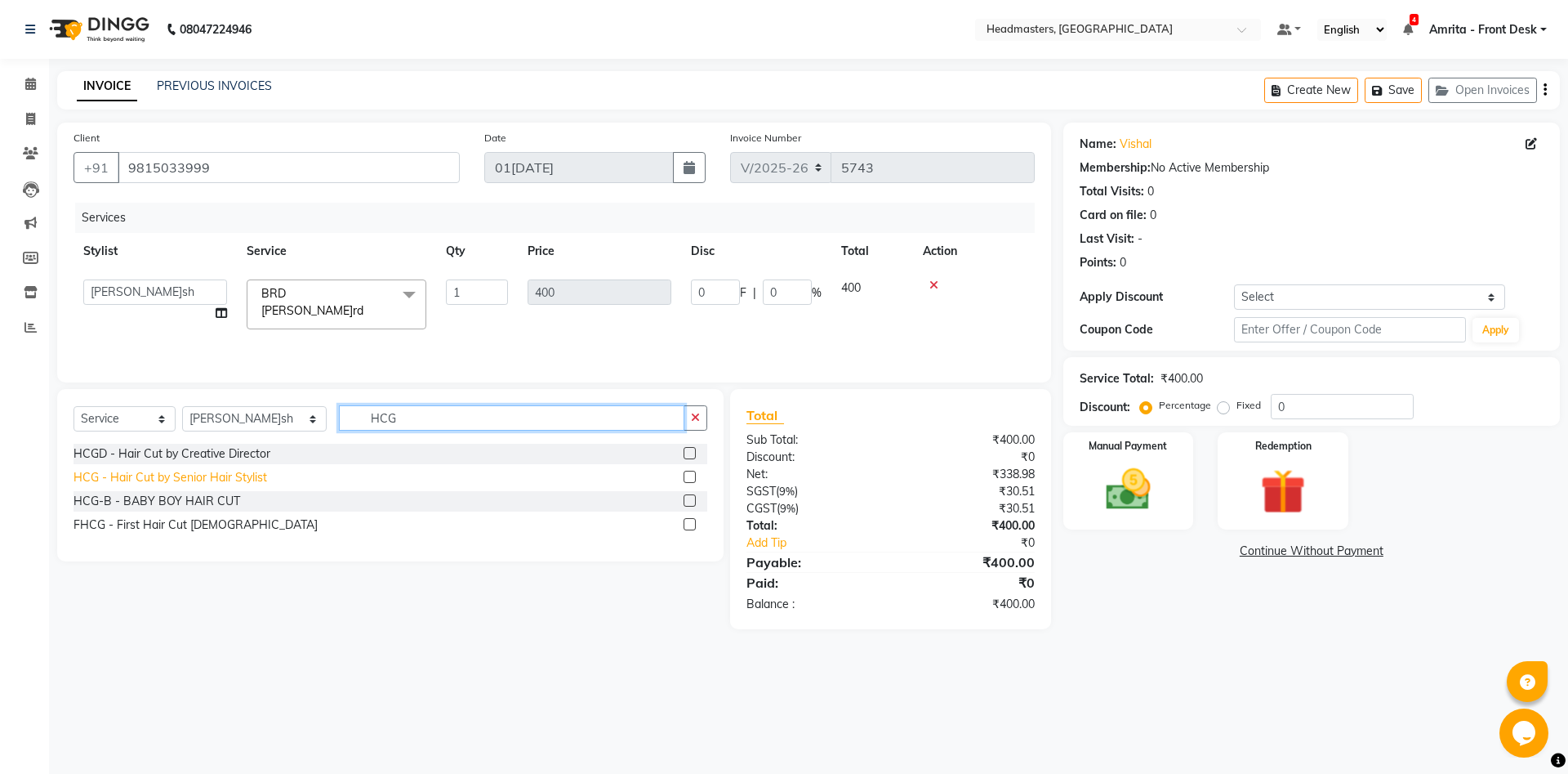
type input "HCG"
click at [141, 477] on div "HCG - Hair Cut by Senior Hair Stylist" at bounding box center [170, 477] width 193 height 17
checkbox input "false"
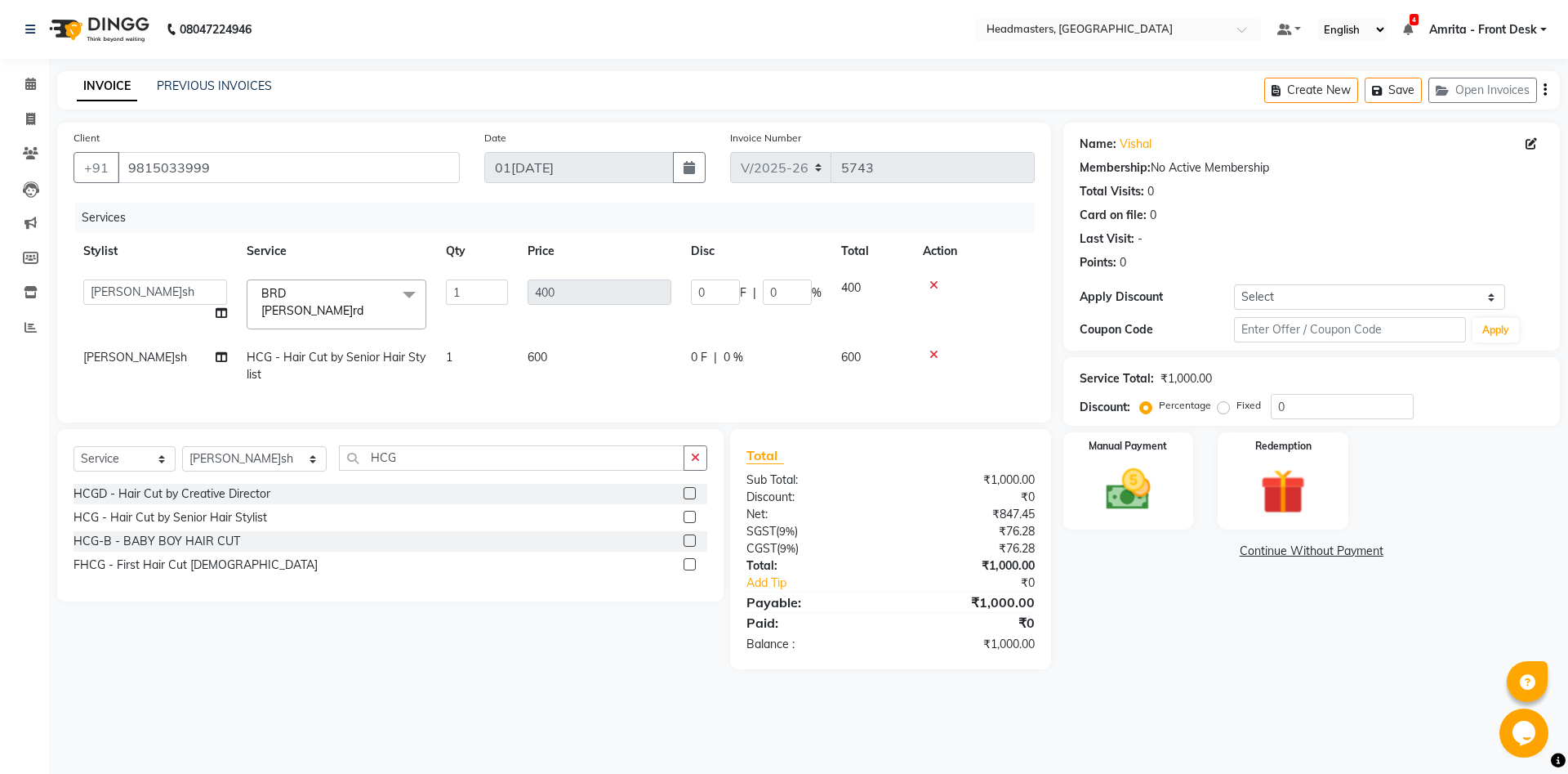
click at [703, 349] on span "0 F" at bounding box center [699, 357] width 16 height 17
select select "60730"
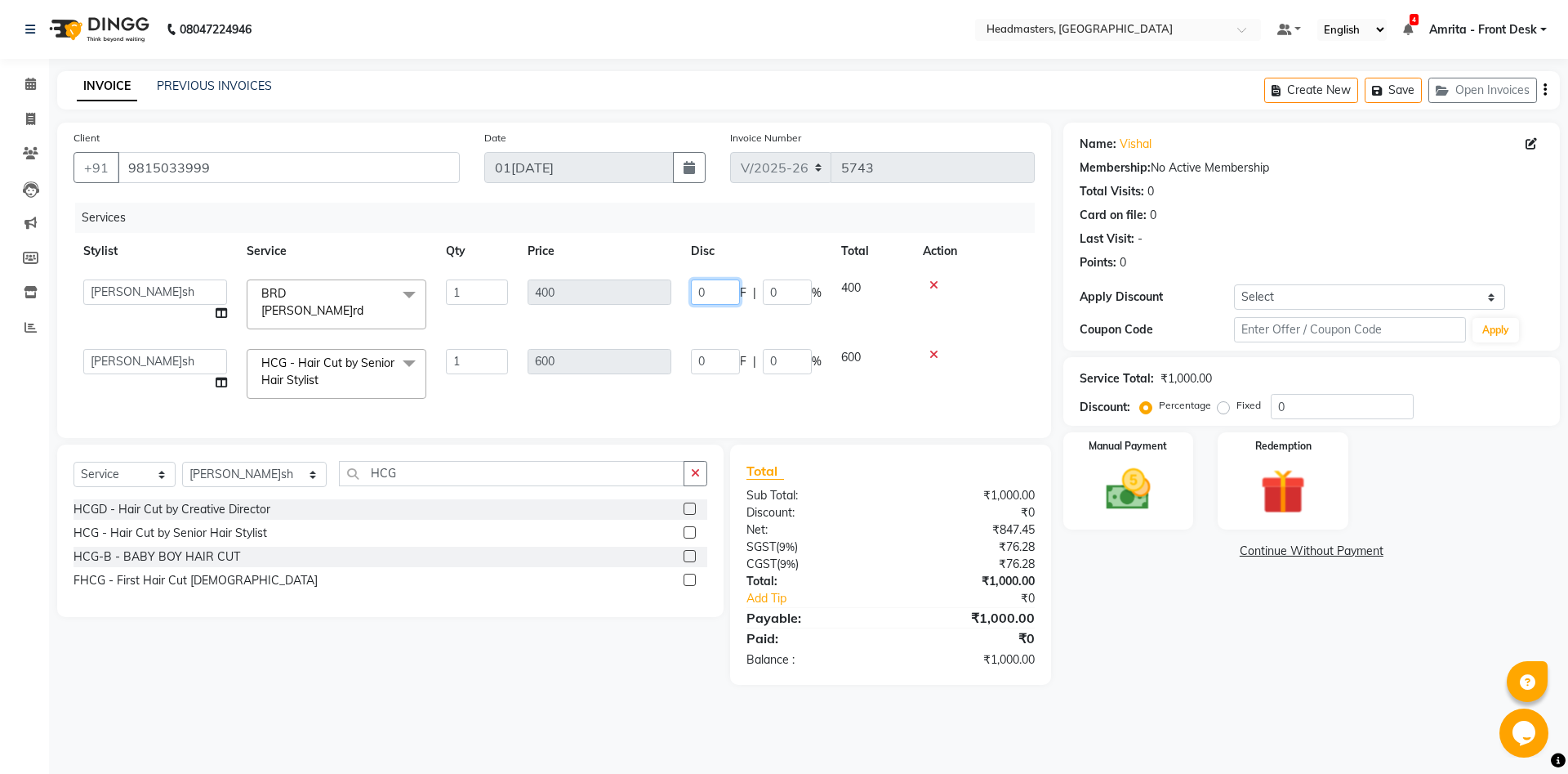
click at [704, 283] on input "0" at bounding box center [716, 292] width 49 height 25
type input "0200"
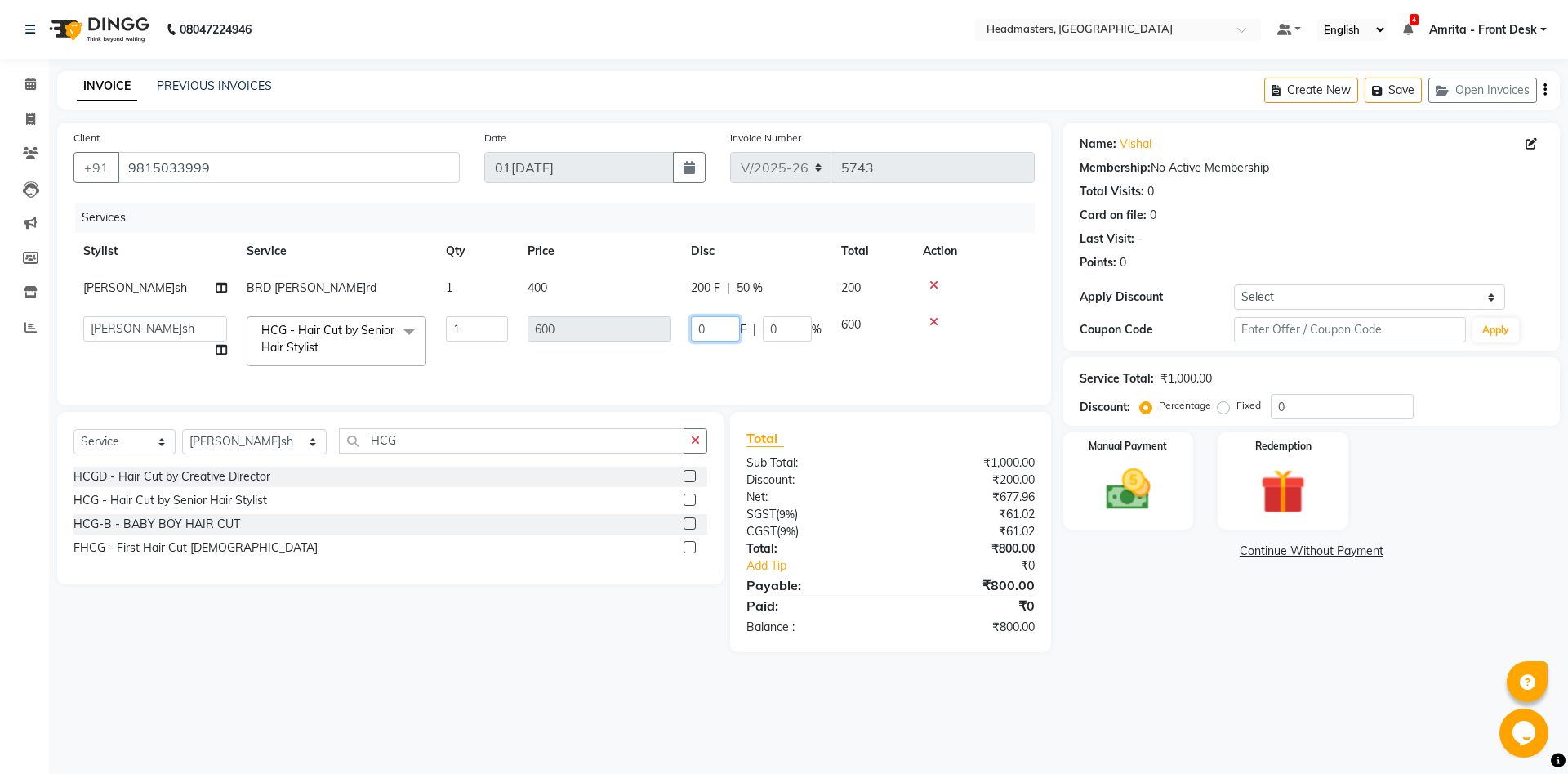
click at [709, 341] on input "0" at bounding box center [716, 329] width 49 height 25
type input "0200"
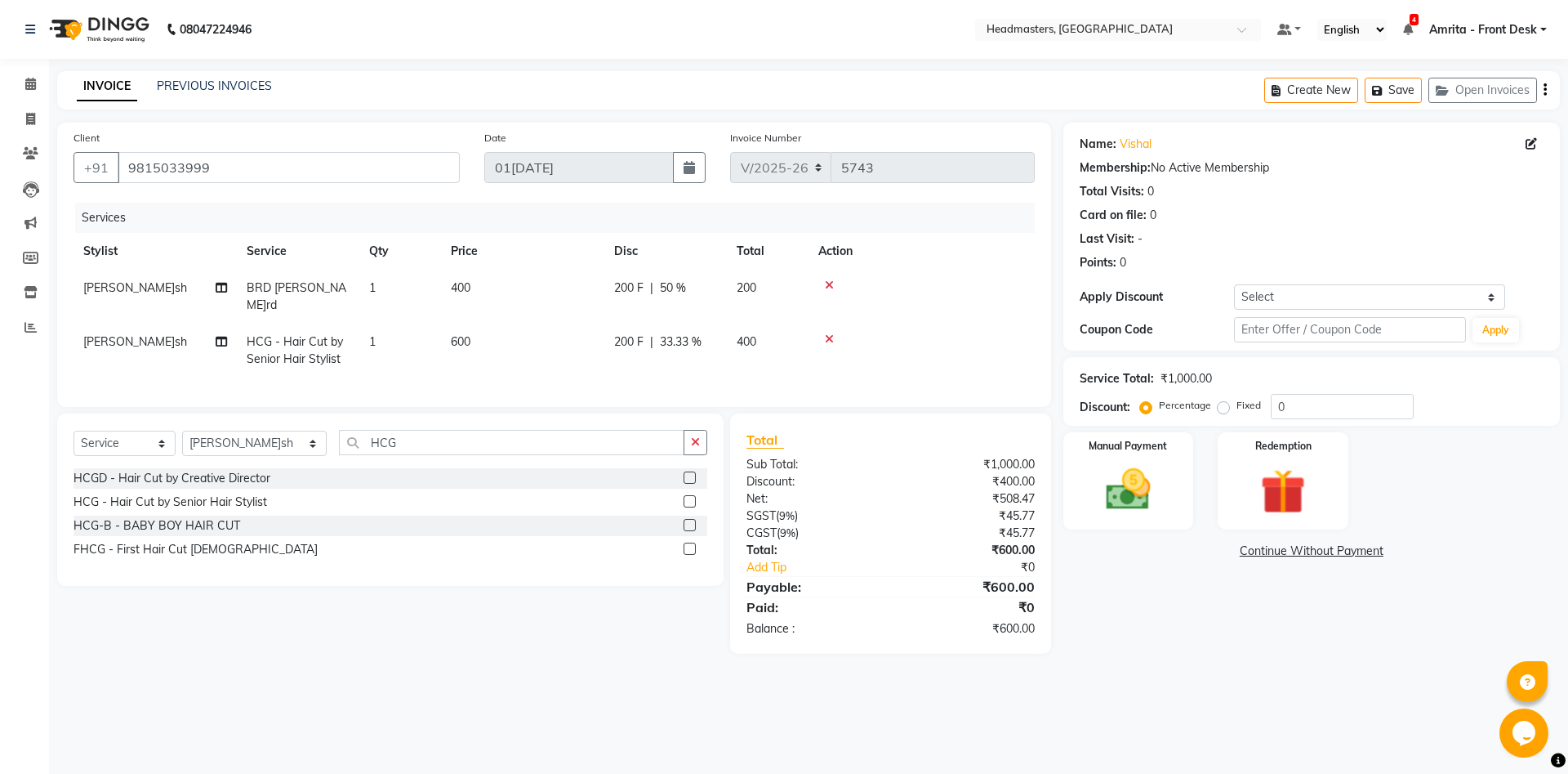
click at [694, 375] on div "Services Stylist Service Qty Price Disc Total Act[PERSON_NAME]ansh BR[PERSON_NA…" at bounding box center [554, 297] width 961 height 188
click at [1142, 492] on img at bounding box center [1129, 489] width 76 height 54
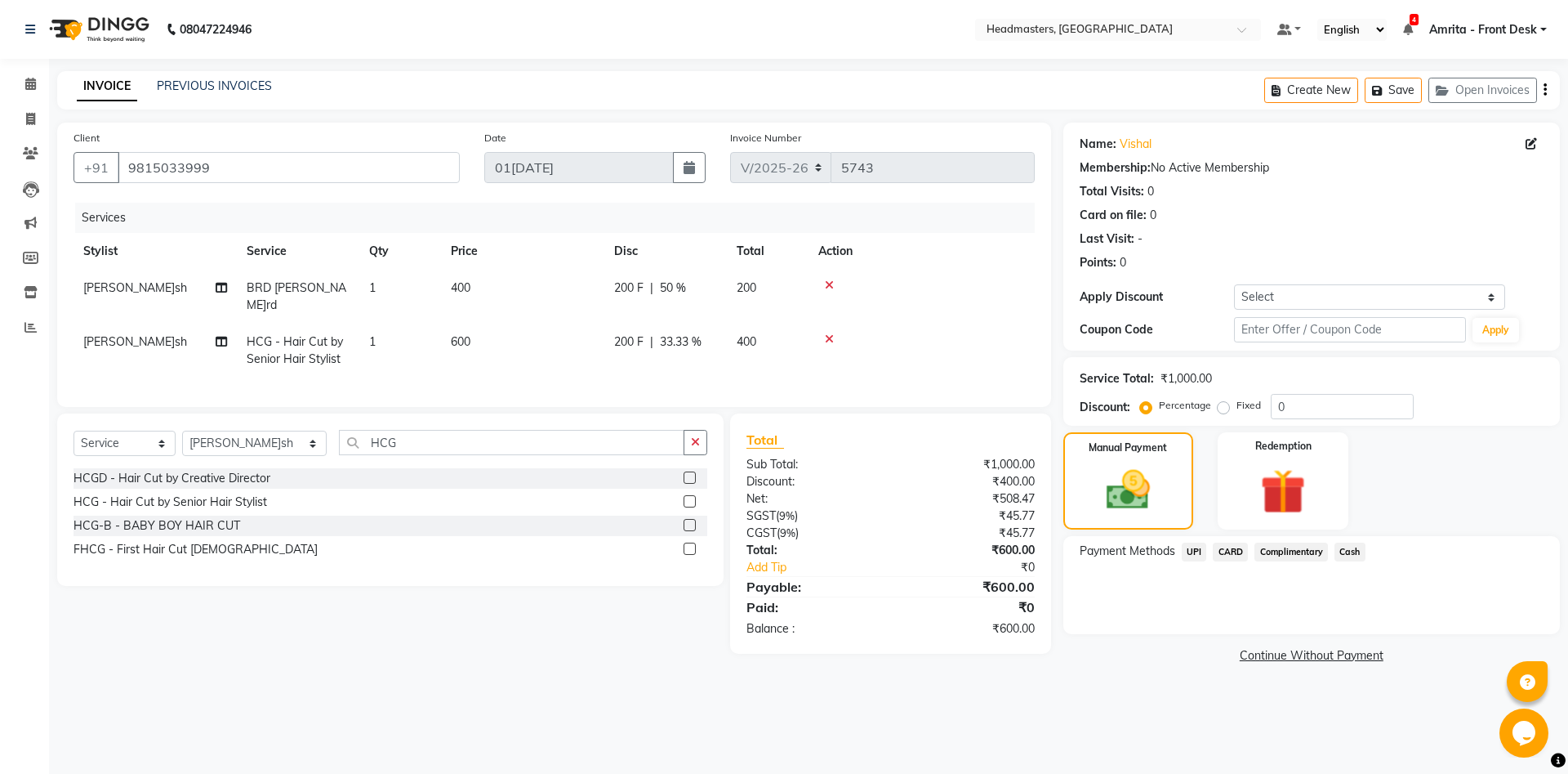
click at [1353, 553] on span "Cash" at bounding box center [1350, 552] width 31 height 19
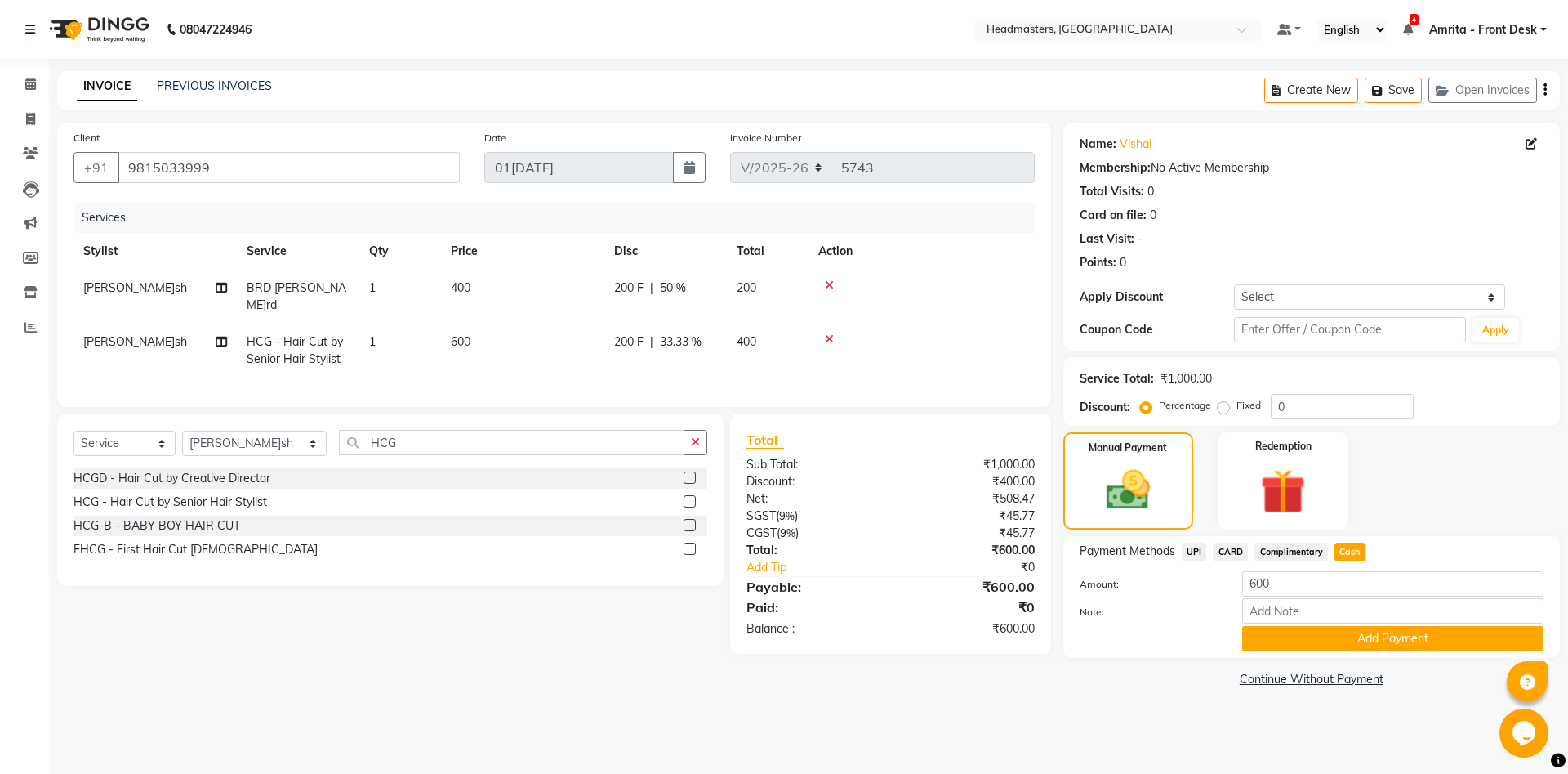
click at [1326, 636] on button "Add Payment" at bounding box center [1393, 639] width 302 height 25
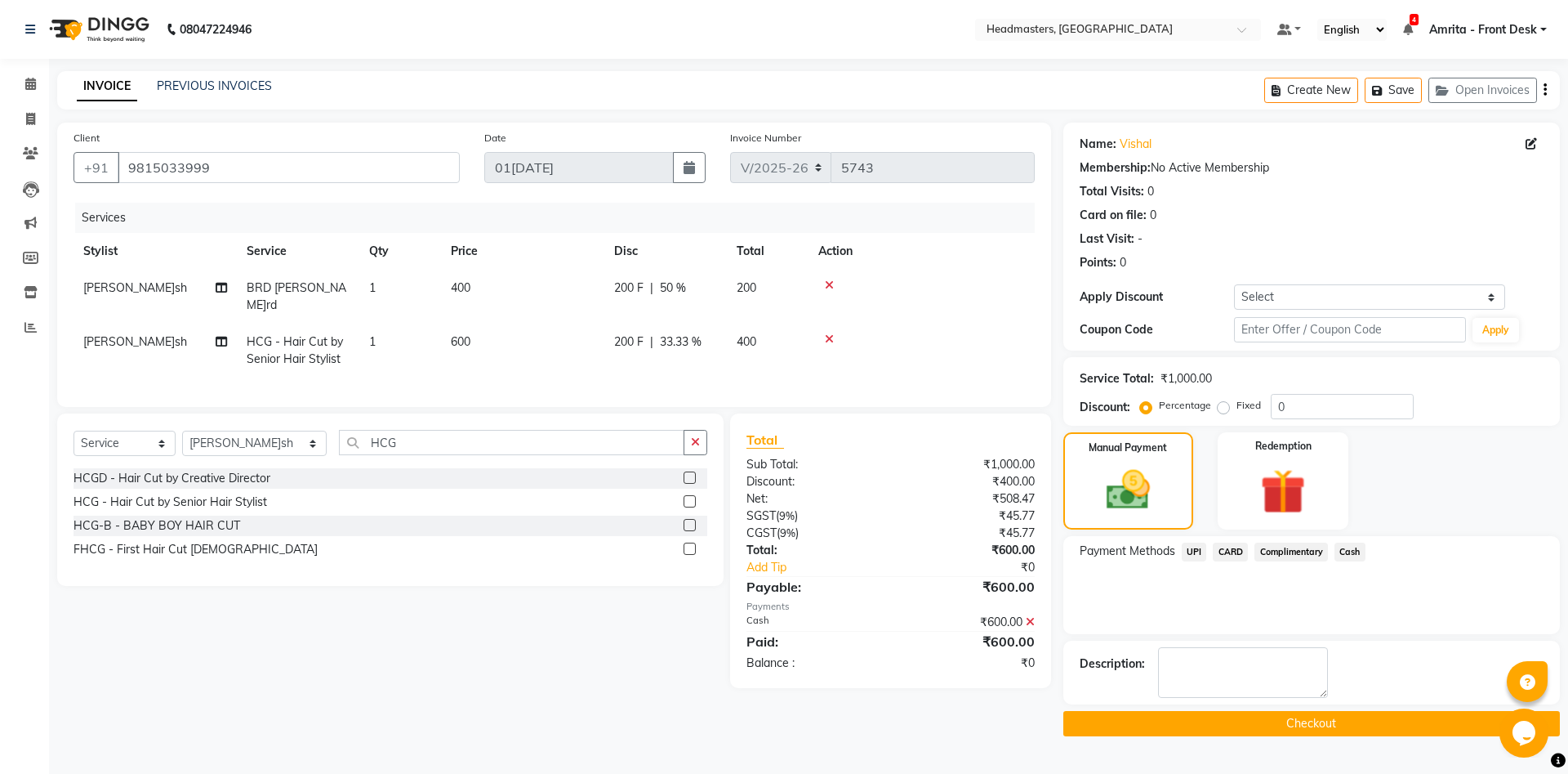
click at [1284, 731] on button "Checkout" at bounding box center [1312, 723] width 497 height 25
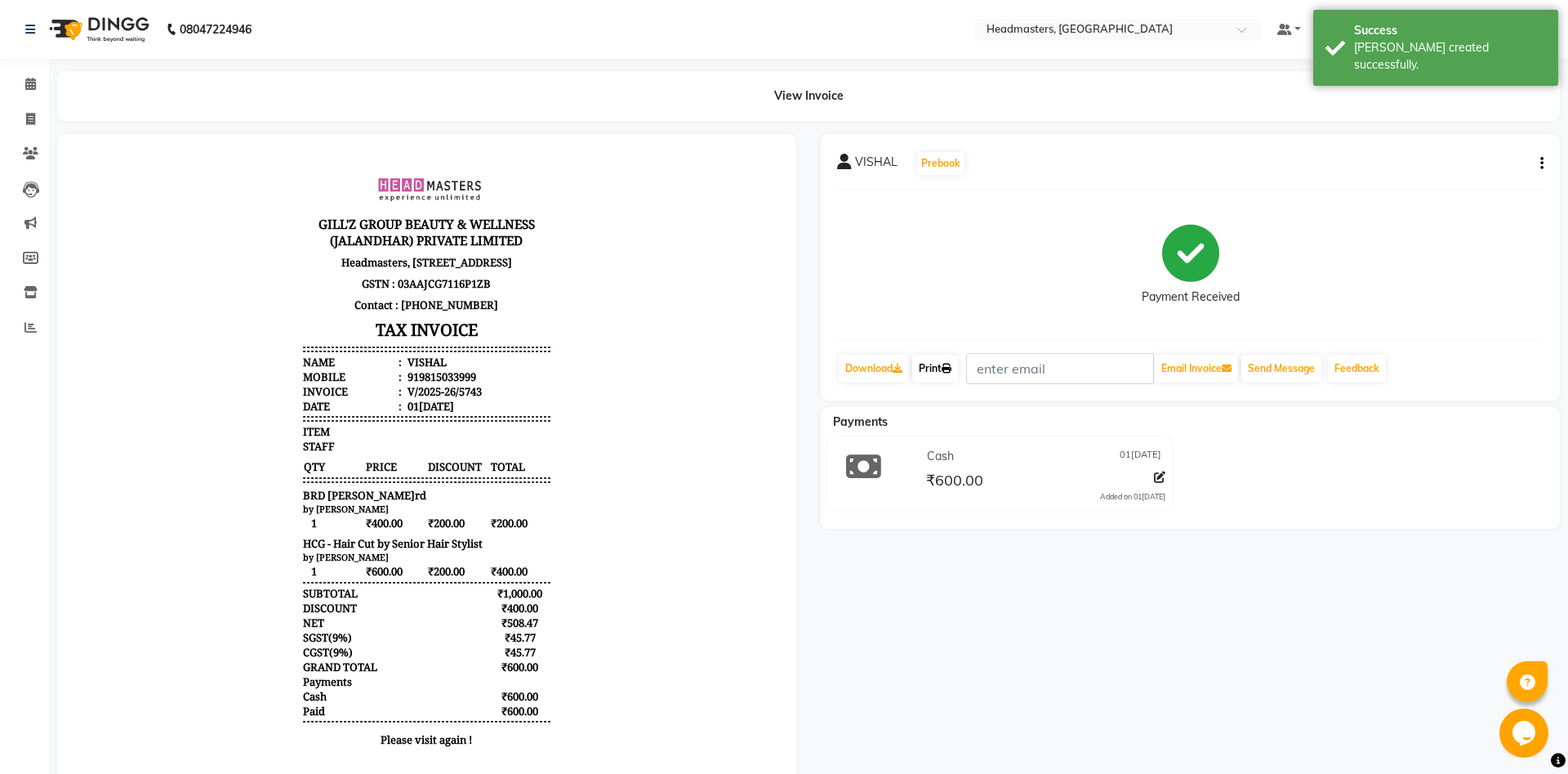
click at [927, 365] on link "Print" at bounding box center [935, 368] width 46 height 28
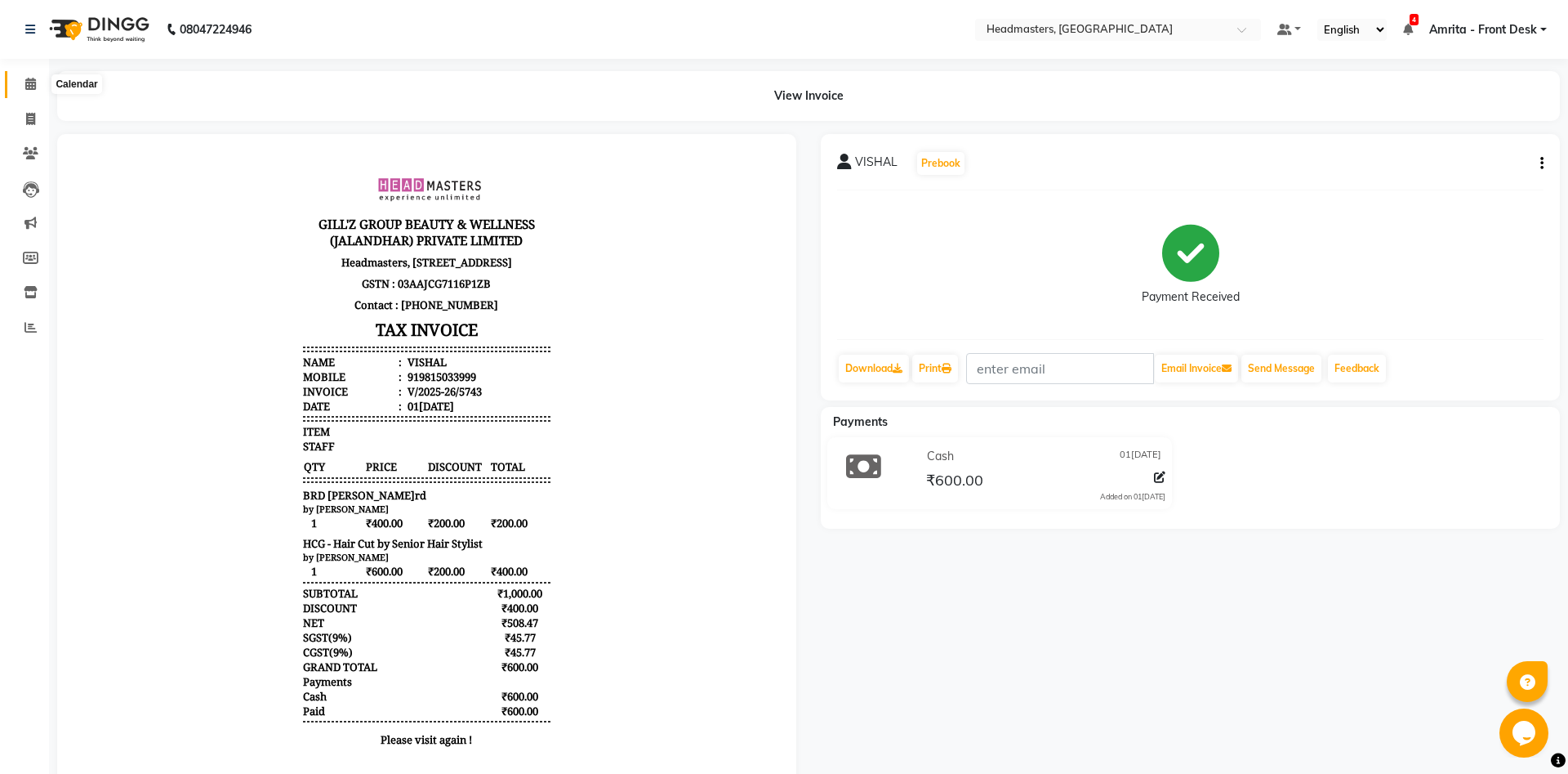
click at [30, 79] on icon at bounding box center [30, 84] width 11 height 13
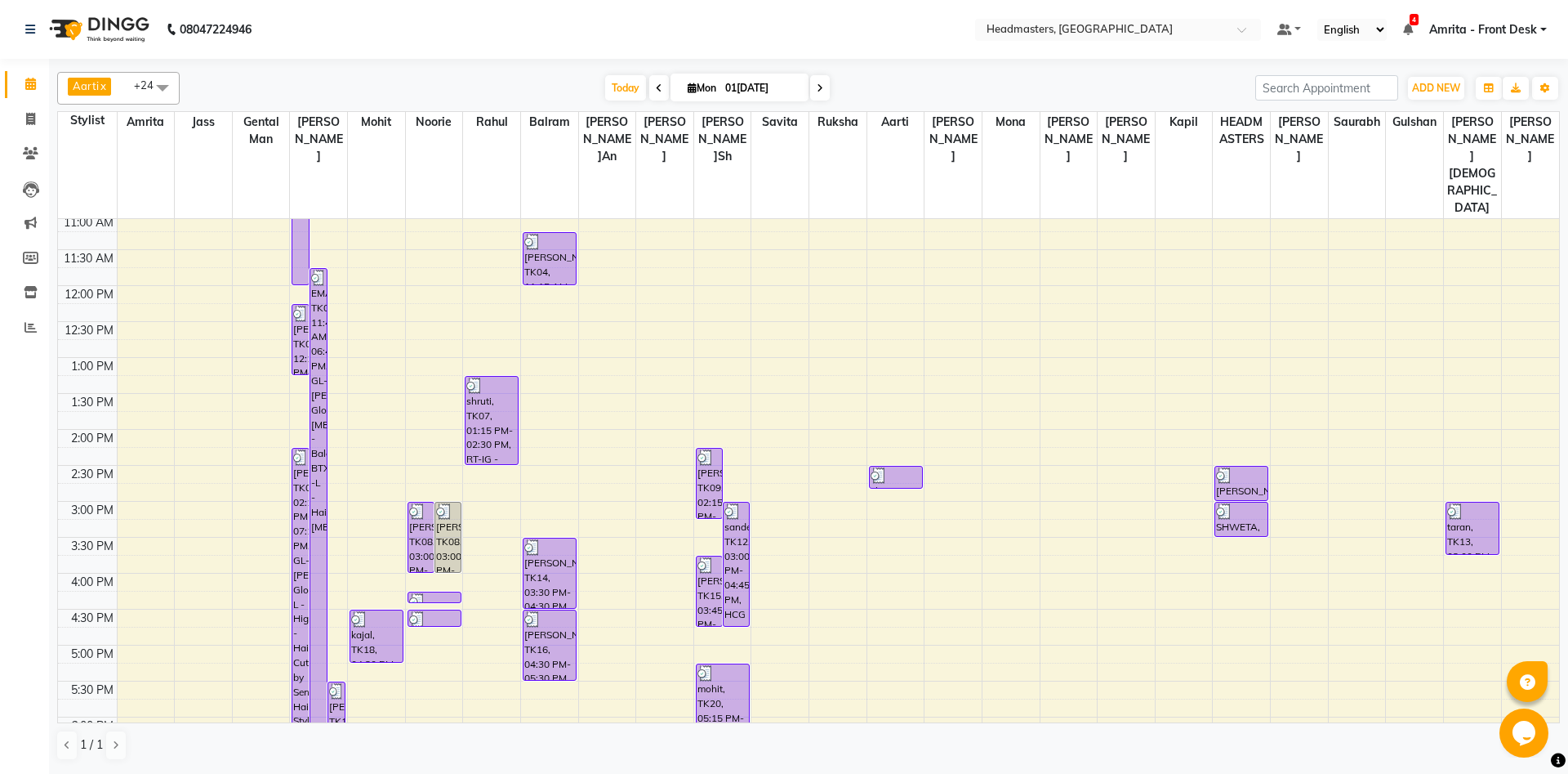
scroll to position [353, 0]
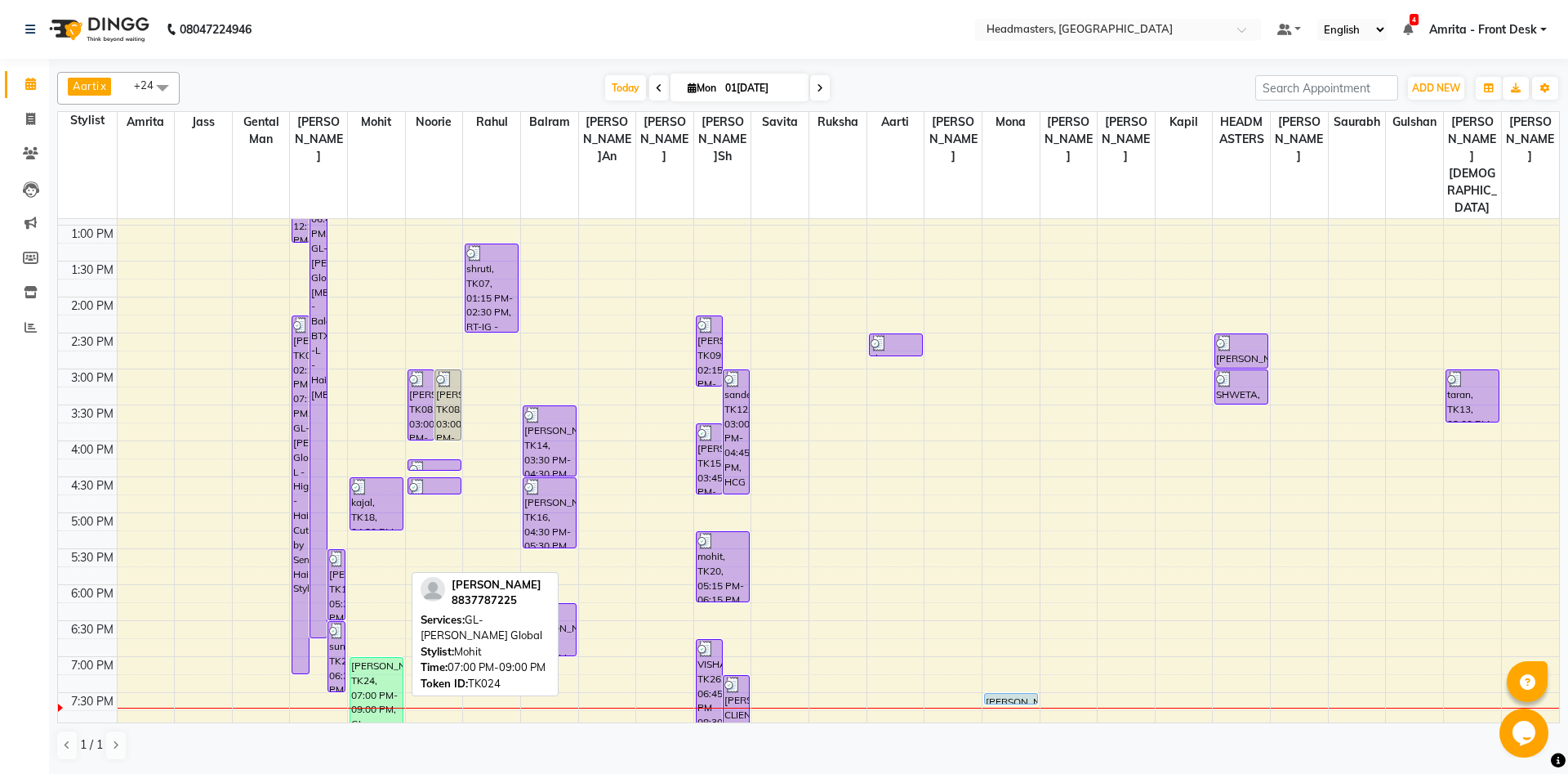
click at [362, 657] on div "[PERSON_NAME], TK24, 07:00 PM-09:00 PM, GL-[PERSON_NAME] Global" at bounding box center [377, 728] width 52 height 141
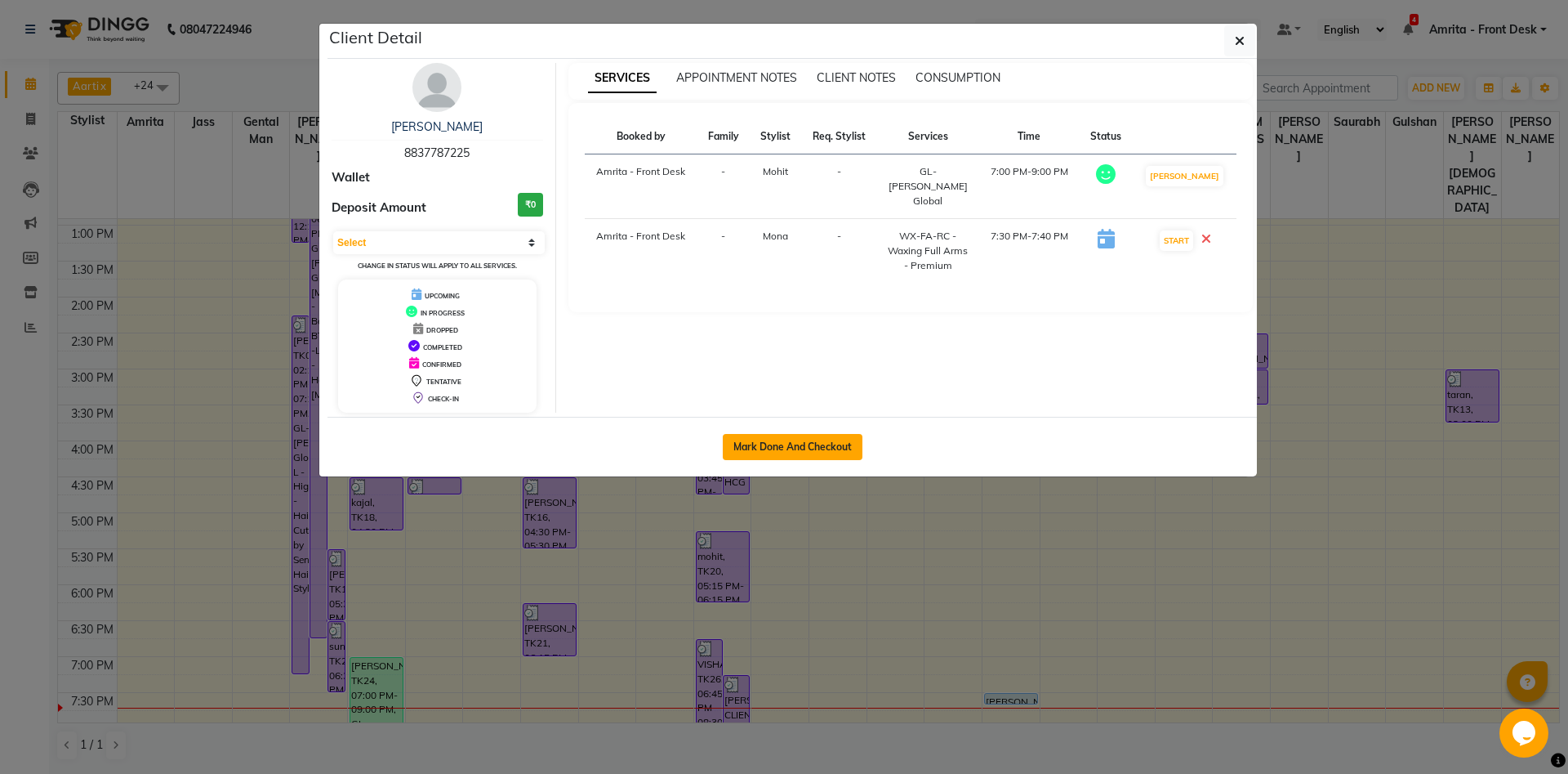
click at [783, 457] on button "Mark Done And Checkout" at bounding box center [792, 446] width 139 height 26
select select "service"
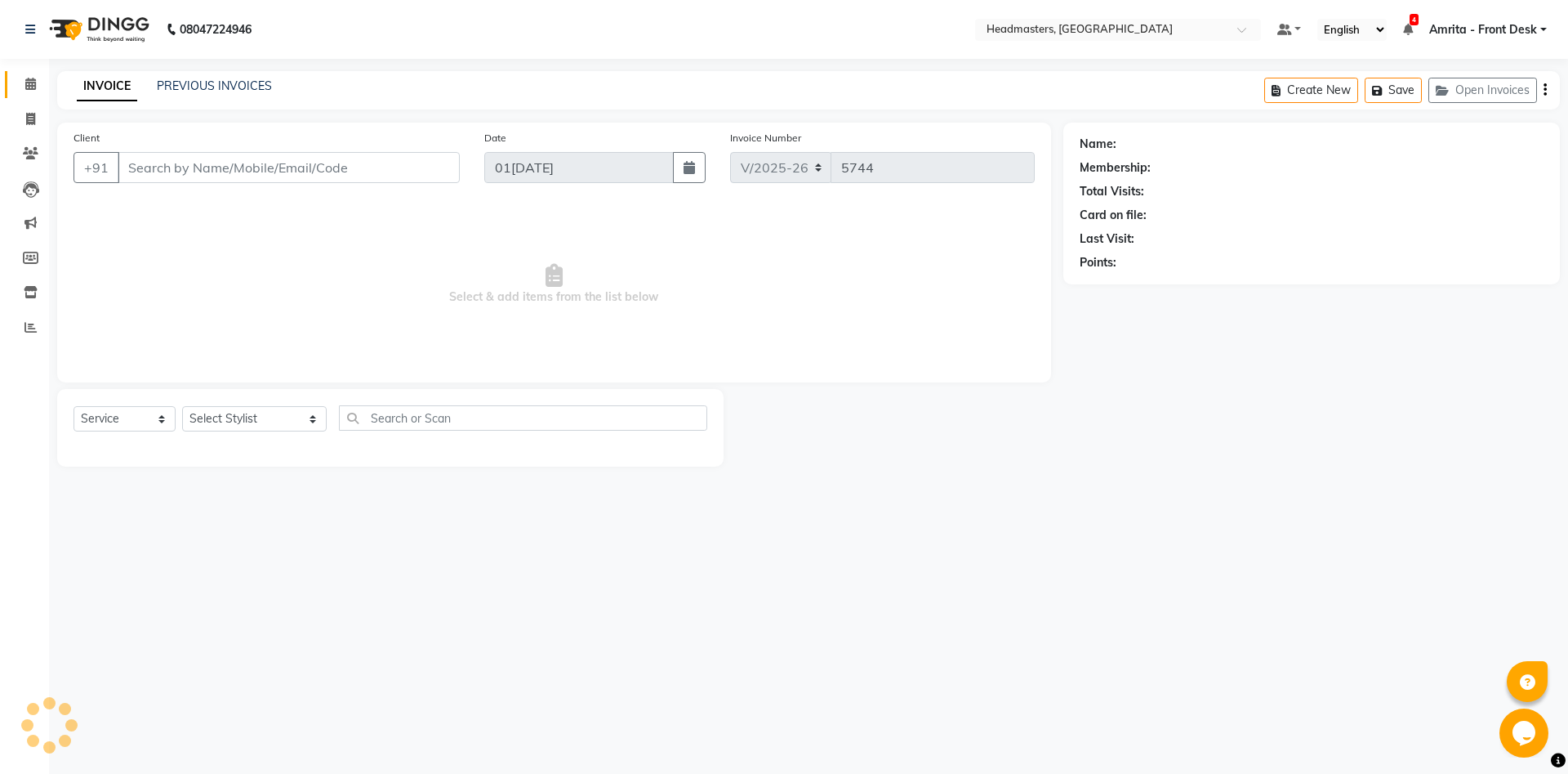
type input "8837787225"
select select "60742"
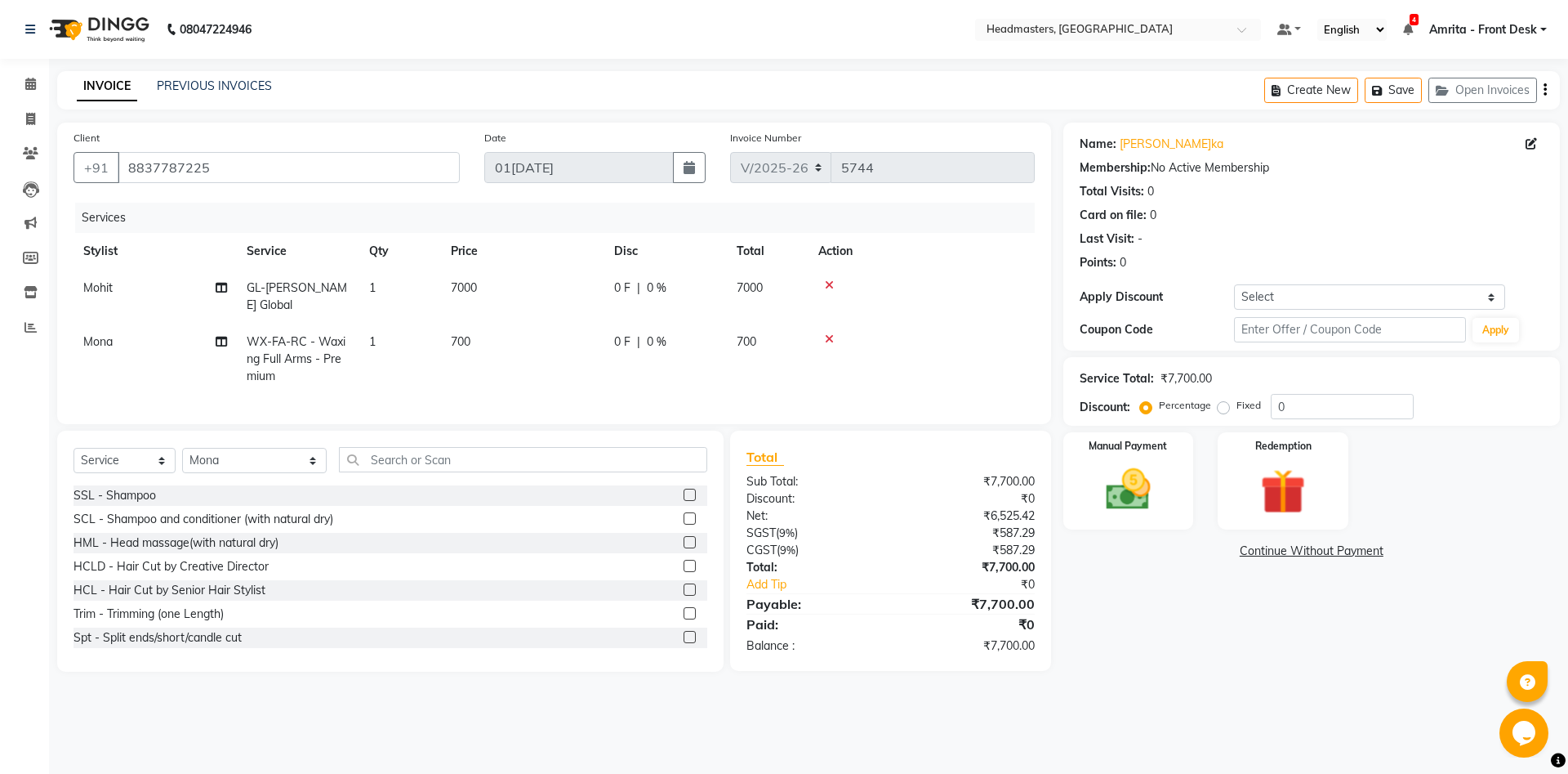
click at [621, 280] on span "0 F" at bounding box center [622, 288] width 16 height 17
select select "60723"
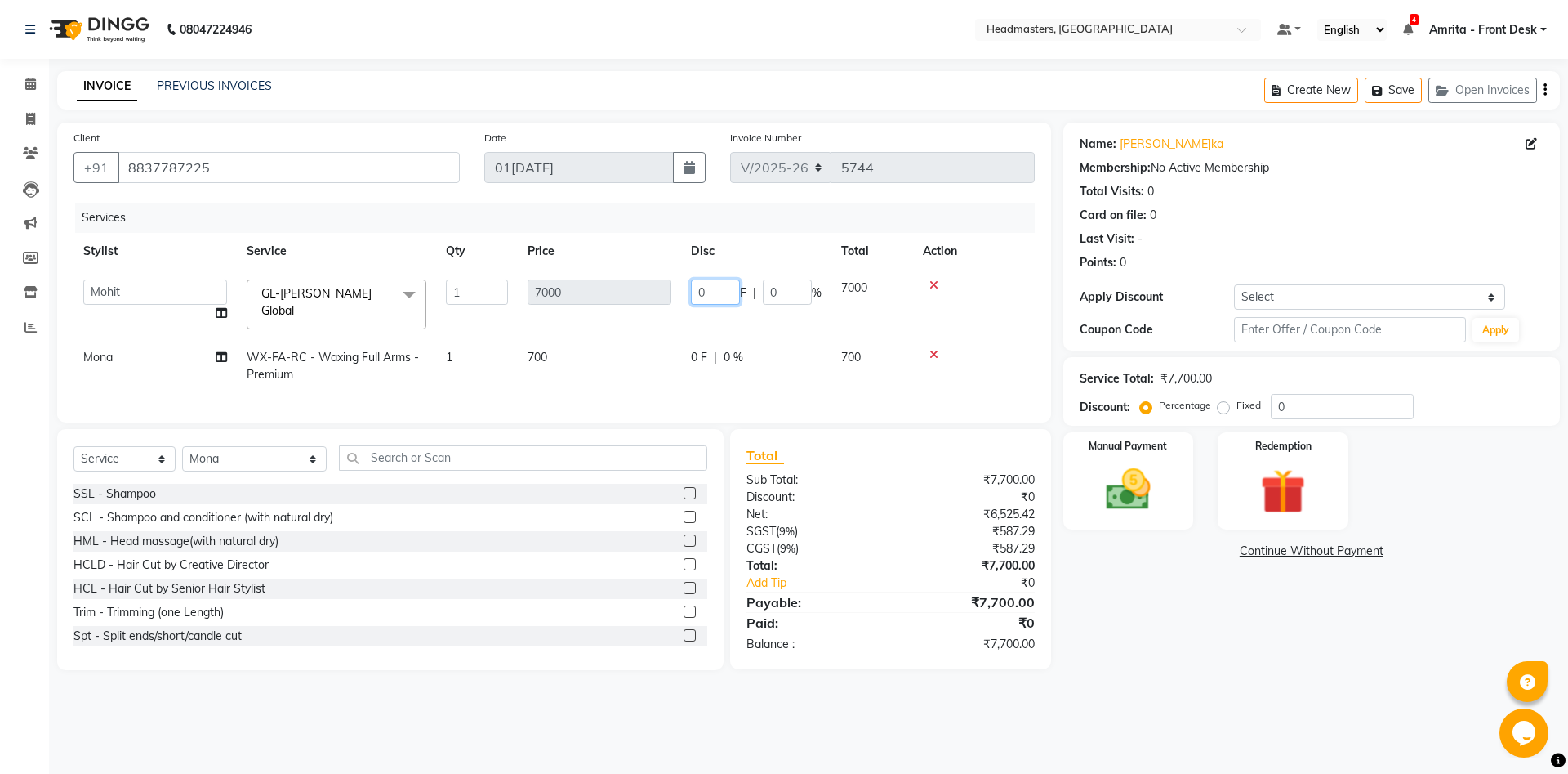
click at [710, 291] on input "0" at bounding box center [716, 292] width 49 height 25
type input "02500"
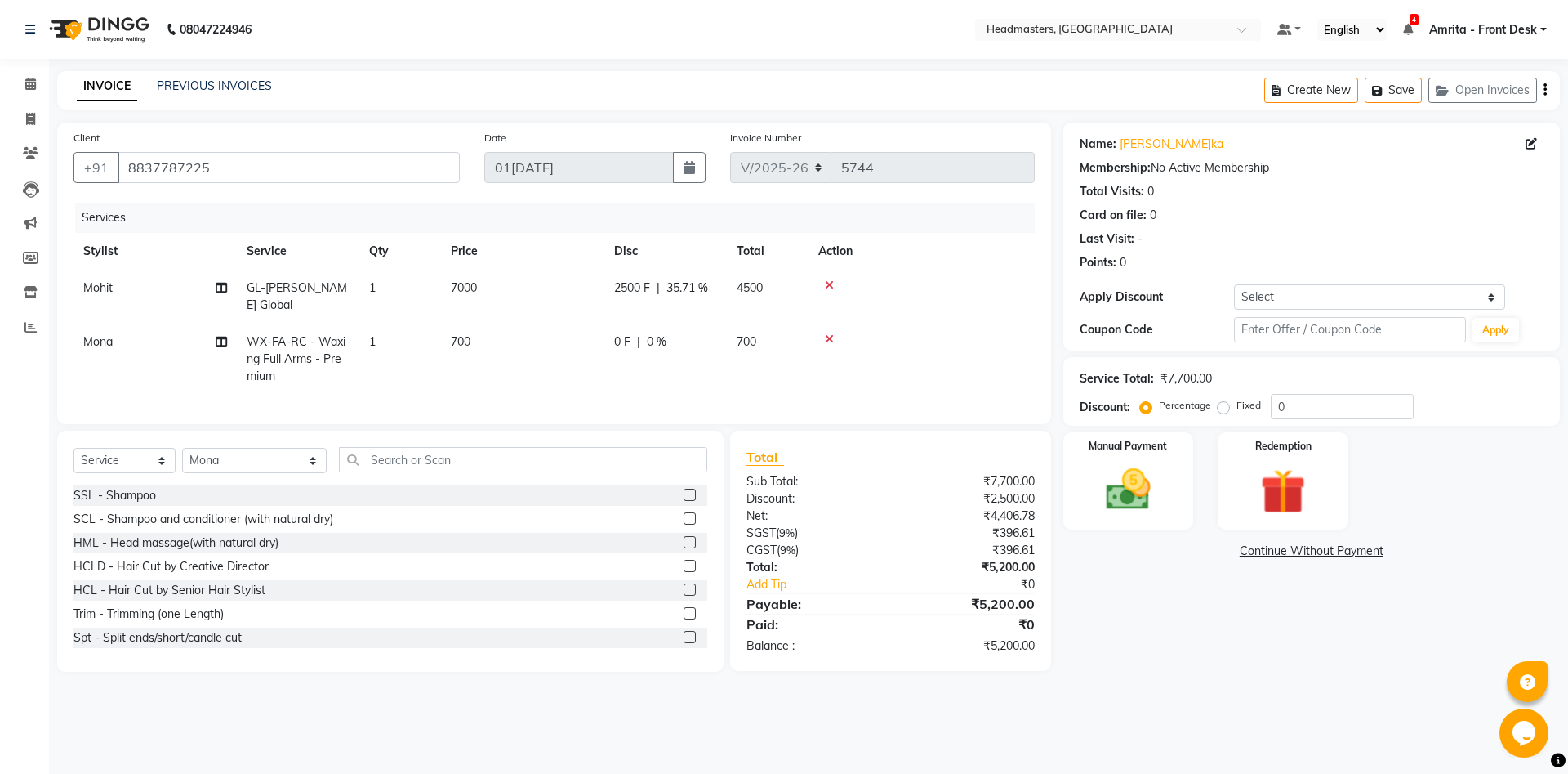
click at [660, 321] on tr "Mohit GL-igora - Igora Global 1 7000 2500 F | 35.71 % 4500" at bounding box center [554, 297] width 961 height 54
click at [366, 461] on input "text" at bounding box center [523, 460] width 368 height 25
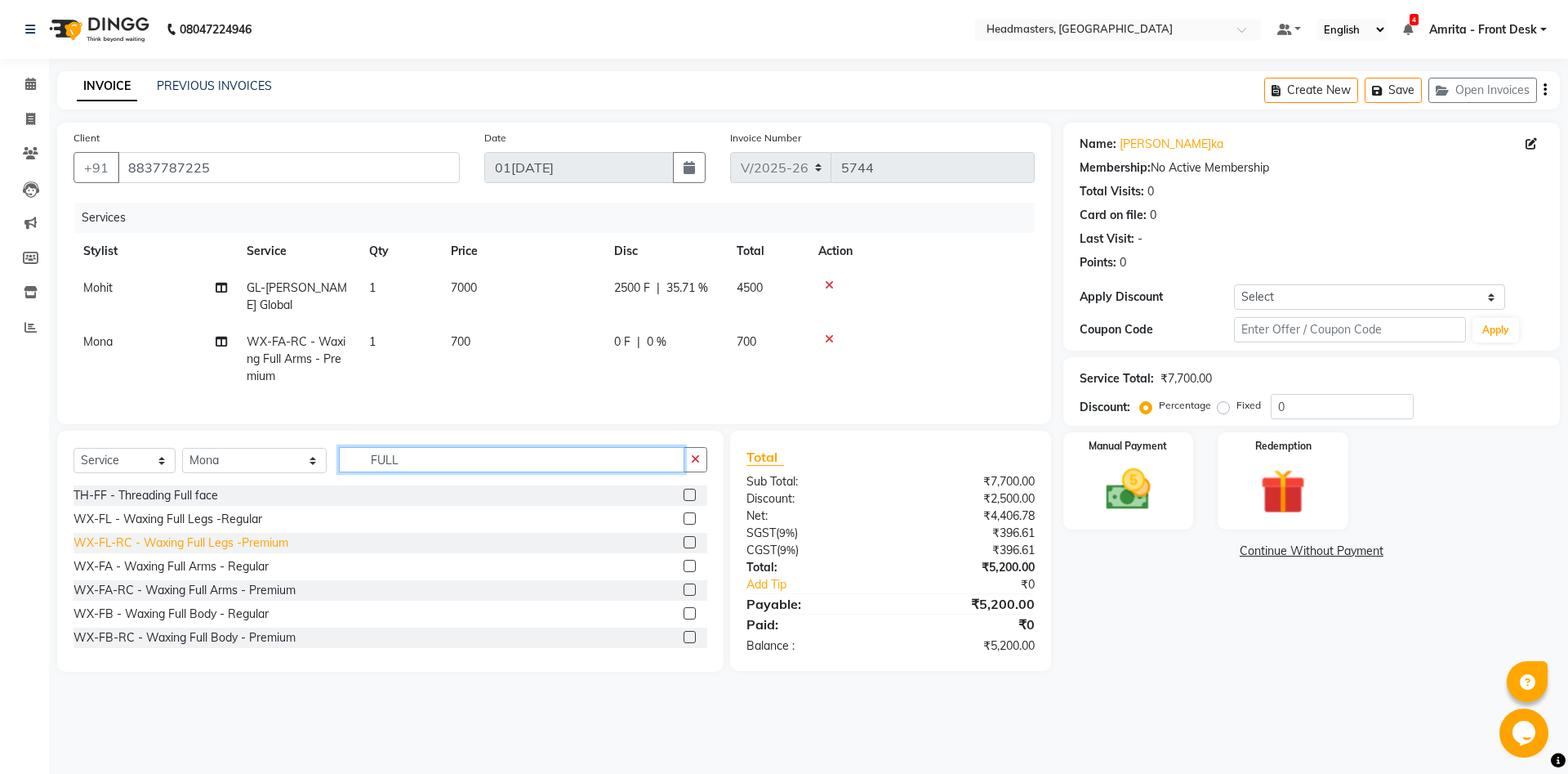
type input "FULL"
click at [155, 537] on div "WX-FL-RC - Waxing Full Legs -Premium" at bounding box center [181, 542] width 215 height 17
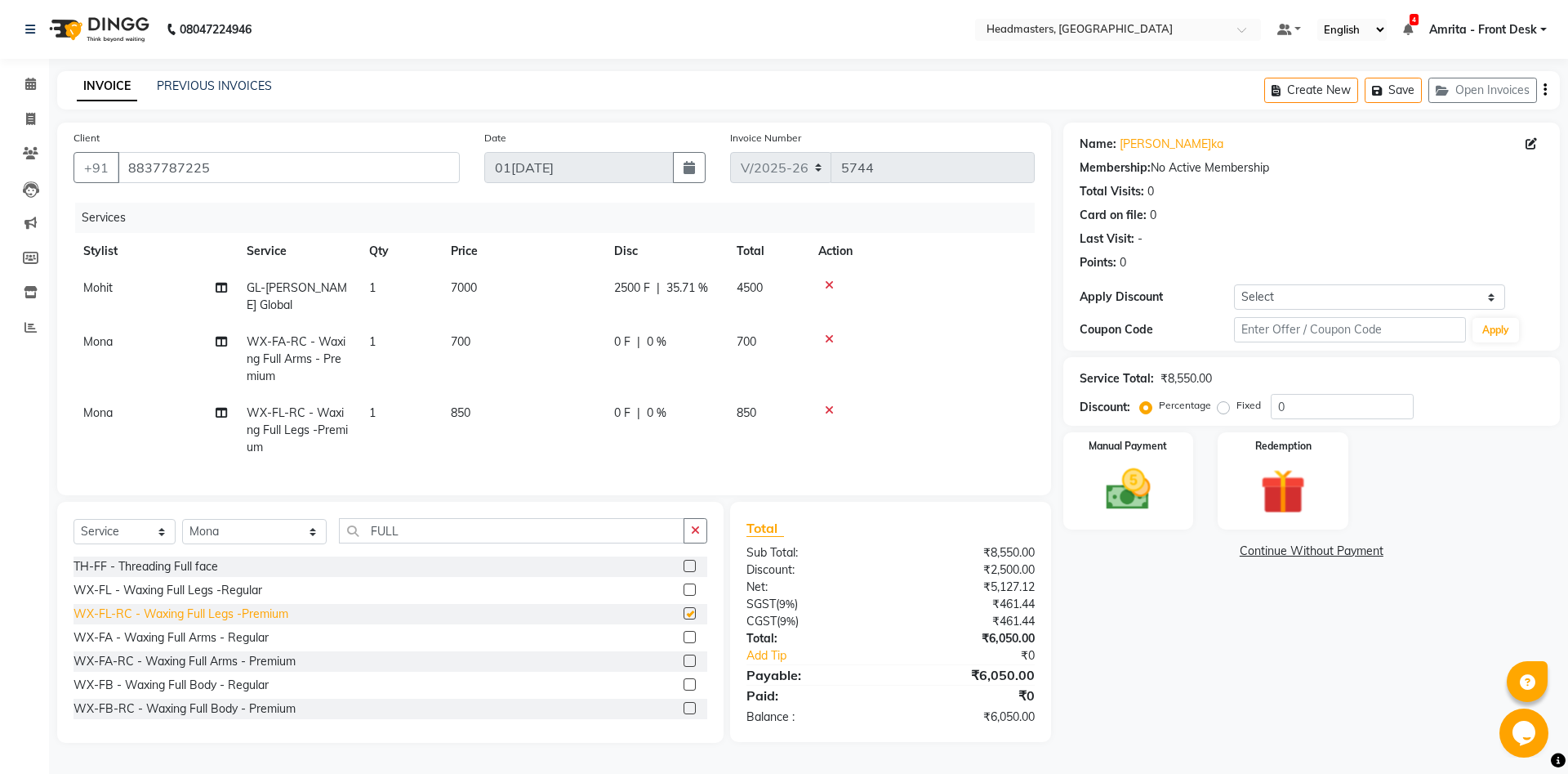
checkbox input "false"
click at [623, 408] on span "0 F" at bounding box center [622, 413] width 16 height 17
select select "60742"
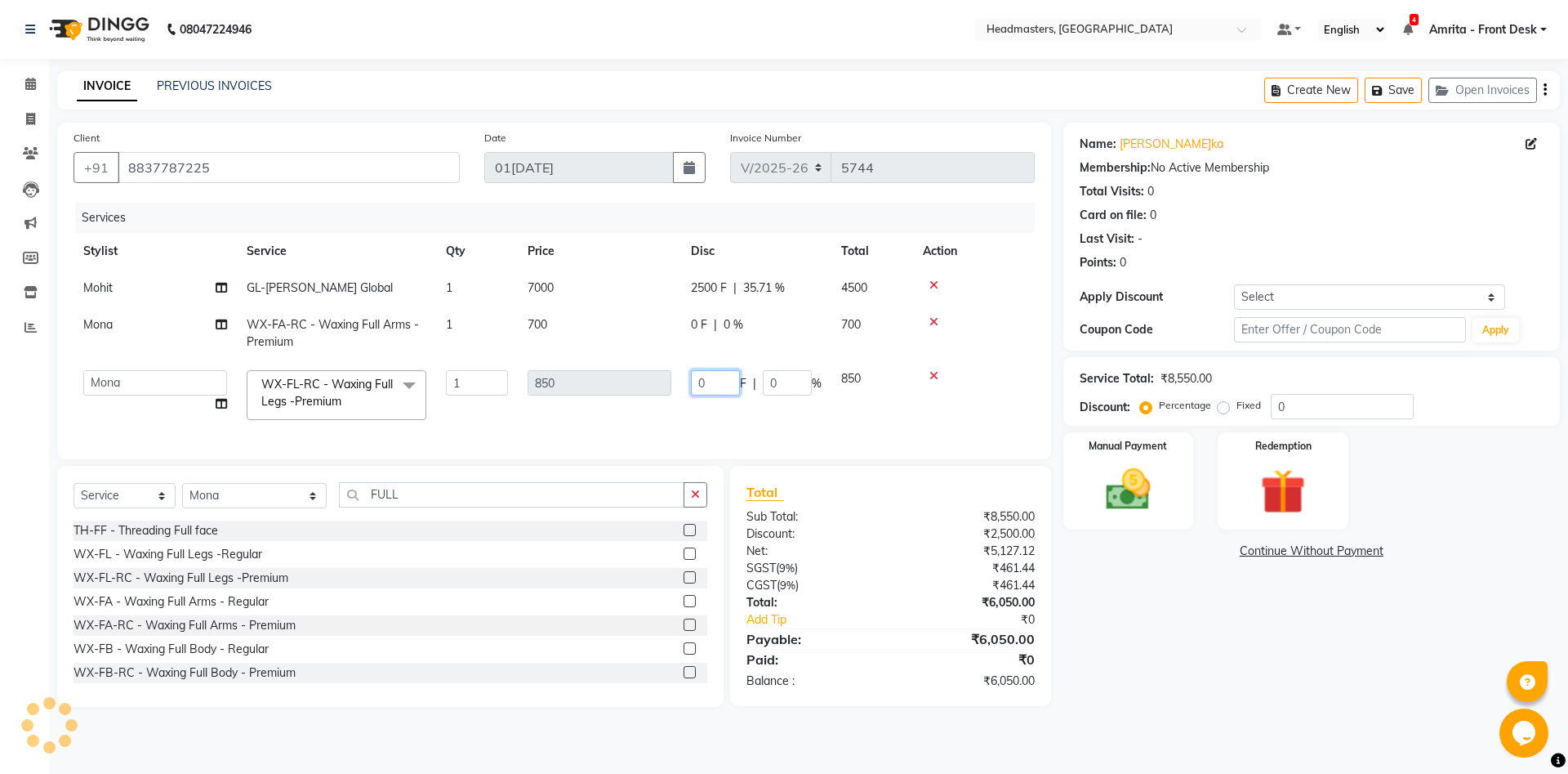
click at [705, 379] on input "0" at bounding box center [716, 383] width 49 height 25
type input "0200"
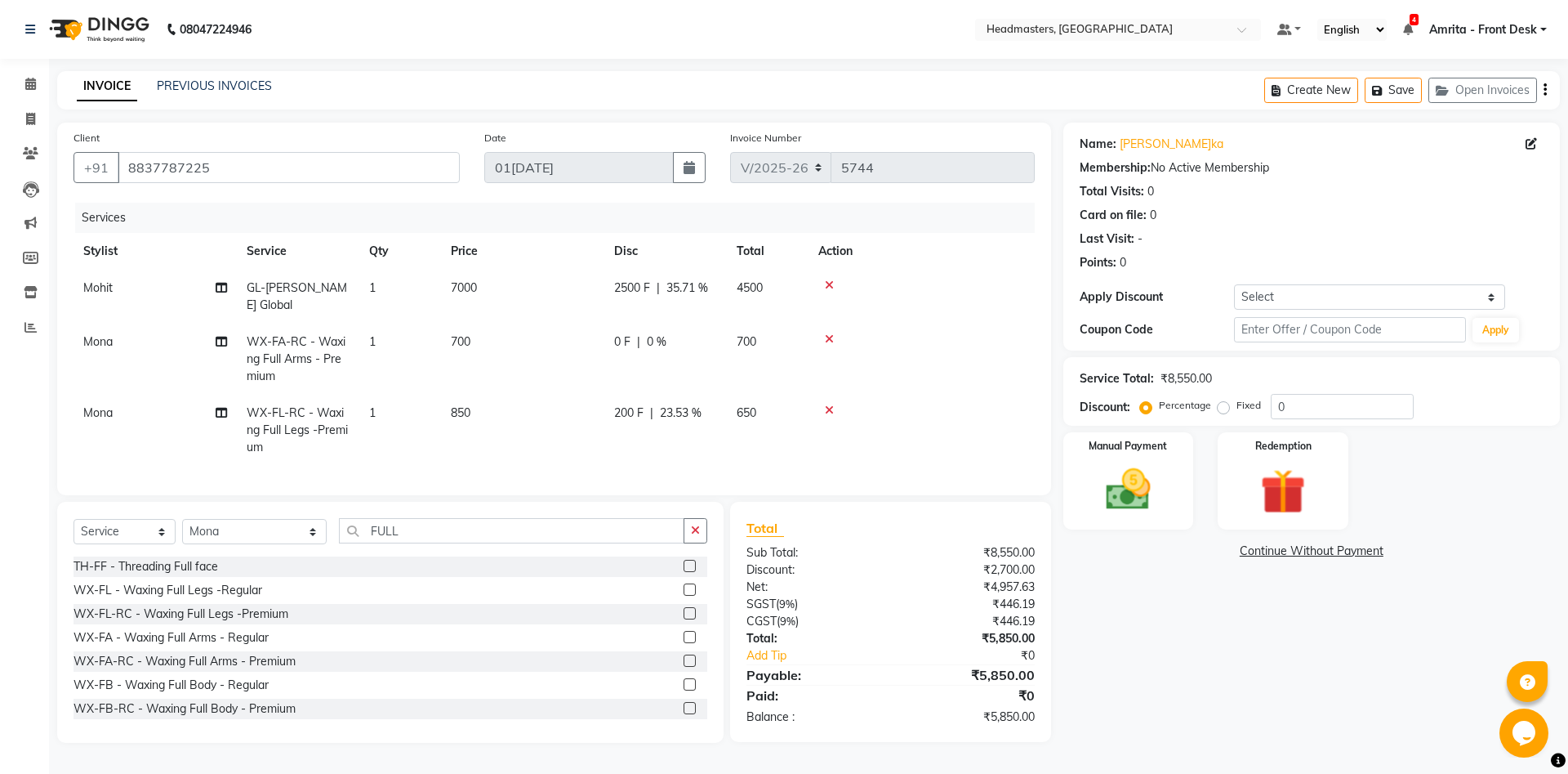
click at [743, 432] on div "Services Stylist Service Qty Price Disc Total Action Mohit GL-igora - Igora Glo…" at bounding box center [554, 341] width 961 height 276
click at [629, 339] on span "0 F" at bounding box center [622, 341] width 16 height 17
select select "60742"
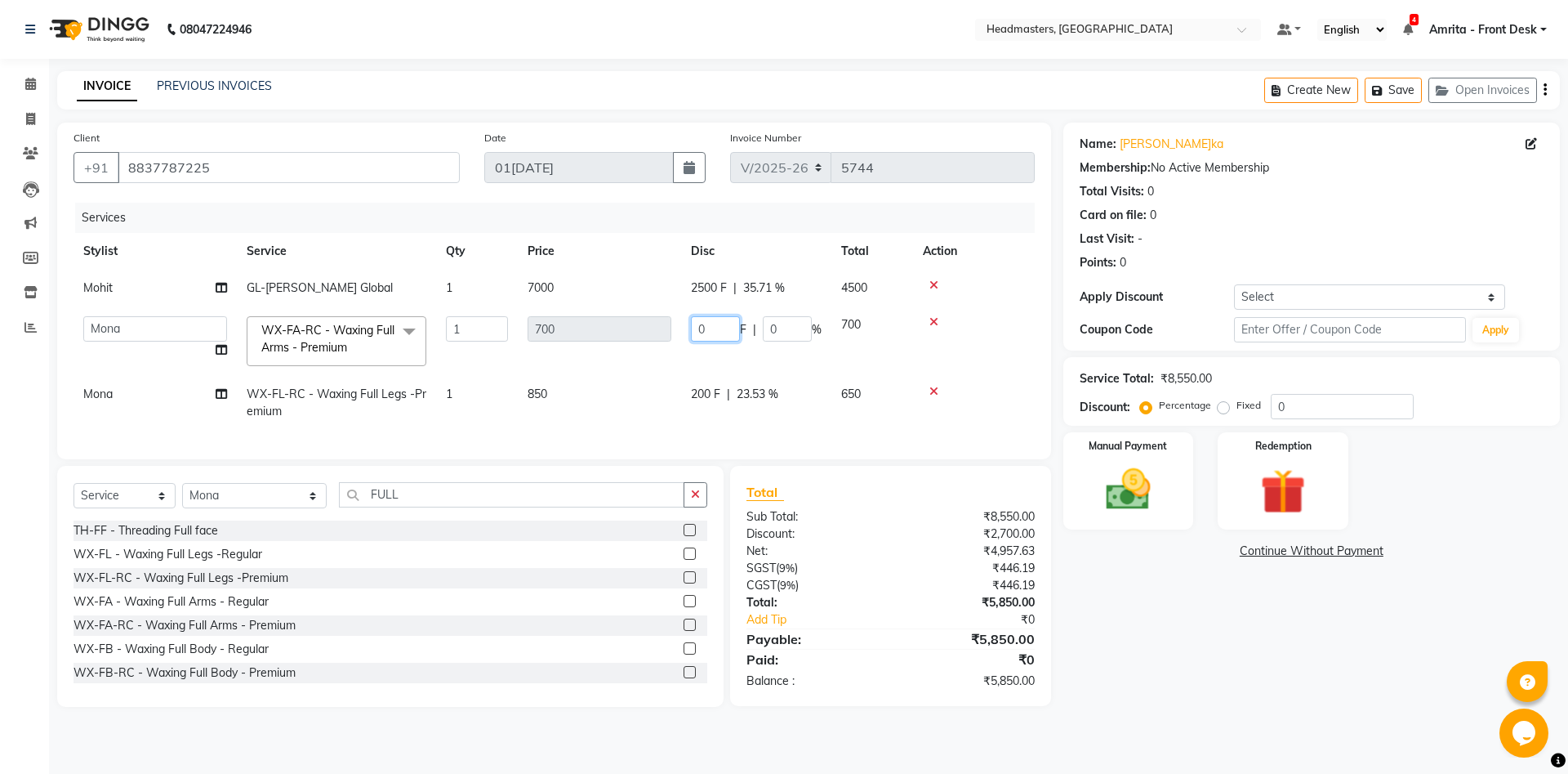
click at [712, 321] on input "0" at bounding box center [716, 329] width 49 height 25
type input "050"
click at [683, 364] on td "050 F | 0 %" at bounding box center [756, 341] width 150 height 69
select select "60742"
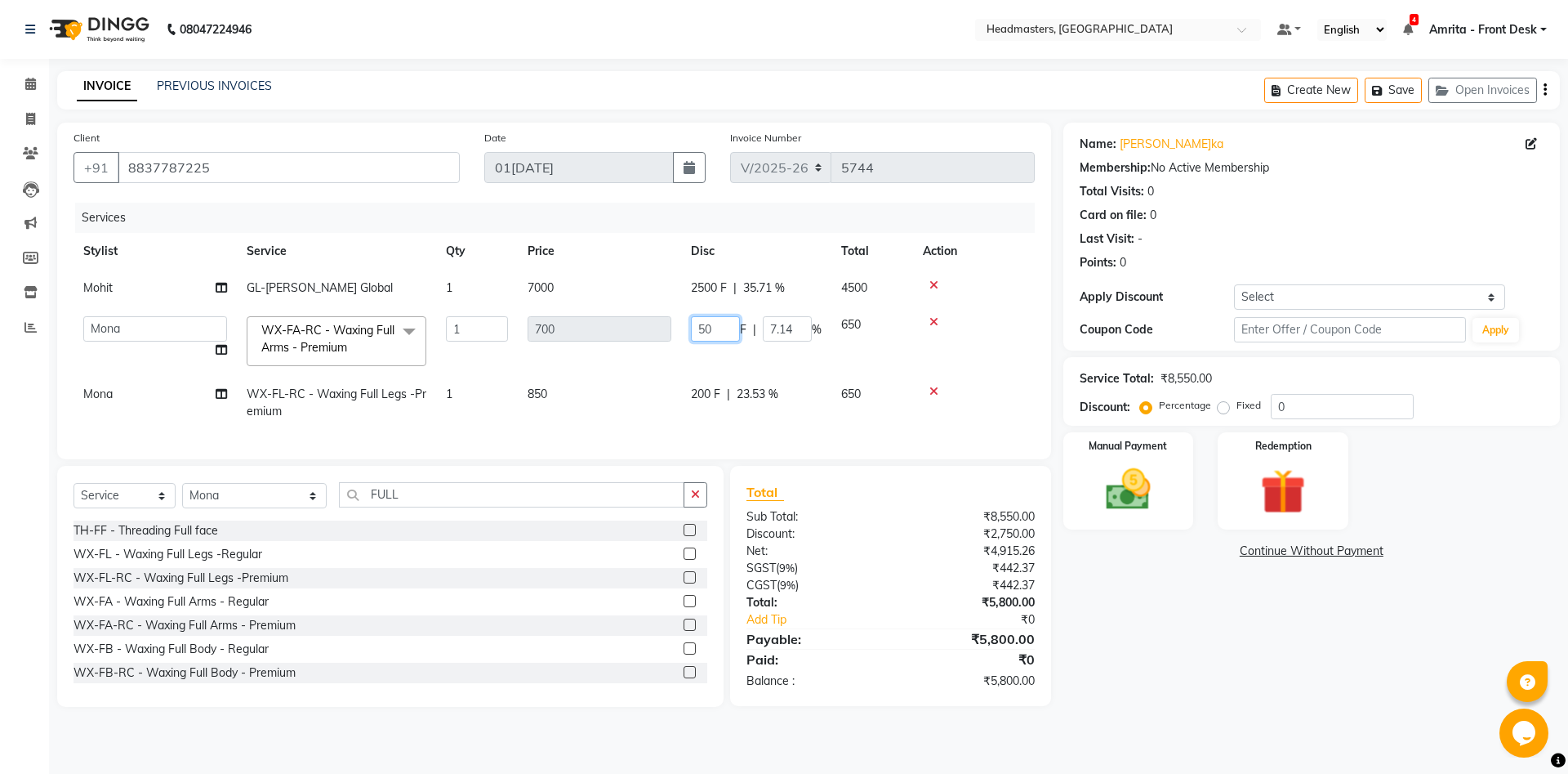
click at [698, 328] on input "50" at bounding box center [716, 329] width 49 height 25
type input "150"
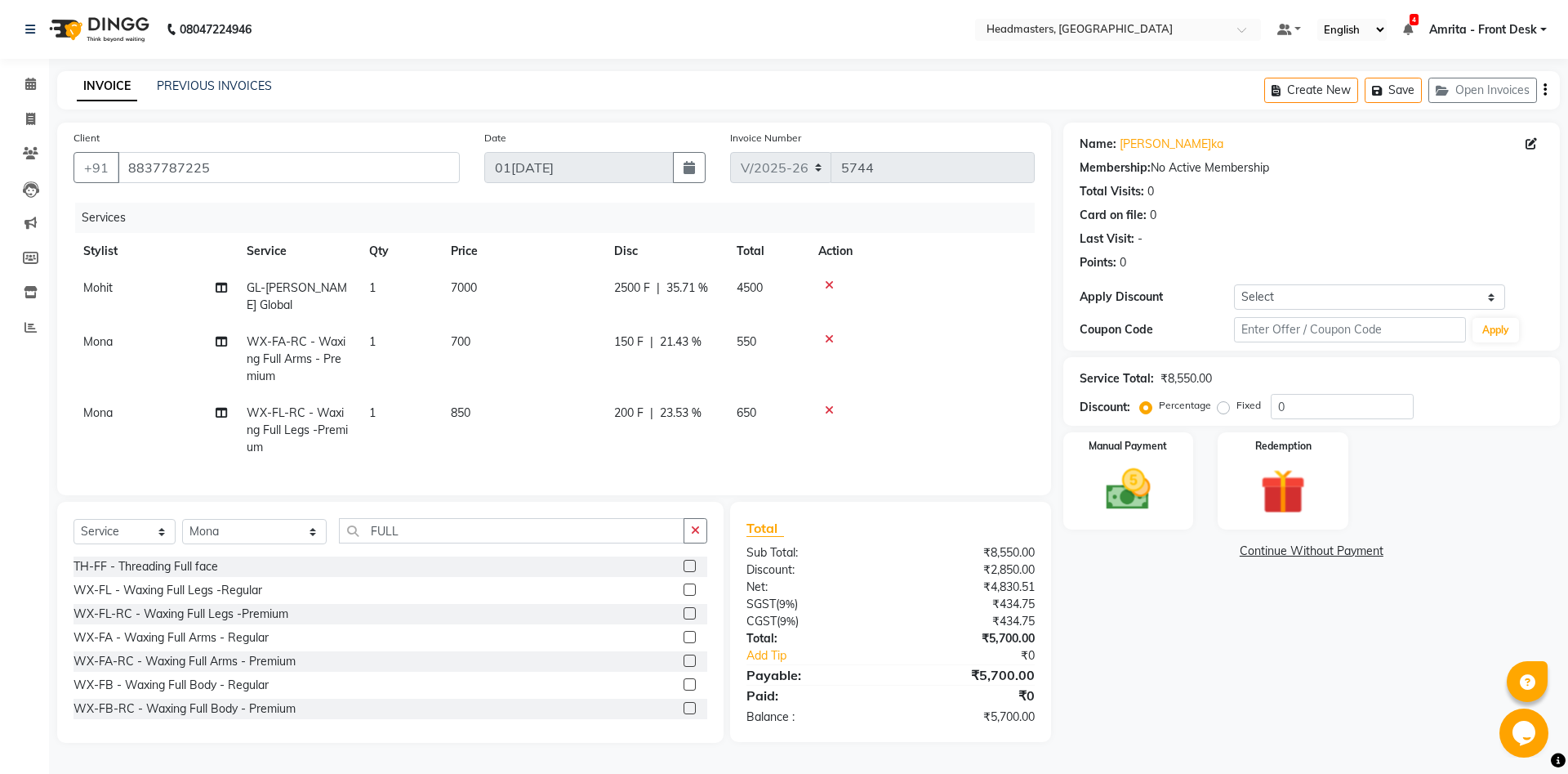
click at [717, 368] on td "150 F | 21.43 %" at bounding box center [666, 359] width 122 height 71
select select "60742"
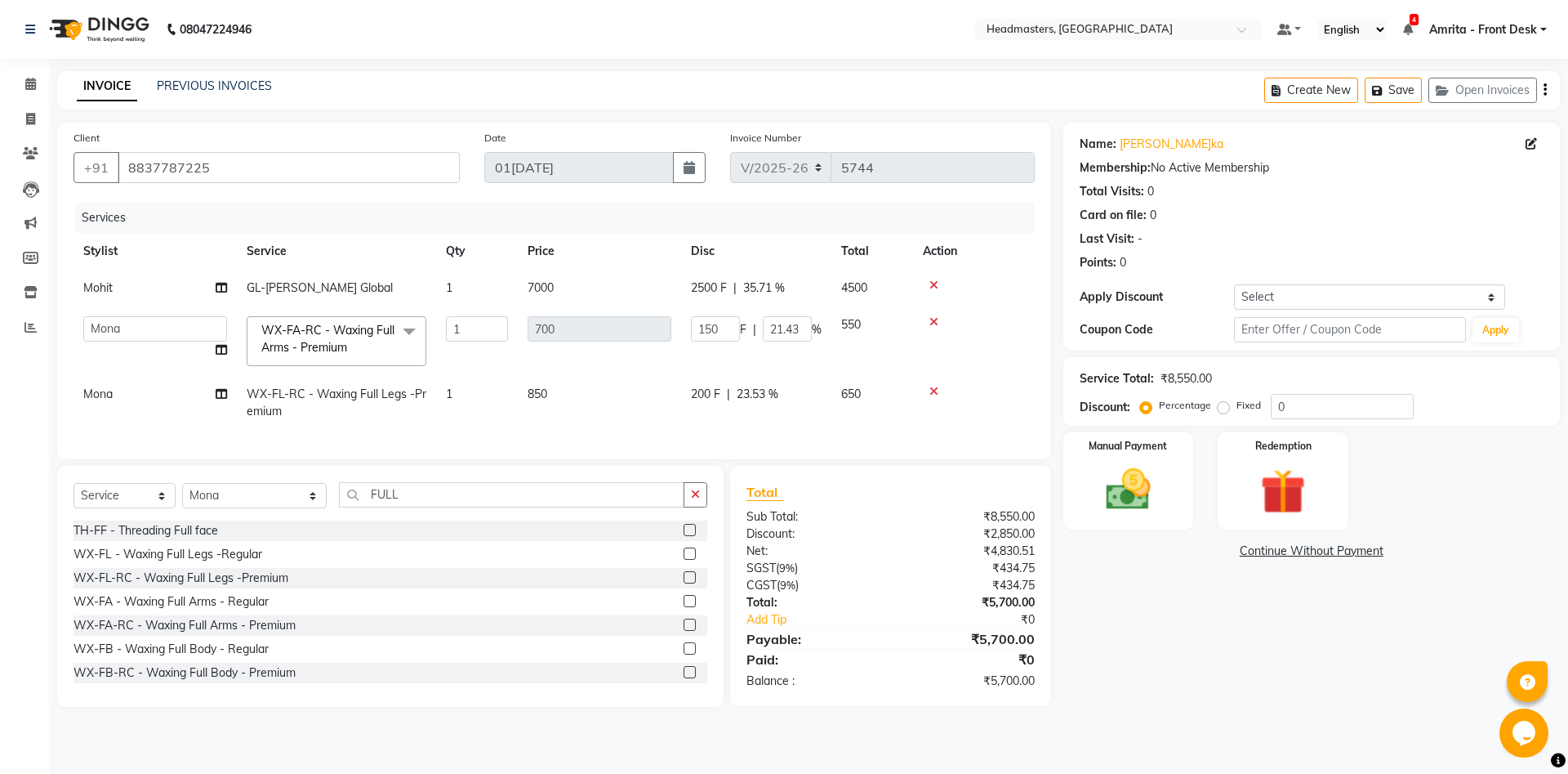
click at [699, 390] on span "200 F" at bounding box center [705, 394] width 30 height 17
select select "60742"
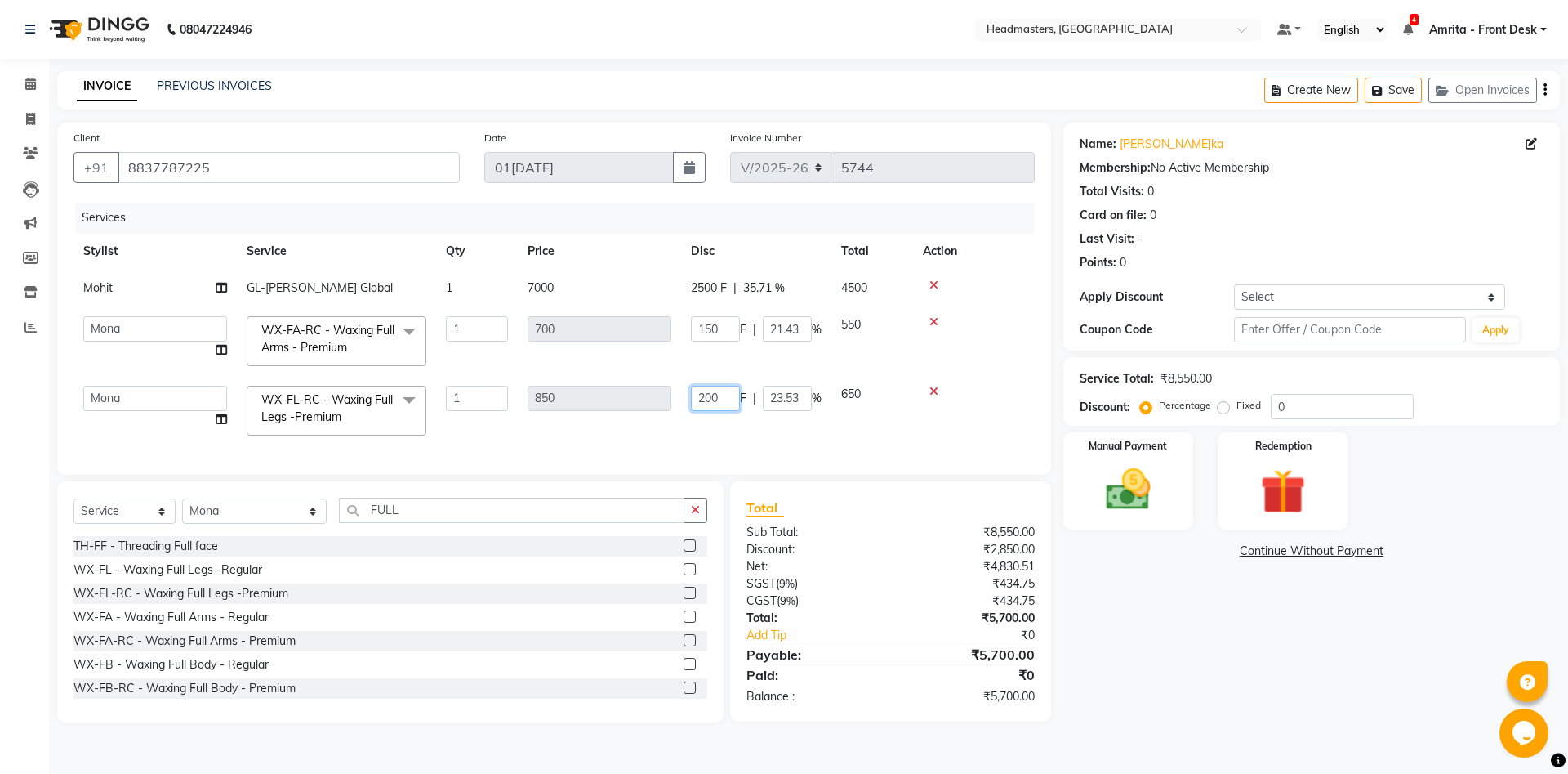
click at [704, 400] on input "200" at bounding box center [716, 398] width 49 height 25
type input "100"
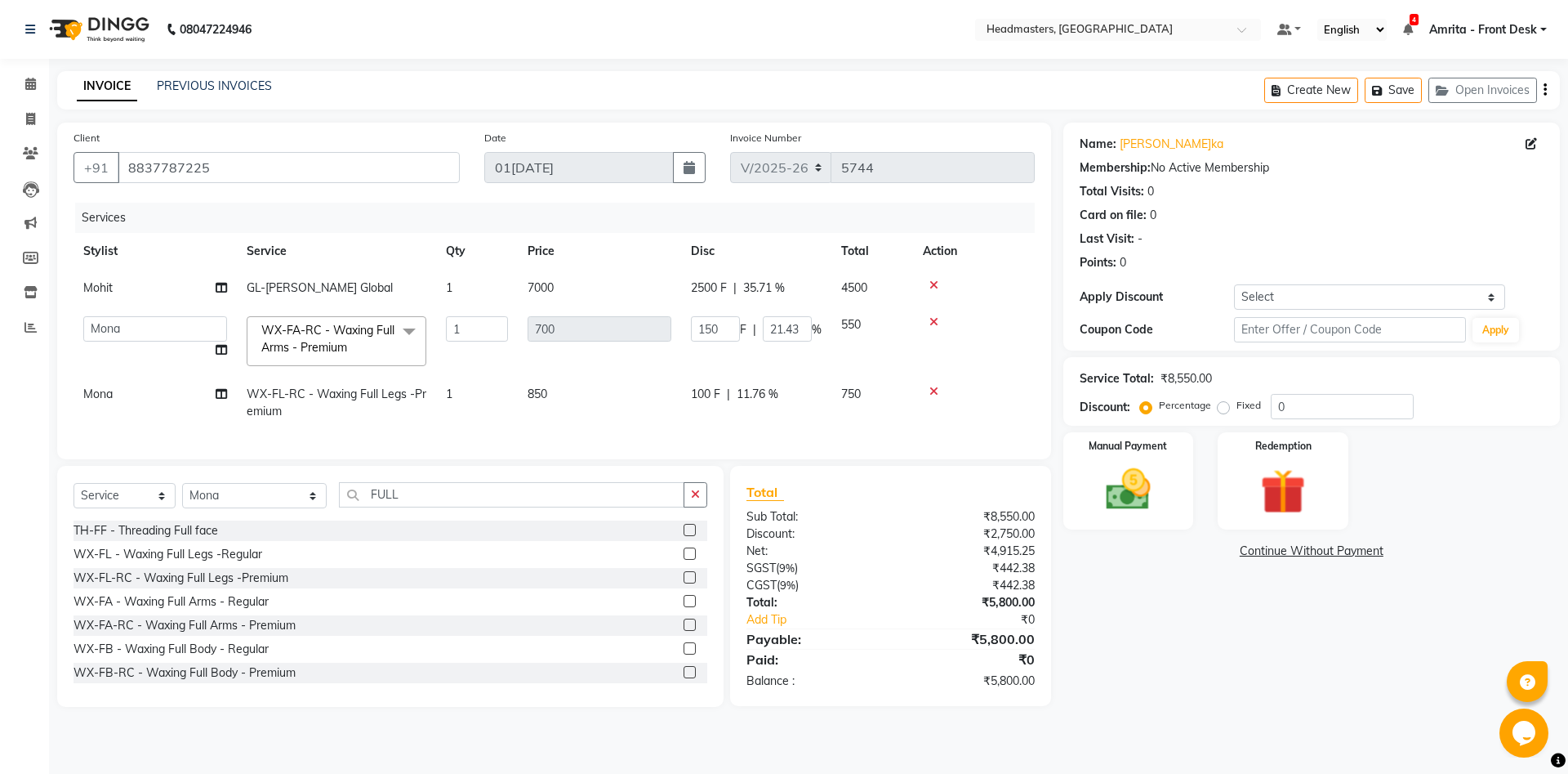
click at [950, 356] on td at bounding box center [974, 341] width 122 height 69
click at [1135, 476] on img at bounding box center [1129, 489] width 76 height 54
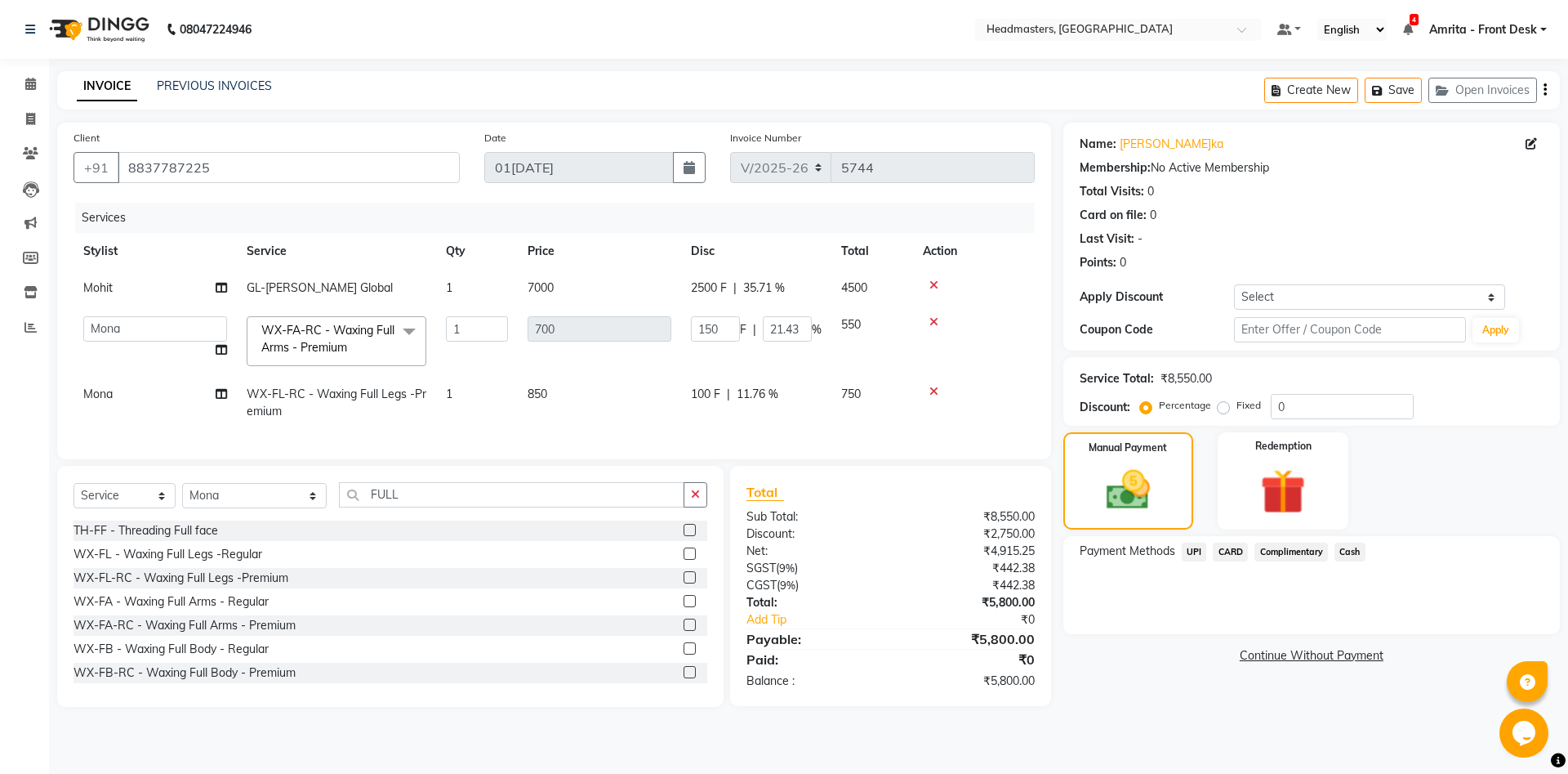
click at [1352, 551] on span "Cash" at bounding box center [1350, 552] width 31 height 19
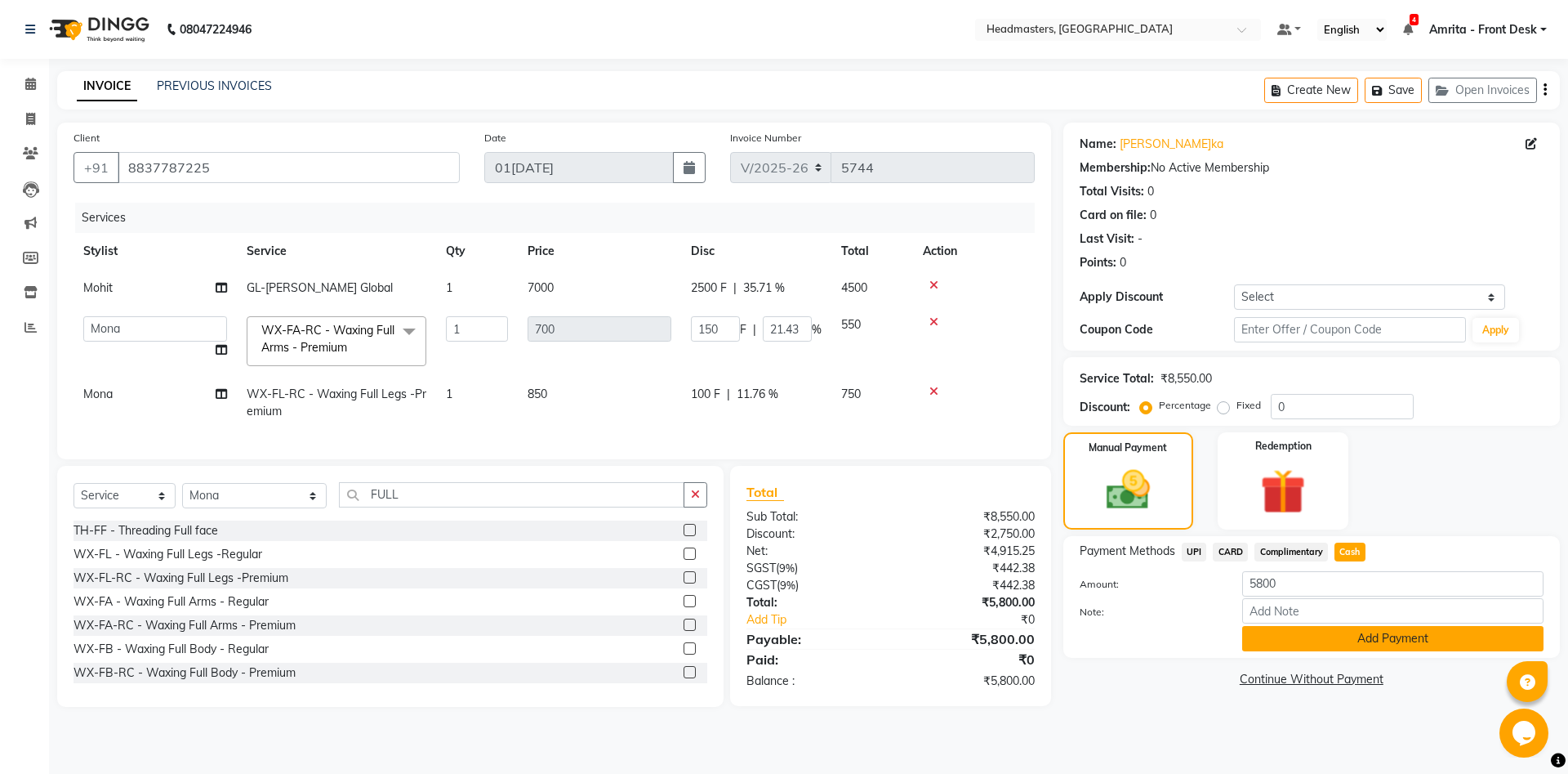
click at [1403, 639] on button "Add Payment" at bounding box center [1393, 639] width 302 height 25
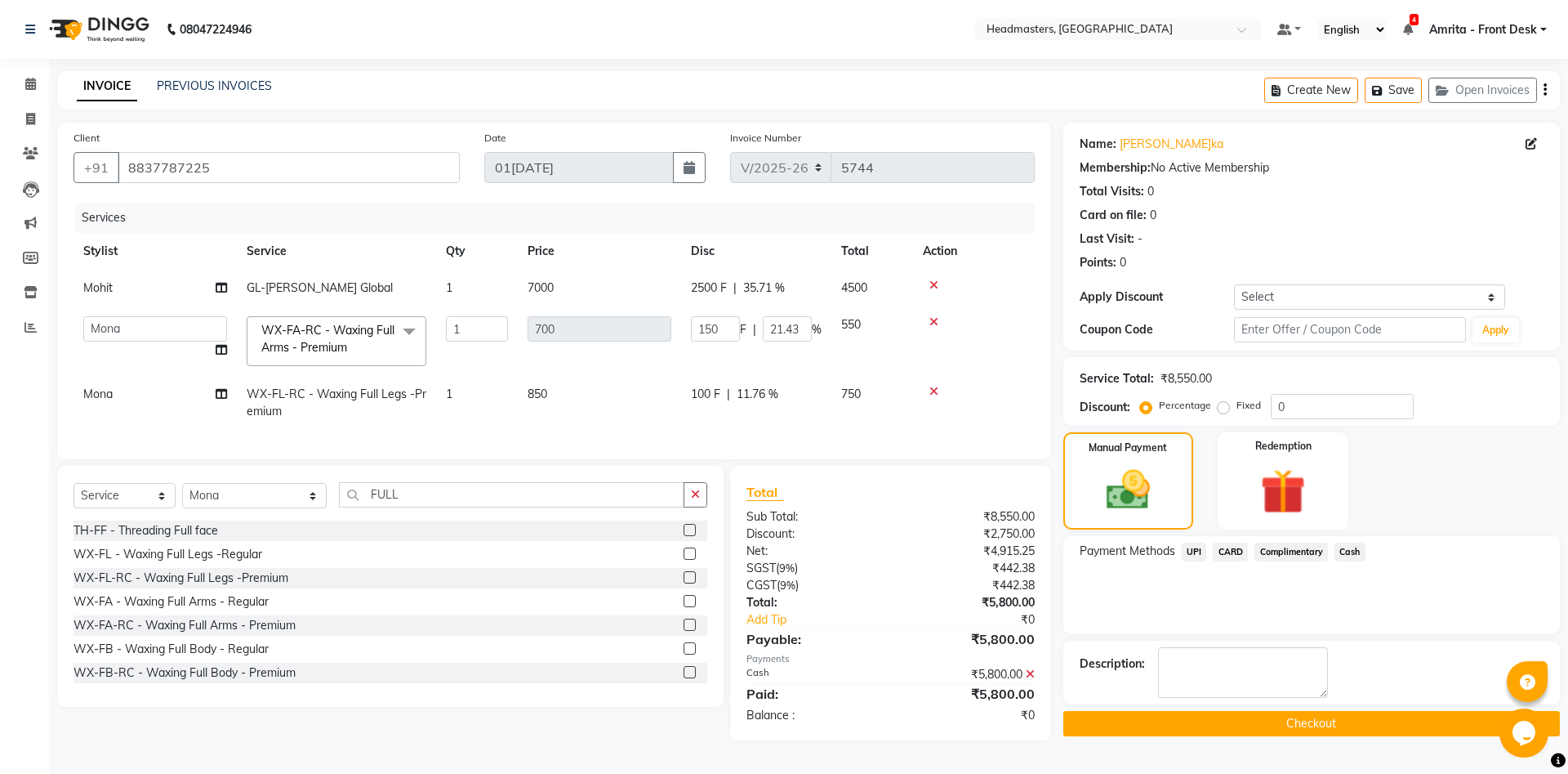
click at [1304, 725] on button "Checkout" at bounding box center [1312, 723] width 497 height 25
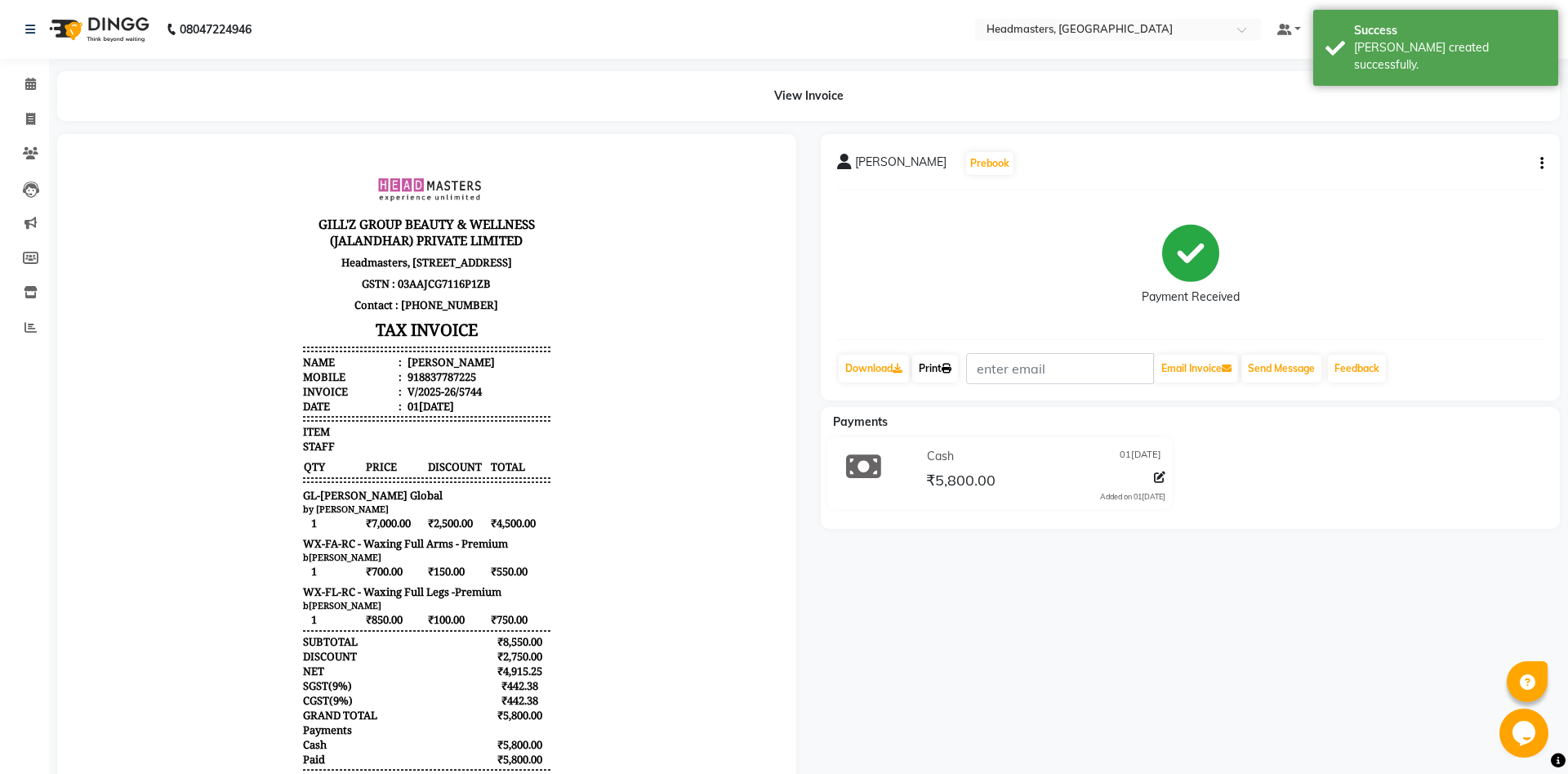
click at [951, 371] on icon at bounding box center [947, 368] width 10 height 10
click at [981, 379] on input "text" at bounding box center [1060, 368] width 188 height 31
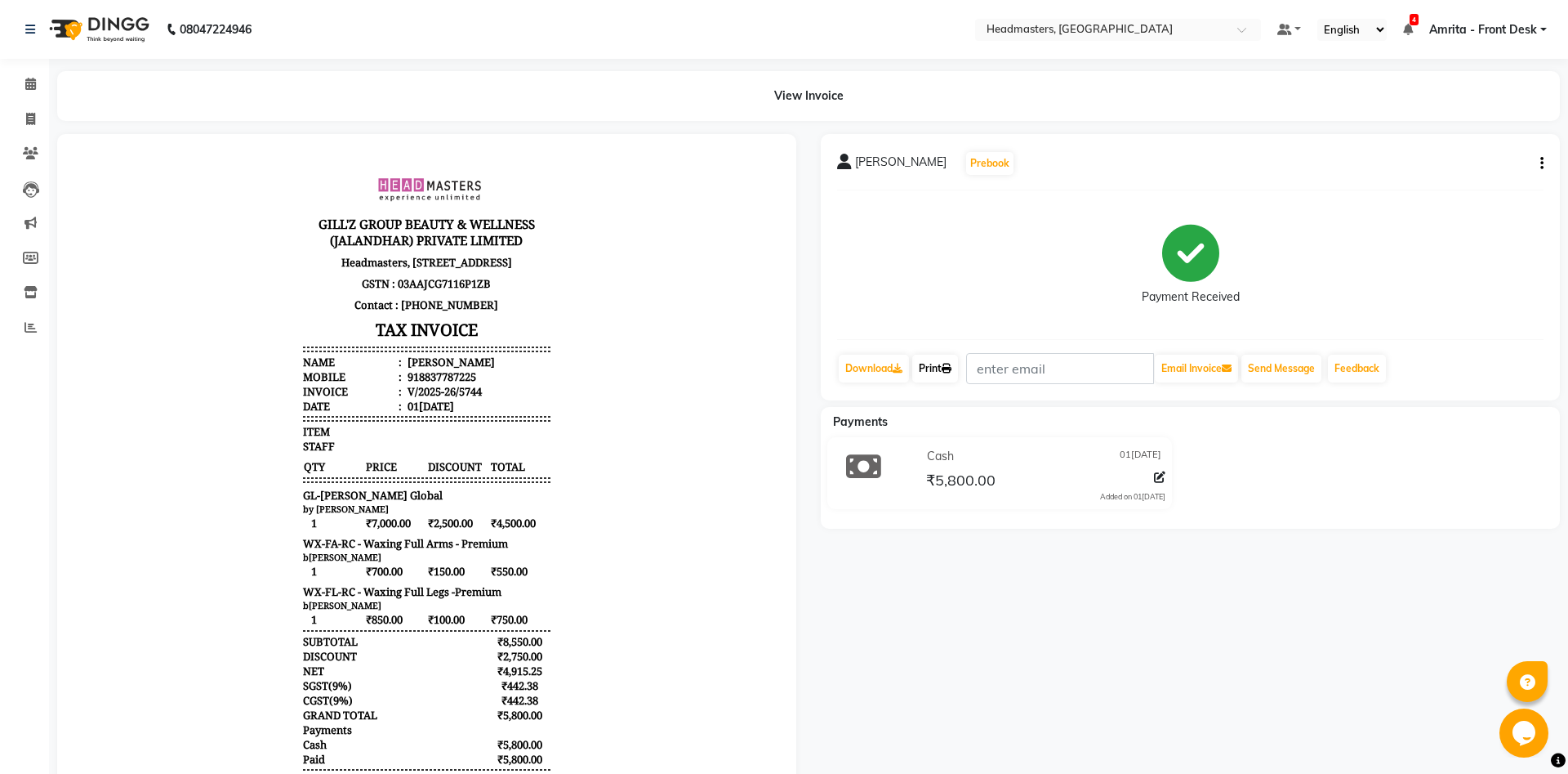
click at [942, 368] on link "Print" at bounding box center [935, 368] width 46 height 28
click at [36, 82] on icon at bounding box center [30, 84] width 11 height 13
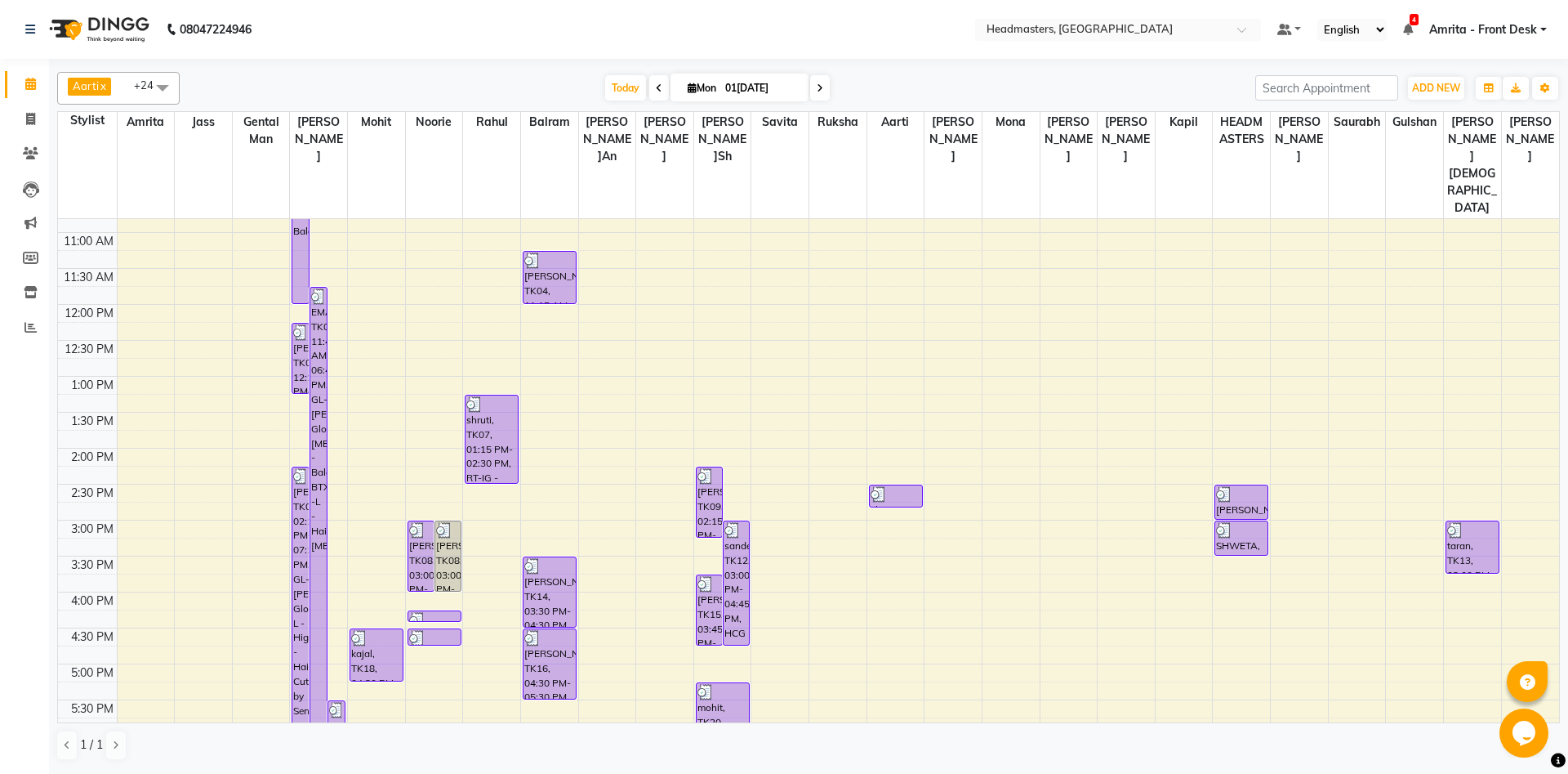
scroll to position [177, 0]
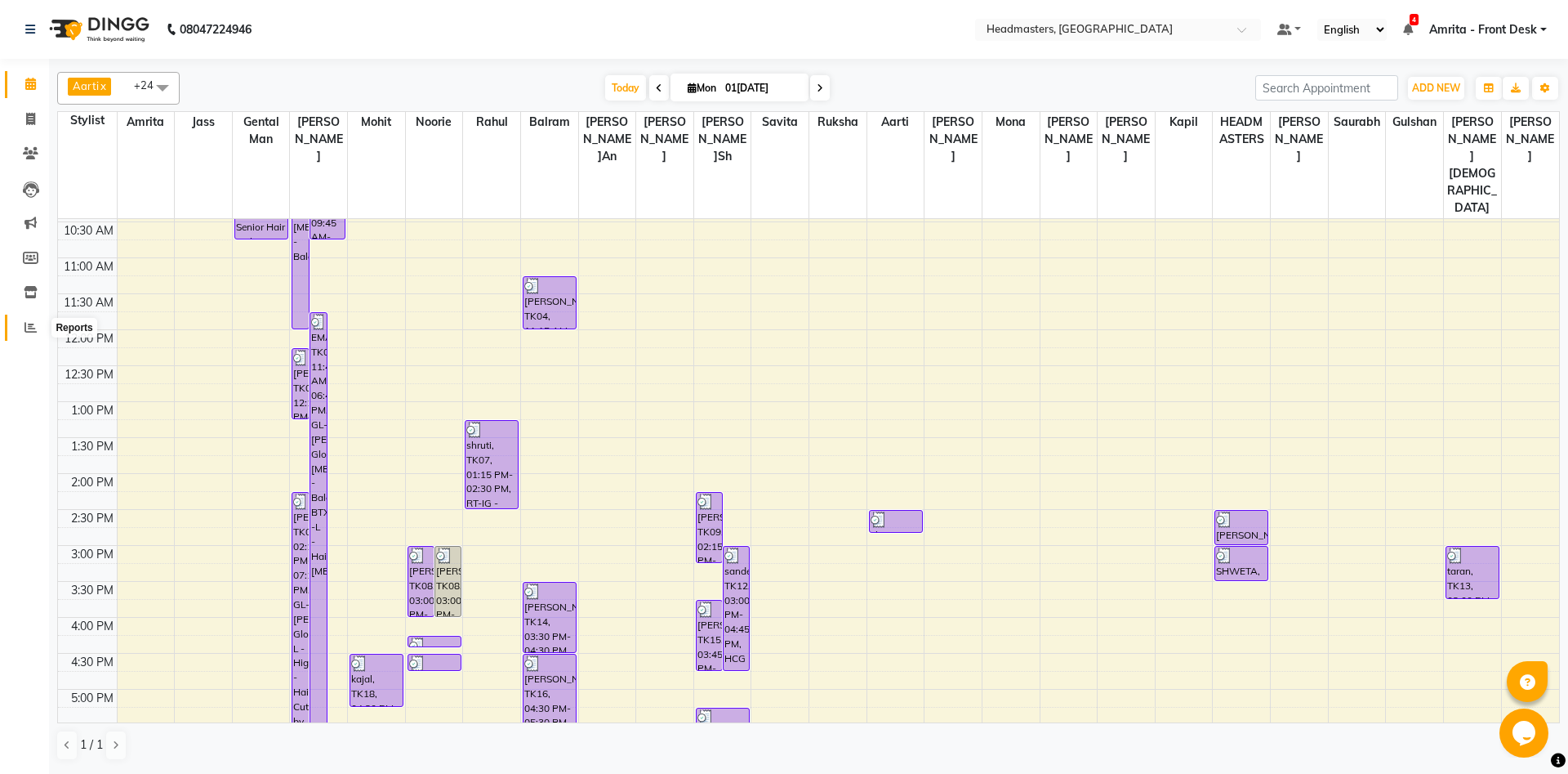
click at [36, 319] on span at bounding box center [30, 328] width 29 height 19
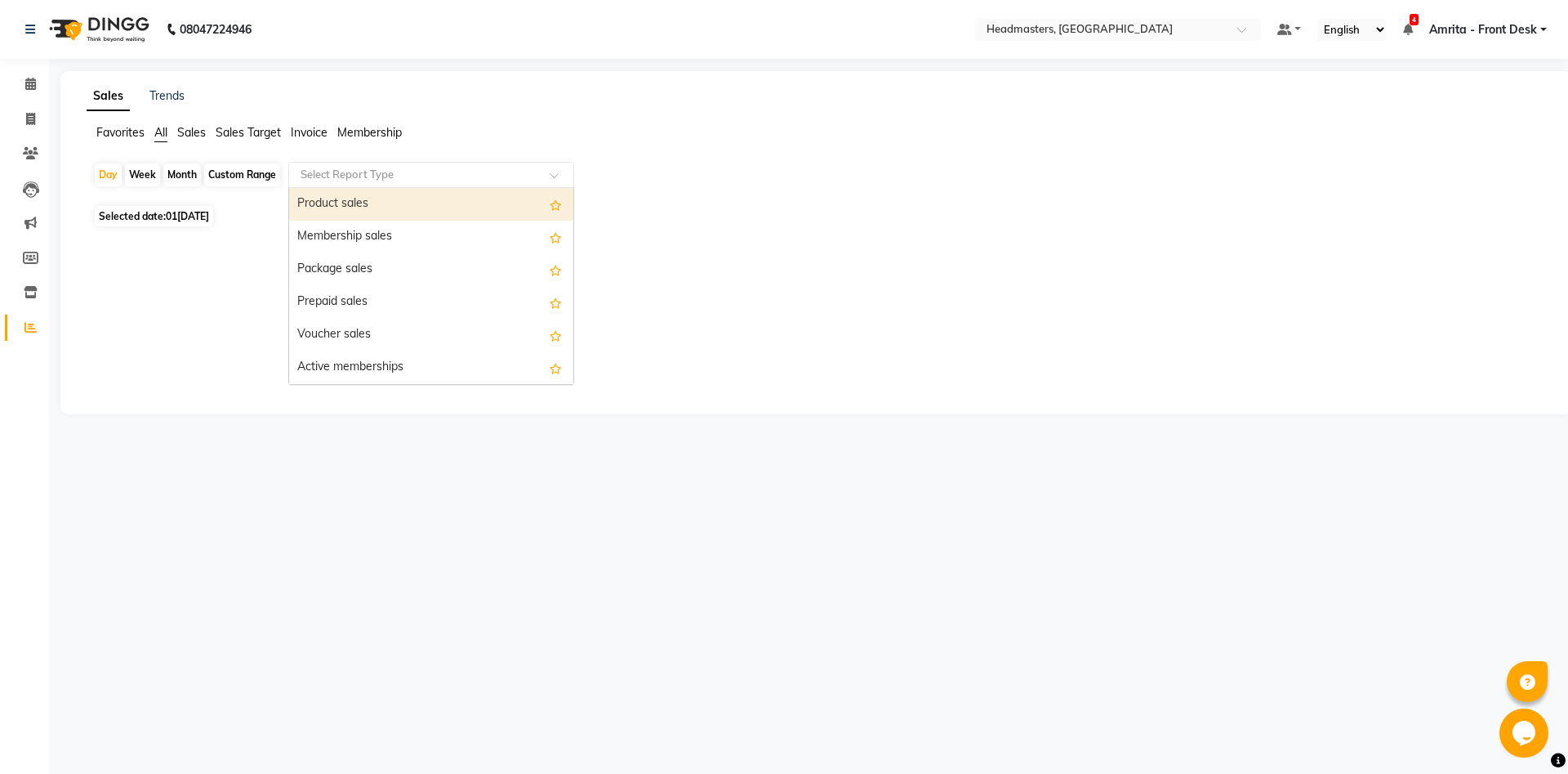
click at [552, 179] on span at bounding box center [560, 179] width 20 height 16
click at [477, 211] on div "Product sales" at bounding box center [431, 204] width 284 height 33
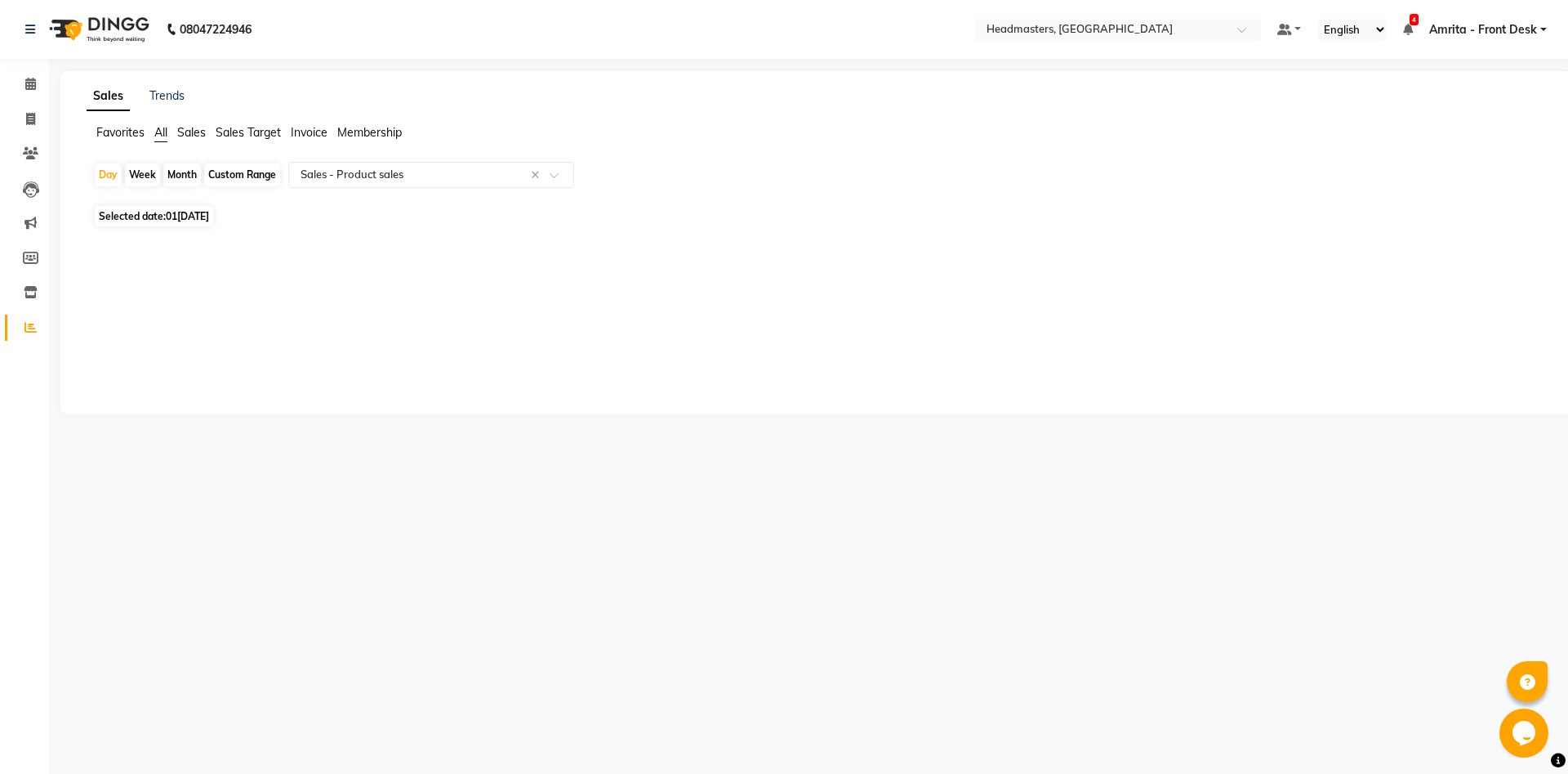
click at [170, 106] on div "Sales Trends Favorites All Sales Sales Target Invoice Membership Day Week Month…" at bounding box center [817, 243] width 1512 height 343
click at [168, 95] on link "Trends" at bounding box center [167, 95] width 35 height 14
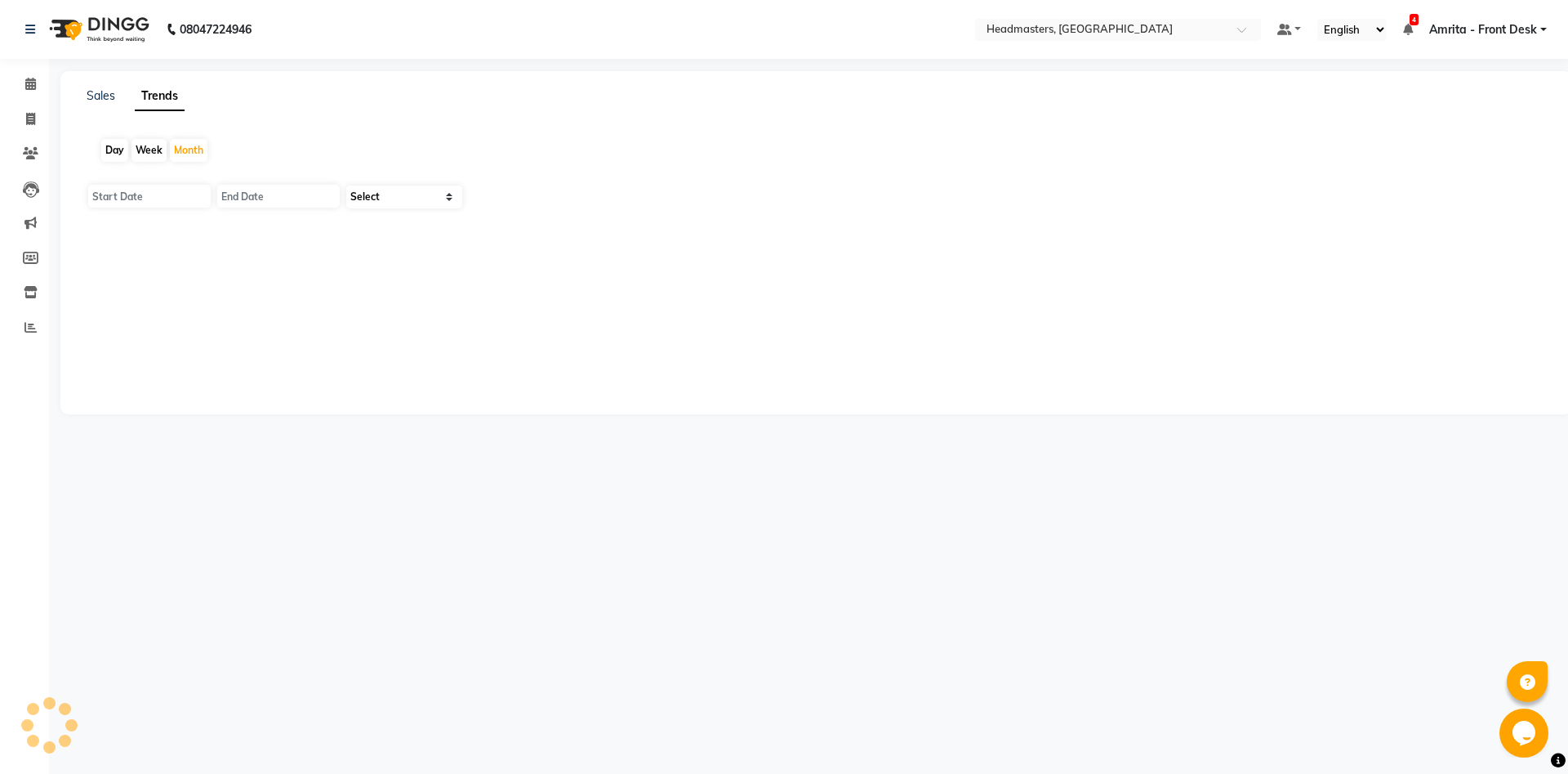
type input "01[DATE]"
type input "30[DATE]"
click at [346, 185] on select "Select Clients" at bounding box center [404, 196] width 116 height 23
select select "by_client"
click option "Clients" at bounding box center [0, 0] width 0 height 0
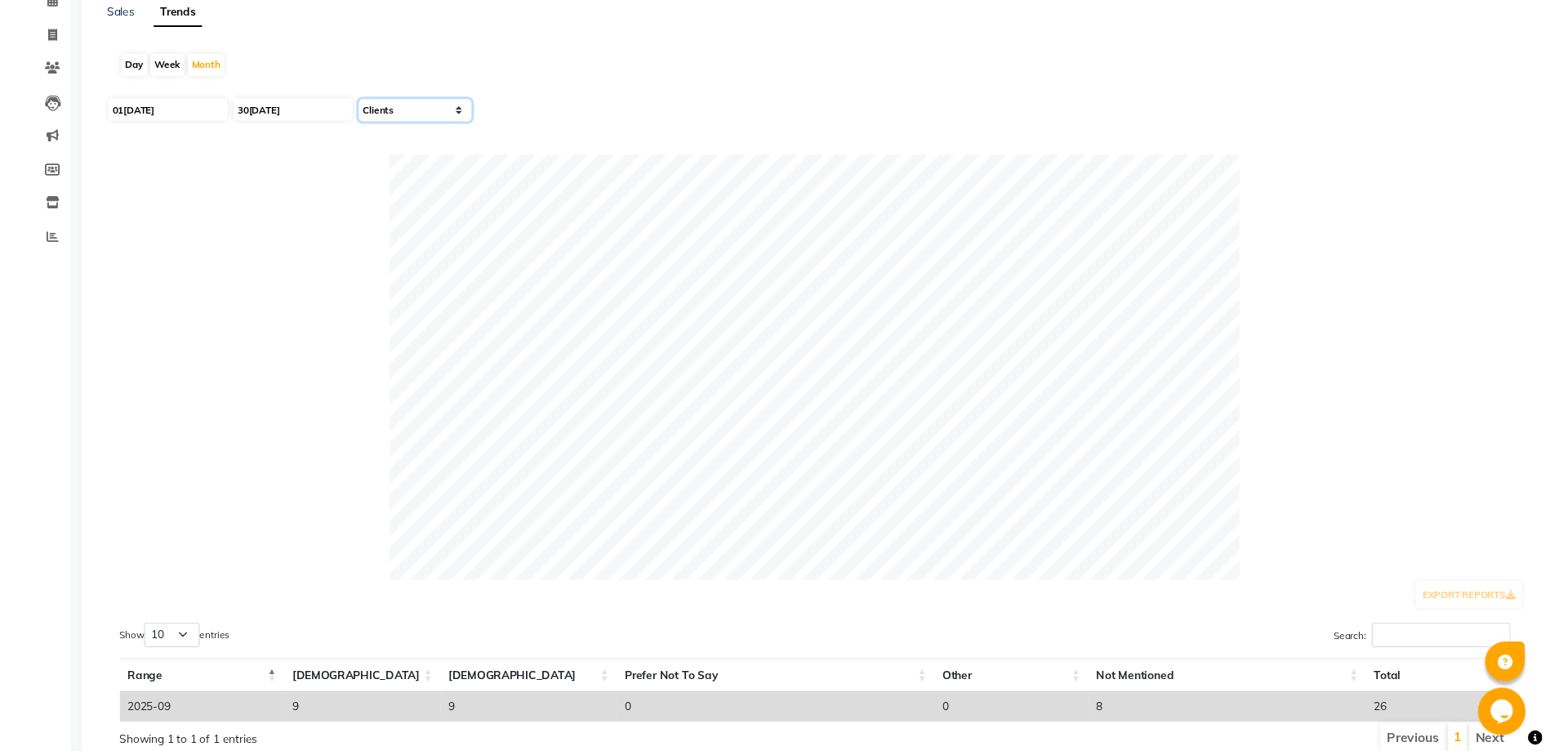
scroll to position [139, 0]
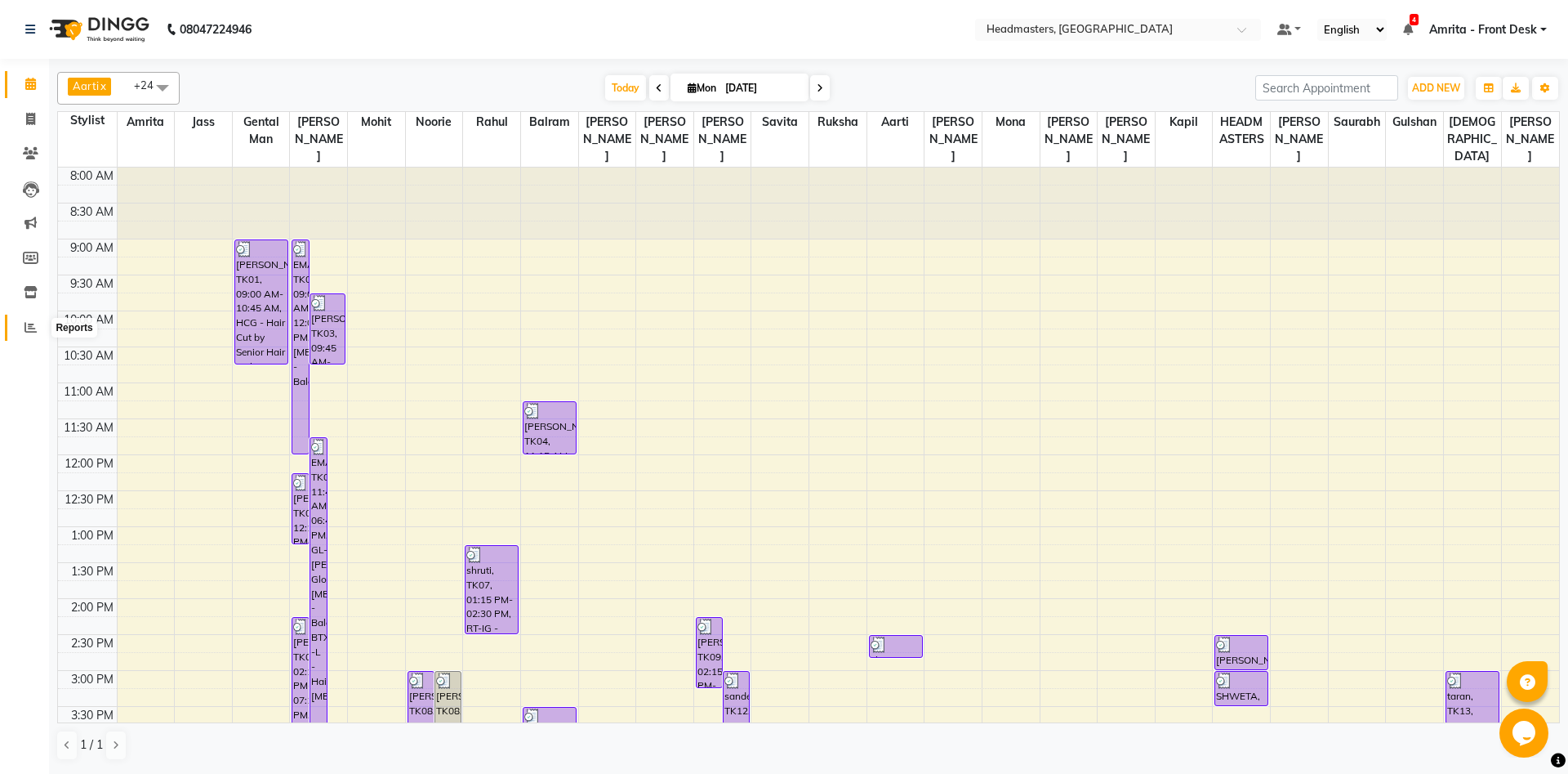
click at [22, 324] on span at bounding box center [30, 328] width 29 height 19
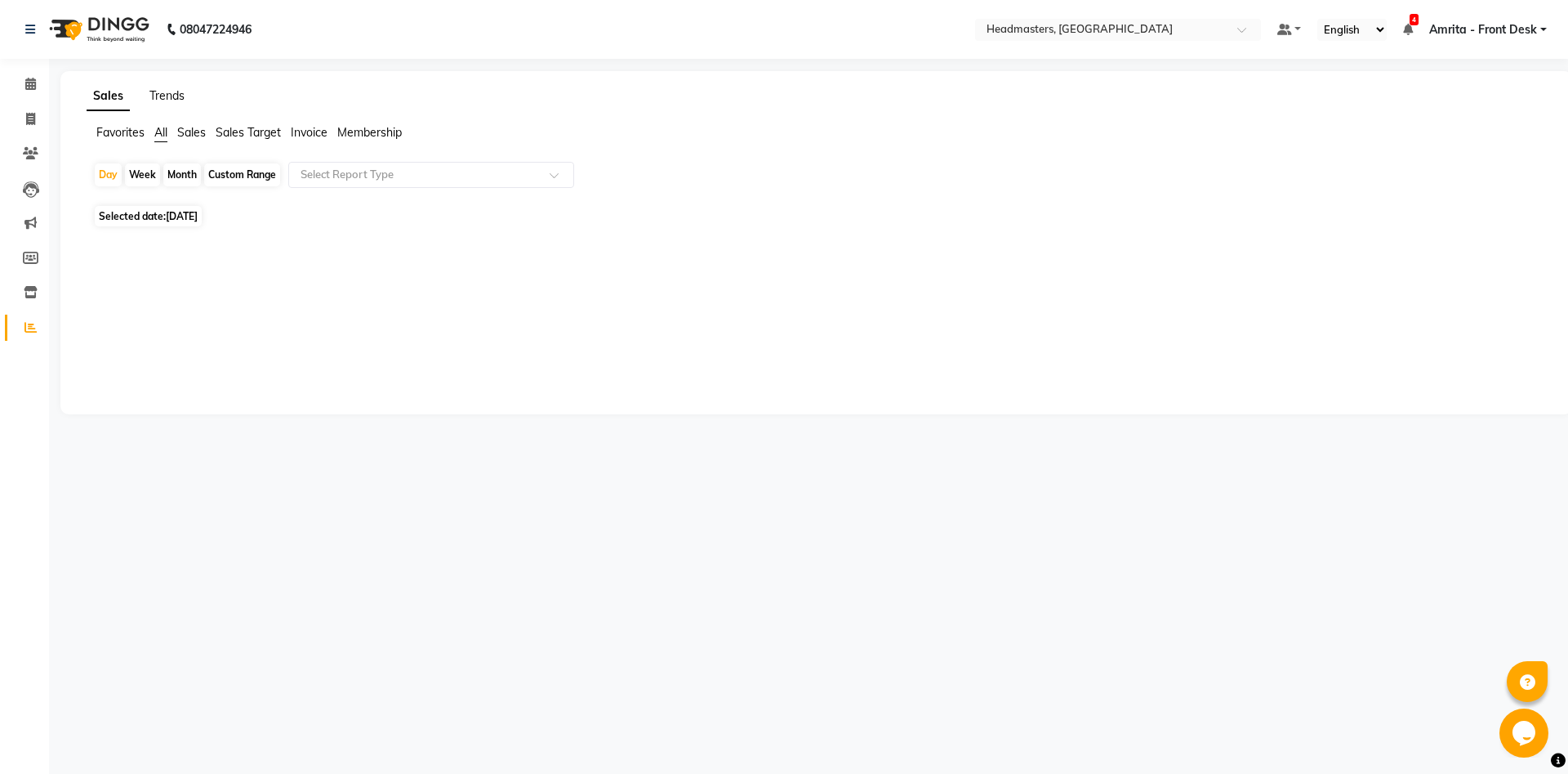
click at [178, 94] on link "Trends" at bounding box center [167, 95] width 35 height 14
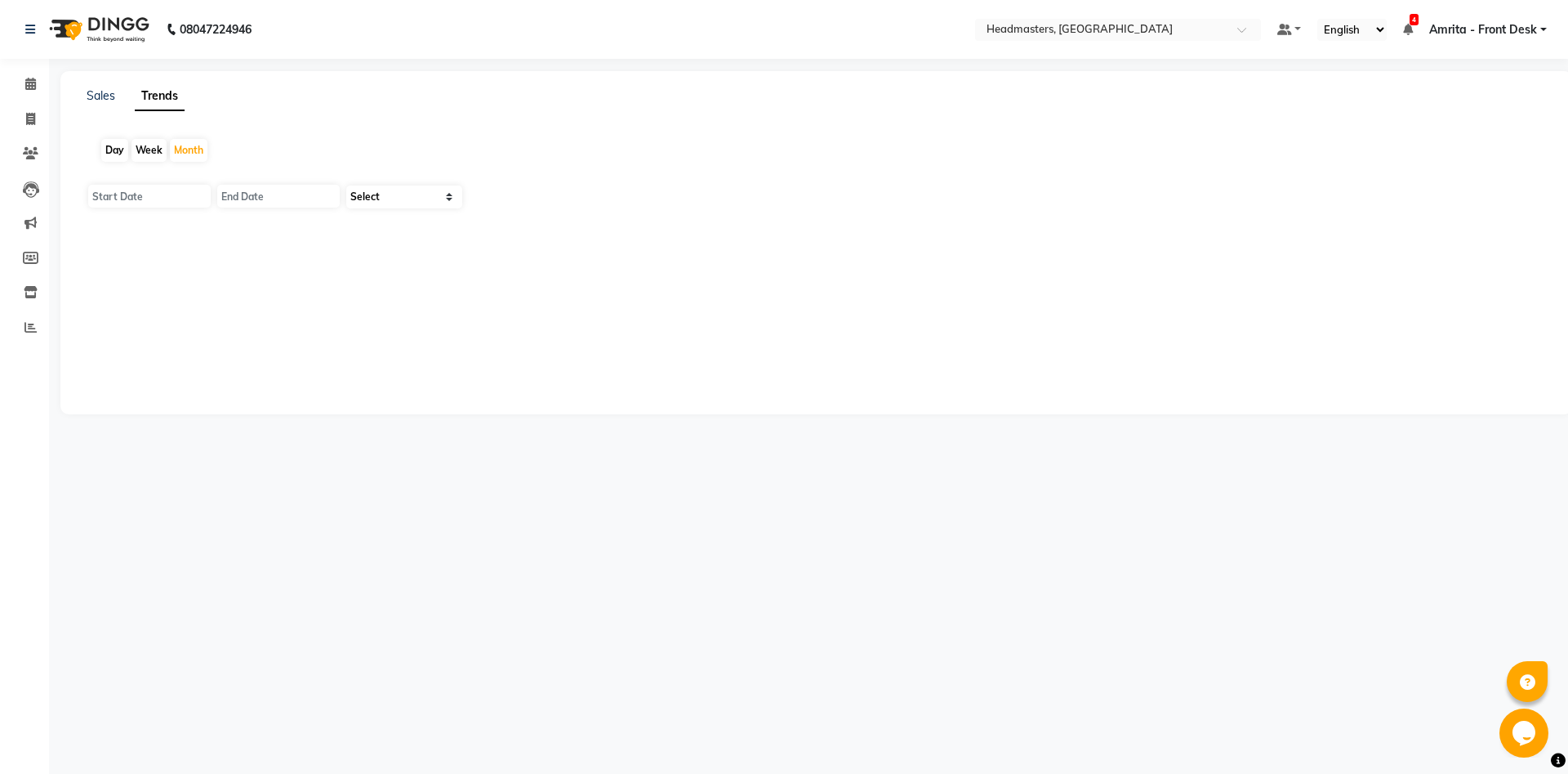
type input "01[DATE]"
type input "30[DATE]"
click at [346, 185] on select "Select Clients" at bounding box center [404, 196] width 116 height 23
select select "by_client"
click option "Clients" at bounding box center [0, 0] width 0 height 0
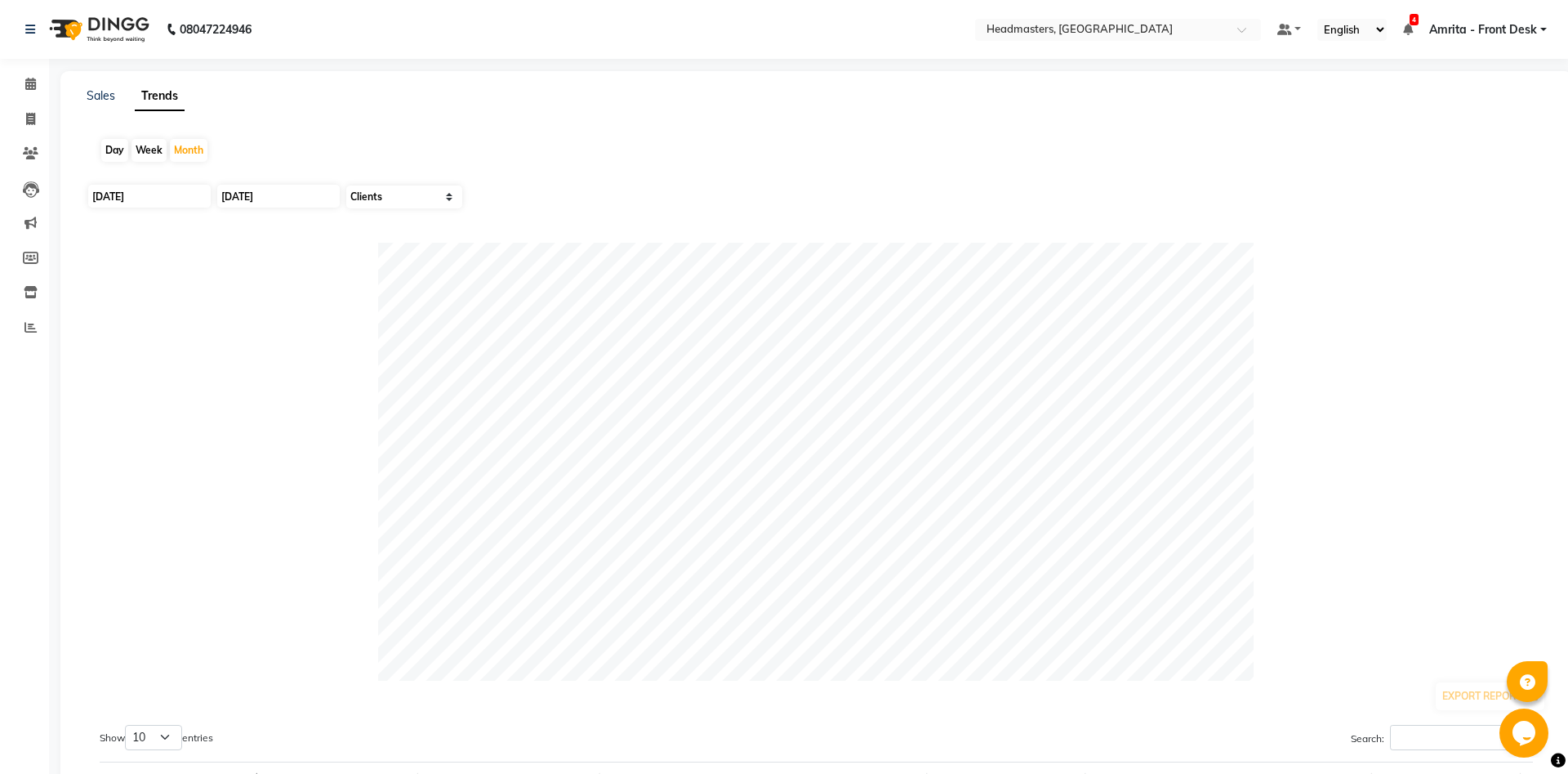
click at [114, 151] on div "Day" at bounding box center [115, 150] width 27 height 23
type input "01[DATE]"
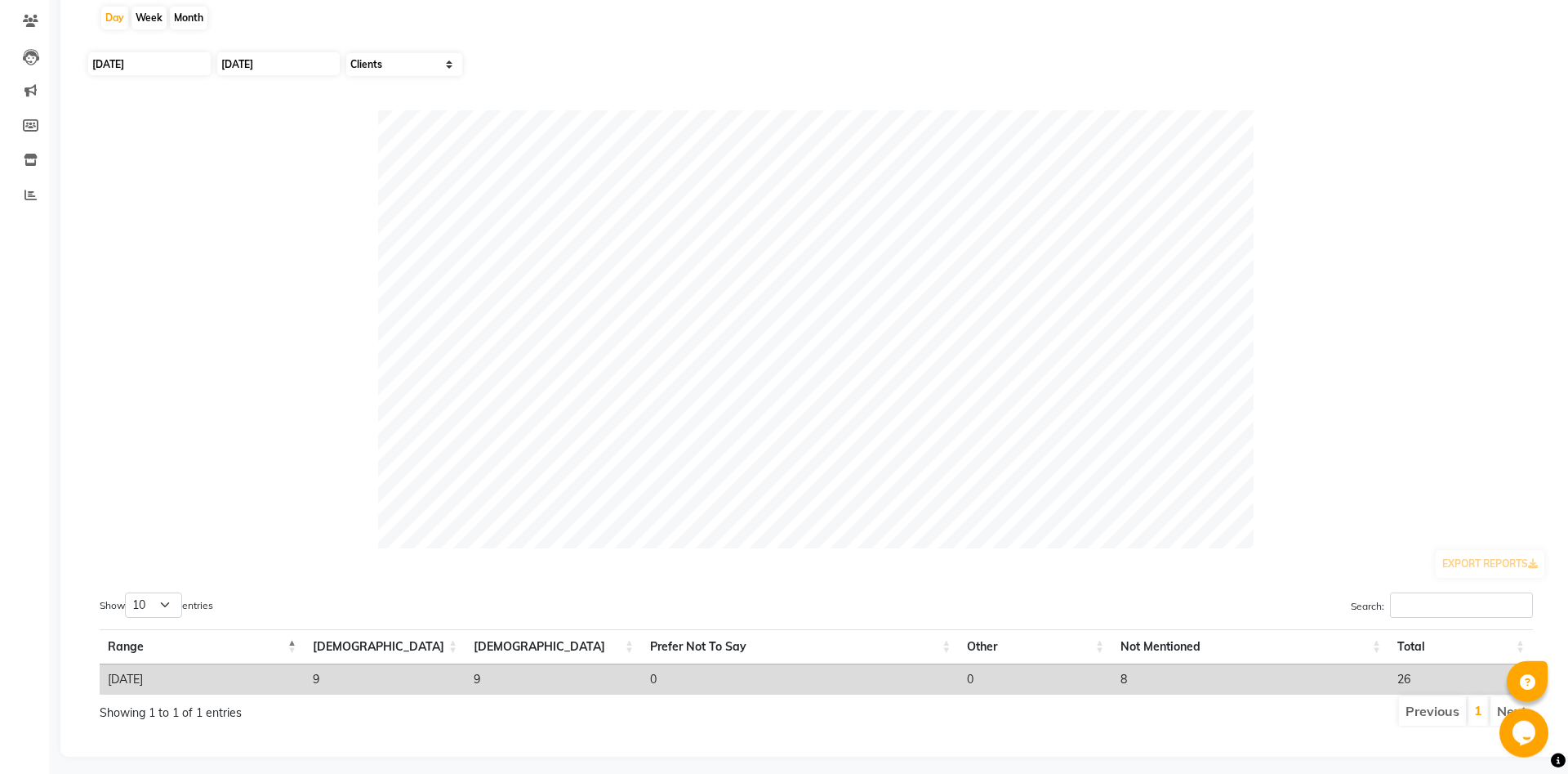
scroll to position [139, 0]
